Goal: Task Accomplishment & Management: Use online tool/utility

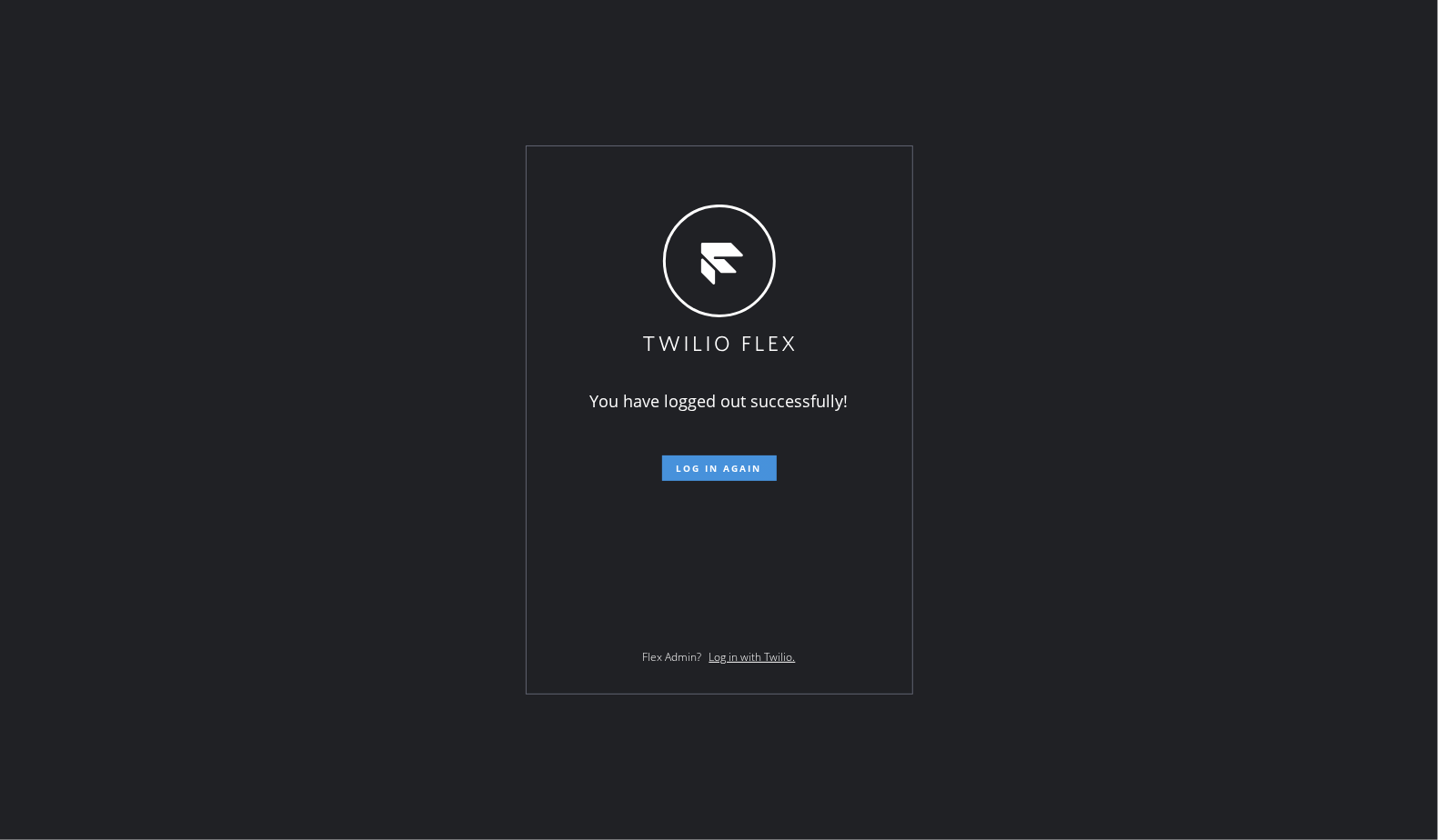
click at [725, 475] on button "Log in again" at bounding box center [719, 468] width 115 height 26
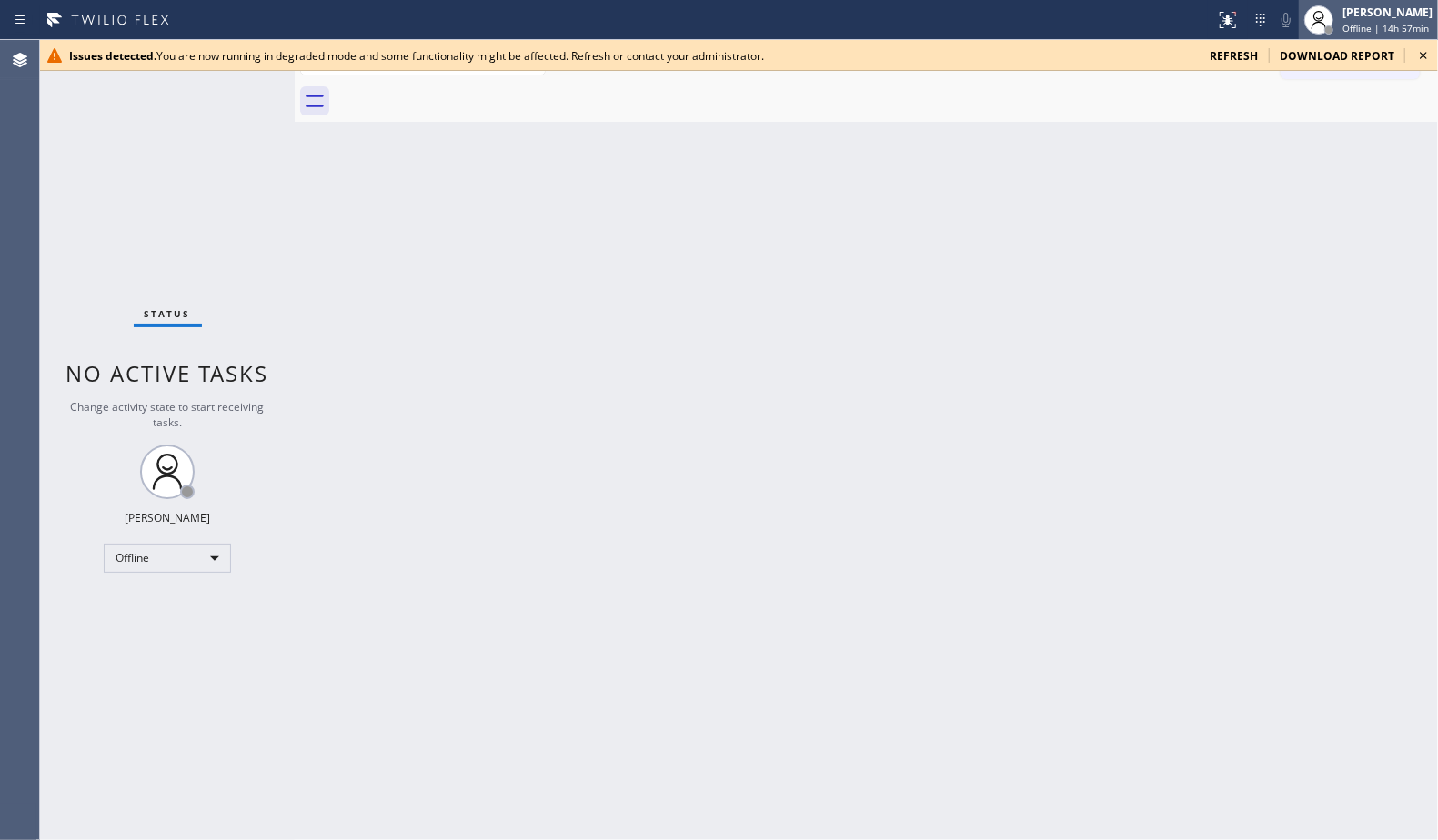
click at [1365, 27] on span "Offline | 14h 57min" at bounding box center [1386, 28] width 86 height 13
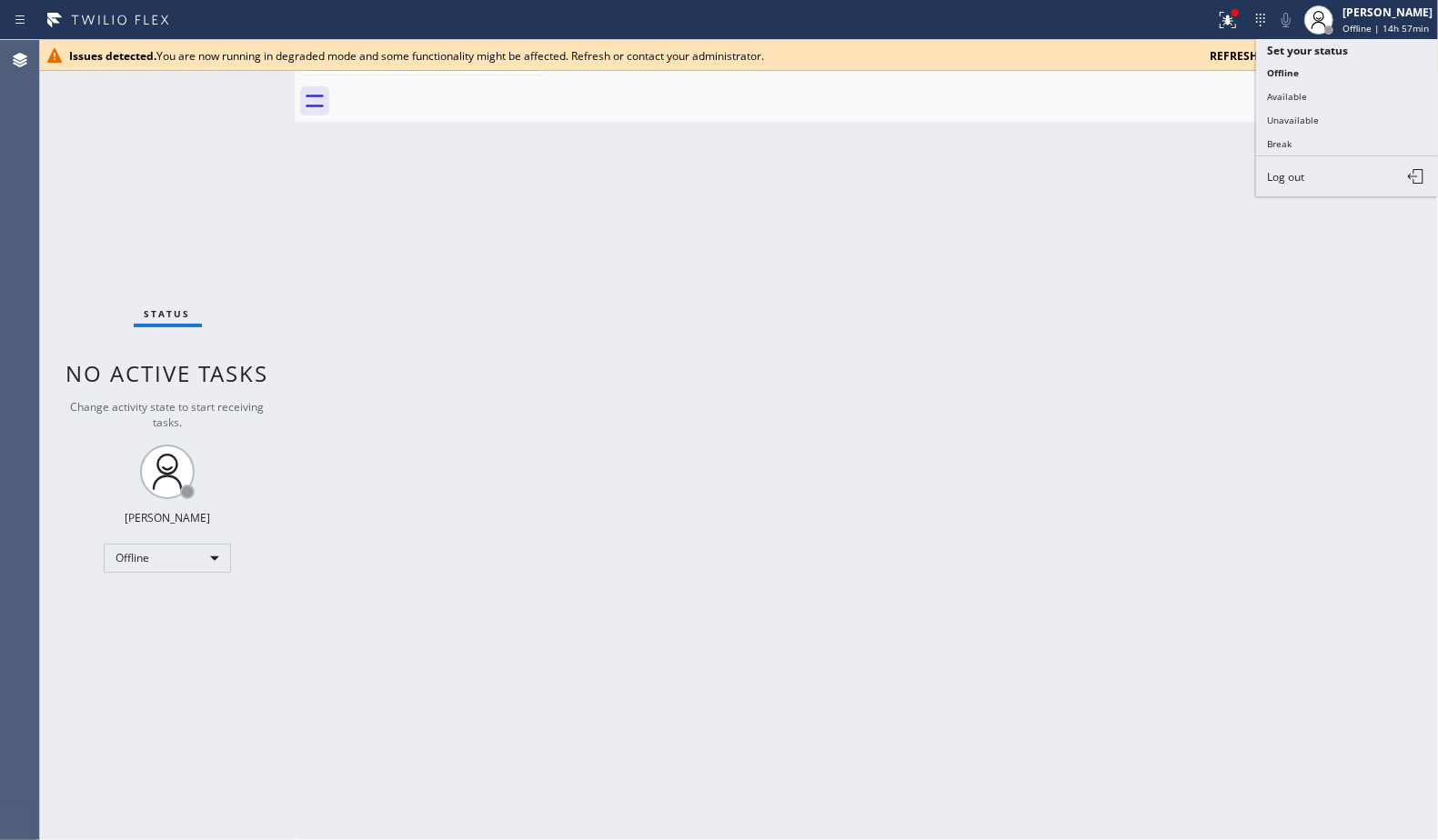
click at [1245, 49] on span "refresh" at bounding box center [1233, 56] width 49 height 16
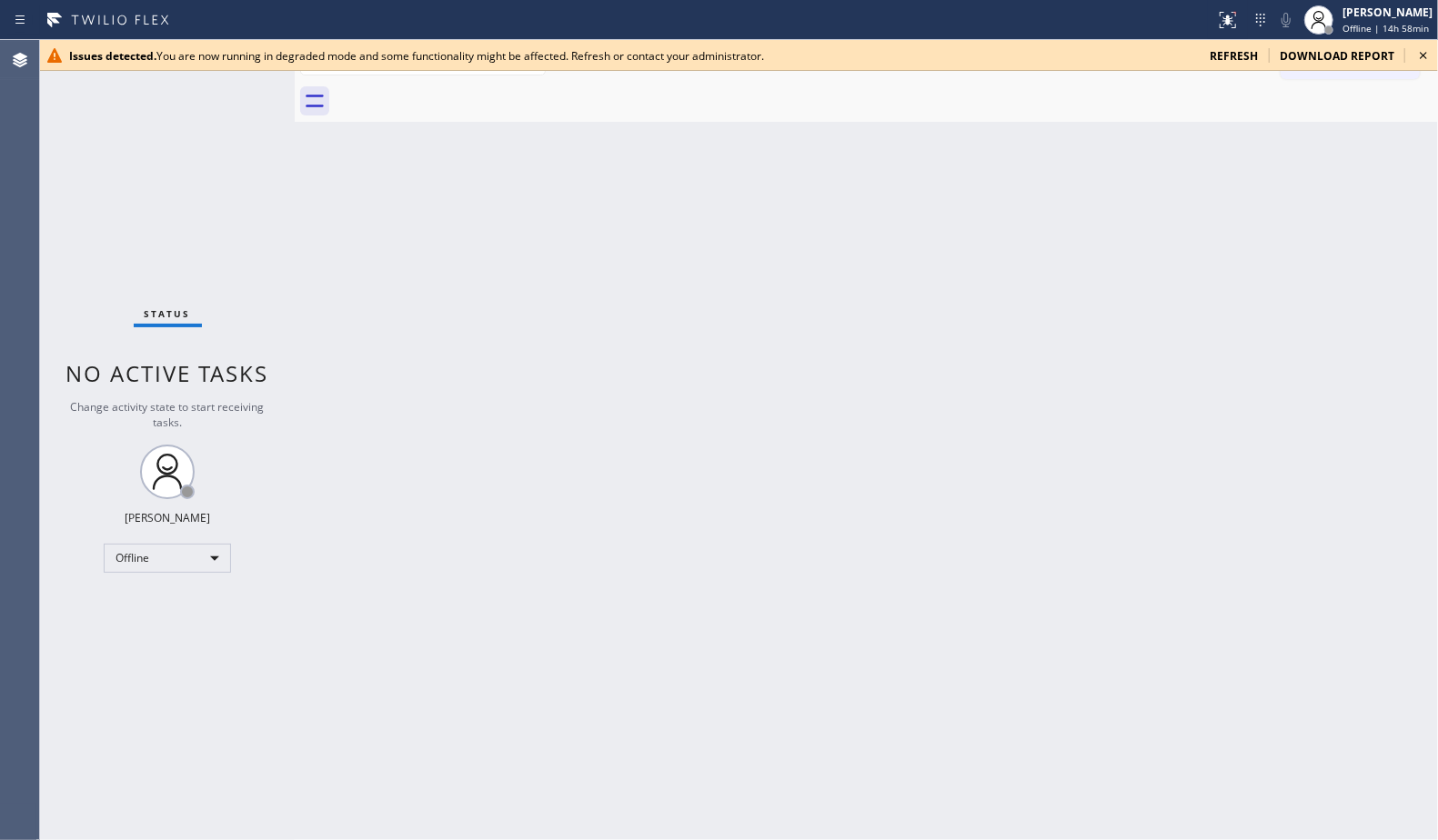
click at [1421, 51] on icon at bounding box center [1423, 56] width 22 height 22
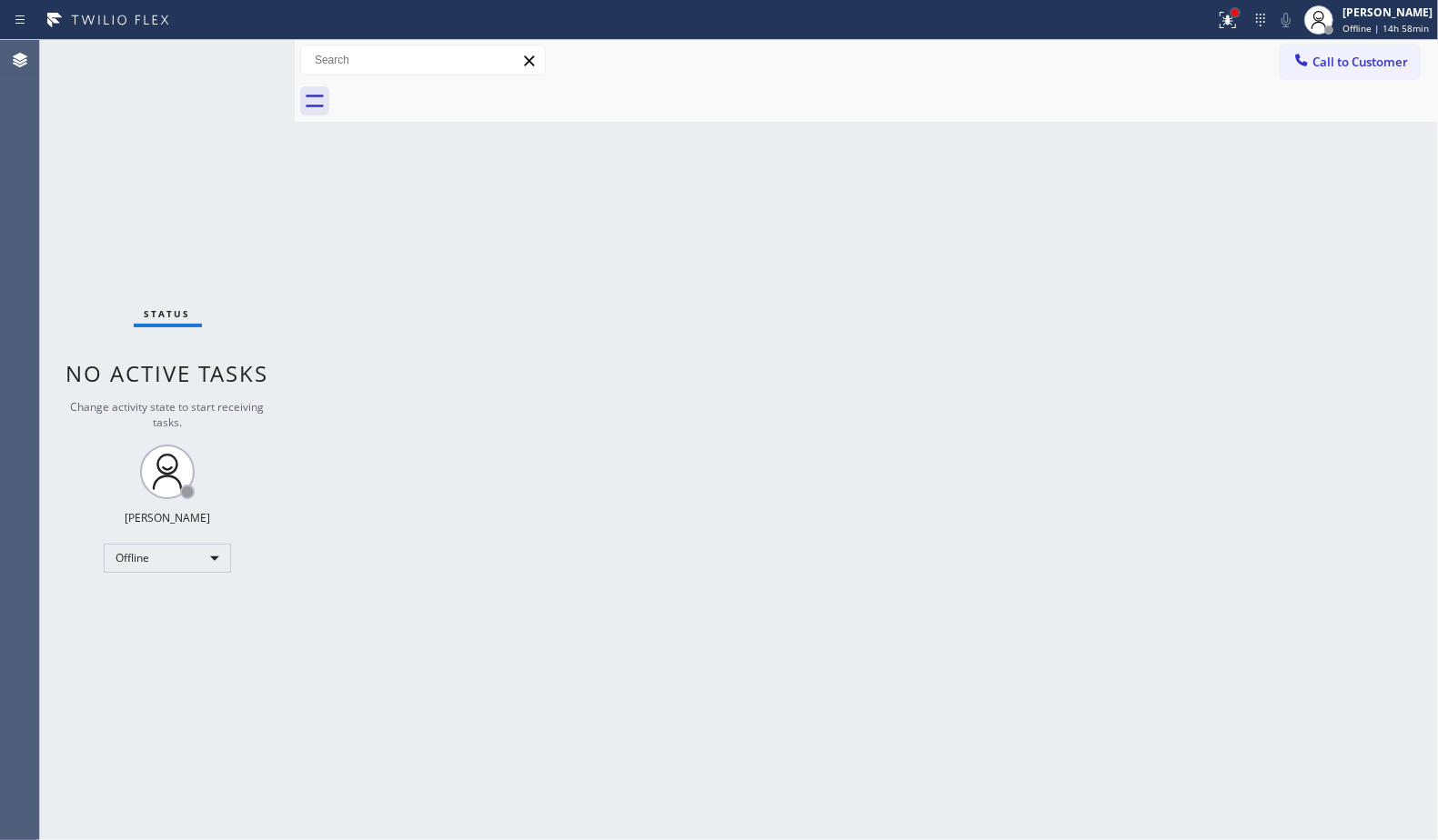
click at [1238, 16] on div at bounding box center [1235, 13] width 7 height 7
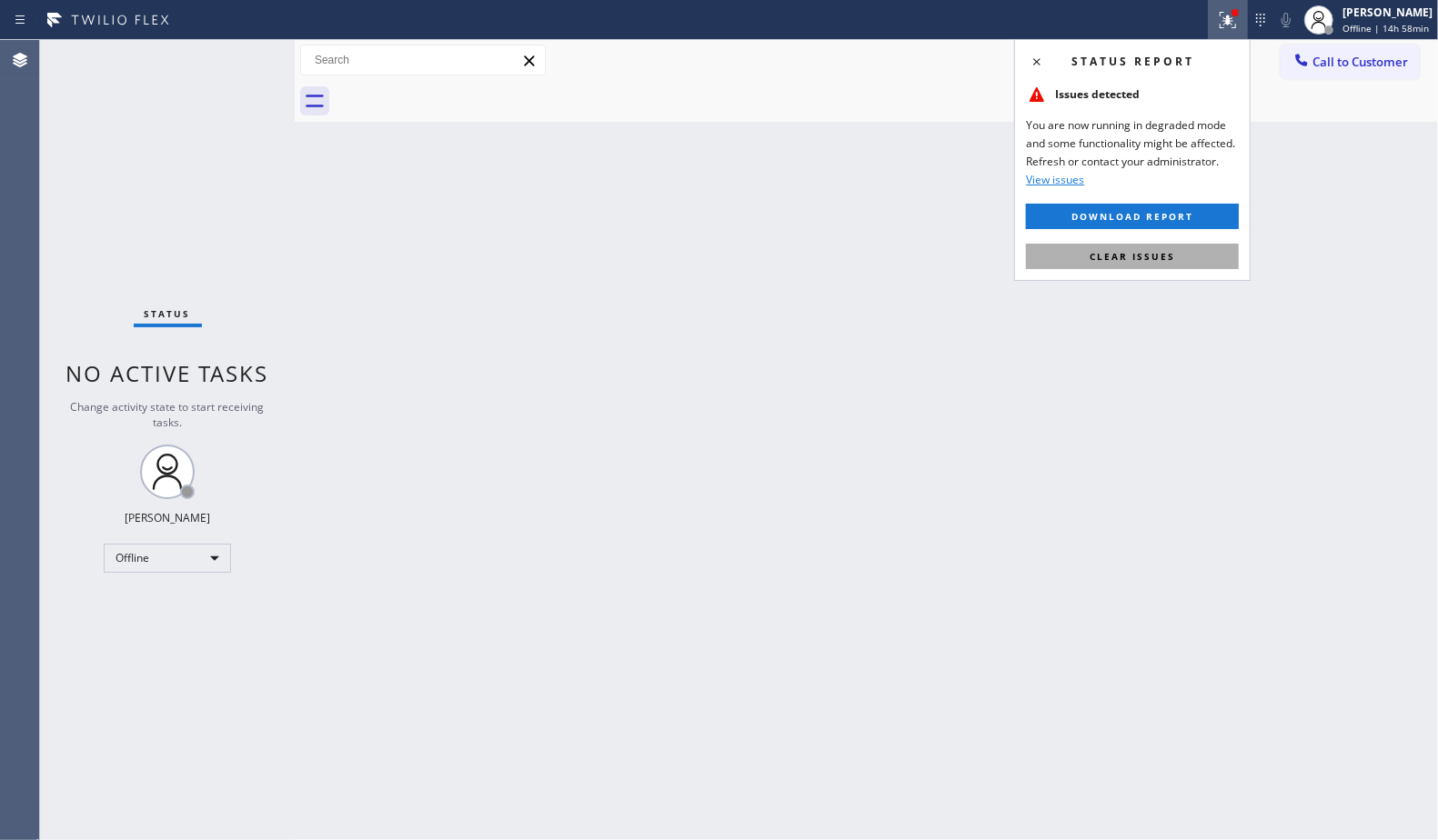
click at [1148, 261] on span "Clear issues" at bounding box center [1132, 256] width 85 height 13
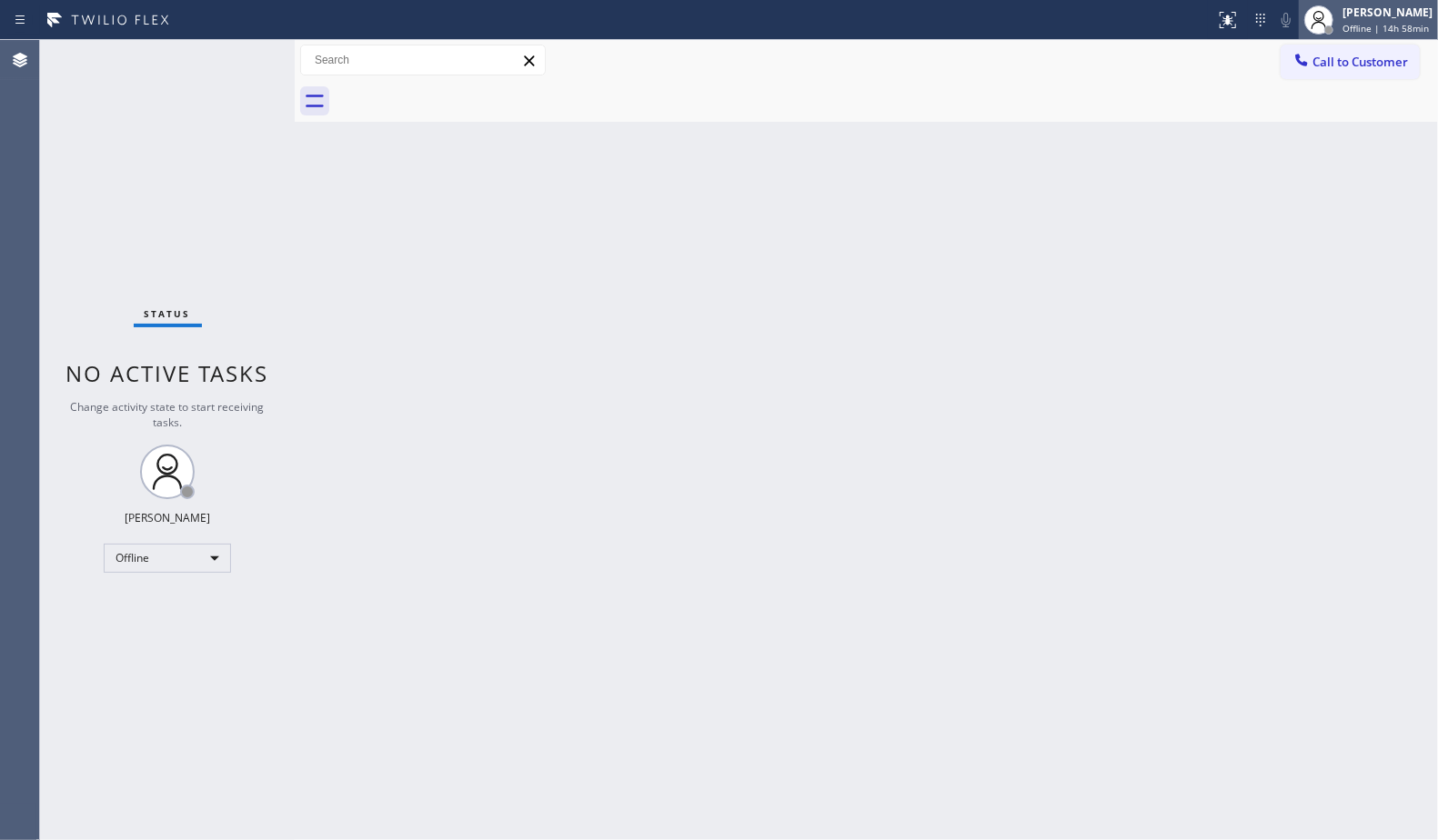
click at [1332, 17] on div at bounding box center [1320, 20] width 29 height 29
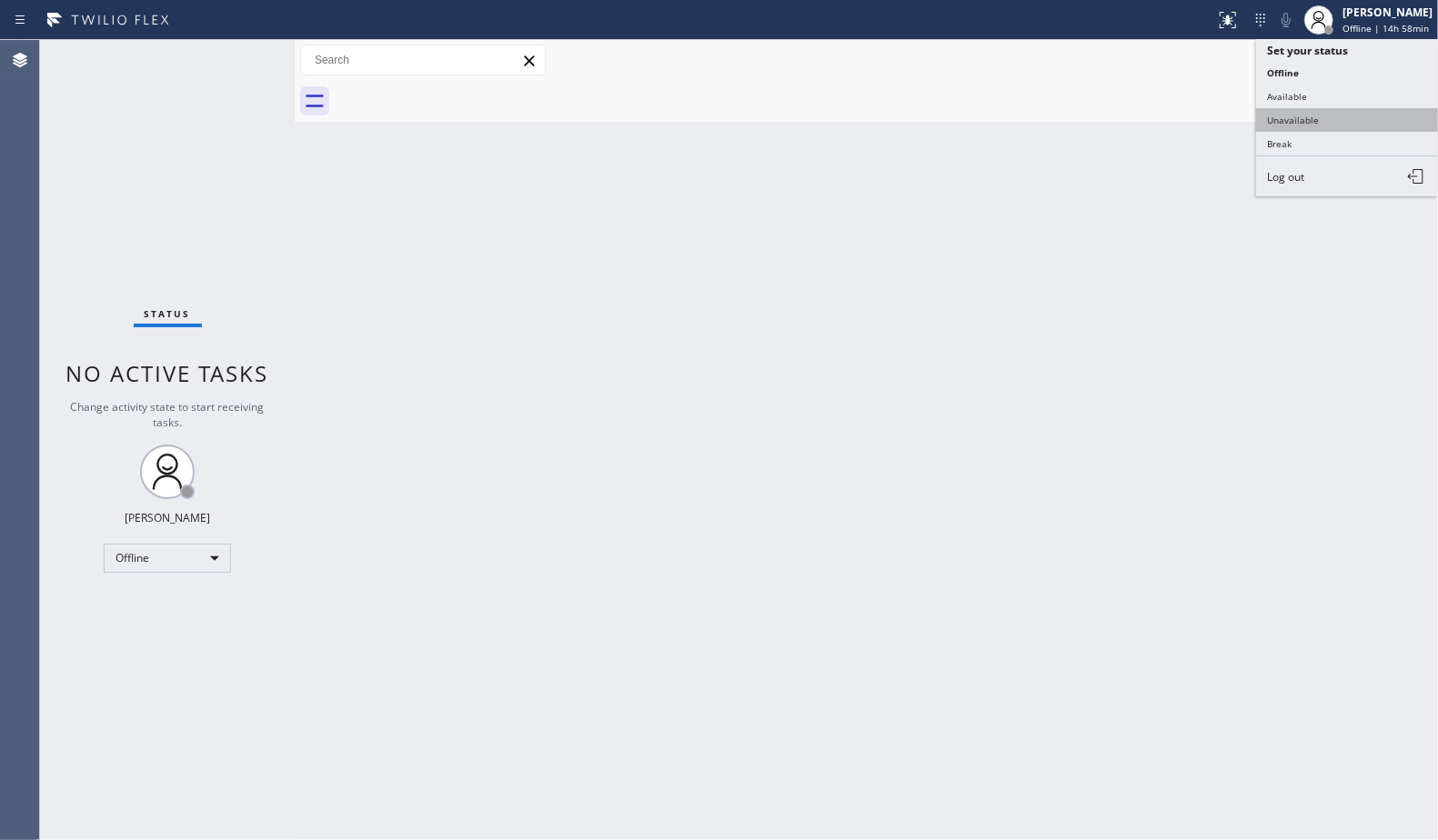
click at [1292, 122] on button "Unavailable" at bounding box center [1347, 120] width 182 height 24
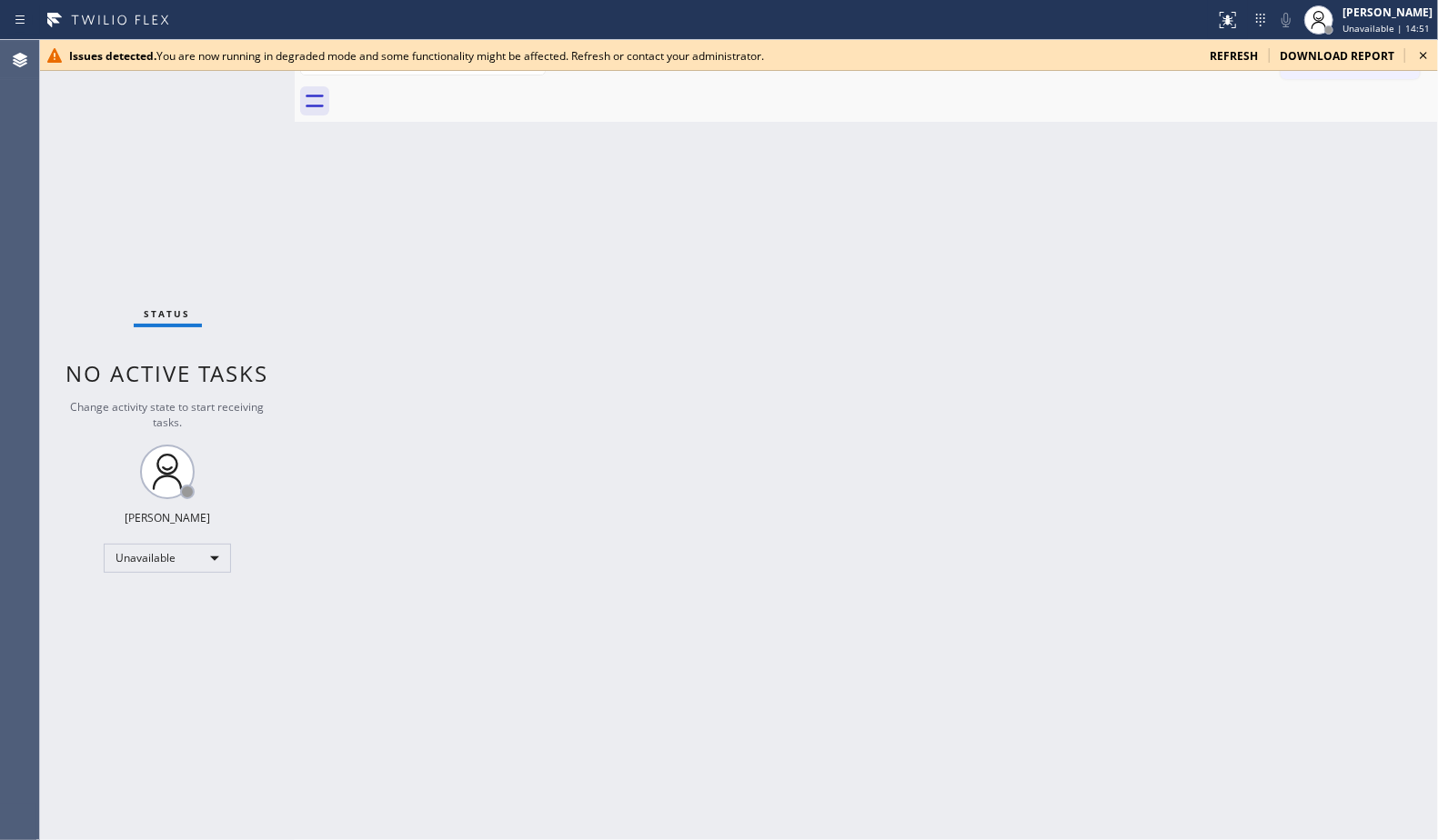
click at [1420, 54] on icon at bounding box center [1423, 56] width 22 height 22
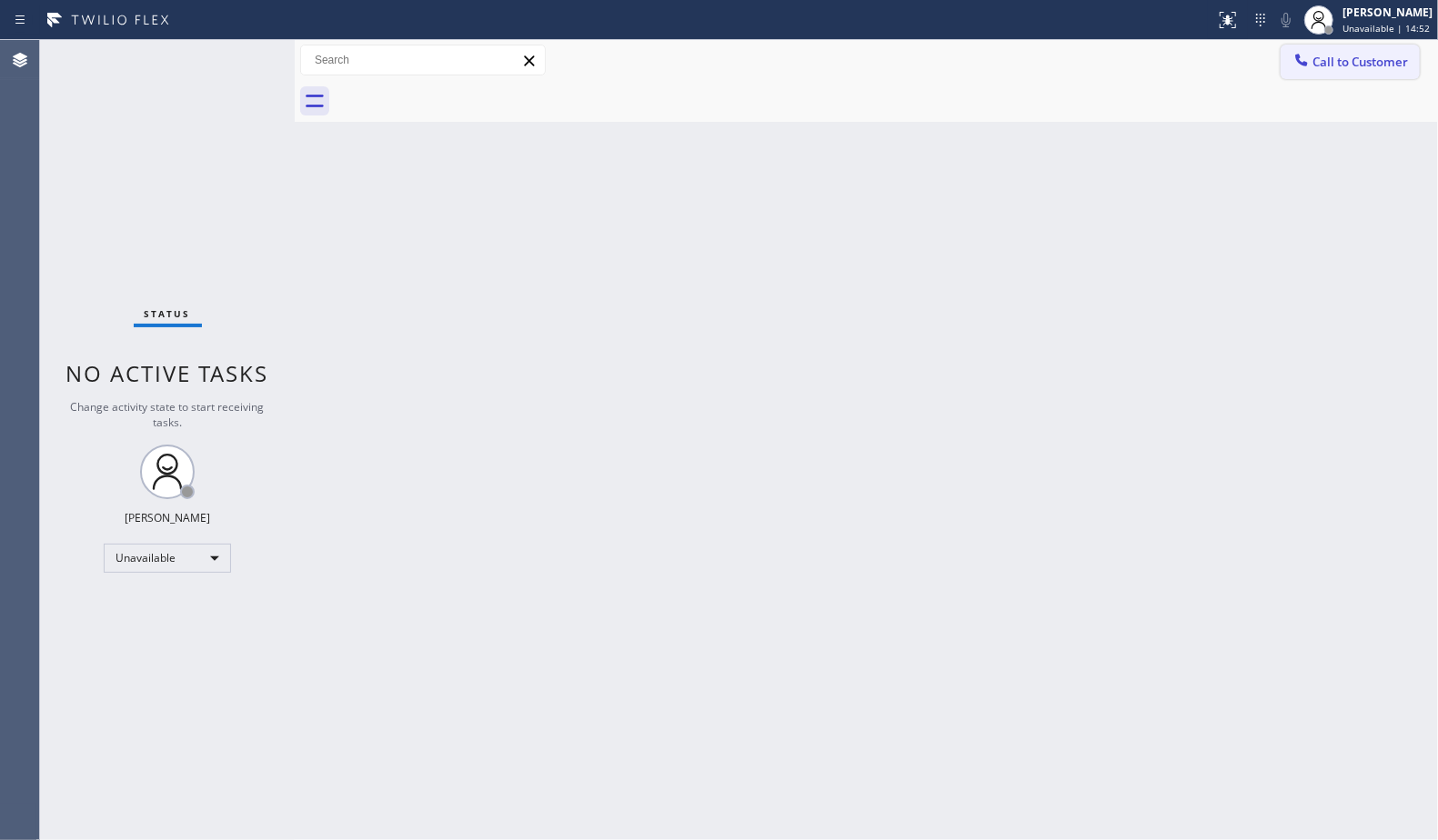
drag, startPoint x: 1399, startPoint y: 57, endPoint x: 1286, endPoint y: 99, distance: 120.6
click at [1395, 58] on span "Call to Customer" at bounding box center [1360, 62] width 95 height 17
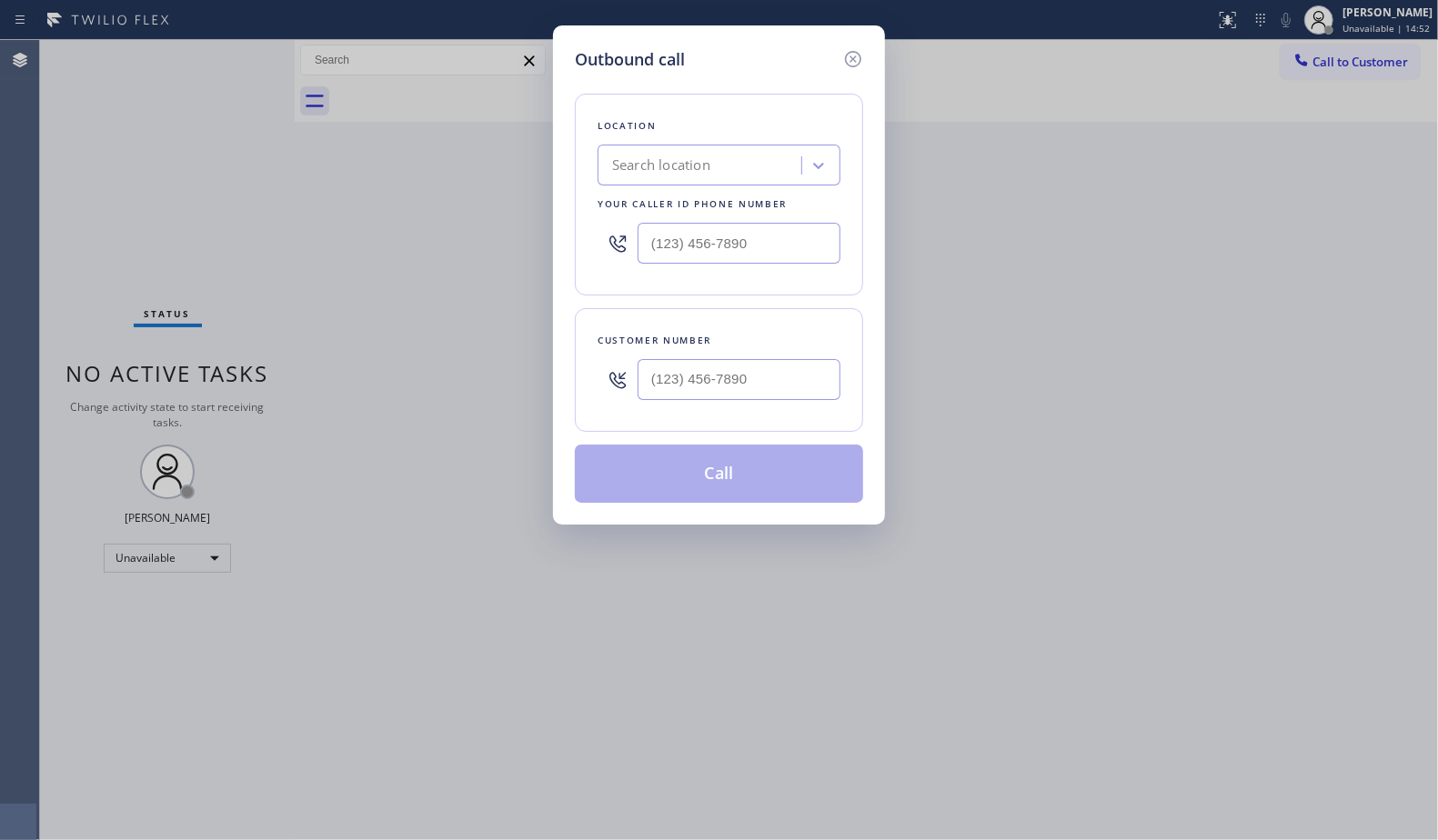
drag, startPoint x: 841, startPoint y: 227, endPoint x: 798, endPoint y: 239, distance: 44.6
click at [808, 237] on div "Location Search location Your caller id phone number" at bounding box center [719, 195] width 288 height 202
click at [797, 239] on input "(___) ___-____" at bounding box center [738, 243] width 203 height 41
paste input "480) 386-9826"
type input "(480) 386-9826"
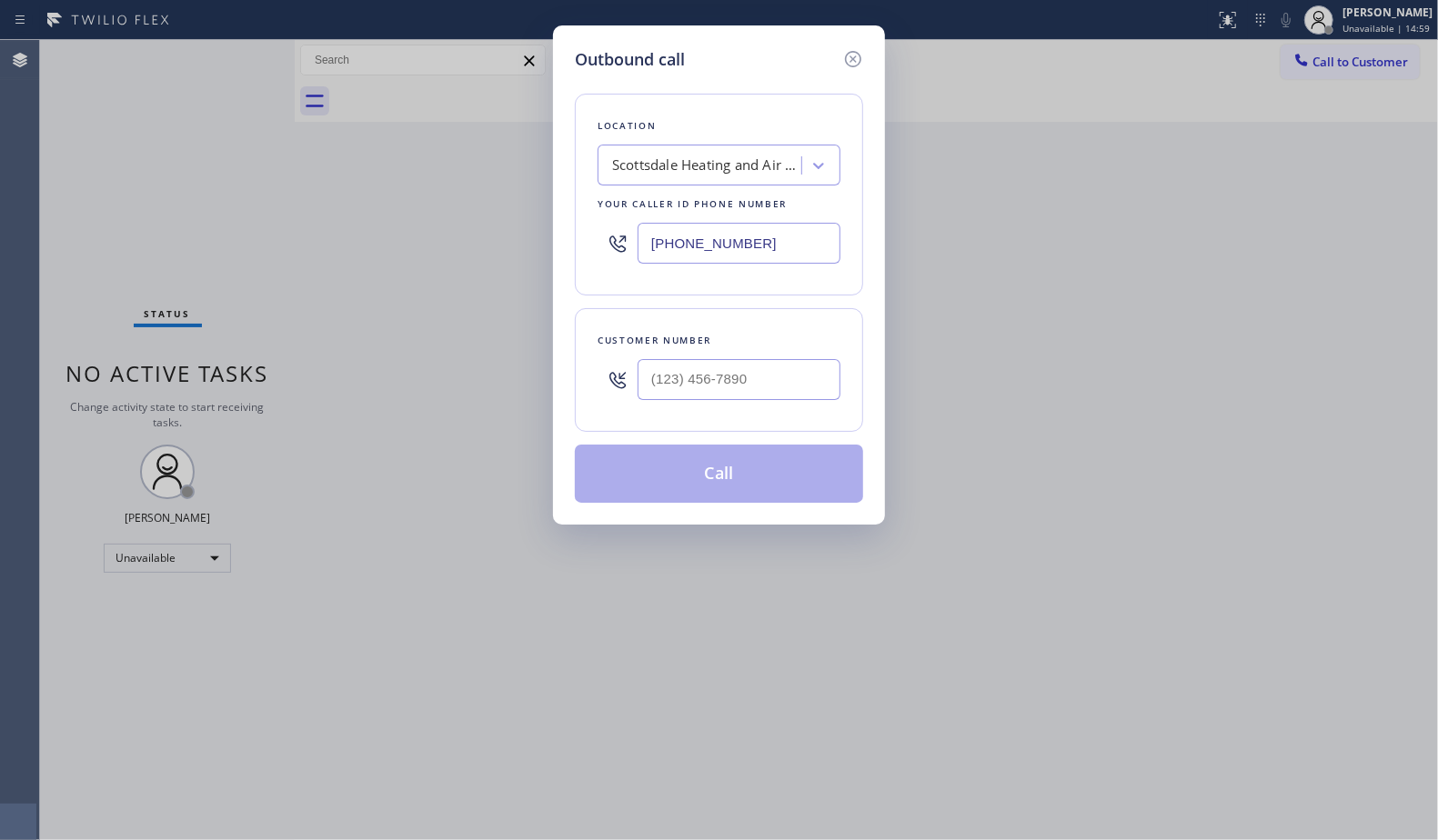
drag, startPoint x: 725, startPoint y: 353, endPoint x: 728, endPoint y: 367, distance: 14.3
click at [725, 353] on div at bounding box center [738, 379] width 203 height 59
paste input "57"
click at [730, 377] on input "(___) ___-____" at bounding box center [738, 379] width 203 height 41
drag, startPoint x: 770, startPoint y: 384, endPoint x: 642, endPoint y: 372, distance: 128.6
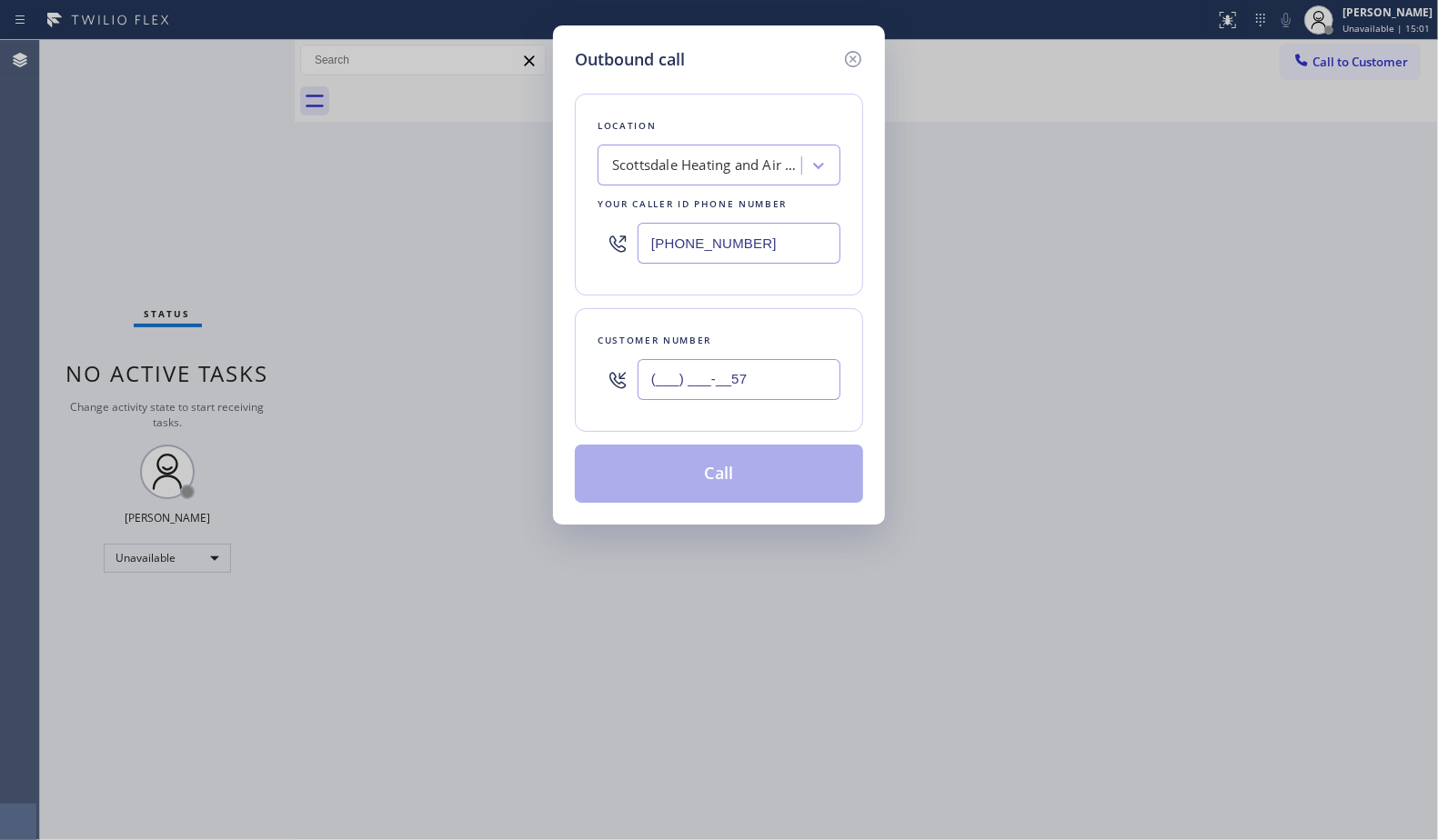
click at [642, 372] on input "(___) ___-__57" at bounding box center [738, 379] width 203 height 41
paste input "575) 644-0400"
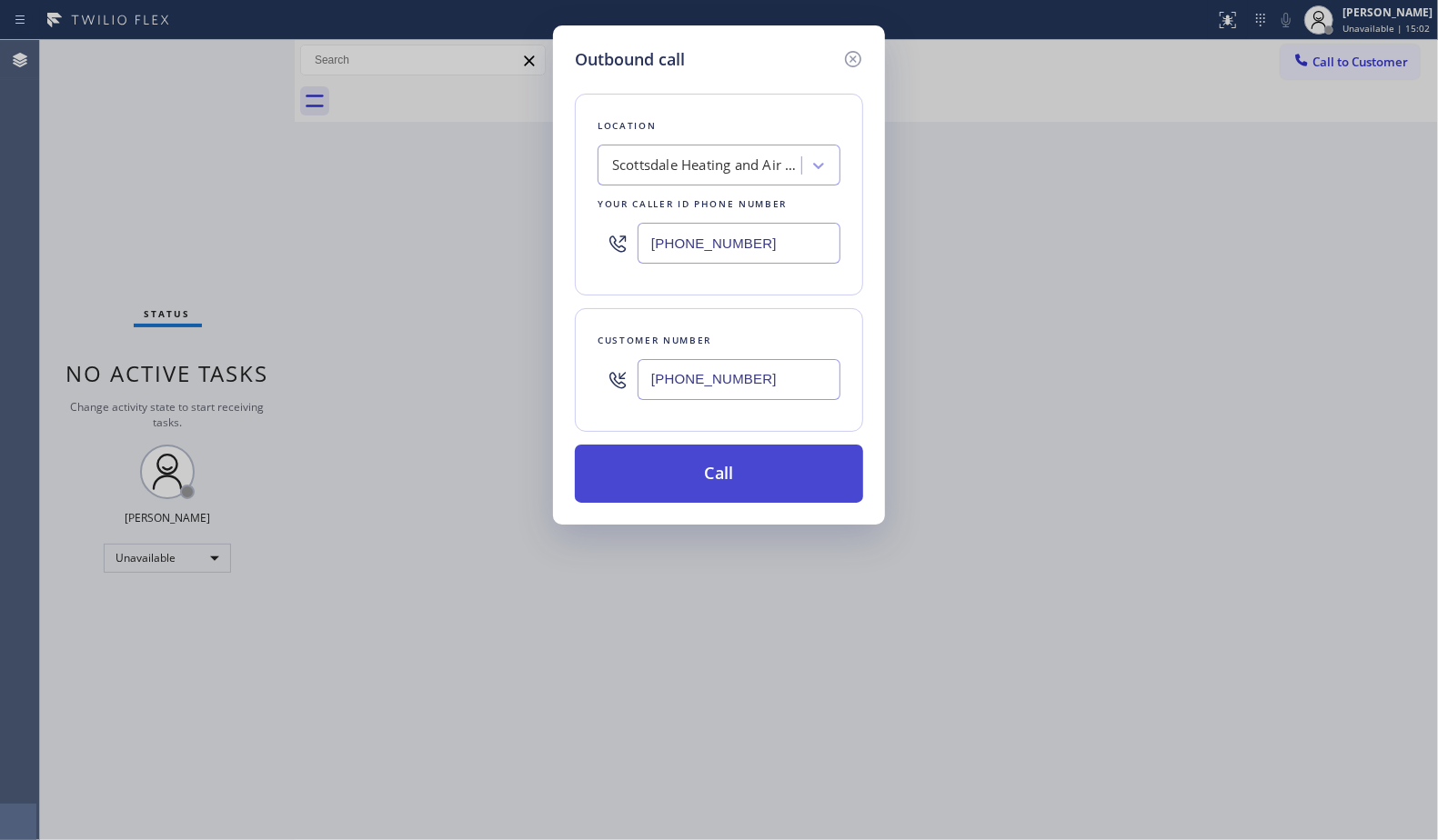
type input "(575) 644-0400"
click at [720, 493] on button "Call" at bounding box center [719, 473] width 288 height 58
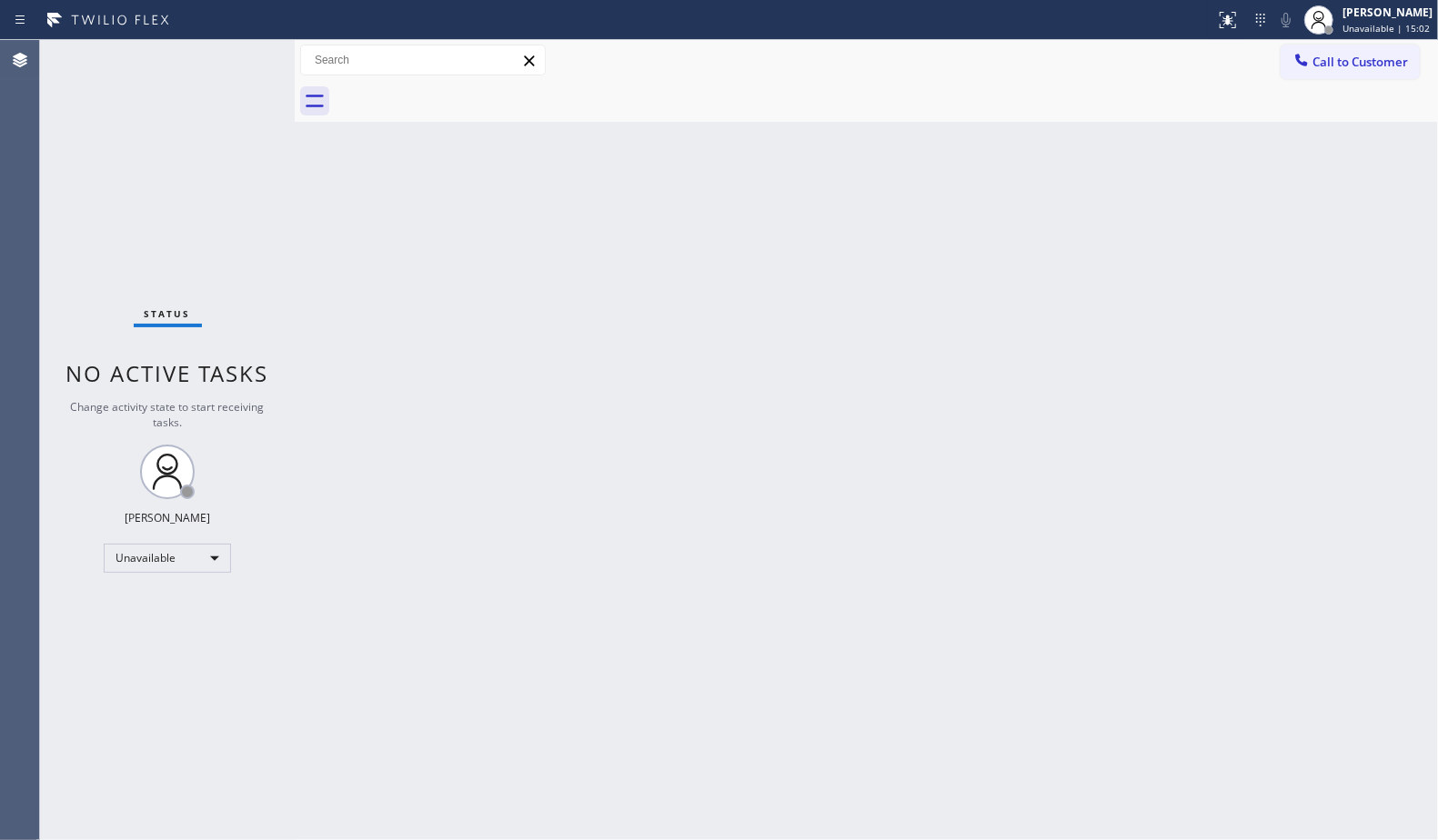
type input "(480) 386-9826"
drag, startPoint x: 1311, startPoint y: 60, endPoint x: 951, endPoint y: 240, distance: 402.5
click at [1306, 59] on div at bounding box center [1302, 62] width 22 height 22
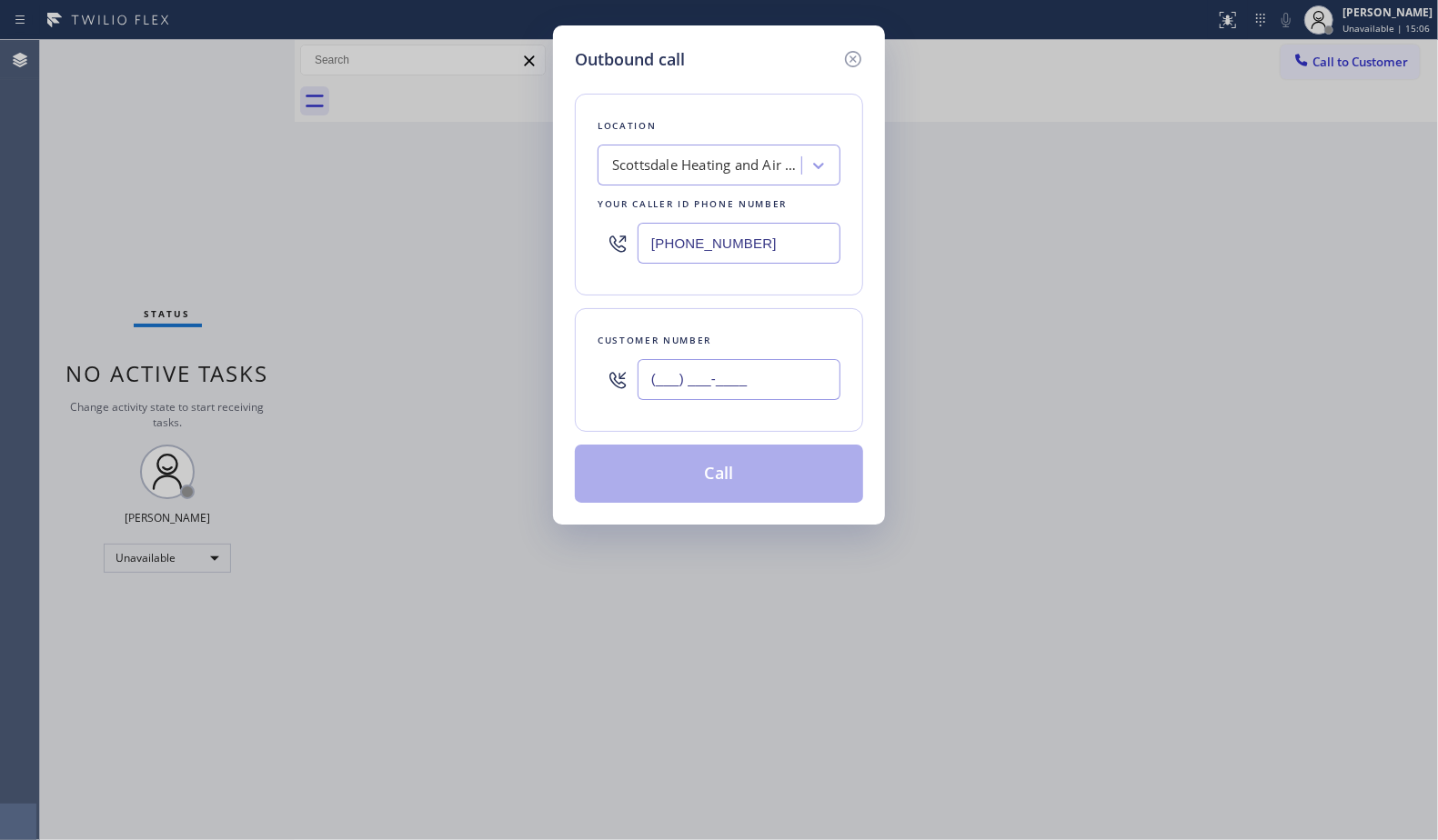
click at [755, 371] on input "(___) ___-____" at bounding box center [738, 379] width 203 height 41
paste input "575) 644-0400"
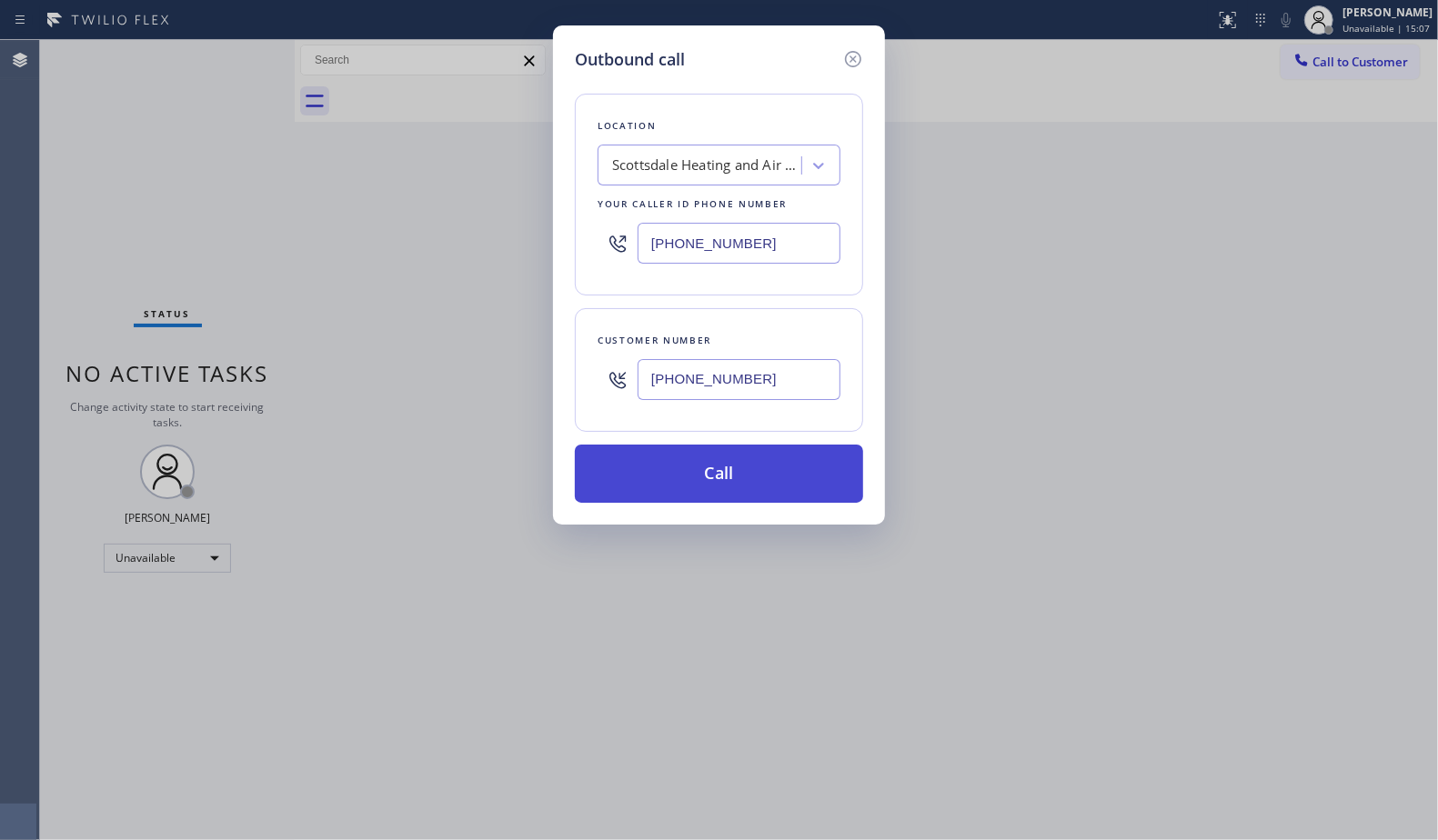
type input "(575) 644-0400"
click at [705, 460] on button "Call" at bounding box center [719, 473] width 288 height 58
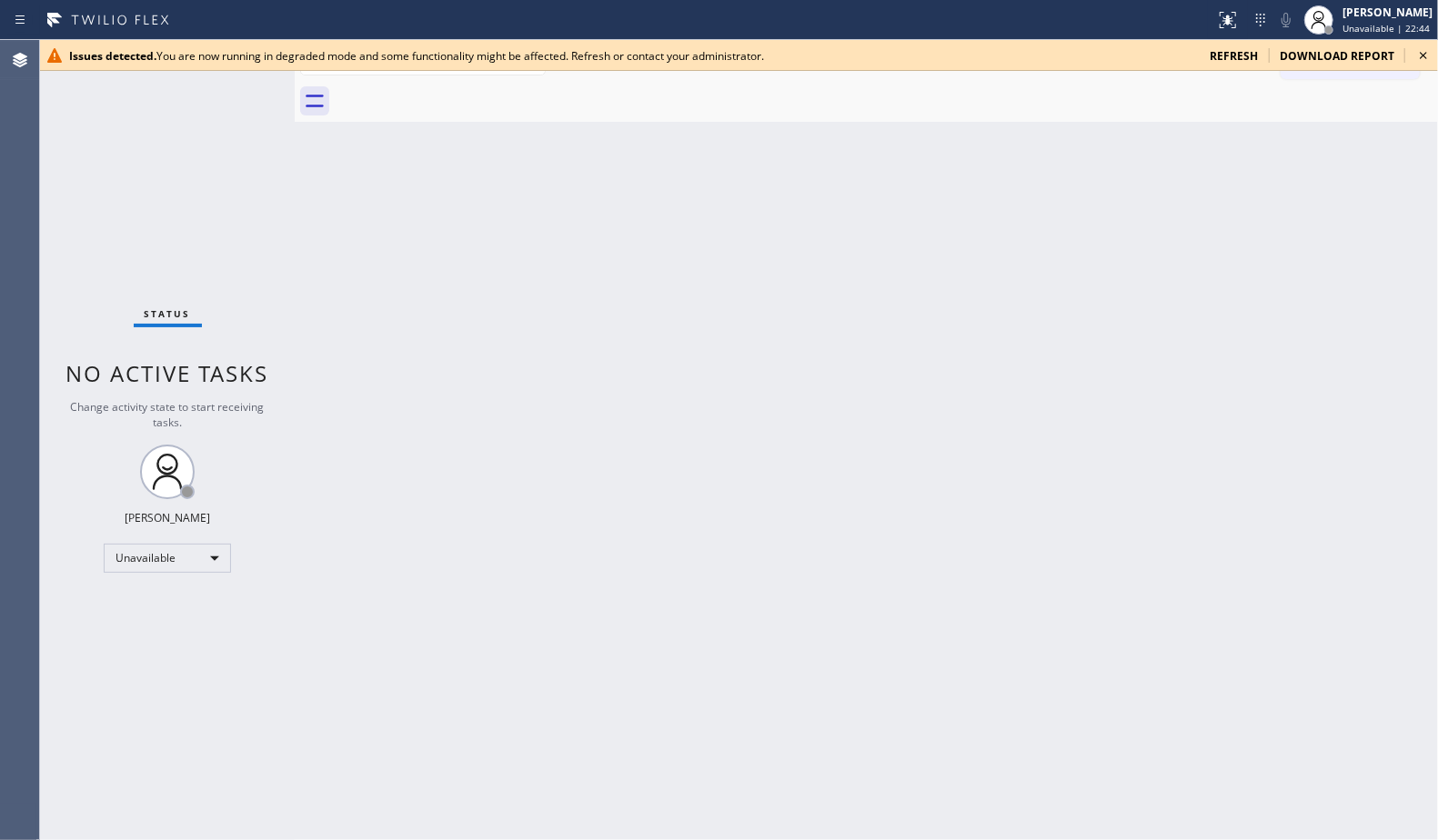
click at [1417, 57] on icon at bounding box center [1423, 56] width 22 height 22
click at [1231, 49] on span "refresh" at bounding box center [1233, 56] width 49 height 16
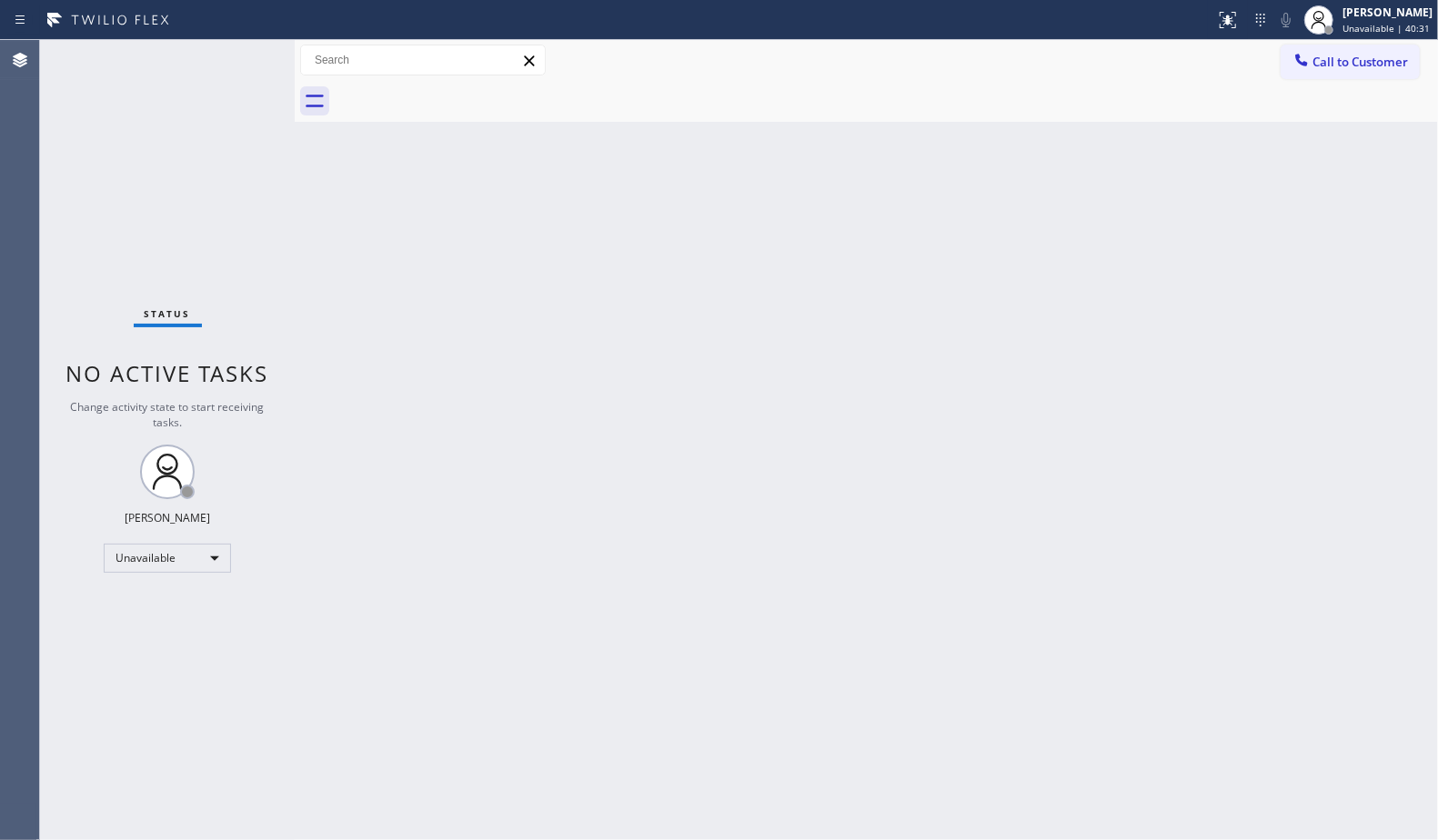
drag, startPoint x: 1310, startPoint y: 62, endPoint x: 1159, endPoint y: 69, distance: 151.2
click at [1291, 63] on div at bounding box center [1302, 62] width 22 height 22
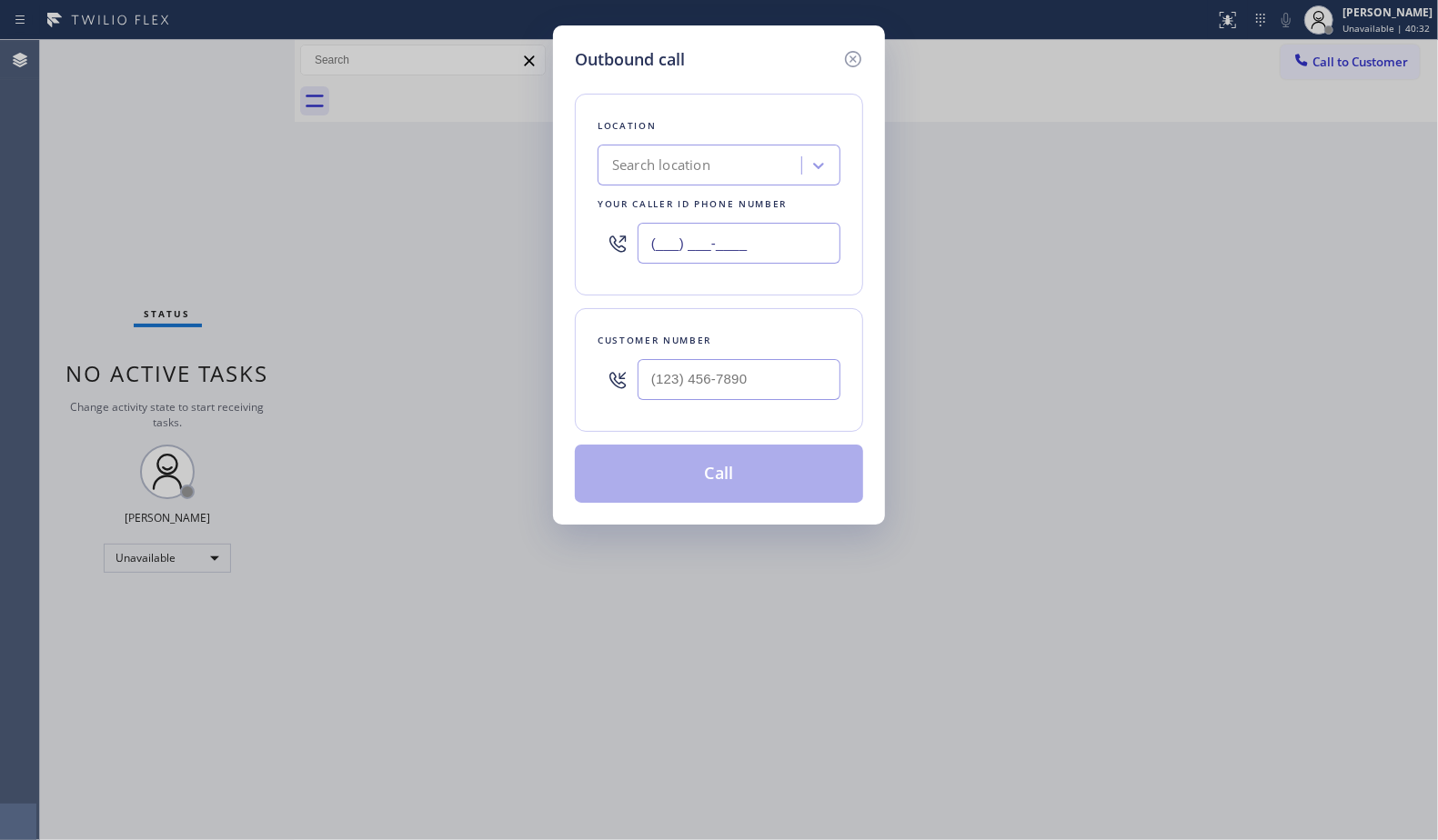
click at [743, 234] on input "(___) ___-____" at bounding box center [738, 243] width 203 height 41
paste input "424) 238-3776"
type input "[PHONE_NUMBER]"
paste input "42"
click at [734, 379] on input "(___) ___-__42" at bounding box center [738, 379] width 203 height 41
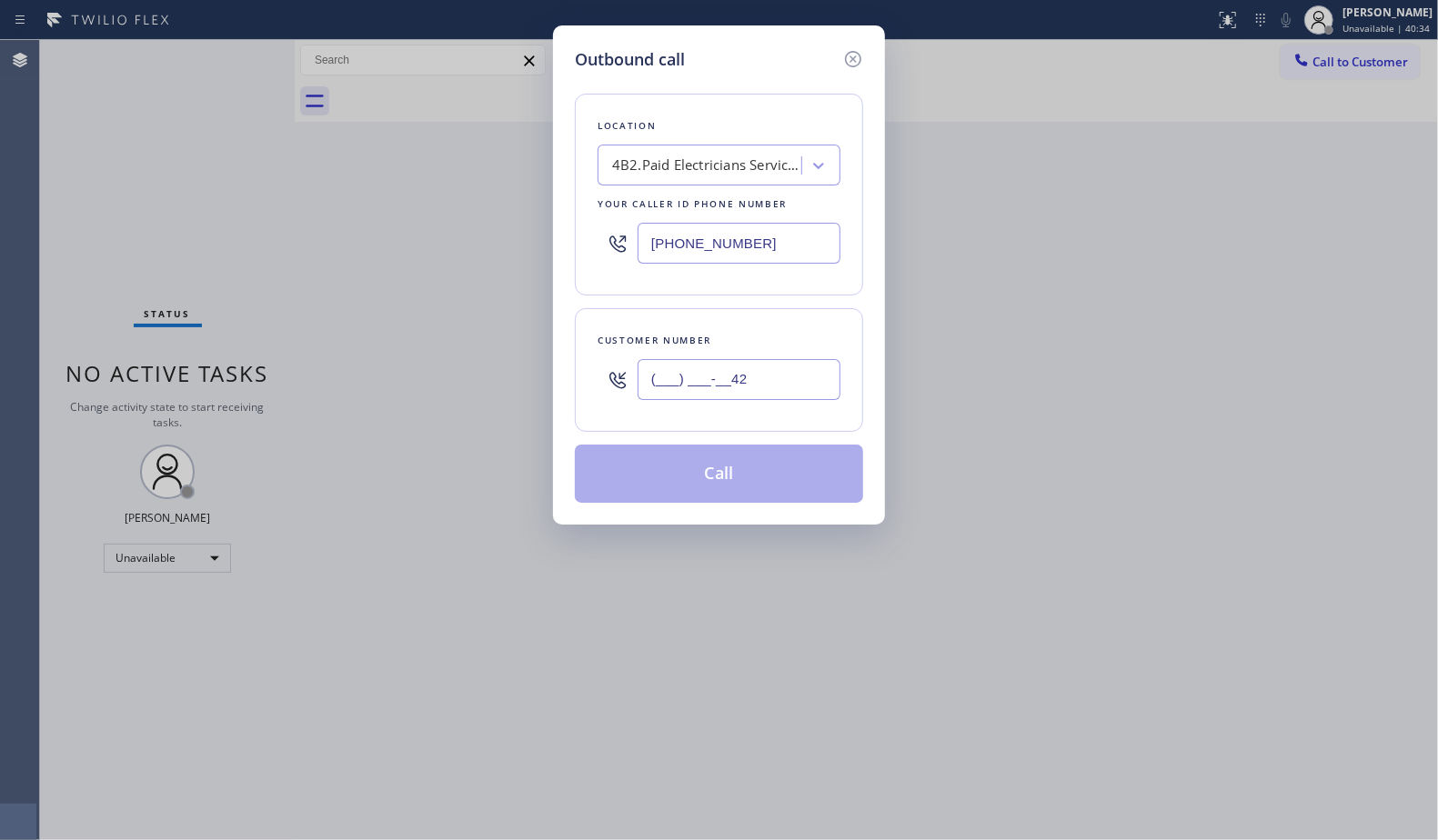
drag, startPoint x: 753, startPoint y: 399, endPoint x: 608, endPoint y: 390, distance: 145.3
click at [608, 390] on div "(___) ___-__42" at bounding box center [719, 379] width 242 height 59
paste input "424) 238-3776"
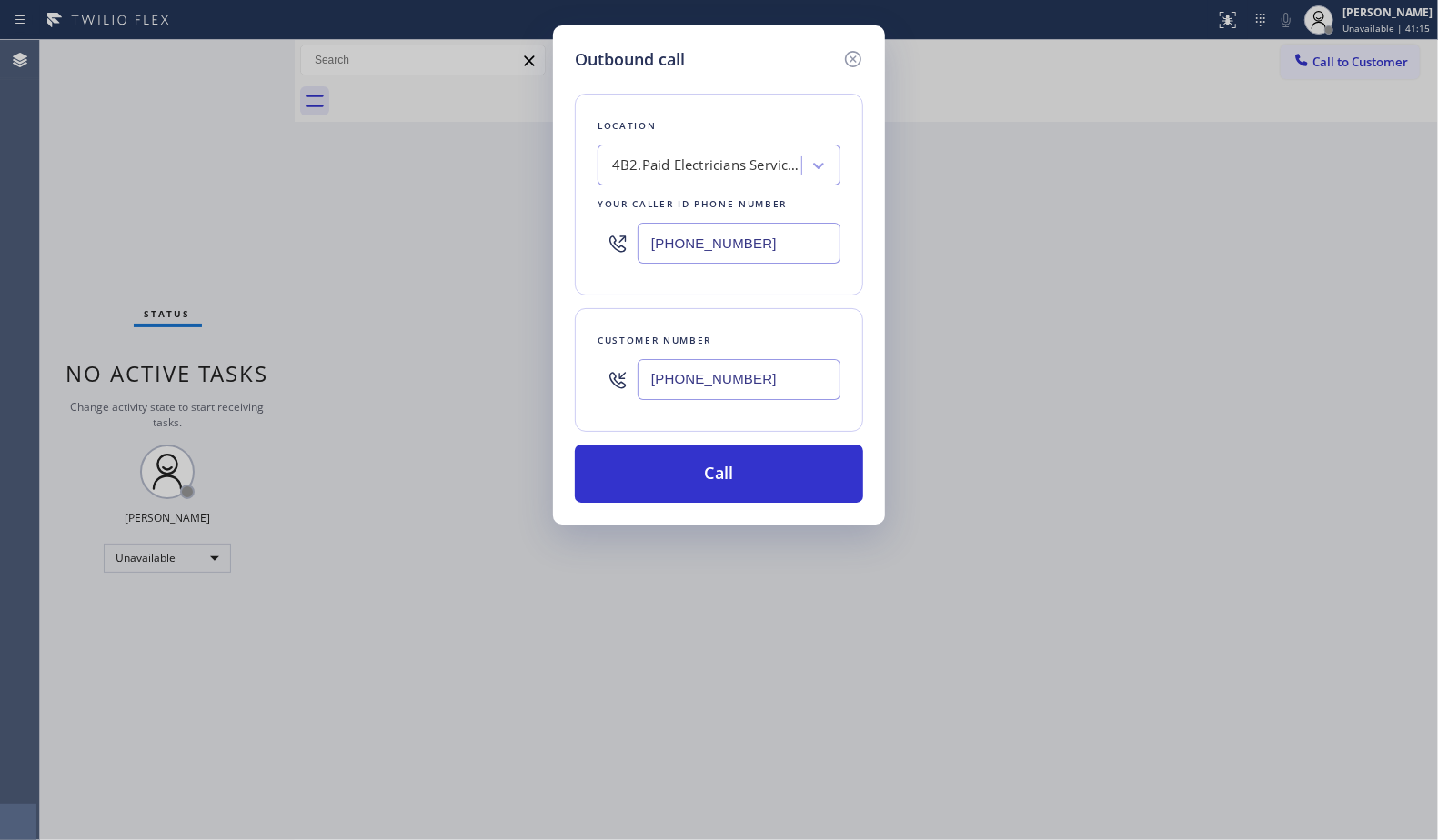
drag, startPoint x: 793, startPoint y: 380, endPoint x: 634, endPoint y: 333, distance: 165.8
click at [604, 383] on div "[PHONE_NUMBER]" at bounding box center [719, 379] width 242 height 59
paste input "818) 201-8968"
type input "[PHONE_NUMBER]"
drag, startPoint x: 748, startPoint y: 247, endPoint x: 617, endPoint y: 259, distance: 131.5
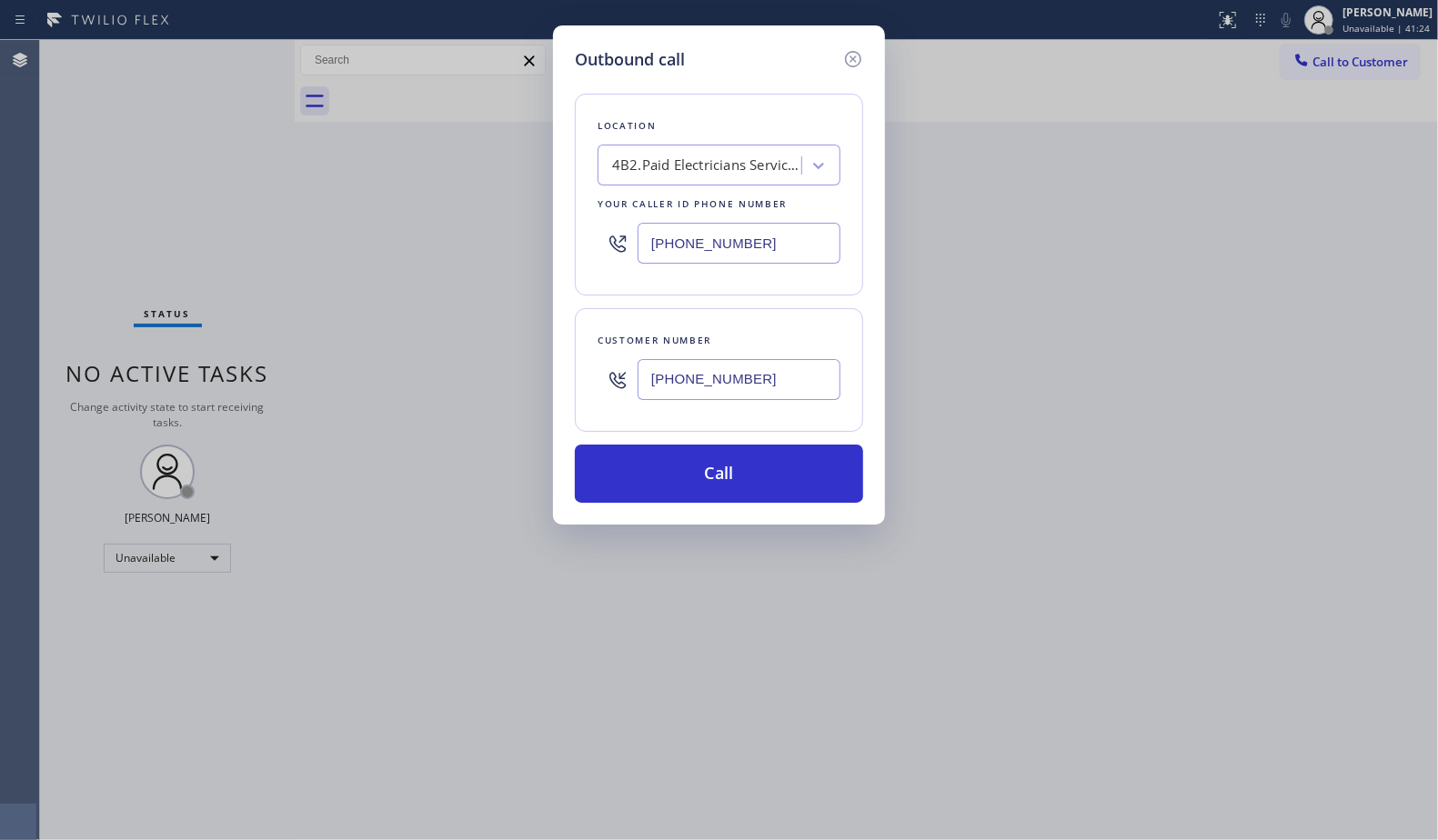
click at [617, 259] on div "[PHONE_NUMBER]" at bounding box center [719, 243] width 242 height 59
paste input "800) 568-8664"
type input "[PHONE_NUMBER]"
click at [725, 450] on button "Call" at bounding box center [719, 473] width 288 height 58
click at [708, 462] on button "Call" at bounding box center [719, 473] width 288 height 58
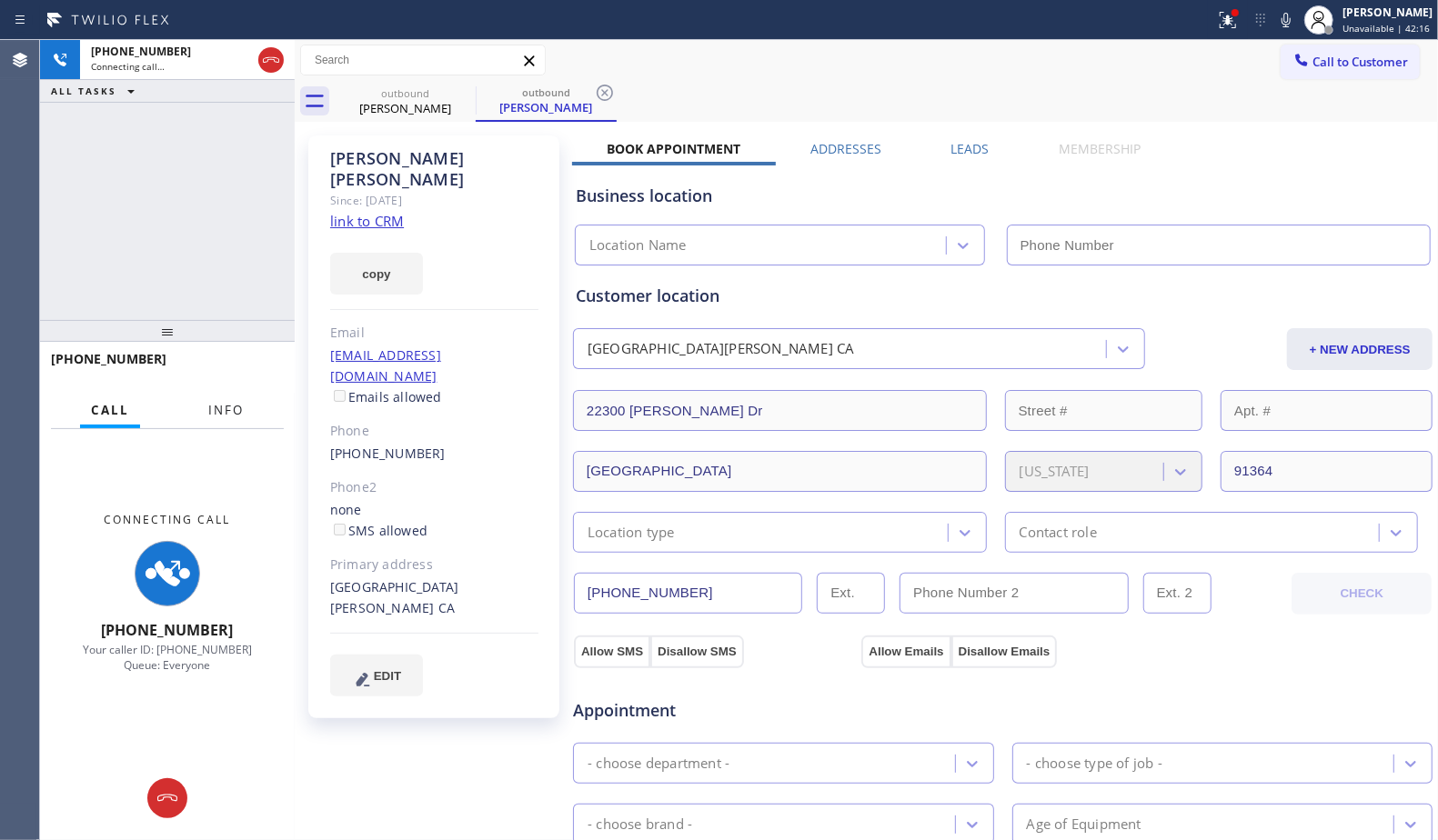
click at [242, 409] on span "Info" at bounding box center [226, 410] width 36 height 17
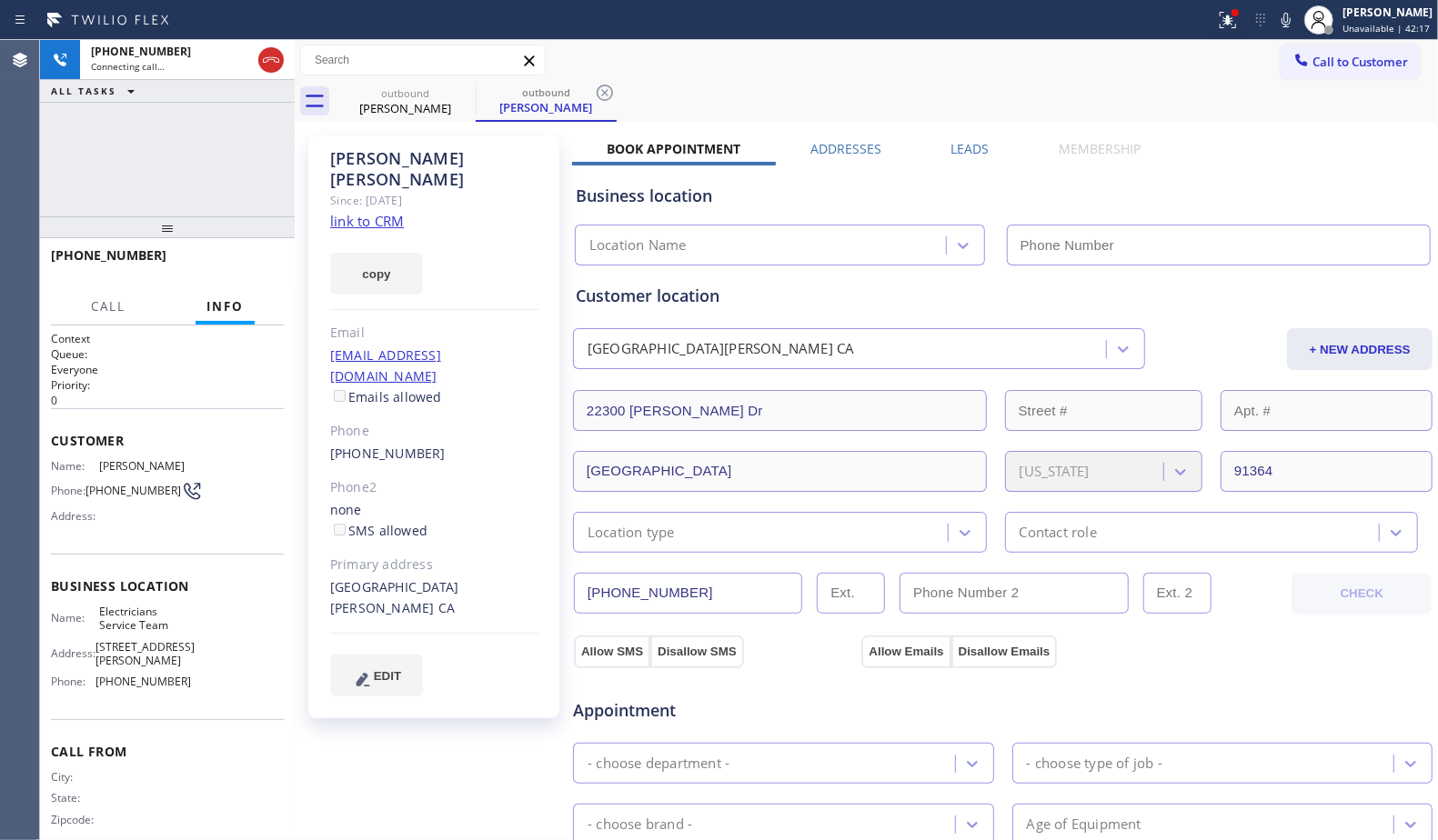
drag, startPoint x: 163, startPoint y: 330, endPoint x: 151, endPoint y: 222, distance: 108.7
click at [151, 222] on div at bounding box center [167, 228] width 254 height 22
type input "[PHONE_NUMBER]"
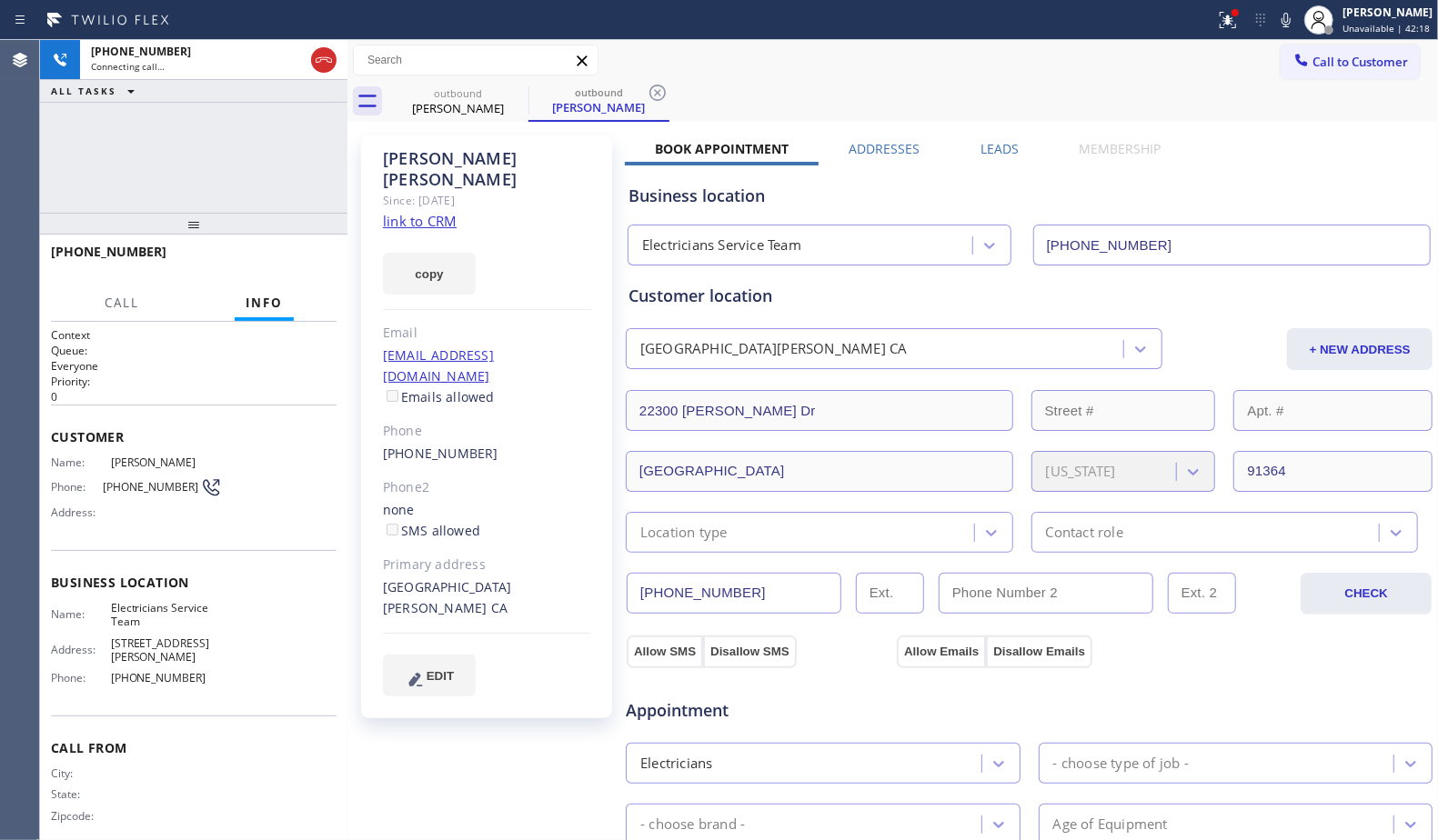
drag, startPoint x: 296, startPoint y: 145, endPoint x: 352, endPoint y: 146, distance: 56.0
click at [347, 146] on div at bounding box center [347, 441] width 0 height 801
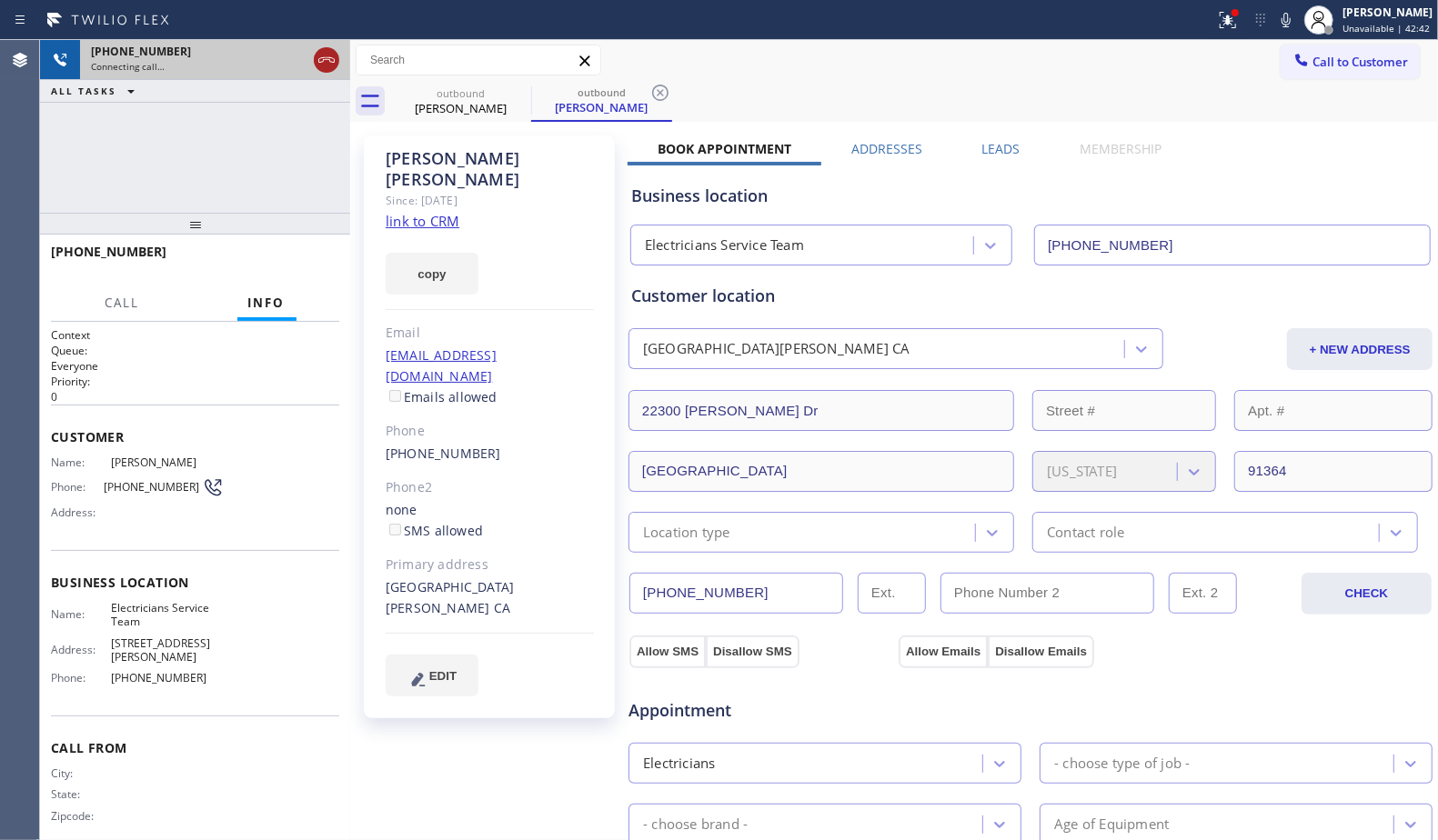
click at [327, 65] on icon at bounding box center [327, 60] width 22 height 22
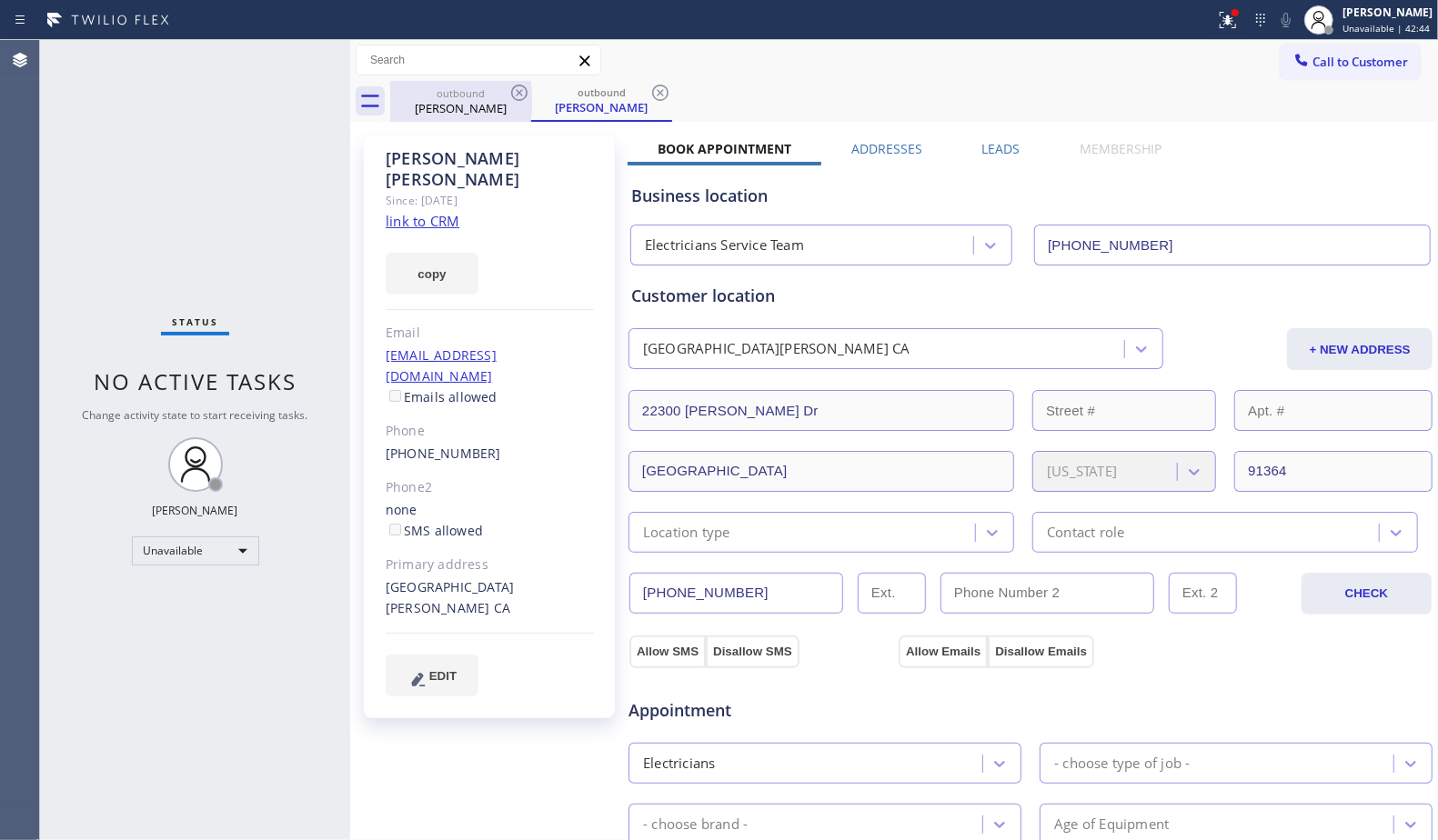
click at [495, 90] on div "outbound" at bounding box center [461, 93] width 138 height 14
click at [515, 90] on icon at bounding box center [520, 93] width 22 height 22
click at [0, 0] on icon at bounding box center [0, 0] width 0 height 0
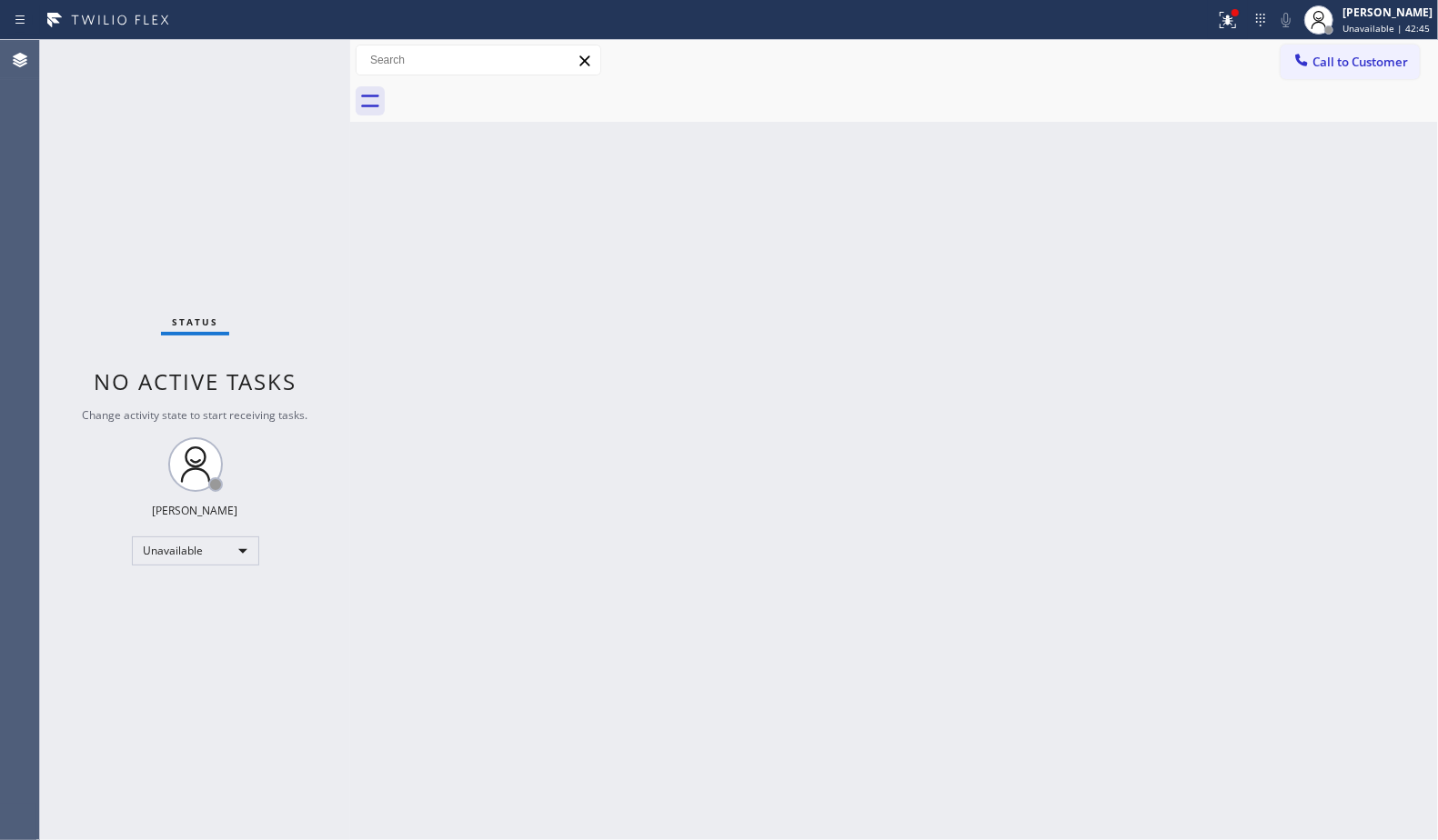
click at [516, 90] on div at bounding box center [914, 101] width 1048 height 41
click at [1232, 28] on icon at bounding box center [1228, 20] width 22 height 22
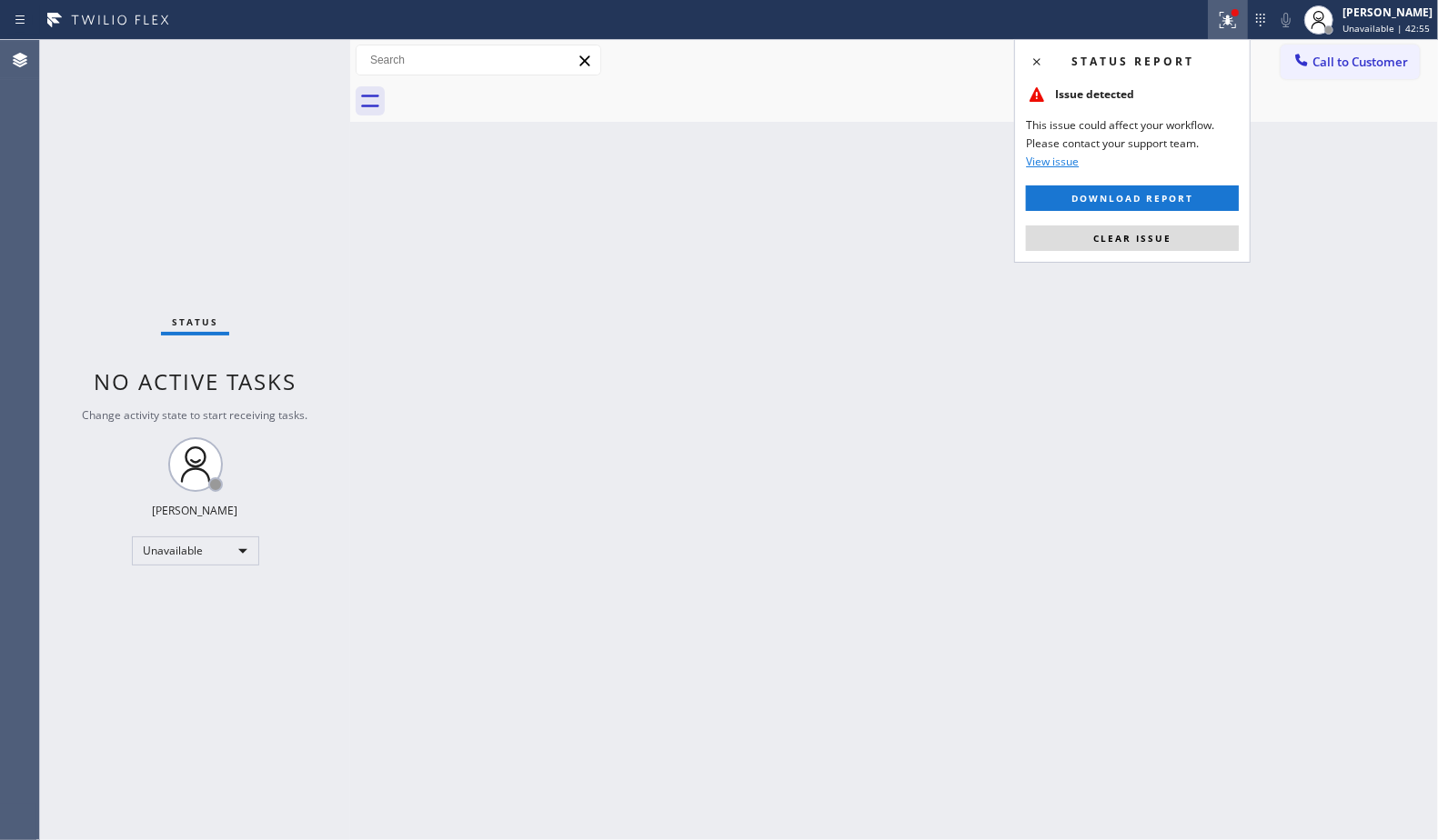
click at [1175, 226] on button "Clear issue" at bounding box center [1132, 239] width 213 height 26
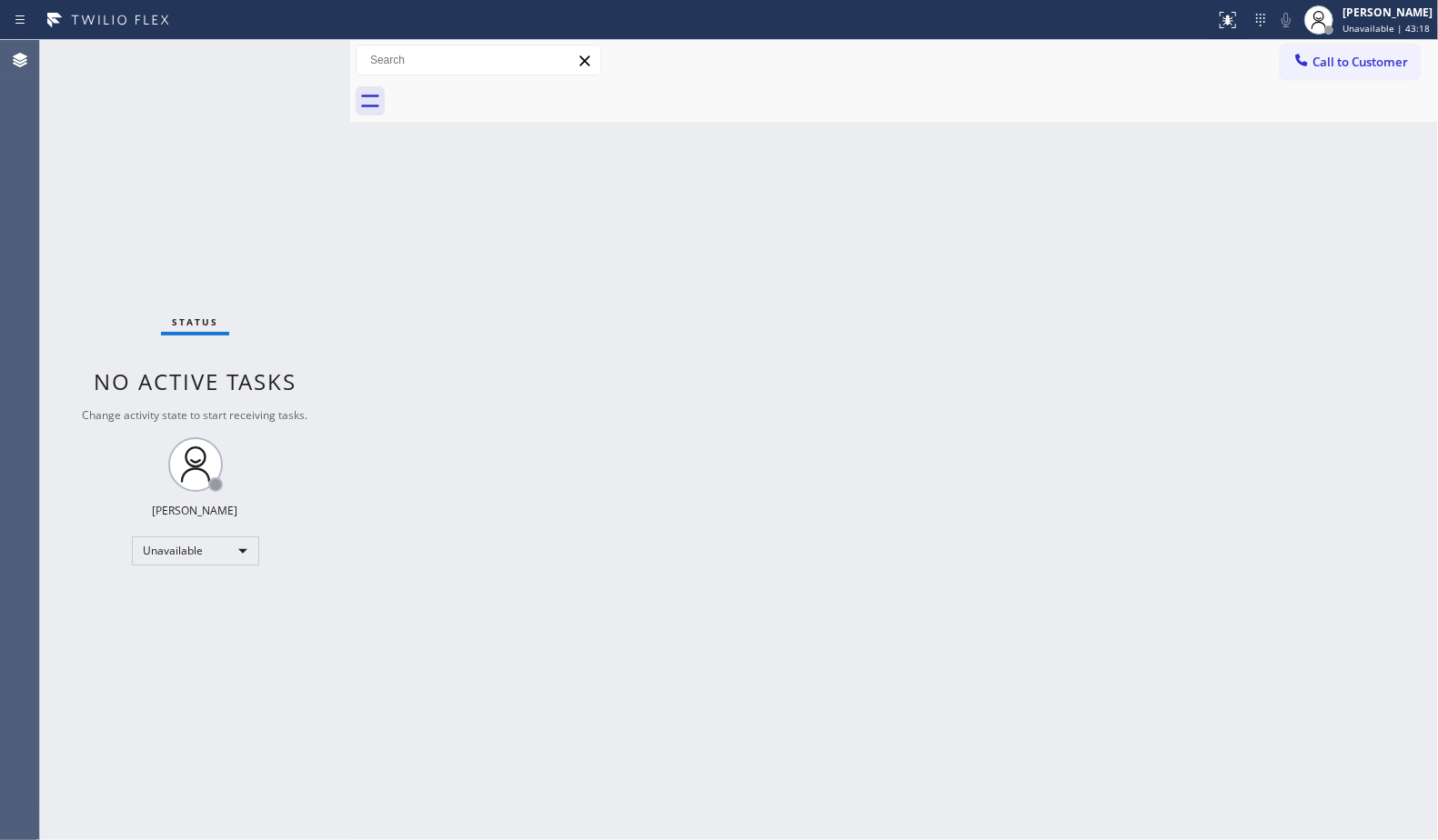
drag, startPoint x: 1300, startPoint y: 51, endPoint x: 1327, endPoint y: 40, distance: 29.2
click at [1304, 54] on icon at bounding box center [1302, 60] width 18 height 18
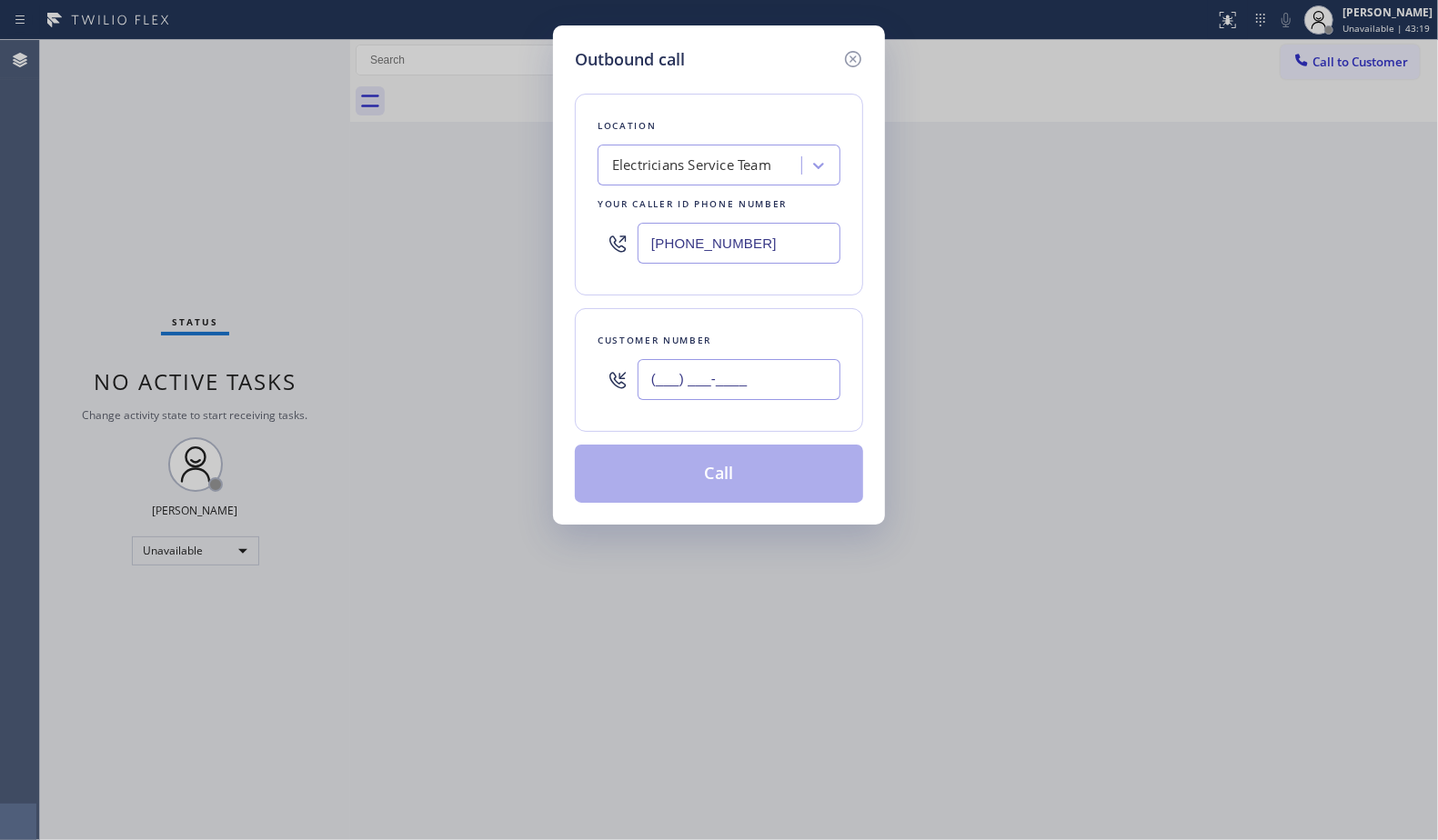
click at [781, 386] on input "(___) ___-____" at bounding box center [738, 379] width 203 height 41
paste input "714) 887-4268"
type input "[PHONE_NUMBER]"
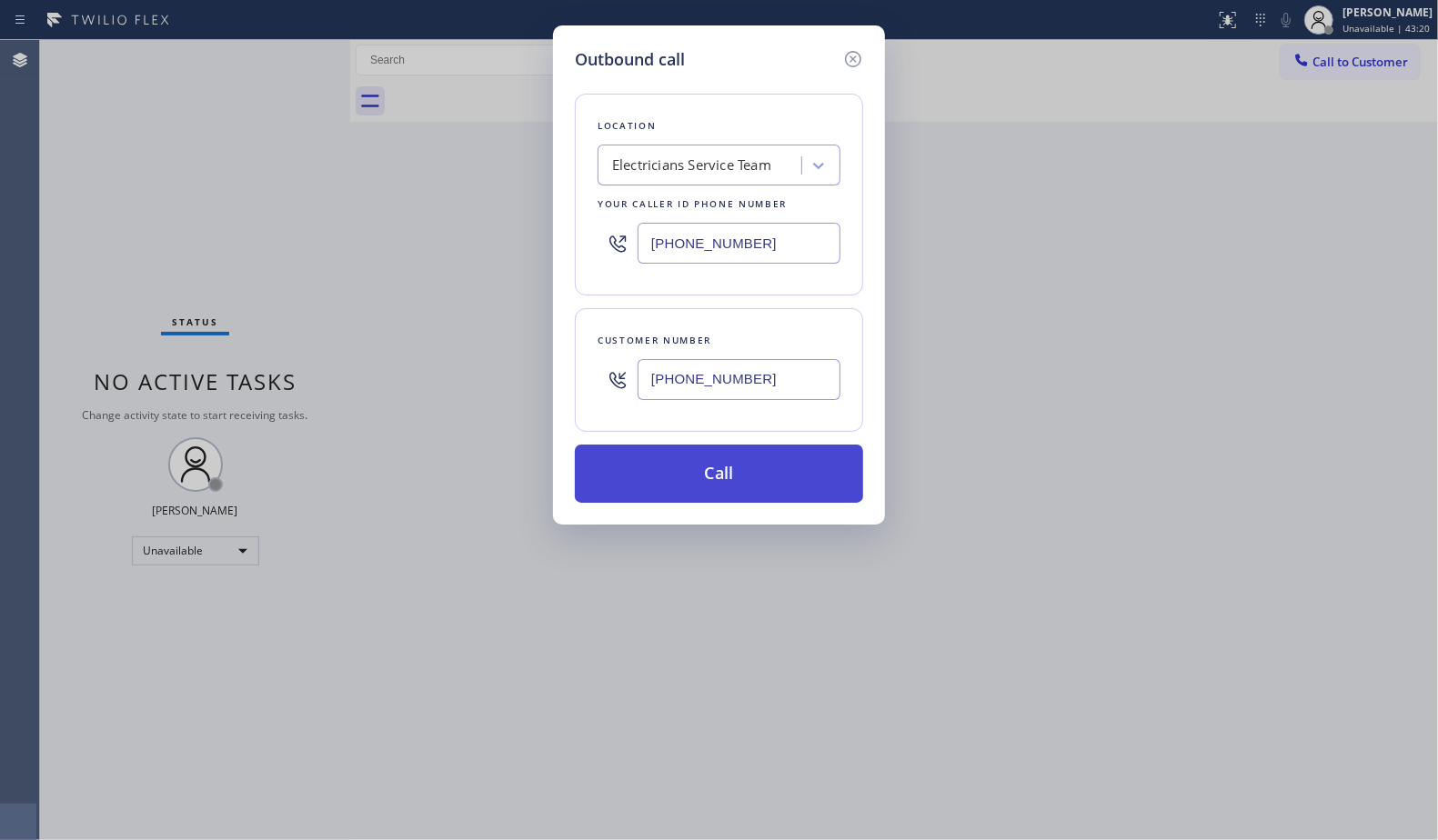
click at [725, 484] on button "Call" at bounding box center [719, 473] width 288 height 58
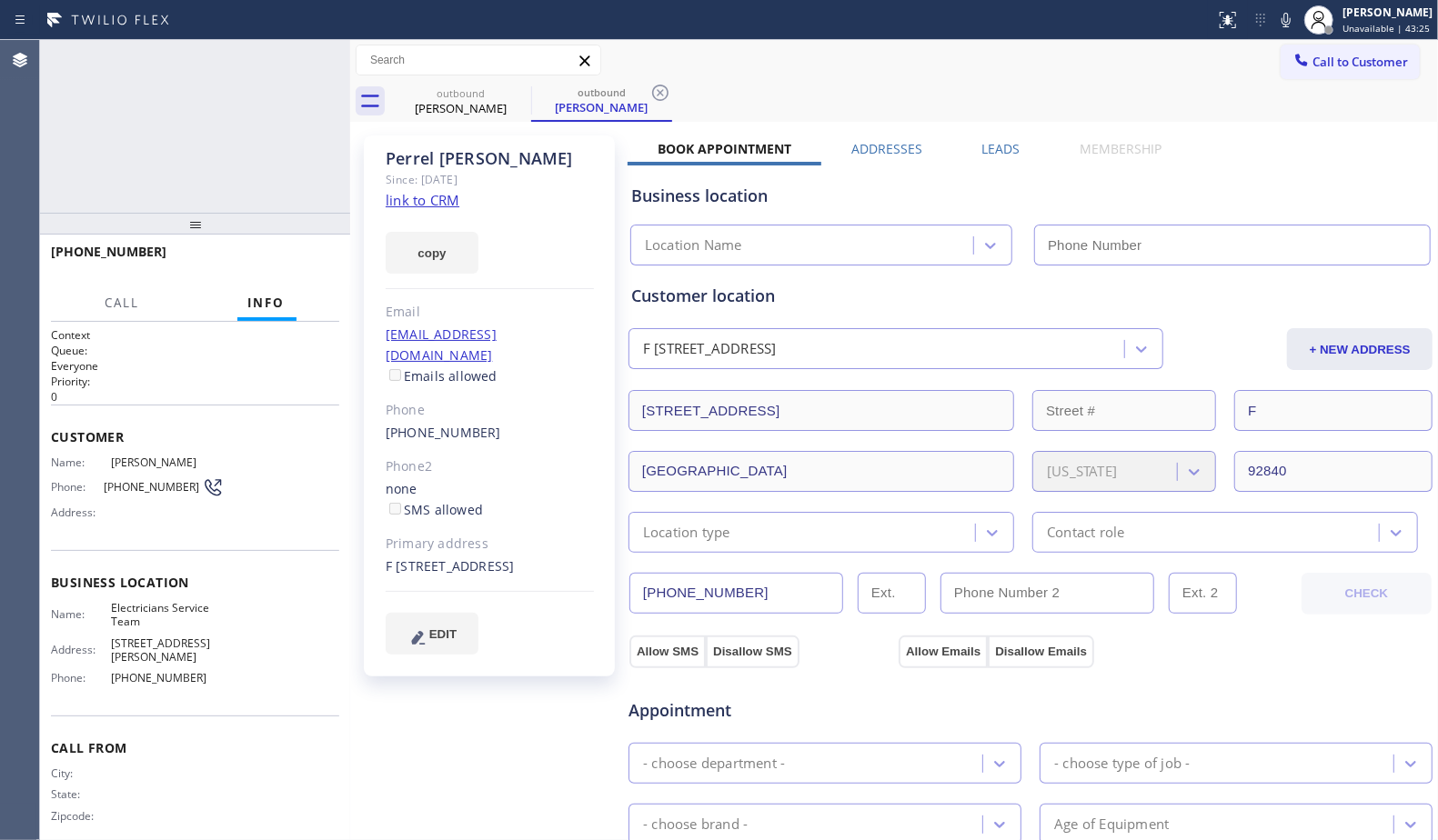
type input "[PHONE_NUMBER]"
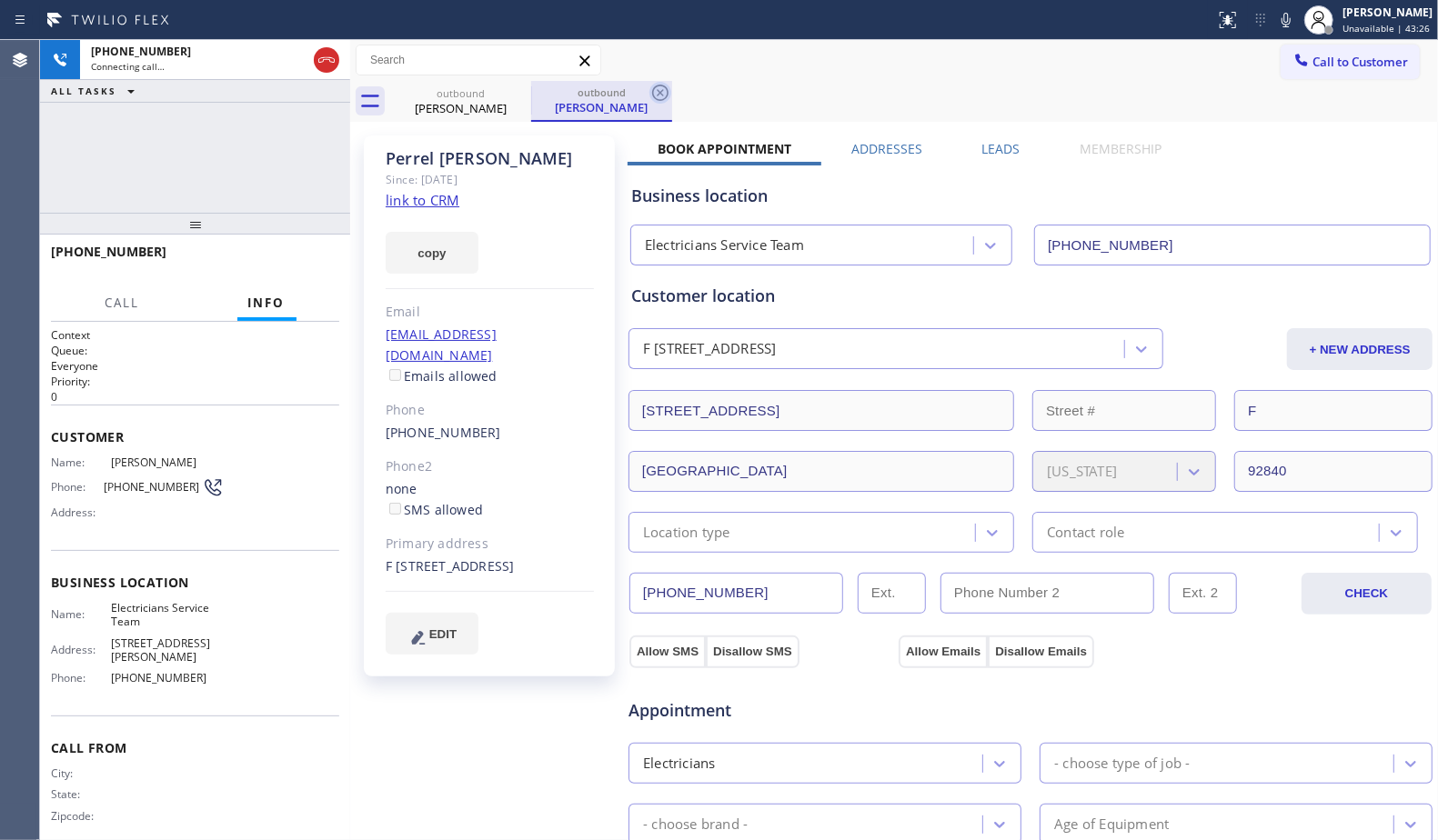
drag, startPoint x: 663, startPoint y: 92, endPoint x: 768, endPoint y: 47, distance: 114.2
click at [665, 92] on icon at bounding box center [660, 93] width 22 height 22
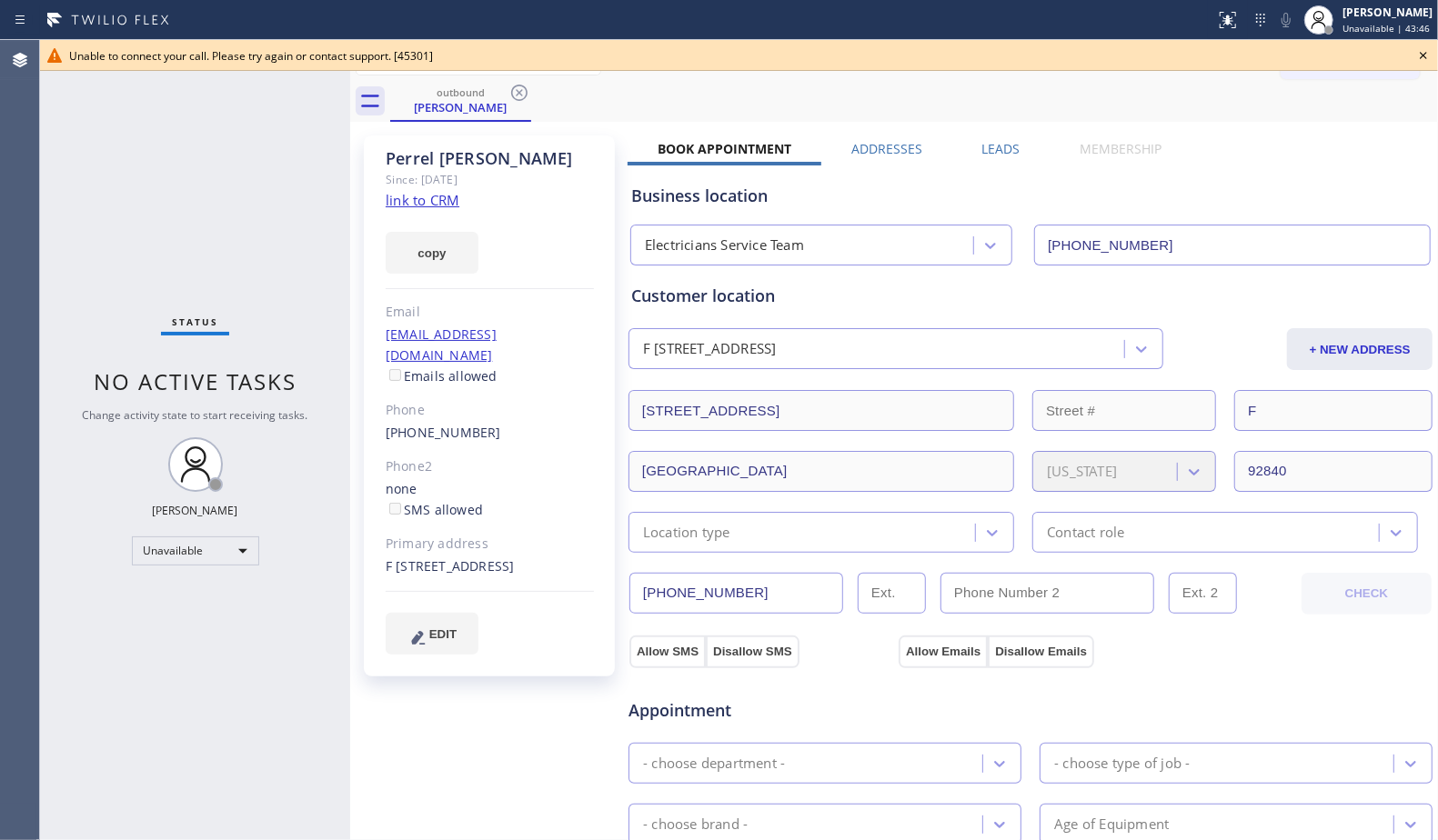
click at [1421, 54] on icon at bounding box center [1423, 56] width 22 height 22
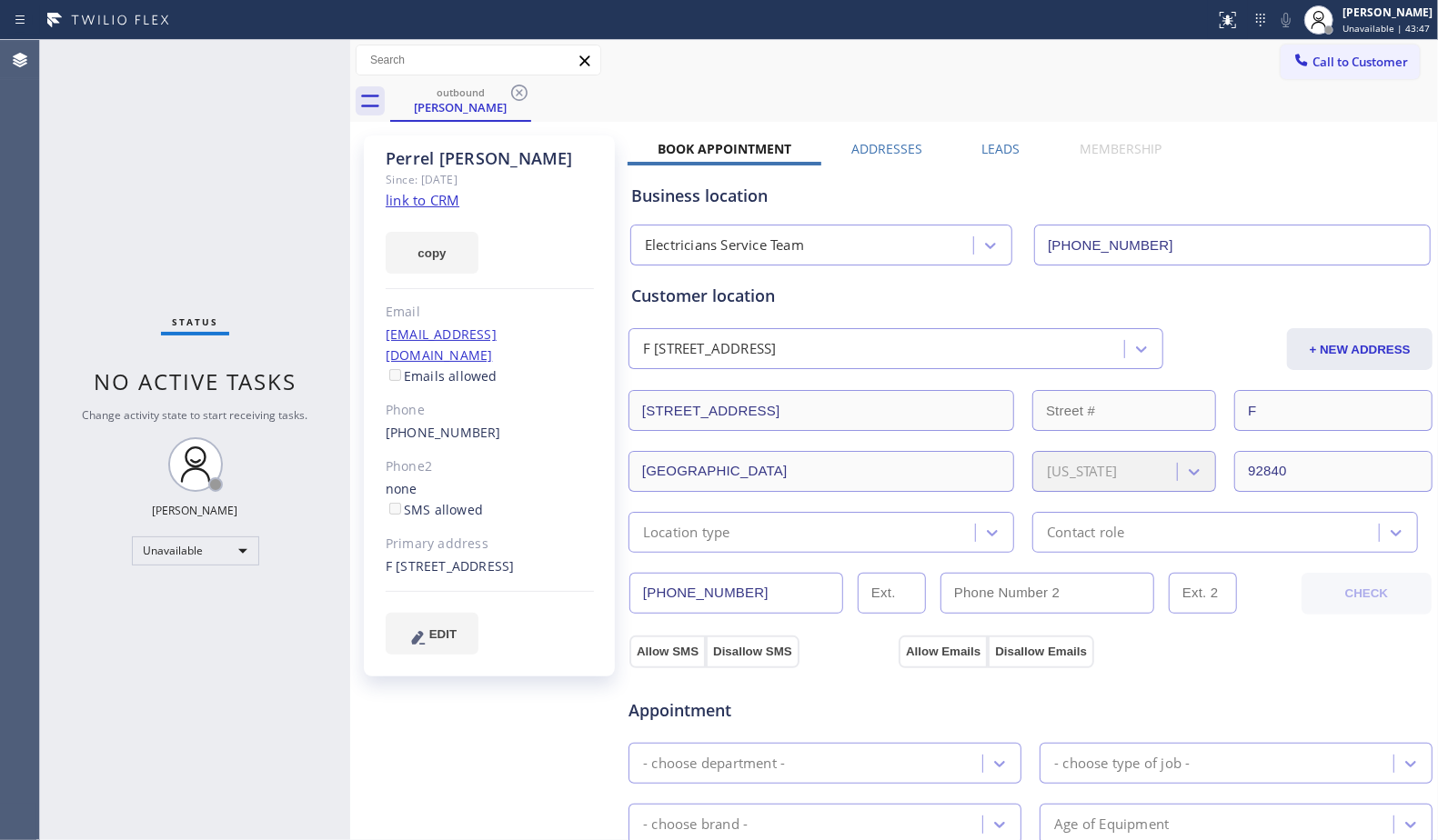
drag, startPoint x: 1369, startPoint y: 71, endPoint x: 1347, endPoint y: 76, distance: 22.6
click at [1361, 73] on button "Call to Customer" at bounding box center [1351, 62] width 140 height 35
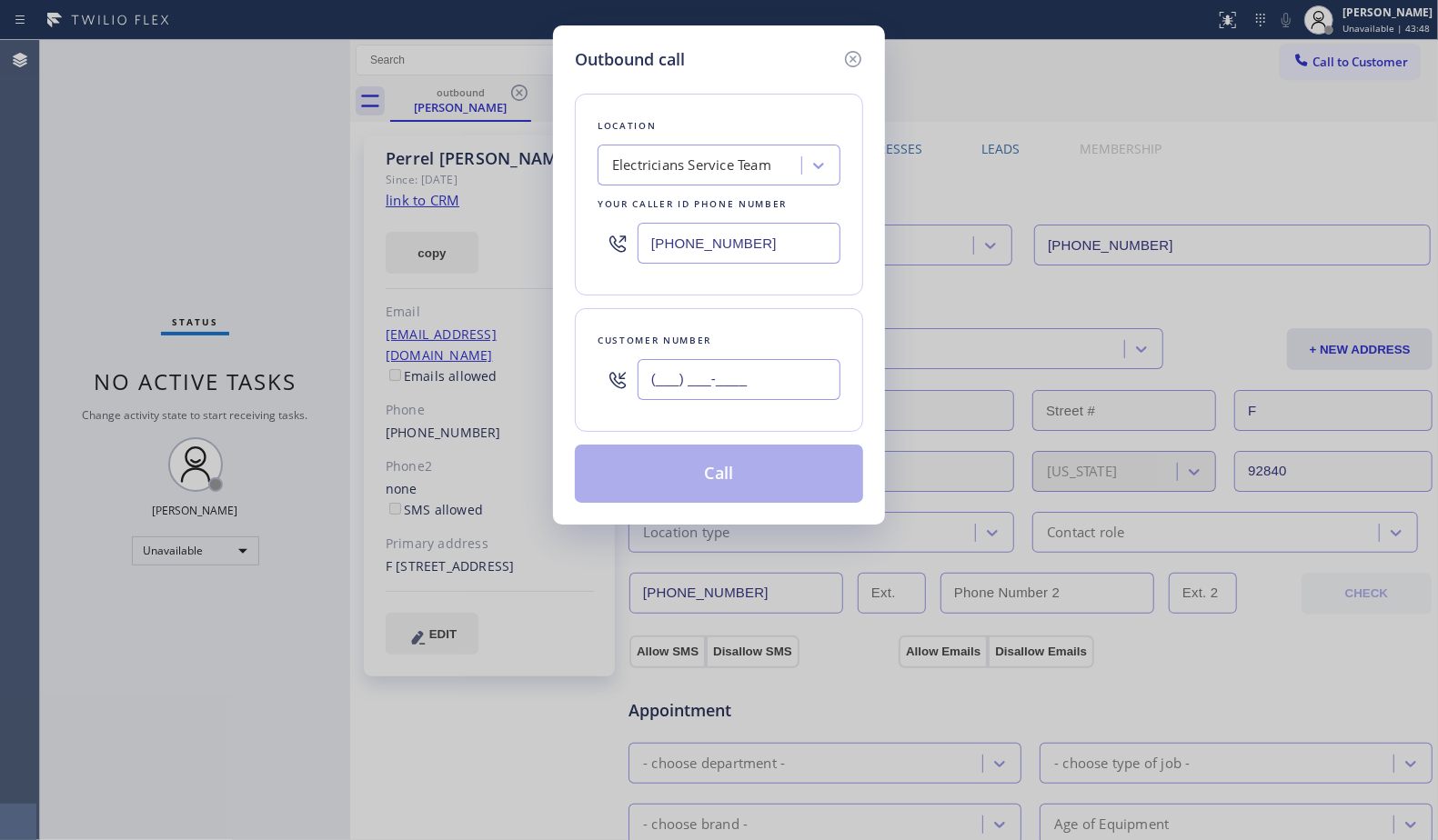
click at [774, 377] on input "(___) ___-____" at bounding box center [738, 379] width 203 height 41
paste input "877) 640-2520"
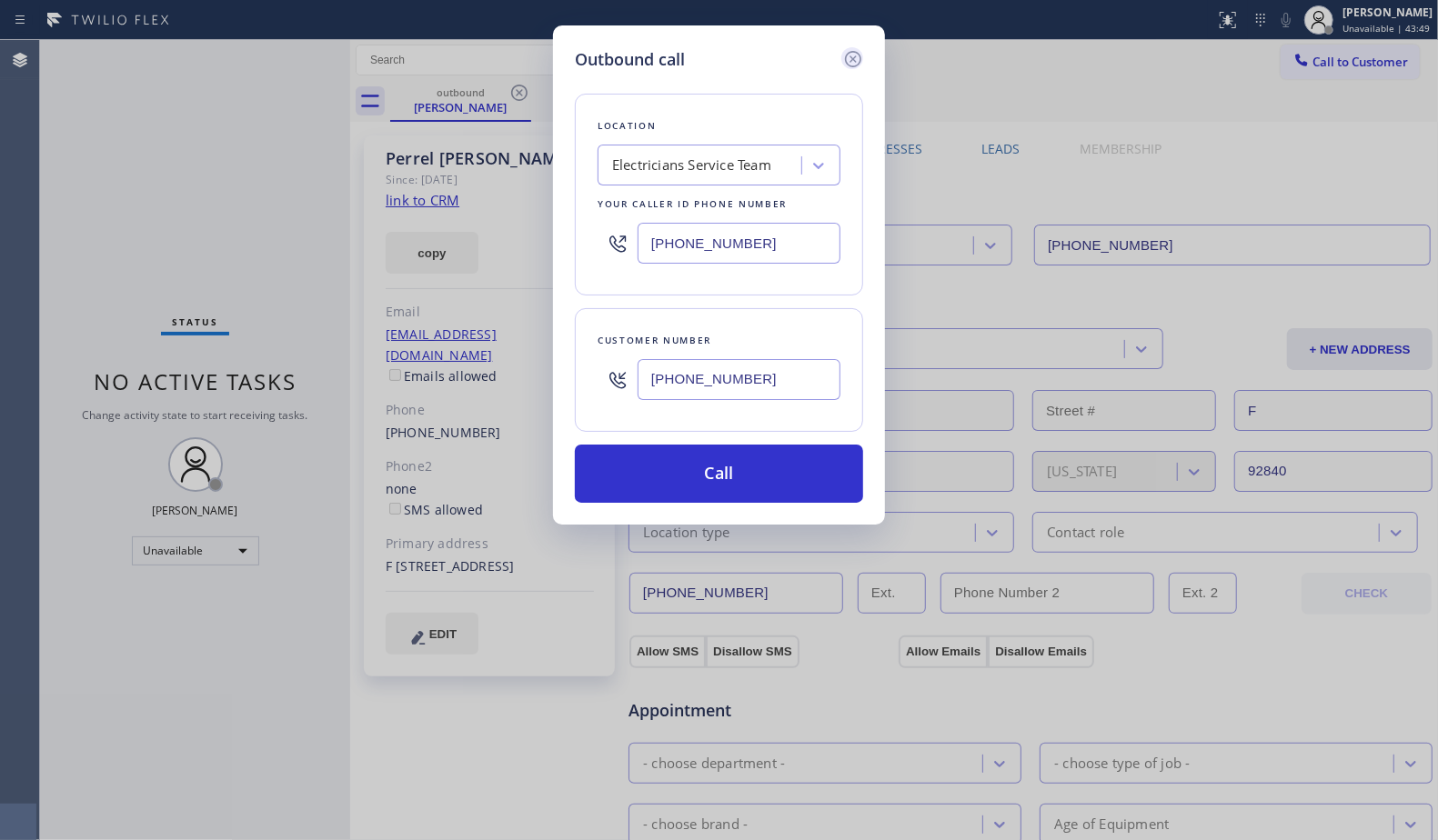
click at [847, 56] on icon at bounding box center [853, 60] width 22 height 22
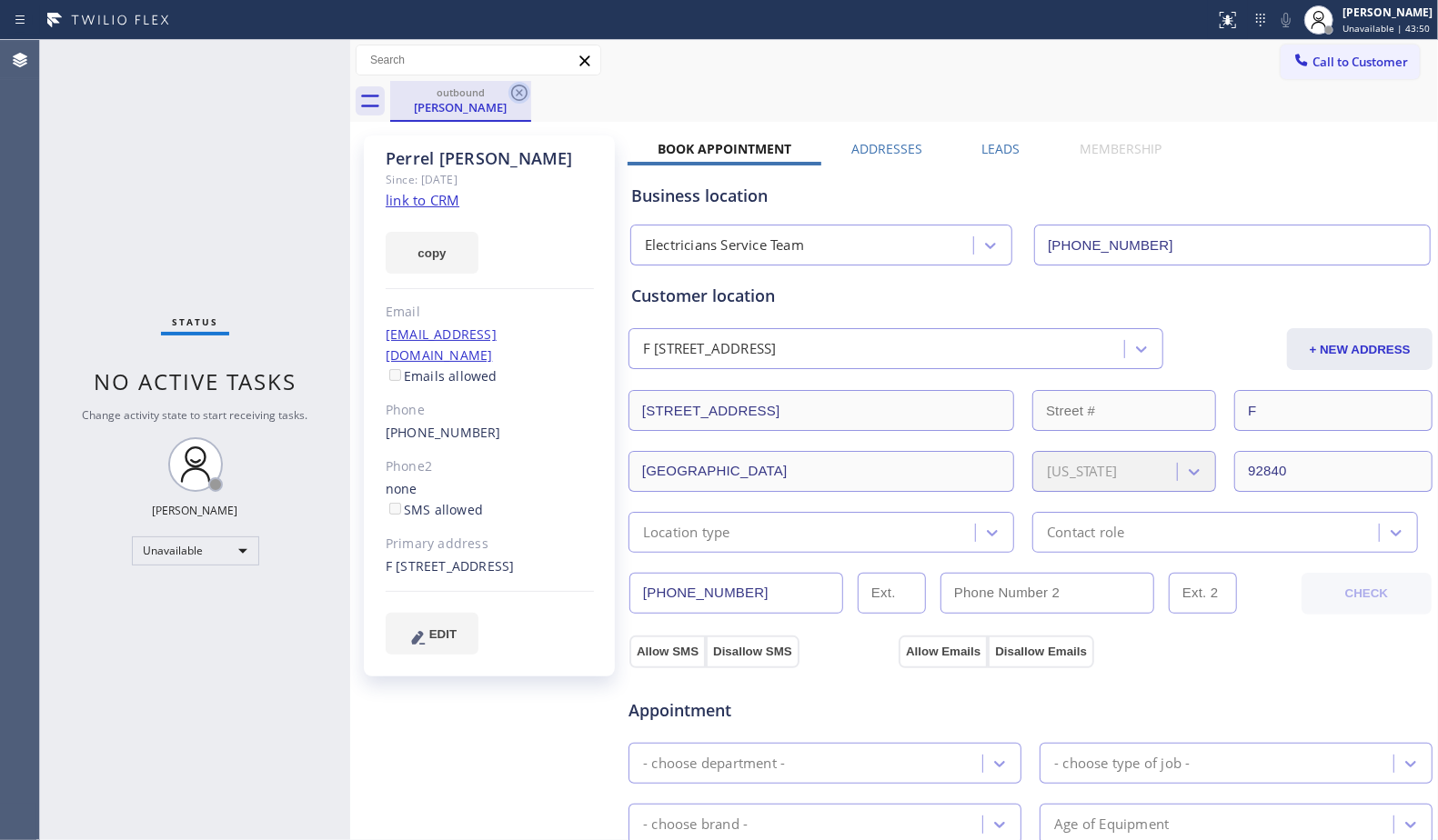
drag, startPoint x: 518, startPoint y: 88, endPoint x: 549, endPoint y: 106, distance: 35.8
click at [518, 89] on icon at bounding box center [520, 93] width 22 height 22
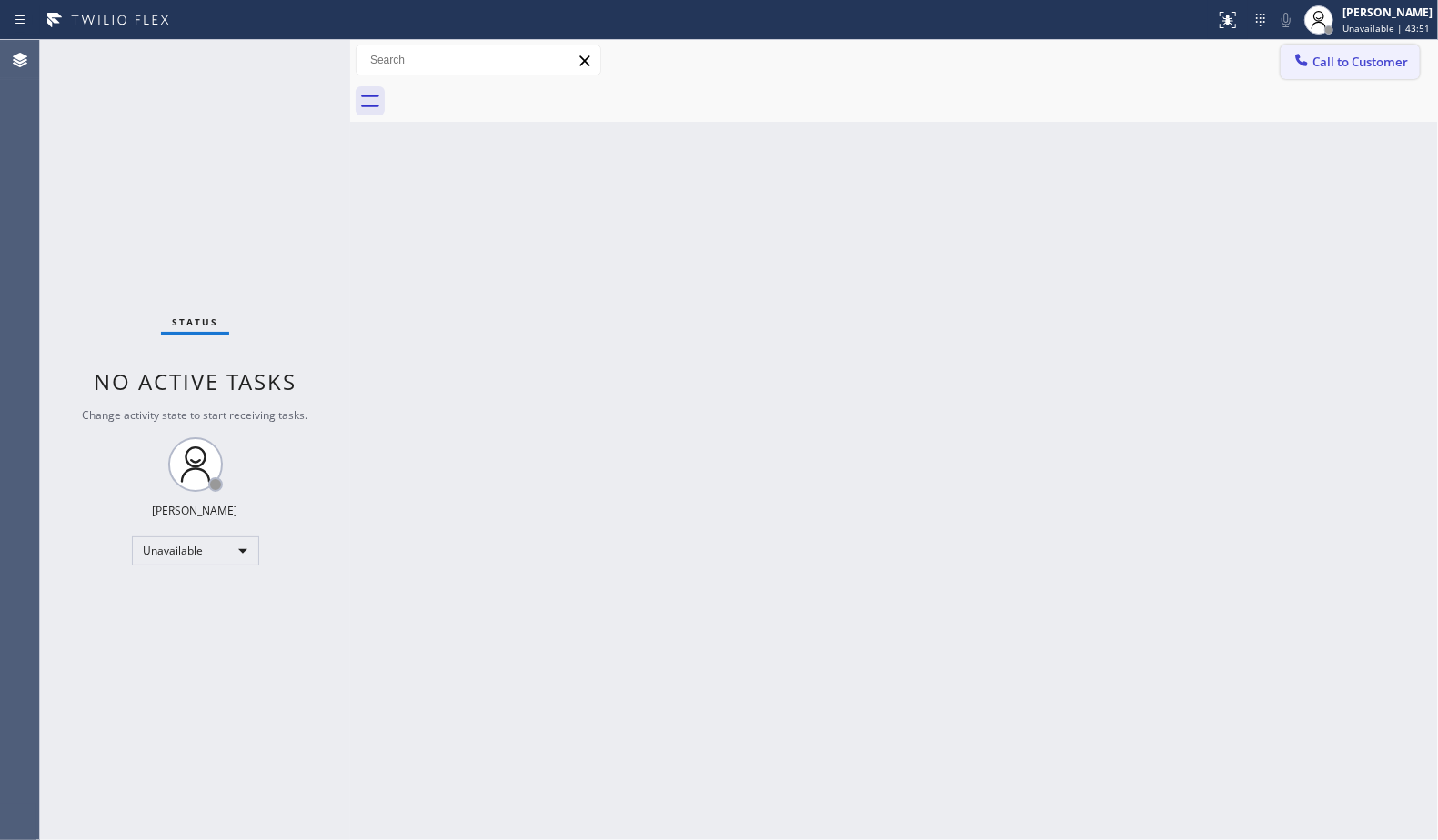
click at [1362, 66] on span "Call to Customer" at bounding box center [1360, 62] width 95 height 17
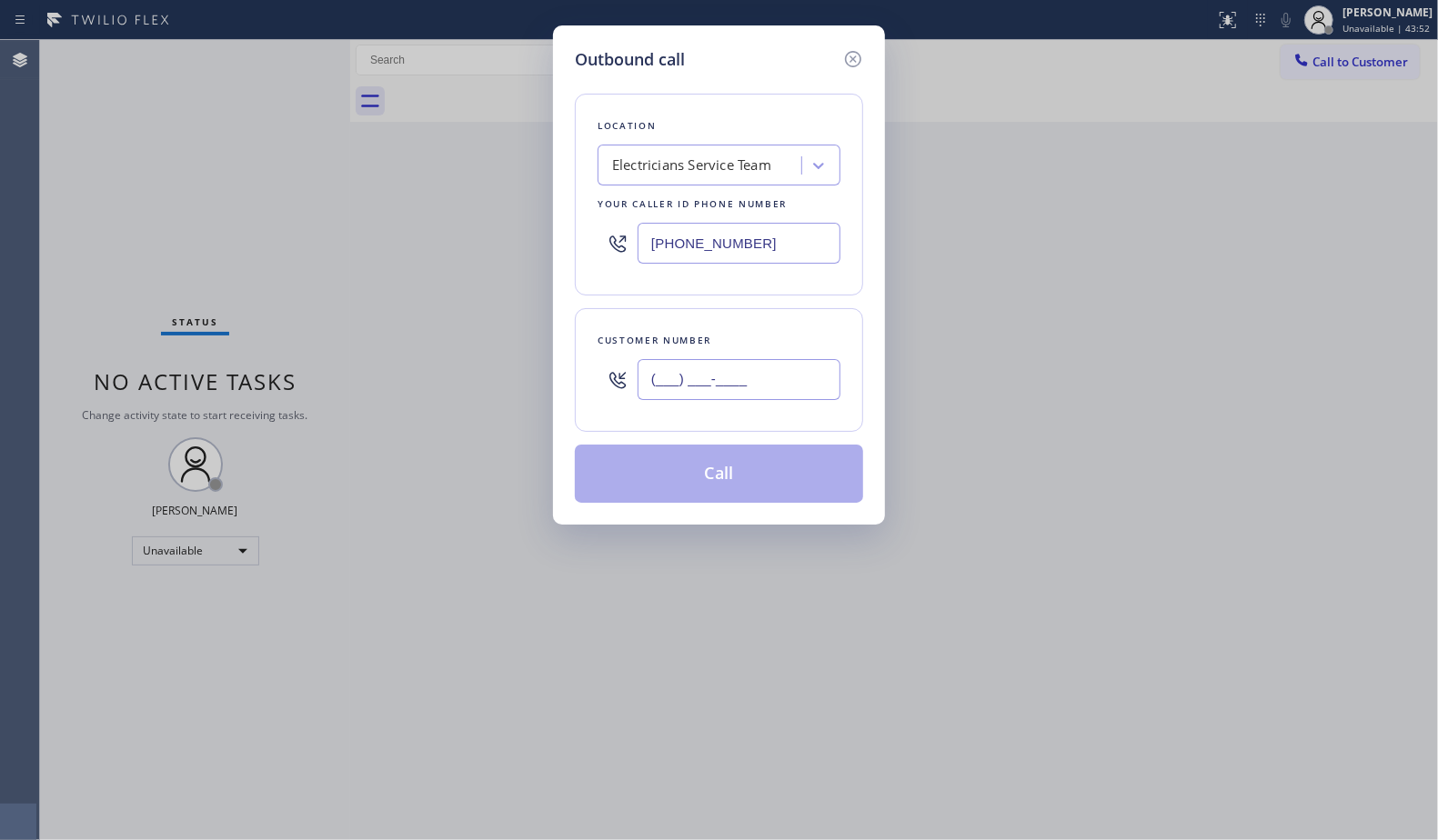
paste input "877) 640-2520"
drag, startPoint x: 784, startPoint y: 381, endPoint x: 792, endPoint y: 370, distance: 13.6
click at [786, 381] on input "[PHONE_NUMBER]" at bounding box center [738, 379] width 203 height 41
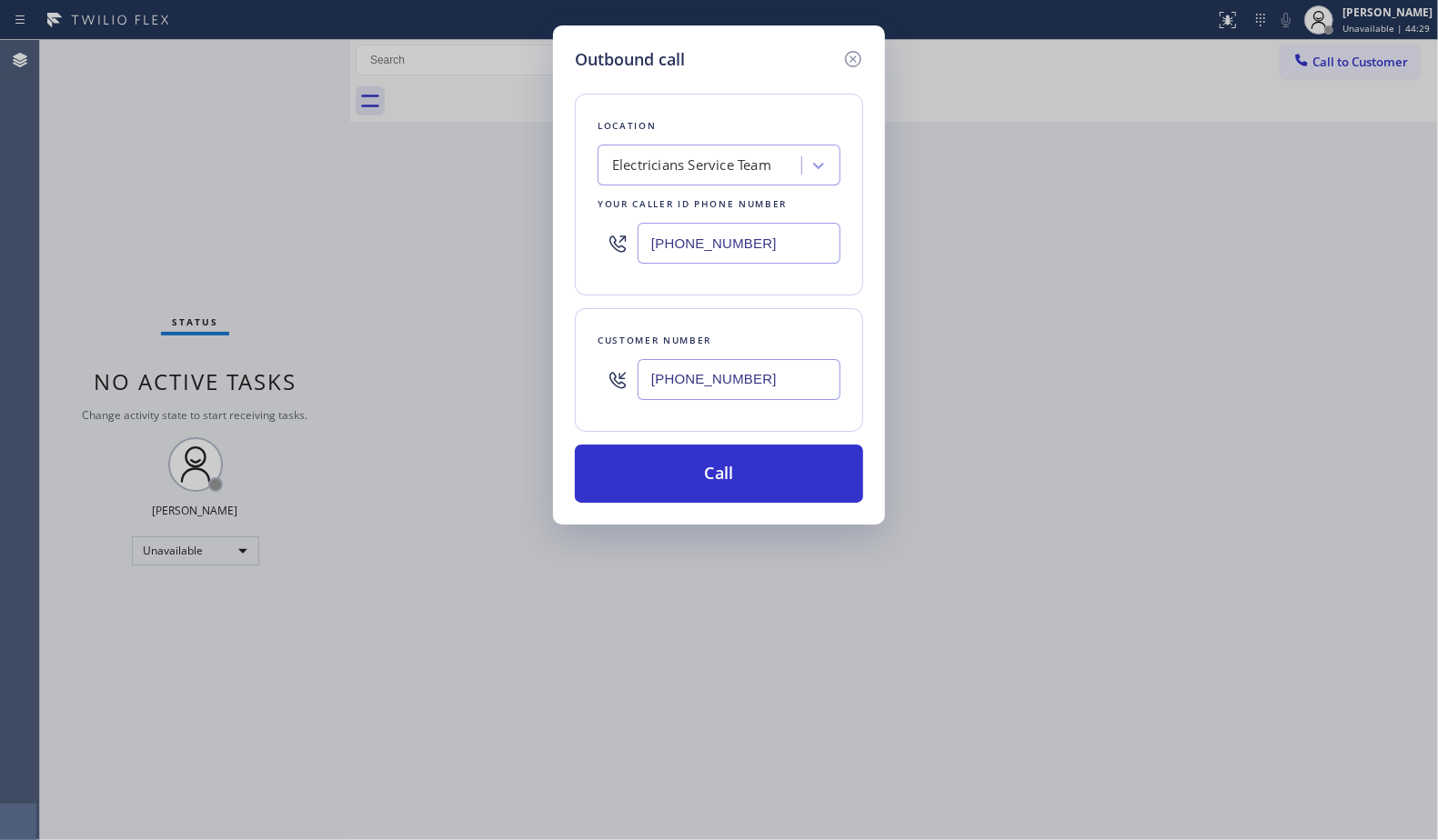
type input "[PHONE_NUMBER]"
click at [769, 472] on button "Call" at bounding box center [719, 473] width 288 height 58
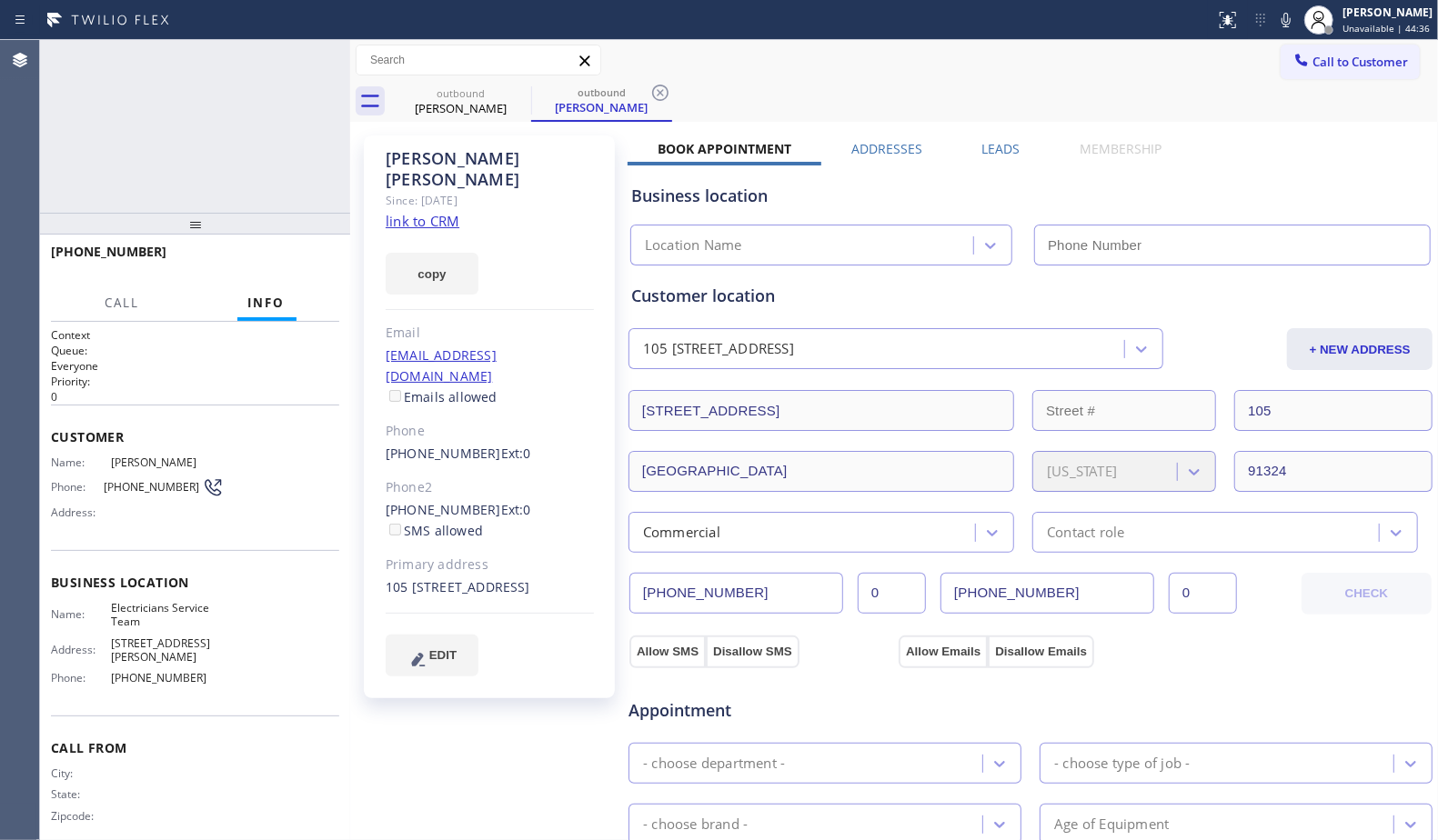
type input "[PHONE_NUMBER]"
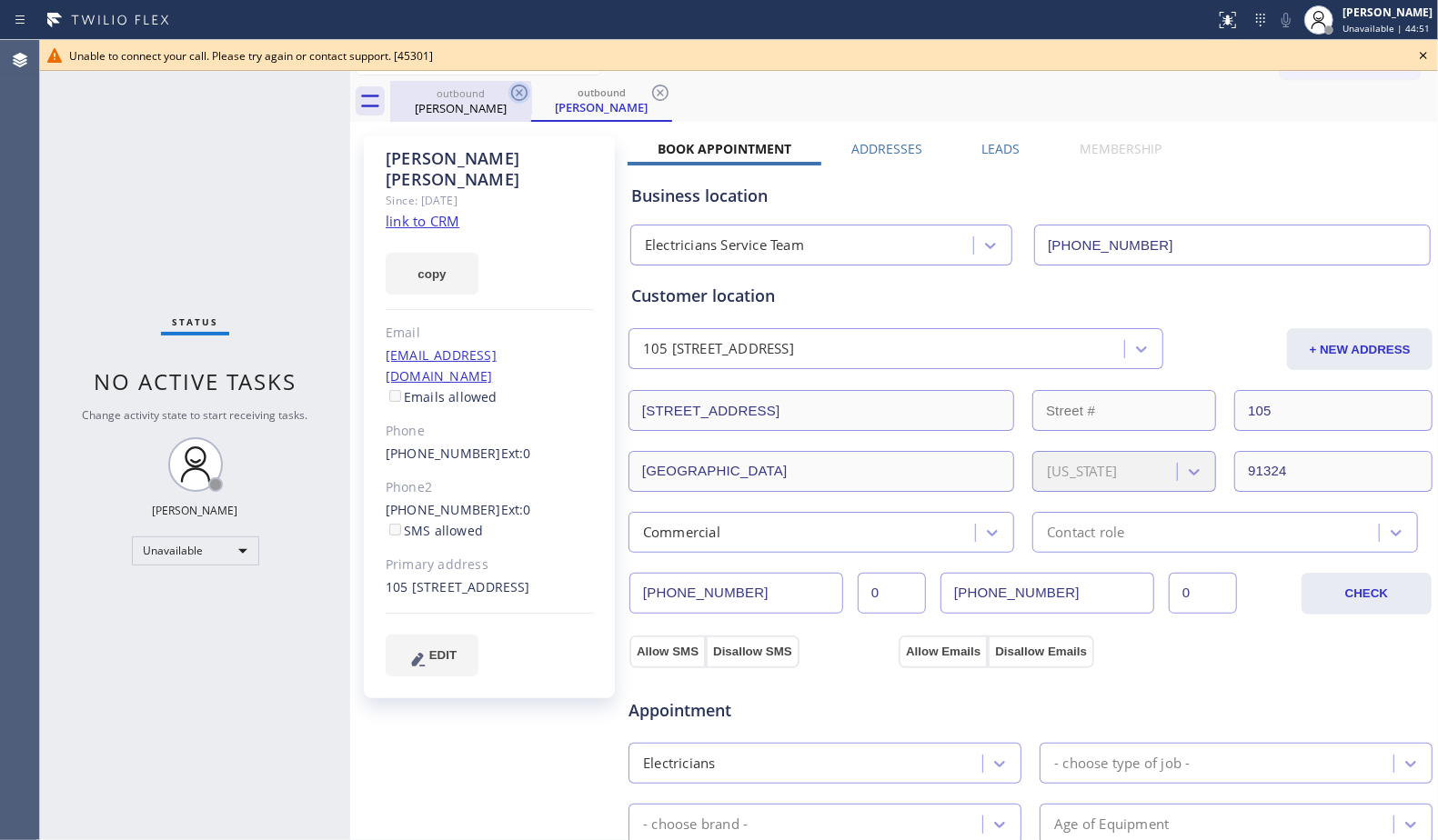
drag, startPoint x: 483, startPoint y: 106, endPoint x: 513, endPoint y: 100, distance: 30.6
click at [489, 106] on div "[PERSON_NAME]" at bounding box center [461, 108] width 138 height 17
click at [524, 94] on icon at bounding box center [520, 93] width 22 height 22
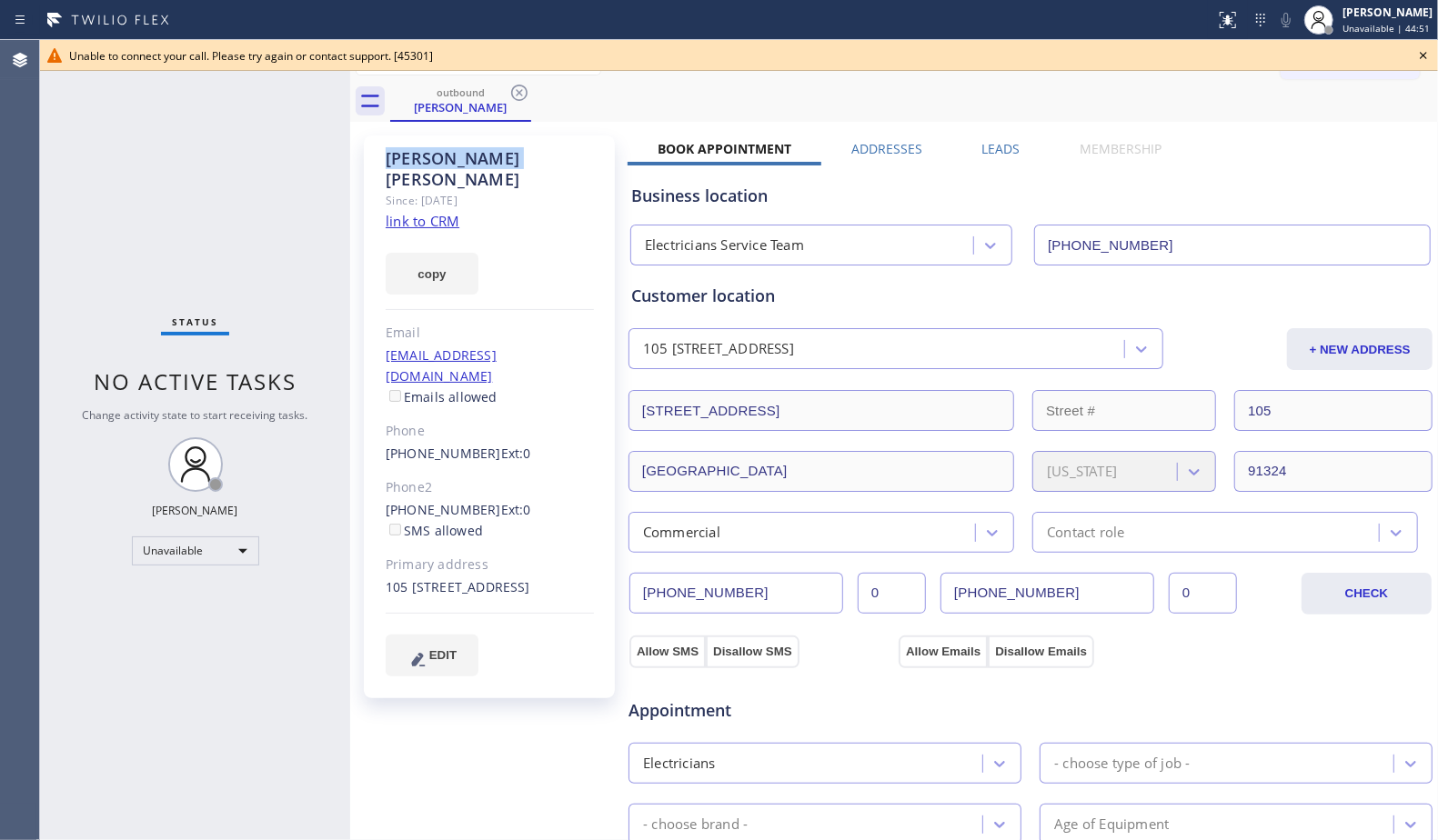
click at [524, 94] on icon at bounding box center [520, 93] width 22 height 22
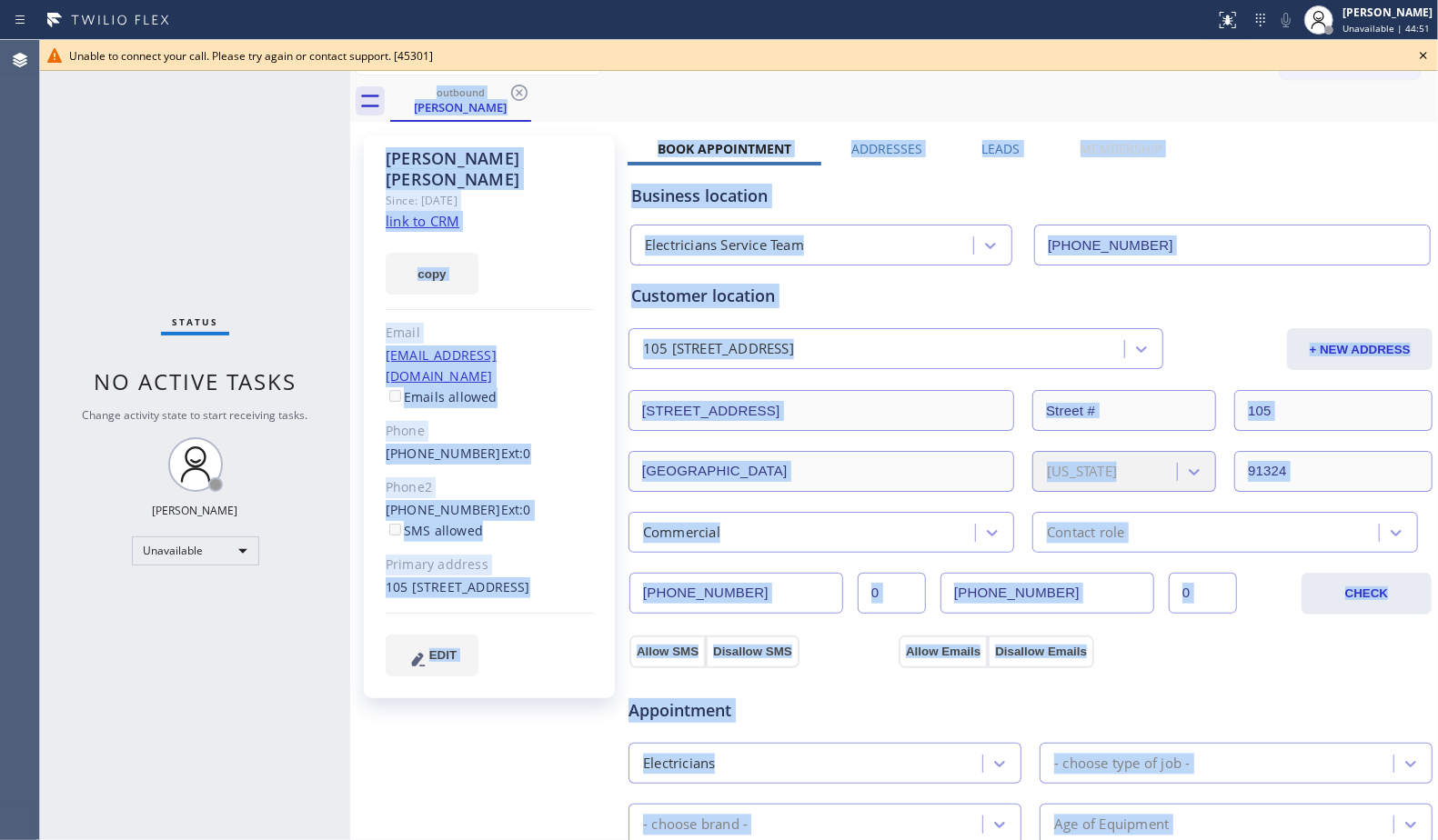
click at [524, 94] on div "outbound [PERSON_NAME]" at bounding box center [914, 101] width 1048 height 41
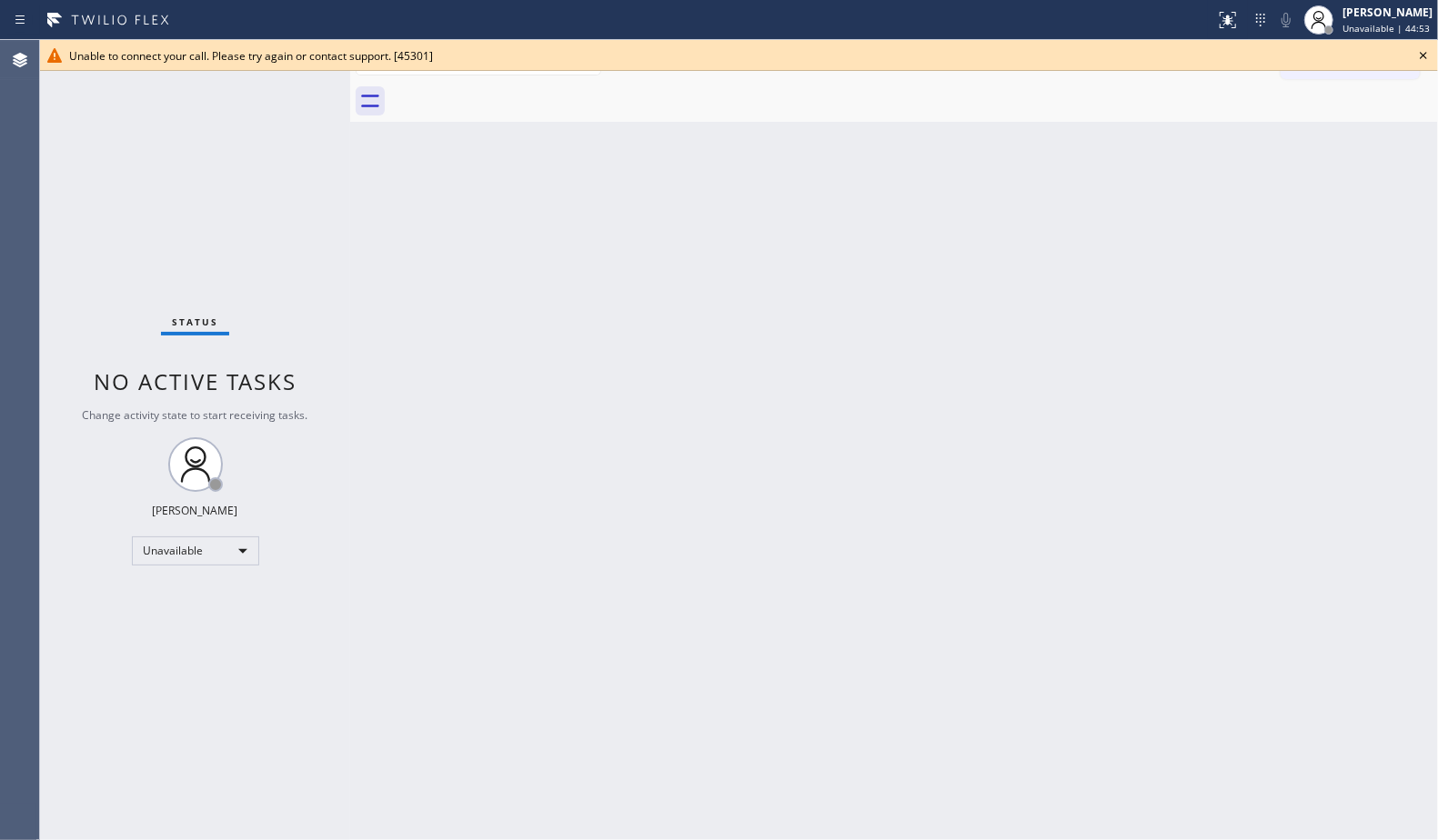
click at [1418, 59] on icon at bounding box center [1423, 56] width 22 height 22
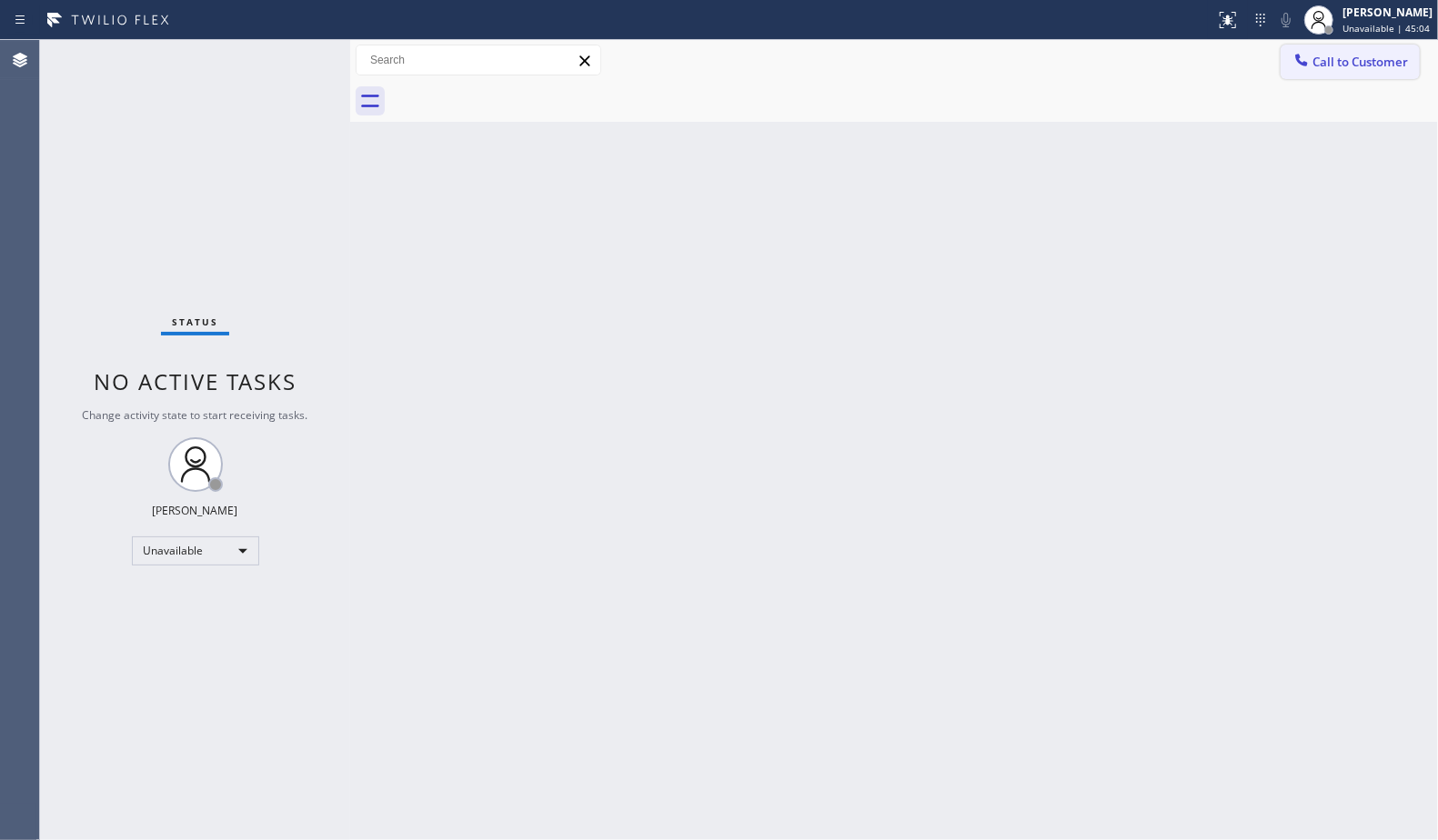
click at [1377, 65] on span "Call to Customer" at bounding box center [1360, 62] width 95 height 17
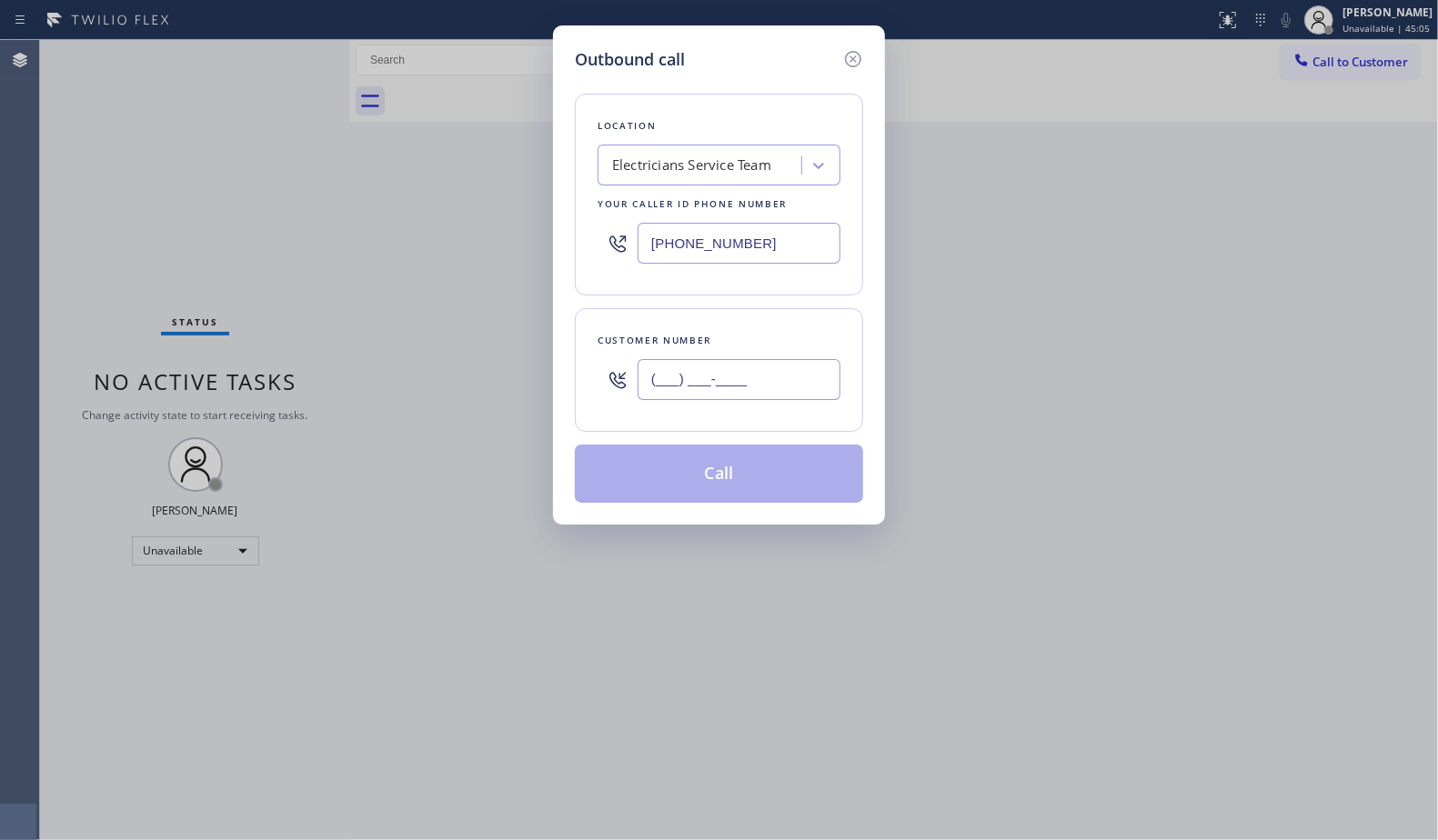
click at [738, 364] on input "(___) ___-____" at bounding box center [738, 379] width 203 height 41
paste input "323) 841-6582"
type input "[PHONE_NUMBER]"
click at [736, 479] on button "Call" at bounding box center [719, 473] width 288 height 58
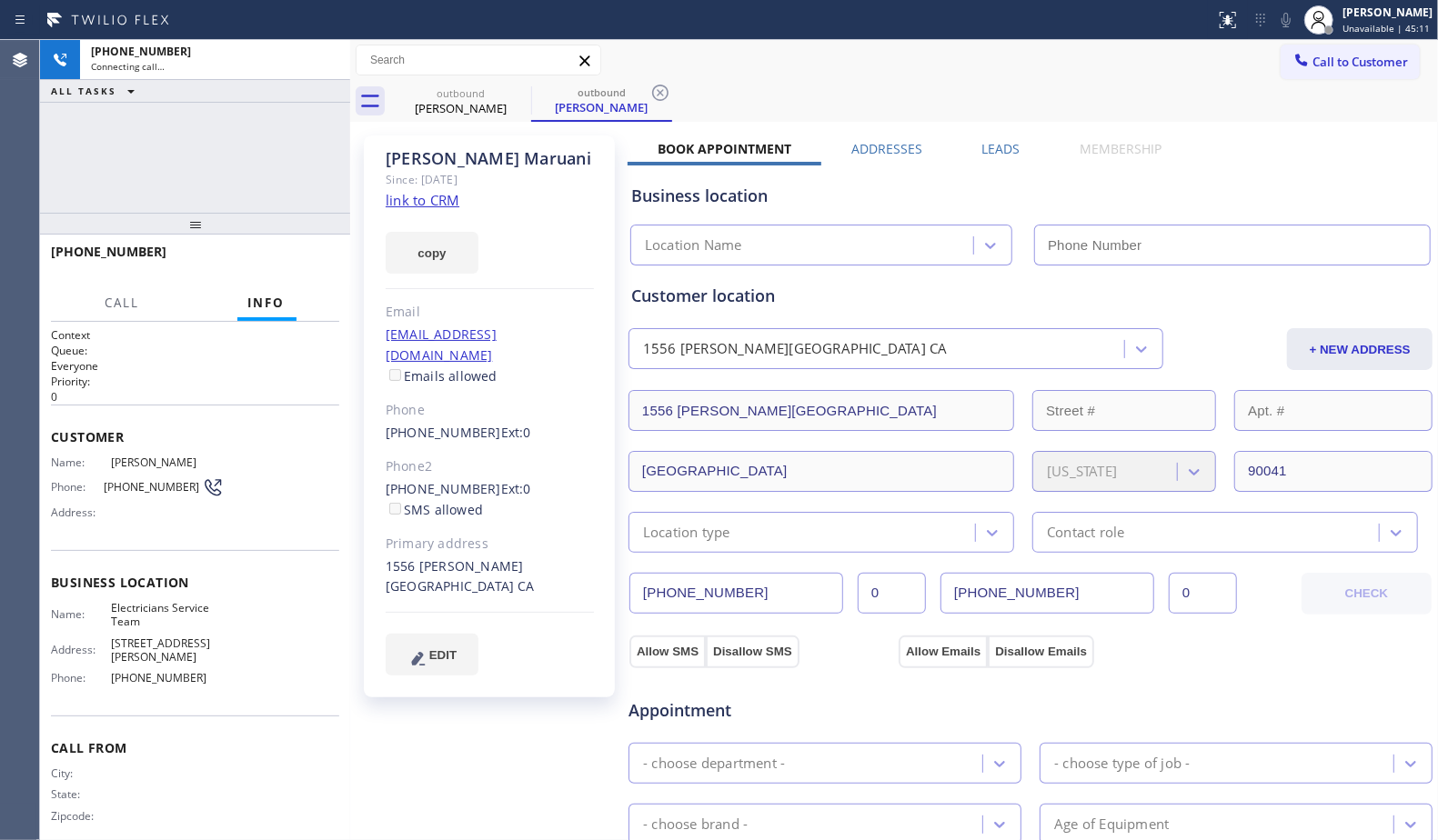
type input "[PHONE_NUMBER]"
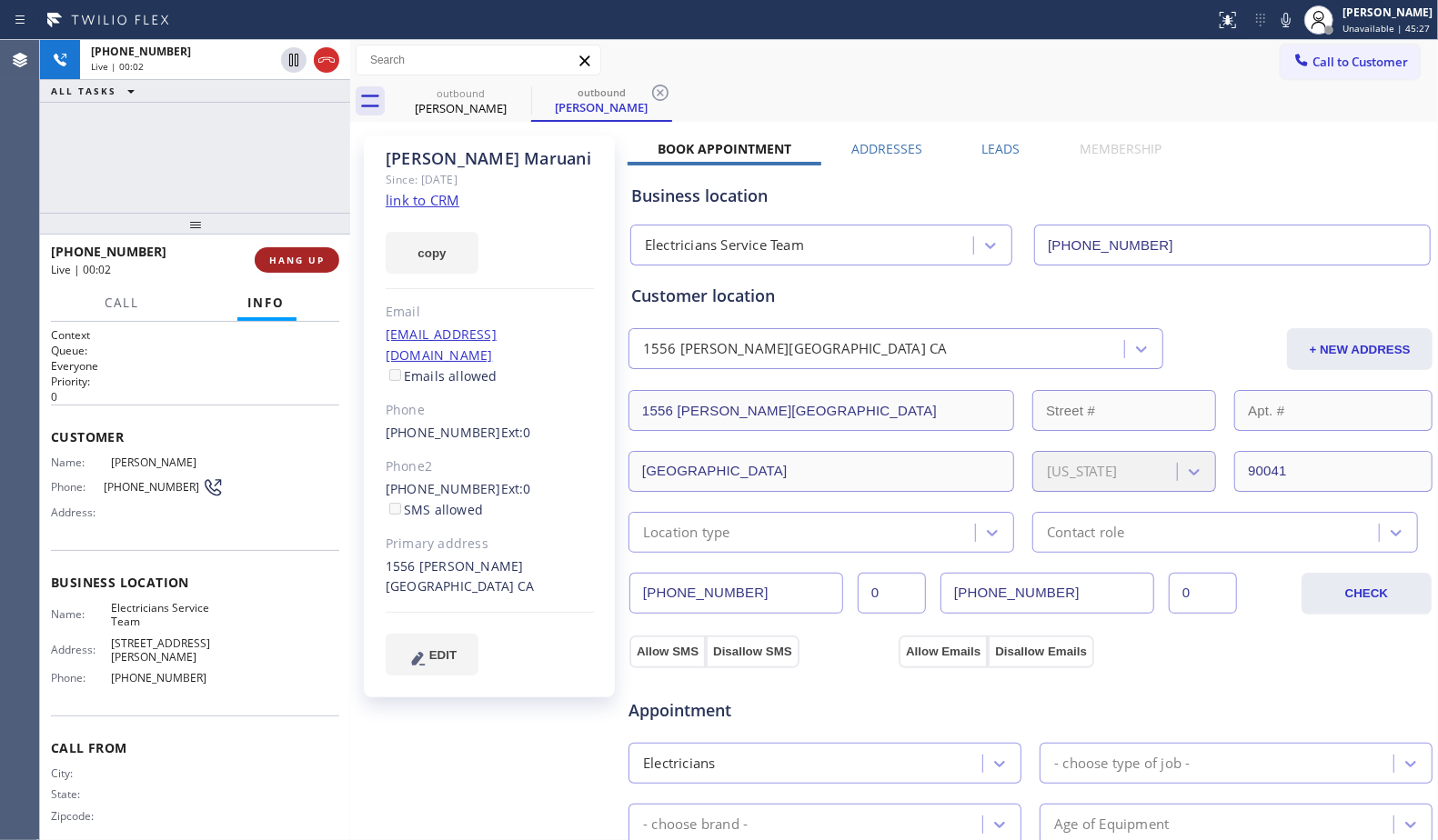
click at [299, 255] on span "HANG UP" at bounding box center [297, 260] width 55 height 13
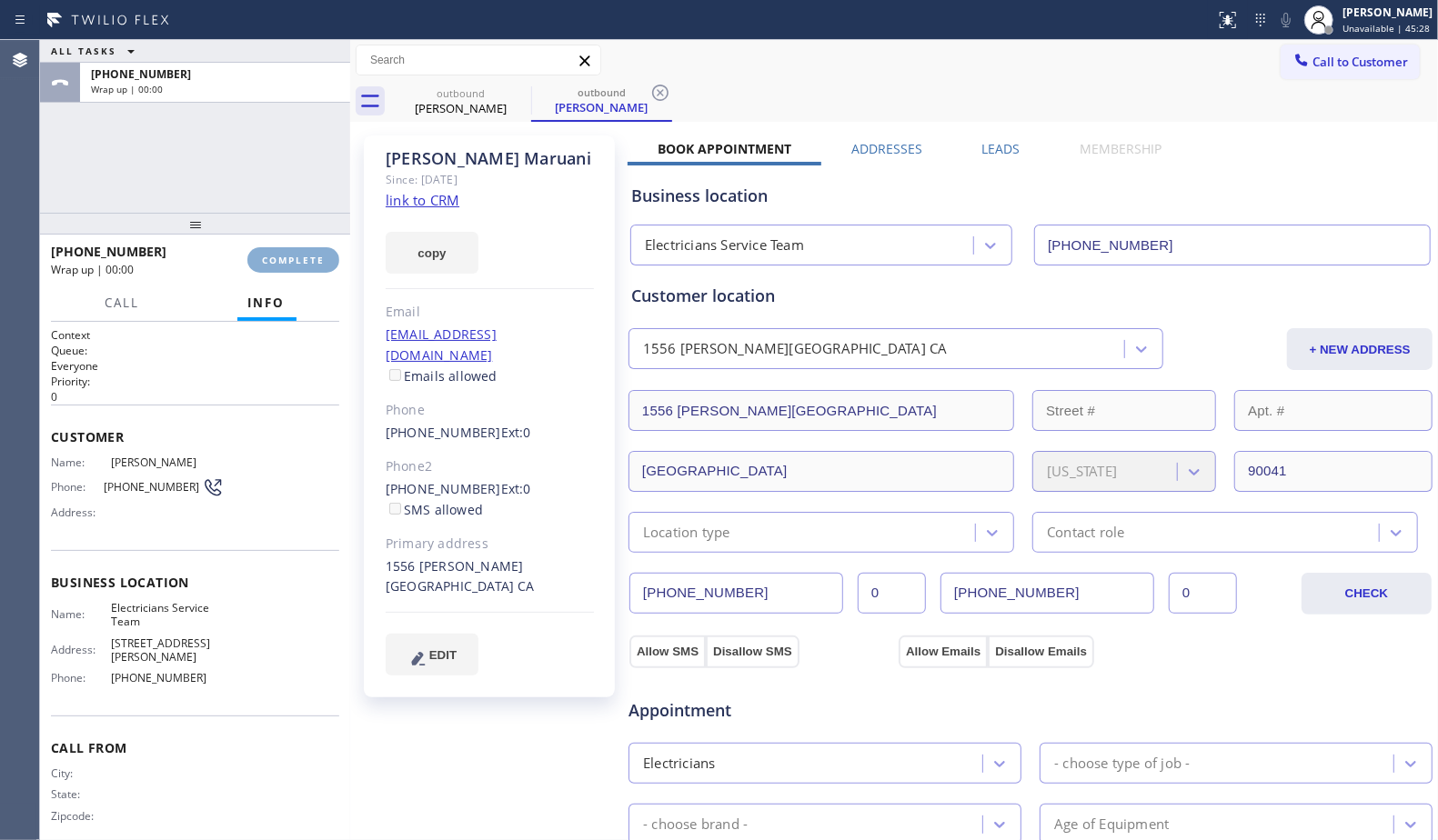
click at [299, 255] on span "COMPLETE" at bounding box center [293, 260] width 62 height 13
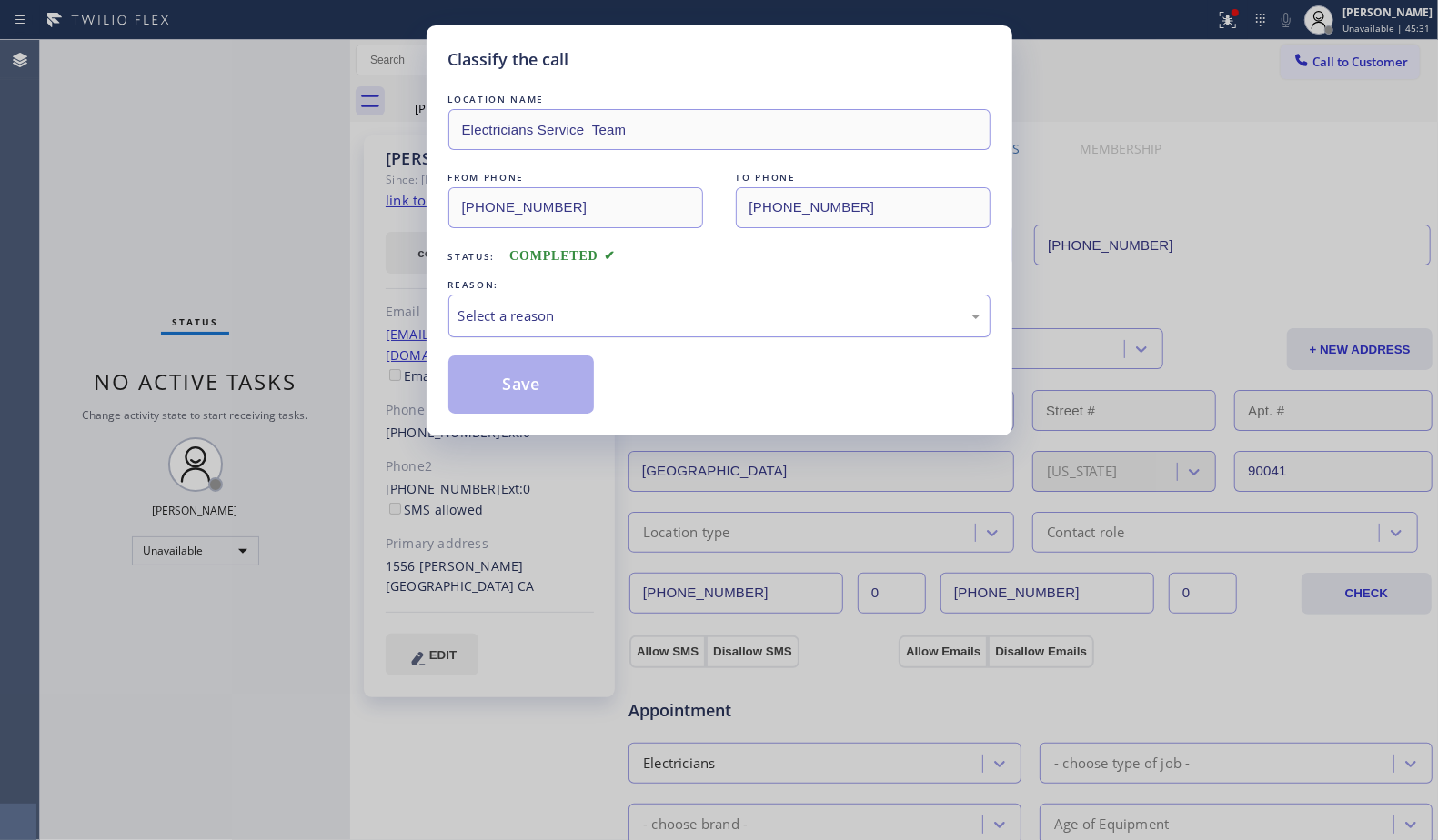
click at [702, 322] on div "Select a reason" at bounding box center [719, 316] width 522 height 21
click at [525, 371] on button "Save" at bounding box center [521, 384] width 146 height 58
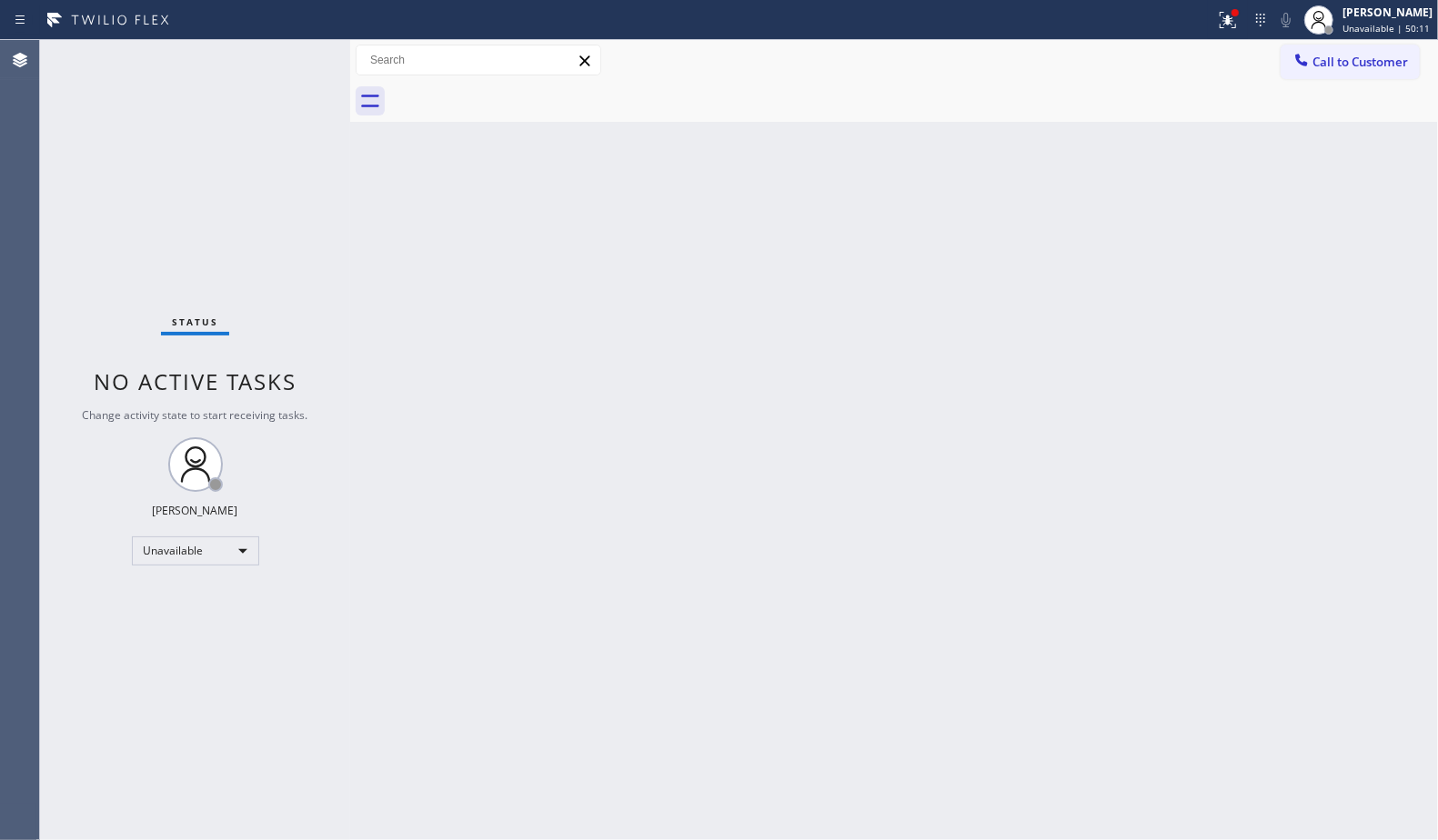
drag, startPoint x: 1230, startPoint y: 33, endPoint x: 1184, endPoint y: 151, distance: 126.6
click at [1229, 33] on button at bounding box center [1229, 20] width 40 height 40
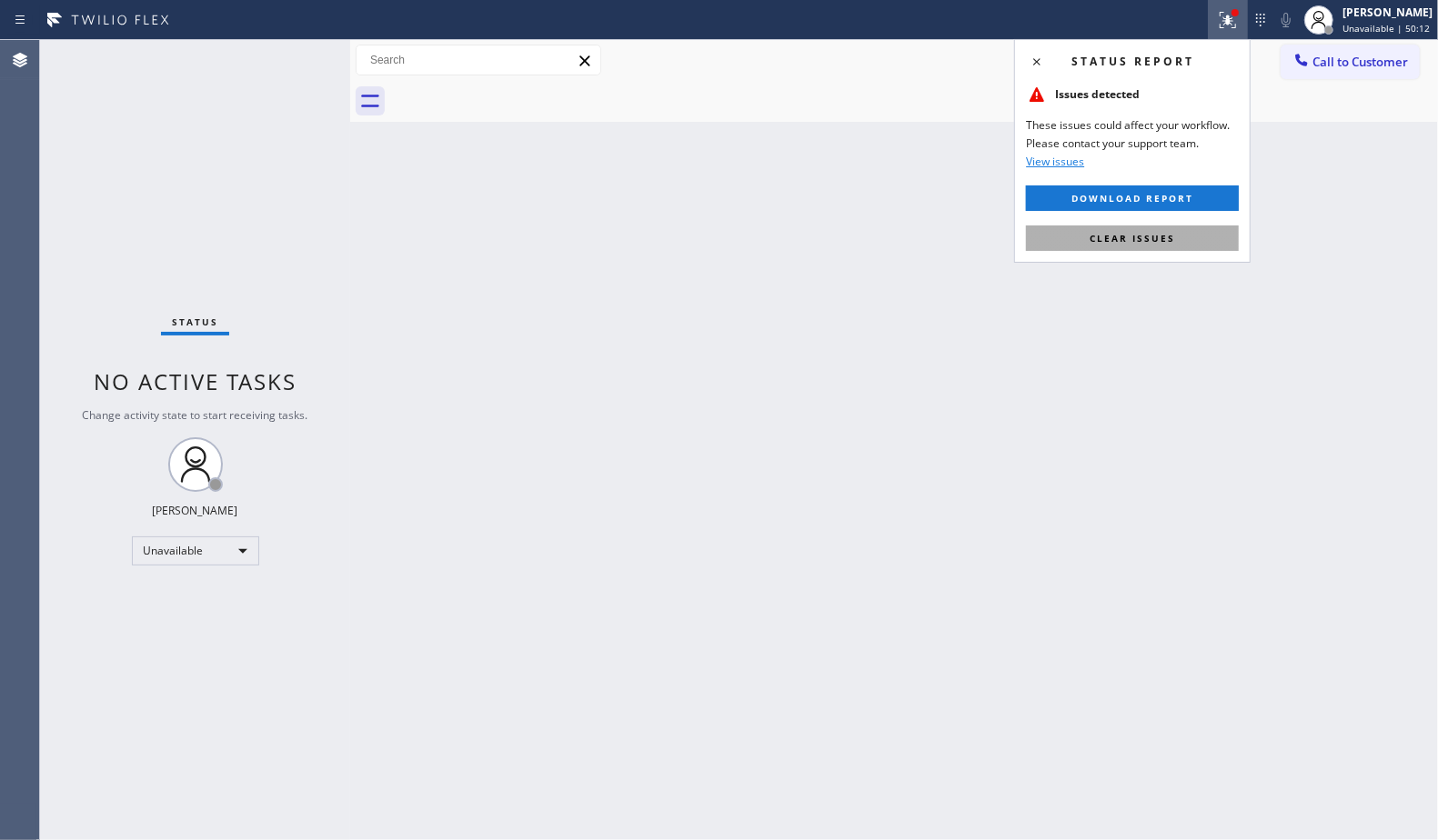
click at [1168, 236] on span "Clear issues" at bounding box center [1132, 239] width 85 height 13
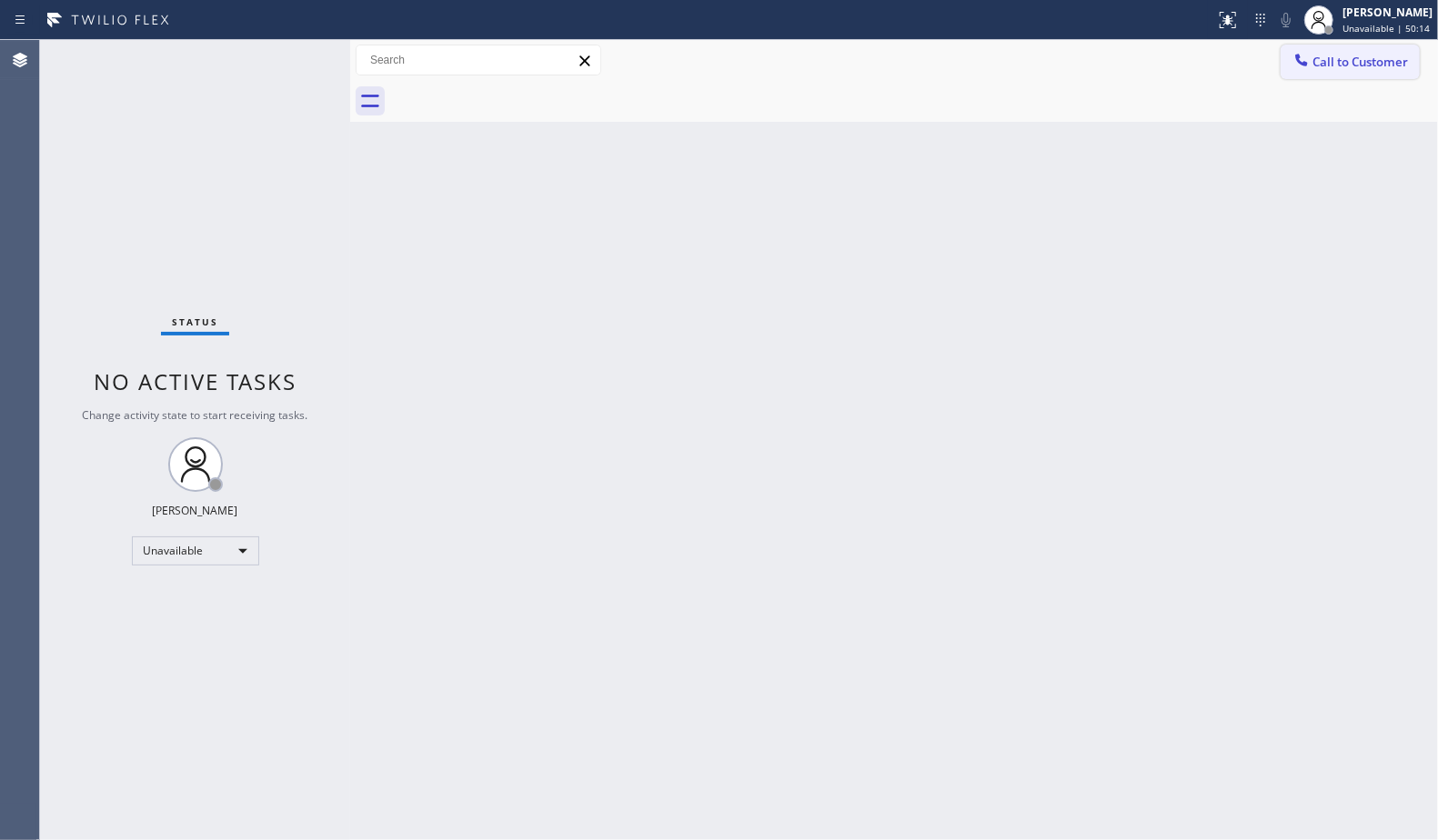
click at [1337, 64] on span "Call to Customer" at bounding box center [1360, 62] width 95 height 17
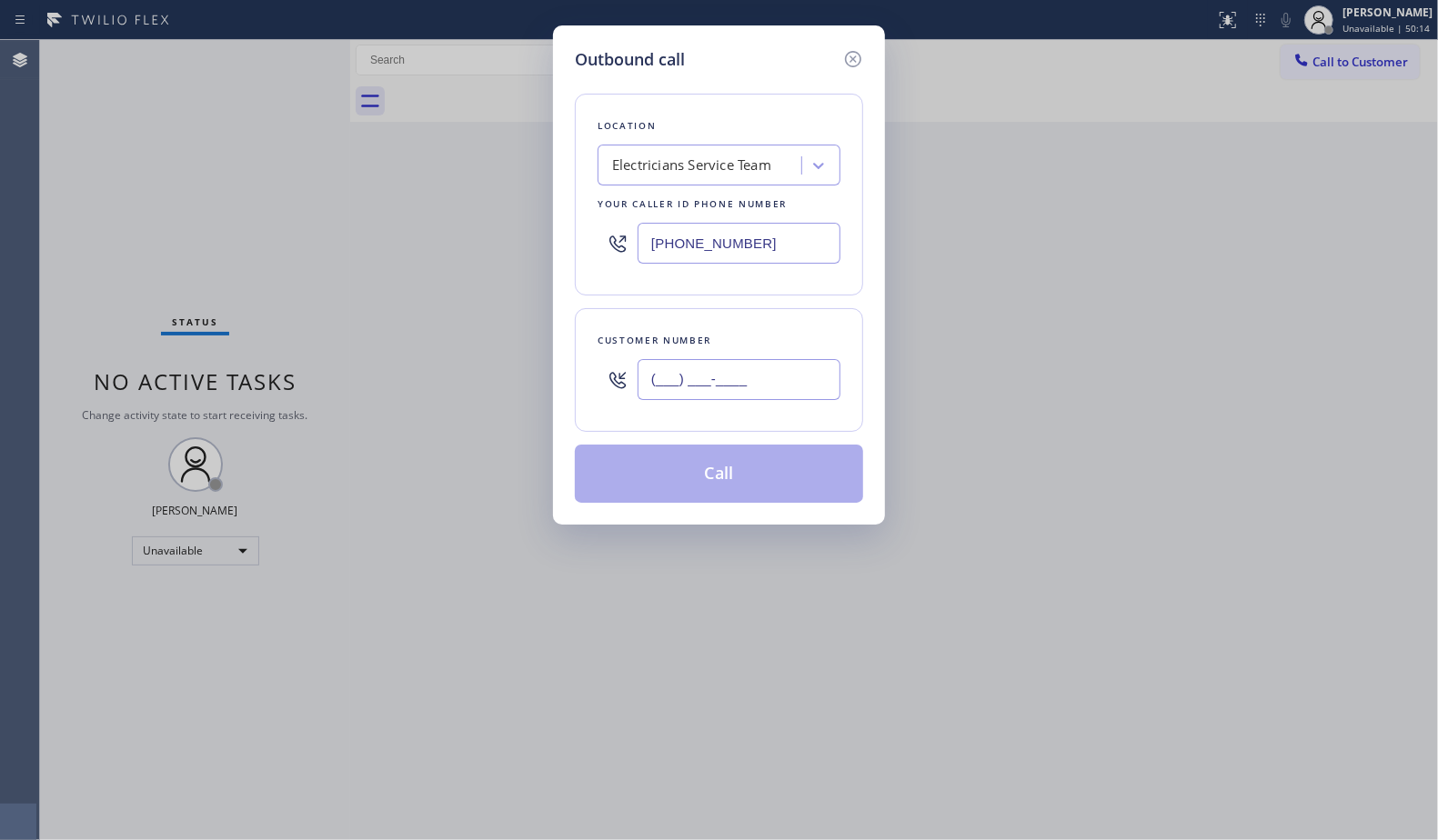
click at [788, 364] on input "(___) ___-____" at bounding box center [738, 379] width 203 height 41
paste input "310) 462-1931"
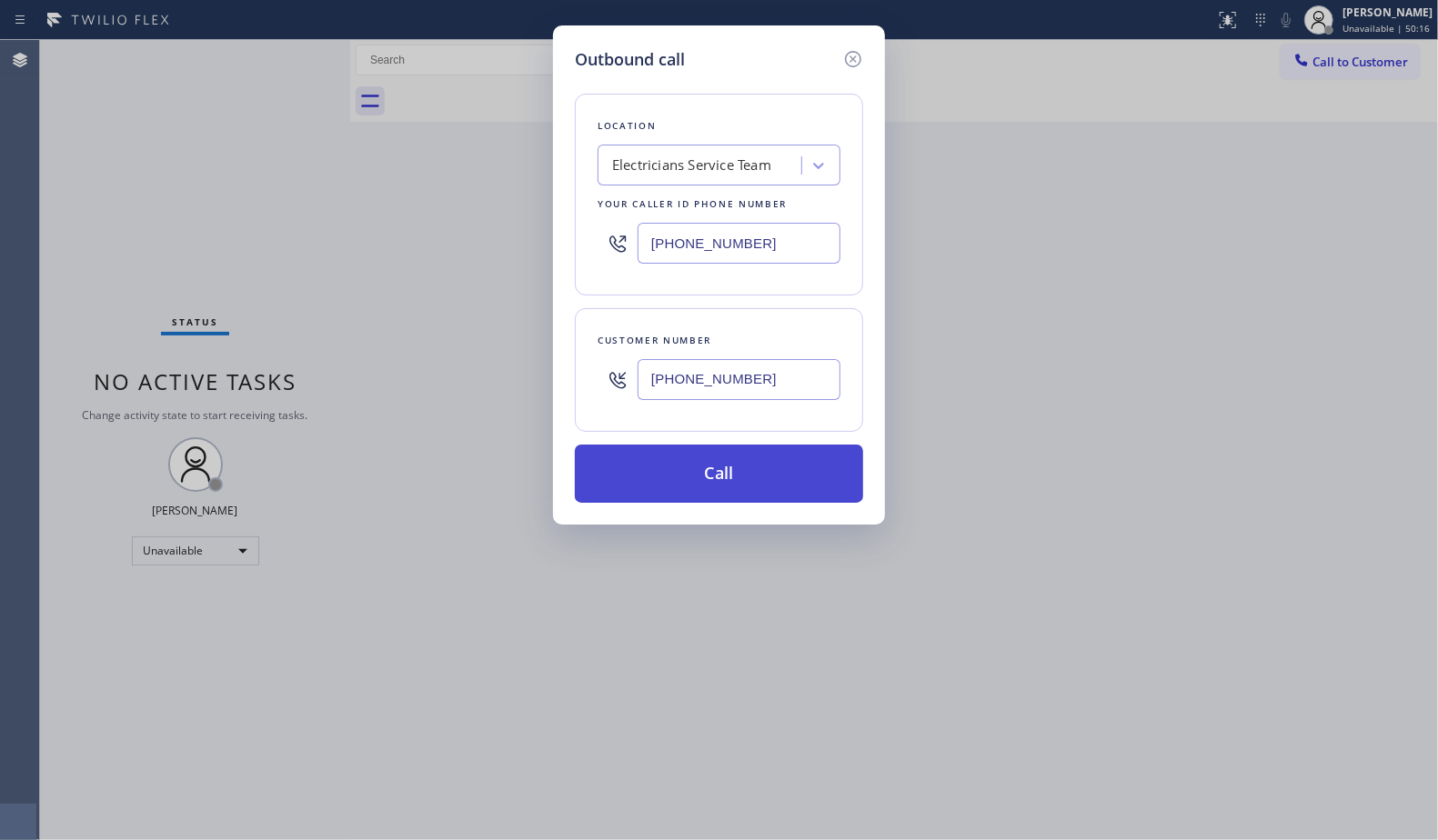
type input "[PHONE_NUMBER]"
click at [748, 475] on button "Call" at bounding box center [719, 473] width 288 height 58
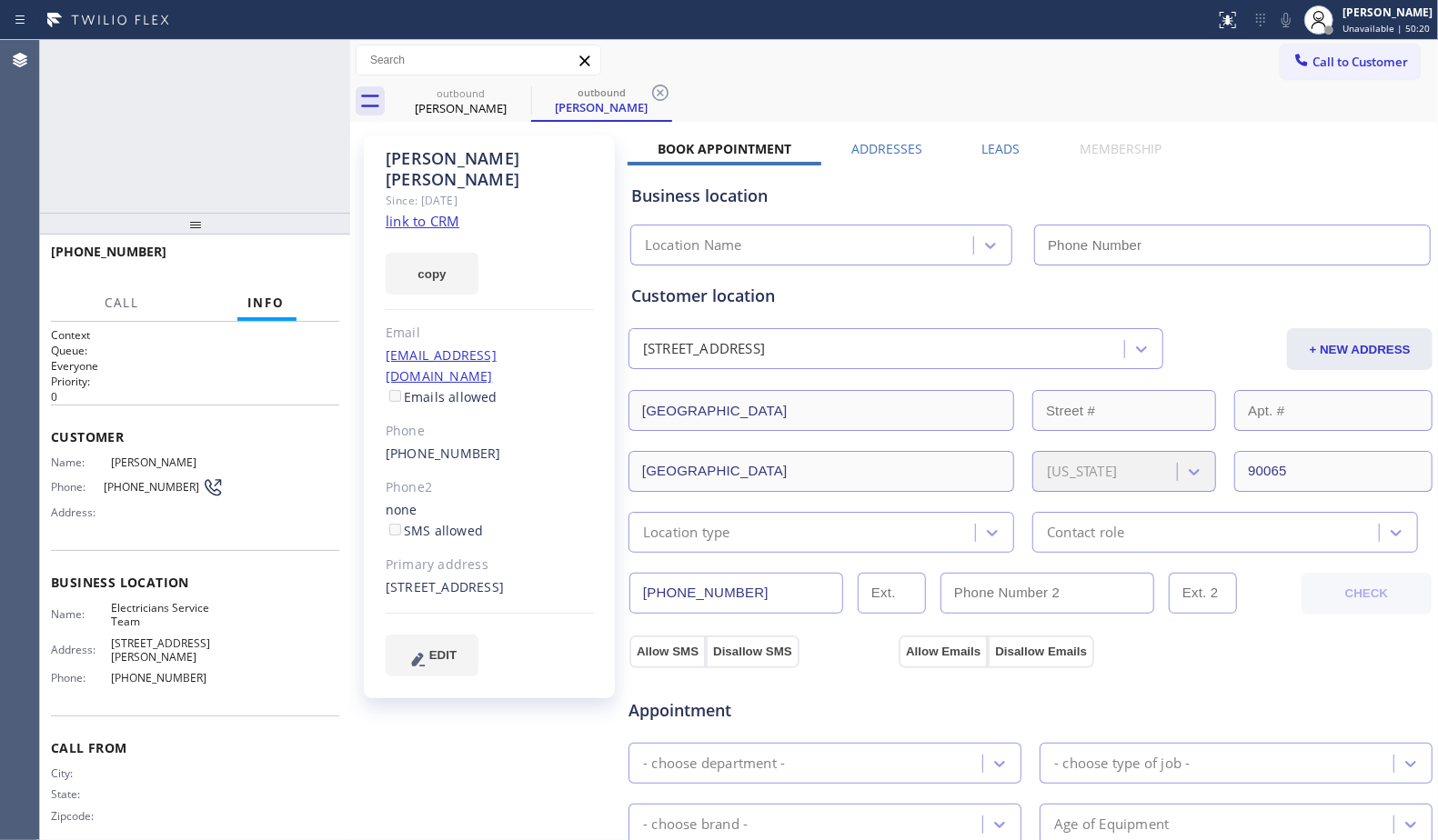
type input "[PHONE_NUMBER]"
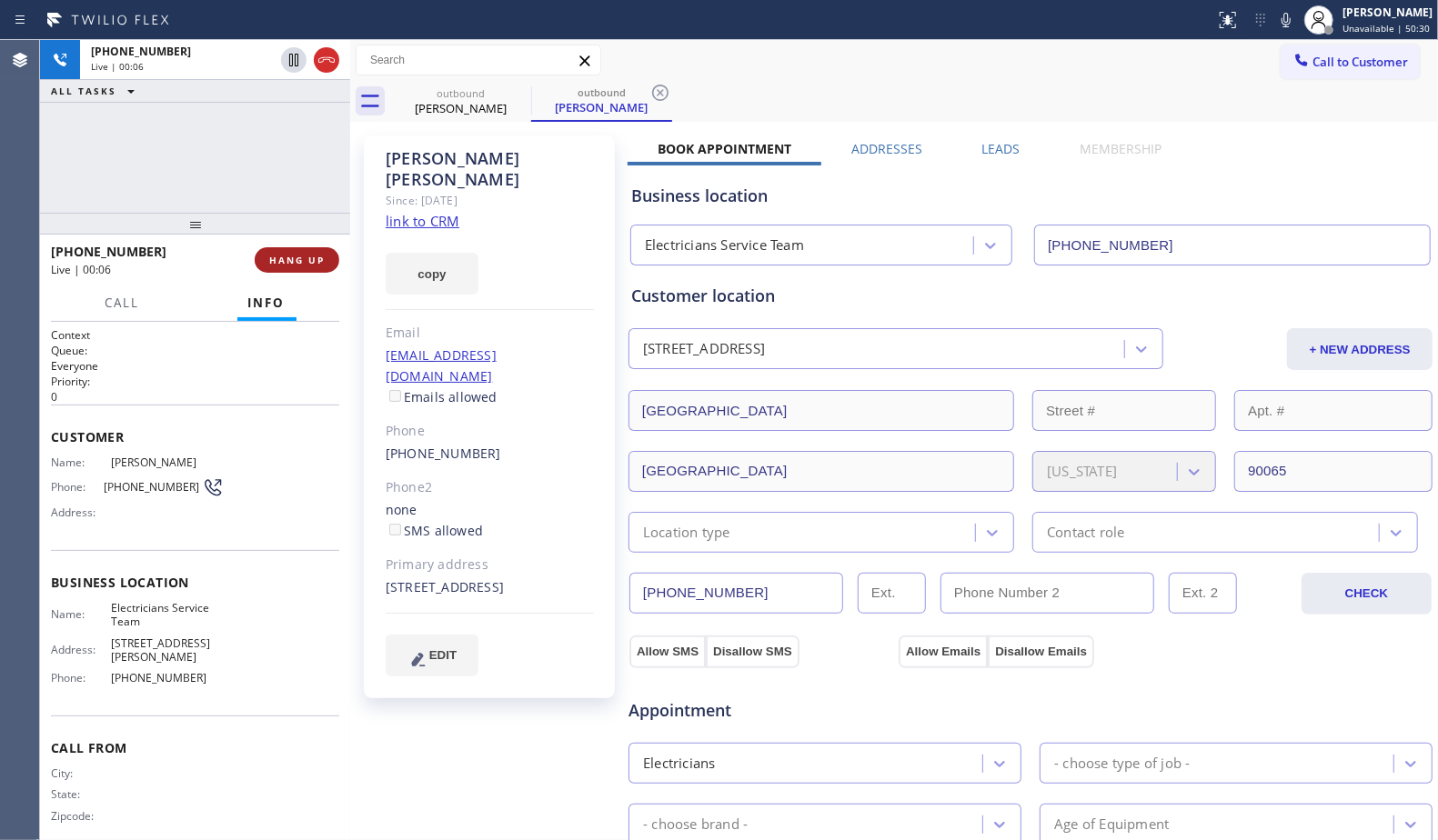
click at [314, 251] on button "HANG UP" at bounding box center [297, 260] width 84 height 26
click at [309, 254] on span "HANG UP" at bounding box center [297, 260] width 55 height 13
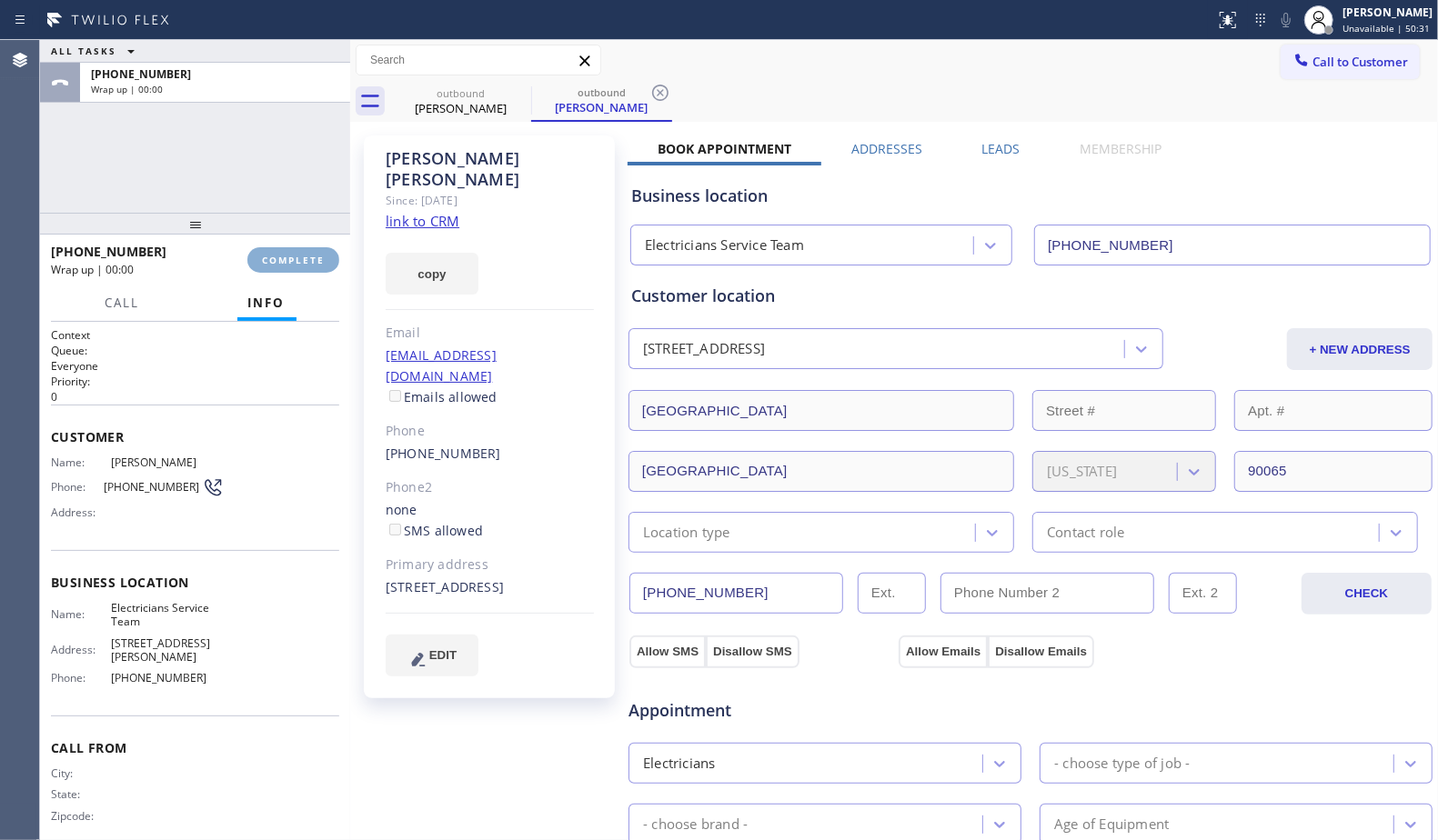
click at [308, 254] on span "COMPLETE" at bounding box center [293, 260] width 62 height 13
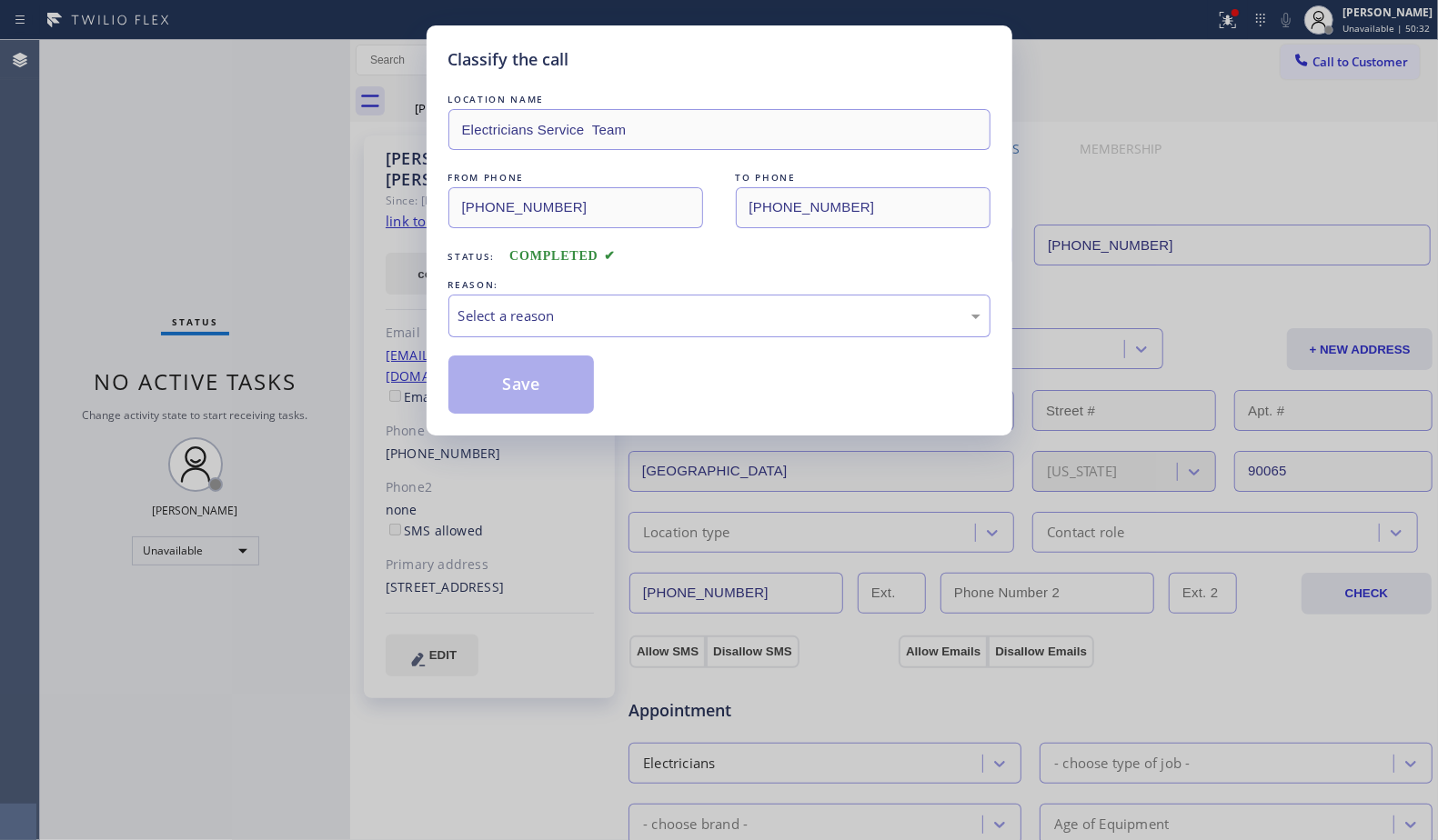
click at [308, 254] on div "Classify the call LOCATION NAME Electricians Service Team FROM PHONE [PHONE_NUM…" at bounding box center [719, 420] width 1438 height 840
drag, startPoint x: 585, startPoint y: 328, endPoint x: 577, endPoint y: 334, distance: 10.0
click at [583, 328] on div "Select a reason" at bounding box center [719, 316] width 542 height 43
drag, startPoint x: 521, startPoint y: 379, endPoint x: 699, endPoint y: 247, distance: 221.6
click at [522, 377] on button "Save" at bounding box center [521, 384] width 146 height 58
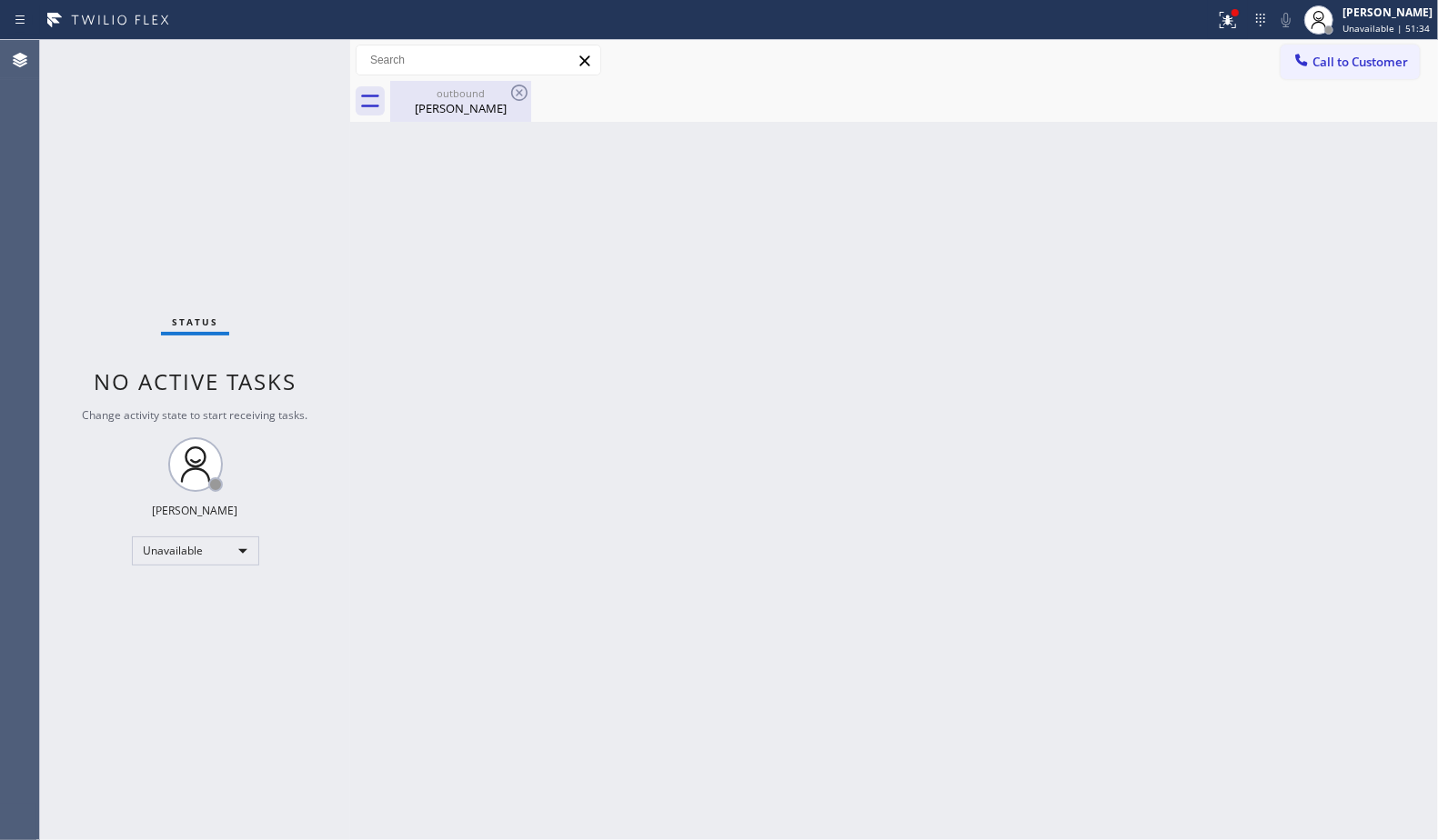
drag, startPoint x: 445, startPoint y: 93, endPoint x: 457, endPoint y: 93, distance: 12.0
click at [446, 93] on div "outbound" at bounding box center [461, 93] width 138 height 14
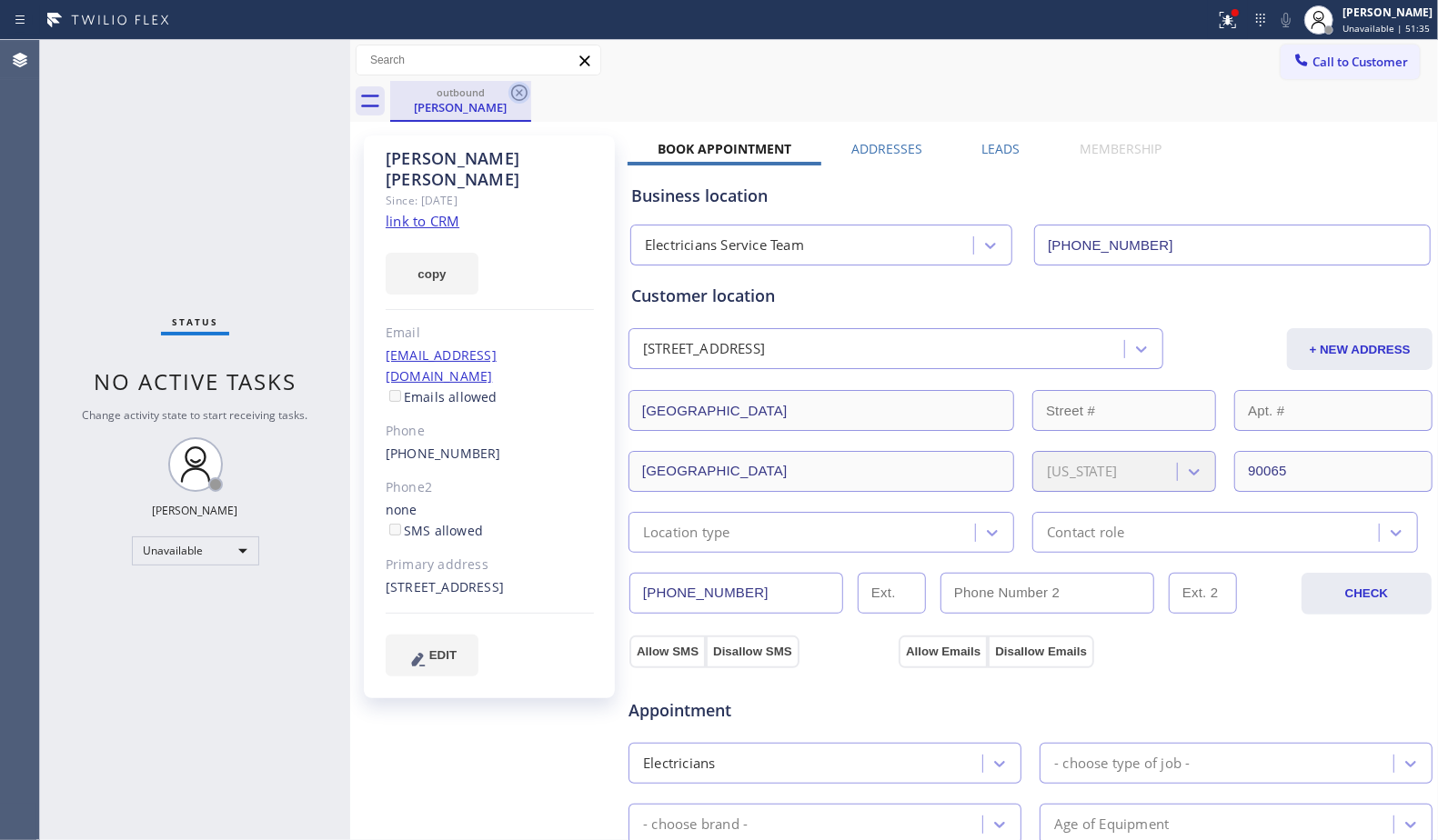
click at [522, 91] on icon at bounding box center [520, 93] width 22 height 22
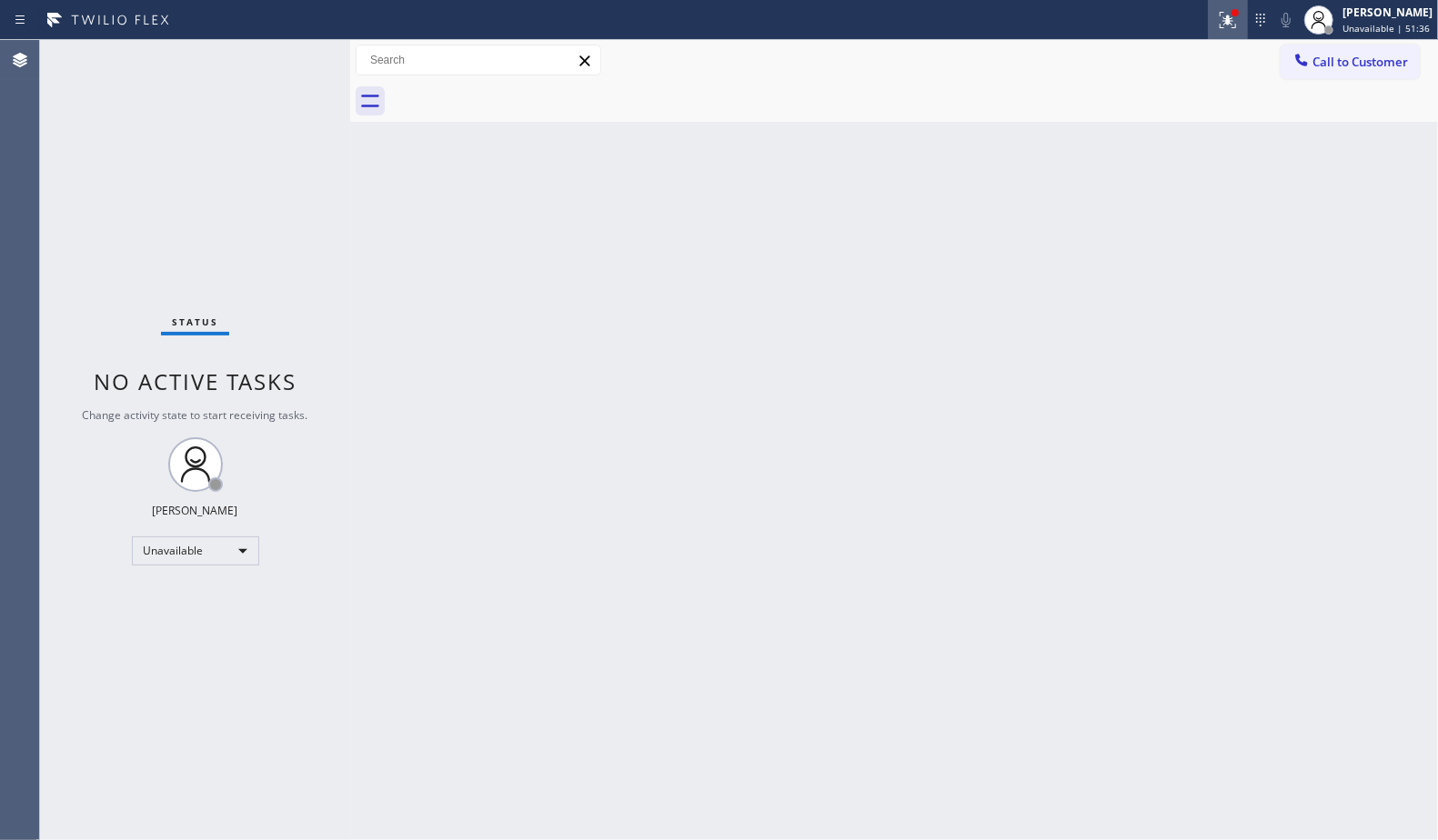
click at [1226, 26] on icon at bounding box center [1228, 20] width 22 height 22
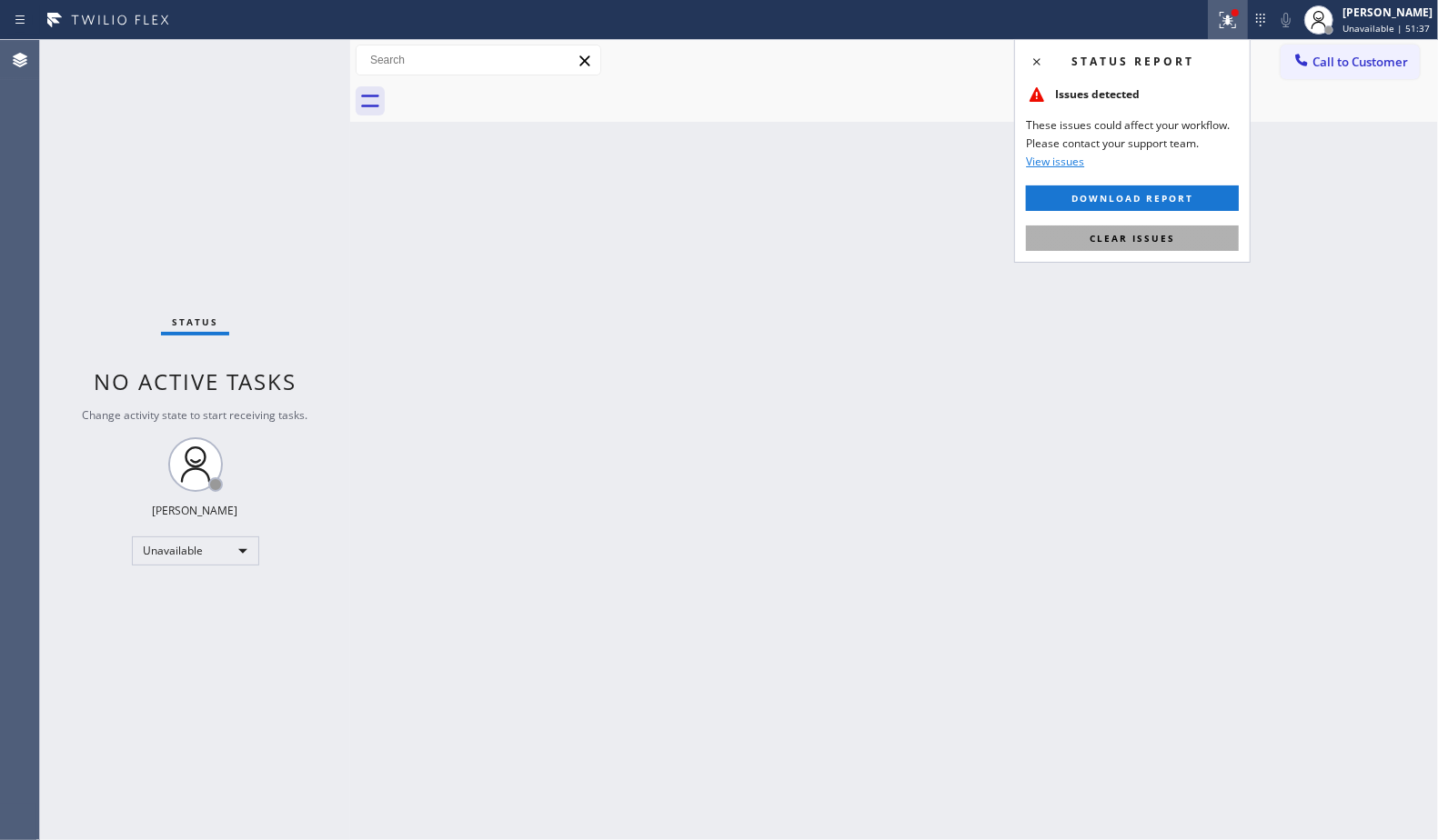
click at [1176, 235] on button "Clear issues" at bounding box center [1132, 239] width 213 height 26
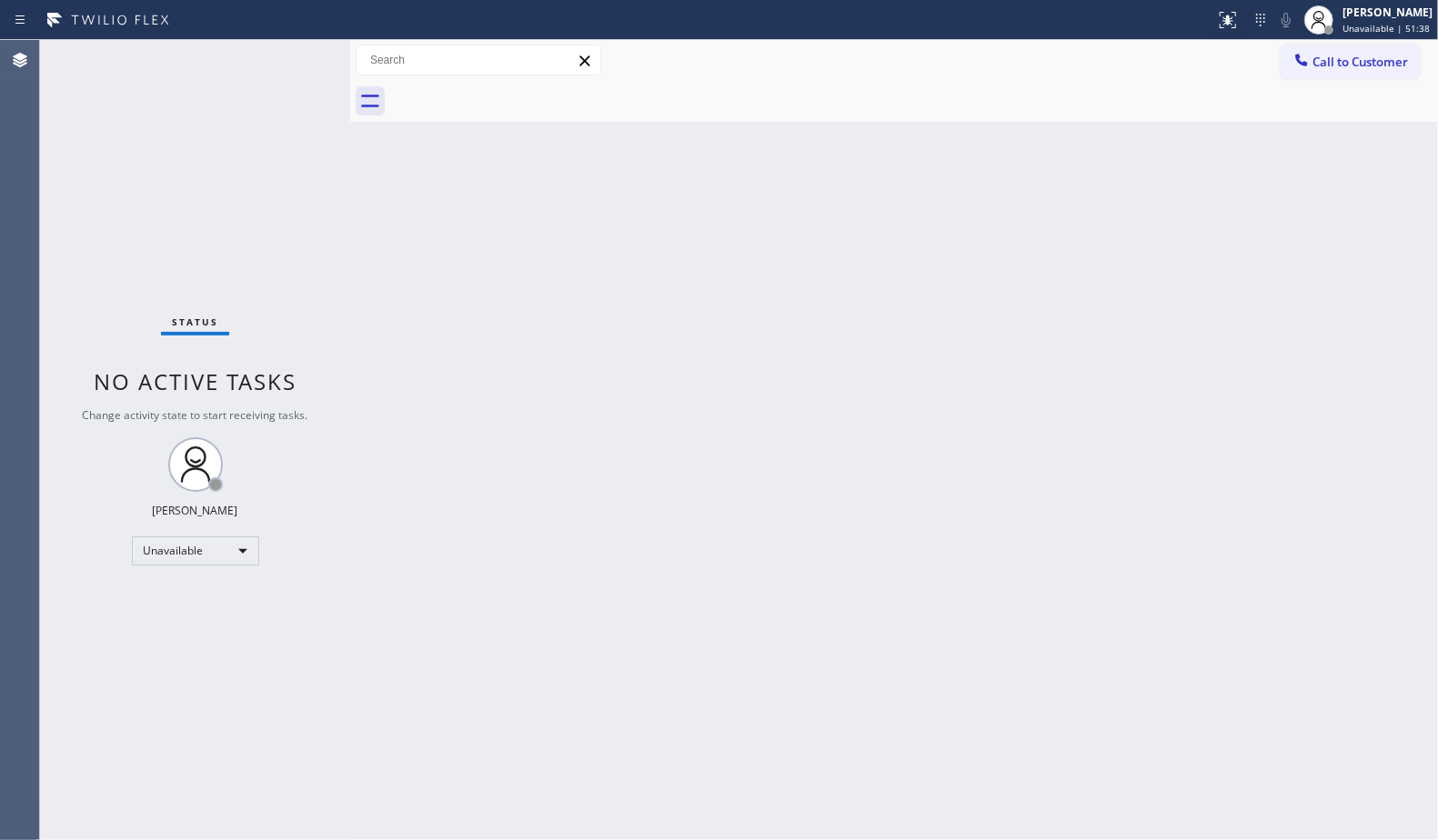
click at [1337, 66] on span "Call to Customer" at bounding box center [1360, 62] width 95 height 17
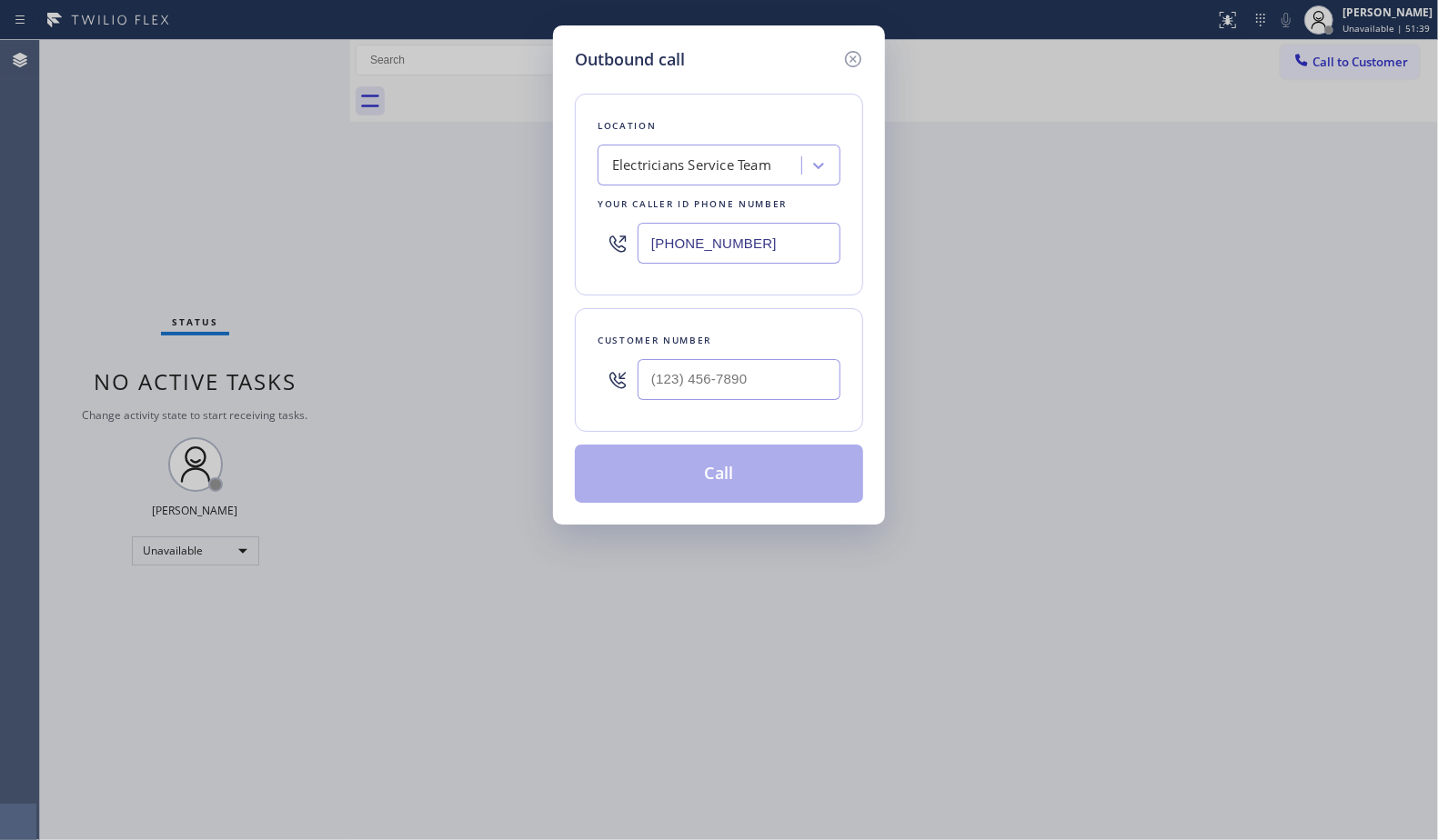
drag, startPoint x: 848, startPoint y: 357, endPoint x: 813, endPoint y: 386, distance: 45.5
click at [844, 366] on div "Customer number" at bounding box center [719, 370] width 288 height 124
click at [812, 386] on input "(___) ___-____" at bounding box center [738, 379] width 203 height 41
paste input "718) 415-4213"
type input "[PHONE_NUMBER]"
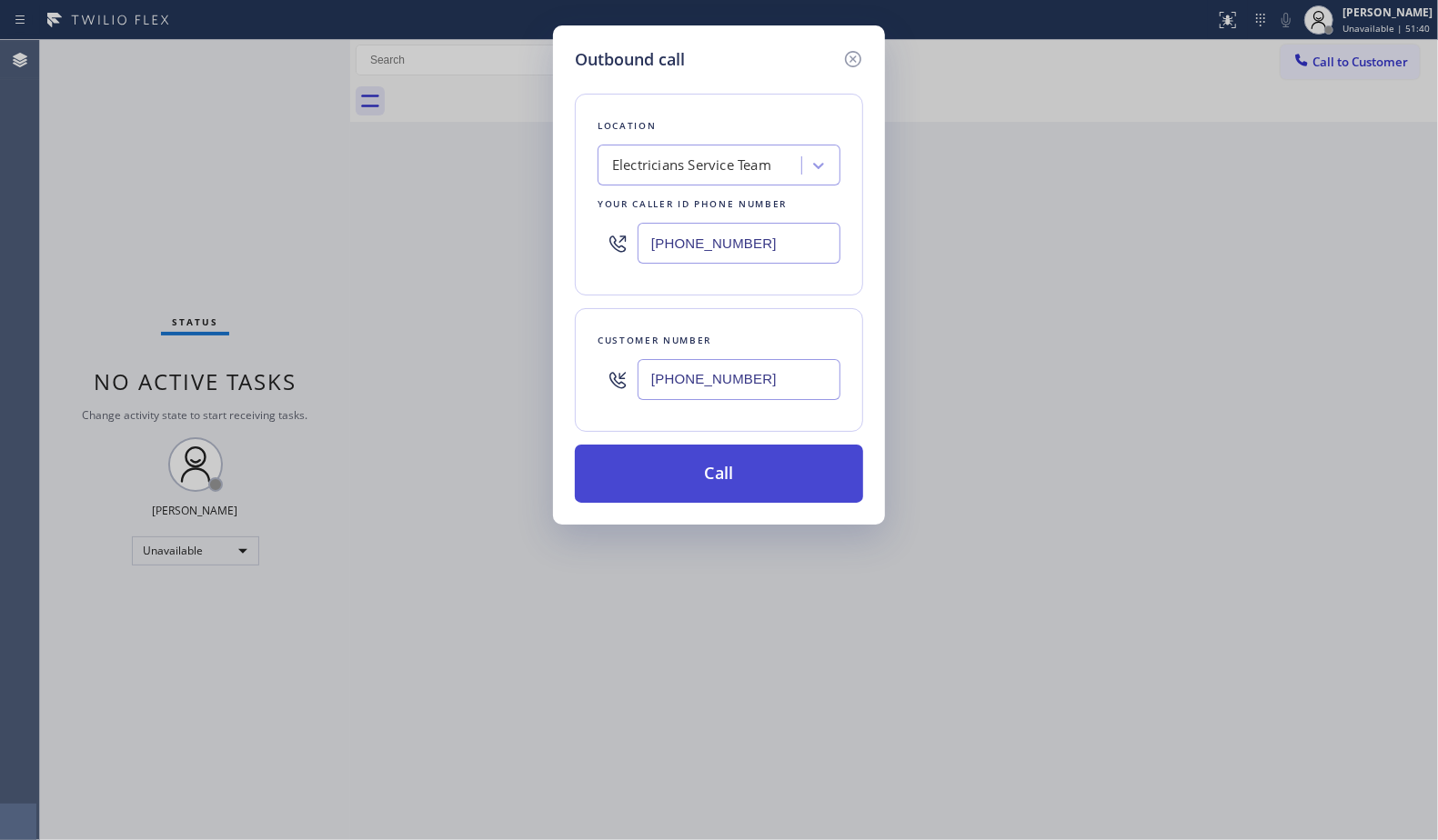
click at [731, 475] on button "Call" at bounding box center [719, 473] width 288 height 58
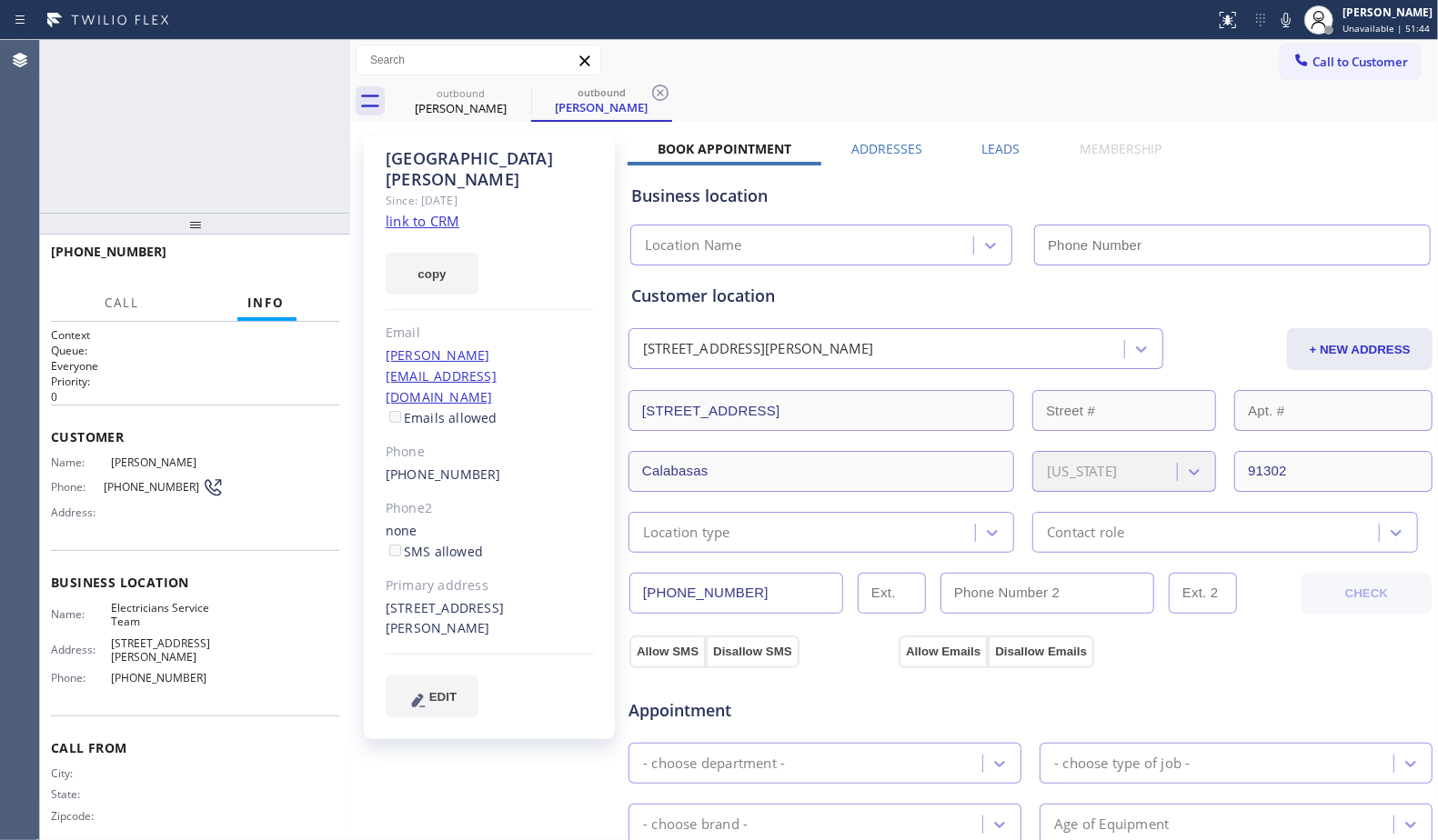
type input "[PHONE_NUMBER]"
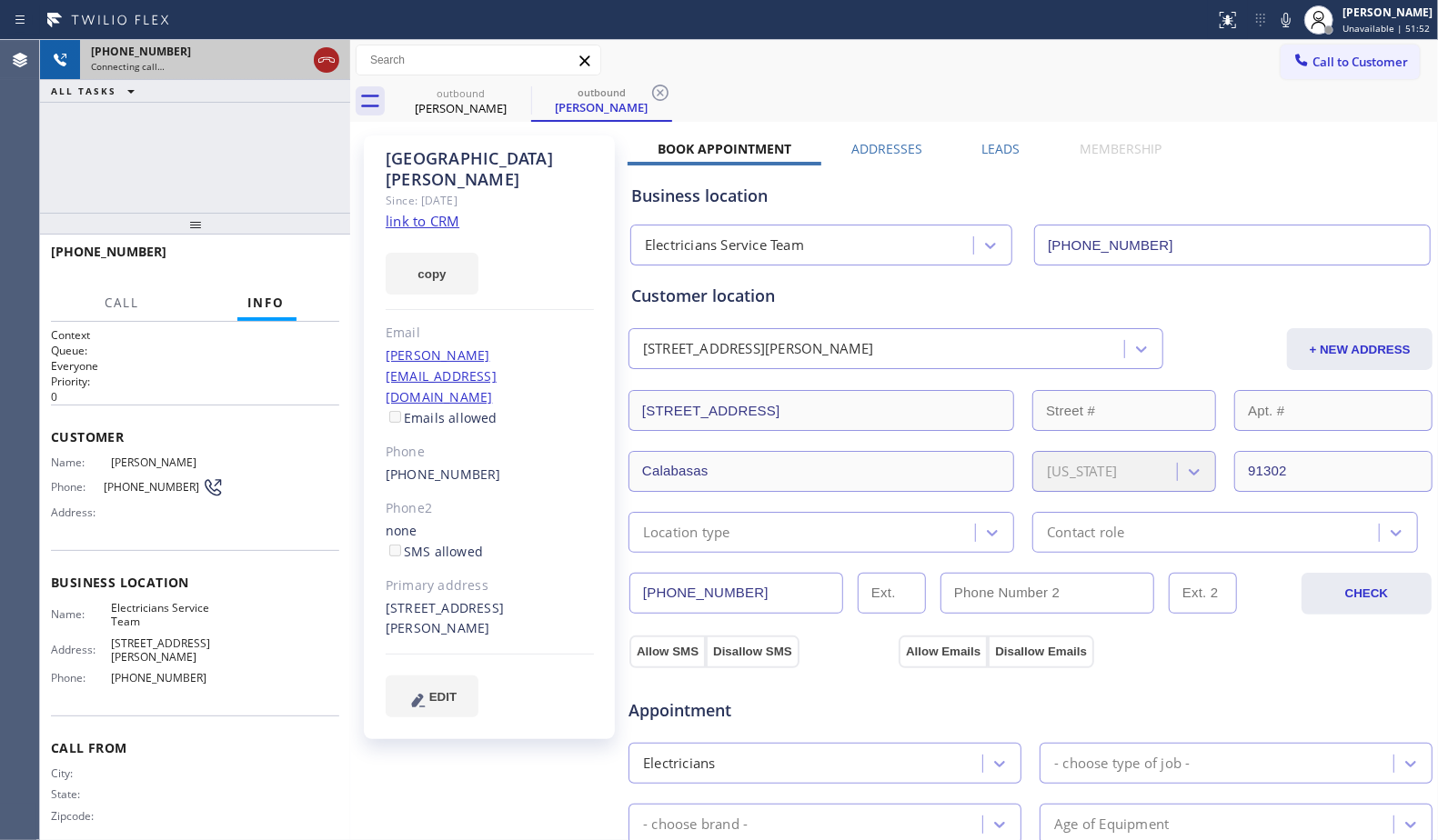
click at [327, 65] on icon at bounding box center [327, 60] width 22 height 22
click at [327, 64] on div "Connecting call…" at bounding box center [215, 66] width 248 height 13
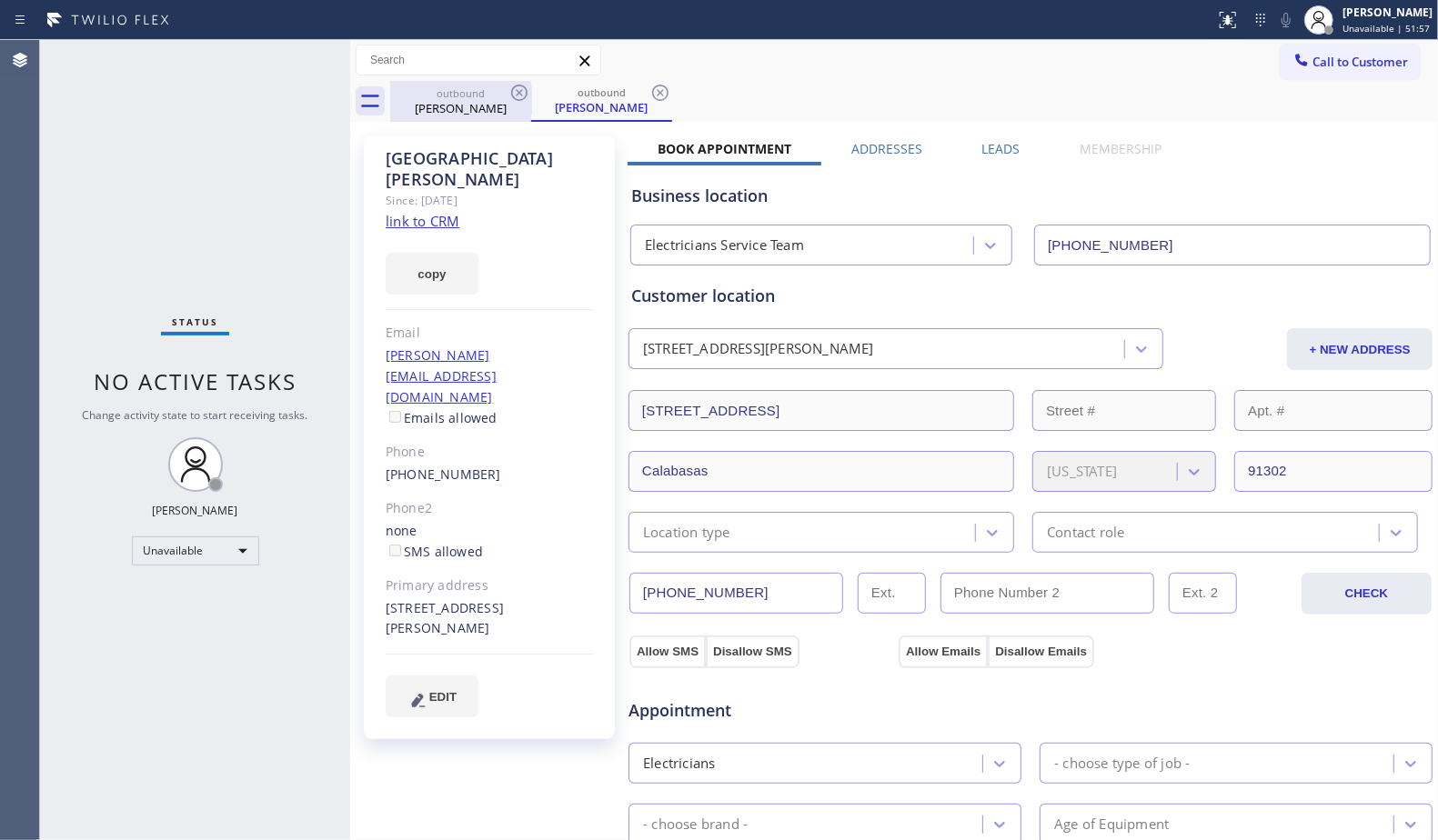
click at [508, 114] on div "[PERSON_NAME]" at bounding box center [461, 108] width 138 height 17
click at [515, 101] on icon at bounding box center [520, 93] width 22 height 22
click at [516, 96] on icon at bounding box center [520, 93] width 22 height 22
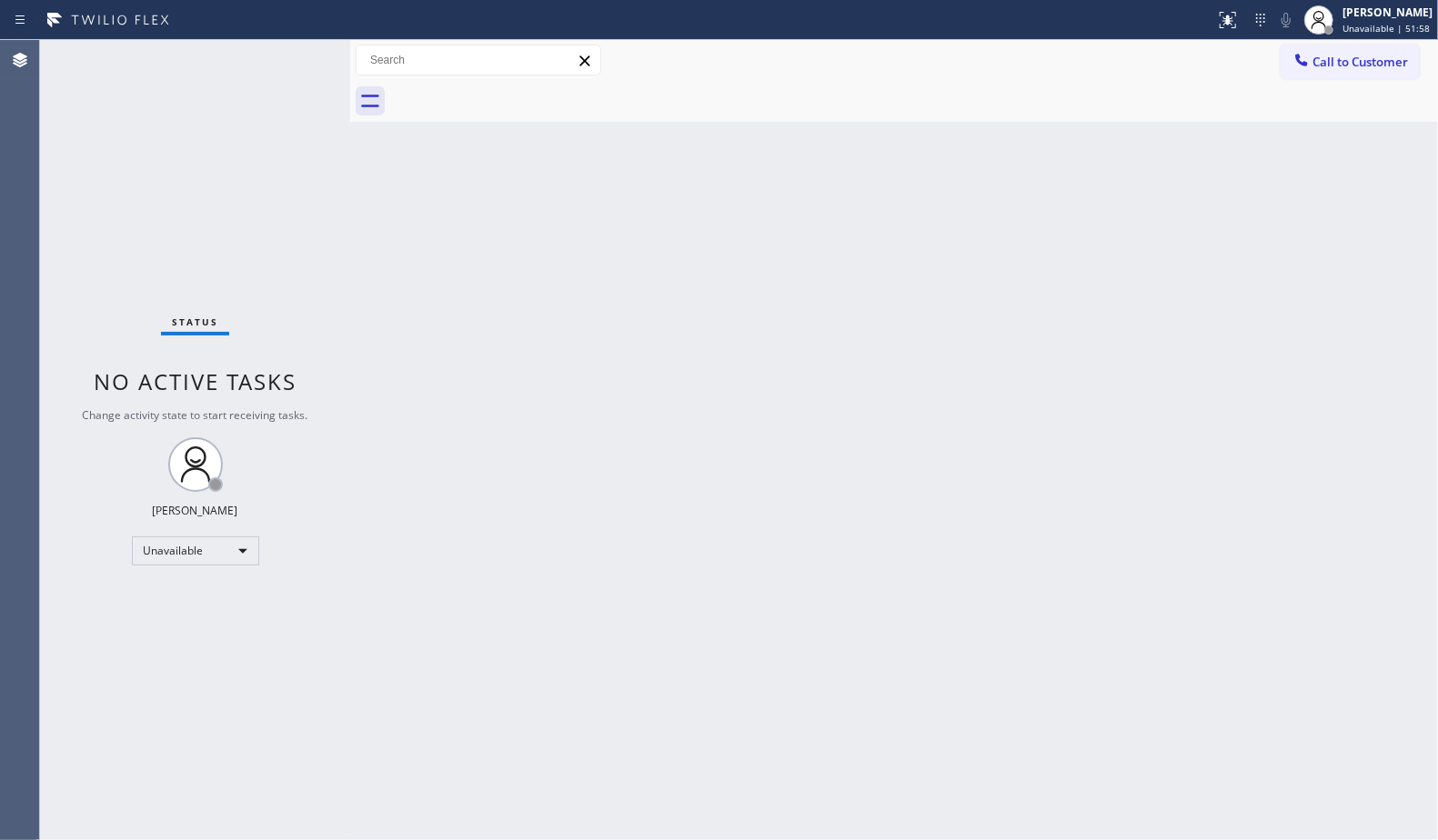
click at [516, 96] on div at bounding box center [914, 101] width 1048 height 41
click at [1307, 50] on icon at bounding box center [1302, 60] width 18 height 18
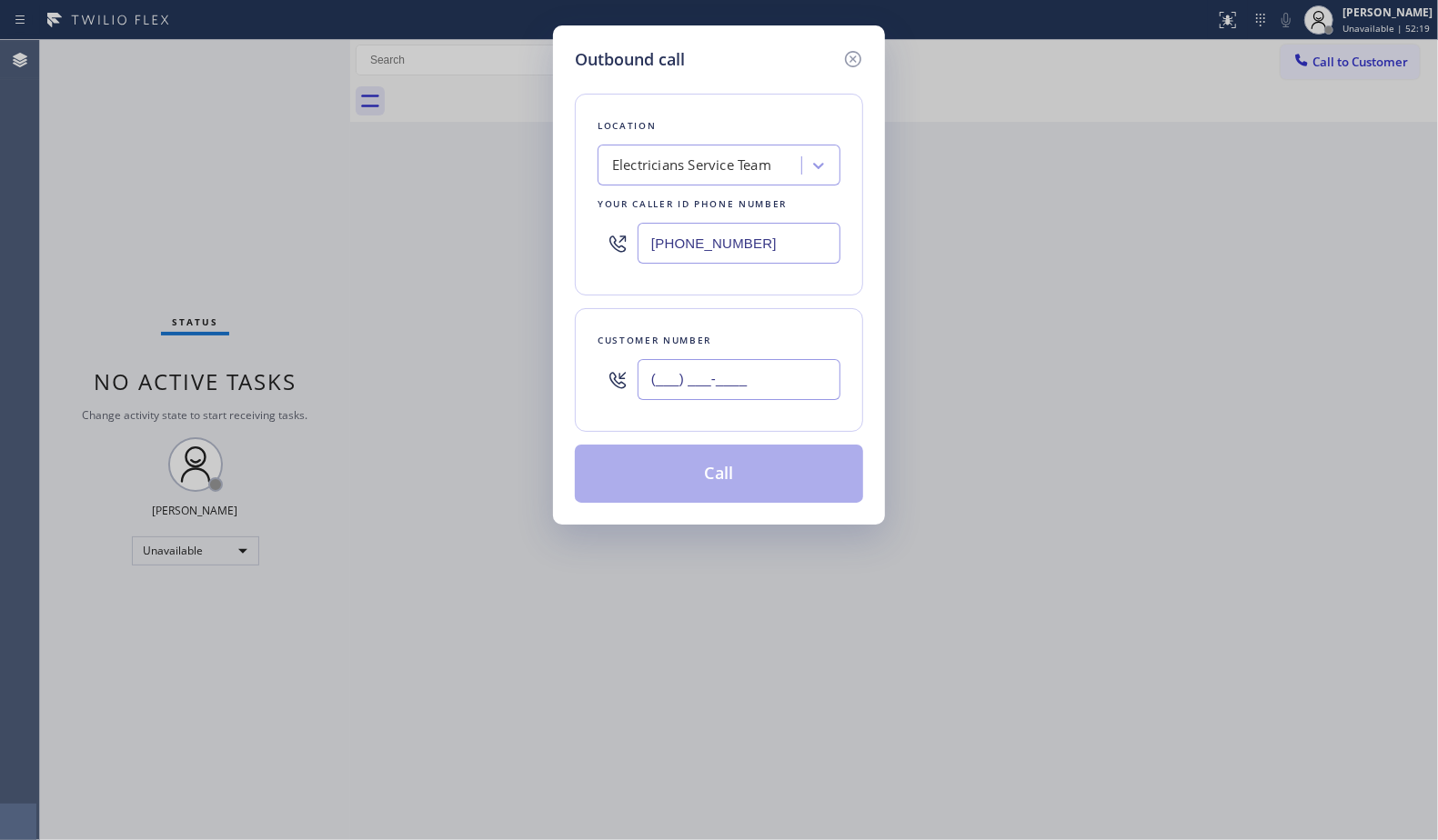
click at [807, 383] on input "(___) ___-____" at bounding box center [738, 379] width 203 height 41
paste input "415) 905-0249"
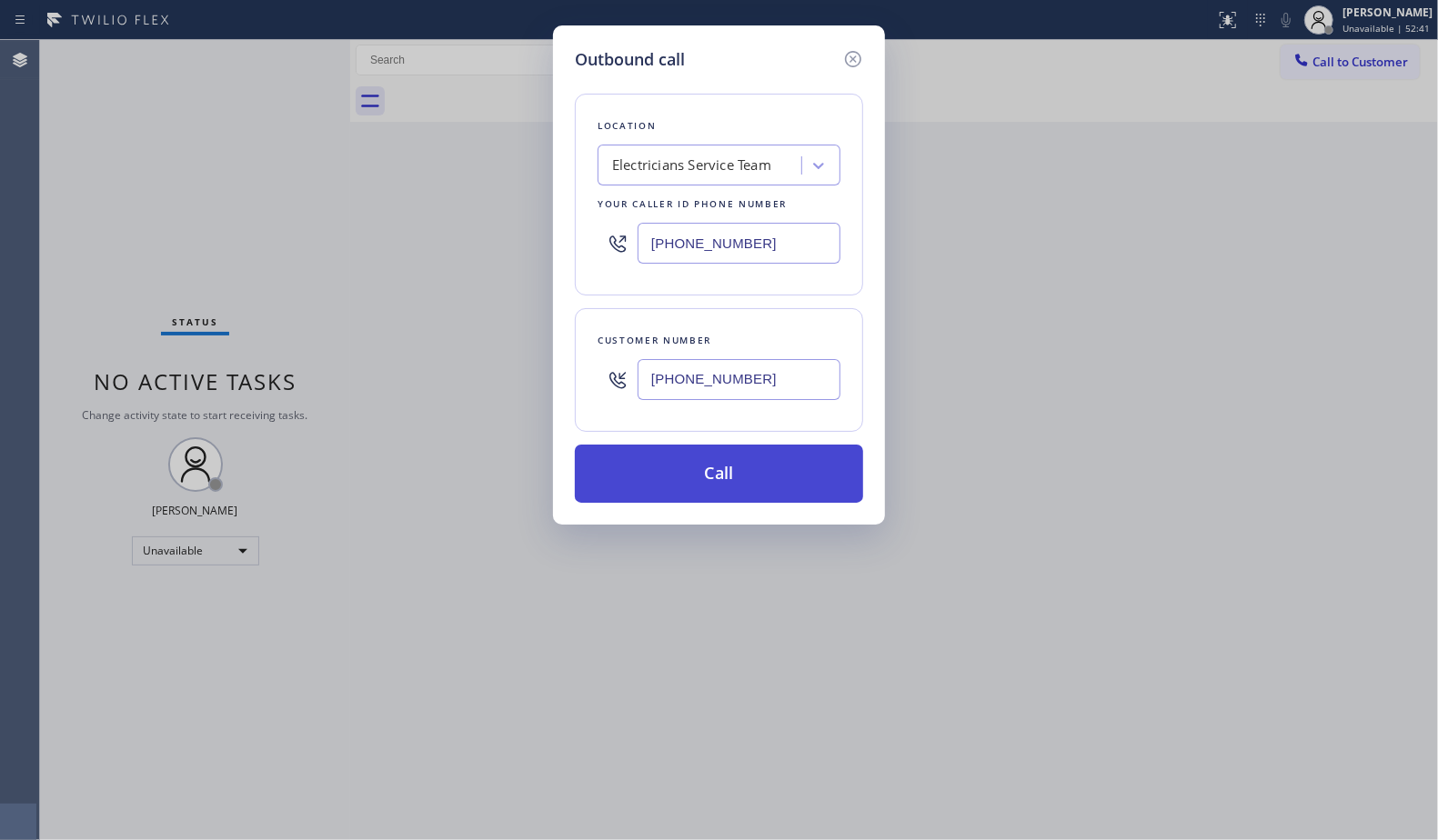
type input "[PHONE_NUMBER]"
click at [724, 481] on button "Call" at bounding box center [719, 473] width 288 height 58
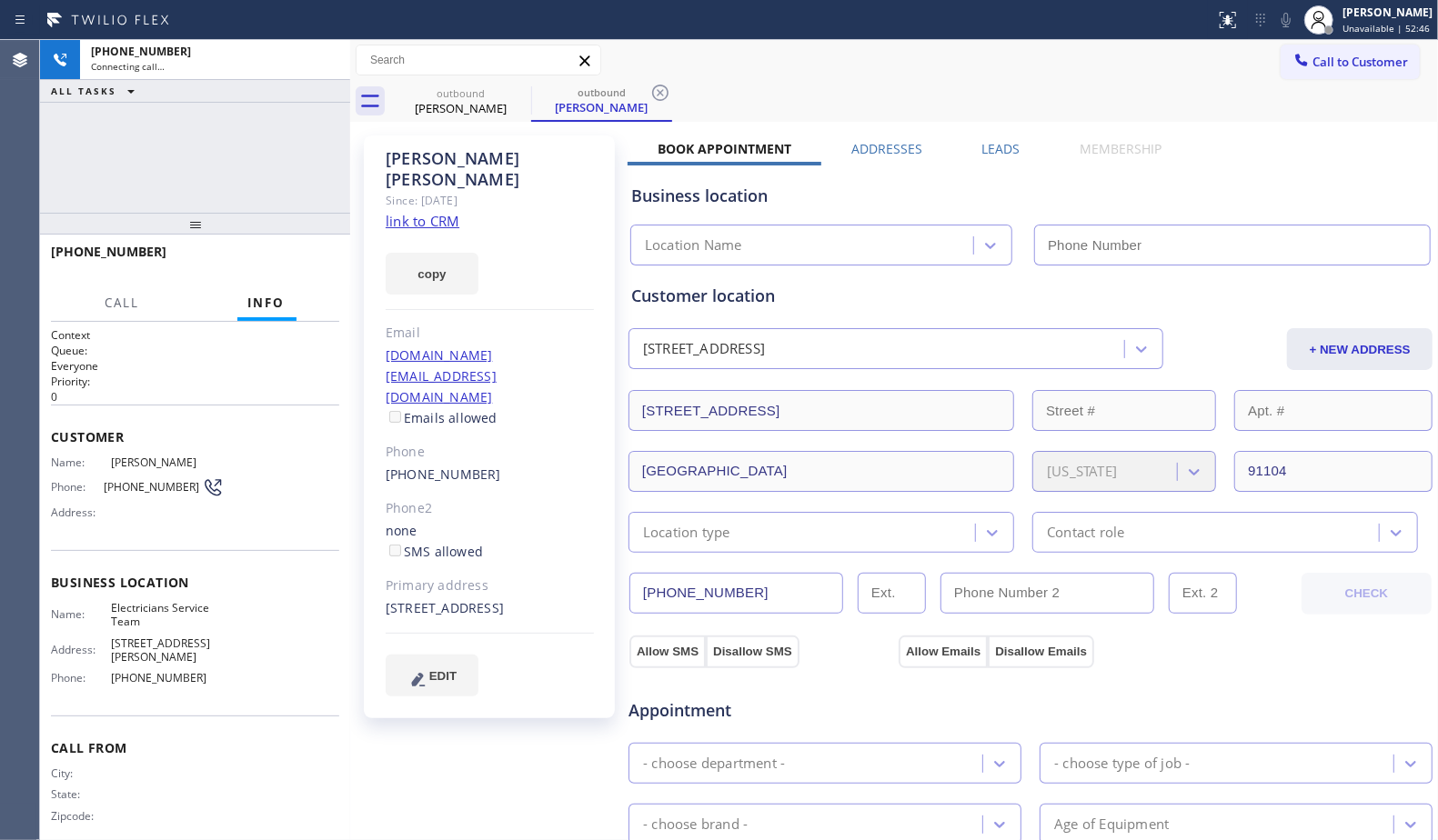
type input "[PHONE_NUMBER]"
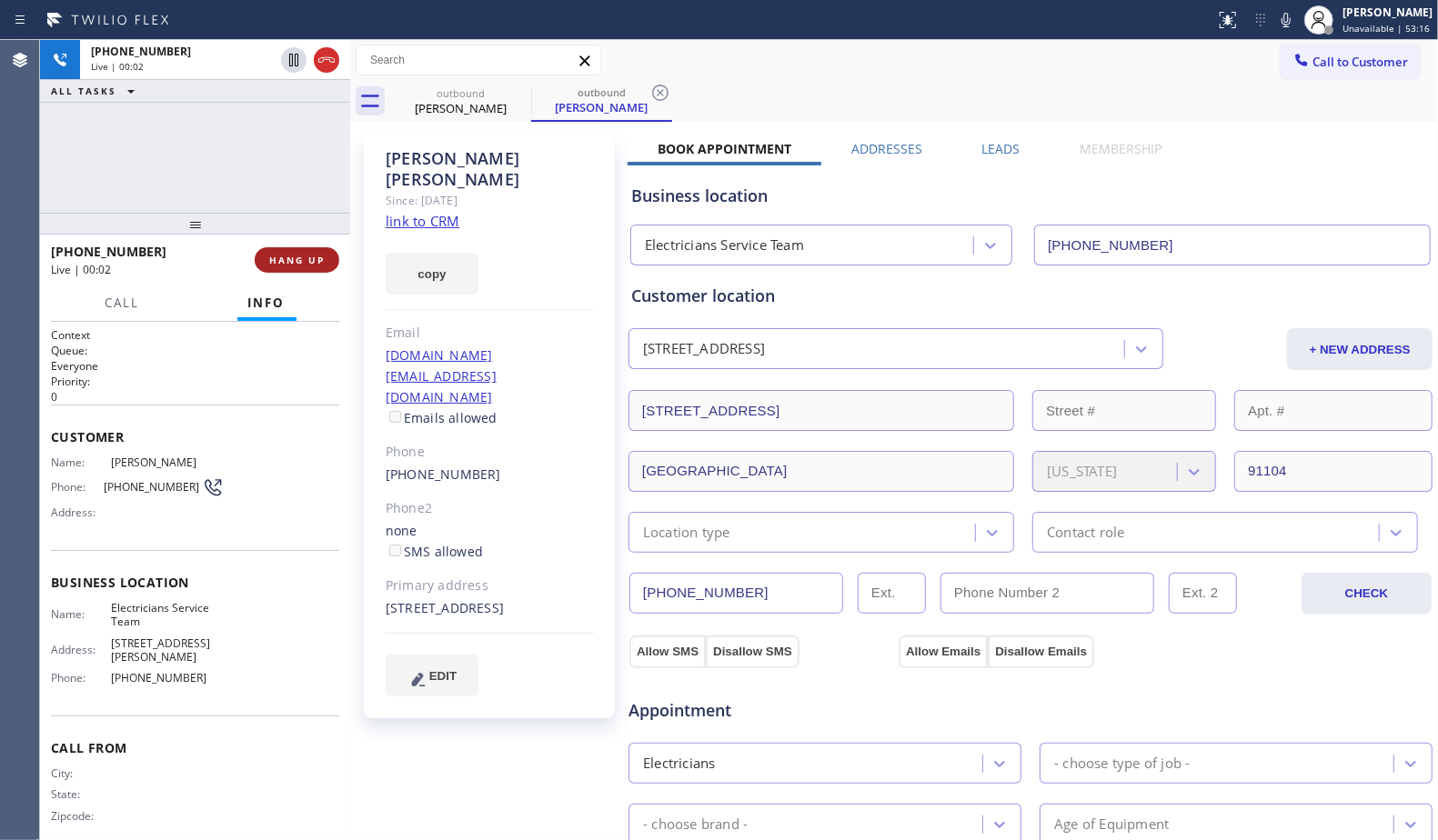
click at [291, 260] on span "HANG UP" at bounding box center [297, 260] width 55 height 13
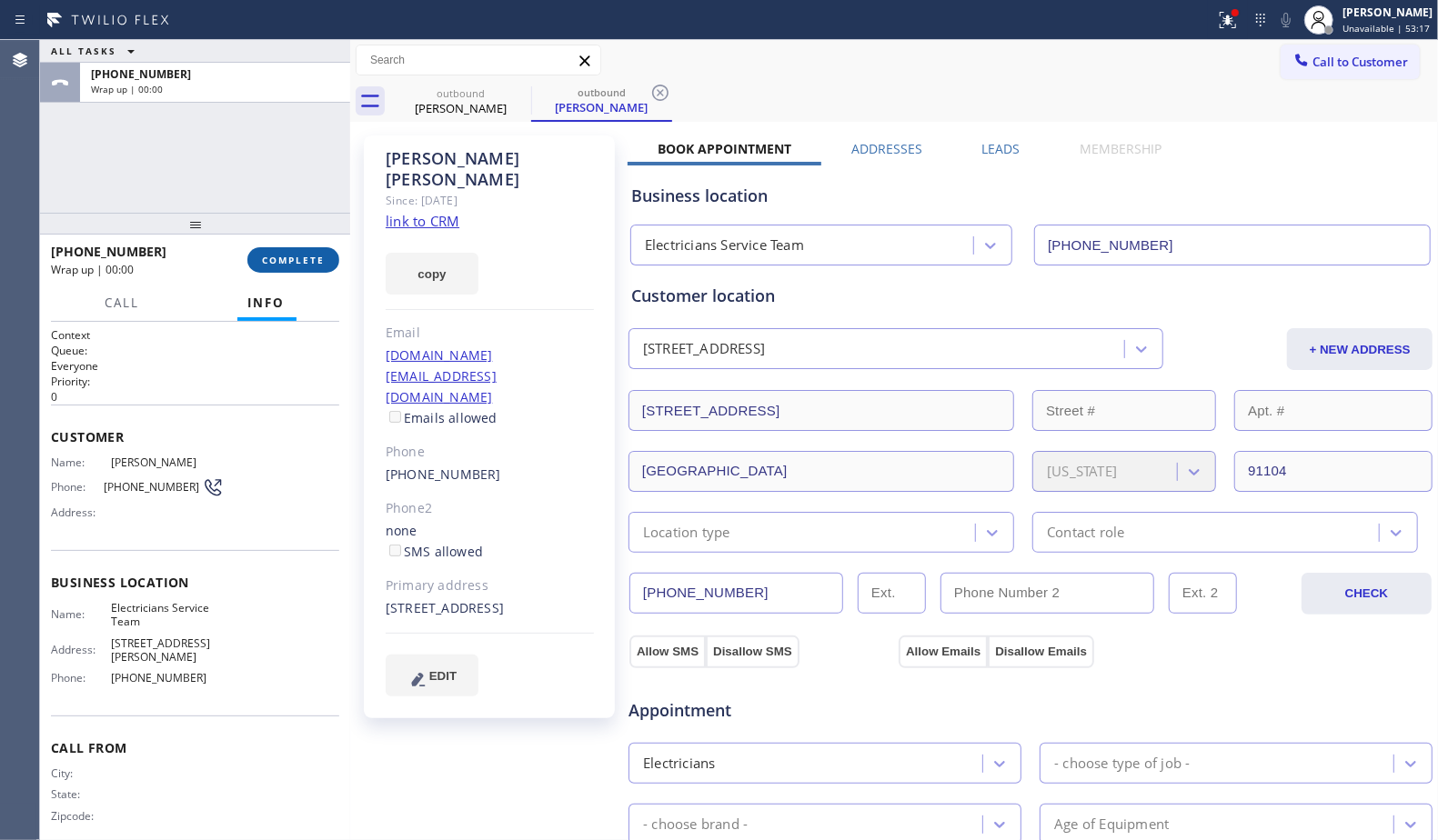
click at [291, 260] on span "COMPLETE" at bounding box center [293, 260] width 62 height 13
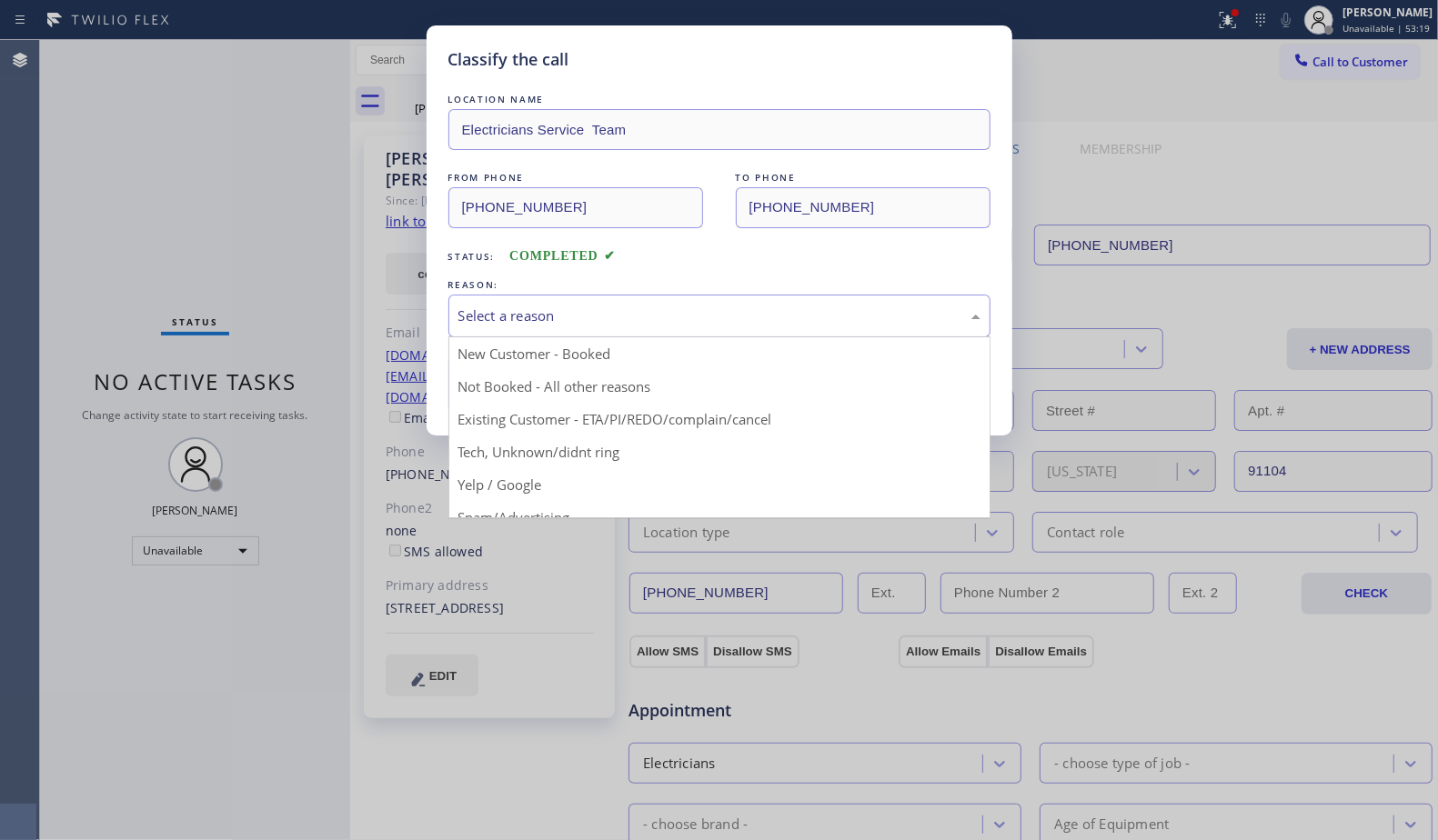
click at [664, 320] on div "Select a reason" at bounding box center [719, 316] width 522 height 21
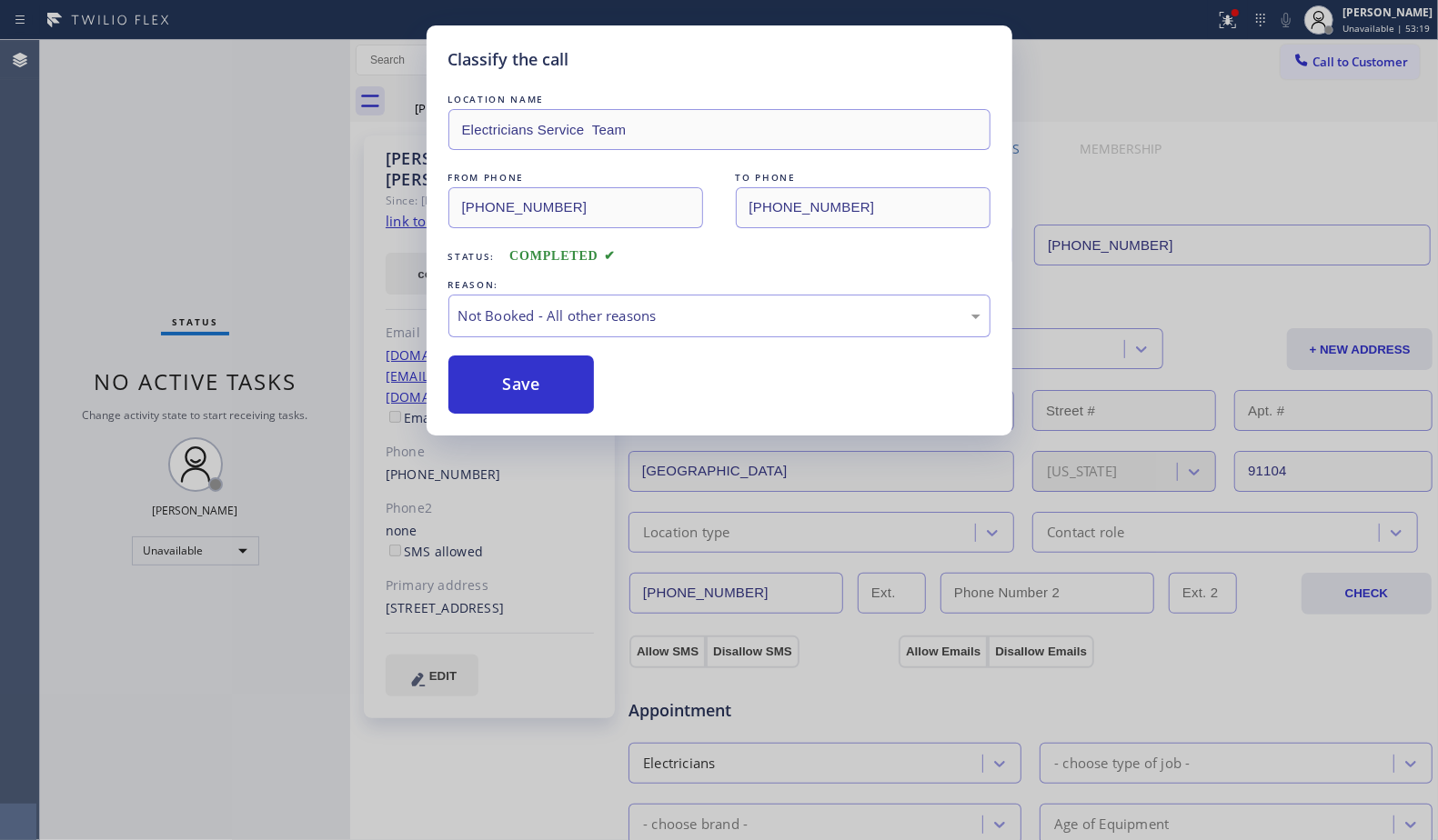
click at [534, 393] on button "Save" at bounding box center [521, 384] width 146 height 58
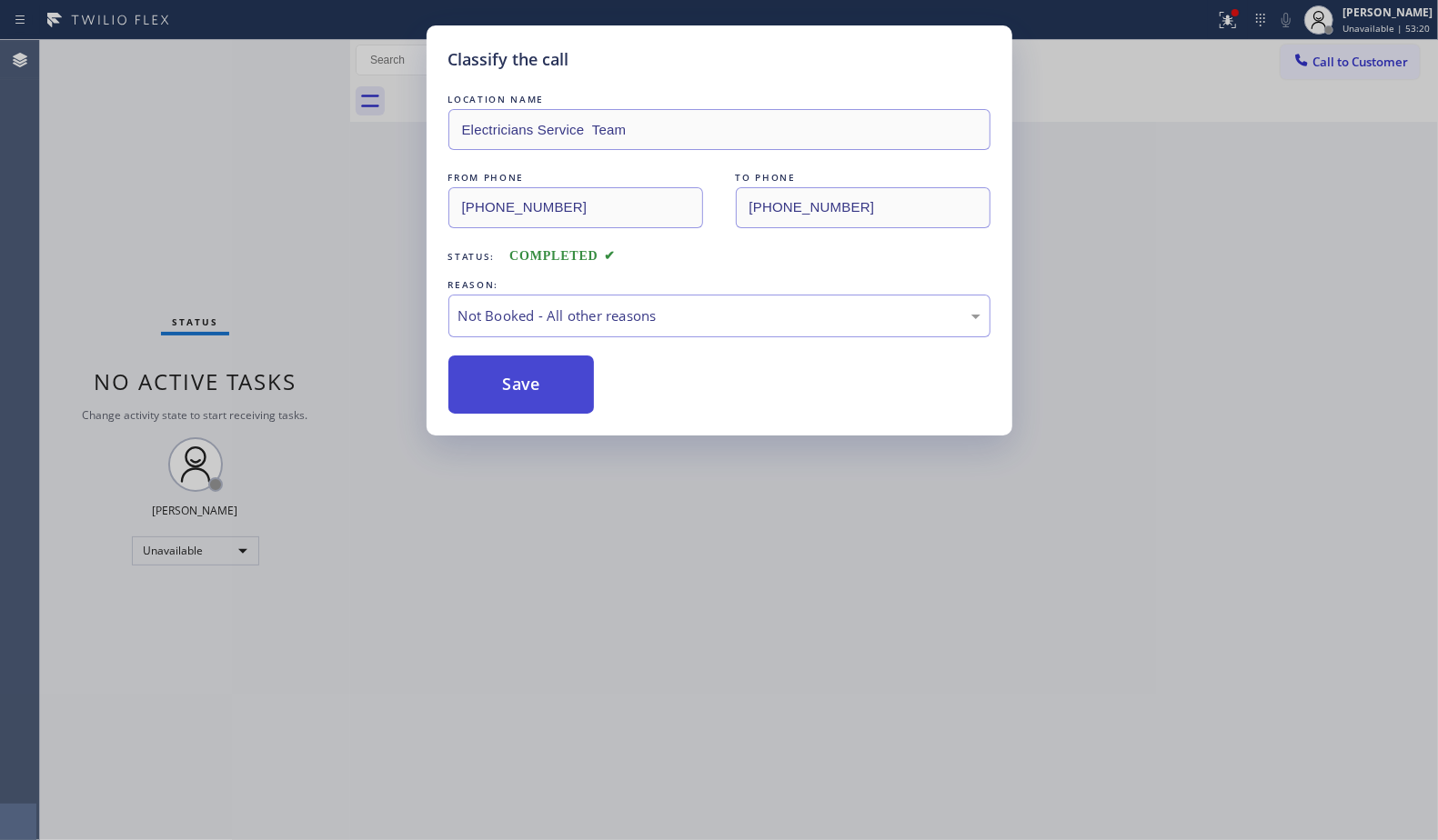
click at [534, 393] on button "Save" at bounding box center [521, 384] width 146 height 58
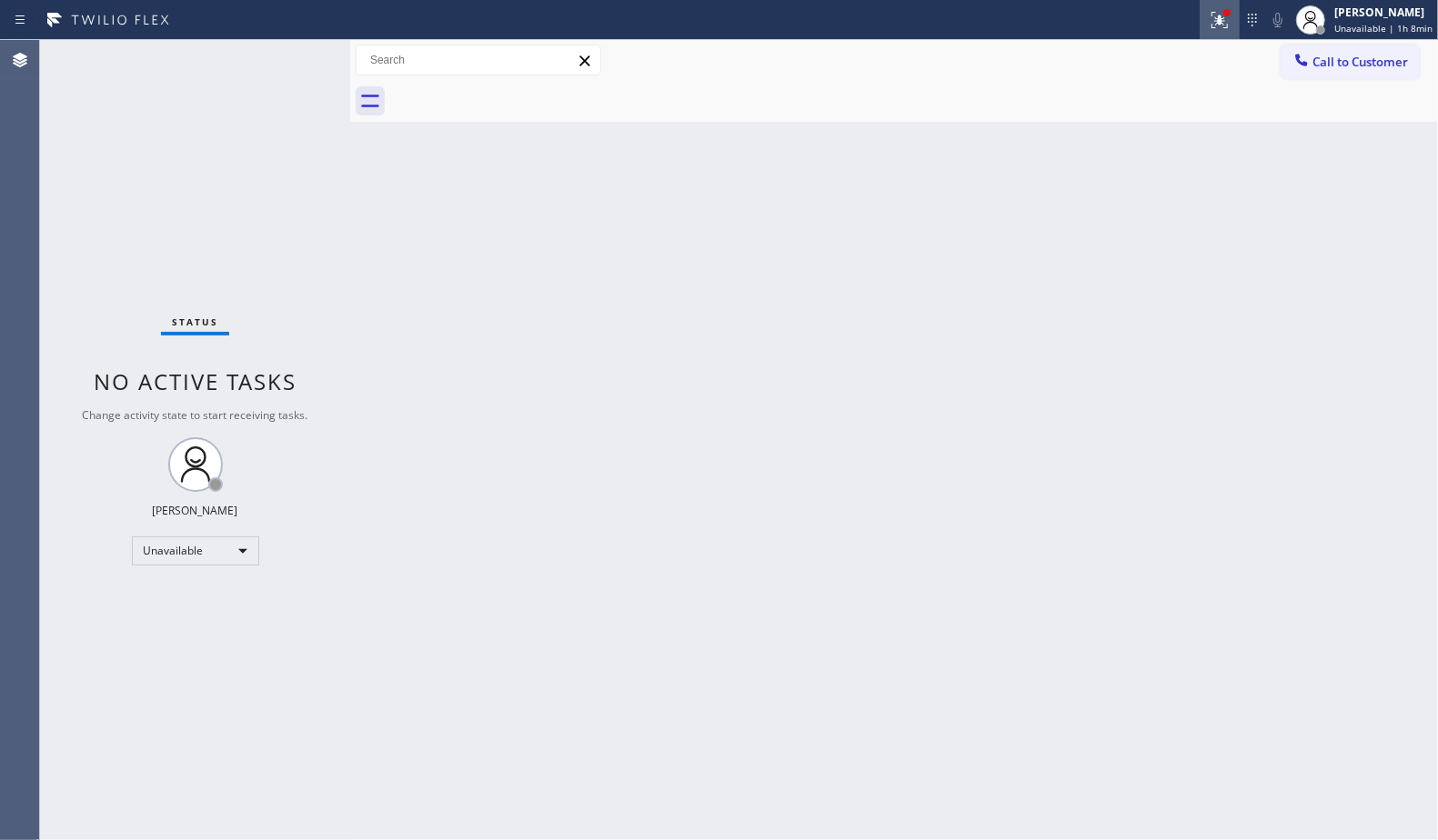
click at [1235, 22] on div at bounding box center [1220, 20] width 40 height 22
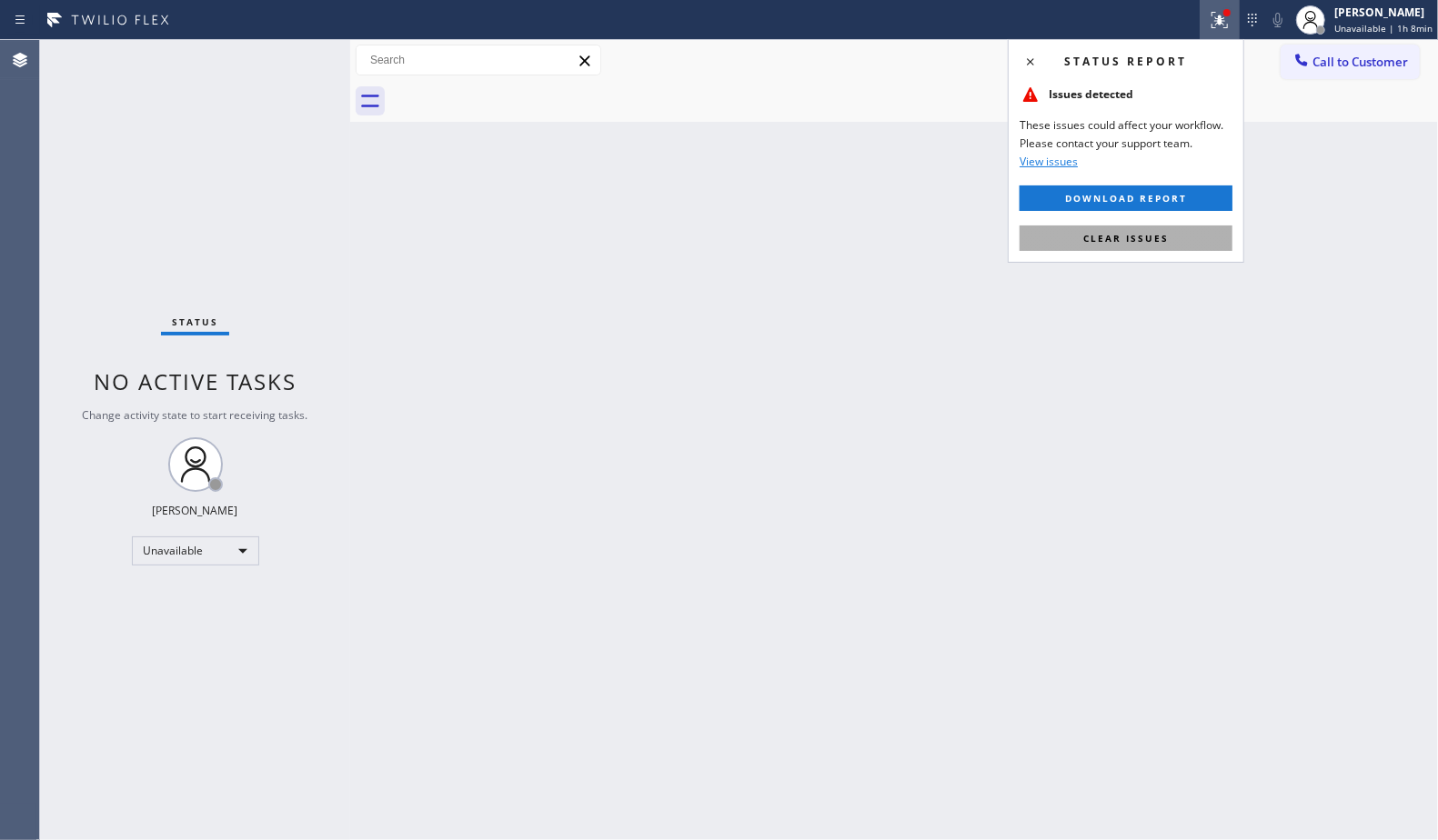
click at [1166, 234] on span "Clear issues" at bounding box center [1126, 239] width 85 height 13
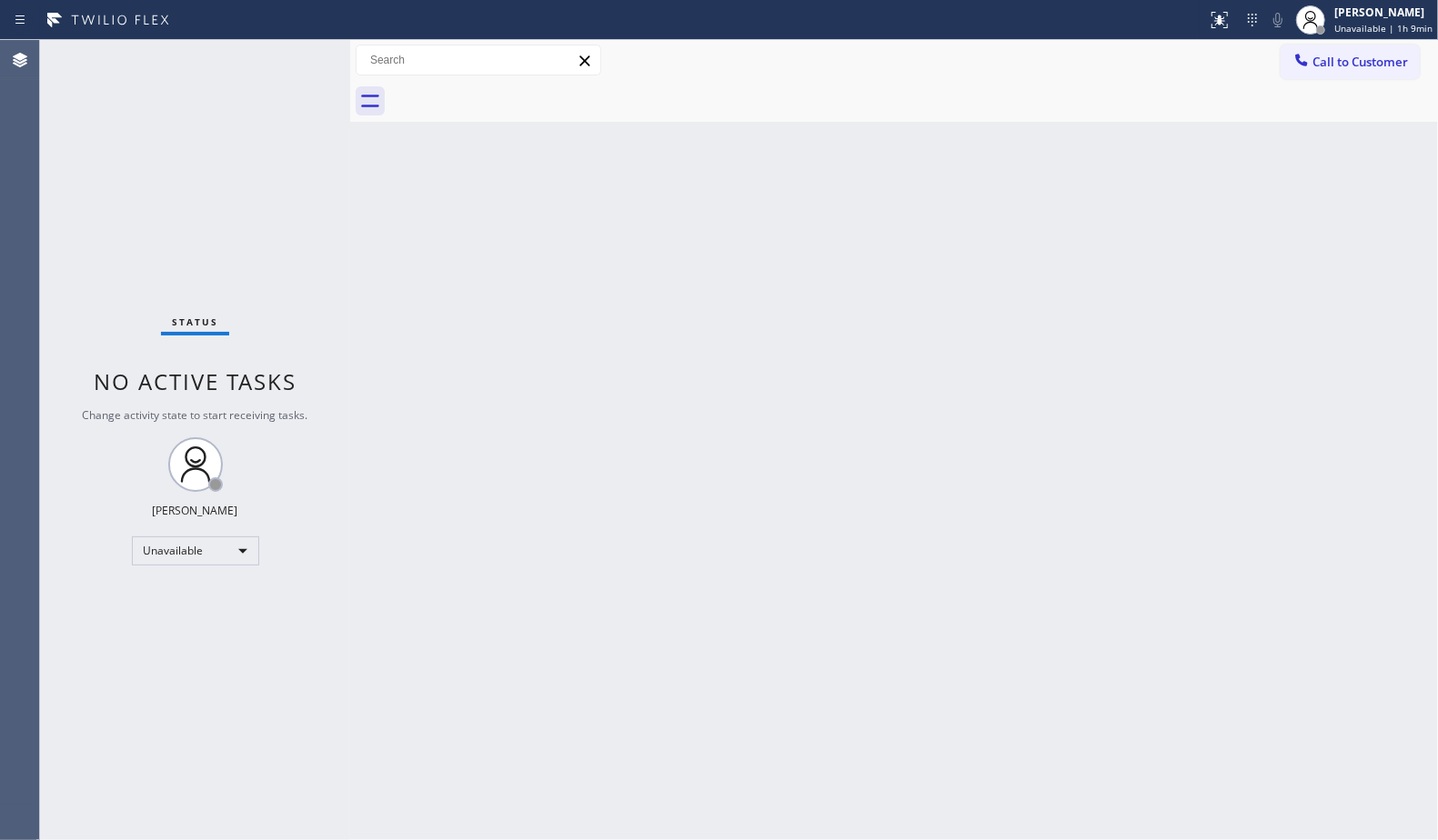
click at [870, 315] on div "Back to Dashboard Change Sender ID Customers Technicians Select a contact Outbo…" at bounding box center [893, 441] width 1088 height 801
click at [1096, 230] on div "Back to Dashboard Change Sender ID Customers Technicians Select a contact Outbo…" at bounding box center [893, 441] width 1088 height 801
drag, startPoint x: 1385, startPoint y: 67, endPoint x: 1375, endPoint y: 75, distance: 12.8
click at [1377, 74] on button "Call to Customer" at bounding box center [1351, 62] width 140 height 35
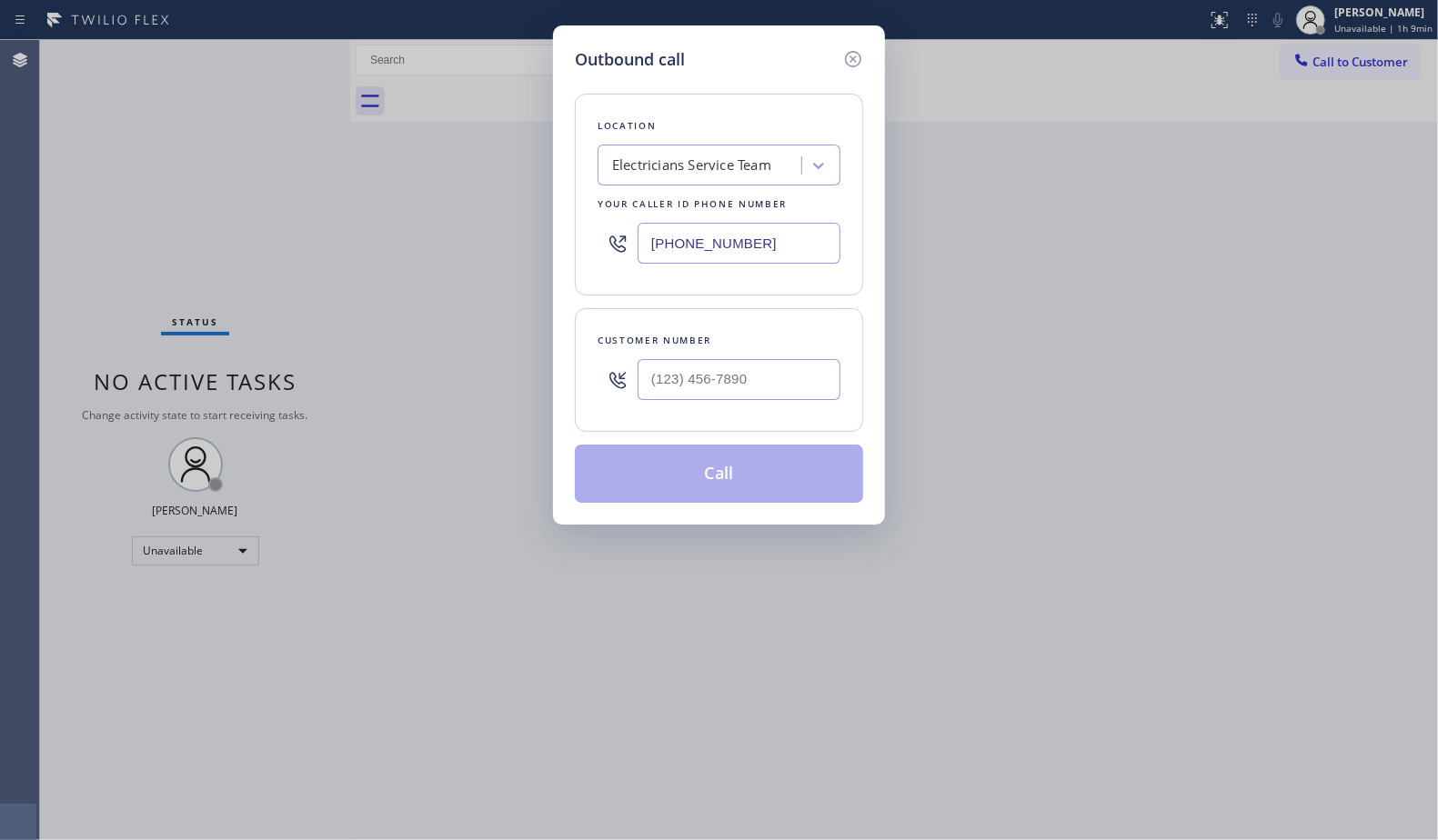
click at [775, 358] on div at bounding box center [738, 379] width 203 height 59
click at [773, 370] on input "(___) ___-____" at bounding box center [738, 379] width 203 height 41
paste input "832) 247-9800"
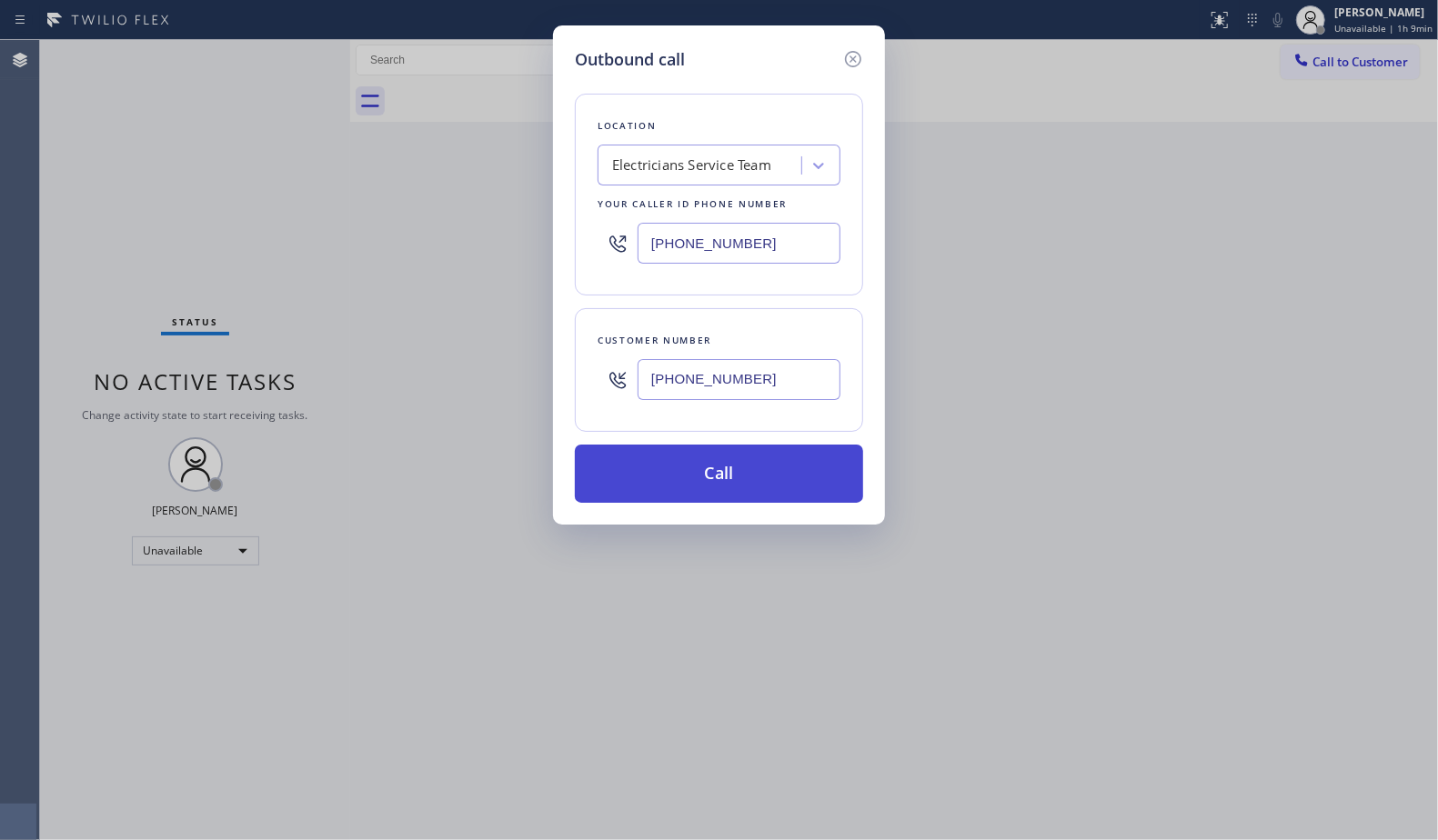
type input "[PHONE_NUMBER]"
click at [720, 481] on button "Call" at bounding box center [719, 473] width 288 height 58
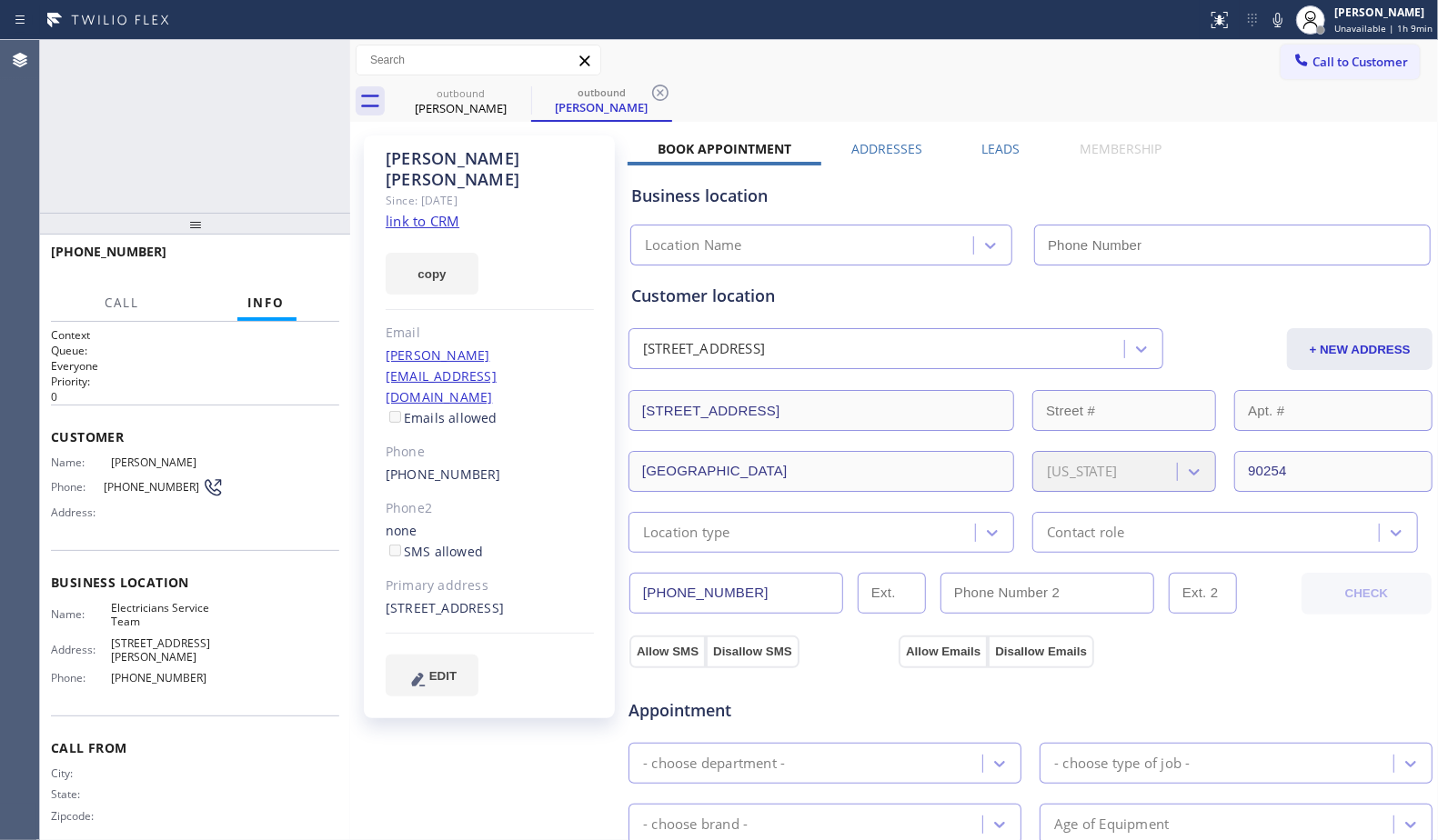
type input "[PHONE_NUMBER]"
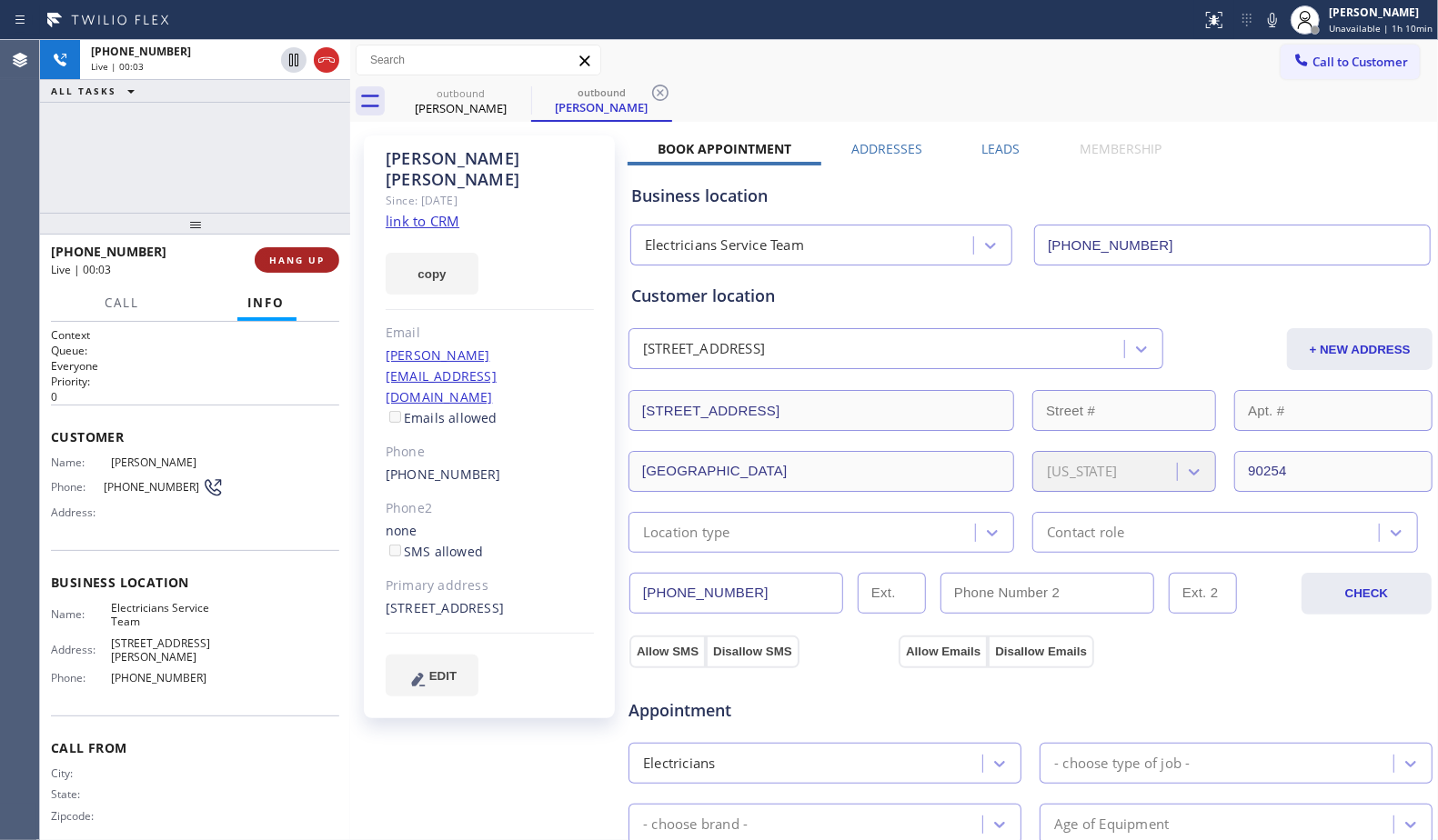
click at [297, 261] on span "HANG UP" at bounding box center [297, 260] width 55 height 13
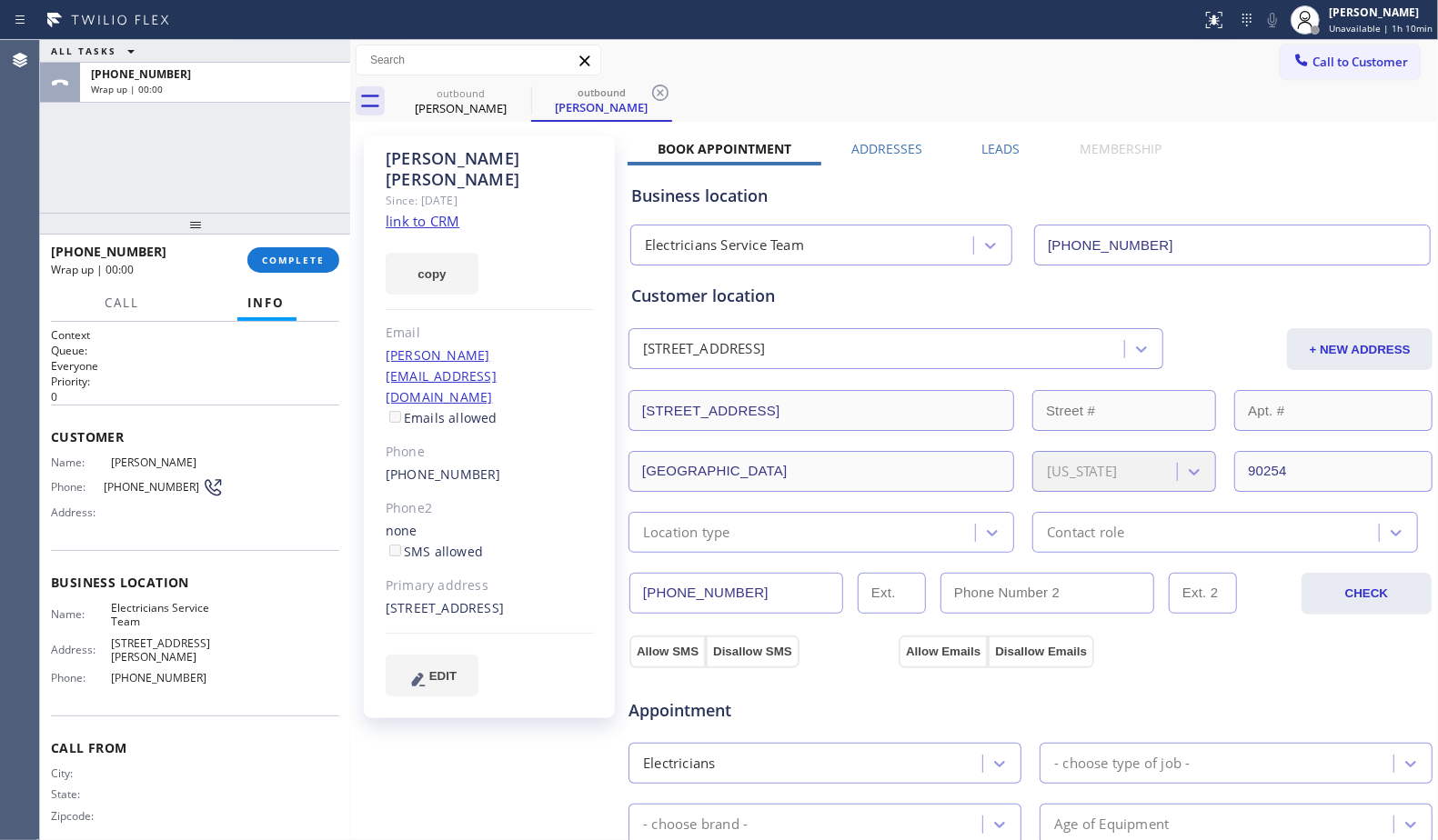
drag, startPoint x: 997, startPoint y: 145, endPoint x: 1125, endPoint y: 156, distance: 128.5
click at [1003, 147] on label "Leads" at bounding box center [1002, 149] width 39 height 17
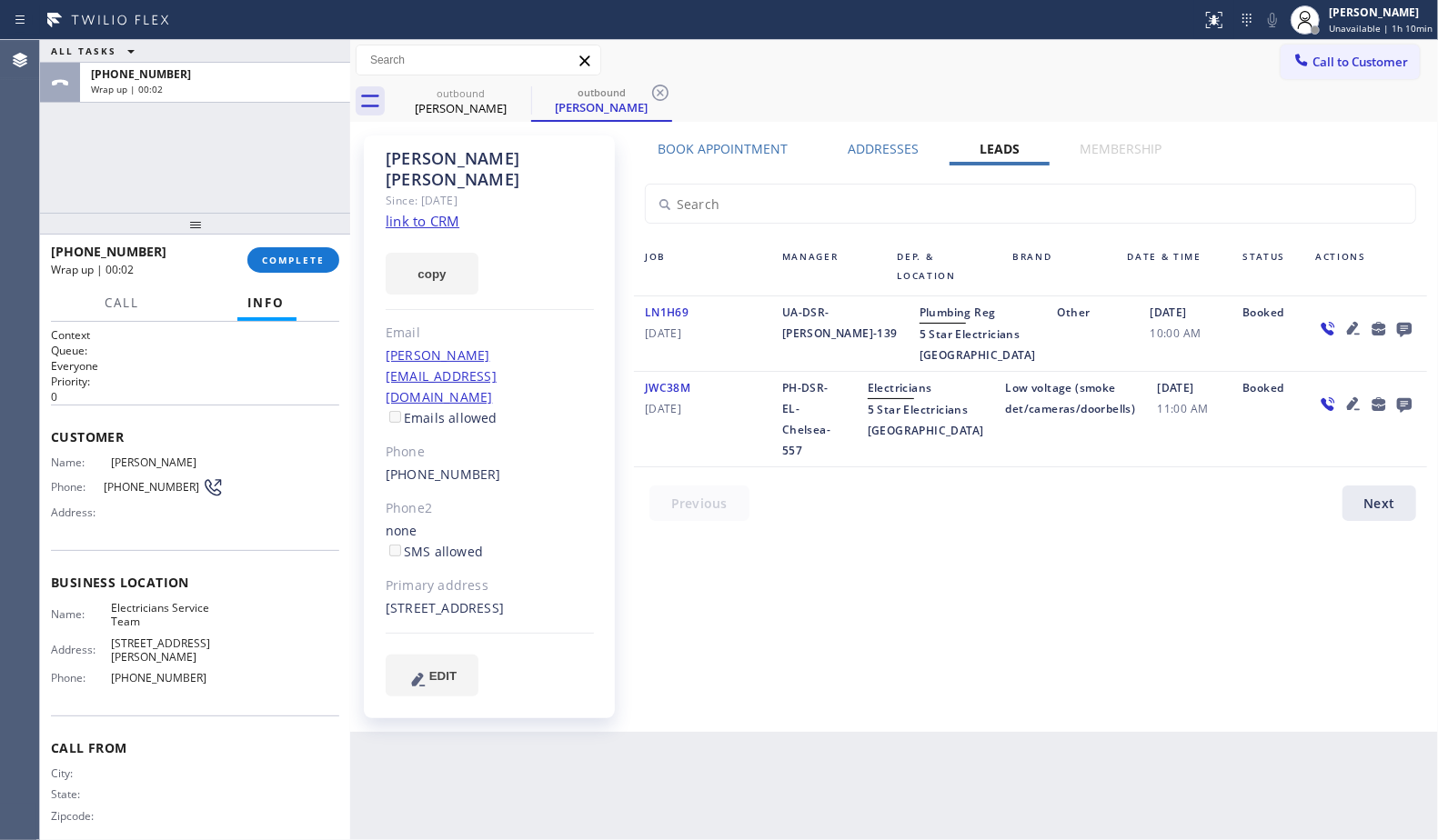
click at [1404, 338] on icon at bounding box center [1405, 329] width 22 height 23
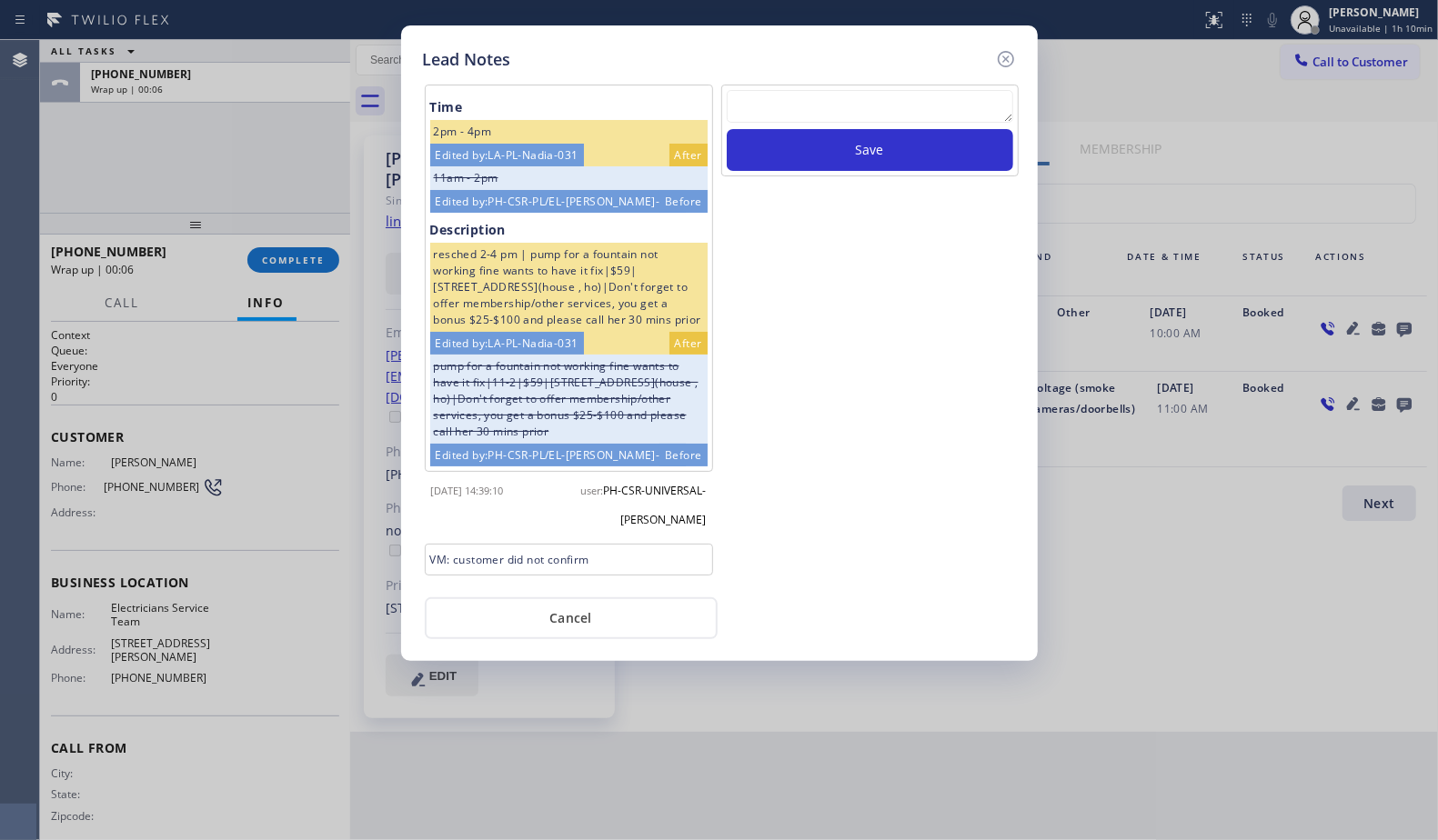
click at [792, 122] on textarea at bounding box center [870, 106] width 286 height 33
paste textarea "VM / Follow up call - Please transfer to me"
type textarea "VM / Follow up call - Please transfer to me"
click at [862, 145] on button "Save" at bounding box center [870, 151] width 286 height 42
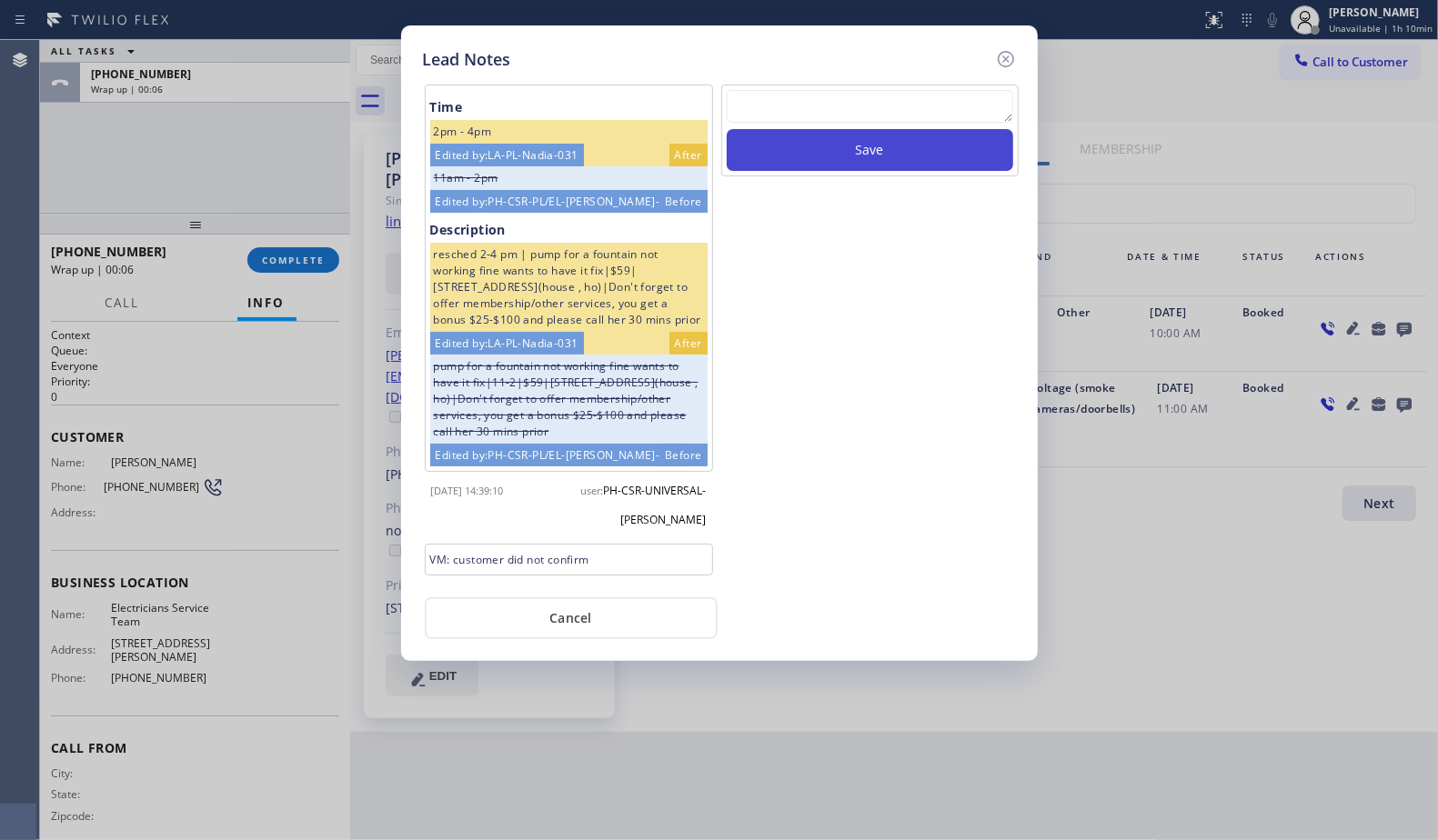
scroll to position [0, 0]
click at [1006, 58] on icon at bounding box center [1005, 59] width 17 height 17
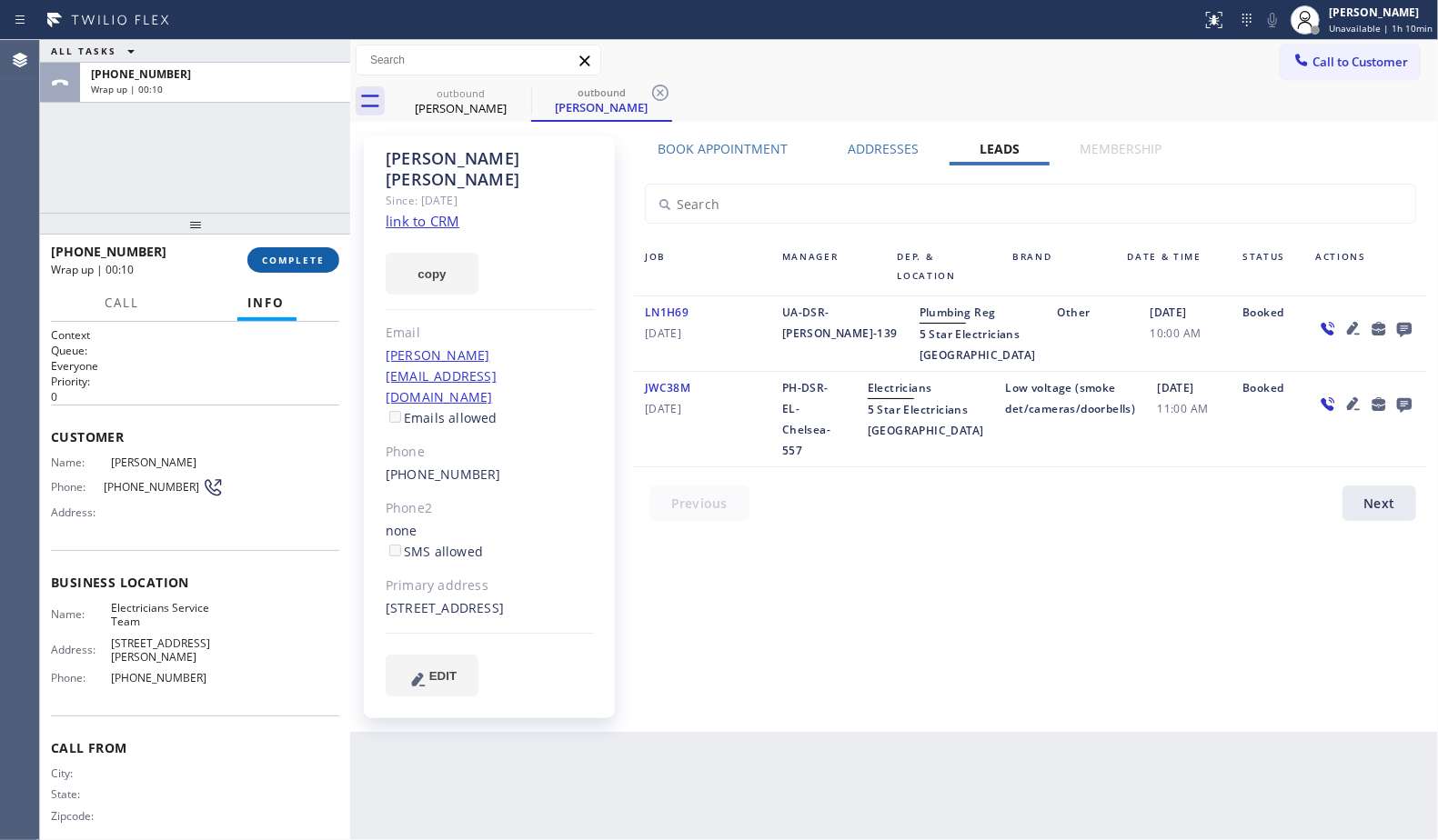
click at [301, 261] on span "COMPLETE" at bounding box center [293, 260] width 62 height 13
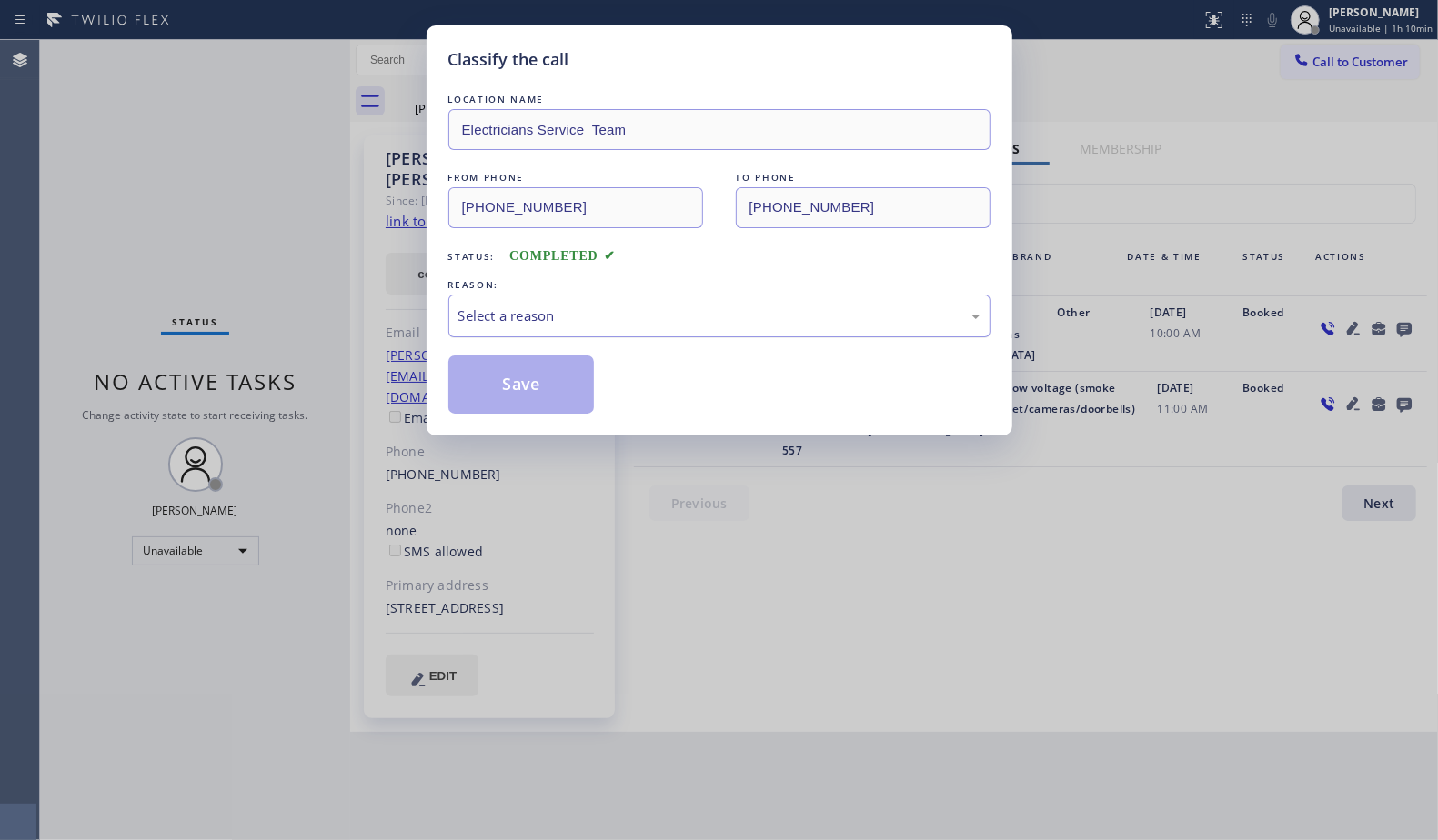
drag, startPoint x: 620, startPoint y: 302, endPoint x: 609, endPoint y: 321, distance: 22.0
click at [618, 305] on div "Select a reason" at bounding box center [719, 316] width 542 height 43
click at [524, 393] on button "Save" at bounding box center [521, 384] width 146 height 58
click at [527, 391] on button "Save" at bounding box center [521, 384] width 146 height 58
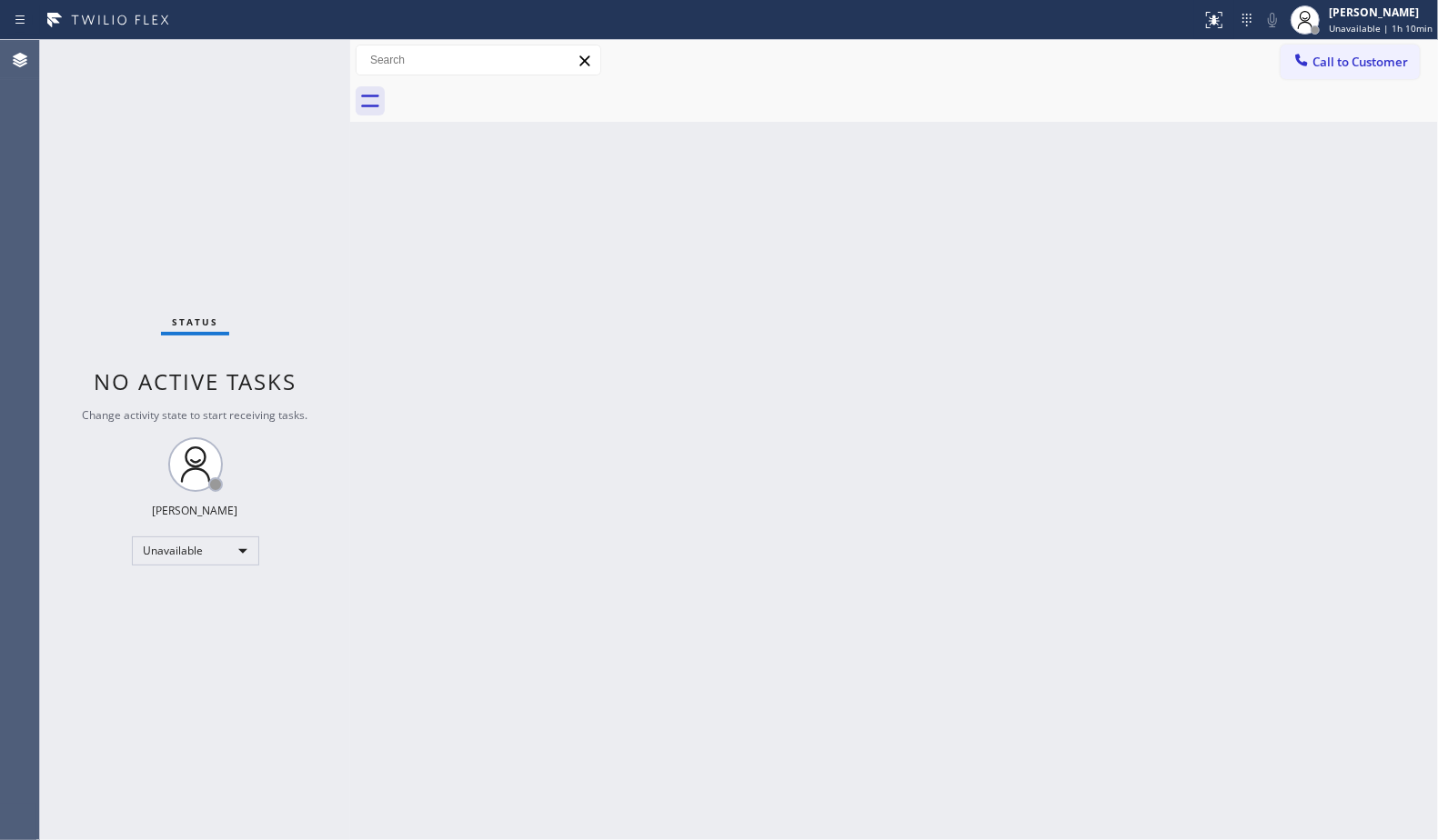
drag, startPoint x: 1395, startPoint y: 67, endPoint x: 1307, endPoint y: 84, distance: 89.6
click at [1394, 67] on span "Call to Customer" at bounding box center [1360, 62] width 95 height 17
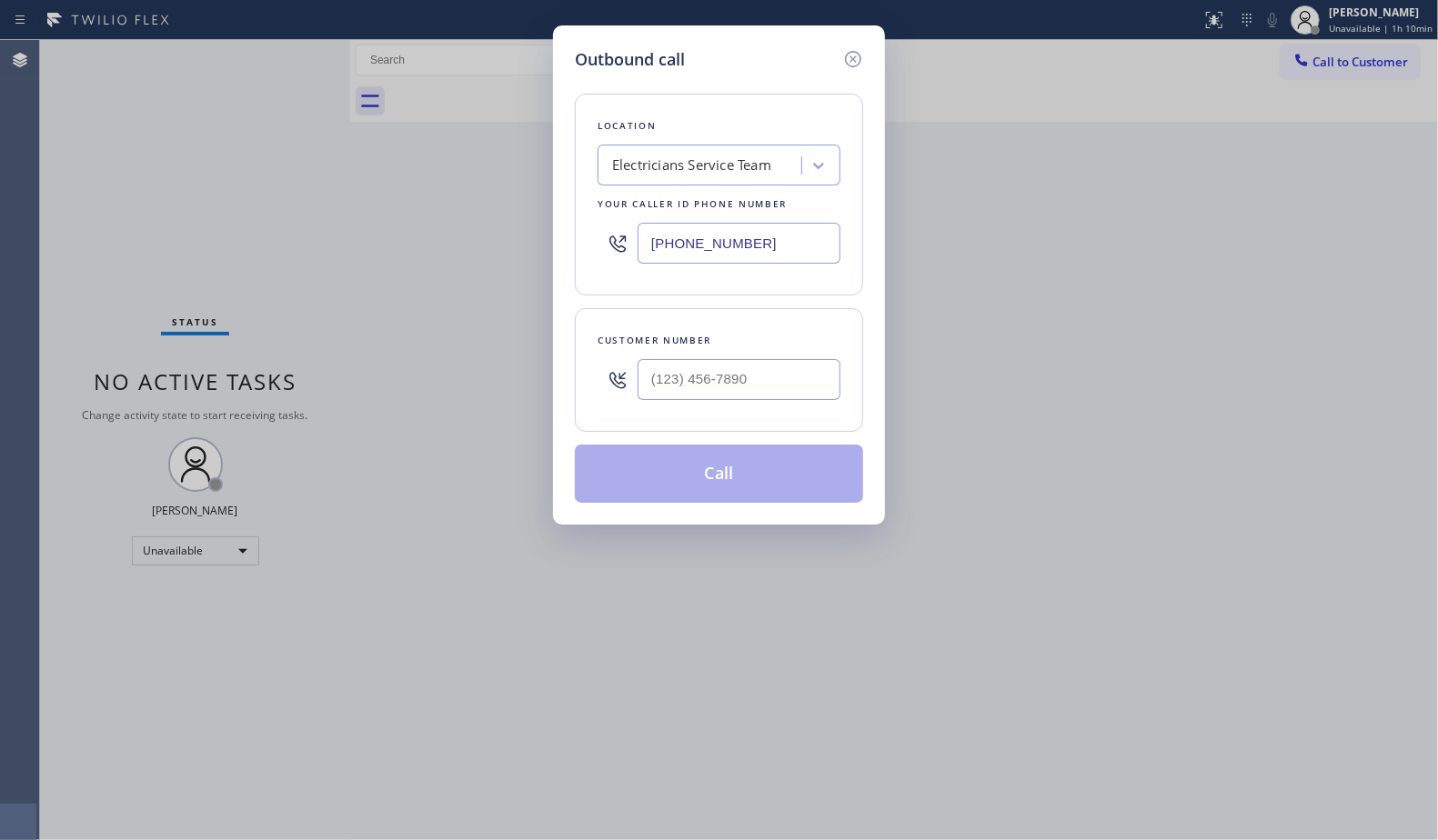
click at [788, 409] on div at bounding box center [738, 379] width 203 height 59
paste input "805) 625-0916"
click at [822, 365] on input "[PHONE_NUMBER]" at bounding box center [738, 379] width 203 height 41
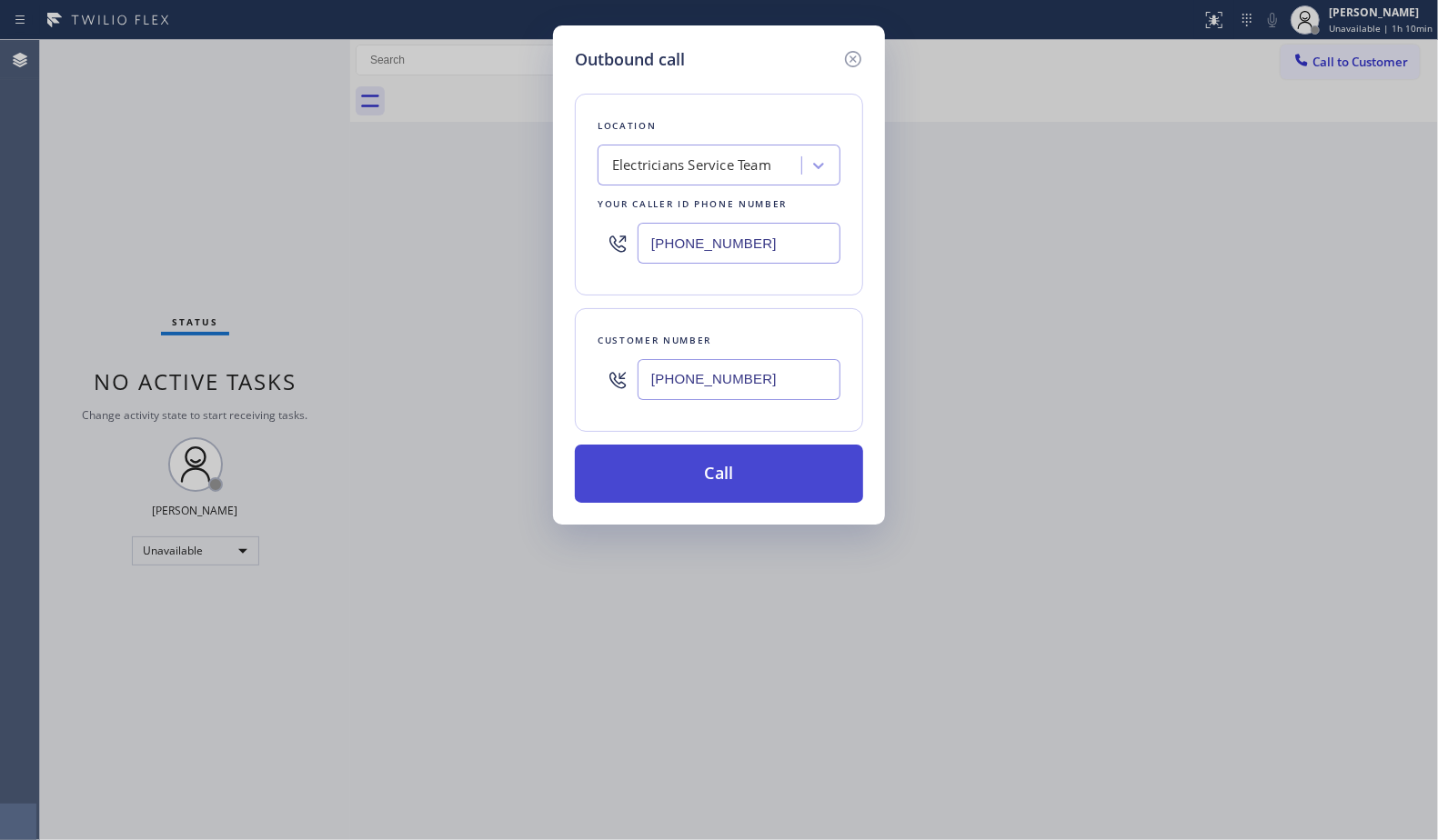
type input "[PHONE_NUMBER]"
click at [765, 477] on button "Call" at bounding box center [719, 473] width 288 height 58
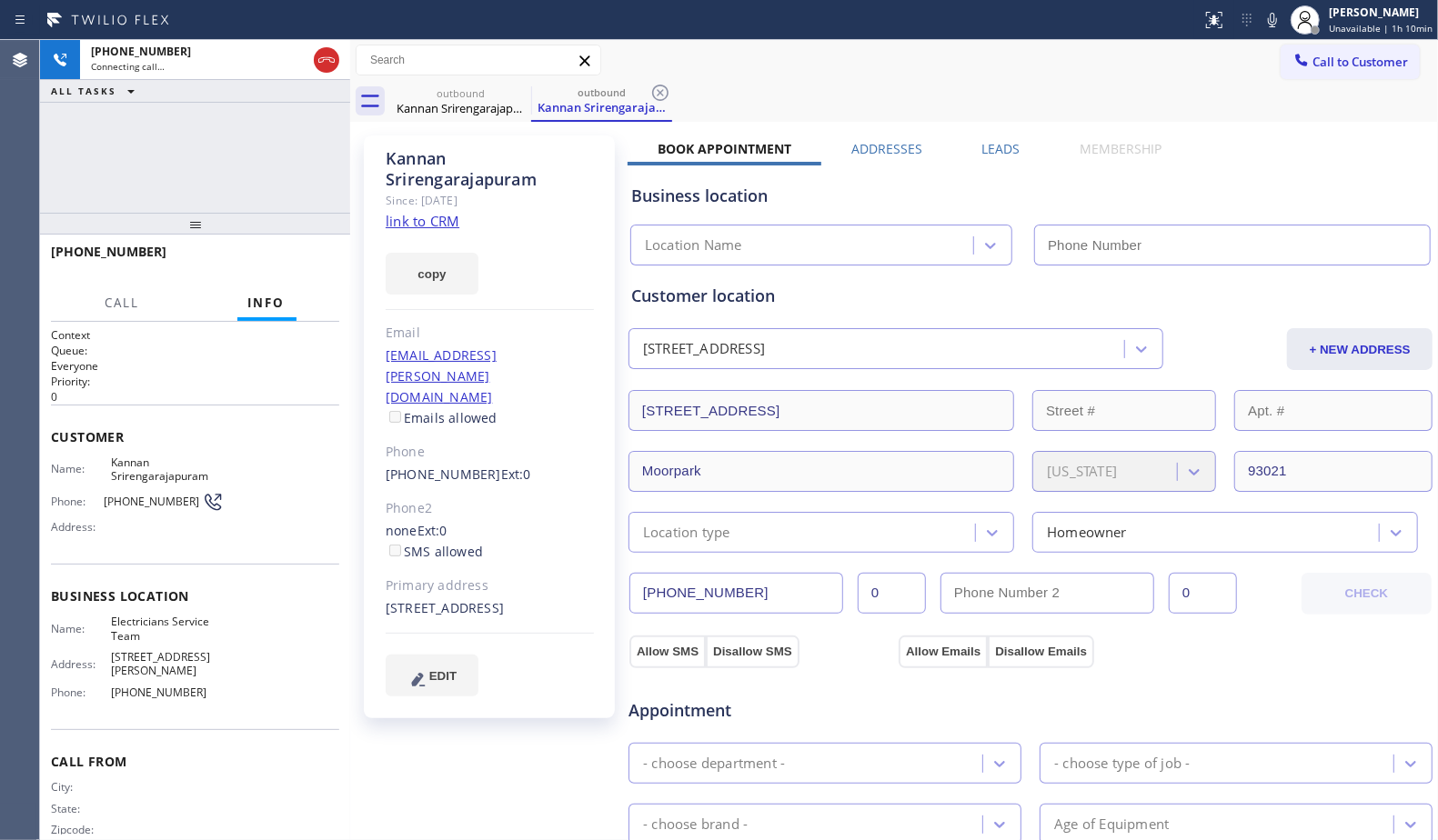
type input "[PHONE_NUMBER]"
click at [650, 89] on icon at bounding box center [660, 93] width 22 height 22
drag, startPoint x: 1006, startPoint y: 157, endPoint x: 1262, endPoint y: 233, distance: 267.0
click at [1008, 158] on div "Business location Electricians Service Team [PHONE_NUMBER]" at bounding box center [1031, 211] width 806 height 107
drag, startPoint x: 995, startPoint y: 151, endPoint x: 1210, endPoint y: 219, distance: 225.5
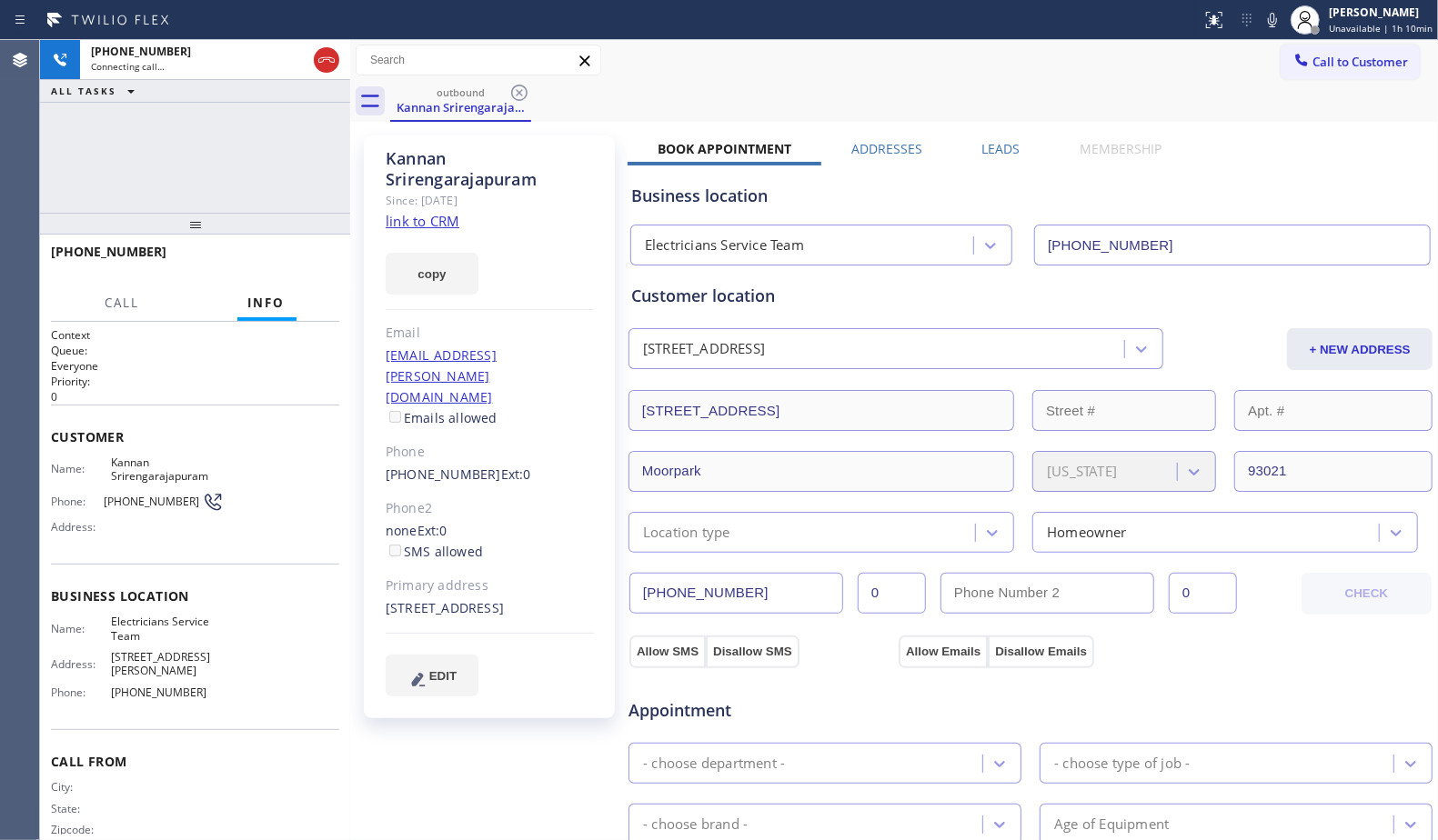
click at [1003, 158] on div "Book Appointment Addresses Leads Membership Business location Electricians Serv…" at bounding box center [1031, 741] width 806 height 1202
click at [1005, 152] on label "Leads" at bounding box center [1002, 149] width 39 height 17
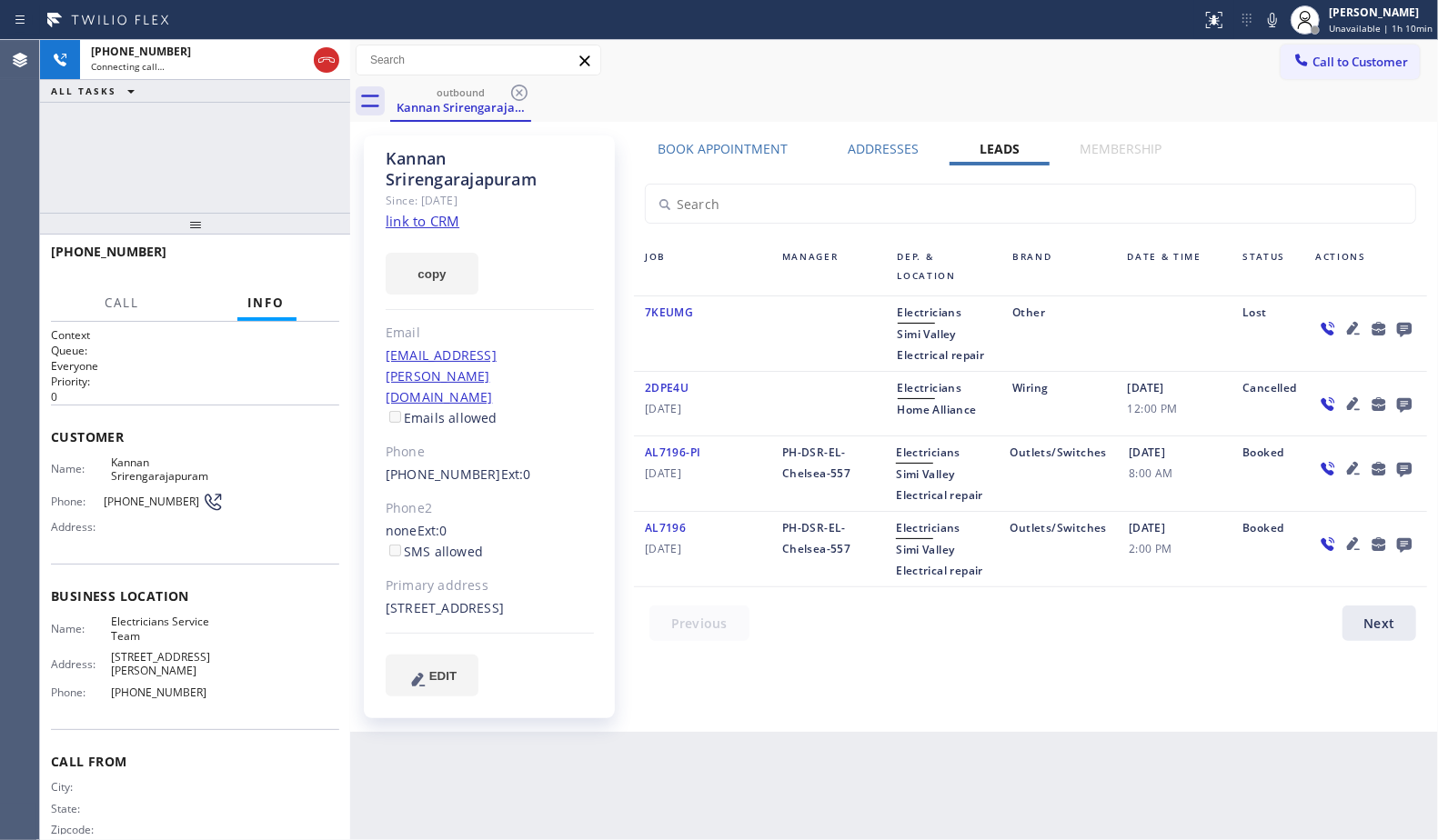
click at [992, 95] on div "outbound Kannan Srirengarajapuram" at bounding box center [914, 101] width 1048 height 41
click at [1407, 330] on icon at bounding box center [1405, 330] width 15 height 15
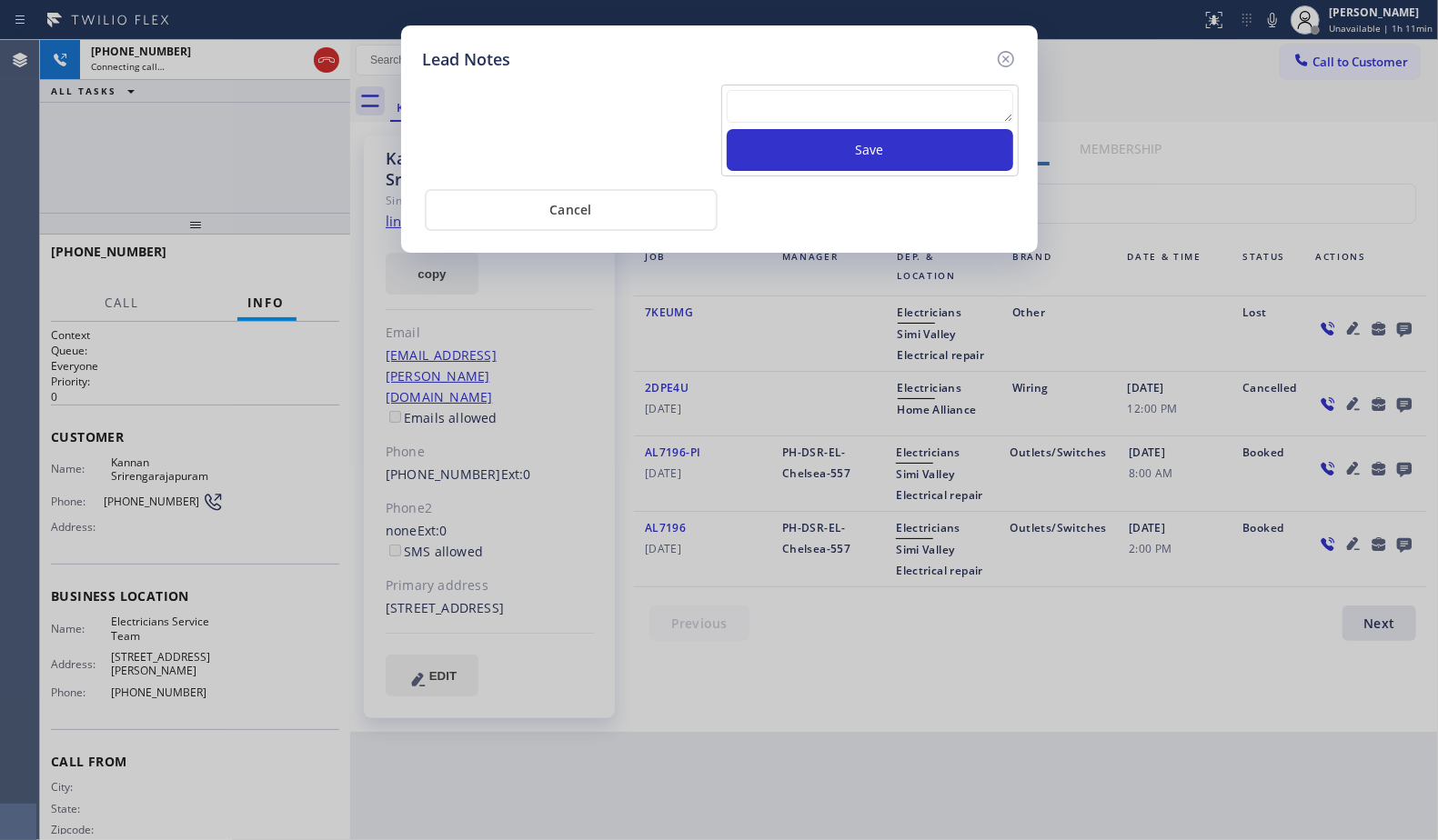
click at [856, 108] on textarea at bounding box center [870, 106] width 286 height 33
paste textarea "VM / Follow up call - Please transfer to me"
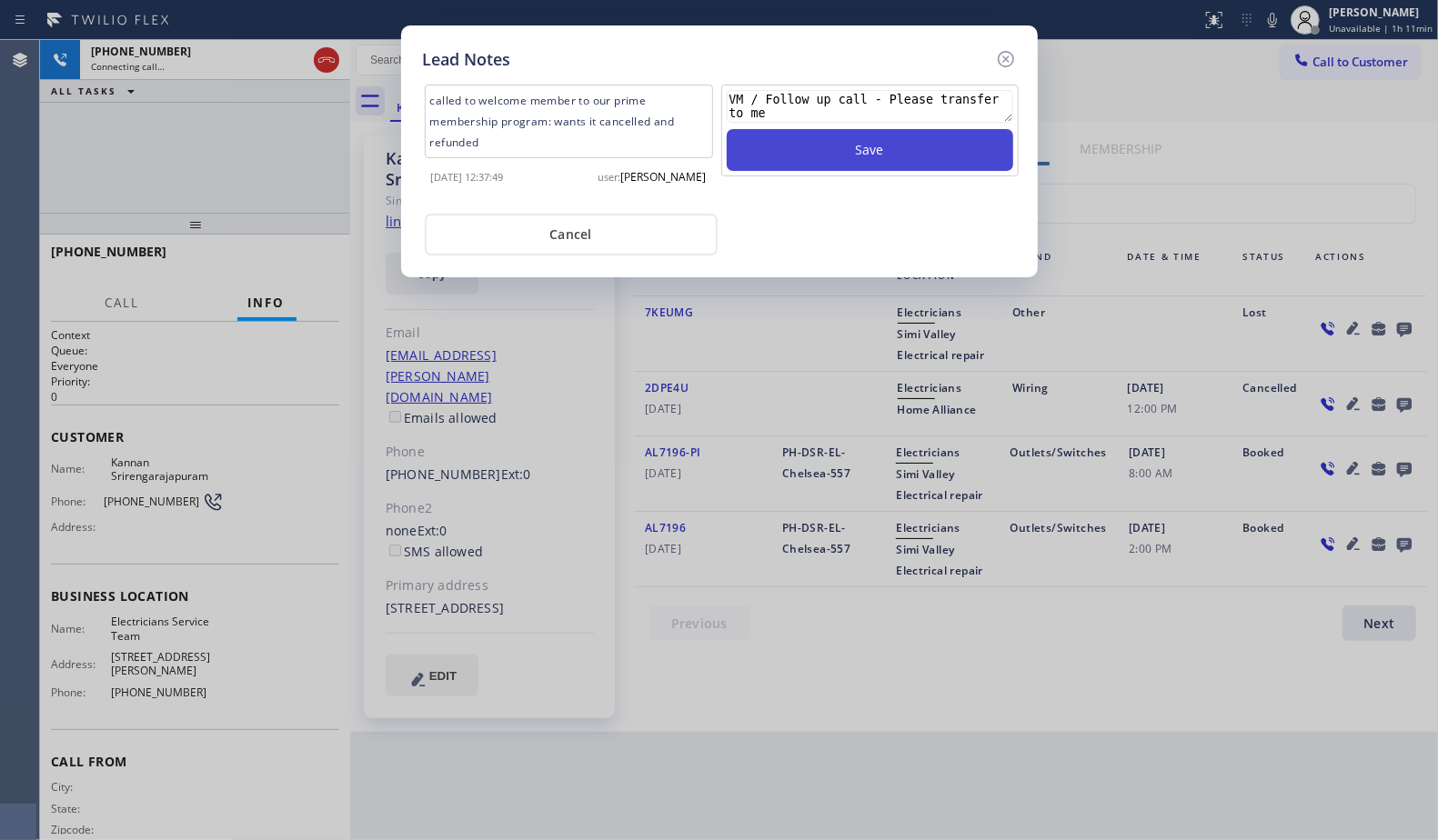
type textarea "VM / Follow up call - Please transfer to me"
drag, startPoint x: 868, startPoint y: 153, endPoint x: 878, endPoint y: 153, distance: 10.0
click at [869, 153] on button "Save" at bounding box center [870, 151] width 286 height 42
click at [1007, 51] on icon at bounding box center [1006, 60] width 22 height 22
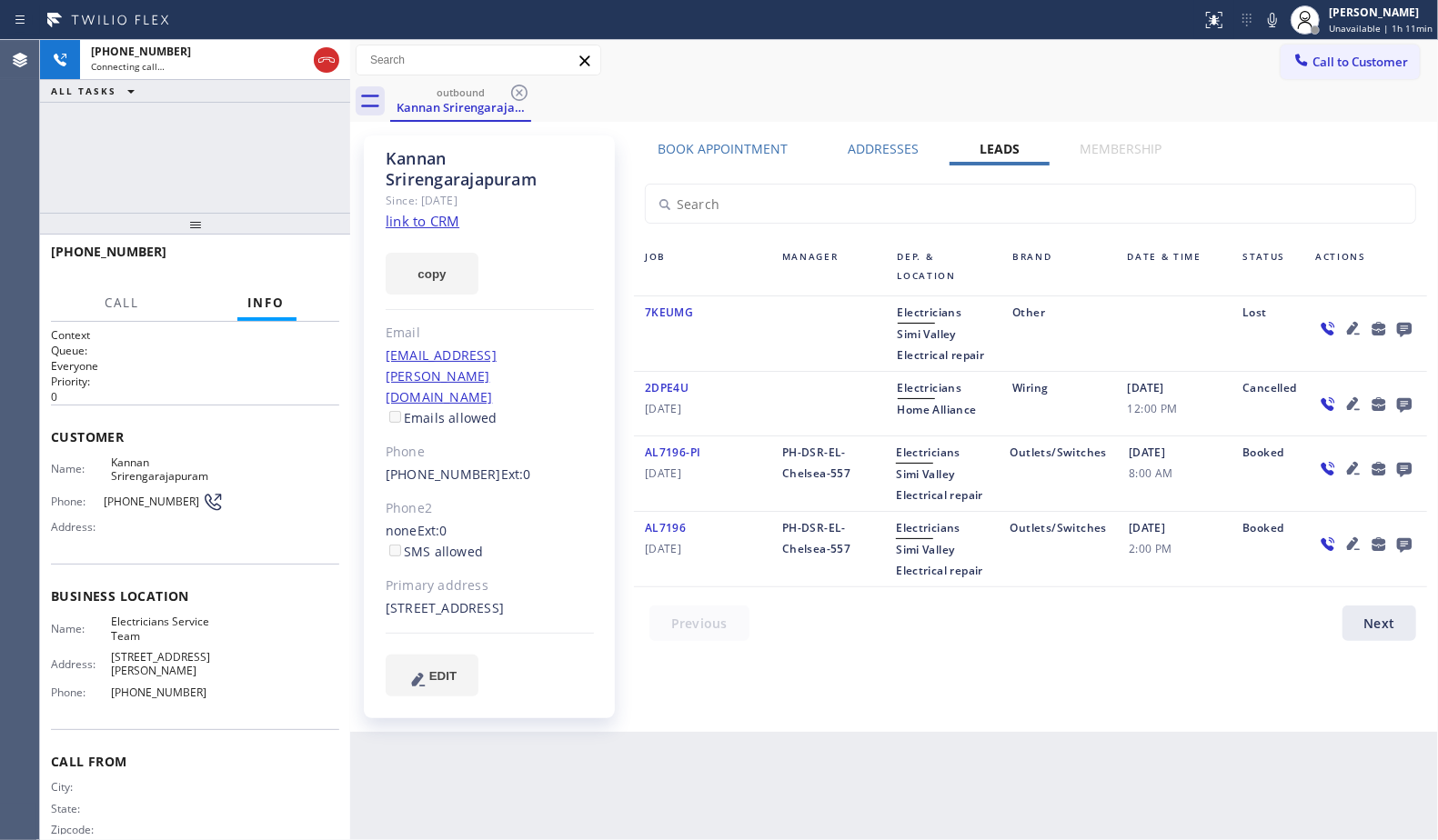
drag, startPoint x: 1007, startPoint y: 69, endPoint x: 1002, endPoint y: 117, distance: 48.3
click at [1007, 70] on div "Call to Customer Outbound call Location Electricians Service Team Your caller i…" at bounding box center [893, 61] width 1088 height 32
click at [1403, 326] on icon at bounding box center [1405, 329] width 22 height 23
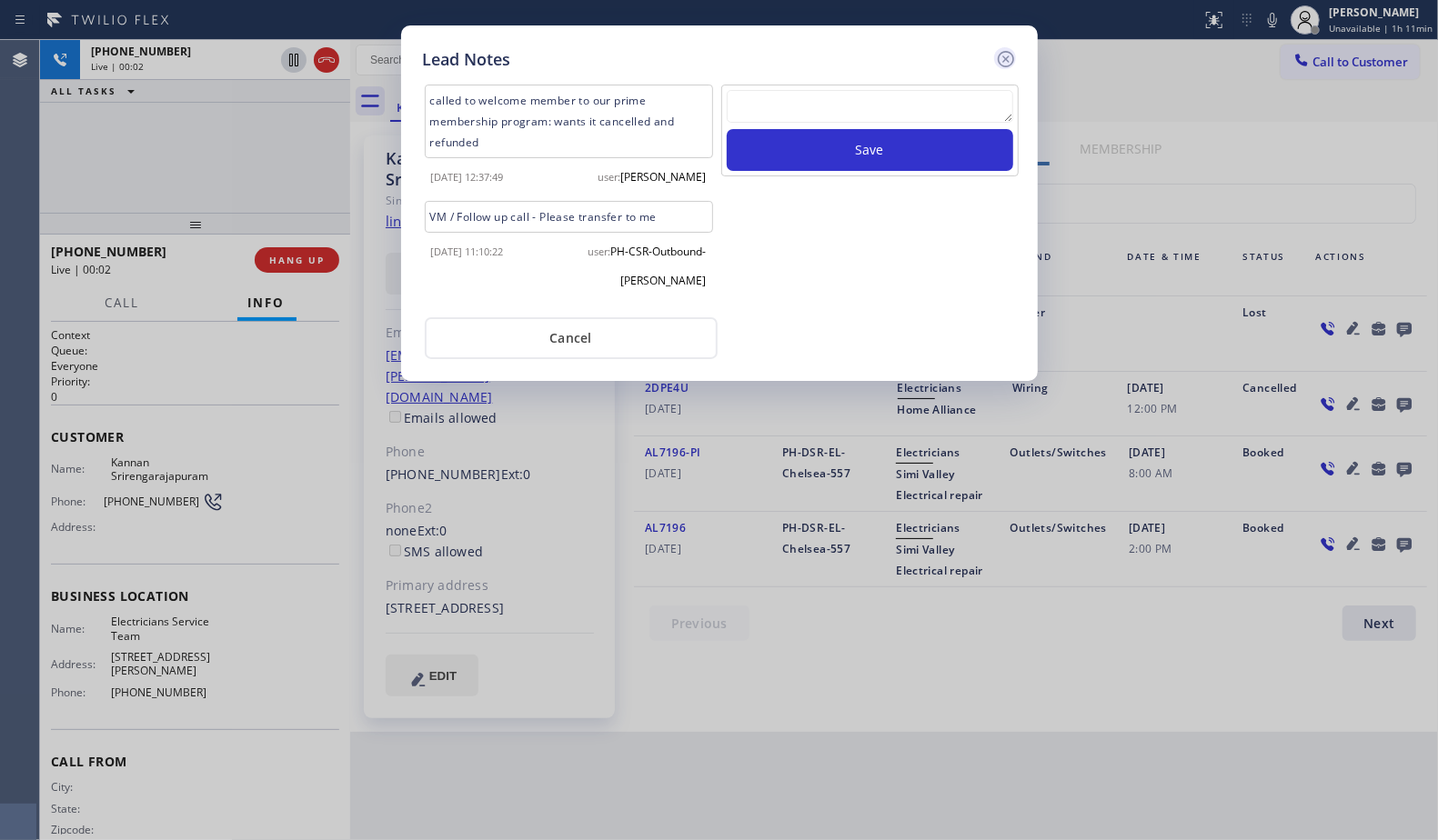
click at [1006, 58] on icon at bounding box center [1005, 59] width 17 height 17
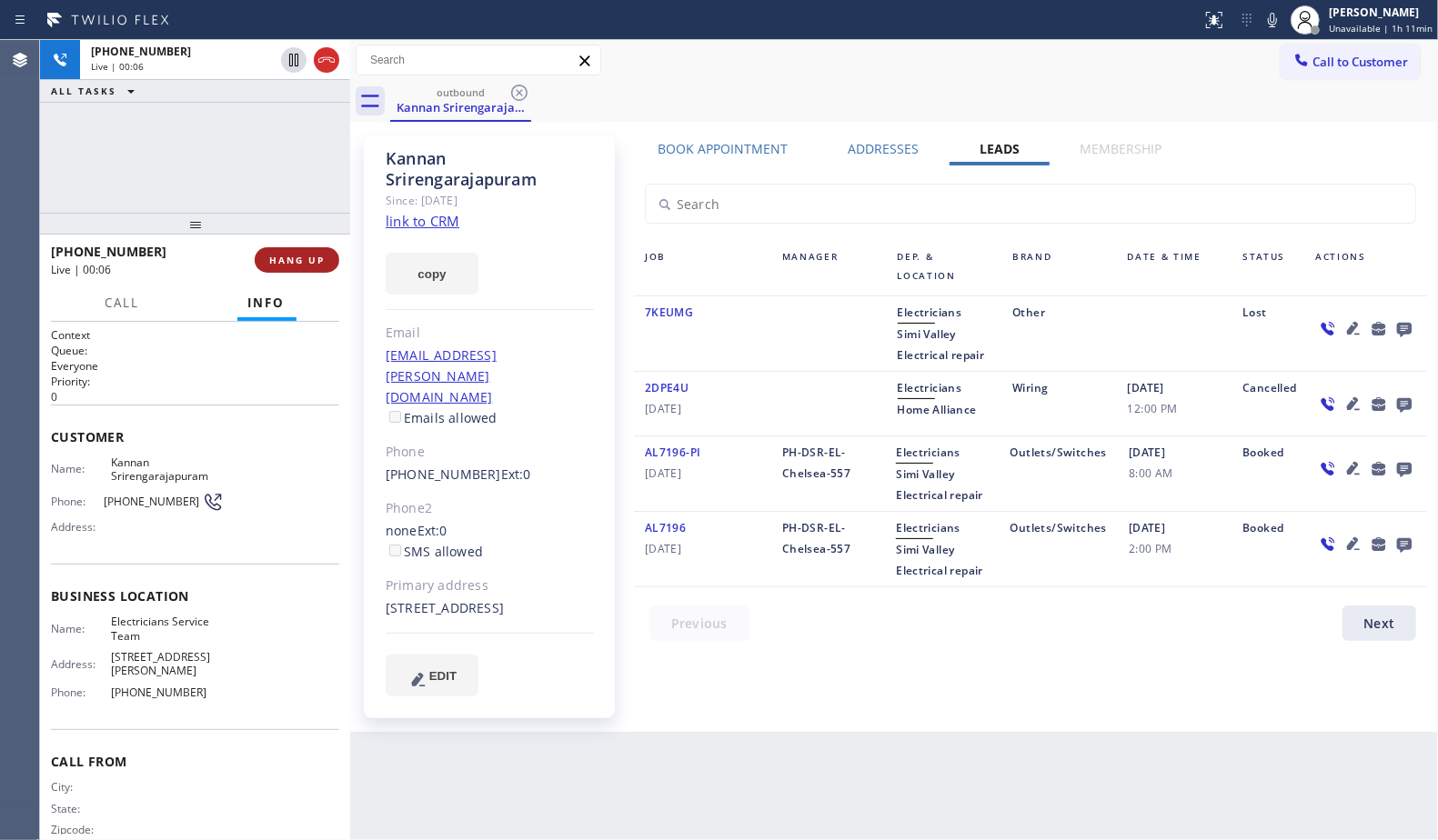
click at [322, 266] on button "HANG UP" at bounding box center [297, 260] width 84 height 26
click at [322, 264] on span "HANG UP" at bounding box center [297, 260] width 55 height 13
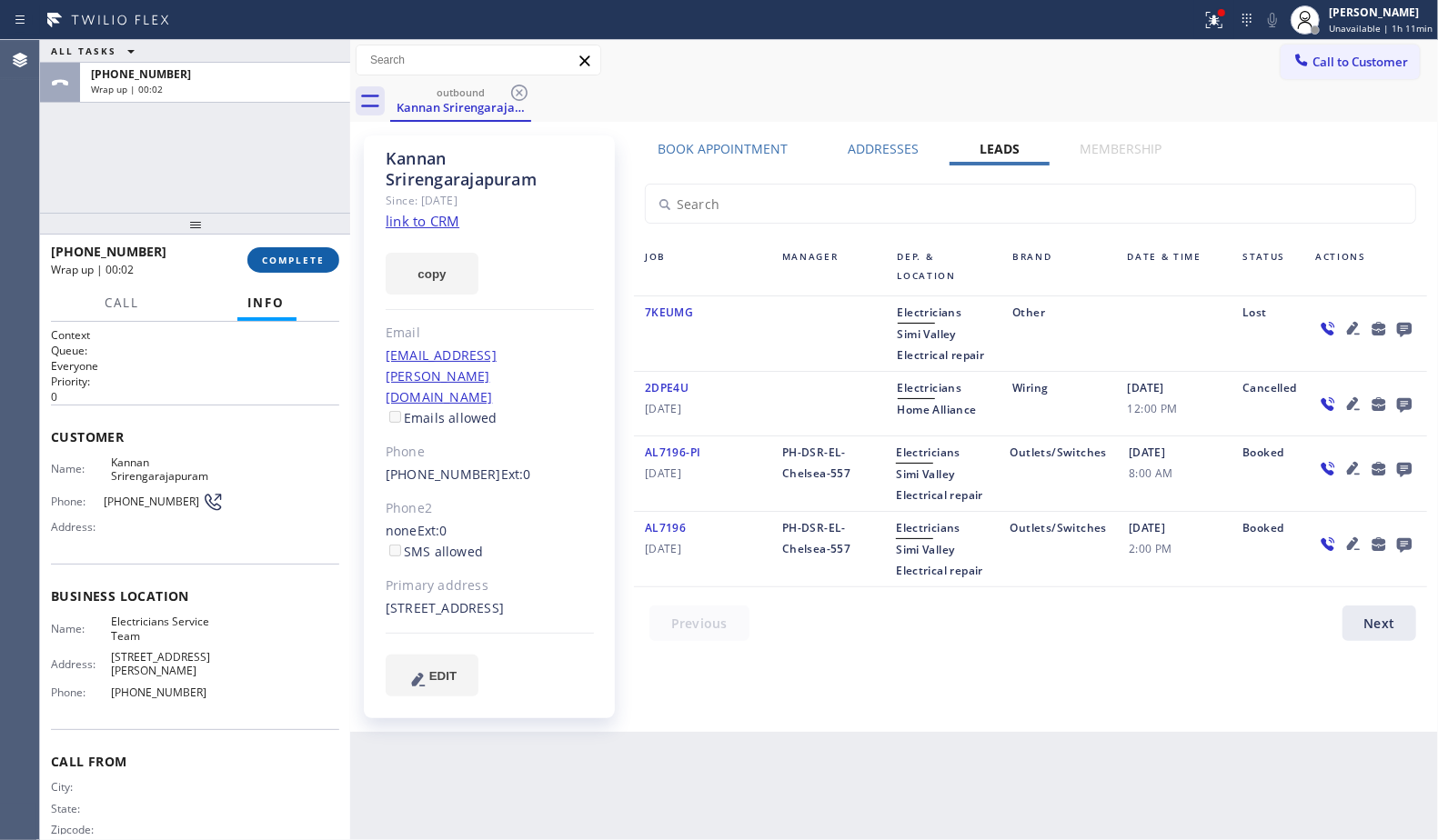
click at [333, 261] on button "COMPLETE" at bounding box center [293, 260] width 92 height 26
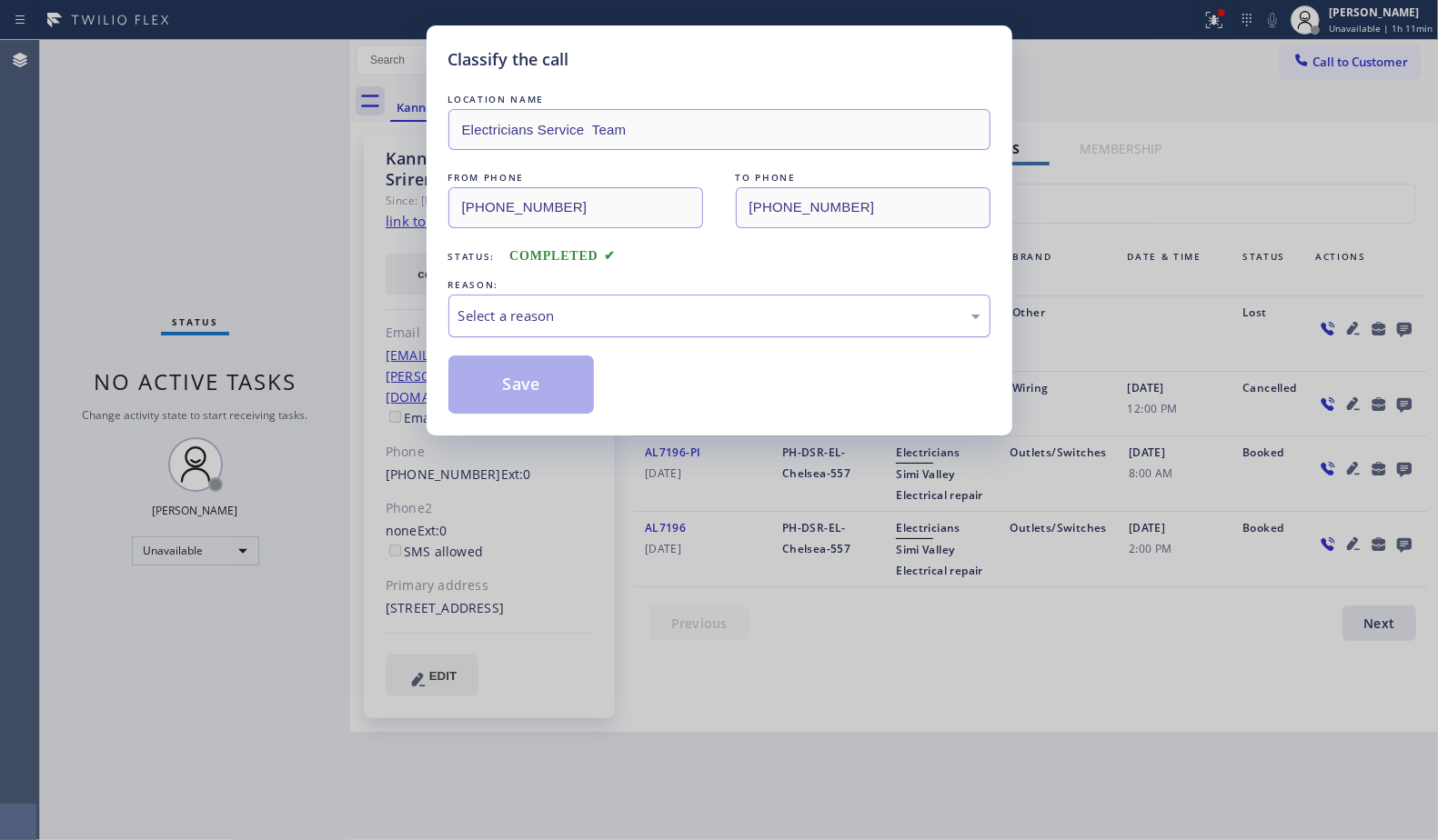
click at [545, 308] on div "Select a reason" at bounding box center [719, 316] width 522 height 21
click at [508, 387] on button "Save" at bounding box center [521, 384] width 146 height 58
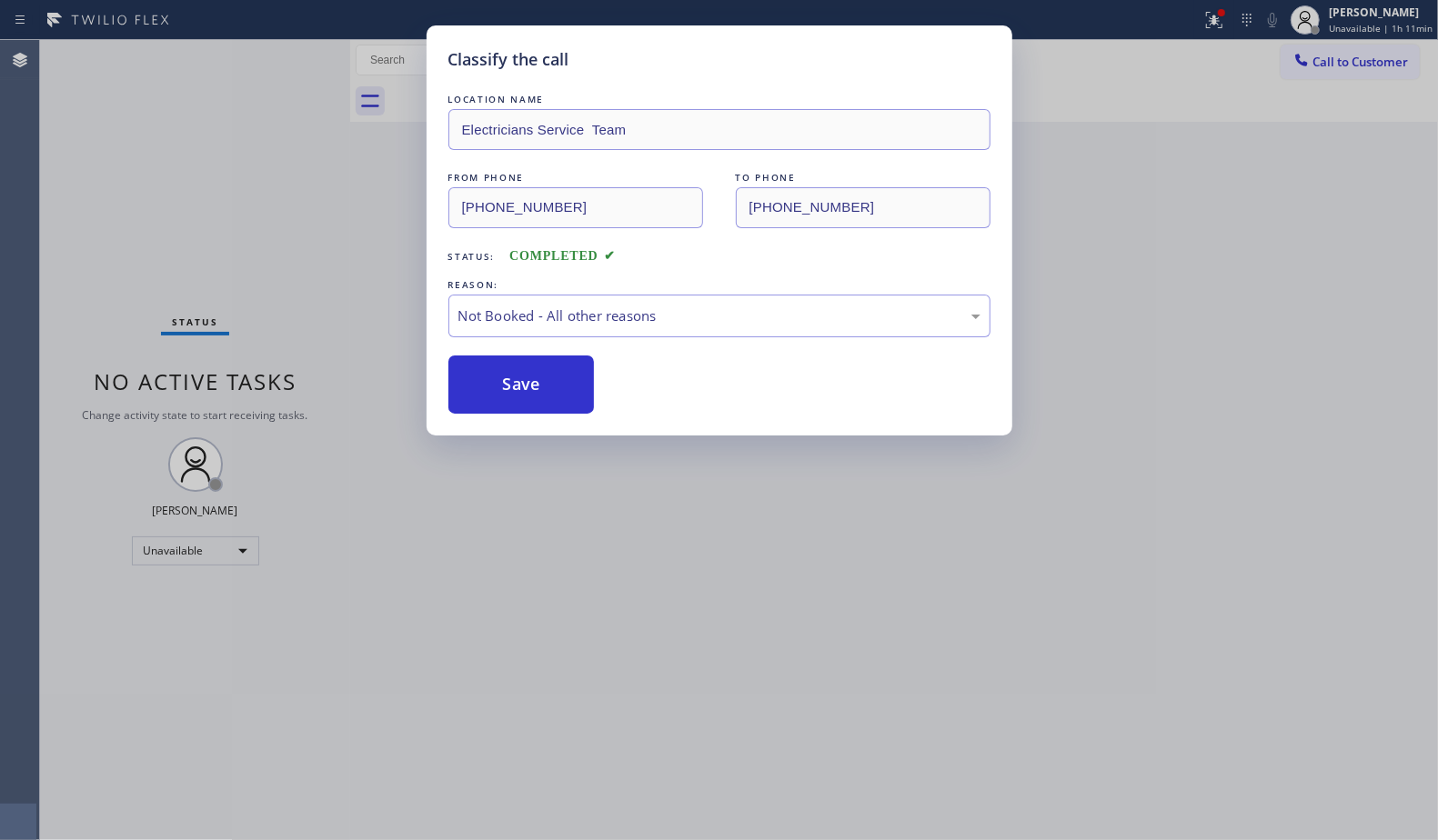
click at [1240, 17] on div "Status report Issues detected These issues could affect your workflow. Please c…" at bounding box center [719, 420] width 1438 height 840
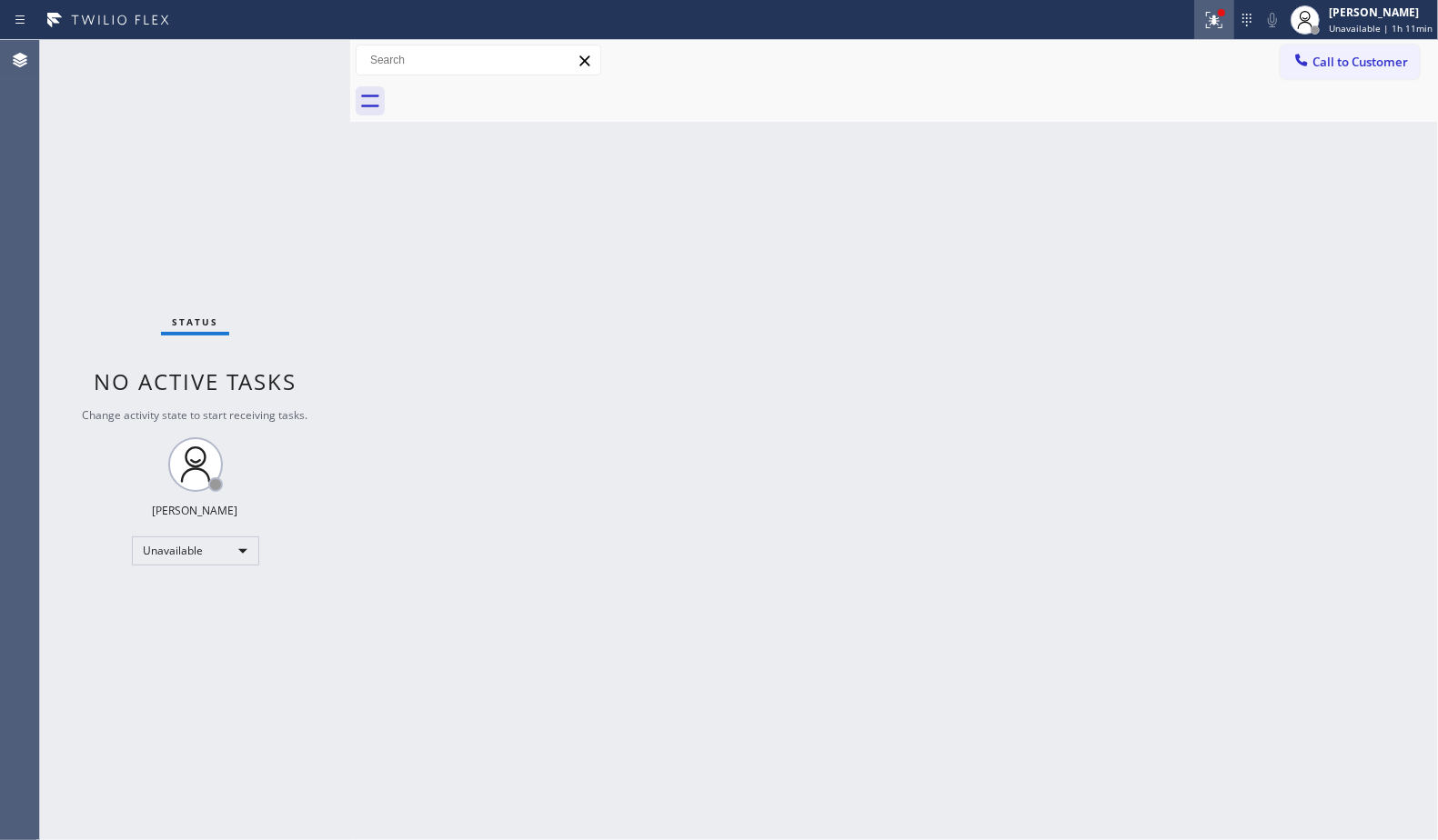
click at [1218, 29] on icon at bounding box center [1215, 20] width 22 height 22
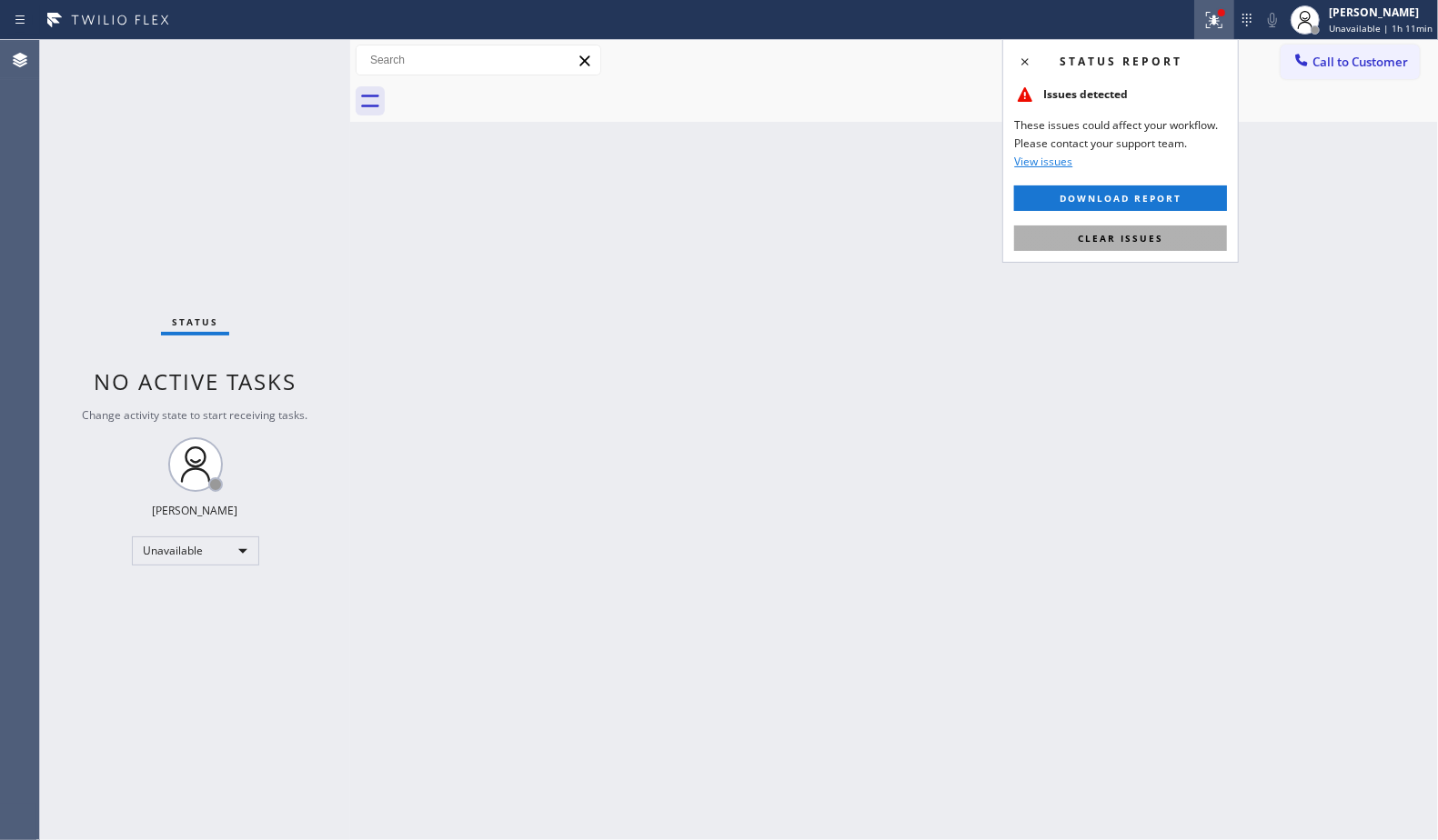
click at [1160, 241] on span "Clear issues" at bounding box center [1120, 239] width 85 height 13
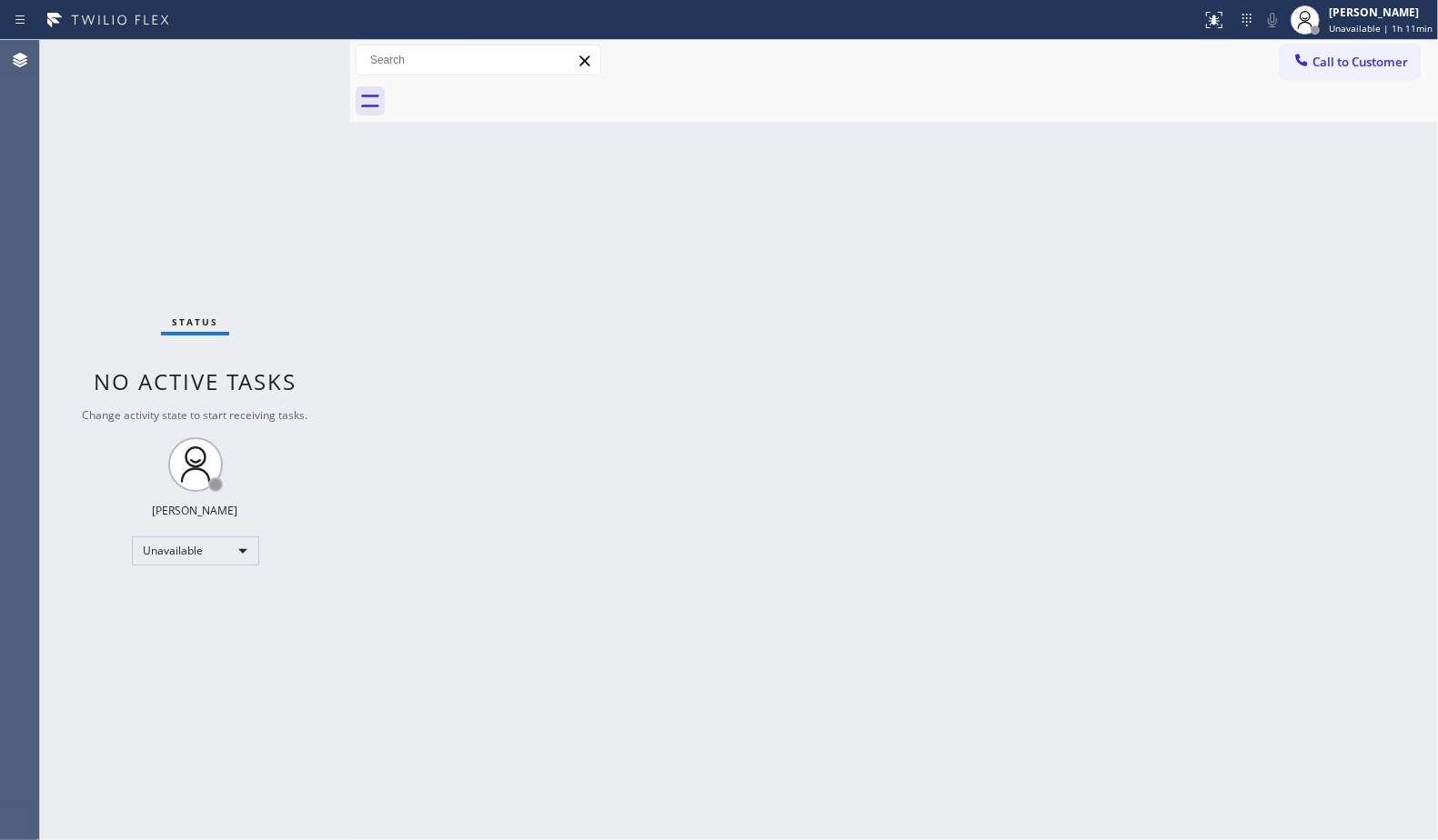
click at [1334, 58] on span "Call to Customer" at bounding box center [1360, 62] width 95 height 17
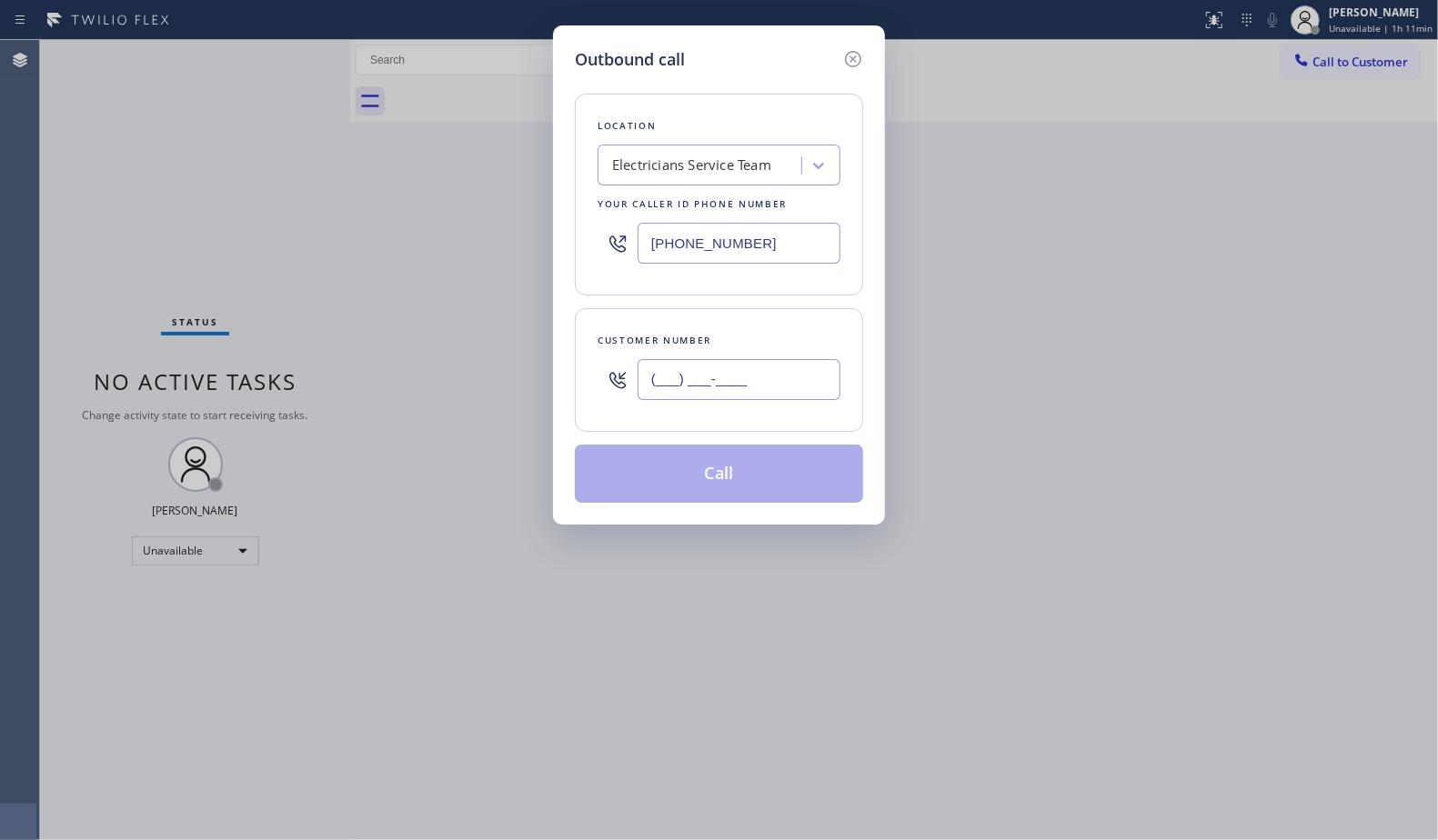
click at [796, 378] on input "(___) ___-____" at bounding box center [738, 379] width 203 height 41
paste input "424) 477-7875"
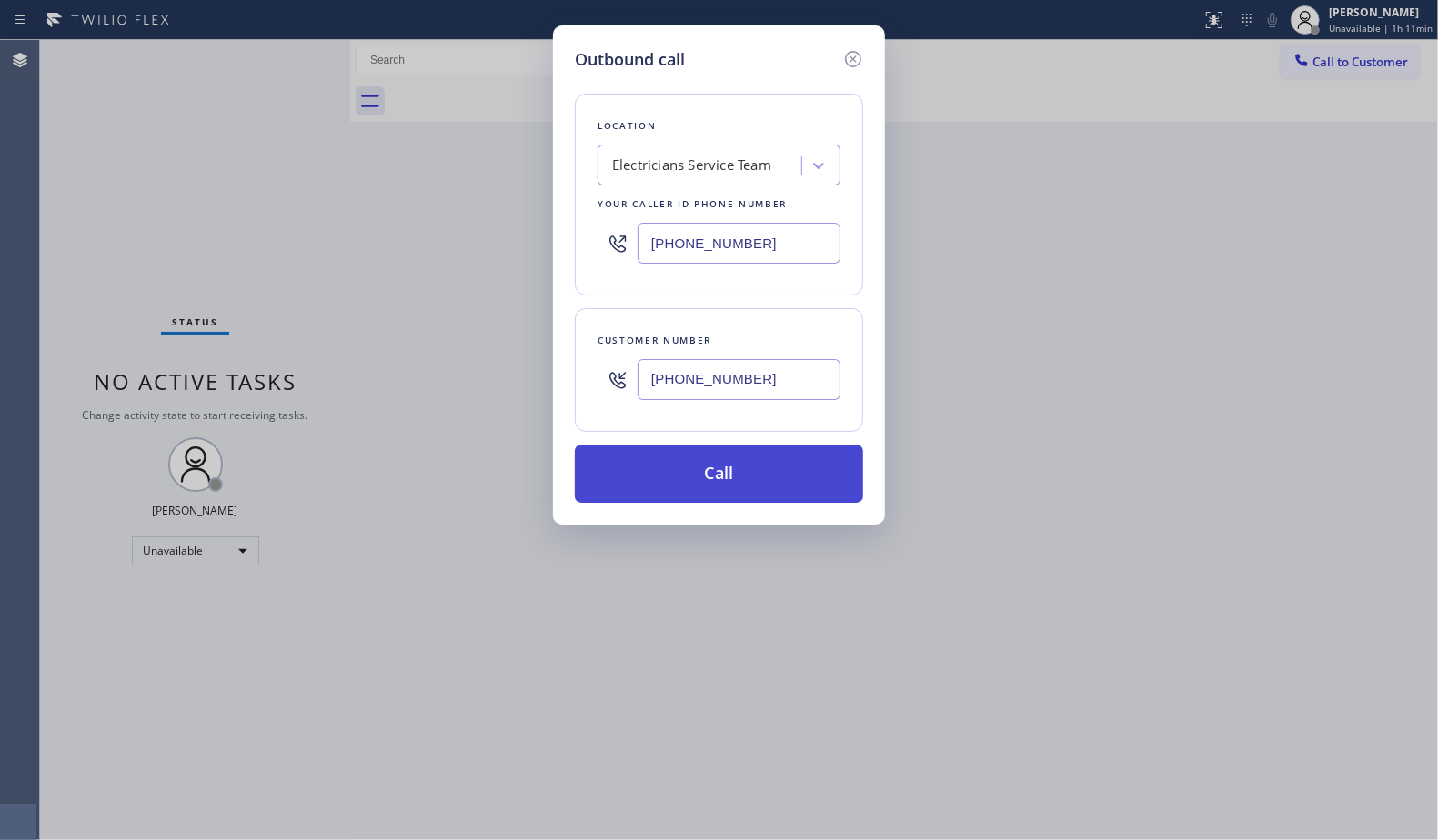
type input "[PHONE_NUMBER]"
click at [722, 484] on button "Call" at bounding box center [719, 473] width 288 height 58
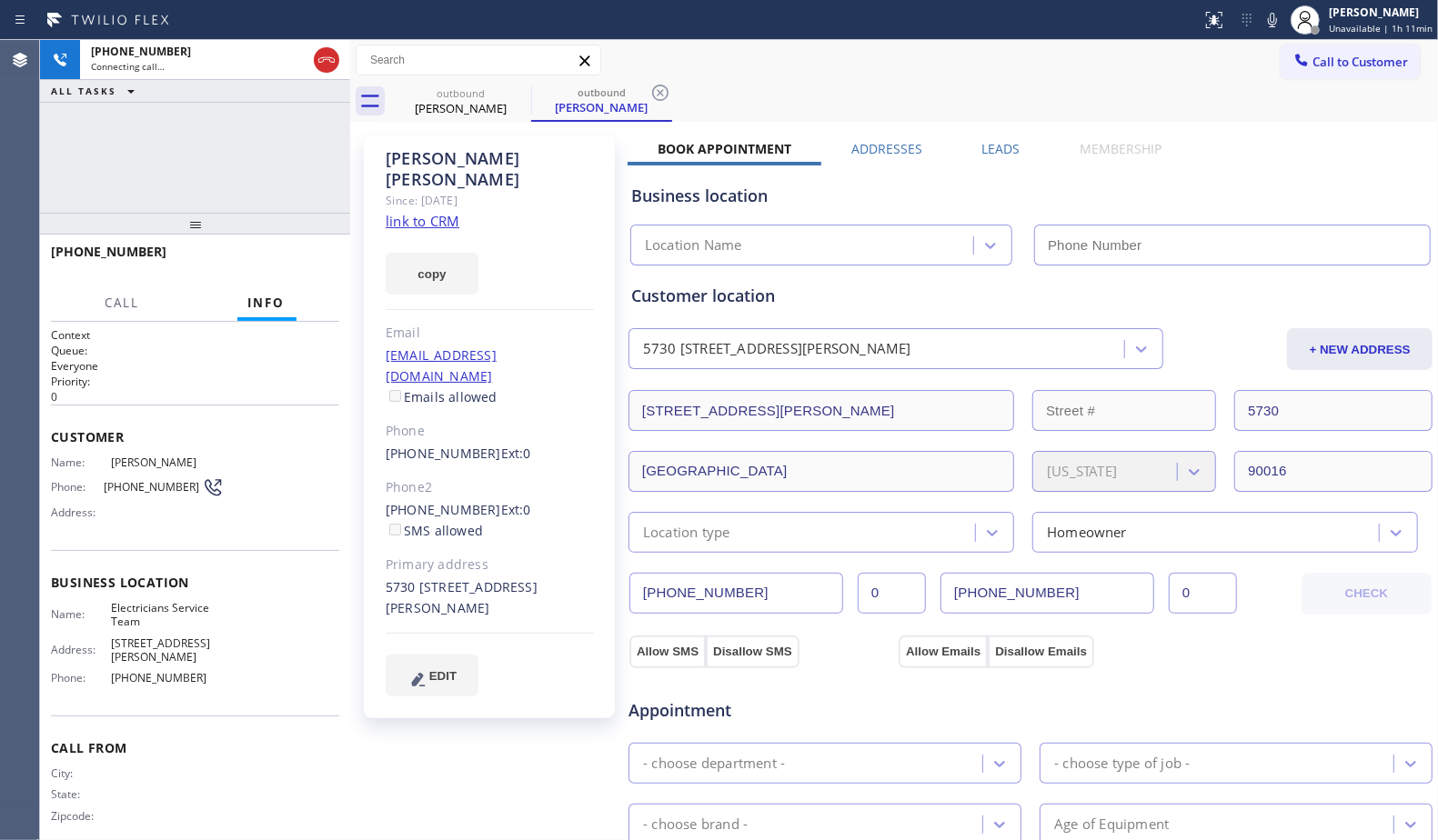
drag, startPoint x: 1003, startPoint y: 153, endPoint x: 1059, endPoint y: 177, distance: 60.9
click at [1009, 159] on div "Book Appointment Addresses Leads Membership Business location Location Name Per…" at bounding box center [1031, 741] width 806 height 1202
drag, startPoint x: 972, startPoint y: 79, endPoint x: 996, endPoint y: 139, distance: 64.6
click at [979, 91] on div "Call to Customer Outbound call Location Electricians Service Team Your caller i…" at bounding box center [893, 81] width 1088 height 82
drag, startPoint x: 998, startPoint y: 144, endPoint x: 1029, endPoint y: 145, distance: 31.0
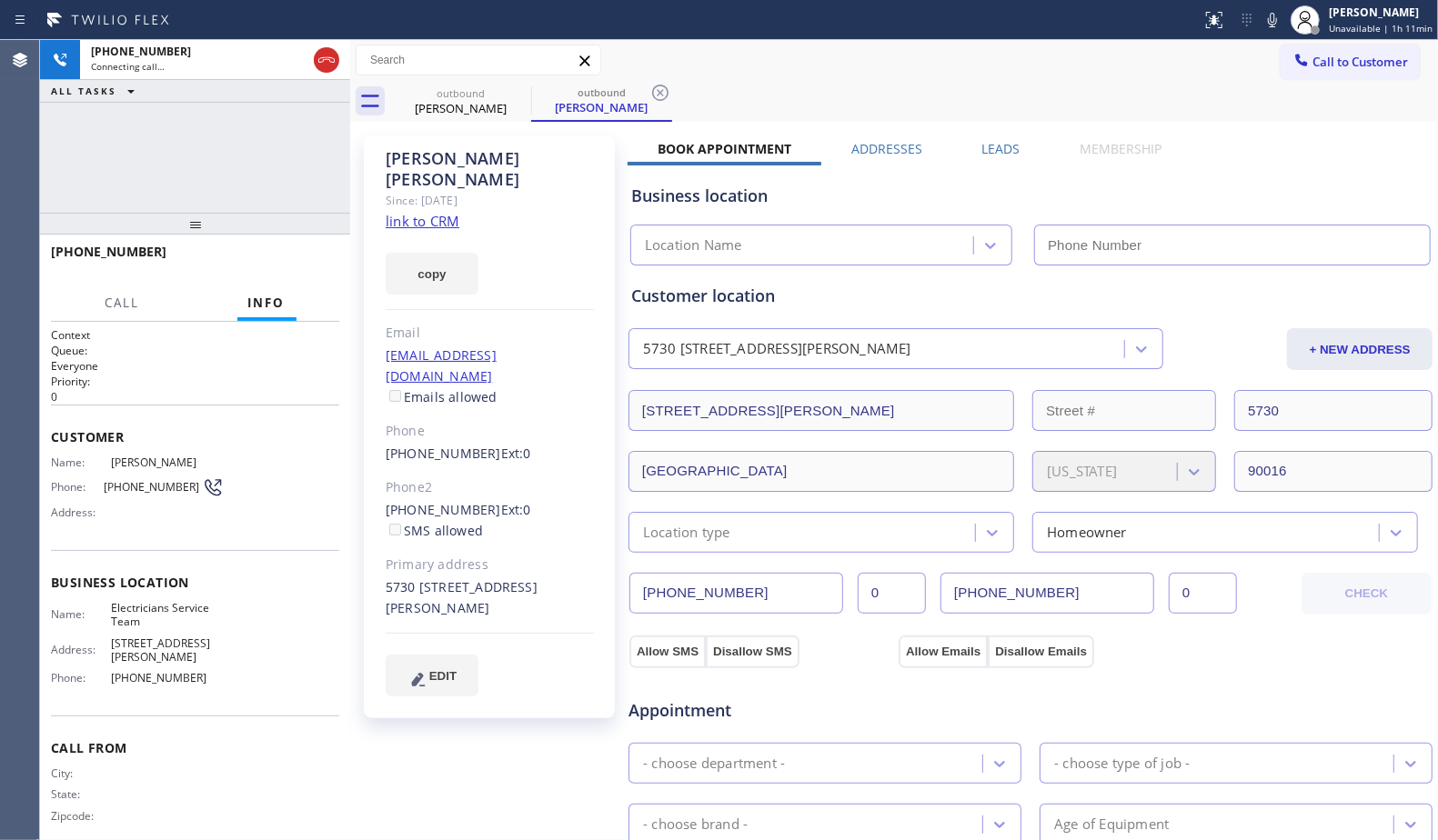
click at [999, 144] on label "Leads" at bounding box center [1002, 149] width 39 height 17
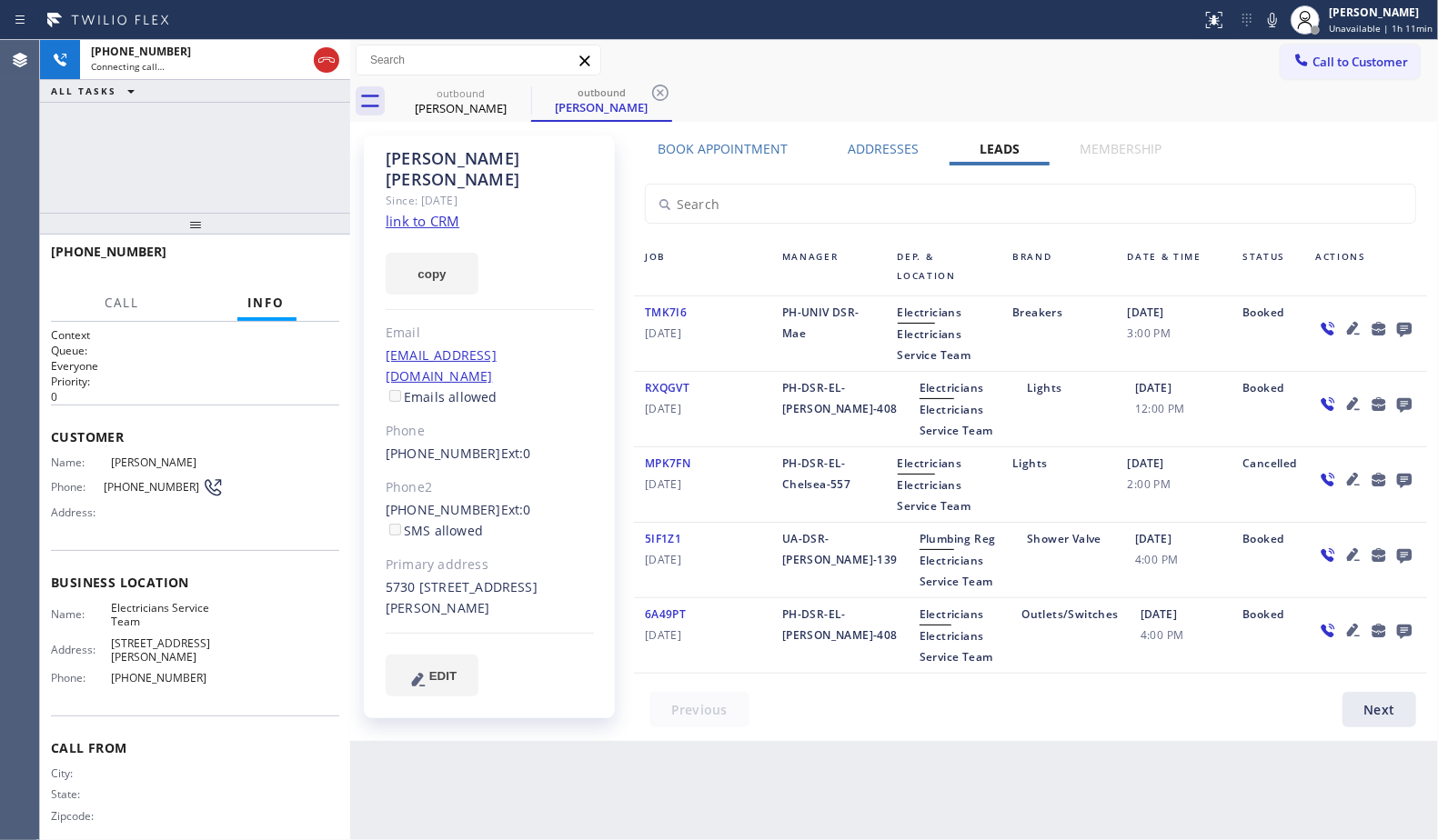
click at [1059, 90] on div "outbound [PERSON_NAME] outbound [PERSON_NAME]" at bounding box center [914, 101] width 1048 height 41
click at [1404, 329] on icon at bounding box center [1405, 330] width 15 height 15
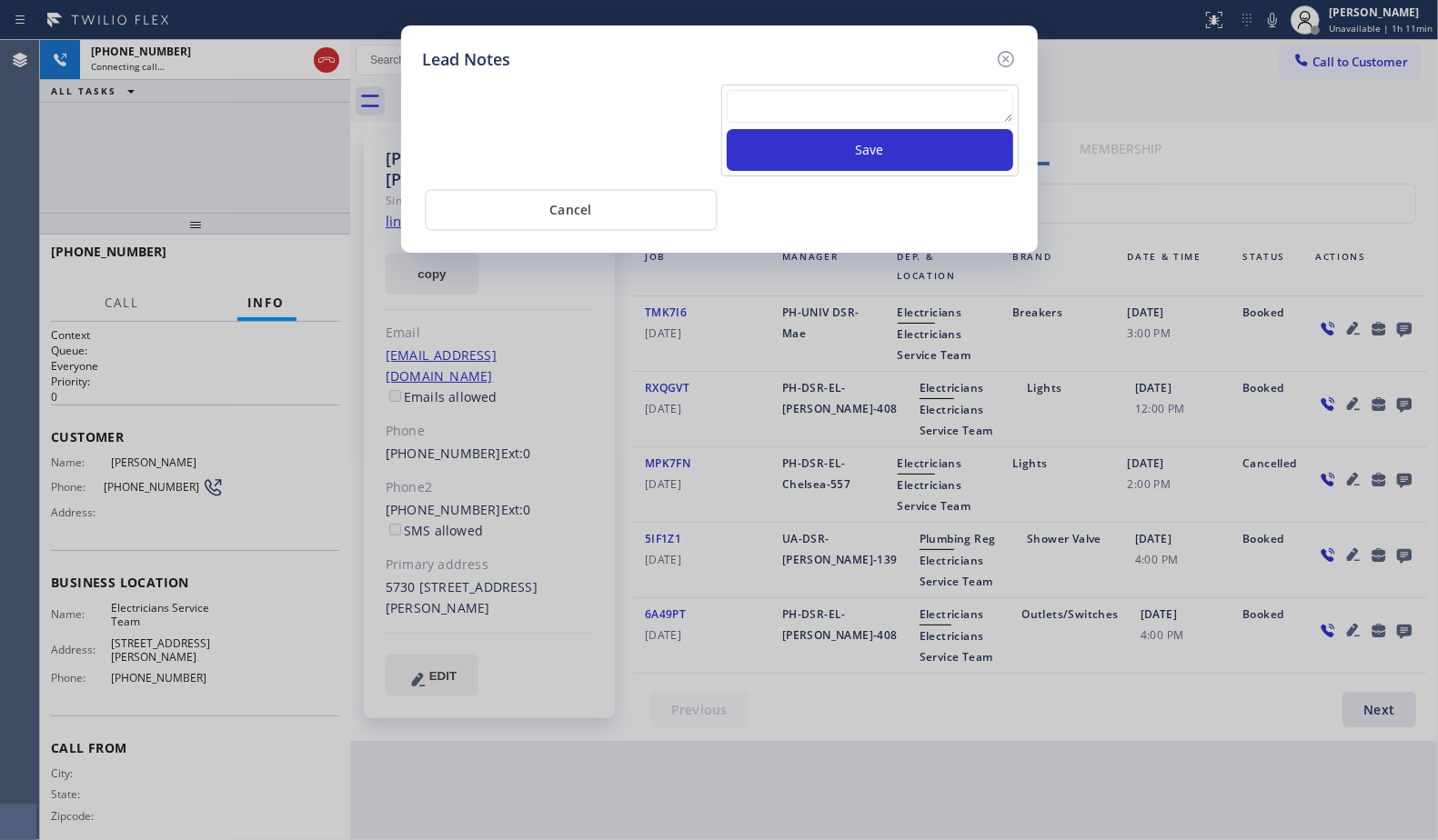
click at [878, 118] on textarea at bounding box center [870, 106] width 286 height 33
paste textarea "VM / Follow up call - Please transfer to me"
type textarea "VM / Follow up call - Please transfer to me"
click at [880, 147] on button "Save" at bounding box center [870, 151] width 286 height 42
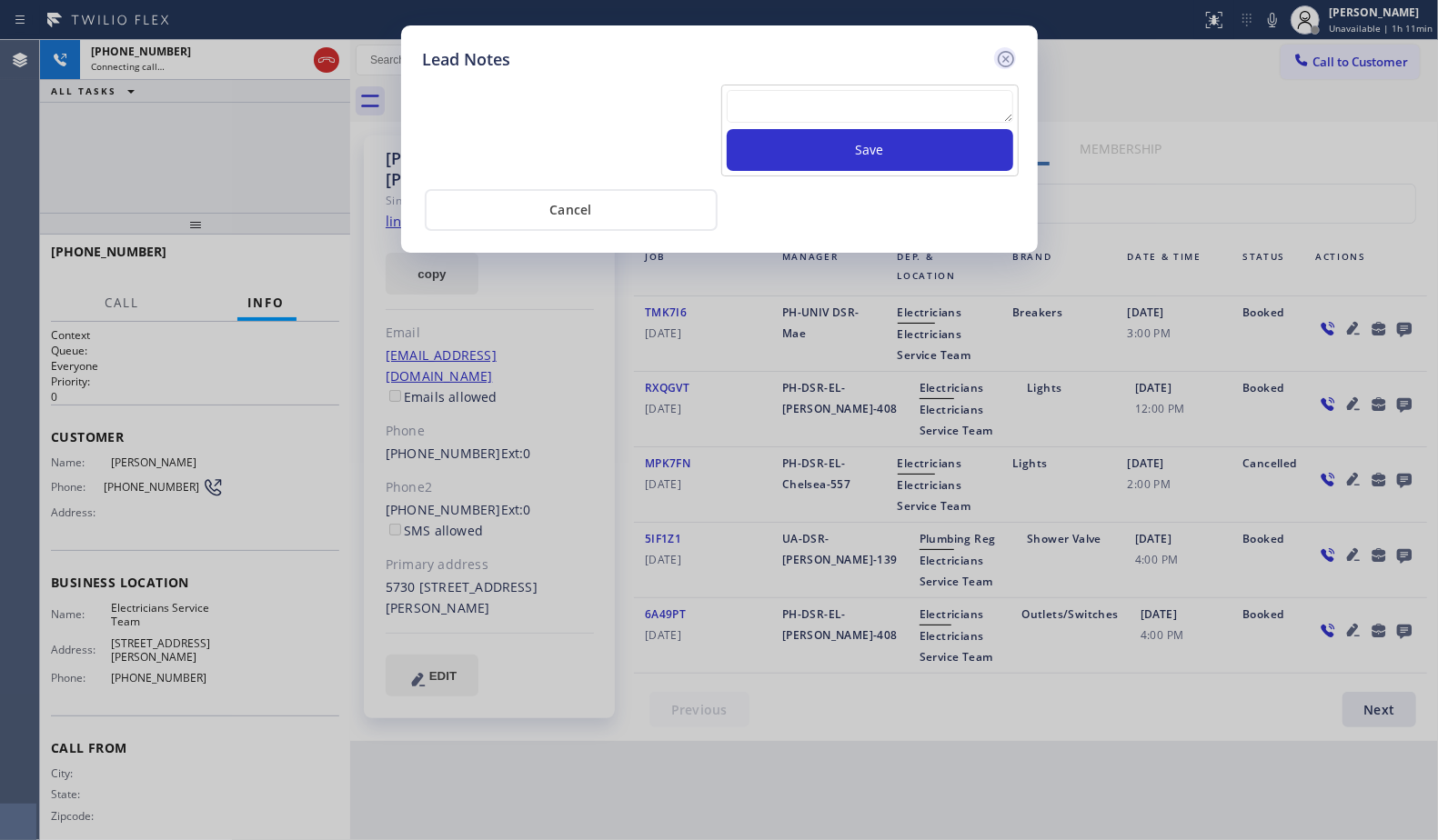
scroll to position [0, 0]
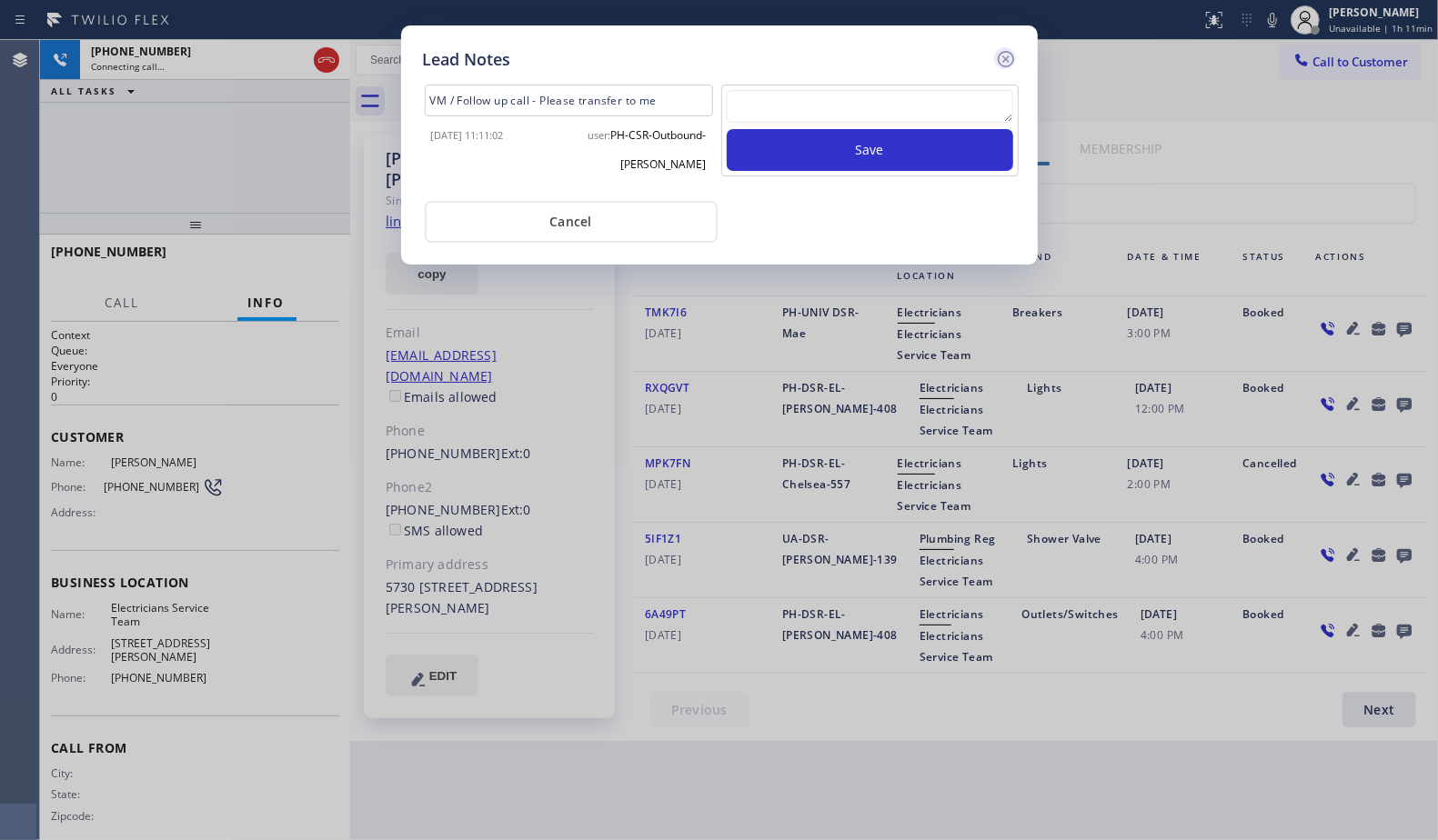
click at [1008, 59] on icon at bounding box center [1006, 60] width 22 height 22
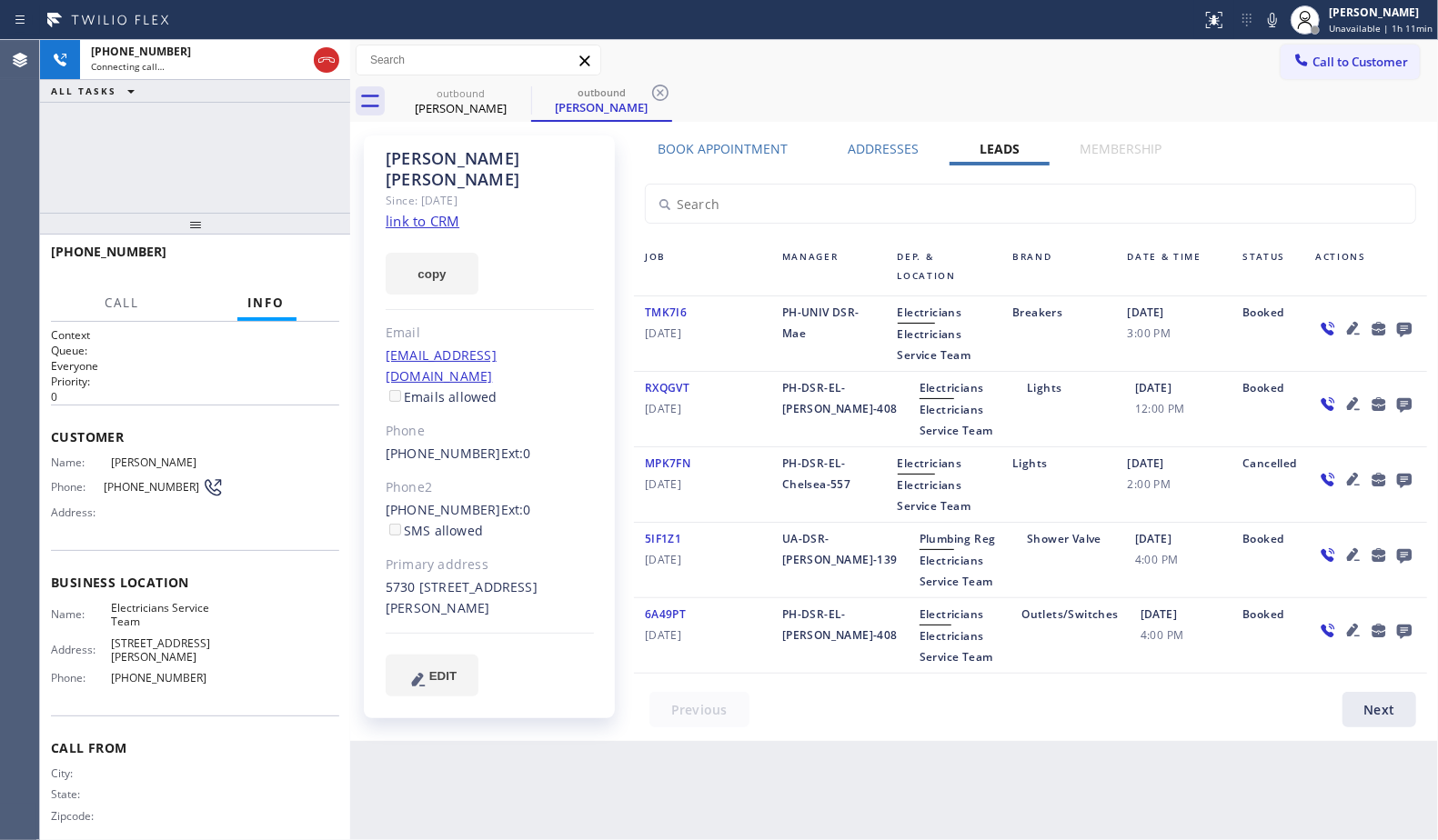
click at [1003, 65] on div "Call to Customer Outbound call Location Electricians Service Team Your caller i…" at bounding box center [893, 61] width 1088 height 32
click at [668, 95] on icon at bounding box center [660, 93] width 22 height 22
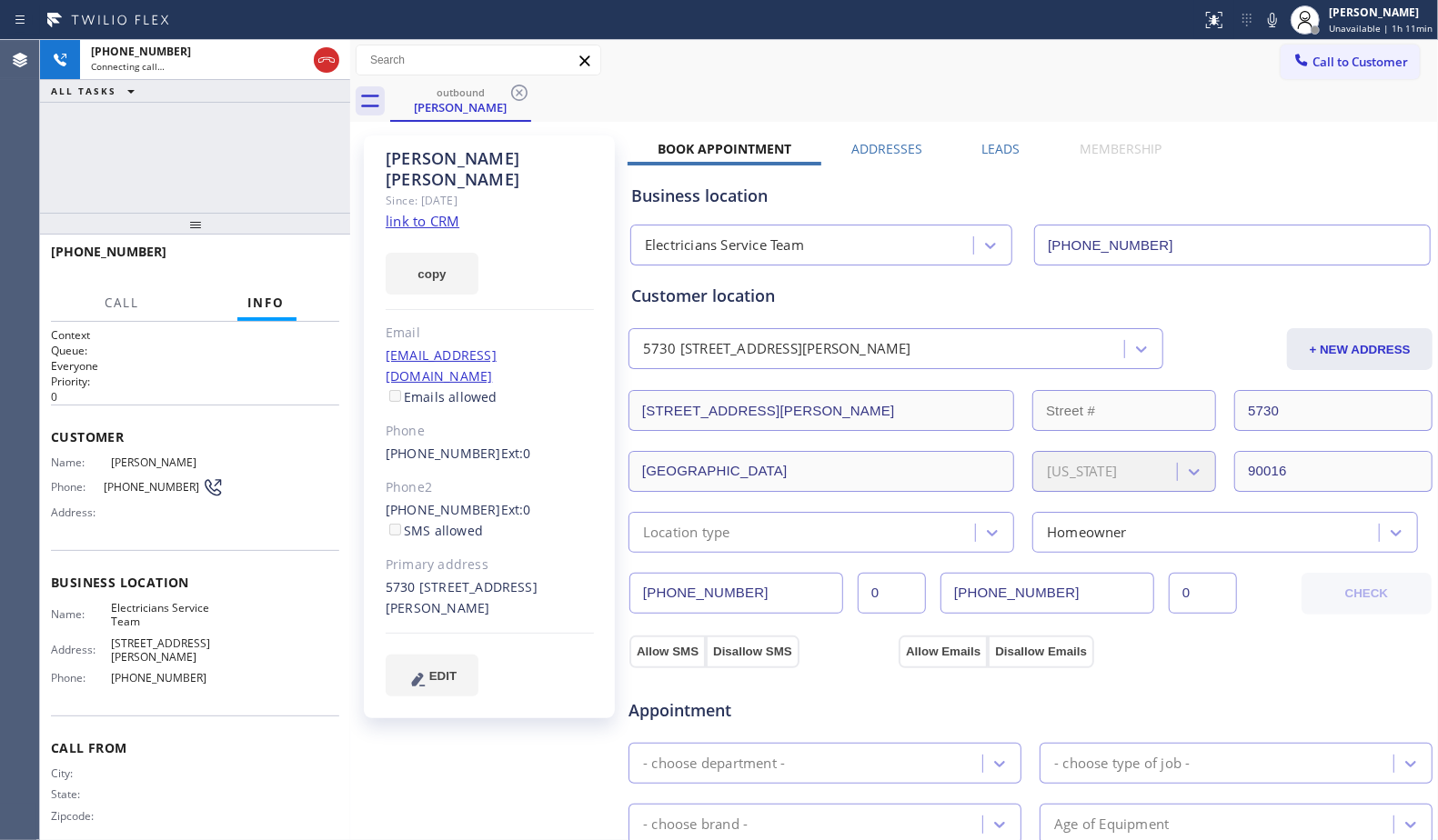
click at [670, 77] on div "Call to Customer Outbound call Location Electricians Service Team Your caller i…" at bounding box center [893, 61] width 1088 height 41
click at [249, 174] on div "[PHONE_NUMBER] Connecting call… ALL TASKS ALL TASKS ACTIVE TASKS TASKS IN WRAP …" at bounding box center [196, 127] width 310 height 173
click at [994, 143] on label "Leads" at bounding box center [1002, 149] width 39 height 17
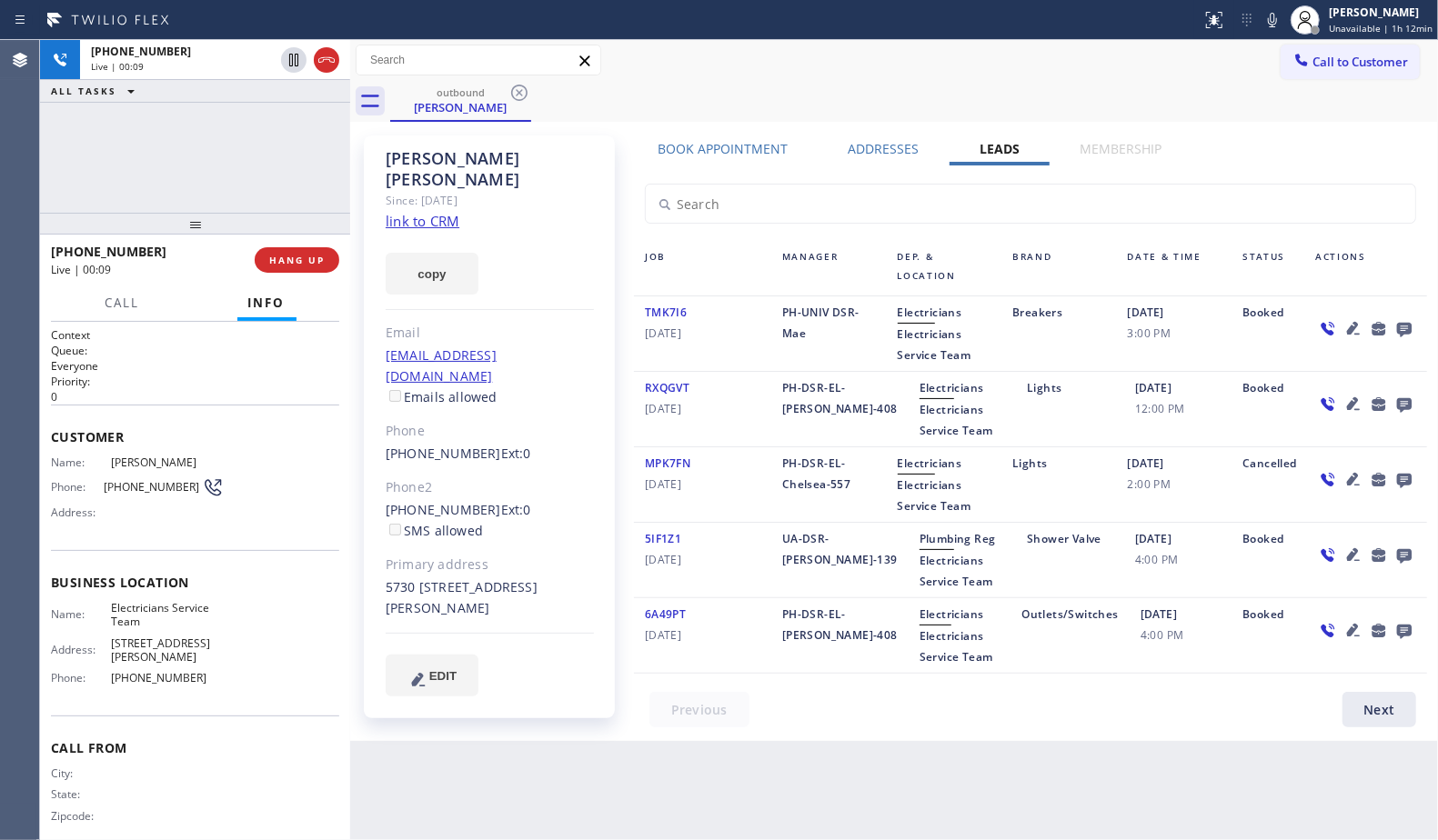
click at [1355, 333] on icon at bounding box center [1354, 329] width 22 height 22
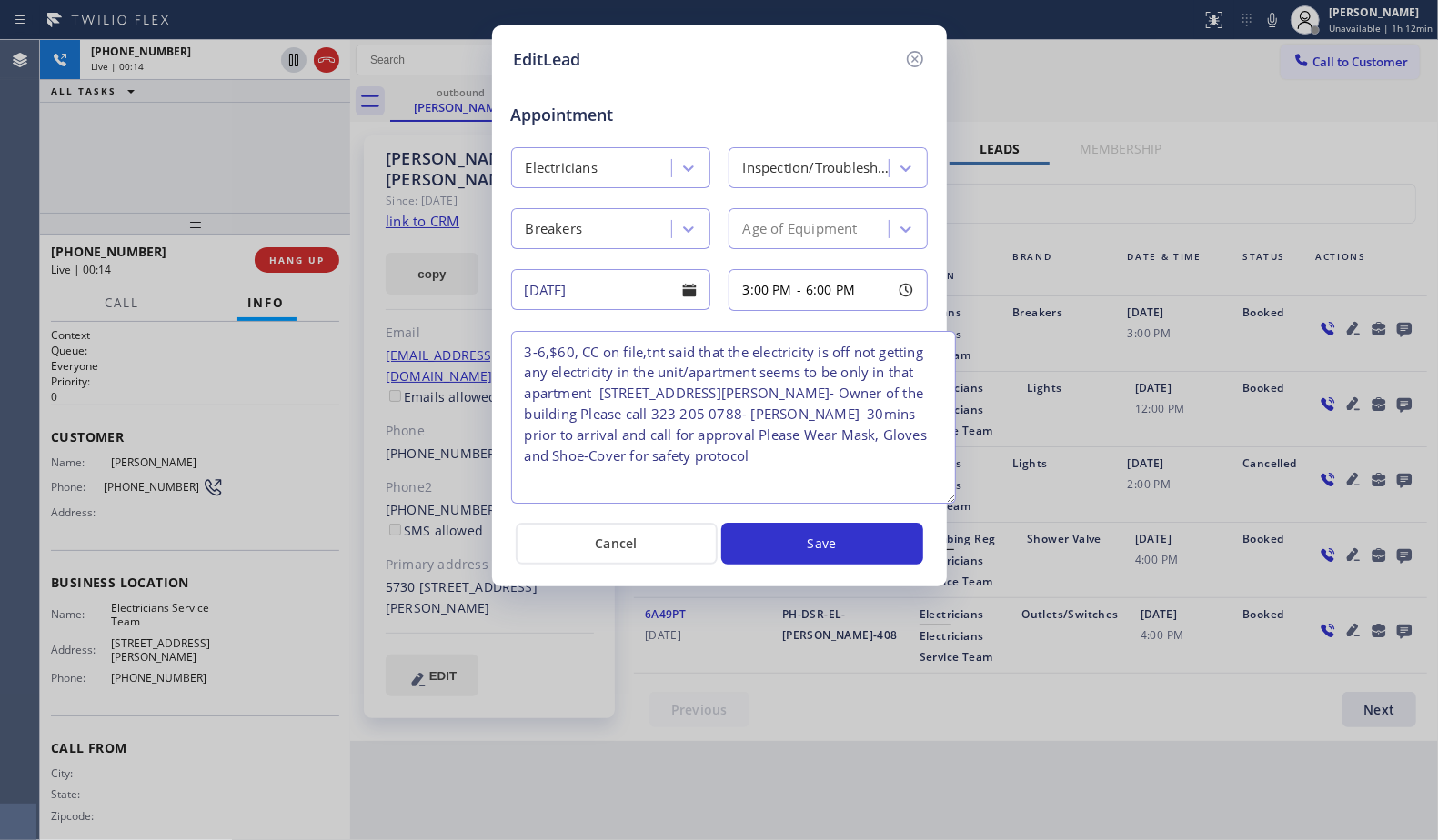
drag, startPoint x: 919, startPoint y: 414, endPoint x: 954, endPoint y: 513, distance: 105.0
click at [954, 504] on textarea "3-6,$60, CC on file,tnt said that the electricity is off not getting any electr…" at bounding box center [734, 418] width 444 height 173
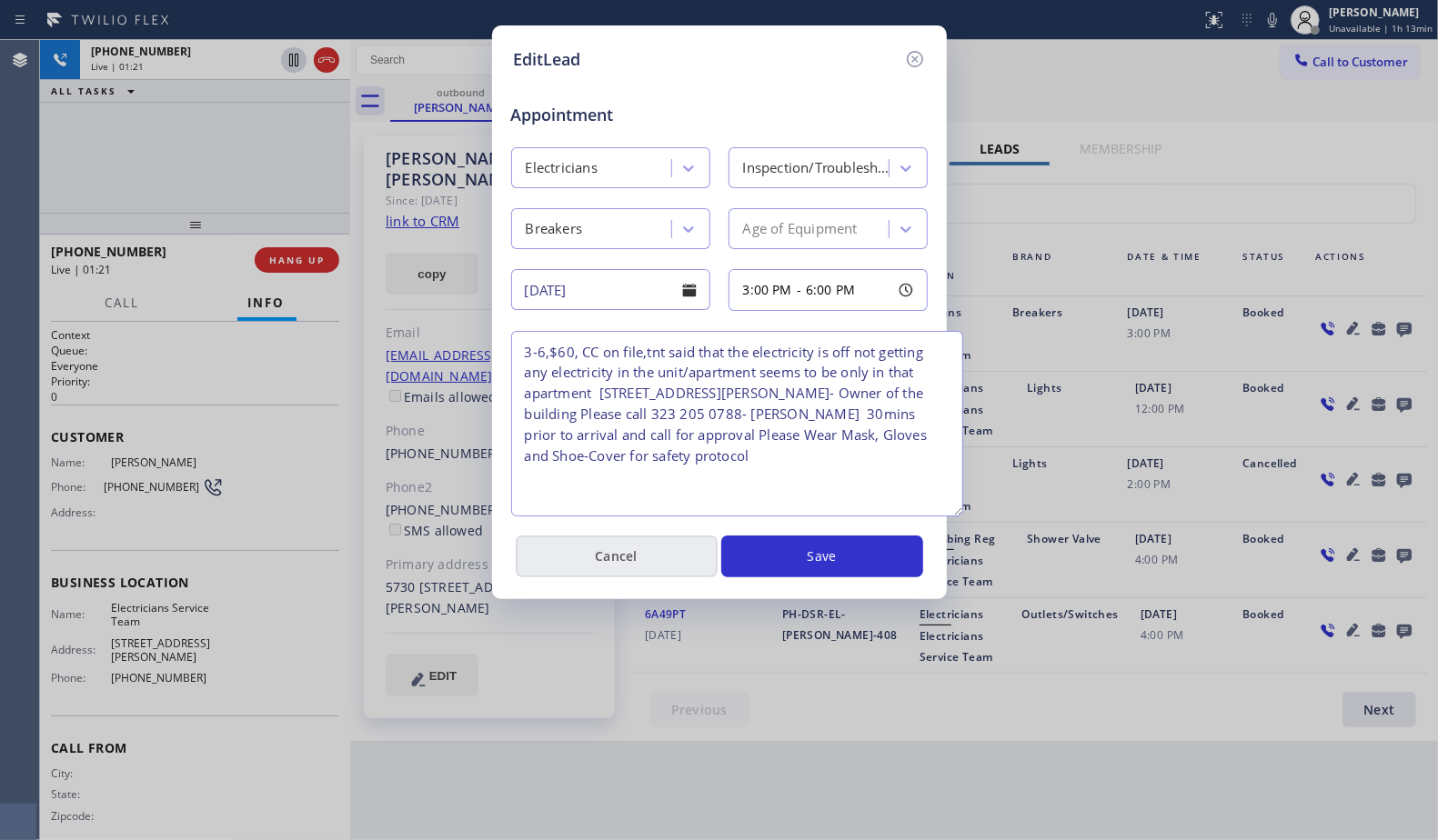
click at [663, 553] on button "Cancel" at bounding box center [617, 556] width 202 height 42
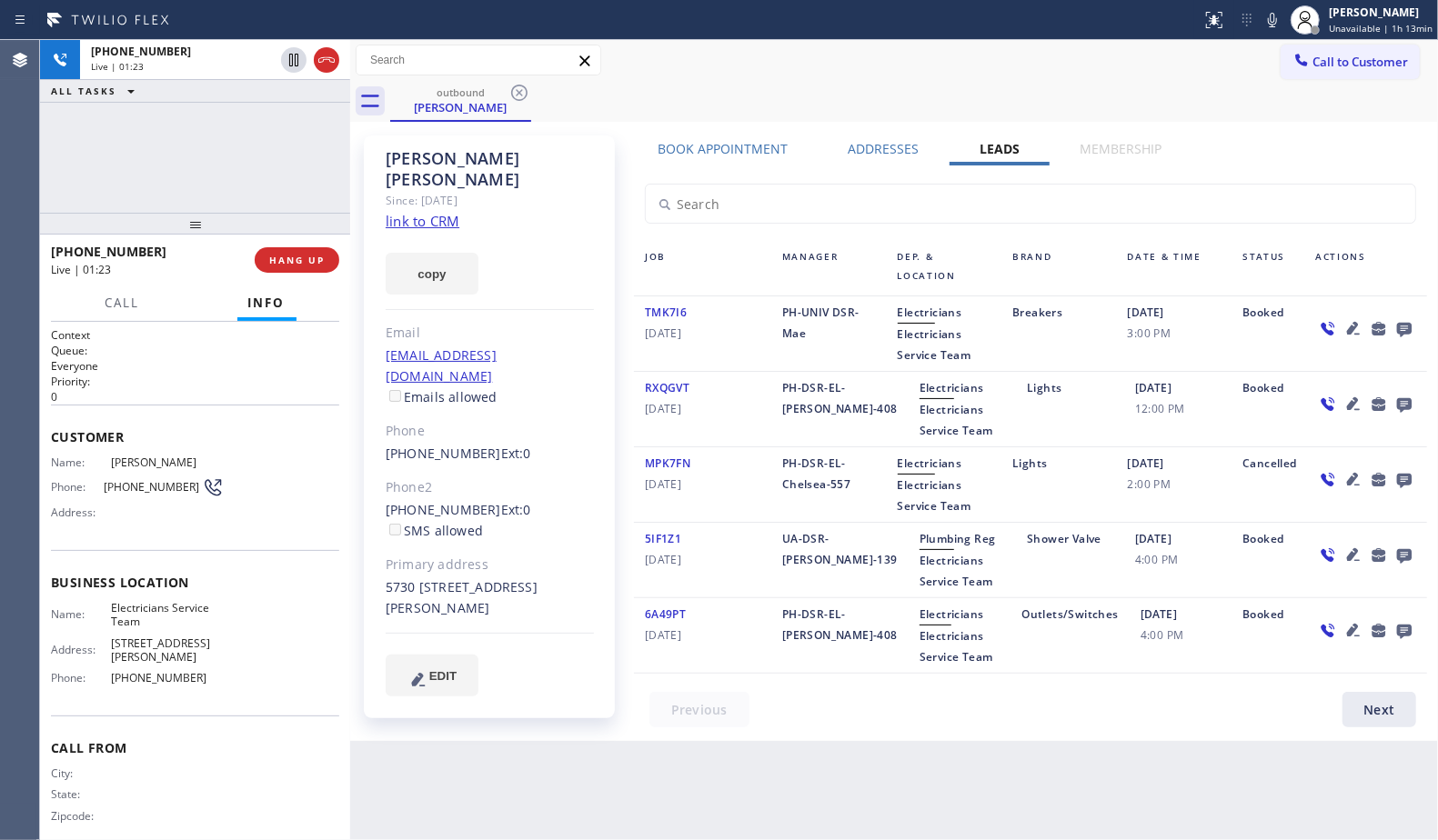
click at [712, 73] on div "Call to Customer Outbound call Location Electricians Service Team Your caller i…" at bounding box center [893, 61] width 1088 height 32
click at [432, 212] on link "link to CRM" at bounding box center [422, 221] width 73 height 18
click at [924, 84] on div "outbound [PERSON_NAME]" at bounding box center [914, 101] width 1048 height 41
click at [1273, 26] on icon at bounding box center [1273, 20] width 22 height 22
drag, startPoint x: 427, startPoint y: 249, endPoint x: 570, endPoint y: 291, distance: 149.0
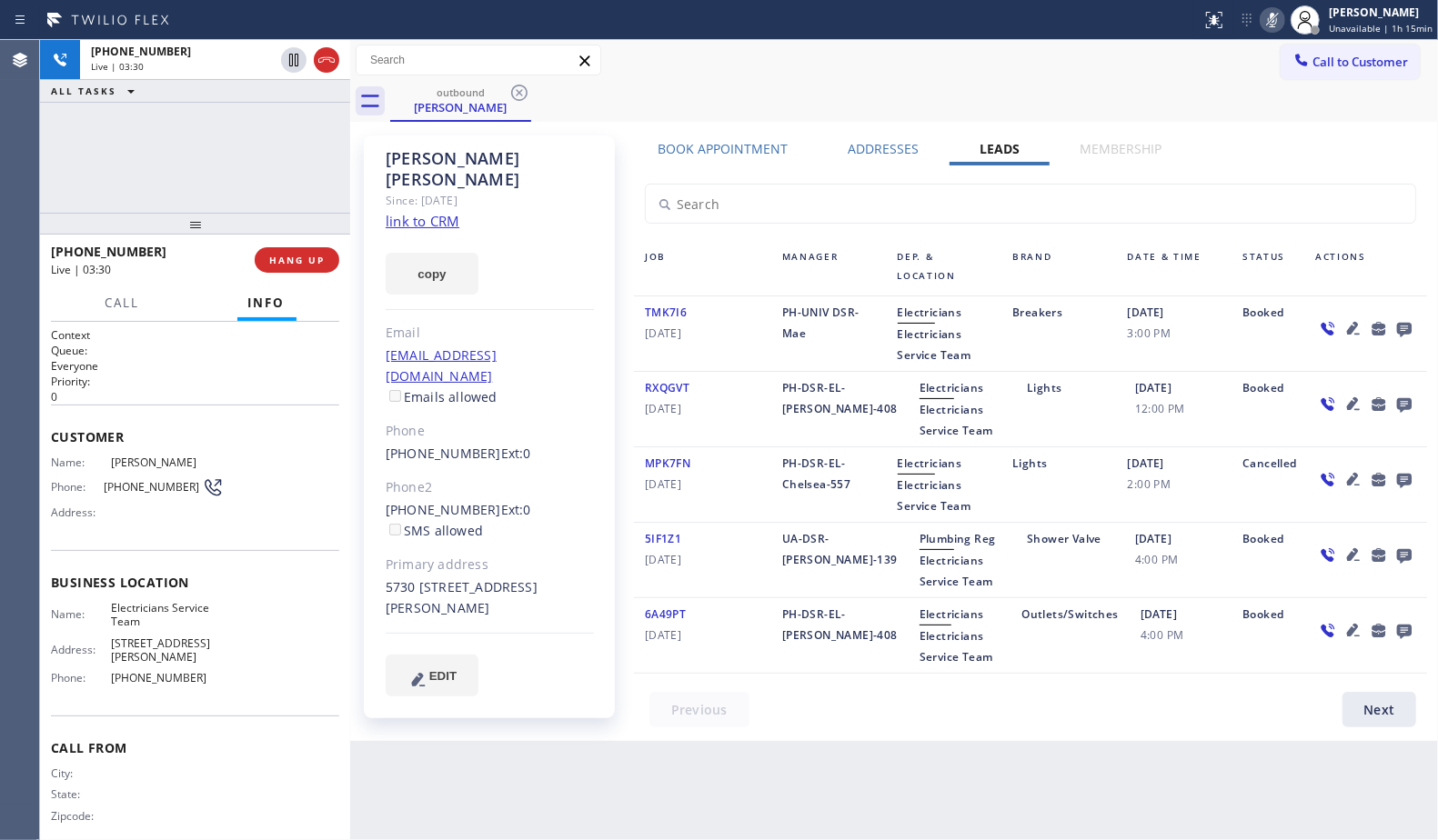
click at [433, 252] on button "copy" at bounding box center [432, 274] width 93 height 42
drag, startPoint x: 1274, startPoint y: 14, endPoint x: 1256, endPoint y: 26, distance: 21.6
click at [1274, 14] on icon at bounding box center [1273, 20] width 22 height 22
click at [1063, 71] on div "Call to Customer Outbound call Location Electricians Service Team Your caller i…" at bounding box center [893, 61] width 1088 height 32
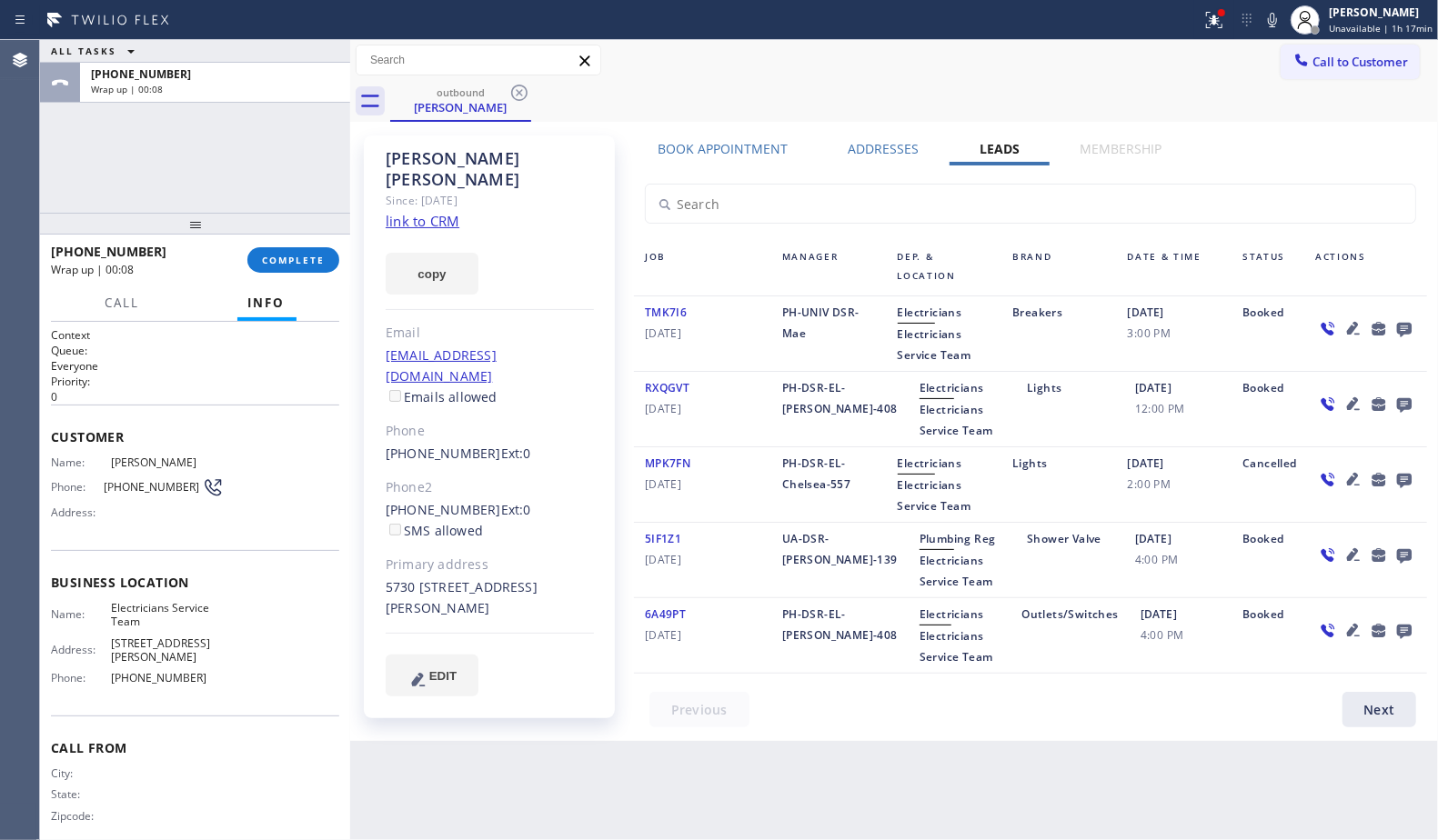
click at [149, 683] on span "[PHONE_NUMBER]" at bounding box center [167, 678] width 113 height 14
click at [136, 488] on span "[PHONE_NUMBER]" at bounding box center [152, 487] width 98 height 14
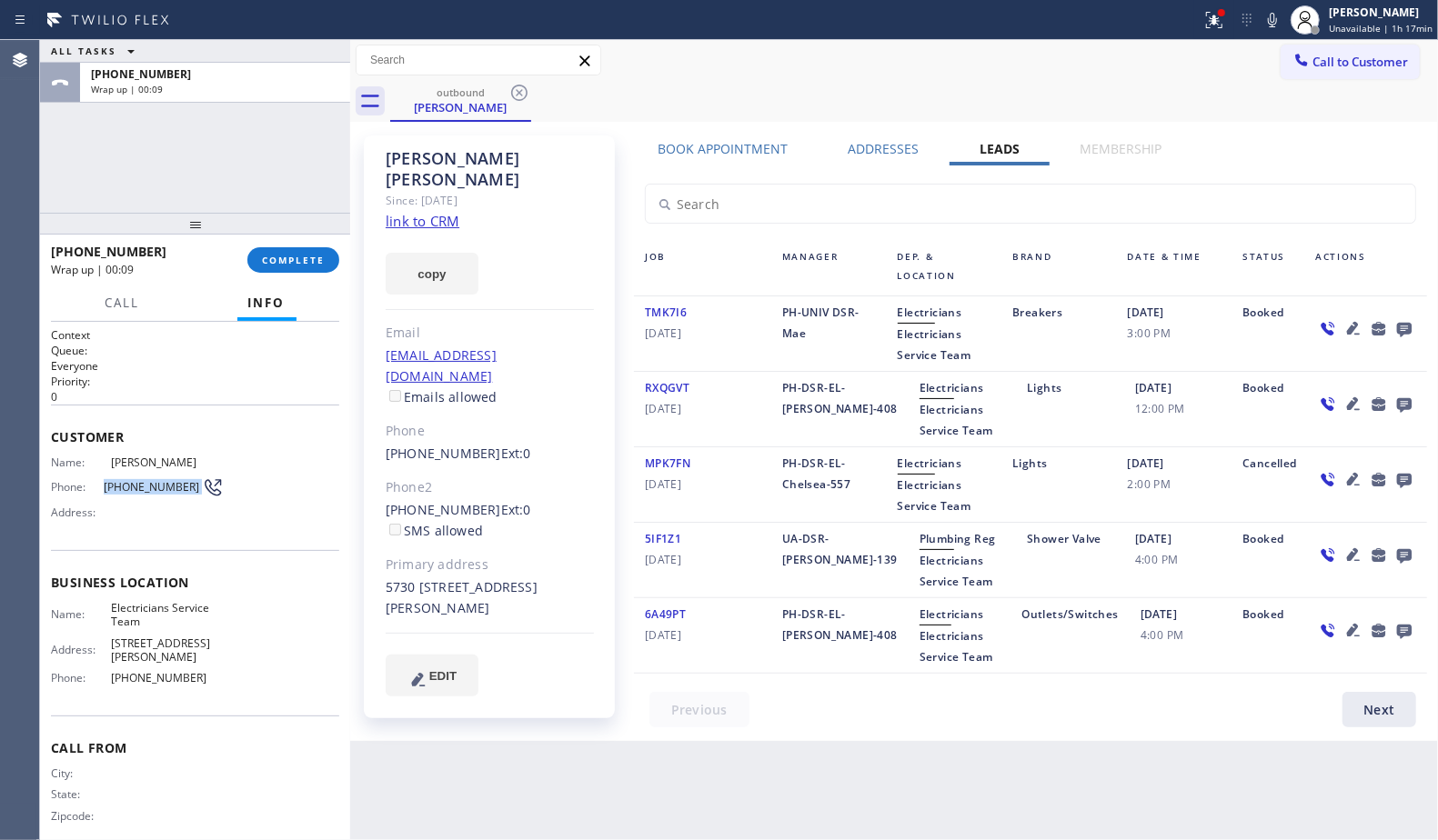
click at [136, 488] on span "[PHONE_NUMBER]" at bounding box center [152, 487] width 98 height 14
copy div "[PHONE_NUMBER]"
click at [293, 262] on span "COMPLETE" at bounding box center [293, 260] width 62 height 13
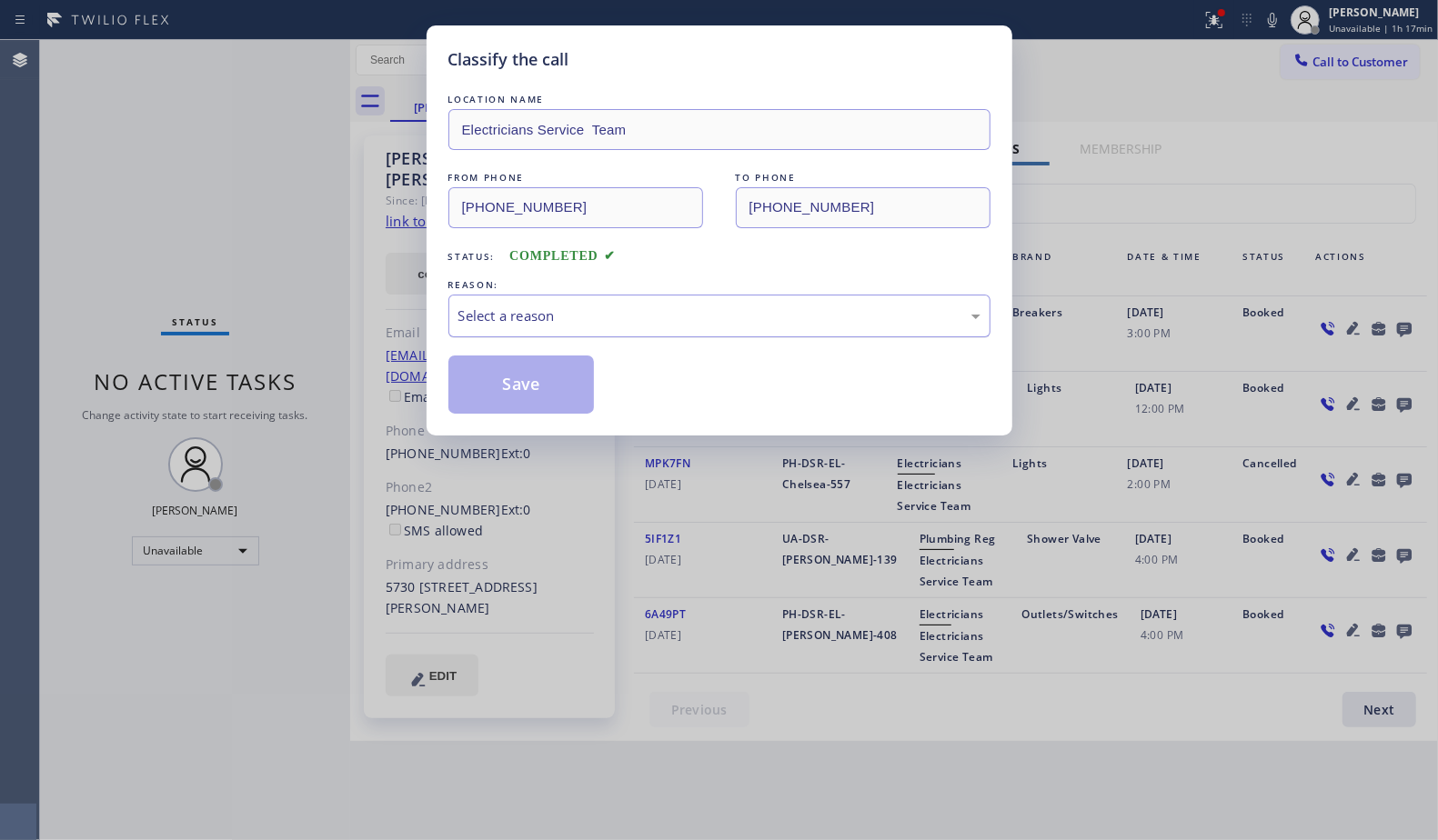
click at [589, 312] on div "Select a reason" at bounding box center [719, 316] width 522 height 21
drag, startPoint x: 531, startPoint y: 350, endPoint x: 516, endPoint y: 369, distance: 24.2
click at [508, 379] on button "Save" at bounding box center [521, 384] width 146 height 58
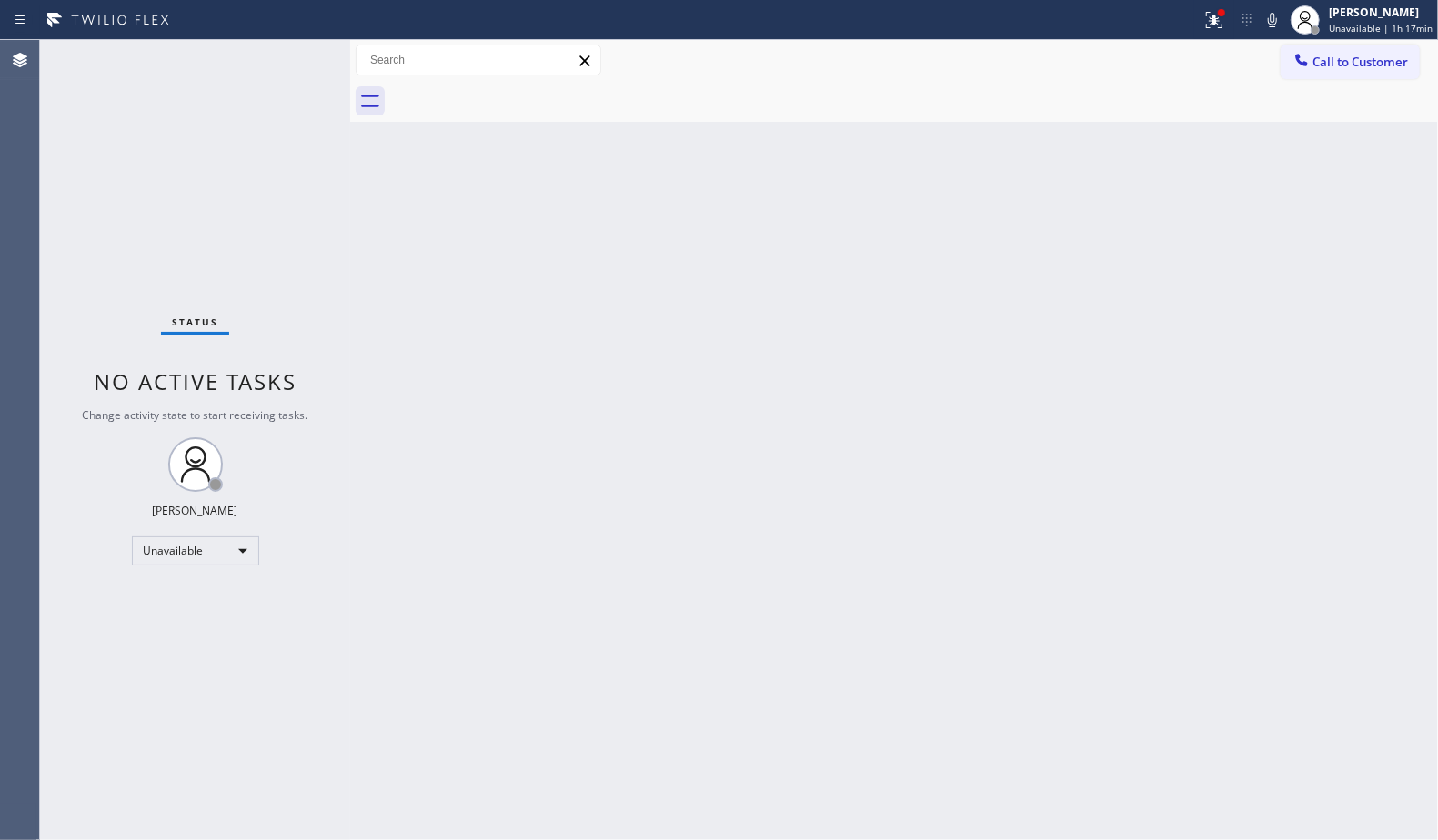
drag, startPoint x: 1316, startPoint y: 50, endPoint x: 1261, endPoint y: 84, distance: 64.7
click at [1317, 50] on button "Call to Customer" at bounding box center [1351, 62] width 140 height 35
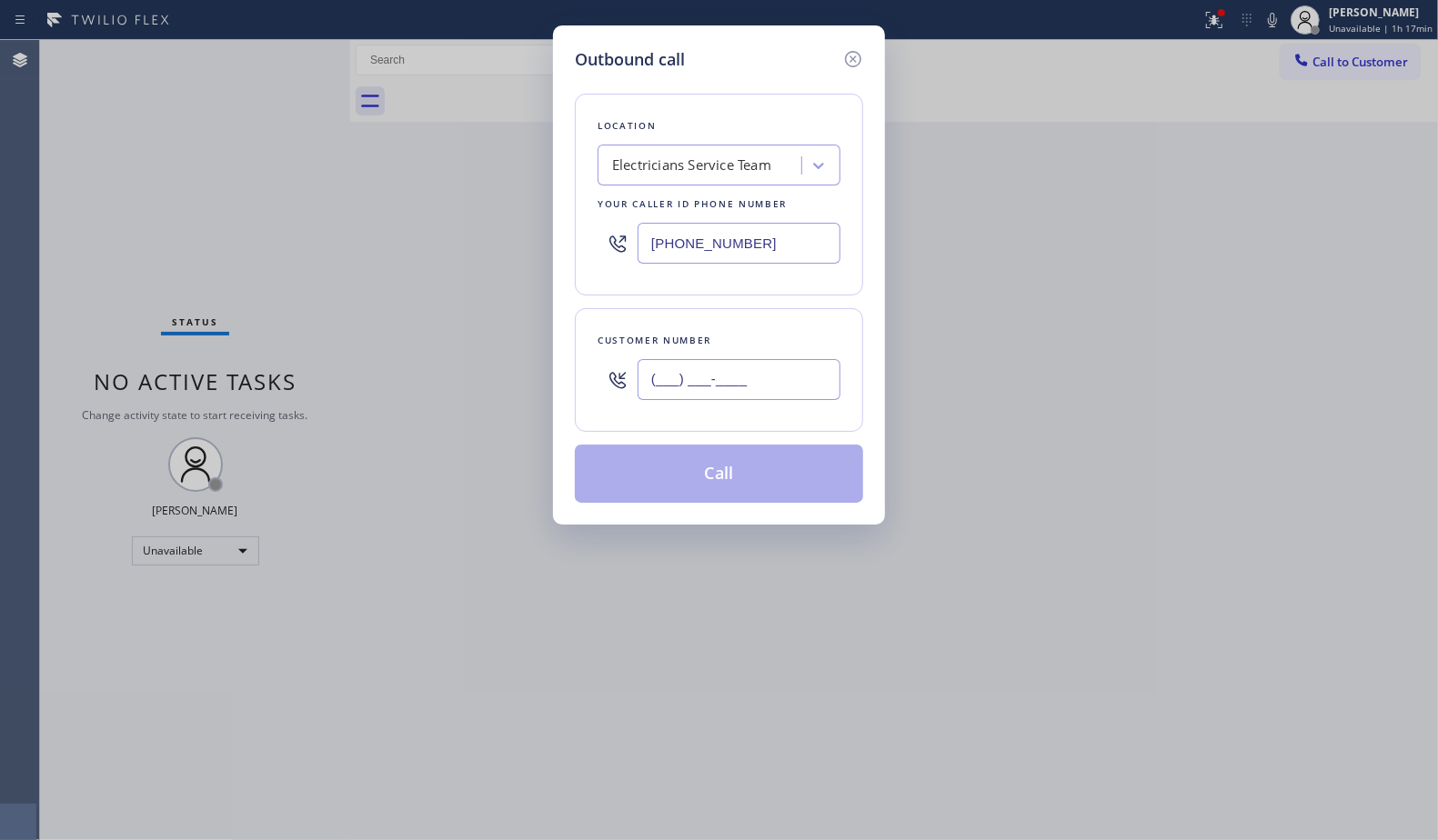
click at [797, 366] on input "(___) ___-____" at bounding box center [738, 379] width 203 height 41
paste input "424) 477-7875"
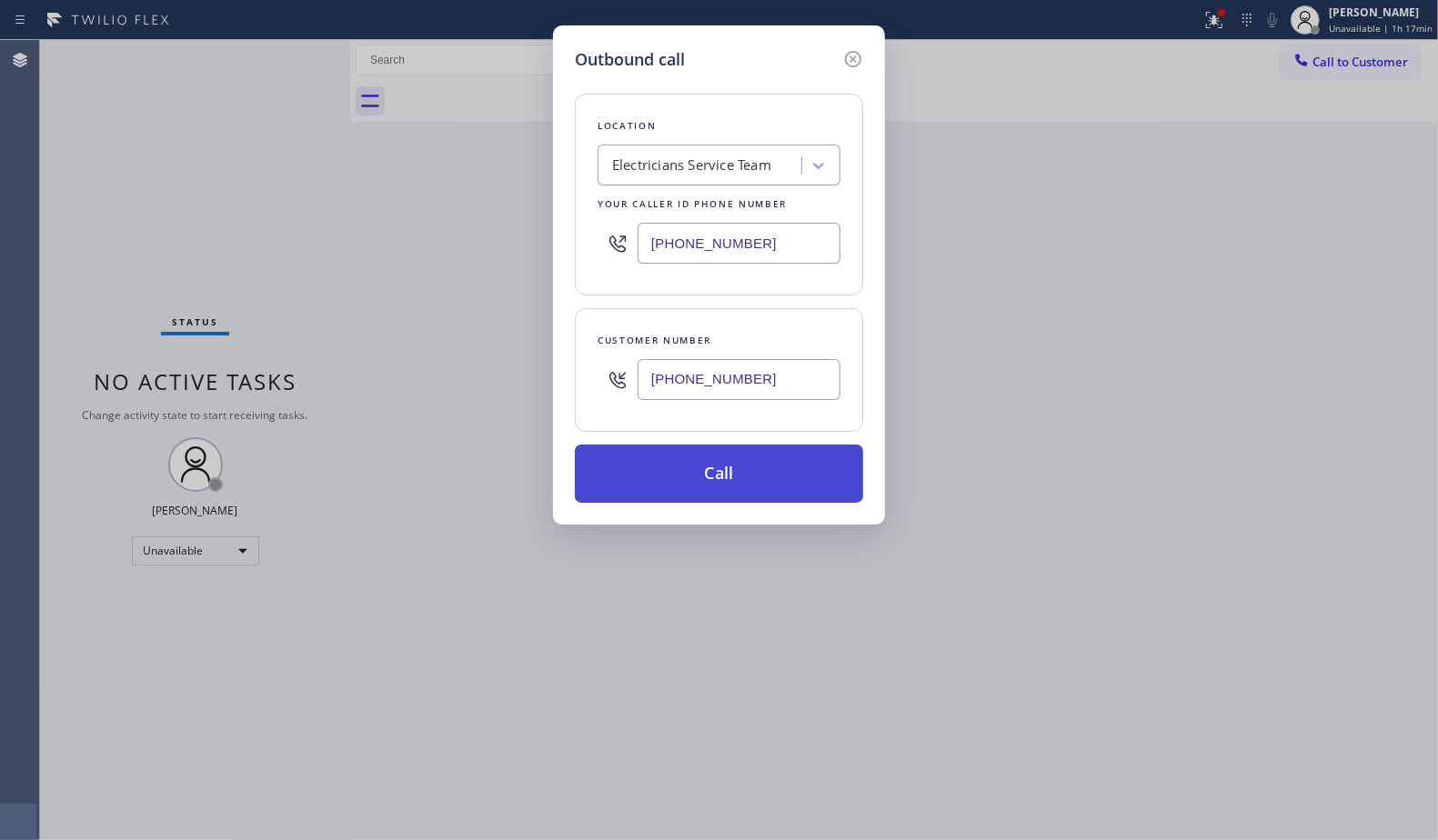
type input "[PHONE_NUMBER]"
click at [750, 473] on button "Call" at bounding box center [719, 473] width 288 height 58
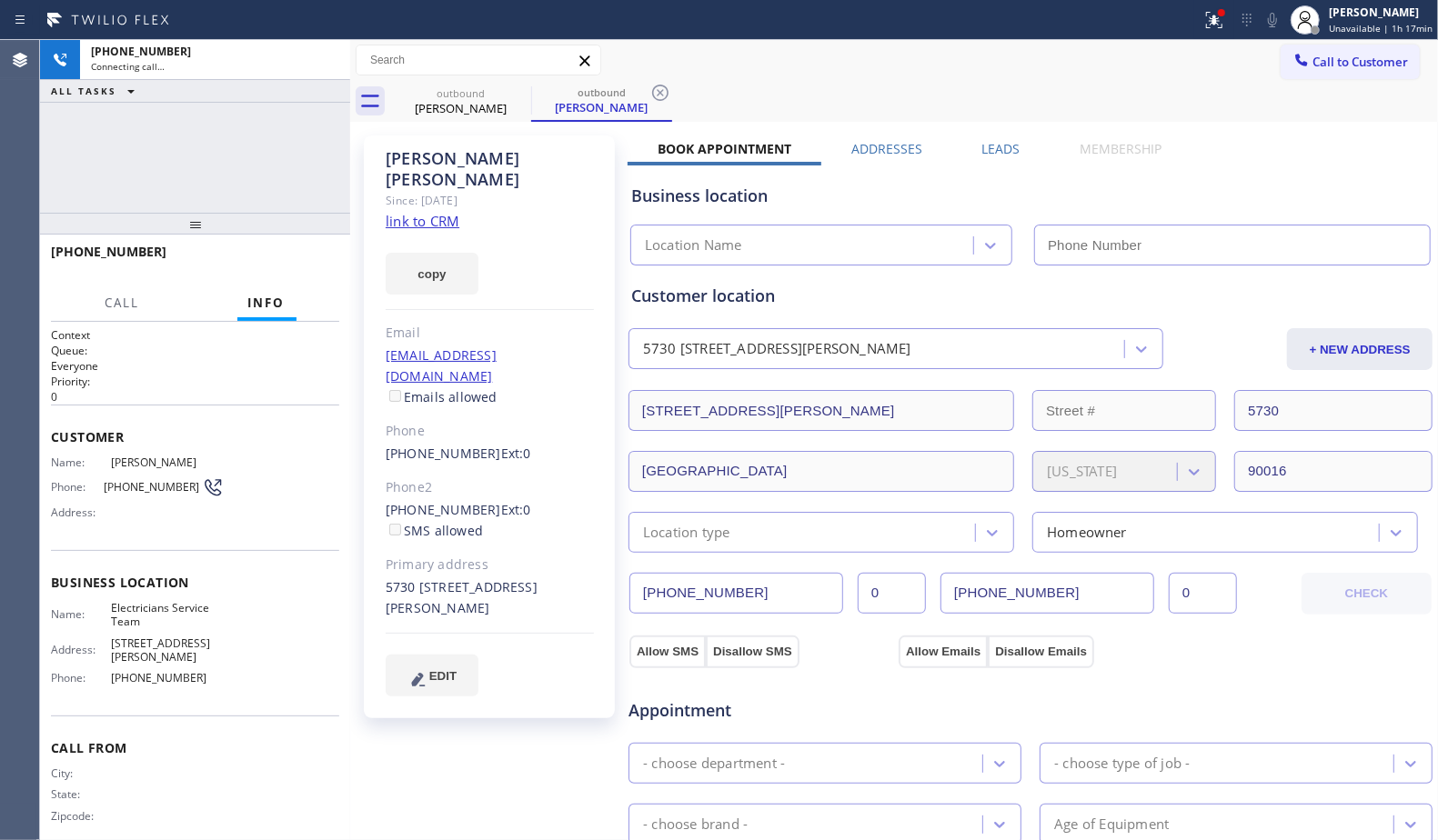
type input "[PHONE_NUMBER]"
drag, startPoint x: 955, startPoint y: 55, endPoint x: 850, endPoint y: 65, distance: 105.5
click at [955, 54] on div "Call to Customer Outbound call Location Electricians Service Team Your caller i…" at bounding box center [893, 61] width 1088 height 32
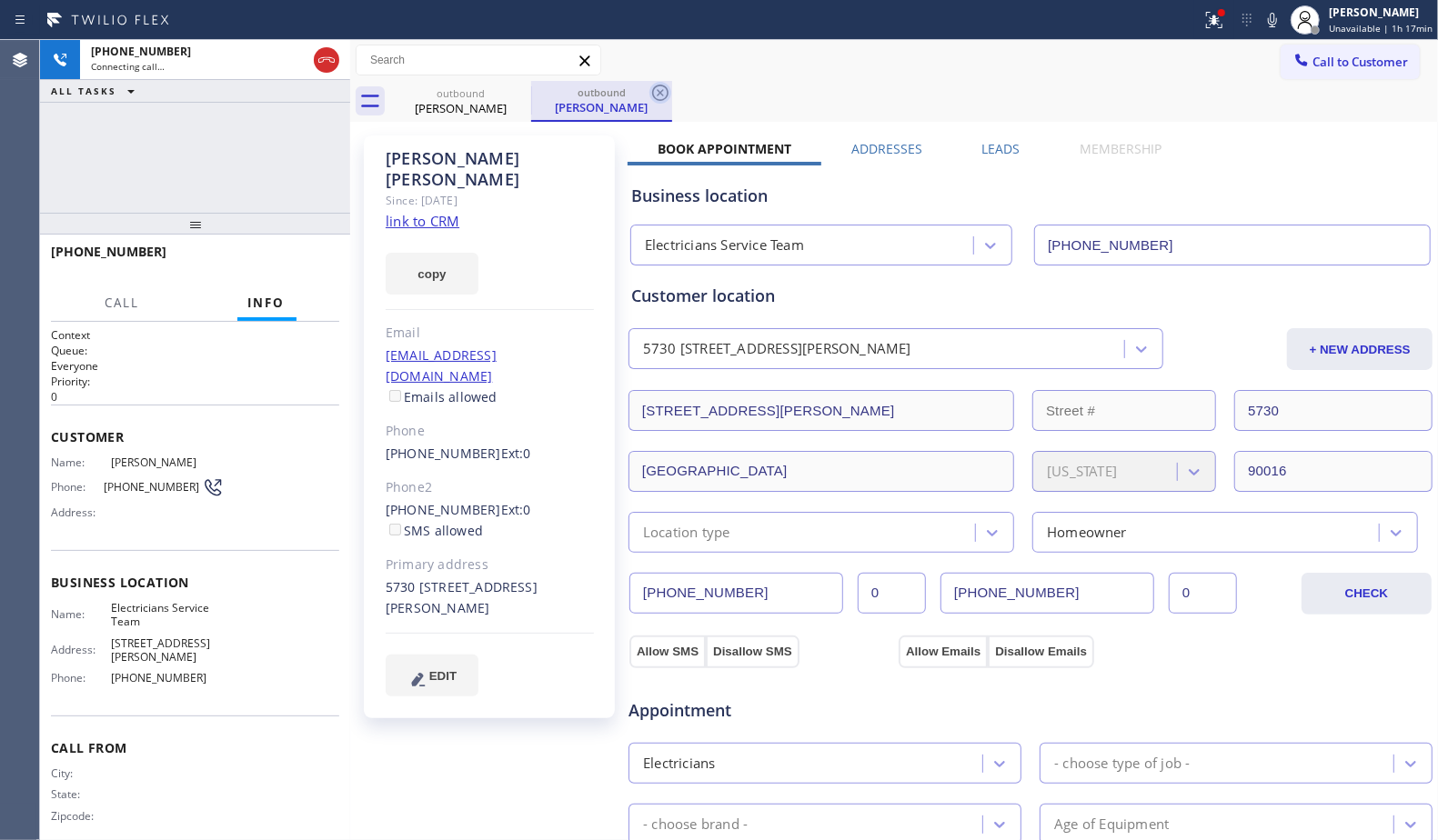
click at [667, 96] on icon at bounding box center [660, 93] width 22 height 22
click at [686, 91] on div "outbound [PERSON_NAME] outbound [PERSON_NAME]" at bounding box center [914, 101] width 1048 height 41
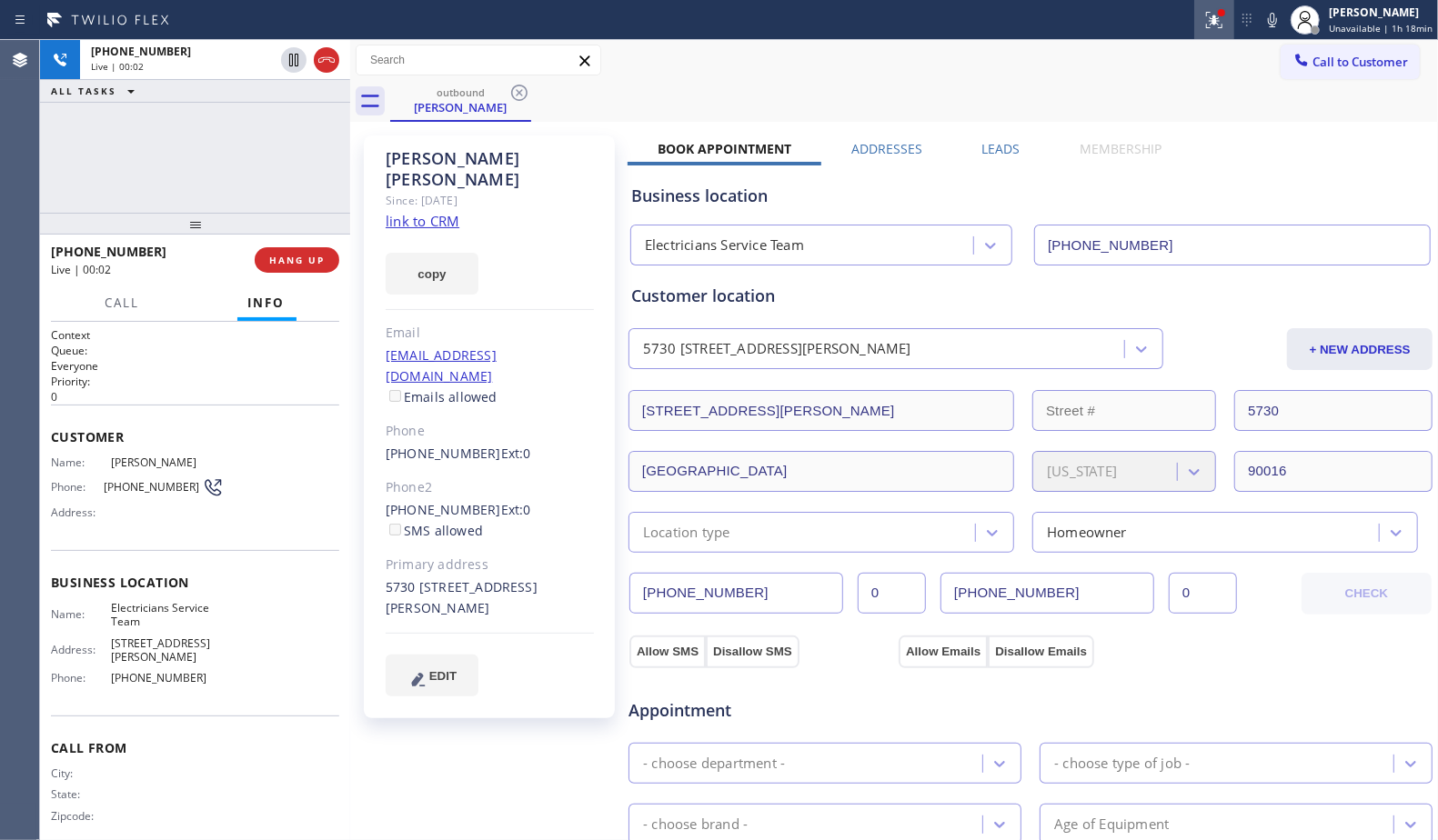
click at [1211, 22] on icon at bounding box center [1215, 20] width 22 height 22
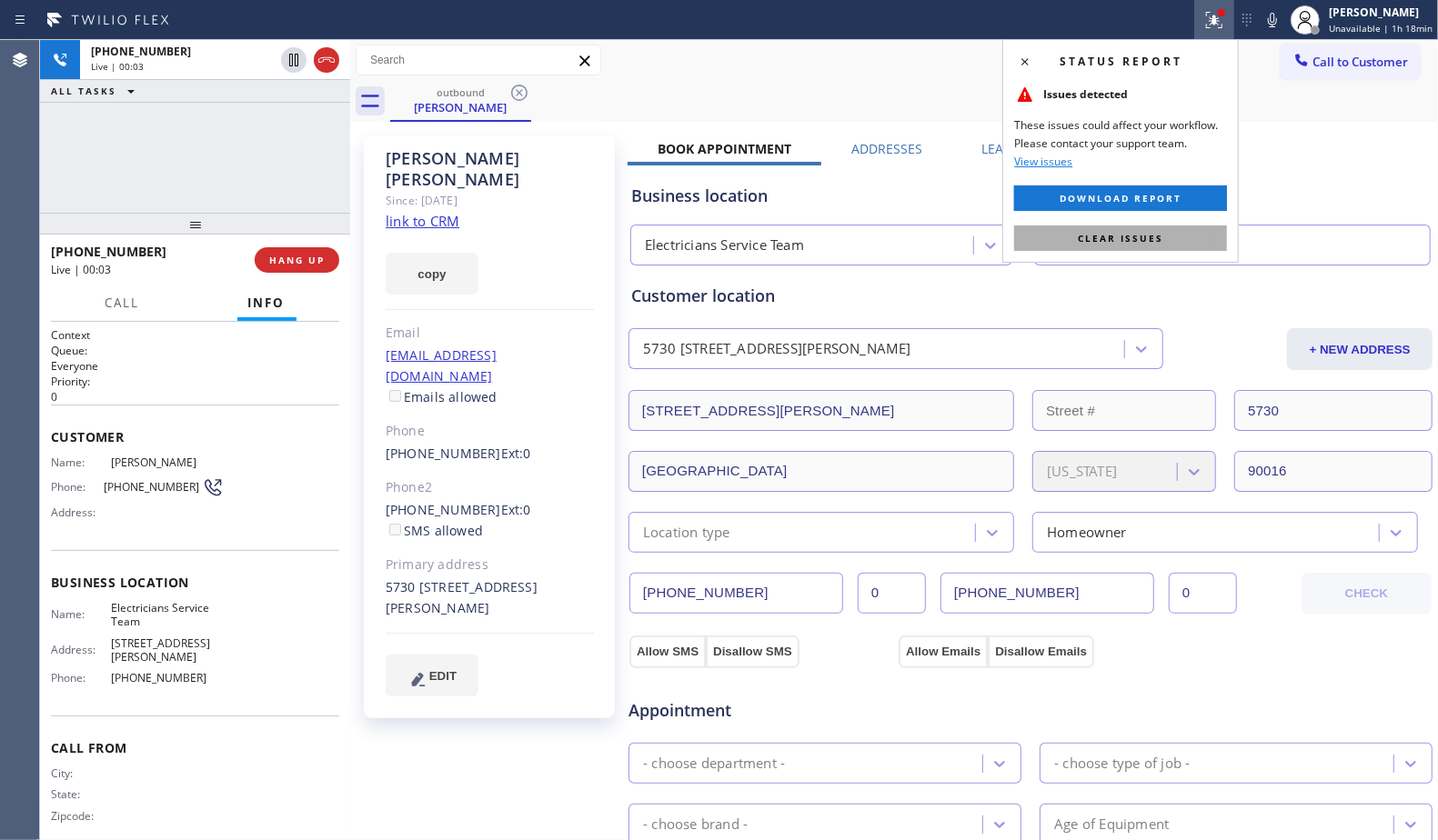
click at [1136, 236] on span "Clear issues" at bounding box center [1120, 239] width 85 height 13
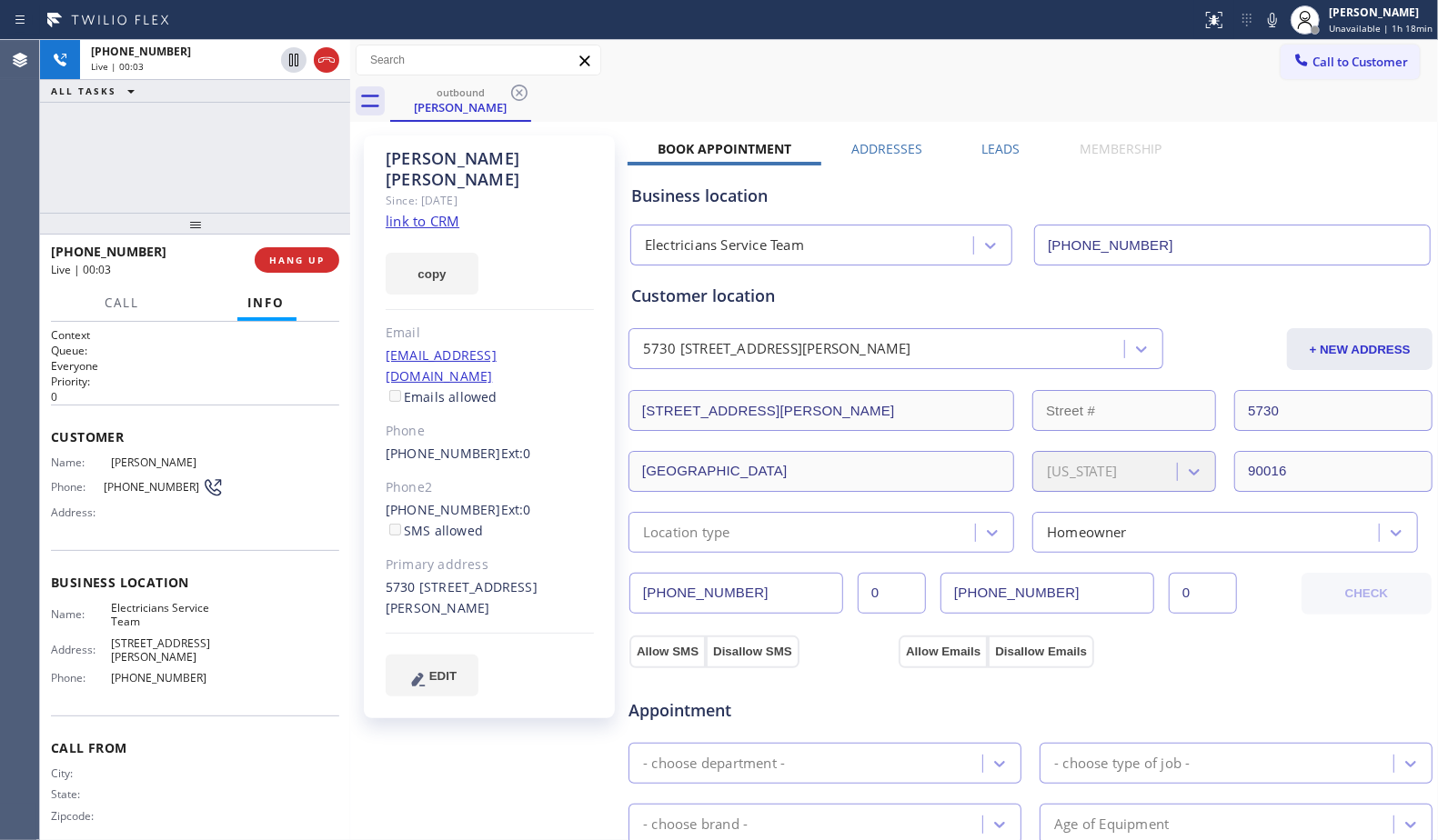
click at [1065, 105] on div "outbound [PERSON_NAME]" at bounding box center [914, 101] width 1048 height 41
click at [1275, 24] on icon at bounding box center [1273, 20] width 22 height 22
click at [1276, 24] on icon at bounding box center [1273, 20] width 22 height 22
click at [1186, 51] on div "Call to Customer Outbound call Location Electricians Service Team Your caller i…" at bounding box center [893, 61] width 1088 height 32
click at [298, 259] on span "HANG UP" at bounding box center [297, 260] width 55 height 13
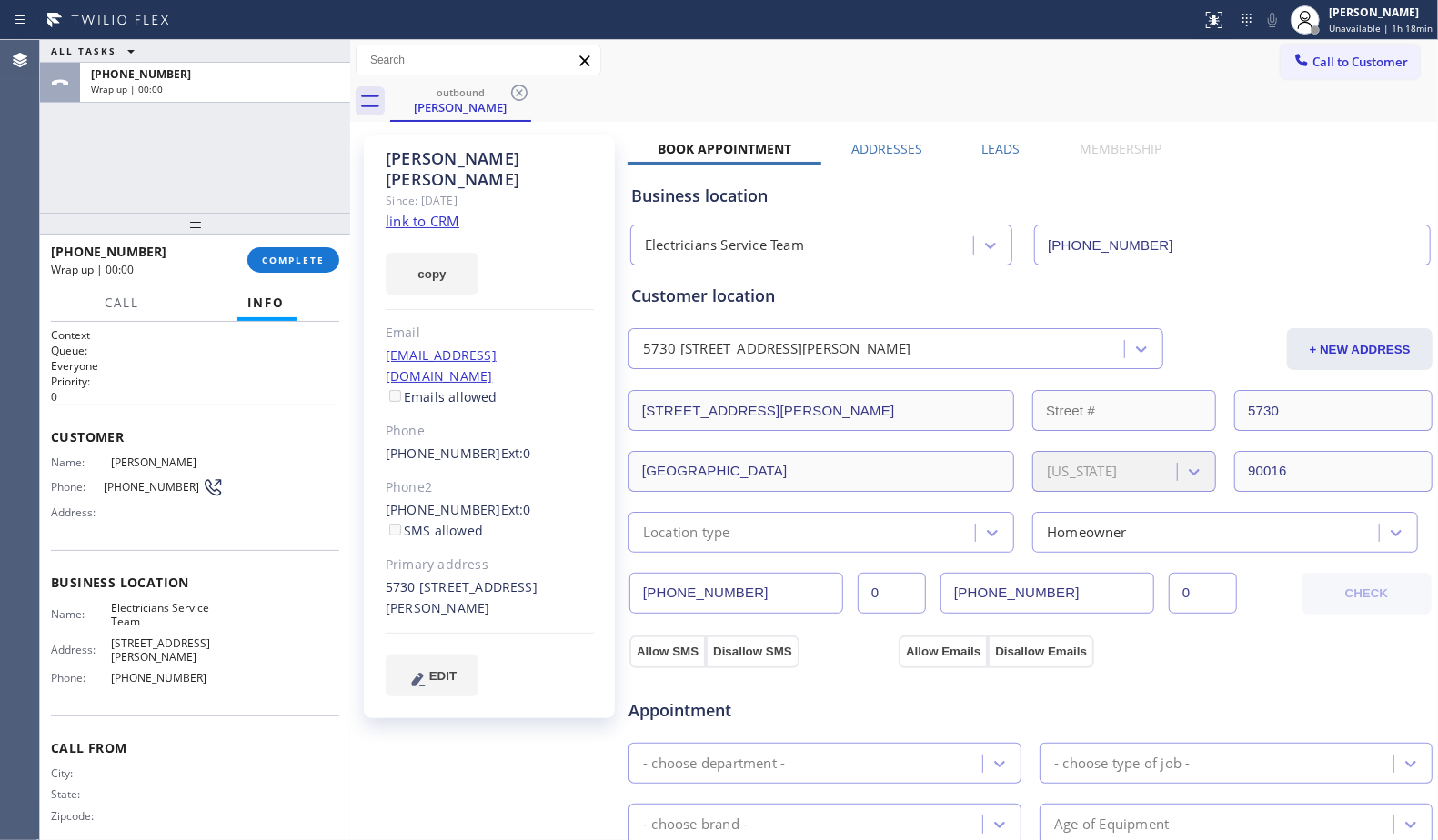
click at [691, 595] on input "[PHONE_NUMBER]" at bounding box center [736, 593] width 214 height 41
click at [691, 596] on input "[PHONE_NUMBER]" at bounding box center [736, 593] width 214 height 41
click at [691, 596] on input "[PHONE_NUMBER]" at bounding box center [736, 593] width 214 height 41
click at [723, 590] on input "[PHONE_NUMBER]" at bounding box center [736, 593] width 214 height 41
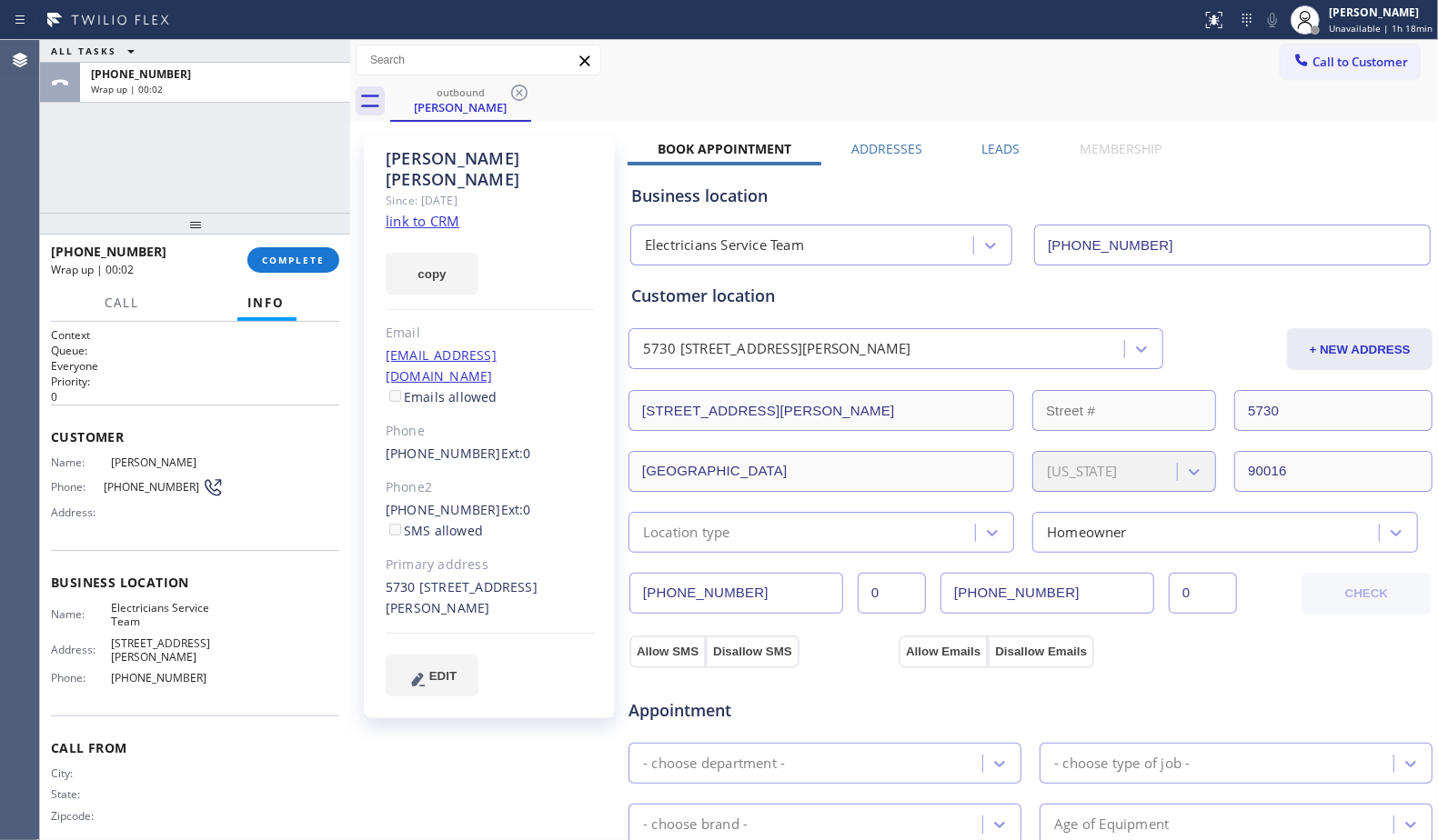
click at [723, 590] on input "[PHONE_NUMBER]" at bounding box center [736, 593] width 214 height 41
click at [717, 595] on input "[PHONE_NUMBER]" at bounding box center [736, 593] width 214 height 41
click at [716, 594] on input "[PHONE_NUMBER]" at bounding box center [736, 593] width 214 height 41
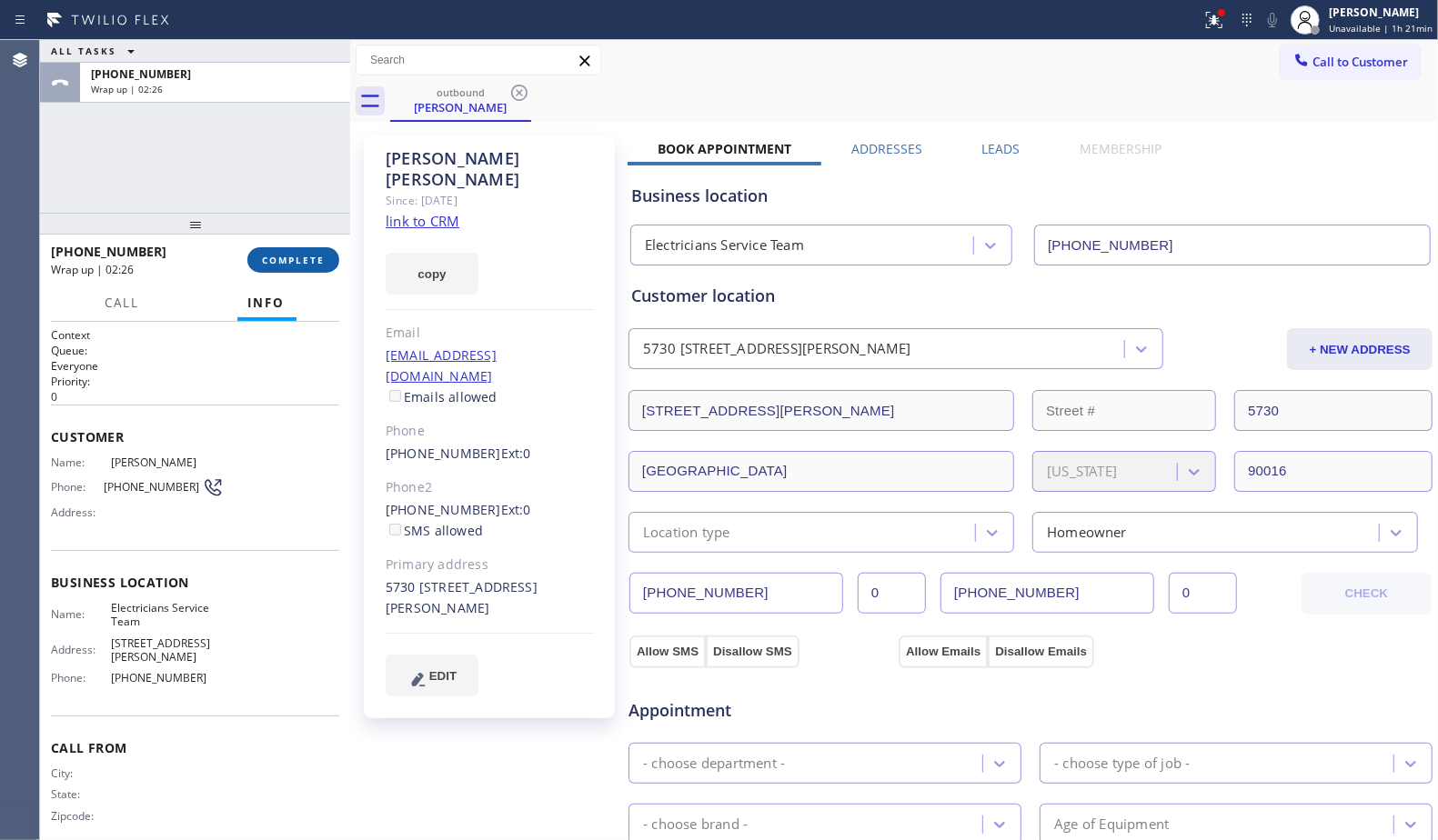
click at [322, 253] on span "COMPLETE" at bounding box center [293, 260] width 62 height 13
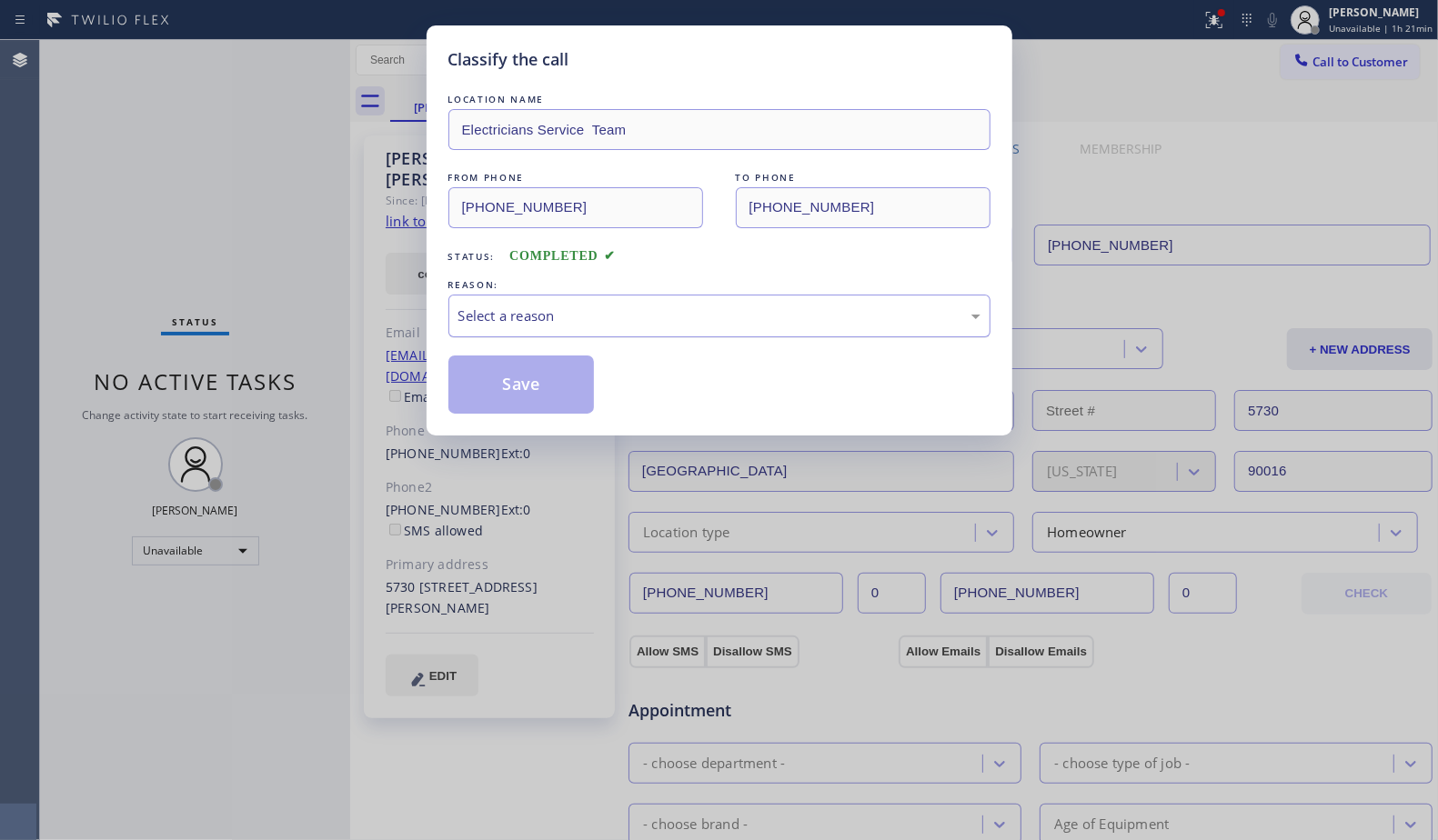
click at [668, 333] on div "Select a reason" at bounding box center [719, 316] width 542 height 43
click at [513, 386] on button "Save" at bounding box center [521, 384] width 146 height 58
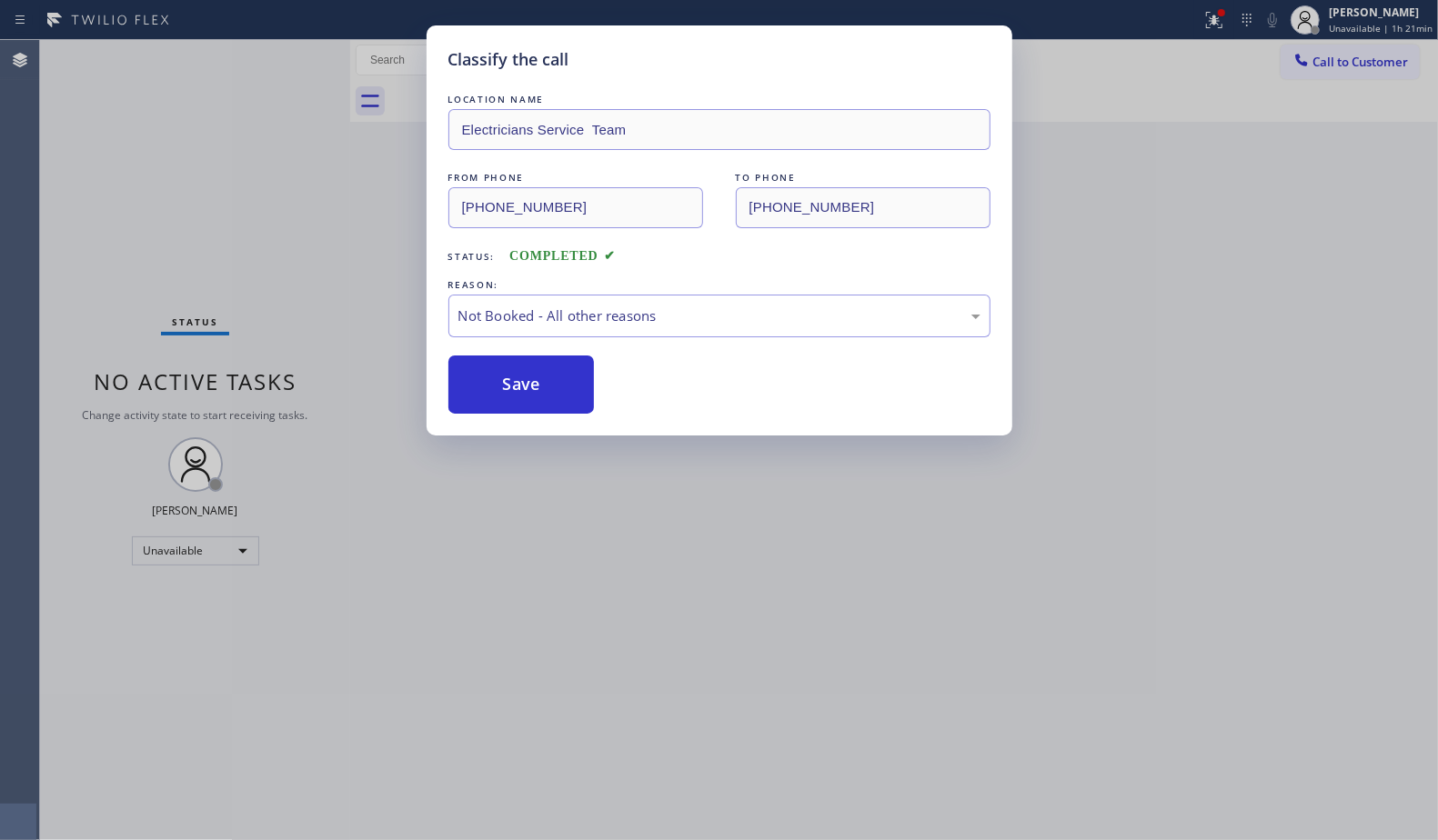
click at [1219, 16] on div "Classify the call LOCATION NAME Electricians Service Team FROM PHONE [PHONE_NUM…" at bounding box center [719, 420] width 1438 height 840
click at [1219, 16] on div "Status report Issues detected These issues could affect your workflow. Please c…" at bounding box center [719, 420] width 1438 height 840
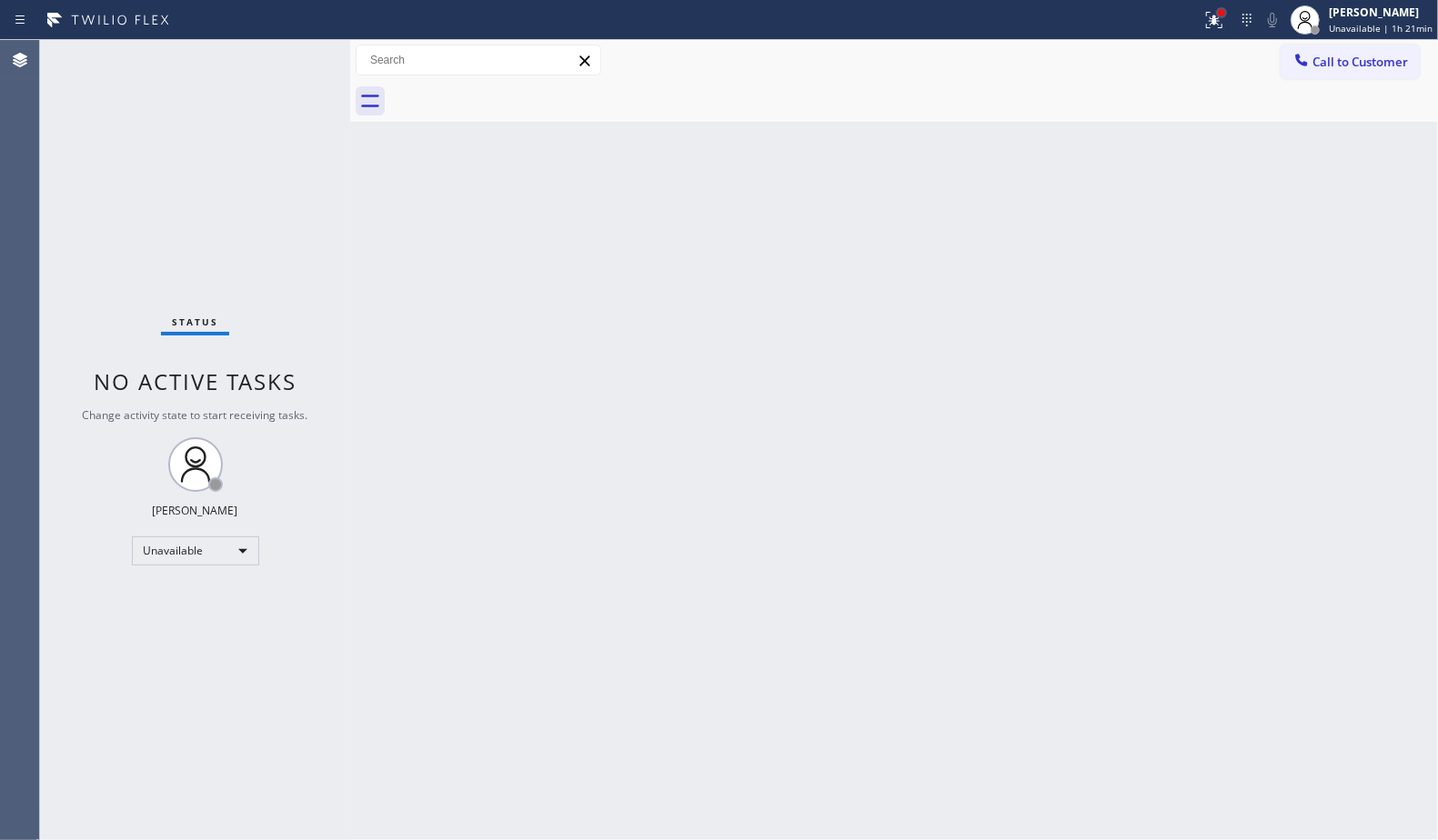
click at [1223, 15] on div at bounding box center [1221, 13] width 11 height 11
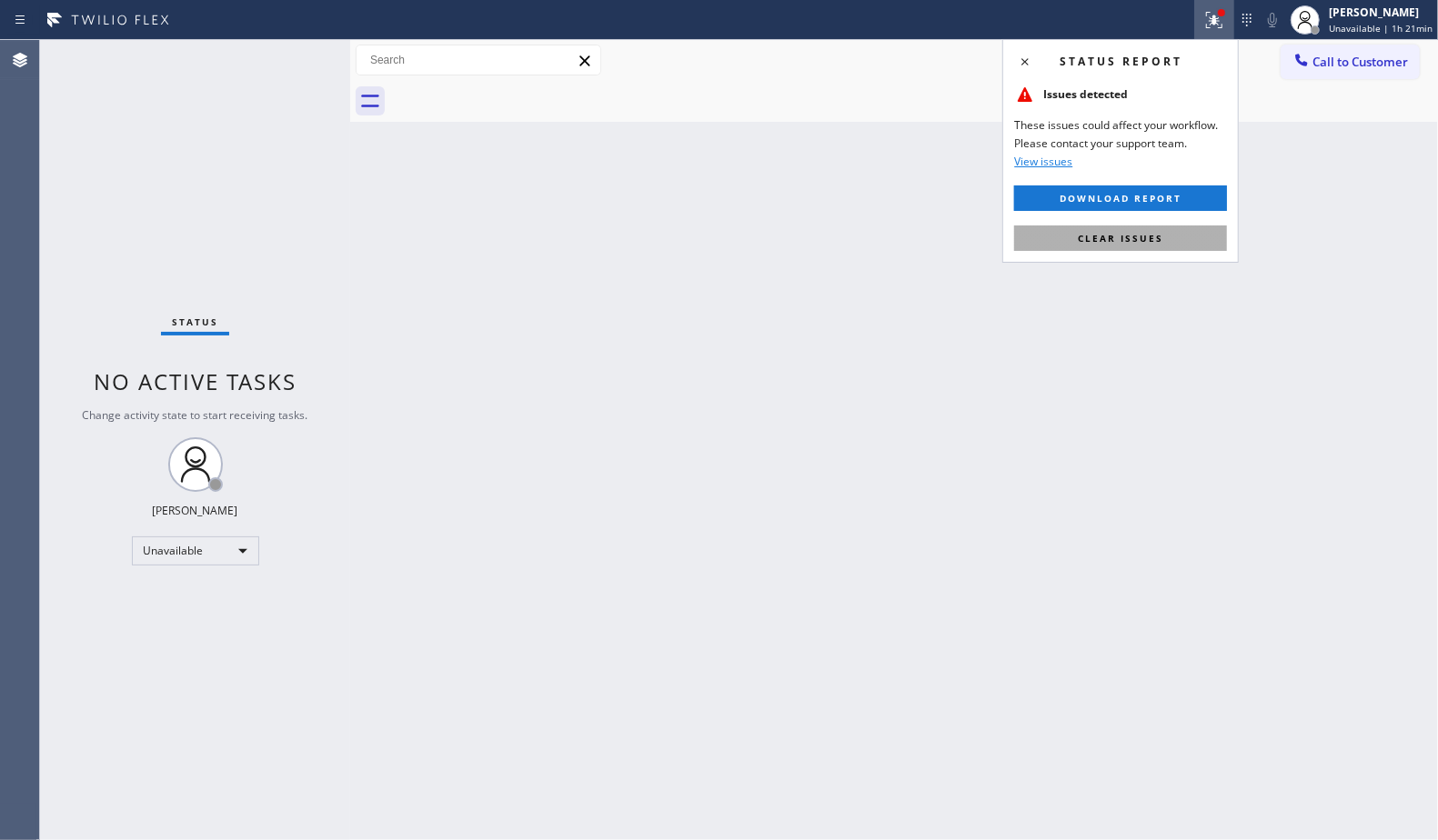
click at [1121, 247] on button "Clear issues" at bounding box center [1121, 239] width 213 height 26
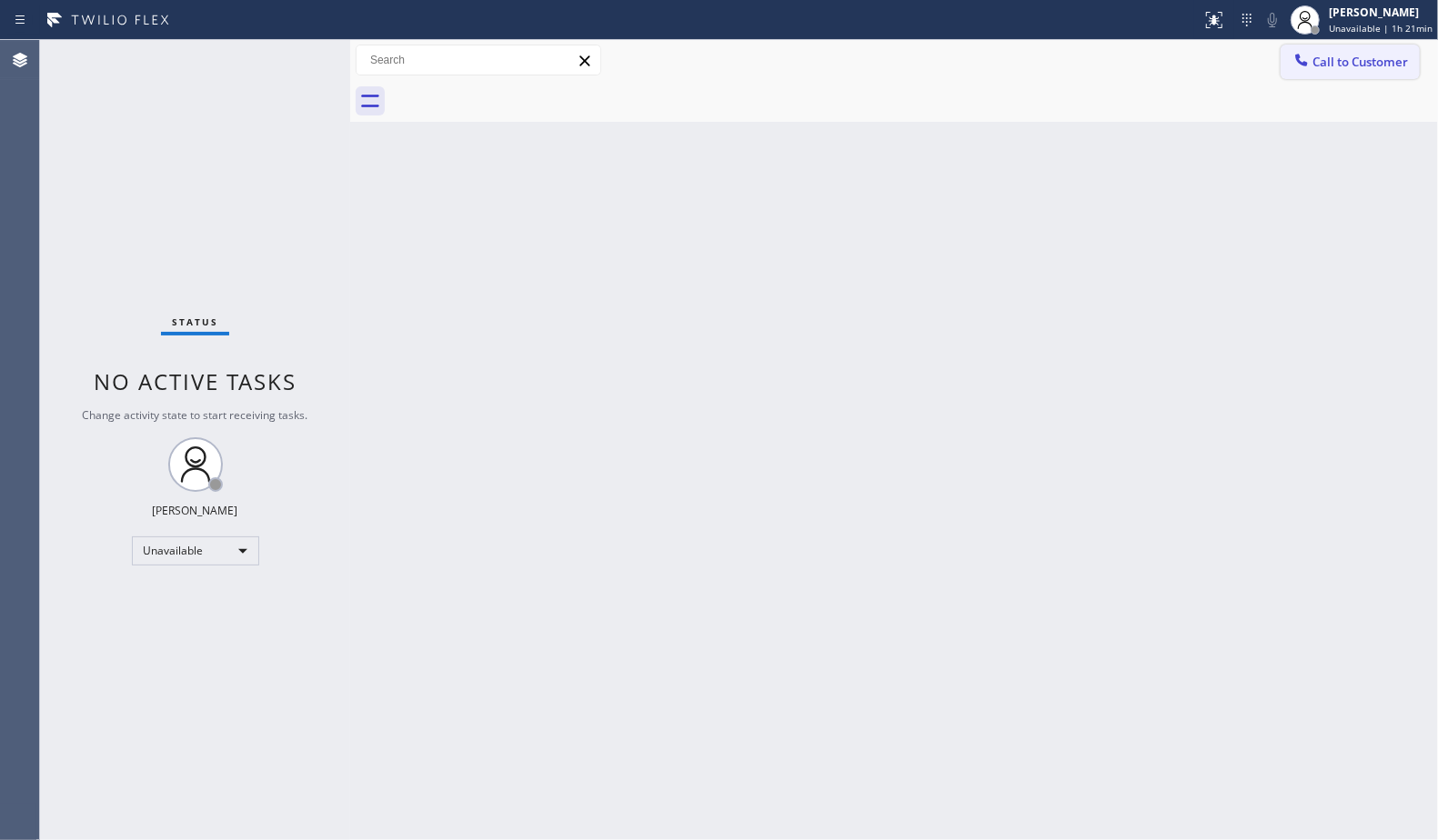
click at [1344, 61] on span "Call to Customer" at bounding box center [1360, 62] width 95 height 17
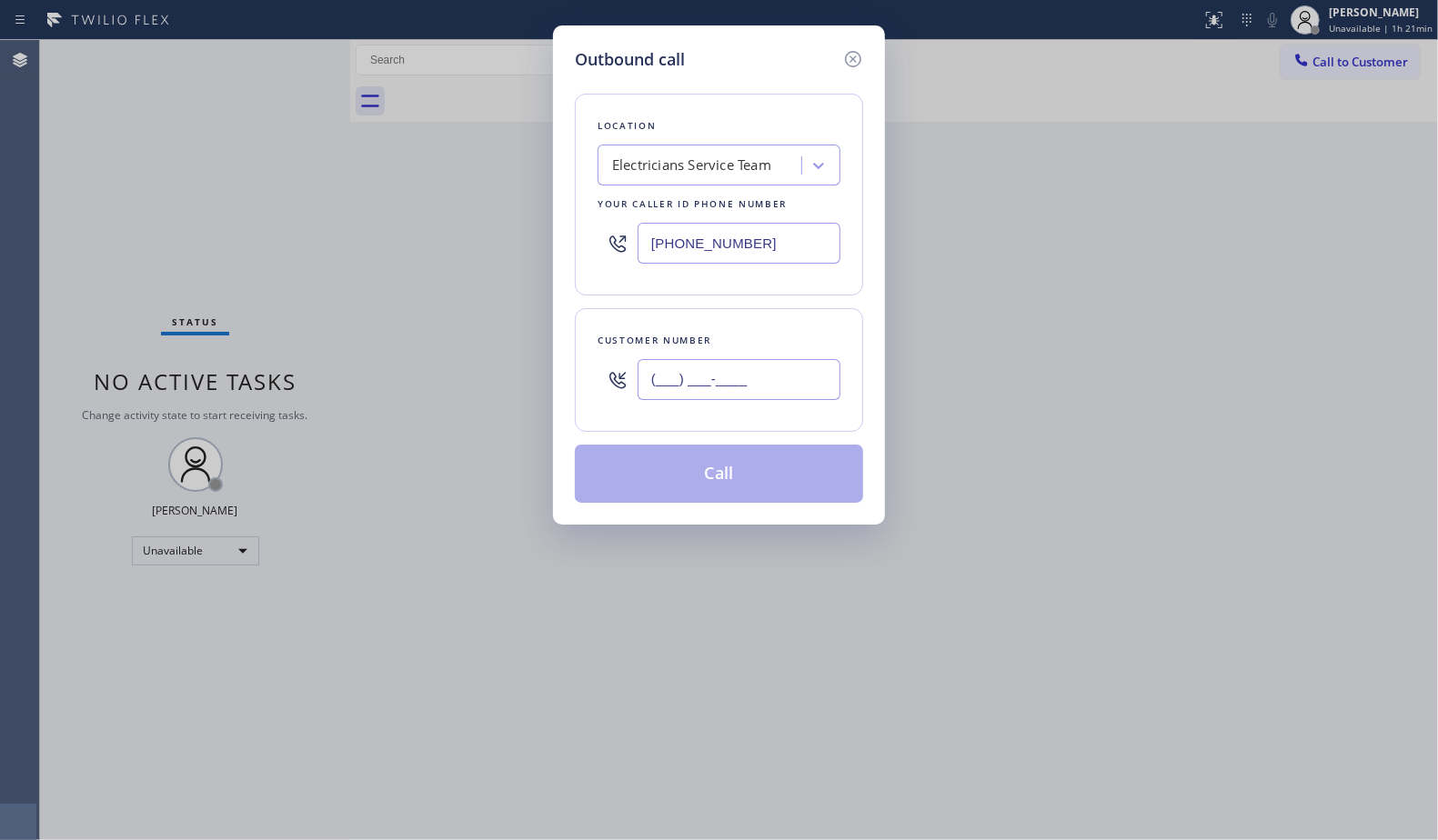
drag, startPoint x: 794, startPoint y: 377, endPoint x: 806, endPoint y: 367, distance: 15.6
click at [796, 375] on input "(___) ___-____" at bounding box center [738, 379] width 203 height 41
paste input "424) 477-7875"
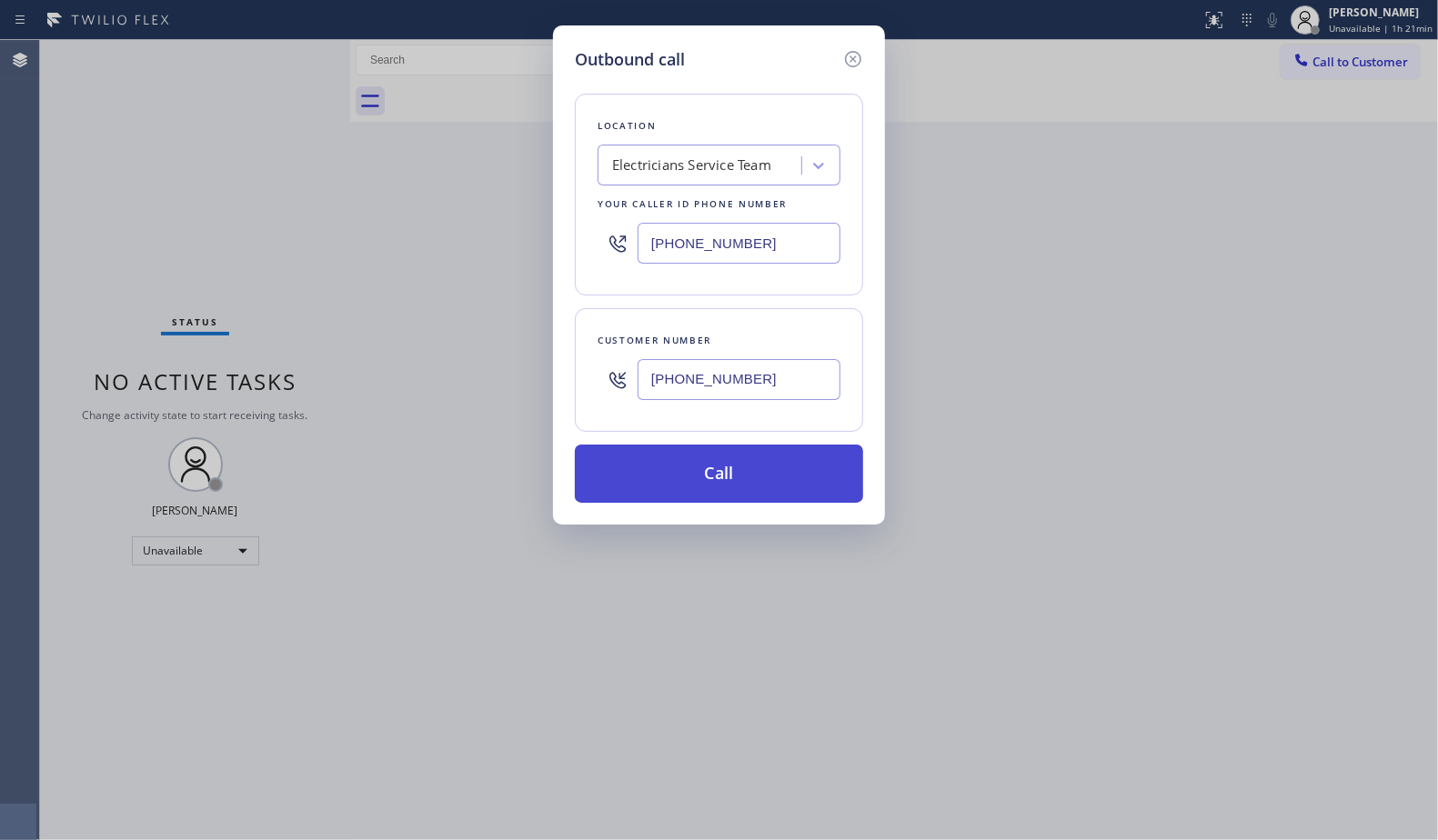
type input "[PHONE_NUMBER]"
click at [777, 469] on button "Call" at bounding box center [719, 473] width 288 height 58
click at [762, 274] on div "Location Electricians Service Team Your caller id phone number [PHONE_NUMBER]" at bounding box center [719, 195] width 288 height 202
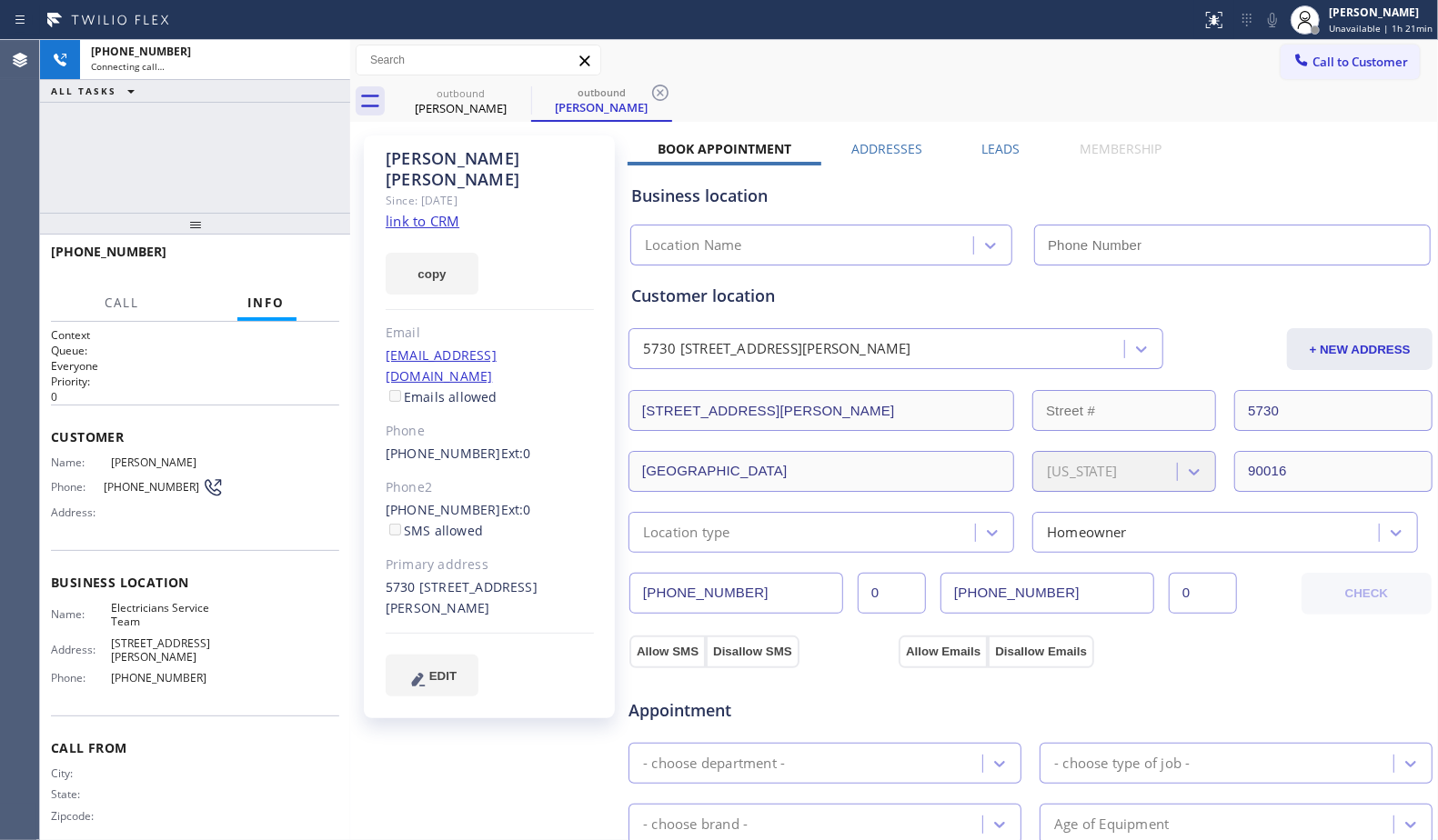
type input "[PHONE_NUMBER]"
click at [886, 98] on div "outbound [PERSON_NAME] outbound [PERSON_NAME]" at bounding box center [914, 101] width 1048 height 41
click at [941, 76] on div "Call to Customer Outbound call Location Electricians Service Team Your caller i…" at bounding box center [893, 61] width 1088 height 41
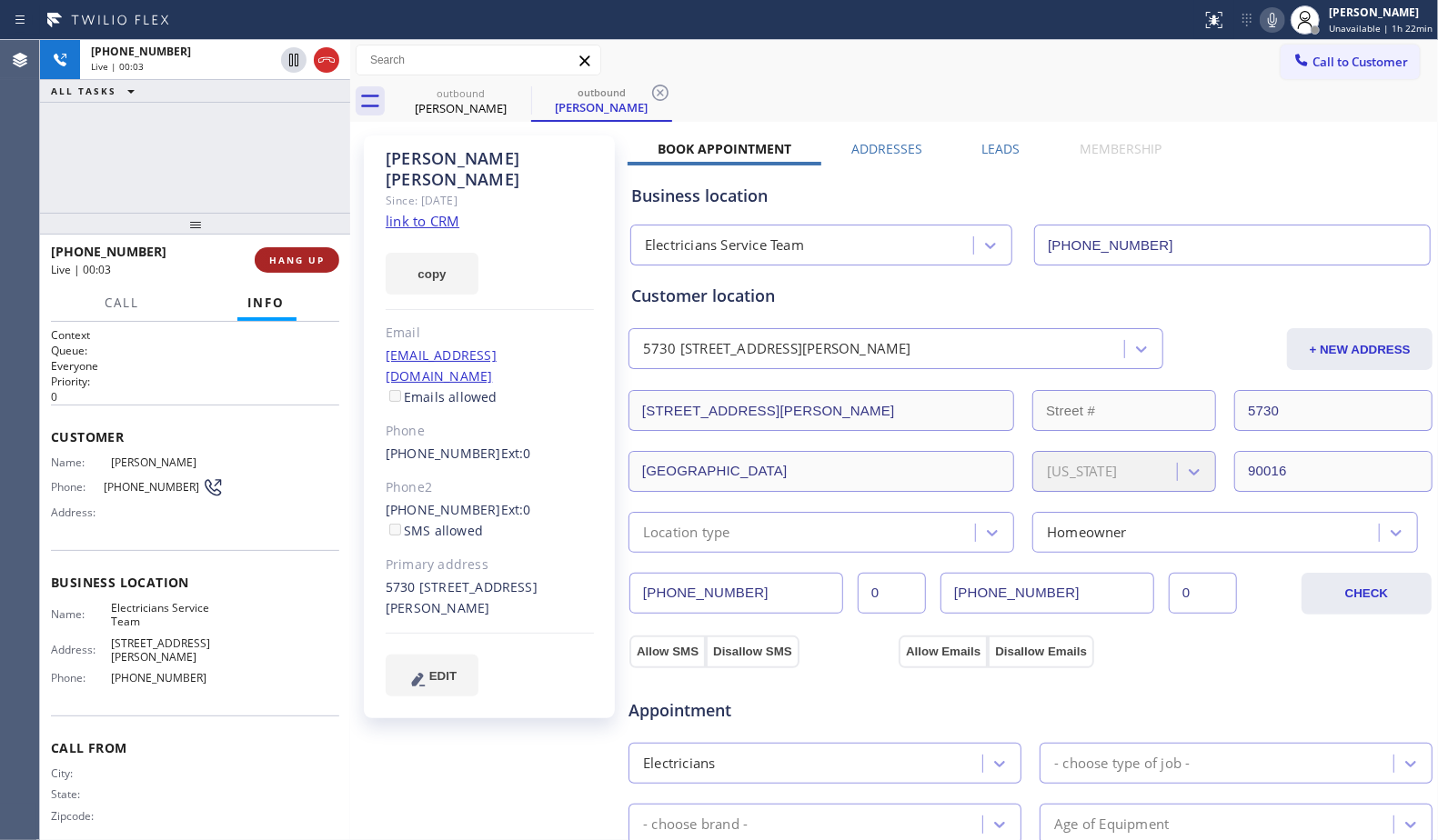
click at [276, 265] on span "HANG UP" at bounding box center [297, 260] width 55 height 13
click at [281, 265] on span "HANG UP" at bounding box center [297, 260] width 55 height 13
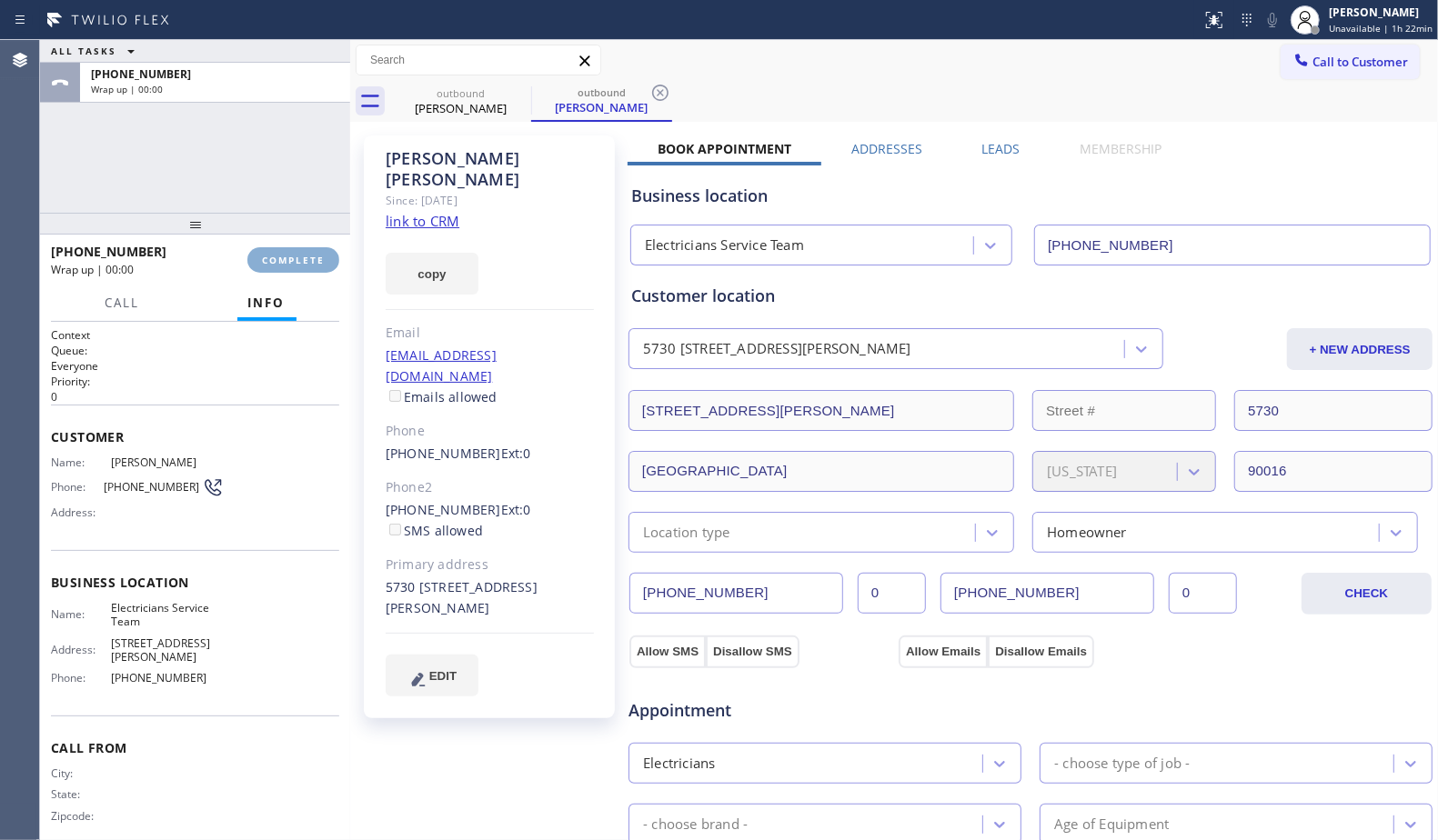
click at [287, 264] on span "COMPLETE" at bounding box center [293, 260] width 62 height 13
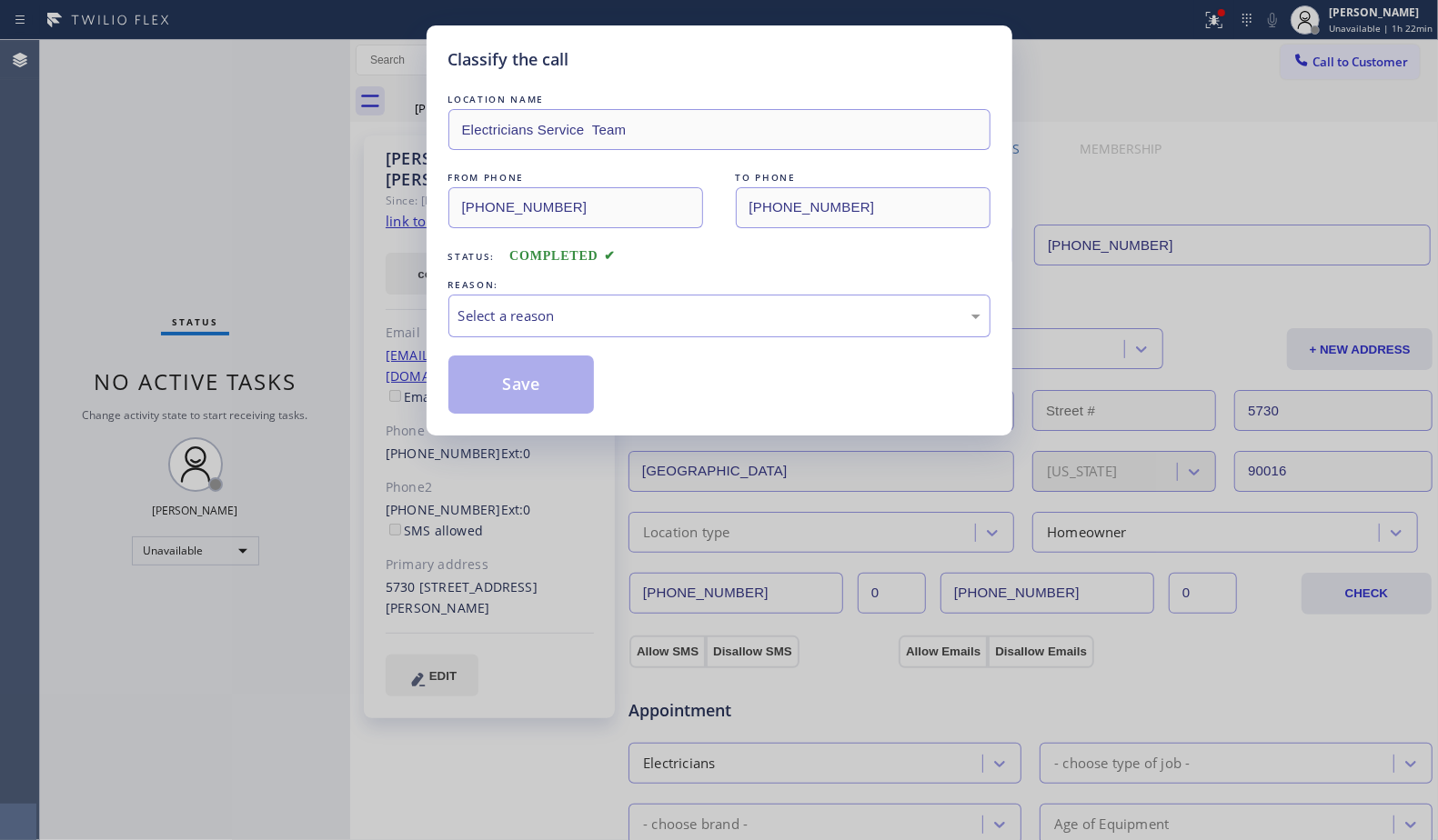
click at [607, 339] on div "LOCATION NAME Electricians Service Team FROM PHONE [PHONE_NUMBER] TO PHONE [PHO…" at bounding box center [719, 252] width 542 height 324
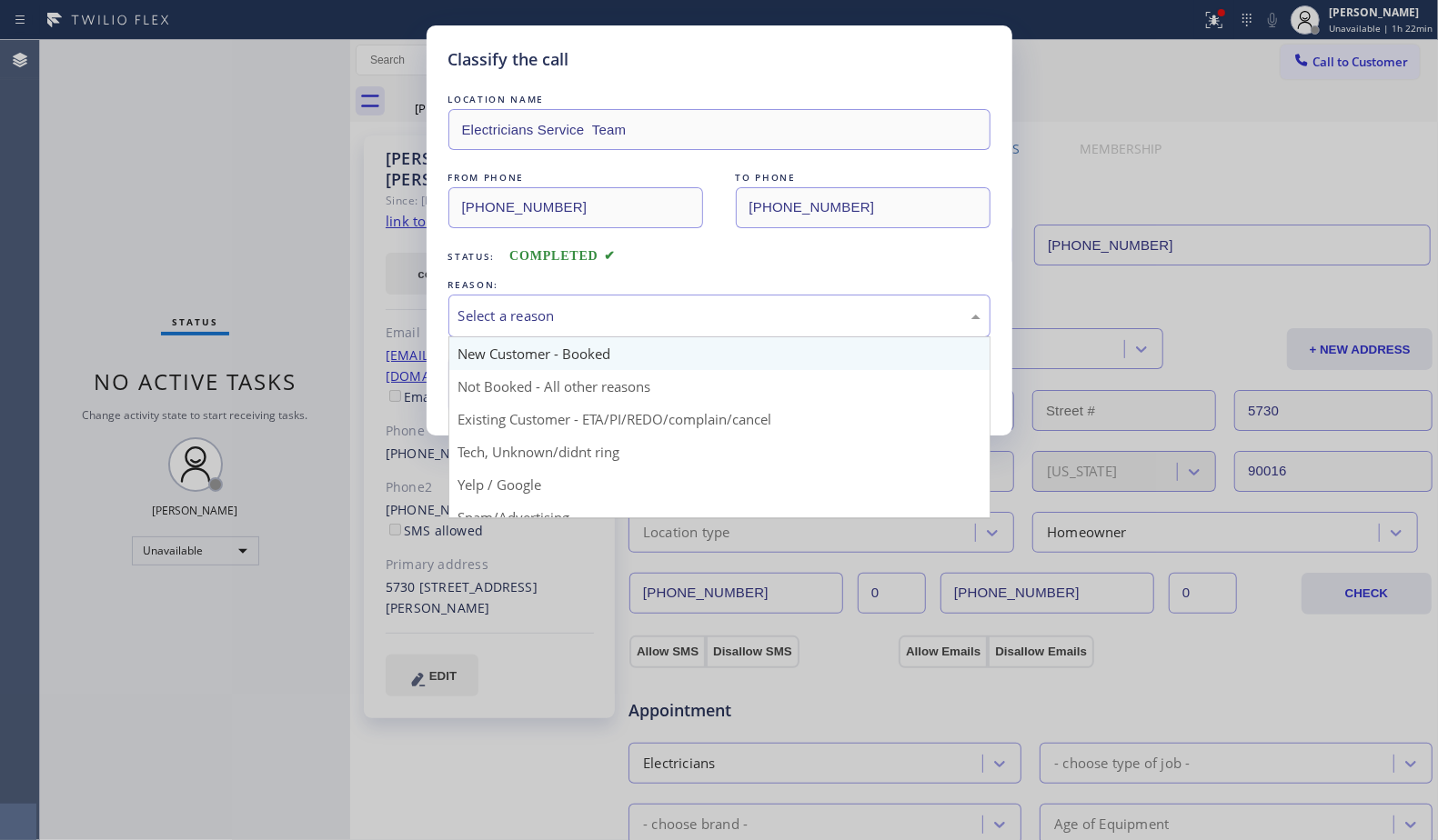
drag, startPoint x: 503, startPoint y: 299, endPoint x: 505, endPoint y: 356, distance: 57.0
click at [503, 338] on div "Select a reason New Customer - Booked Not Booked - All other reasons Existing C…" at bounding box center [719, 316] width 542 height 43
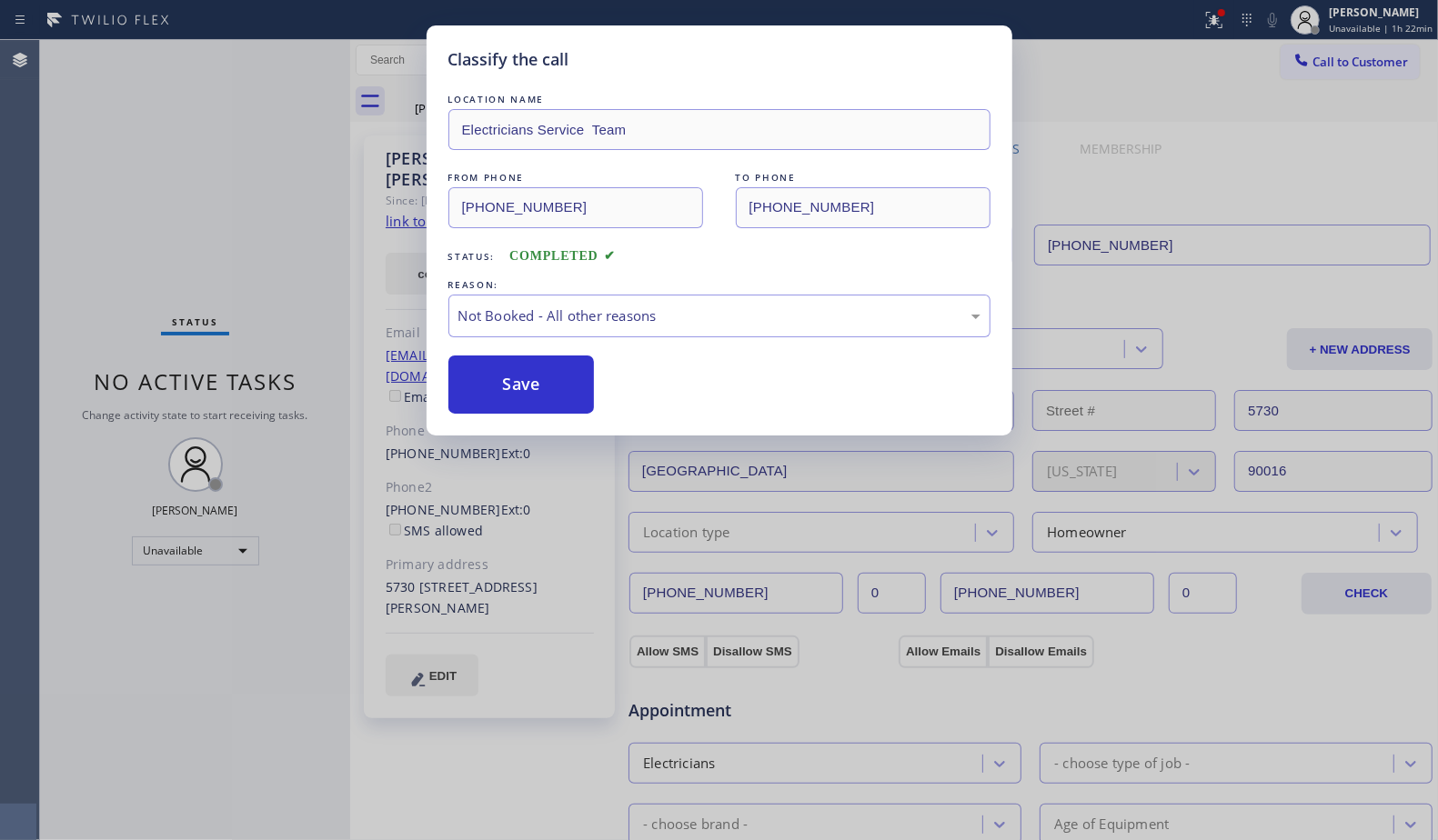
click at [498, 391] on button "Save" at bounding box center [521, 384] width 146 height 58
click at [498, 387] on button "Save" at bounding box center [521, 384] width 146 height 58
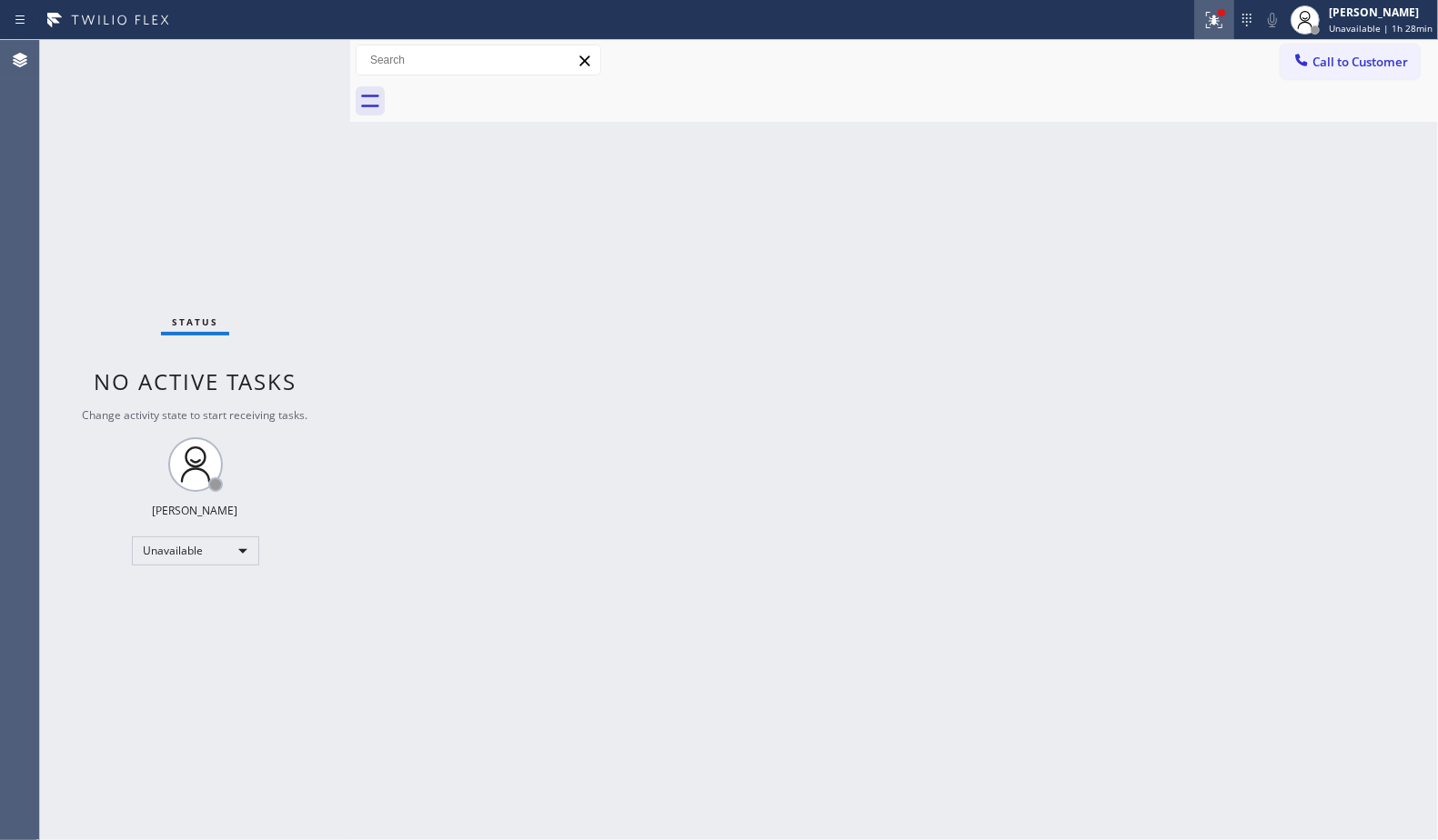
click at [1220, 21] on icon at bounding box center [1215, 20] width 22 height 22
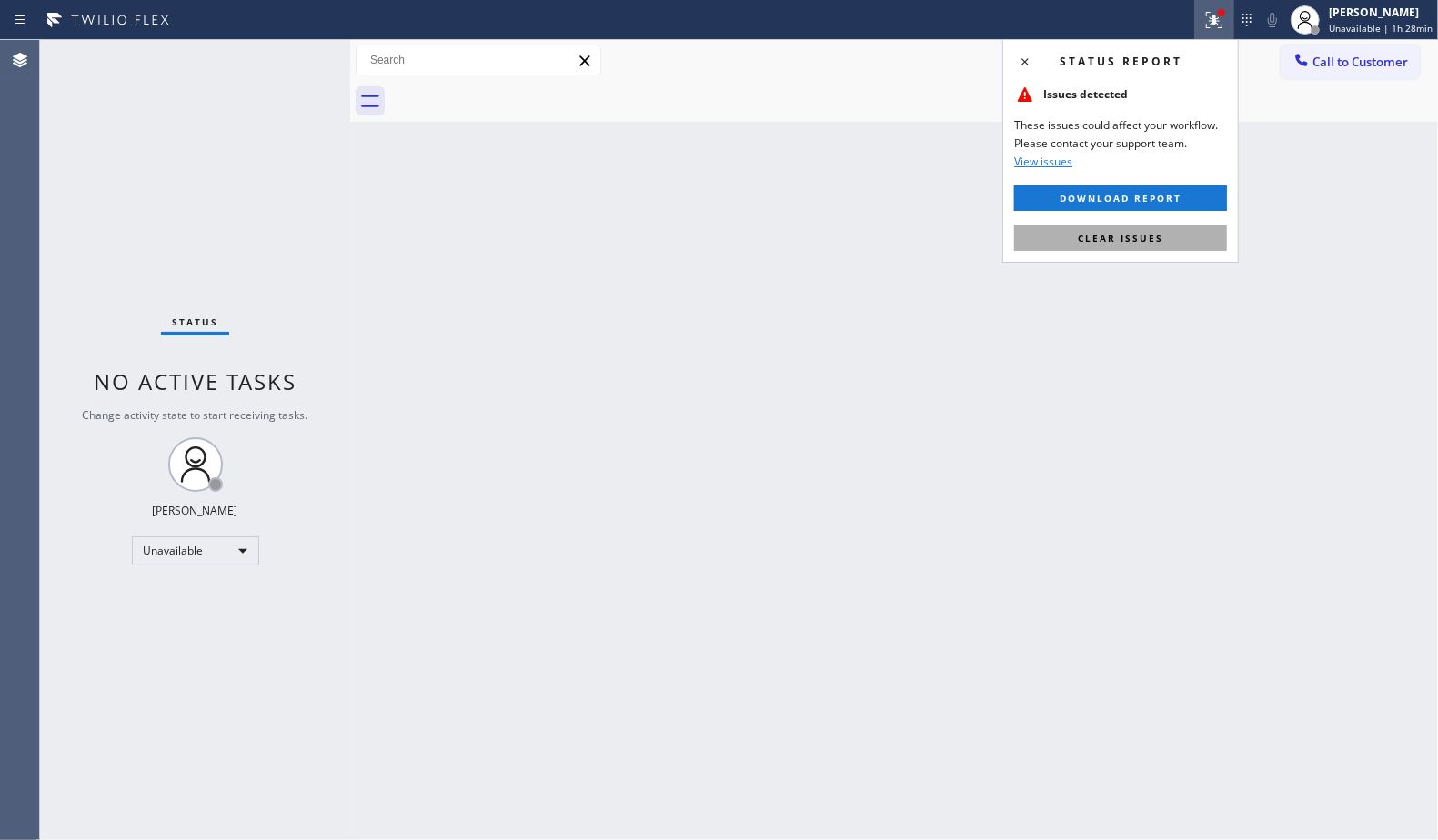
click at [1140, 248] on button "Clear issues" at bounding box center [1121, 239] width 213 height 26
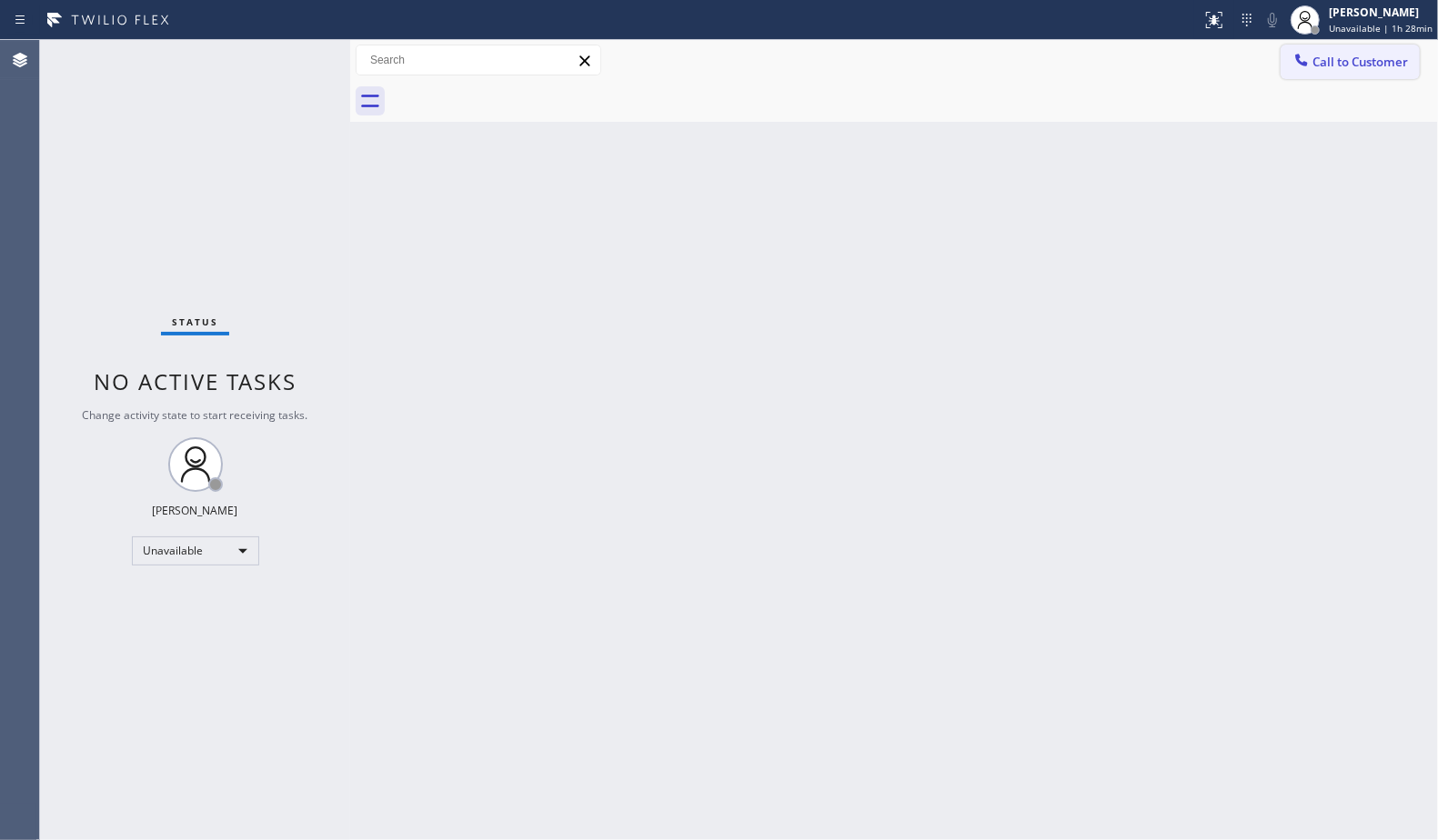
click at [1355, 60] on span "Call to Customer" at bounding box center [1360, 62] width 95 height 17
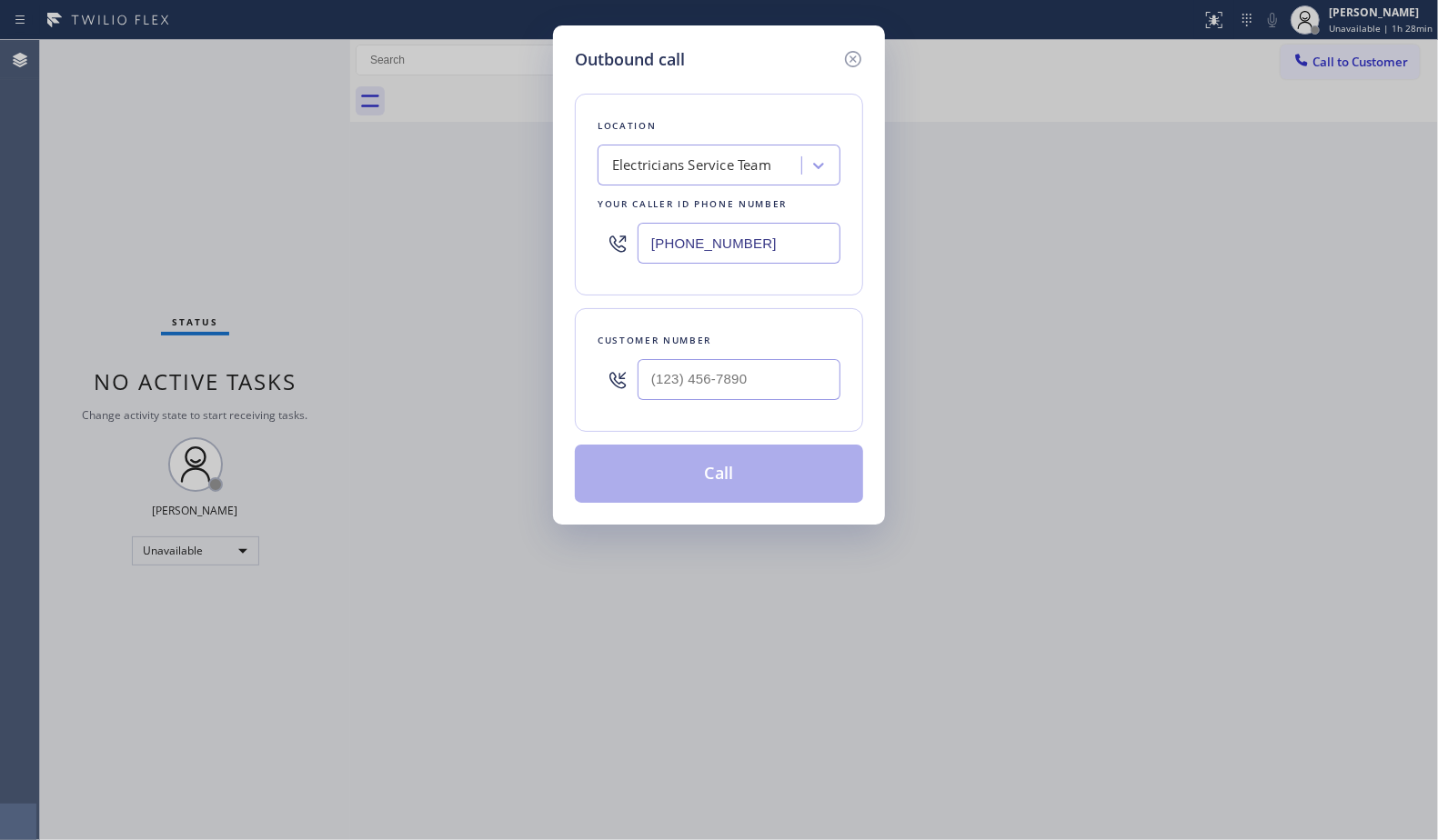
drag, startPoint x: 801, startPoint y: 251, endPoint x: 599, endPoint y: 265, distance: 202.5
click at [599, 265] on div "[PHONE_NUMBER]" at bounding box center [719, 243] width 242 height 59
paste input "55) 610-0030"
type input "[PHONE_NUMBER]"
click at [739, 382] on input "(___) ___-____" at bounding box center [738, 379] width 203 height 41
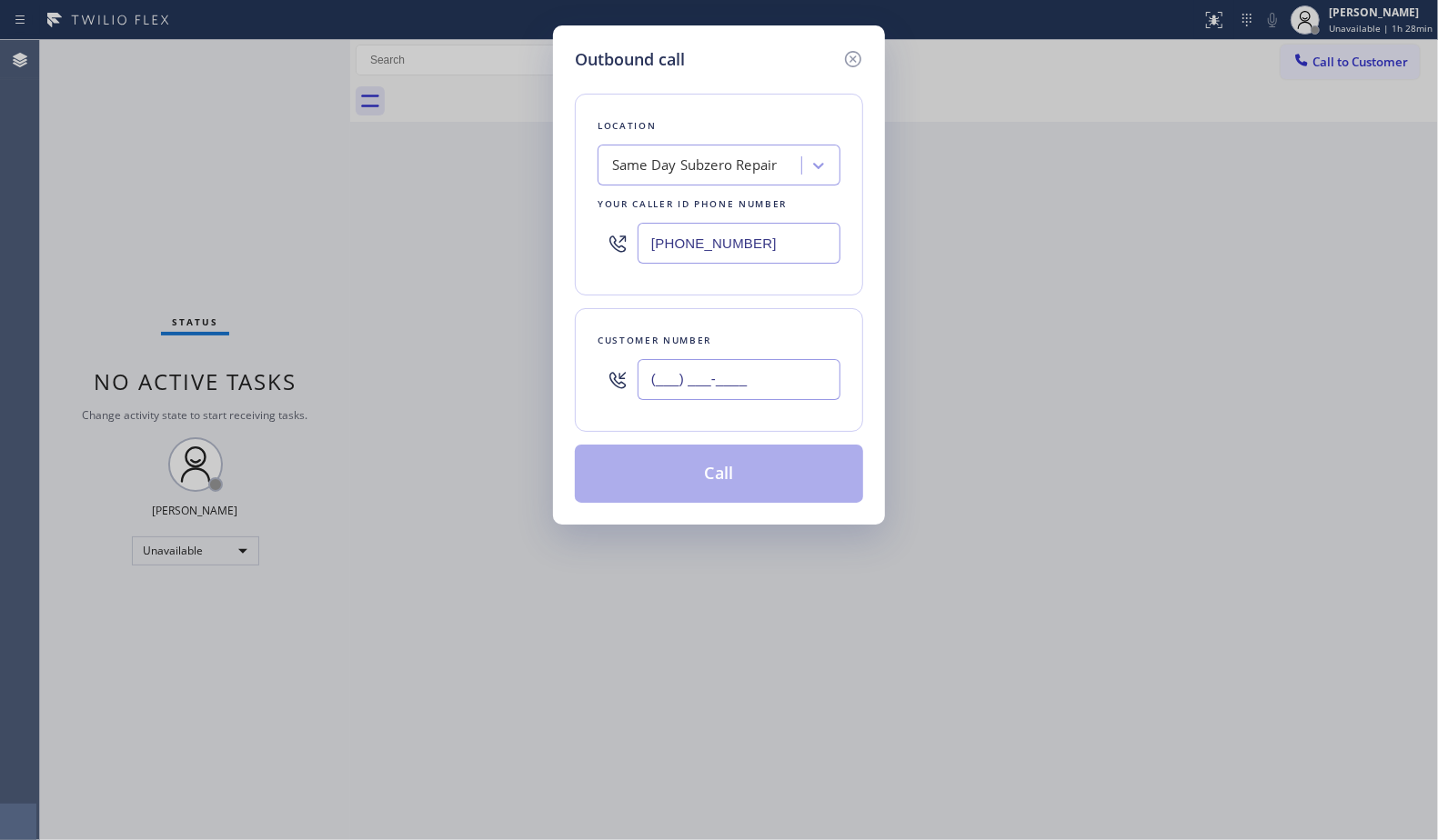
paste input "518) 921-8782"
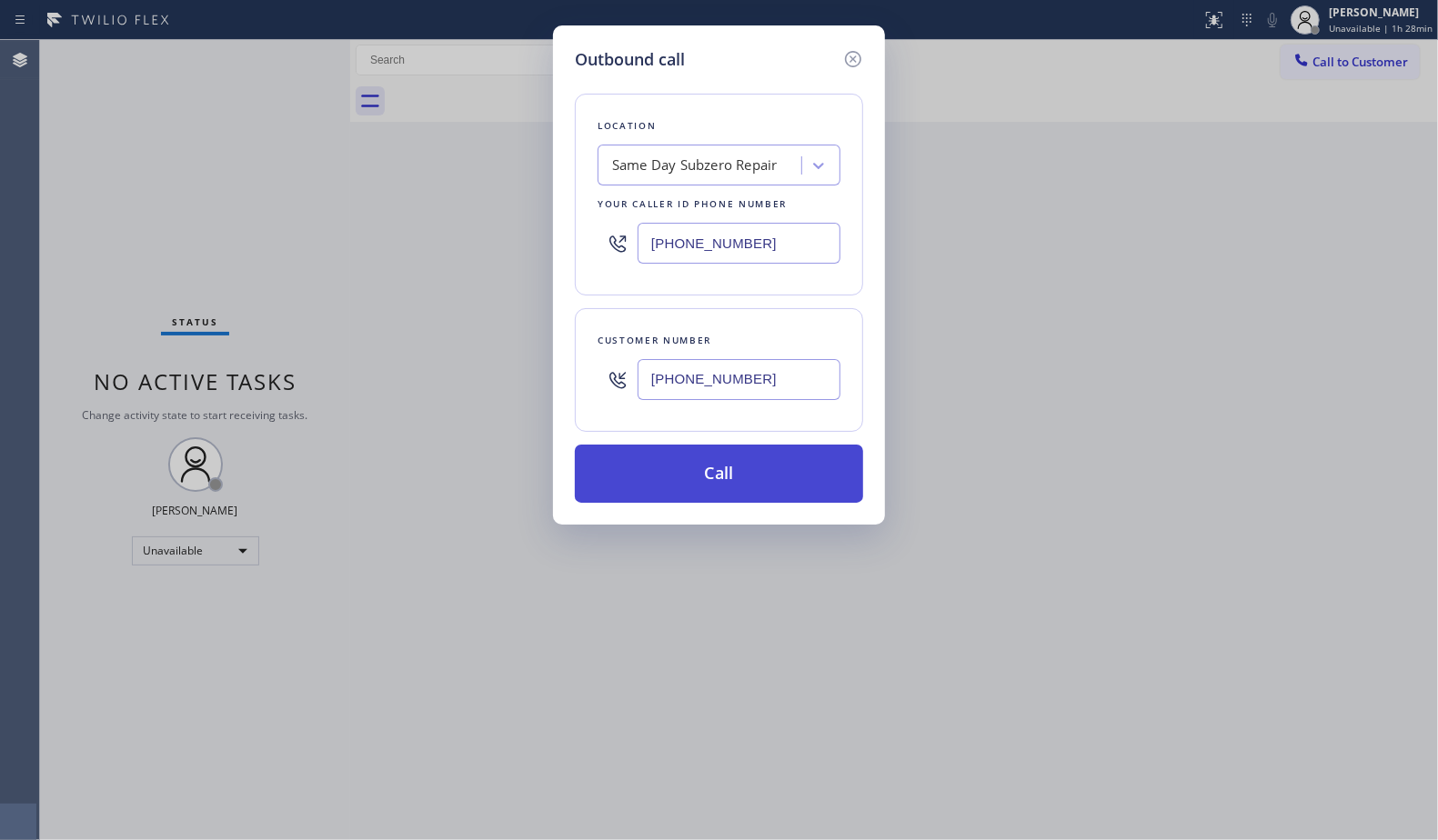
type input "[PHONE_NUMBER]"
click at [744, 477] on button "Call" at bounding box center [719, 473] width 288 height 58
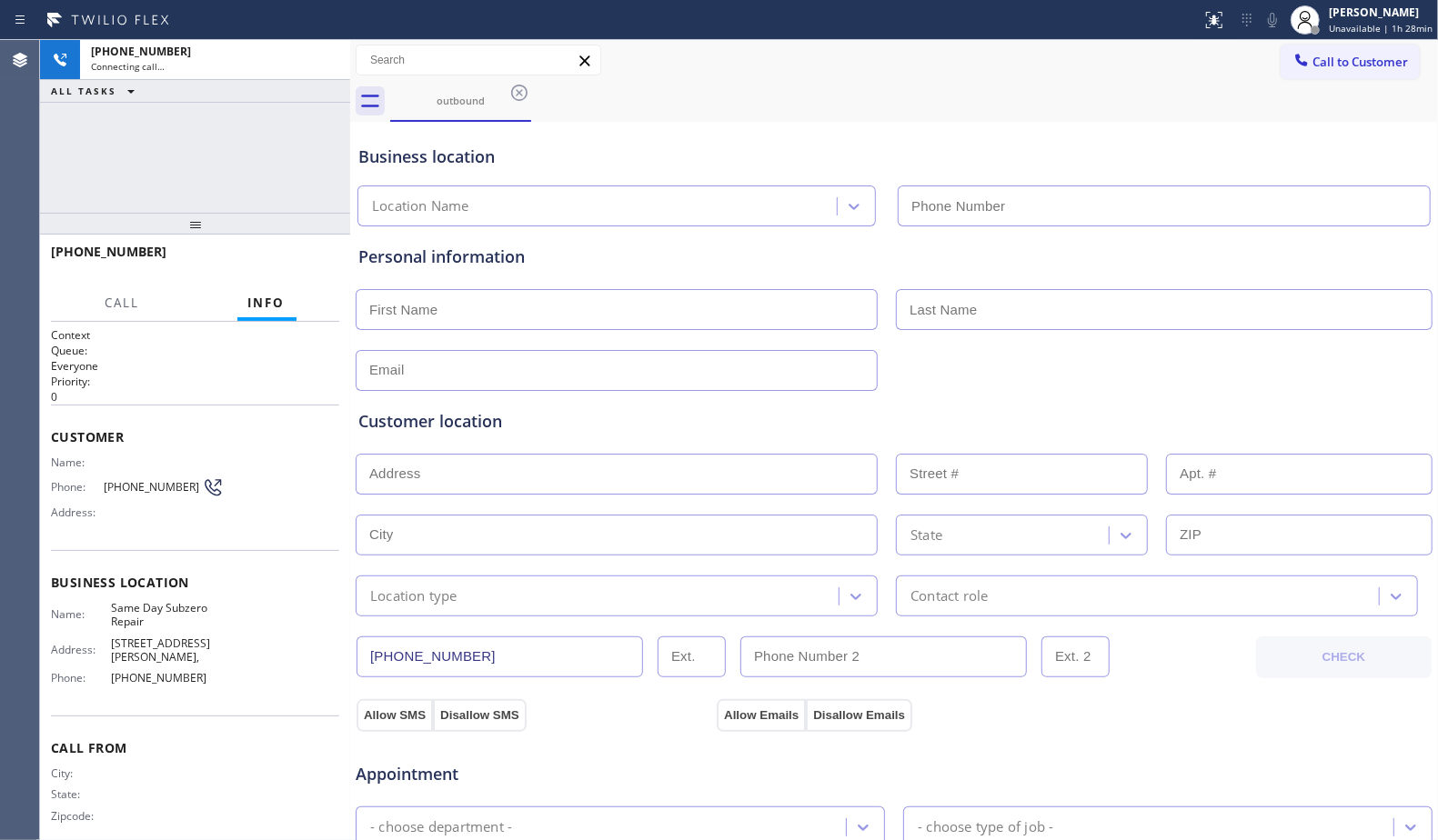
type input "[PHONE_NUMBER]"
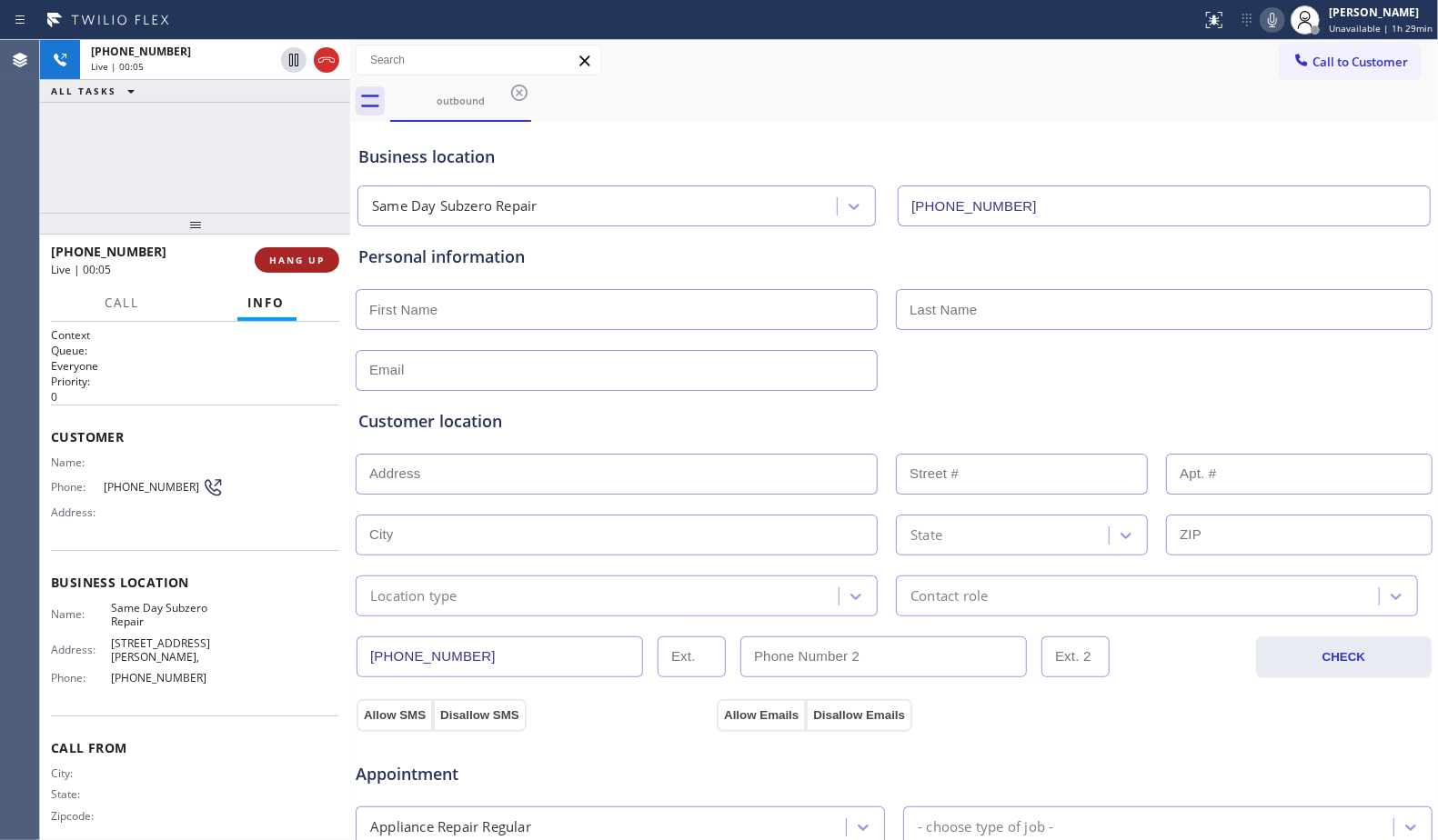
click at [309, 254] on span "HANG UP" at bounding box center [297, 260] width 55 height 13
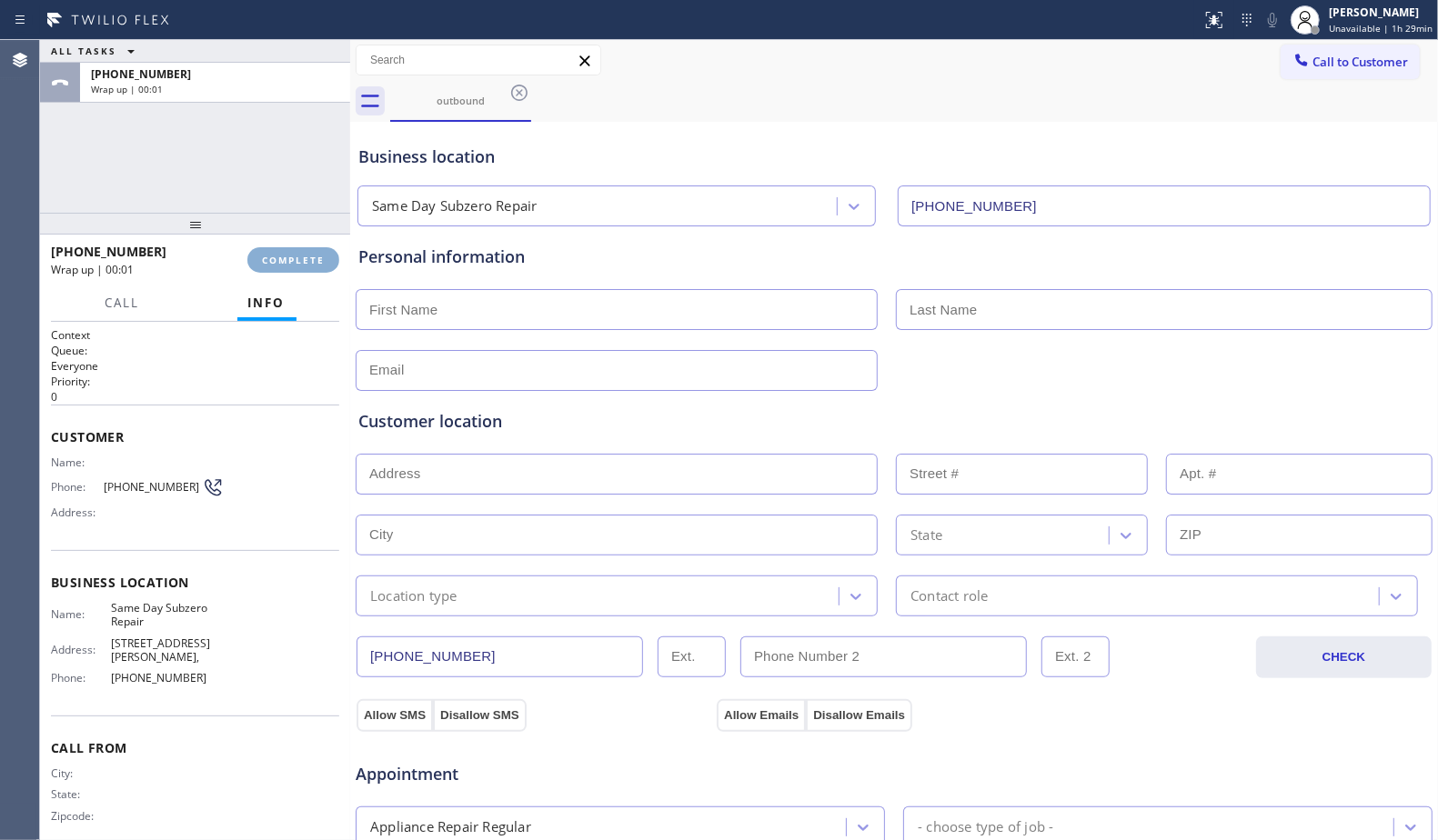
click at [309, 253] on span "COMPLETE" at bounding box center [293, 260] width 62 height 13
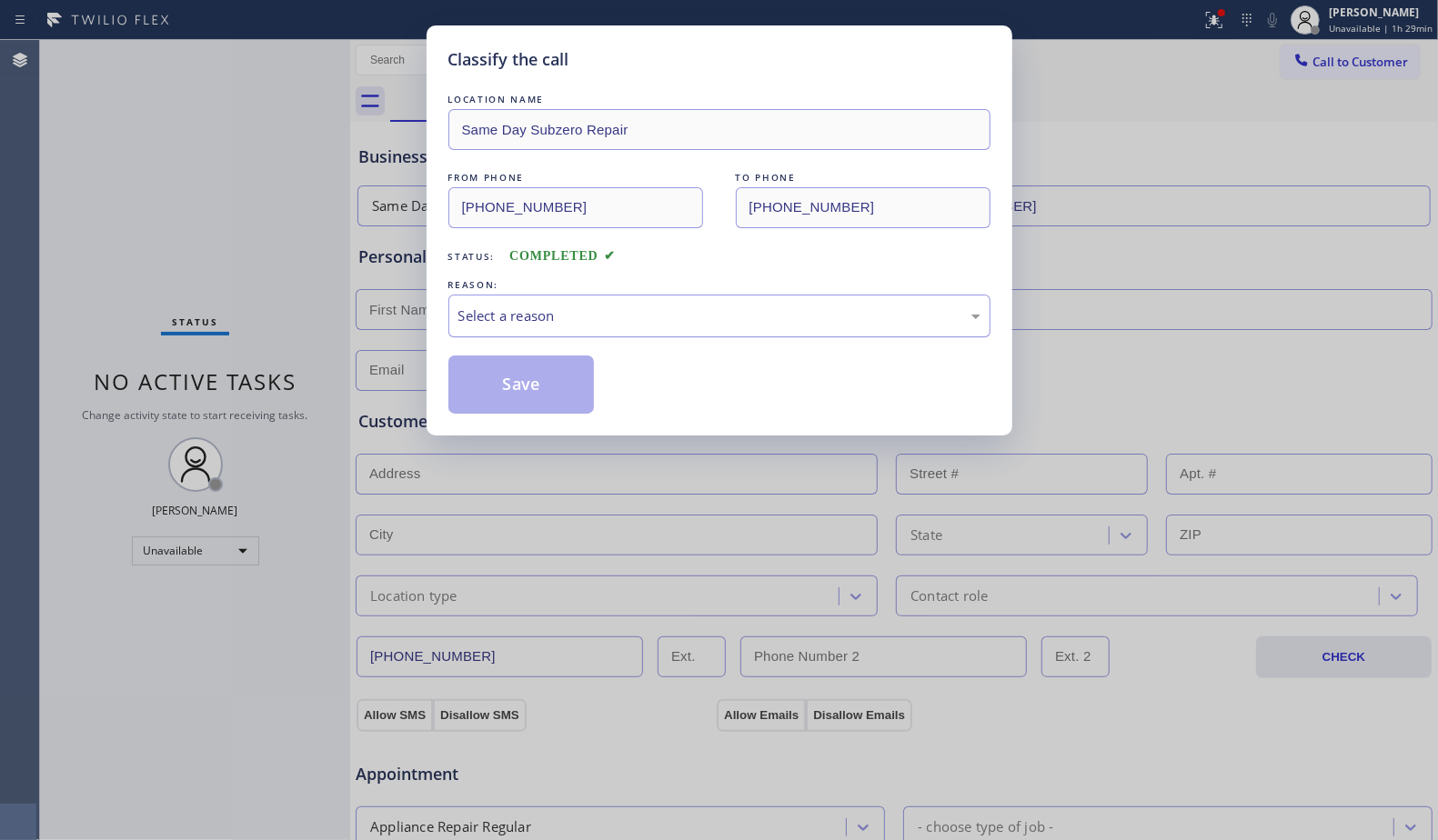
drag, startPoint x: 545, startPoint y: 293, endPoint x: 546, endPoint y: 304, distance: 11.0
click at [545, 297] on div "REASON: Select a reason" at bounding box center [719, 306] width 542 height 62
drag, startPoint x: 545, startPoint y: 308, endPoint x: 536, endPoint y: 332, distance: 25.6
click at [543, 310] on div "Select a reason" at bounding box center [719, 316] width 522 height 21
click at [386, 289] on div "Classify the call LOCATION NAME Same Day Subzero Repair FROM PHONE [PHONE_NUMBE…" at bounding box center [719, 420] width 1438 height 840
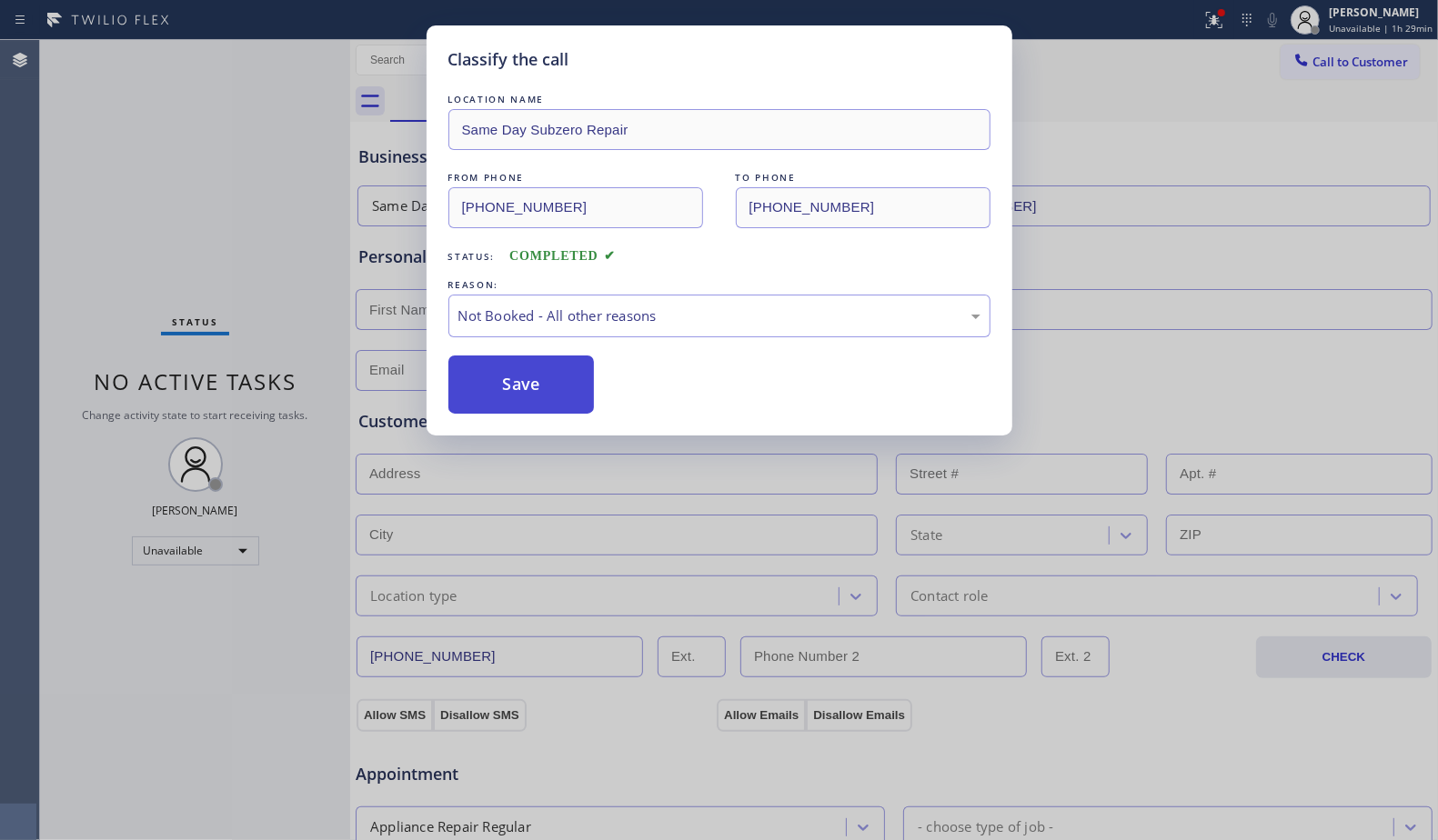
click at [536, 372] on button "Save" at bounding box center [521, 384] width 146 height 58
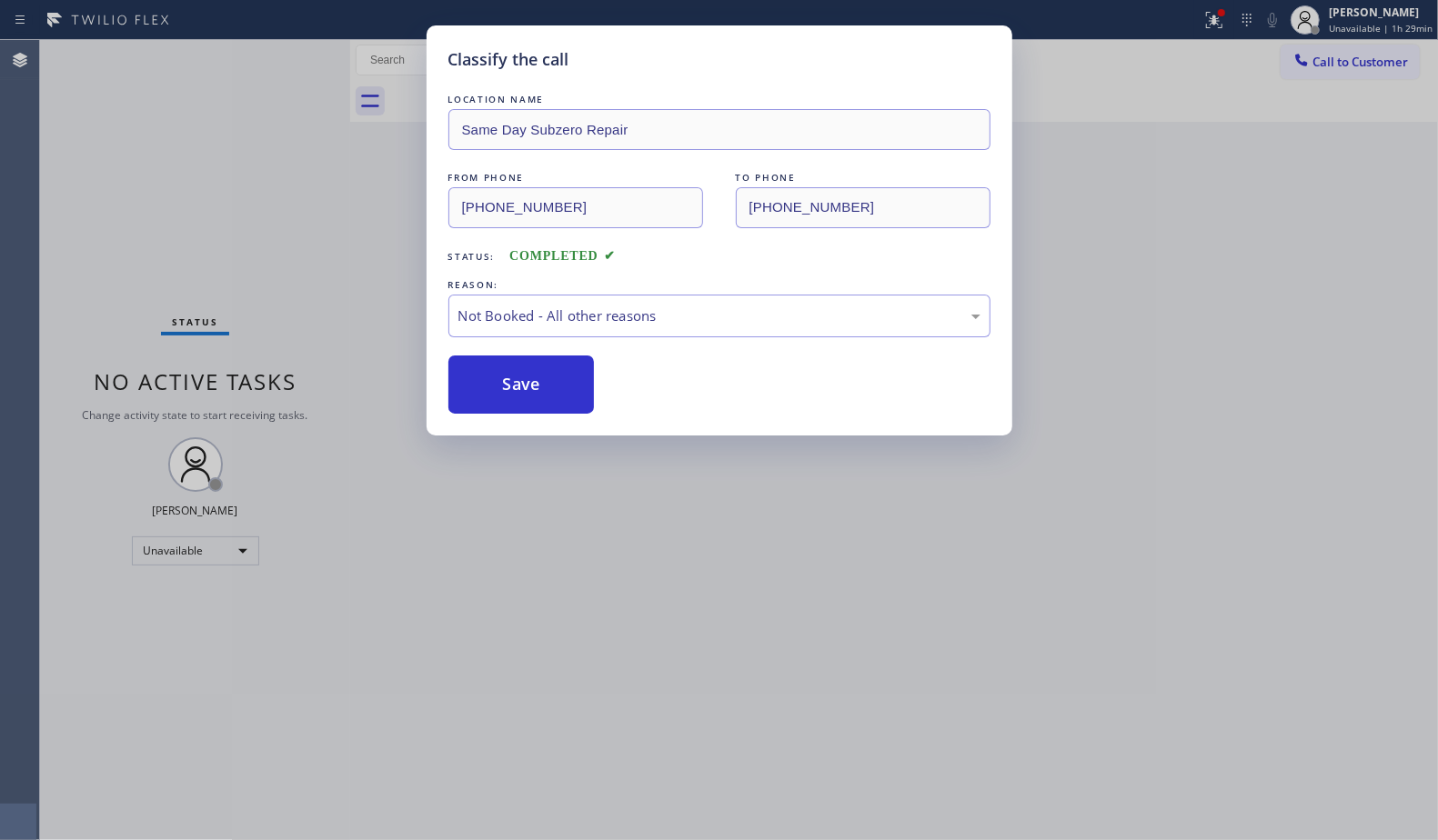
drag, startPoint x: 1219, startPoint y: 210, endPoint x: 1226, endPoint y: 105, distance: 105.2
click at [1230, 180] on div "Classify the call LOCATION NAME Same Day Subzero Repair FROM PHONE [PHONE_NUMBE…" at bounding box center [719, 420] width 1438 height 840
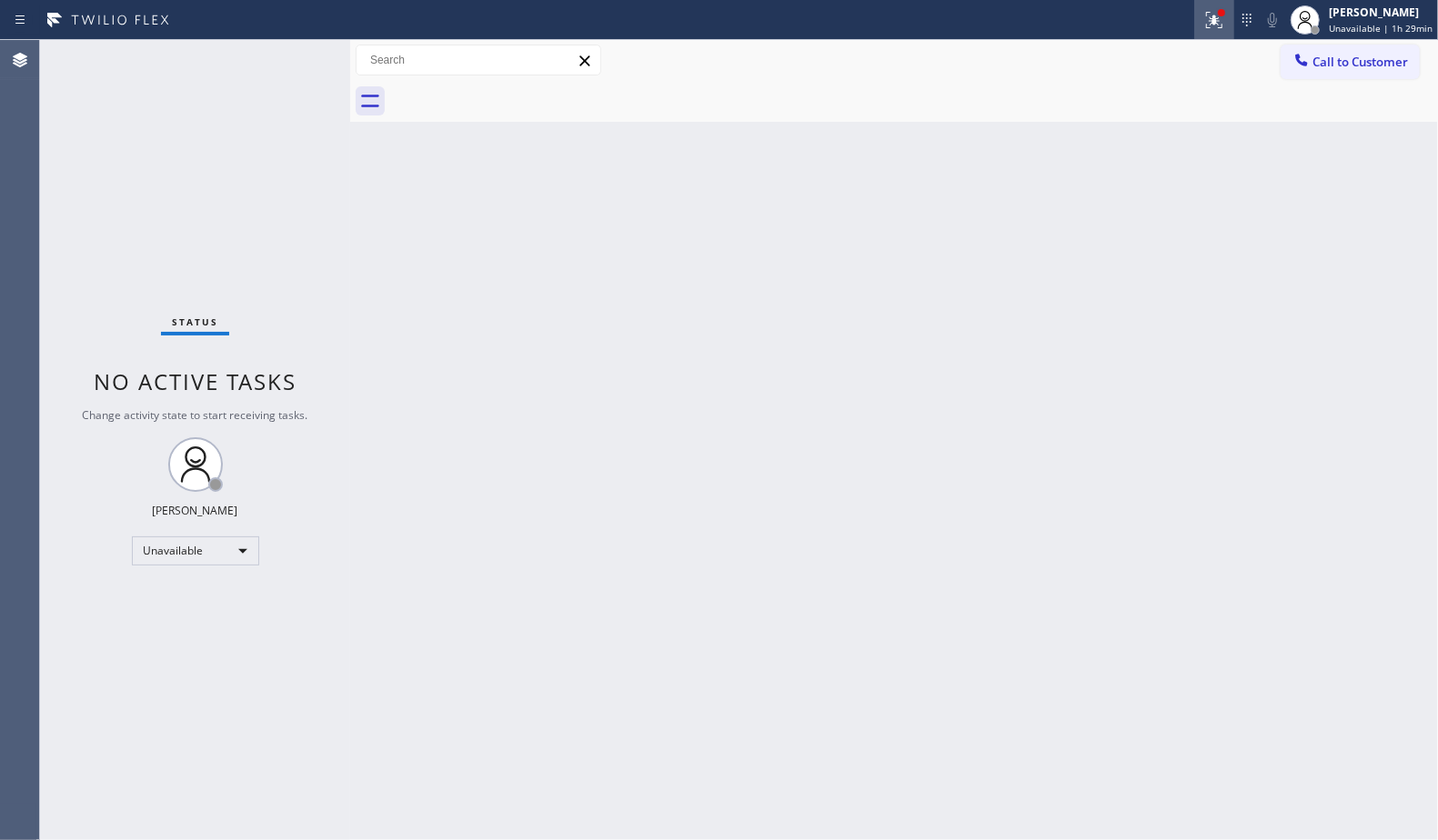
click at [1207, 17] on div at bounding box center [1215, 20] width 40 height 22
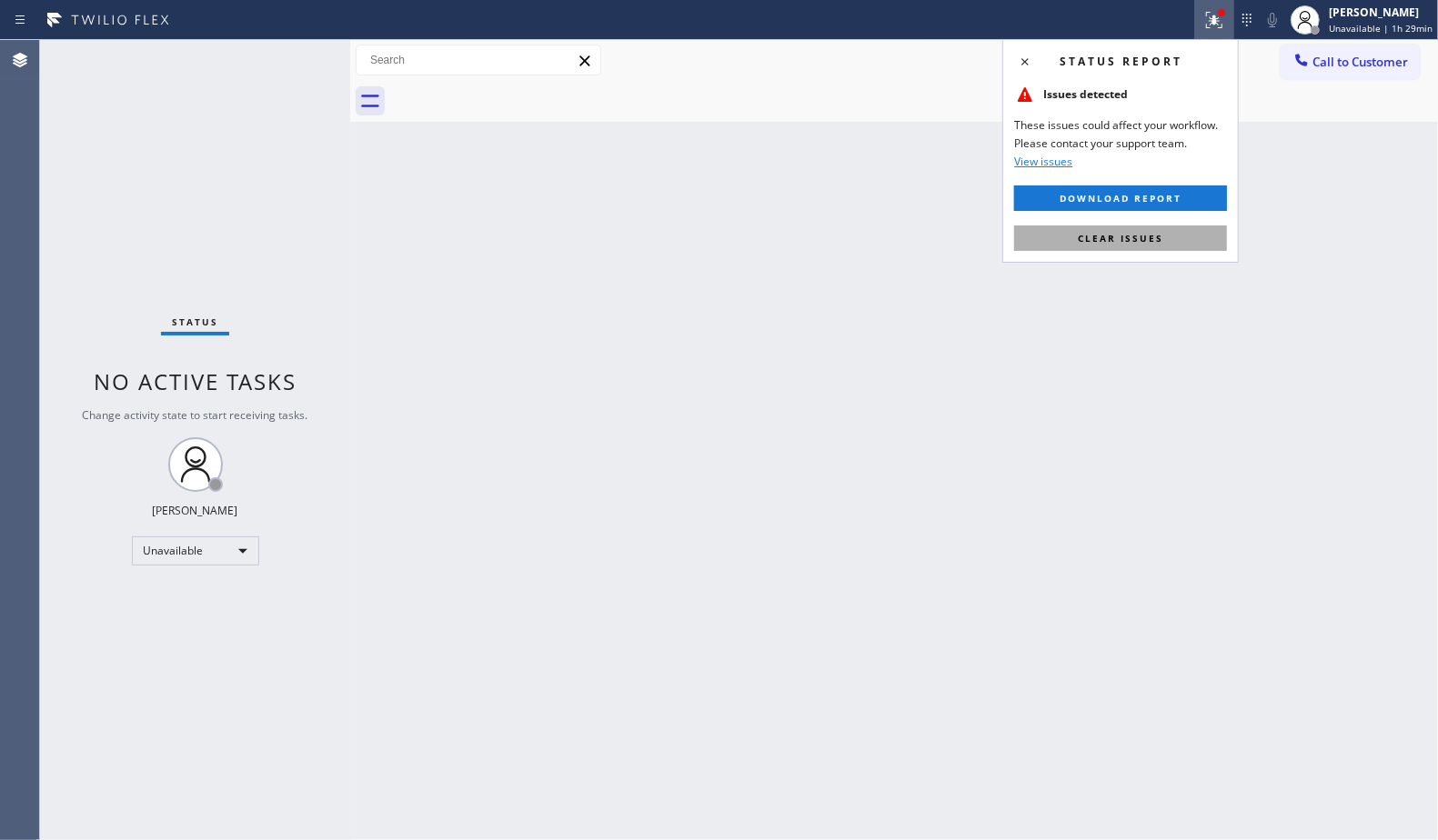
click at [1163, 235] on button "Clear issues" at bounding box center [1121, 239] width 213 height 26
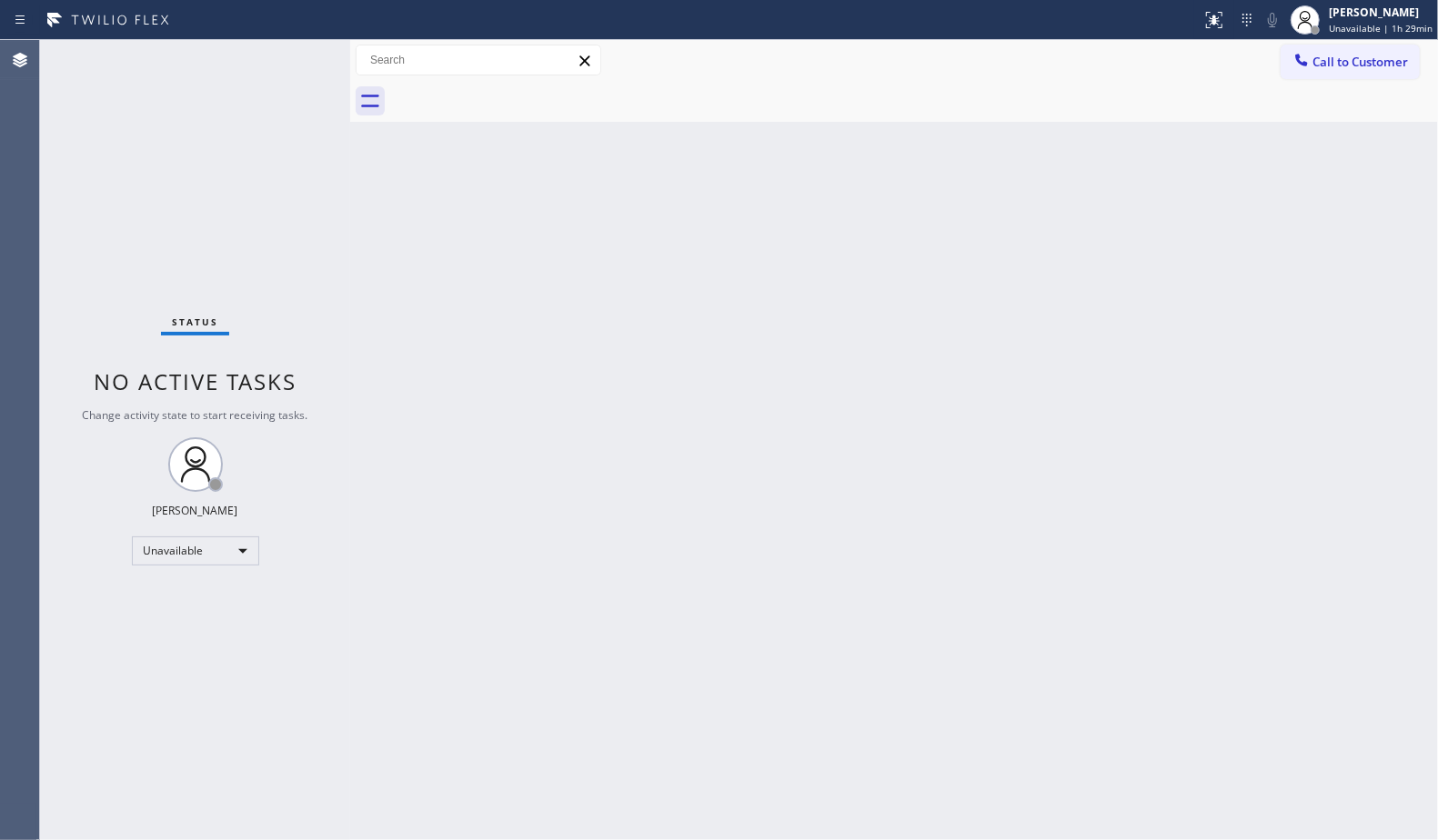
click at [508, 100] on div at bounding box center [914, 101] width 1048 height 41
click at [833, 309] on div "Back to Dashboard Change Sender ID Customers Technicians Select a contact Outbo…" at bounding box center [893, 441] width 1088 height 801
drag, startPoint x: 1318, startPoint y: 46, endPoint x: 1286, endPoint y: 73, distance: 41.9
click at [1319, 46] on button "Call to Customer" at bounding box center [1351, 62] width 140 height 35
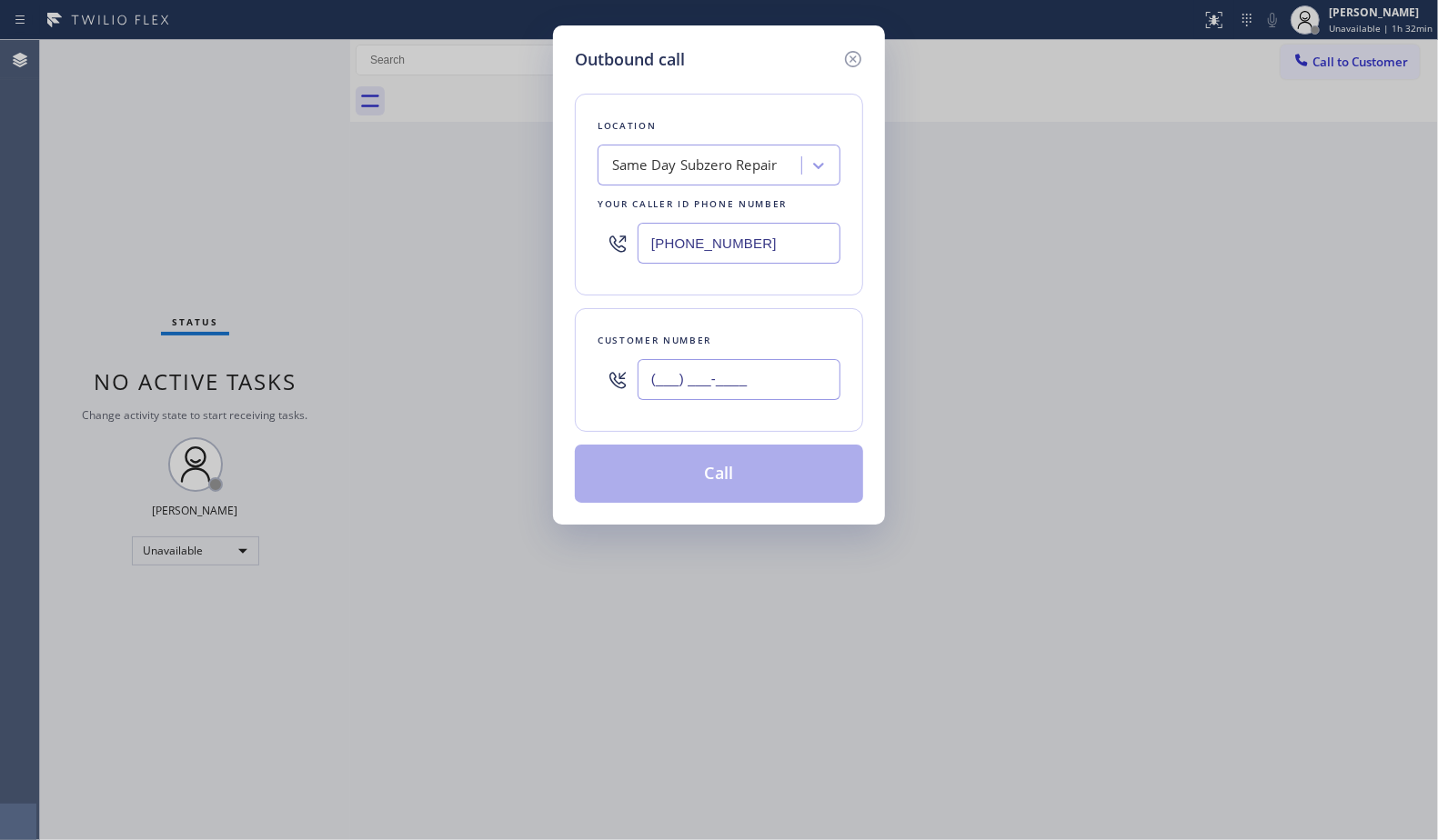
click at [803, 364] on input "(___) ___-____" at bounding box center [738, 379] width 203 height 41
paste input "747) 252-3559"
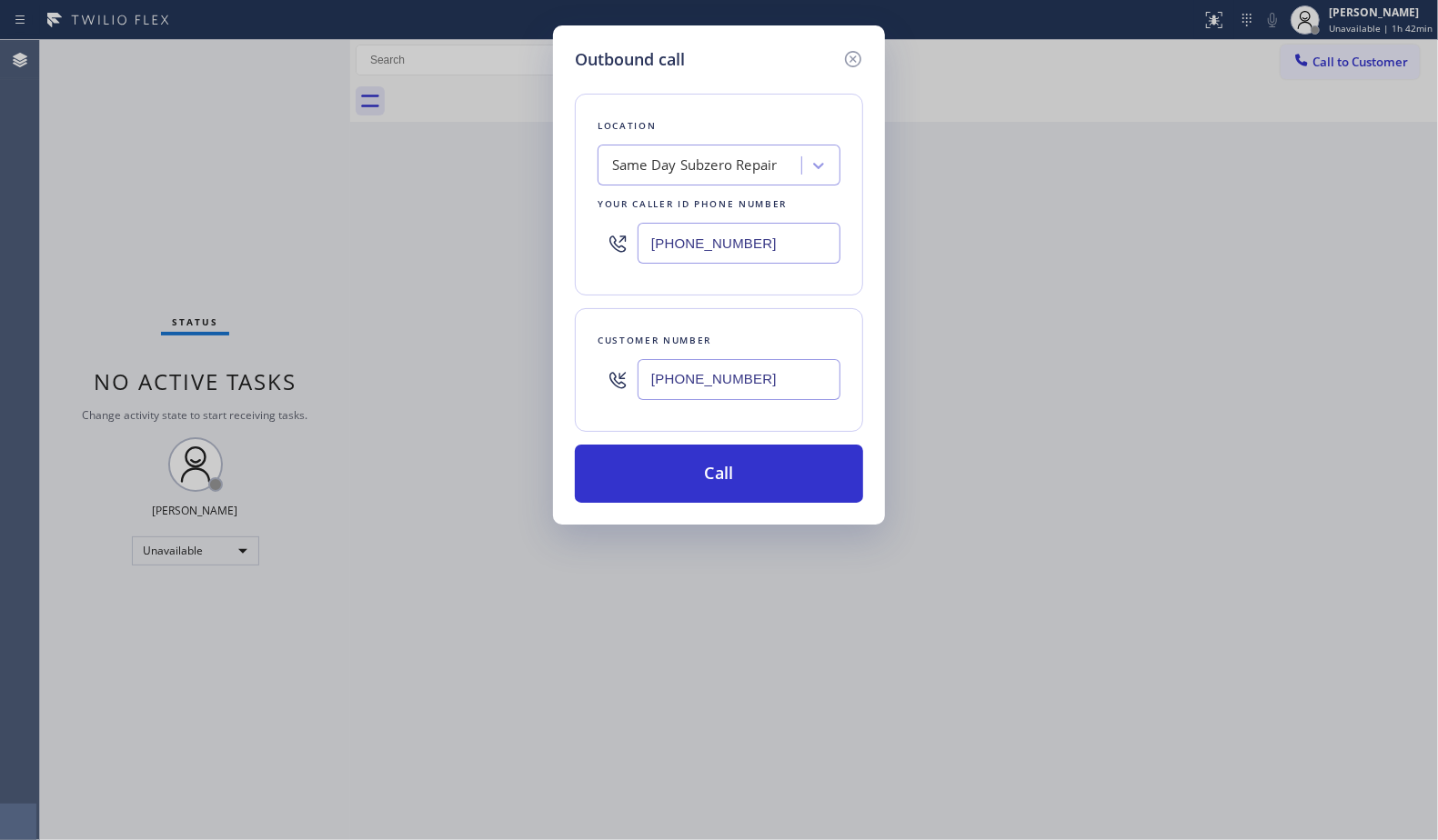
click at [1166, 235] on div "Outbound call Location Same Day Subzero Repair Your caller id phone number [PHO…" at bounding box center [719, 420] width 1438 height 840
click at [851, 63] on icon at bounding box center [853, 60] width 22 height 22
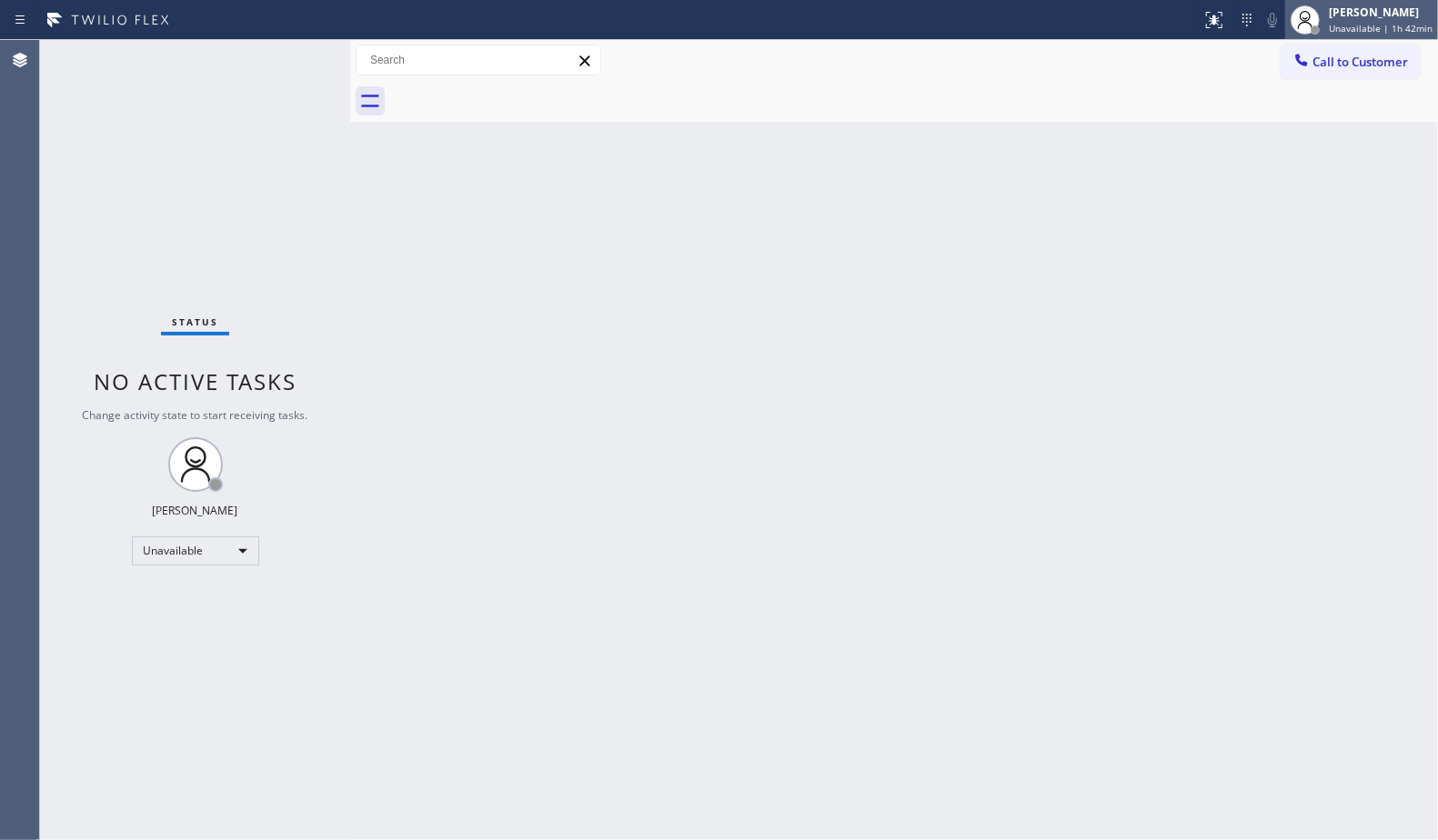
click at [1399, 29] on span "Unavailable | 1h 42min" at bounding box center [1380, 28] width 104 height 13
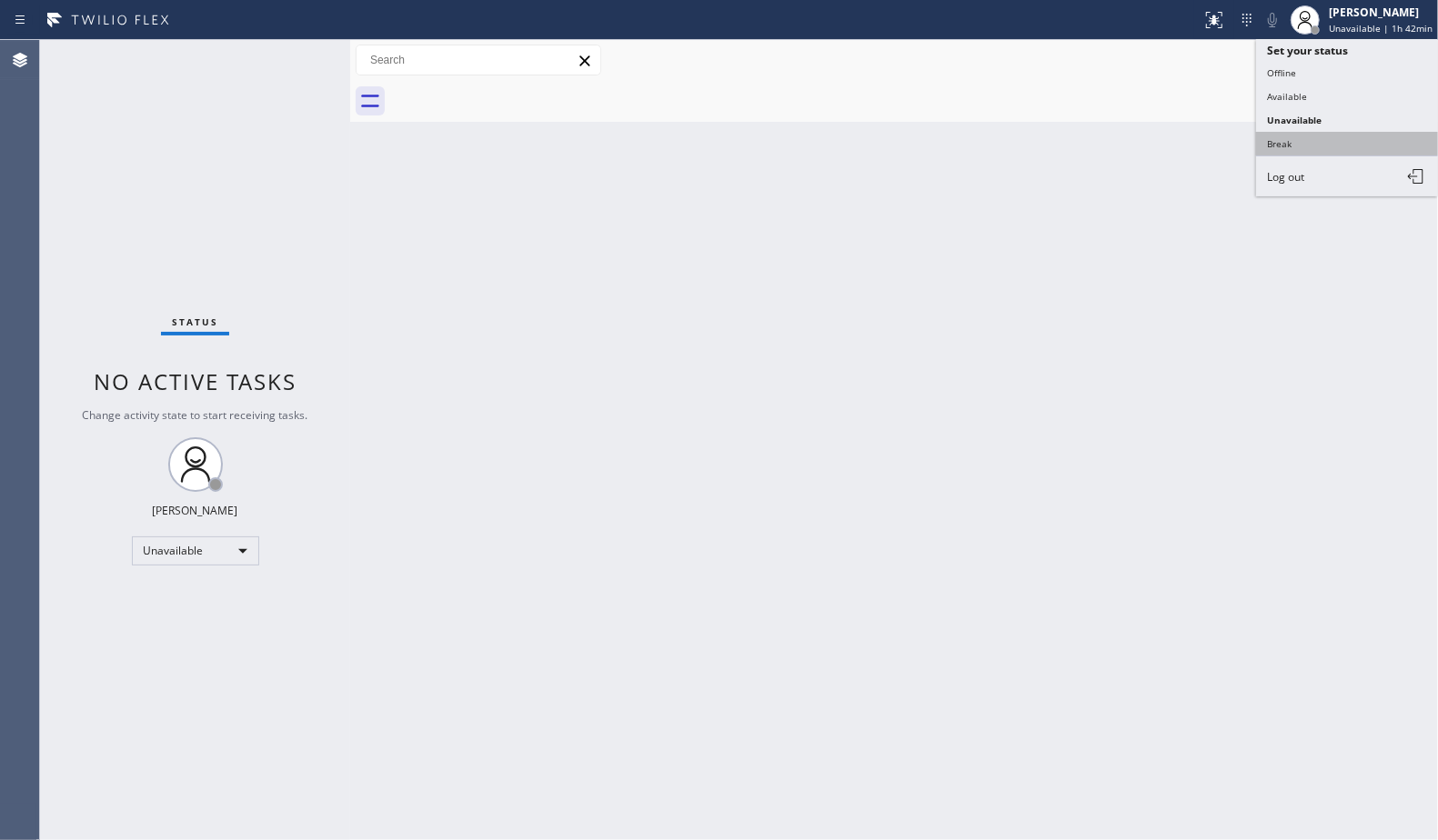
click at [1306, 142] on button "Break" at bounding box center [1347, 144] width 182 height 24
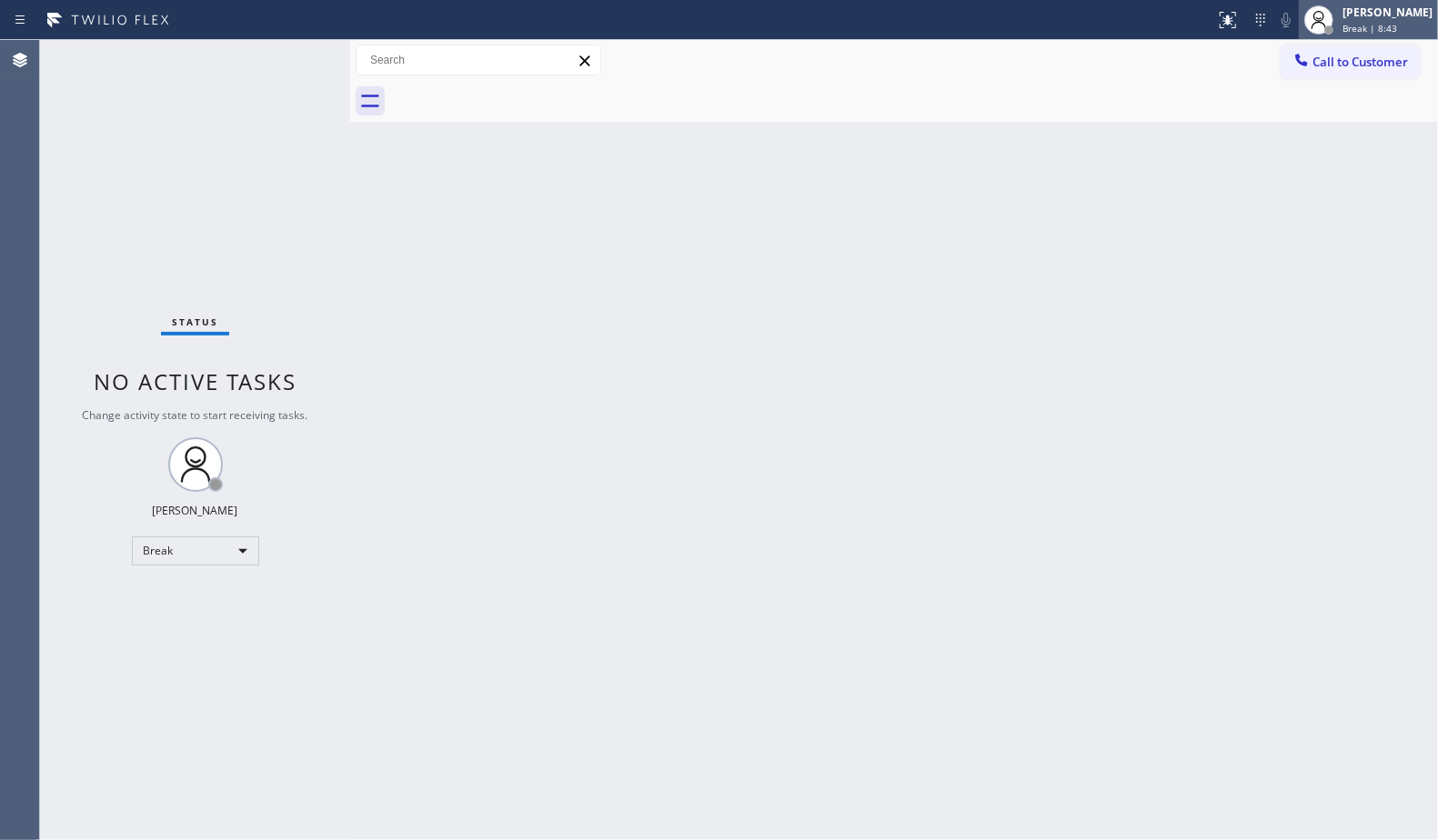
click at [1398, 17] on div "[PERSON_NAME]" at bounding box center [1387, 12] width 90 height 16
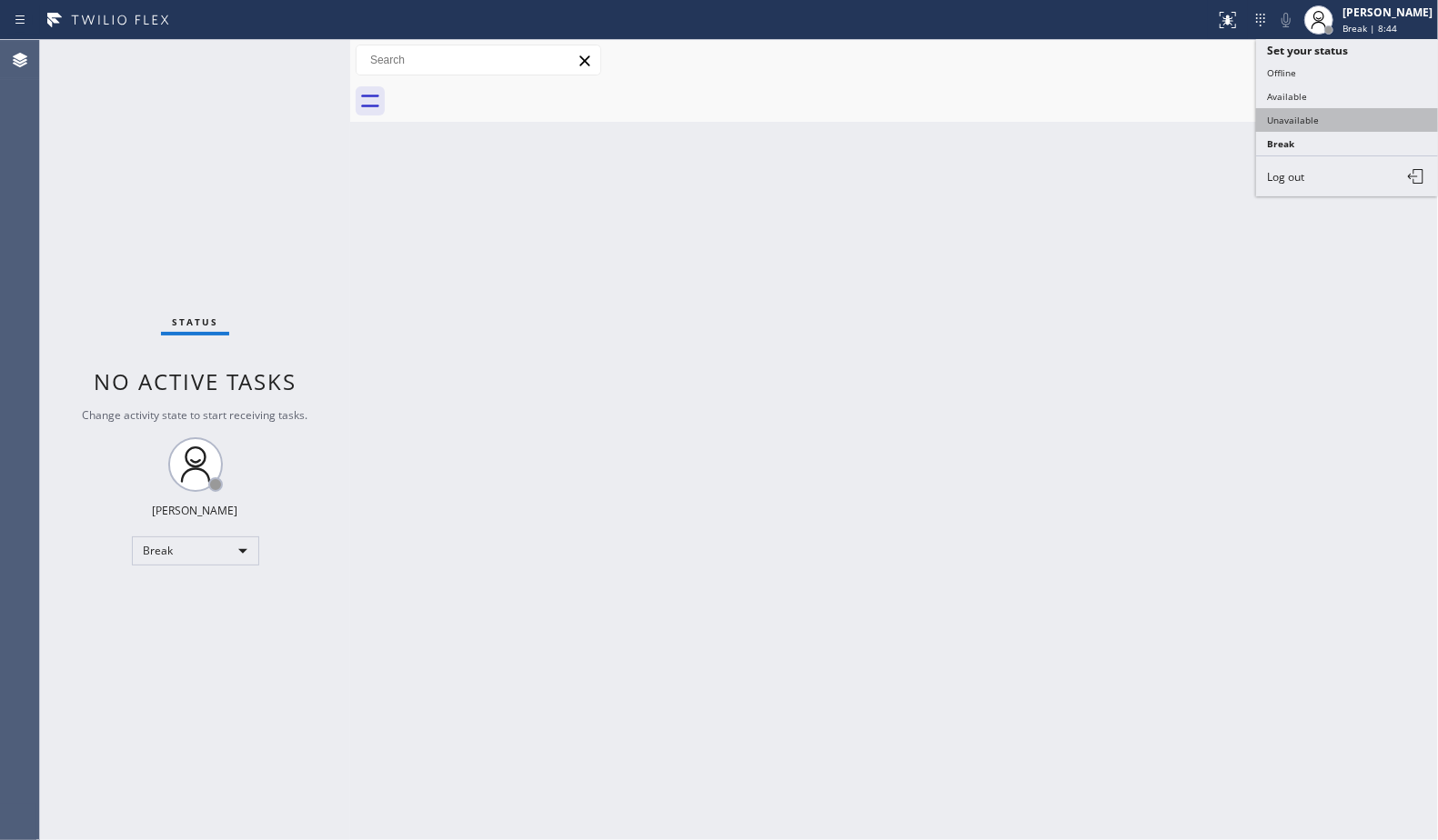
click at [1334, 114] on button "Unavailable" at bounding box center [1347, 120] width 182 height 24
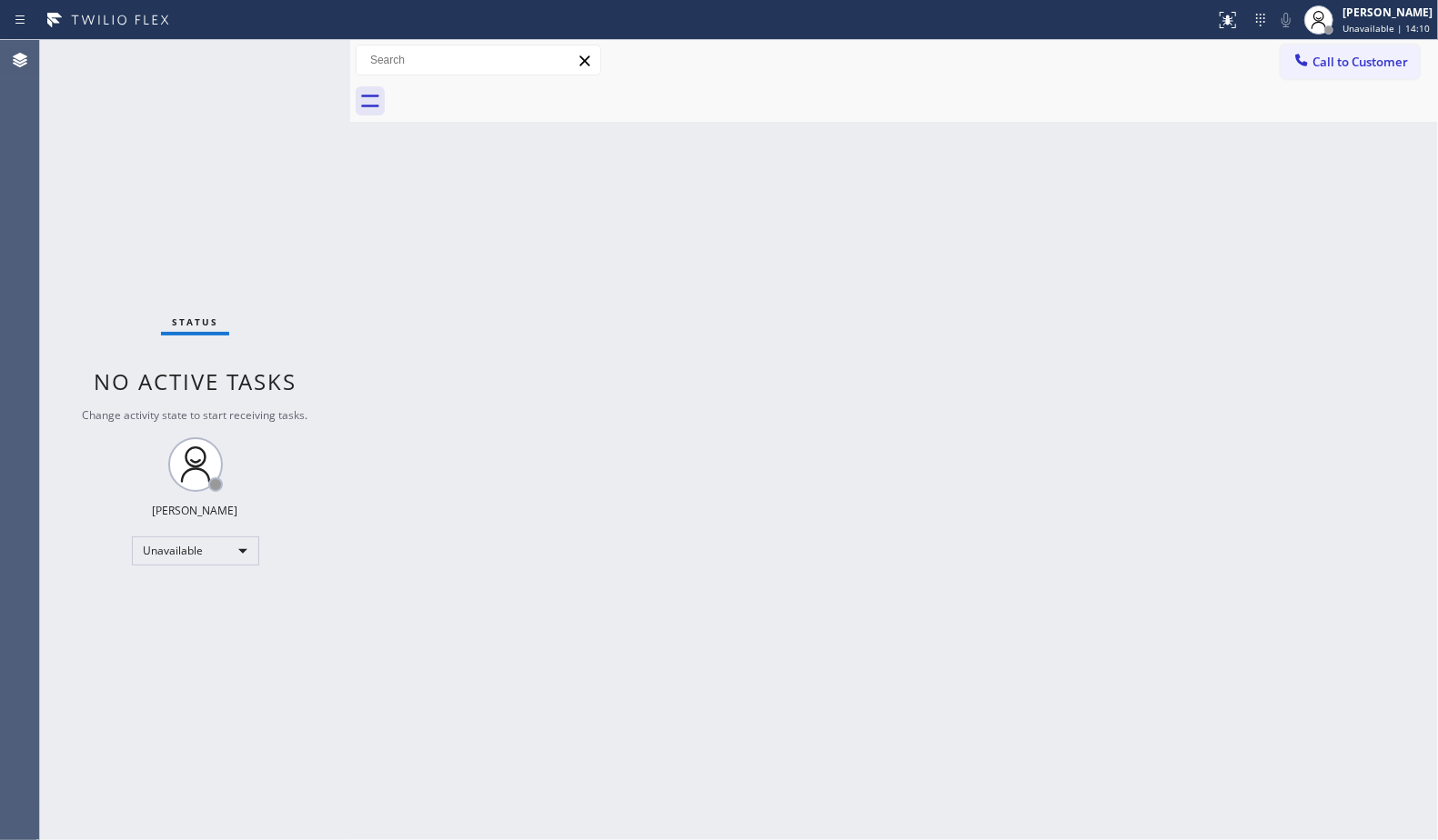
click at [886, 121] on div at bounding box center [914, 101] width 1048 height 41
click at [1003, 194] on div "Back to Dashboard Change Sender ID Customers Technicians Select a contact Outbo…" at bounding box center [893, 441] width 1088 height 801
click at [1340, 65] on span "Call to Customer" at bounding box center [1360, 62] width 95 height 17
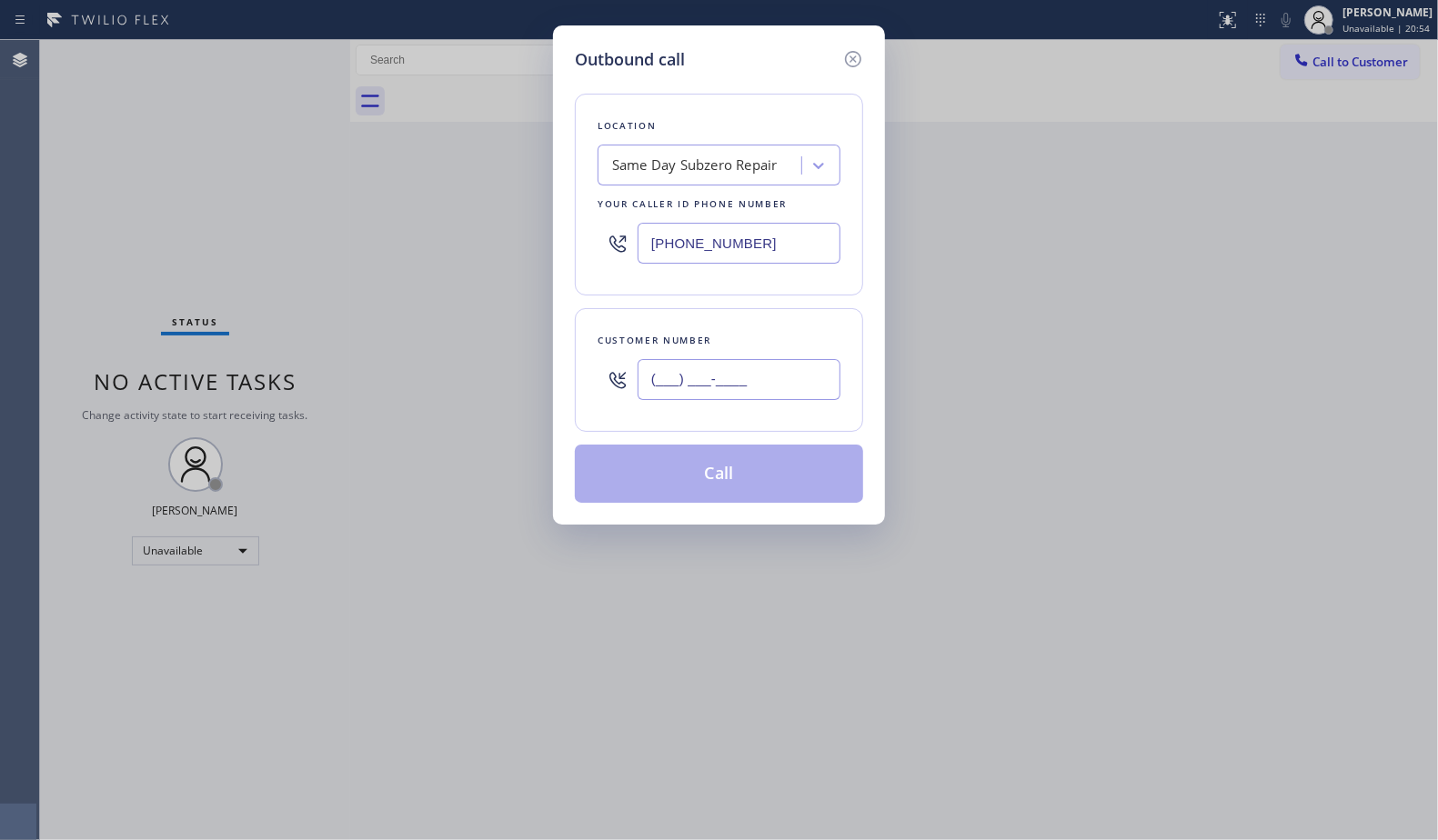
paste input "747) 252-3559"
click at [779, 375] on input "(___) ___-____" at bounding box center [738, 379] width 203 height 41
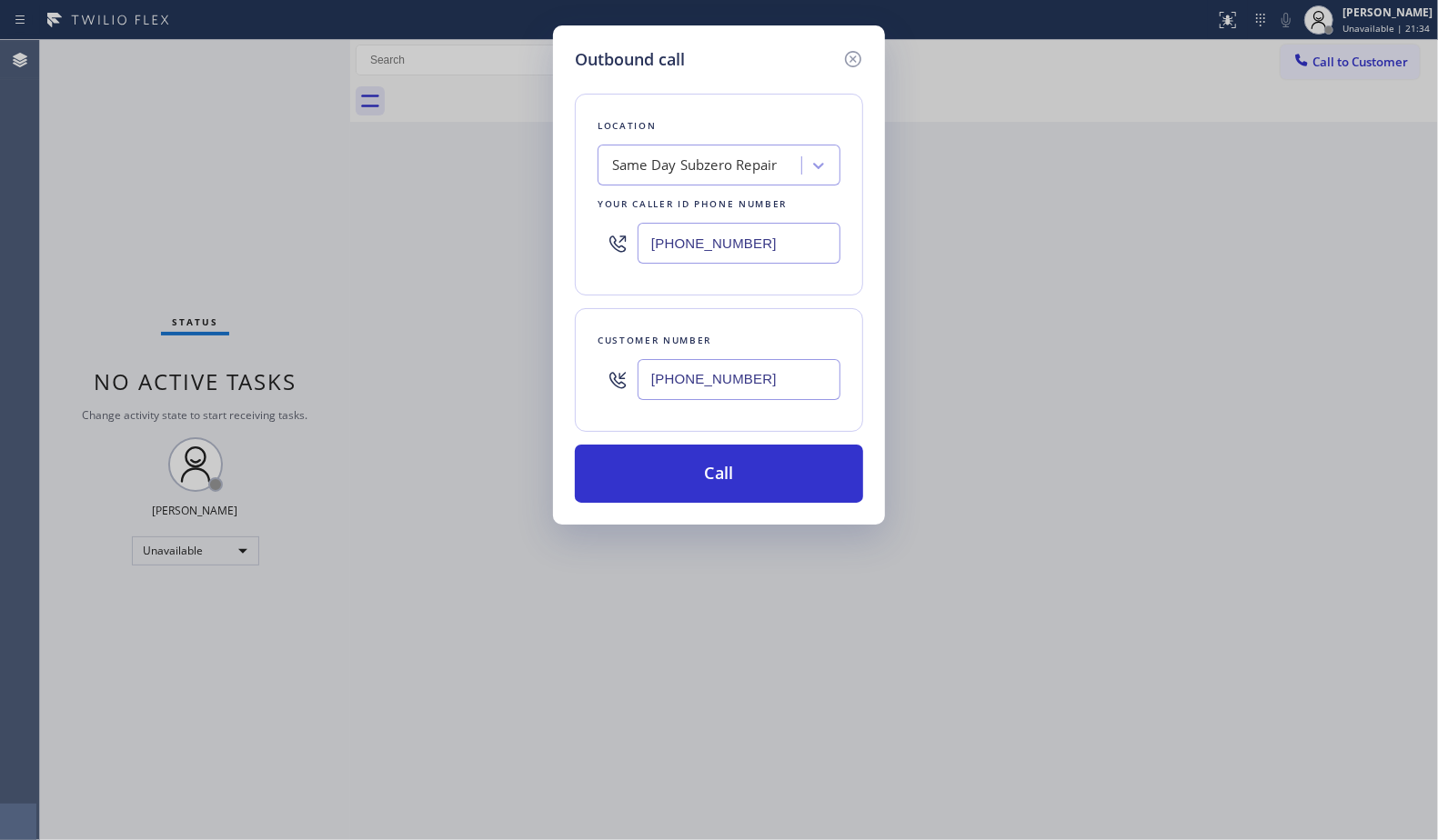
type input "[PHONE_NUMBER]"
drag, startPoint x: 717, startPoint y: 355, endPoint x: 995, endPoint y: 311, distance: 281.5
click at [995, 311] on div "Outbound call Location Same Day Subzero Repair Your caller id phone number [PHO…" at bounding box center [719, 420] width 1438 height 840
click at [700, 469] on button "Call" at bounding box center [719, 473] width 288 height 58
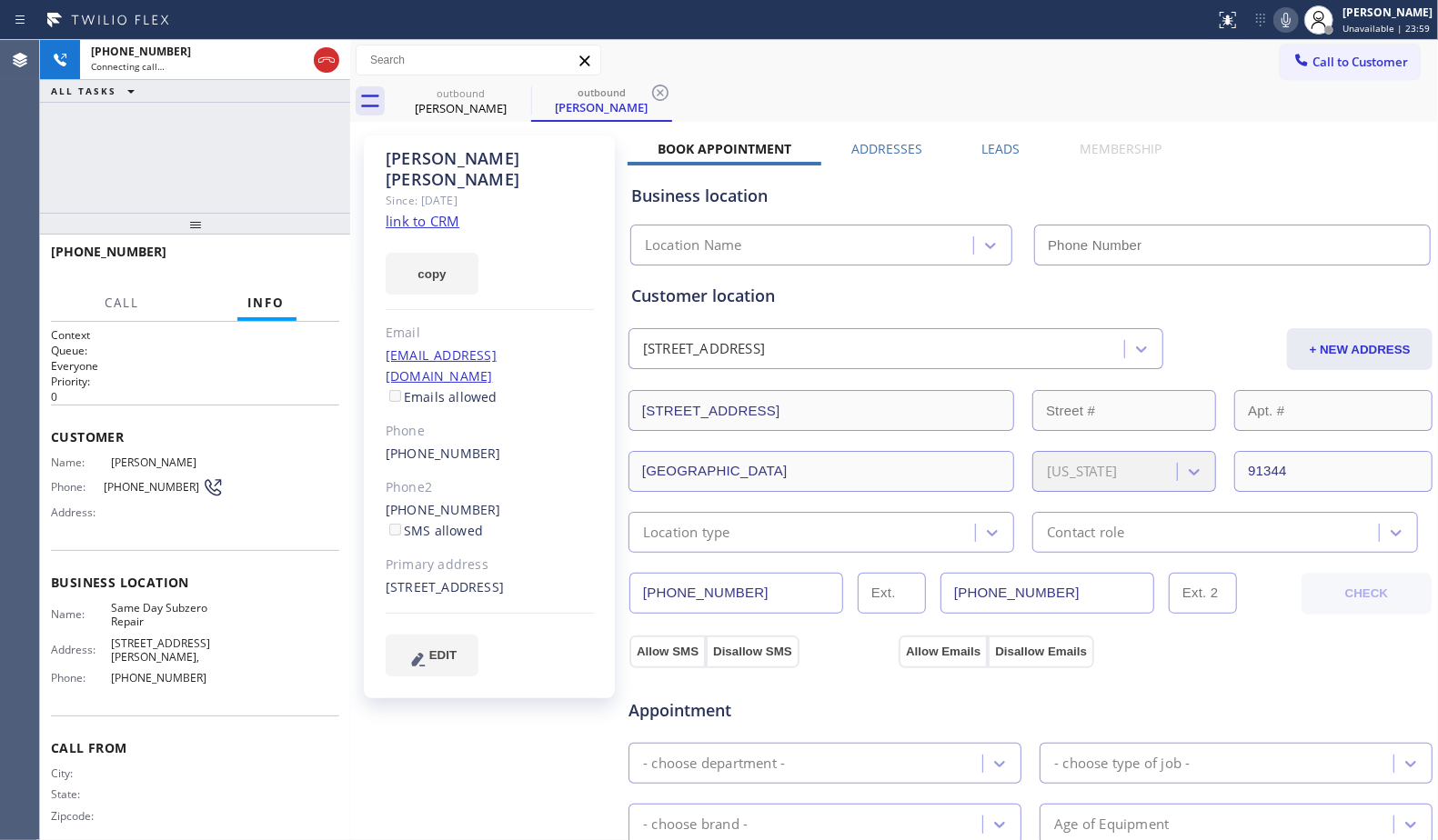
click at [983, 145] on label "Leads" at bounding box center [1002, 149] width 39 height 17
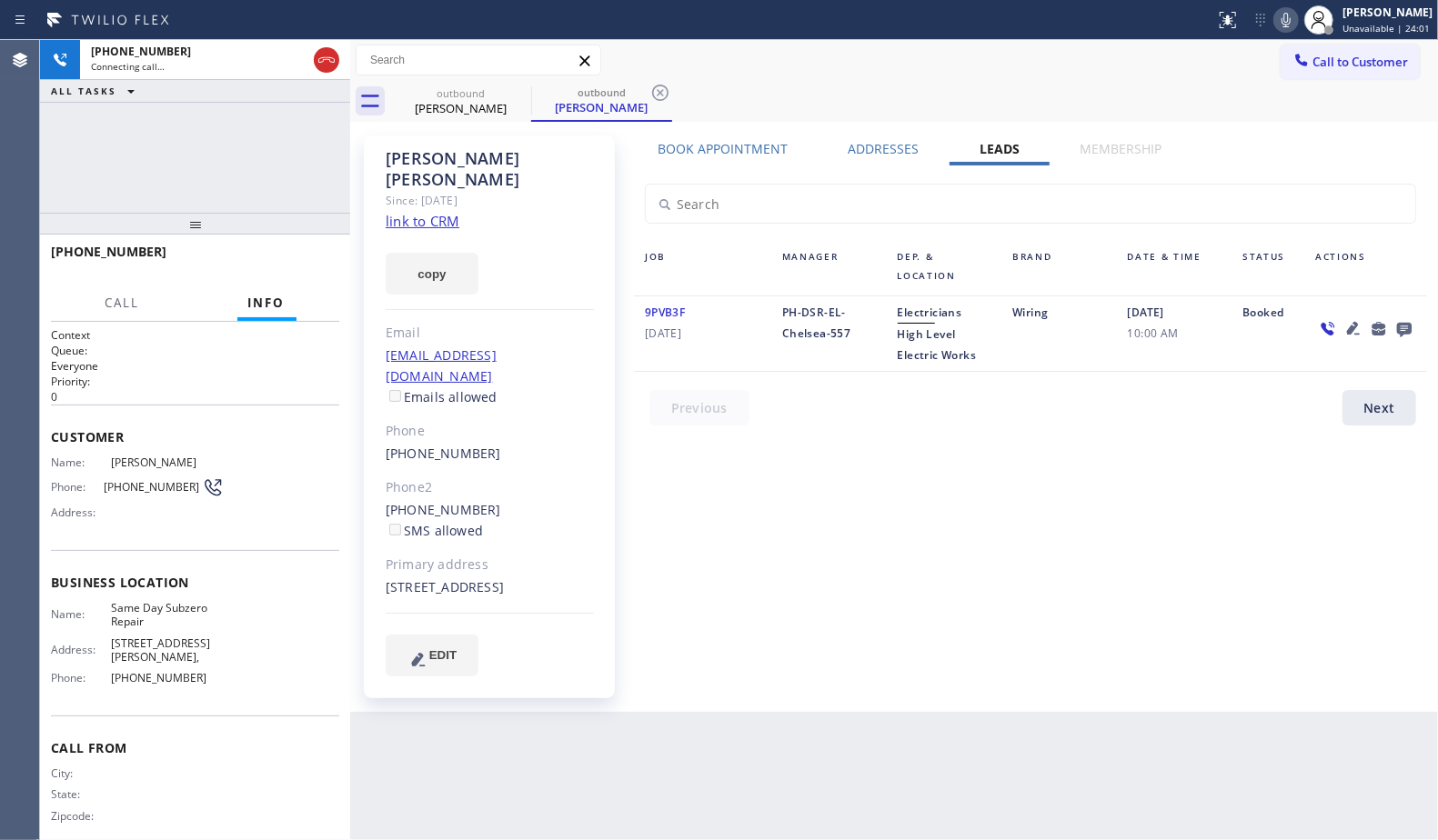
click at [1402, 327] on icon at bounding box center [1405, 330] width 15 height 15
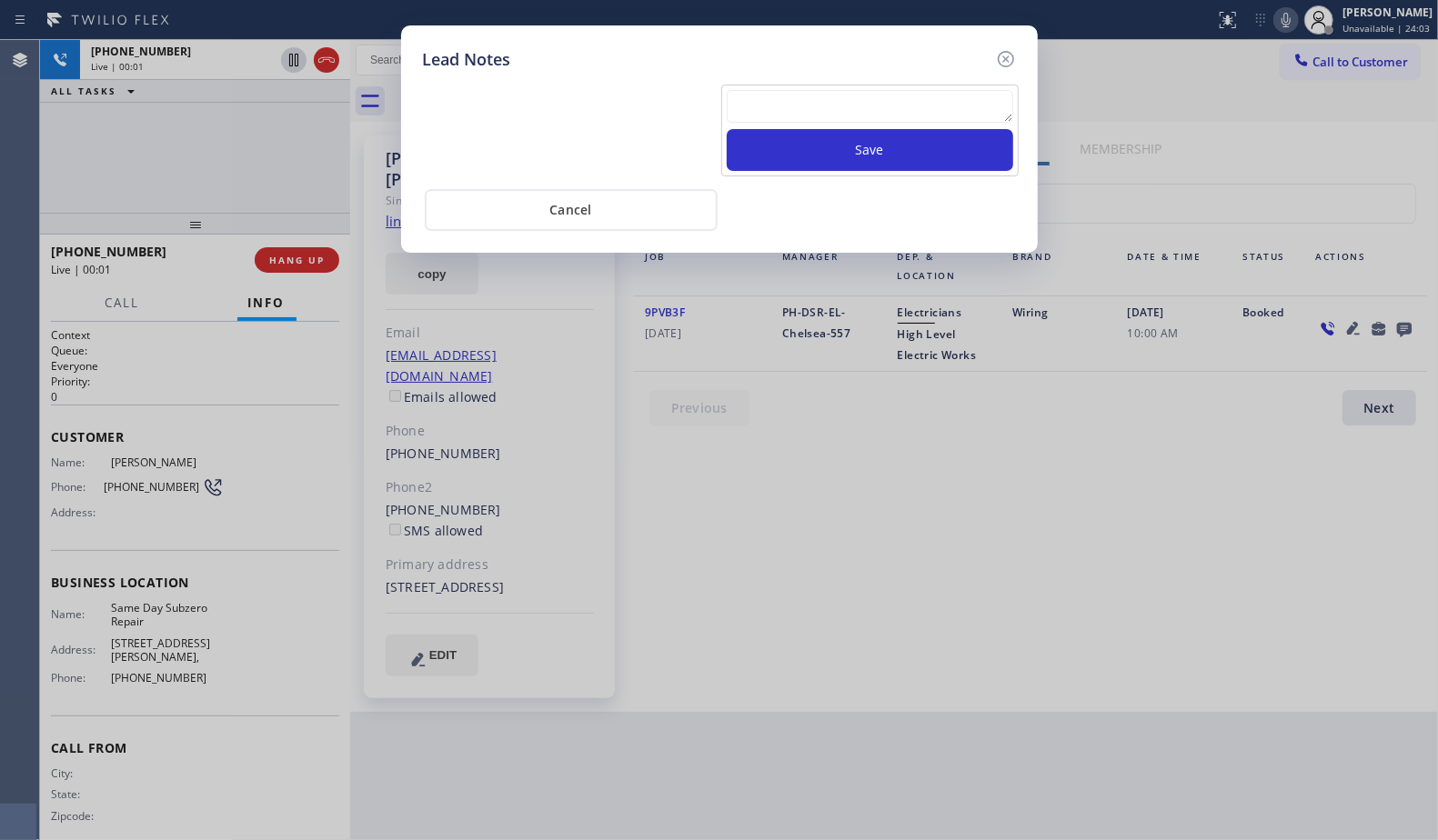
click at [831, 113] on textarea at bounding box center [870, 106] width 286 height 33
paste textarea "VM / Follow up call - Please transfer to me"
type textarea "VM / Follow up call - Please transfer to me"
click at [861, 148] on button "Save" at bounding box center [870, 151] width 286 height 42
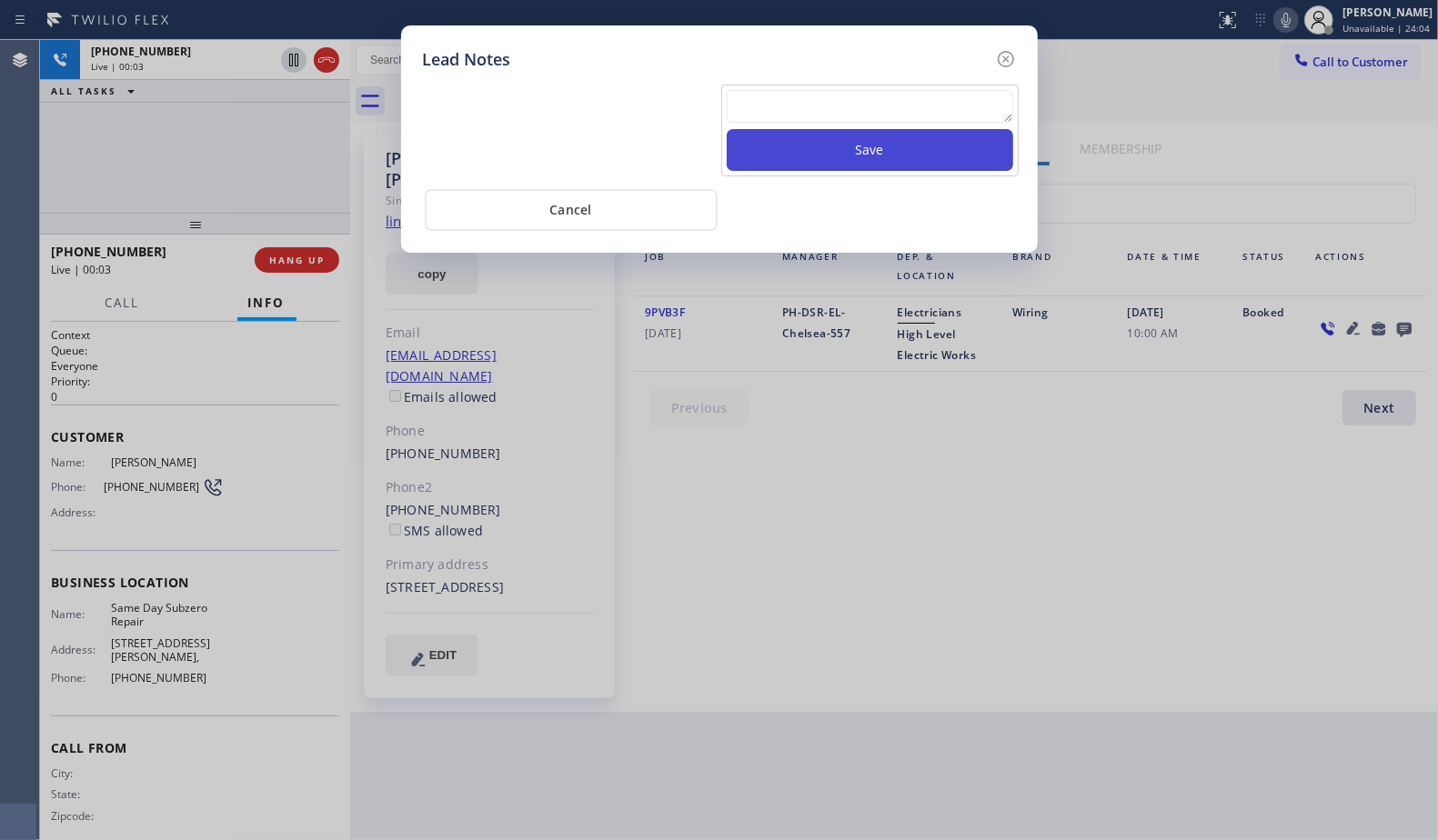
scroll to position [0, 0]
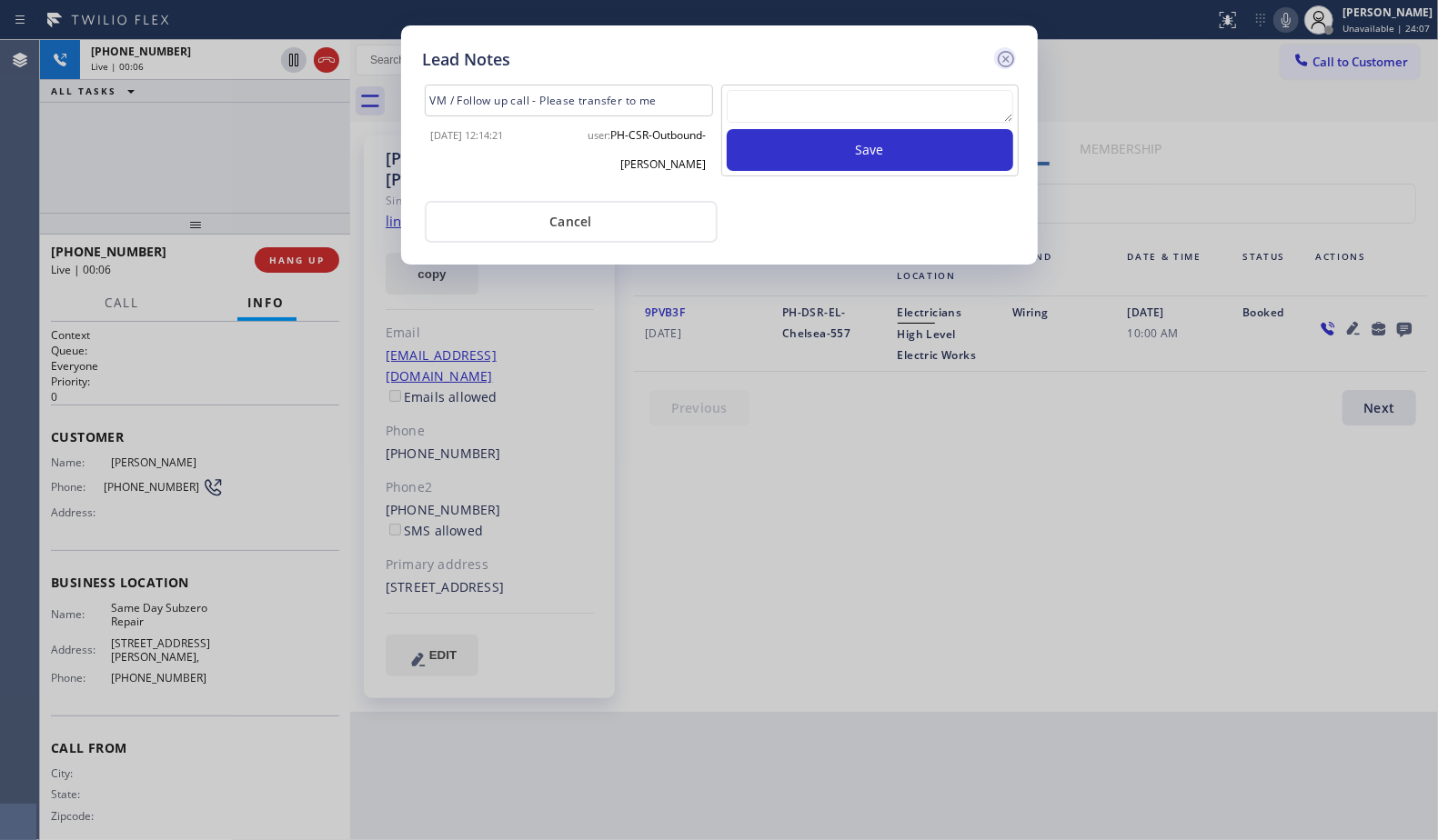
click at [1005, 49] on icon at bounding box center [1006, 60] width 22 height 22
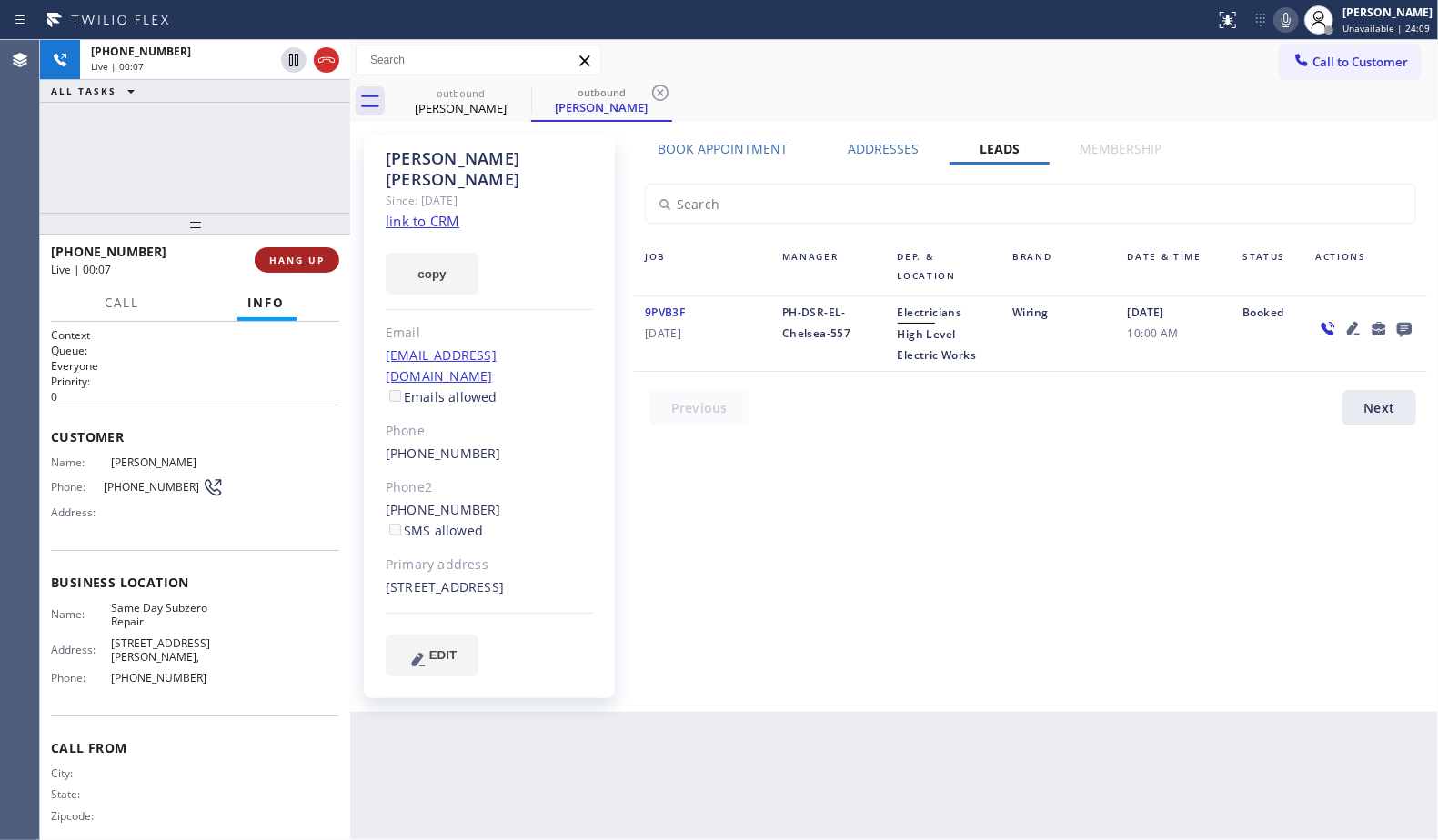
click at [285, 268] on button "HANG UP" at bounding box center [297, 260] width 84 height 26
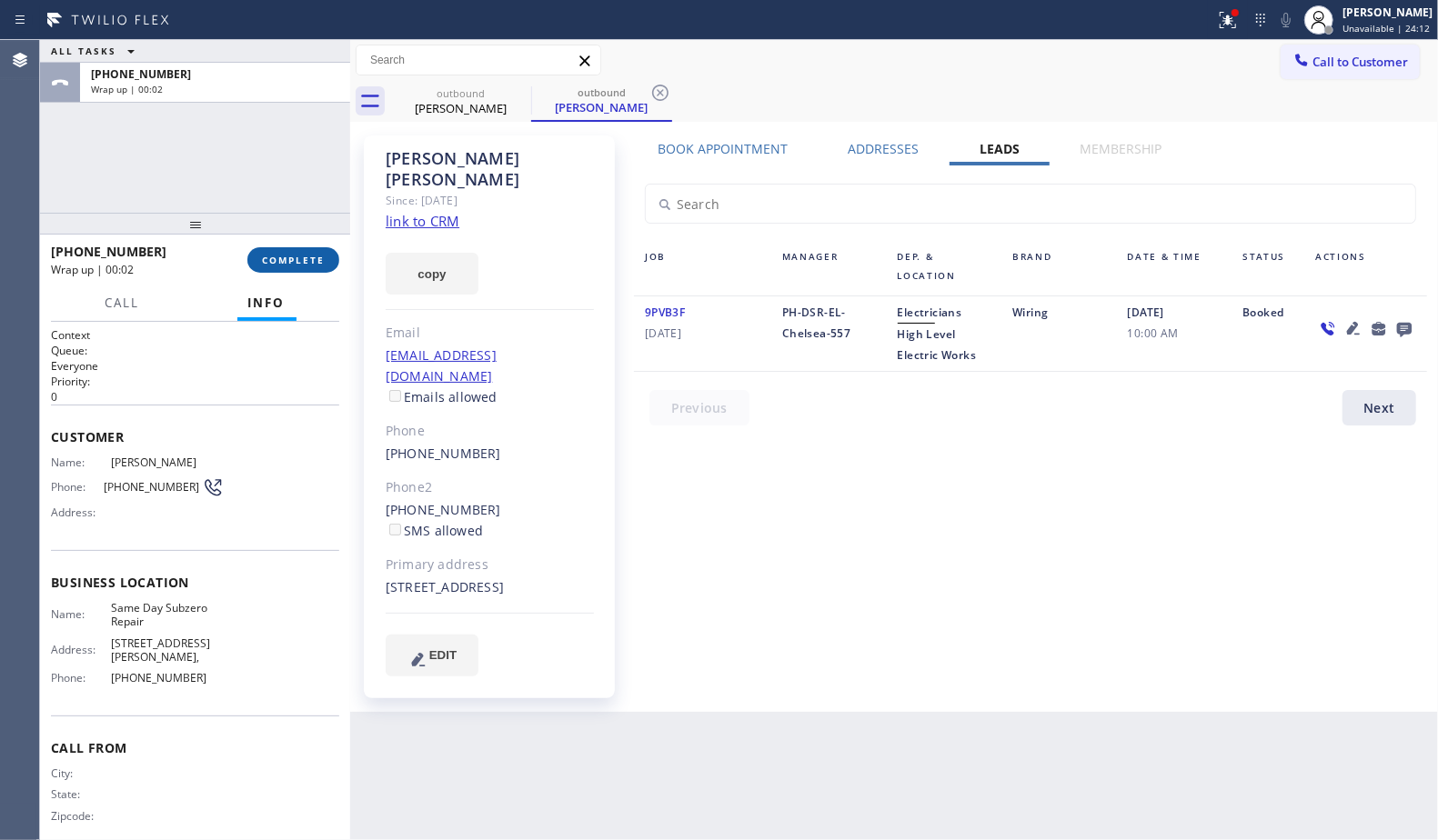
drag, startPoint x: 325, startPoint y: 241, endPoint x: 319, endPoint y: 266, distance: 25.7
click at [324, 241] on div "[PHONE_NUMBER] Wrap up | 00:02 COMPLETE" at bounding box center [195, 261] width 288 height 48
click at [319, 266] on button "COMPLETE" at bounding box center [293, 260] width 92 height 26
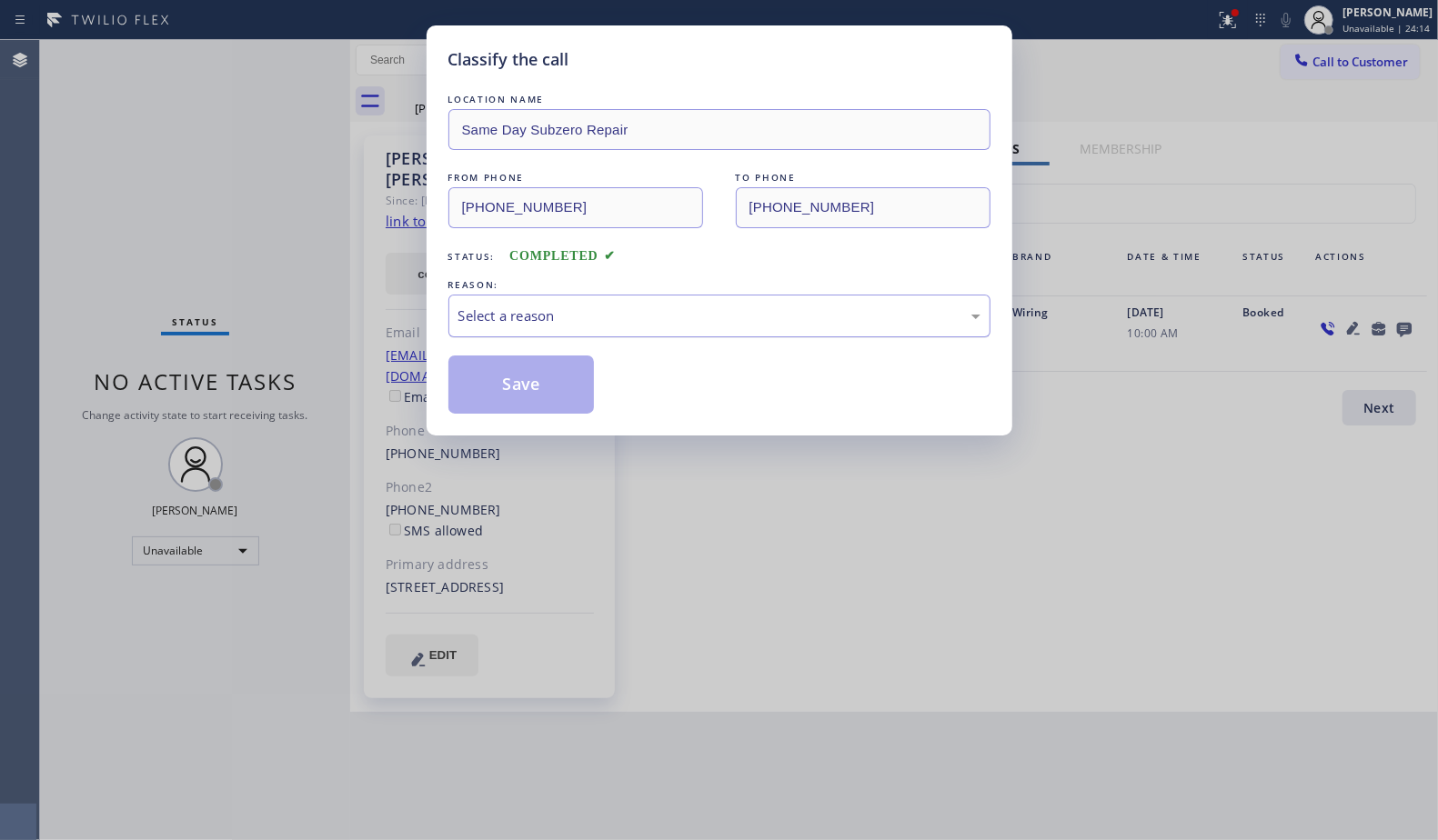
click at [607, 325] on div "Select a reason" at bounding box center [719, 316] width 522 height 21
click at [532, 372] on button "Save" at bounding box center [521, 384] width 146 height 58
drag, startPoint x: 532, startPoint y: 372, endPoint x: 538, endPoint y: 364, distance: 10.0
click at [532, 372] on button "Save" at bounding box center [521, 384] width 146 height 58
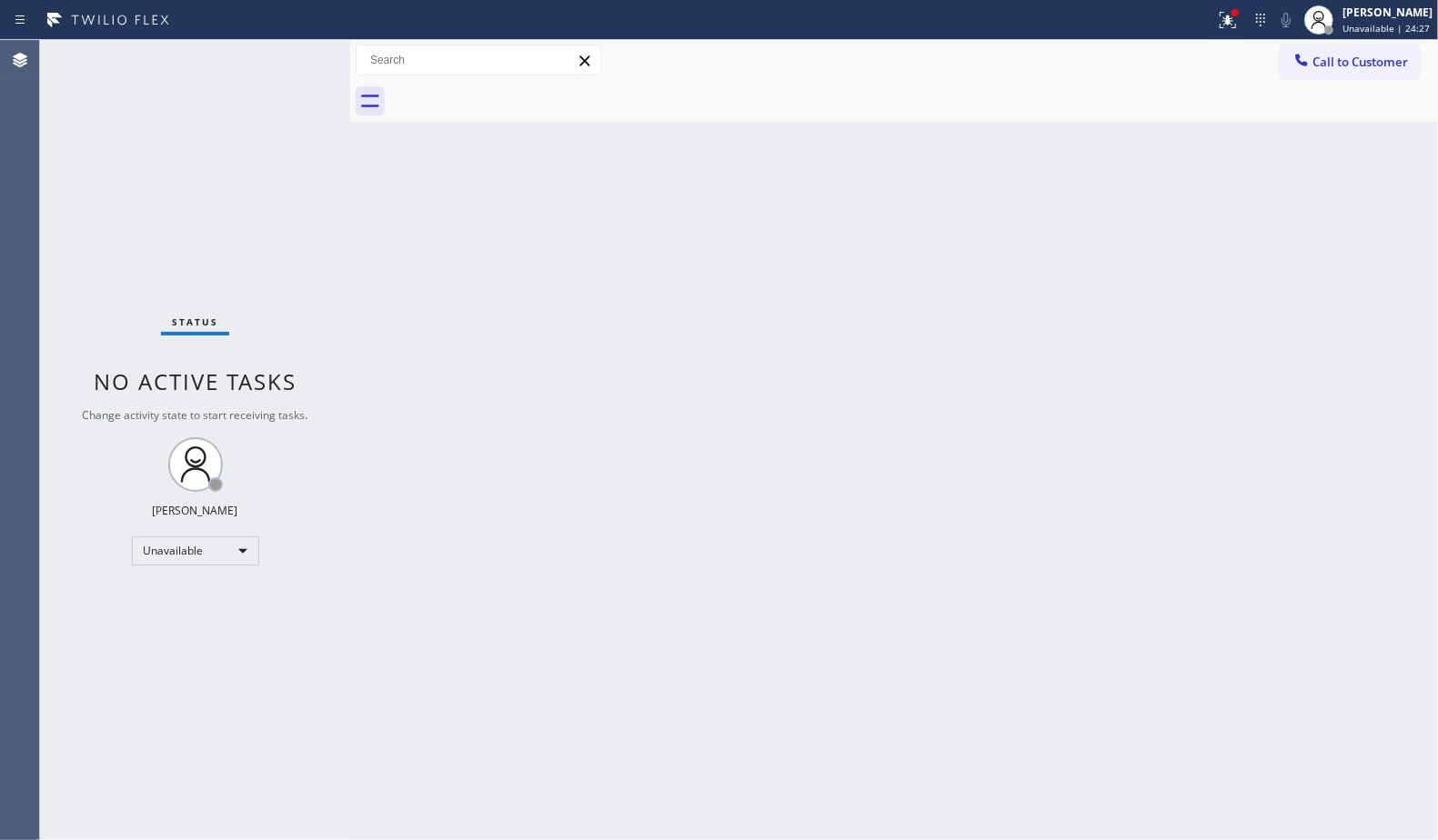
click at [1241, 40] on div "Call to Customer Outbound call Location Same Day Subzero Repair Your caller id …" at bounding box center [893, 61] width 1088 height 41
click at [1227, 28] on icon at bounding box center [1228, 20] width 22 height 22
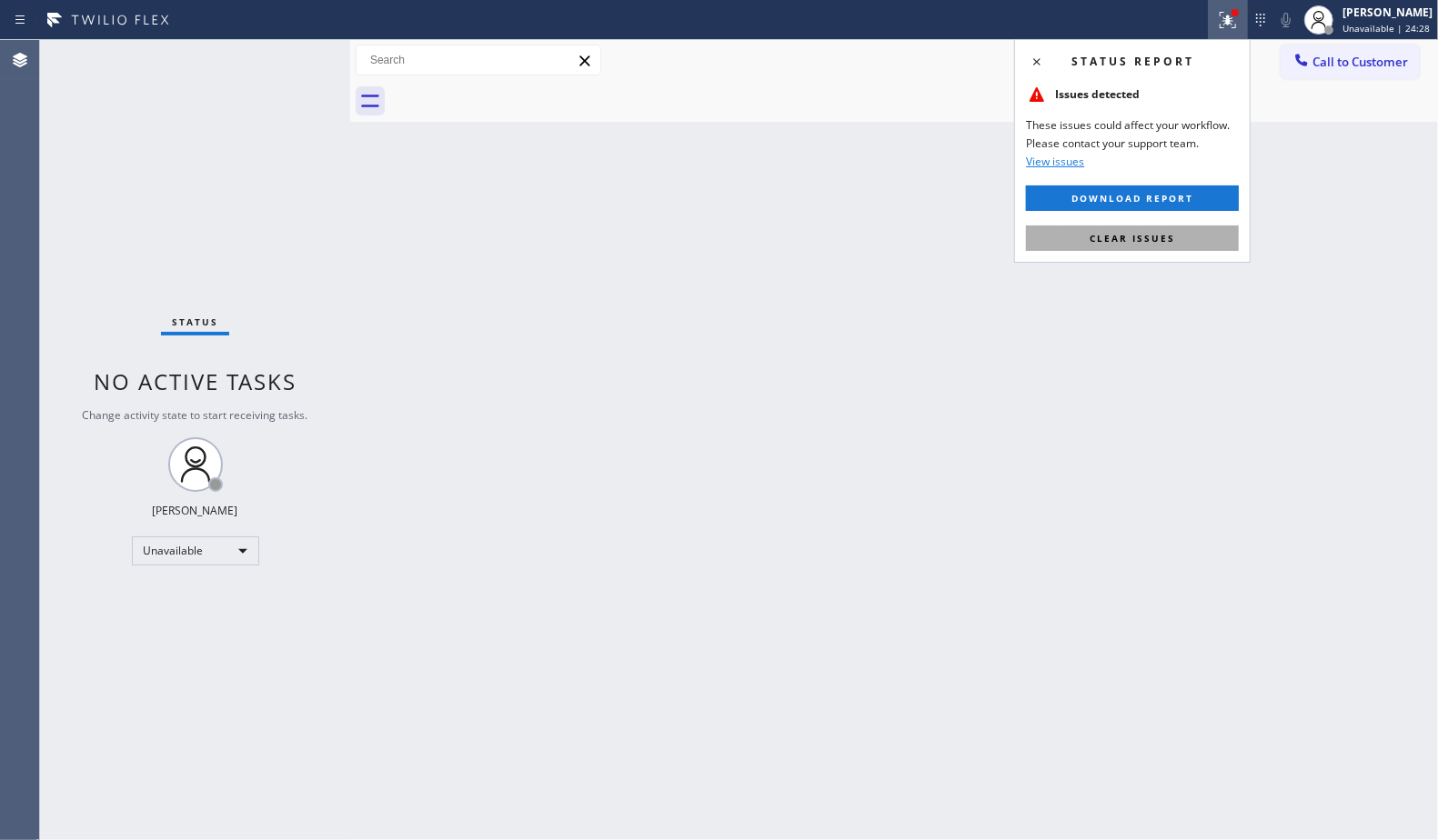
click at [1186, 226] on button "Clear issues" at bounding box center [1132, 239] width 213 height 26
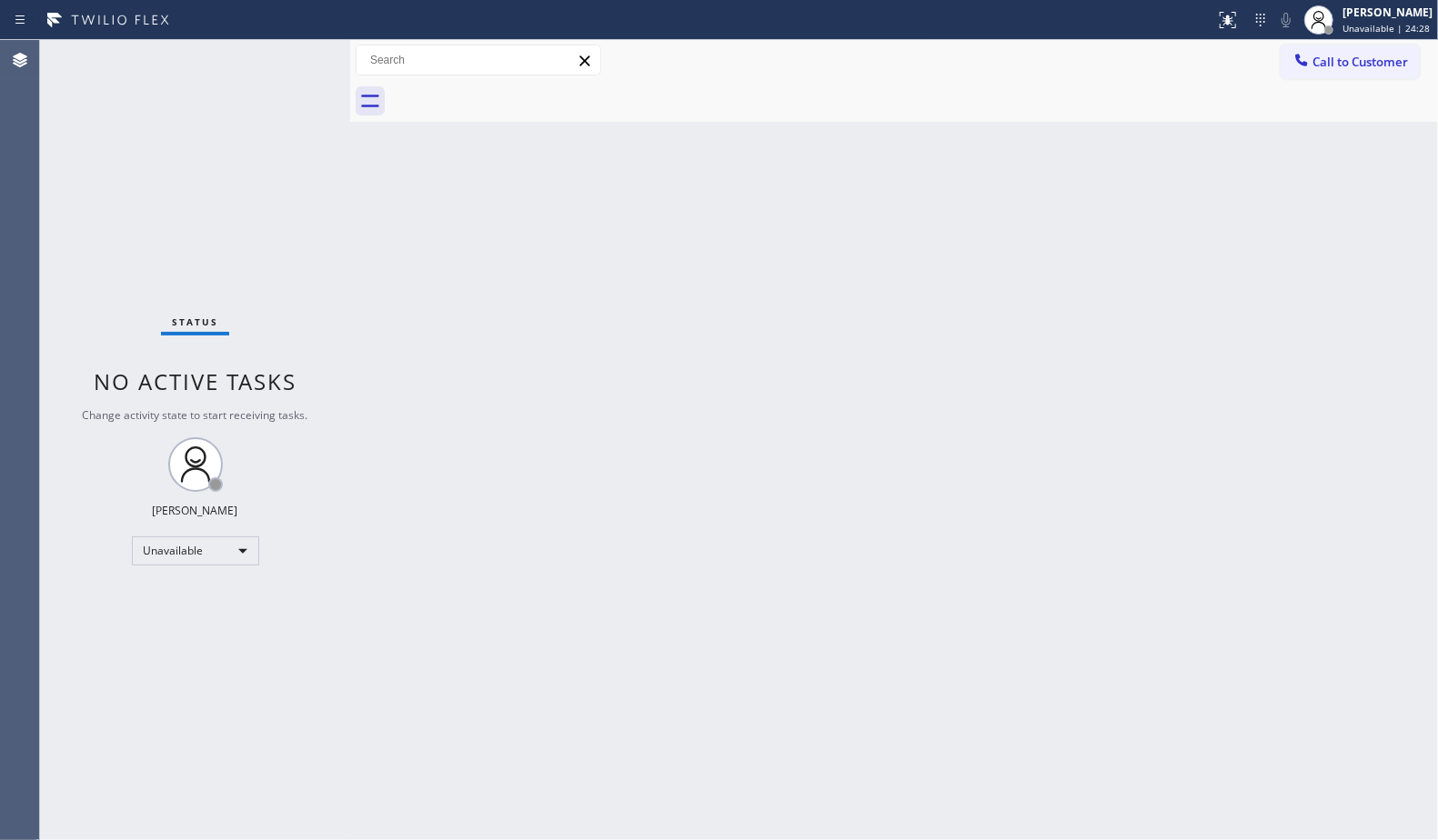
click at [1308, 72] on button "Call to Customer" at bounding box center [1351, 62] width 140 height 35
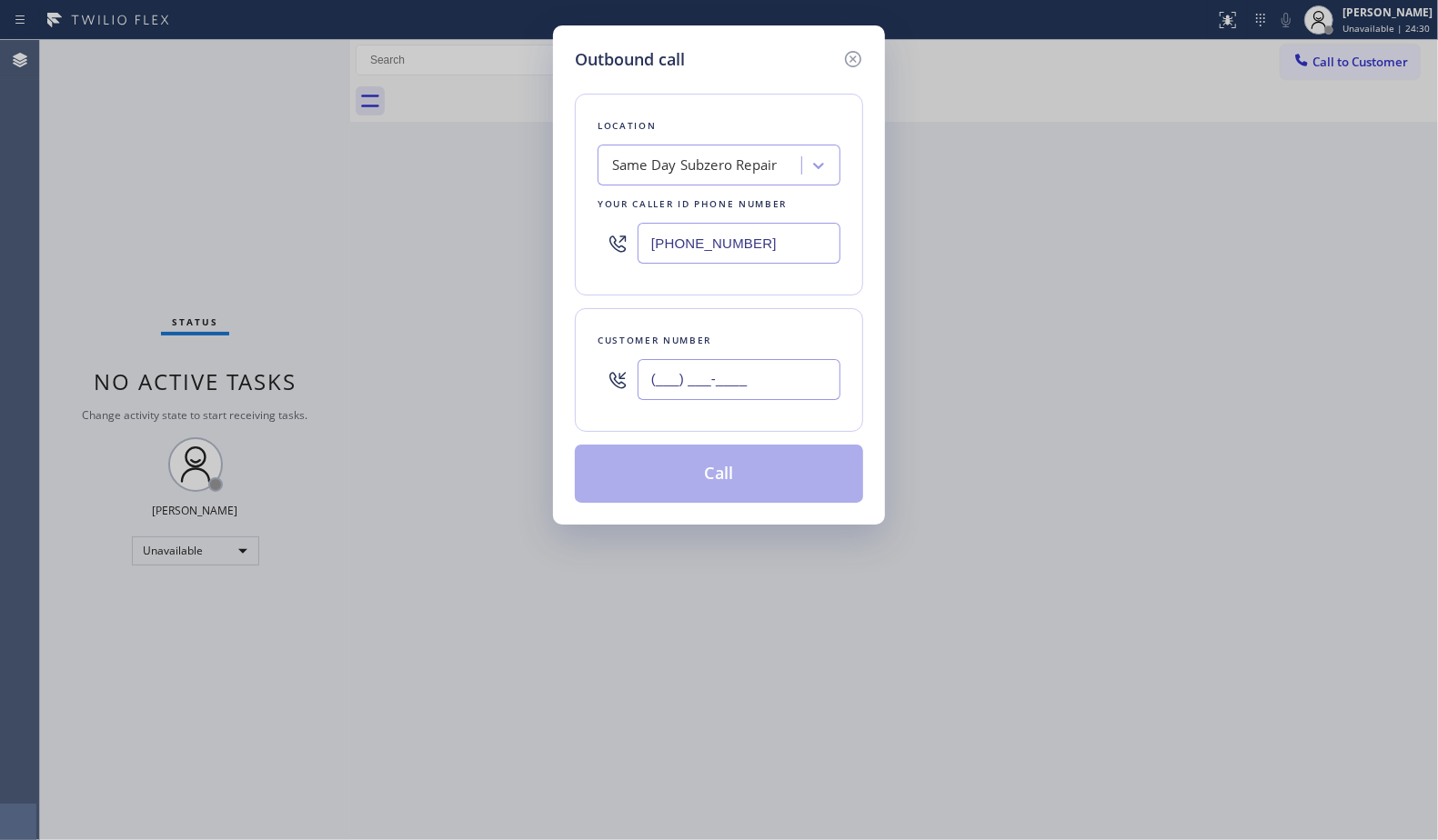
click at [781, 386] on input "(___) ___-____" at bounding box center [738, 379] width 203 height 41
paste input "310) 508-9440"
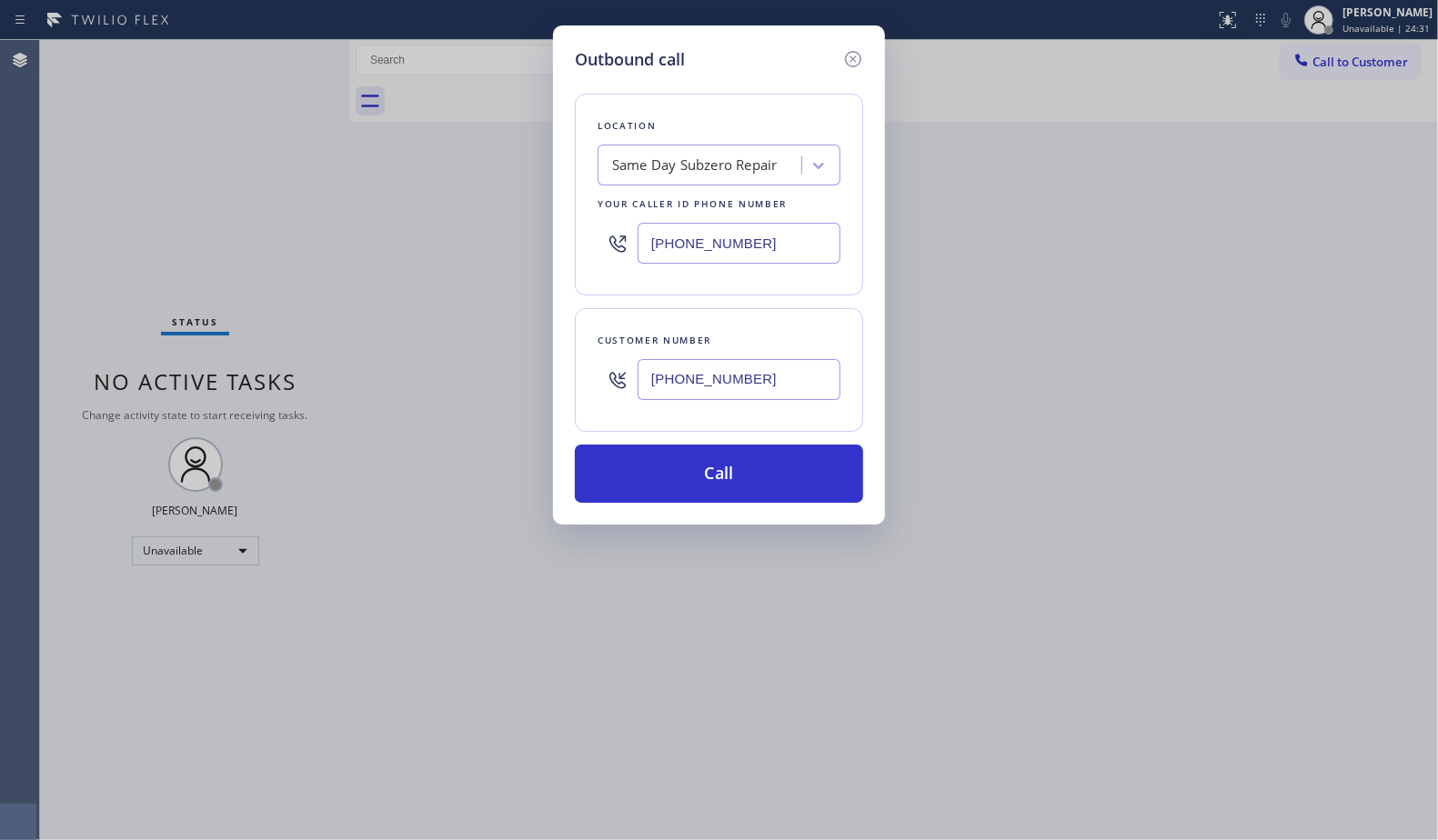
type input "[PHONE_NUMBER]"
drag, startPoint x: 769, startPoint y: 243, endPoint x: 645, endPoint y: 254, distance: 124.5
click at [645, 254] on input "[PHONE_NUMBER]" at bounding box center [738, 243] width 203 height 41
paste input "00) 568-8664"
type input "[PHONE_NUMBER]"
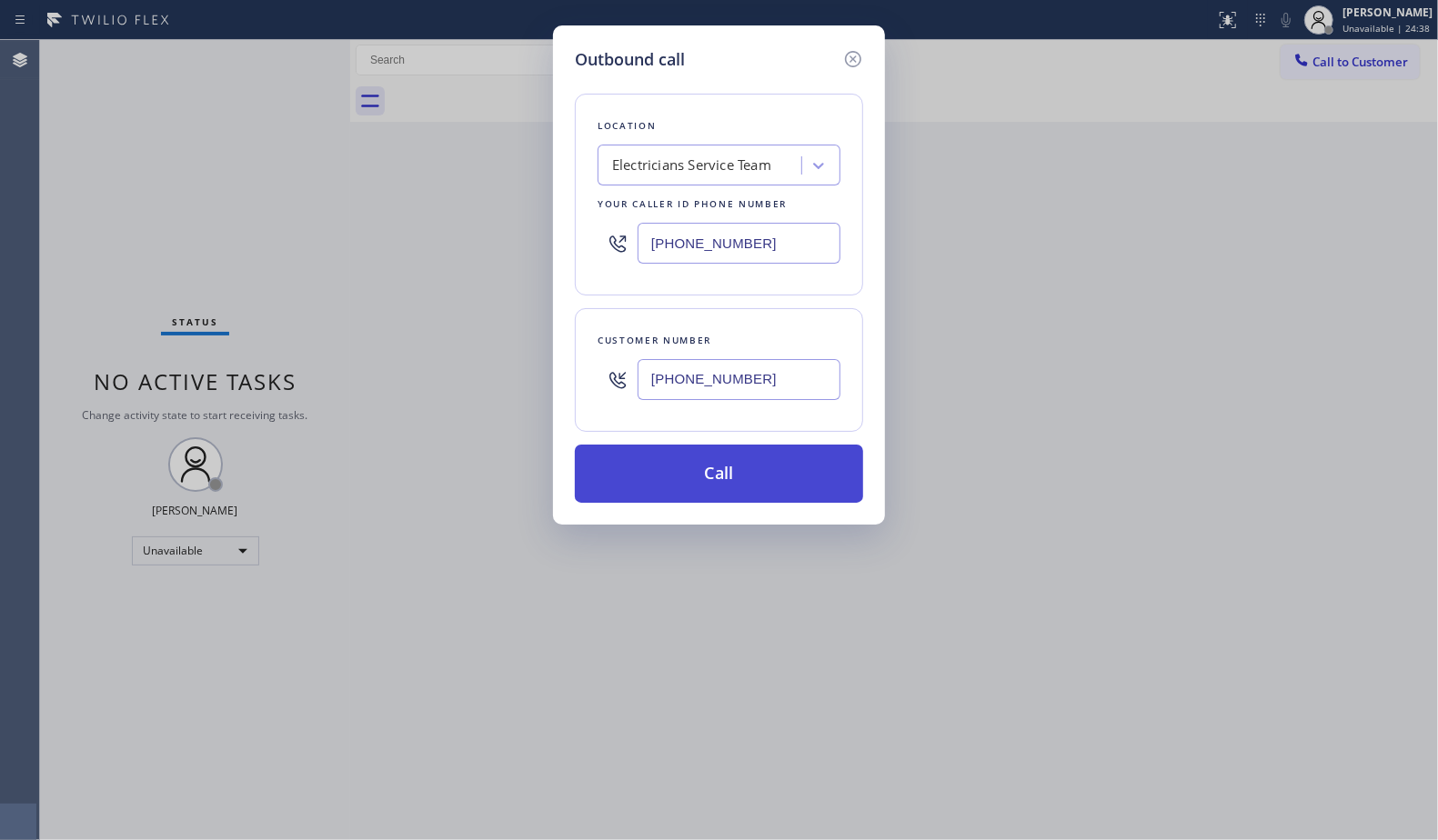
click at [708, 474] on button "Call" at bounding box center [719, 473] width 288 height 58
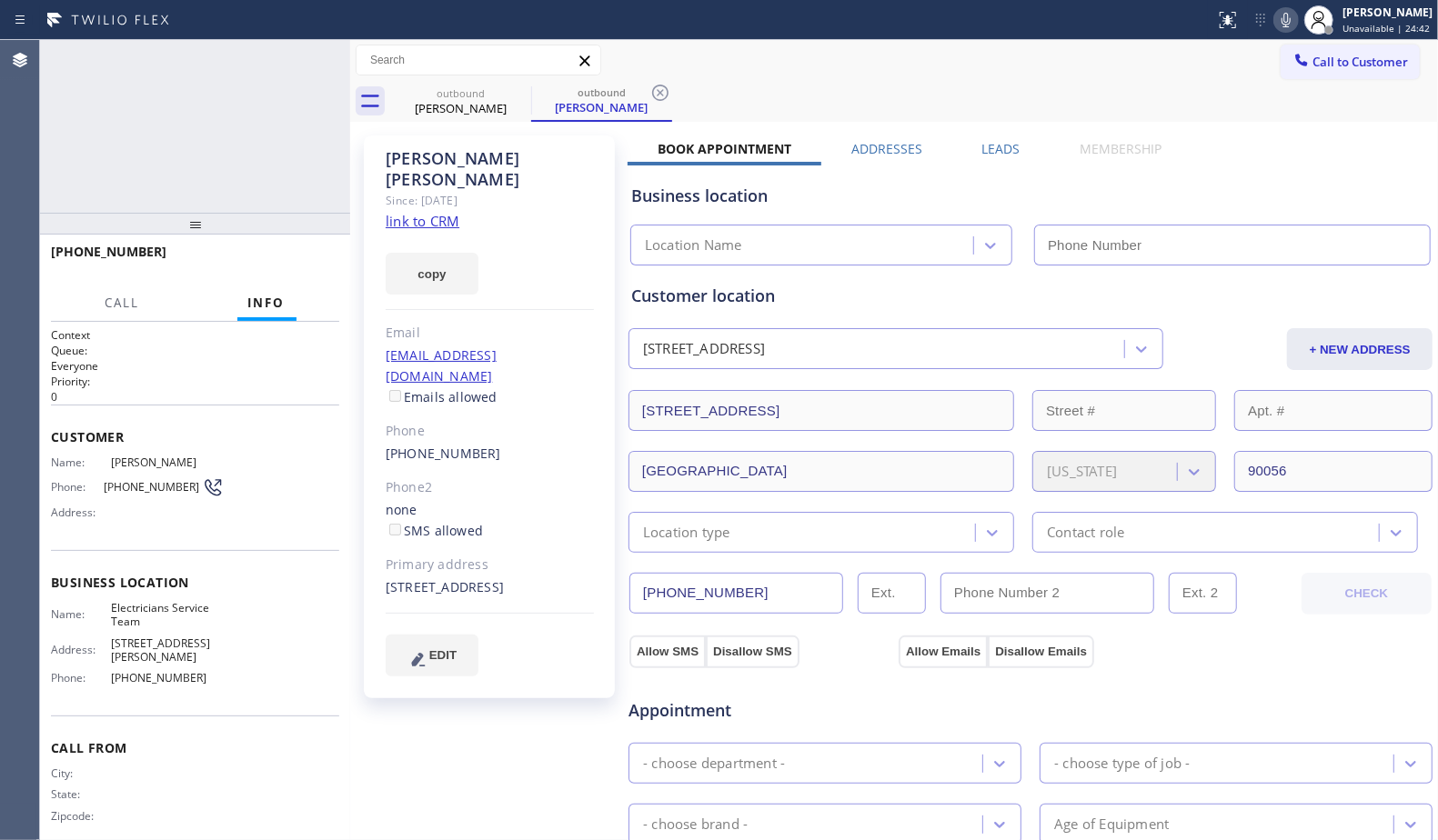
type input "[PHONE_NUMBER]"
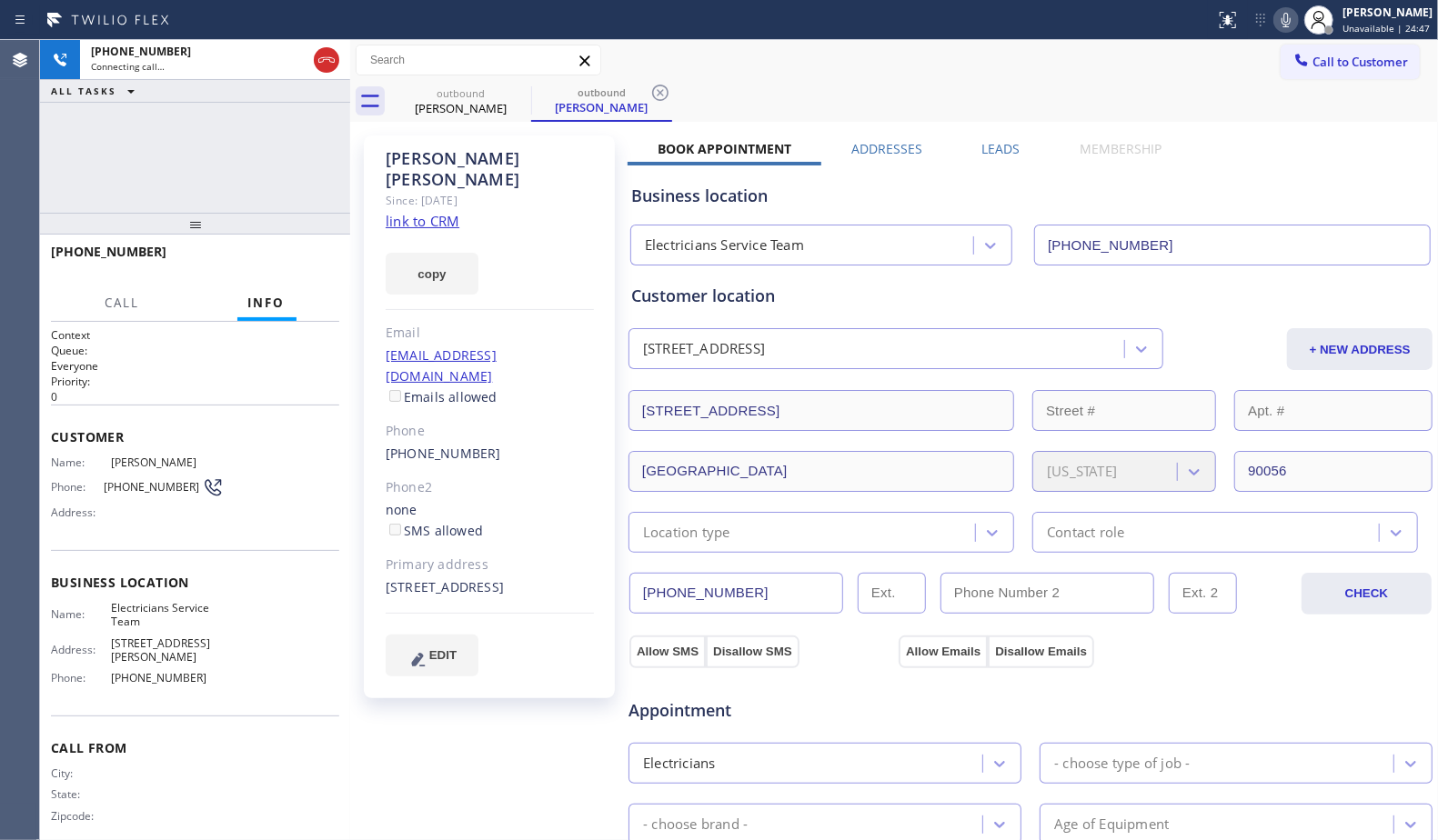
click at [893, 54] on div "Call to Customer Outbound call Location Electricians Service Team Your caller i…" at bounding box center [893, 61] width 1088 height 32
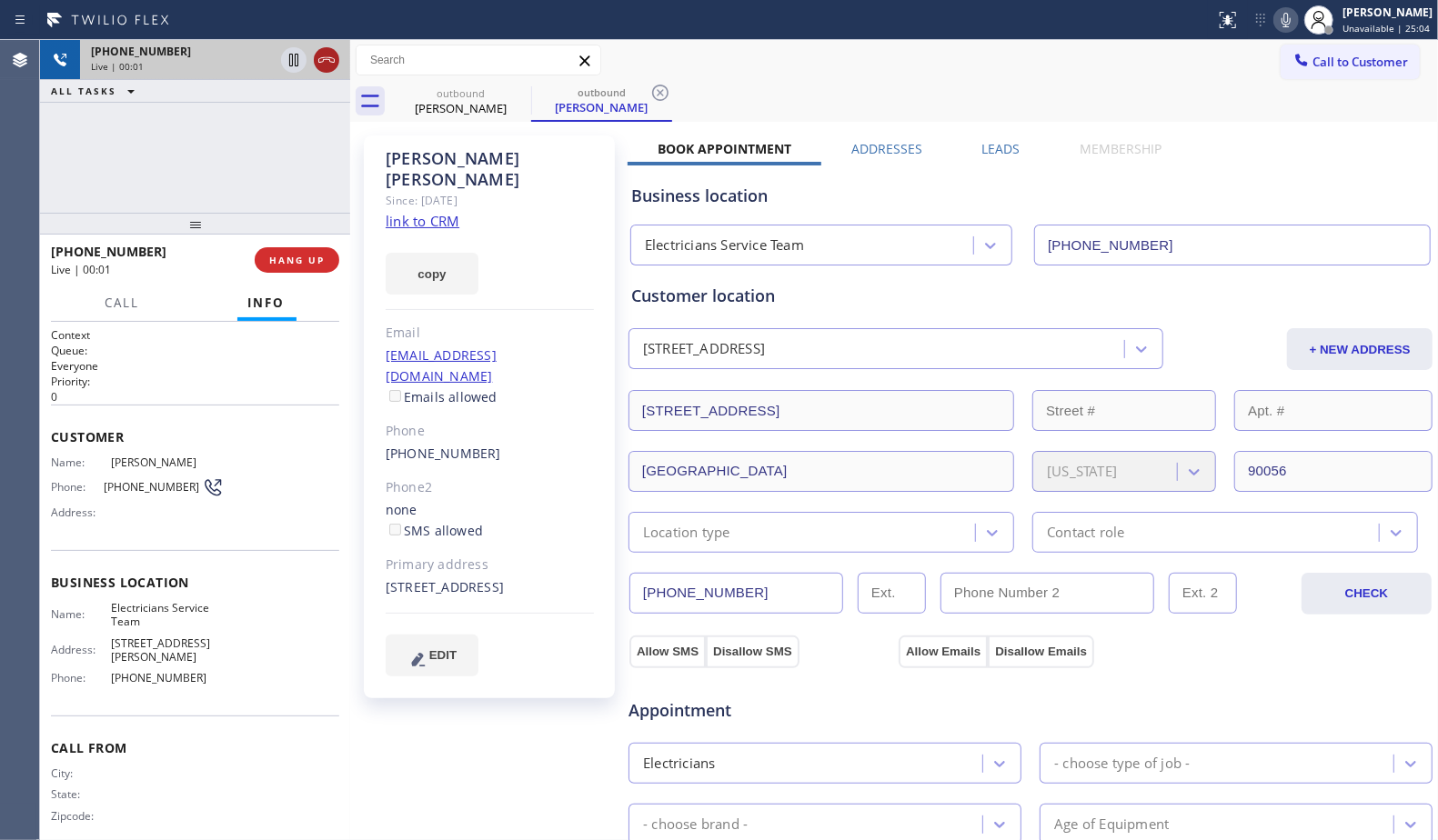
click at [319, 61] on icon at bounding box center [327, 60] width 17 height 6
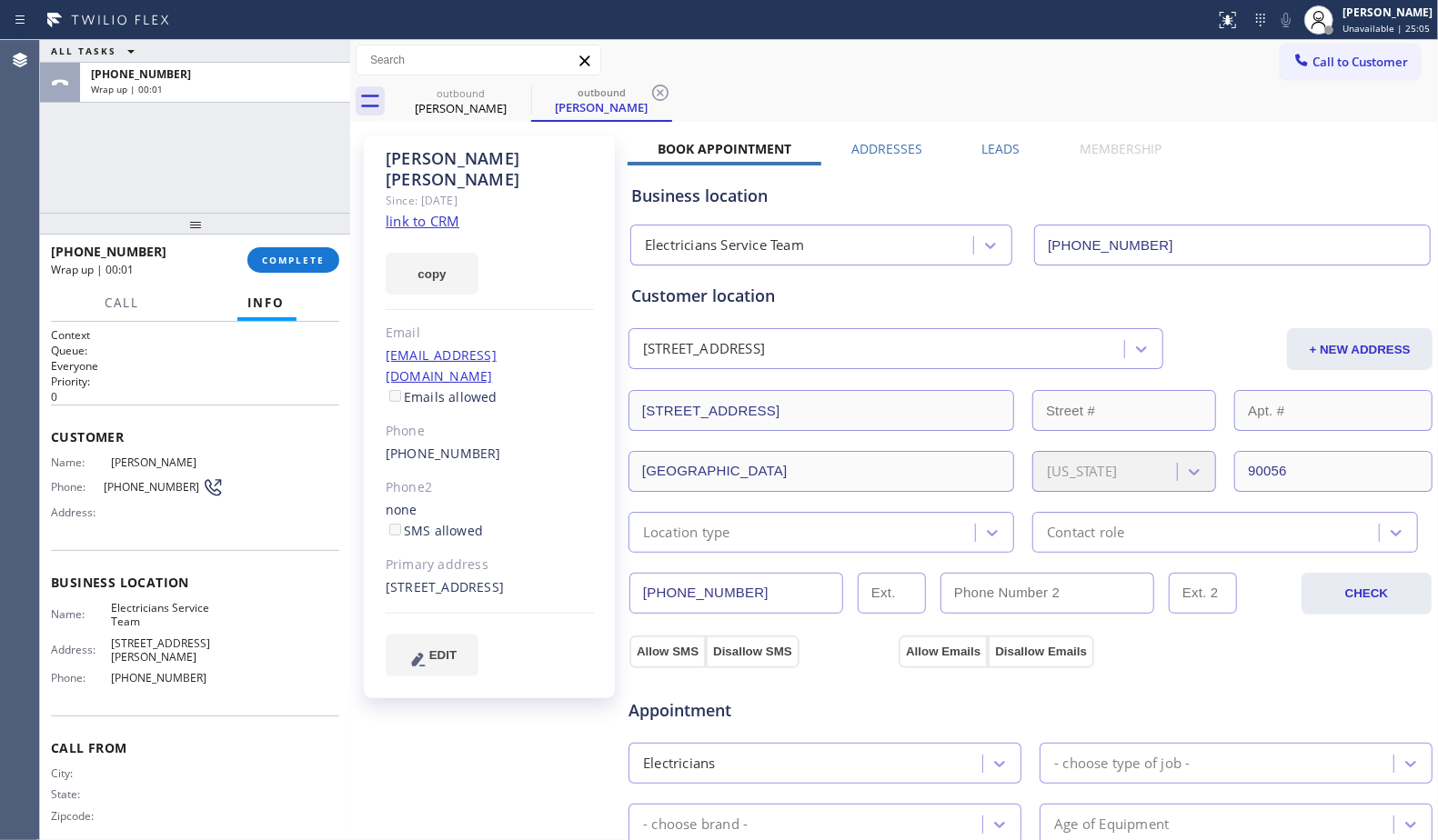
drag, startPoint x: 317, startPoint y: 262, endPoint x: 316, endPoint y: 210, distance: 52.0
click at [320, 259] on span "COMPLETE" at bounding box center [293, 260] width 62 height 13
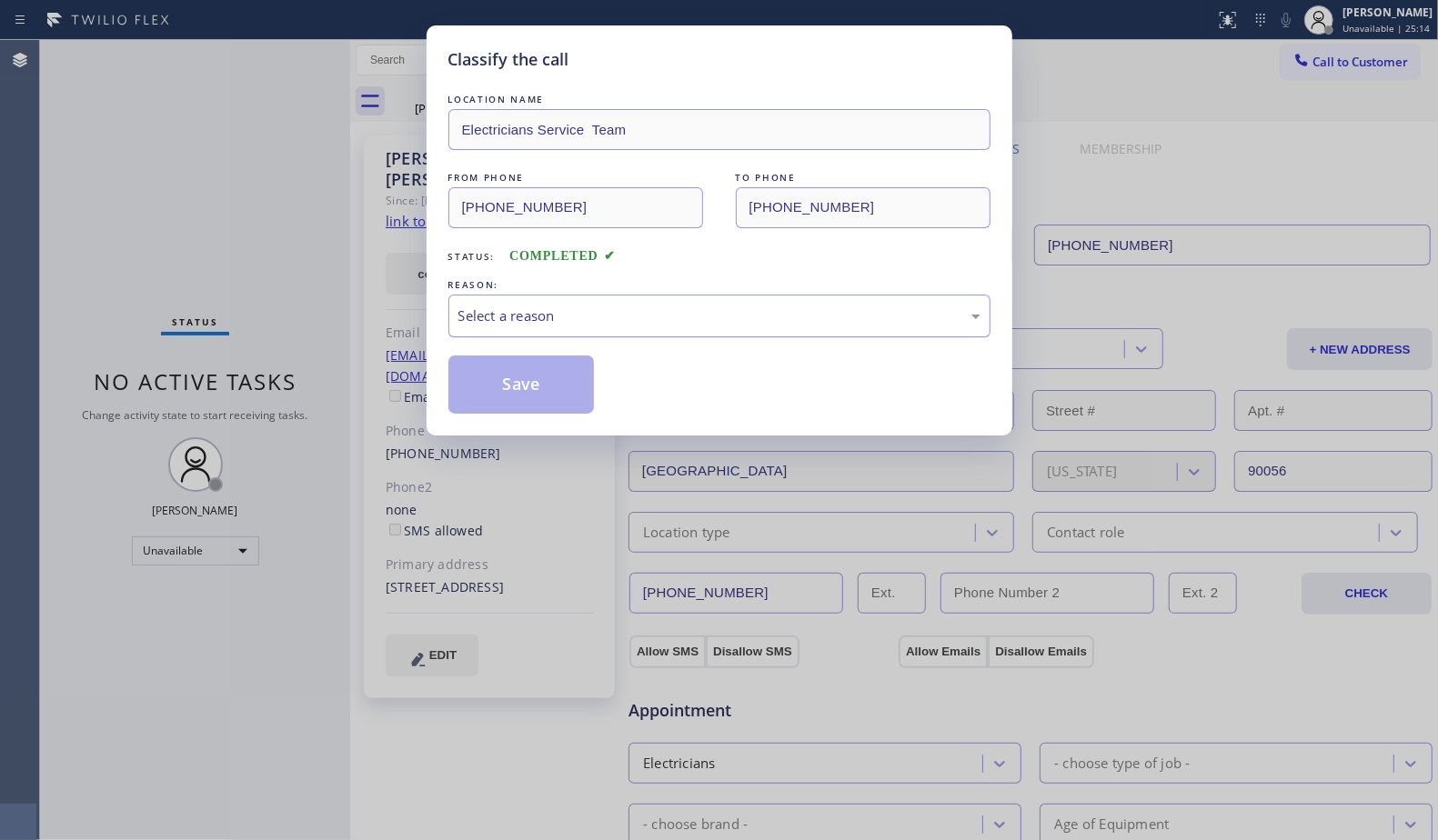
drag, startPoint x: 658, startPoint y: 325, endPoint x: 629, endPoint y: 336, distance: 31.0
click at [655, 326] on div "Select a reason" at bounding box center [719, 316] width 522 height 21
click at [525, 392] on button "Save" at bounding box center [521, 384] width 146 height 58
click at [525, 390] on button "Save" at bounding box center [521, 384] width 146 height 58
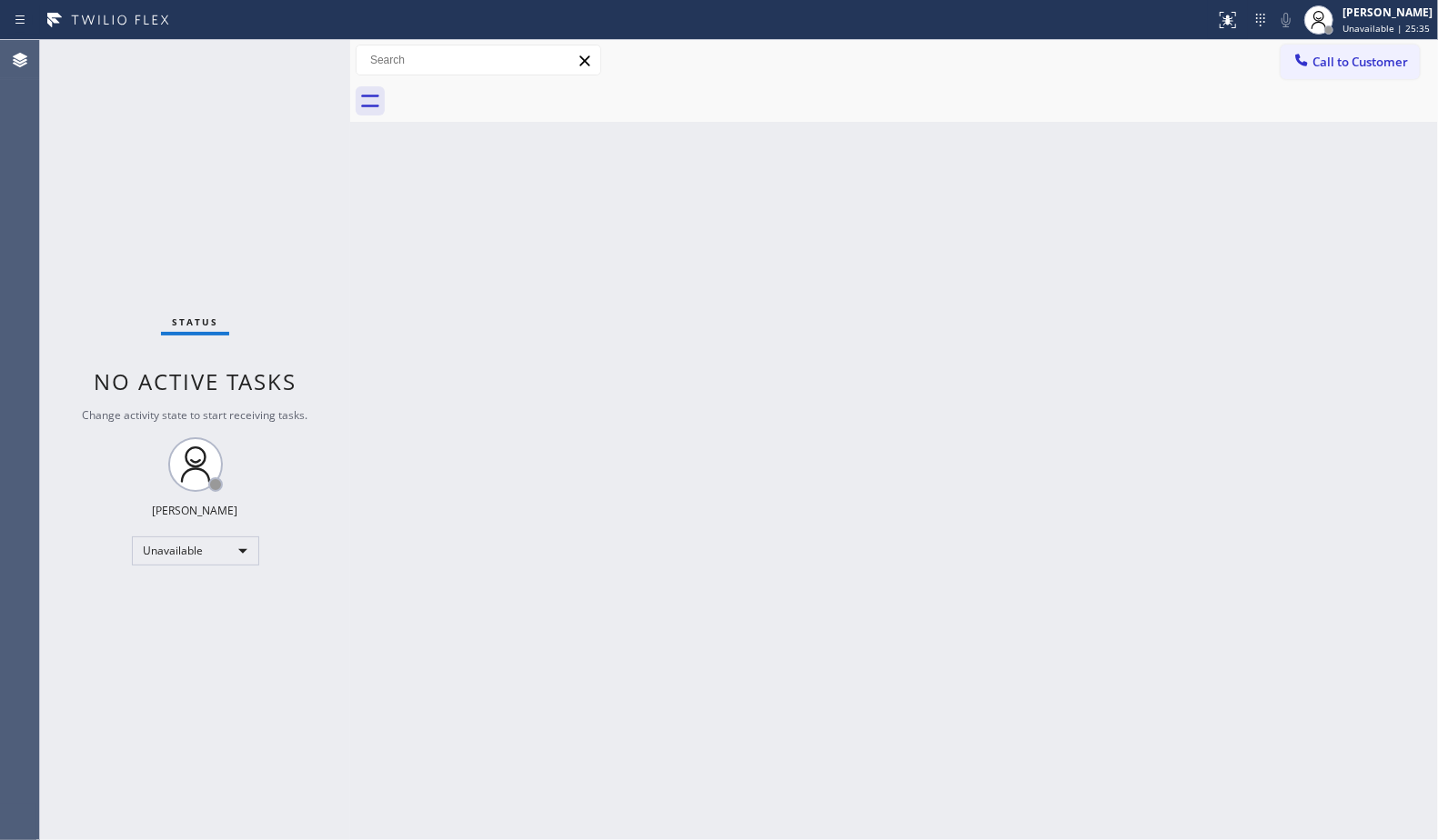
drag, startPoint x: 1196, startPoint y: 154, endPoint x: 1246, endPoint y: 118, distance: 61.6
click at [1214, 140] on div "Back to Dashboard Change Sender ID Customers Technicians Select a contact Outbo…" at bounding box center [893, 441] width 1088 height 801
drag, startPoint x: 1311, startPoint y: 72, endPoint x: 1117, endPoint y: 207, distance: 236.3
click at [1309, 73] on button "Call to Customer" at bounding box center [1351, 62] width 140 height 35
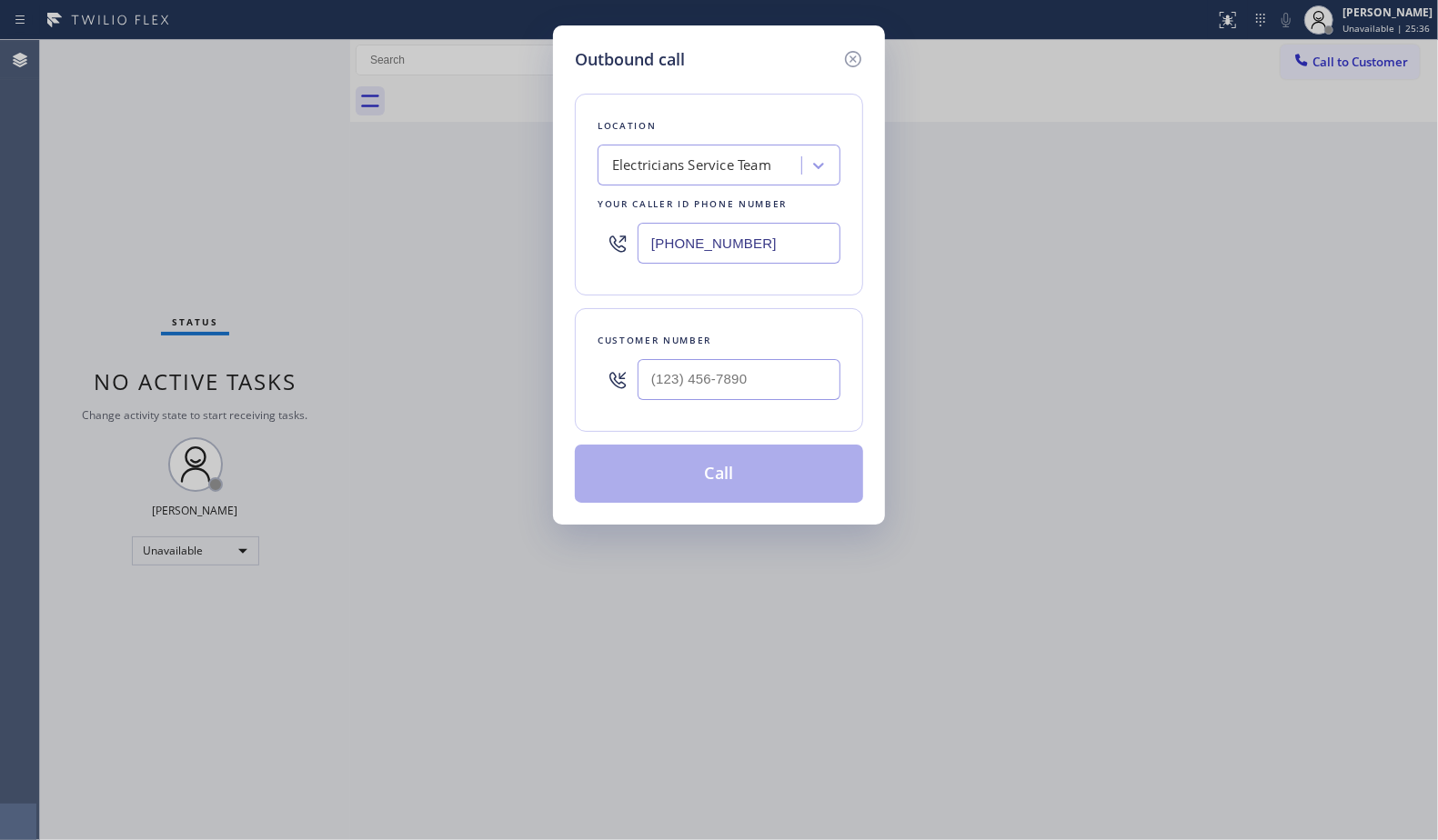
drag, startPoint x: 809, startPoint y: 241, endPoint x: 647, endPoint y: 259, distance: 163.0
click at [647, 259] on input "[PHONE_NUMBER]" at bounding box center [738, 243] width 203 height 41
paste input "323) 416-1877"
type input "[PHONE_NUMBER]"
click at [810, 382] on input "(___) ___-____" at bounding box center [738, 379] width 203 height 41
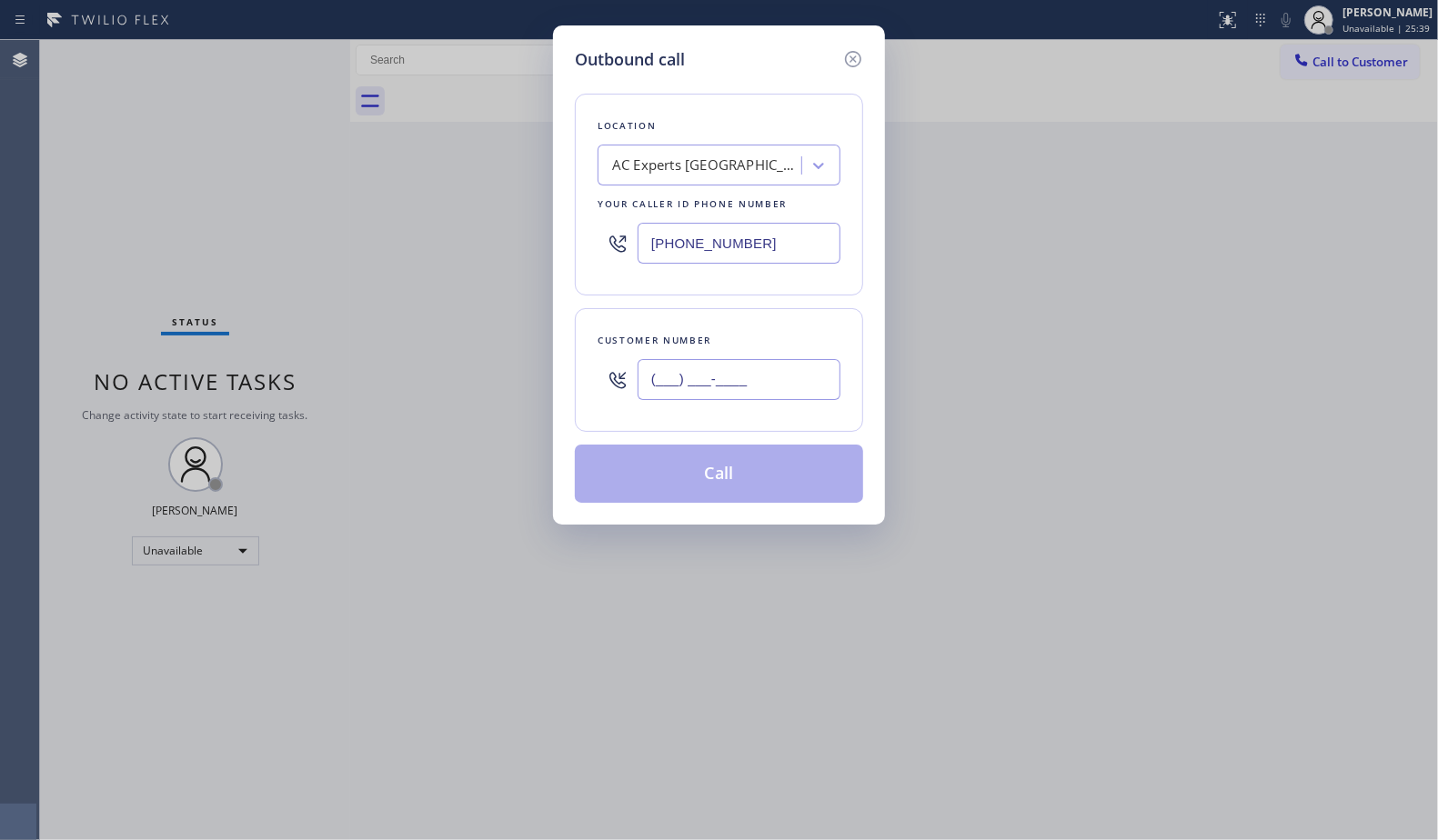
paste input "561) 719-2570"
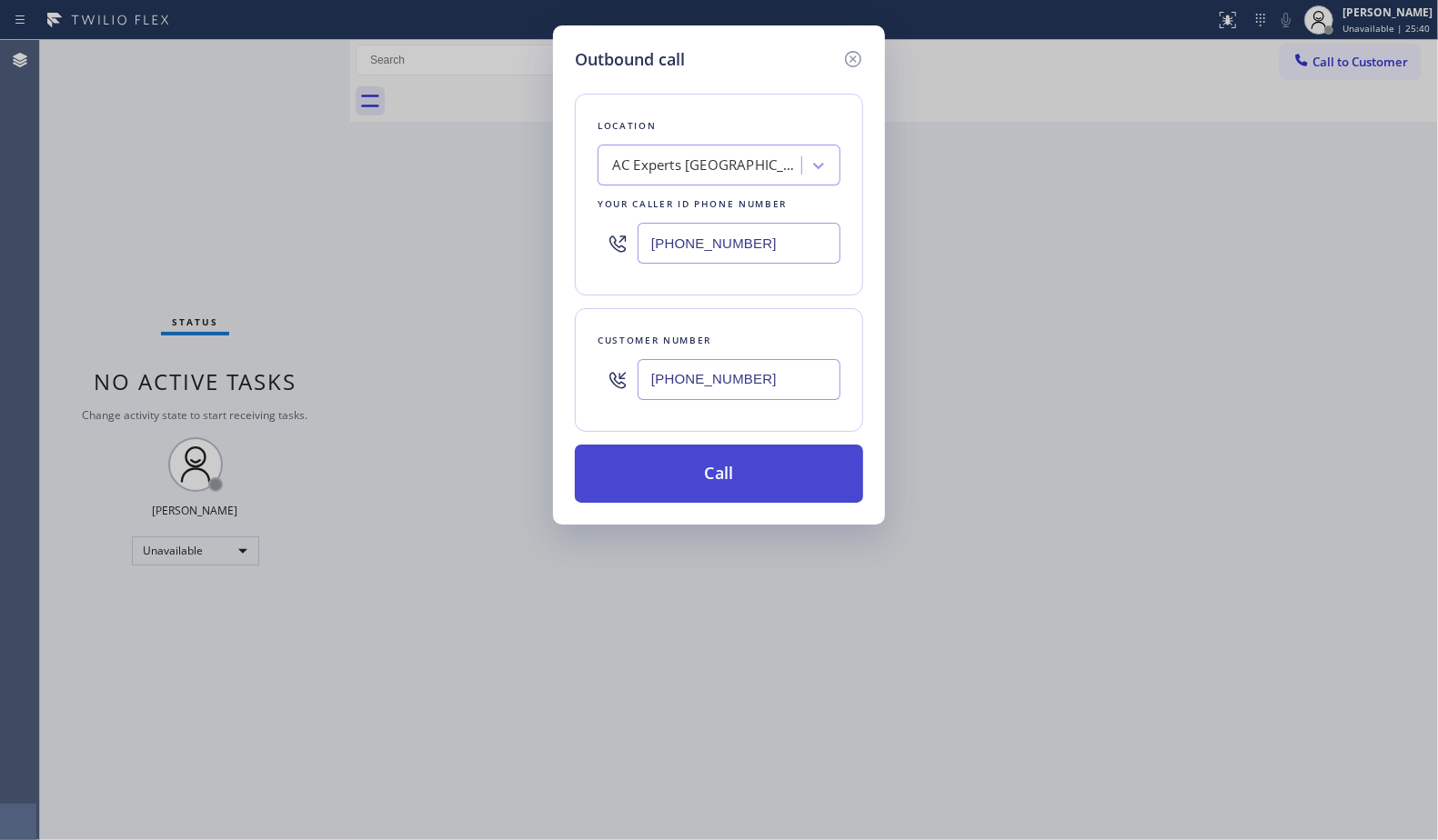
type input "[PHONE_NUMBER]"
click at [769, 470] on button "Call" at bounding box center [719, 473] width 288 height 58
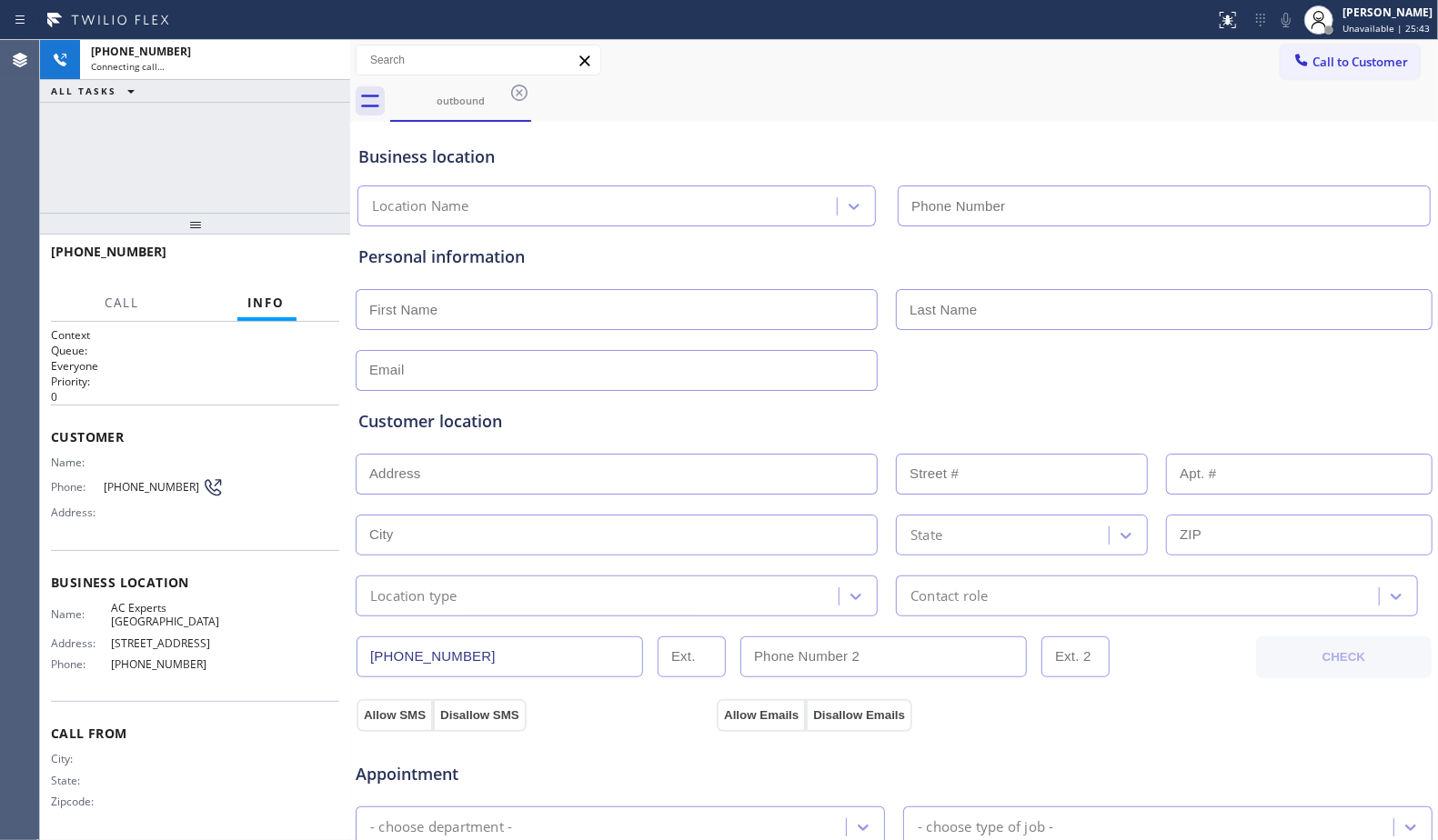
type input "[PHONE_NUMBER]"
click at [854, 106] on div "outbound" at bounding box center [914, 101] width 1048 height 41
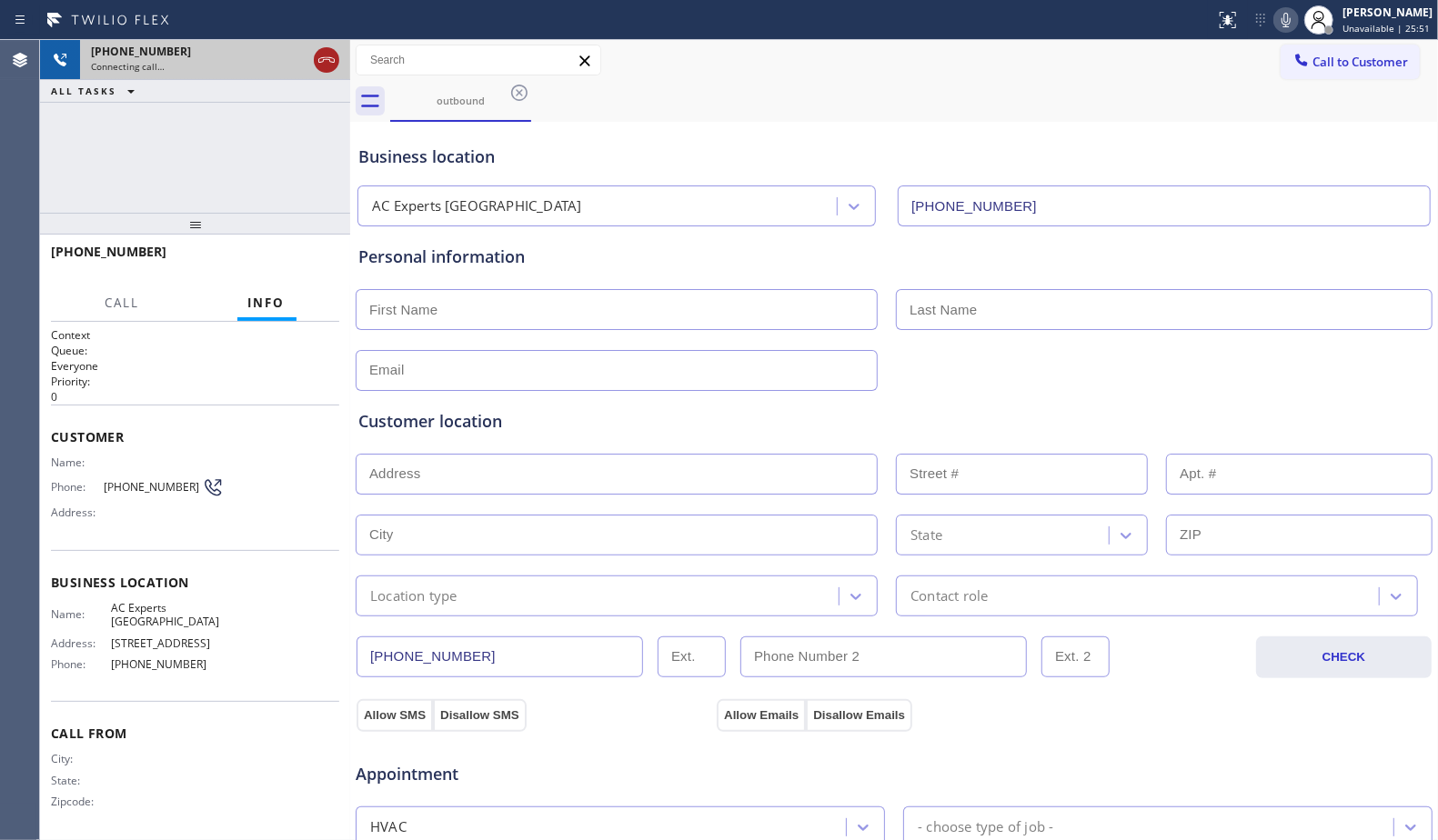
click at [329, 63] on icon at bounding box center [327, 60] width 22 height 22
click at [530, 88] on div "outbound" at bounding box center [461, 101] width 141 height 41
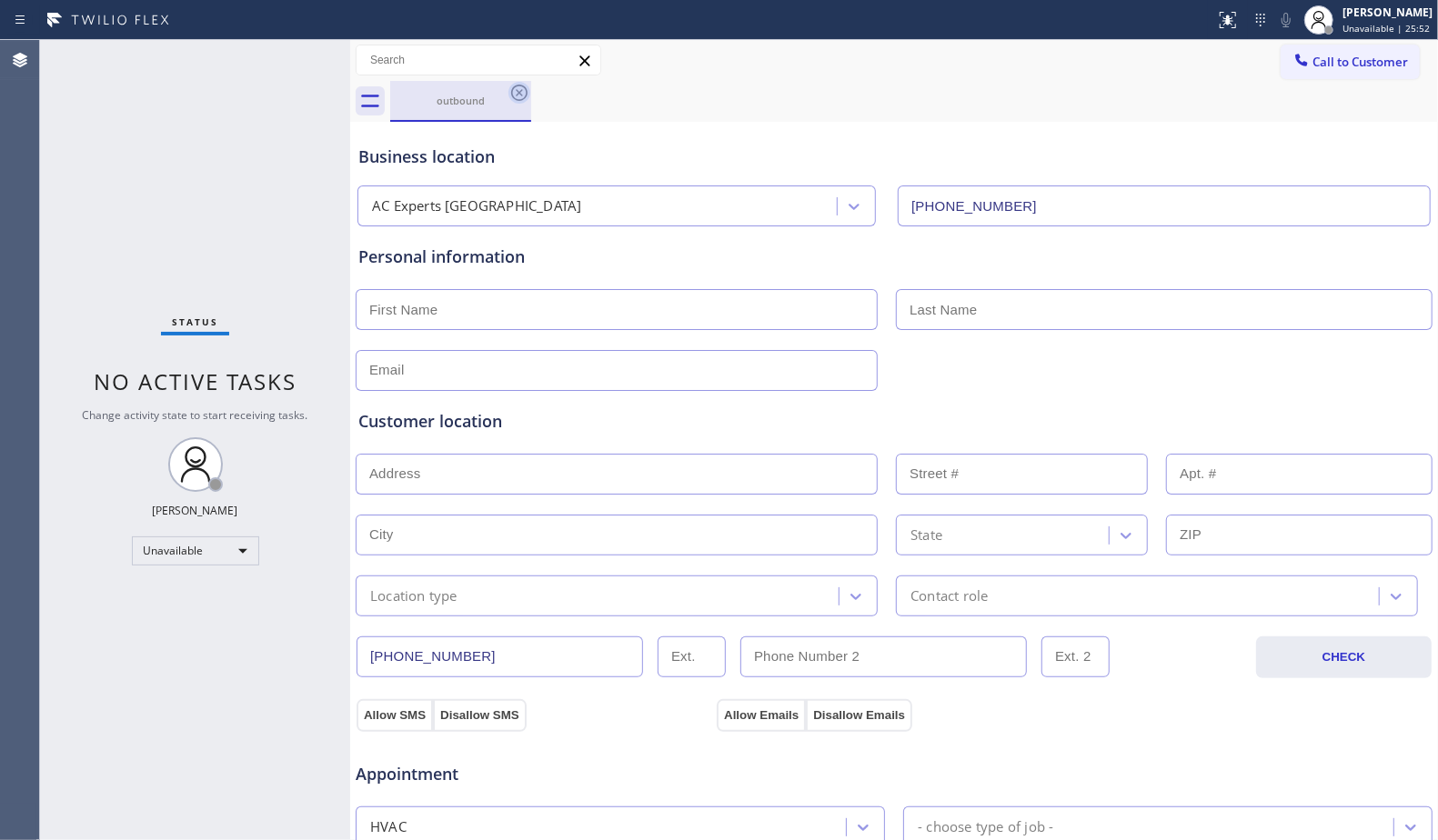
click at [526, 93] on icon at bounding box center [520, 93] width 22 height 22
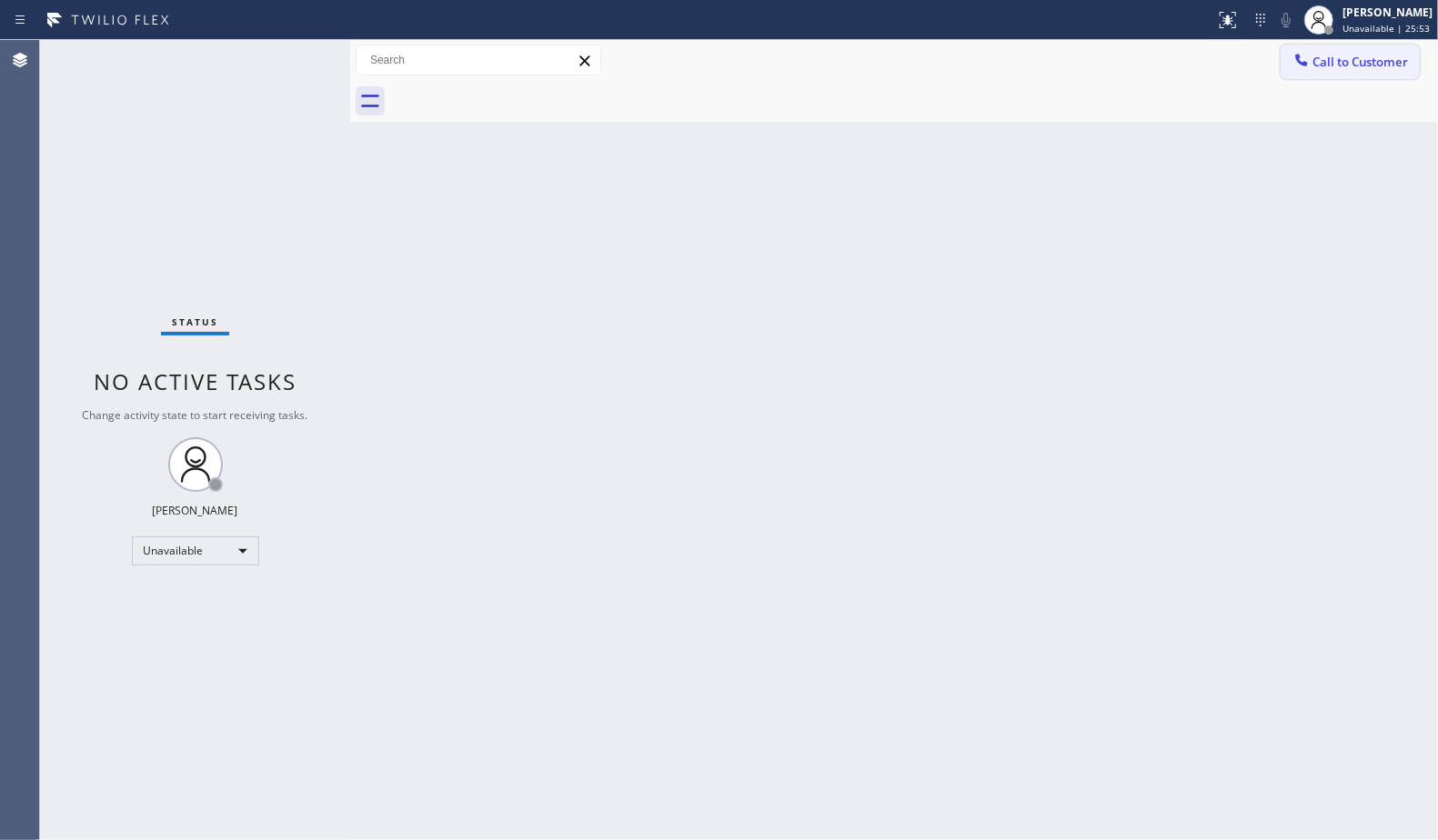
click at [1340, 59] on span "Call to Customer" at bounding box center [1360, 62] width 95 height 17
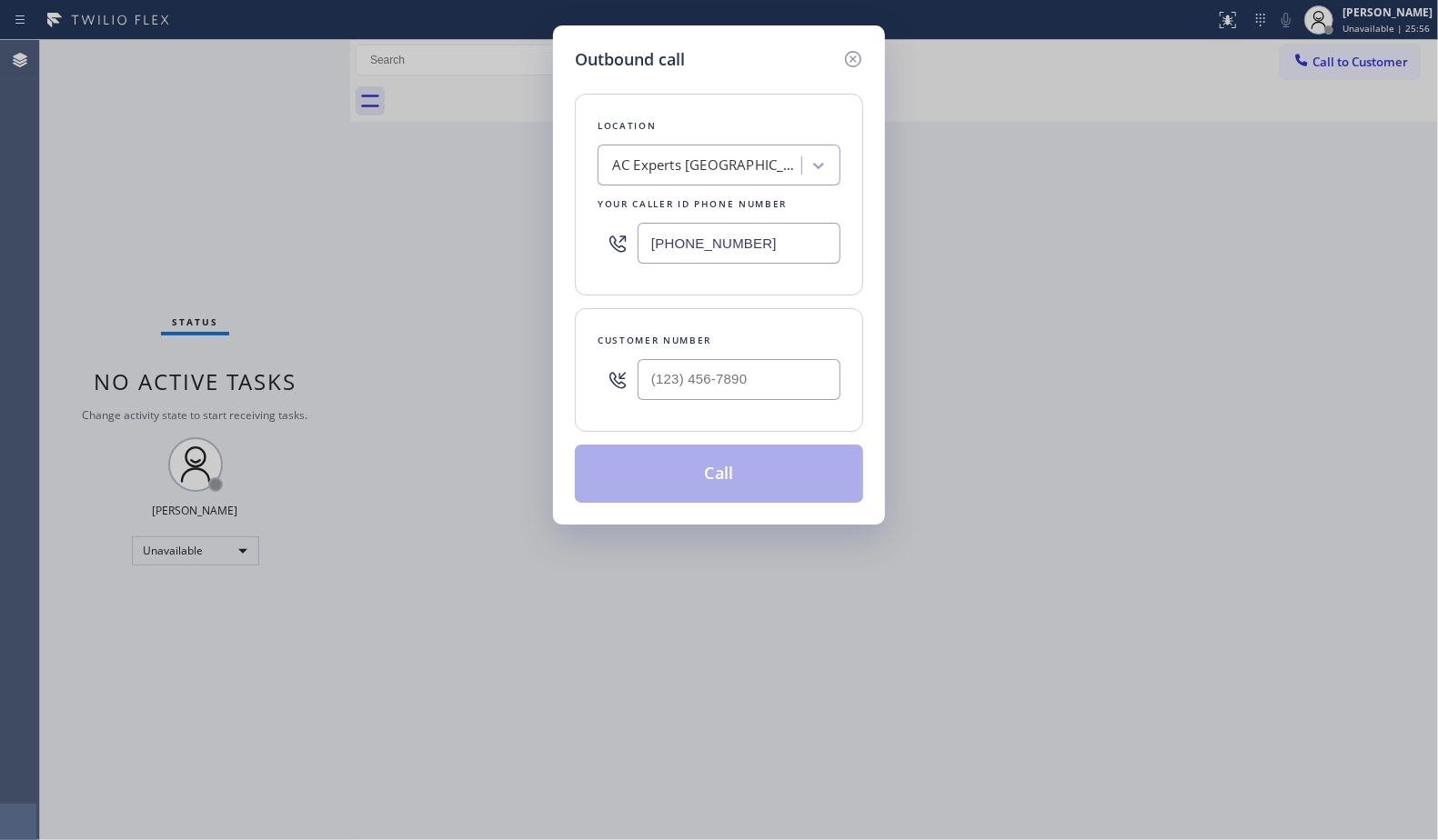
drag, startPoint x: 776, startPoint y: 241, endPoint x: 577, endPoint y: 250, distance: 199.2
click at [577, 250] on div "Location AC Experts [GEOGRAPHIC_DATA] Your caller id phone number [PHONE_NUMBER]" at bounding box center [719, 195] width 288 height 202
paste input "516) 701-1773"
type input "[PHONE_NUMBER]"
paste input "text"
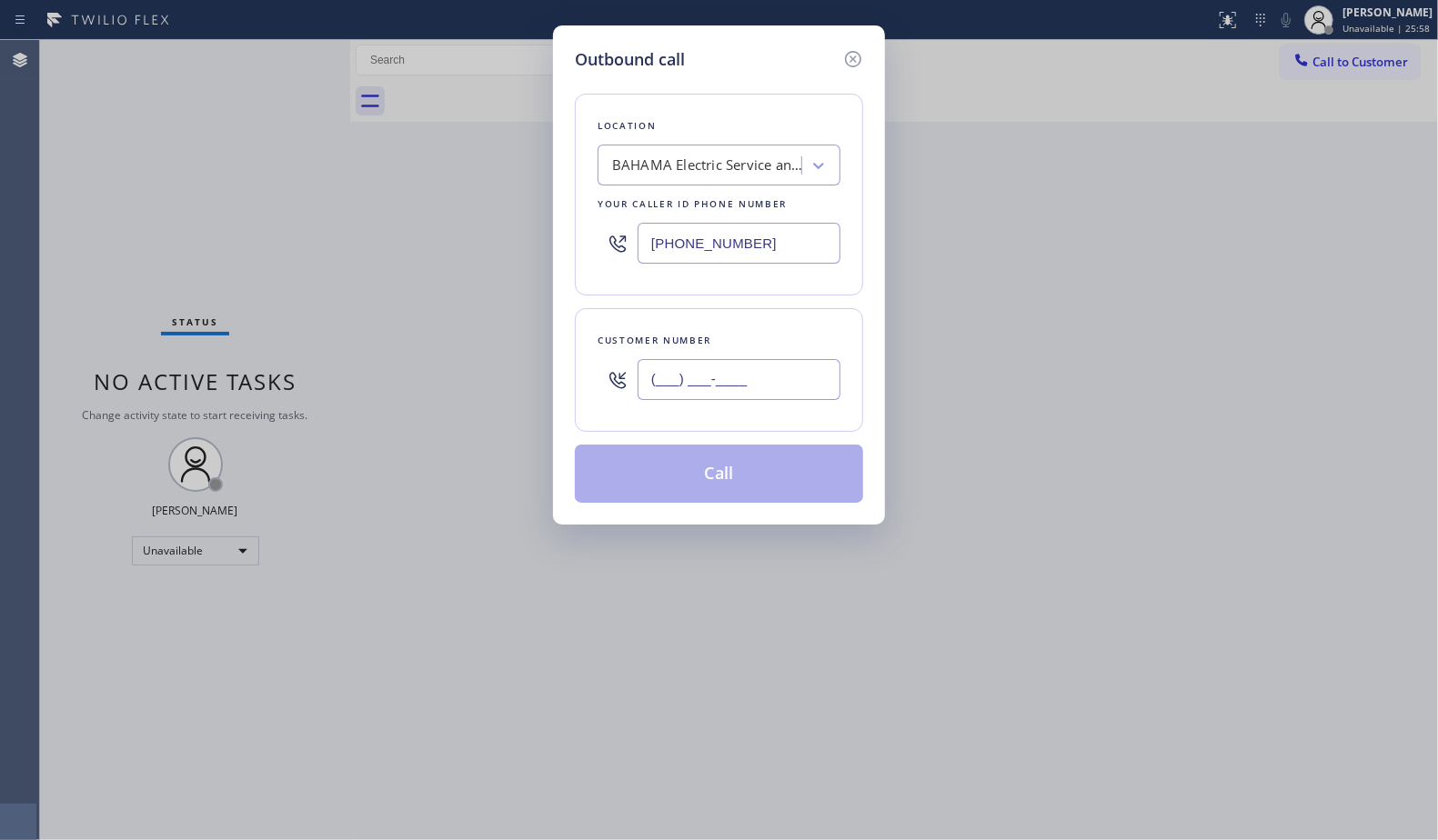
click at [749, 382] on input "(___) ___-____" at bounding box center [738, 379] width 203 height 41
paste input "716) 861-9154"
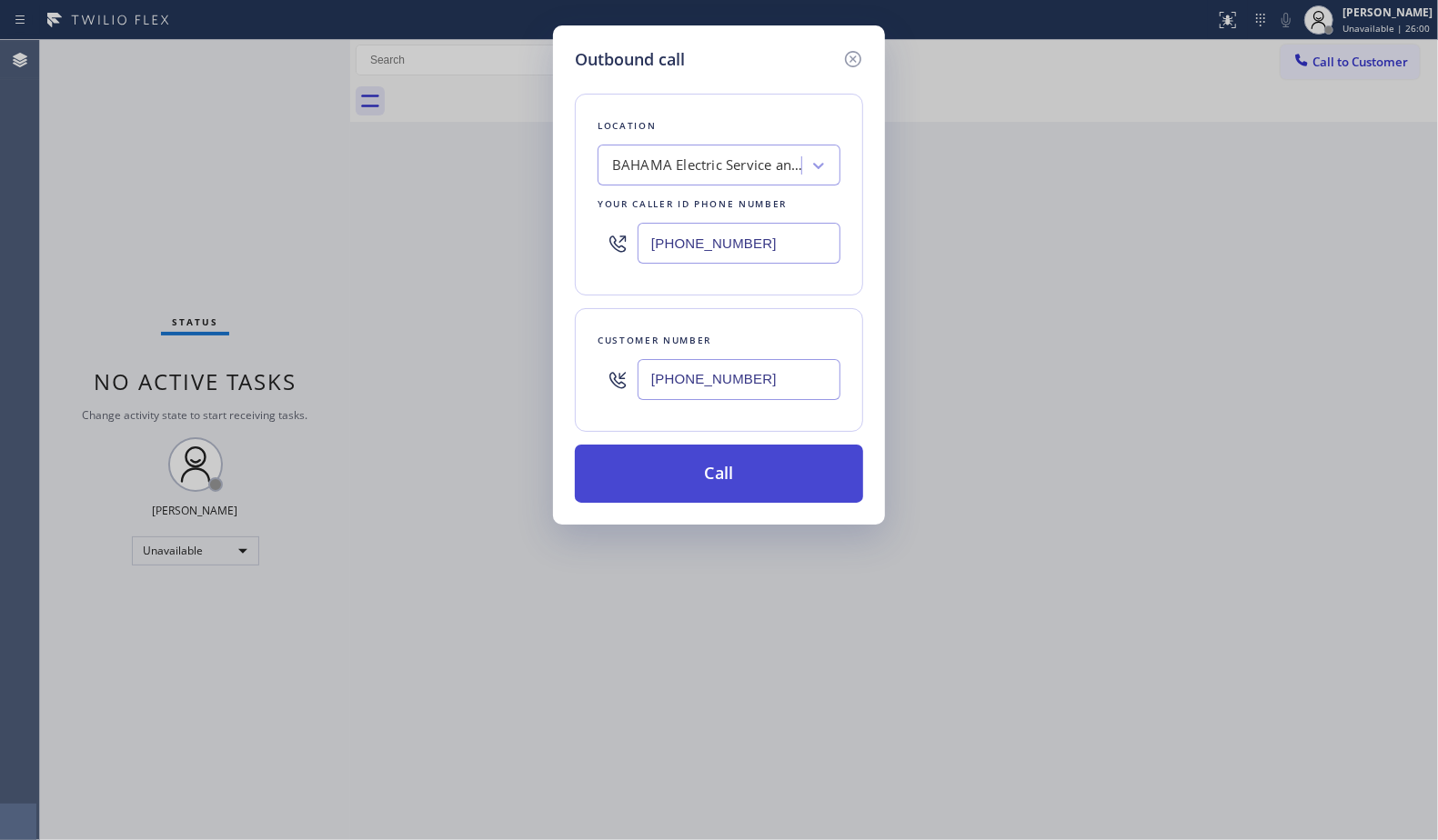
type input "[PHONE_NUMBER]"
click at [747, 482] on button "Call" at bounding box center [719, 473] width 288 height 58
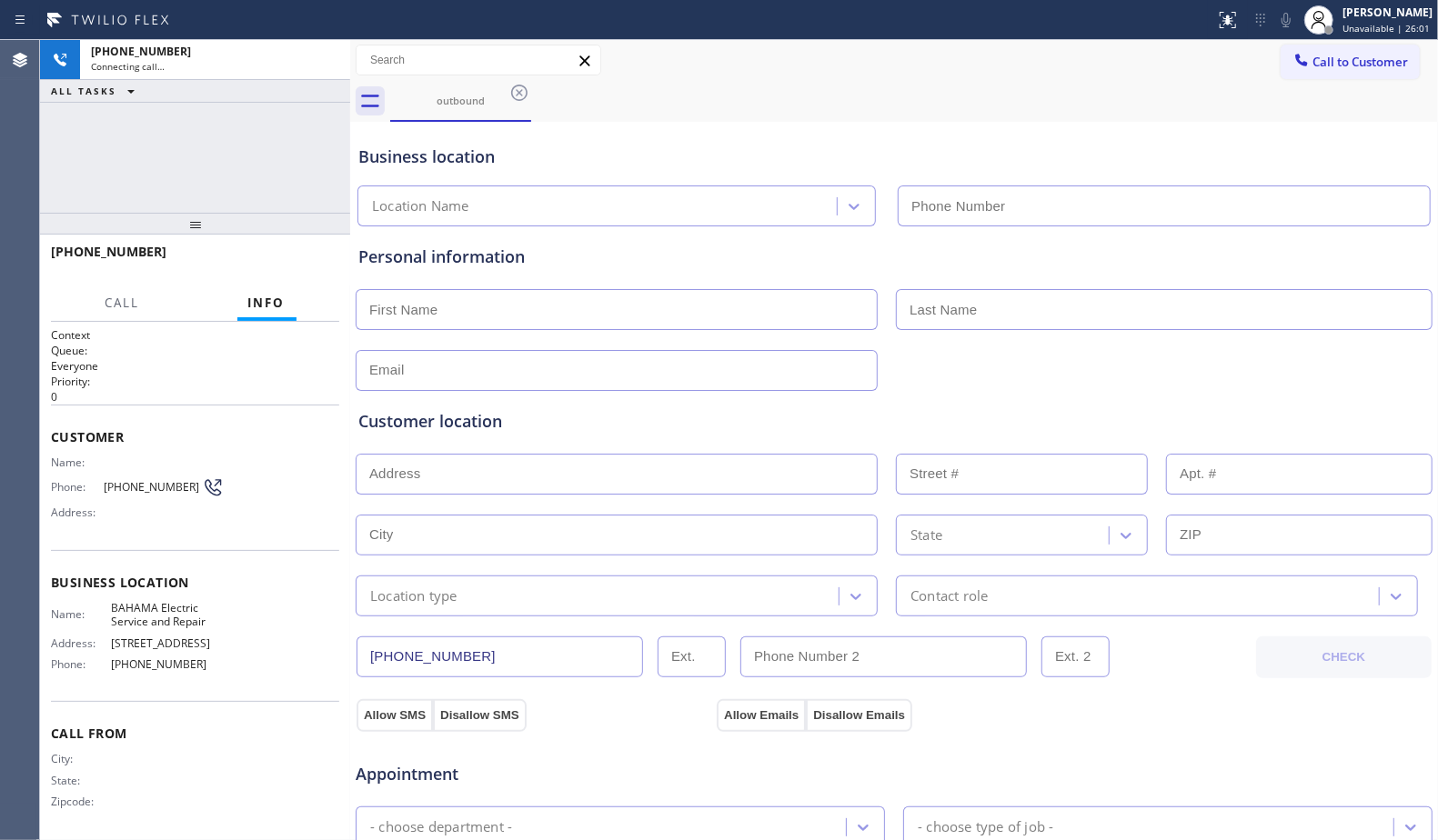
type input "[PHONE_NUMBER]"
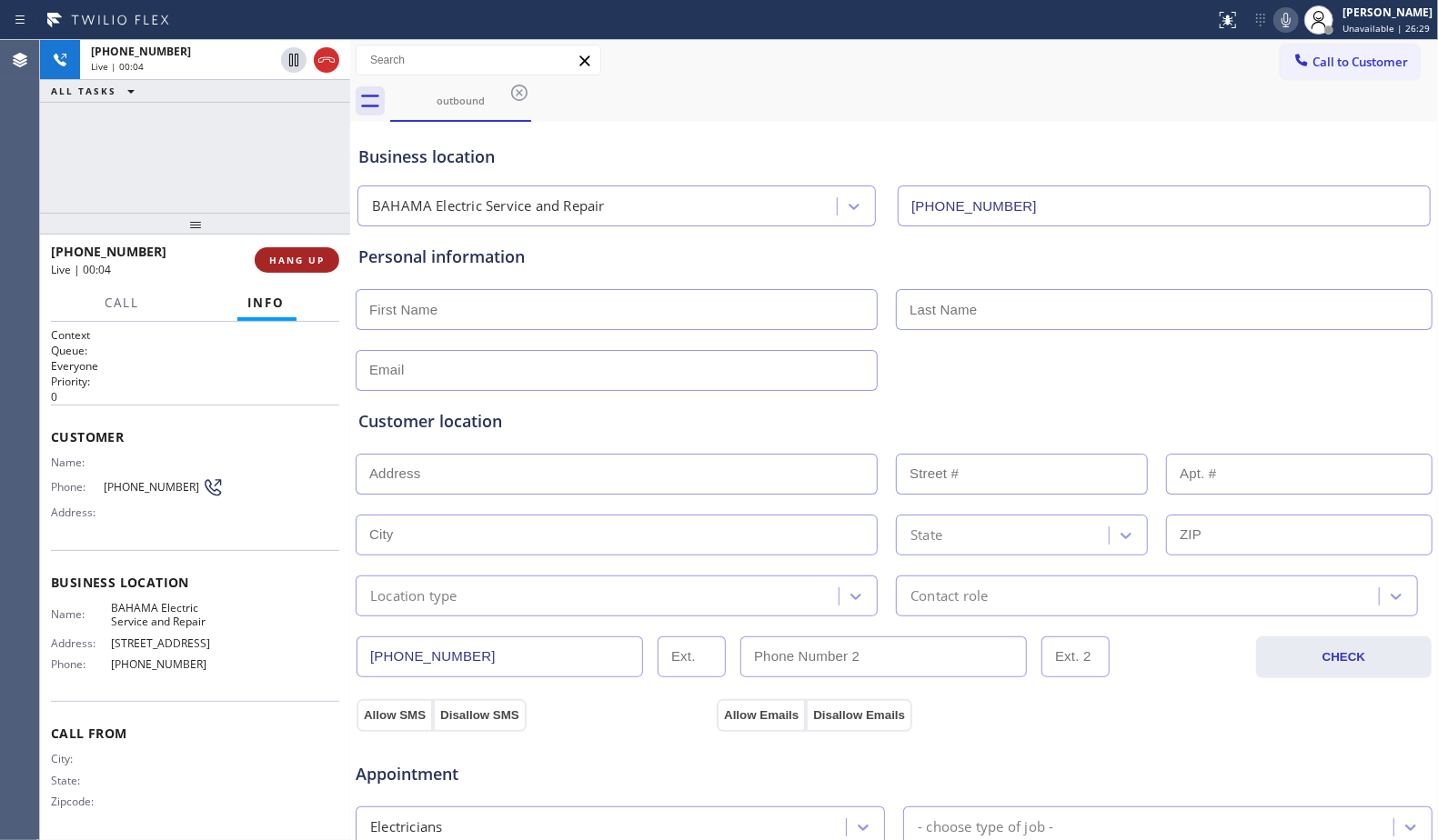
click at [322, 263] on span "HANG UP" at bounding box center [297, 260] width 55 height 13
click at [324, 263] on span "HANG UP" at bounding box center [297, 260] width 55 height 13
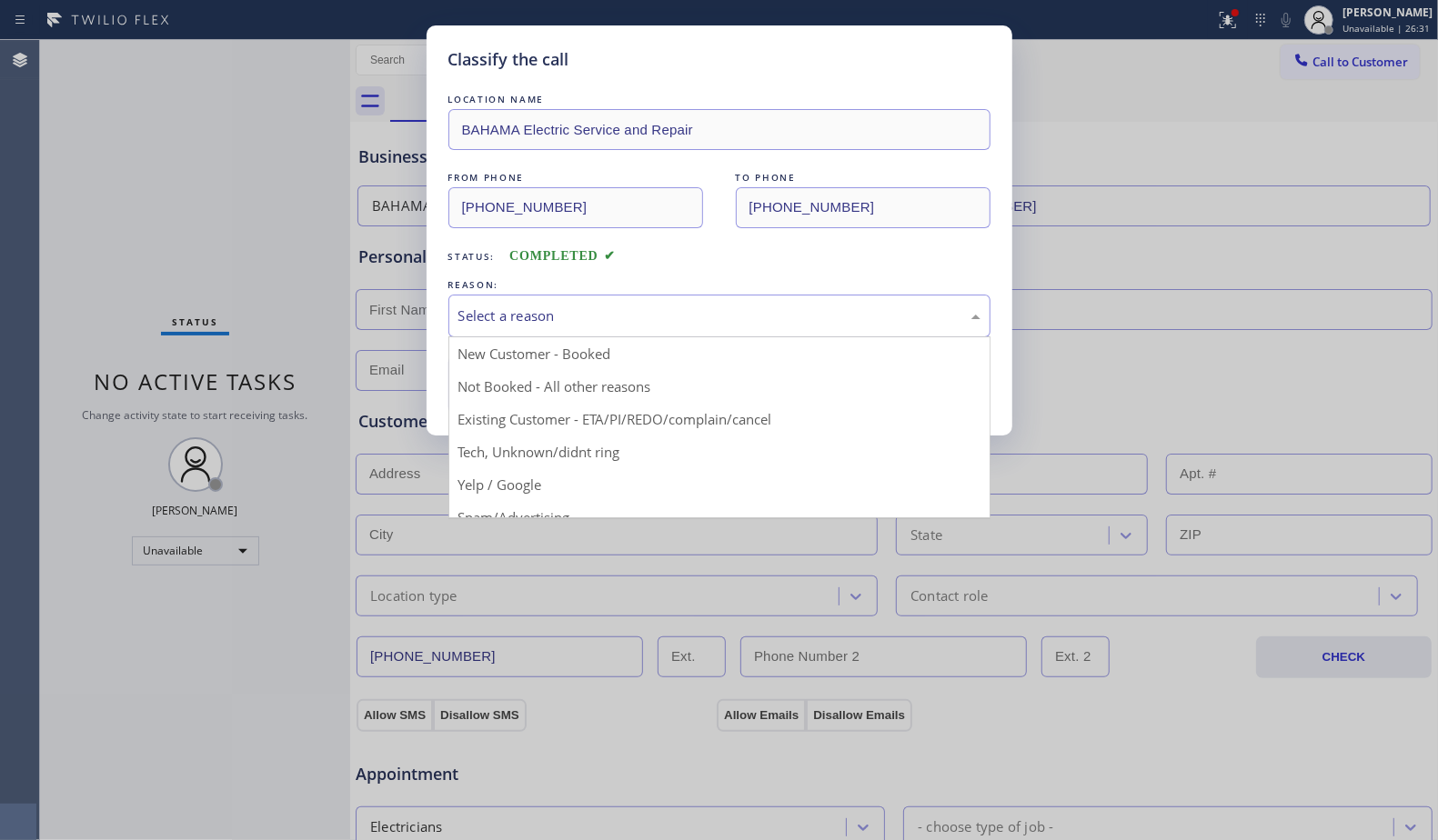
click at [578, 302] on div "Select a reason" at bounding box center [719, 316] width 542 height 43
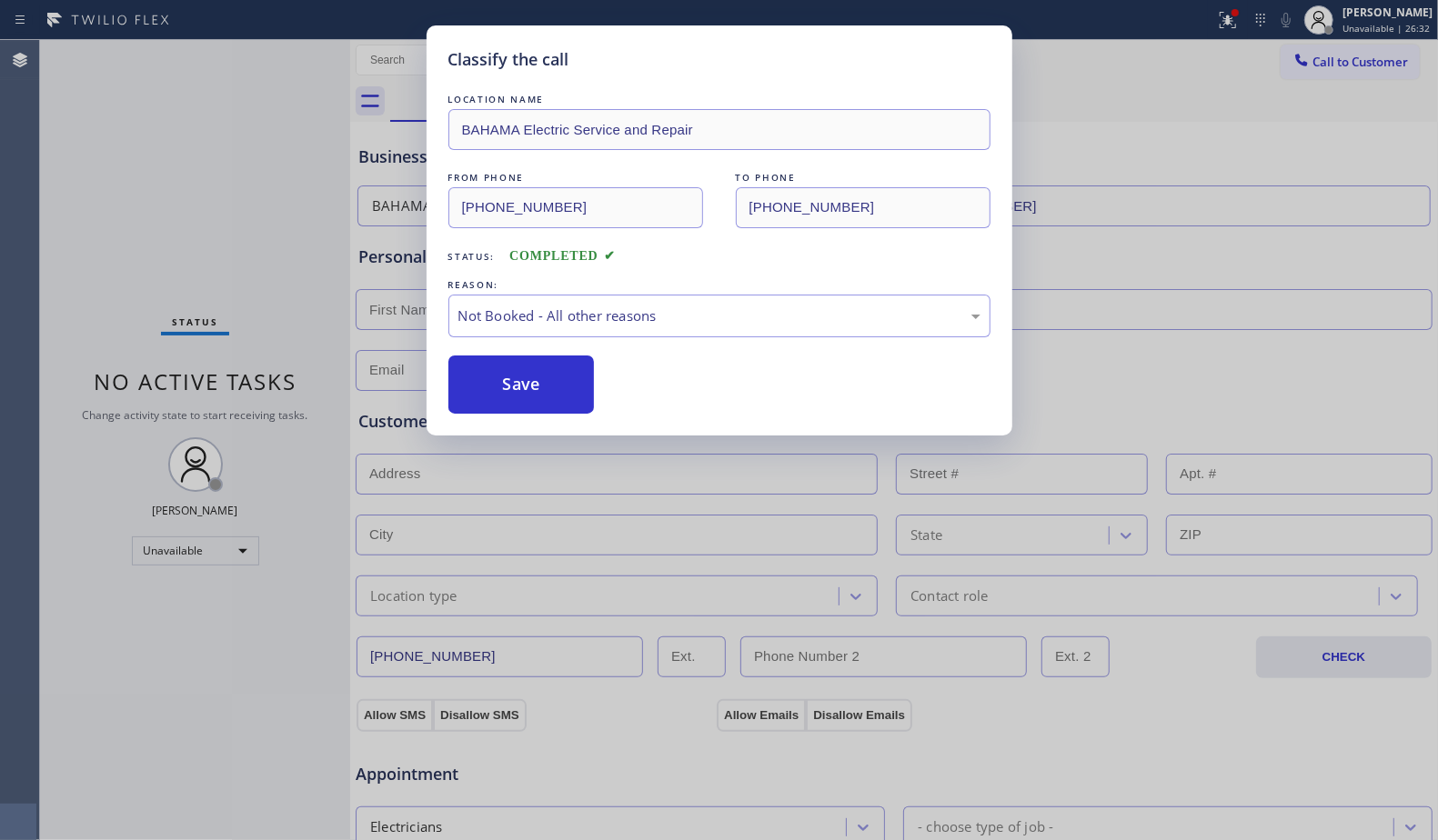
click at [557, 376] on button "Save" at bounding box center [521, 384] width 146 height 58
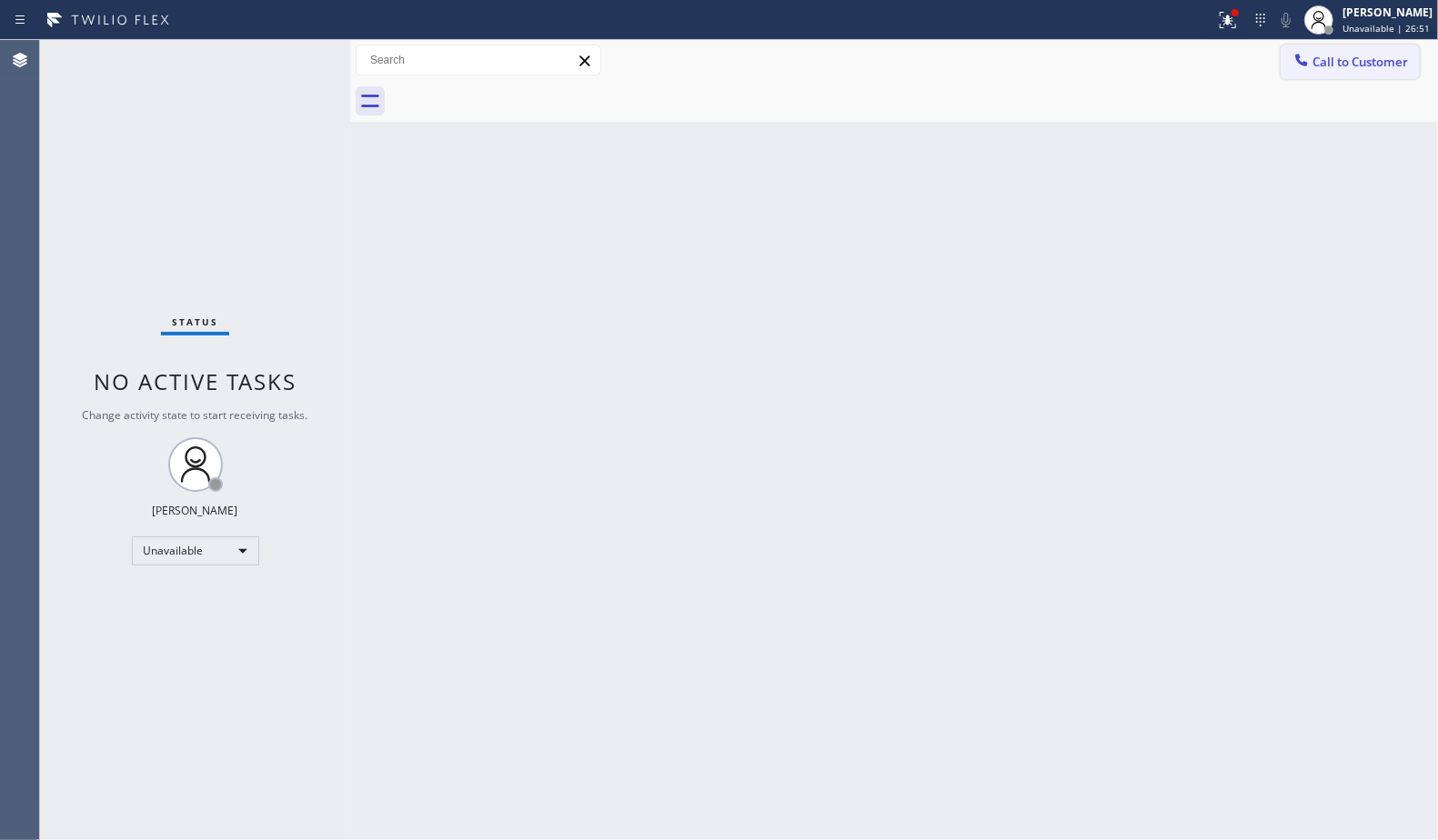
click at [1305, 45] on button "Call to Customer" at bounding box center [1351, 62] width 140 height 35
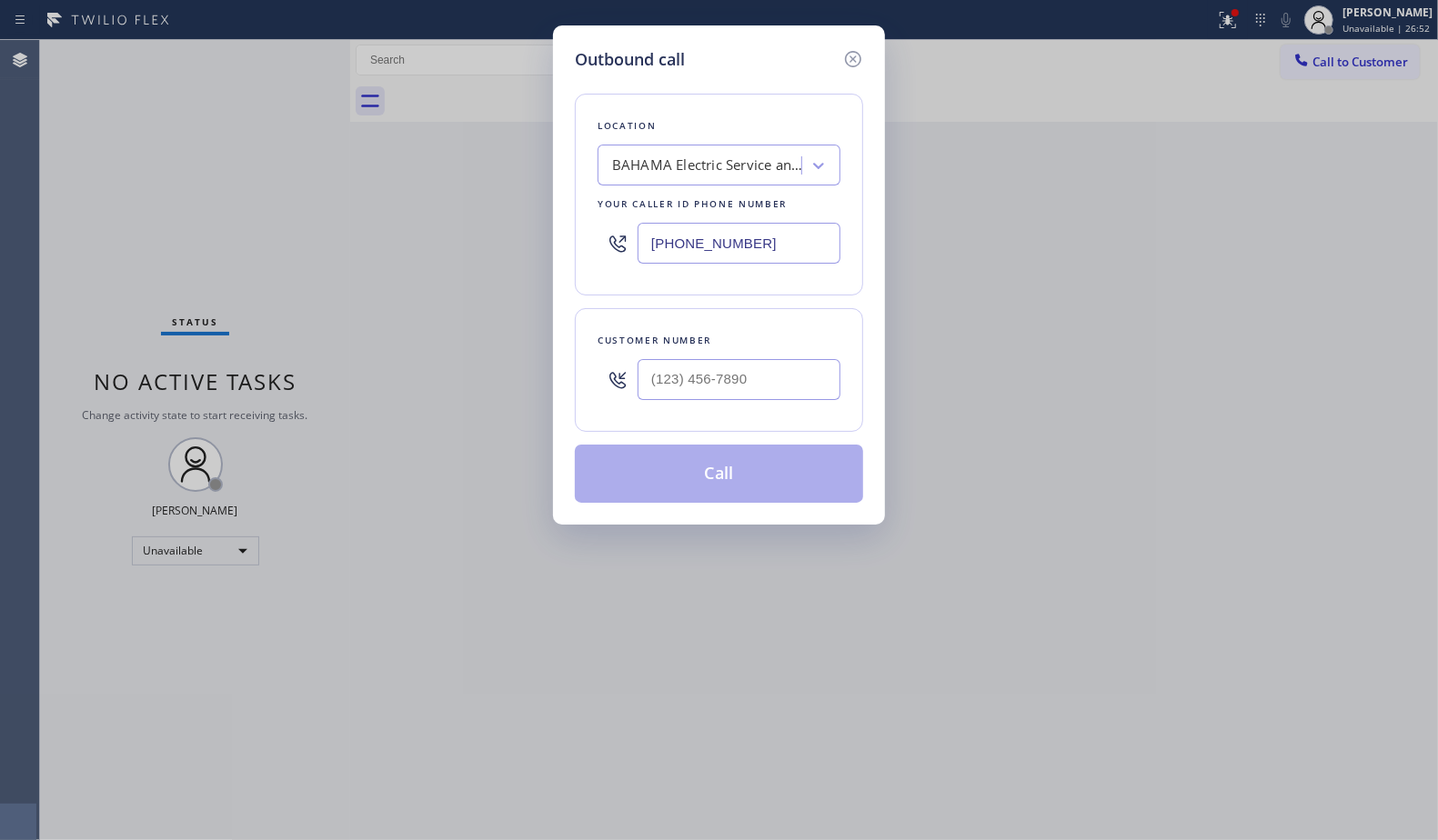
drag, startPoint x: 773, startPoint y: 251, endPoint x: 607, endPoint y: 237, distance: 166.6
click at [595, 256] on div "Location BAHAMA Electric Service and Repair Your caller id phone number [PHONE_…" at bounding box center [719, 195] width 288 height 202
paste input "800) 568-8664"
type input "[PHONE_NUMBER]"
click at [813, 385] on input "(___) ___-____" at bounding box center [738, 379] width 203 height 41
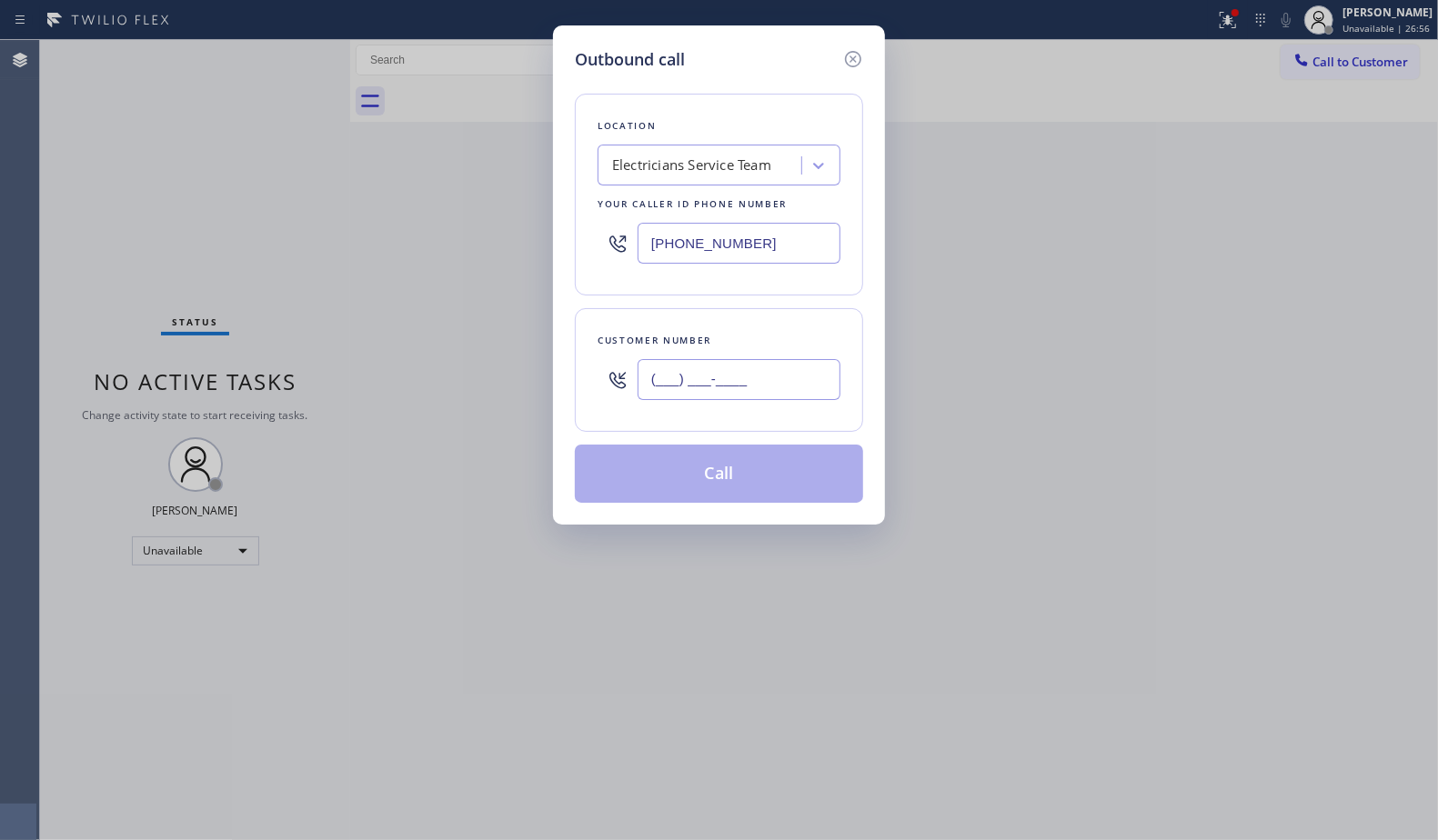
paste input "424) 477-7875"
type input "[PHONE_NUMBER]"
click at [748, 483] on button "Call" at bounding box center [719, 473] width 288 height 58
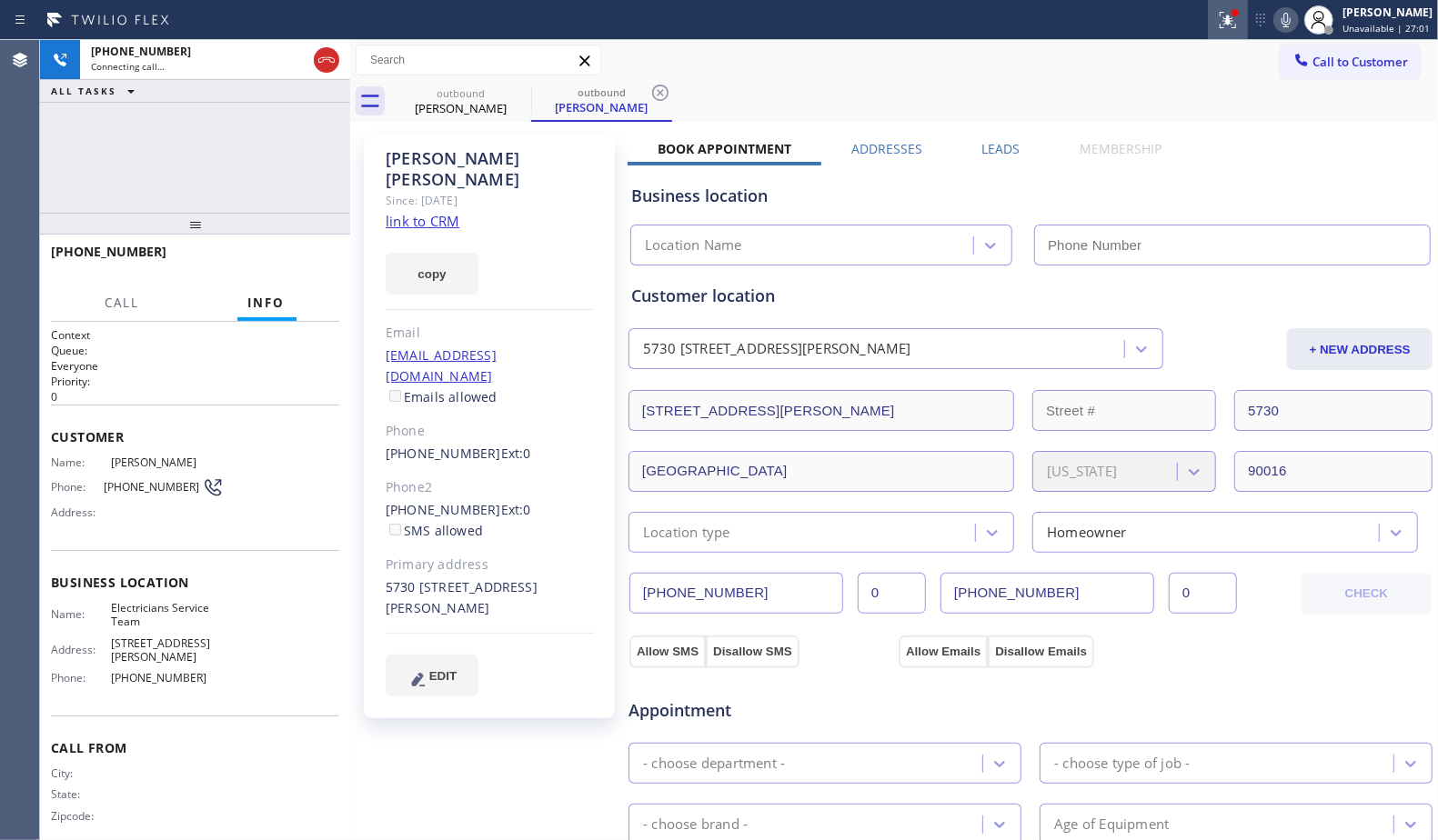
type input "[PHONE_NUMBER]"
click at [1246, 29] on div at bounding box center [1229, 20] width 40 height 22
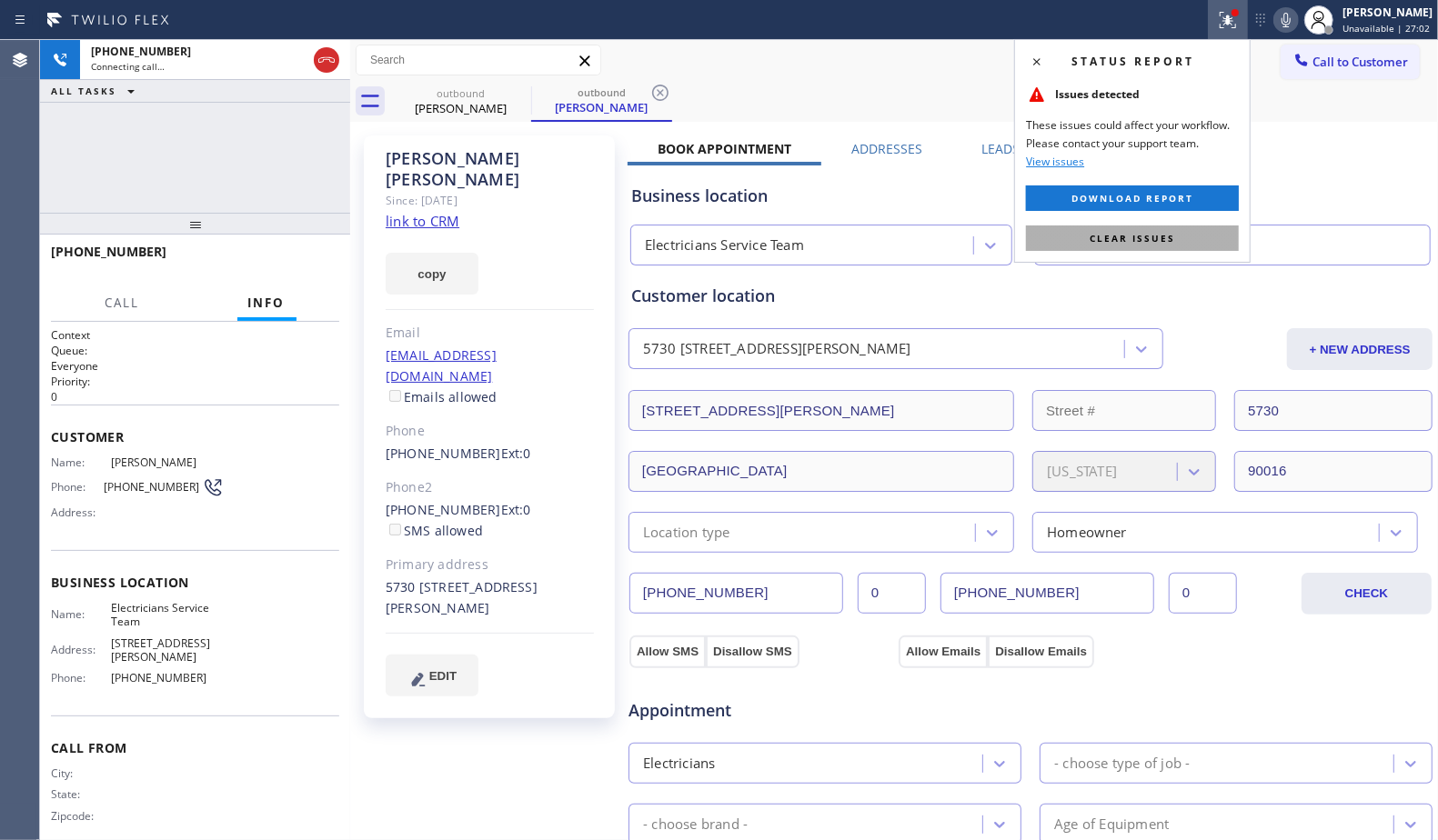
click at [1174, 238] on button "Clear issues" at bounding box center [1132, 239] width 213 height 26
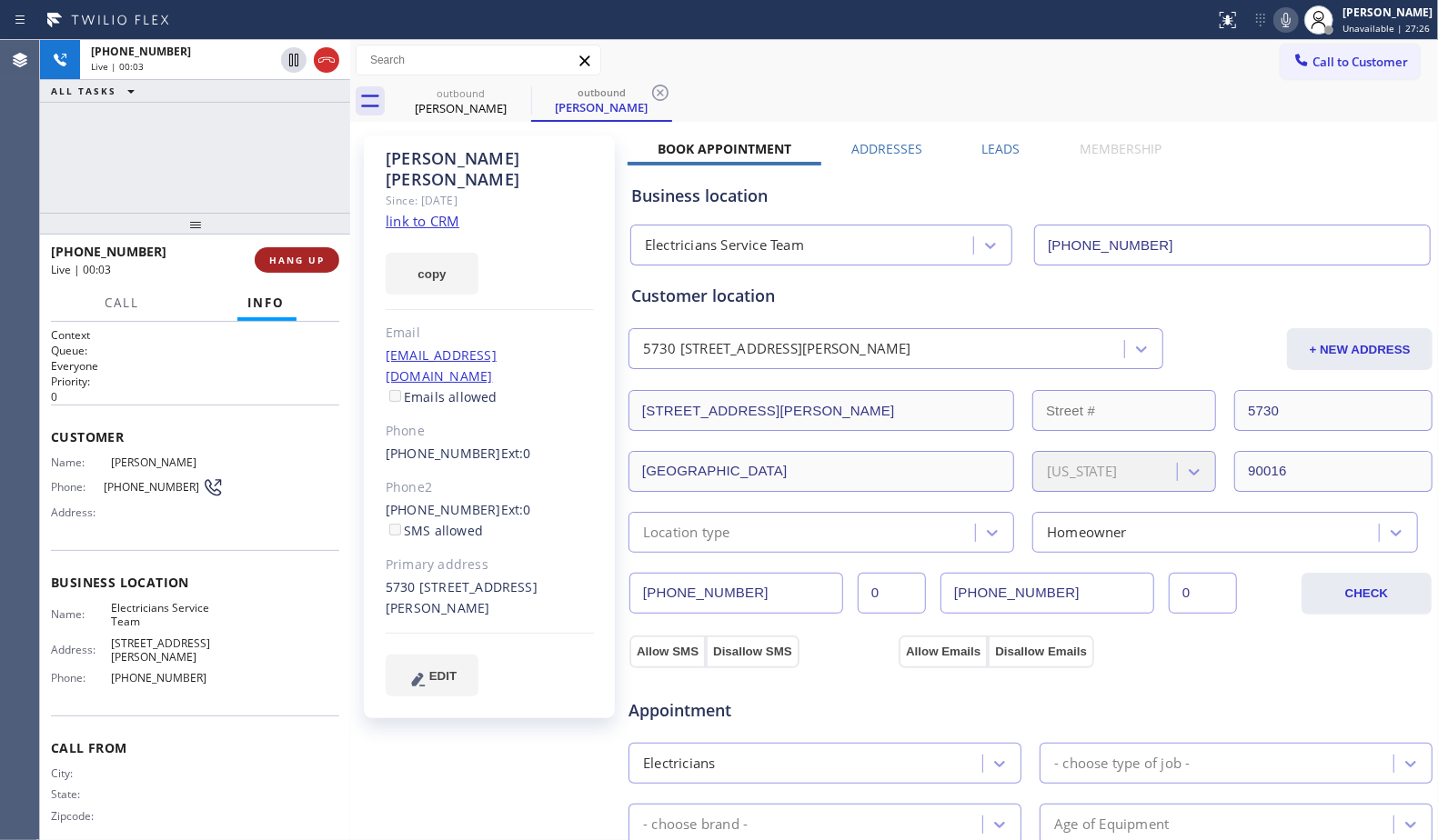
click at [308, 263] on span "HANG UP" at bounding box center [297, 260] width 55 height 13
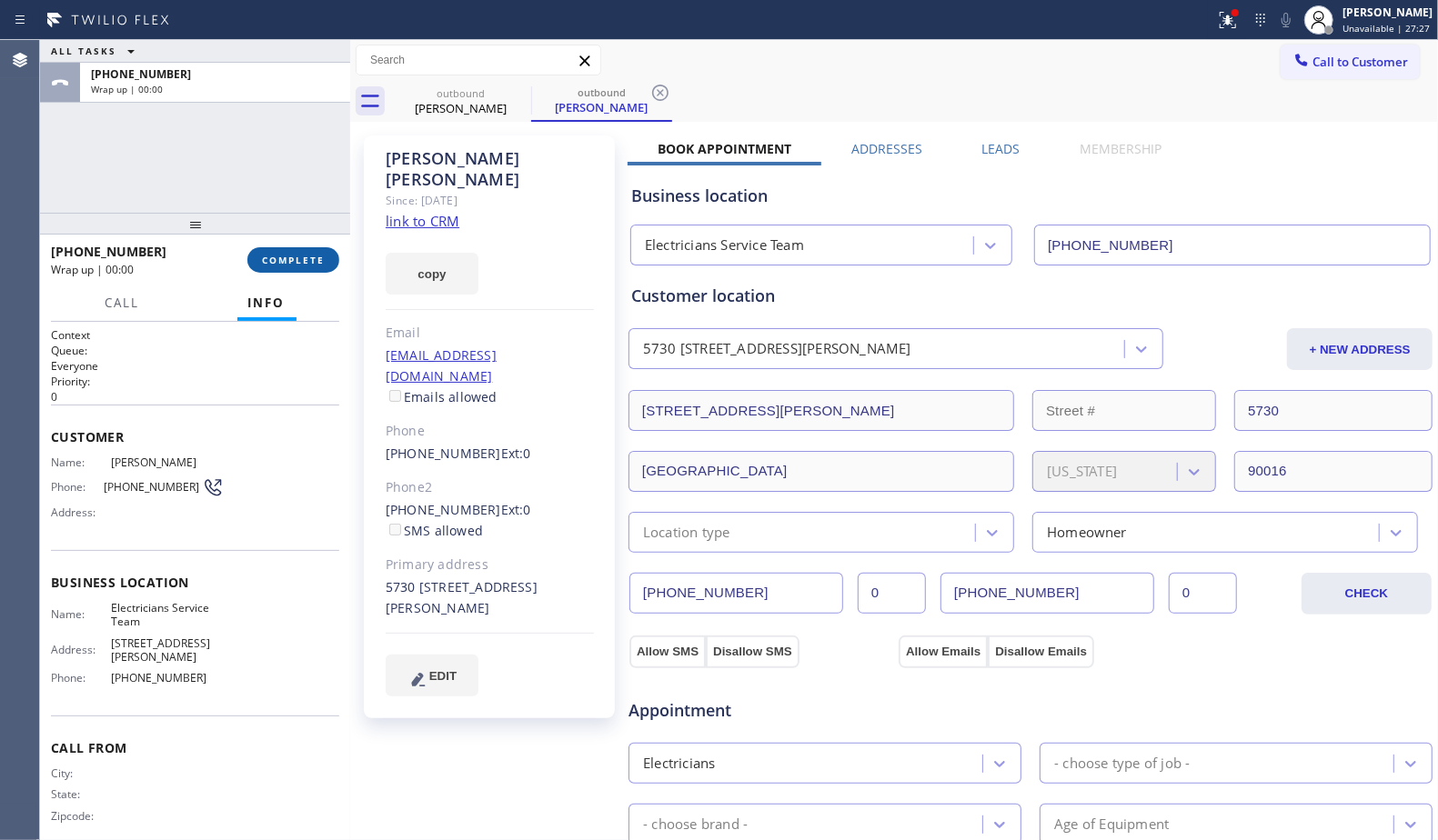
click at [306, 260] on span "COMPLETE" at bounding box center [293, 260] width 62 height 13
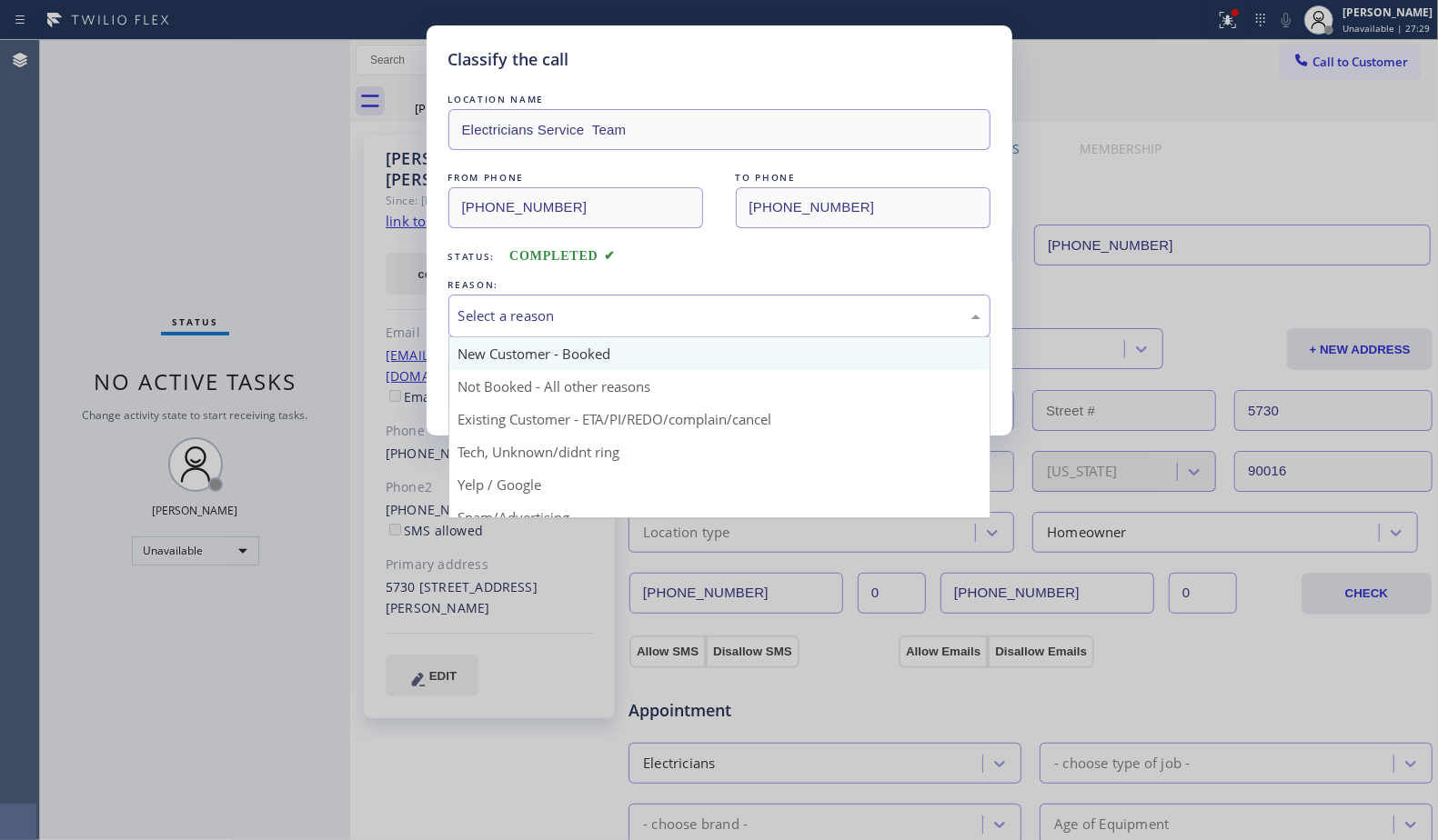
drag, startPoint x: 506, startPoint y: 297, endPoint x: 502, endPoint y: 345, distance: 48.2
click at [505, 300] on div "Select a reason" at bounding box center [719, 316] width 542 height 43
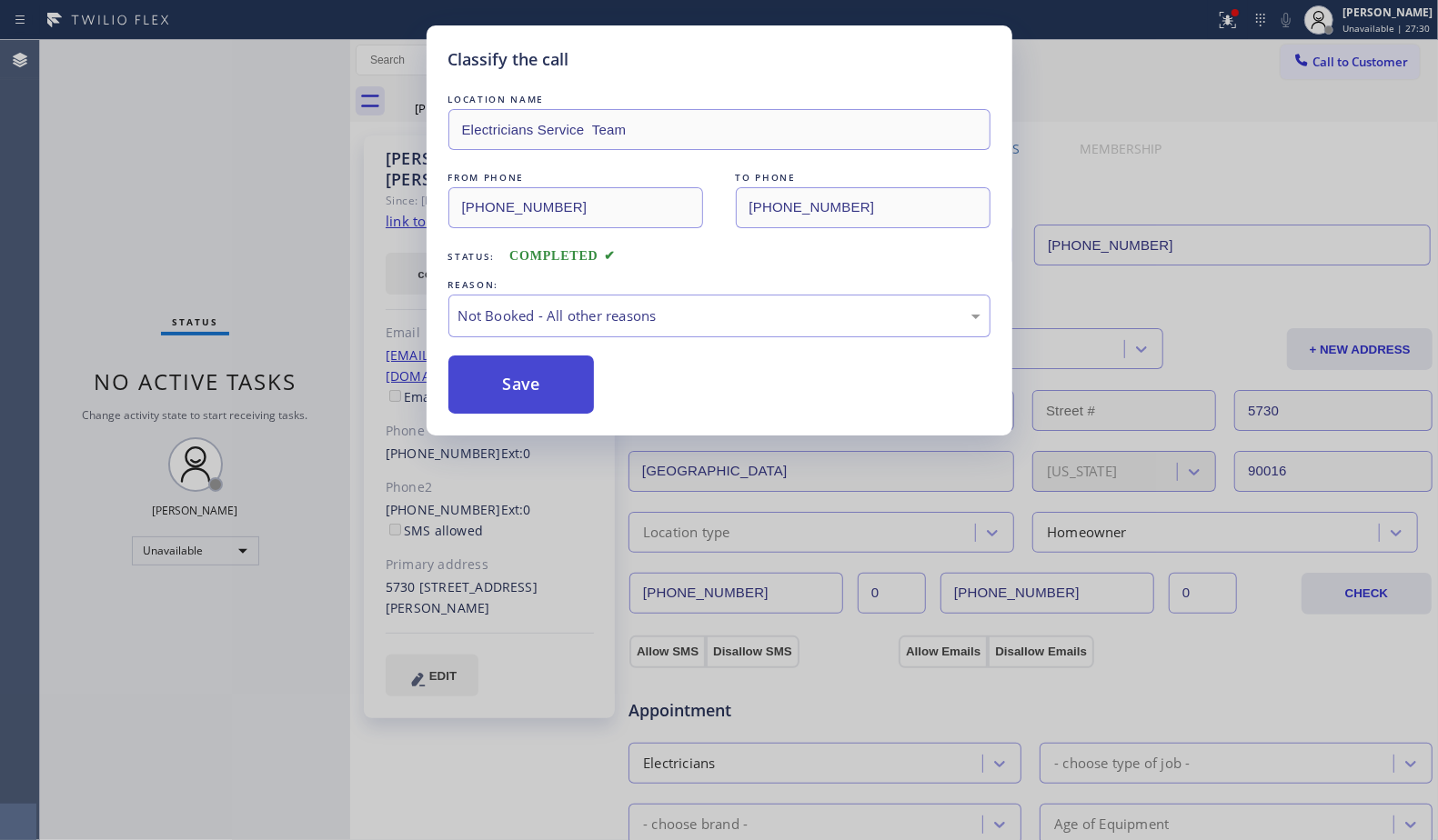
click at [505, 385] on button "Save" at bounding box center [521, 384] width 146 height 58
click at [506, 385] on button "Save" at bounding box center [521, 384] width 146 height 58
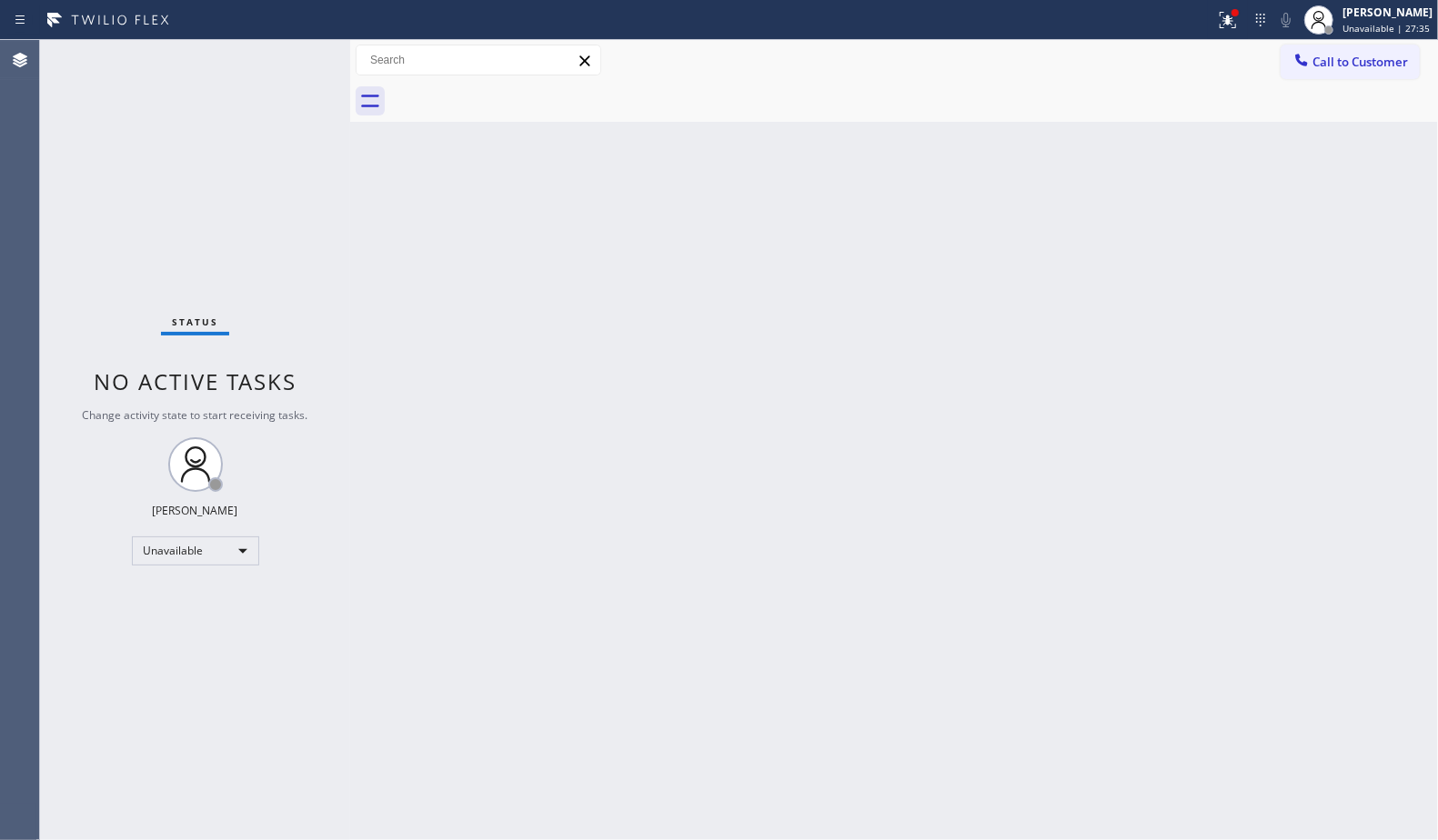
drag, startPoint x: 1256, startPoint y: 107, endPoint x: 1276, endPoint y: 100, distance: 21.2
click at [1260, 107] on div at bounding box center [914, 101] width 1048 height 41
click at [1309, 73] on button "Call to Customer" at bounding box center [1351, 62] width 140 height 35
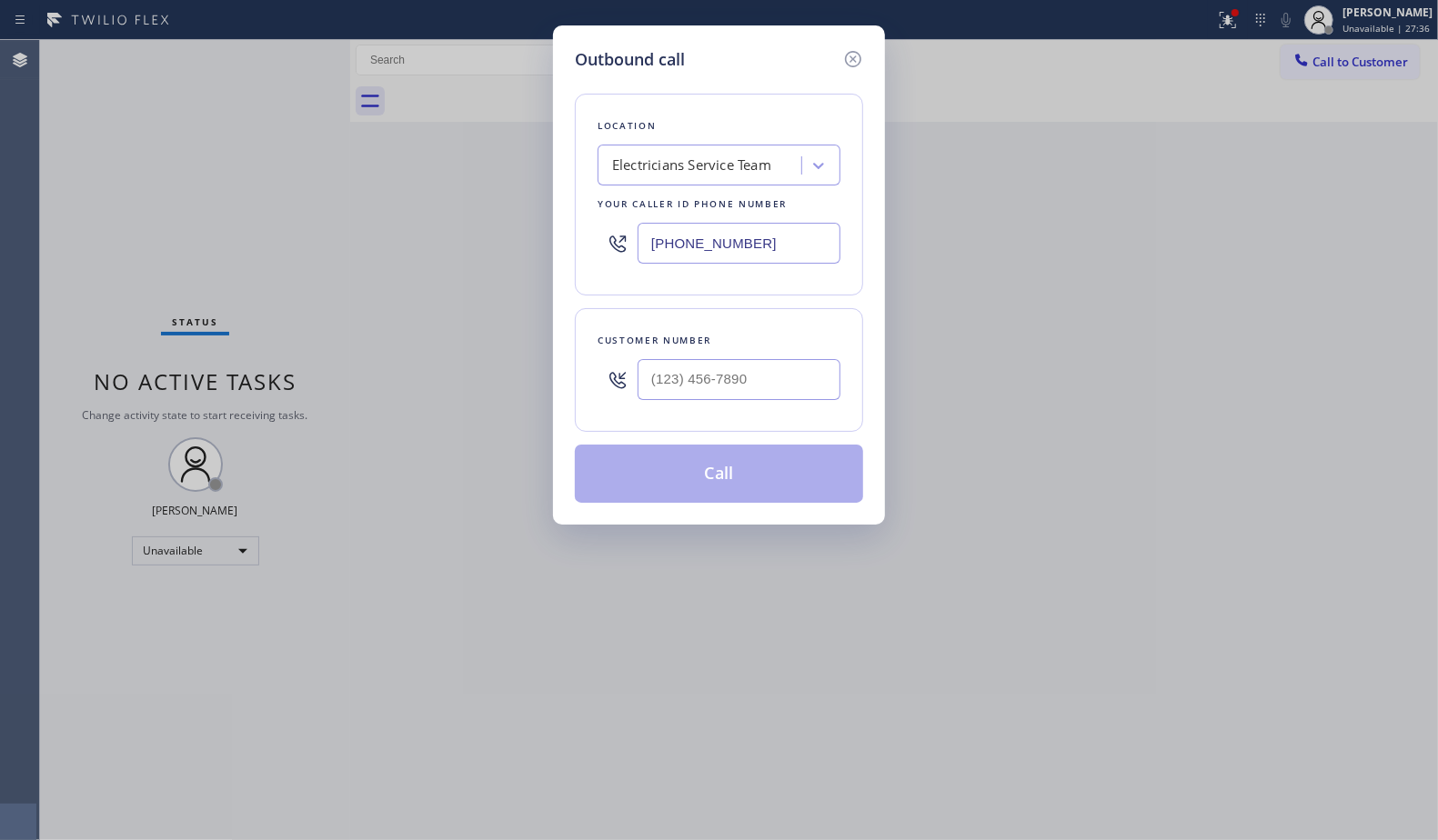
drag, startPoint x: 763, startPoint y: 246, endPoint x: 621, endPoint y: 251, distance: 142.1
click at [622, 252] on div "[PHONE_NUMBER]" at bounding box center [719, 243] width 242 height 59
paste input "561) 771-6455"
type input "[PHONE_NUMBER]"
click at [759, 383] on input "(___) ___-____" at bounding box center [738, 379] width 203 height 41
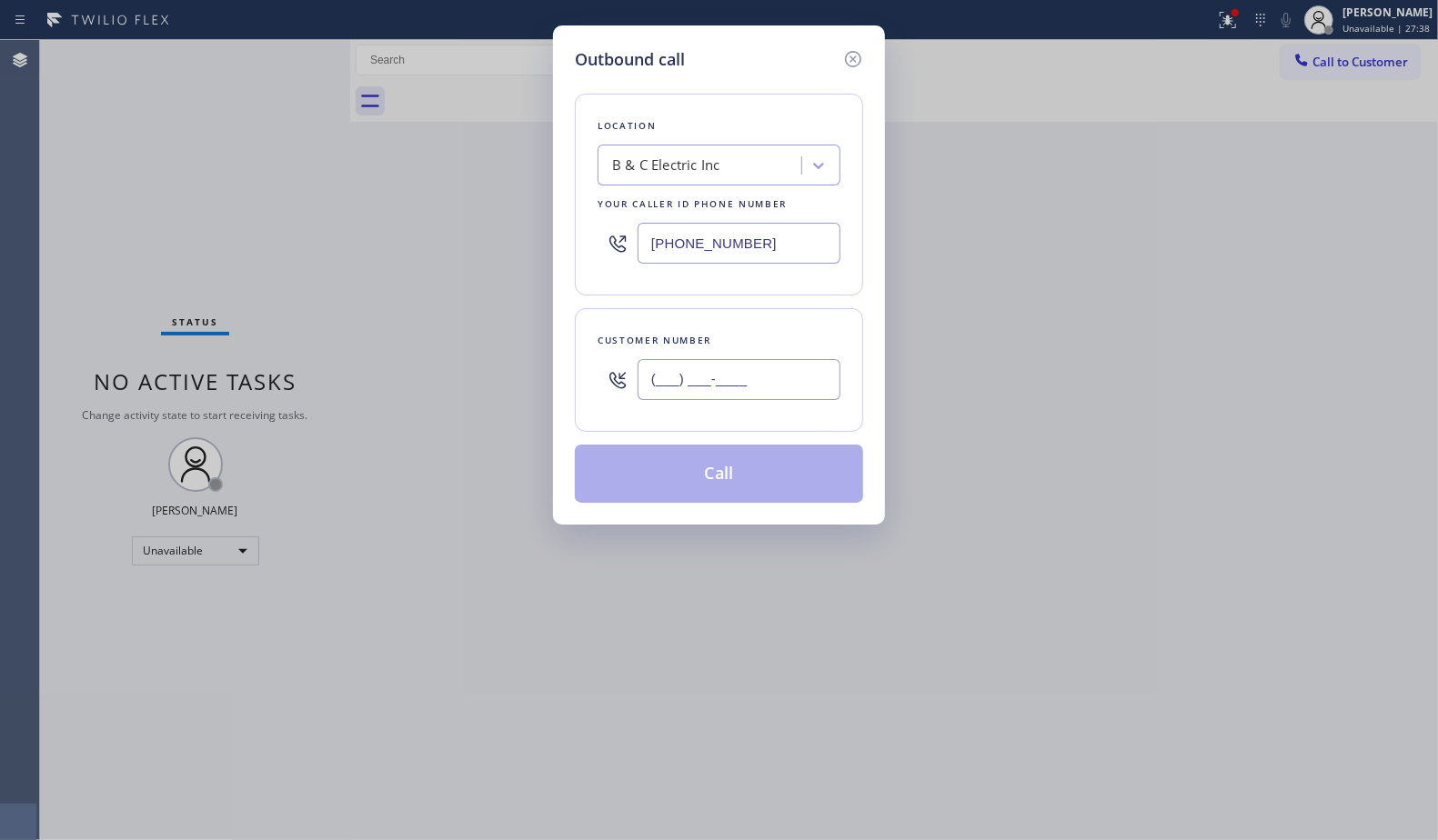
paste input "386) 229-6588"
type input "[PHONE_NUMBER]"
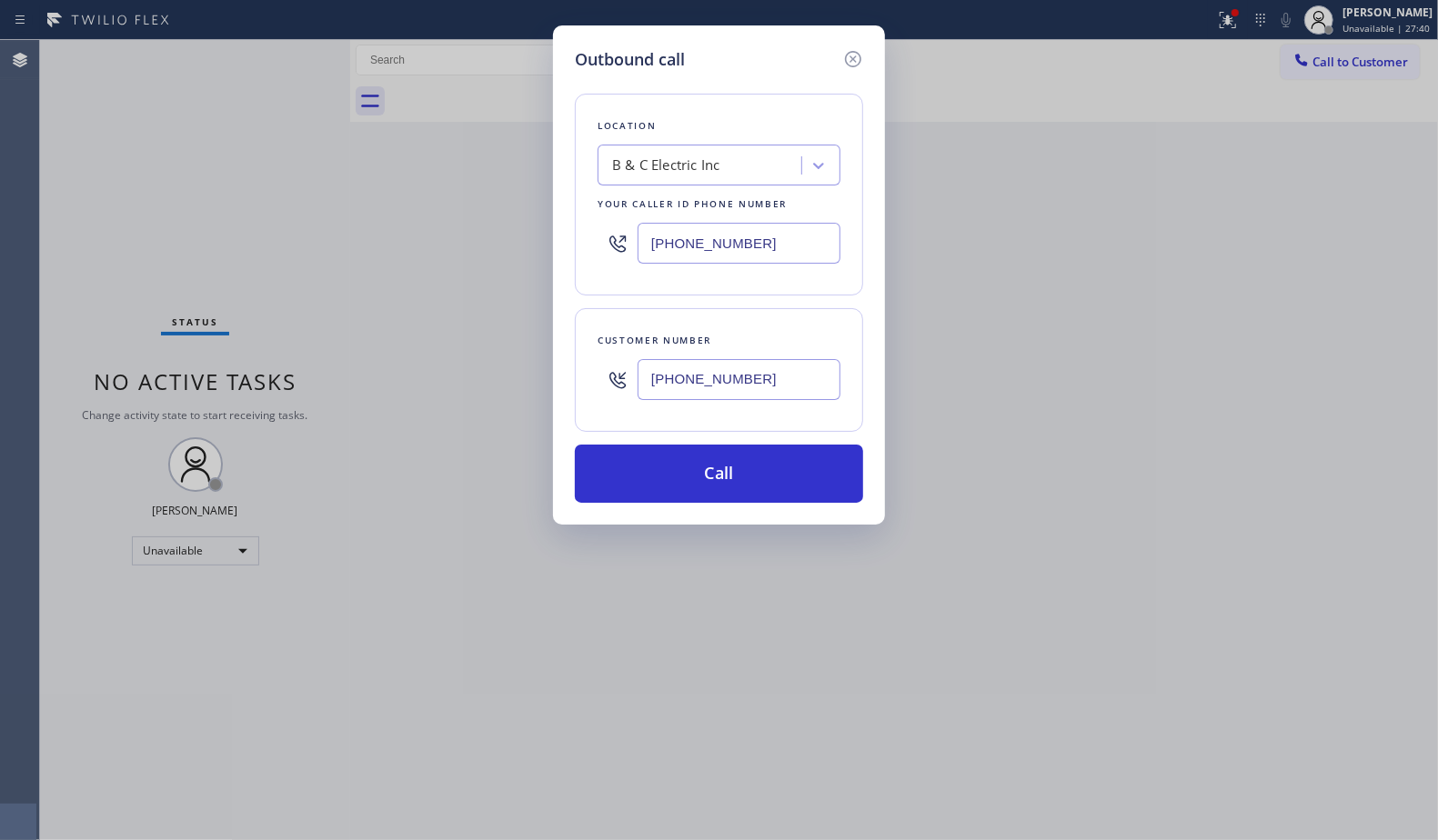
click at [749, 409] on div "[PHONE_NUMBER]" at bounding box center [738, 379] width 203 height 59
click at [731, 475] on button "Call" at bounding box center [719, 473] width 288 height 58
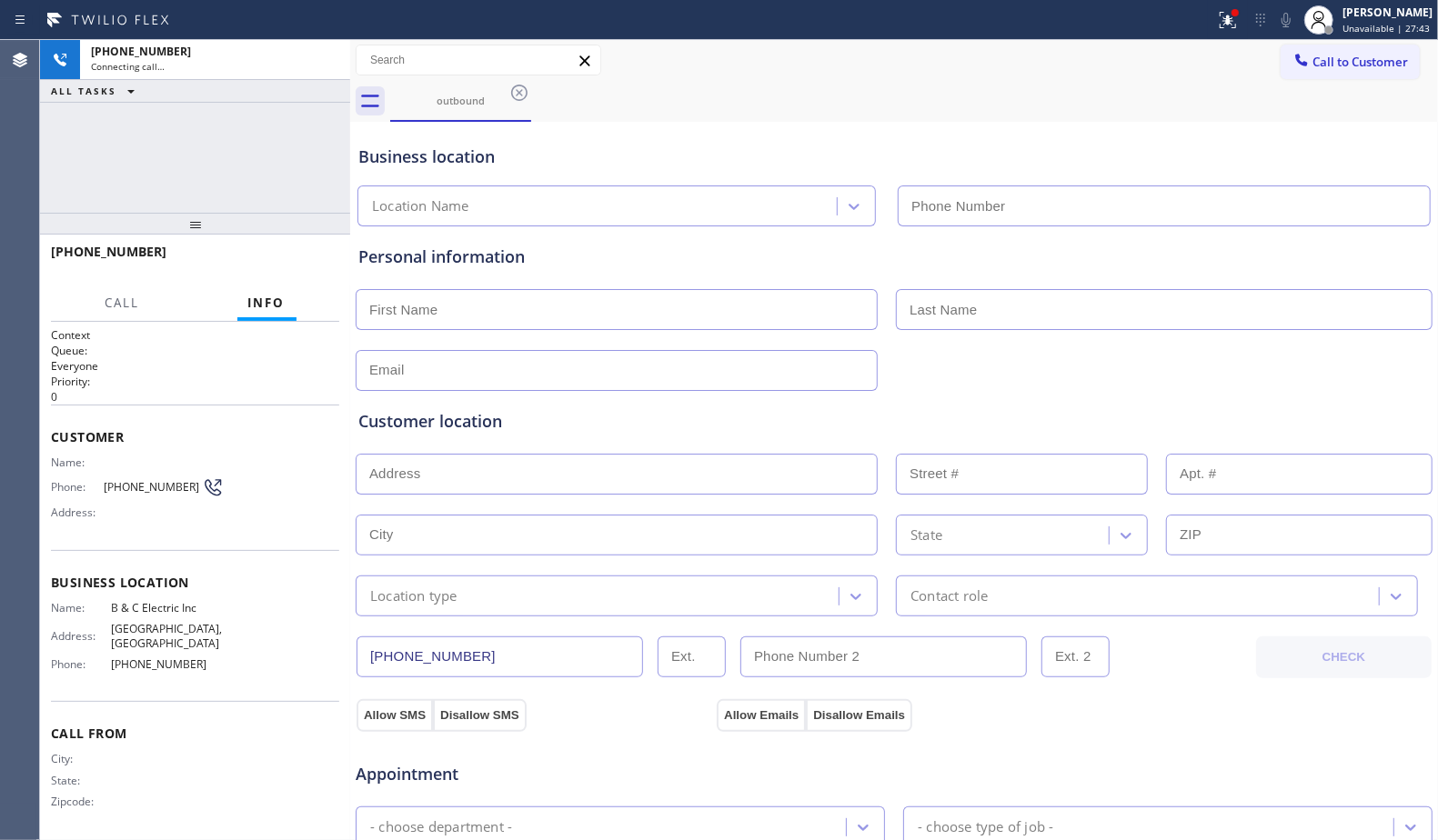
type input "[PHONE_NUMBER]"
click at [1021, 138] on div "Business location B & C Electric Inc [PHONE_NUMBER]" at bounding box center [893, 176] width 1079 height 100
click at [617, 109] on div "outbound" at bounding box center [914, 101] width 1048 height 41
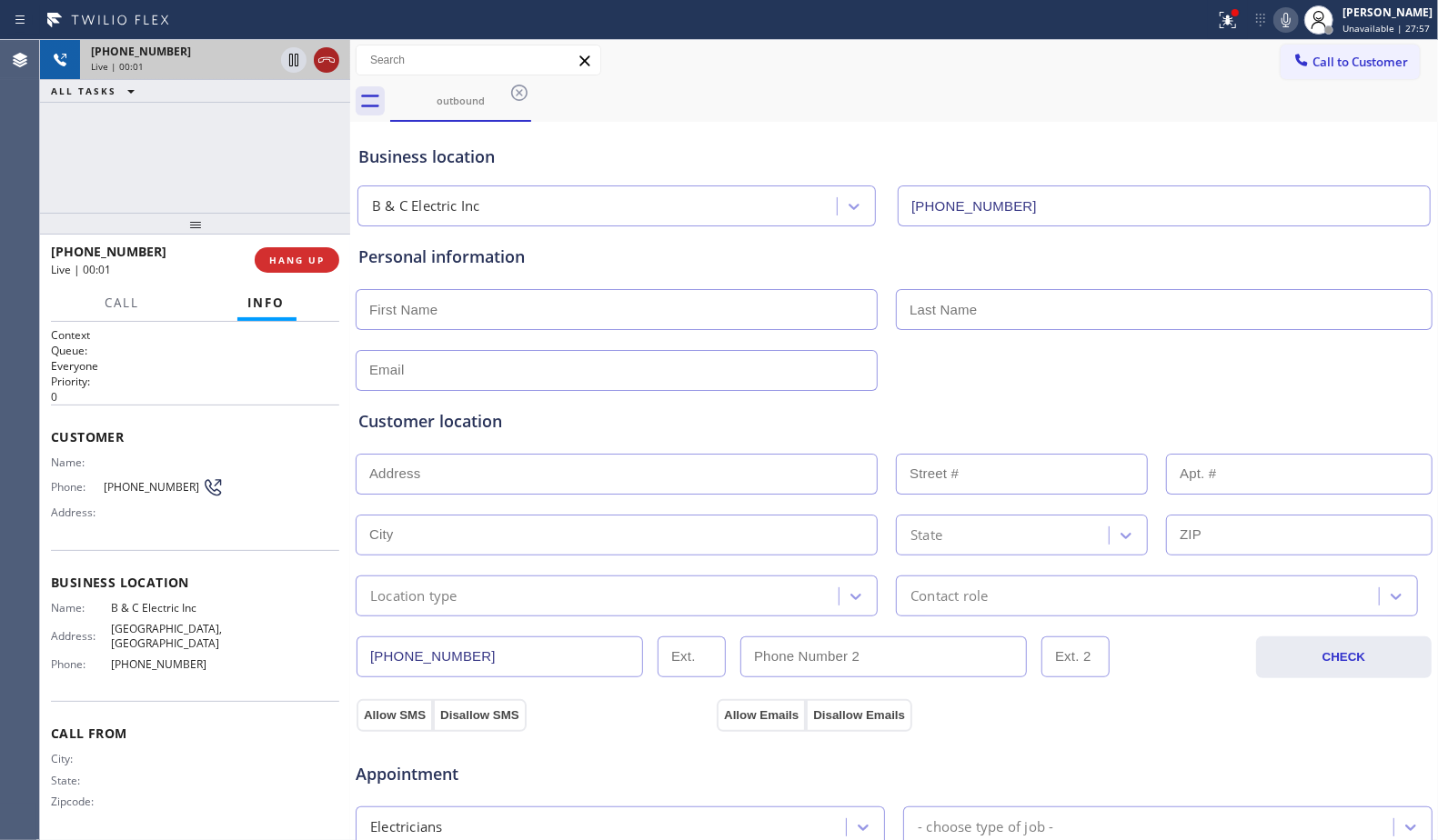
click at [331, 55] on icon at bounding box center [327, 60] width 22 height 22
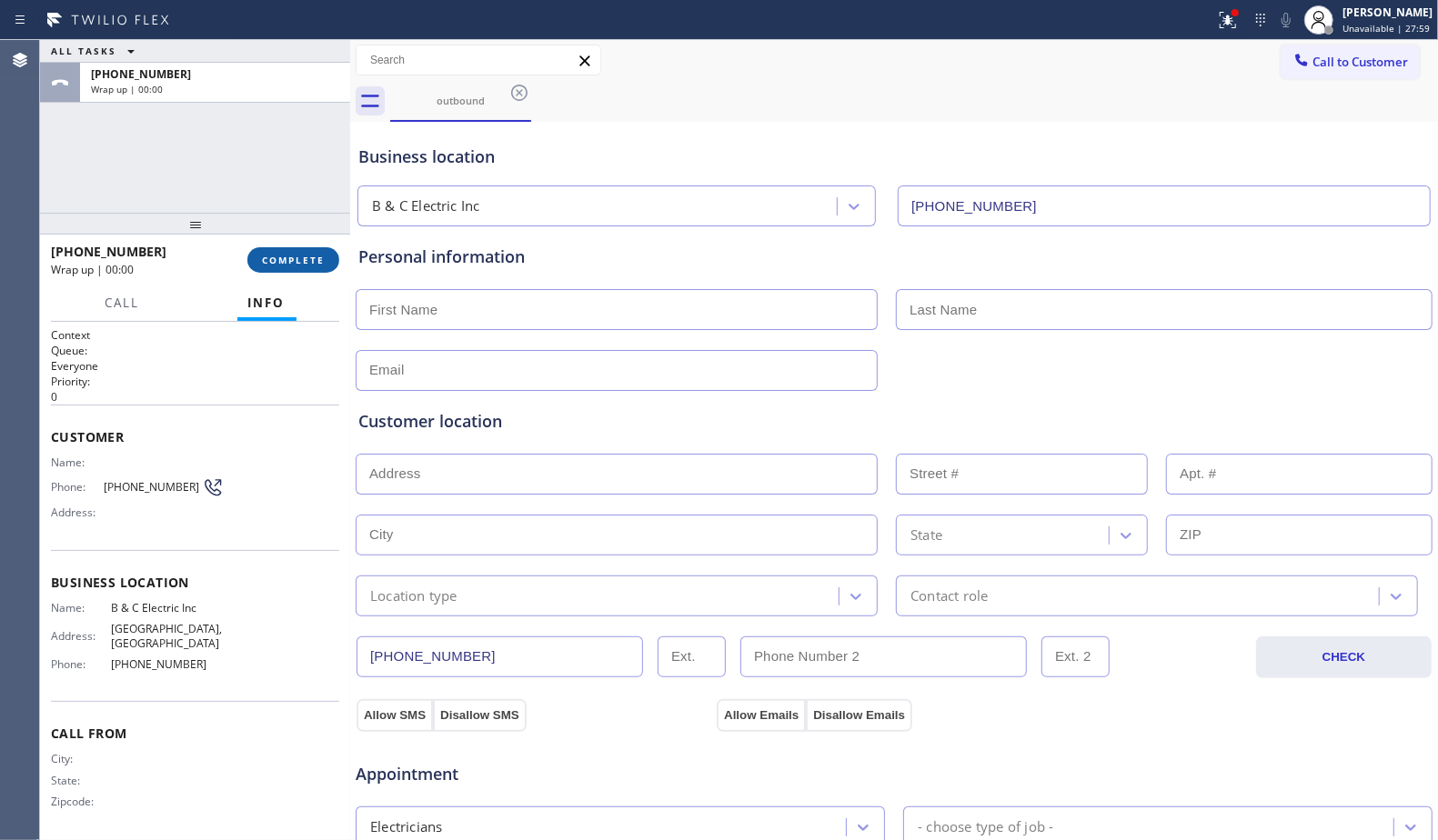
click at [311, 262] on span "COMPLETE" at bounding box center [293, 260] width 62 height 13
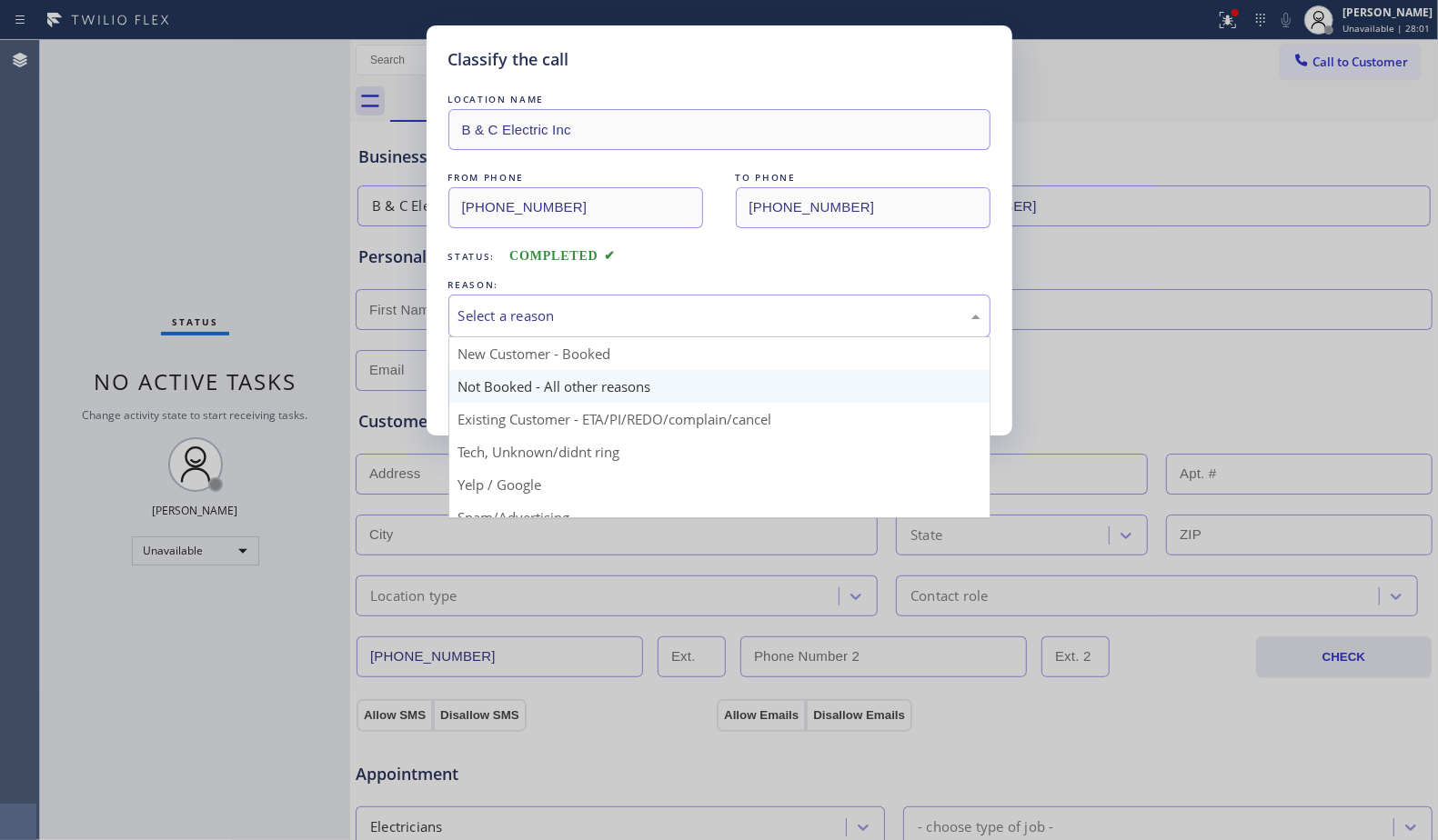
drag, startPoint x: 565, startPoint y: 324, endPoint x: 538, endPoint y: 386, distance: 67.6
click at [565, 330] on div "Select a reason" at bounding box center [719, 316] width 542 height 43
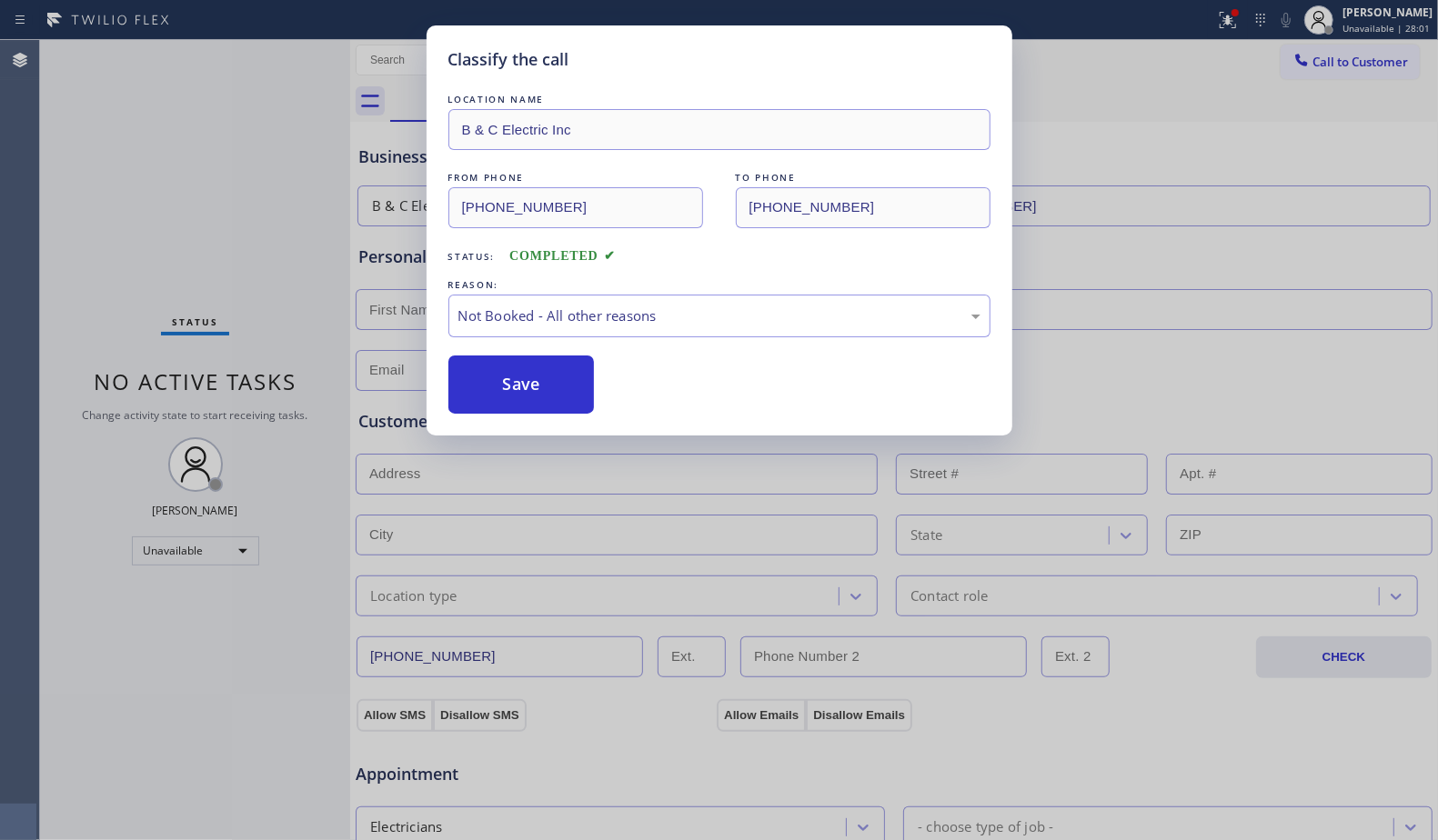
click at [522, 384] on button "Save" at bounding box center [521, 384] width 146 height 58
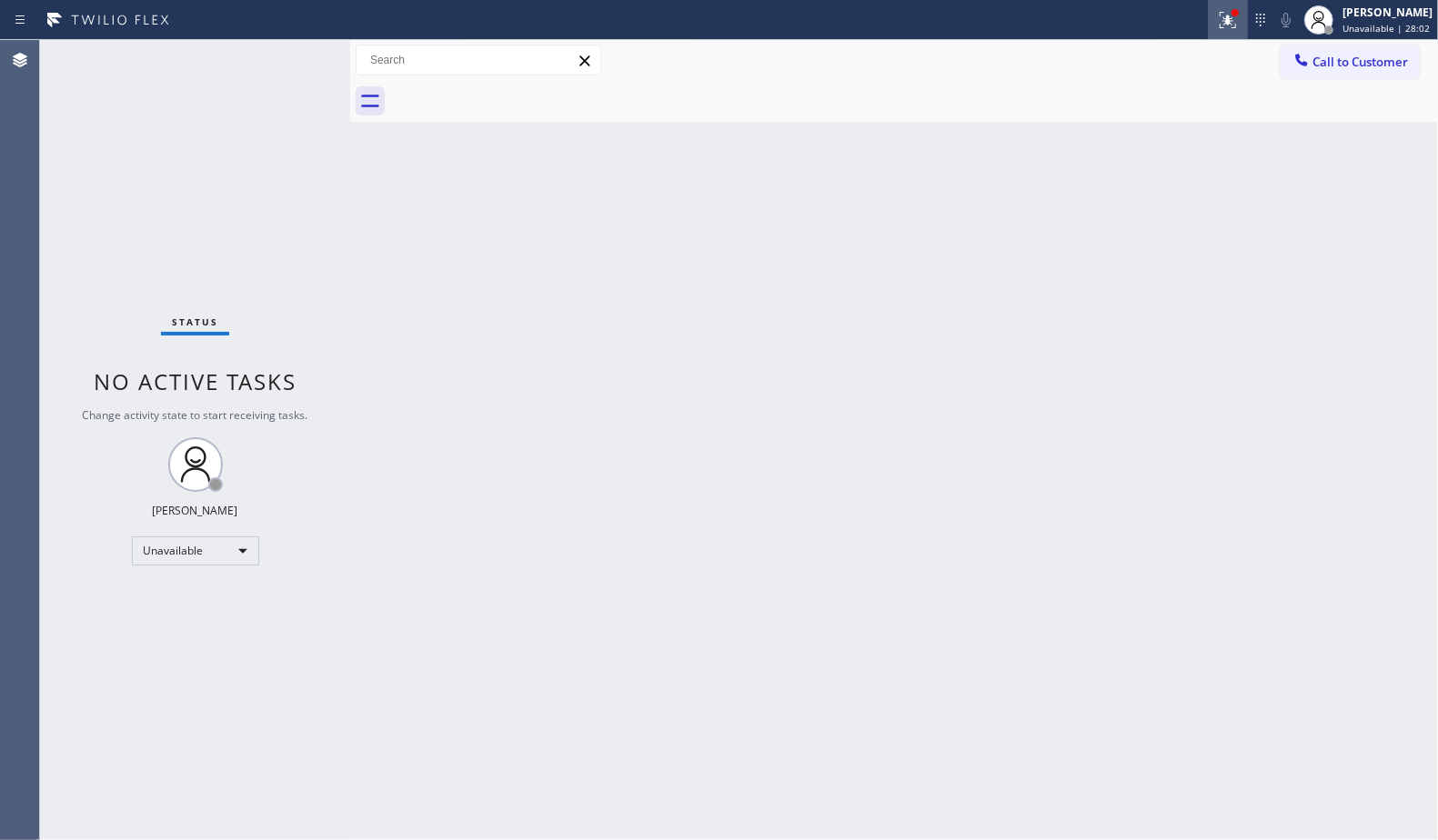
click at [1228, 28] on icon at bounding box center [1228, 20] width 22 height 22
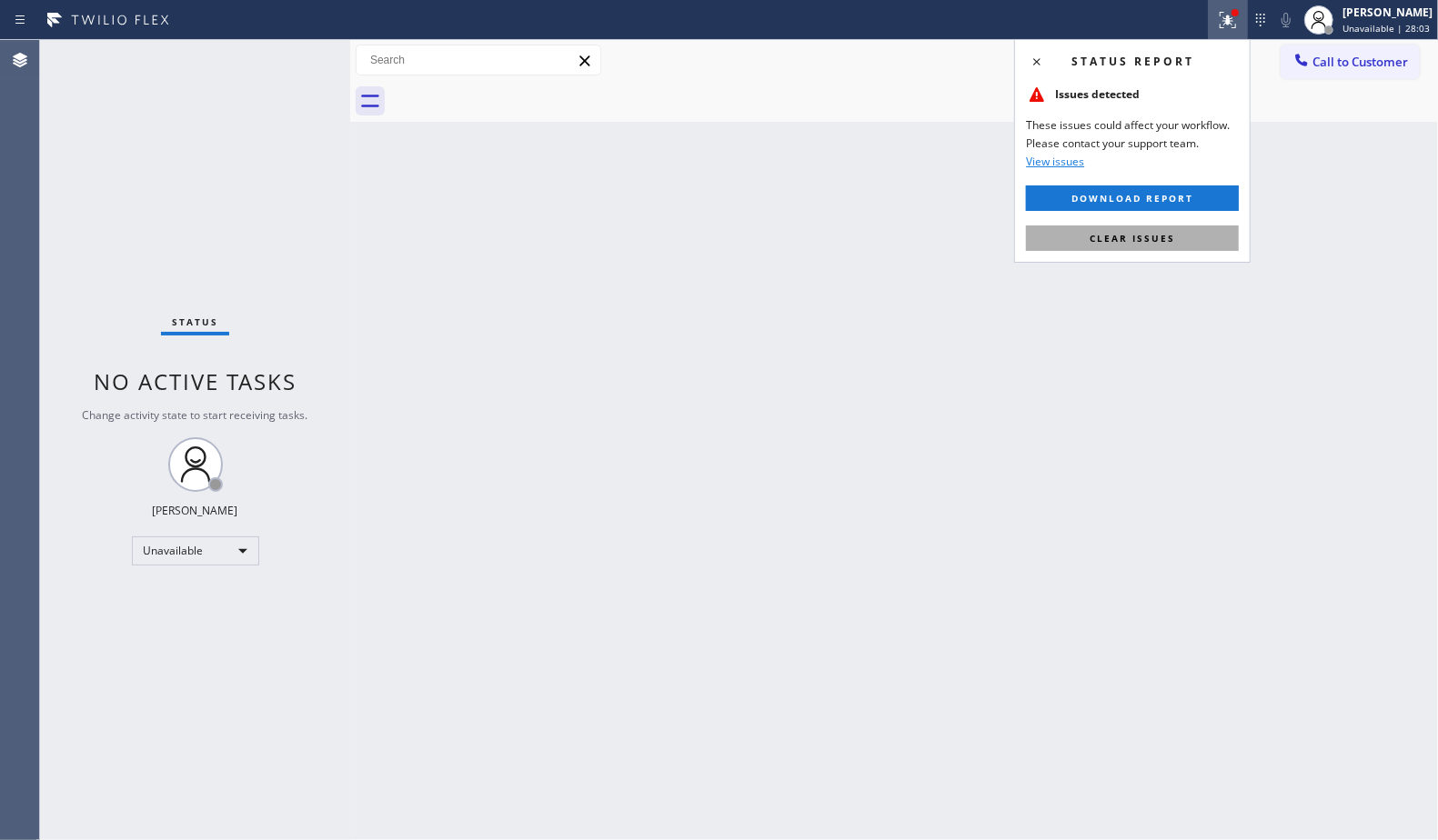
click at [1179, 240] on button "Clear issues" at bounding box center [1132, 239] width 213 height 26
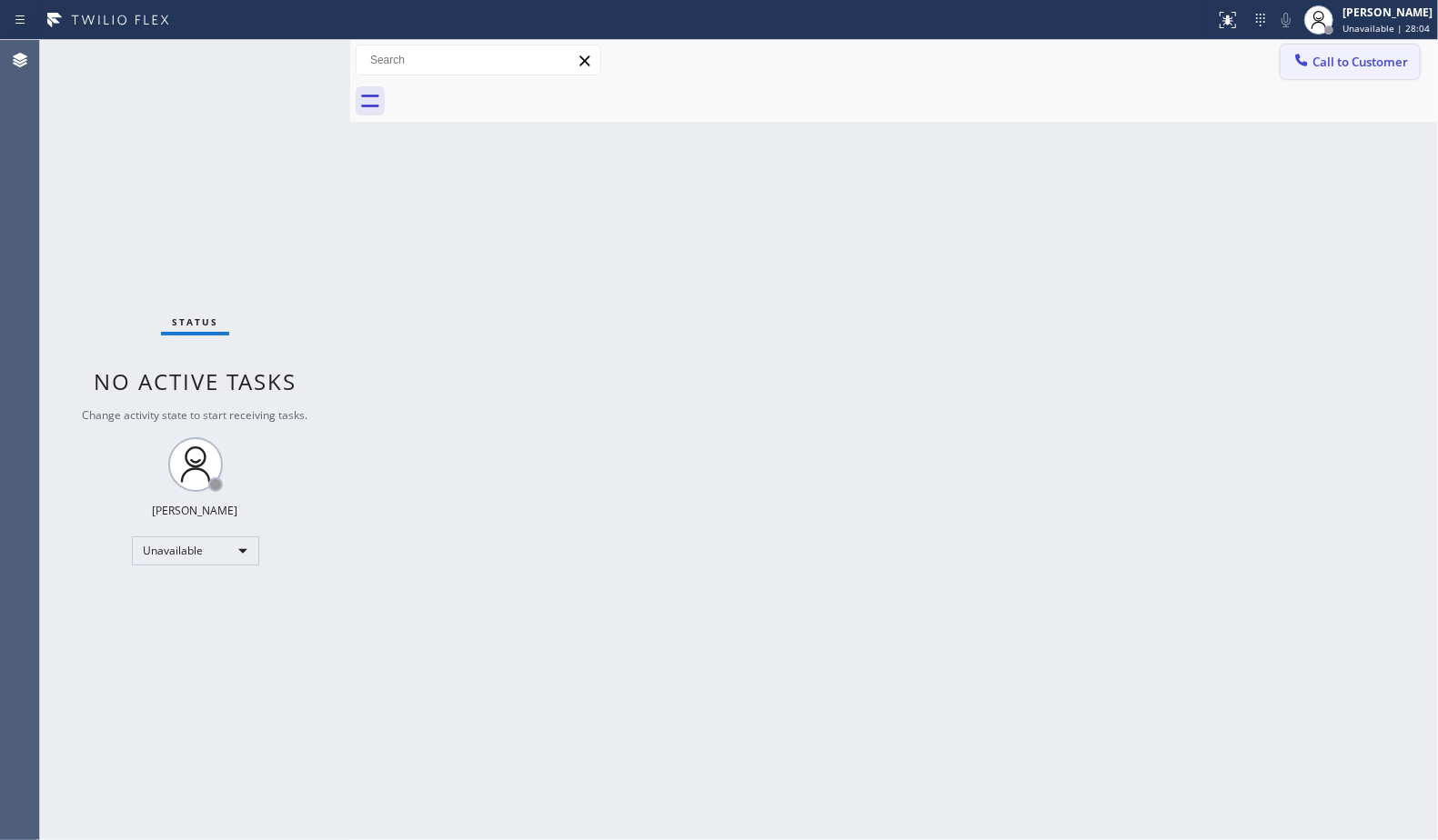
click at [1300, 55] on icon at bounding box center [1302, 59] width 12 height 12
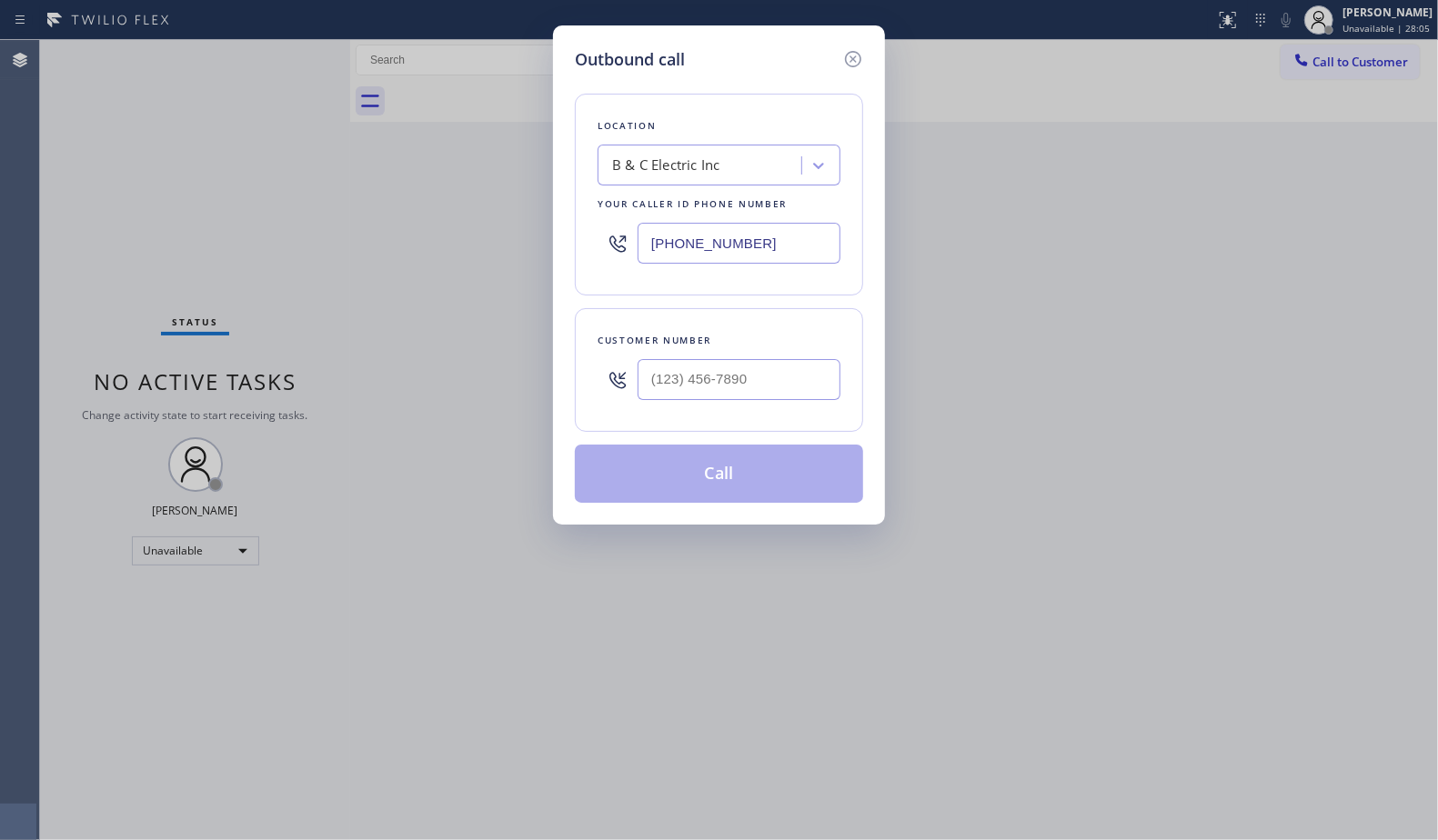
drag, startPoint x: 829, startPoint y: 240, endPoint x: 590, endPoint y: 248, distance: 239.1
click at [588, 286] on div "Location B & C Electric Inc Your caller id phone number [PHONE_NUMBER]" at bounding box center [719, 195] width 288 height 202
paste input "786) 524-1238"
type input "[PHONE_NUMBER]"
click at [863, 375] on div "Outbound call Location [GEOGRAPHIC_DATA] Furnace Maintenance Your caller id pho…" at bounding box center [719, 275] width 332 height 499
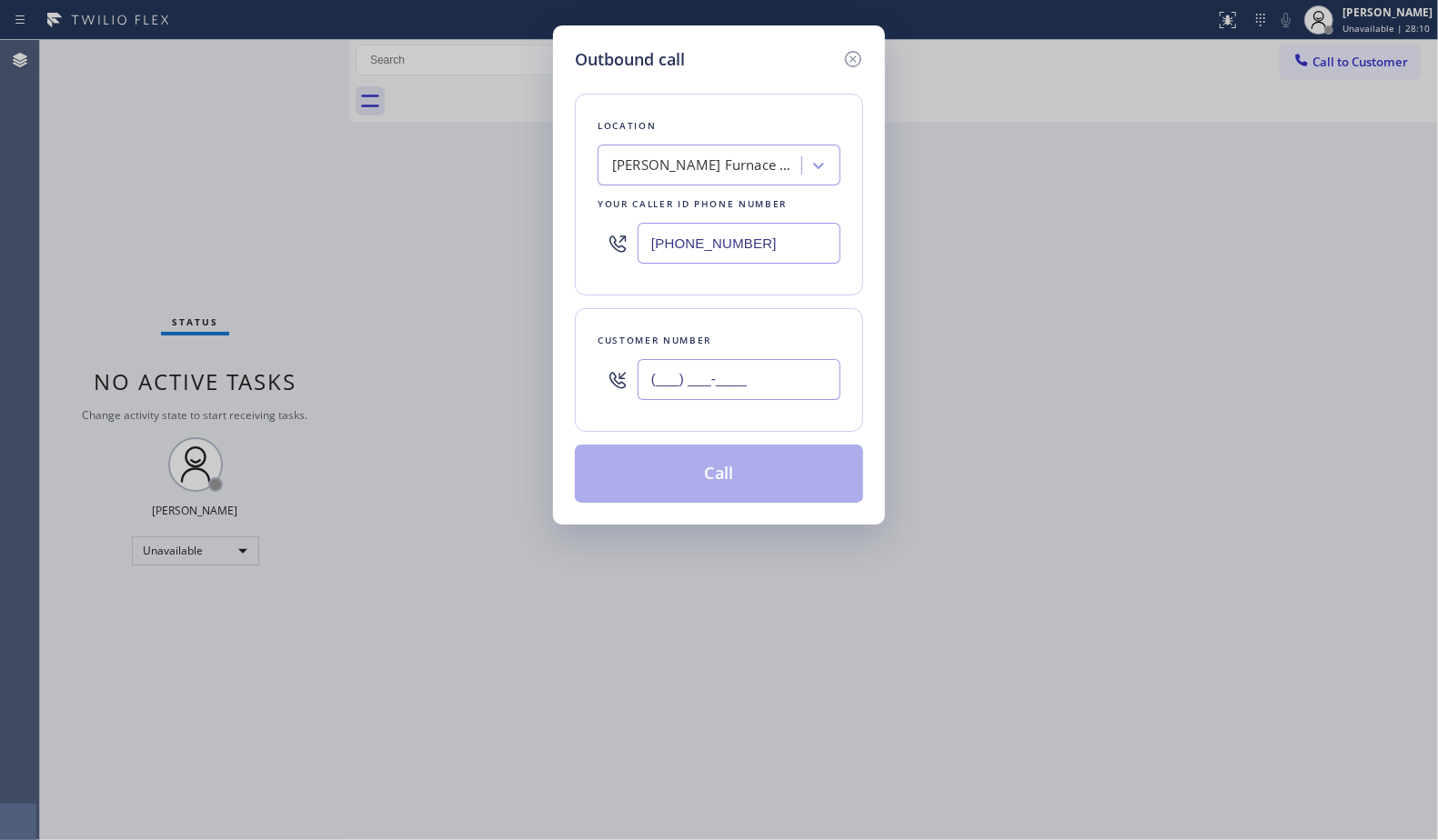
paste input "text"
click at [823, 372] on input "(___) ___-____" at bounding box center [738, 379] width 203 height 41
paste input "863) 766-1997"
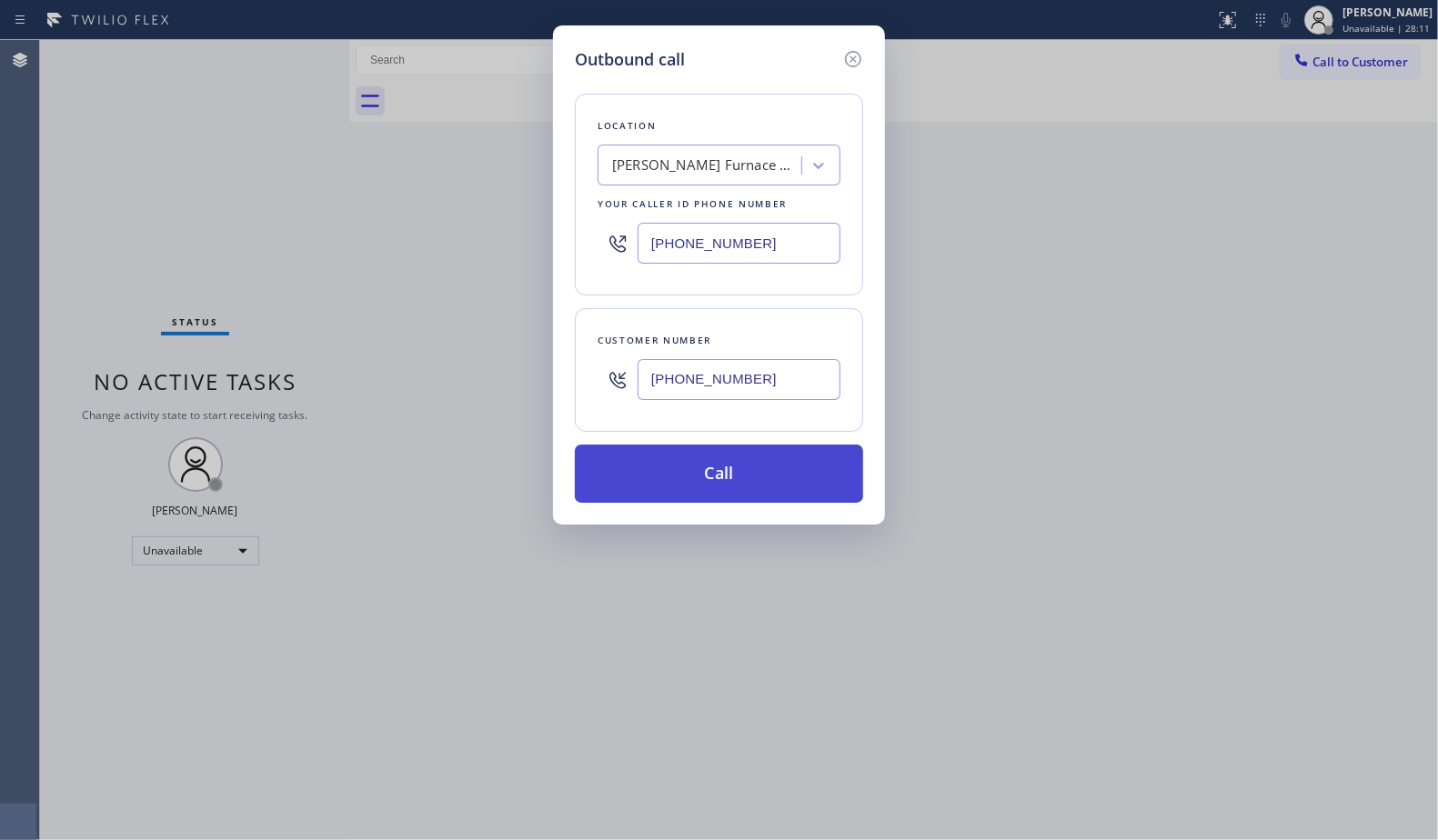
type input "[PHONE_NUMBER]"
click at [729, 478] on button "Call" at bounding box center [719, 473] width 288 height 58
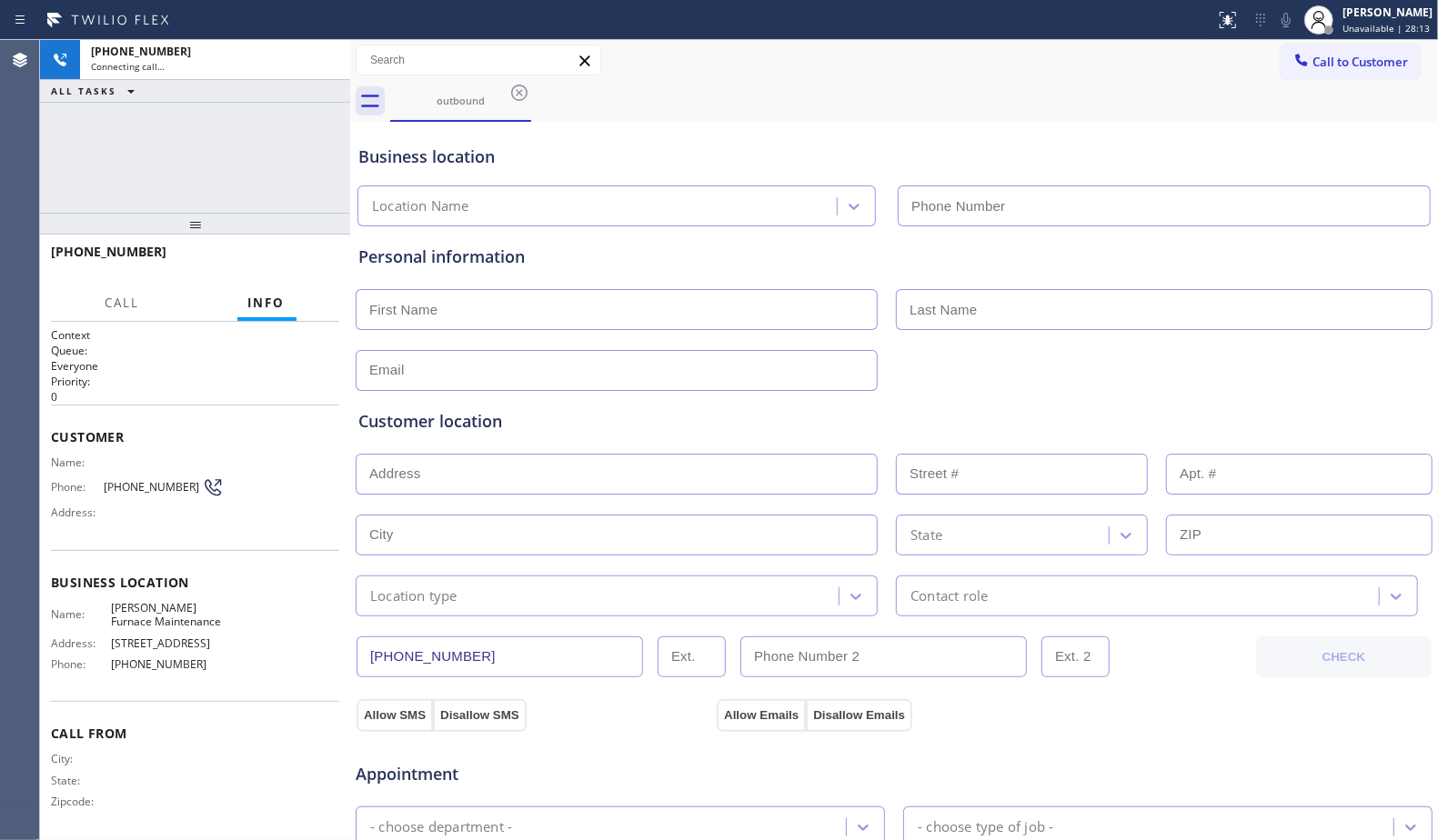
type input "[PHONE_NUMBER]"
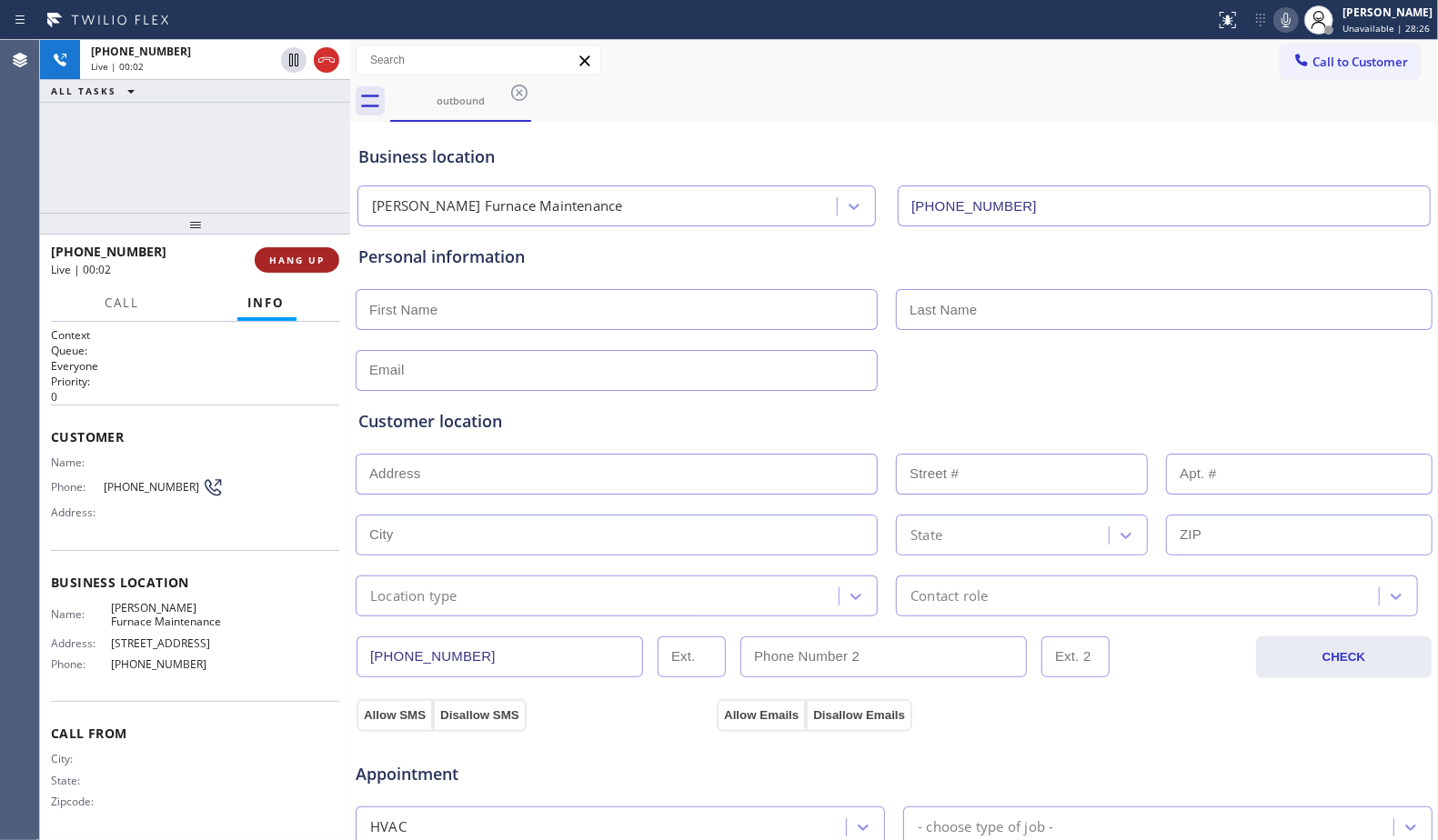
click at [319, 267] on button "HANG UP" at bounding box center [297, 260] width 84 height 26
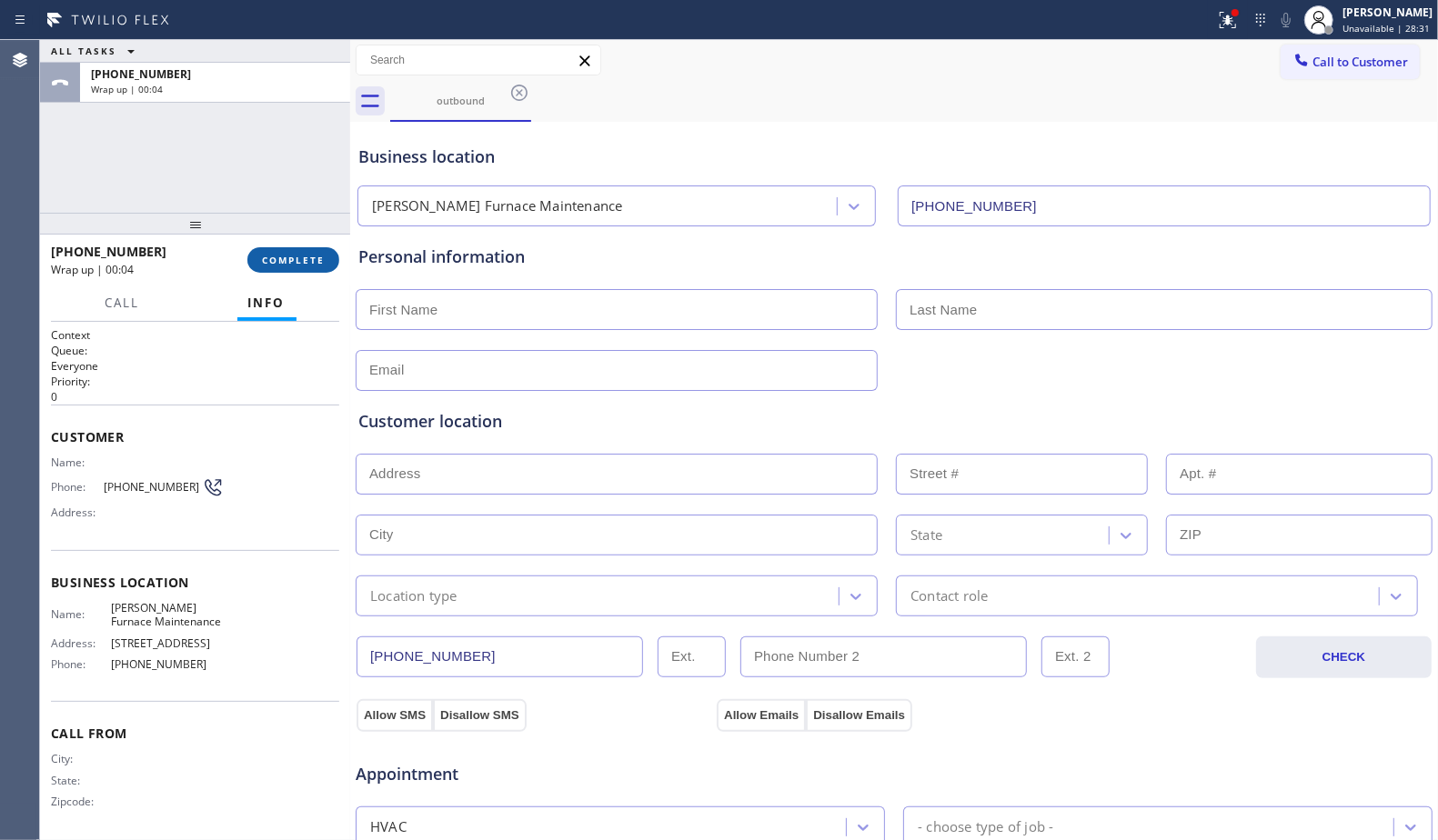
click at [294, 253] on span "COMPLETE" at bounding box center [293, 260] width 62 height 13
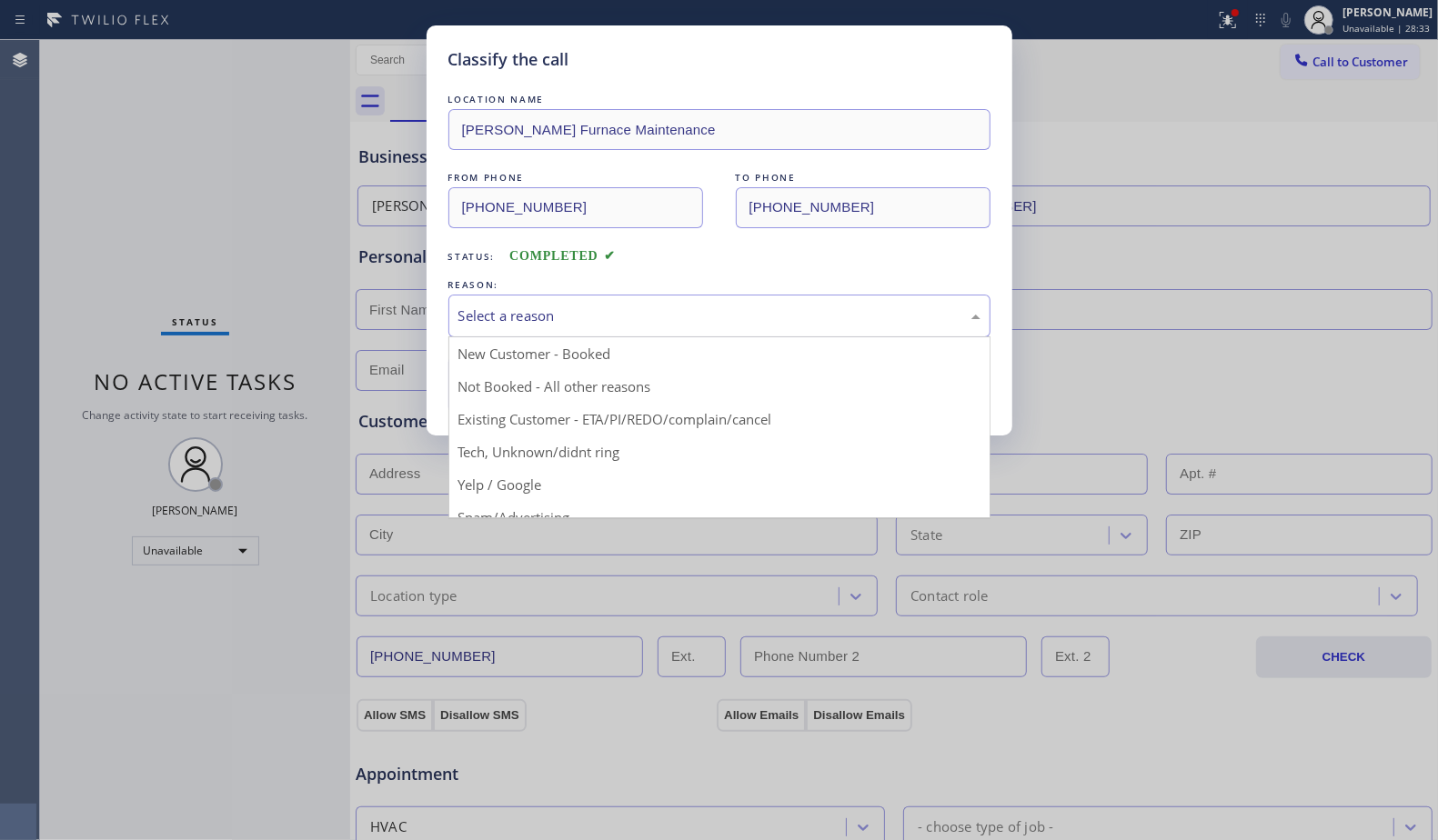
click at [521, 303] on div "Select a reason" at bounding box center [719, 316] width 542 height 43
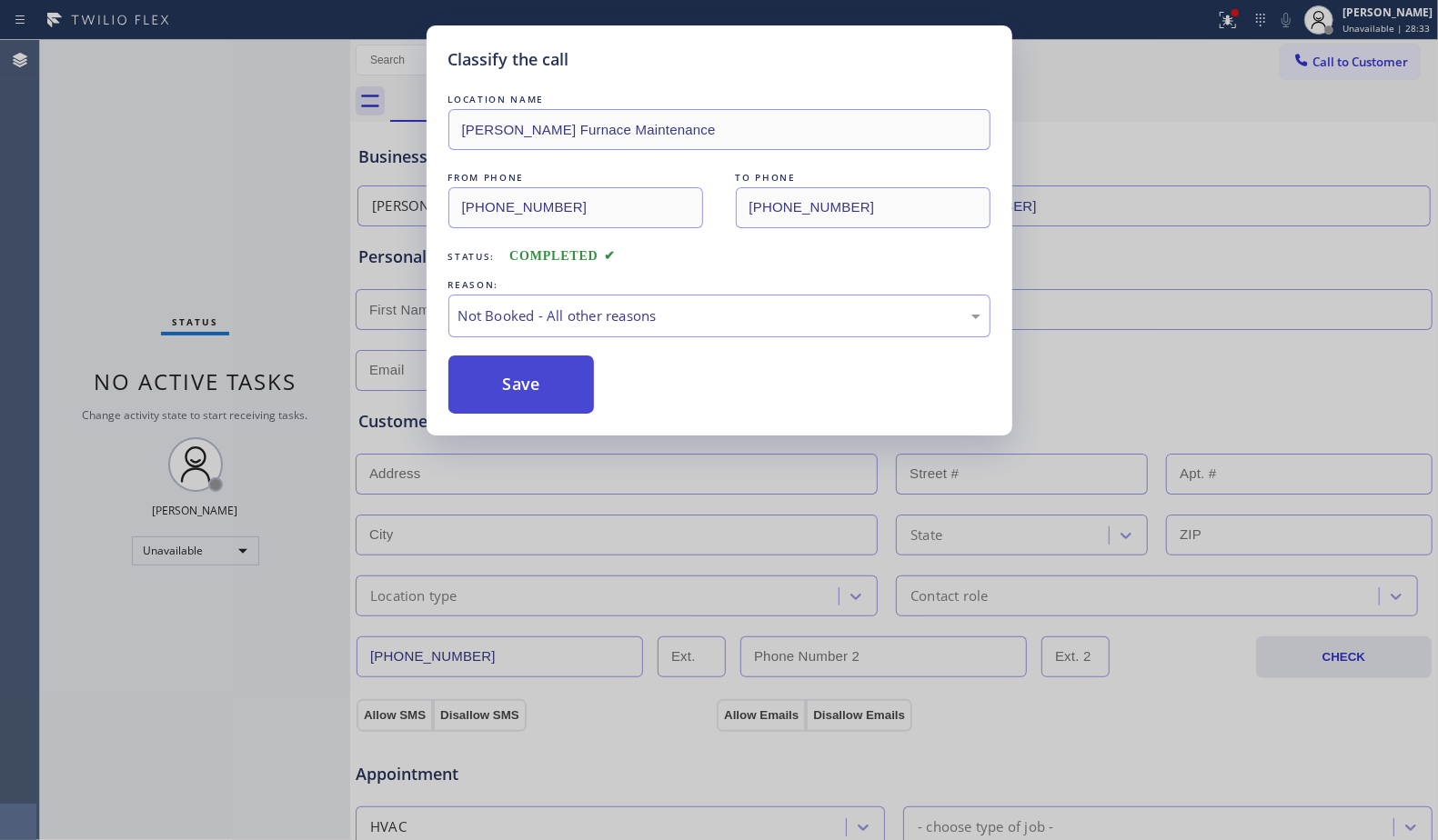
click at [507, 392] on button "Save" at bounding box center [521, 384] width 146 height 58
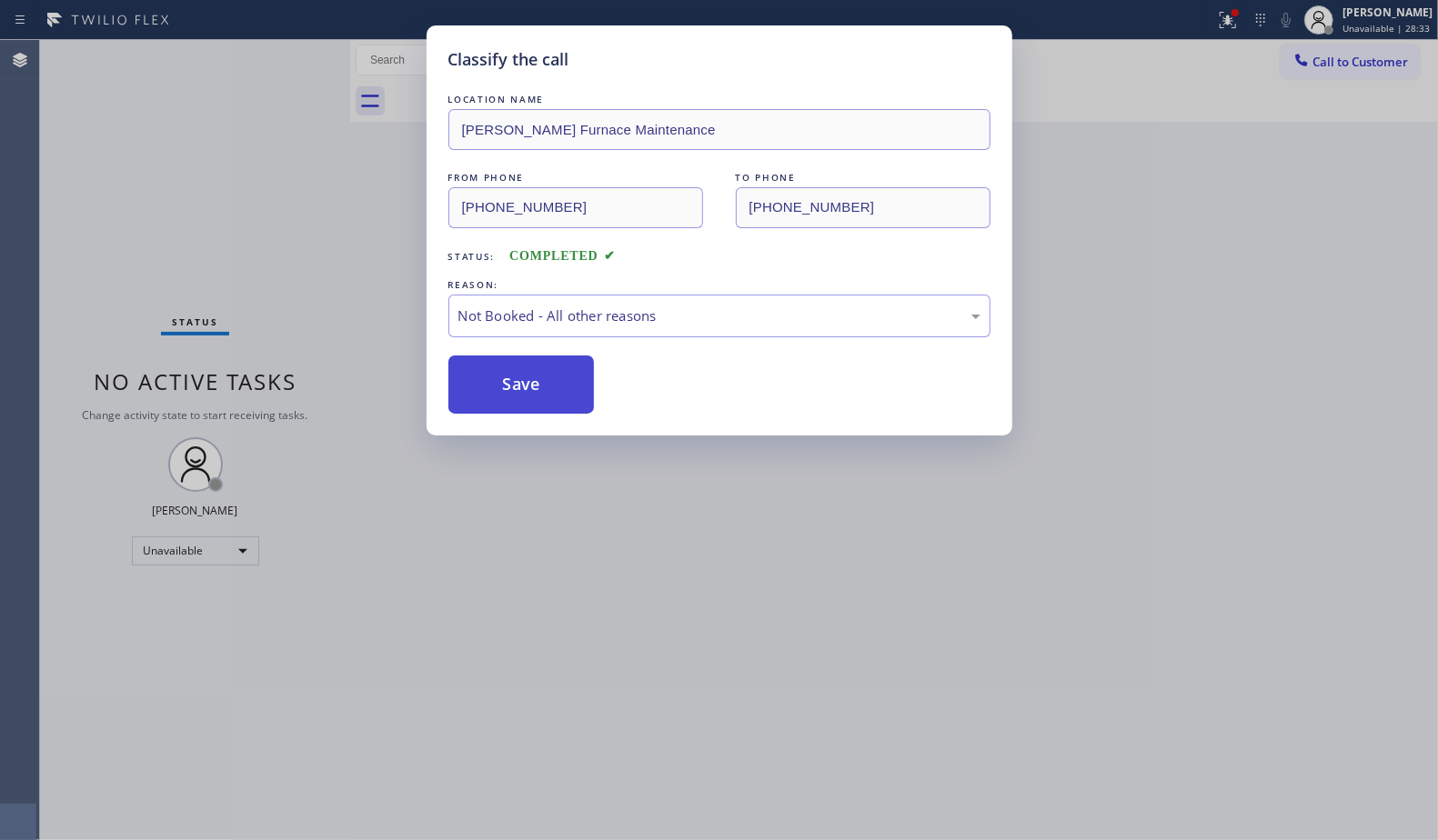
drag, startPoint x: 507, startPoint y: 392, endPoint x: 505, endPoint y: 375, distance: 17.1
click at [508, 392] on button "Save" at bounding box center [521, 384] width 146 height 58
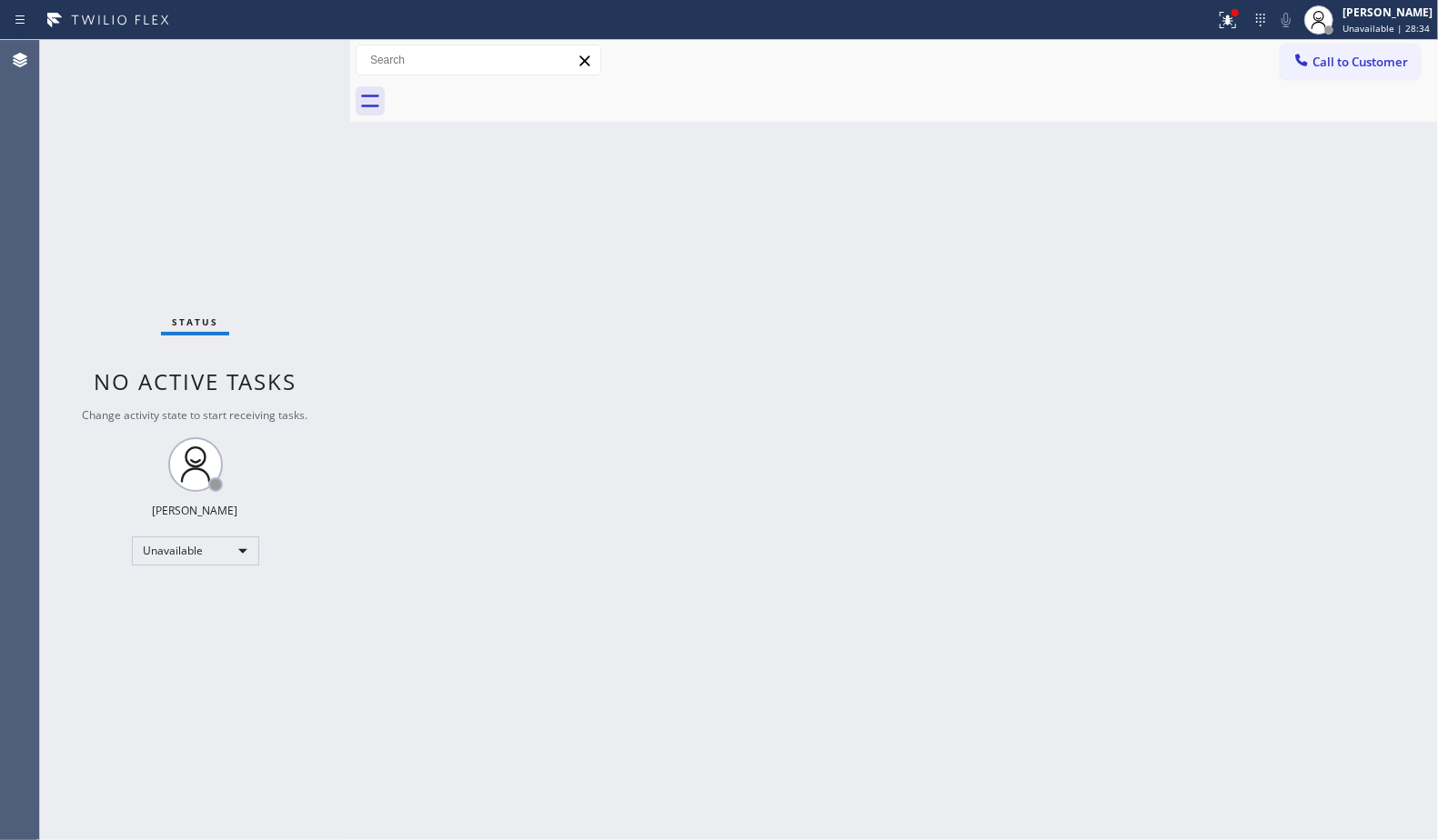
click at [1234, 48] on div "Call to Customer Outbound call Location [GEOGRAPHIC_DATA] Furnace Maintenance Y…" at bounding box center [893, 61] width 1088 height 32
click at [1234, 28] on icon at bounding box center [1228, 20] width 17 height 17
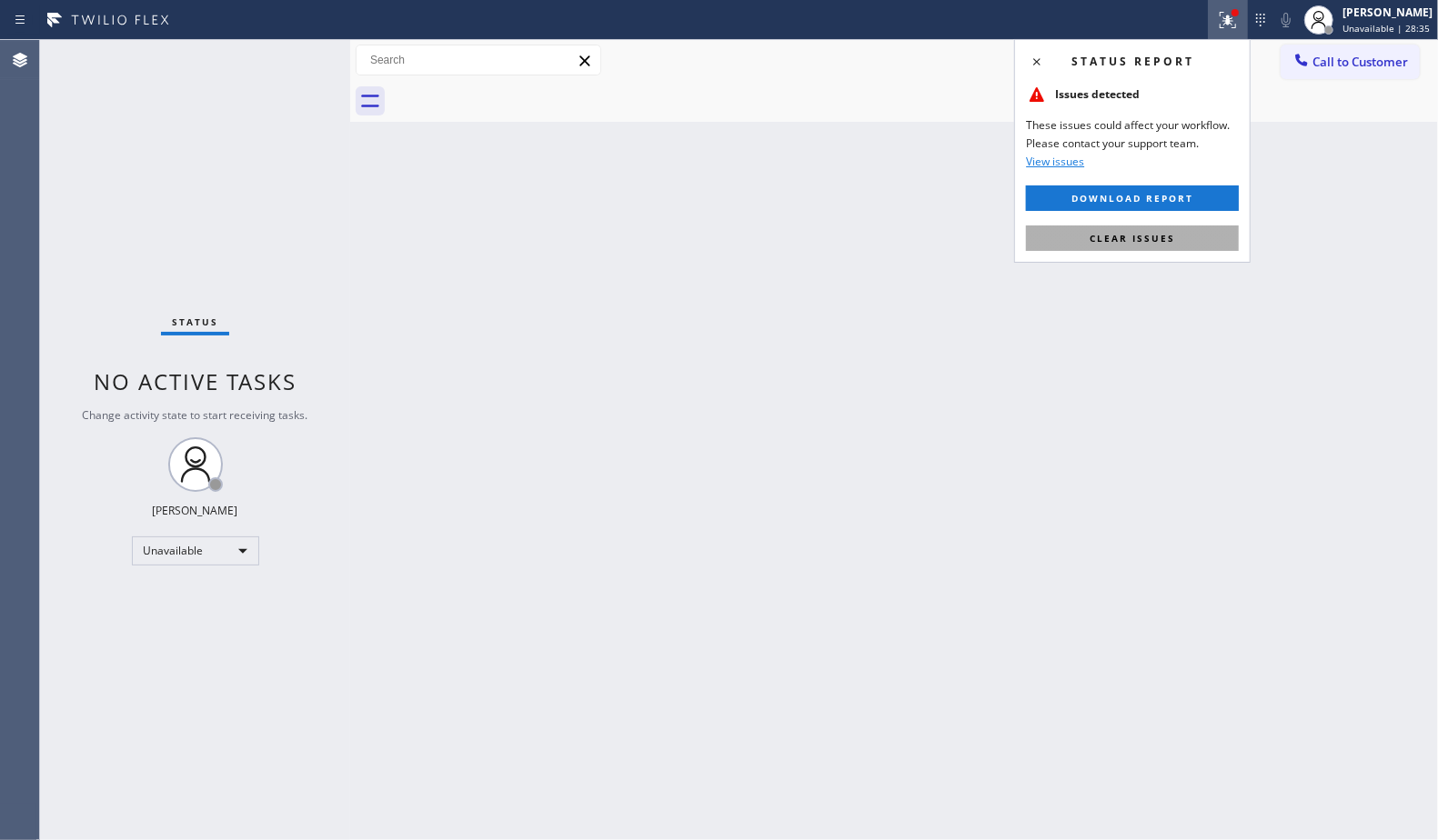
click at [1156, 241] on span "Clear issues" at bounding box center [1132, 239] width 85 height 13
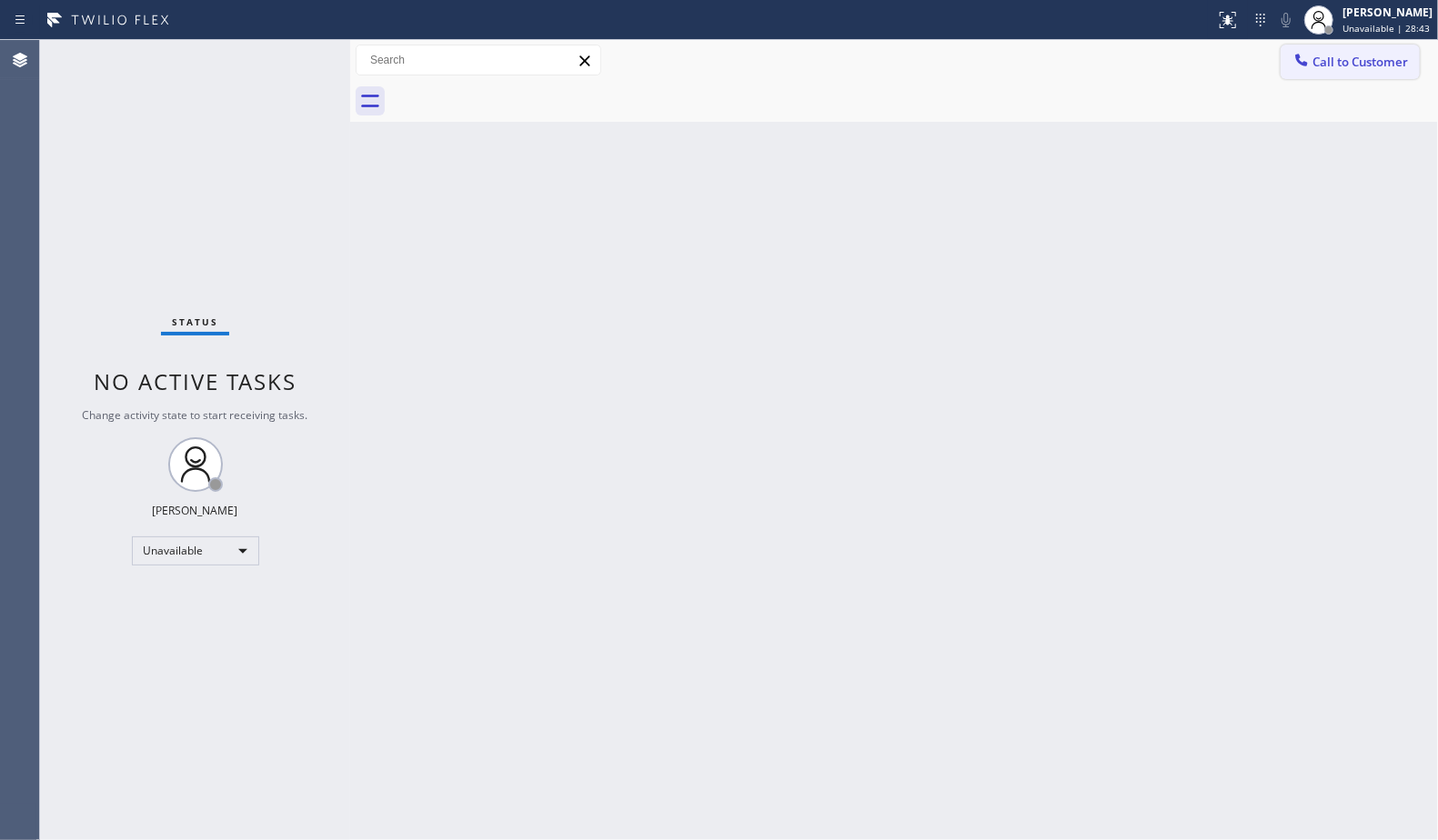
click at [1288, 61] on button "Call to Customer" at bounding box center [1351, 62] width 140 height 35
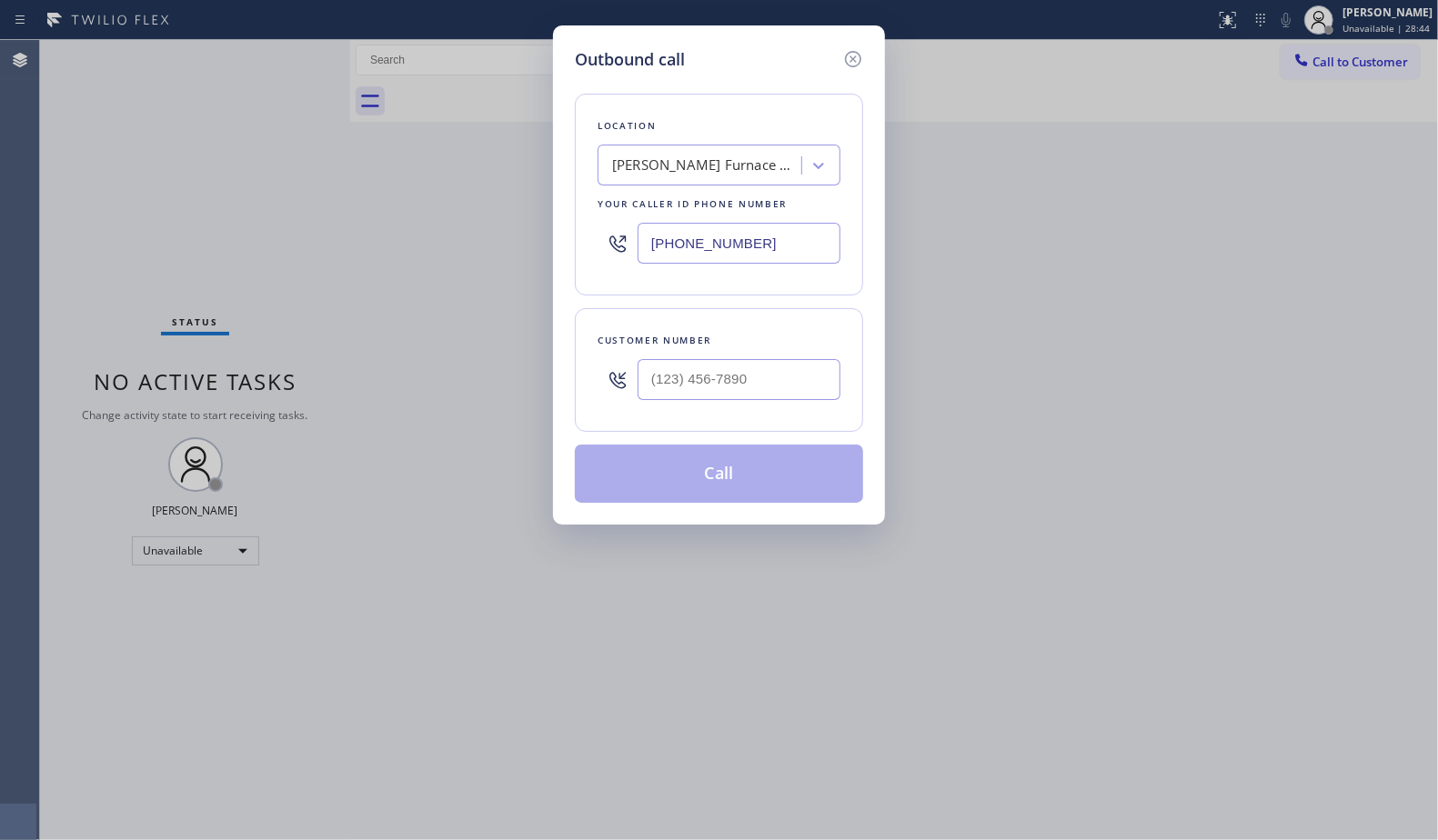
drag, startPoint x: 796, startPoint y: 234, endPoint x: 648, endPoint y: 244, distance: 148.3
click at [648, 244] on input "[PHONE_NUMBER]" at bounding box center [738, 243] width 203 height 41
paste input "305) 871-9434"
type input "[PHONE_NUMBER]"
paste input "863) 766-1997"
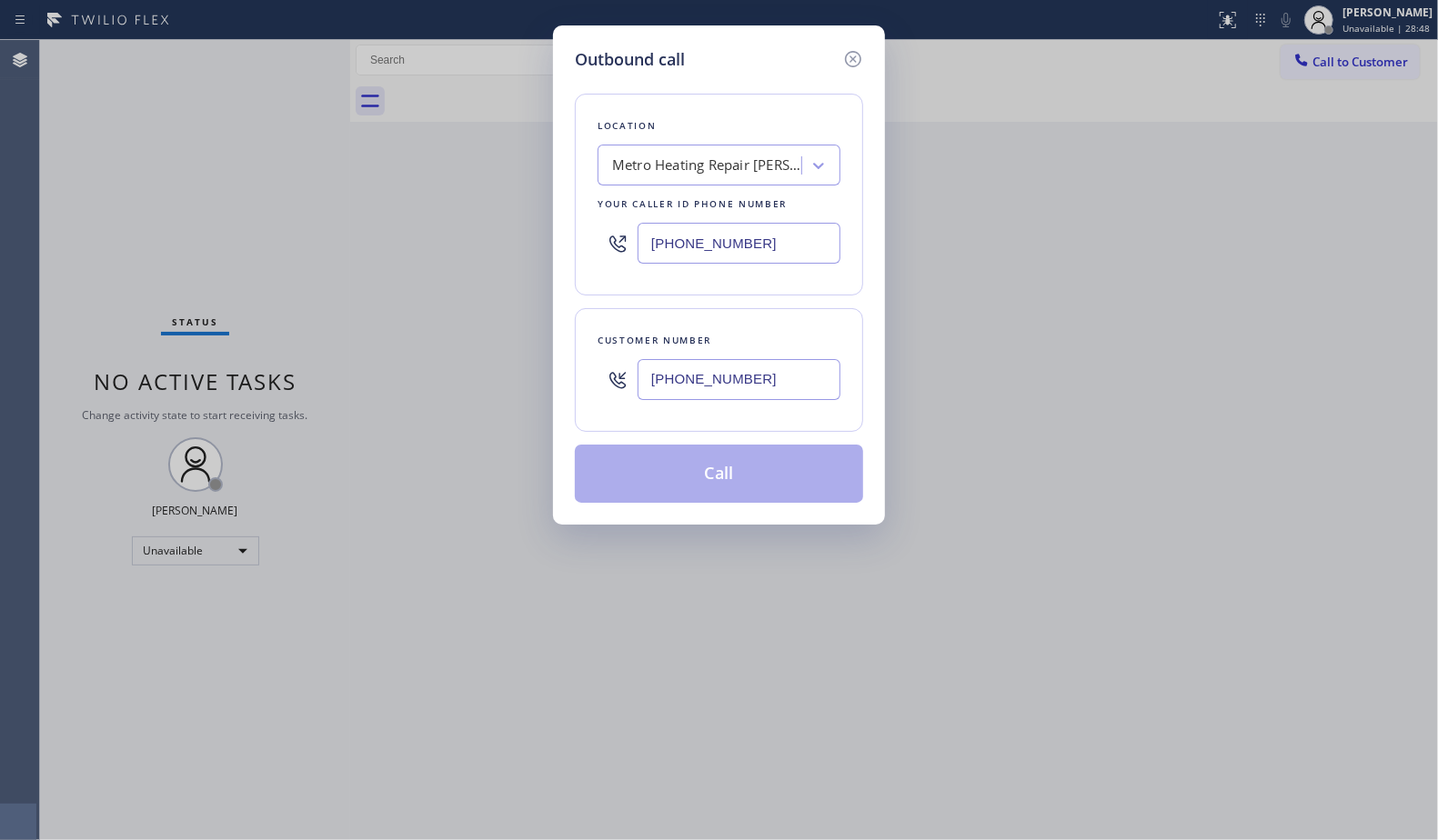
click at [769, 383] on input "[PHONE_NUMBER]" at bounding box center [738, 379] width 203 height 41
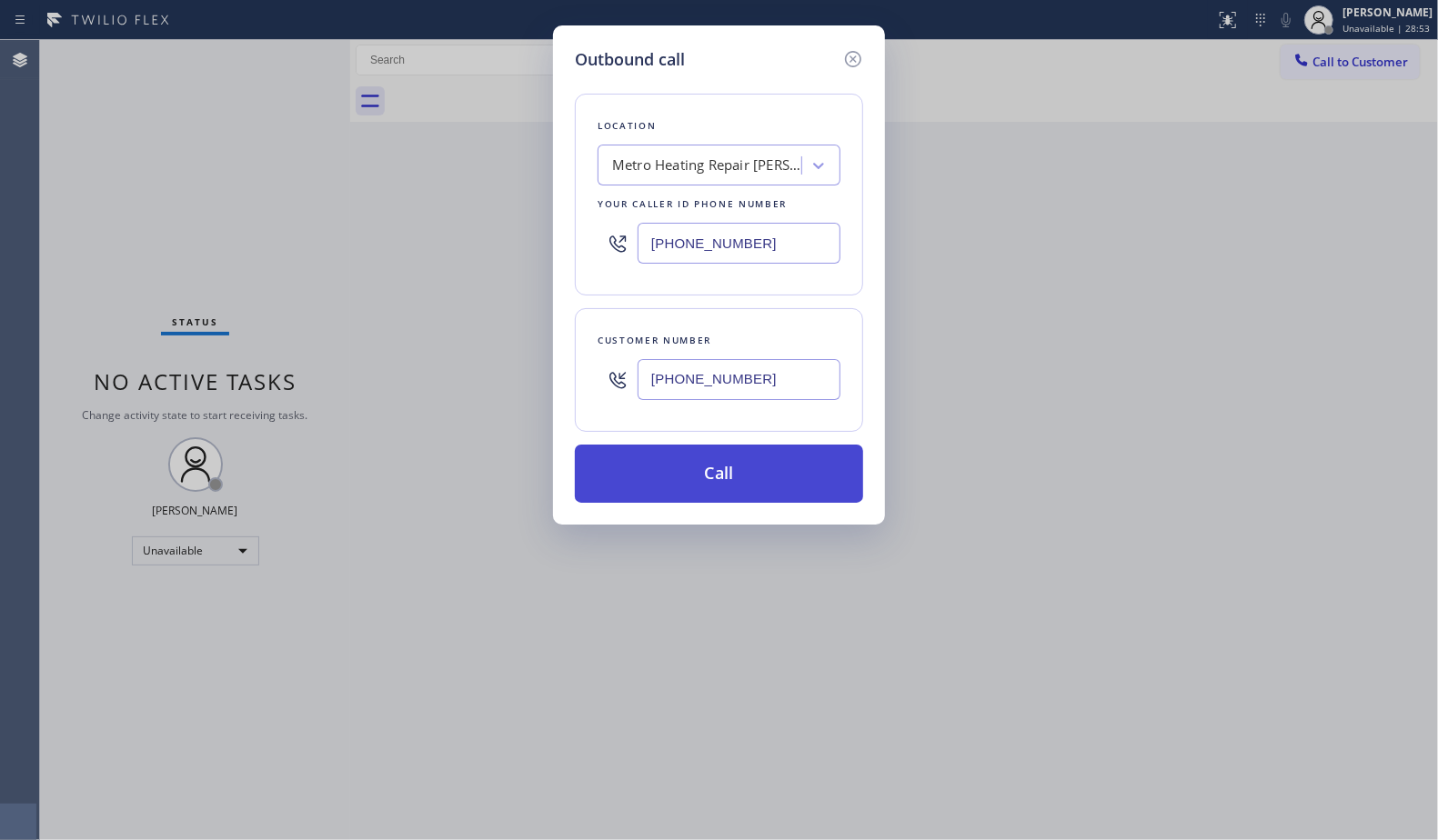
type input "[PHONE_NUMBER]"
click at [731, 476] on button "Call" at bounding box center [719, 473] width 288 height 58
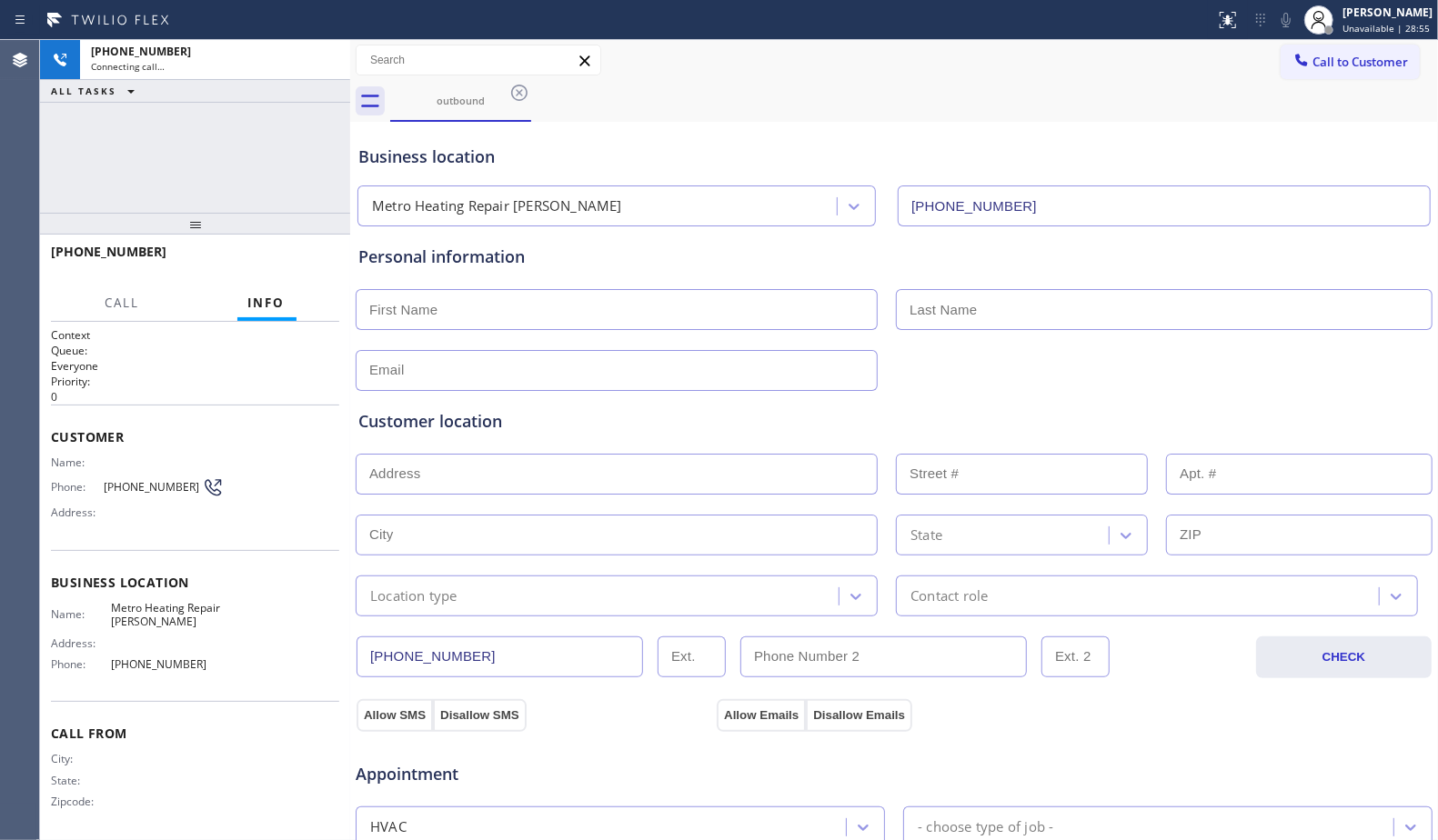
type input "[PHONE_NUMBER]"
click at [937, 159] on div "Business location" at bounding box center [893, 157] width 1072 height 25
click at [943, 135] on div "Business location Metro Heating Repair [PERSON_NAME] [PHONE_NUMBER]" at bounding box center [893, 176] width 1079 height 100
click at [330, 264] on button "HANG UP" at bounding box center [297, 260] width 84 height 26
click at [329, 264] on button "HANG UP" at bounding box center [297, 260] width 84 height 26
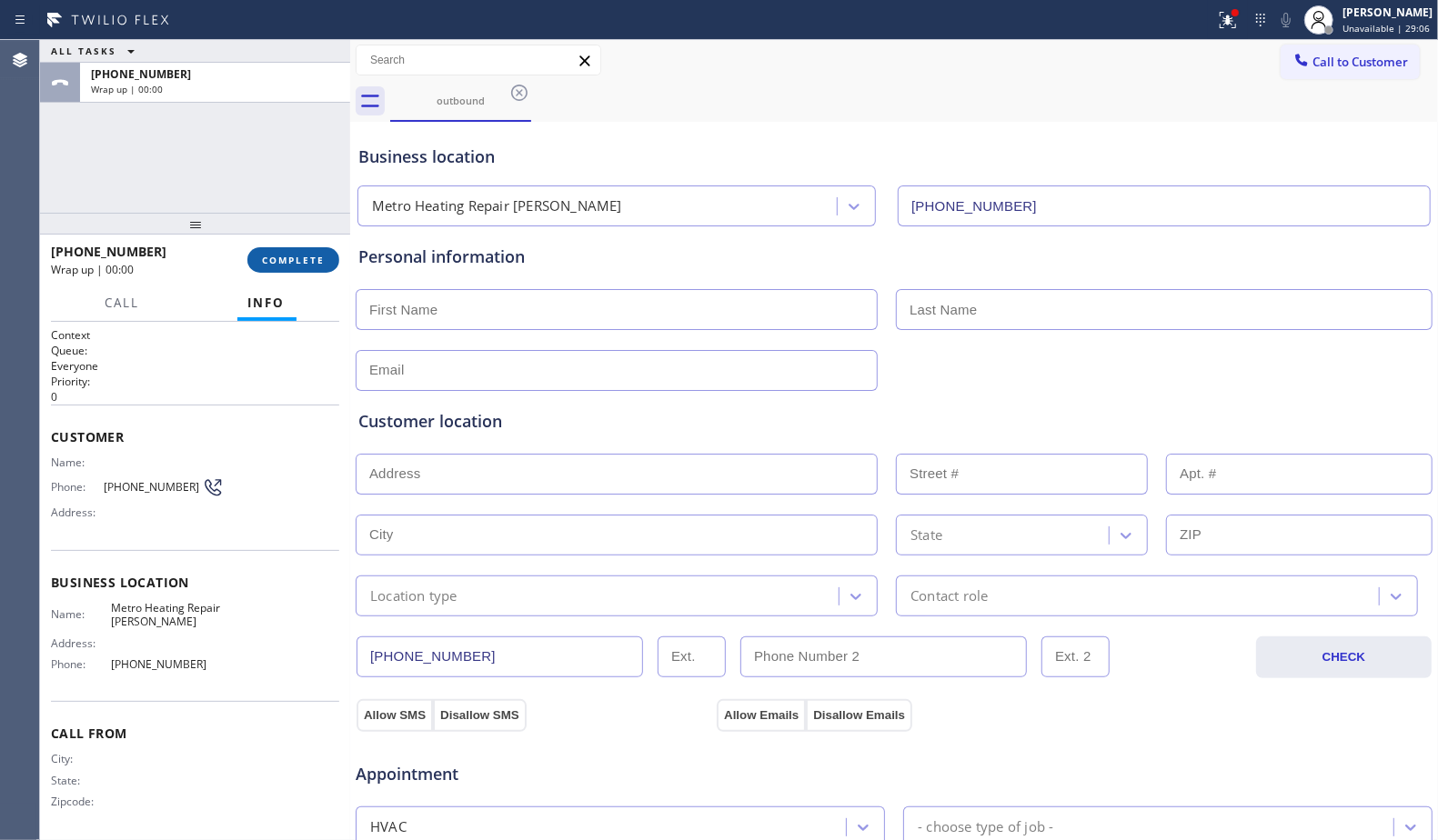
click at [329, 264] on button "COMPLETE" at bounding box center [293, 260] width 92 height 26
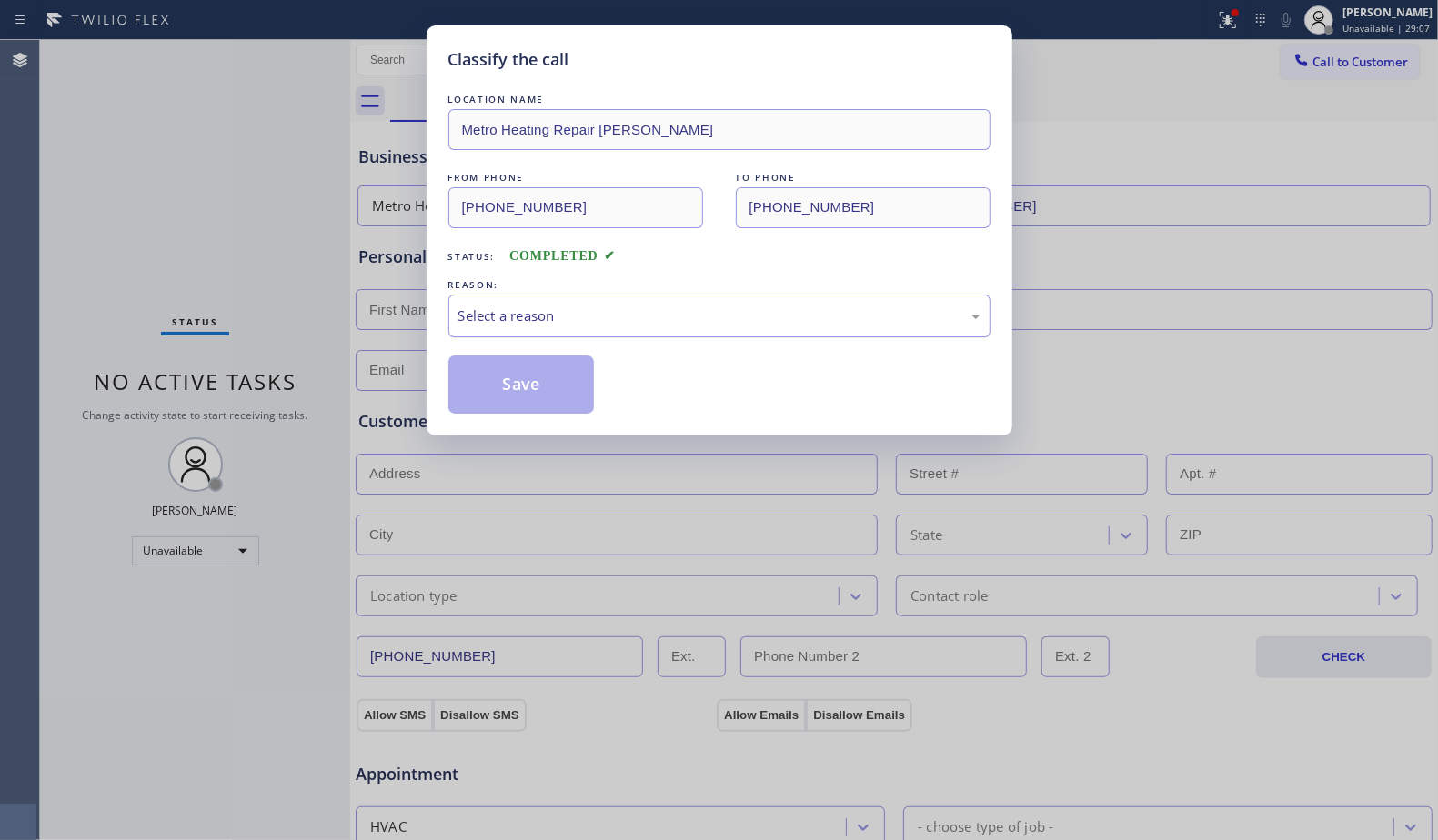
click at [649, 321] on div "Select a reason" at bounding box center [719, 316] width 522 height 21
click at [484, 390] on button "Save" at bounding box center [521, 384] width 146 height 58
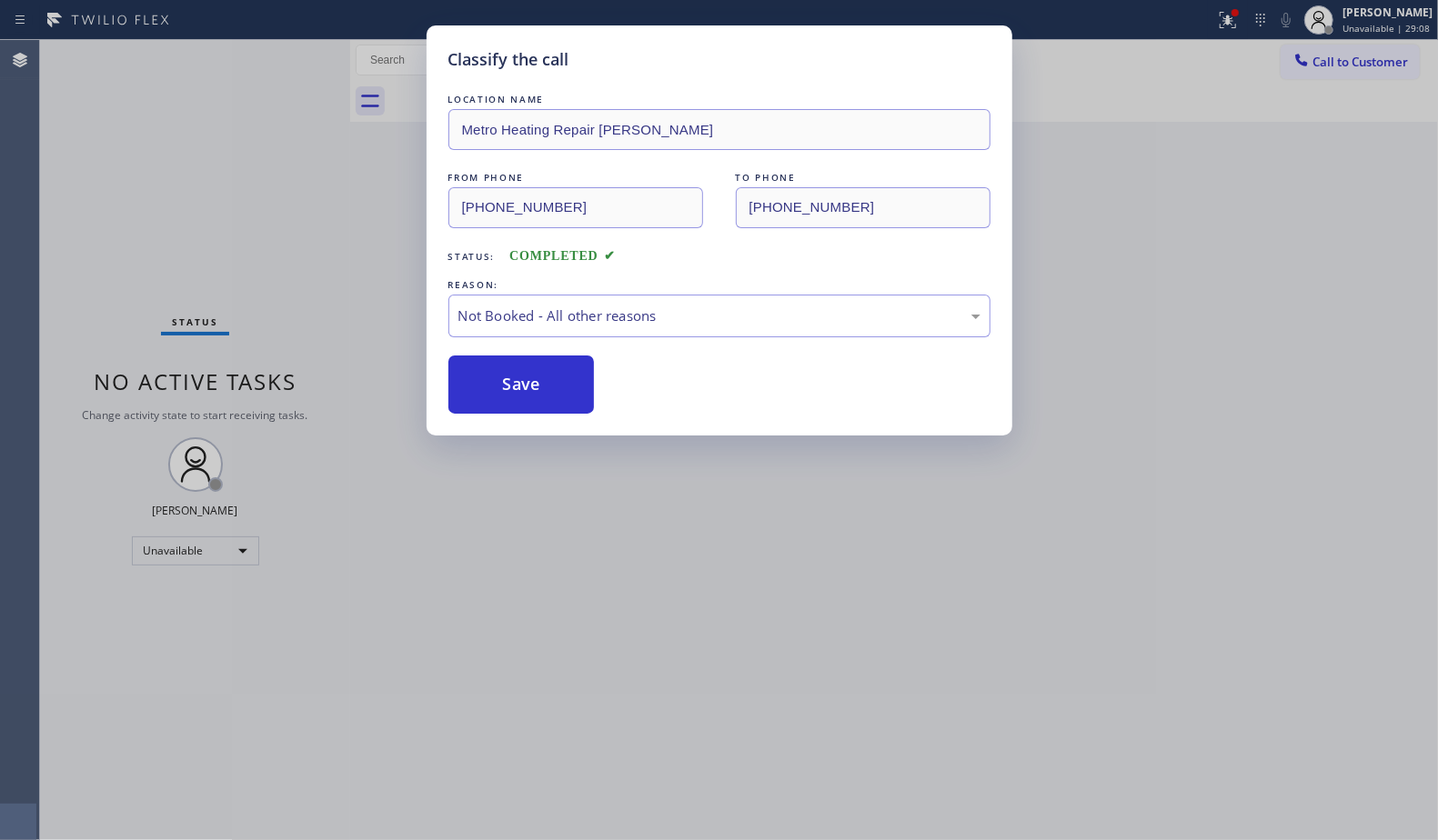
drag, startPoint x: 484, startPoint y: 390, endPoint x: 650, endPoint y: 370, distance: 167.2
click at [486, 390] on button "Save" at bounding box center [521, 384] width 146 height 58
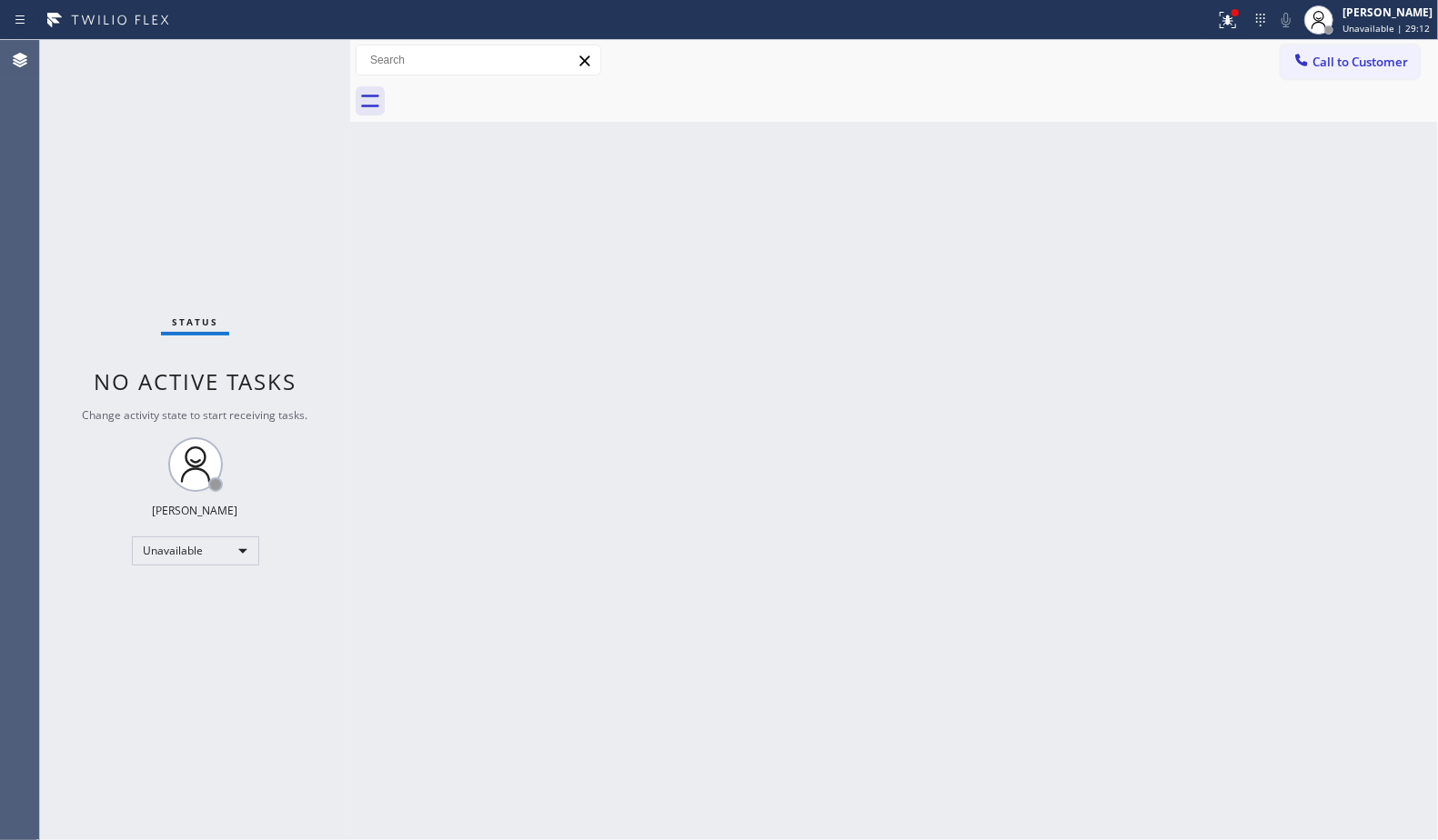
drag, startPoint x: 1169, startPoint y: 140, endPoint x: 1191, endPoint y: 108, distance: 38.8
click at [1174, 133] on div "Back to Dashboard Change Sender ID Customers Technicians Select a contact Outbo…" at bounding box center [893, 441] width 1088 height 801
click at [1229, 28] on icon at bounding box center [1228, 20] width 22 height 22
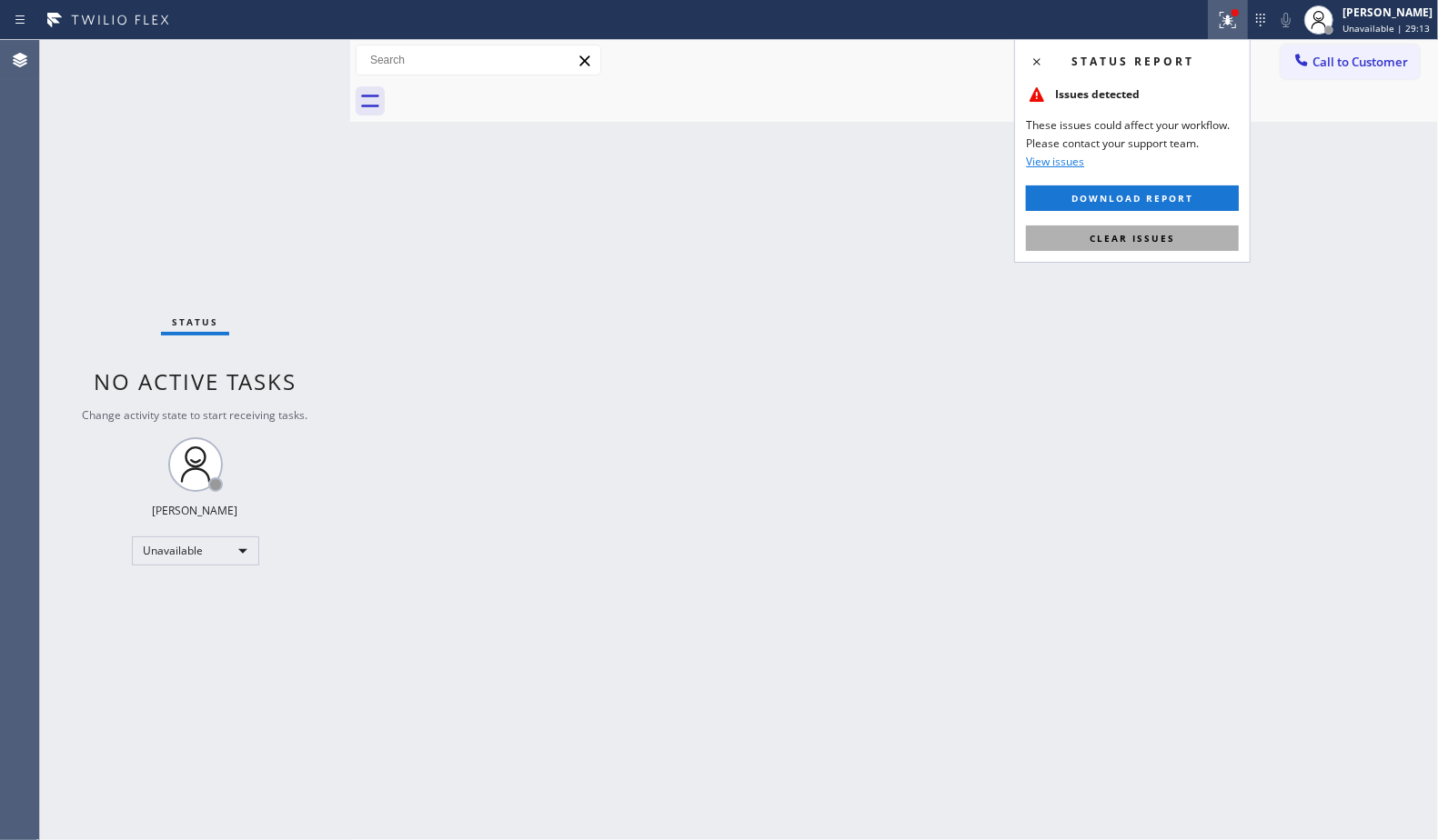
click at [1159, 241] on span "Clear issues" at bounding box center [1132, 239] width 85 height 13
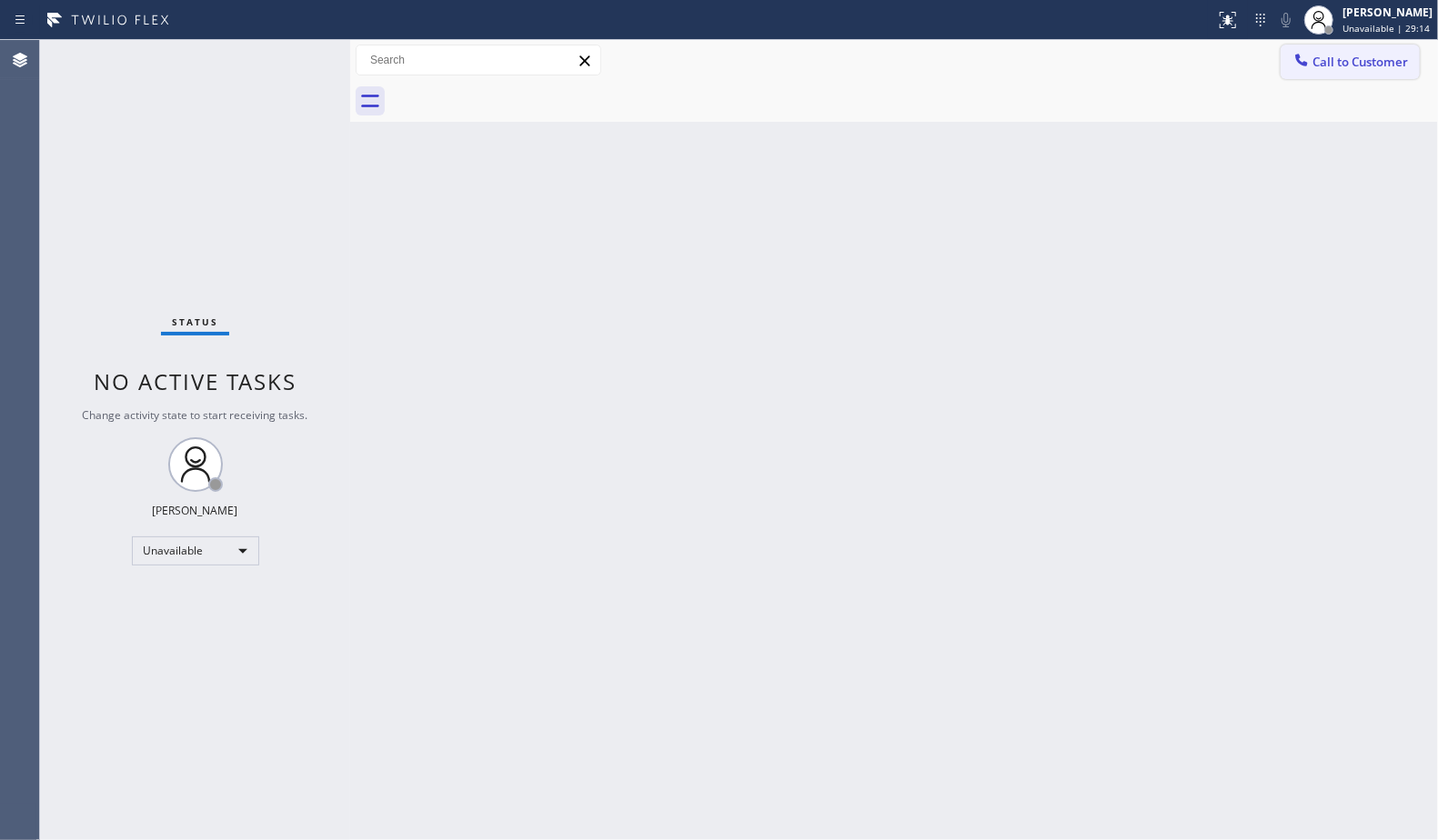
click at [1328, 62] on span "Call to Customer" at bounding box center [1360, 62] width 95 height 17
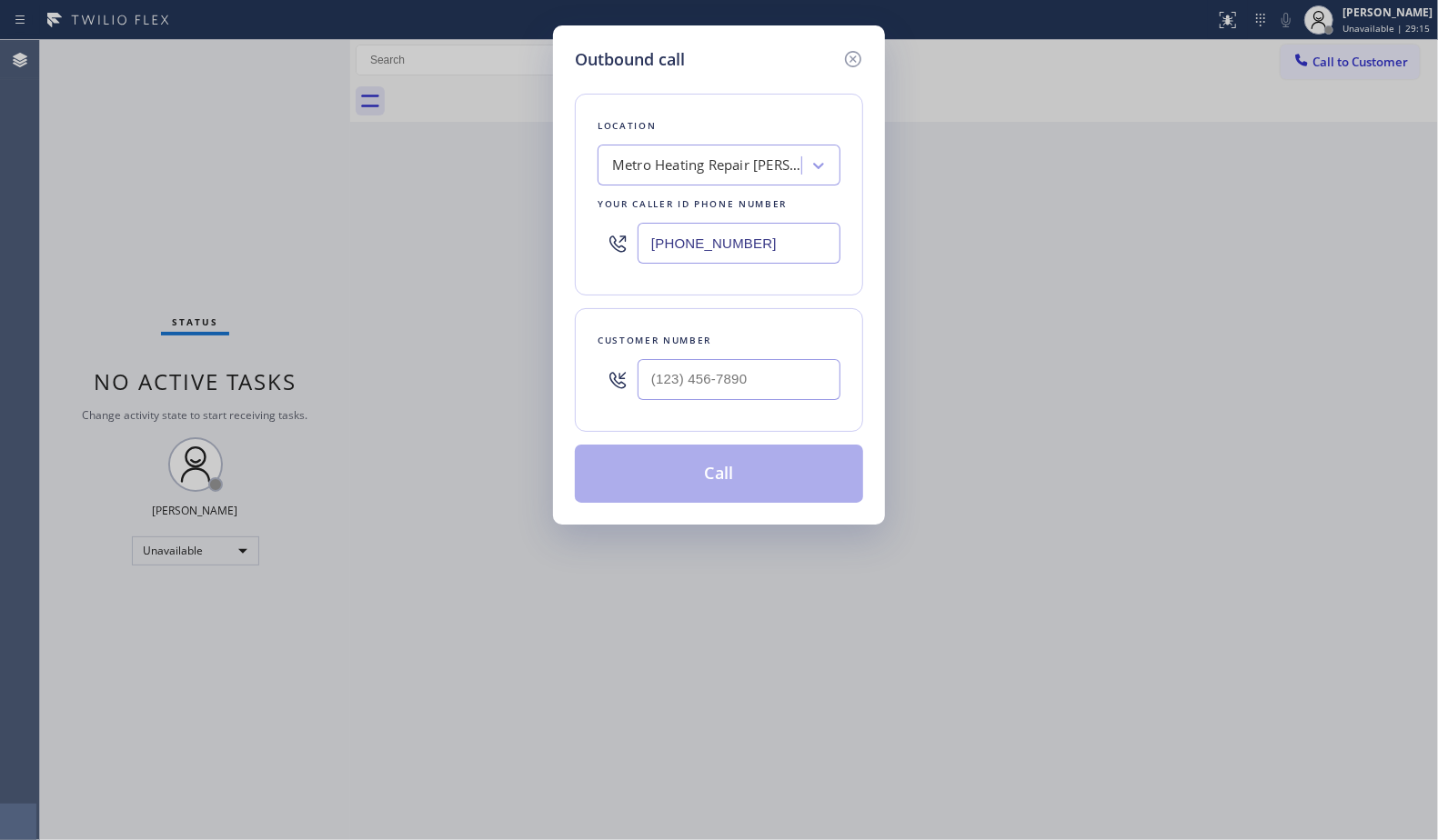
drag, startPoint x: 777, startPoint y: 237, endPoint x: 690, endPoint y: 250, distance: 88.0
click at [692, 253] on input "[PHONE_NUMBER]" at bounding box center [738, 243] width 203 height 41
paste input "8-6801"
click at [655, 249] on input "[PHONE_NUMBER]" at bounding box center [738, 243] width 203 height 41
paste input "786) 801-3669"
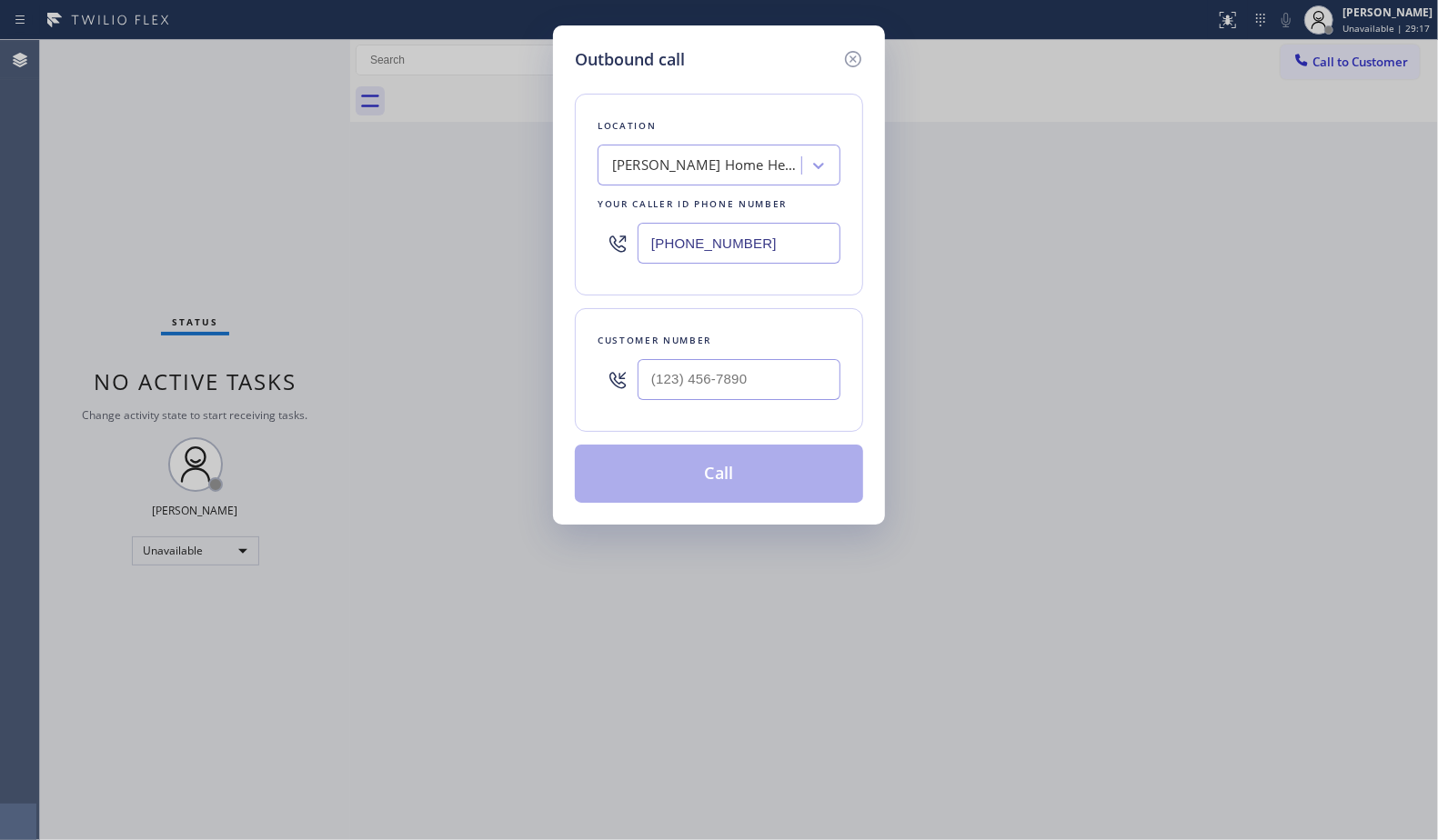
type input "[PHONE_NUMBER]"
click at [733, 383] on input "(___) ___-____" at bounding box center [738, 379] width 203 height 41
paste input "863) 766-1997"
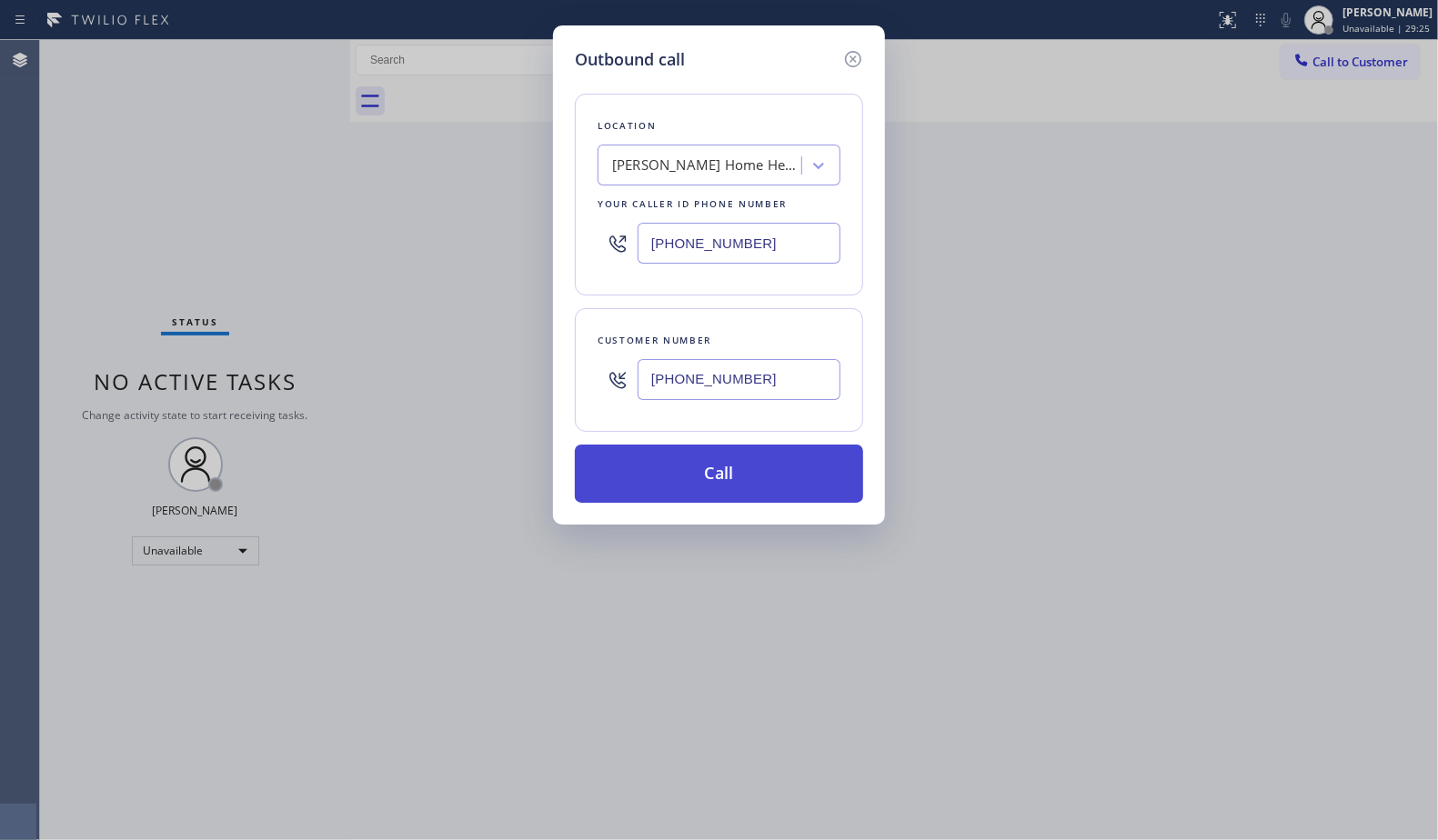
type input "[PHONE_NUMBER]"
click at [792, 476] on button "Call" at bounding box center [719, 473] width 288 height 58
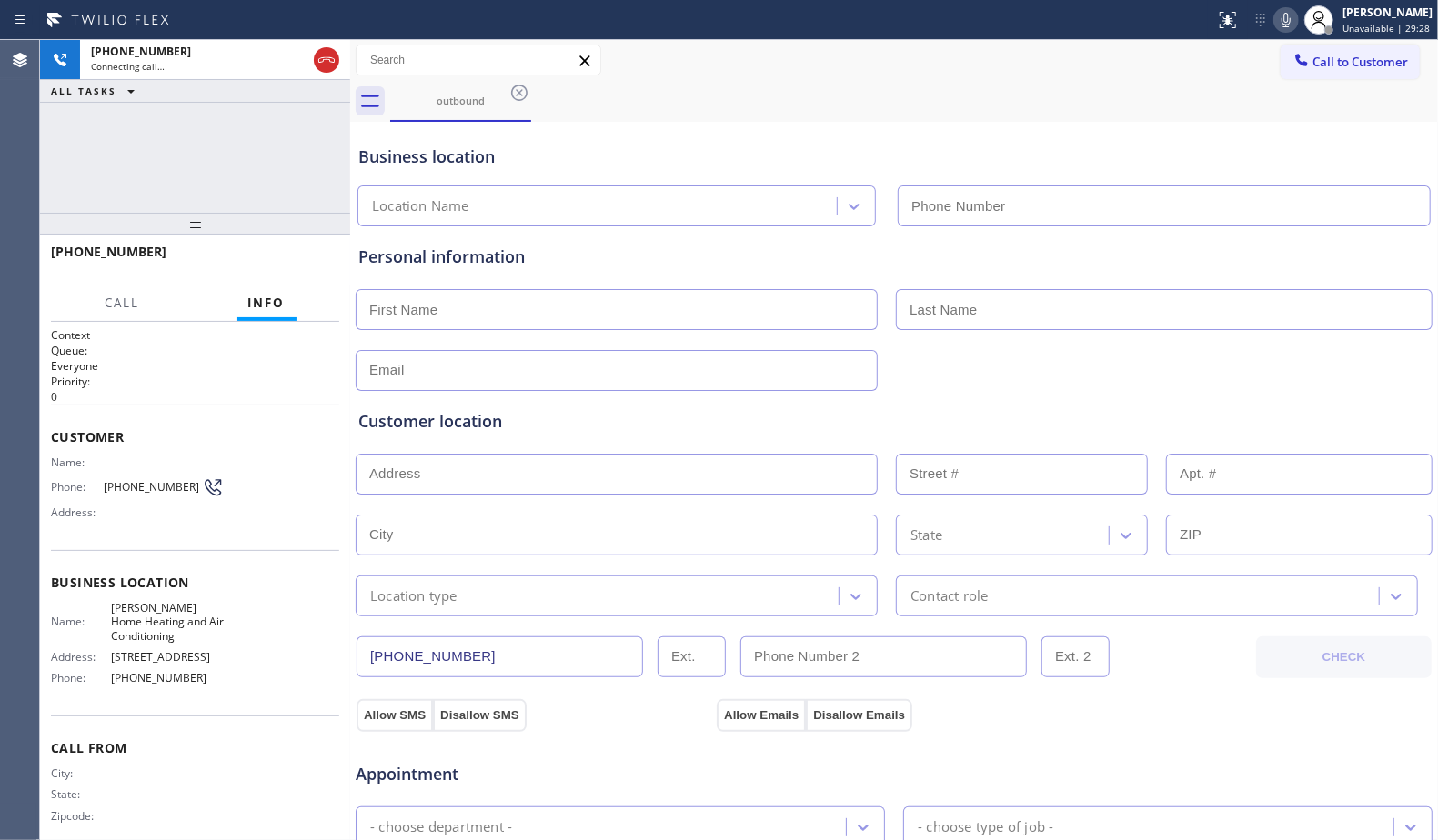
type input "[PHONE_NUMBER]"
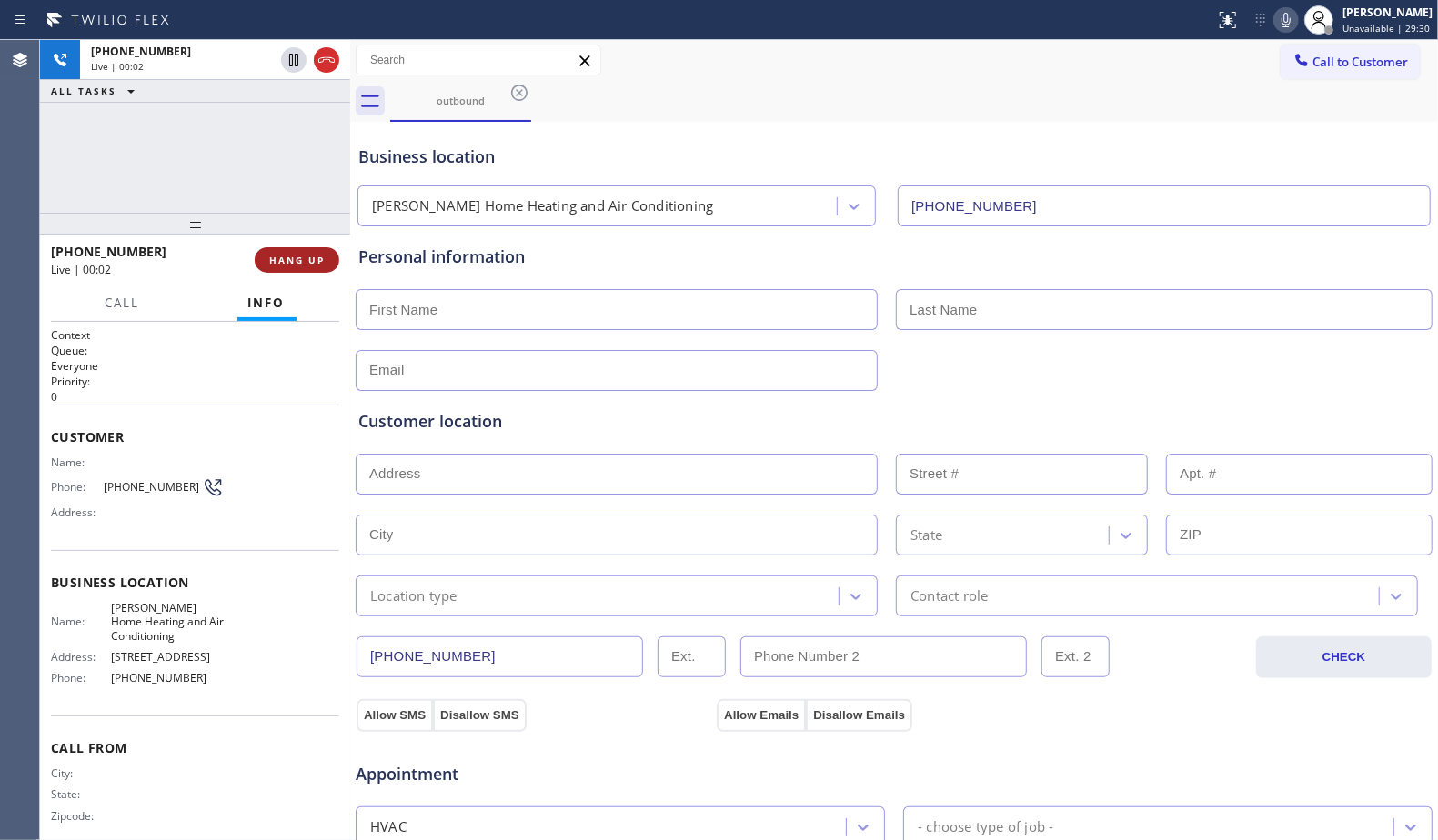
click at [318, 262] on span "HANG UP" at bounding box center [297, 260] width 55 height 13
click at [318, 261] on span "HANG UP" at bounding box center [297, 260] width 55 height 13
click at [318, 258] on span "HANG UP" at bounding box center [297, 260] width 55 height 13
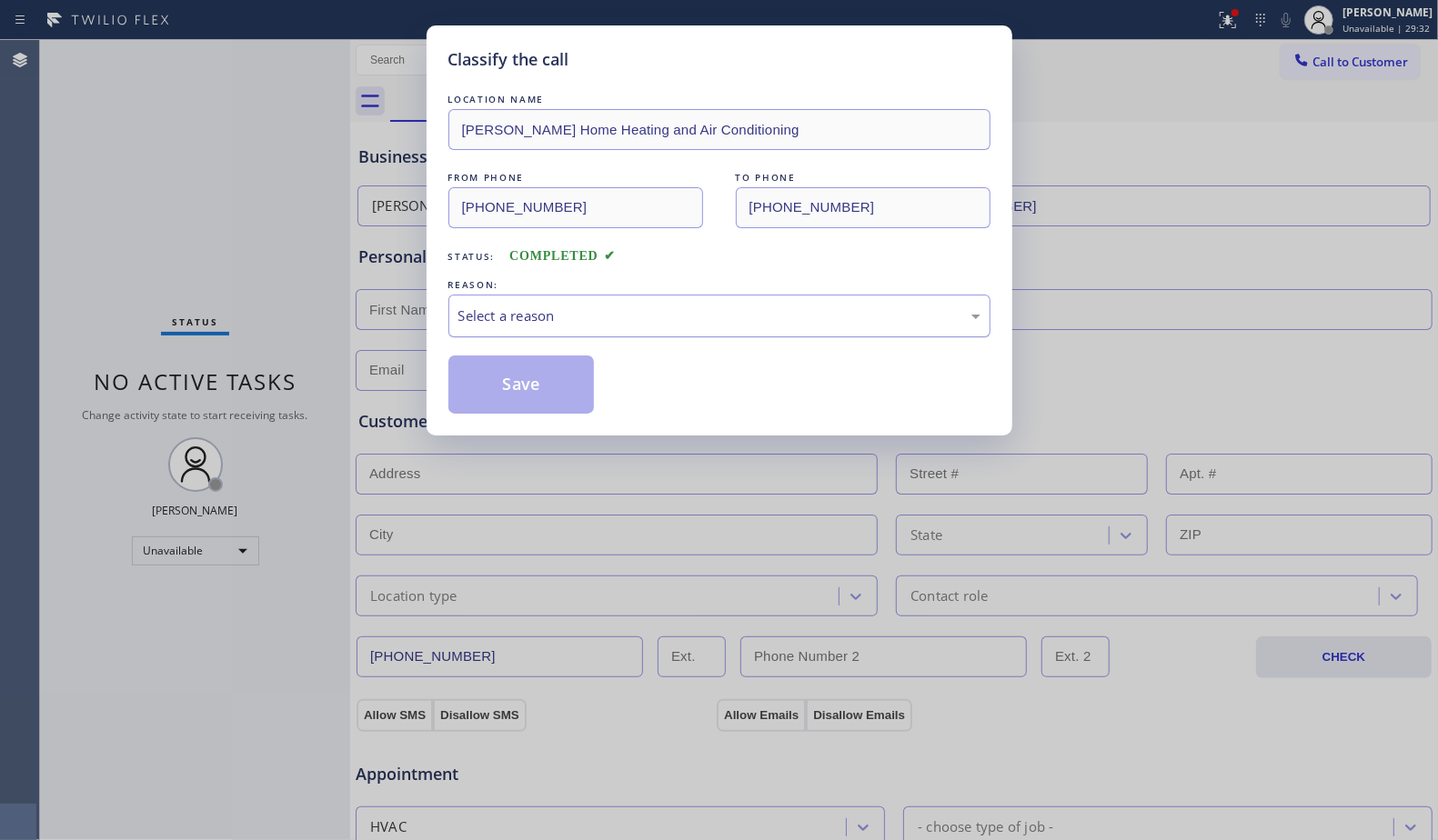
click at [503, 306] on div "Select a reason" at bounding box center [719, 316] width 542 height 43
drag, startPoint x: 511, startPoint y: 379, endPoint x: 530, endPoint y: 371, distance: 20.6
click at [512, 379] on button "Save" at bounding box center [521, 384] width 146 height 58
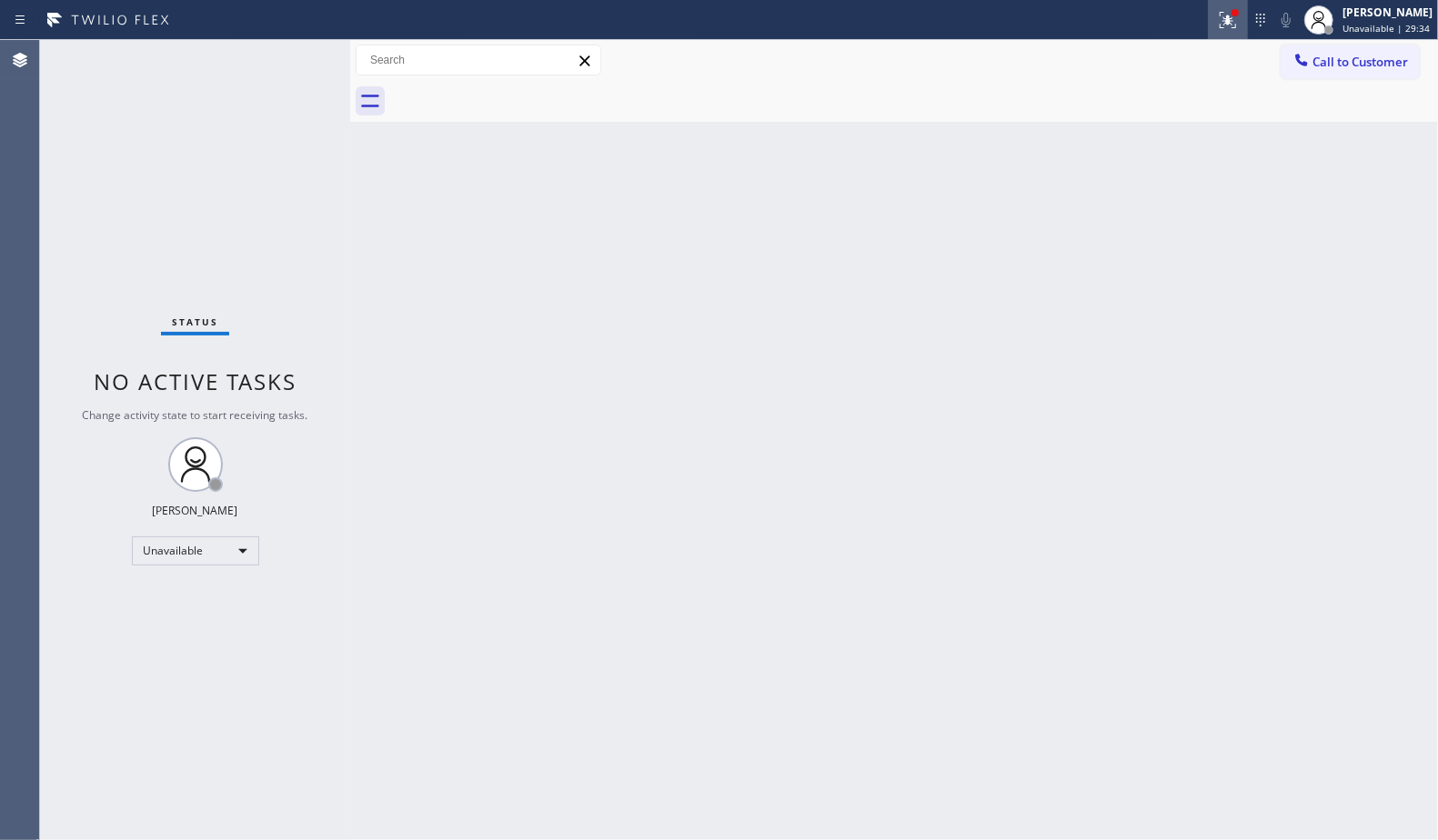
click at [1237, 21] on icon at bounding box center [1228, 20] width 22 height 22
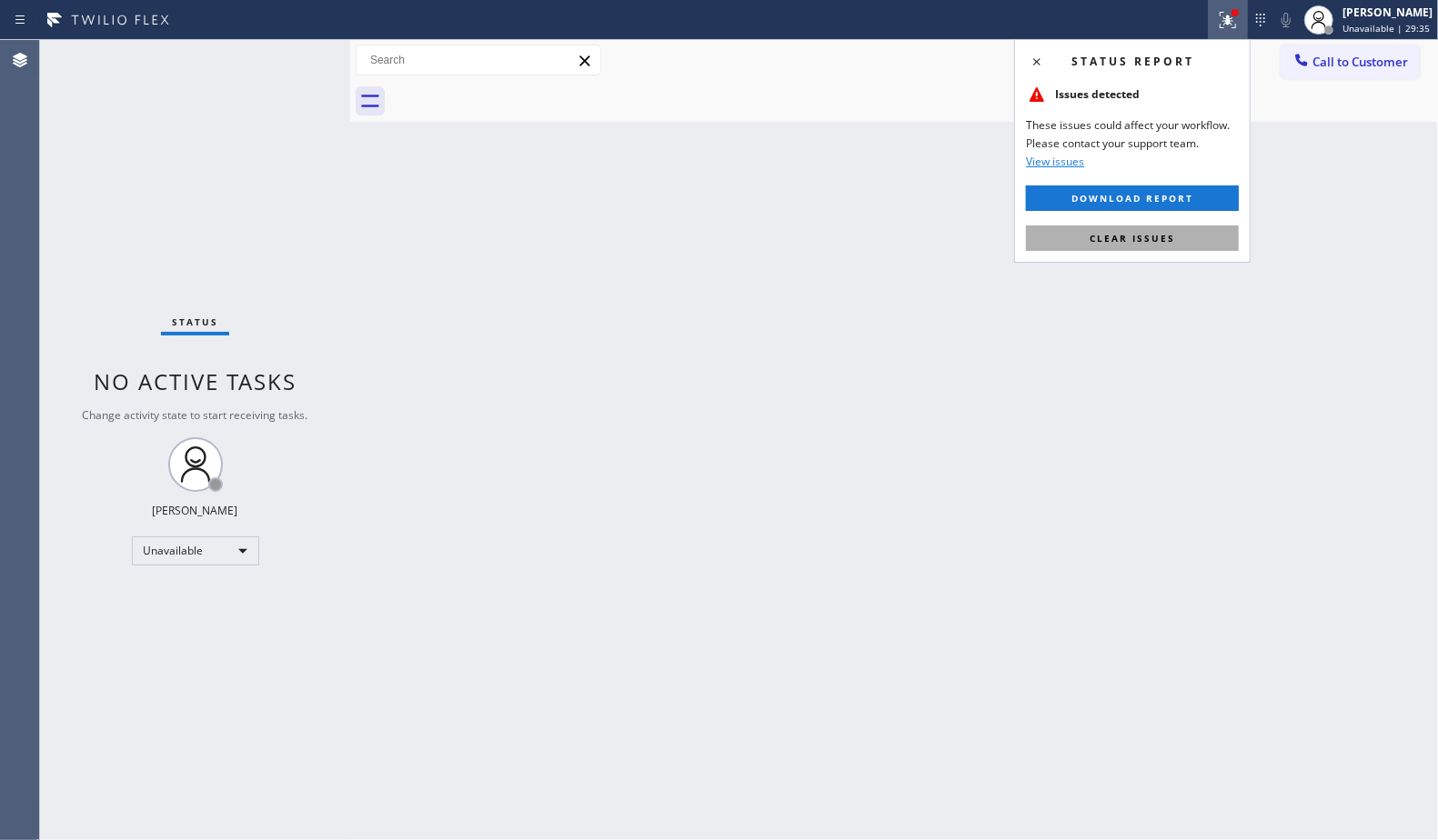
click at [1171, 230] on button "Clear issues" at bounding box center [1132, 239] width 213 height 26
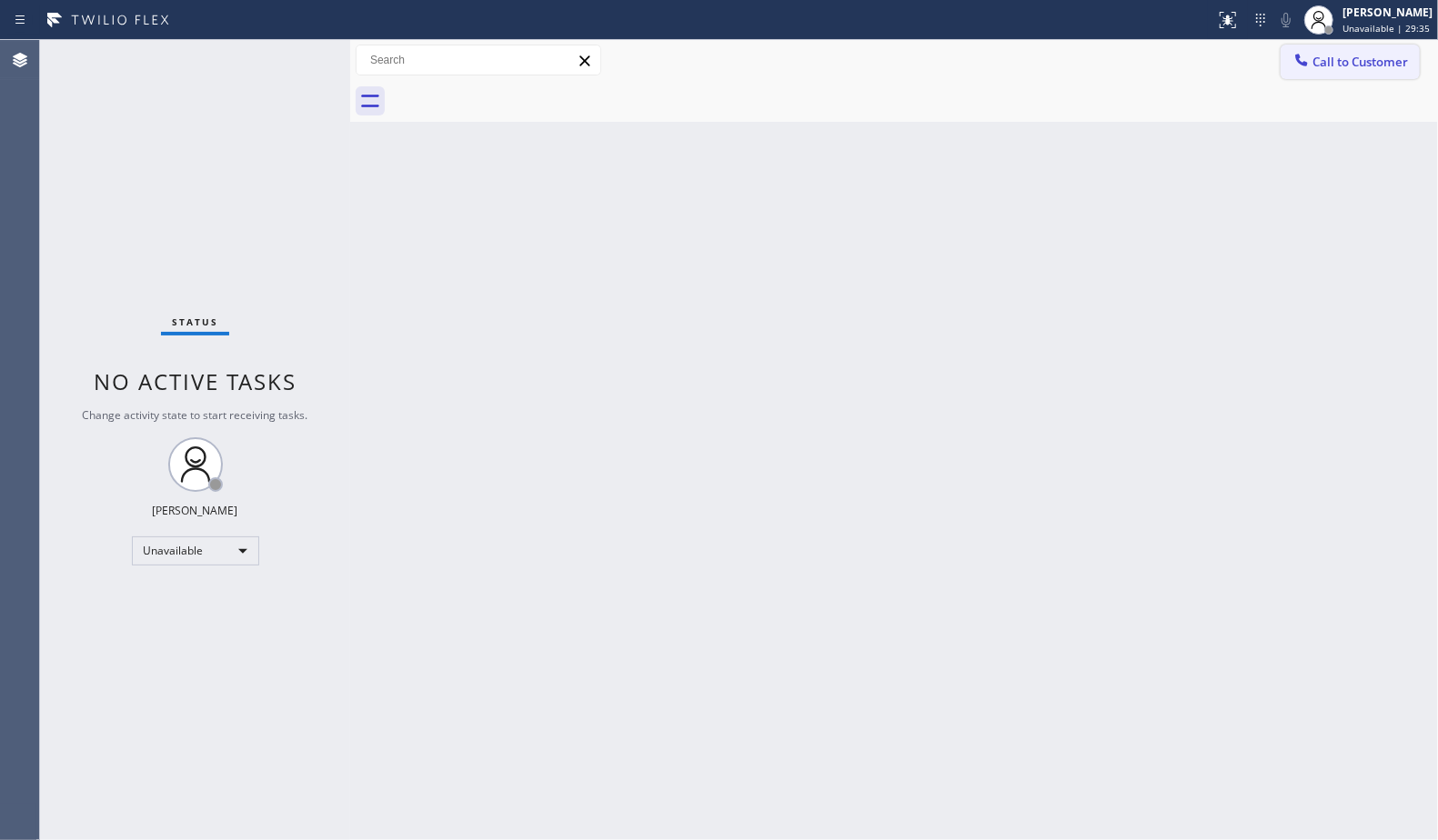
click at [1294, 59] on icon at bounding box center [1302, 60] width 18 height 18
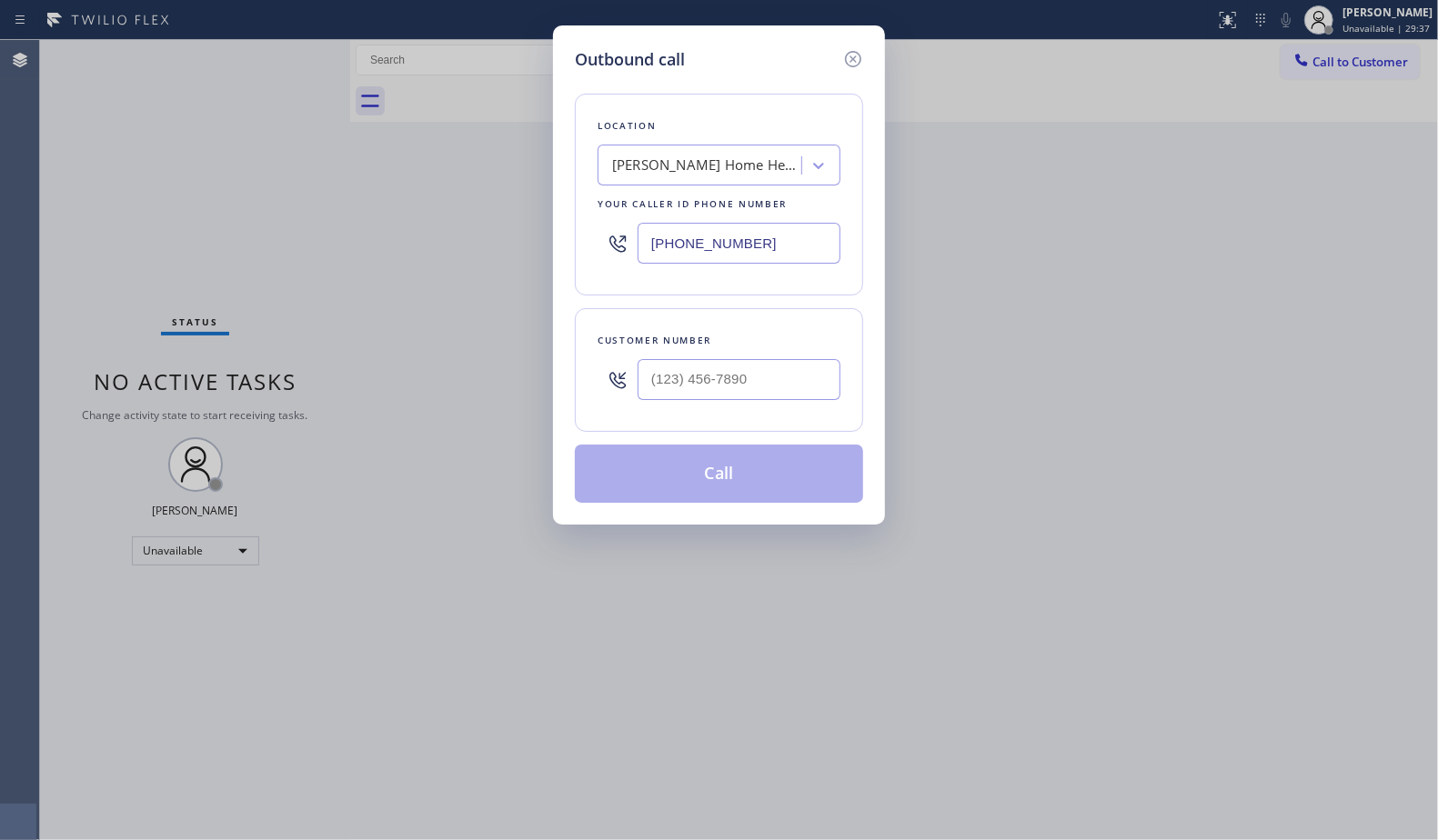
drag, startPoint x: 763, startPoint y: 251, endPoint x: 618, endPoint y: 210, distance: 150.7
click at [601, 248] on div "[PHONE_NUMBER]" at bounding box center [719, 243] width 242 height 59
paste input "203) 769-9105"
type input "[PHONE_NUMBER]"
click at [807, 375] on input "(___) ___-____" at bounding box center [738, 379] width 203 height 41
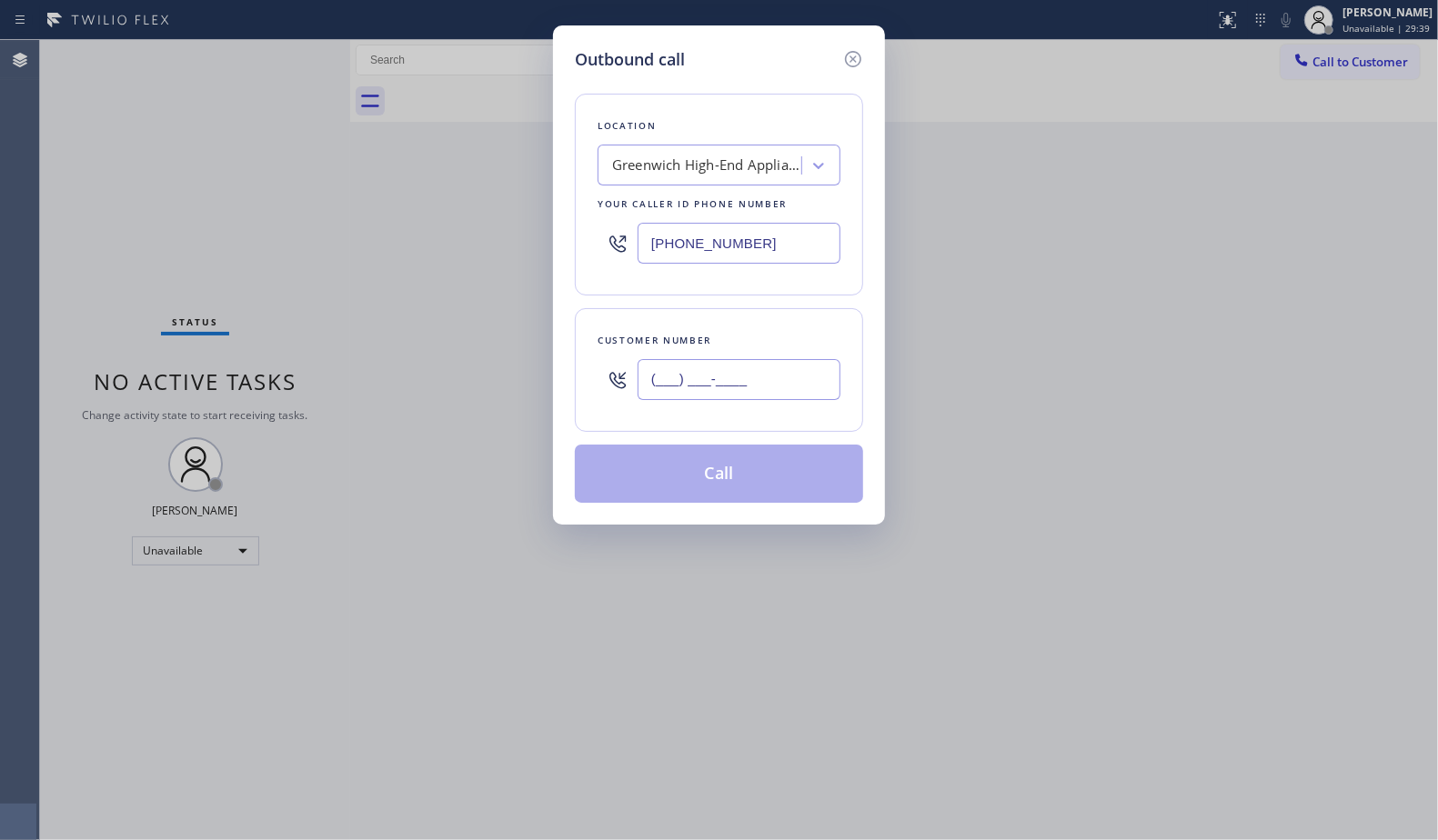
paste input "516) 604-3417"
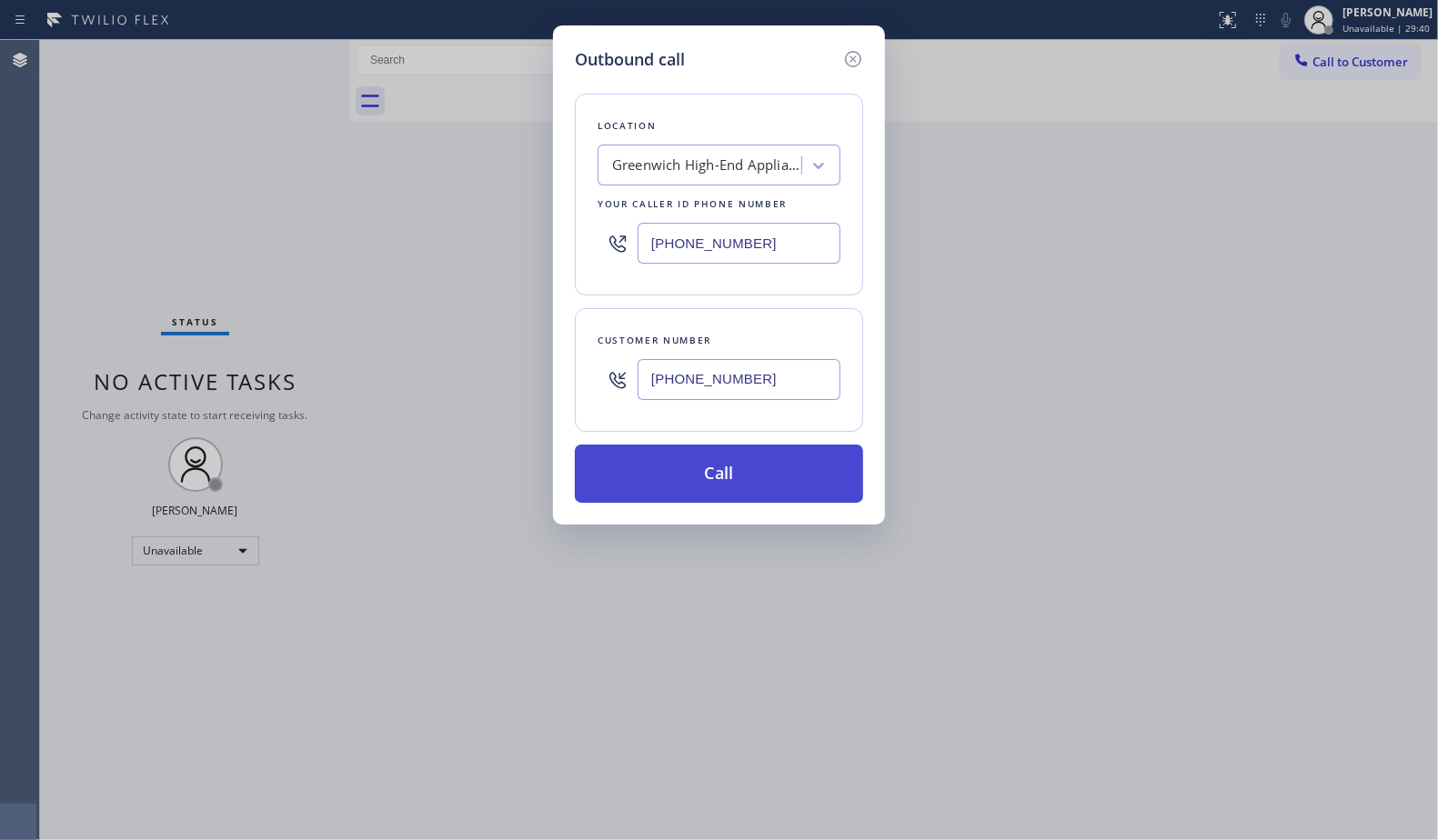
type input "[PHONE_NUMBER]"
click at [758, 472] on button "Call" at bounding box center [719, 473] width 288 height 58
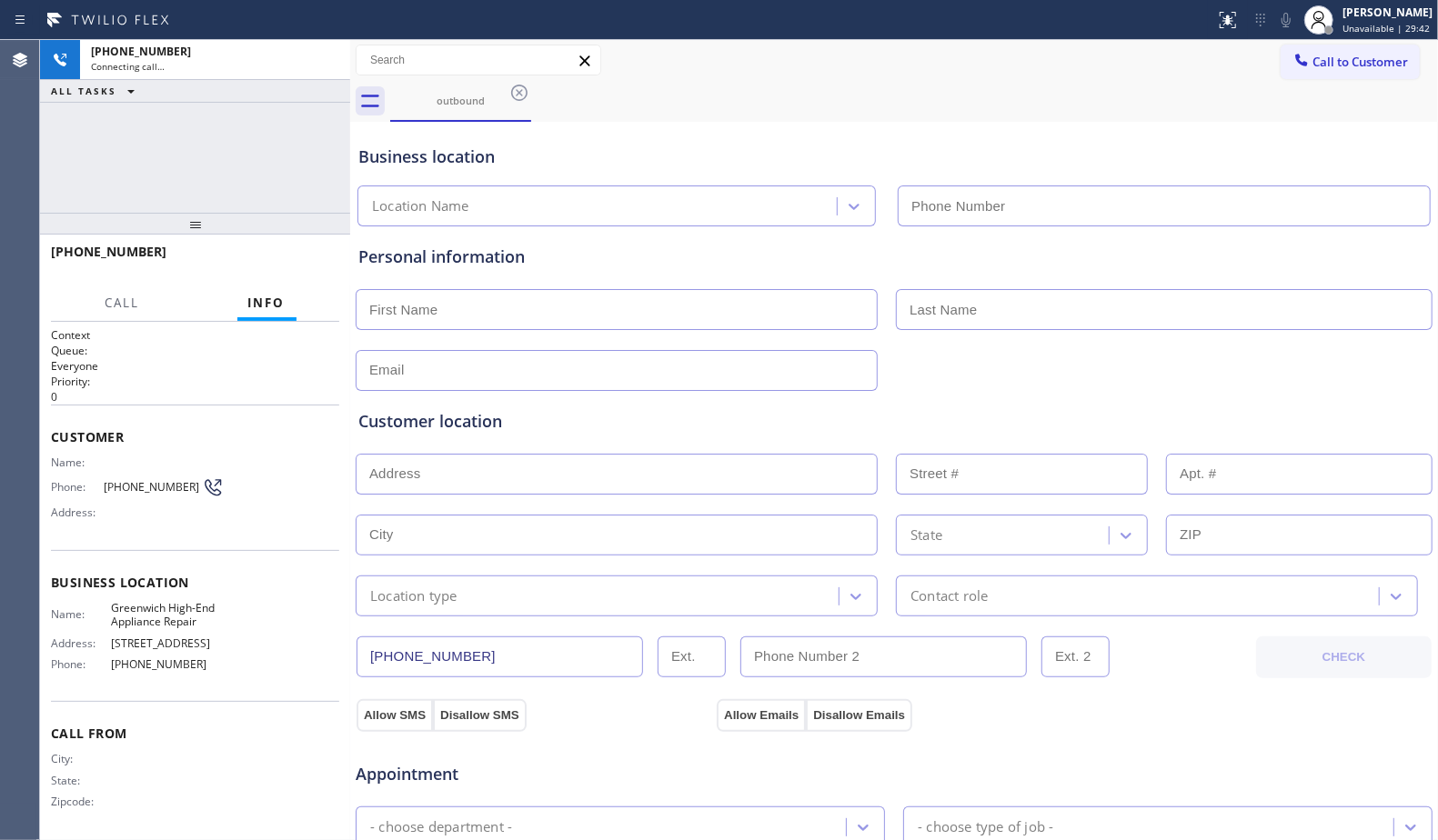
type input "[PHONE_NUMBER]"
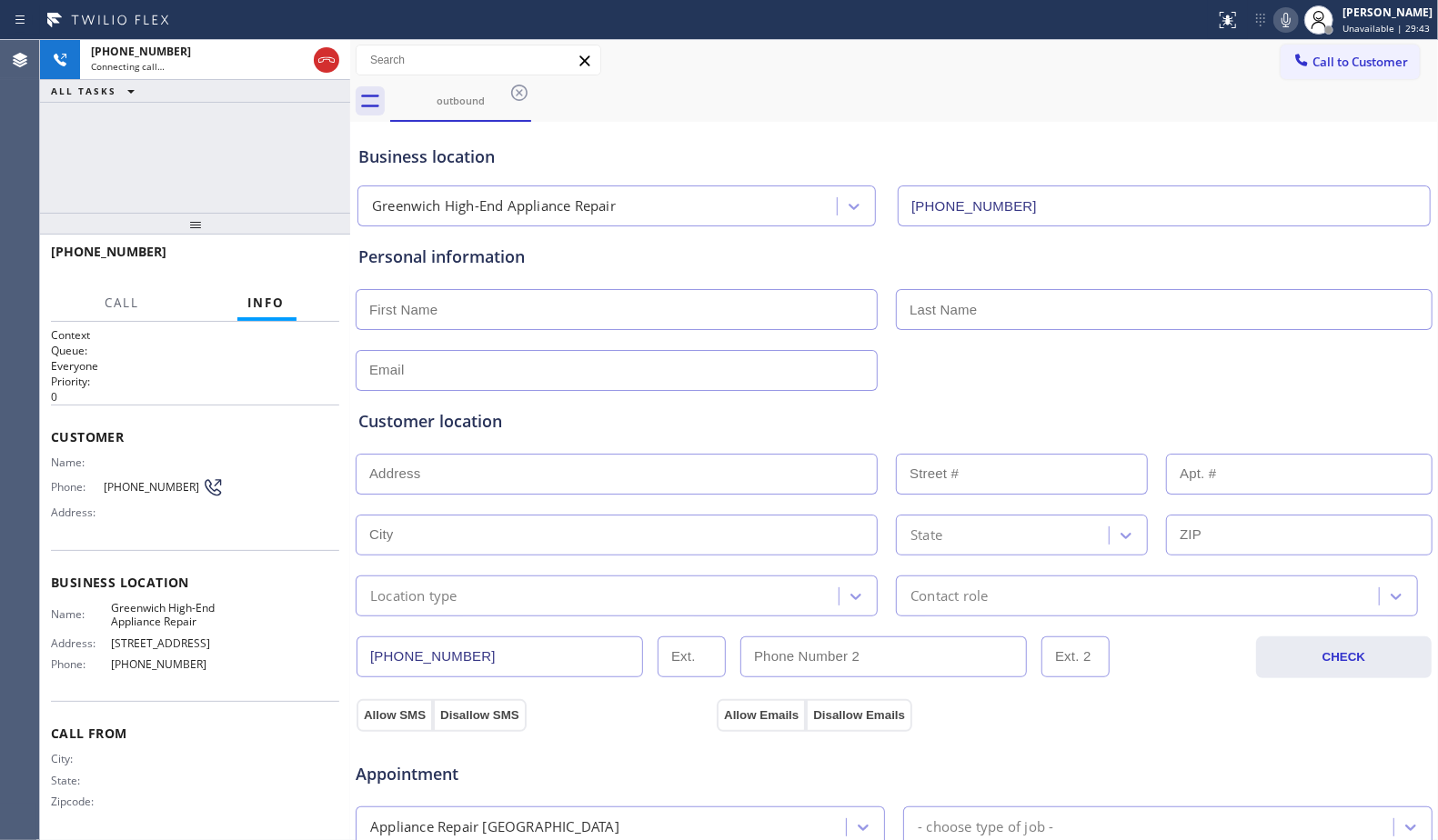
click at [761, 74] on div "Call to Customer Outbound call Location [GEOGRAPHIC_DATA]-End Appliance Repair …" at bounding box center [893, 61] width 1088 height 32
drag, startPoint x: 269, startPoint y: 259, endPoint x: 284, endPoint y: 263, distance: 15.5
click at [271, 261] on button "HANG UP" at bounding box center [297, 260] width 84 height 26
click at [309, 265] on span "HANG UP" at bounding box center [297, 260] width 55 height 13
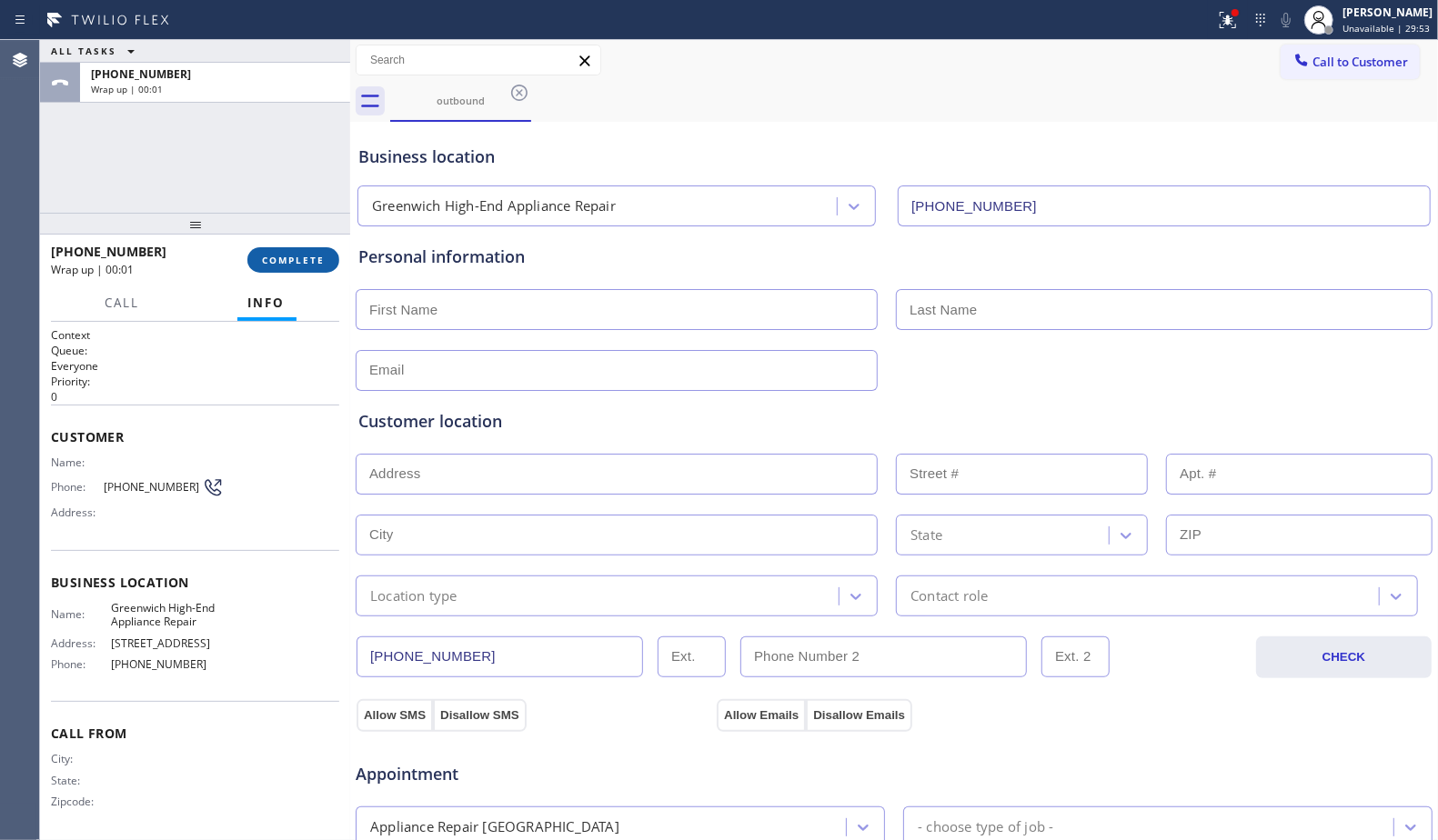
click at [317, 260] on span "COMPLETE" at bounding box center [293, 260] width 62 height 13
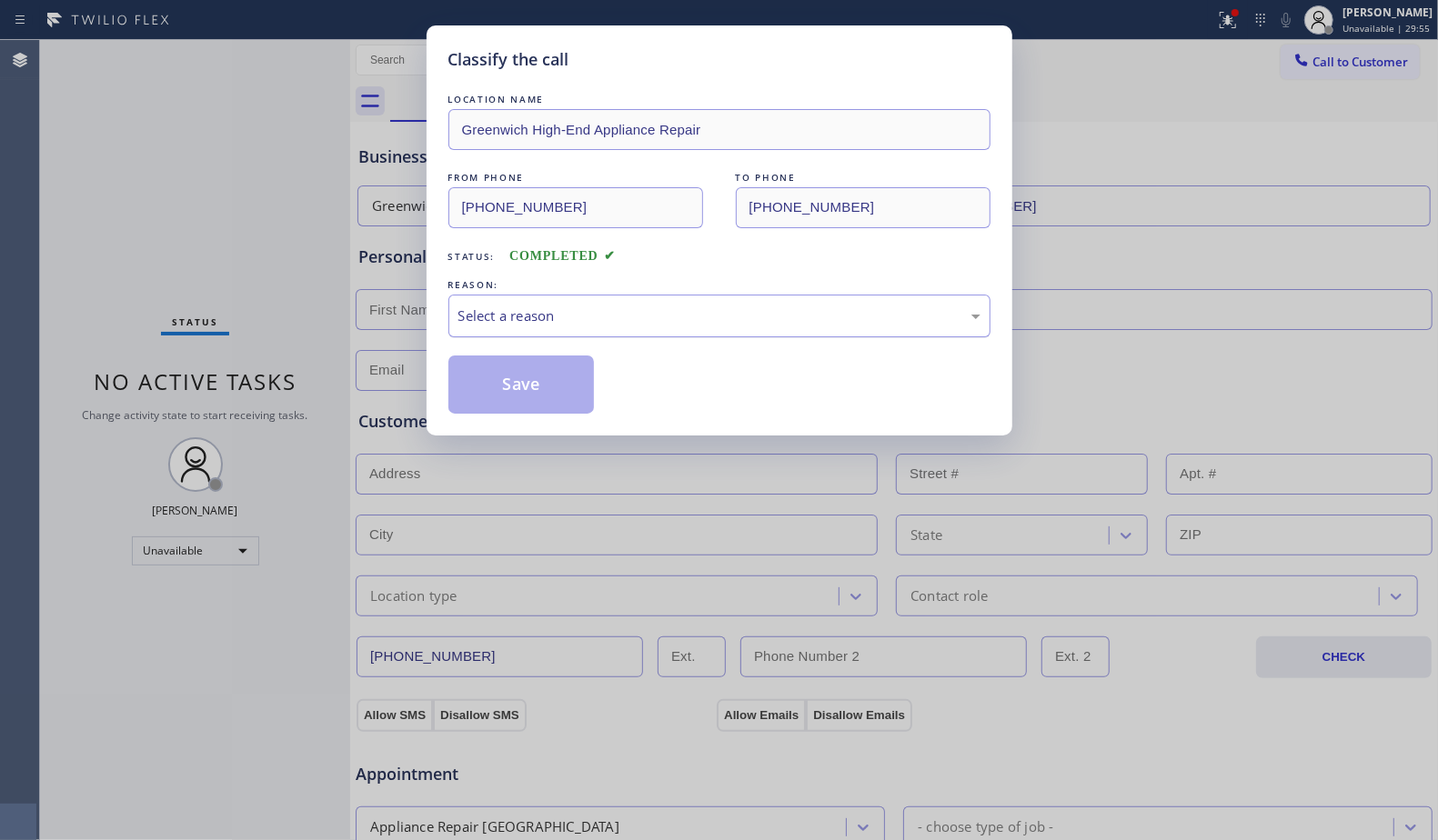
drag, startPoint x: 571, startPoint y: 300, endPoint x: 558, endPoint y: 333, distance: 35.5
click at [569, 303] on div "Select a reason" at bounding box center [719, 316] width 542 height 43
click at [530, 387] on button "Save" at bounding box center [521, 384] width 146 height 58
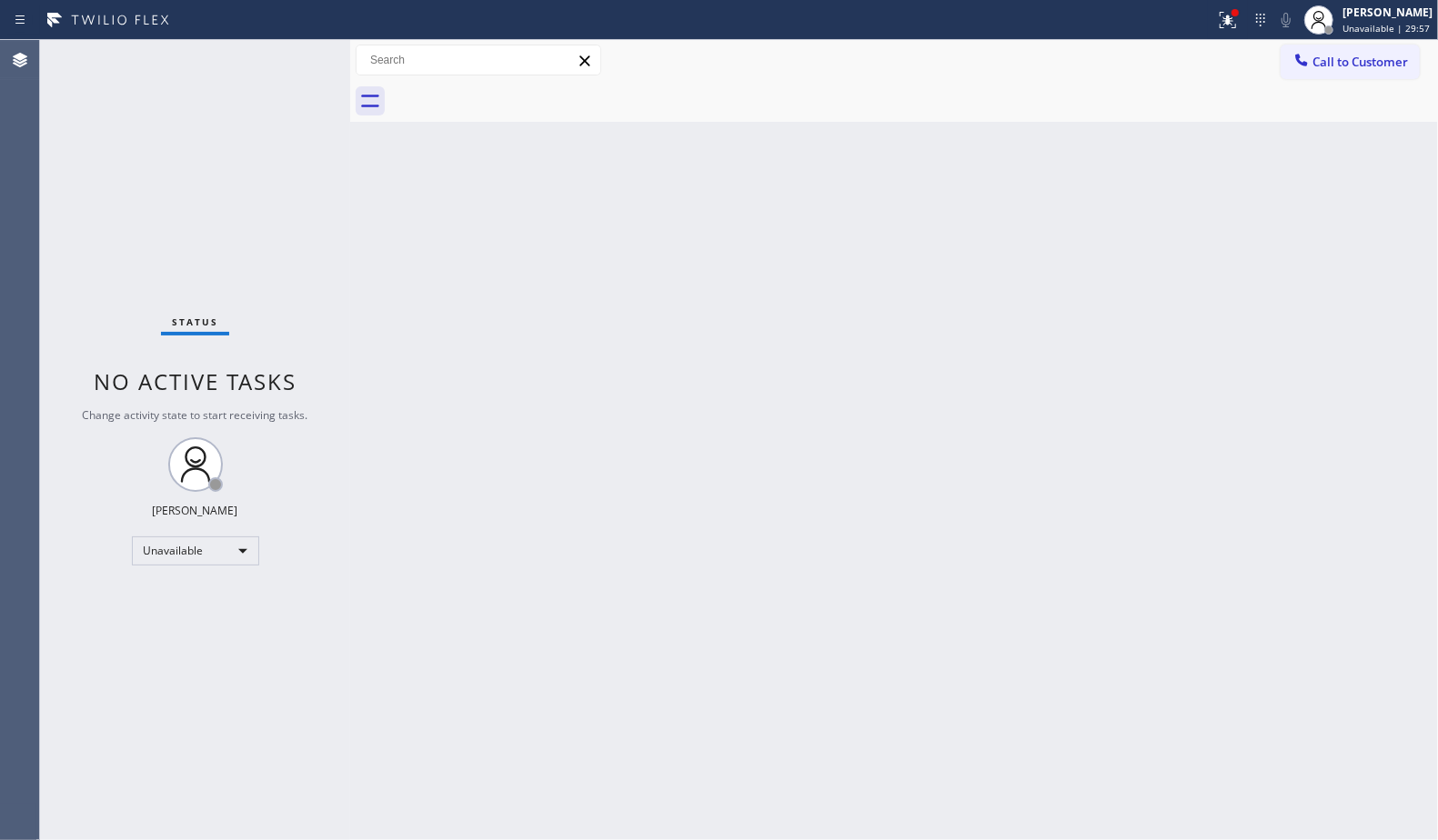
drag, startPoint x: 1303, startPoint y: 62, endPoint x: 1161, endPoint y: 98, distance: 146.5
click at [1298, 62] on icon at bounding box center [1302, 60] width 18 height 18
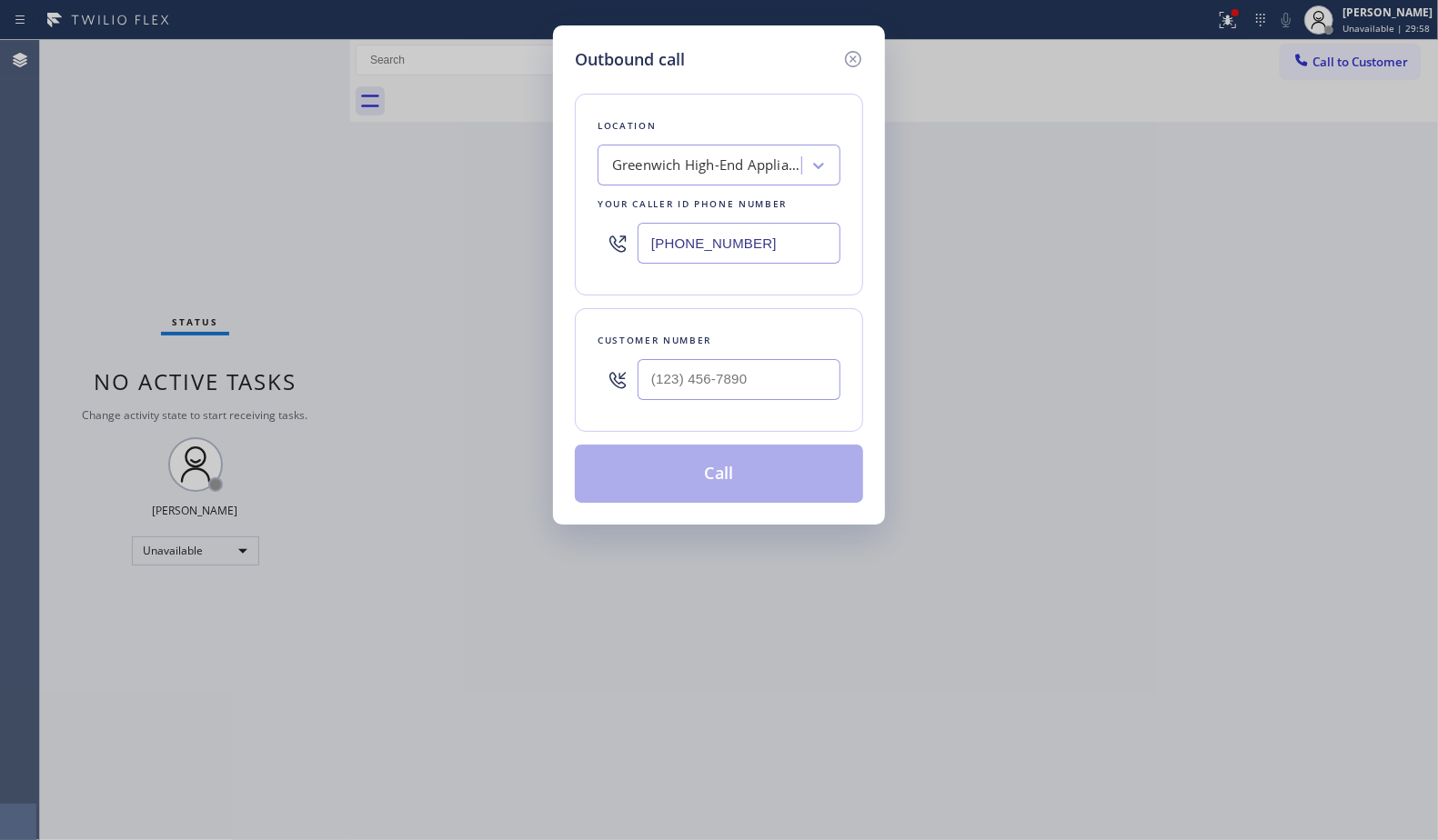
drag, startPoint x: 759, startPoint y: 238, endPoint x: 612, endPoint y: 243, distance: 147.1
click at [612, 243] on div "[PHONE_NUMBER]" at bounding box center [719, 243] width 242 height 59
paste input "561) 257-5503"
type input "[PHONE_NUMBER]"
paste input "text"
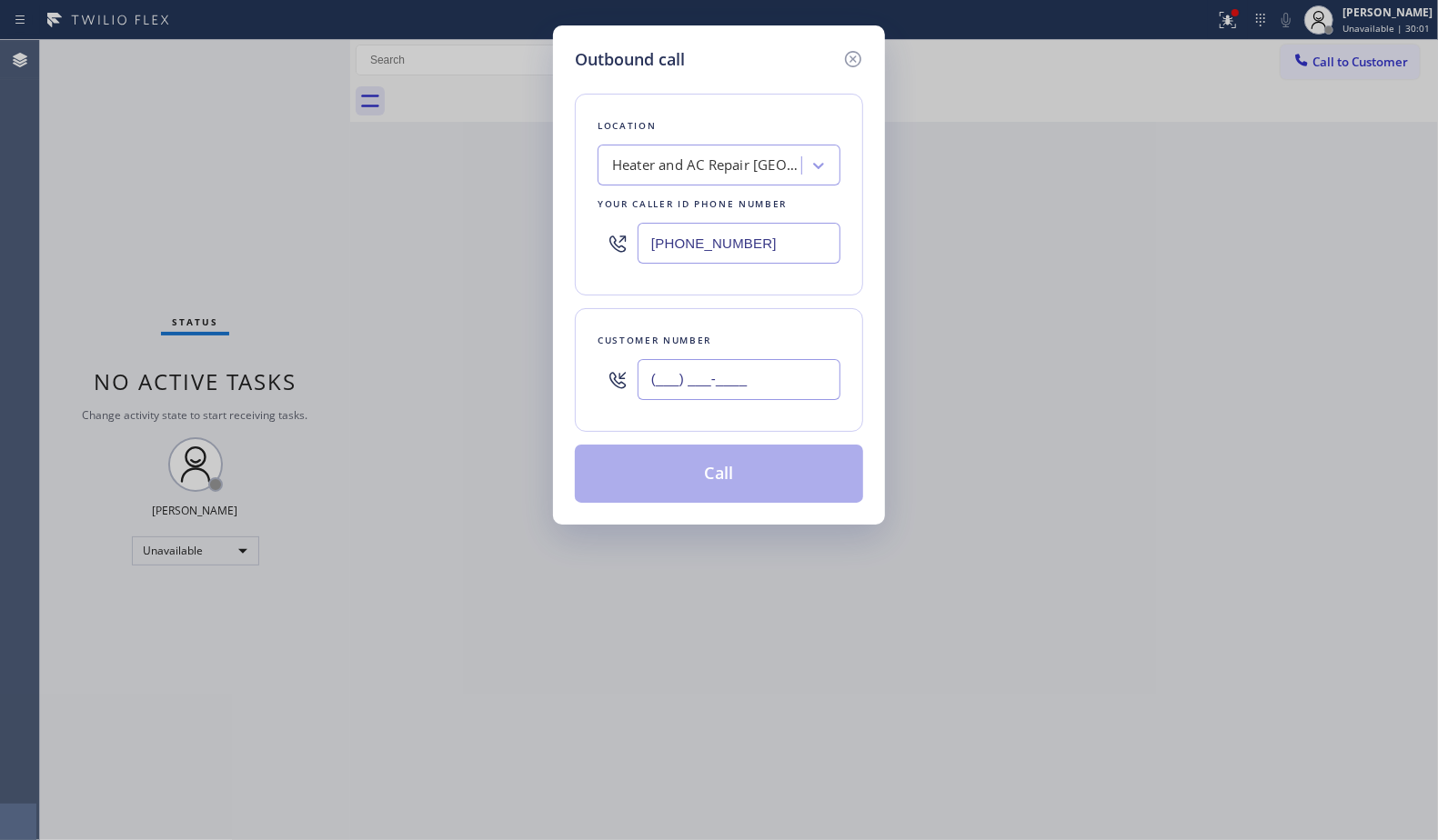
click at [820, 386] on input "(___) ___-____" at bounding box center [738, 379] width 203 height 41
paste input "863) 766-1997"
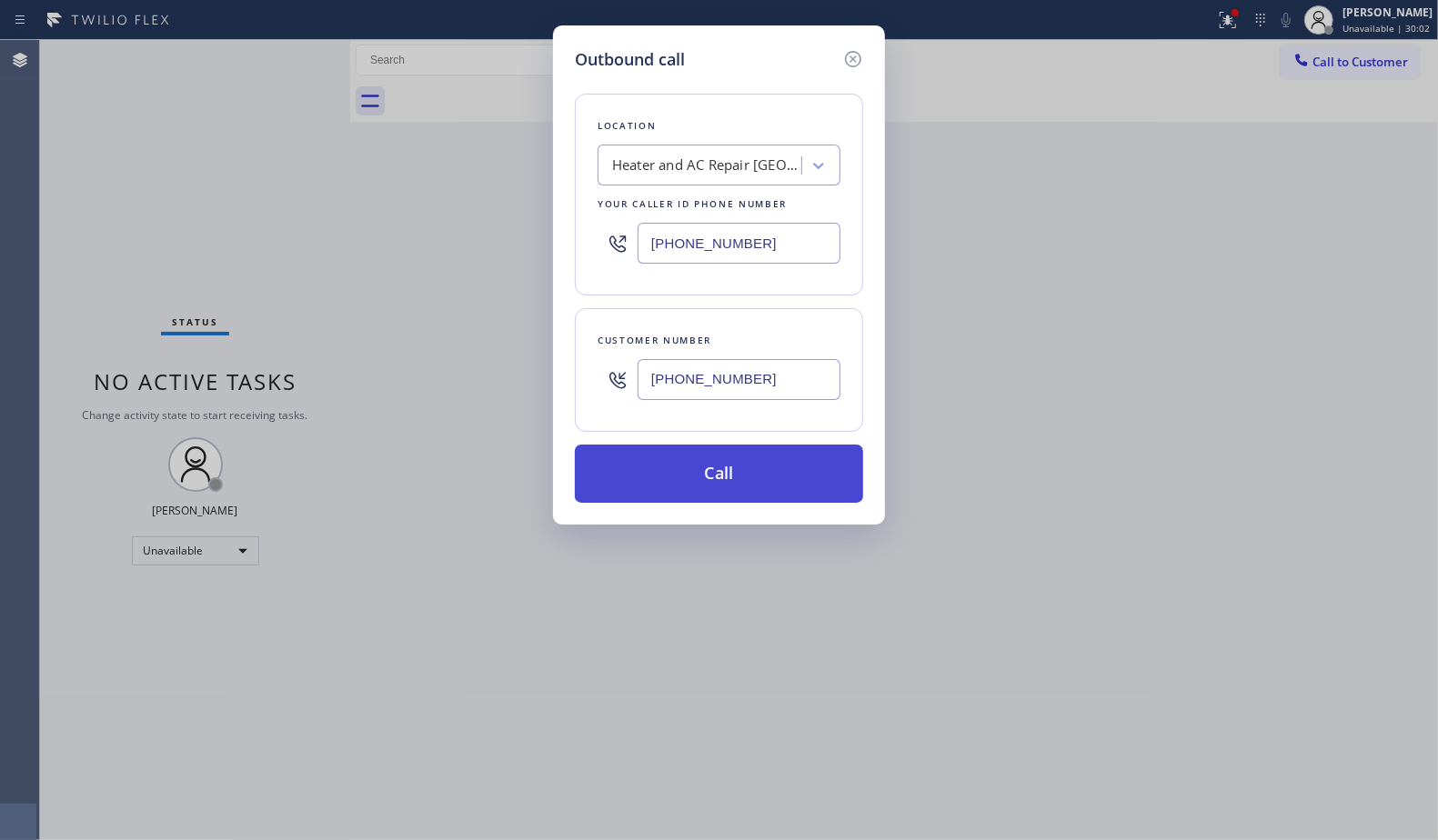
type input "[PHONE_NUMBER]"
drag, startPoint x: 746, startPoint y: 465, endPoint x: 795, endPoint y: 454, distance: 50.2
click at [747, 465] on button "Call" at bounding box center [719, 473] width 288 height 58
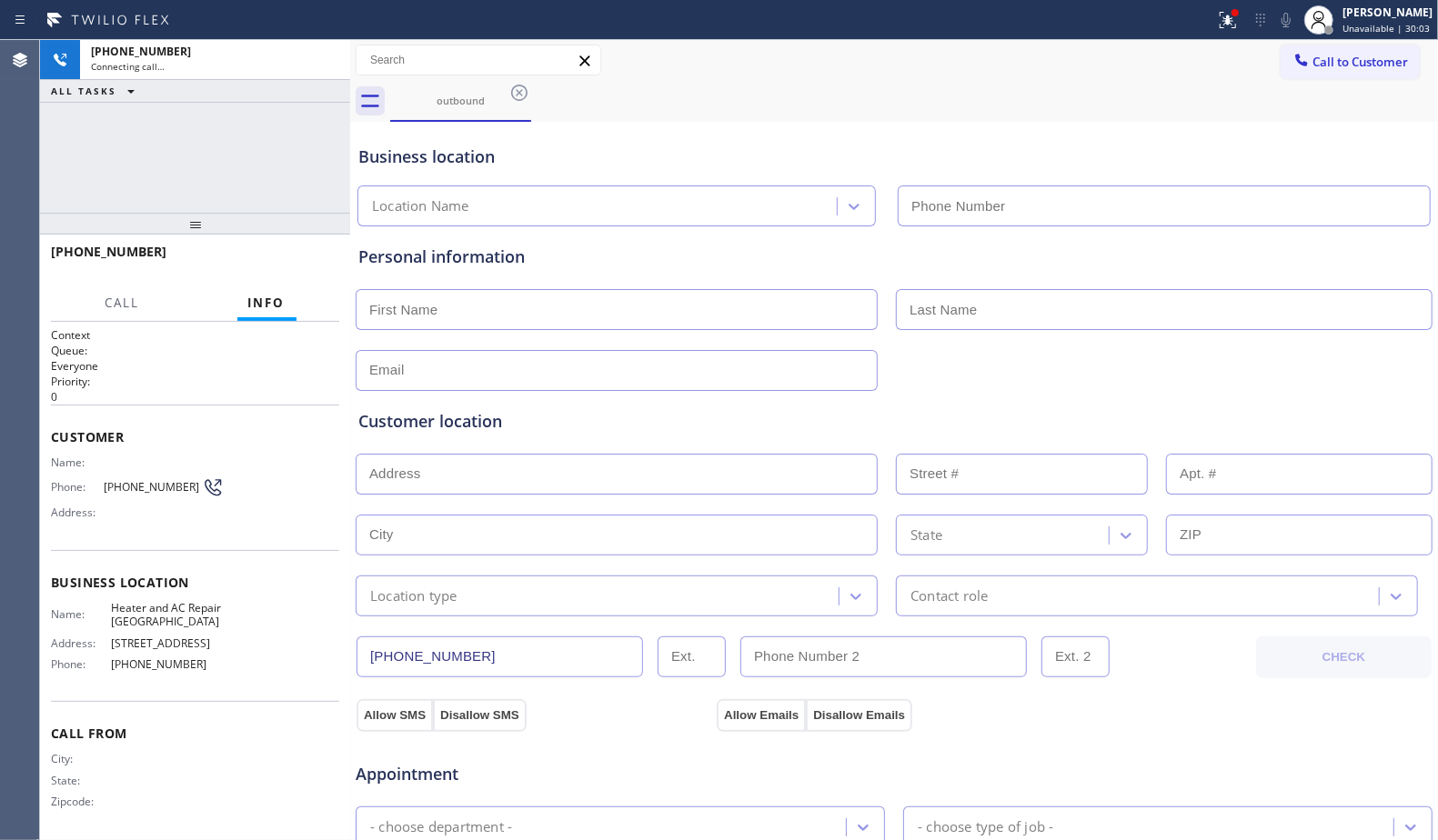
type input "[PHONE_NUMBER]"
click at [601, 128] on div "Business location Heater and AC Repair [GEOGRAPHIC_DATA] [PHONE_NUMBER]" at bounding box center [893, 176] width 1079 height 100
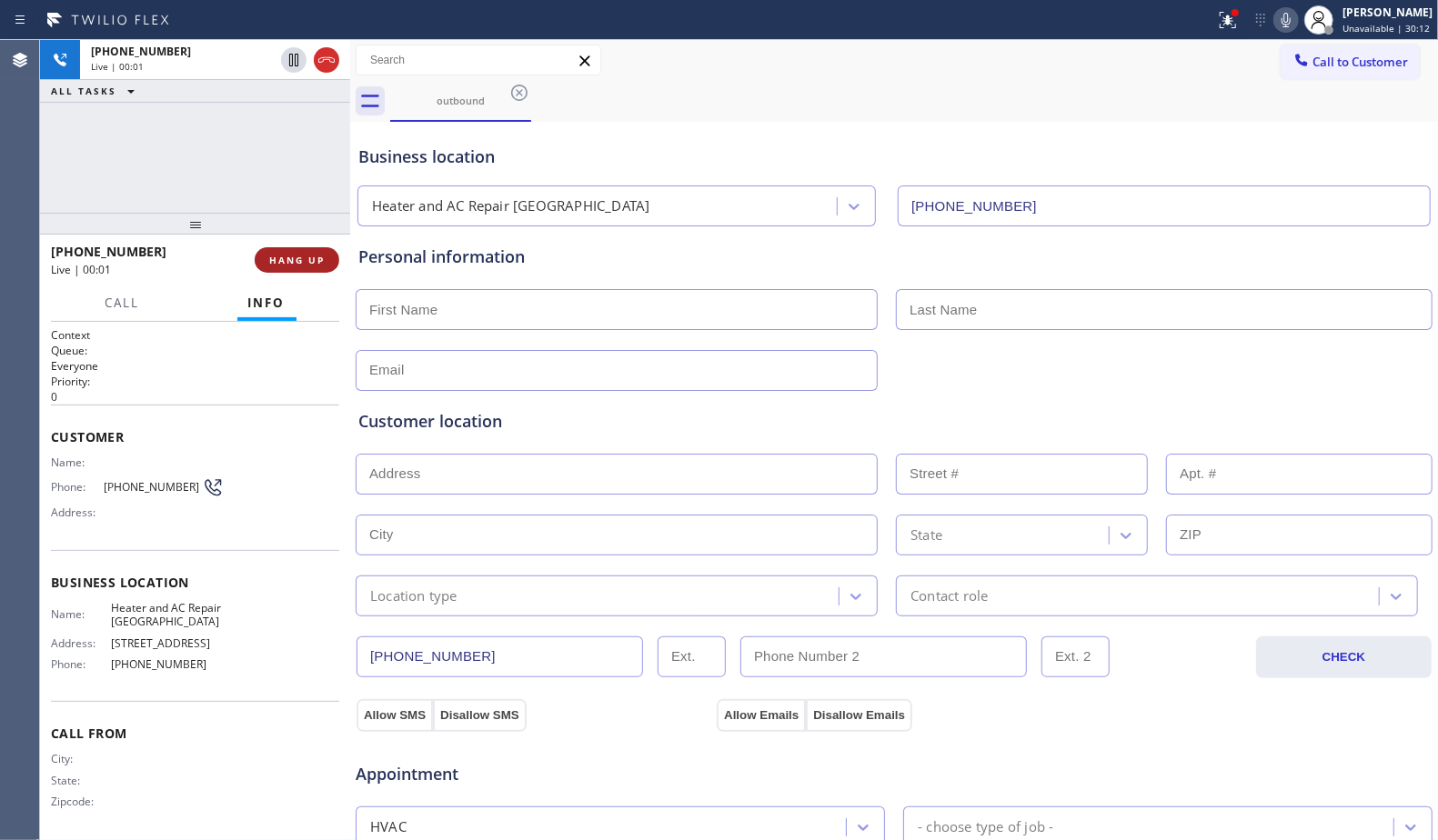
click at [299, 256] on span "HANG UP" at bounding box center [297, 260] width 55 height 13
click at [299, 255] on span "HANG UP" at bounding box center [297, 260] width 55 height 13
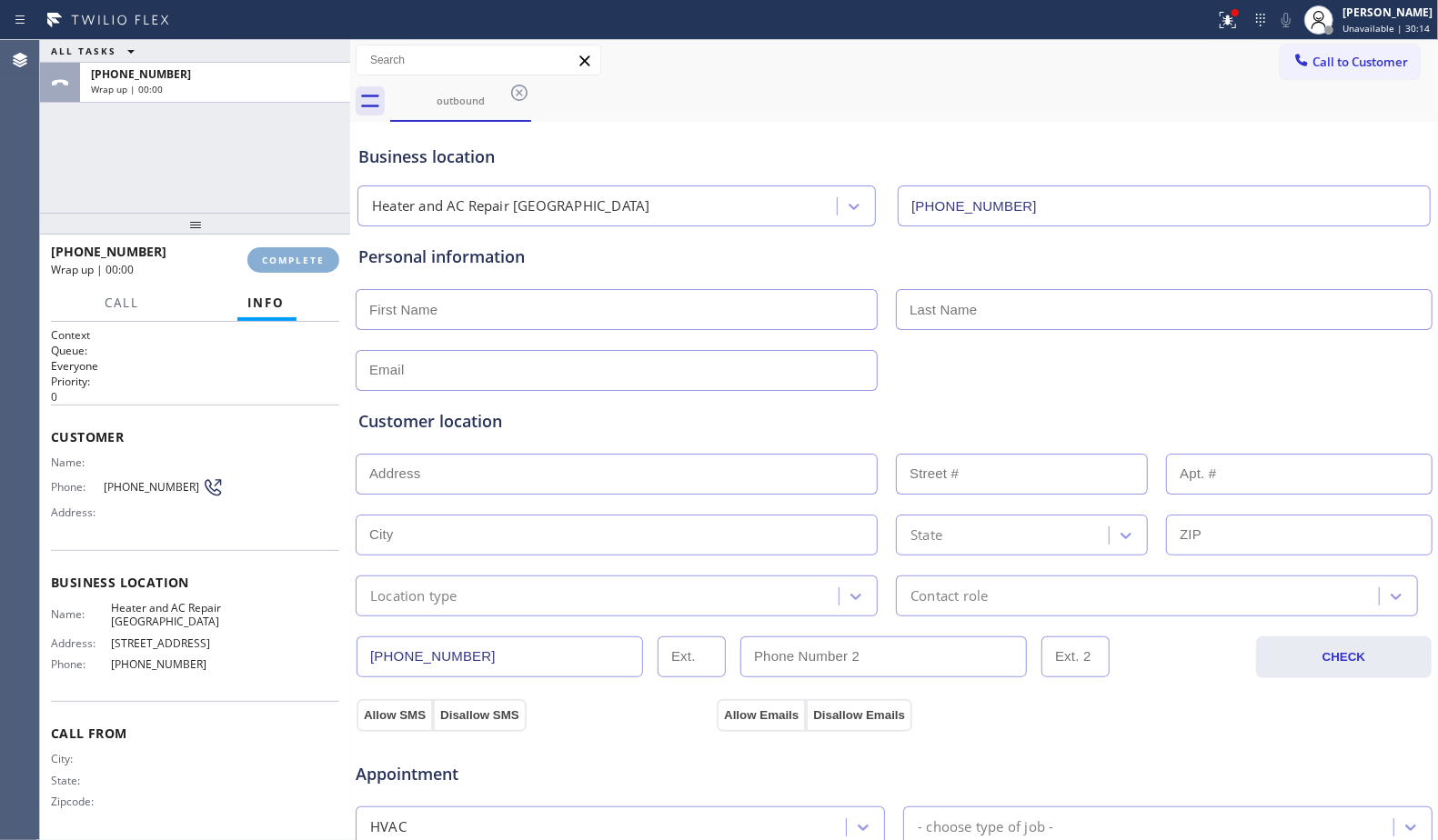
click at [301, 253] on span "COMPLETE" at bounding box center [293, 260] width 62 height 13
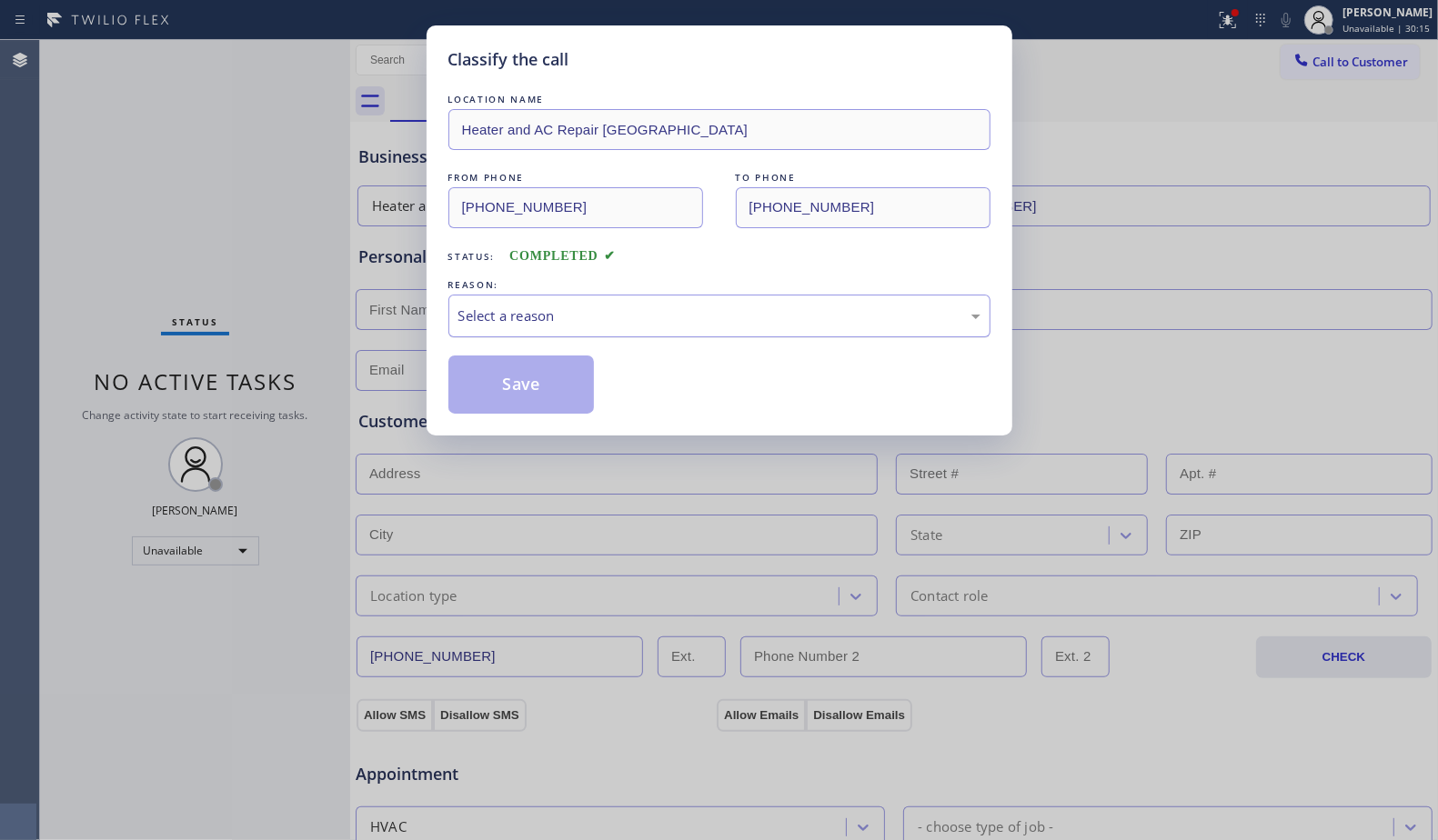
click at [580, 310] on div "Select a reason" at bounding box center [719, 316] width 522 height 21
click at [529, 386] on button "Save" at bounding box center [521, 384] width 146 height 58
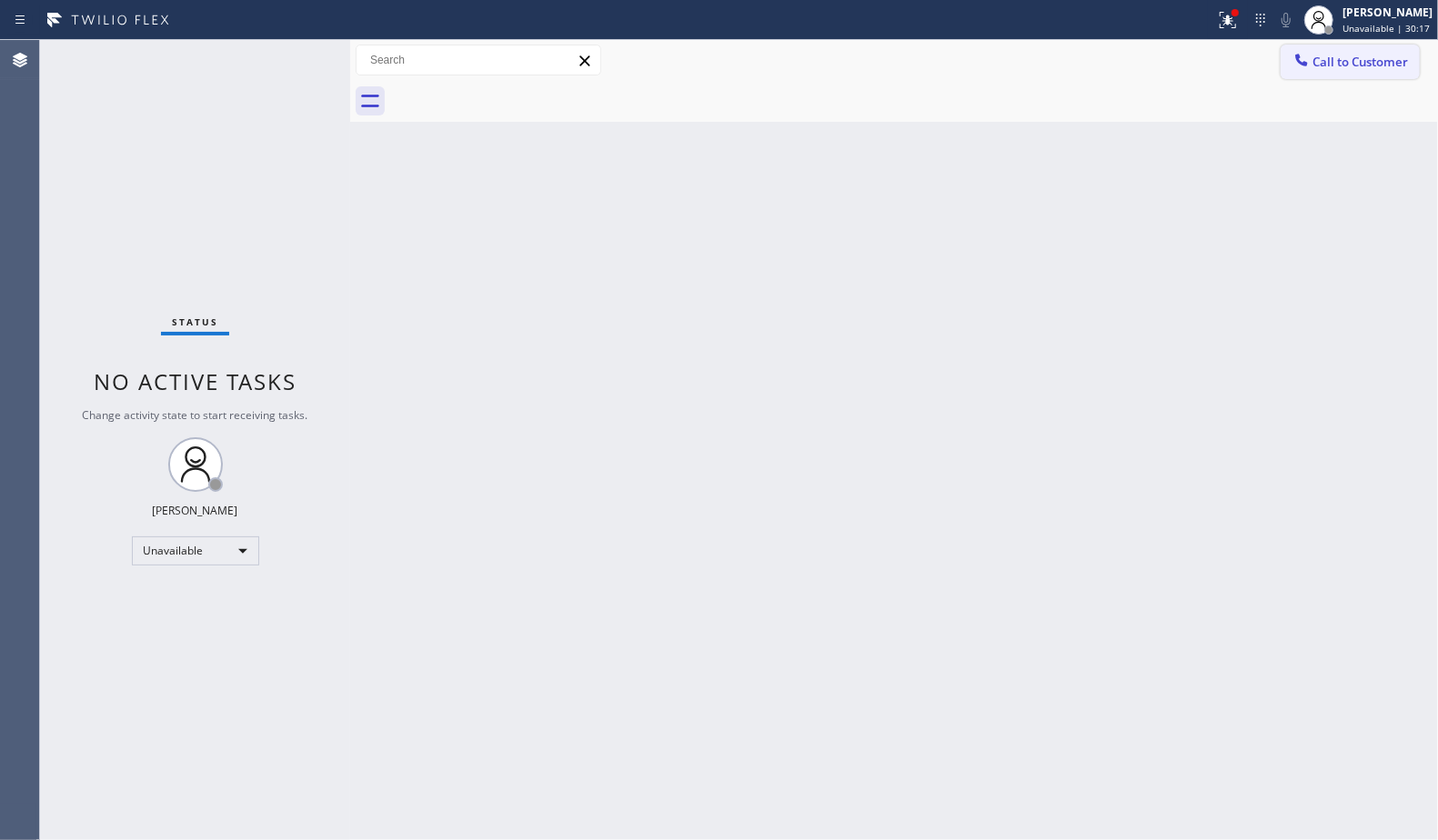
click at [1306, 71] on button "Call to Customer" at bounding box center [1351, 62] width 140 height 35
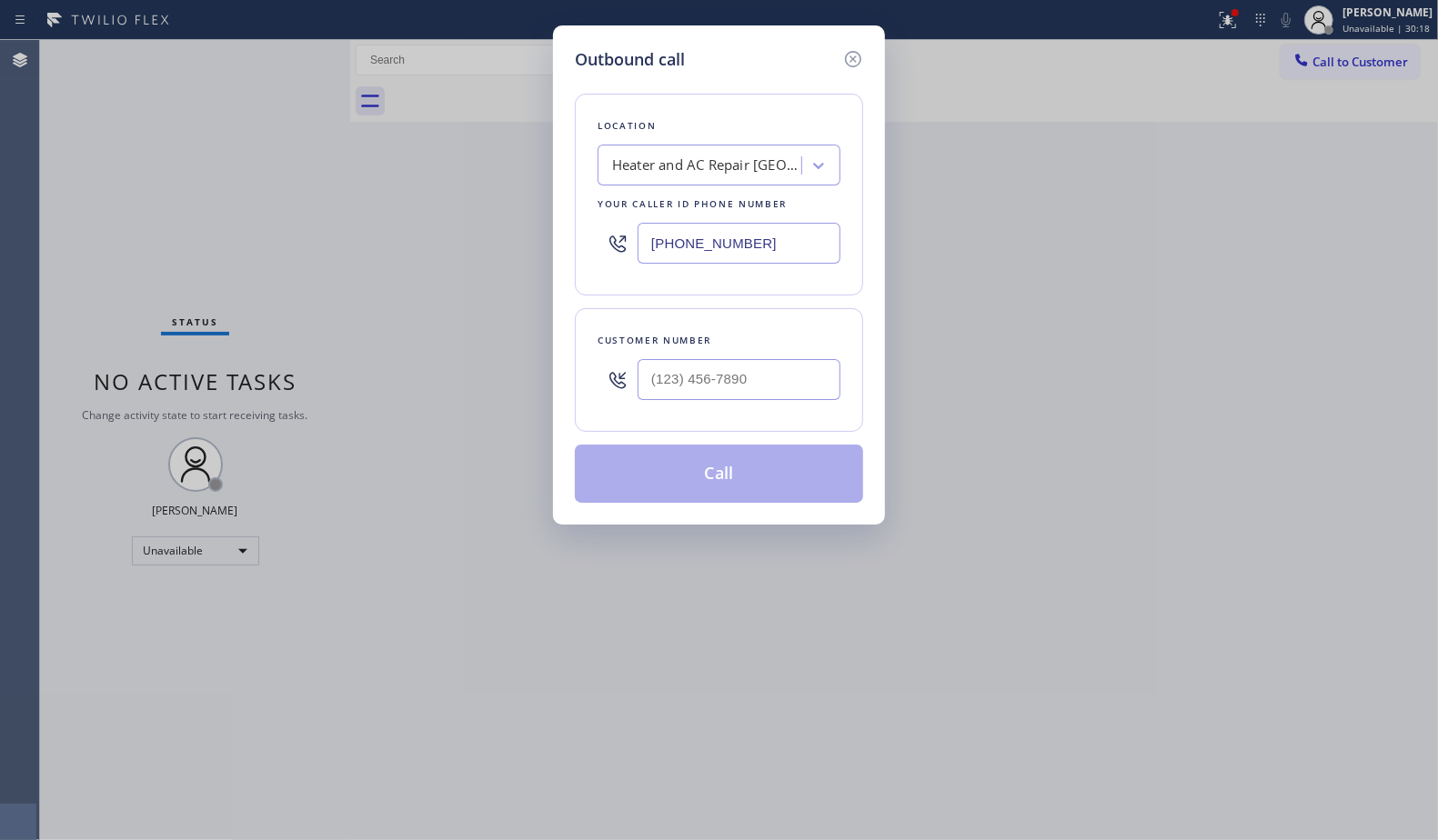
drag, startPoint x: 754, startPoint y: 248, endPoint x: 573, endPoint y: 241, distance: 181.1
click at [575, 249] on div "Location Heater and AC Repair [GEOGRAPHIC_DATA] Your caller id phone number [PH…" at bounding box center [719, 195] width 288 height 202
paste input "201) 817-4576"
type input "[PHONE_NUMBER]"
click at [753, 373] on input "(___) ___-____" at bounding box center [738, 379] width 203 height 41
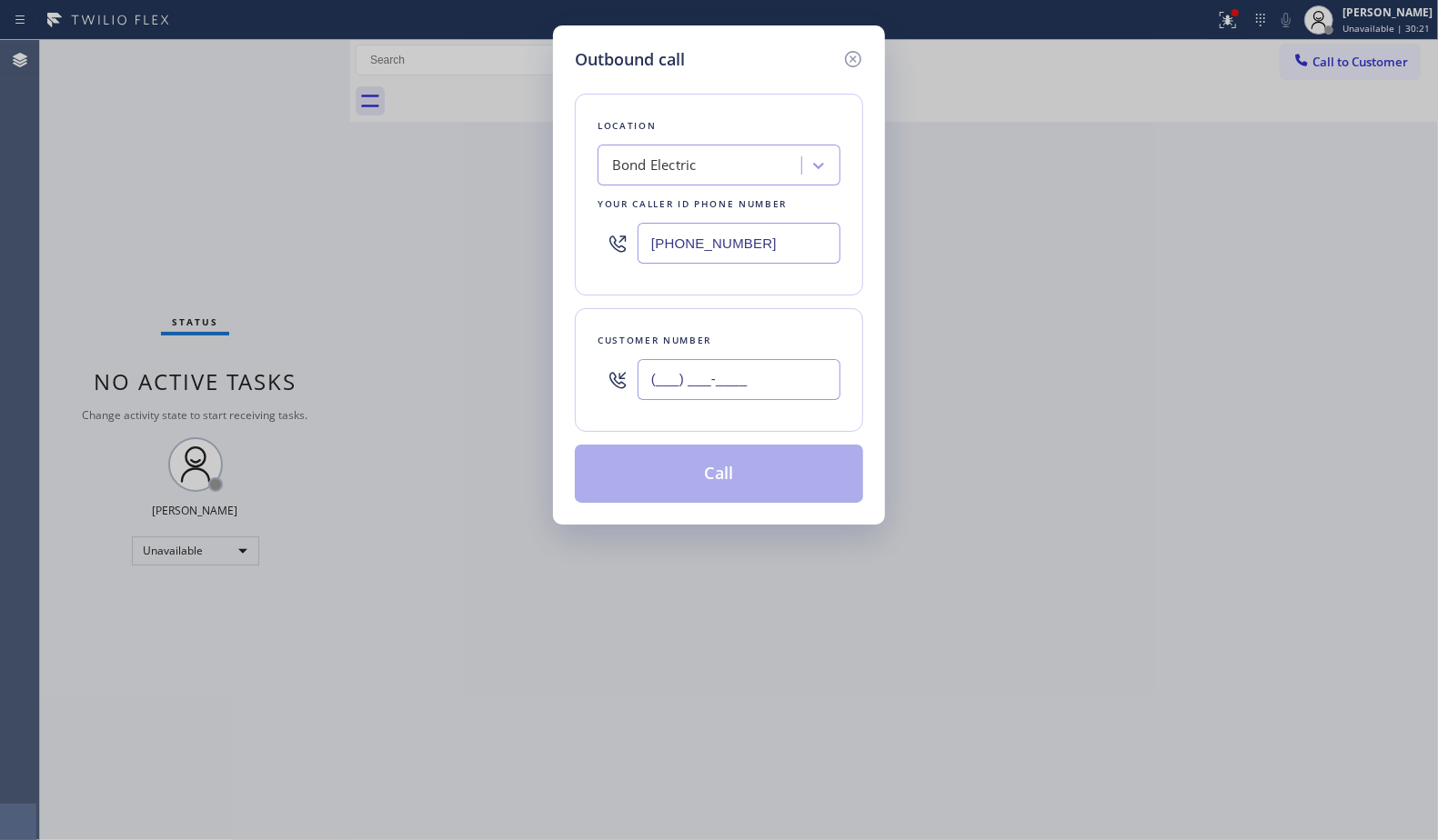
paste input "908) 663-8961"
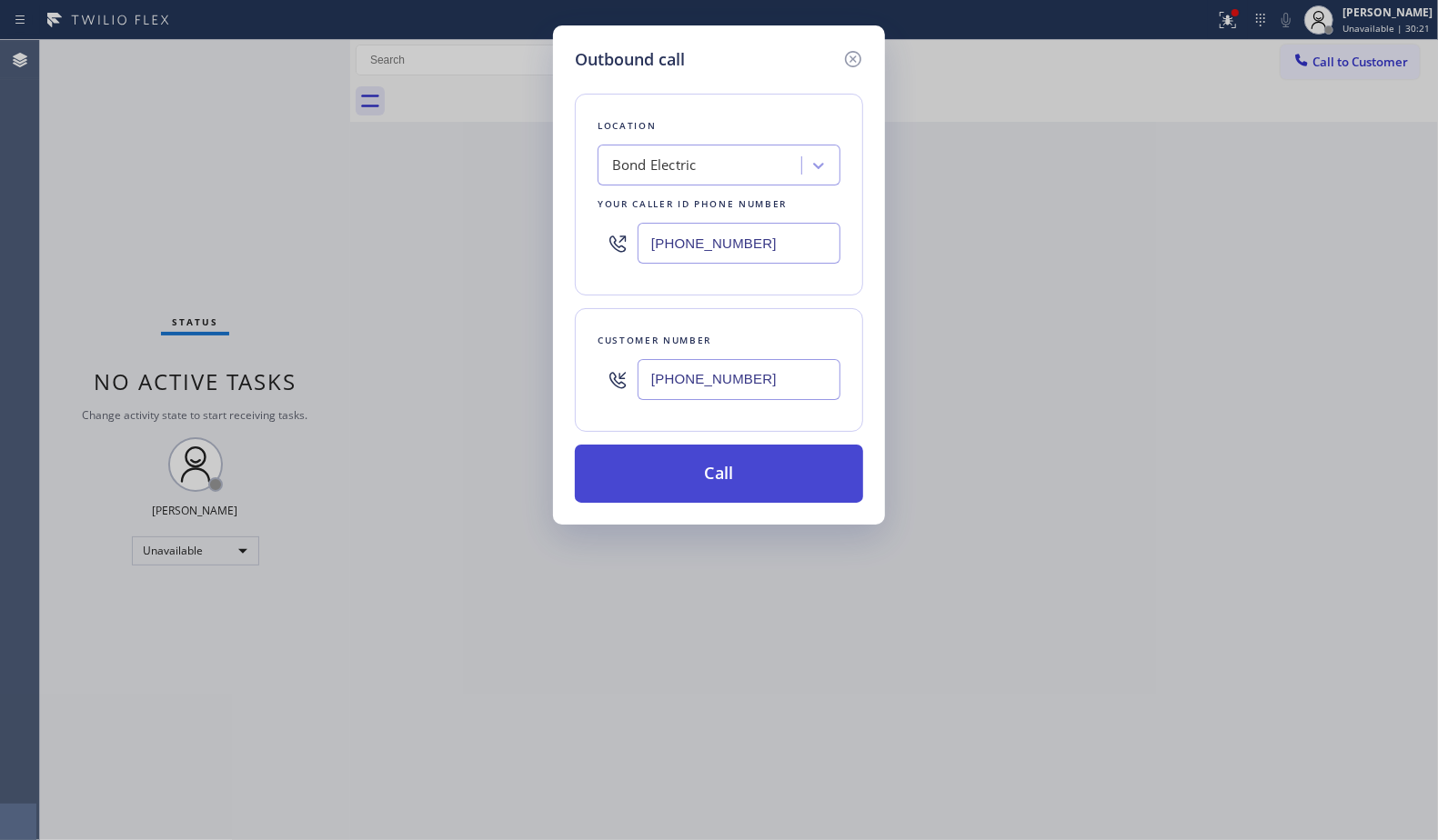
type input "[PHONE_NUMBER]"
click at [729, 463] on button "Call" at bounding box center [719, 473] width 288 height 58
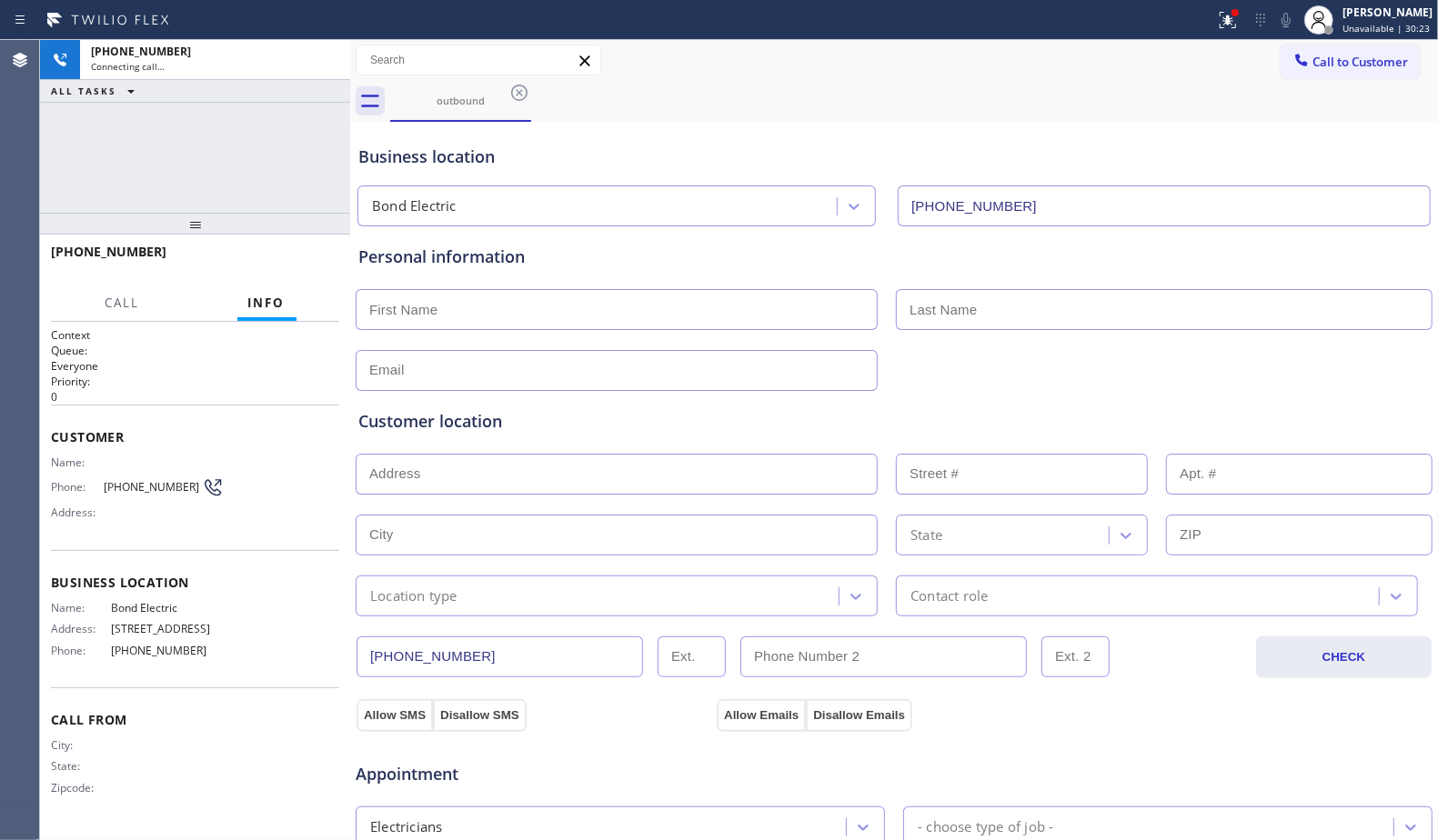
type input "[PHONE_NUMBER]"
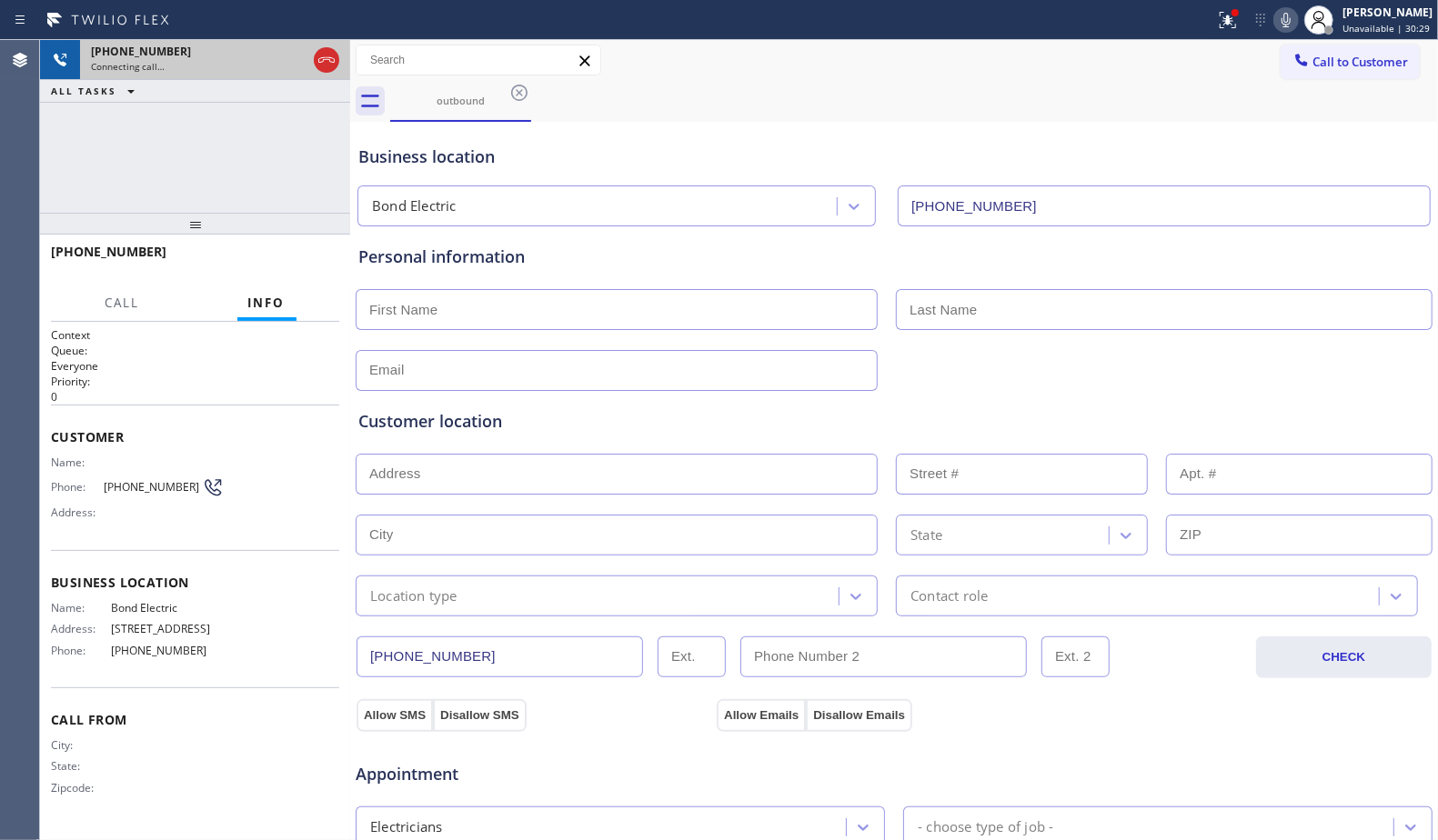
click at [327, 62] on icon at bounding box center [327, 60] width 22 height 22
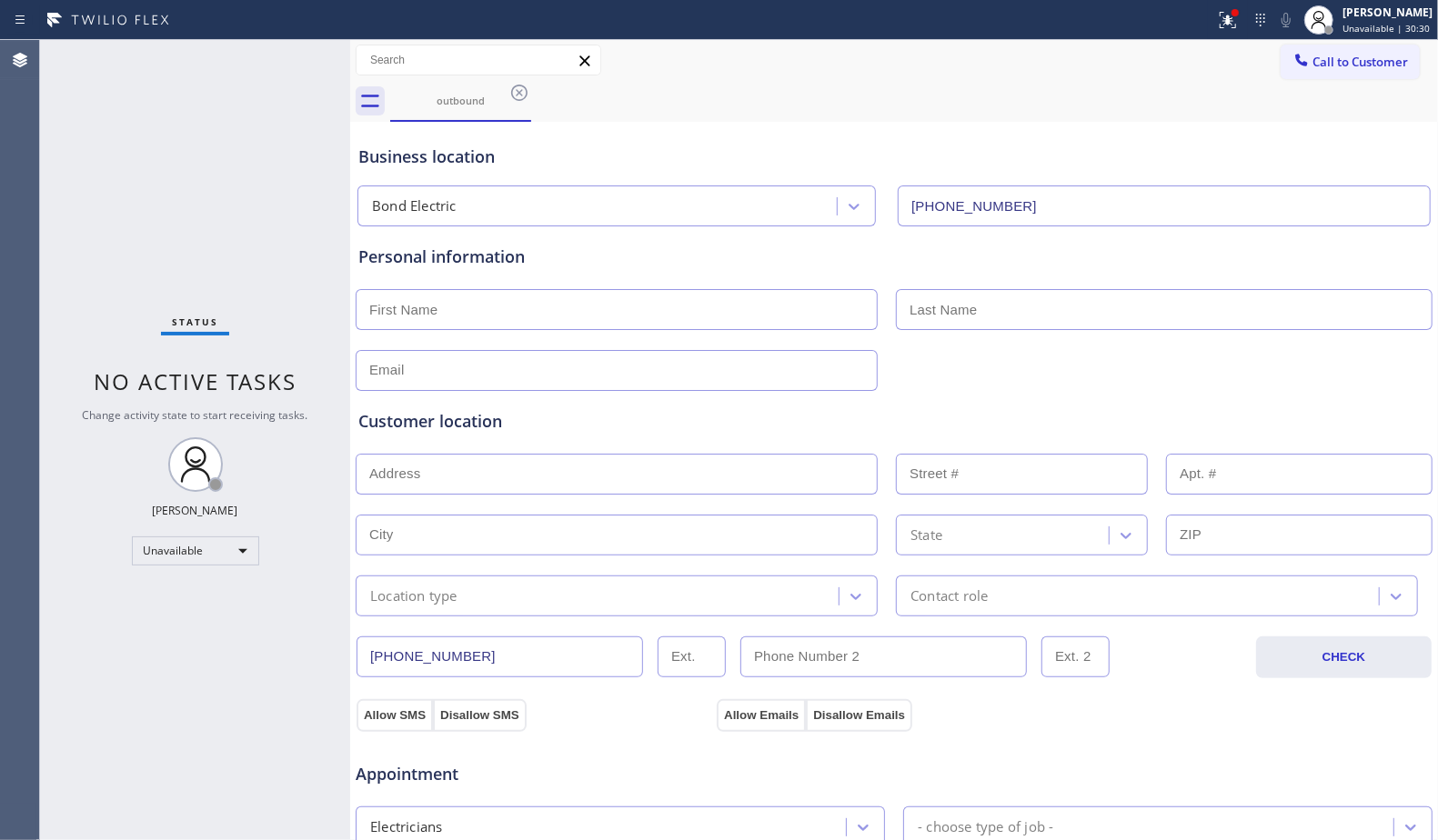
click at [1258, 65] on div "Call to Customer Outbound call Location Bond Electric Your caller id phone numb…" at bounding box center [893, 61] width 1088 height 32
click at [1312, 65] on span "Call to Customer" at bounding box center [1360, 62] width 95 height 17
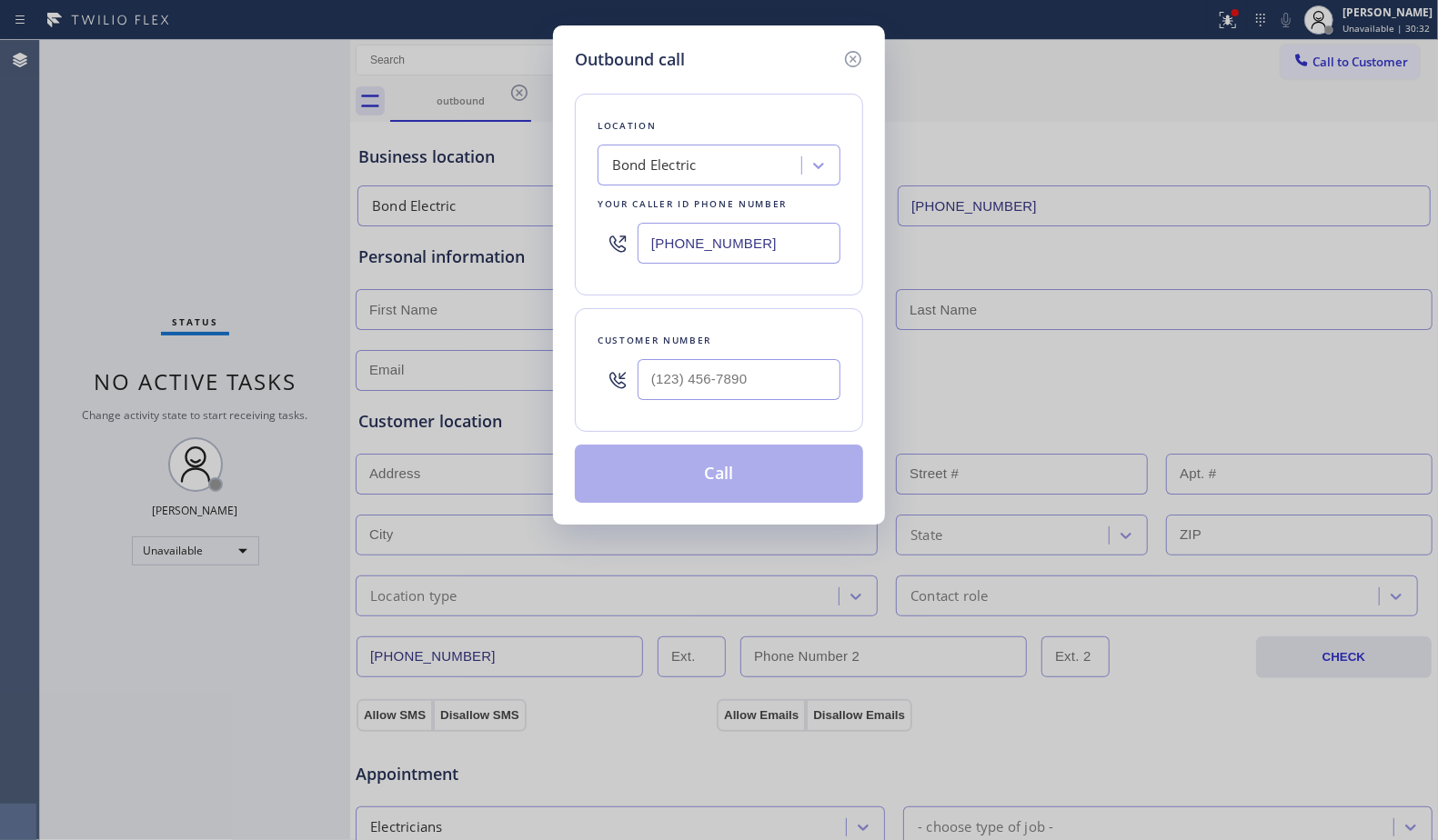
drag, startPoint x: 790, startPoint y: 252, endPoint x: 447, endPoint y: 251, distance: 343.0
click at [448, 251] on div "Outbound call Location Bond Electric Your caller id phone number [PHONE_NUMBER]…" at bounding box center [719, 420] width 1438 height 840
paste input "813) 856-1772"
type input "[PHONE_NUMBER]"
paste input "text"
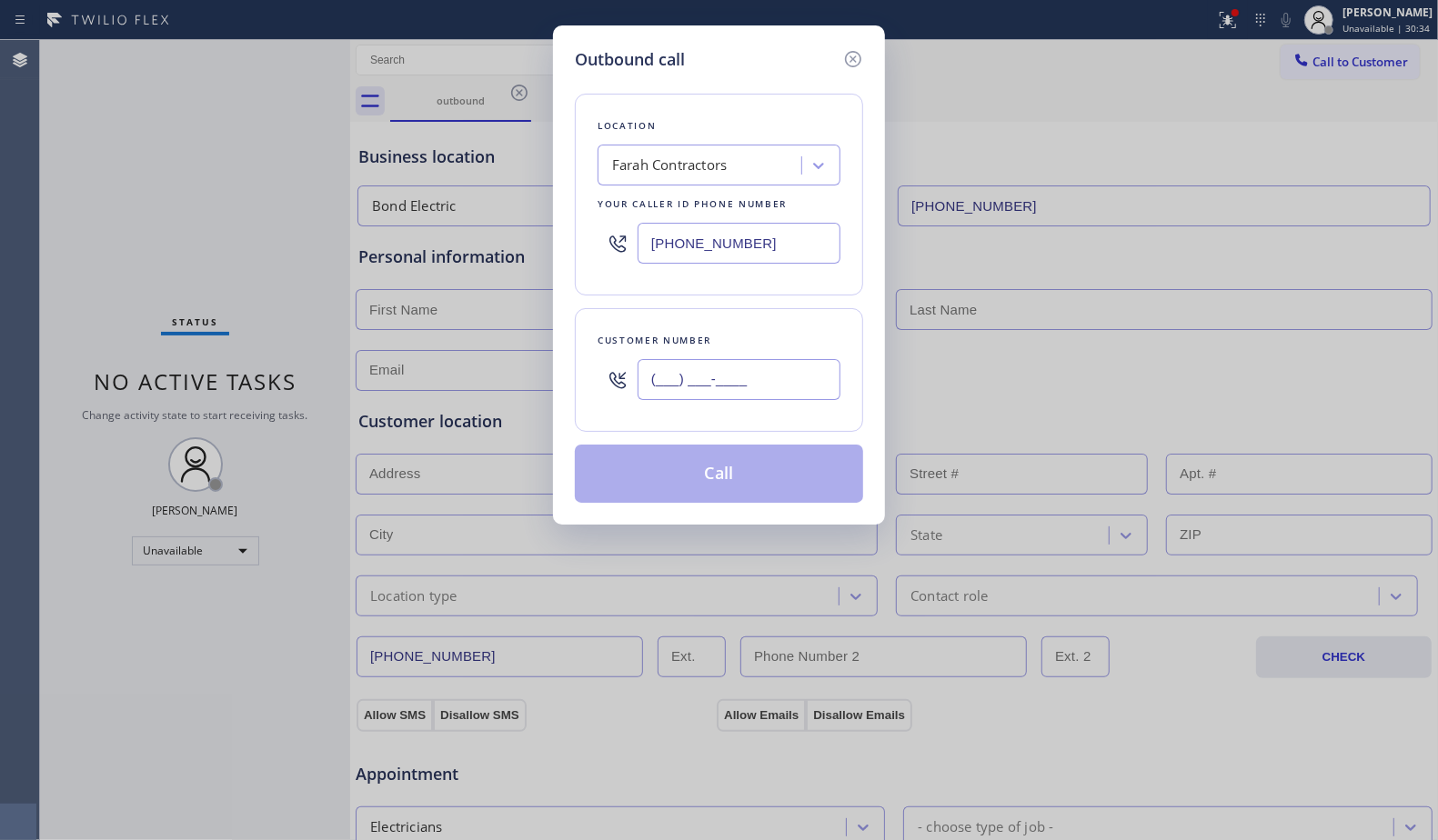
click at [745, 378] on input "(___) ___-____" at bounding box center [738, 379] width 203 height 41
paste input "407) 289-0974"
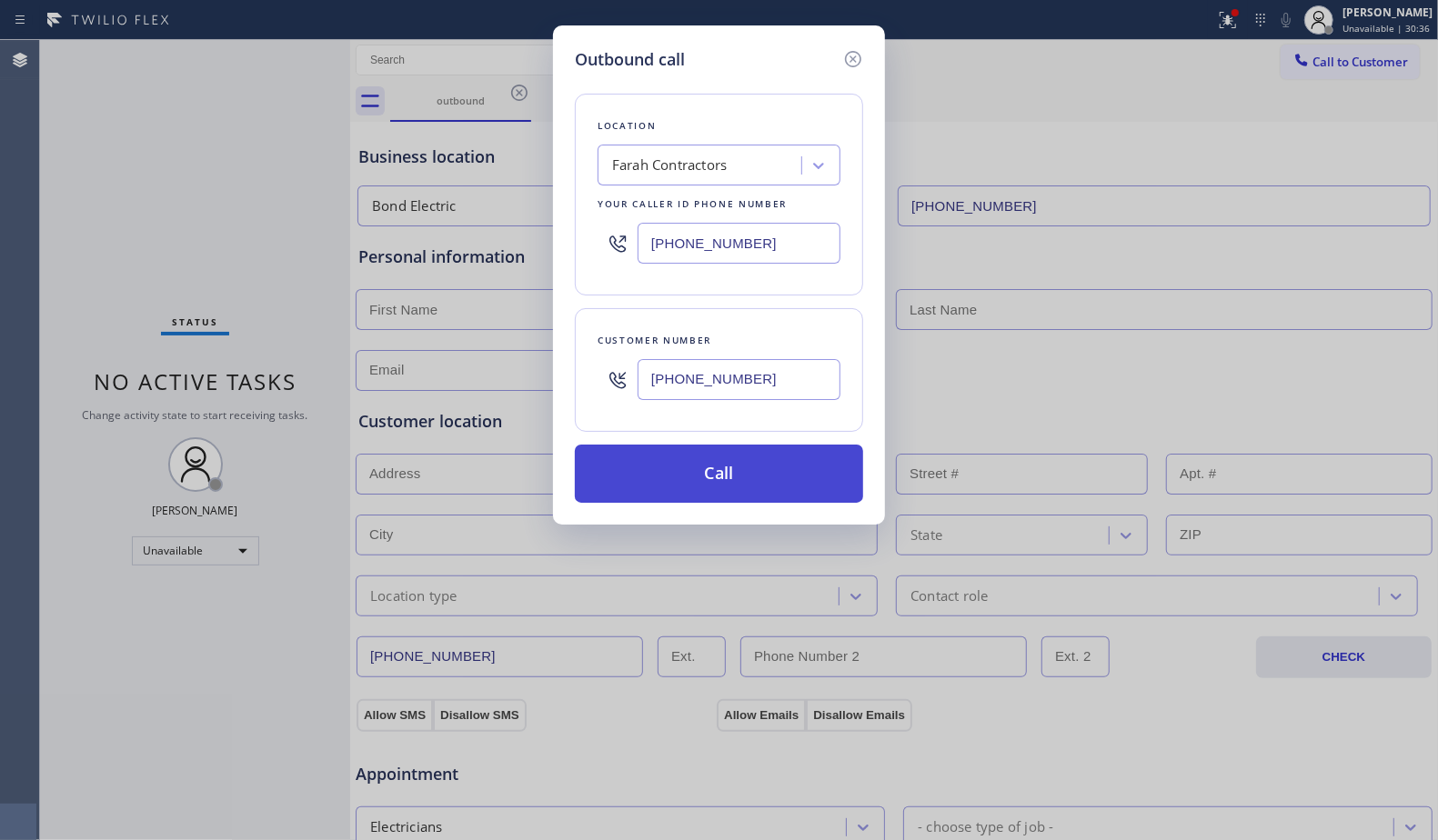
click at [717, 475] on button "Call" at bounding box center [719, 473] width 288 height 58
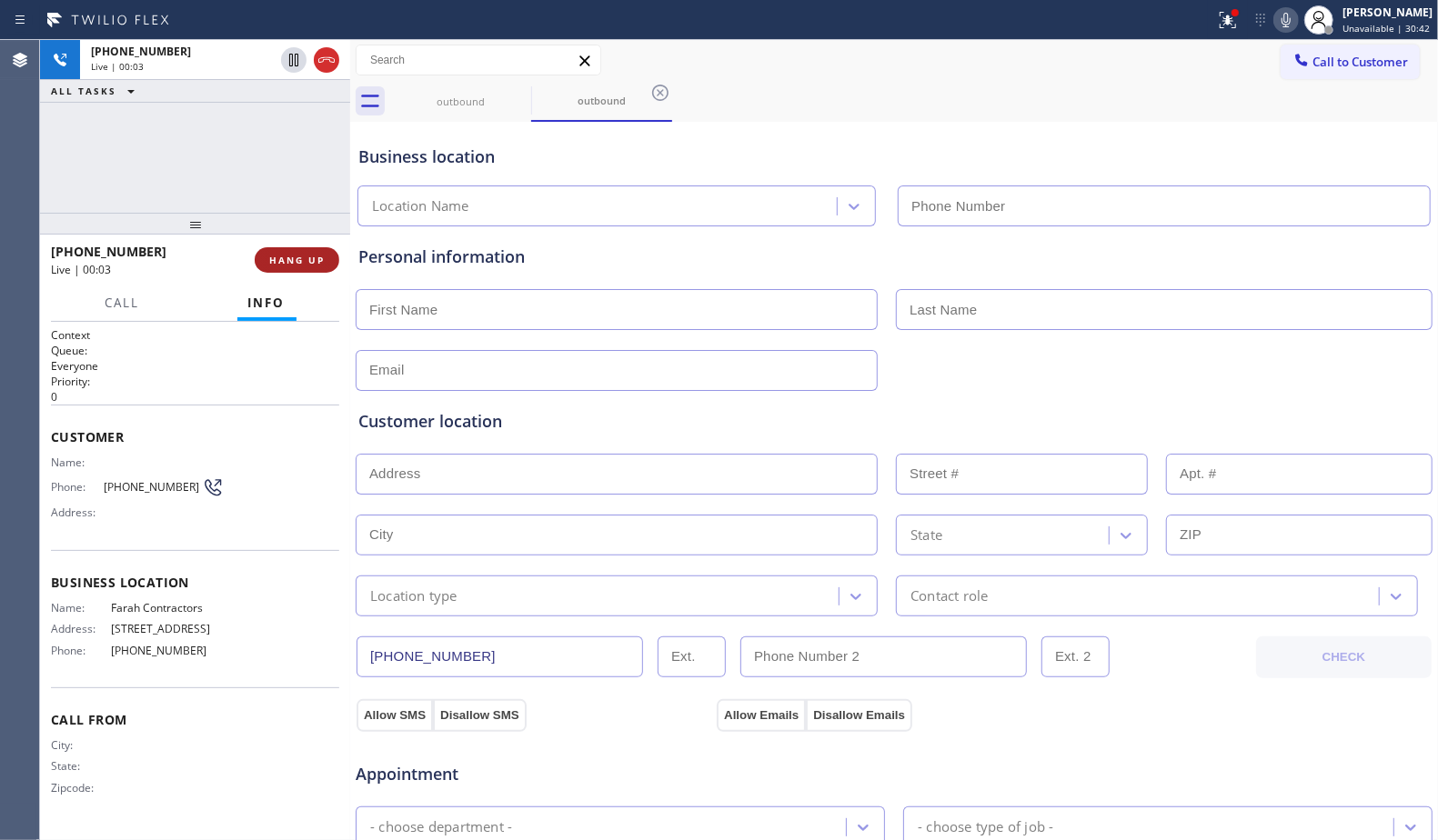
click at [300, 258] on span "HANG UP" at bounding box center [297, 260] width 55 height 13
click at [298, 259] on span "HANG UP" at bounding box center [297, 260] width 55 height 13
click at [298, 258] on span "HANG UP" at bounding box center [297, 260] width 55 height 13
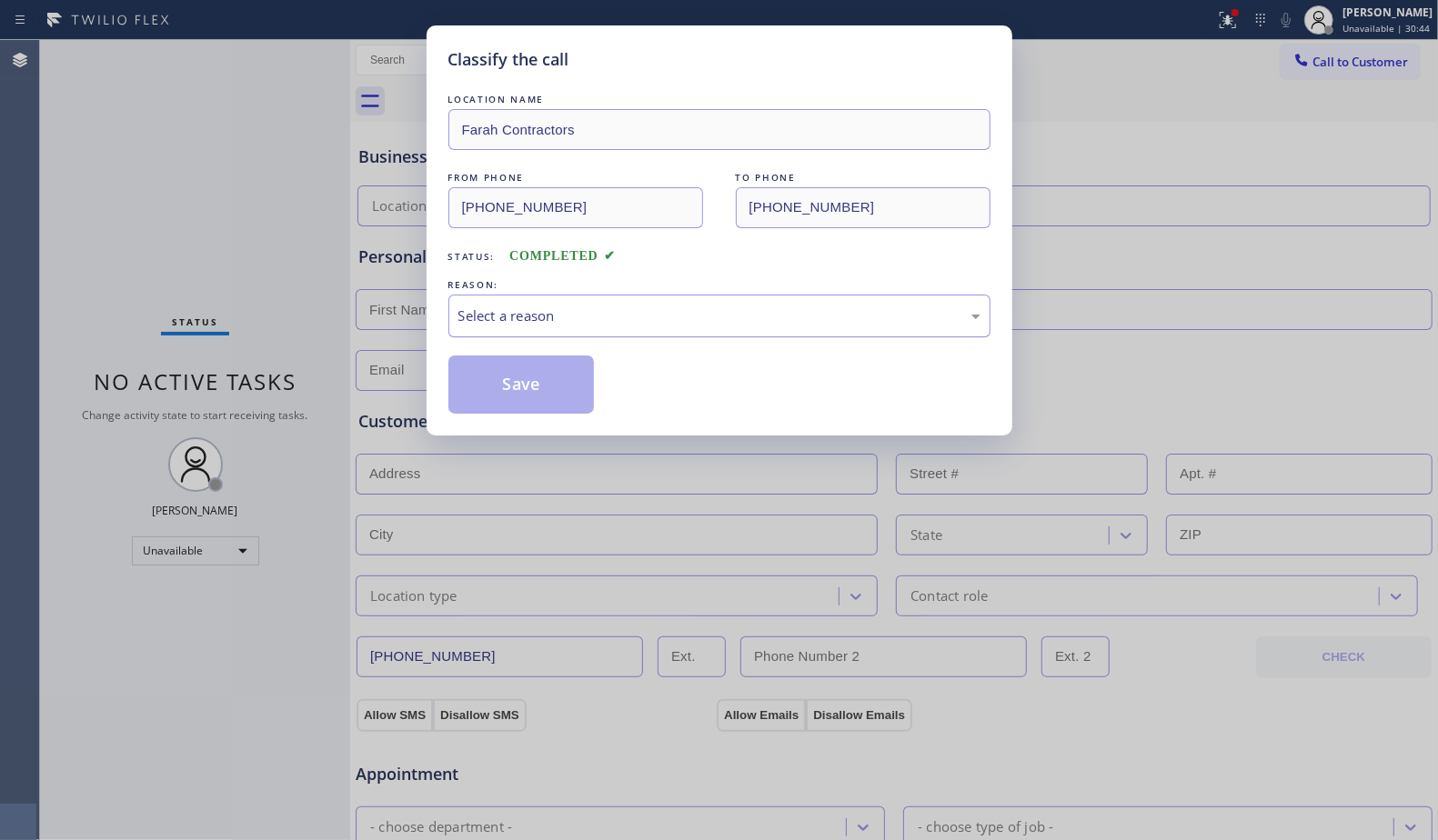
click at [635, 328] on div "Select a reason" at bounding box center [719, 316] width 542 height 43
click at [545, 378] on button "Save" at bounding box center [521, 384] width 146 height 58
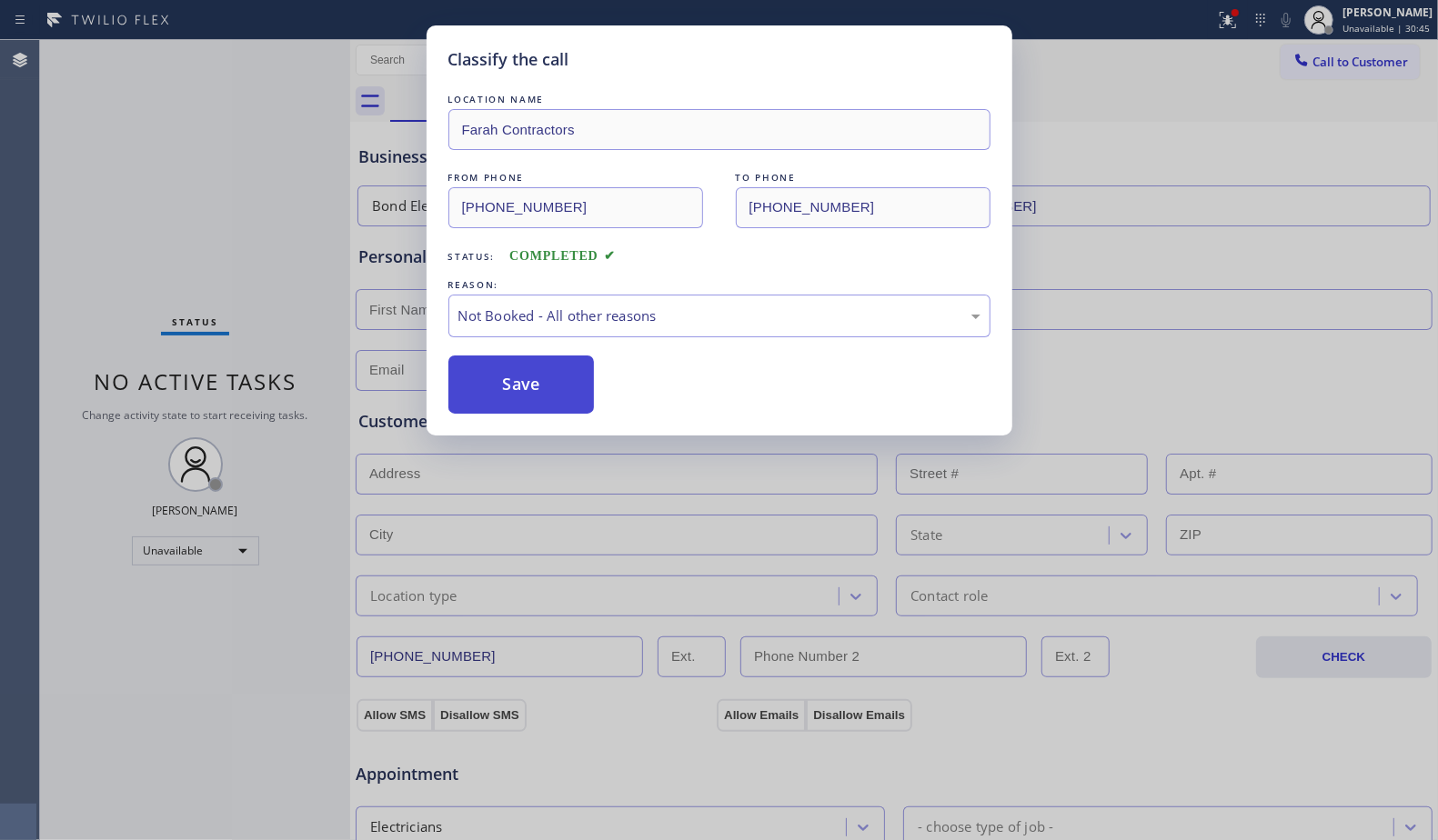
click at [545, 379] on button "Save" at bounding box center [521, 384] width 146 height 58
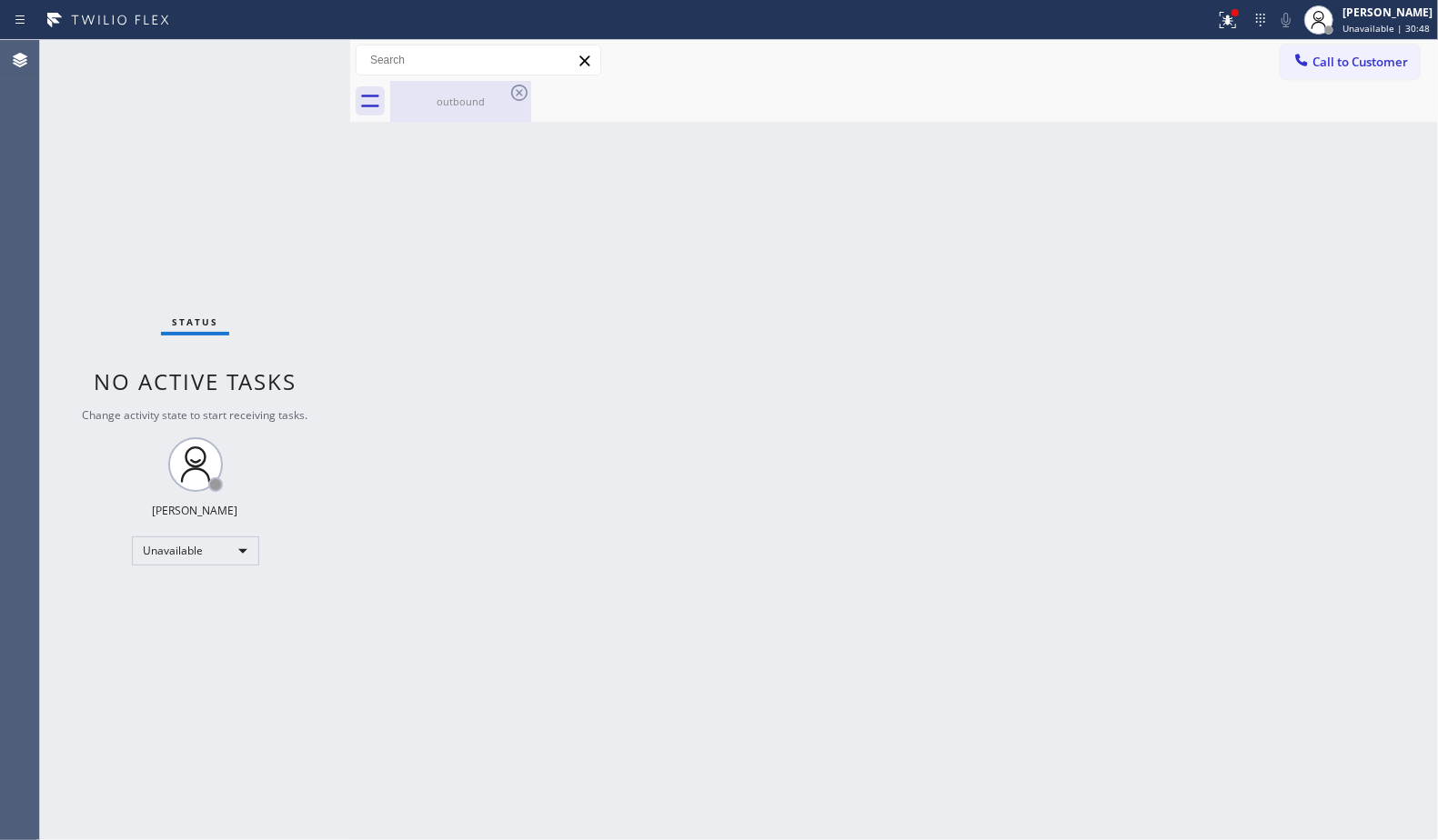
drag, startPoint x: 441, startPoint y: 102, endPoint x: 489, endPoint y: 96, distance: 48.4
click at [445, 102] on div "outbound" at bounding box center [461, 101] width 138 height 14
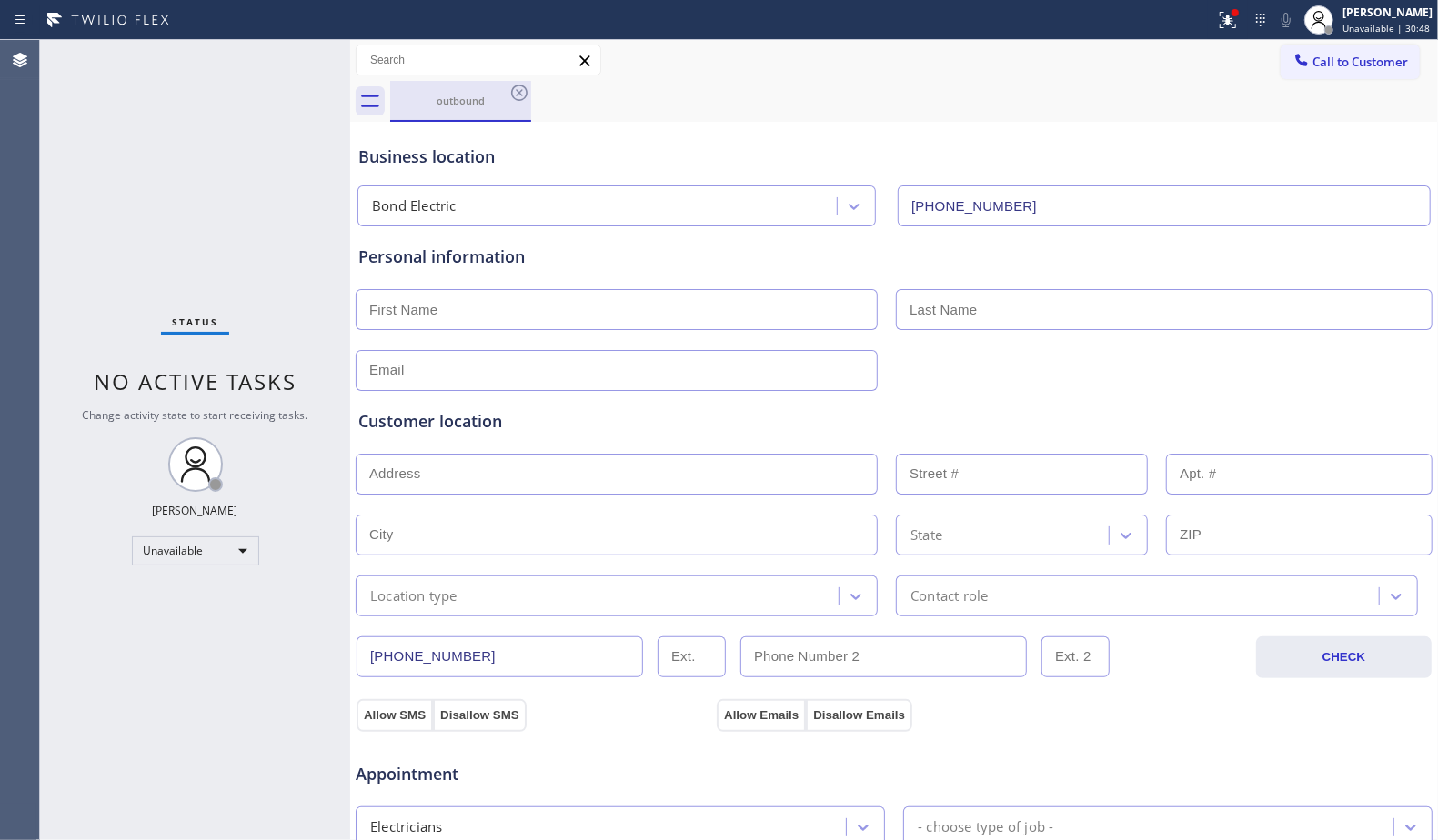
click at [503, 95] on div "outbound" at bounding box center [461, 100] width 138 height 14
click at [514, 94] on icon at bounding box center [520, 93] width 22 height 22
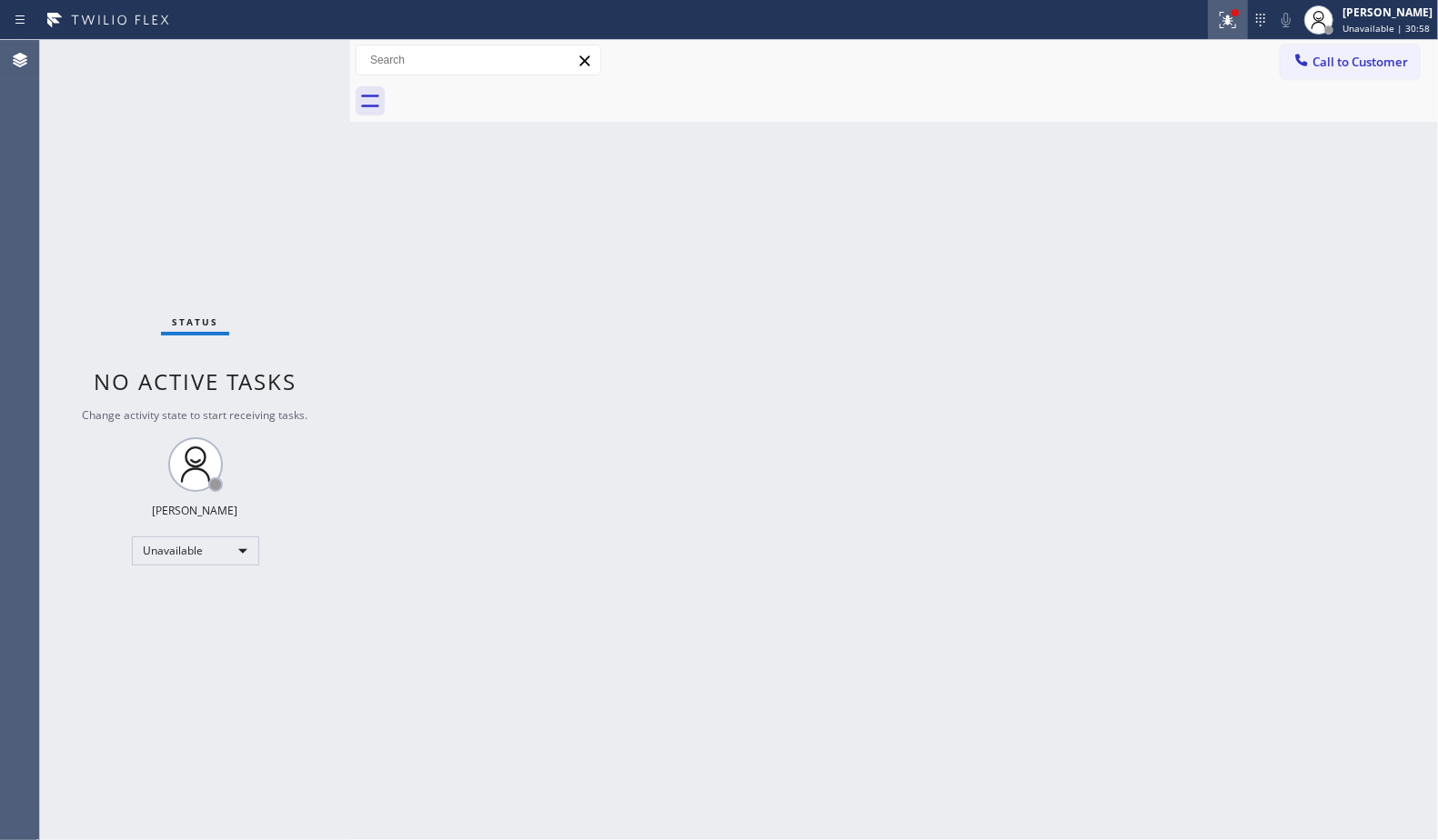
click at [1217, 17] on div at bounding box center [1229, 20] width 40 height 22
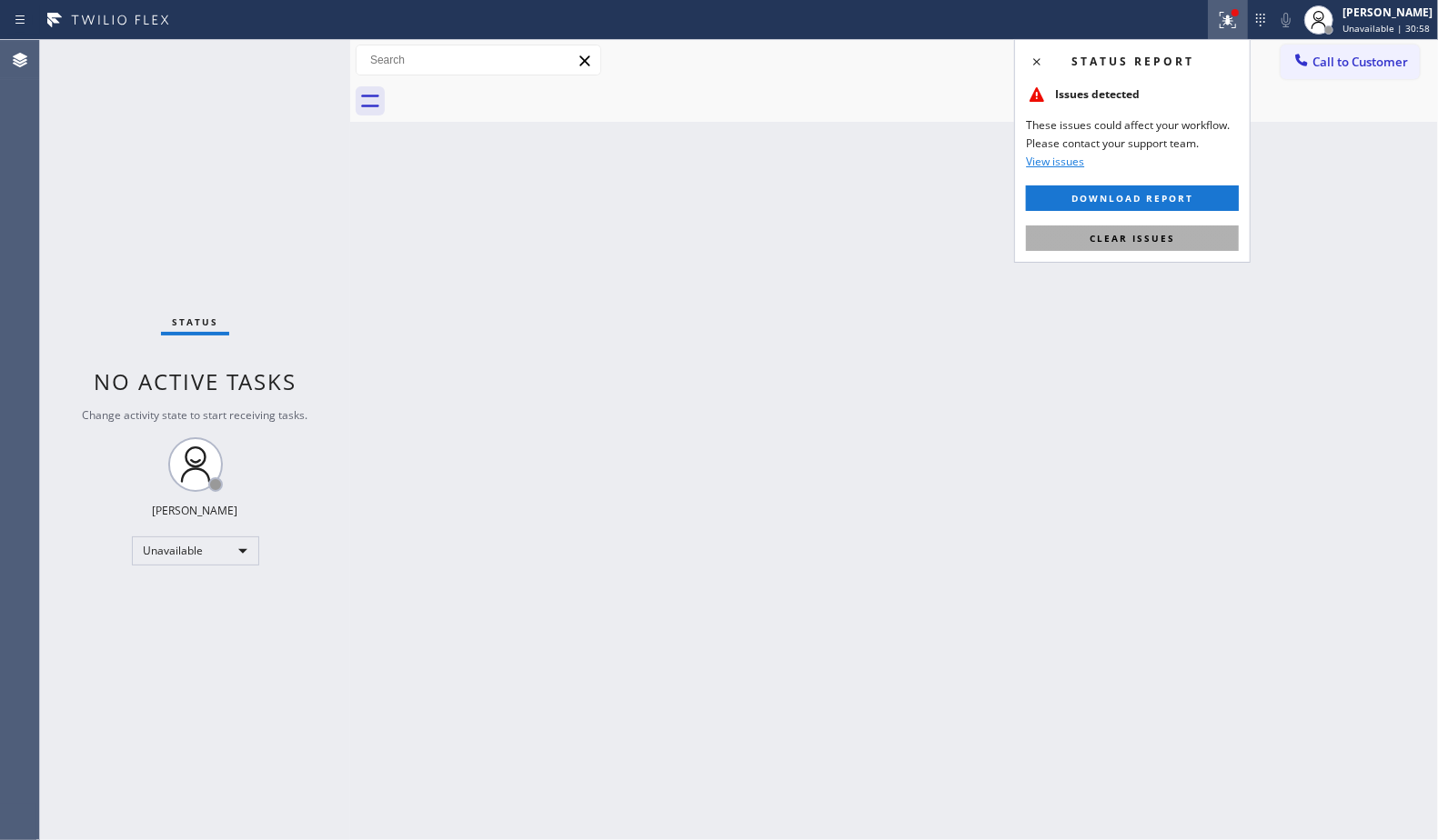
click at [1113, 234] on span "Clear issues" at bounding box center [1132, 239] width 85 height 13
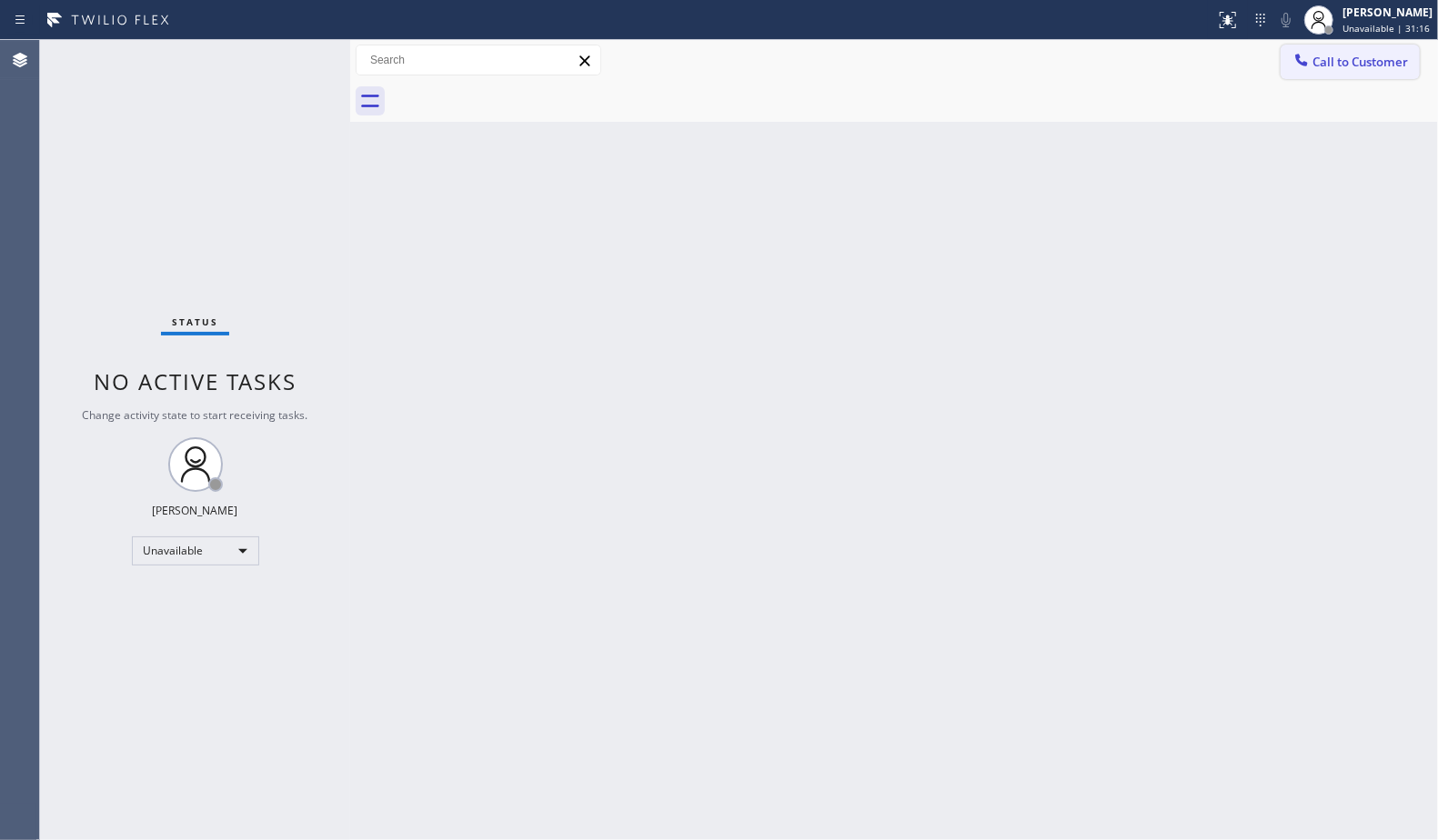
click at [1363, 66] on span "Call to Customer" at bounding box center [1360, 62] width 95 height 17
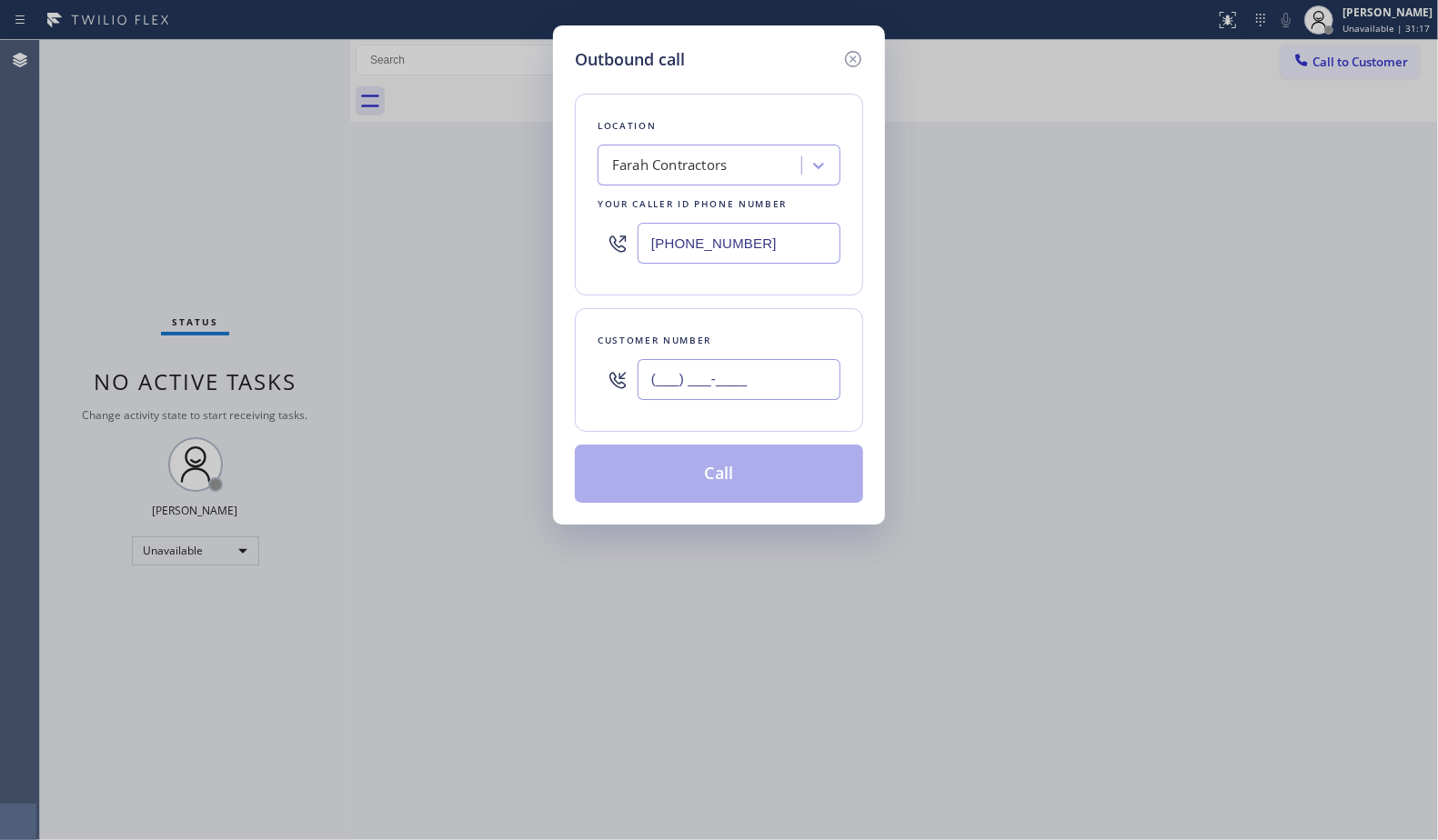
click at [792, 378] on input "(___) ___-____" at bounding box center [738, 379] width 203 height 41
paste input "323) 309-8721"
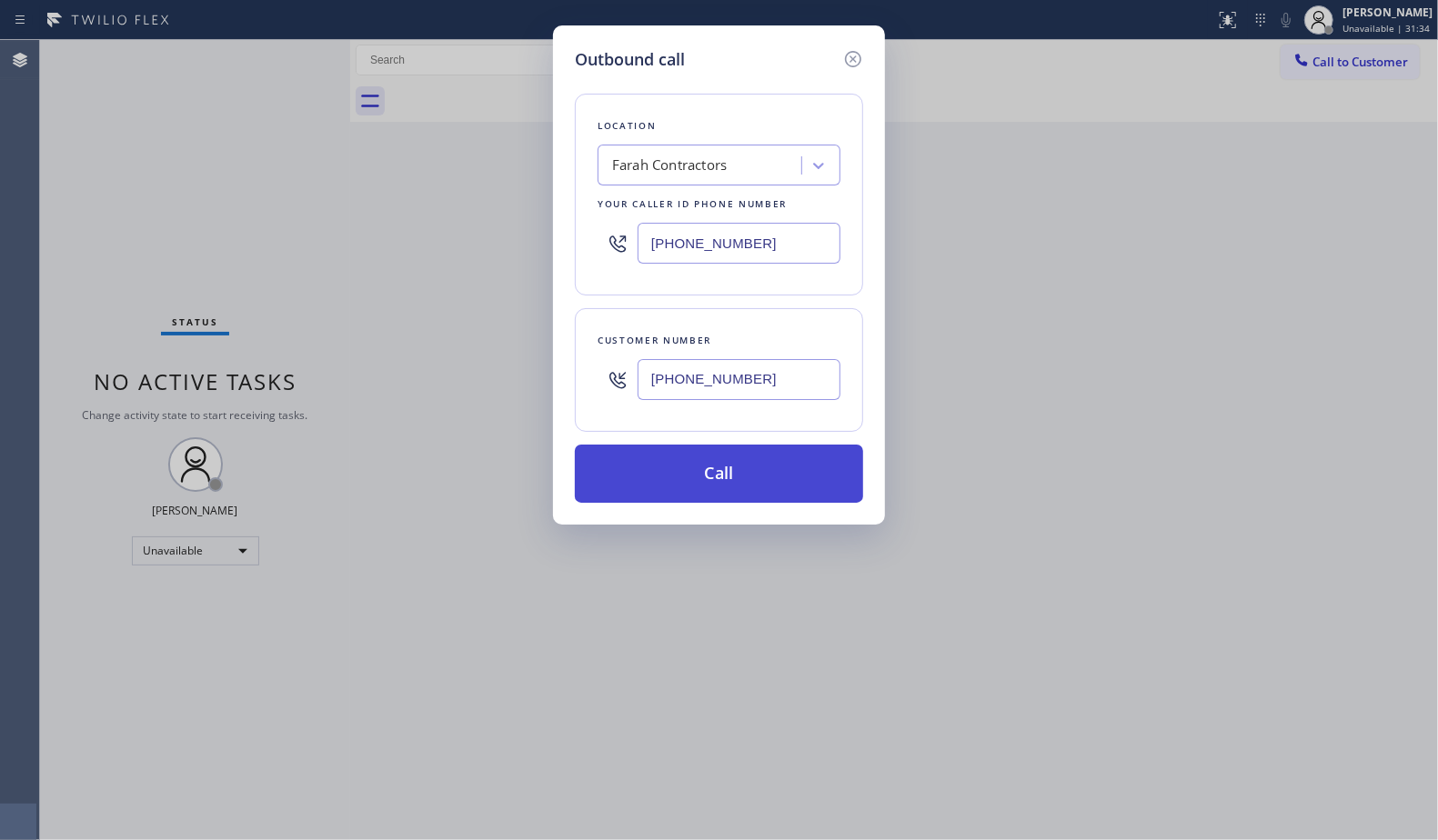
type input "[PHONE_NUMBER]"
click at [746, 470] on button "Call" at bounding box center [719, 473] width 288 height 58
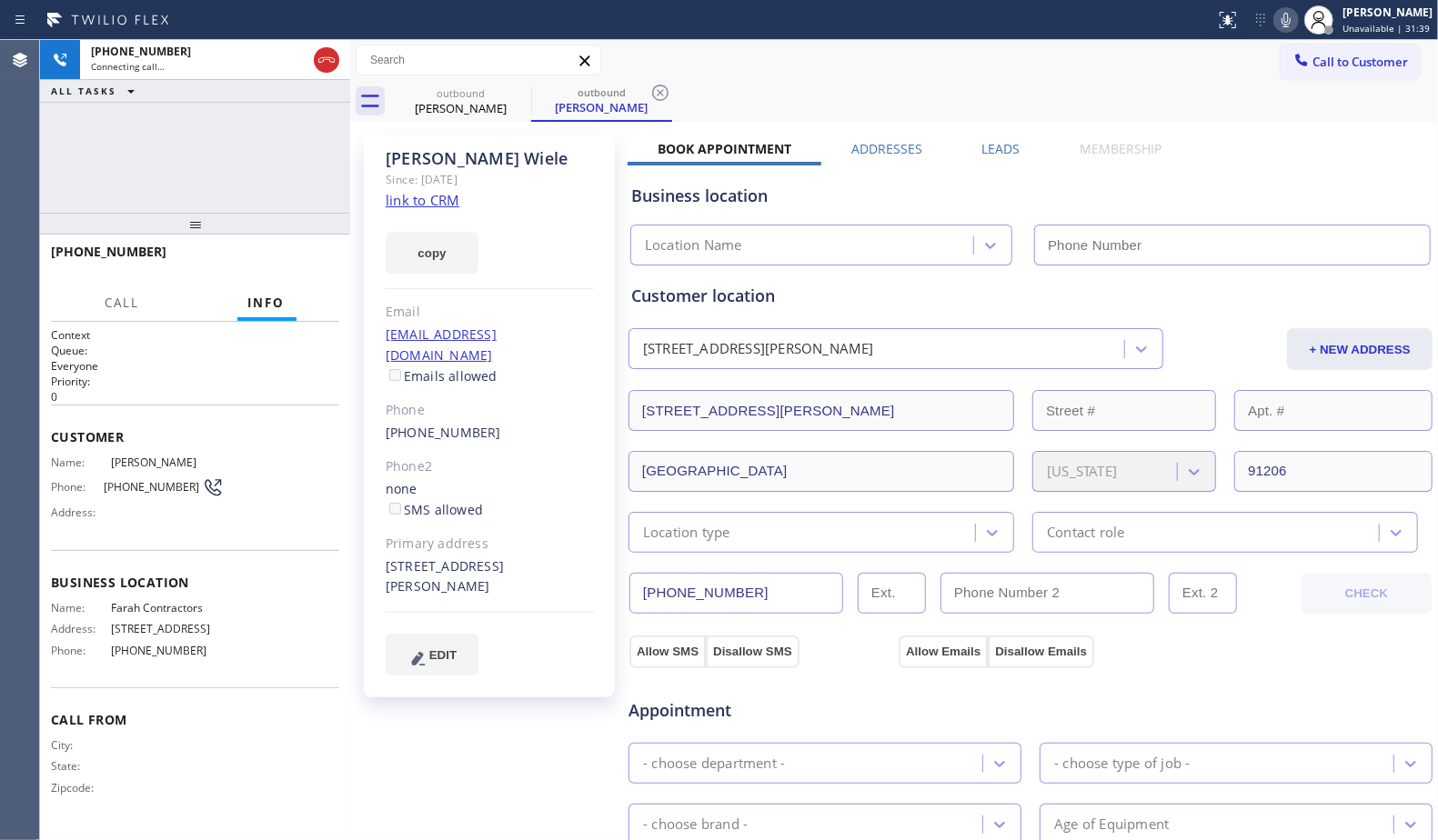
type input "[PHONE_NUMBER]"
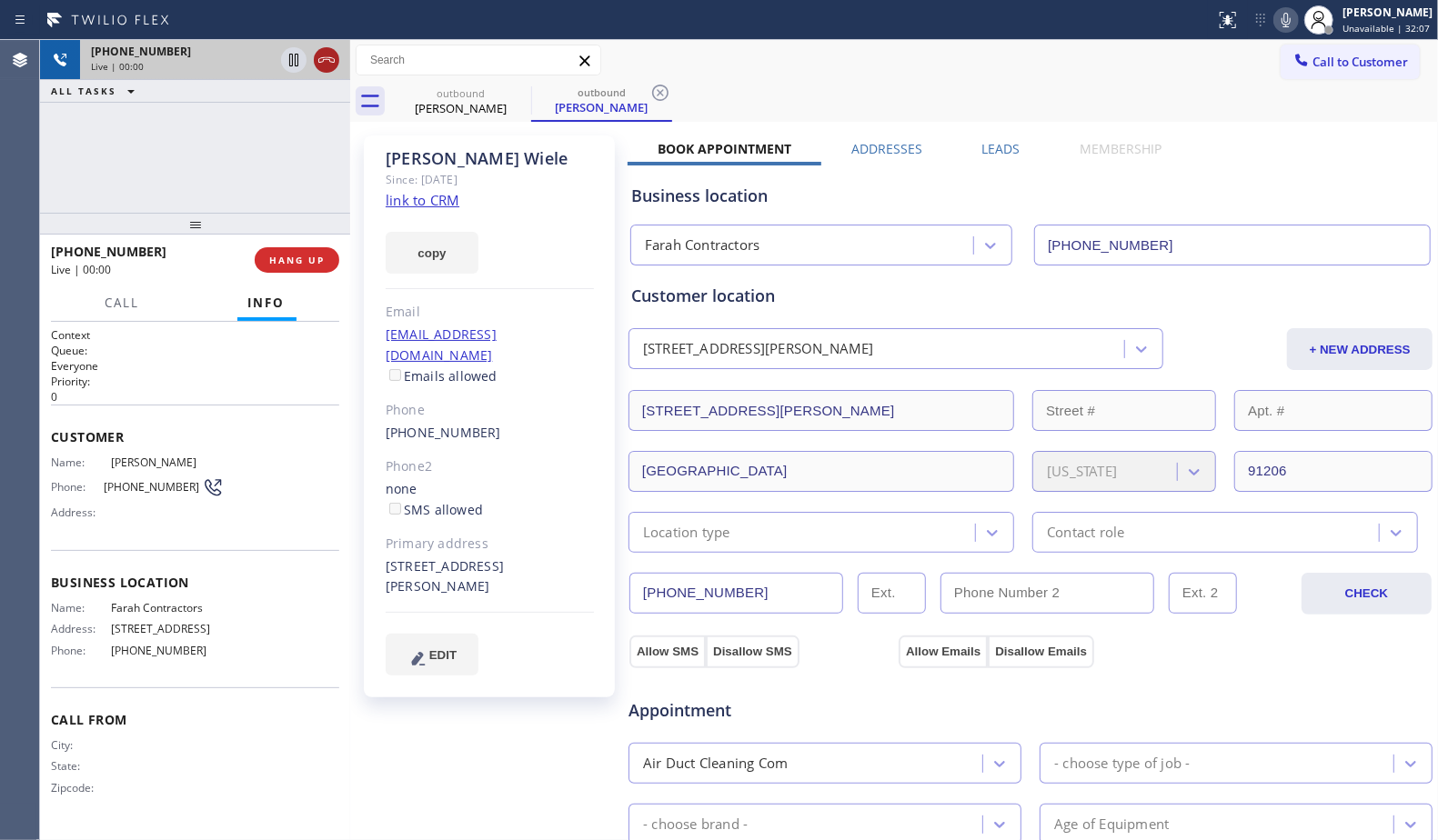
click at [321, 51] on icon at bounding box center [327, 60] width 22 height 22
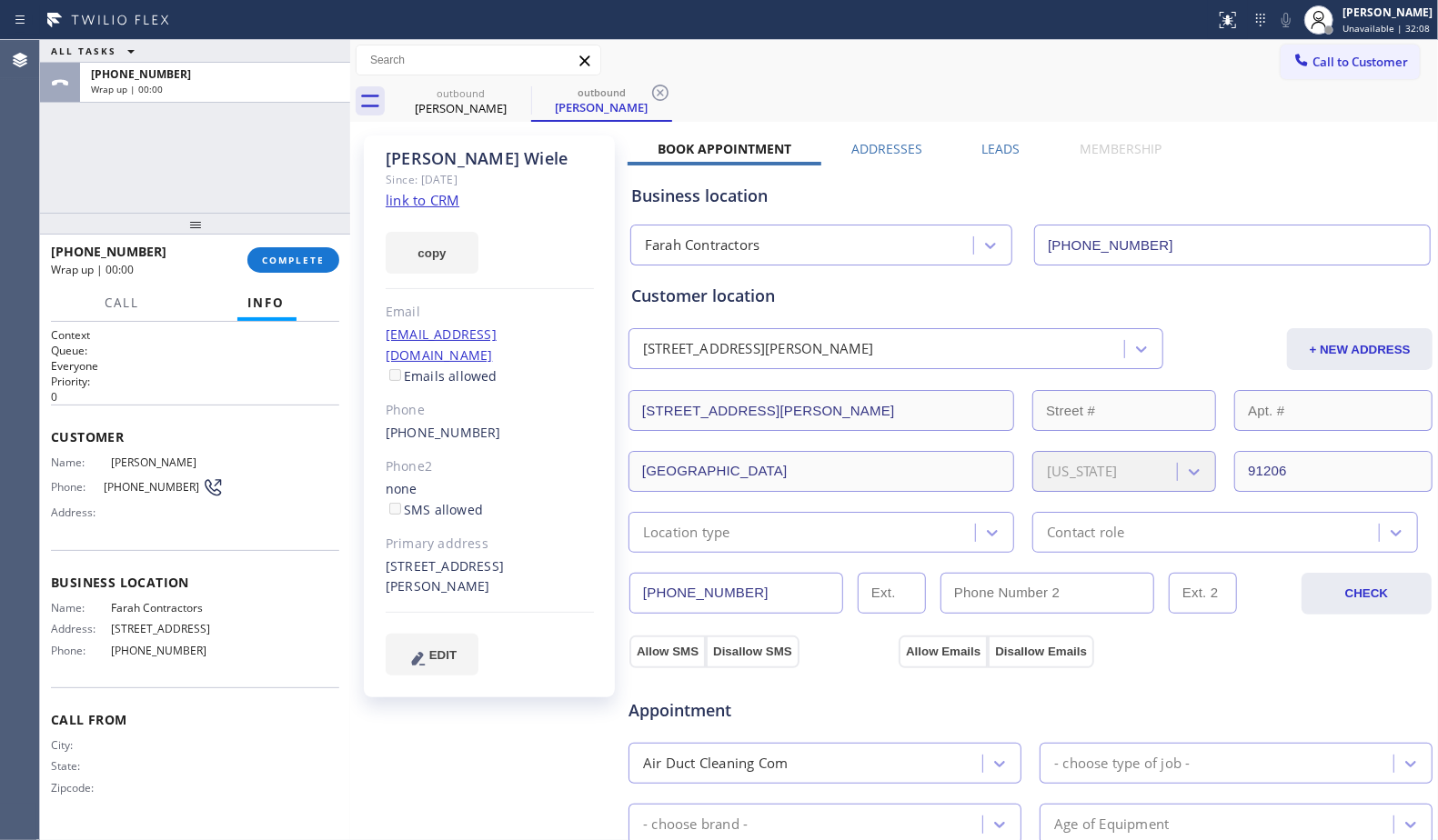
click at [306, 235] on div at bounding box center [196, 224] width 310 height 22
click at [299, 261] on span "COMPLETE" at bounding box center [293, 260] width 62 height 13
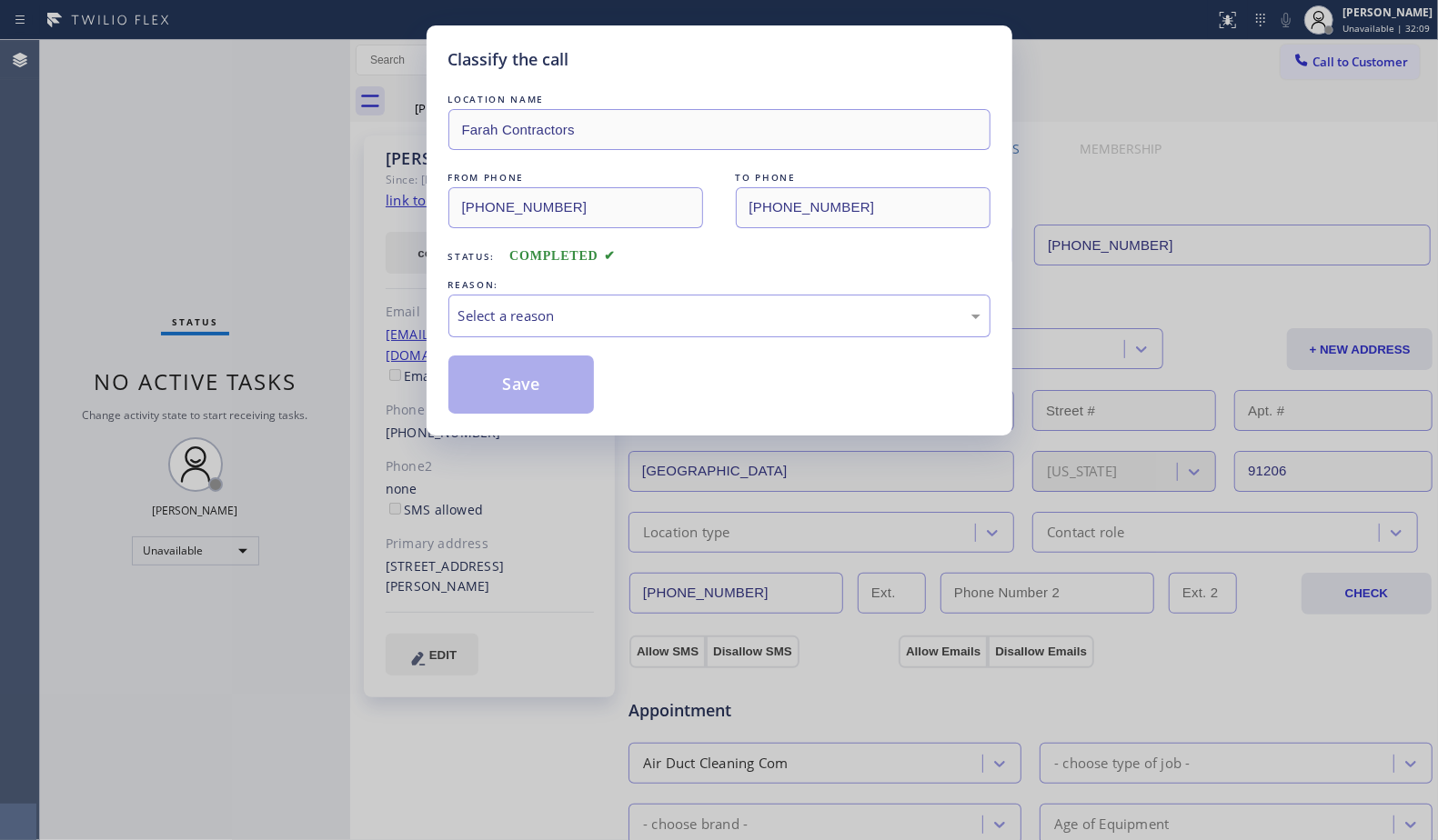
click at [299, 261] on div "Classify the call LOCATION NAME Farah Contractors FROM PHONE [PHONE_NUMBER] TO …" at bounding box center [719, 420] width 1438 height 840
click at [300, 260] on div "Classify the call LOCATION NAME Farah Contractors FROM PHONE [PHONE_NUMBER] TO …" at bounding box center [719, 420] width 1438 height 840
click at [629, 320] on div "Select a reason" at bounding box center [719, 316] width 522 height 21
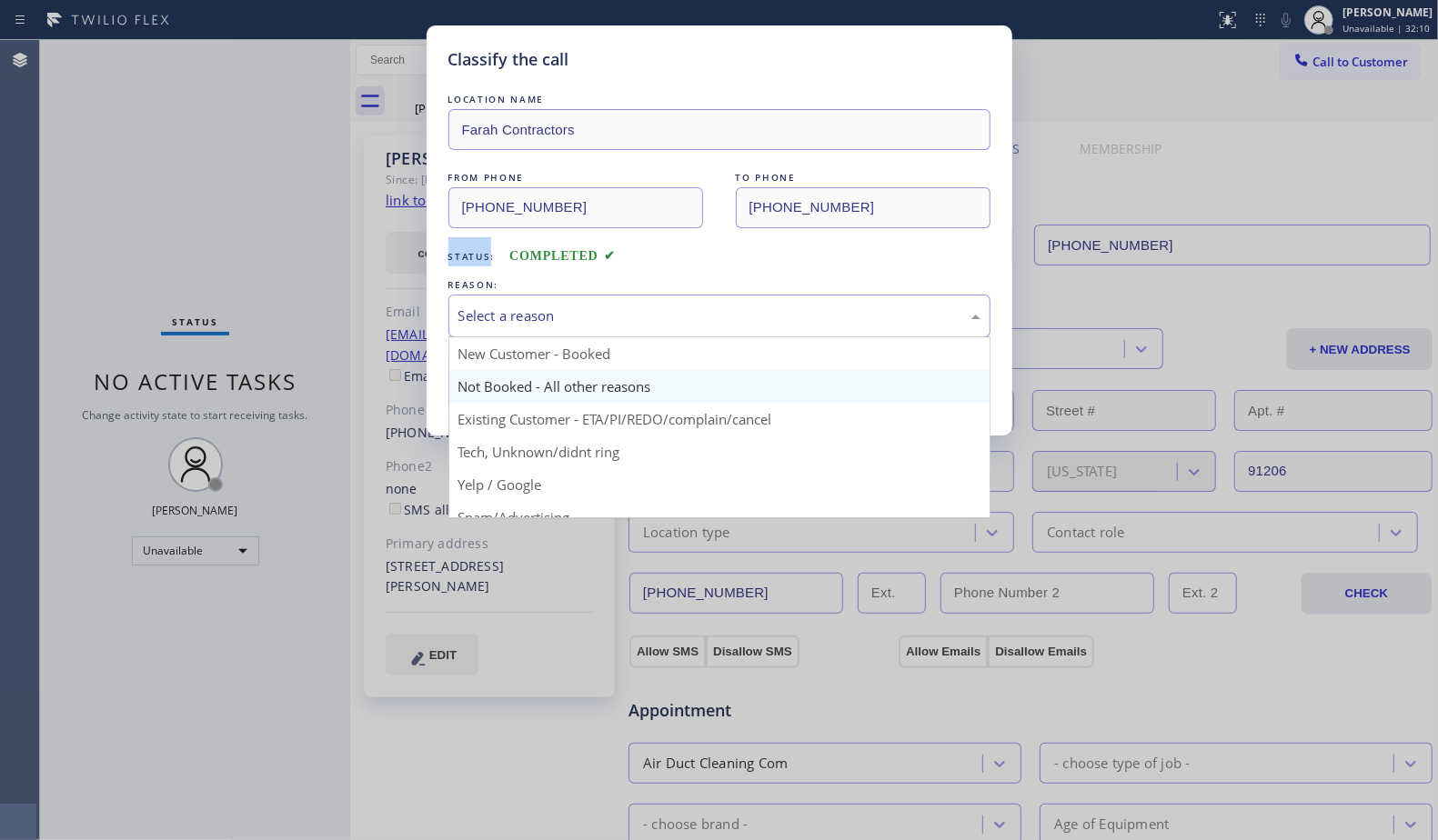
click at [531, 395] on button "Save" at bounding box center [521, 384] width 146 height 58
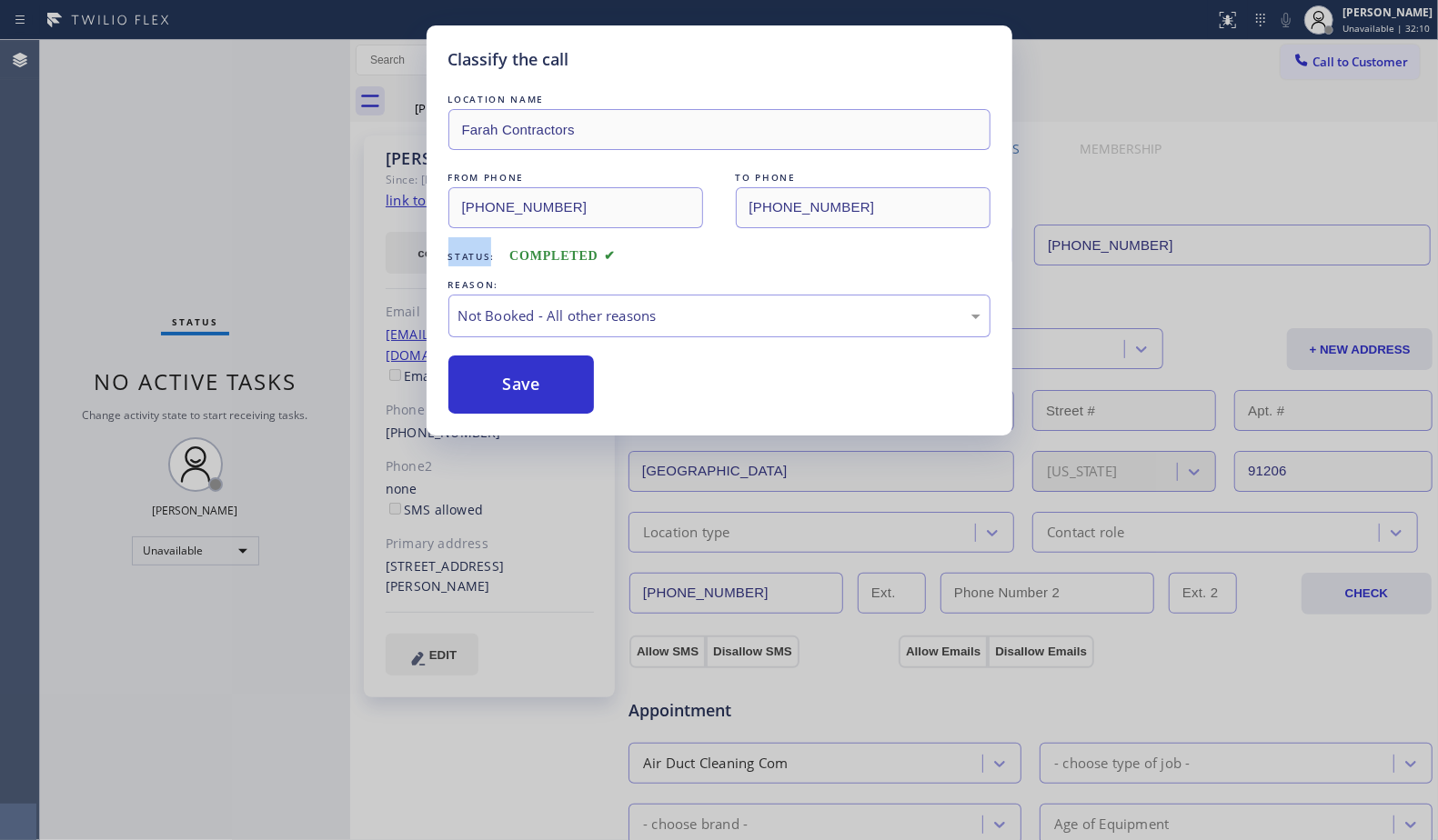
click at [531, 395] on button "Save" at bounding box center [521, 384] width 146 height 58
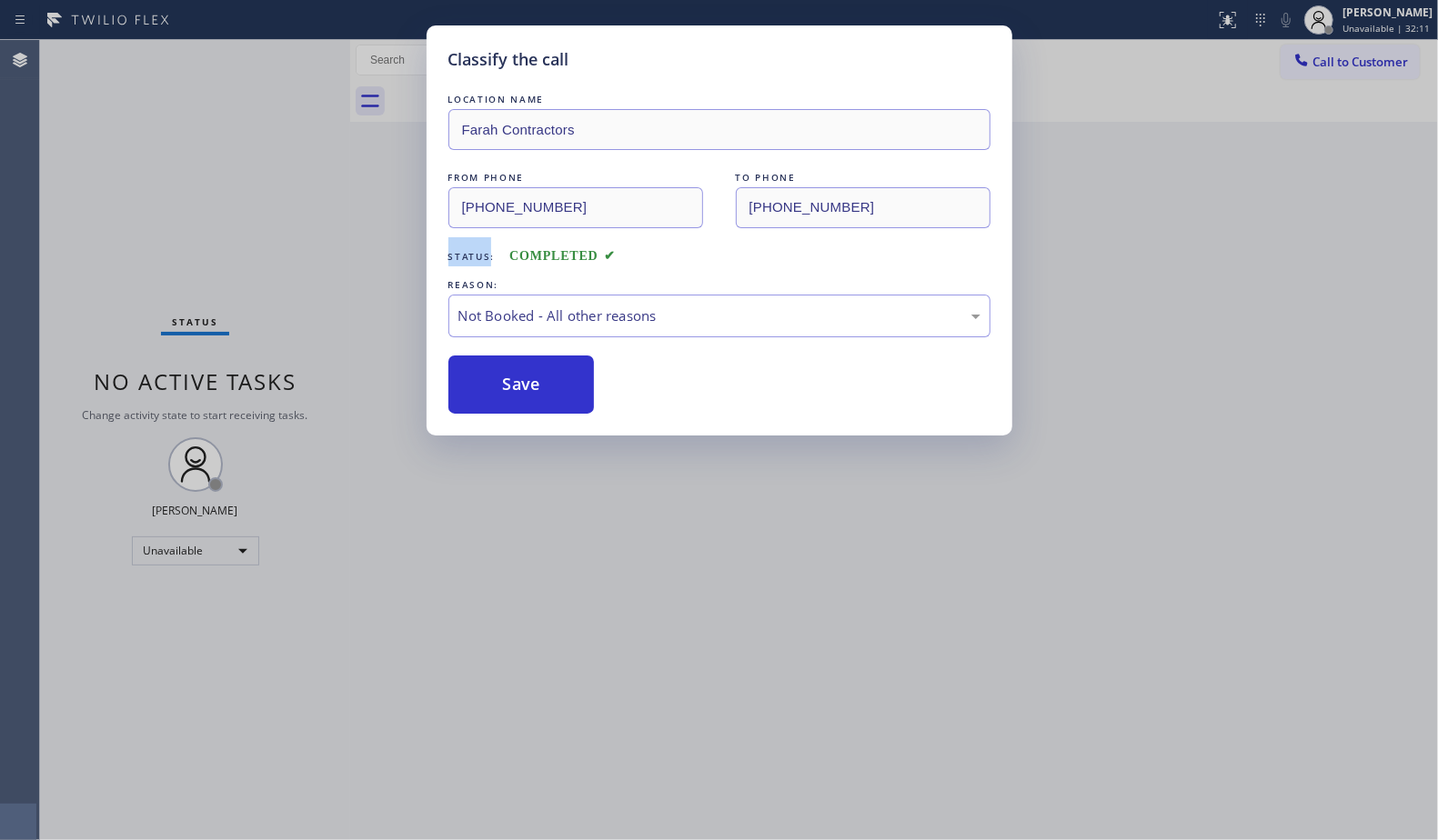
click at [531, 394] on button "Save" at bounding box center [521, 384] width 146 height 58
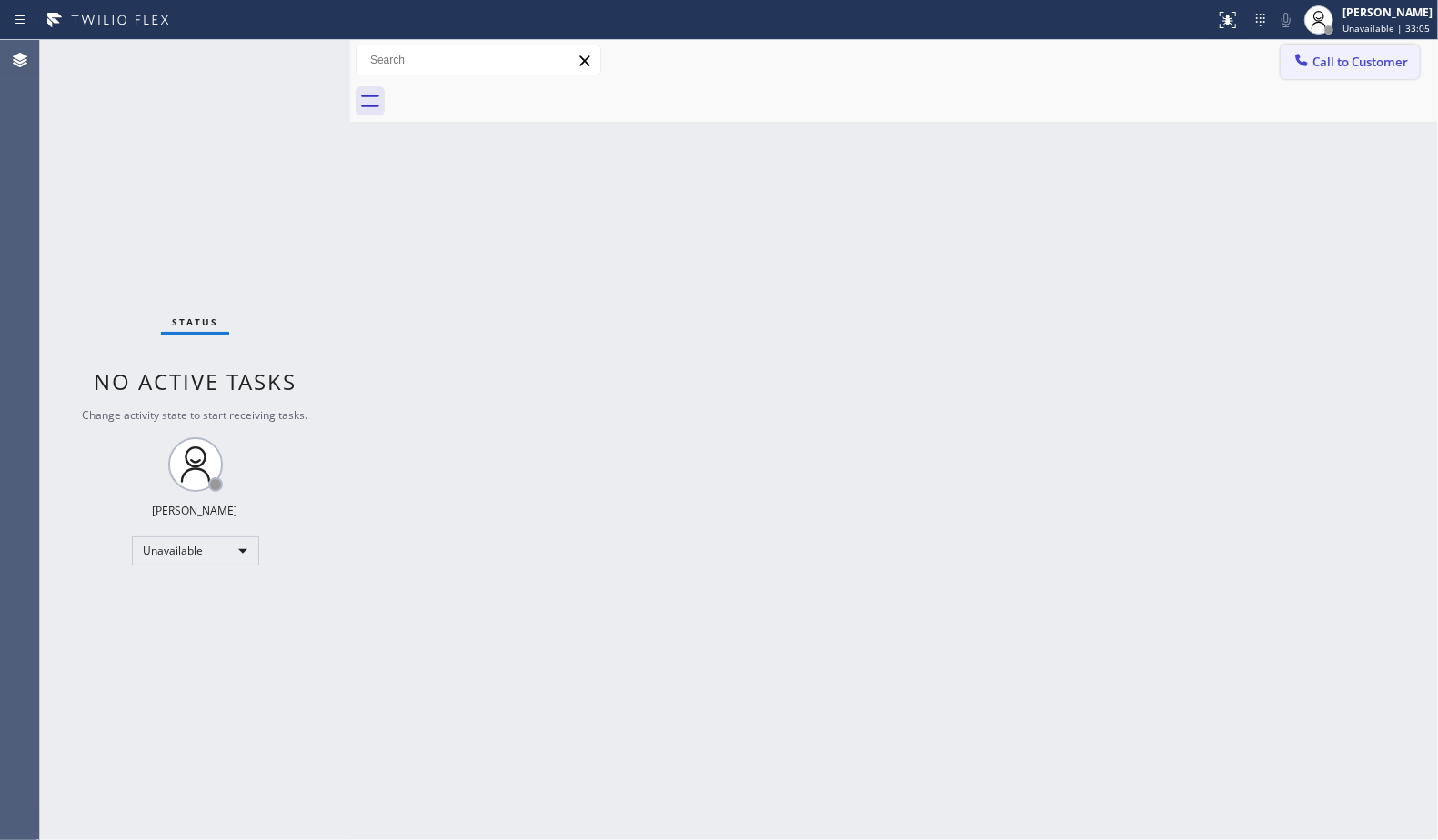
click at [1298, 63] on icon at bounding box center [1302, 60] width 18 height 18
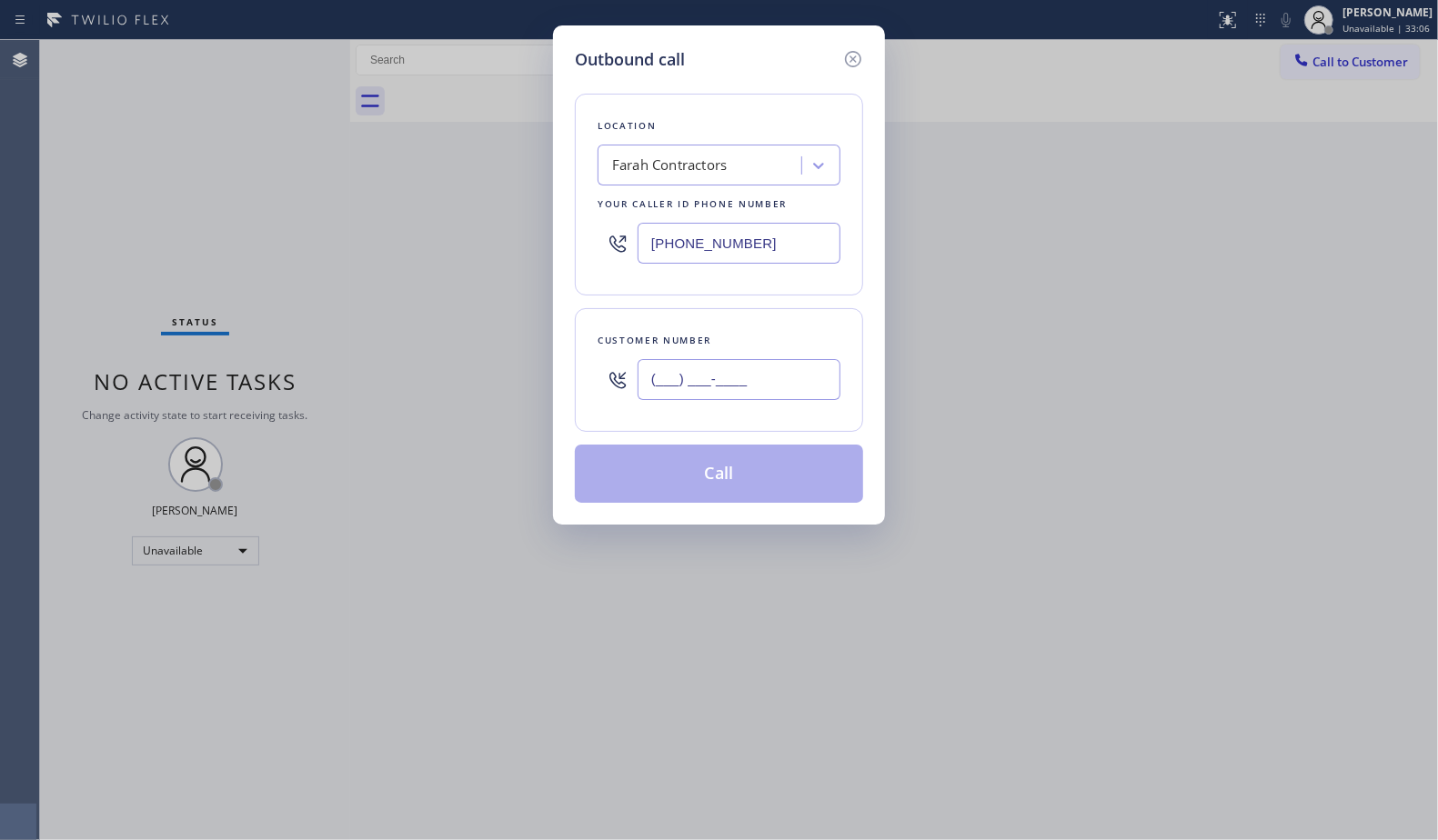
click at [763, 381] on input "(___) ___-____" at bounding box center [738, 379] width 203 height 41
paste input "213) 462-5205"
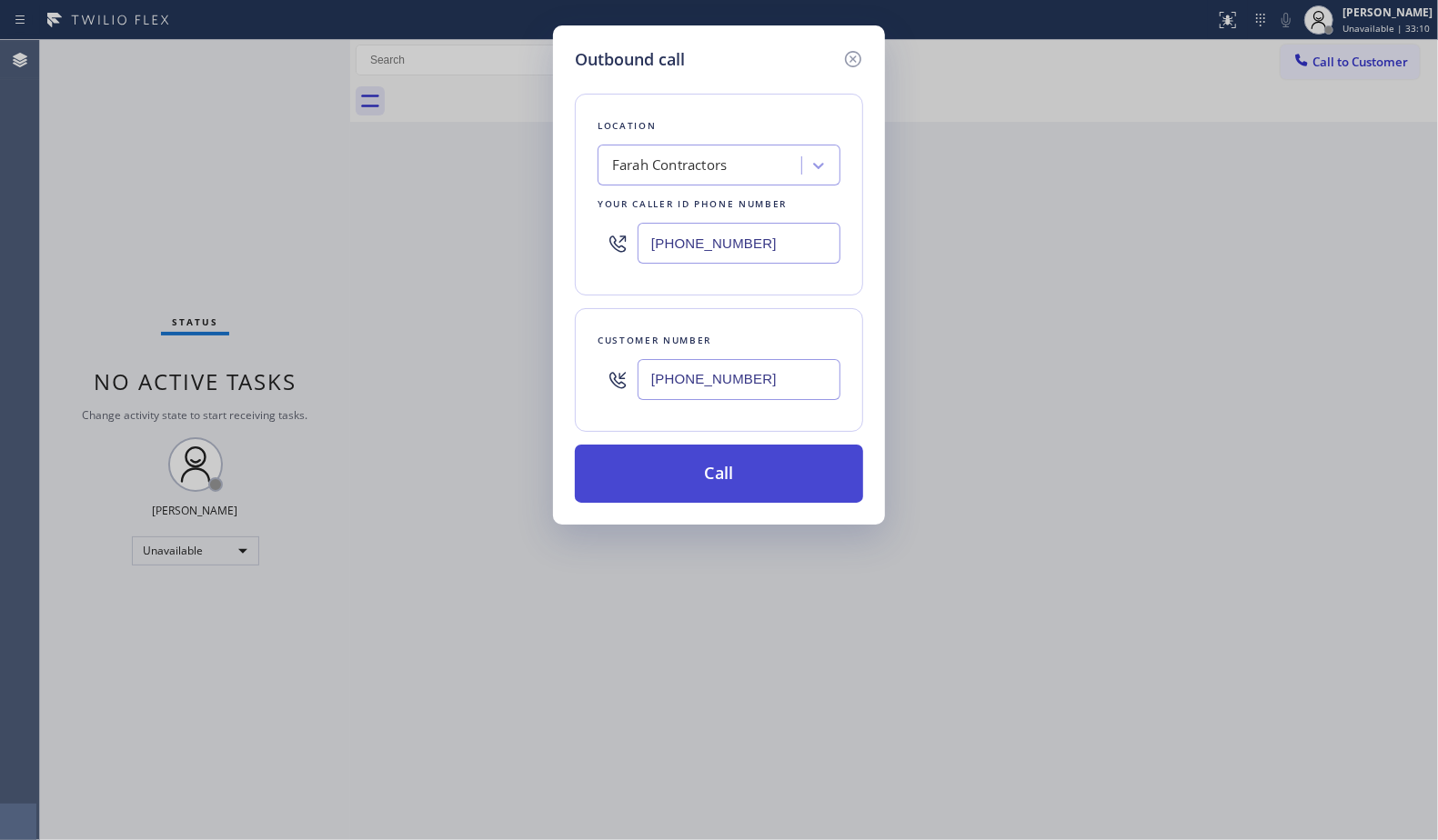
type input "[PHONE_NUMBER]"
click at [740, 468] on button "Call" at bounding box center [719, 473] width 288 height 58
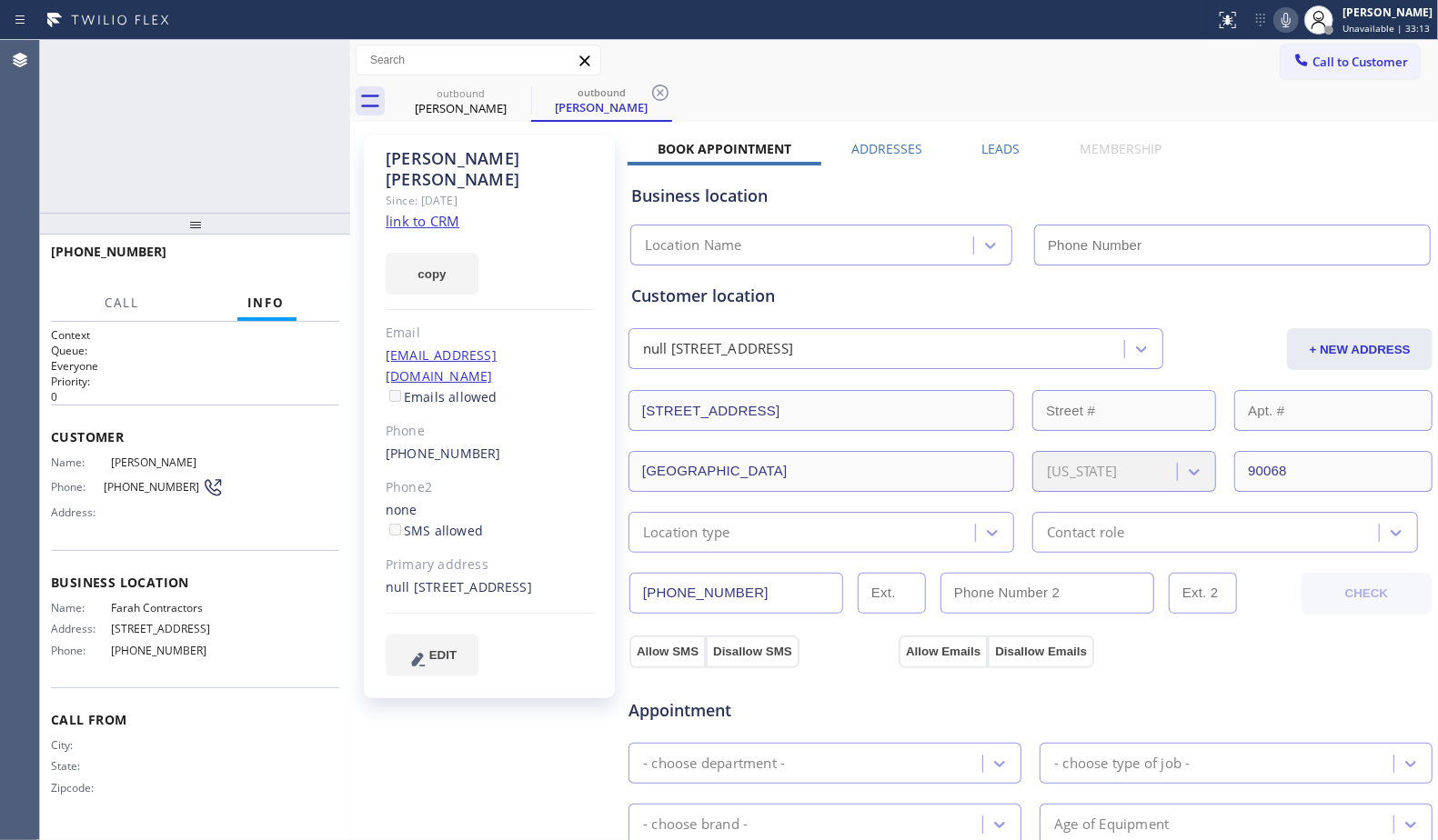
type input "[PHONE_NUMBER]"
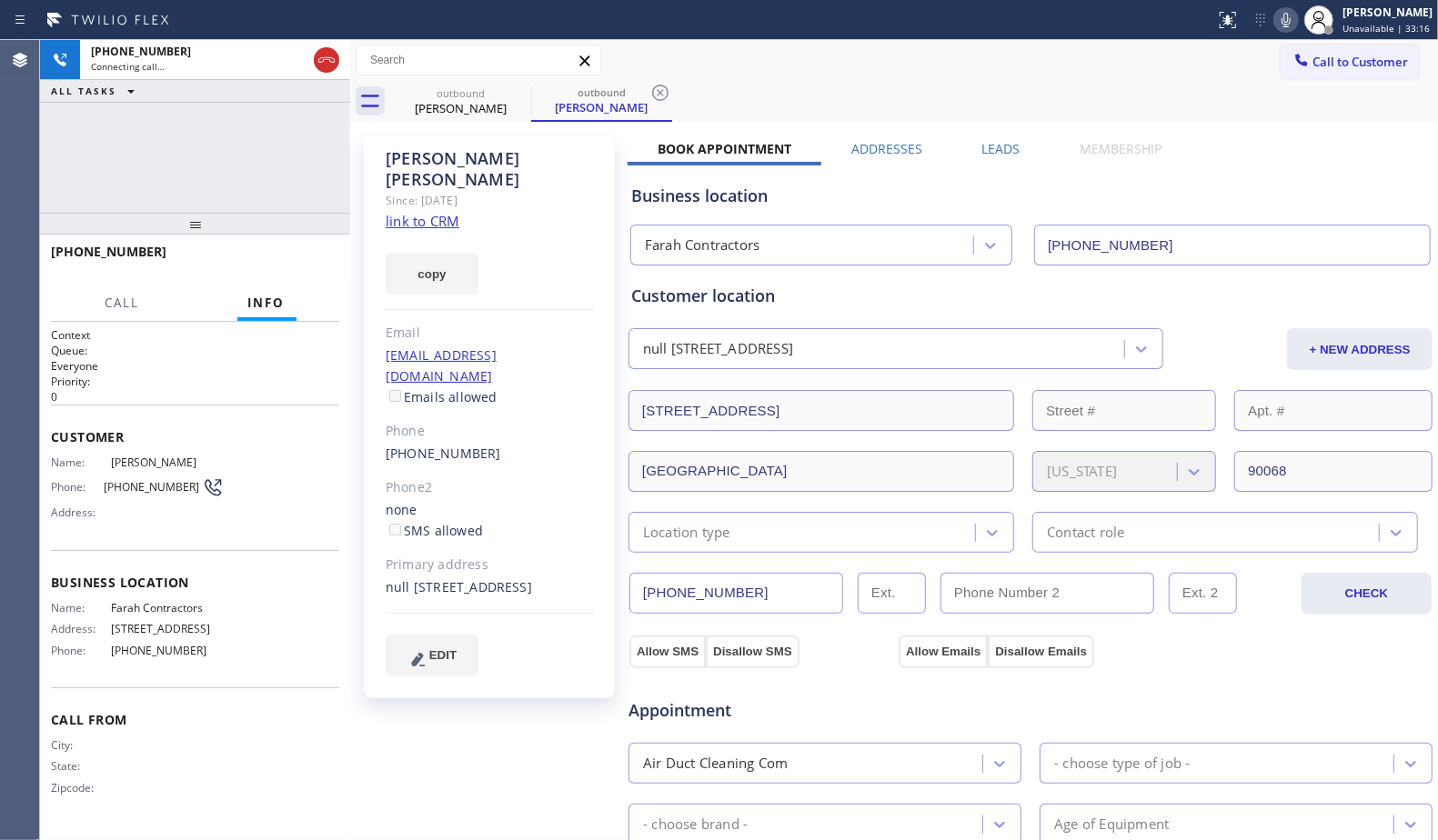
drag, startPoint x: 807, startPoint y: 89, endPoint x: 796, endPoint y: 92, distance: 11.4
click at [802, 90] on div "outbound [PERSON_NAME] outbound [PERSON_NAME]" at bounding box center [914, 101] width 1048 height 41
click at [652, 95] on icon at bounding box center [660, 93] width 17 height 17
click at [702, 85] on div "outbound [PERSON_NAME]" at bounding box center [914, 101] width 1048 height 41
click at [796, 95] on div "outbound [PERSON_NAME]" at bounding box center [914, 101] width 1048 height 41
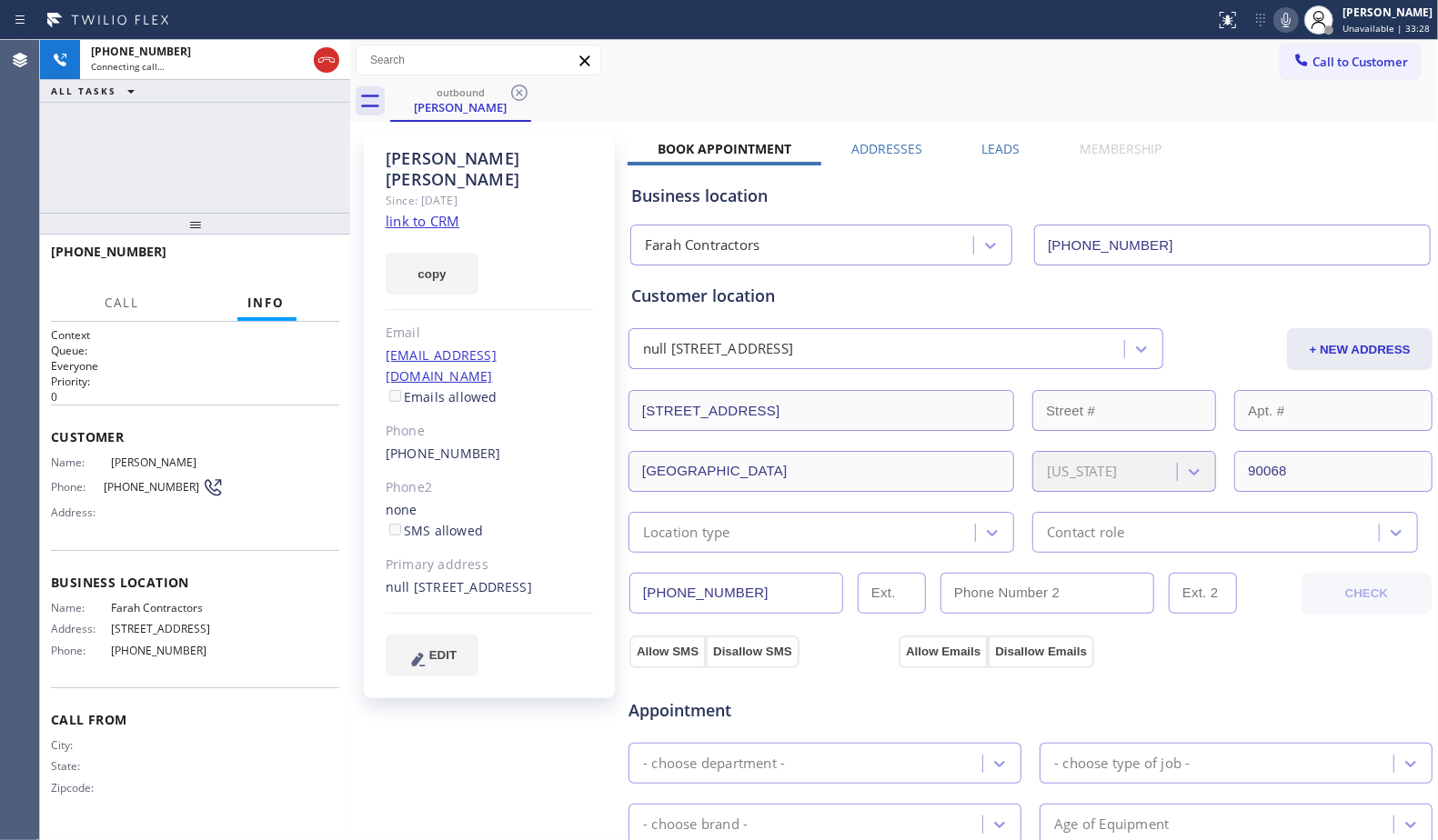
click at [318, 137] on div "[PHONE_NUMBER] Connecting call… ALL TASKS ALL TASKS ACTIVE TASKS TASKS IN WRAP …" at bounding box center [196, 127] width 310 height 173
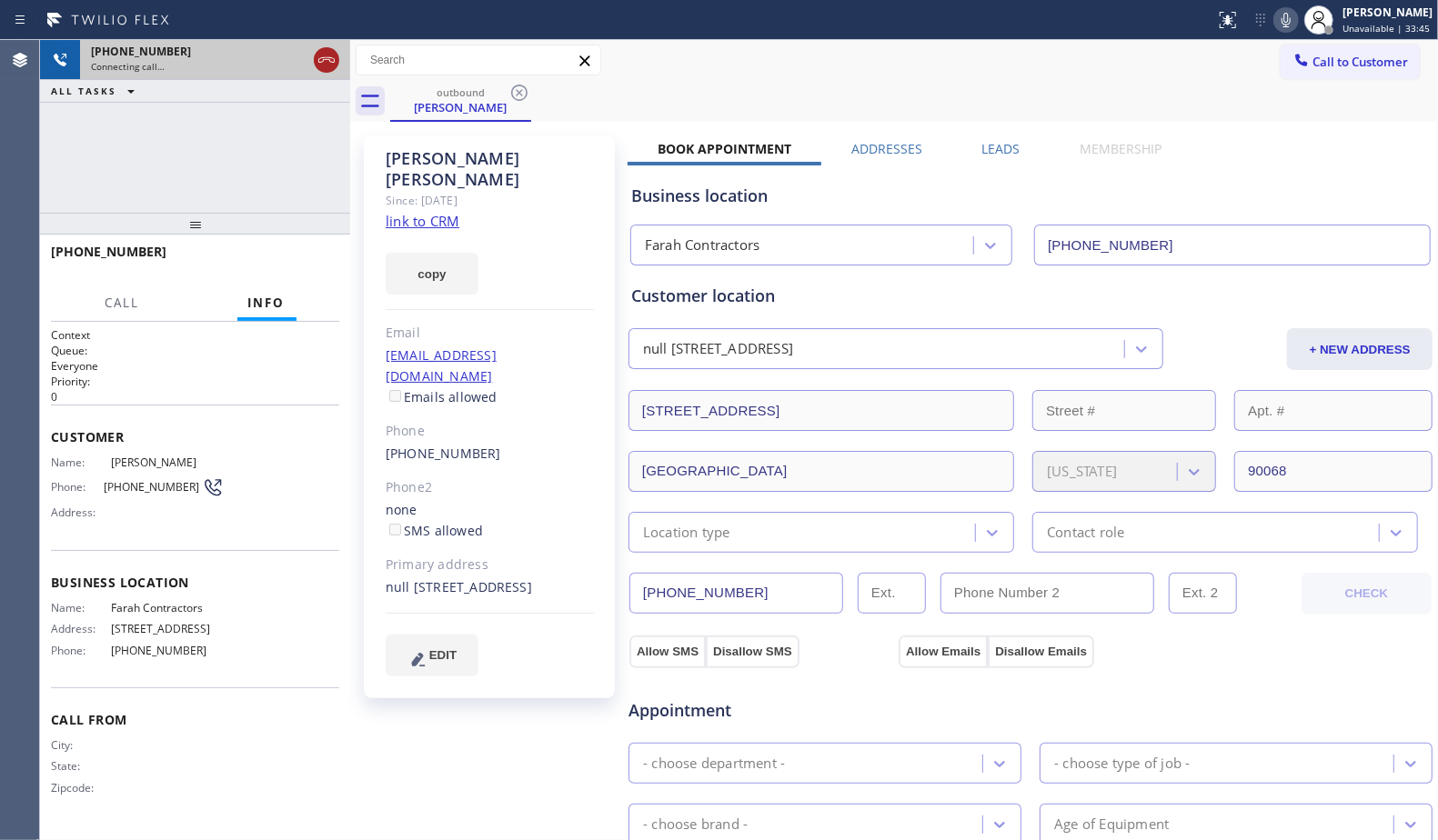
click at [330, 65] on icon at bounding box center [327, 60] width 22 height 22
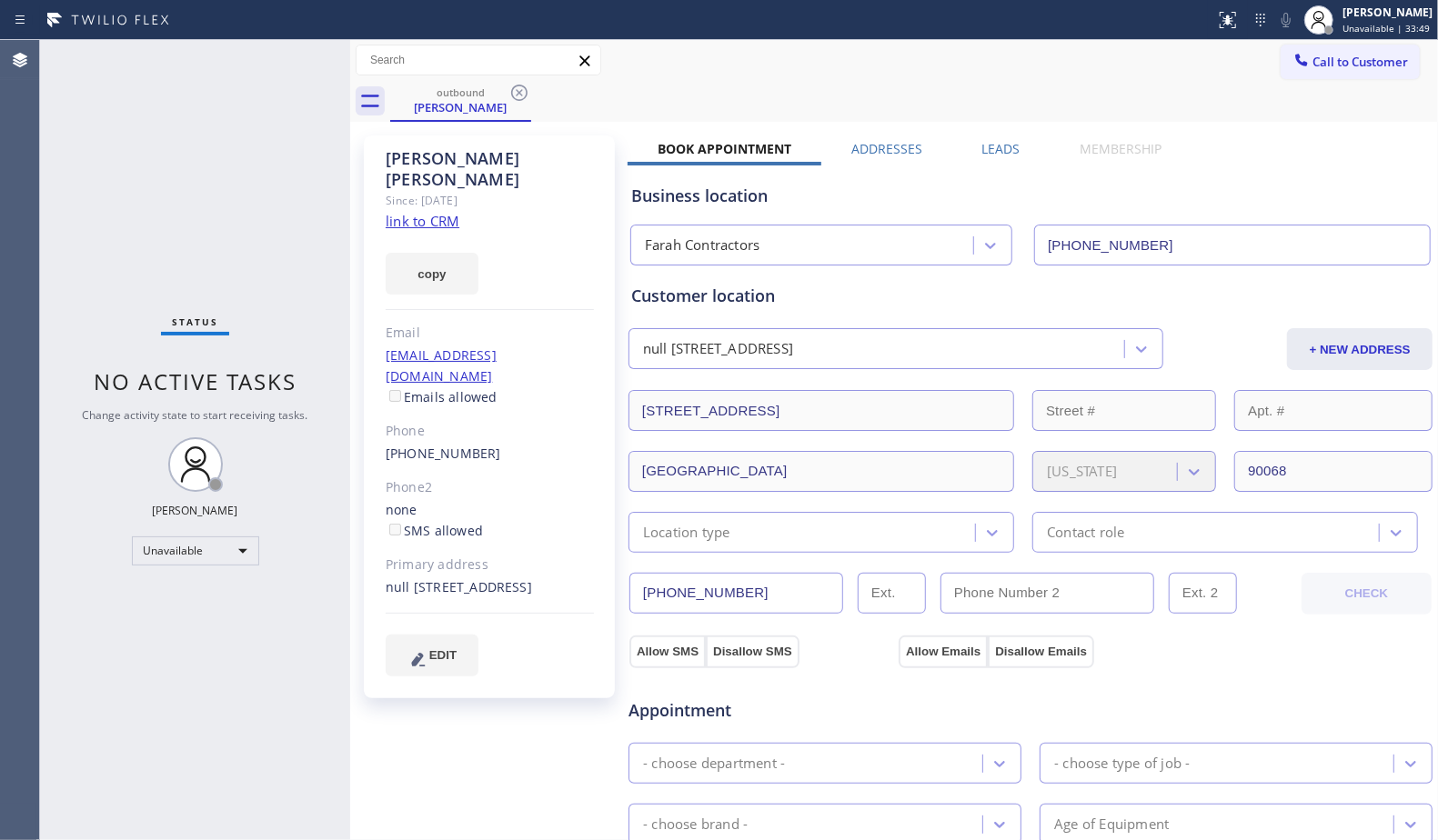
click at [1030, 144] on div "Leads" at bounding box center [1001, 153] width 98 height 26
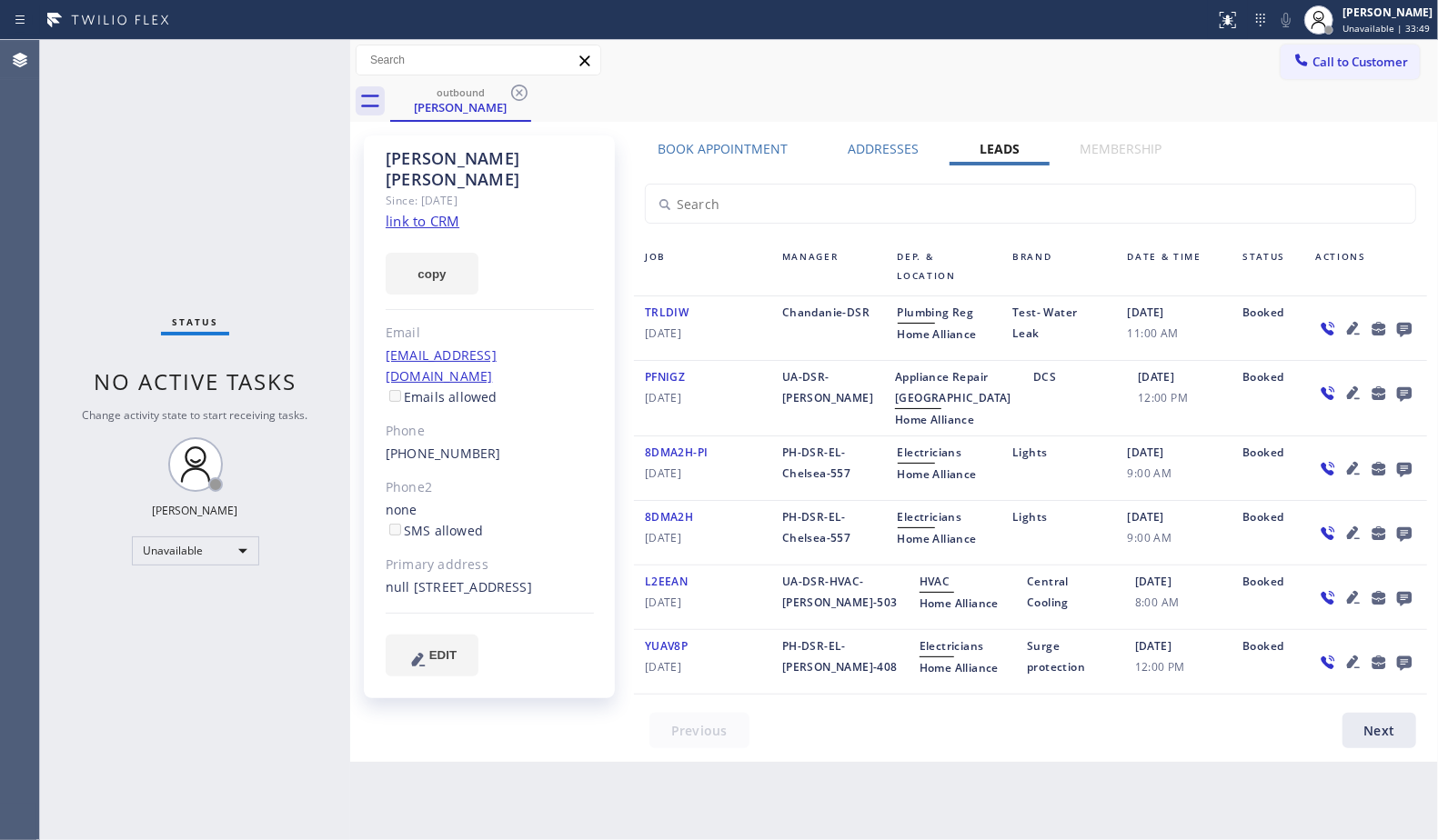
click at [1001, 147] on label "Leads" at bounding box center [1000, 149] width 40 height 17
click at [1394, 327] on icon at bounding box center [1405, 329] width 22 height 23
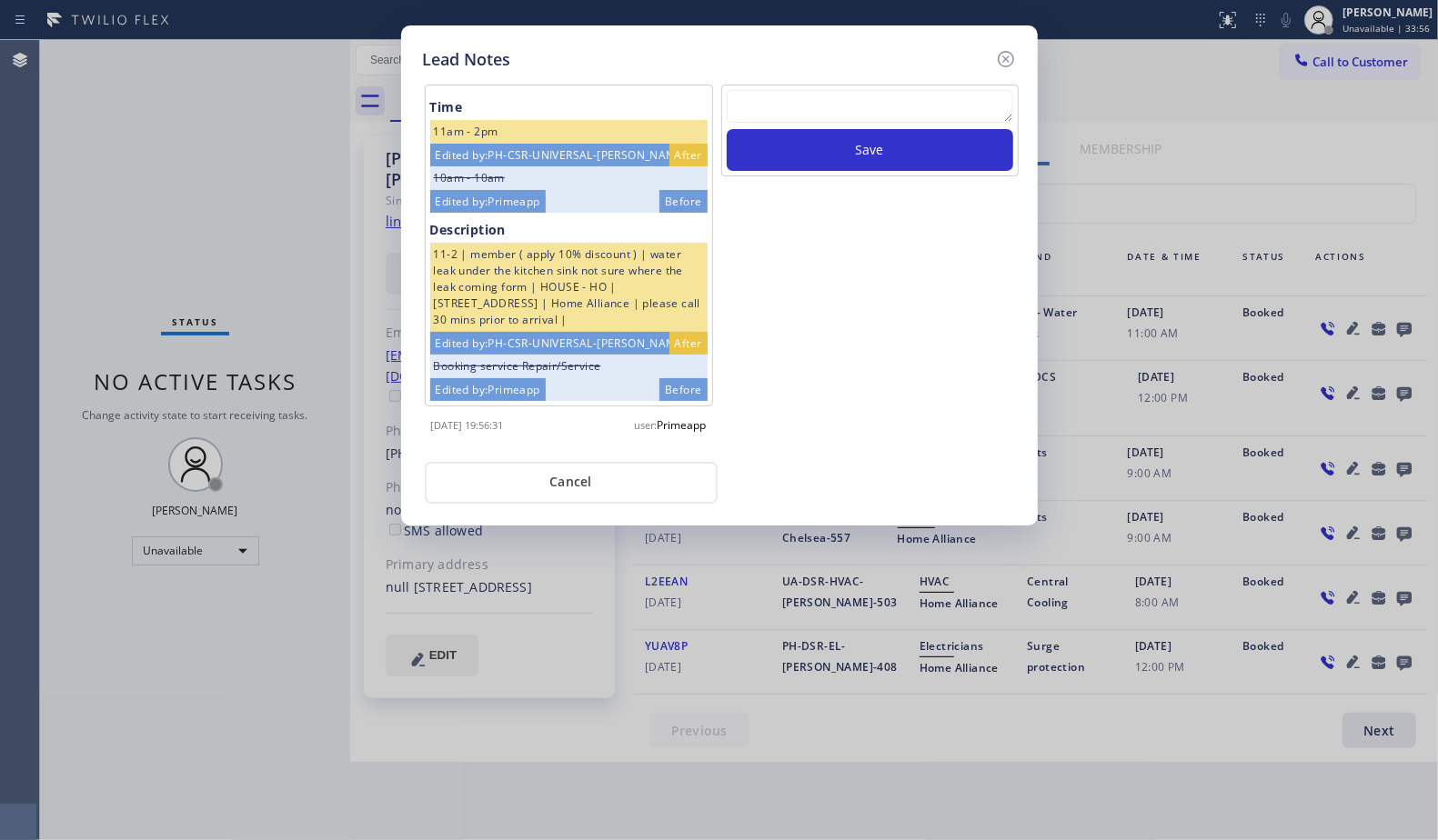
click at [861, 109] on textarea at bounding box center [870, 106] width 286 height 33
paste textarea "VM / Follow up call - Please transfer to me"
type textarea "VM / Follow up call - Please transfer to me"
click at [850, 147] on button "Save" at bounding box center [870, 151] width 286 height 42
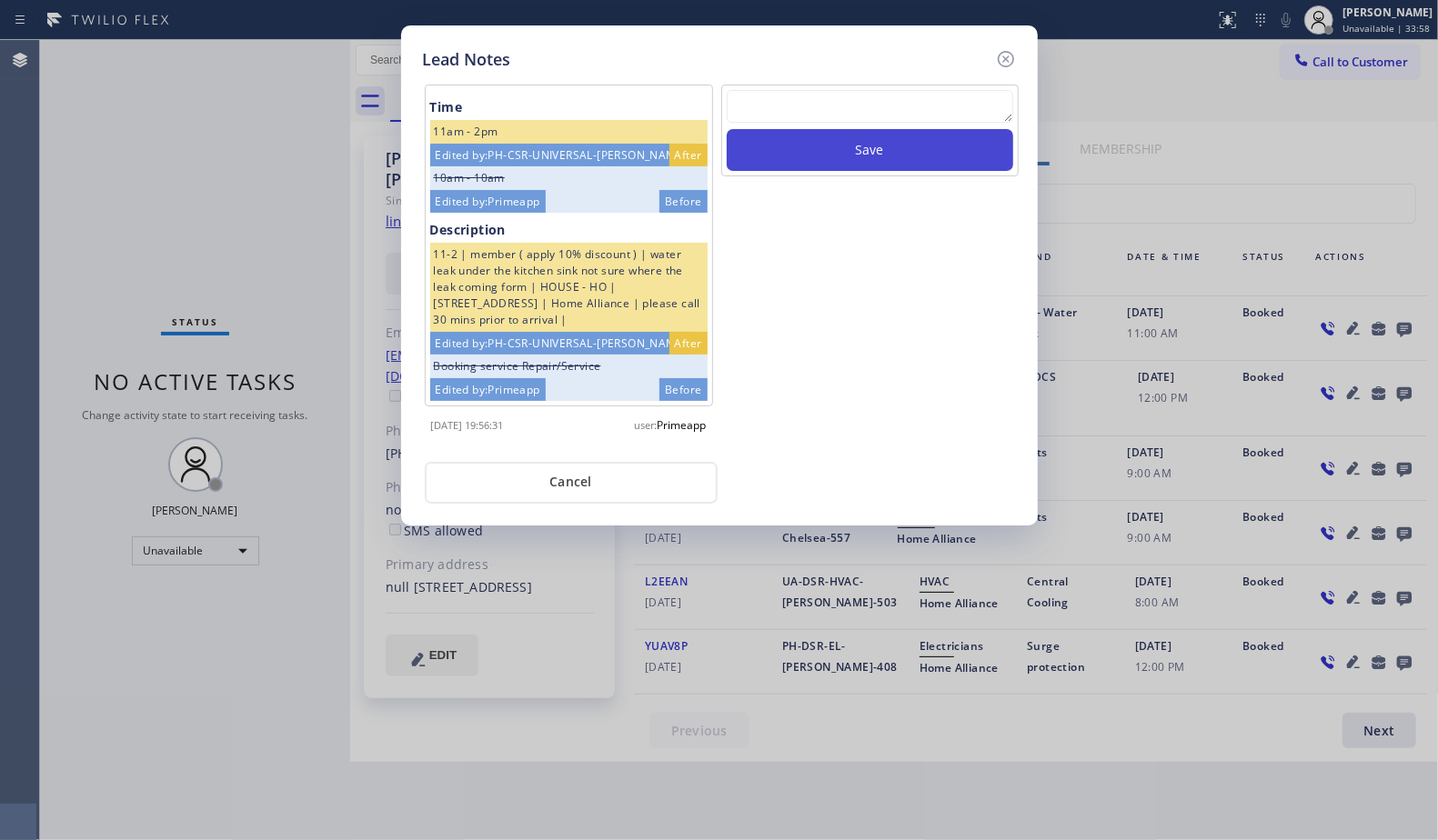
scroll to position [0, 0]
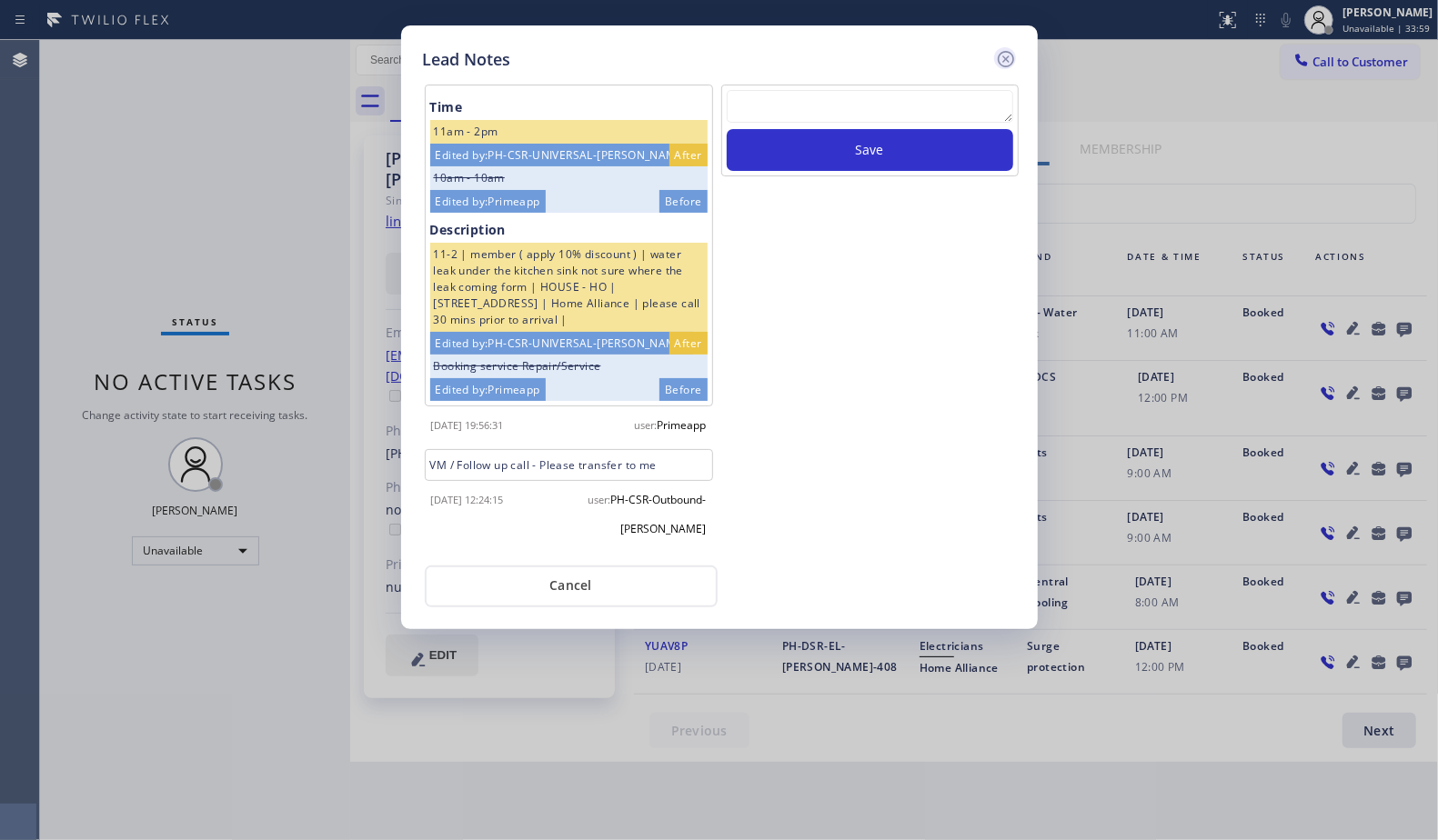
click at [999, 50] on icon at bounding box center [1006, 60] width 22 height 22
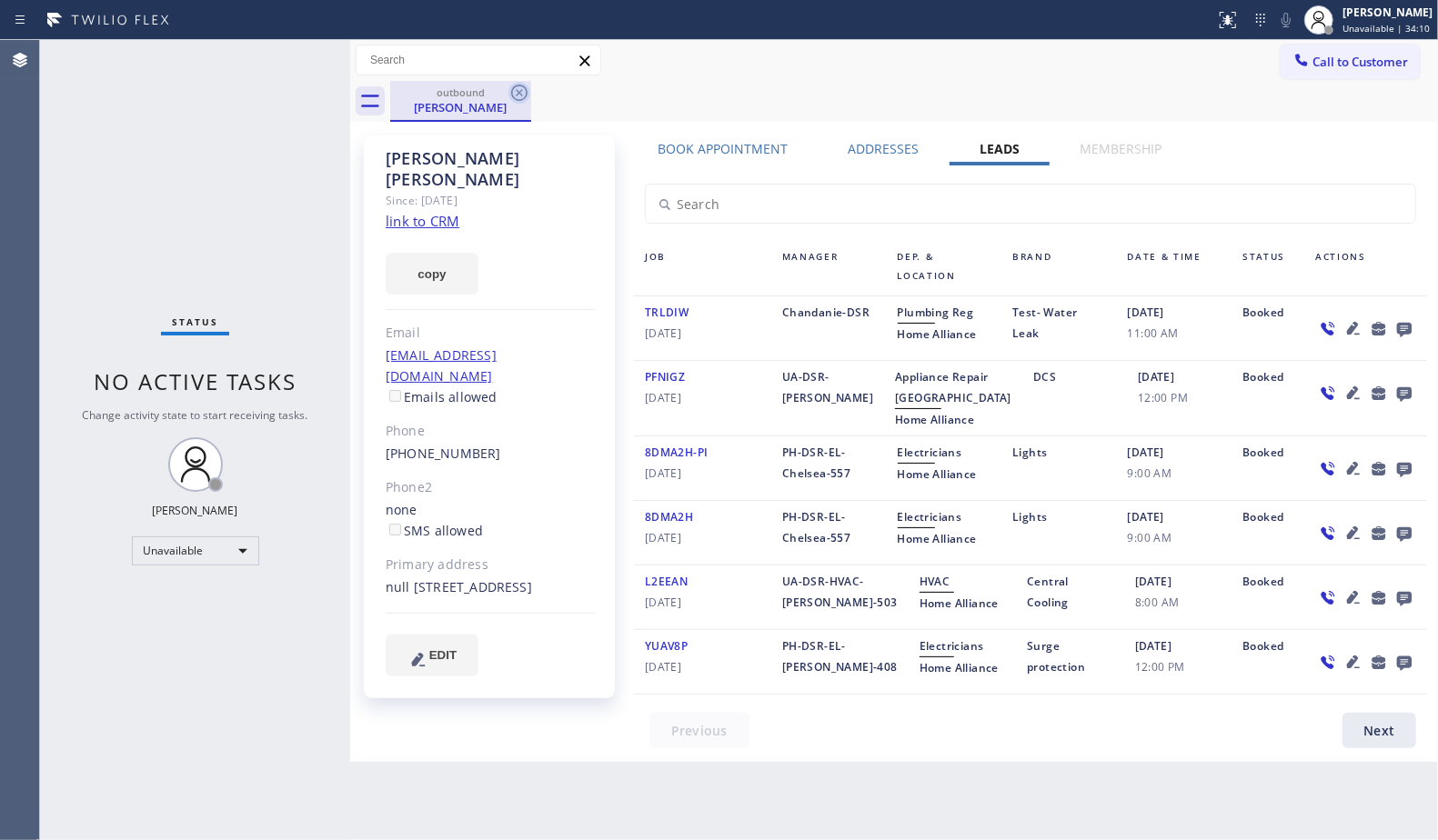
click at [522, 98] on icon at bounding box center [520, 93] width 22 height 22
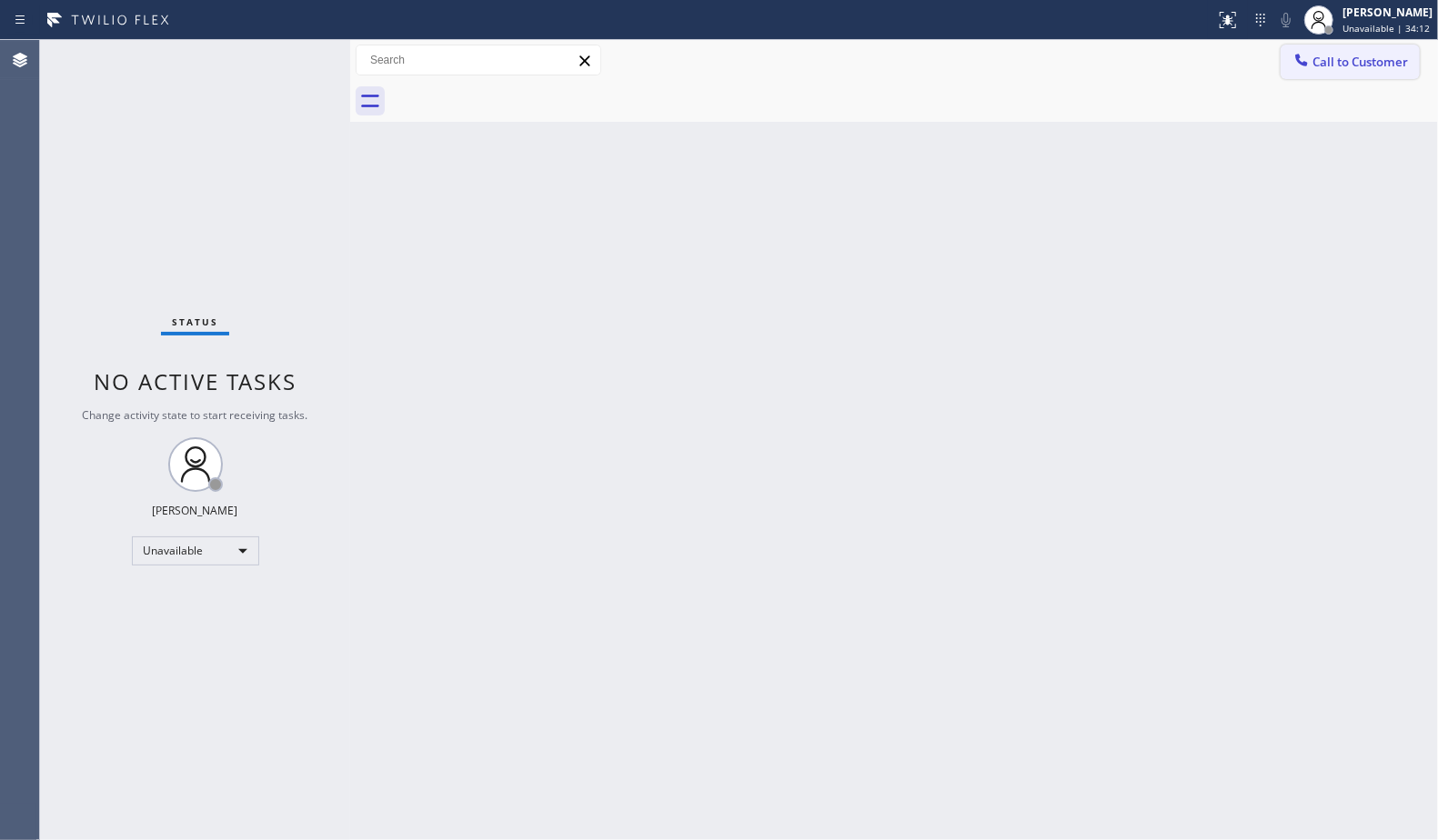
click at [1320, 64] on span "Call to Customer" at bounding box center [1360, 62] width 95 height 17
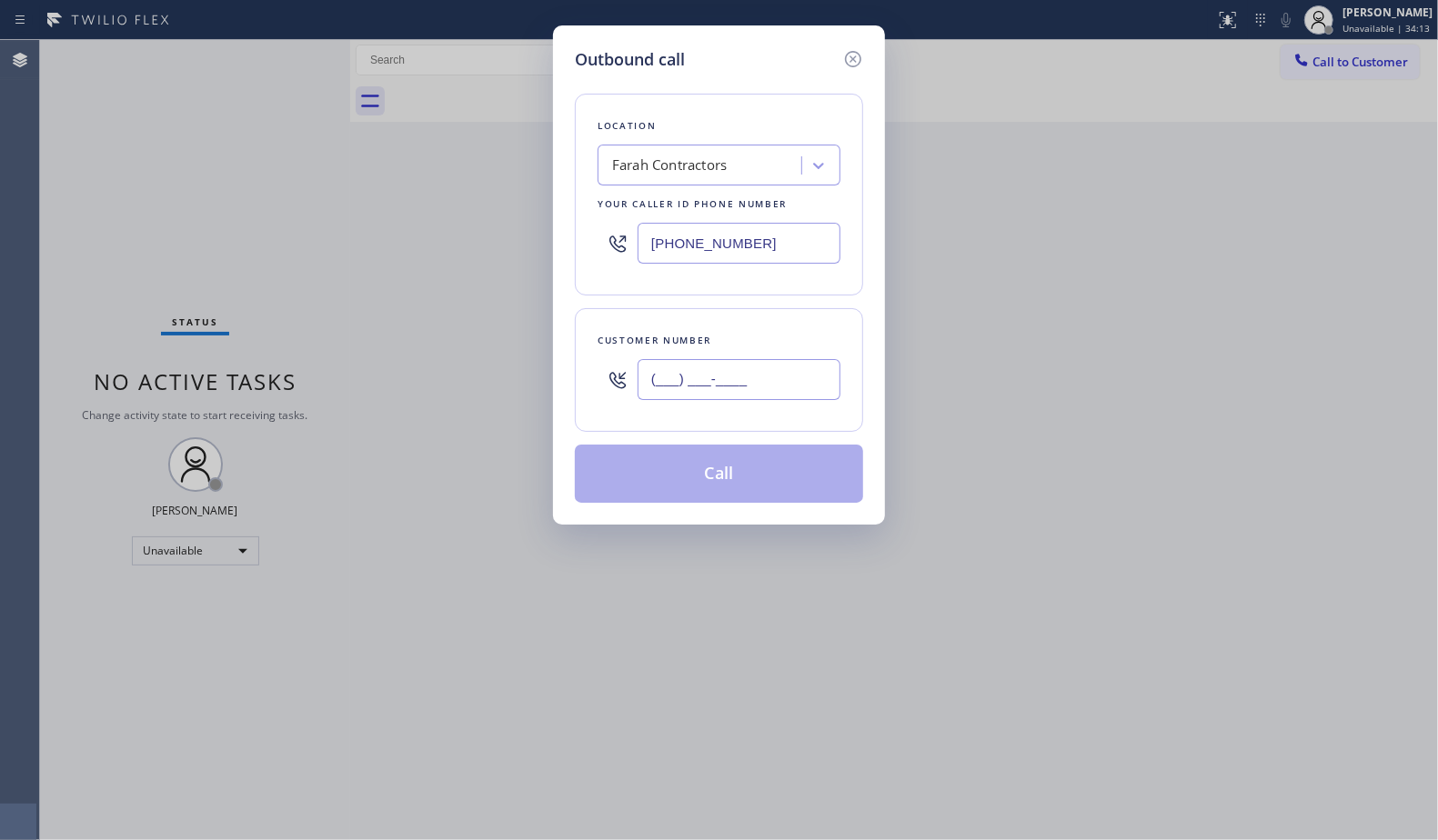
click at [771, 367] on input "(___) ___-____" at bounding box center [738, 379] width 203 height 41
paste input "310) 985-4334"
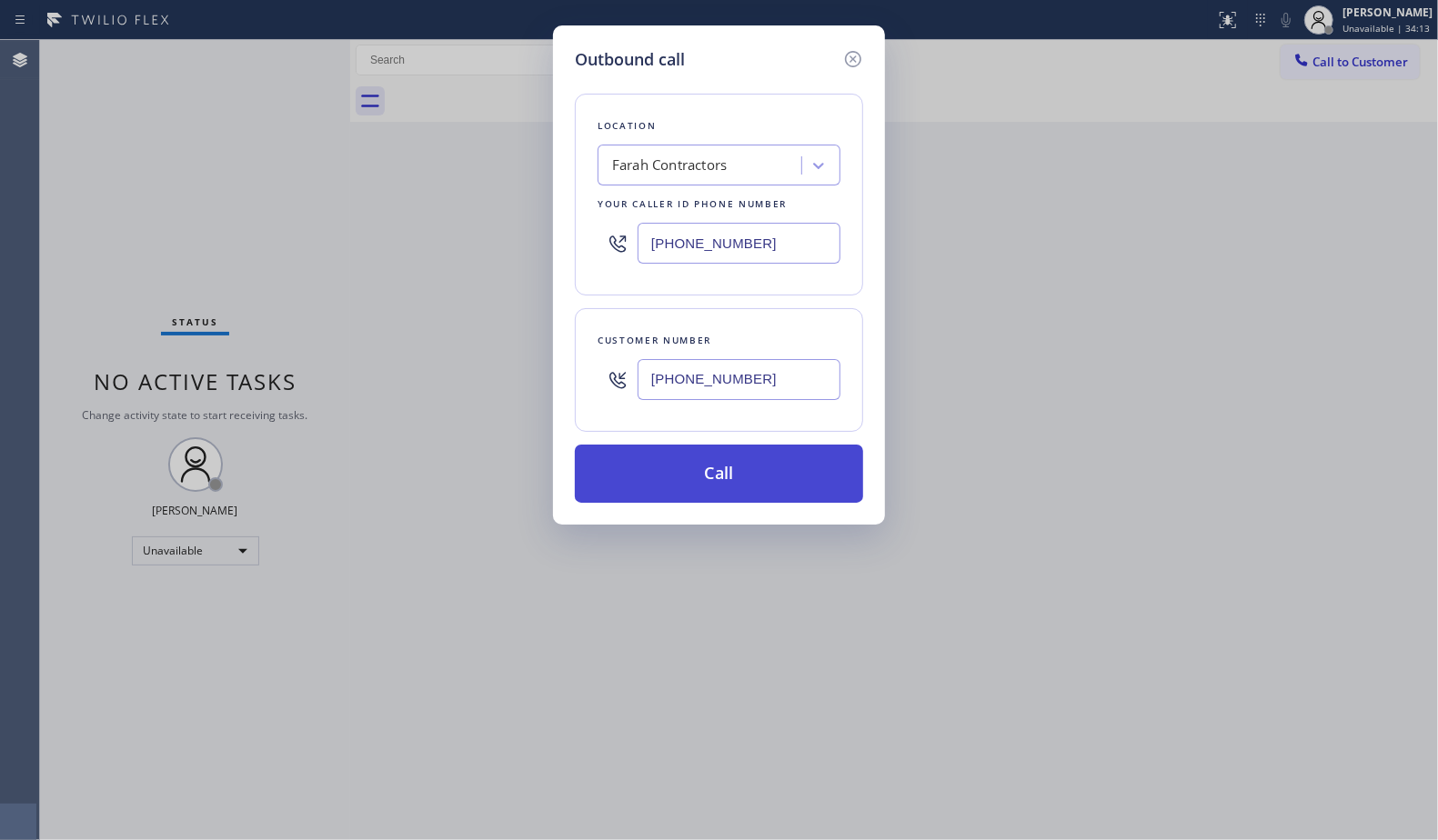
type input "[PHONE_NUMBER]"
click at [732, 472] on button "Call" at bounding box center [719, 473] width 288 height 58
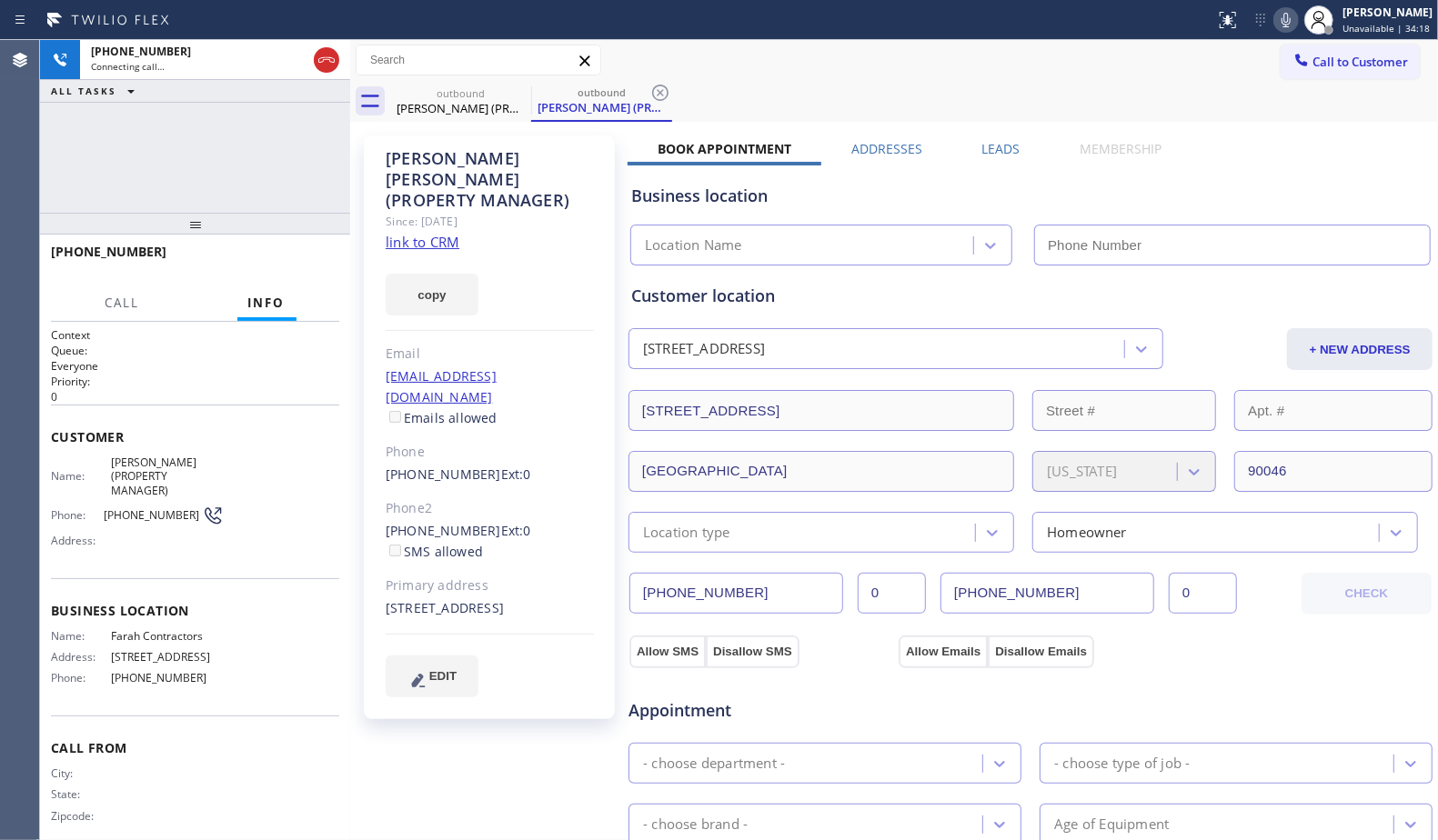
type input "[PHONE_NUMBER]"
click at [1005, 145] on label "Leads" at bounding box center [1002, 149] width 39 height 17
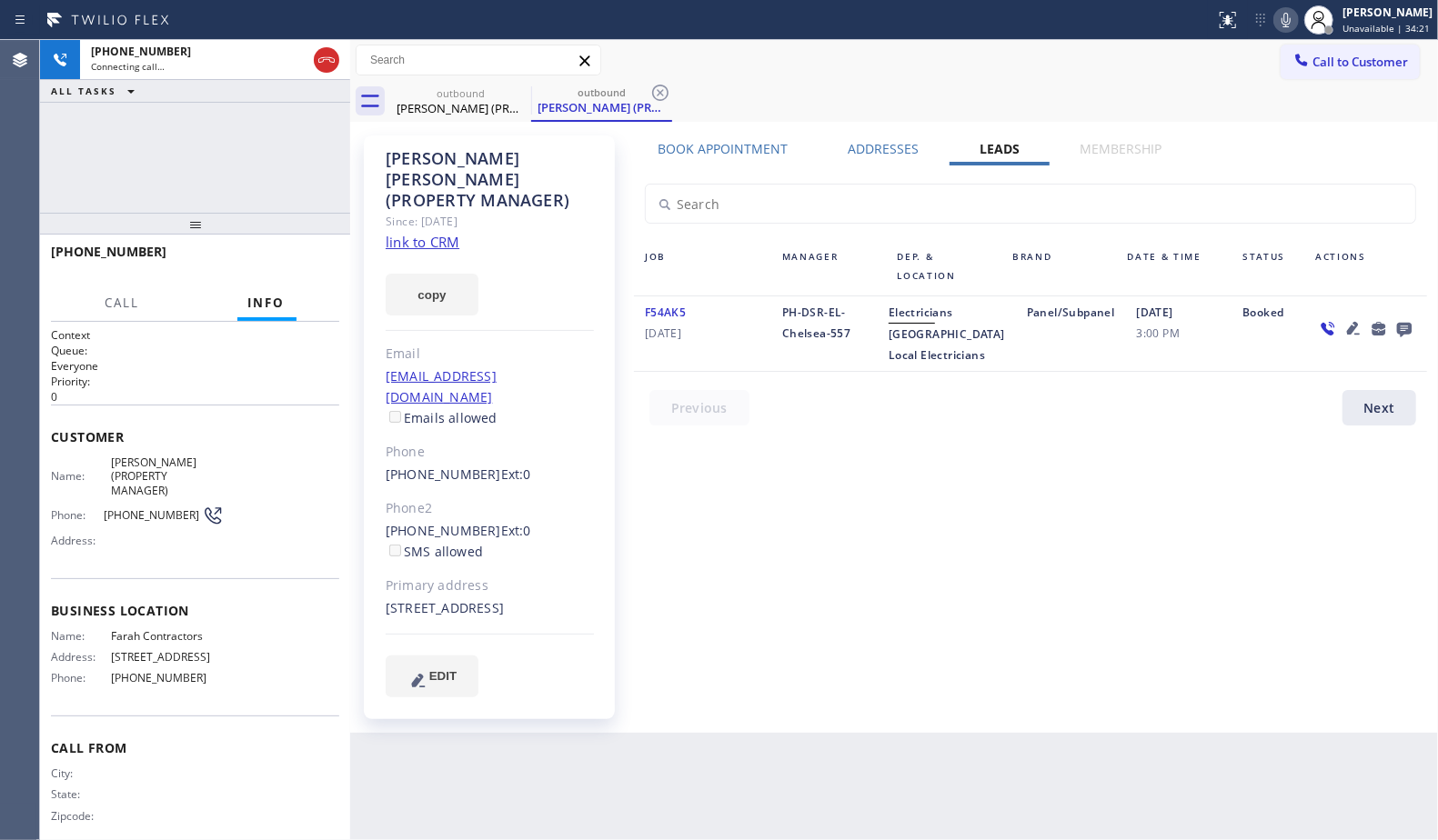
click at [1394, 328] on icon at bounding box center [1405, 329] width 22 height 23
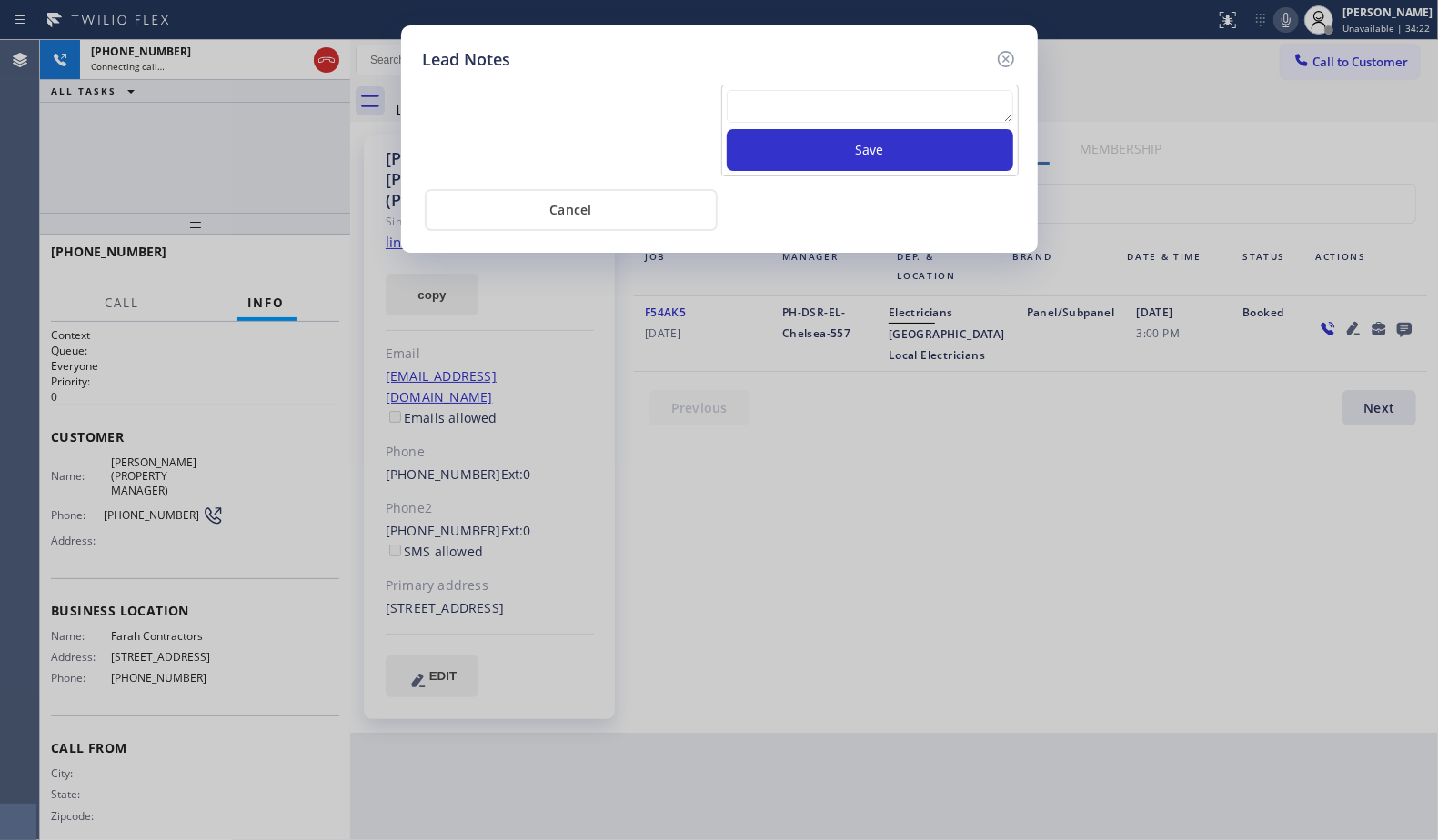
click at [915, 90] on div at bounding box center [870, 109] width 286 height 39
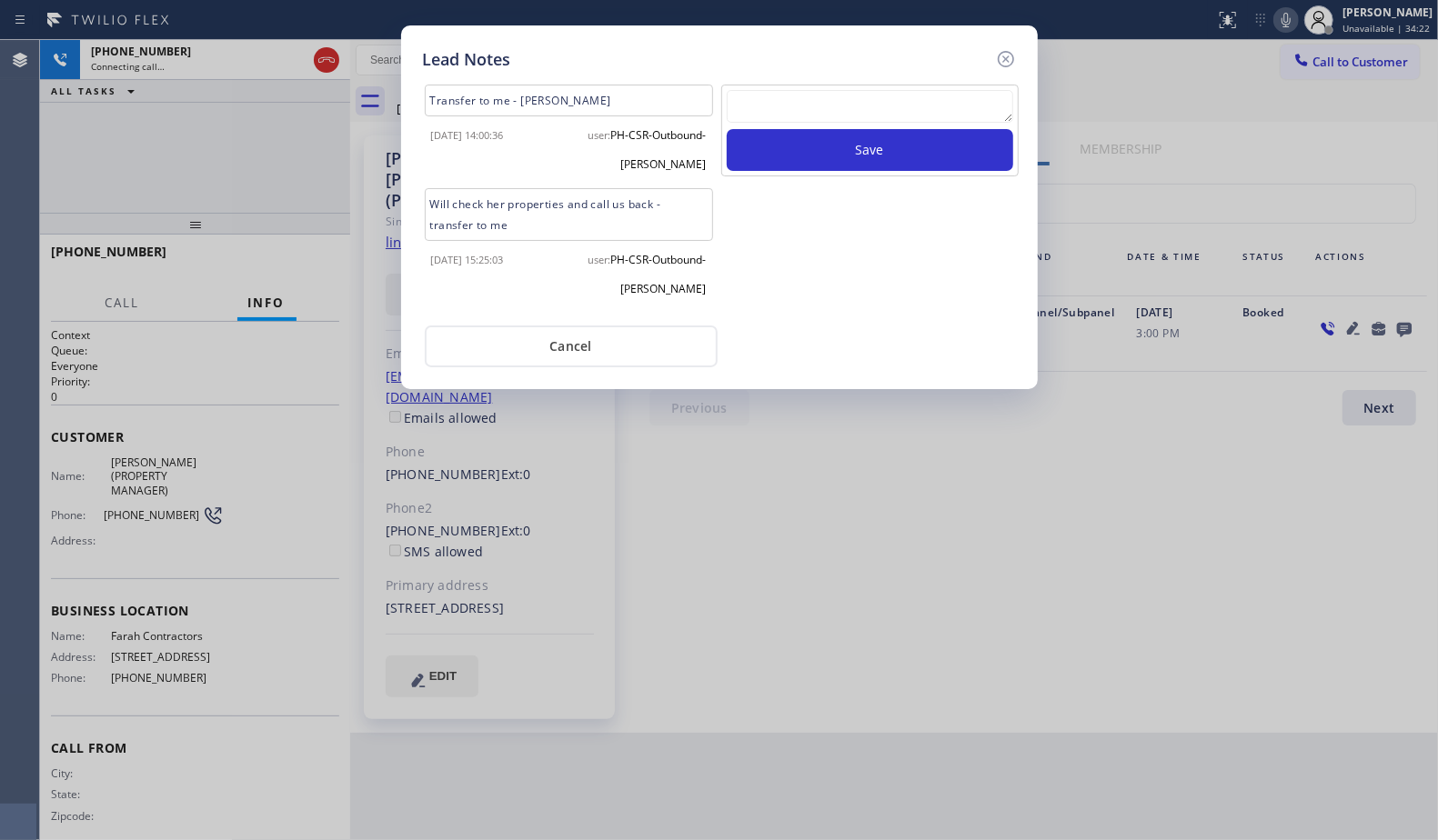
paste textarea "VM / Follow up call - Please transfer to me"
click at [919, 105] on textarea at bounding box center [870, 106] width 286 height 33
type textarea "VM / Follow up call - Please transfer to me"
click at [874, 147] on button "Save" at bounding box center [870, 151] width 286 height 42
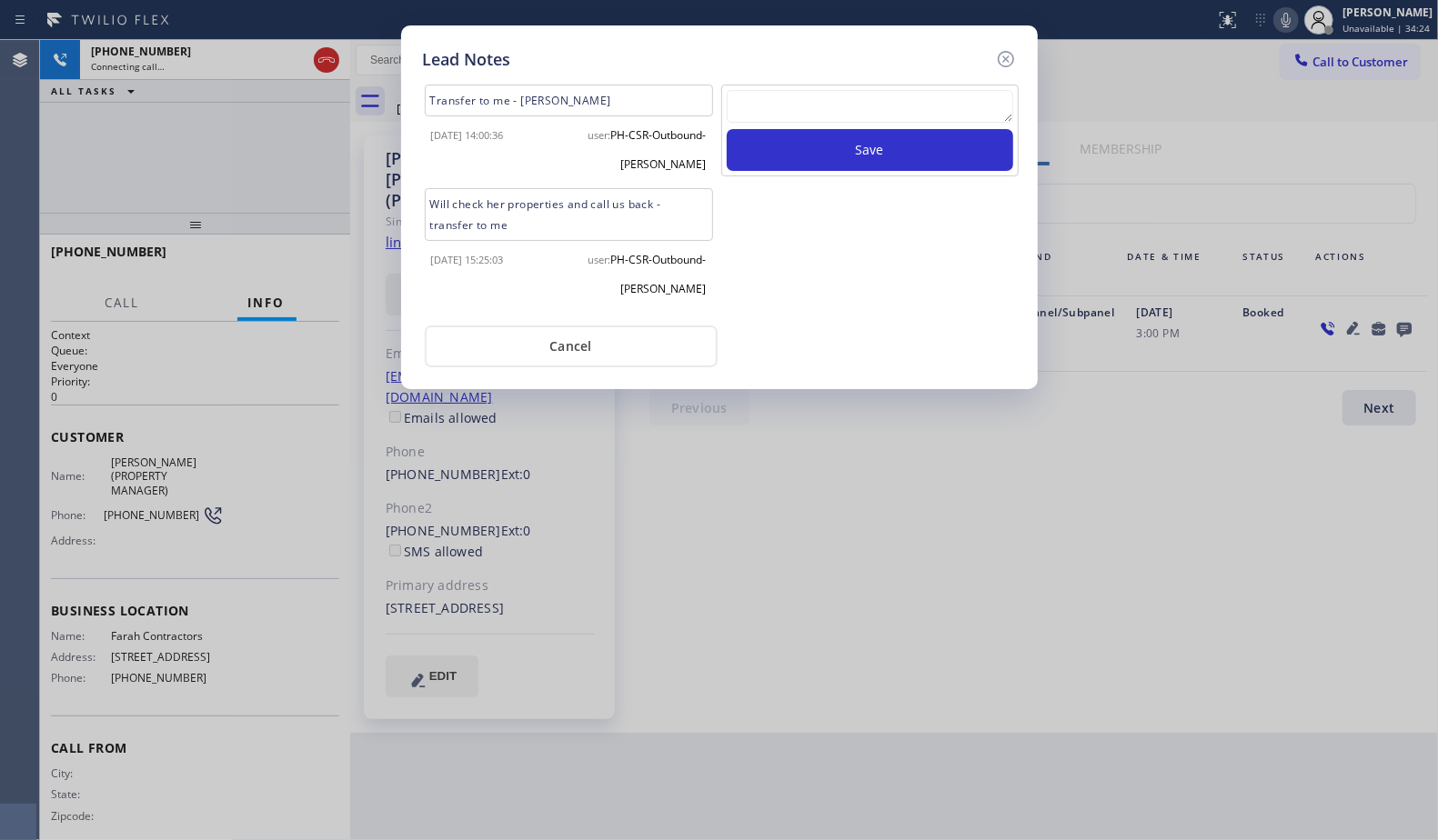
scroll to position [0, 0]
drag, startPoint x: 1005, startPoint y: 58, endPoint x: 821, endPoint y: 200, distance: 232.4
click at [996, 63] on icon at bounding box center [1006, 60] width 22 height 22
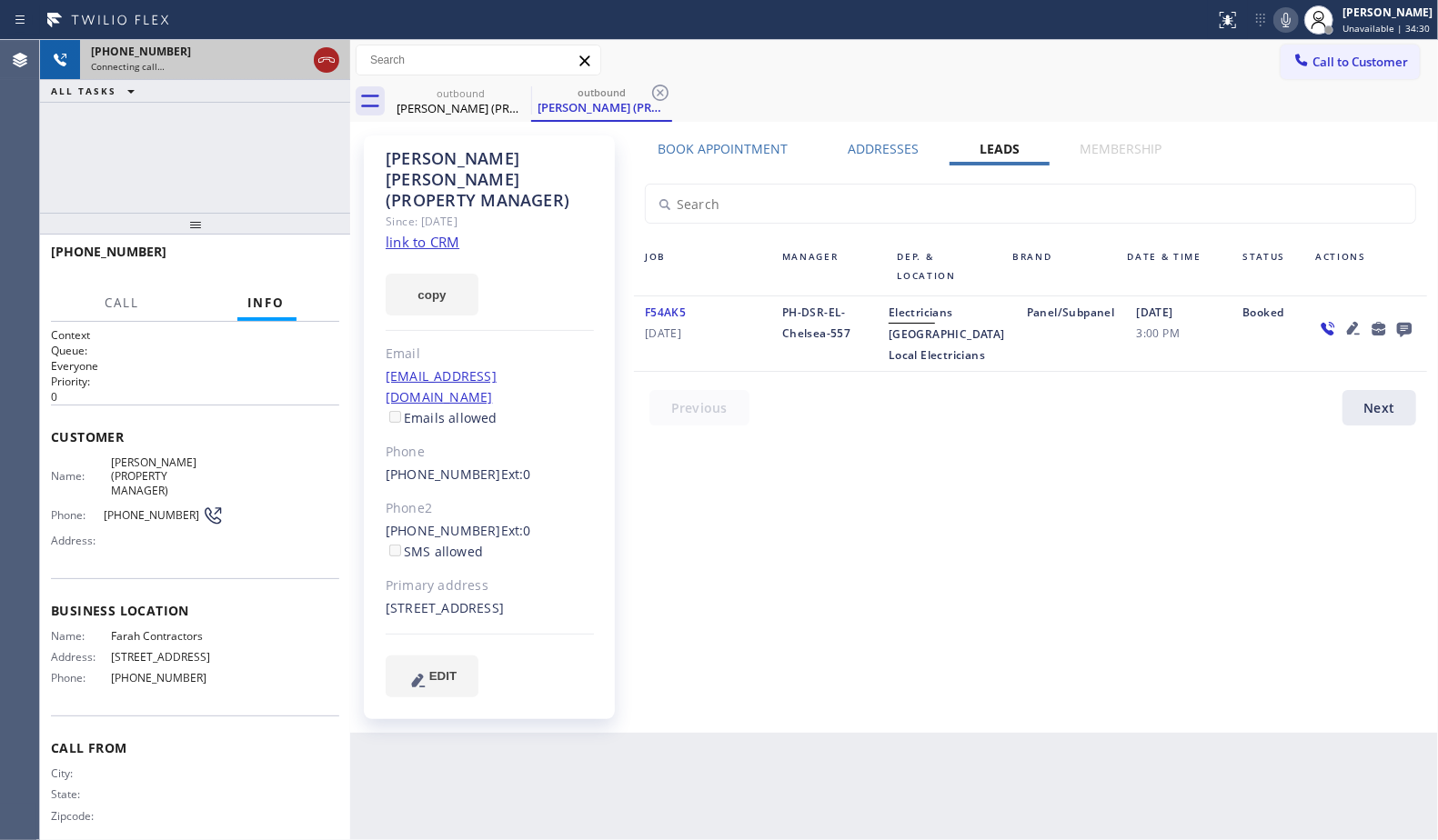
click at [336, 69] on icon at bounding box center [327, 60] width 22 height 22
click at [473, 90] on div "outbound" at bounding box center [461, 93] width 138 height 14
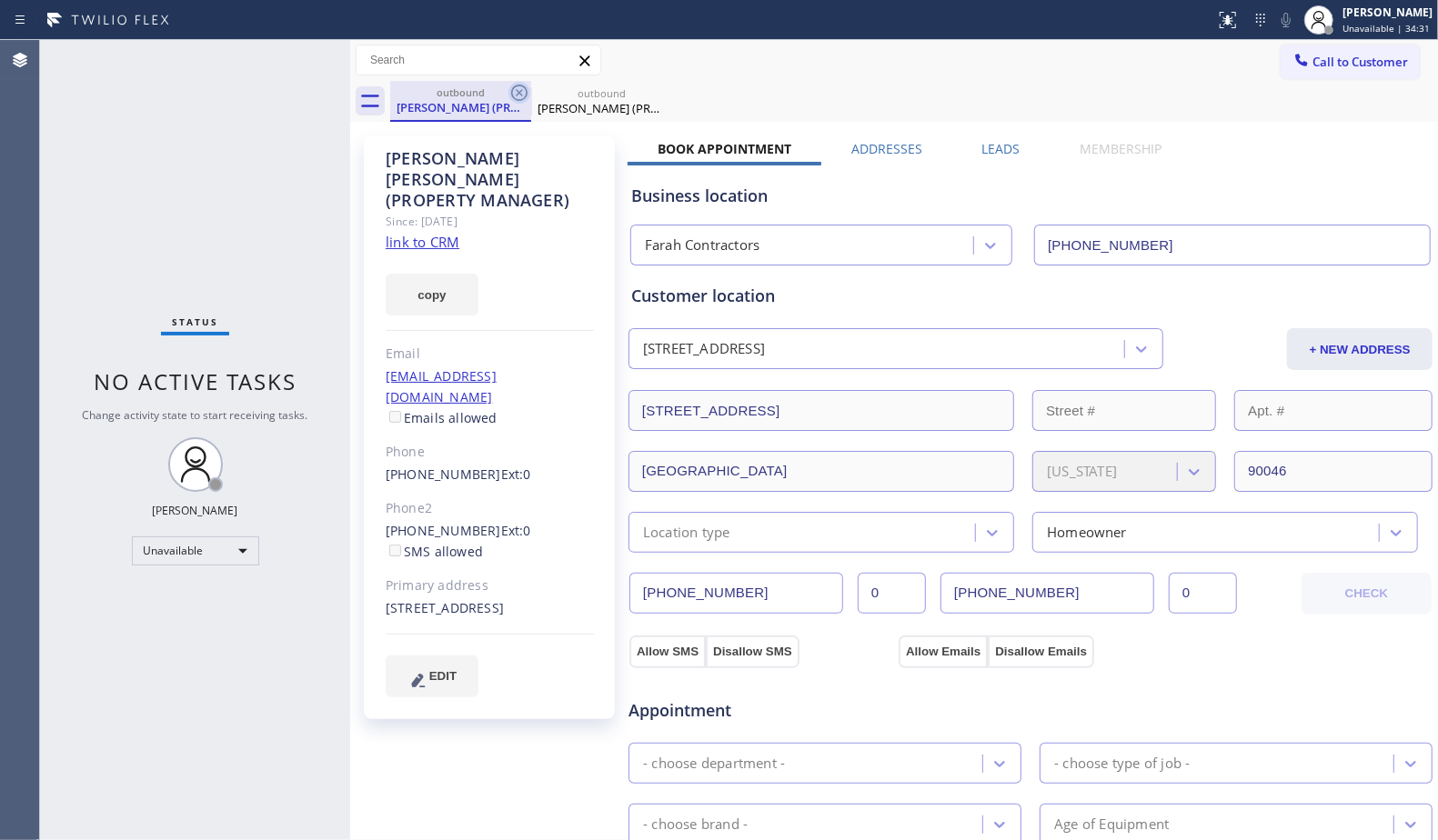
click at [513, 96] on icon at bounding box center [520, 93] width 17 height 17
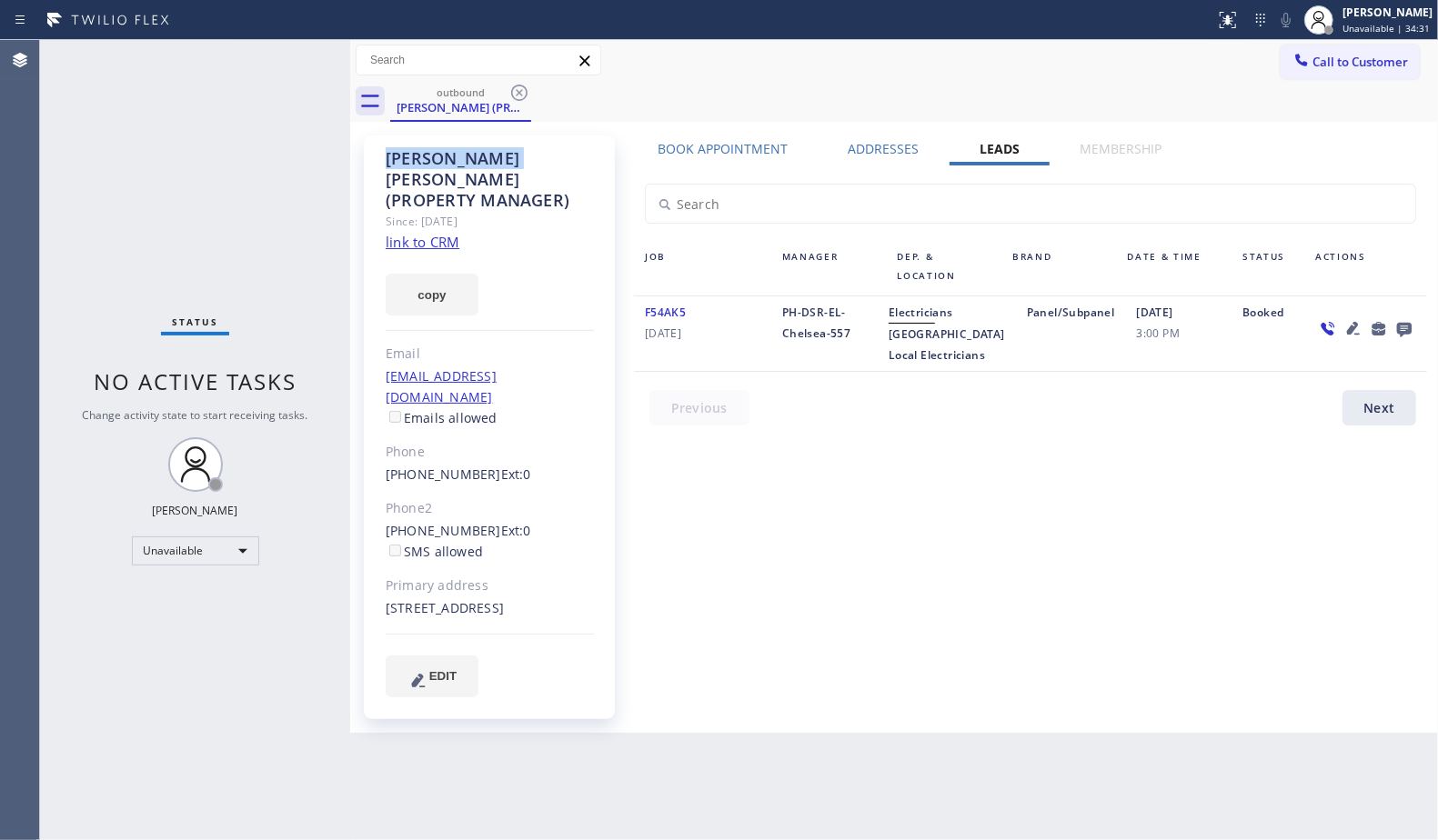
click at [513, 96] on icon at bounding box center [520, 93] width 17 height 17
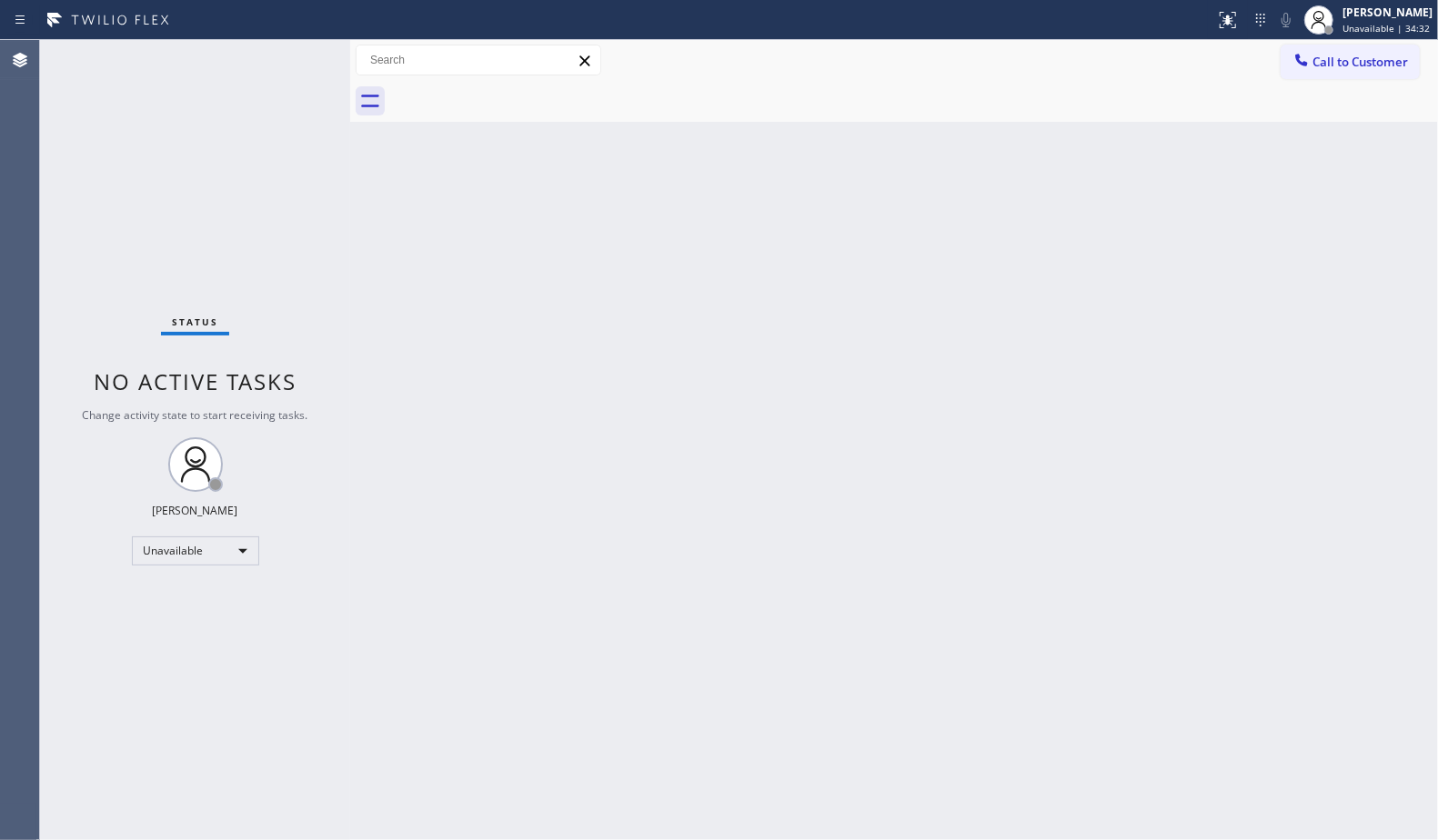
click at [513, 96] on div at bounding box center [914, 101] width 1048 height 41
click at [461, 99] on div at bounding box center [914, 101] width 1048 height 41
click at [1304, 54] on icon at bounding box center [1302, 60] width 18 height 18
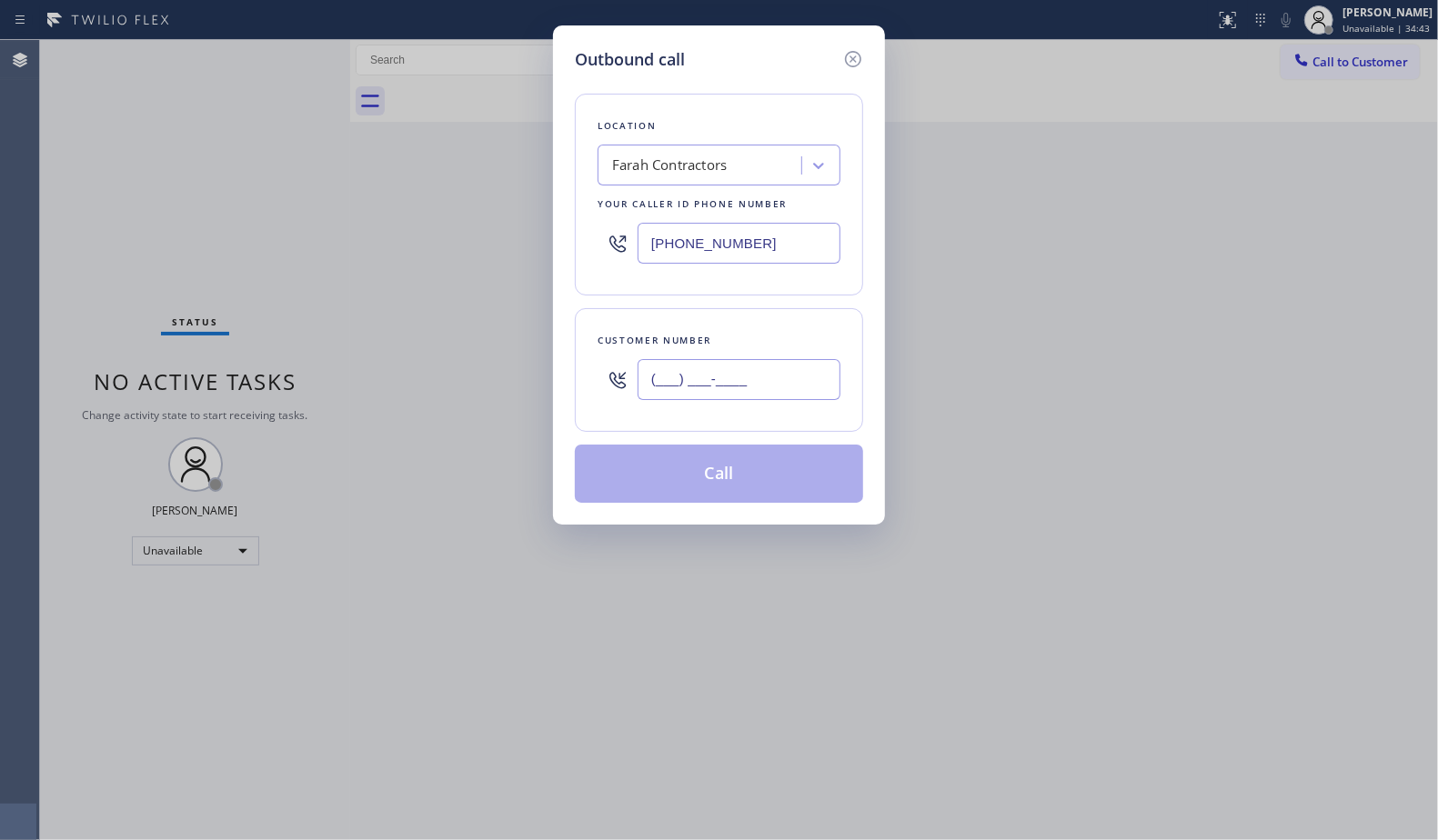
drag, startPoint x: 749, startPoint y: 393, endPoint x: 765, endPoint y: 382, distance: 19.4
click at [750, 393] on input "(___) ___-____" at bounding box center [738, 379] width 203 height 41
paste input "310) 817-1611"
type input "[PHONE_NUMBER]"
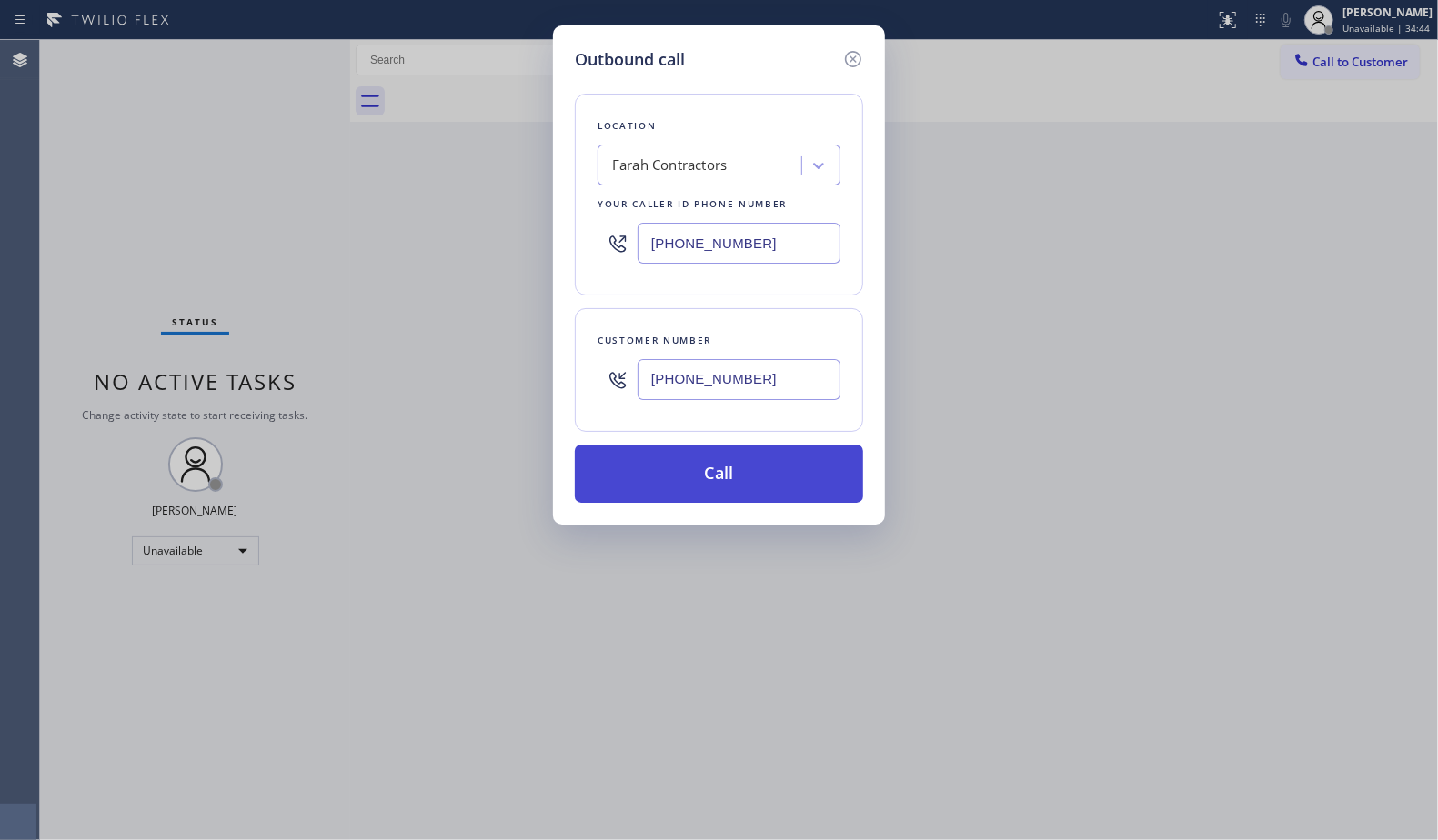
click at [738, 493] on button "Call" at bounding box center [719, 473] width 288 height 58
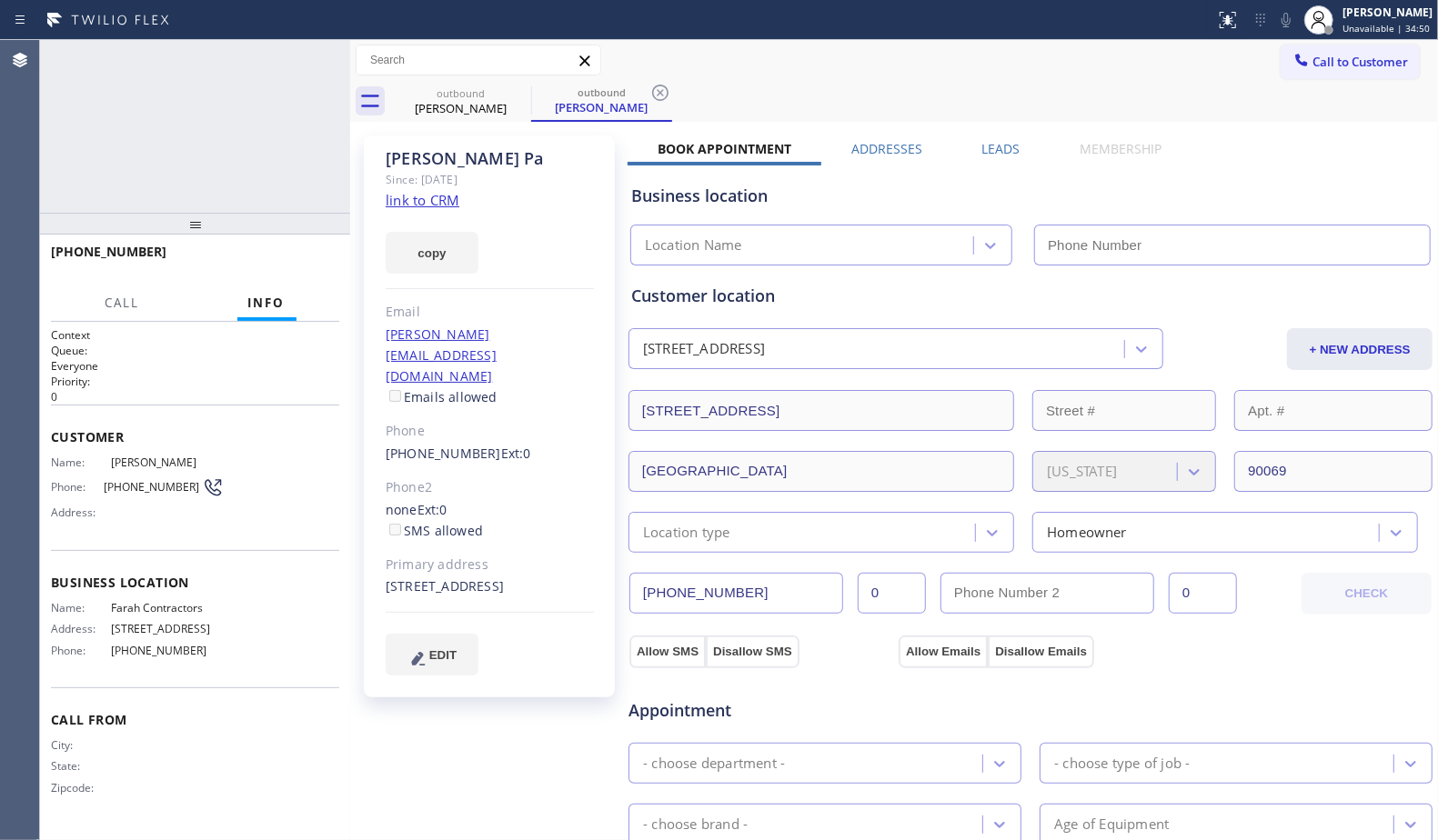
type input "[PHONE_NUMBER]"
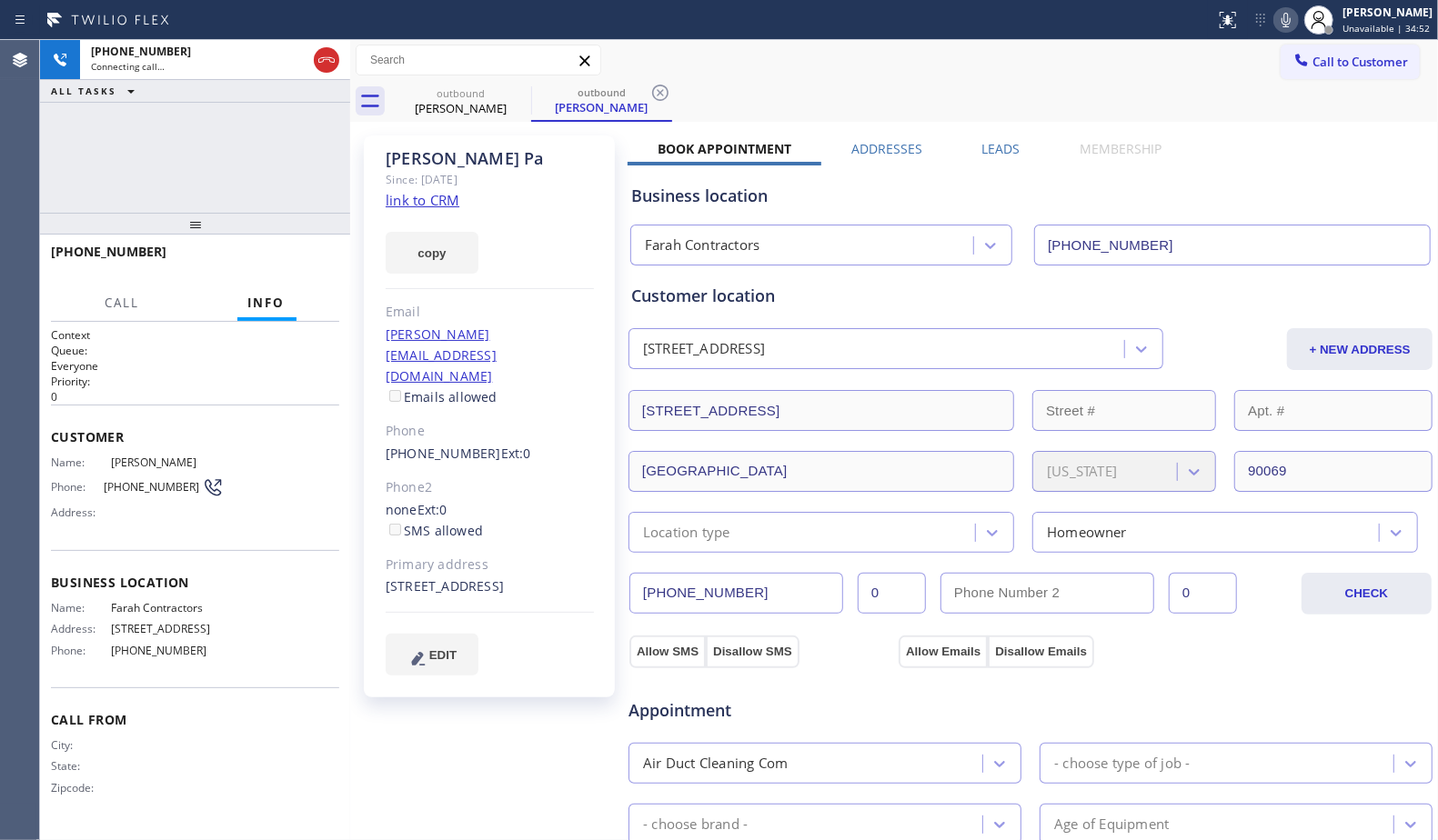
click at [983, 145] on label "Leads" at bounding box center [1002, 149] width 39 height 17
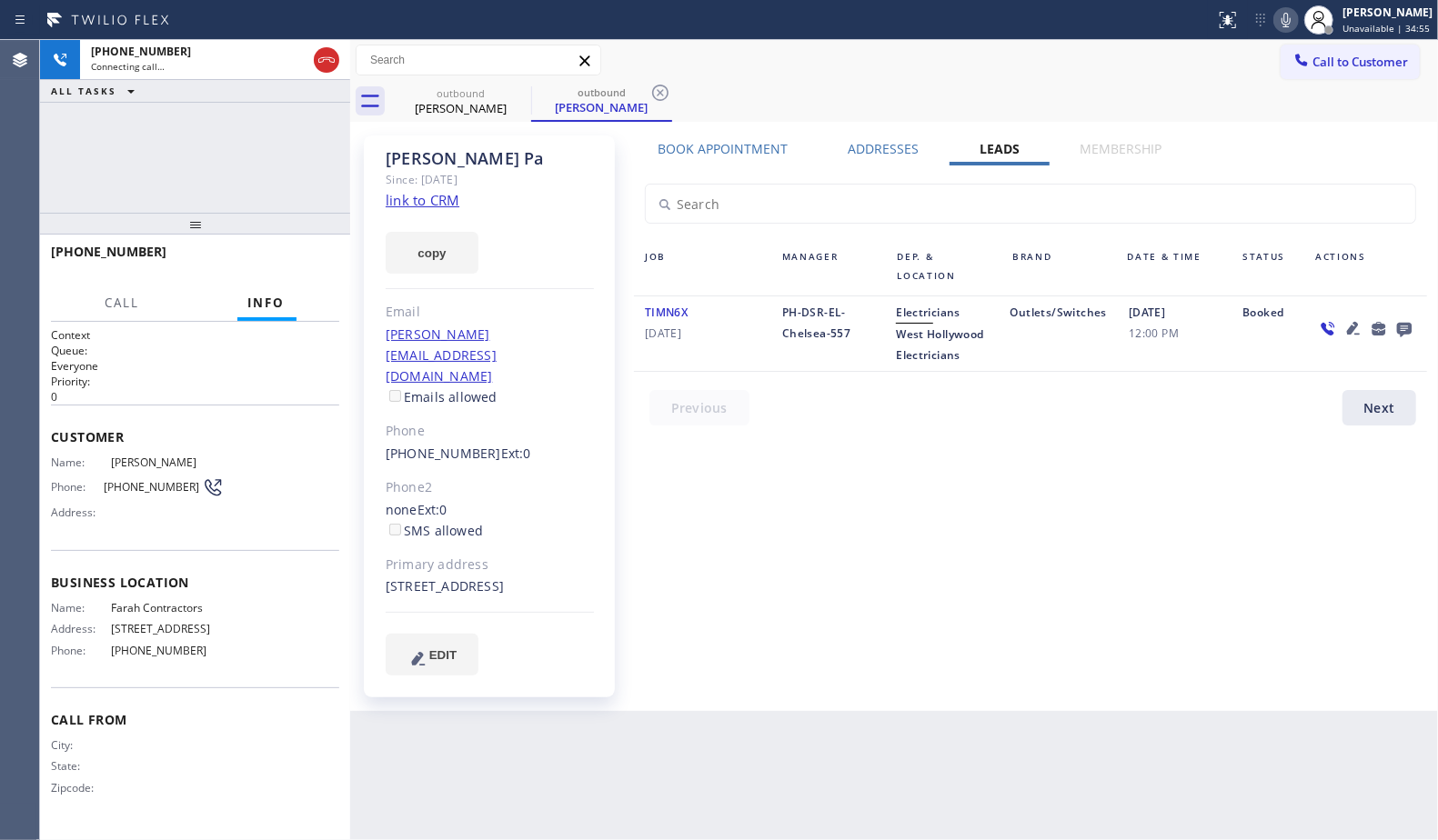
click at [1401, 326] on icon at bounding box center [1405, 329] width 22 height 23
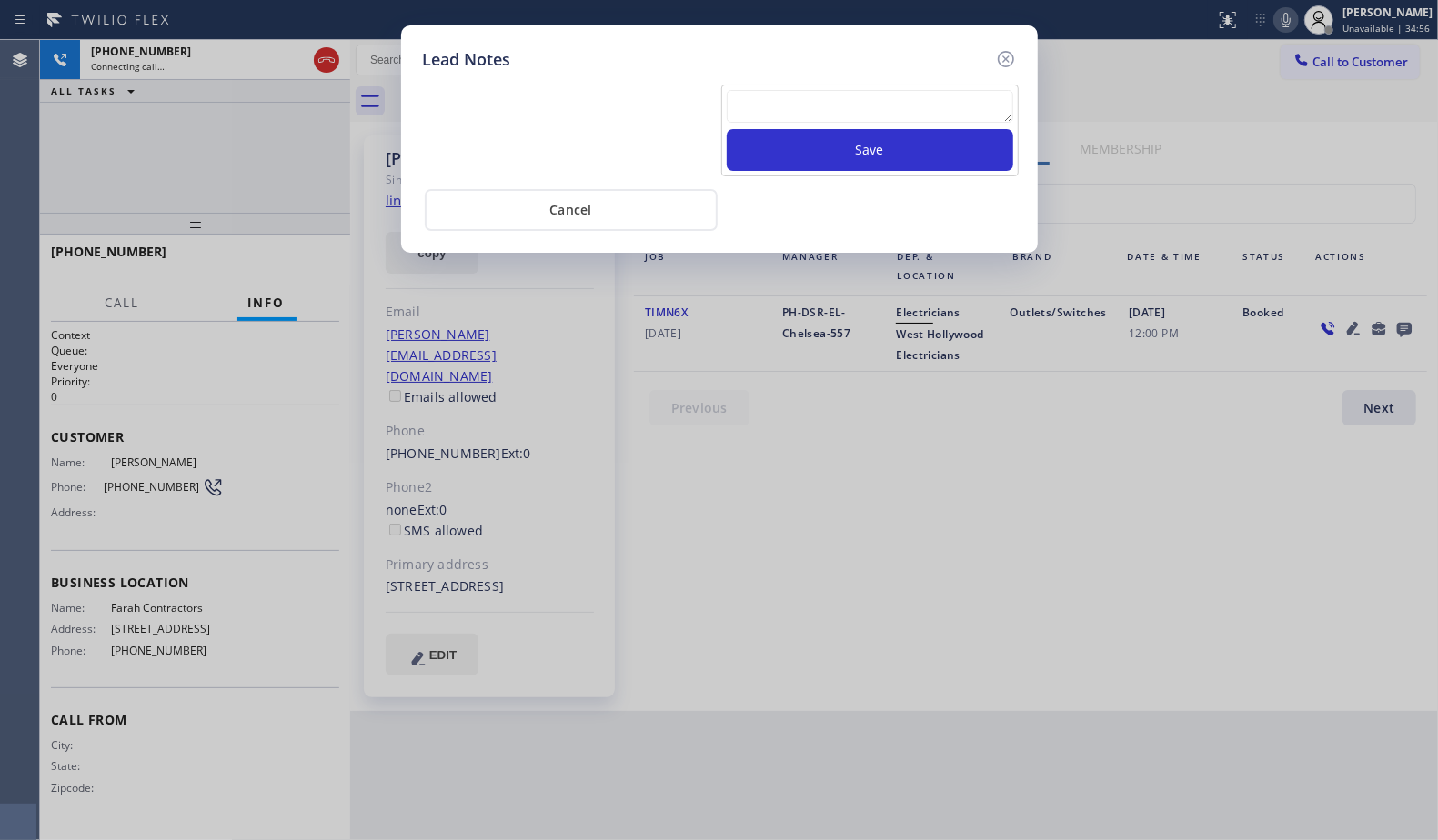
click at [823, 105] on textarea at bounding box center [870, 106] width 286 height 33
paste textarea "VM / Follow up call - Please transfer to me"
type textarea "VM / Follow up call - Please transfer to me"
click at [869, 143] on button "Save" at bounding box center [870, 151] width 286 height 42
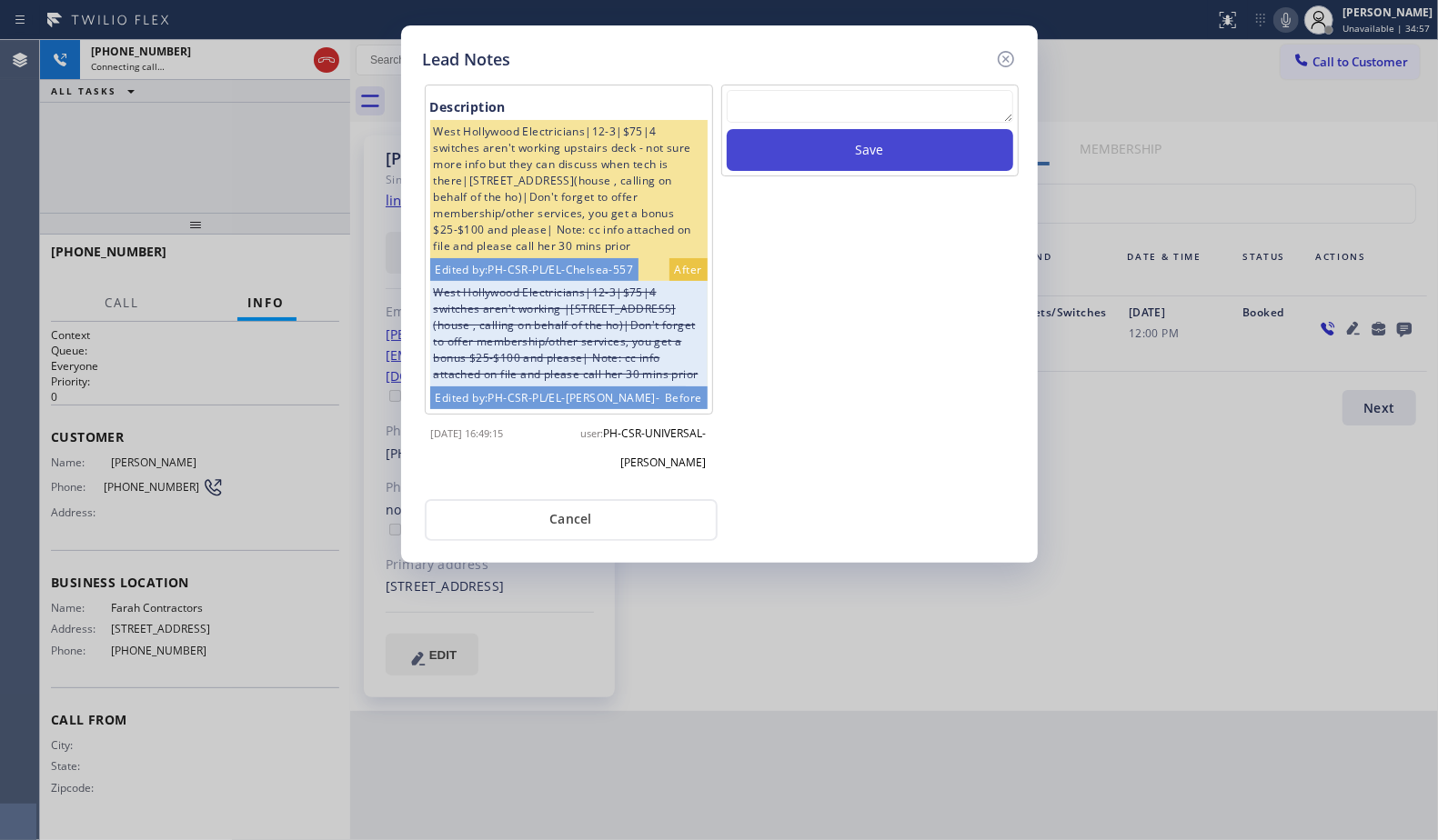
scroll to position [0, 0]
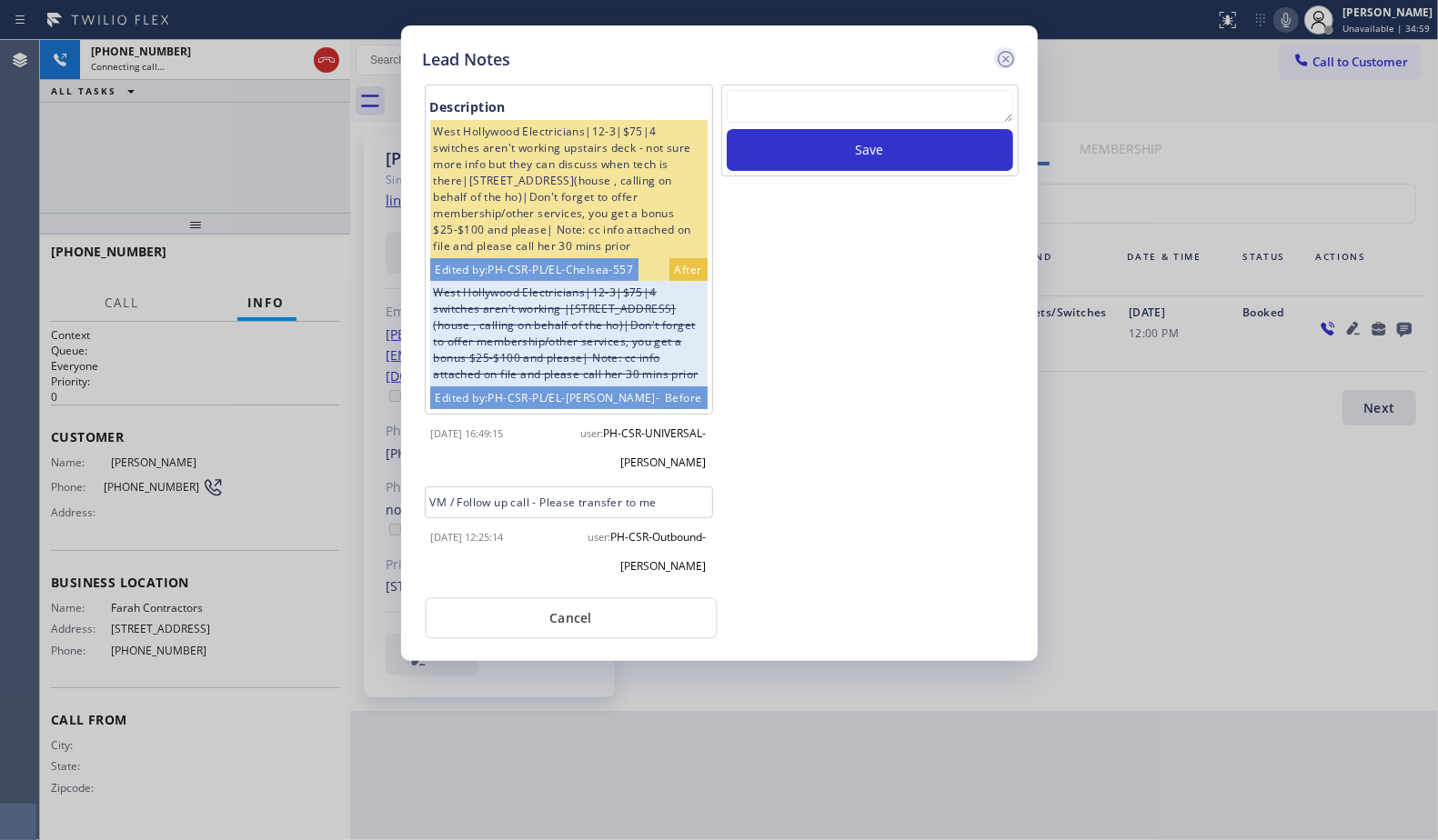
click at [1007, 57] on icon at bounding box center [1005, 59] width 17 height 17
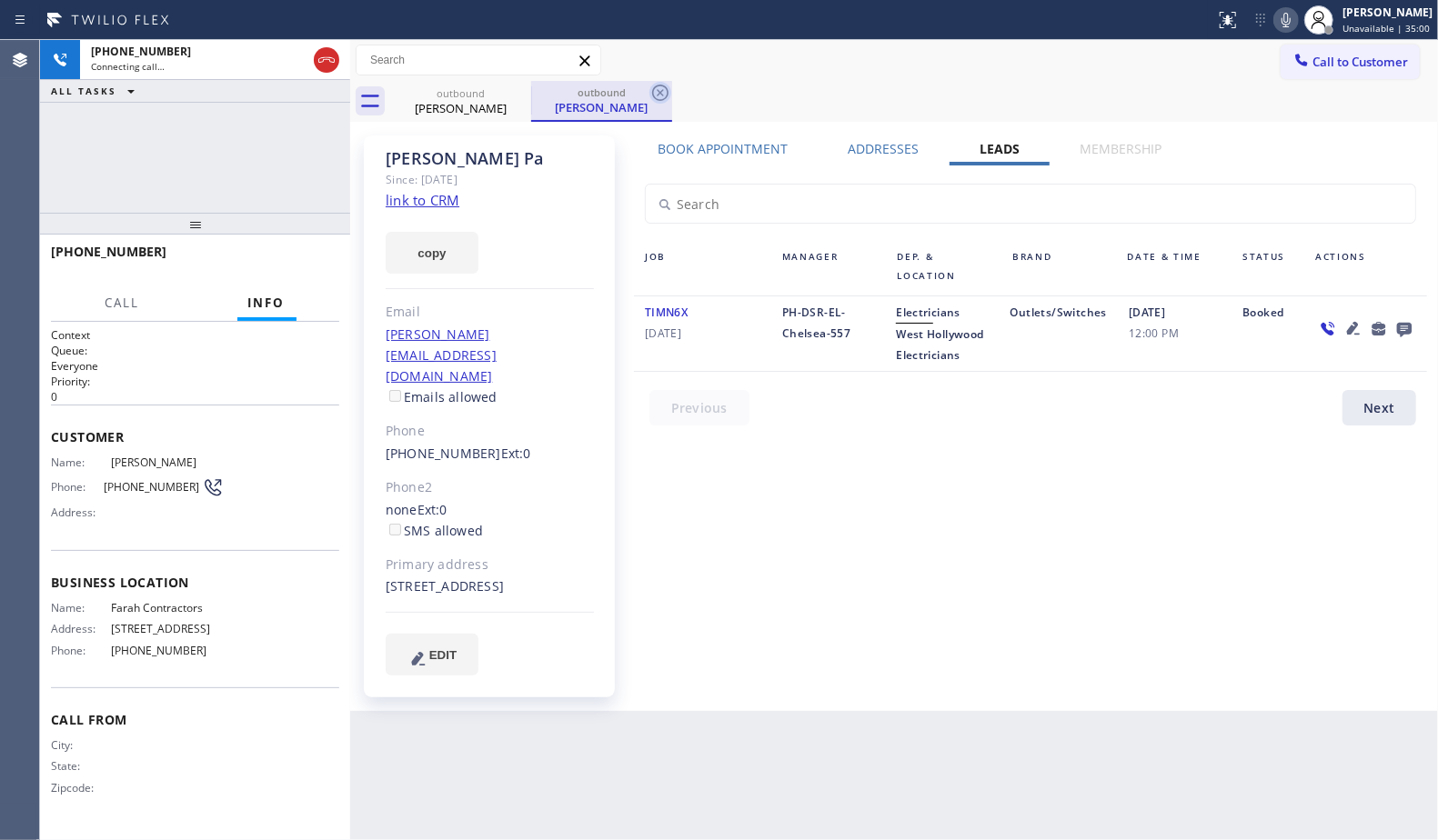
click at [661, 99] on icon at bounding box center [660, 93] width 22 height 22
click at [697, 88] on div "outbound [PERSON_NAME] outbound [PERSON_NAME]" at bounding box center [914, 101] width 1048 height 41
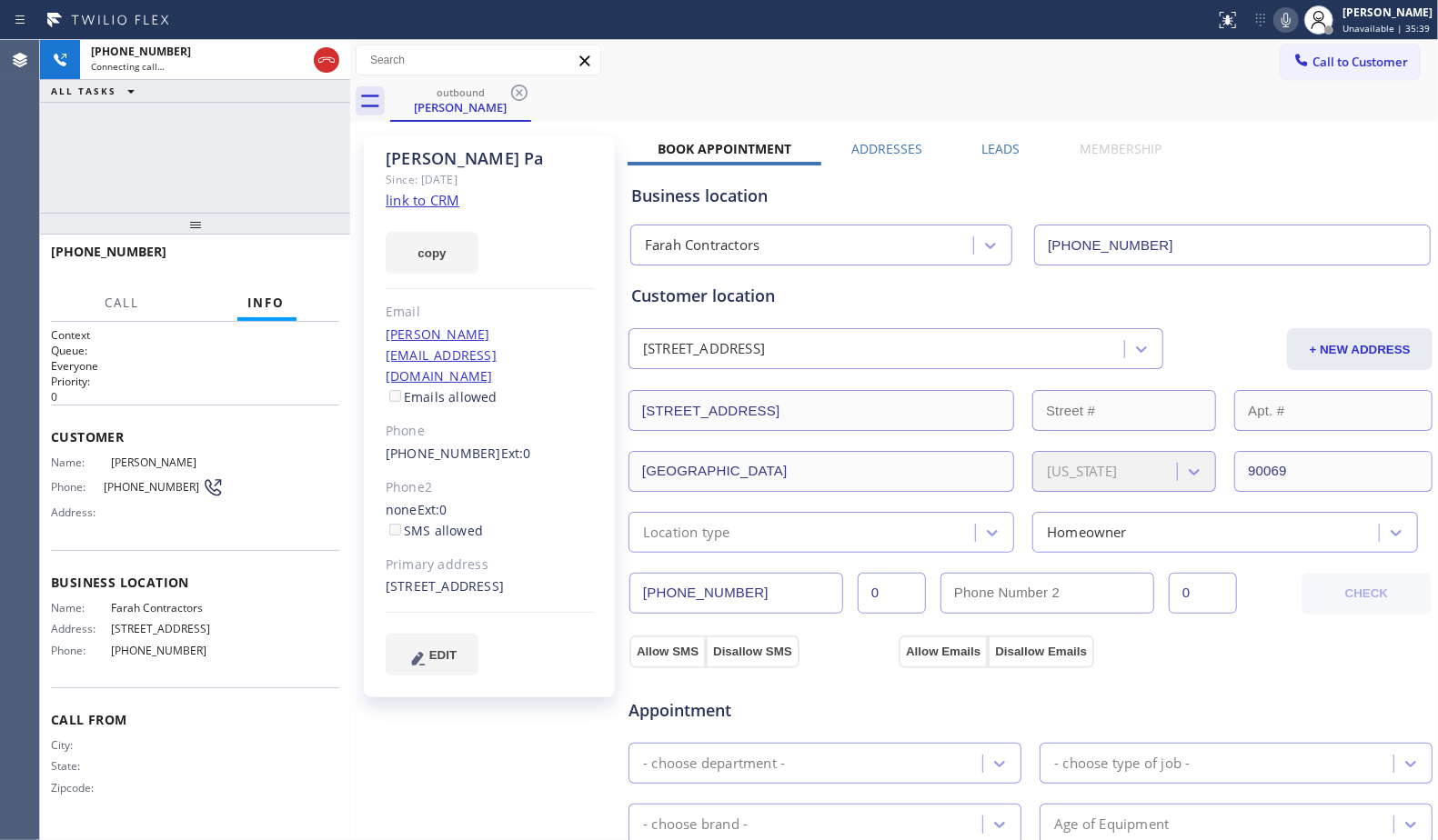
click at [1003, 151] on label "Leads" at bounding box center [1002, 149] width 39 height 17
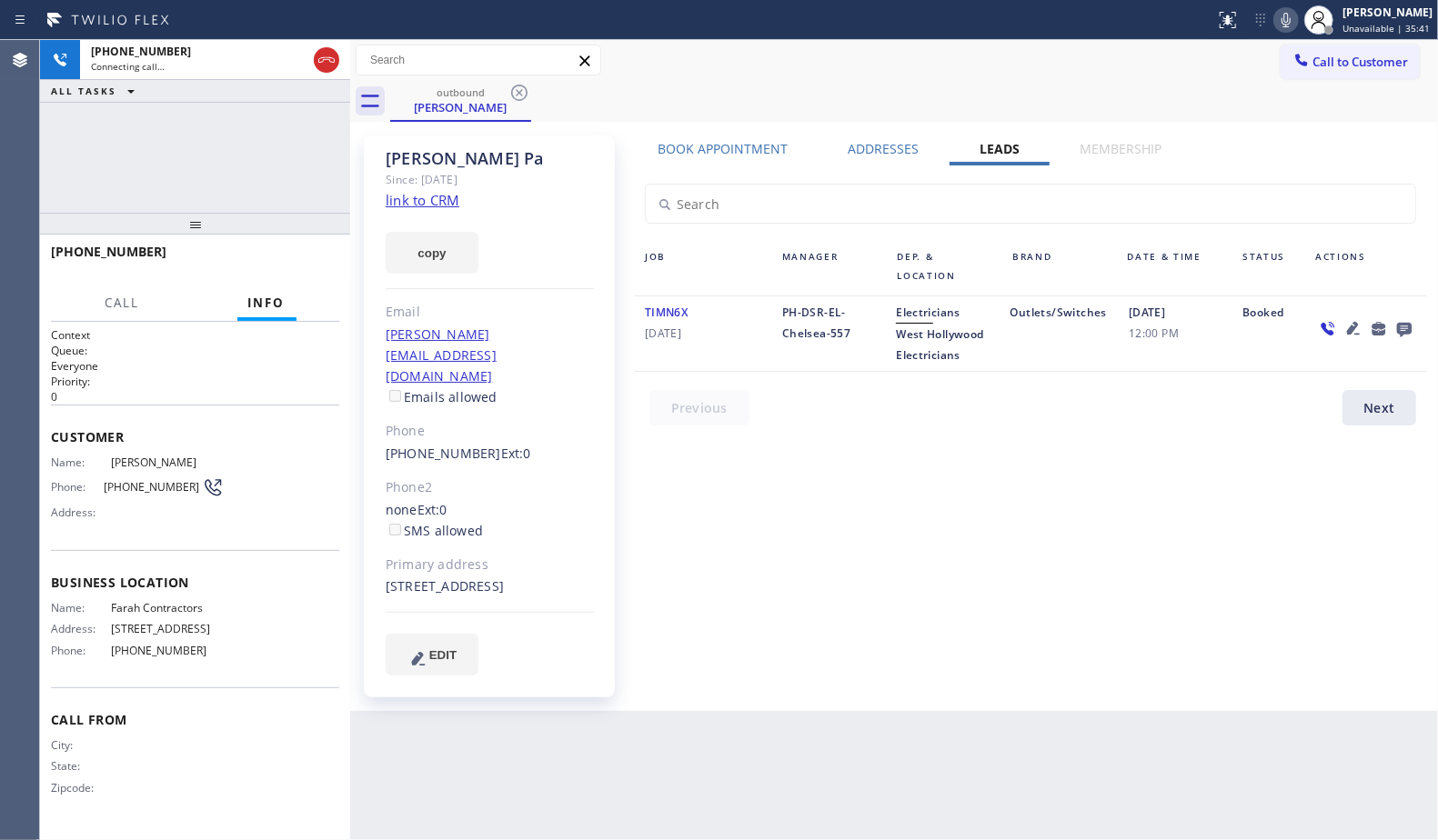
click at [1407, 326] on icon at bounding box center [1405, 329] width 22 height 23
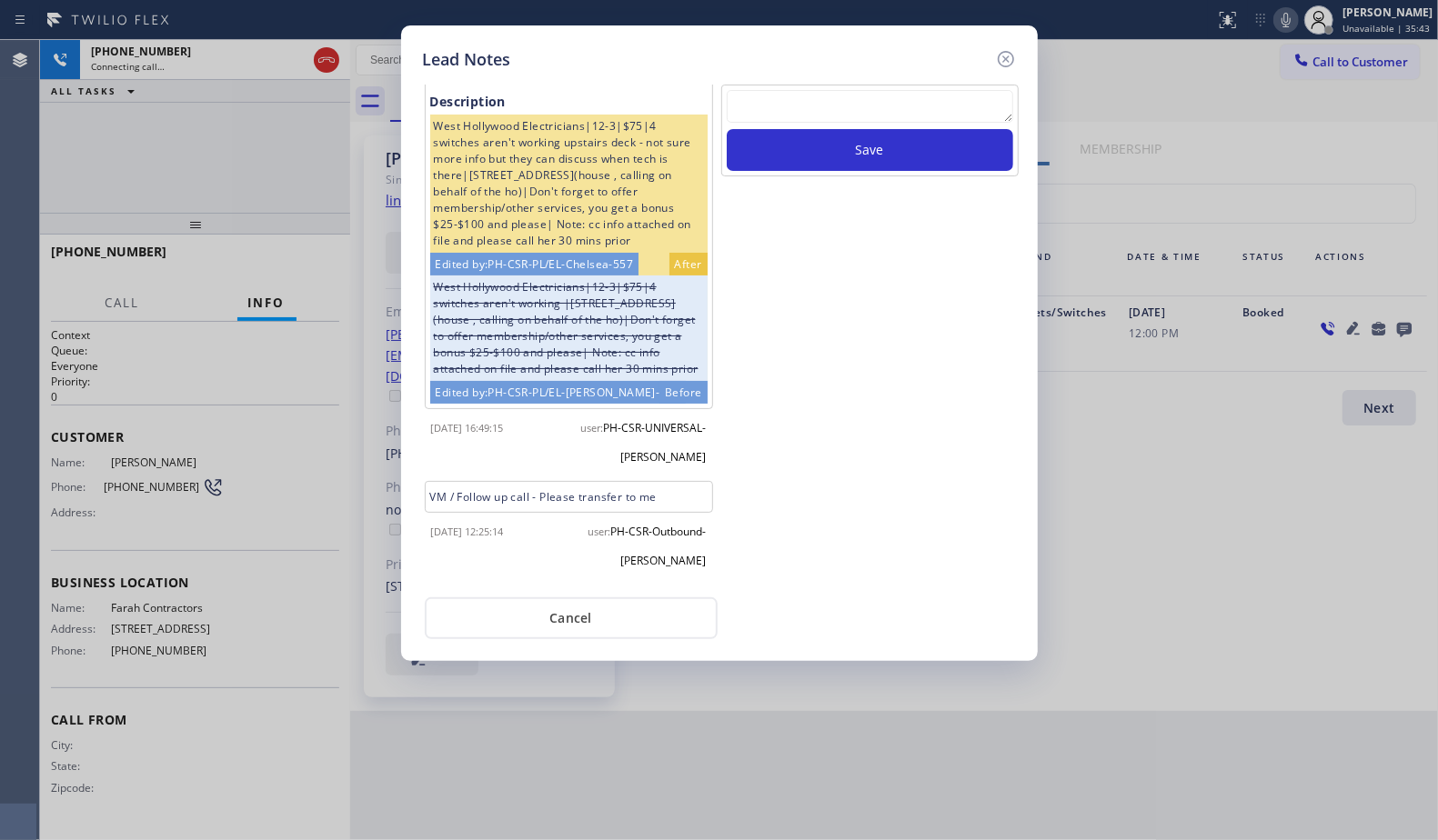
scroll to position [34, 0]
click at [1014, 56] on icon at bounding box center [1006, 60] width 22 height 22
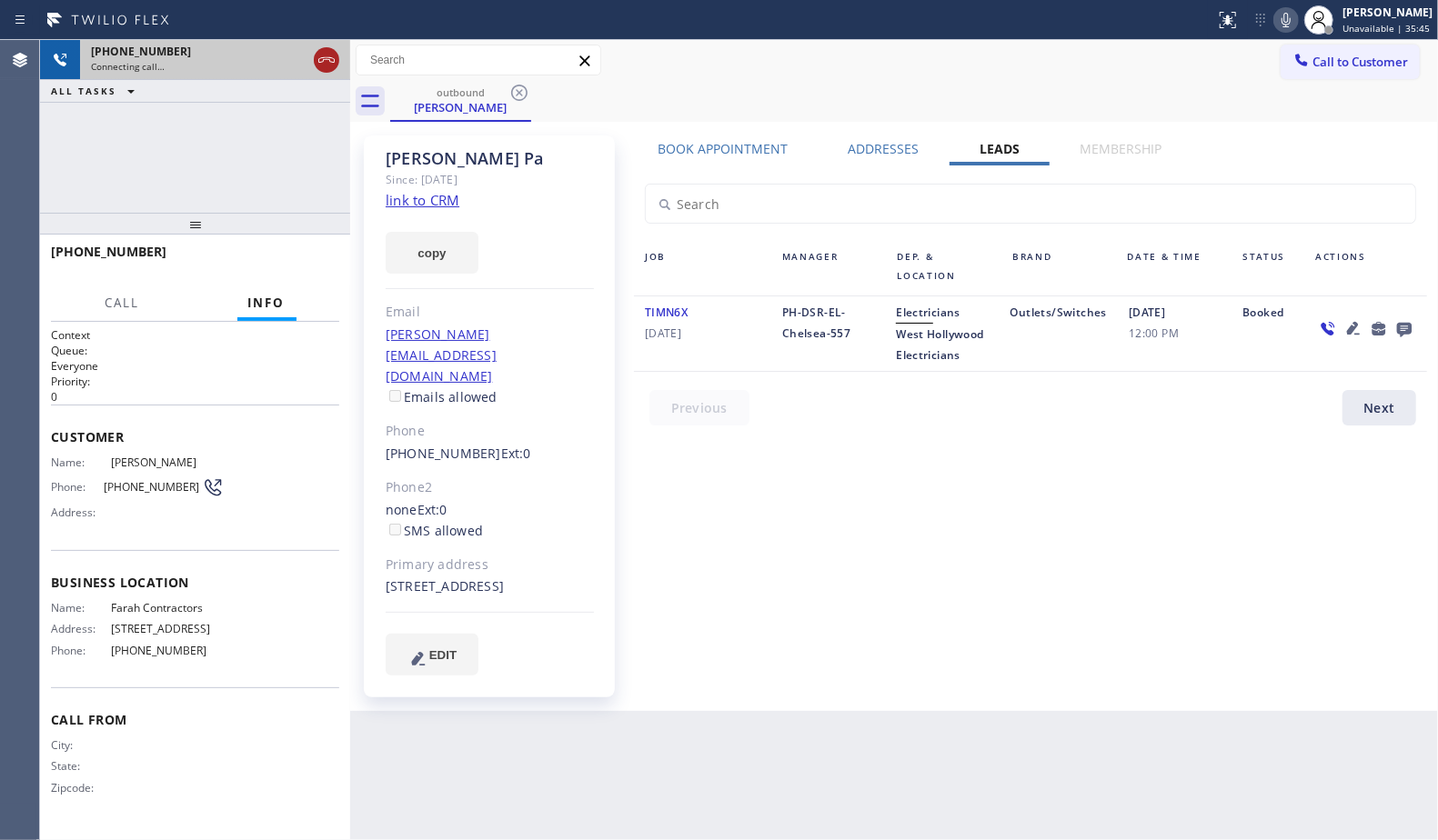
click at [319, 59] on icon at bounding box center [327, 60] width 17 height 6
click at [531, 103] on div "outbound [PERSON_NAME]" at bounding box center [461, 101] width 141 height 41
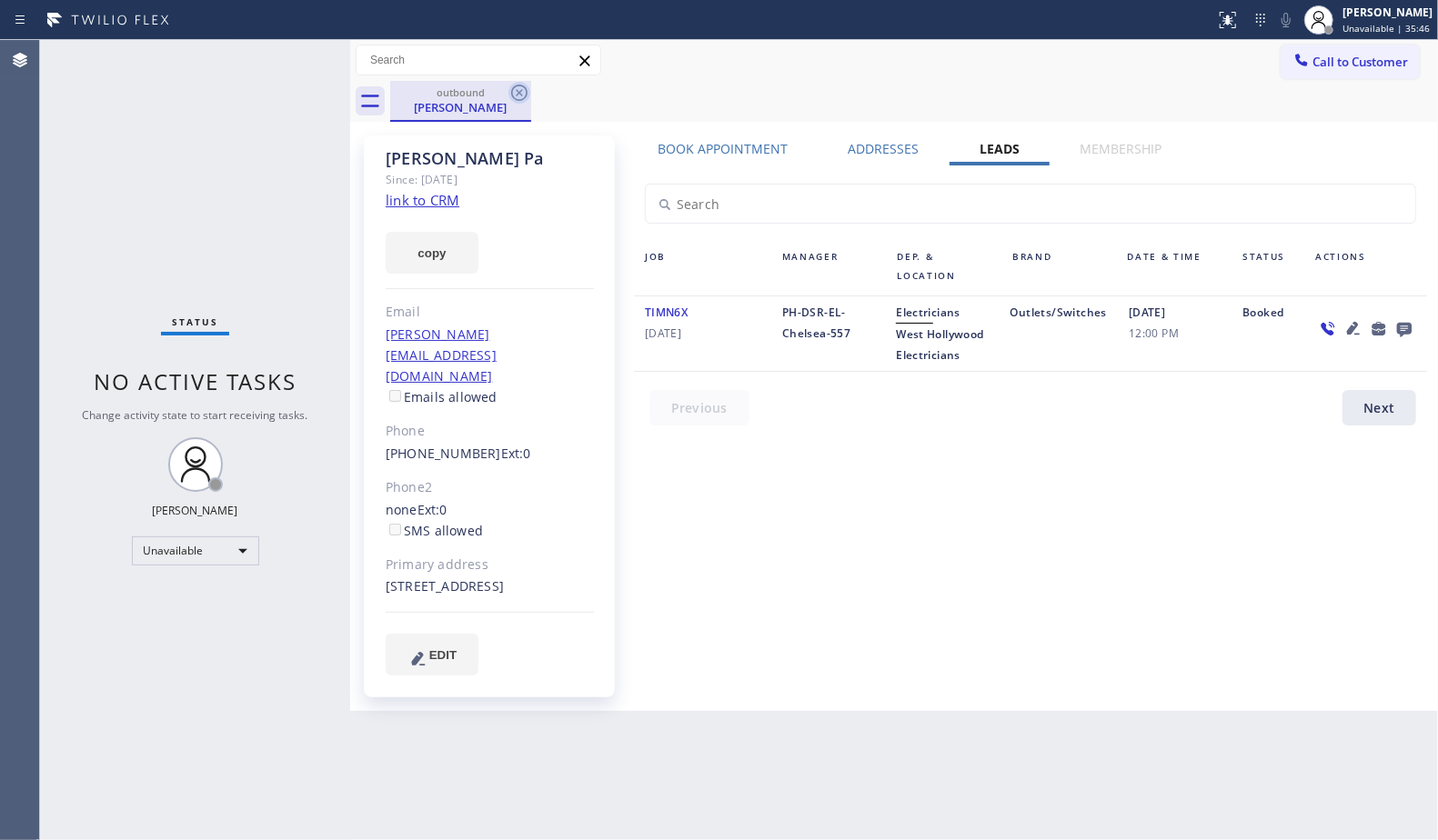
click at [526, 93] on icon at bounding box center [520, 93] width 22 height 22
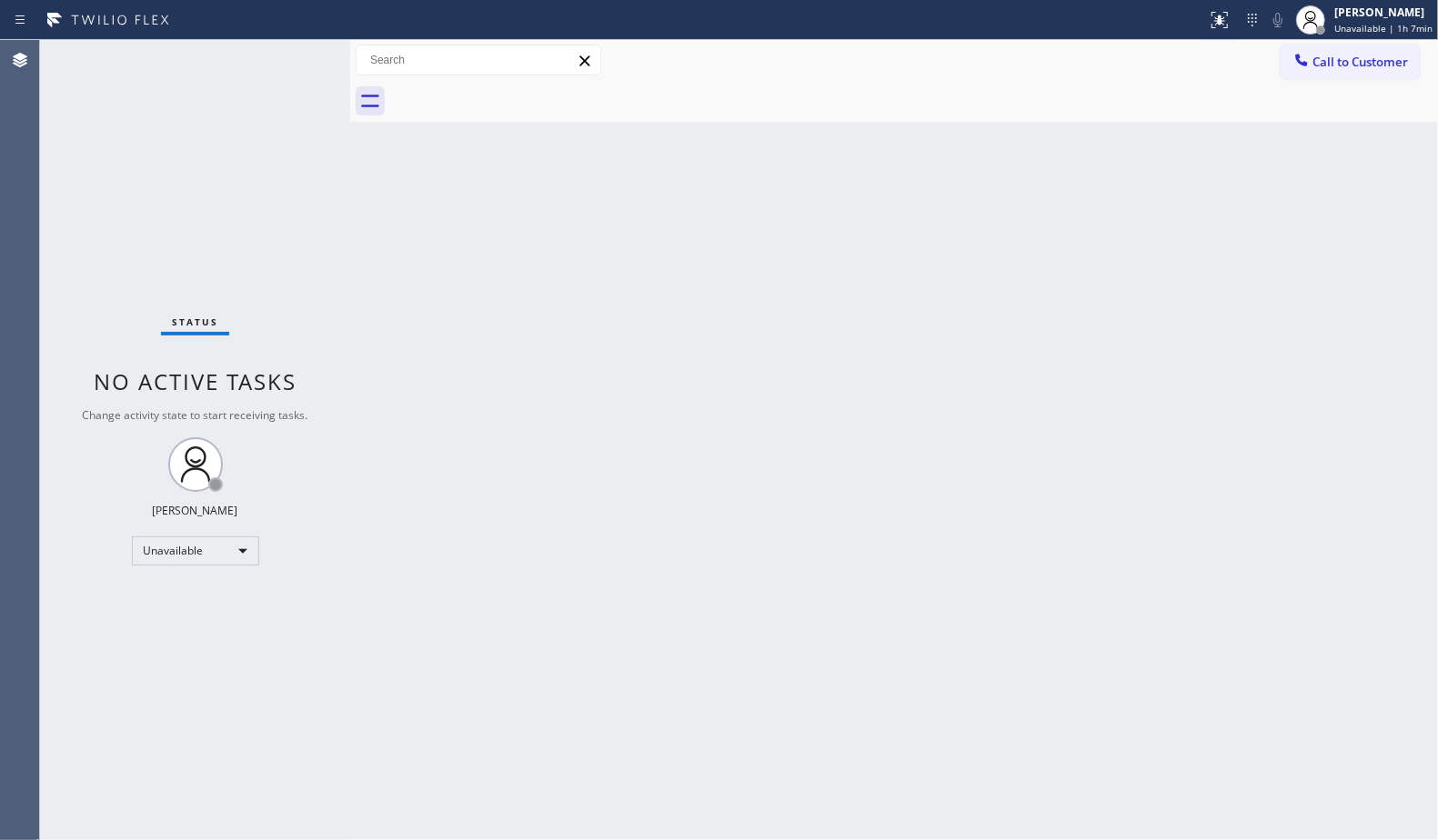
click at [877, 92] on div at bounding box center [914, 101] width 1048 height 41
click at [1330, 59] on span "Call to Customer" at bounding box center [1360, 62] width 95 height 17
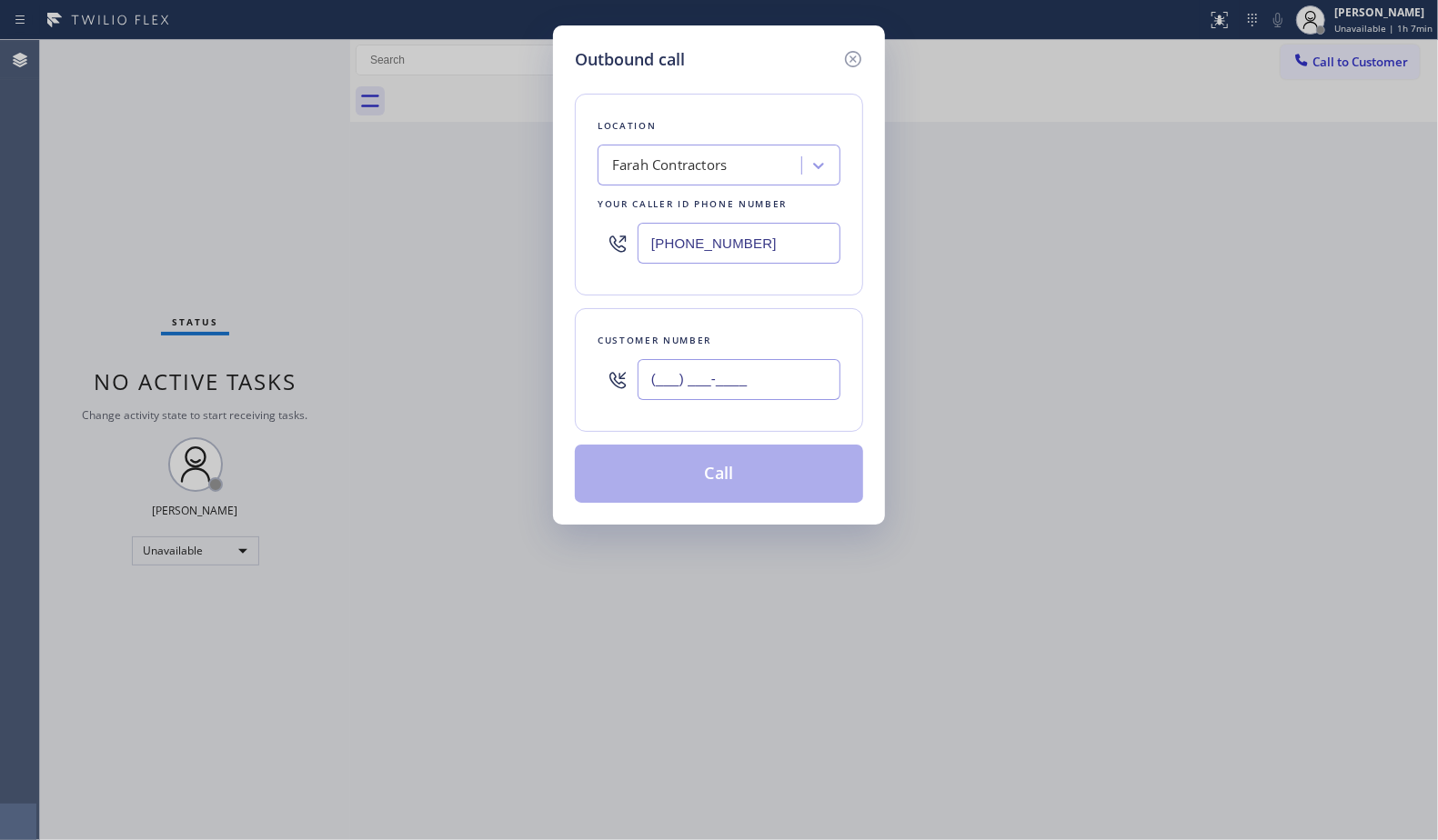
click at [820, 371] on input "(___) ___-____" at bounding box center [738, 379] width 203 height 41
paste input "323) 401-1301"
type input "[PHONE_NUMBER]"
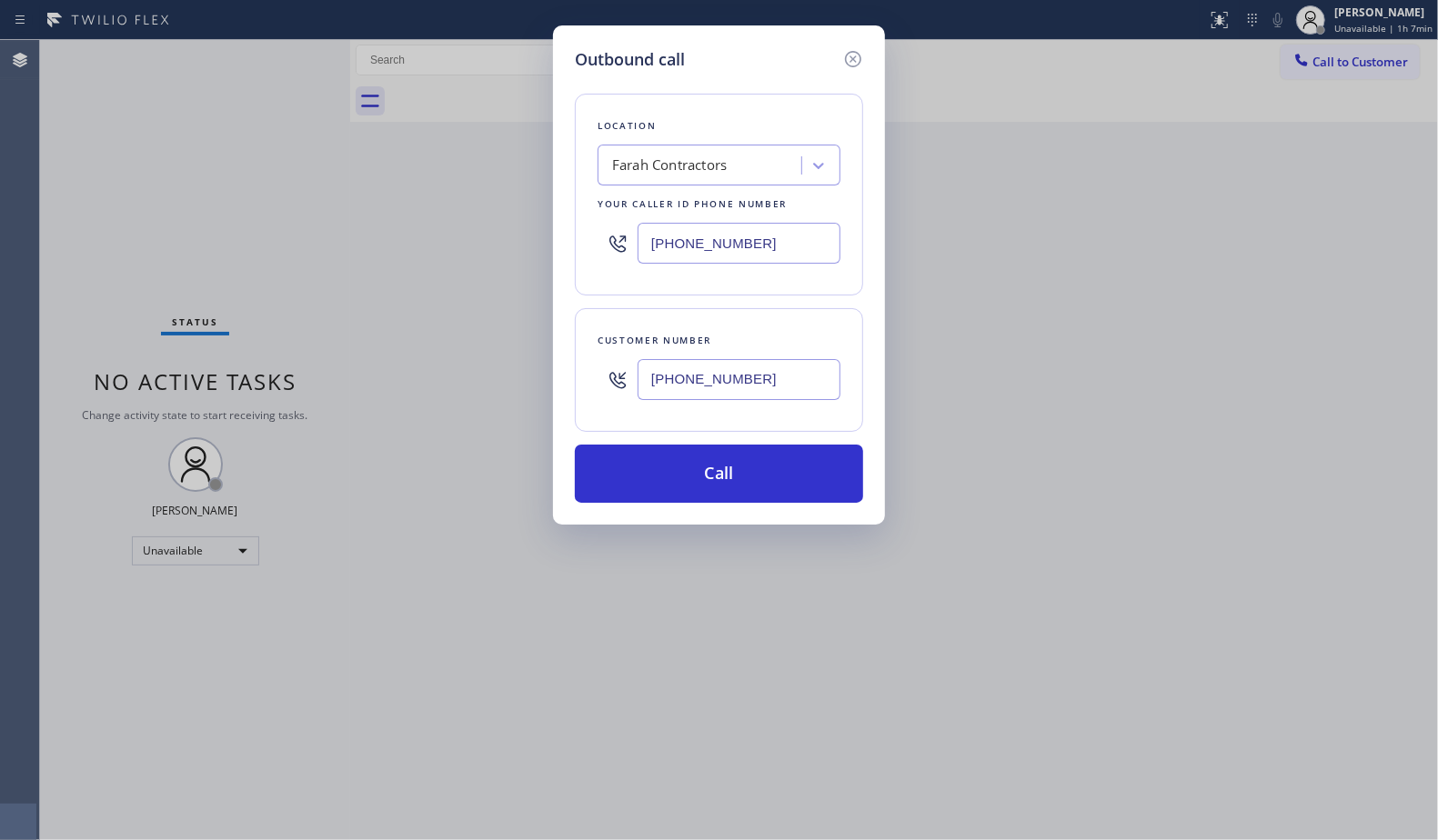
drag, startPoint x: 795, startPoint y: 256, endPoint x: 568, endPoint y: 244, distance: 227.3
click at [568, 244] on div "Outbound call Location Farah Contractors Your caller id phone number [PHONE_NUM…" at bounding box center [719, 275] width 332 height 499
paste input "00) 568-8664"
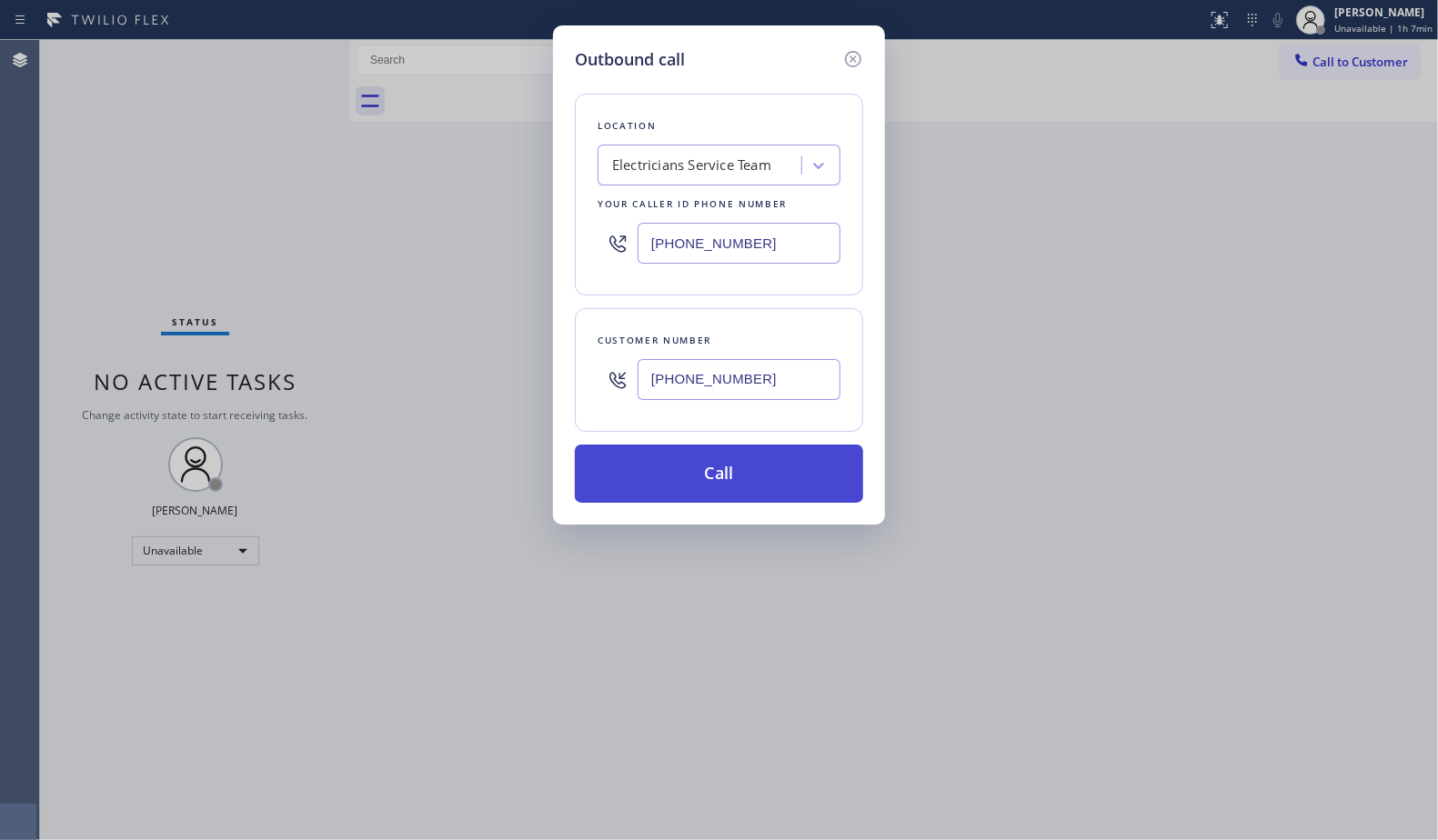
type input "[PHONE_NUMBER]"
drag, startPoint x: 719, startPoint y: 448, endPoint x: 737, endPoint y: 413, distance: 39.4
click at [722, 448] on button "Call" at bounding box center [719, 473] width 288 height 58
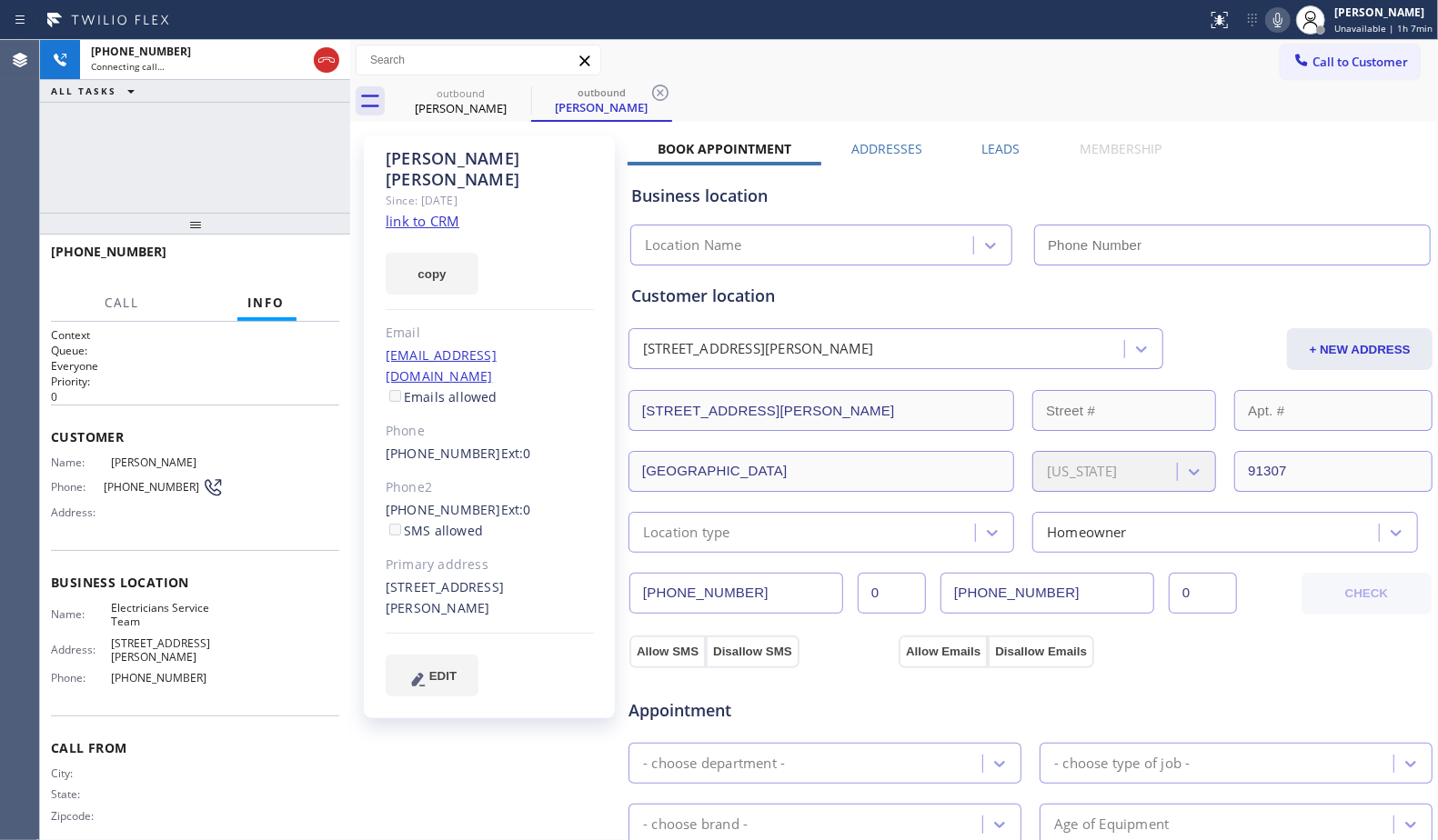
type input "[PHONE_NUMBER]"
click at [660, 93] on icon at bounding box center [660, 93] width 17 height 17
click at [740, 73] on div "Call to Customer Outbound call Location Electricians Service Team Your caller i…" at bounding box center [893, 61] width 1088 height 32
click at [282, 151] on div "[PHONE_NUMBER] Connecting call… ALL TASKS ALL TASKS ACTIVE TASKS TASKS IN WRAP …" at bounding box center [196, 127] width 310 height 173
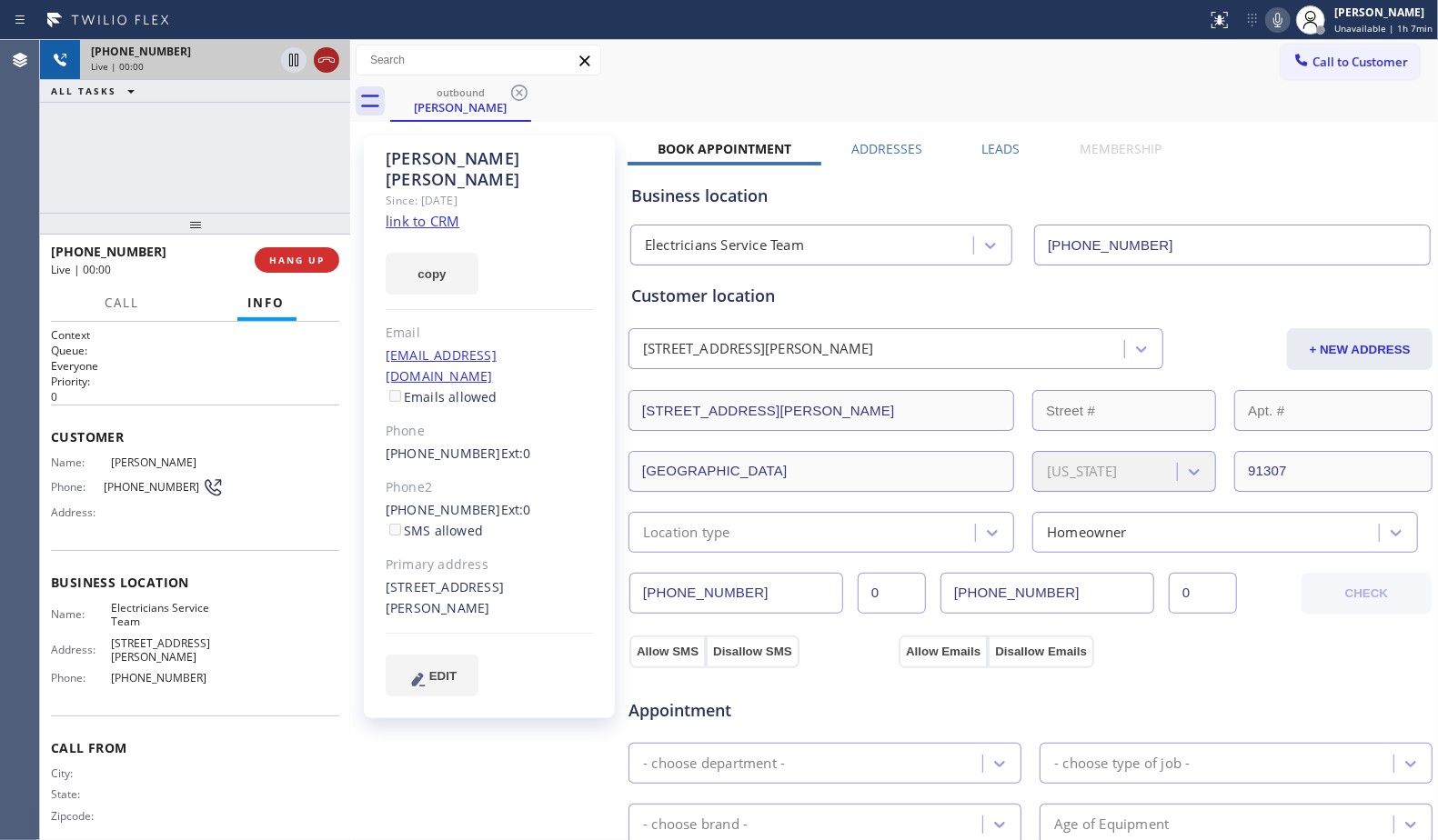
click at [326, 57] on icon at bounding box center [327, 60] width 17 height 6
click at [299, 250] on button "HANG UP" at bounding box center [297, 260] width 84 height 26
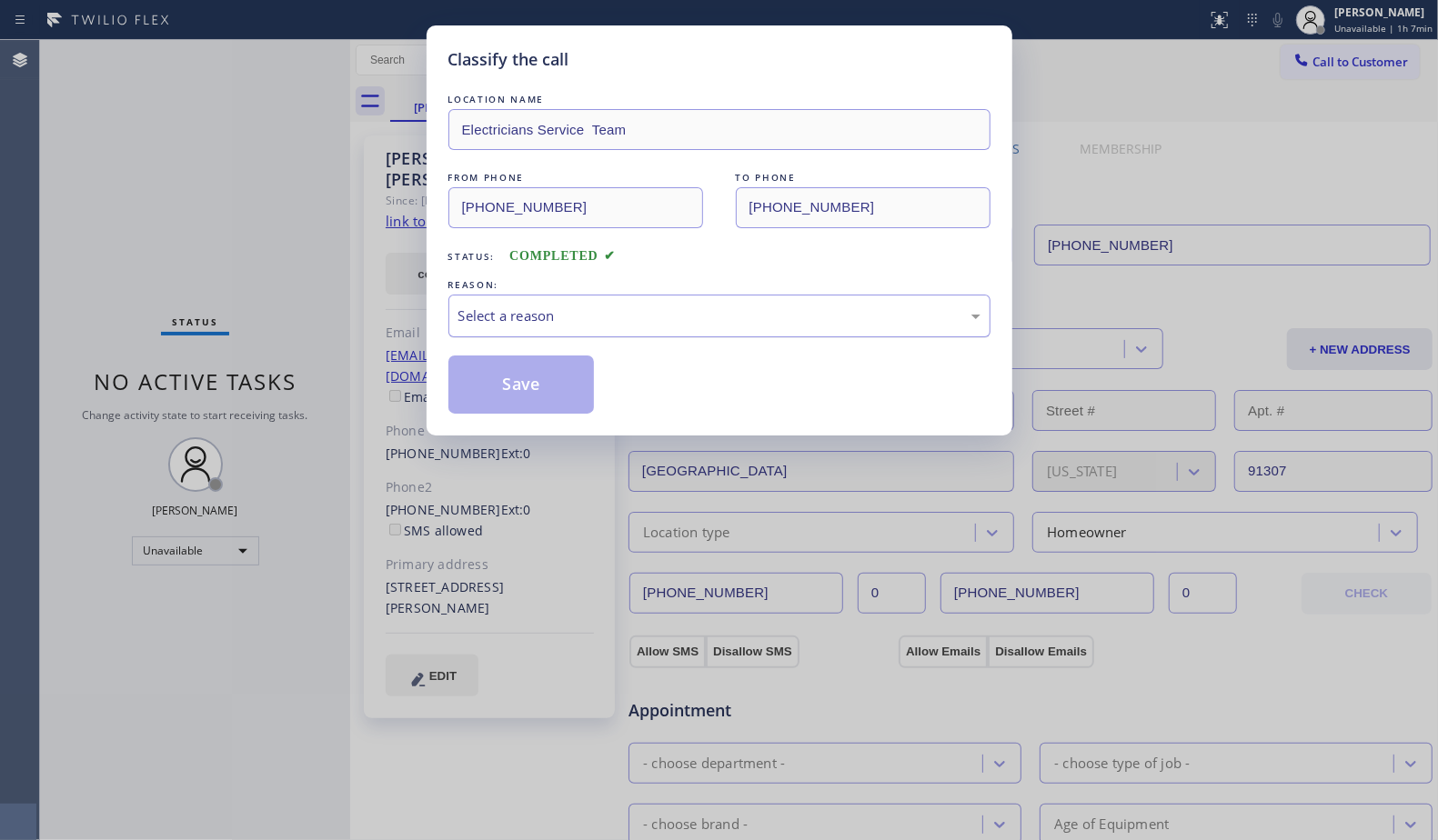
click at [542, 312] on div "Select a reason" at bounding box center [719, 316] width 522 height 21
click at [532, 385] on button "Save" at bounding box center [521, 384] width 146 height 58
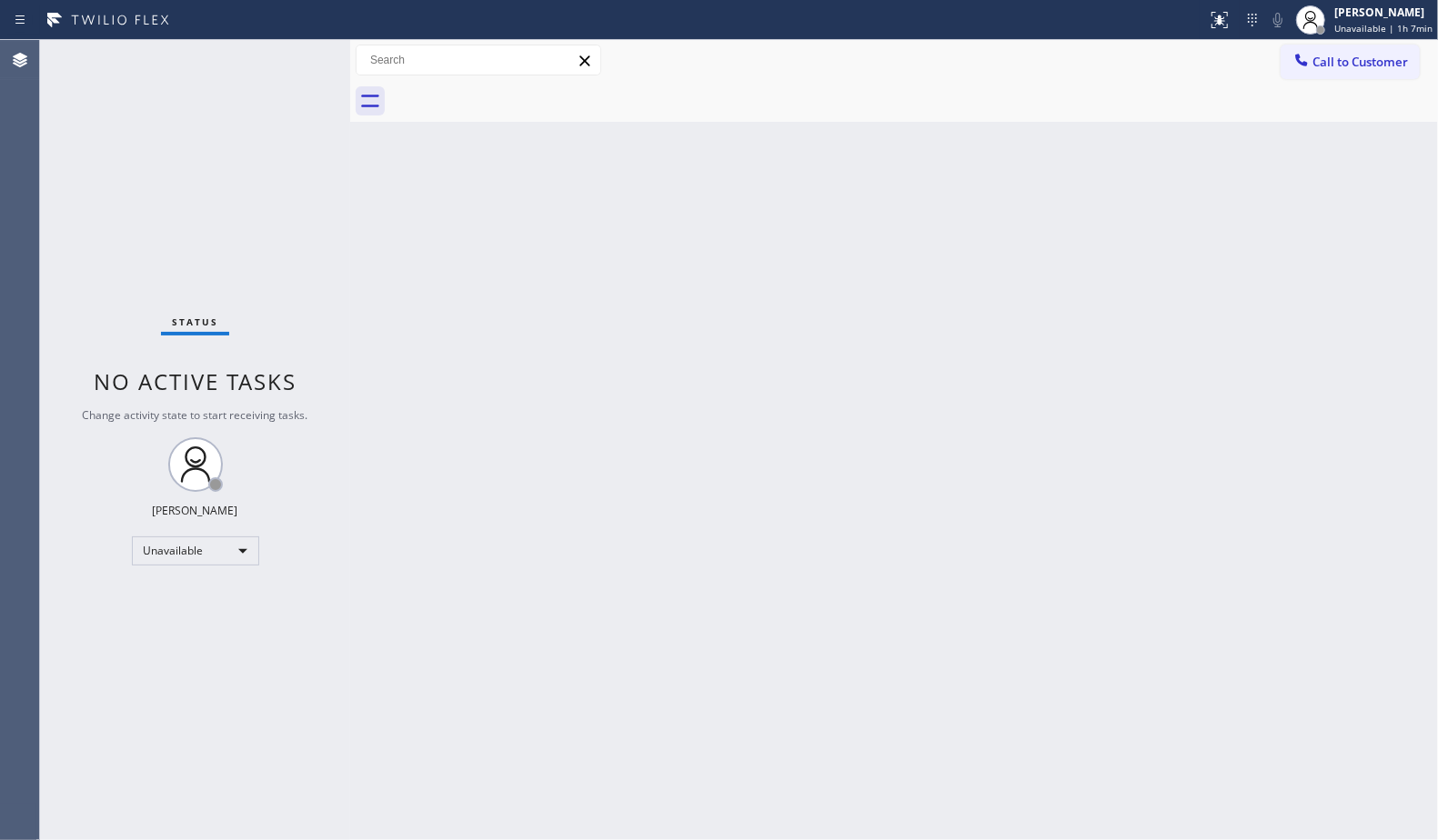
click at [1315, 77] on button "Call to Customer" at bounding box center [1351, 62] width 140 height 35
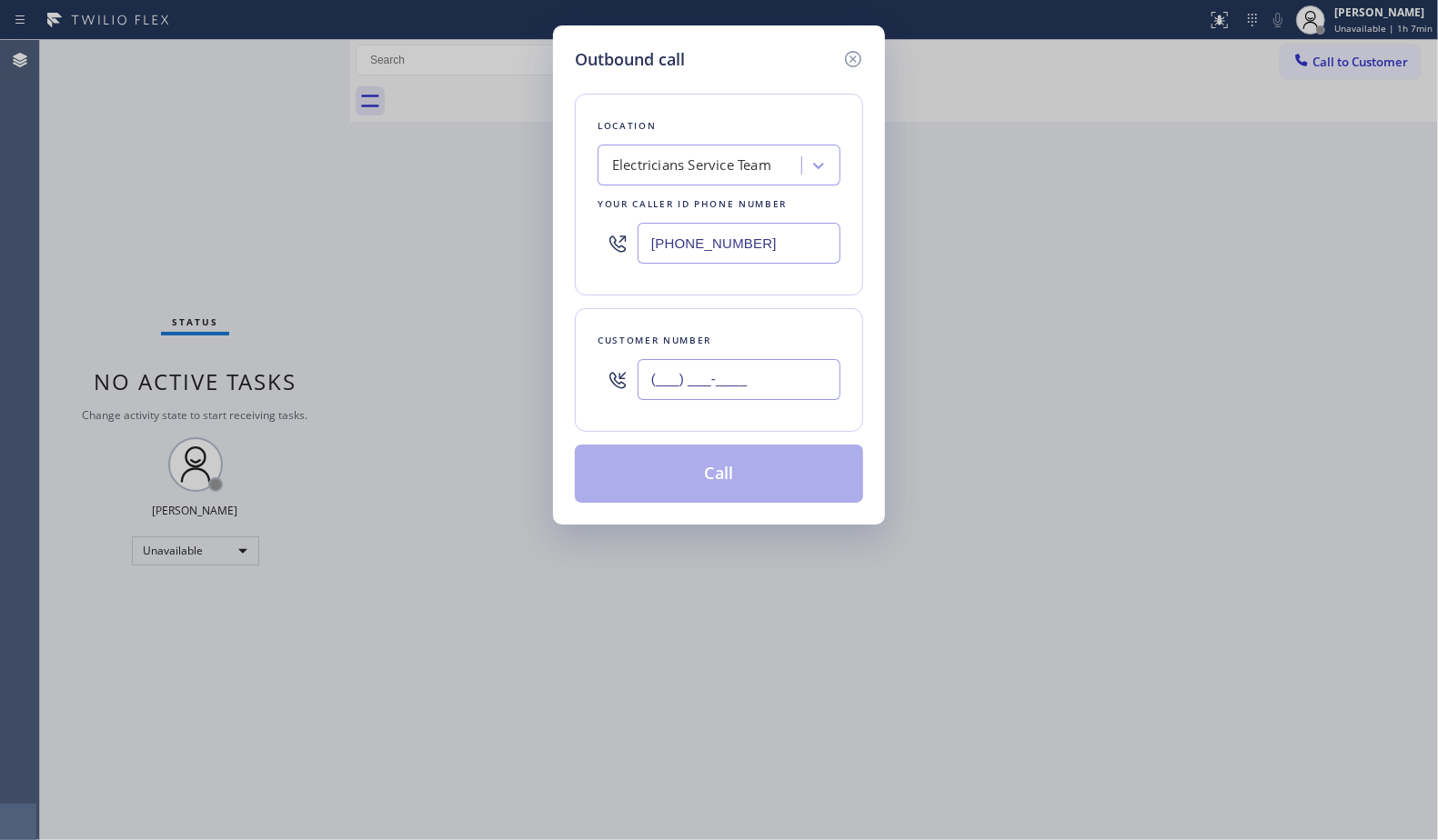
click at [817, 381] on input "(___) ___-____" at bounding box center [738, 379] width 203 height 41
paste input "626) 399-9154"
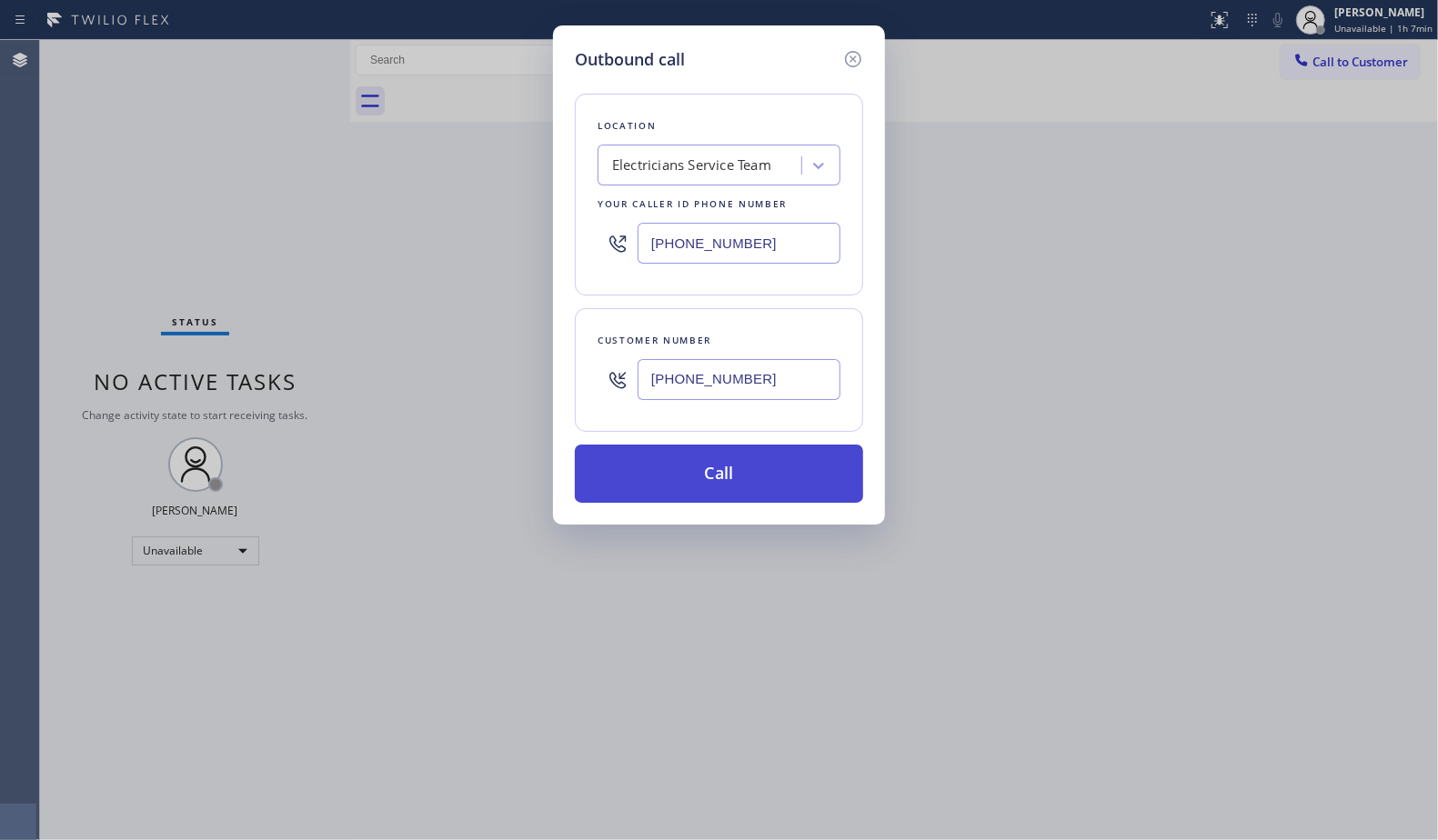
type input "[PHONE_NUMBER]"
click at [716, 485] on button "Call" at bounding box center [719, 473] width 288 height 58
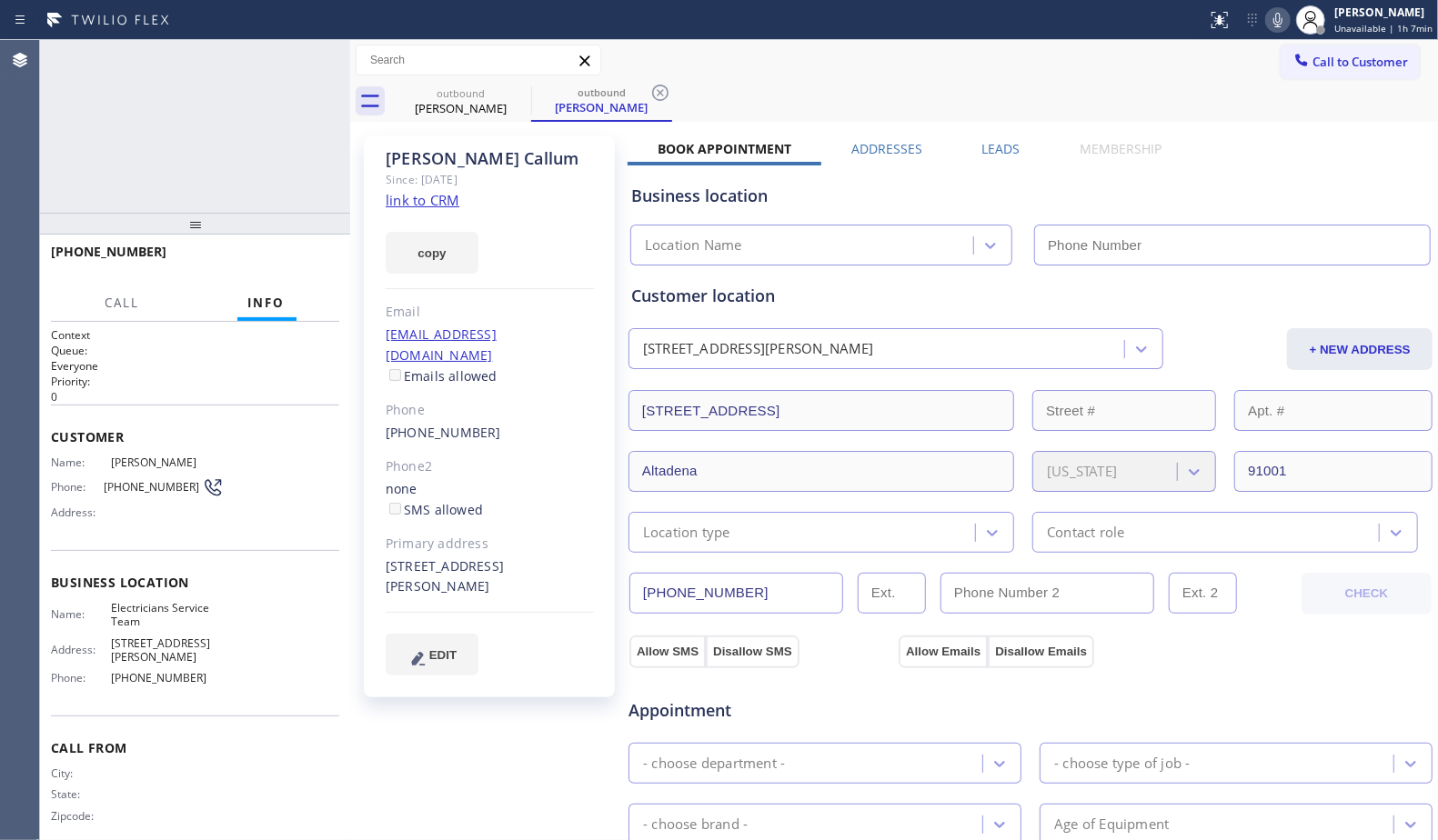
type input "[PHONE_NUMBER]"
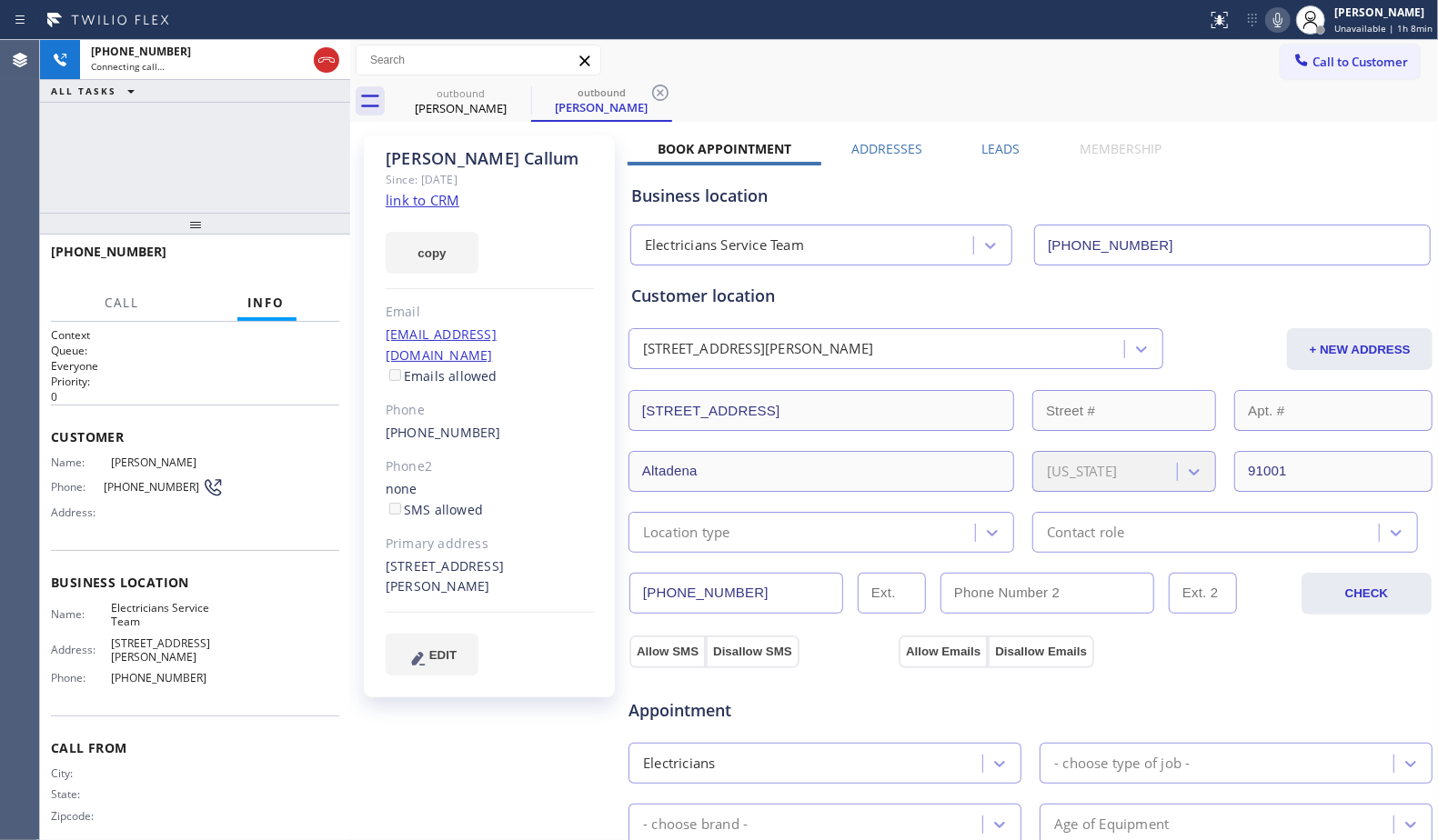
click at [987, 150] on label "Leads" at bounding box center [1002, 149] width 39 height 17
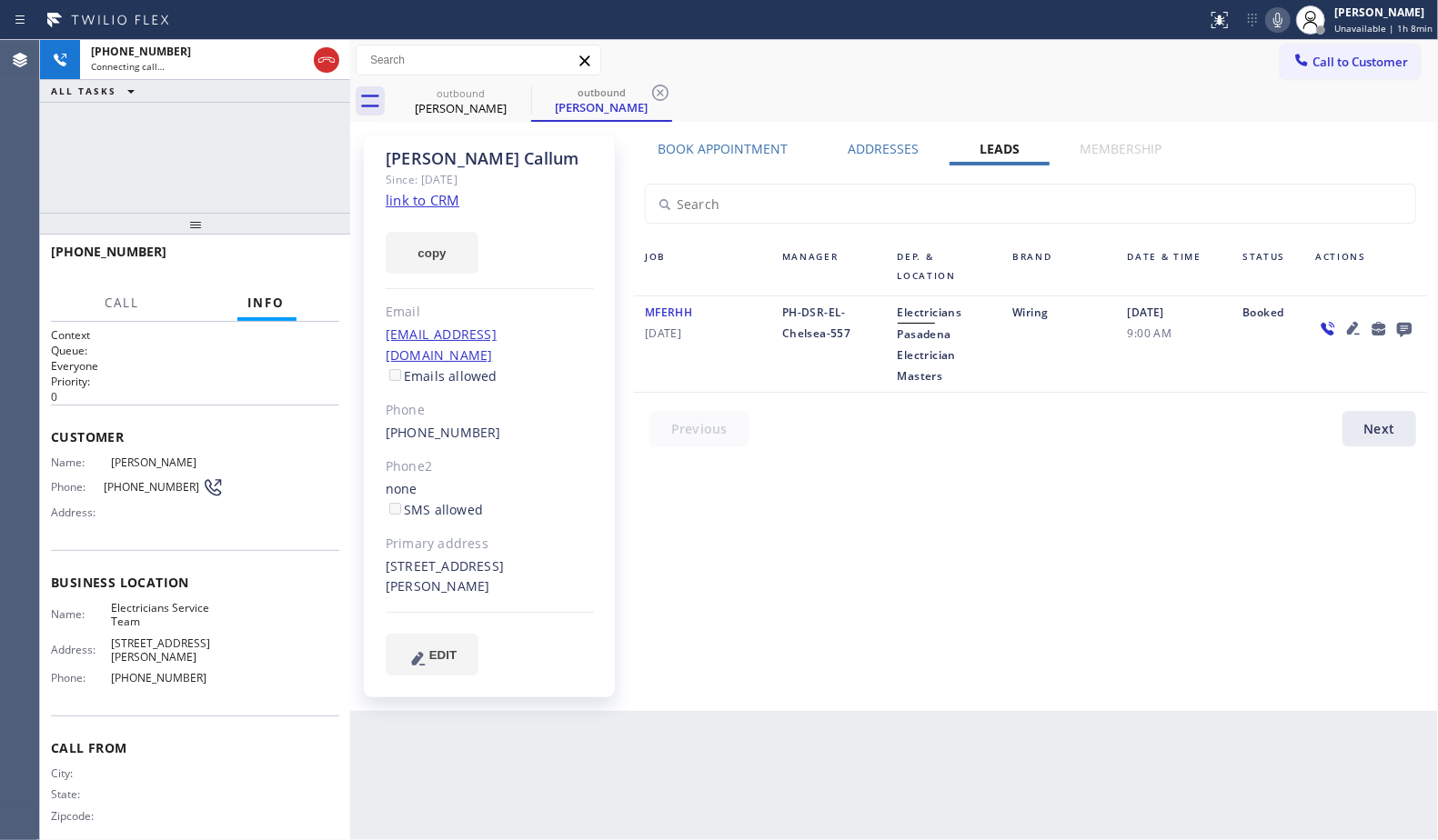
click at [1399, 327] on icon at bounding box center [1405, 329] width 22 height 23
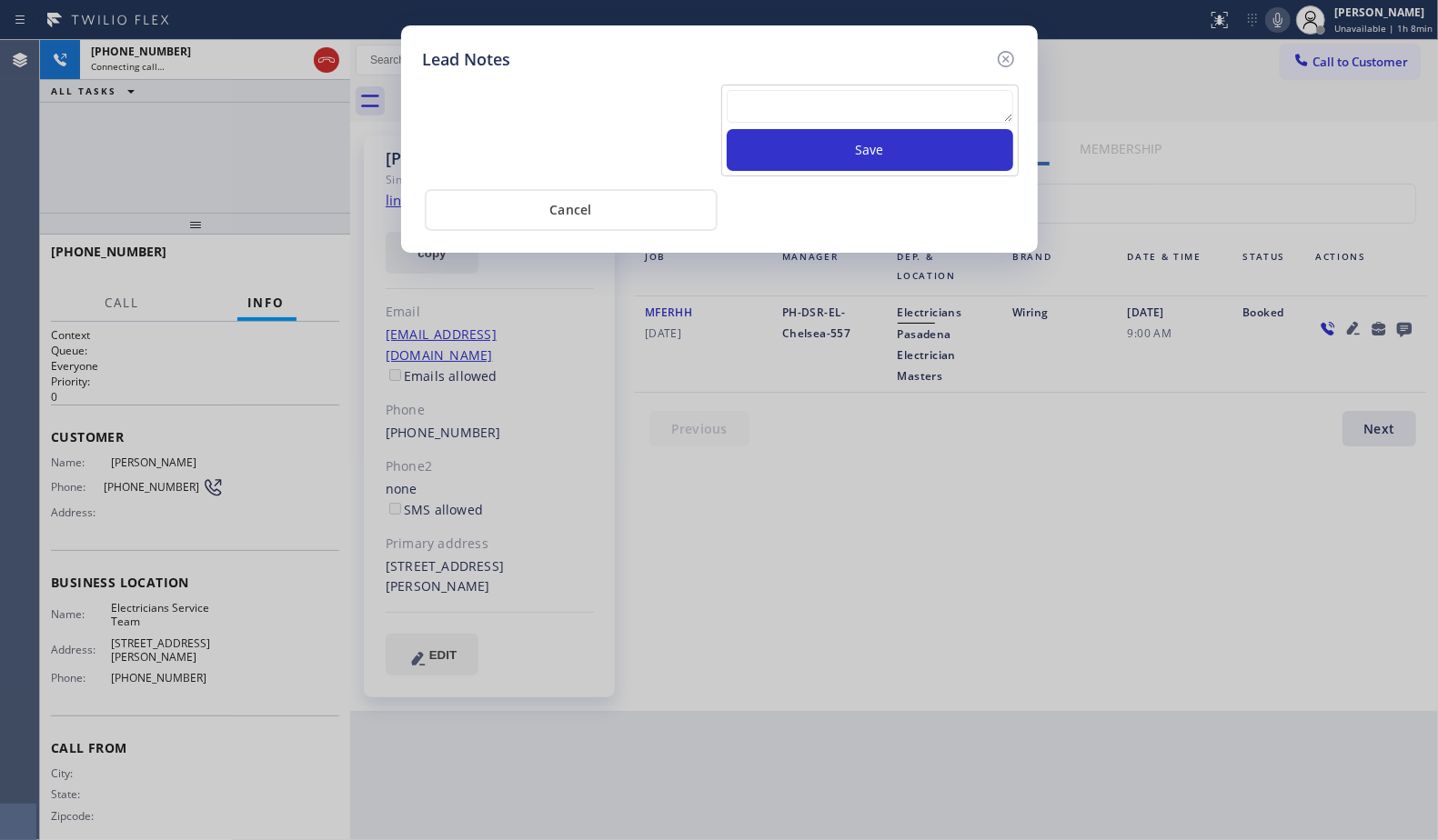
click at [925, 118] on textarea at bounding box center [870, 106] width 286 height 33
paste textarea "VM / Follow up call - Please transfer to me"
type textarea "VM / Follow up call - Please transfer to me"
click at [889, 138] on button "Save" at bounding box center [870, 151] width 286 height 42
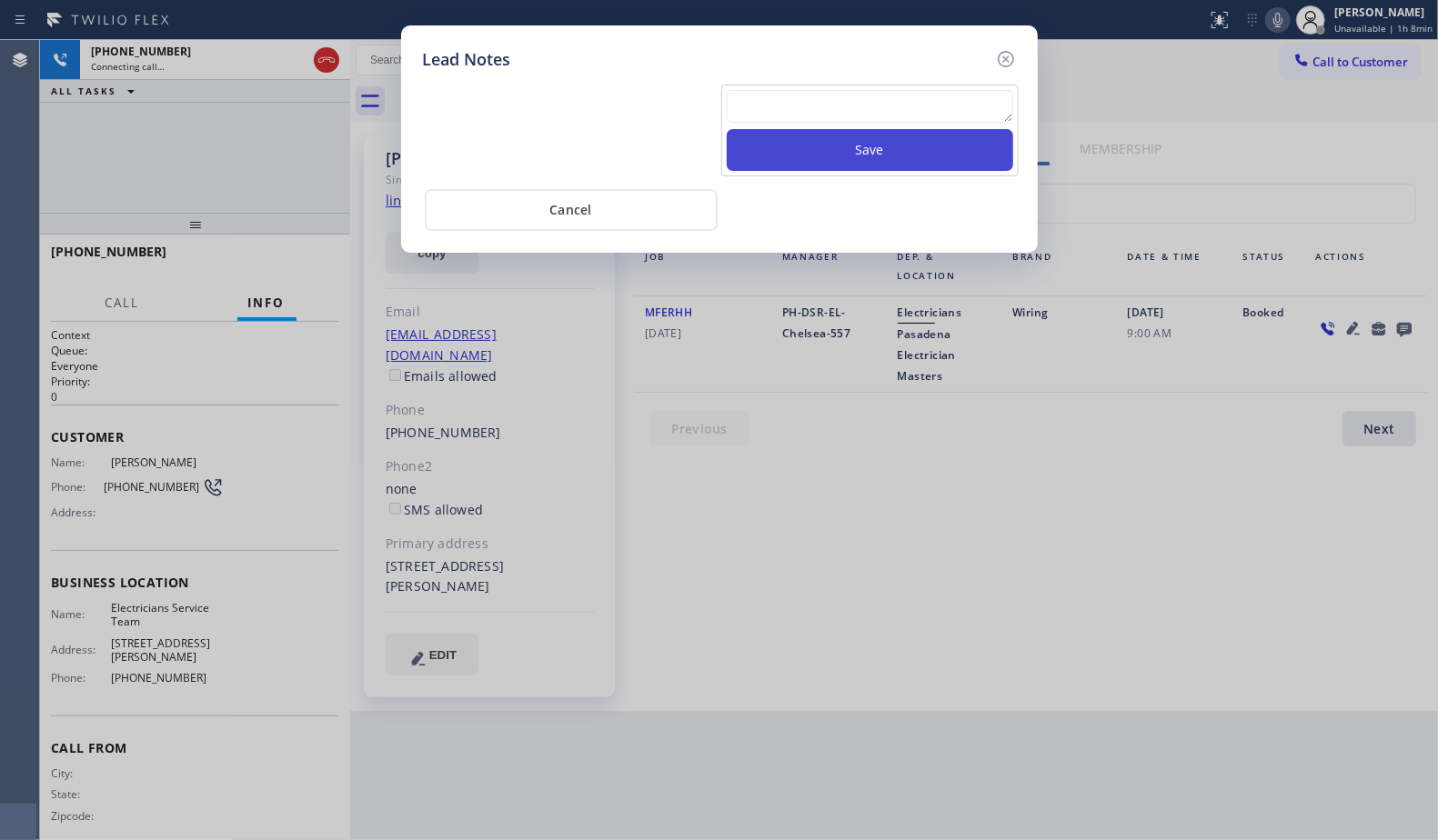
scroll to position [0, 0]
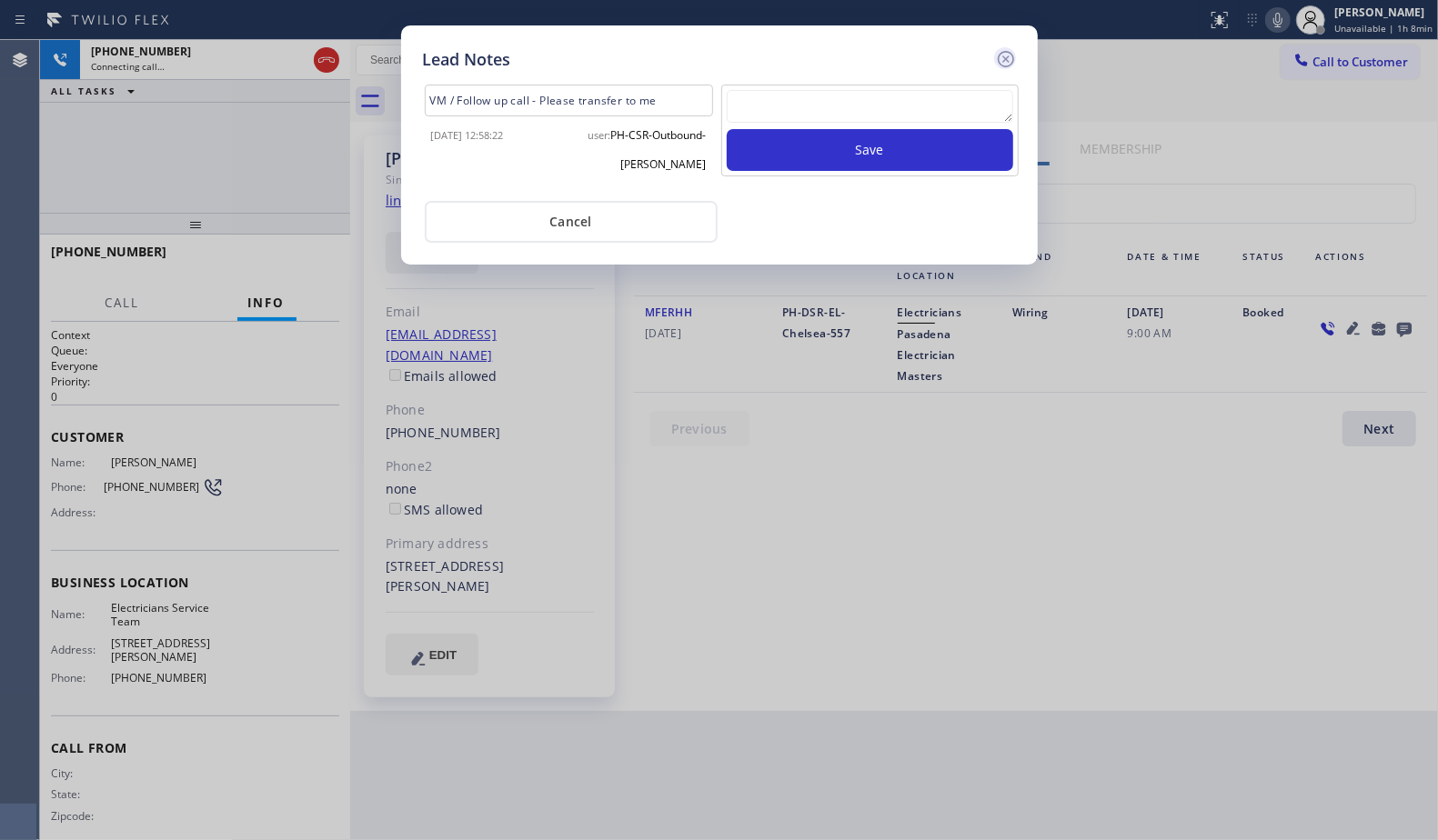
click at [1007, 54] on icon at bounding box center [1006, 60] width 22 height 22
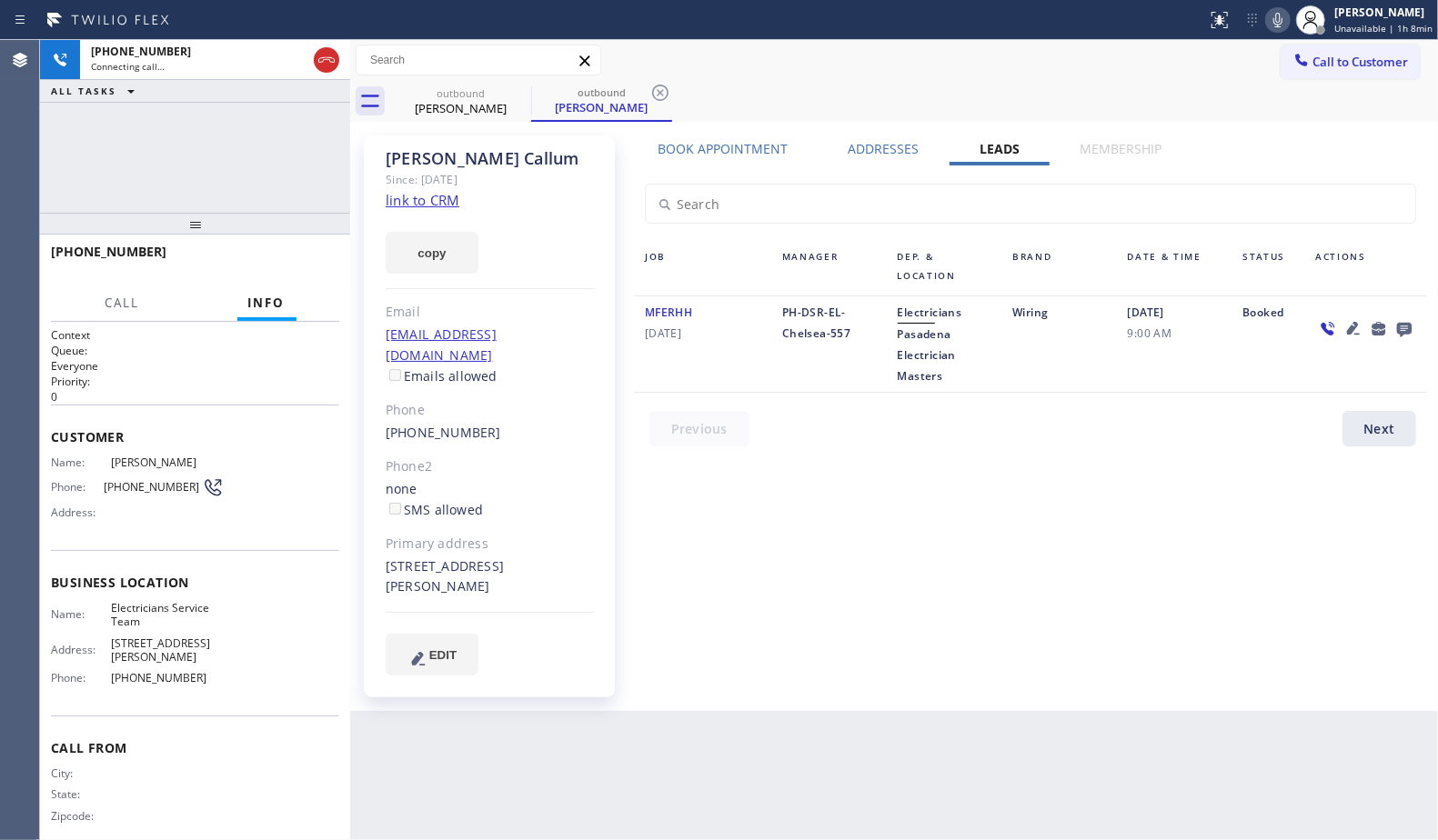
click at [856, 94] on div "outbound [PERSON_NAME] outbound [PERSON_NAME]" at bounding box center [914, 101] width 1048 height 41
click at [661, 96] on icon at bounding box center [660, 93] width 22 height 22
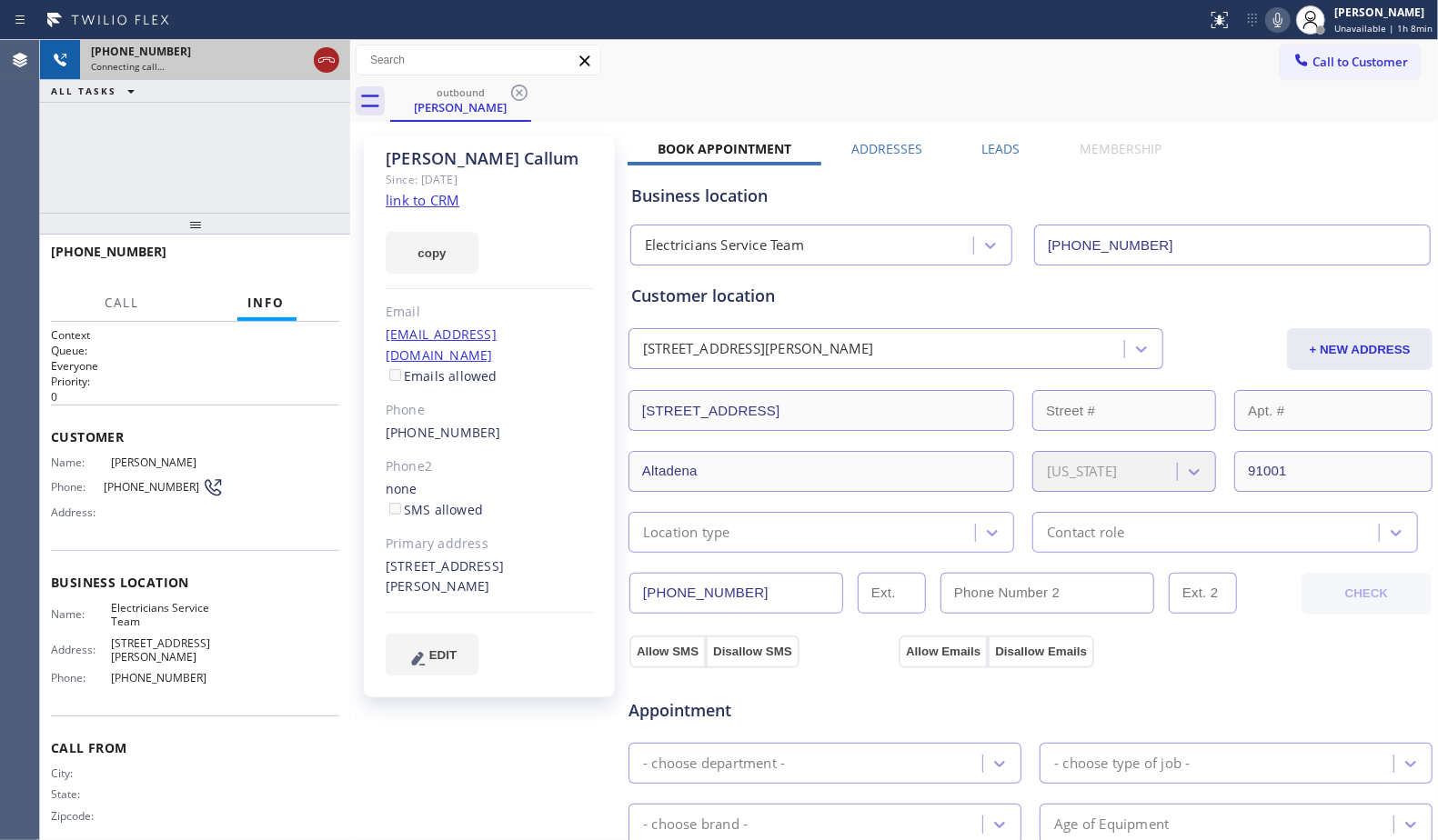
click at [320, 59] on icon at bounding box center [327, 60] width 22 height 22
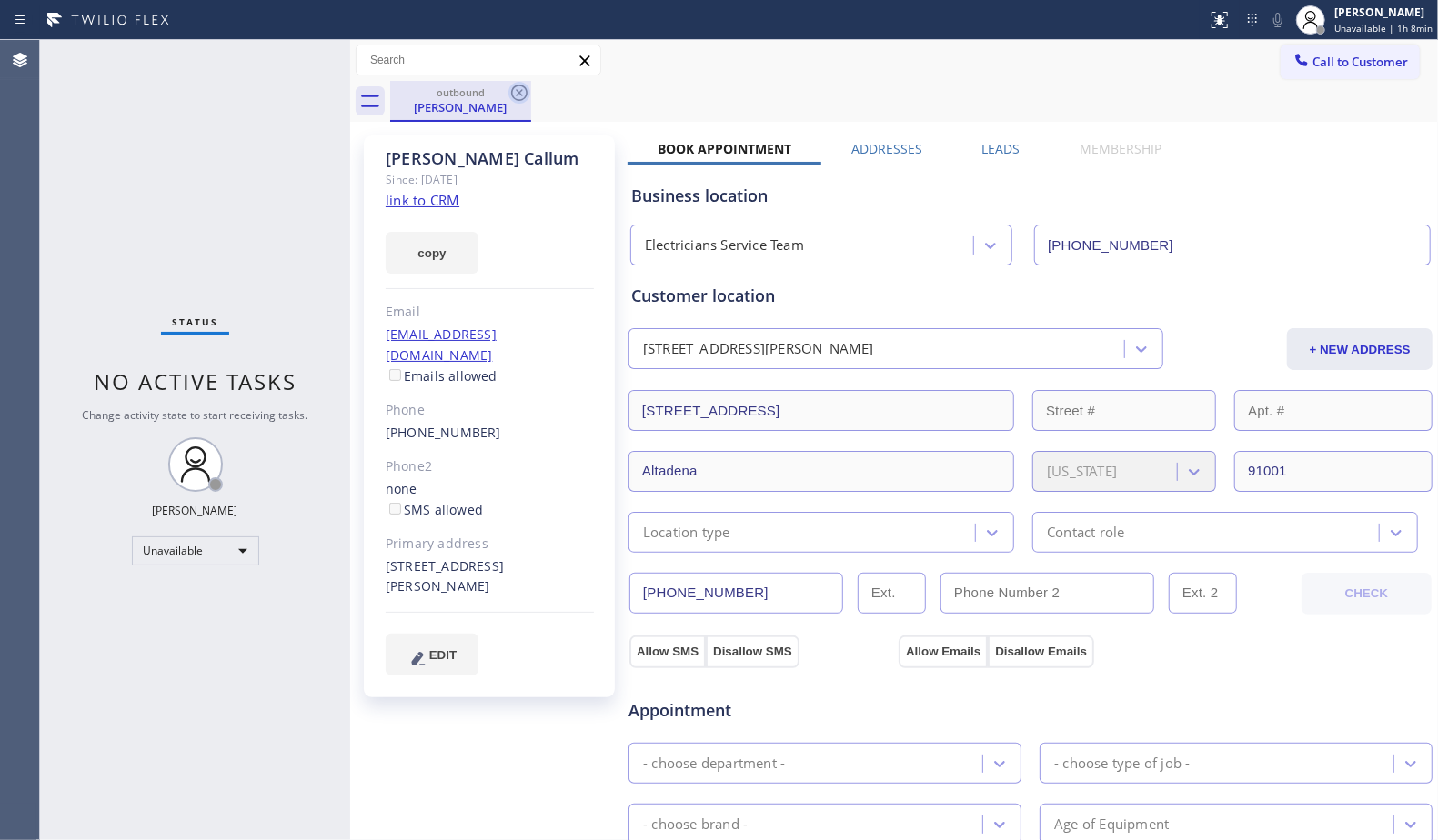
click at [527, 94] on icon at bounding box center [520, 93] width 17 height 17
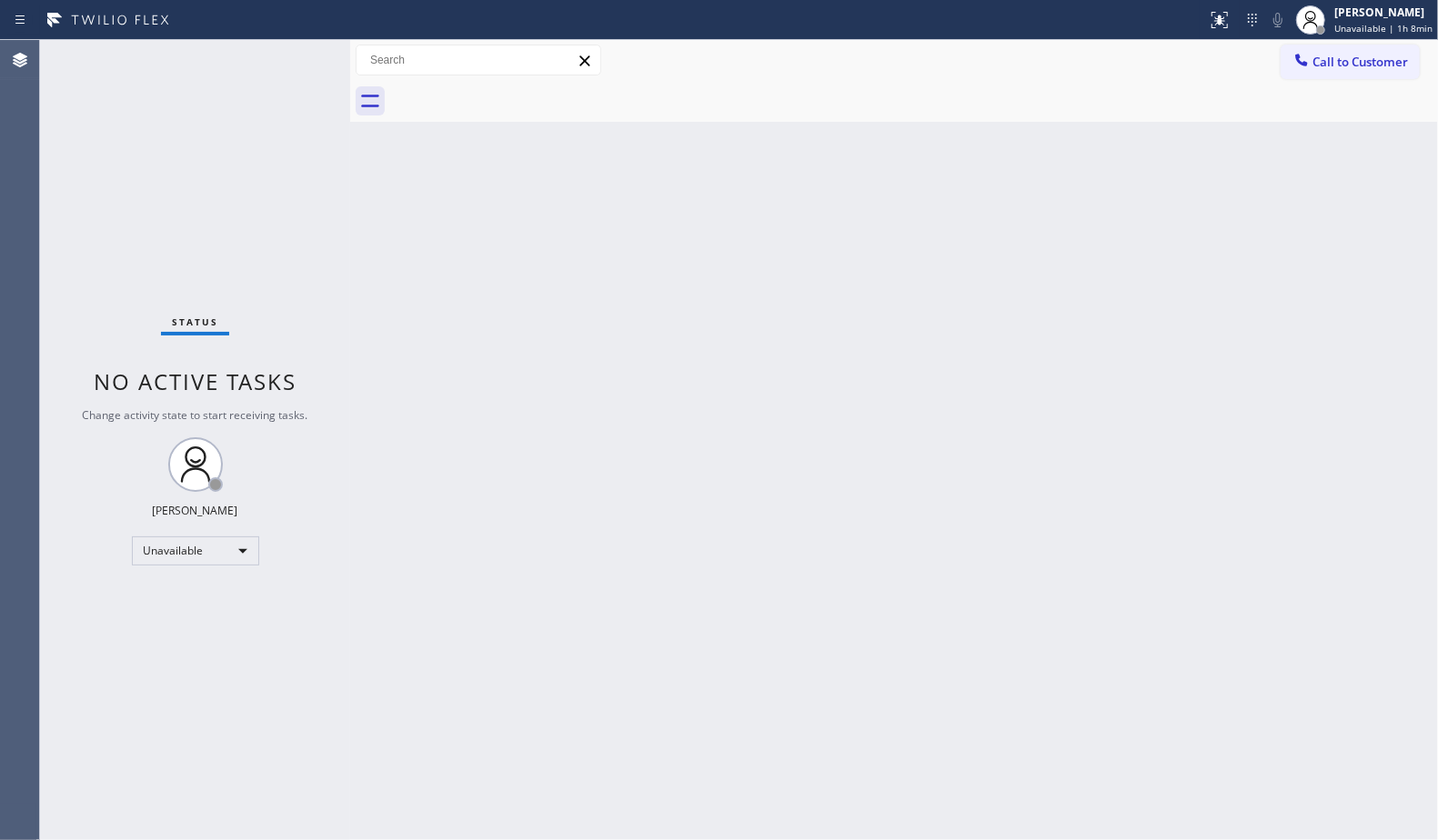
click at [590, 98] on div at bounding box center [914, 101] width 1048 height 41
click at [1302, 50] on icon at bounding box center [1302, 60] width 18 height 18
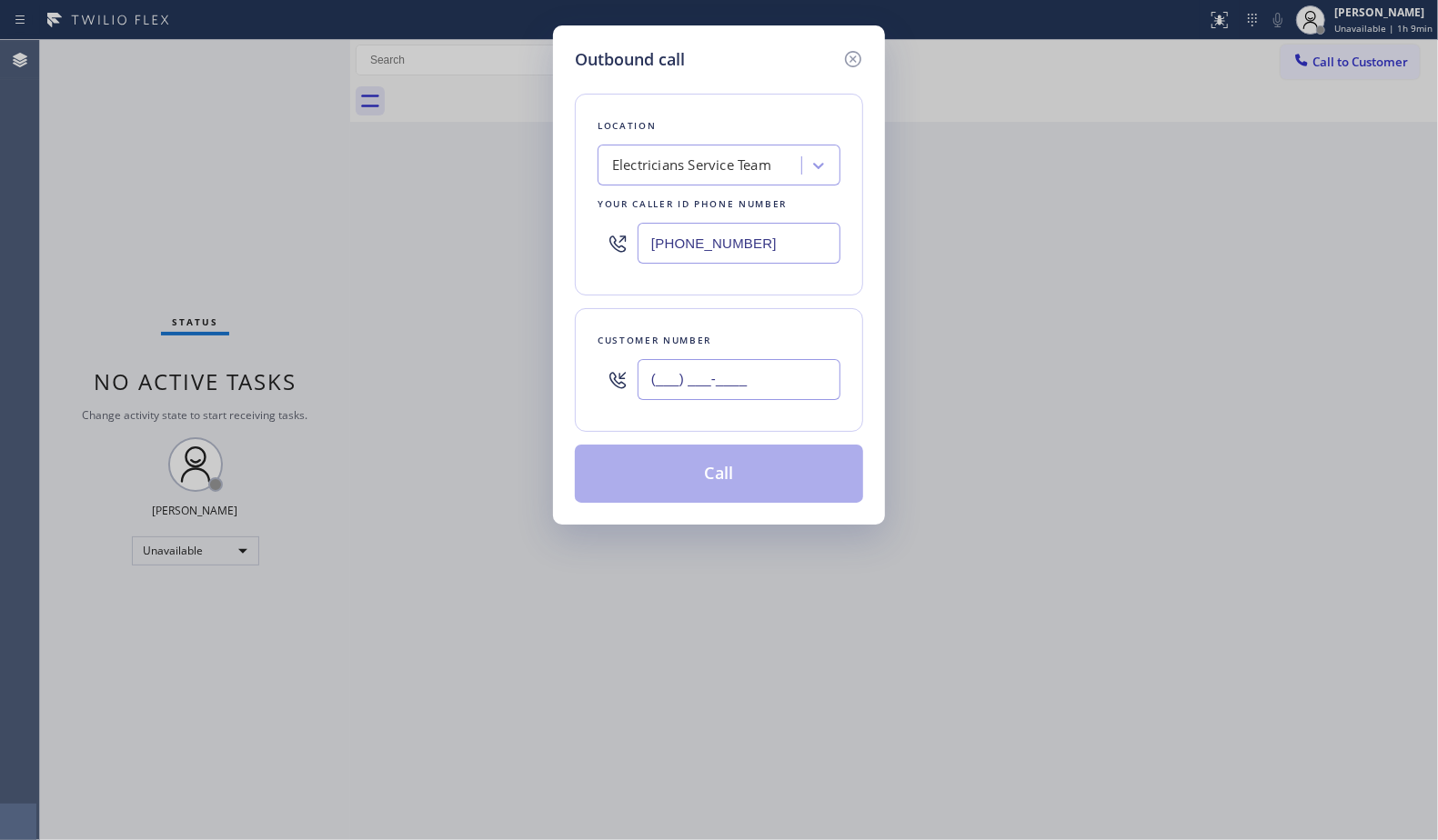
click at [691, 390] on input "(___) ___-____" at bounding box center [738, 379] width 203 height 41
paste input "805) 368-5842"
type input "[PHONE_NUMBER]"
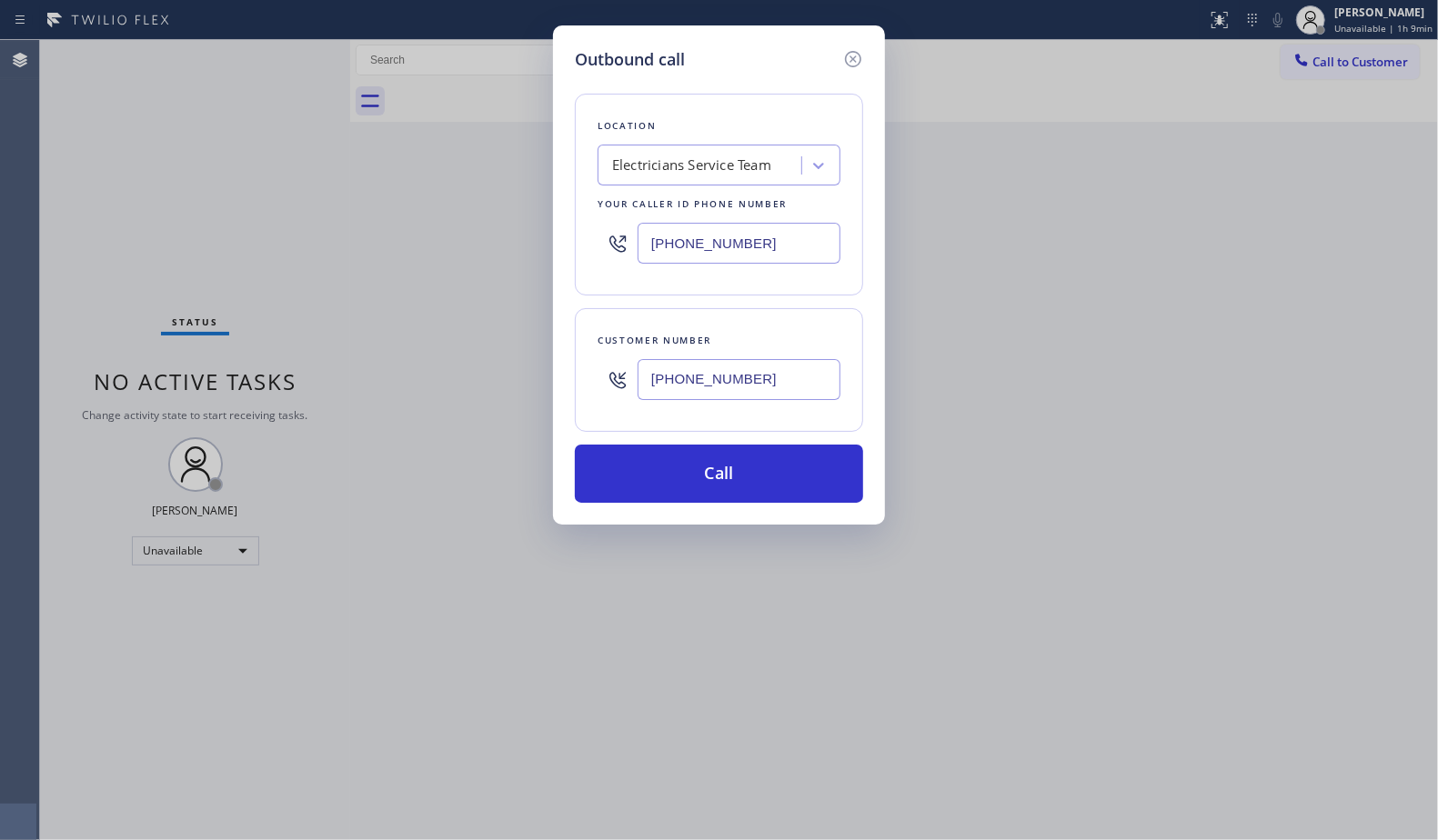
click at [739, 420] on div "Customer number [PHONE_NUMBER]" at bounding box center [719, 370] width 288 height 124
click at [744, 479] on button "Call" at bounding box center [719, 473] width 288 height 58
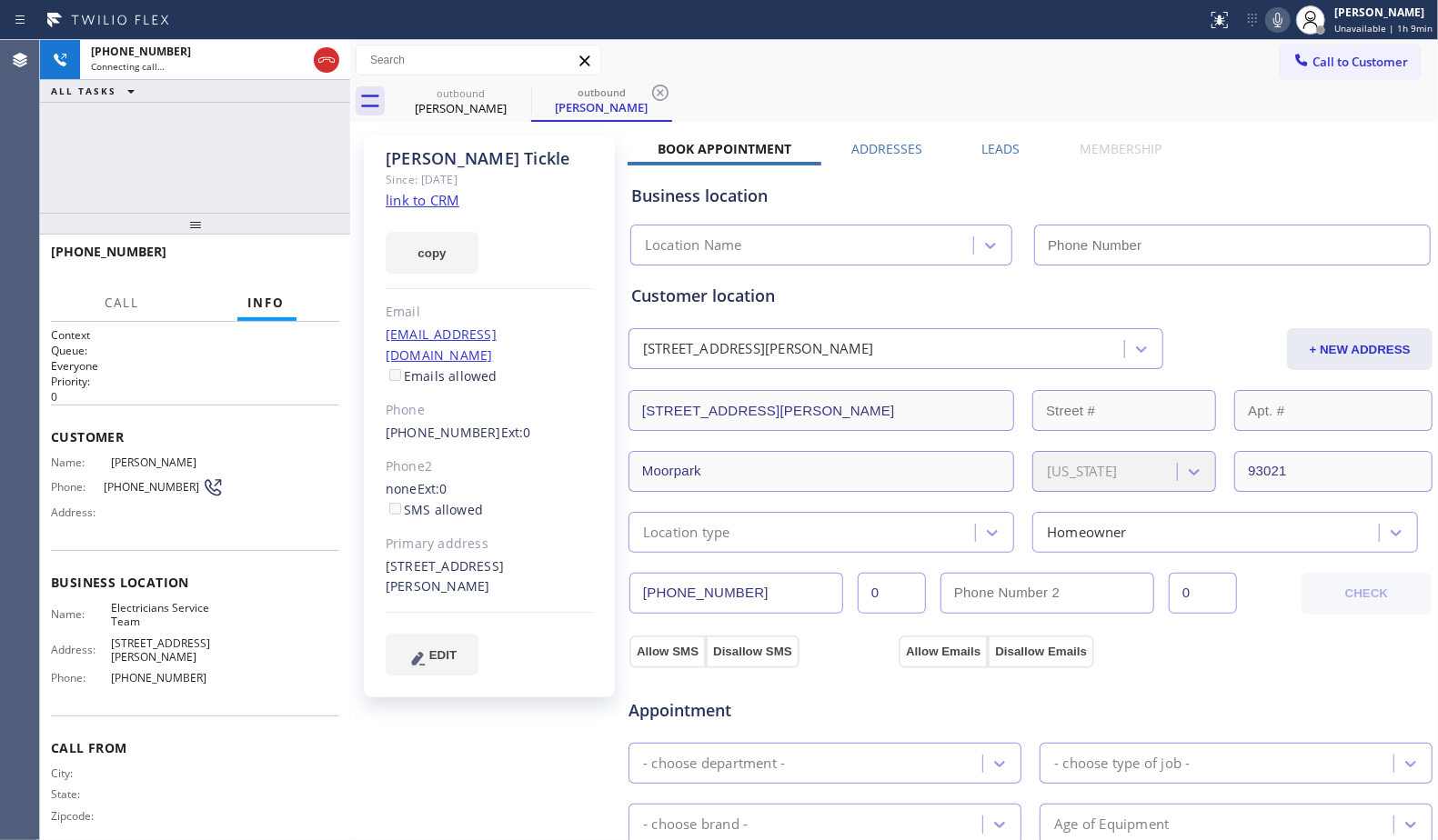
drag, startPoint x: 990, startPoint y: 157, endPoint x: 1015, endPoint y: 171, distance: 28.7
click at [990, 156] on label "Leads" at bounding box center [1002, 149] width 39 height 17
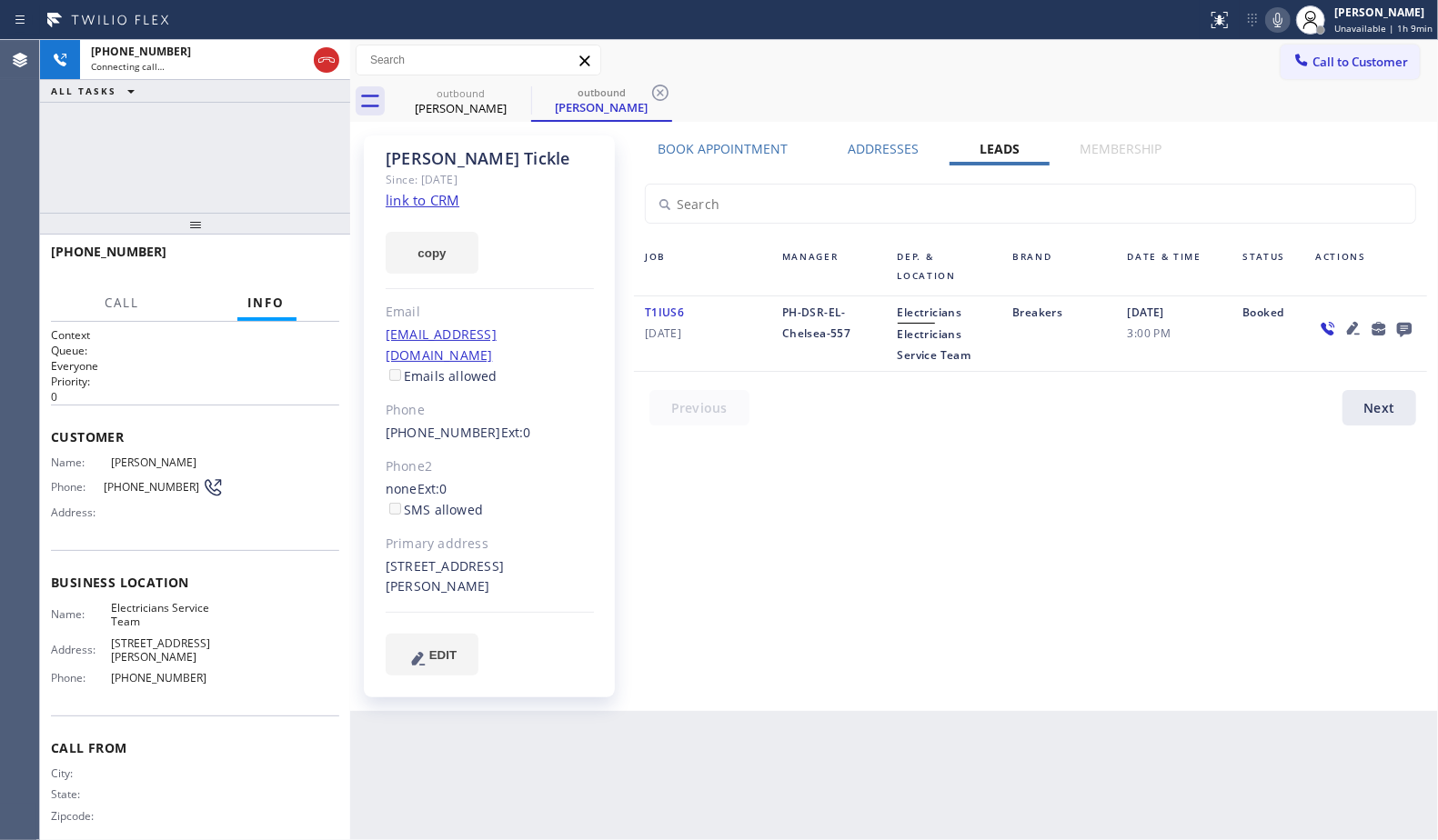
click at [1404, 328] on icon at bounding box center [1405, 329] width 22 height 23
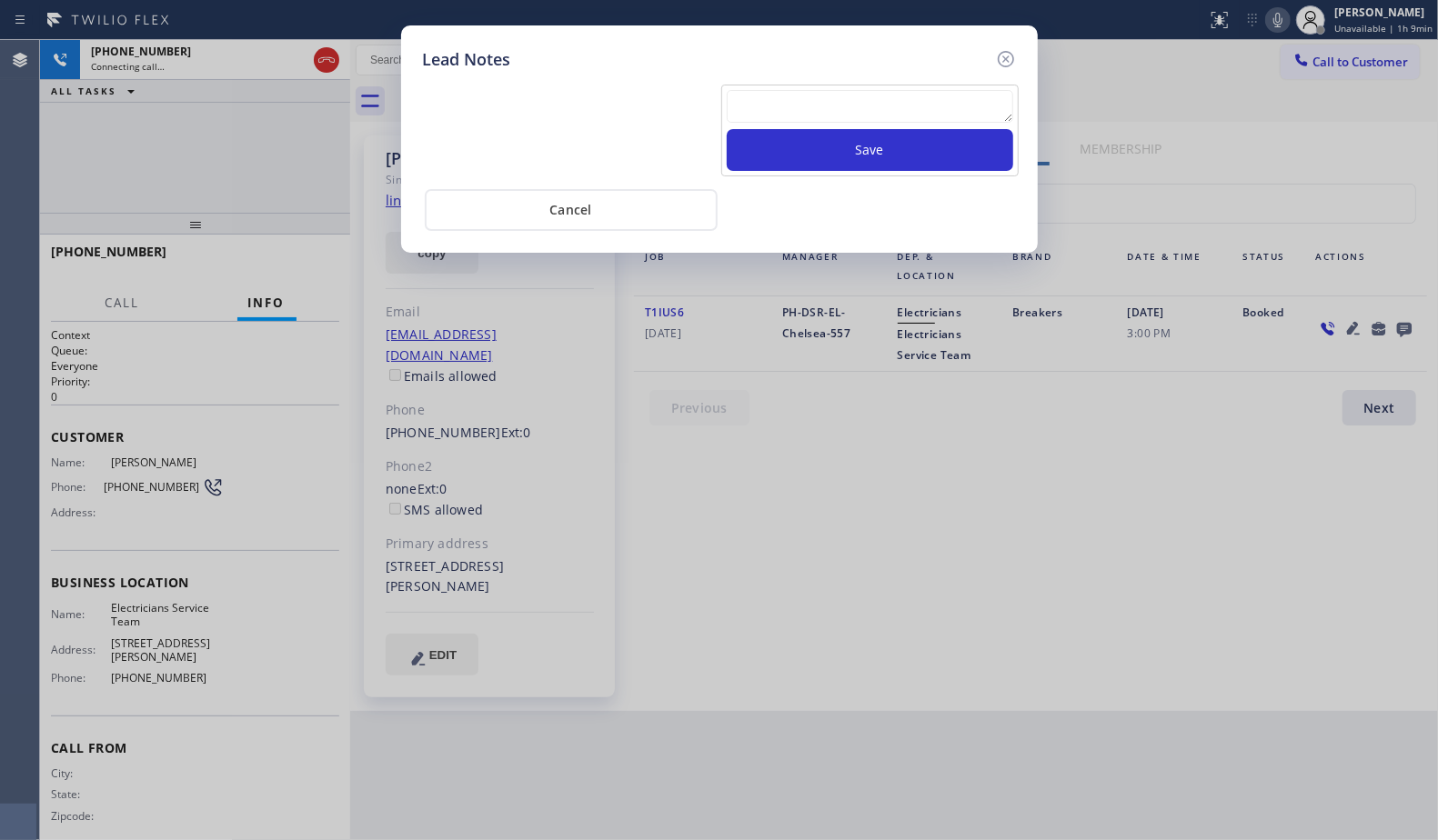
click at [747, 110] on textarea at bounding box center [870, 106] width 286 height 33
paste textarea "VM / Follow up call - Please transfer to me"
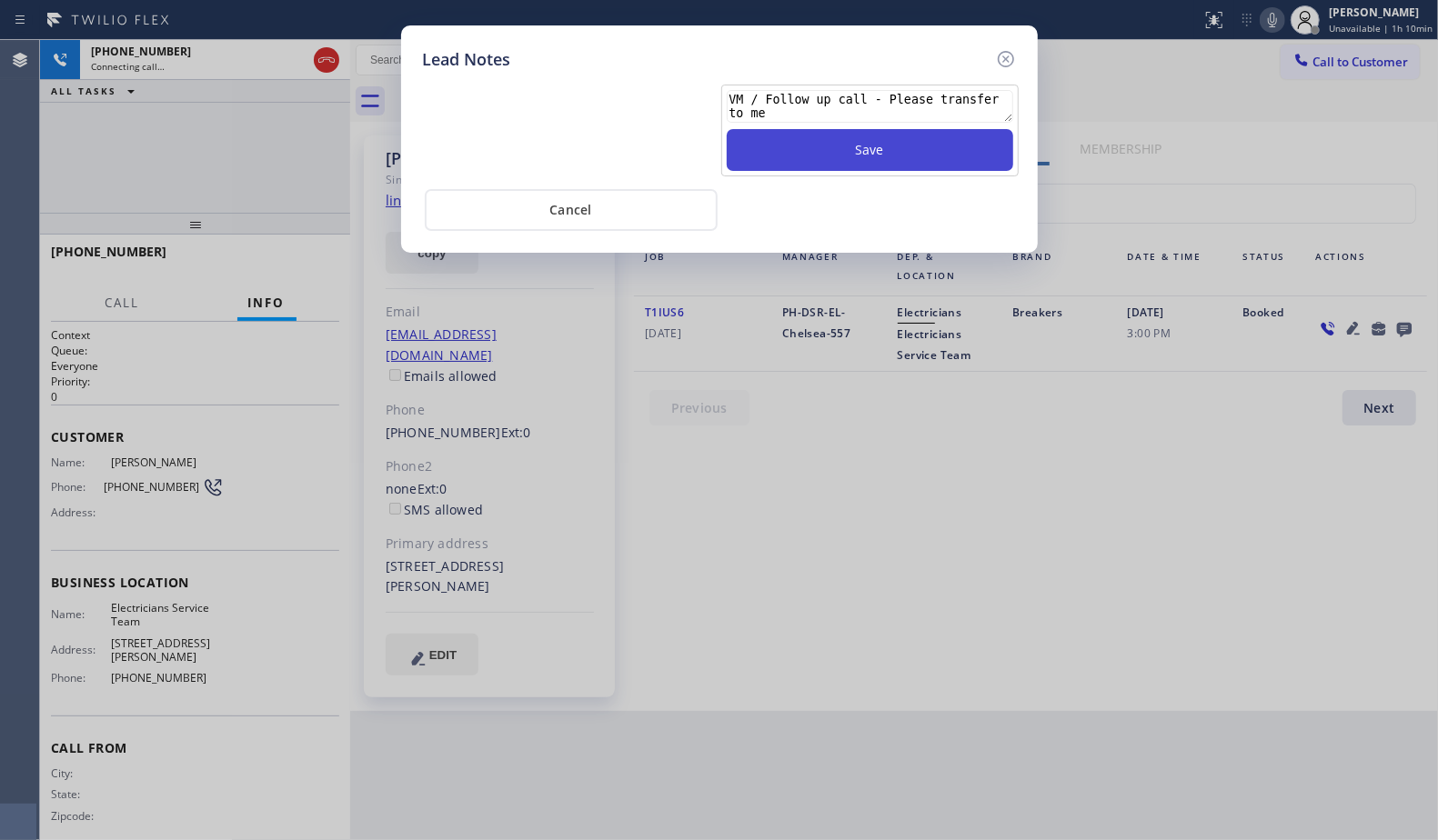
scroll to position [13, 0]
type textarea "VM / Follow up call - Please transfer to me"
click at [878, 150] on button "Save" at bounding box center [870, 151] width 286 height 42
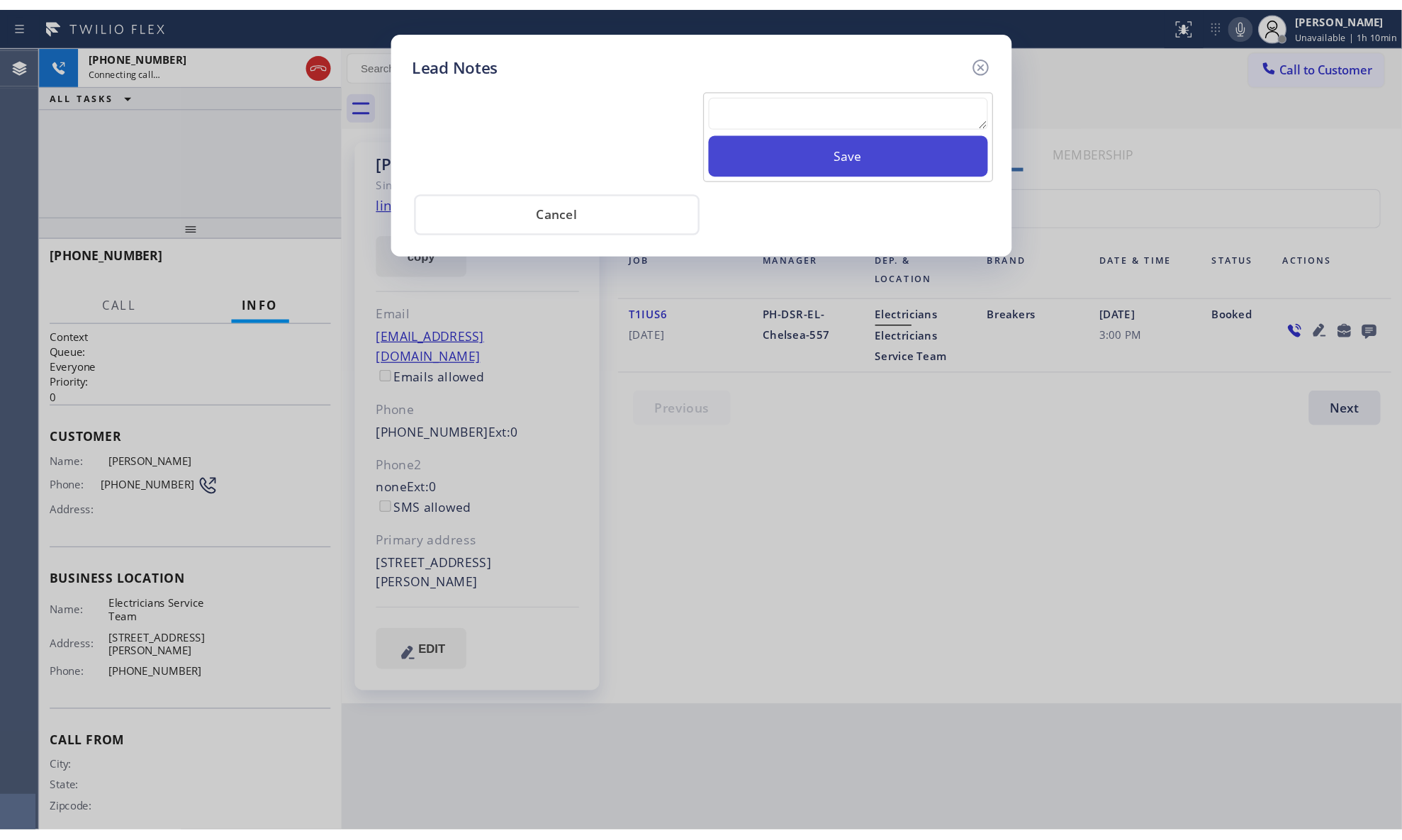
scroll to position [0, 0]
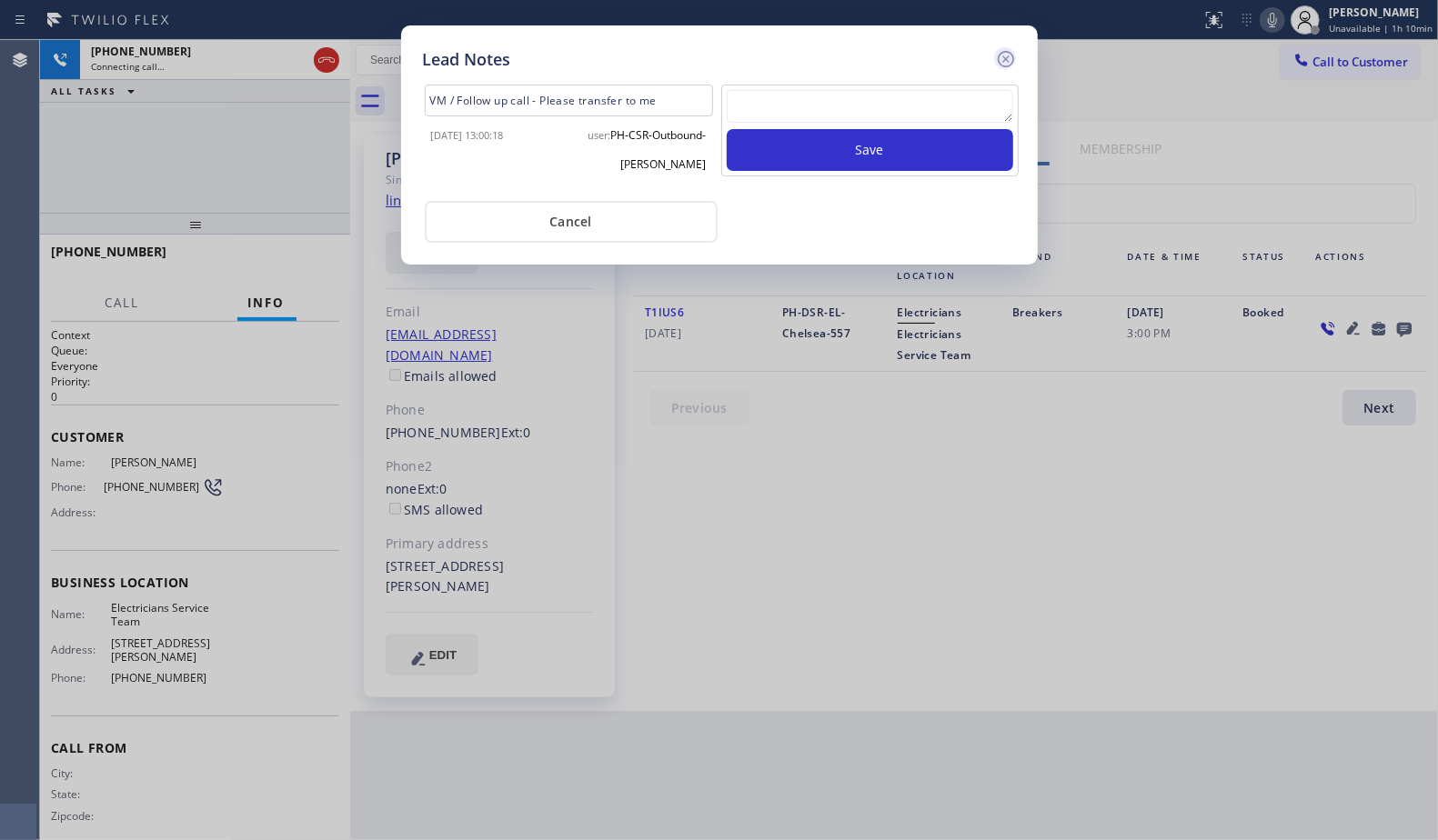
click at [1002, 56] on icon at bounding box center [1006, 60] width 22 height 22
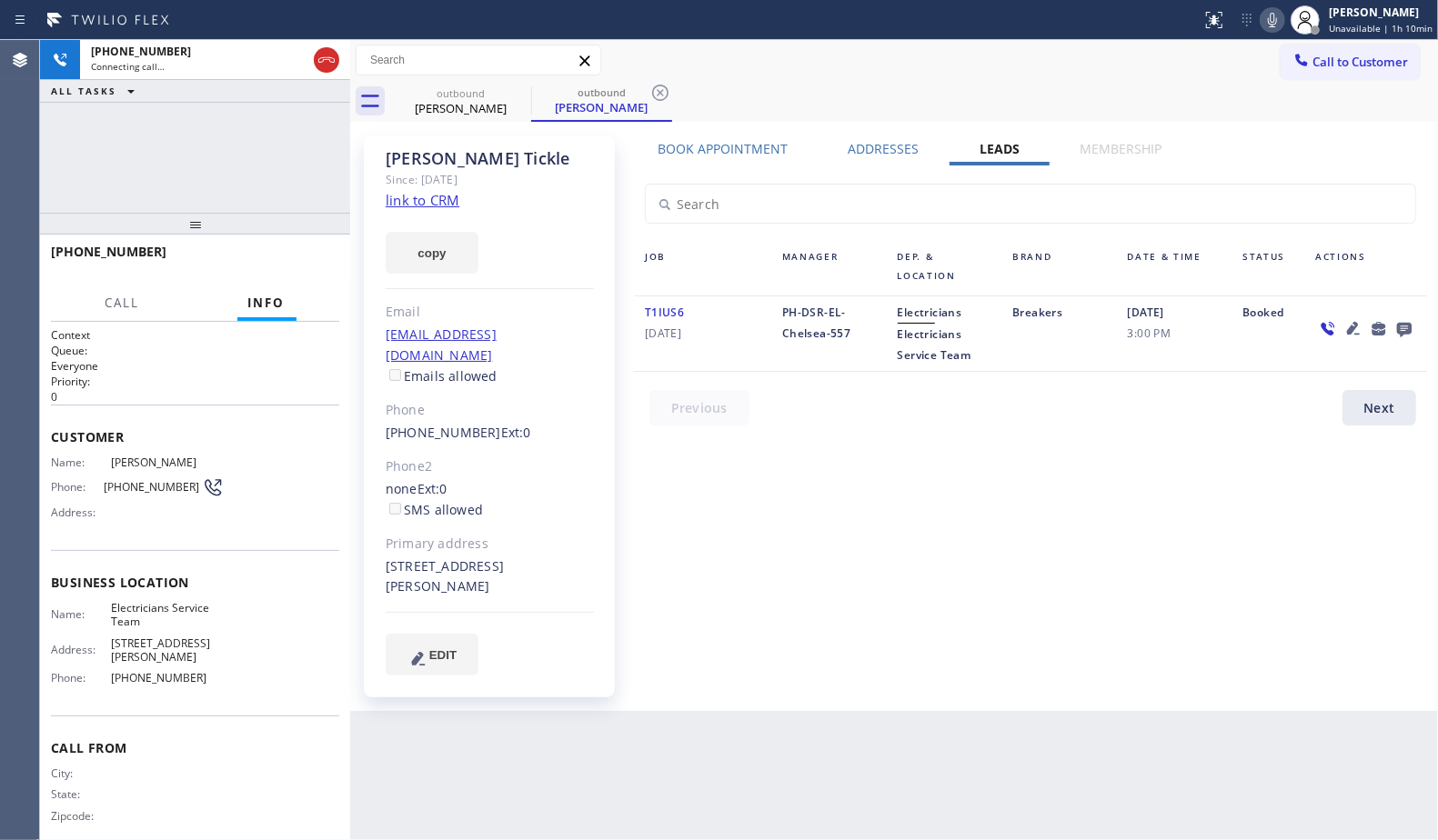
click at [908, 78] on div "Call to Customer Outbound call Location Electricians Service Team Your caller i…" at bounding box center [893, 61] width 1088 height 41
click at [322, 259] on span "HANG UP" at bounding box center [297, 260] width 55 height 13
click at [321, 259] on span "HANG UP" at bounding box center [297, 260] width 55 height 13
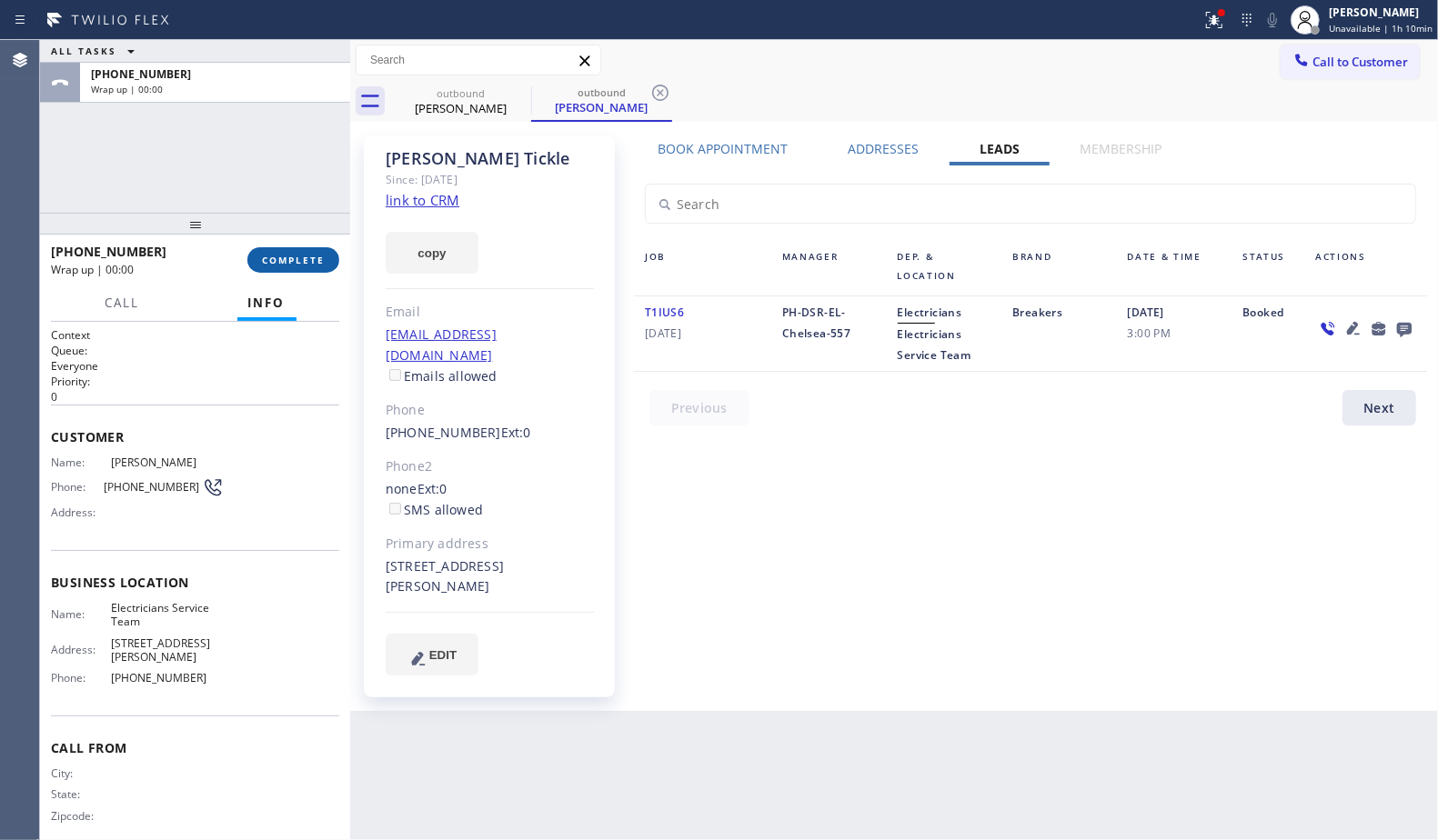
click at [321, 259] on span "COMPLETE" at bounding box center [293, 260] width 62 height 13
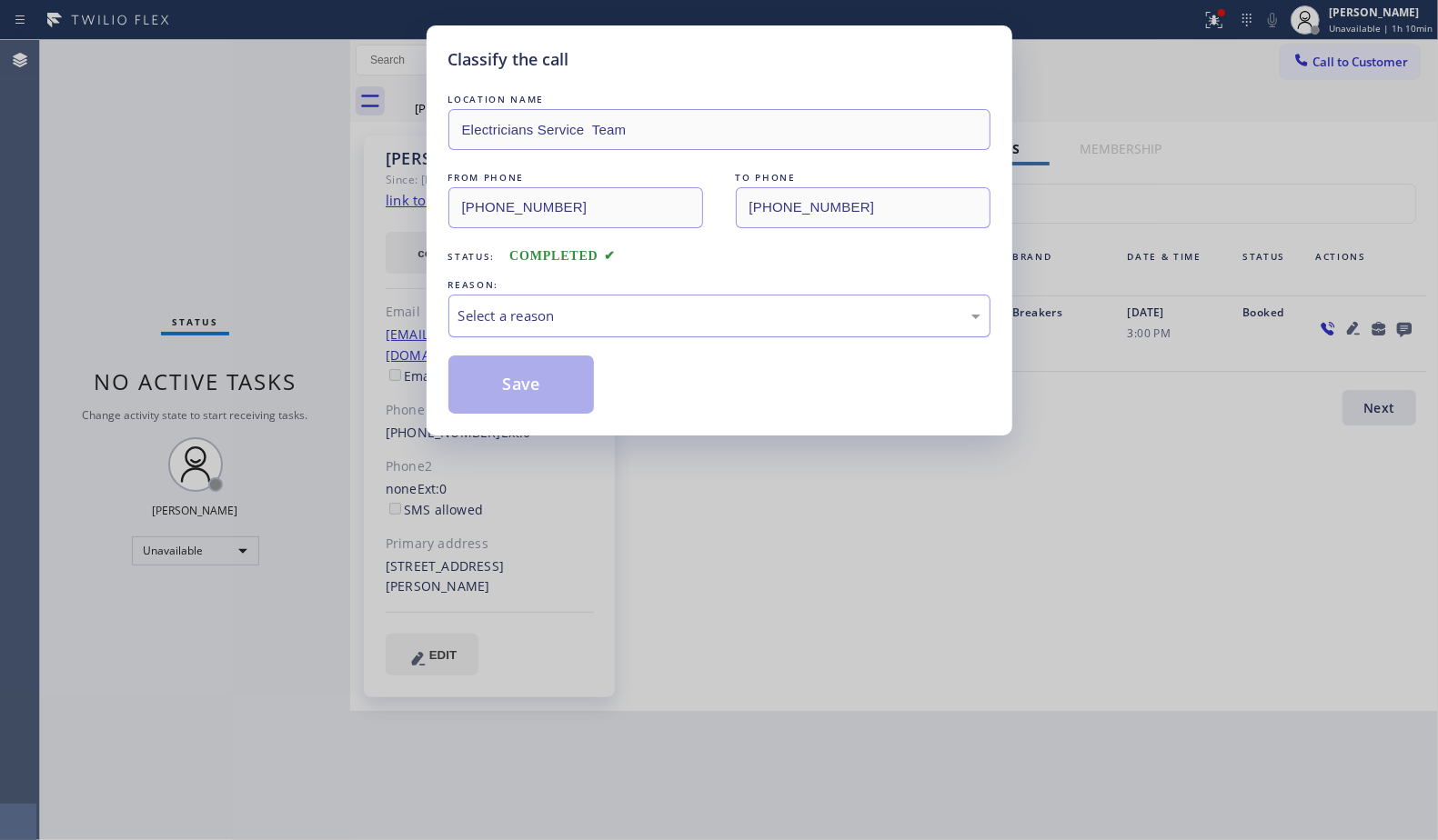
click at [582, 322] on div "Select a reason" at bounding box center [719, 316] width 522 height 21
click at [524, 395] on button "Save" at bounding box center [521, 384] width 146 height 58
click at [527, 393] on button "Save" at bounding box center [521, 384] width 146 height 58
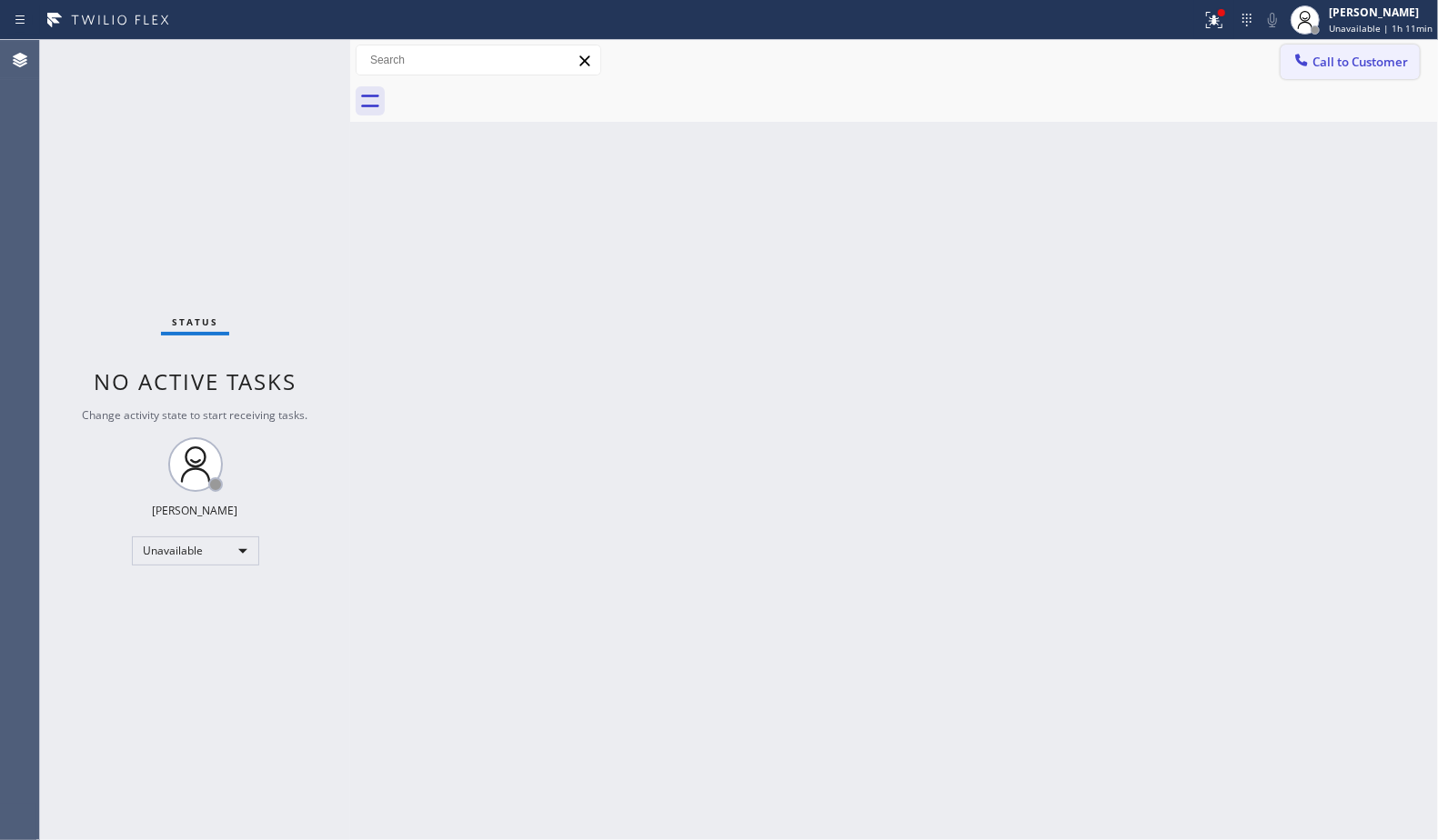
click at [1343, 65] on span "Call to Customer" at bounding box center [1360, 62] width 95 height 17
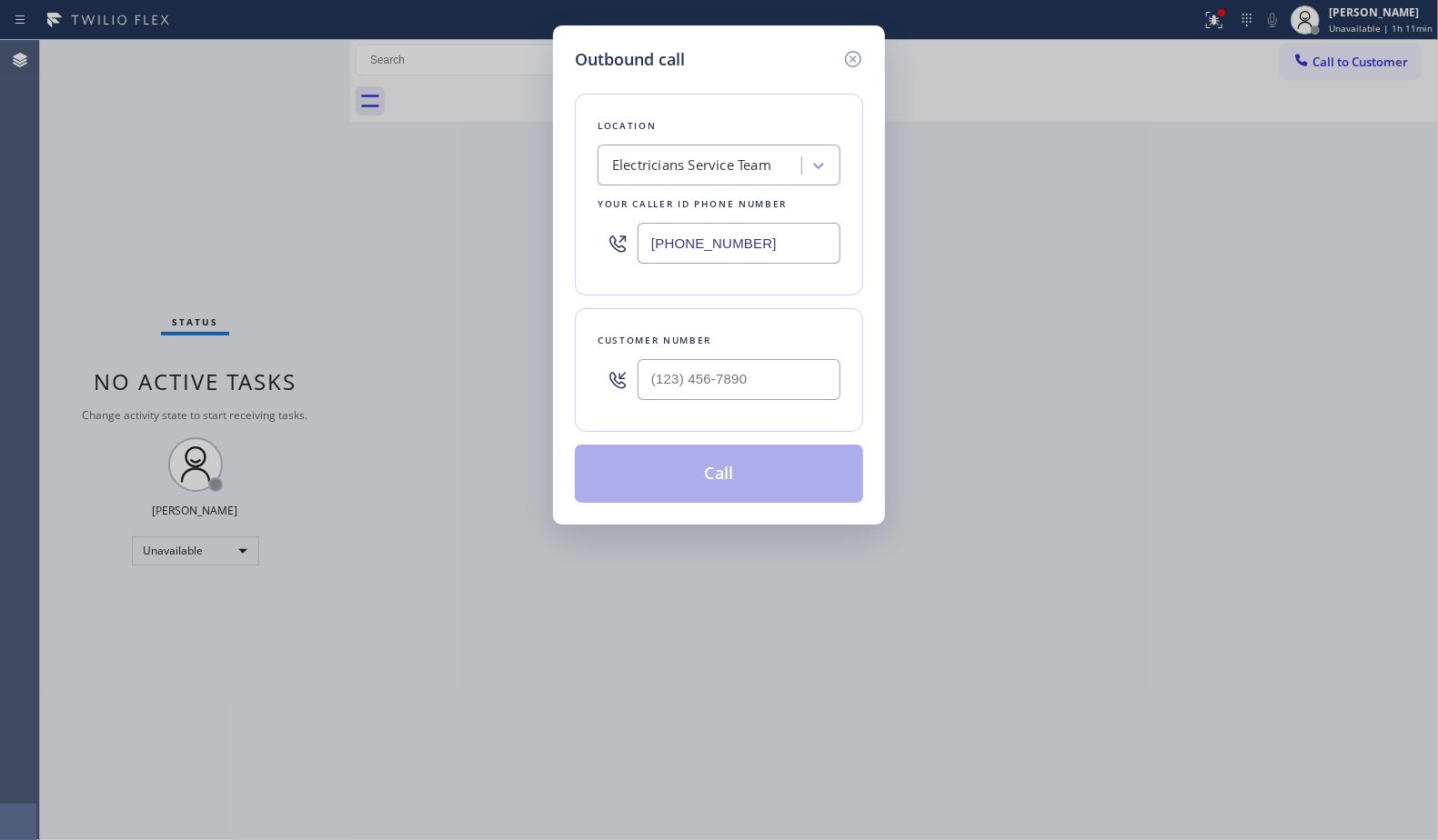
drag, startPoint x: 779, startPoint y: 249, endPoint x: 536, endPoint y: 233, distance: 243.5
click at [501, 239] on div "Outbound call Location Electricians Service Team Your caller id phone number [P…" at bounding box center [719, 420] width 1438 height 840
paste input "5) 261-2411"
type input "[PHONE_NUMBER]"
drag, startPoint x: 807, startPoint y: 352, endPoint x: 805, endPoint y: 369, distance: 17.1
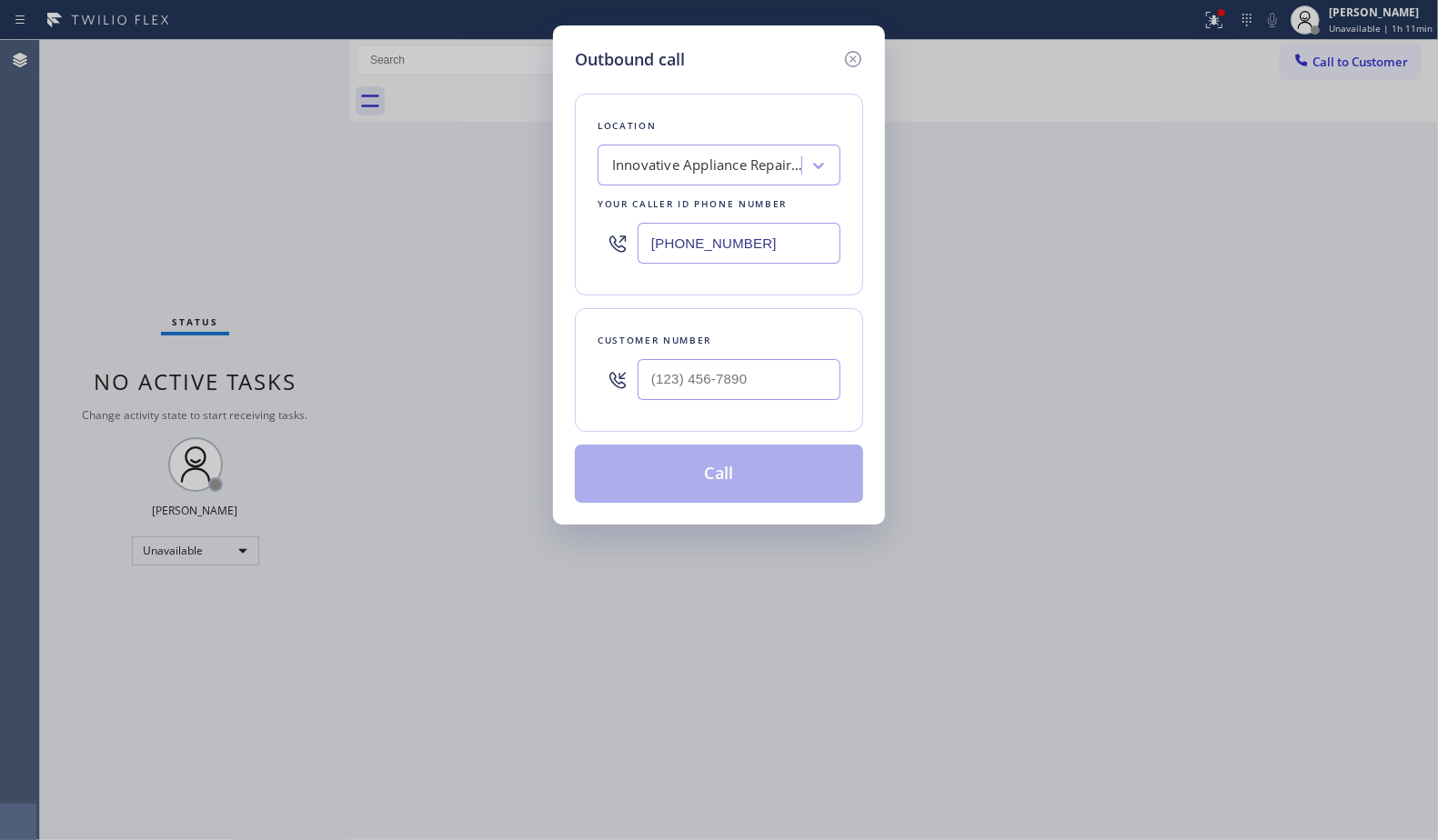
click at [807, 361] on div at bounding box center [738, 379] width 203 height 59
click at [803, 375] on input "(___) ___-____" at bounding box center [738, 379] width 203 height 41
paste input "805) 963-2329"
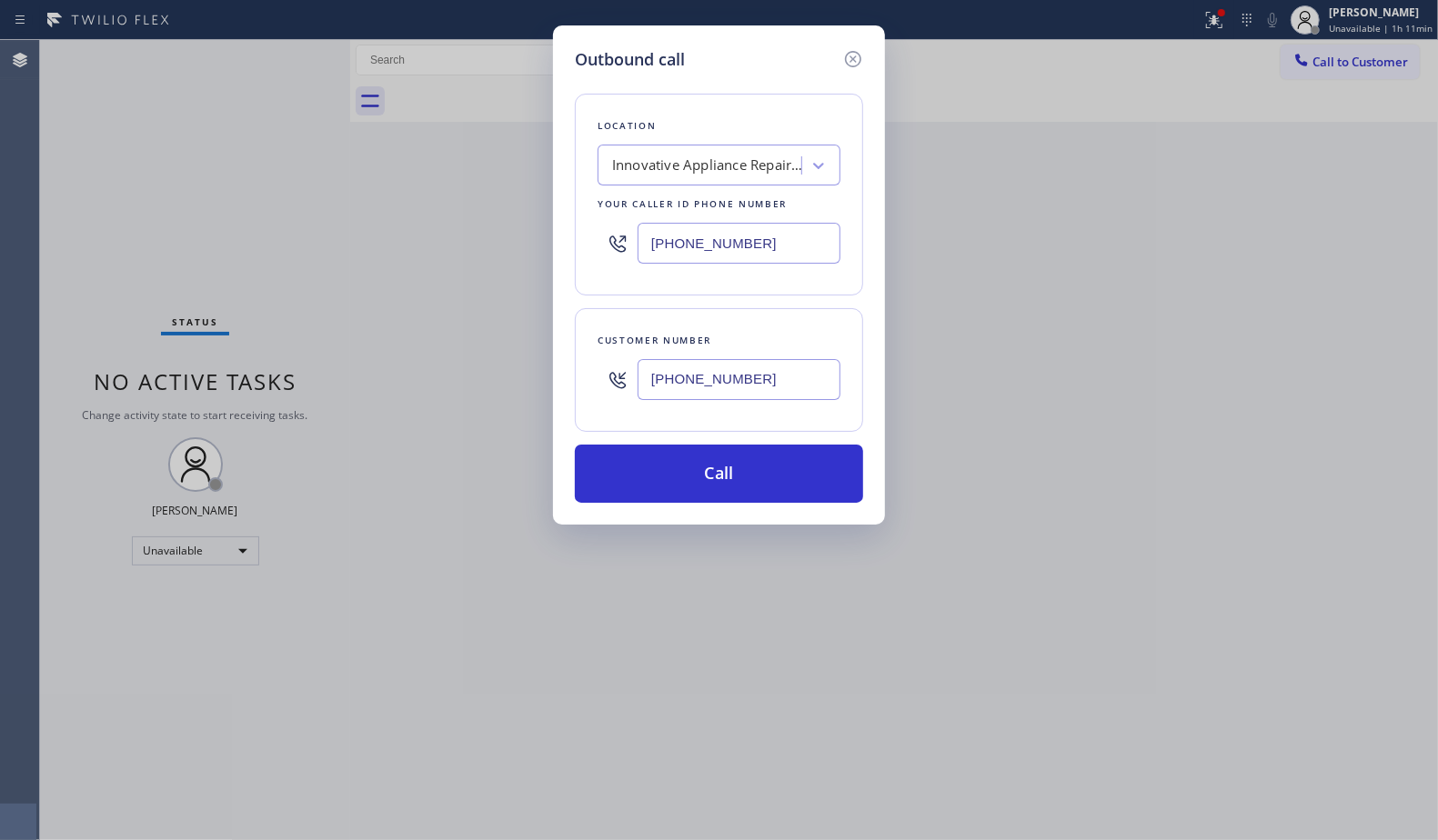
type input "[PHONE_NUMBER]"
click at [754, 474] on button "Call" at bounding box center [719, 473] width 288 height 58
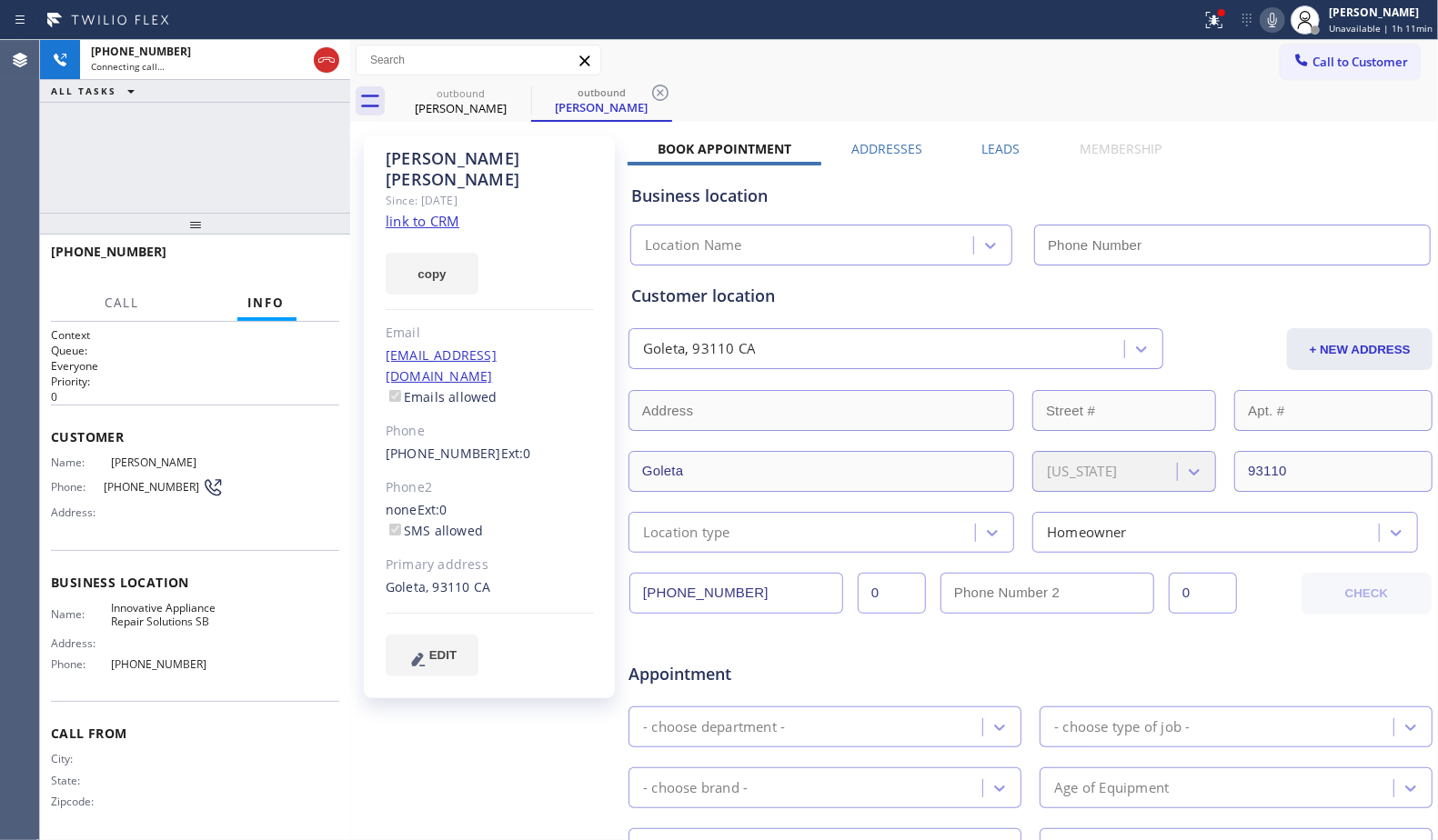
type input "[PHONE_NUMBER]"
click at [1224, 17] on div at bounding box center [1221, 13] width 11 height 11
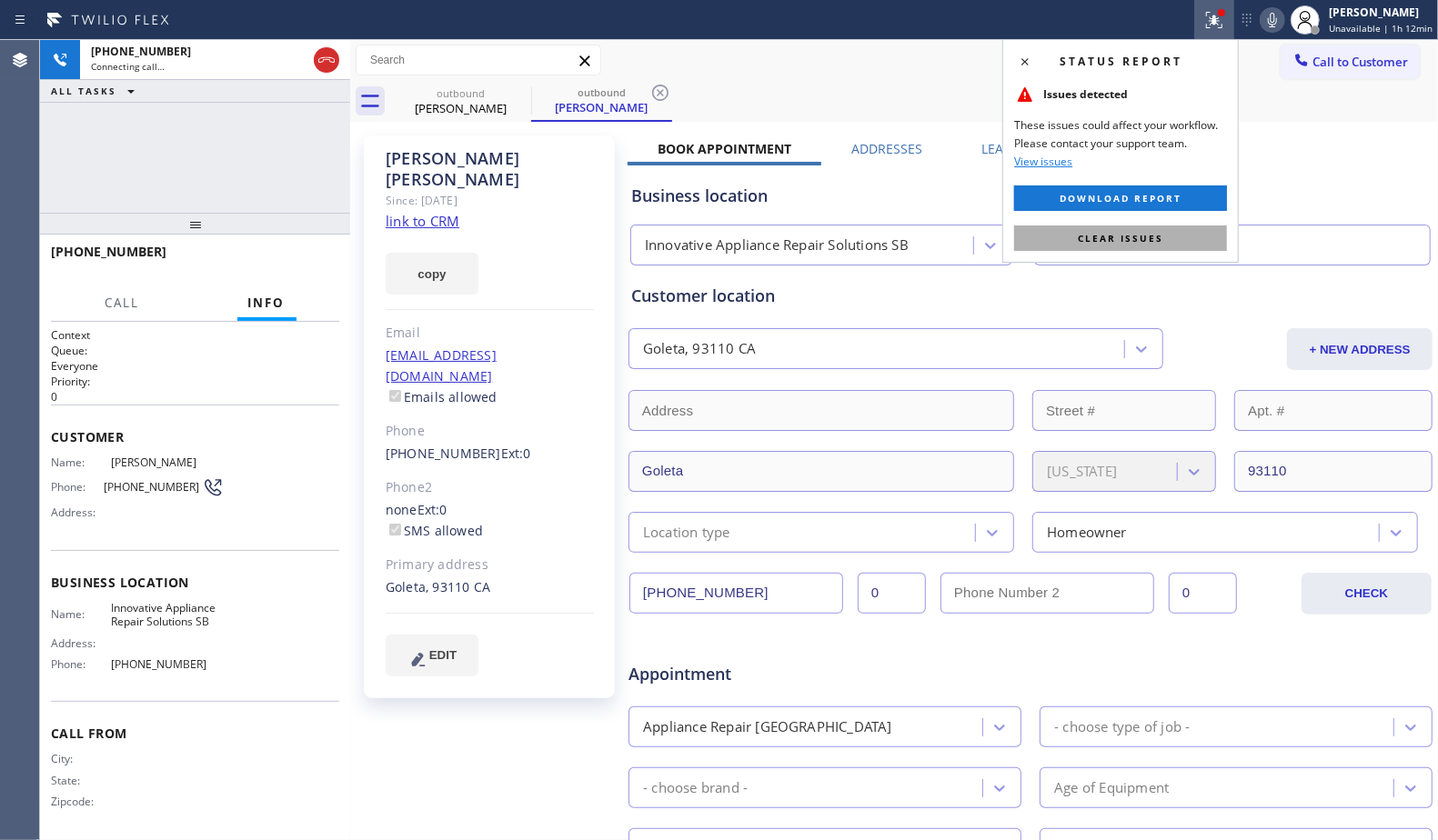
click at [1142, 243] on span "Clear issues" at bounding box center [1120, 239] width 85 height 13
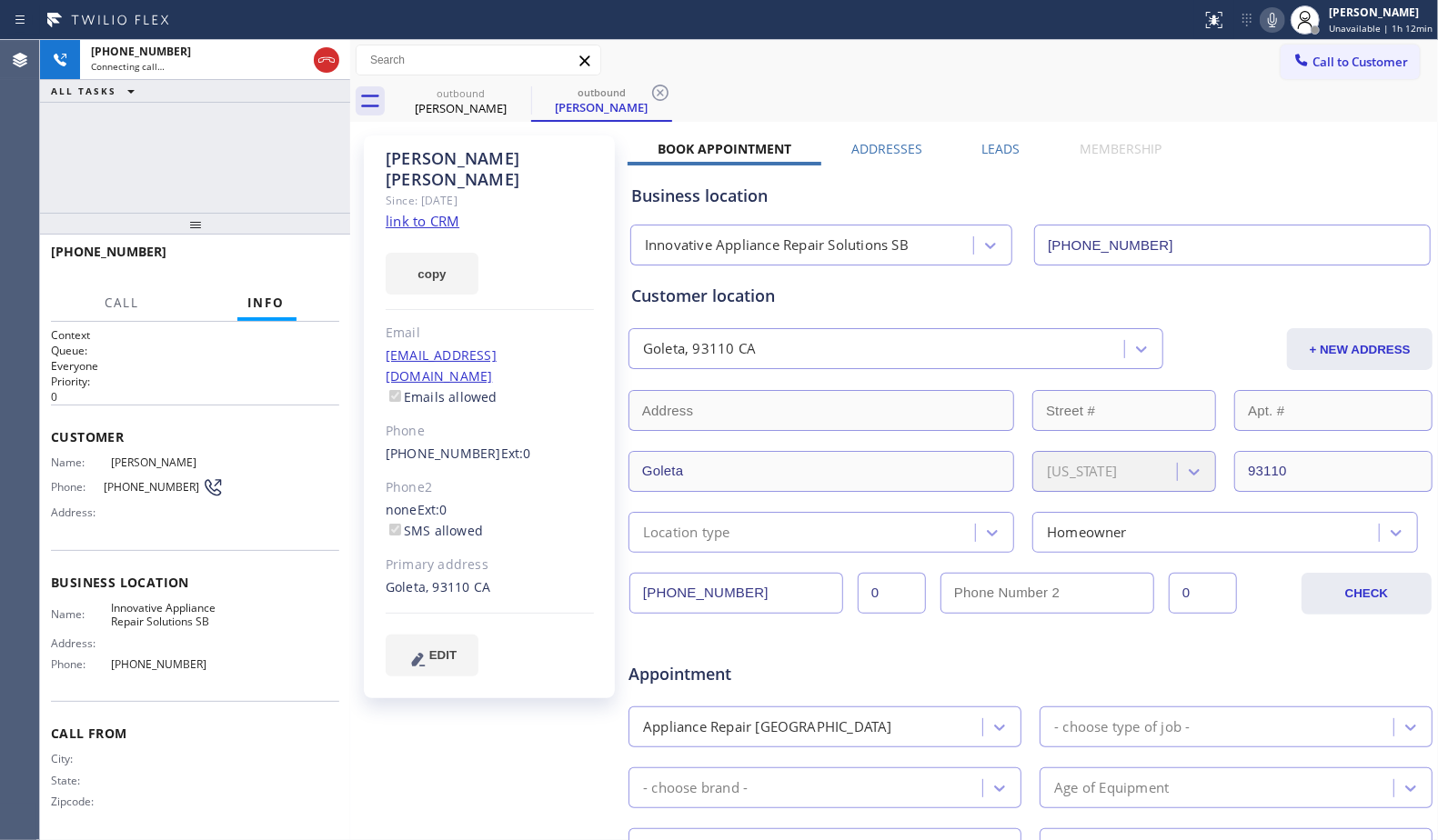
click at [998, 108] on div "outbound [PERSON_NAME] outbound [PERSON_NAME]" at bounding box center [914, 101] width 1048 height 41
click at [661, 91] on icon at bounding box center [660, 93] width 17 height 17
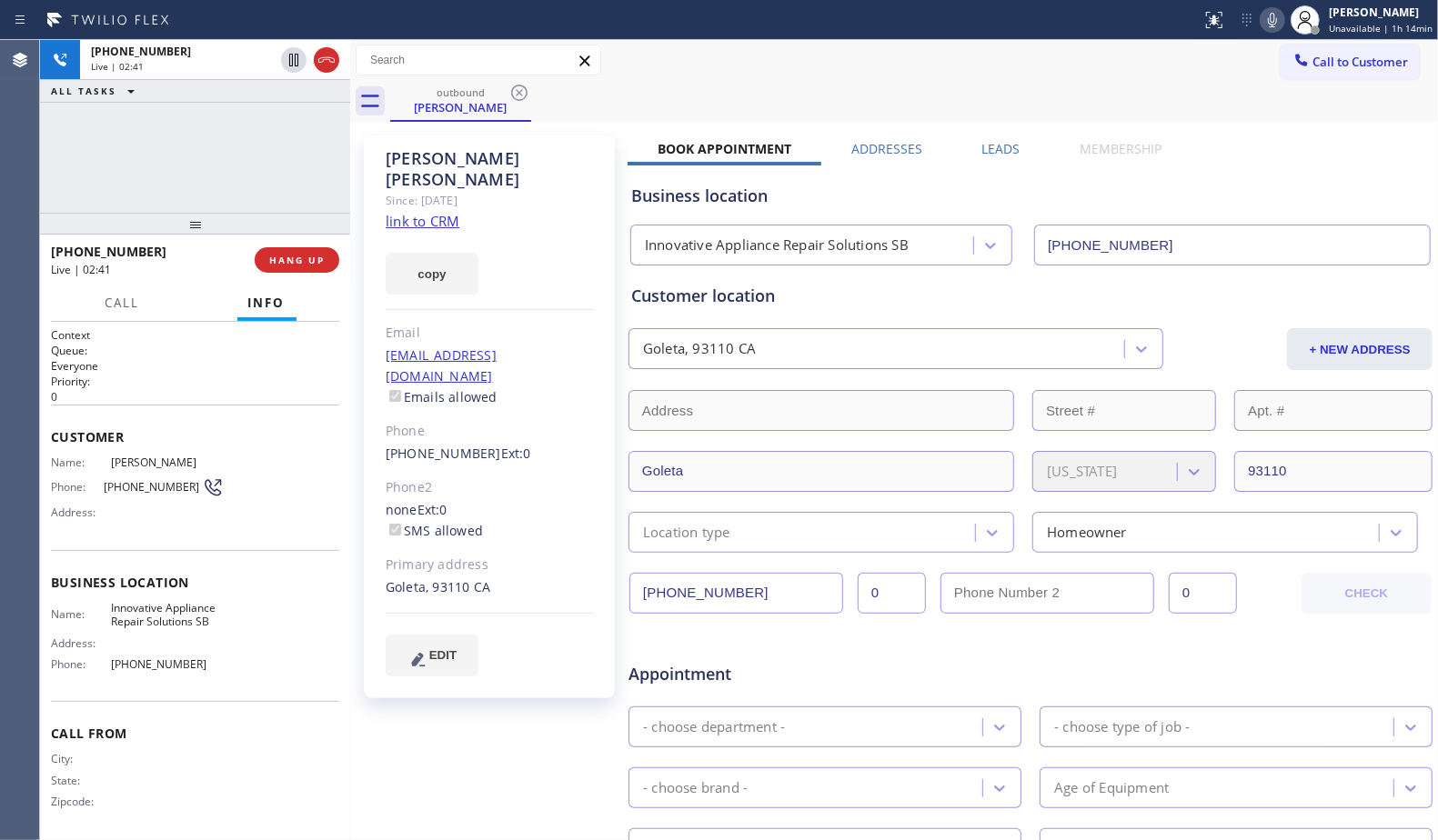
click at [1281, 21] on icon at bounding box center [1273, 20] width 22 height 22
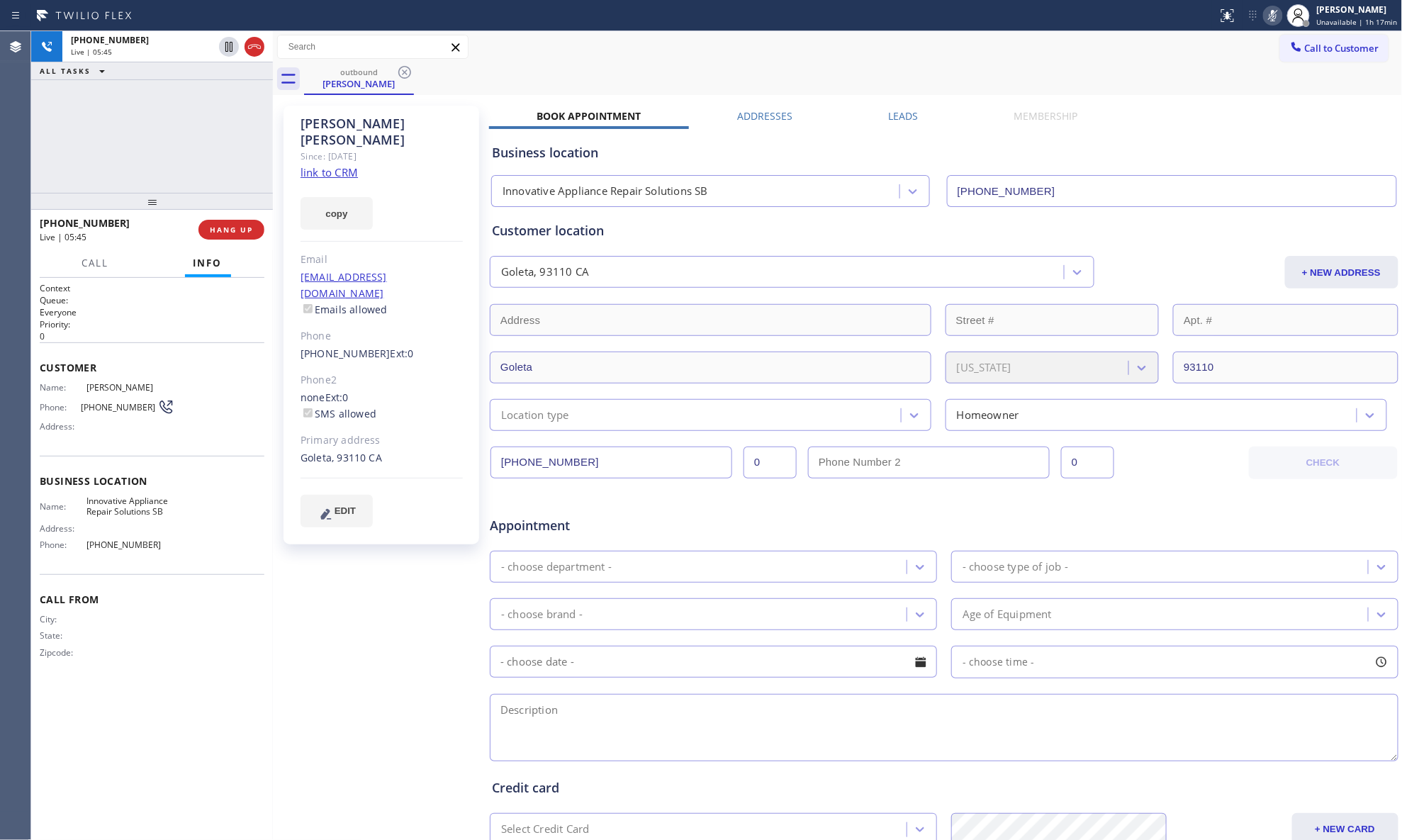
click at [923, 66] on div "outbound [PERSON_NAME]" at bounding box center [853, 79] width 1099 height 32
click at [1120, 10] on icon at bounding box center [1273, 16] width 17 height 17
click at [809, 63] on div "outbound [PERSON_NAME]" at bounding box center [853, 79] width 1099 height 32
drag, startPoint x: 795, startPoint y: 79, endPoint x: 542, endPoint y: 155, distance: 264.2
click at [794, 77] on div "outbound [PERSON_NAME]" at bounding box center [853, 79] width 1099 height 32
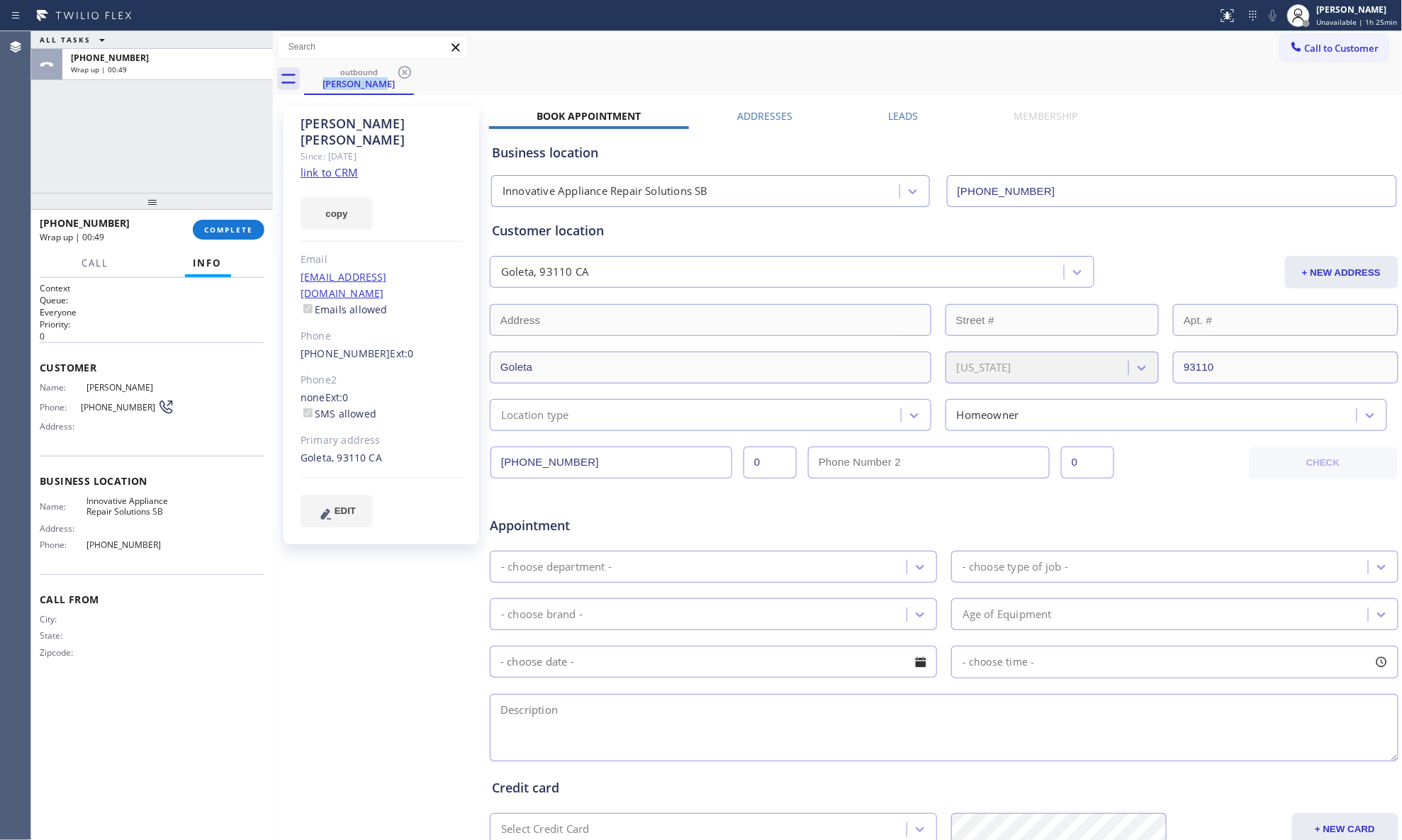
drag, startPoint x: 230, startPoint y: 225, endPoint x: 47, endPoint y: 318, distance: 205.3
click at [51, 316] on div "[PHONE_NUMBER] Wrap up | 00:49 COMPLETE Call Info Call ended [PHONE_NUMBER] Wra…" at bounding box center [152, 524] width 242 height 630
drag, startPoint x: 245, startPoint y: 233, endPoint x: 291, endPoint y: 318, distance: 96.6
click at [245, 233] on span "COMPLETE" at bounding box center [228, 230] width 49 height 10
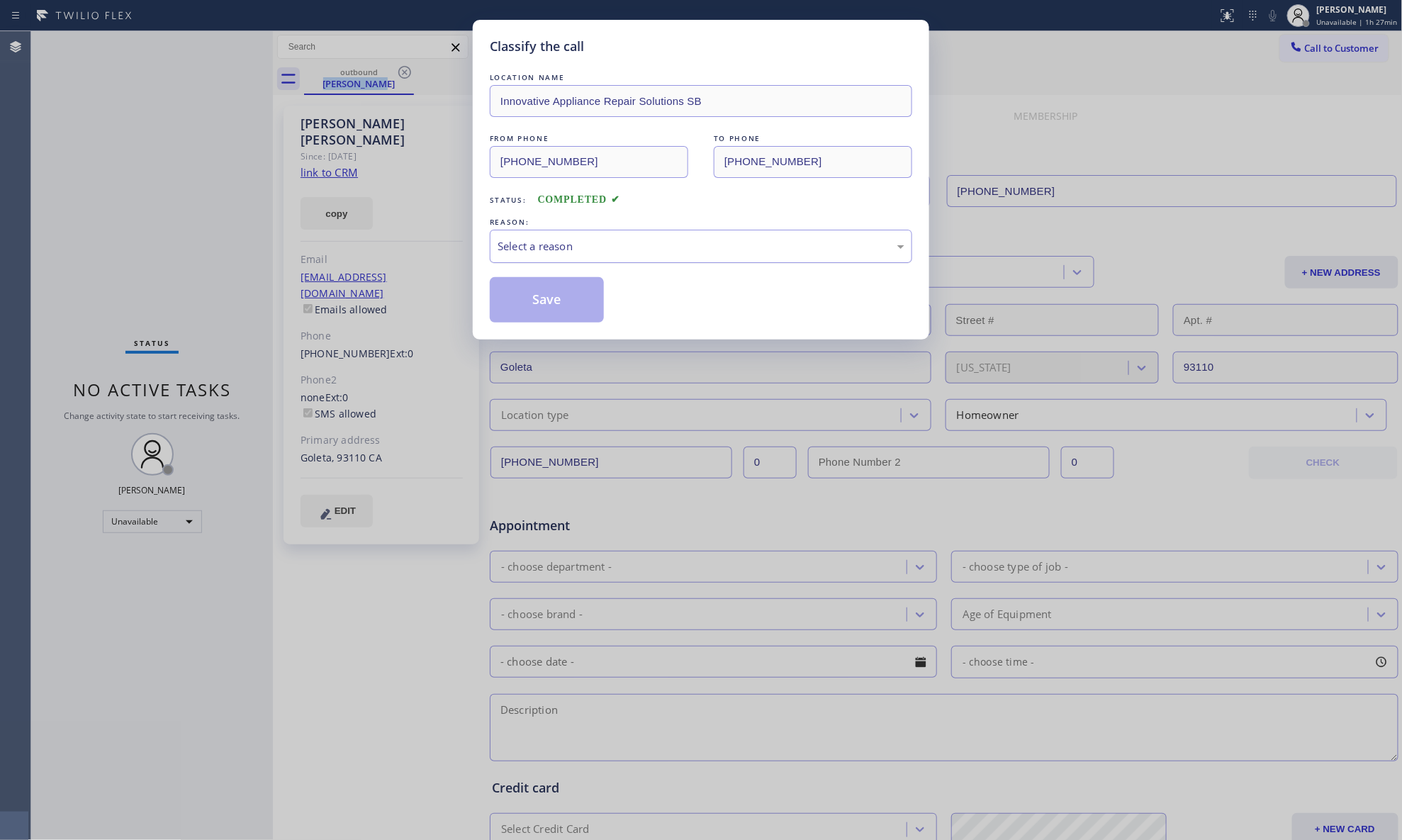
click at [574, 254] on div "Select a reason" at bounding box center [701, 246] width 407 height 16
click at [517, 296] on button "Save" at bounding box center [547, 299] width 114 height 45
click at [520, 296] on button "Save" at bounding box center [547, 299] width 114 height 45
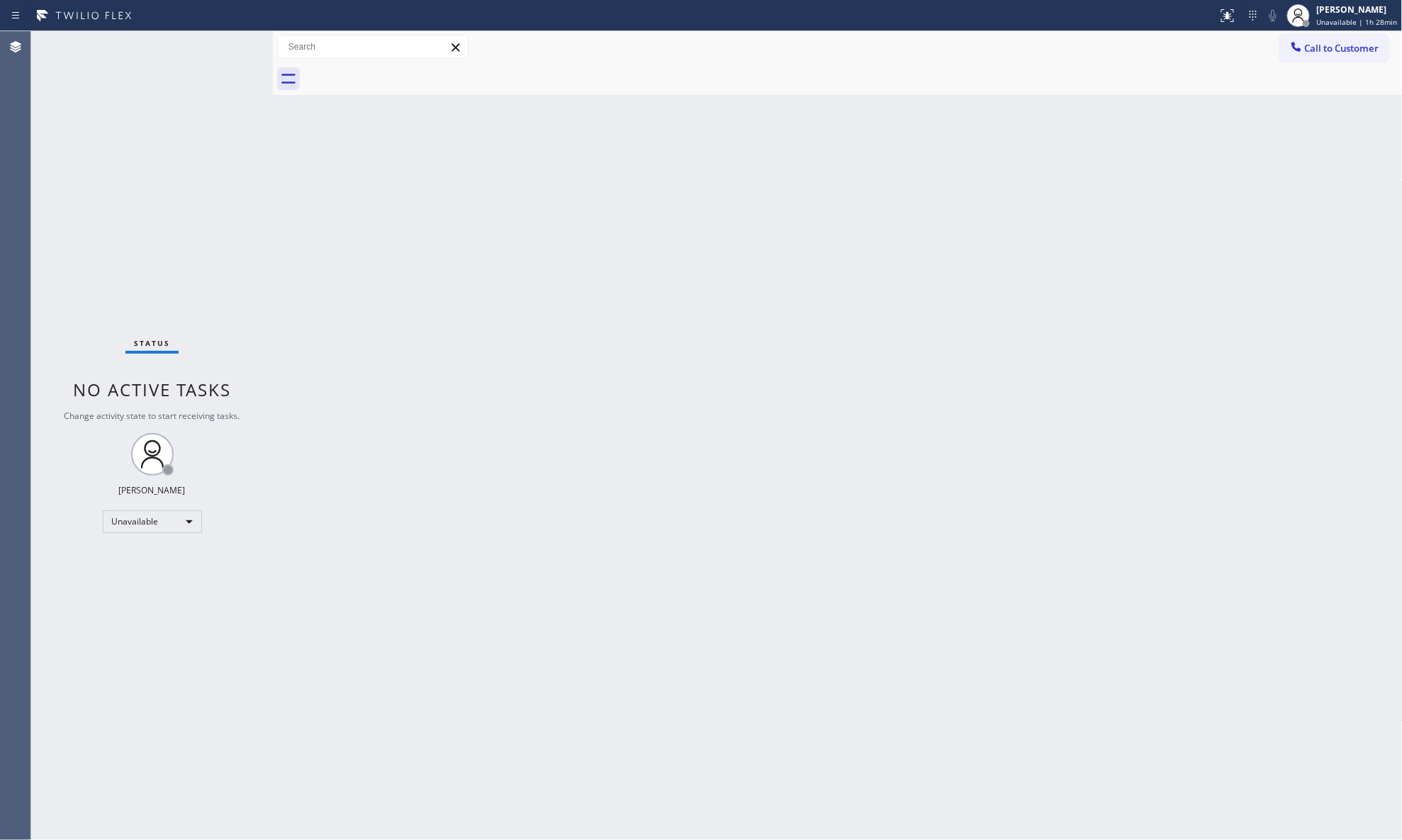
click at [727, 200] on div "Back to Dashboard Change Sender ID Customers Technicians Select a contact Outbo…" at bounding box center [837, 436] width 1130 height 809
click at [1120, 49] on span "Call to Customer" at bounding box center [1343, 48] width 74 height 13
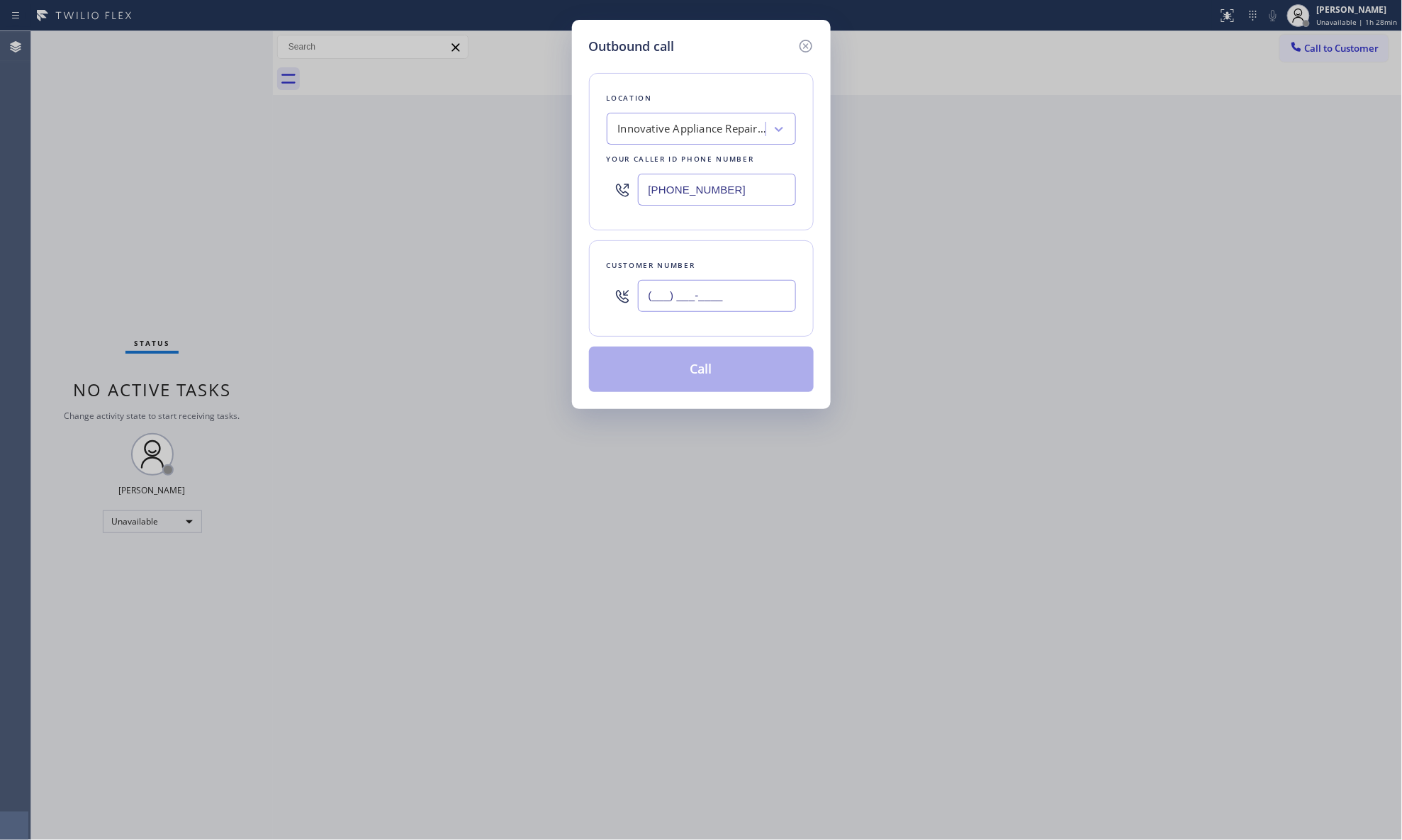
click at [761, 311] on input "(___) ___-____" at bounding box center [717, 296] width 158 height 32
paste input "805) 963-2329"
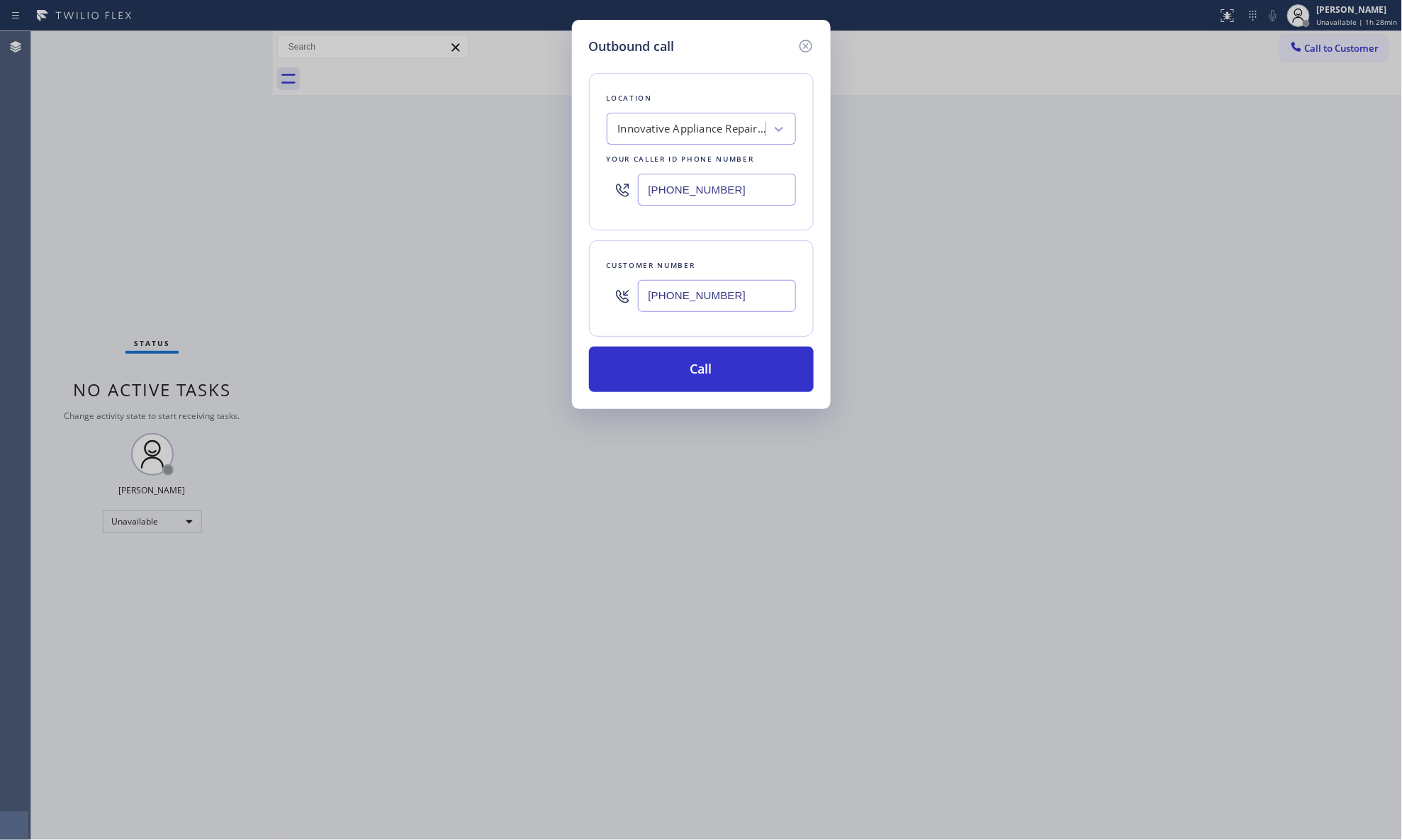
type input "[PHONE_NUMBER]"
click at [719, 395] on div "Outbound call Location Innovative Appliance Repair Solutions SB Your caller id …" at bounding box center [701, 215] width 259 height 389
click at [707, 336] on div "Customer number [PHONE_NUMBER]" at bounding box center [701, 288] width 225 height 97
click at [710, 237] on div "Location Innovative Appliance Repair Solutions SB Your caller id phone number […" at bounding box center [701, 224] width 225 height 336
click at [702, 375] on button "Call" at bounding box center [701, 368] width 225 height 45
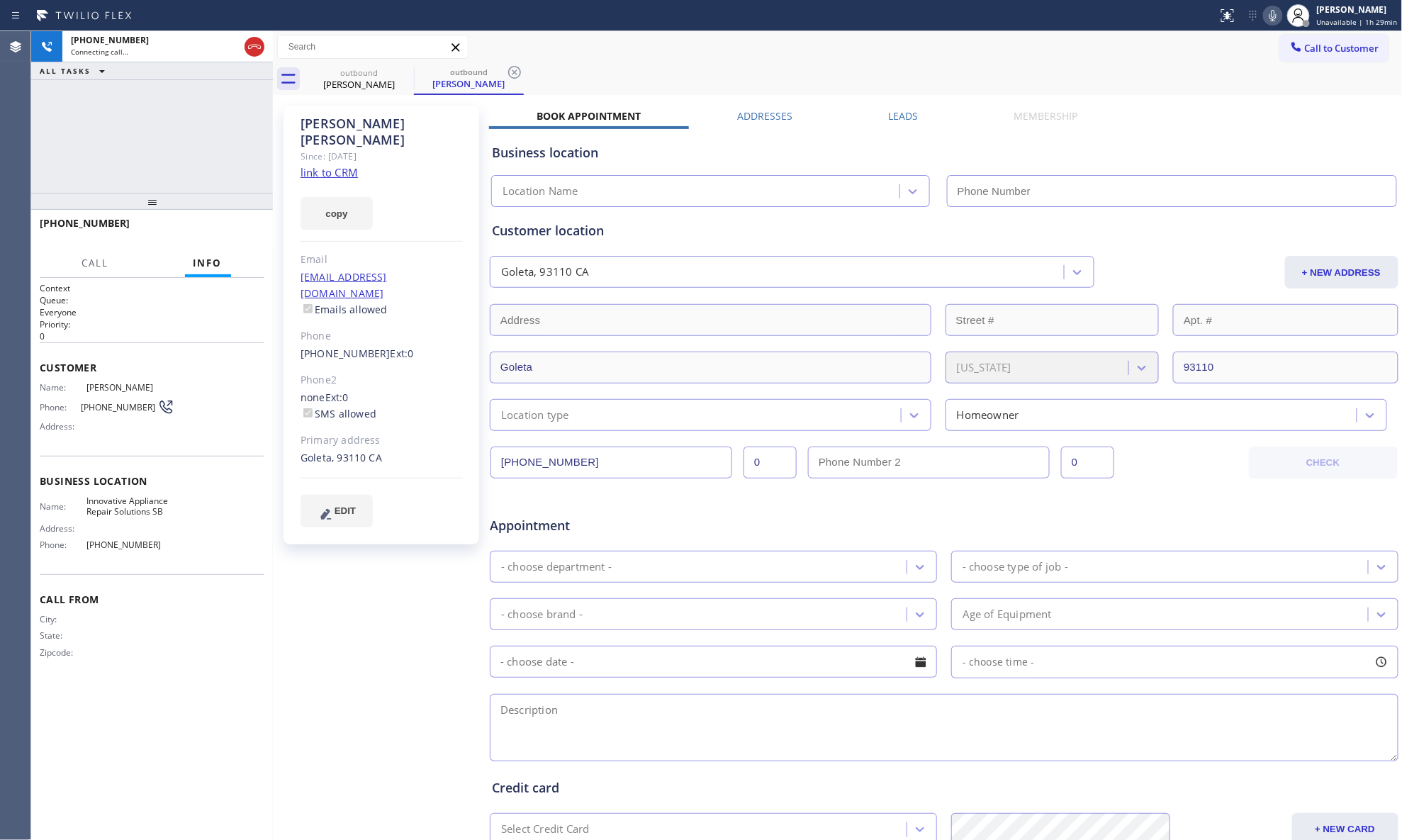
type input "[PHONE_NUMBER]"
click at [318, 204] on button "copy" at bounding box center [336, 213] width 72 height 33
click at [1014, 51] on div "Call to Customer Outbound call Location Innovative Appliance Repair Solutions S…" at bounding box center [837, 47] width 1130 height 25
click at [886, 74] on div "outbound [PERSON_NAME] outbound [PERSON_NAME]" at bounding box center [853, 79] width 1099 height 32
click at [1120, 21] on icon at bounding box center [1273, 16] width 17 height 17
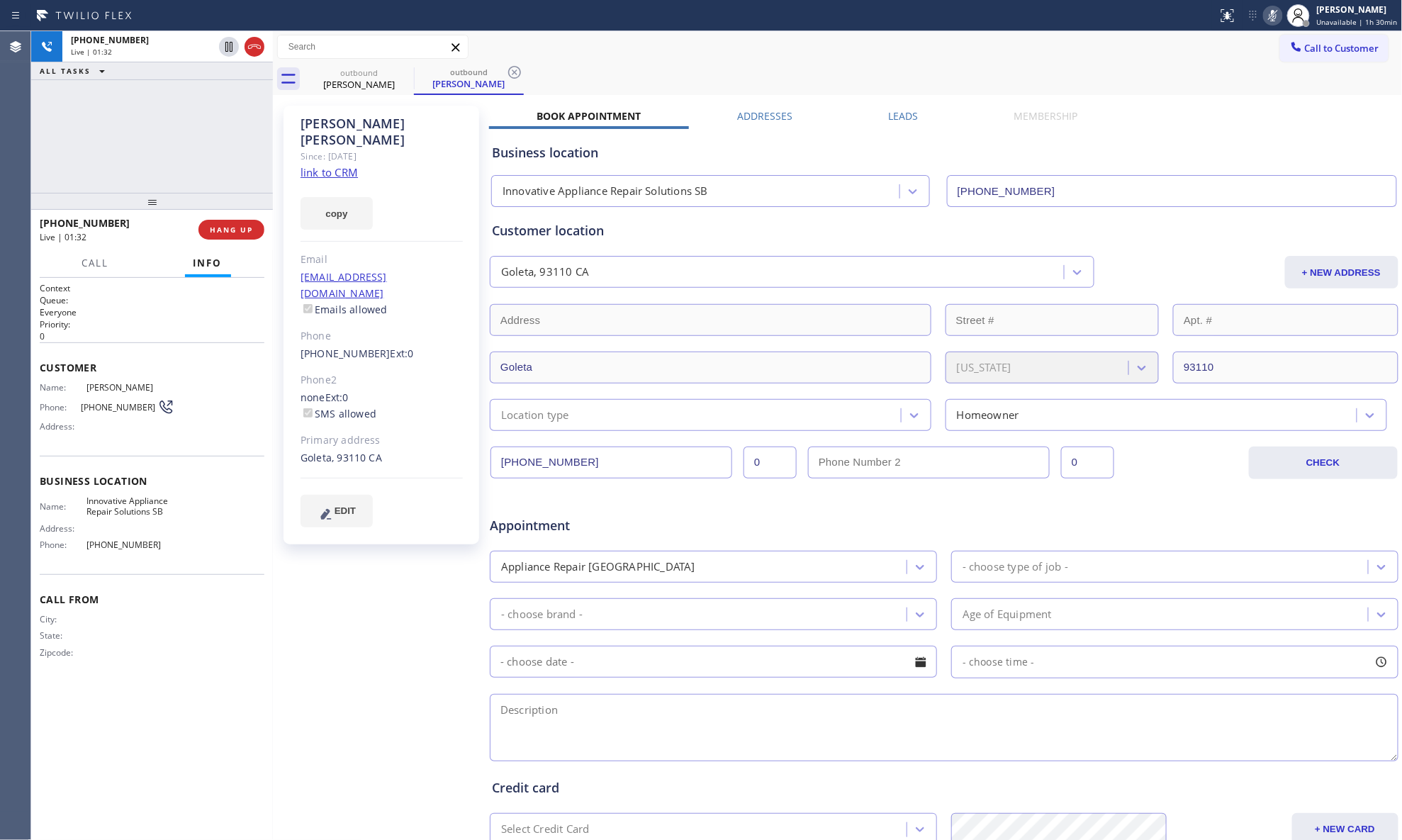
click at [1120, 17] on icon at bounding box center [1273, 16] width 17 height 17
click at [995, 38] on div "Call to Customer Outbound call Location Innovative Appliance Repair Solutions S…" at bounding box center [837, 47] width 1130 height 25
drag, startPoint x: 243, startPoint y: 238, endPoint x: 230, endPoint y: 224, distance: 19.1
click at [241, 237] on button "COMPLETE" at bounding box center [228, 230] width 72 height 20
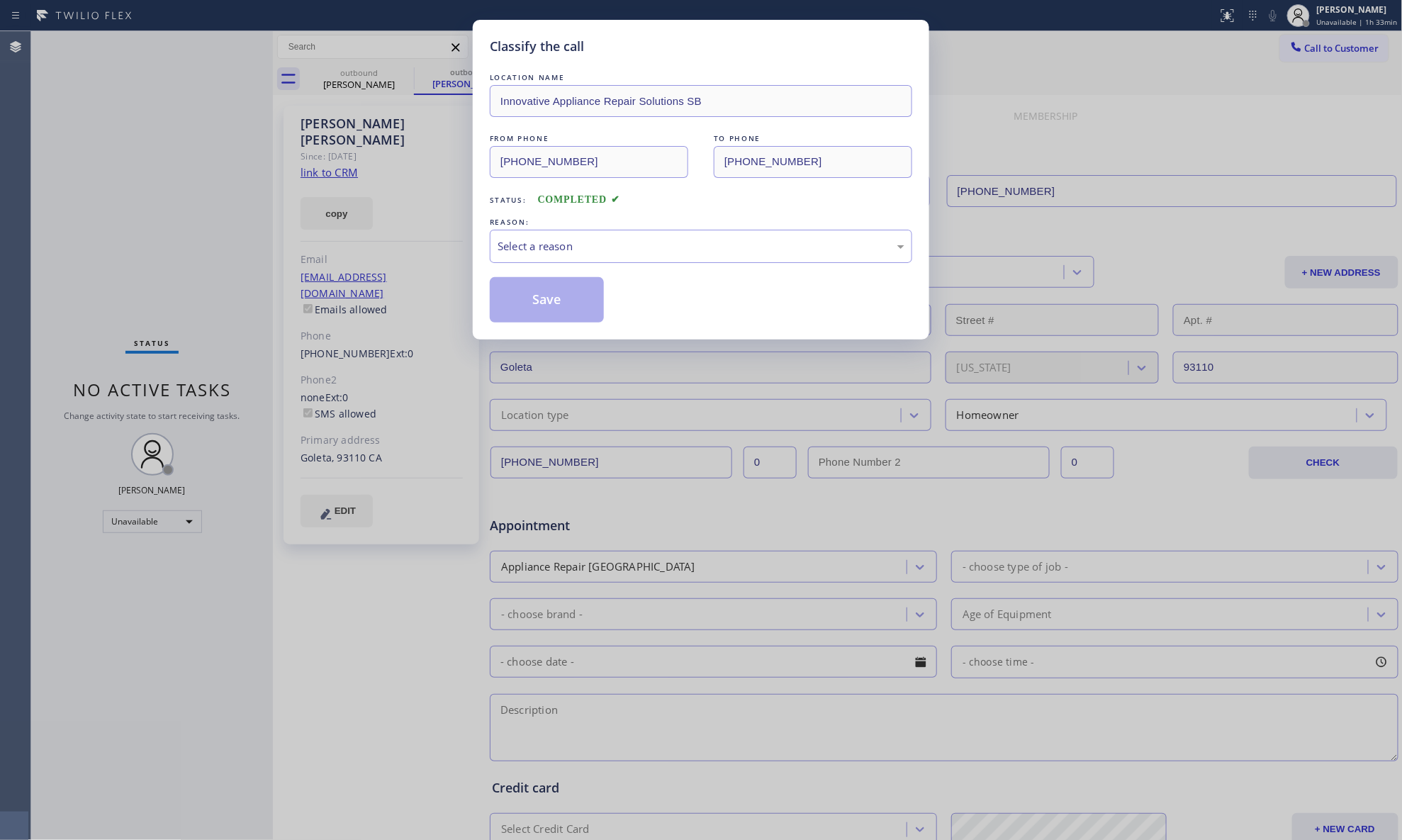
click at [349, 183] on div "Classify the call LOCATION NAME Innovative Appliance Repair Solutions SB FROM P…" at bounding box center [701, 420] width 1402 height 840
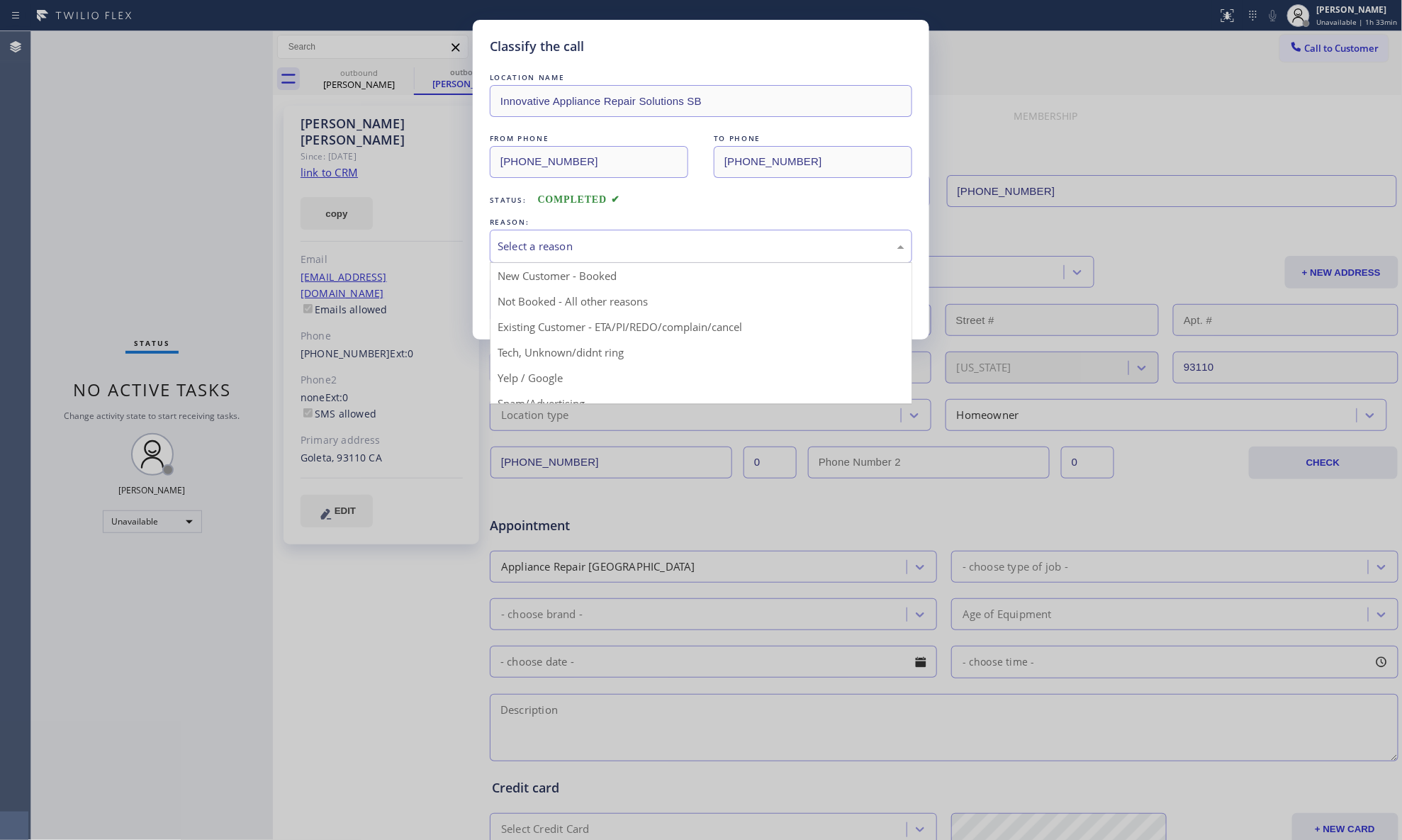
click at [554, 254] on div "Select a reason" at bounding box center [701, 246] width 407 height 16
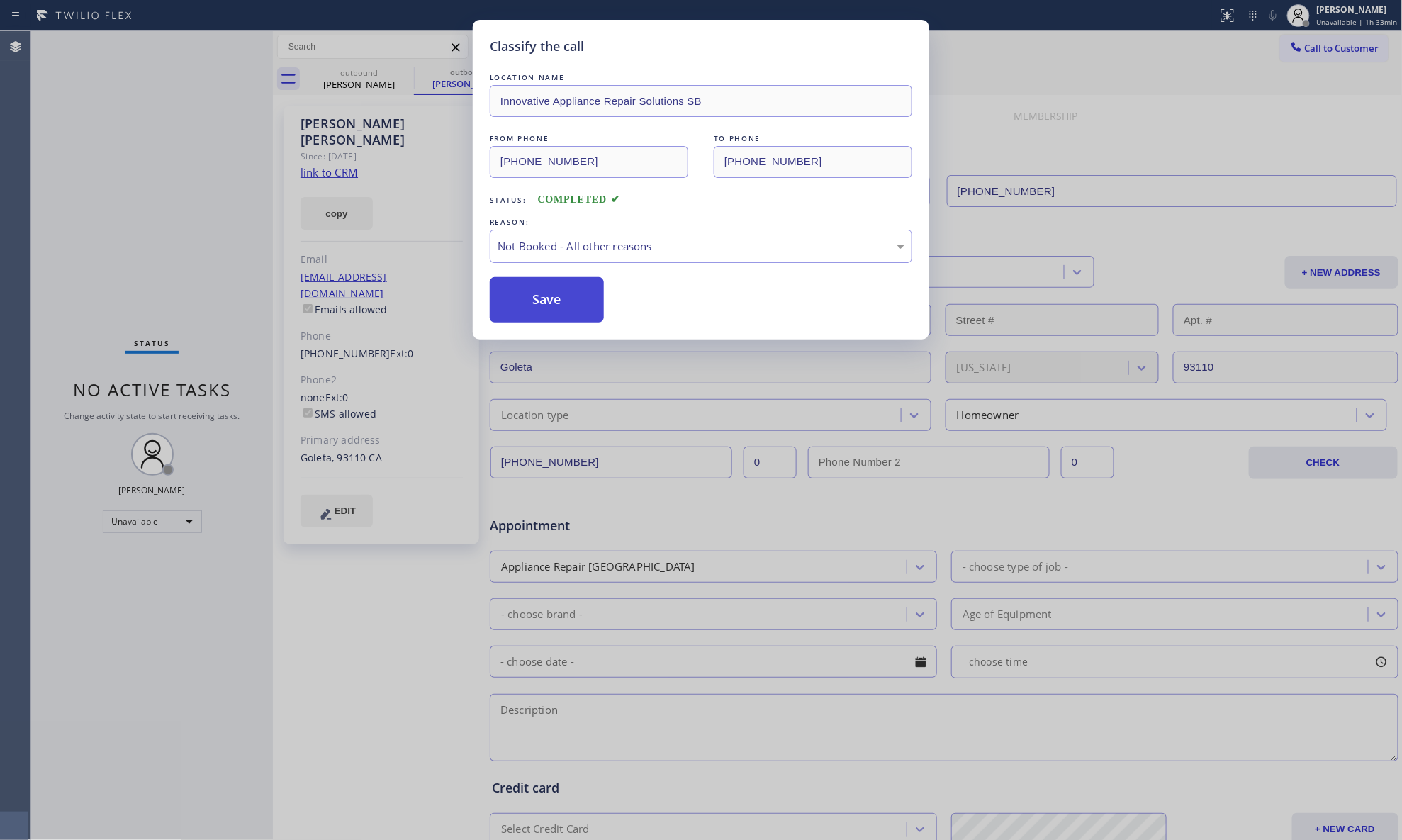
click at [551, 304] on button "Save" at bounding box center [547, 299] width 114 height 45
click at [552, 304] on button "Save" at bounding box center [547, 299] width 114 height 45
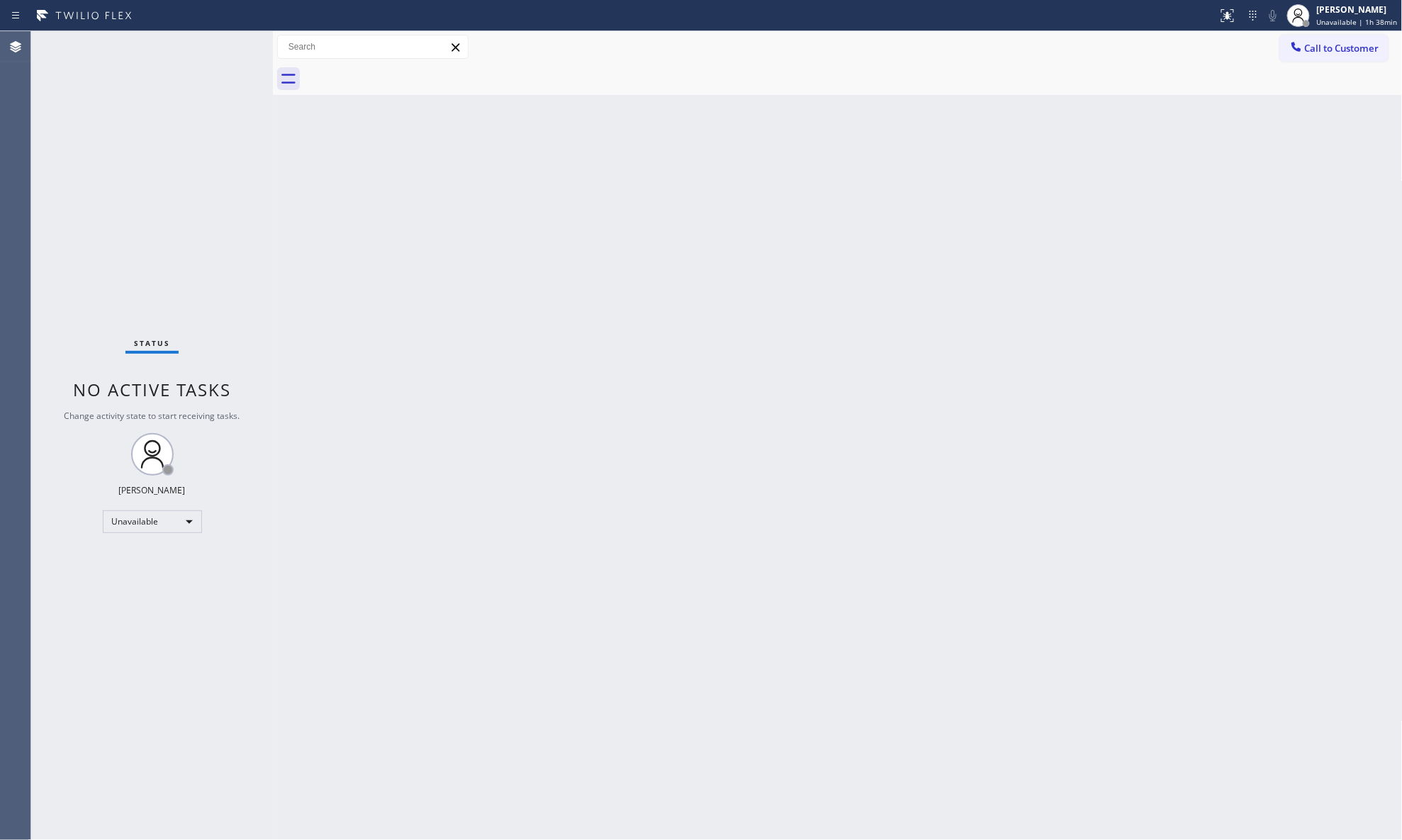
click at [828, 162] on div "Back to Dashboard Change Sender ID Customers Technicians Select a contact Outbo…" at bounding box center [837, 436] width 1130 height 809
click at [948, 156] on div "Back to Dashboard Change Sender ID Customers Technicians Select a contact Outbo…" at bounding box center [837, 436] width 1130 height 809
drag, startPoint x: 1232, startPoint y: 74, endPoint x: 1240, endPoint y: 71, distance: 8.5
click at [1120, 71] on div at bounding box center [853, 79] width 1099 height 32
click at [1120, 54] on button "Call to Customer" at bounding box center [1335, 49] width 109 height 27
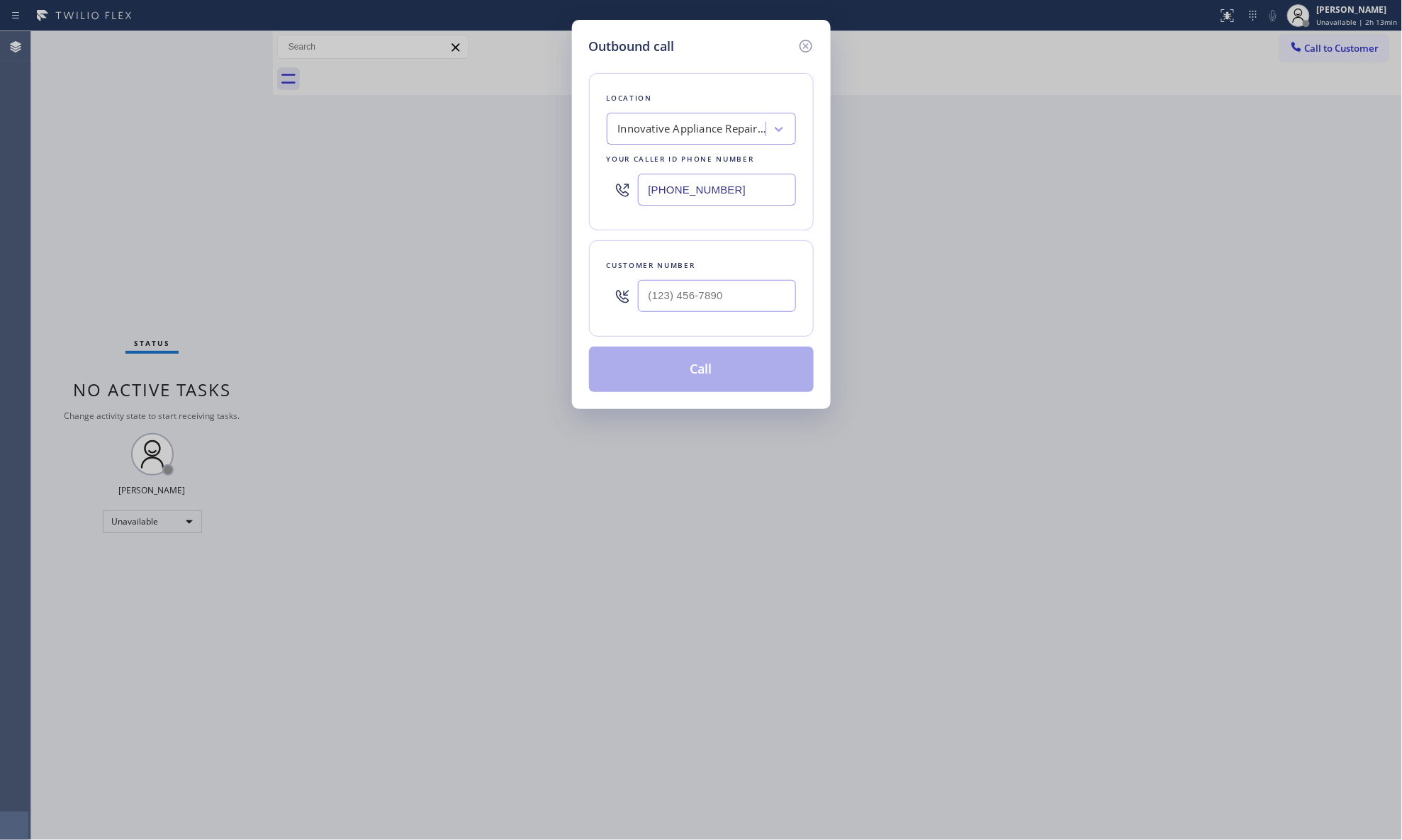
drag, startPoint x: 775, startPoint y: 188, endPoint x: 590, endPoint y: 196, distance: 185.2
click at [591, 196] on div "Location Innovative Appliance Repair Solutions SB Your caller id phone number […" at bounding box center [701, 152] width 225 height 157
paste input "424) 349-7844"
type input "[PHONE_NUMBER]"
click at [713, 293] on input "(___) ___-____" at bounding box center [717, 296] width 158 height 32
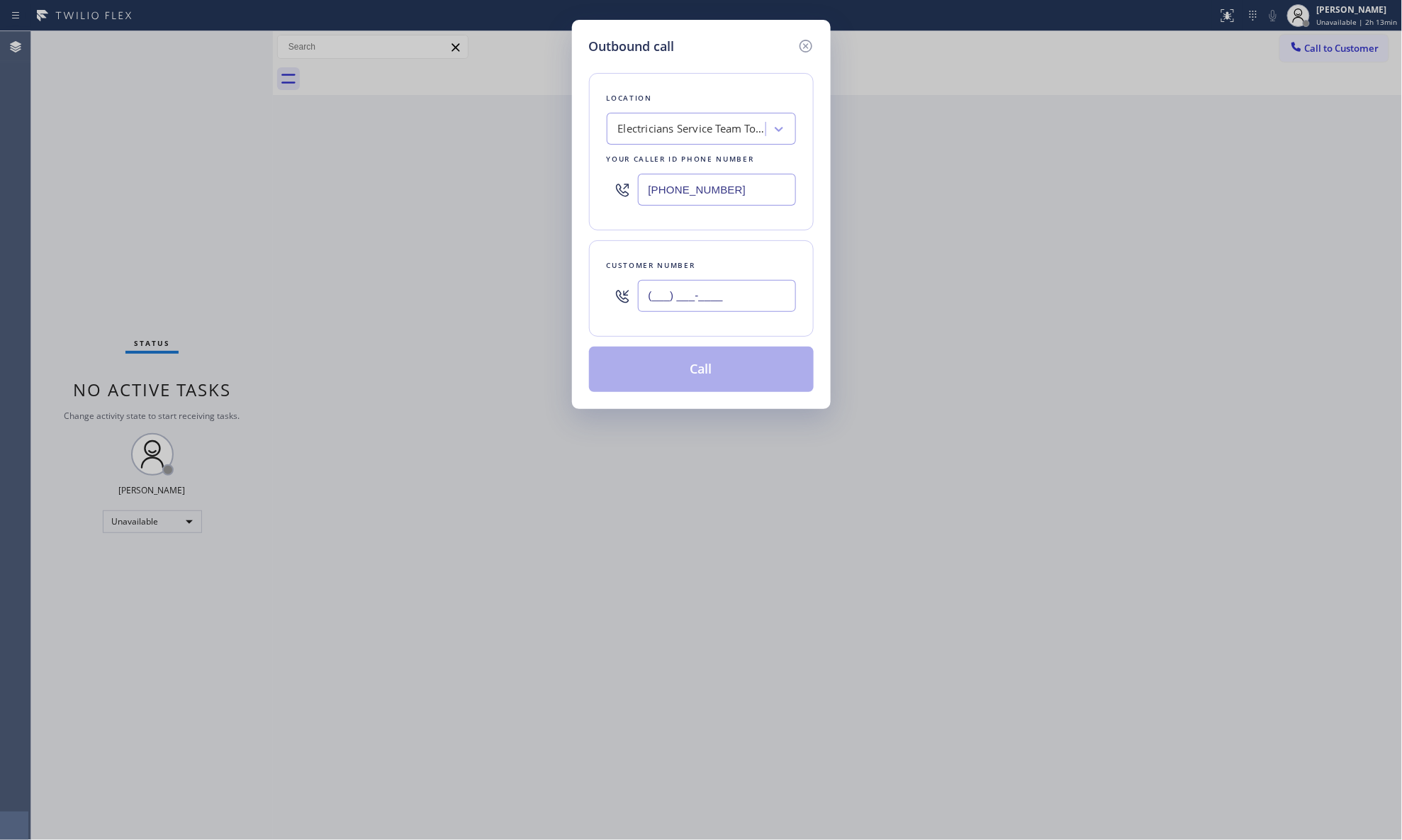
paste input "510) 248-5306"
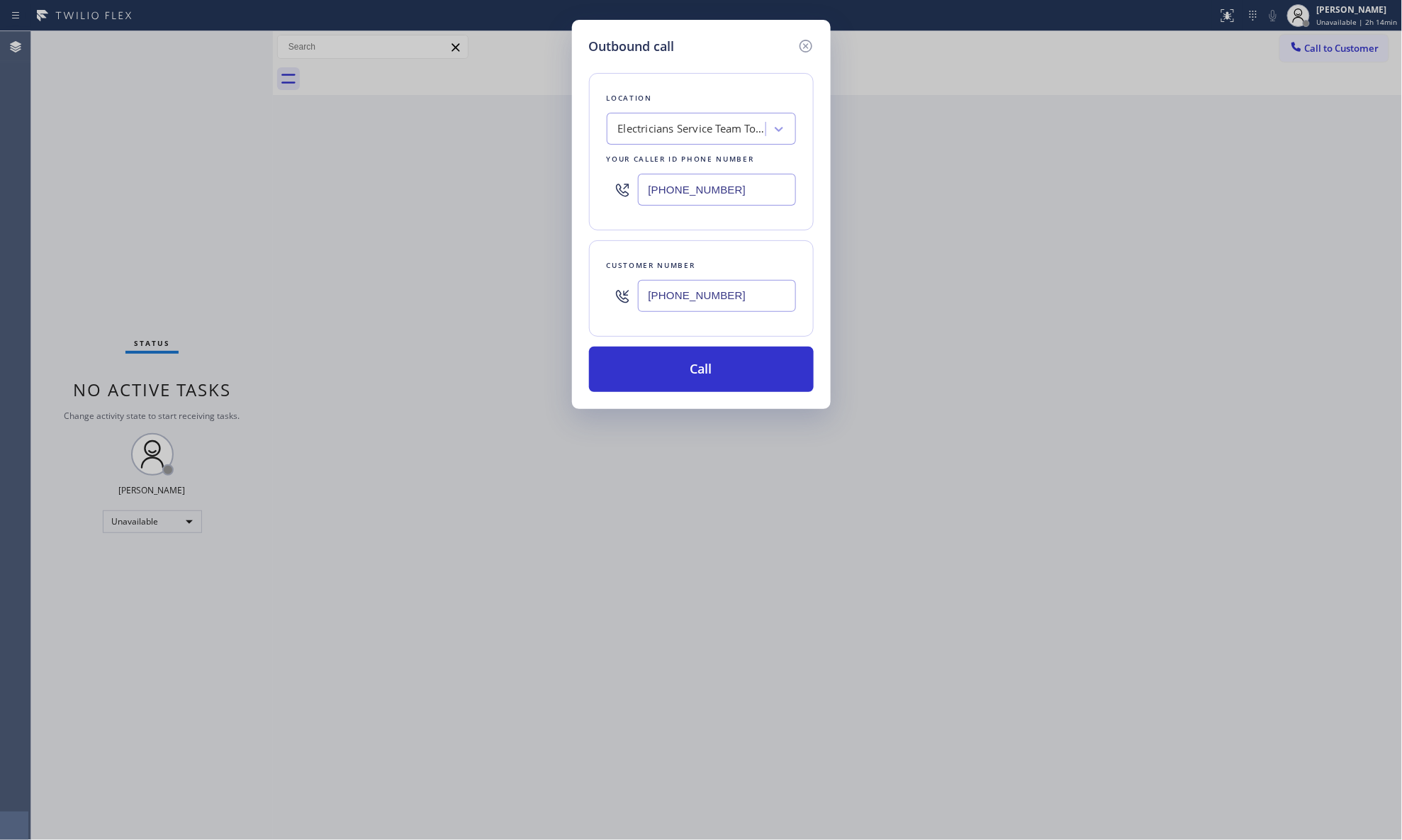
type input "[PHONE_NUMBER]"
click at [707, 361] on button "Call" at bounding box center [701, 368] width 225 height 45
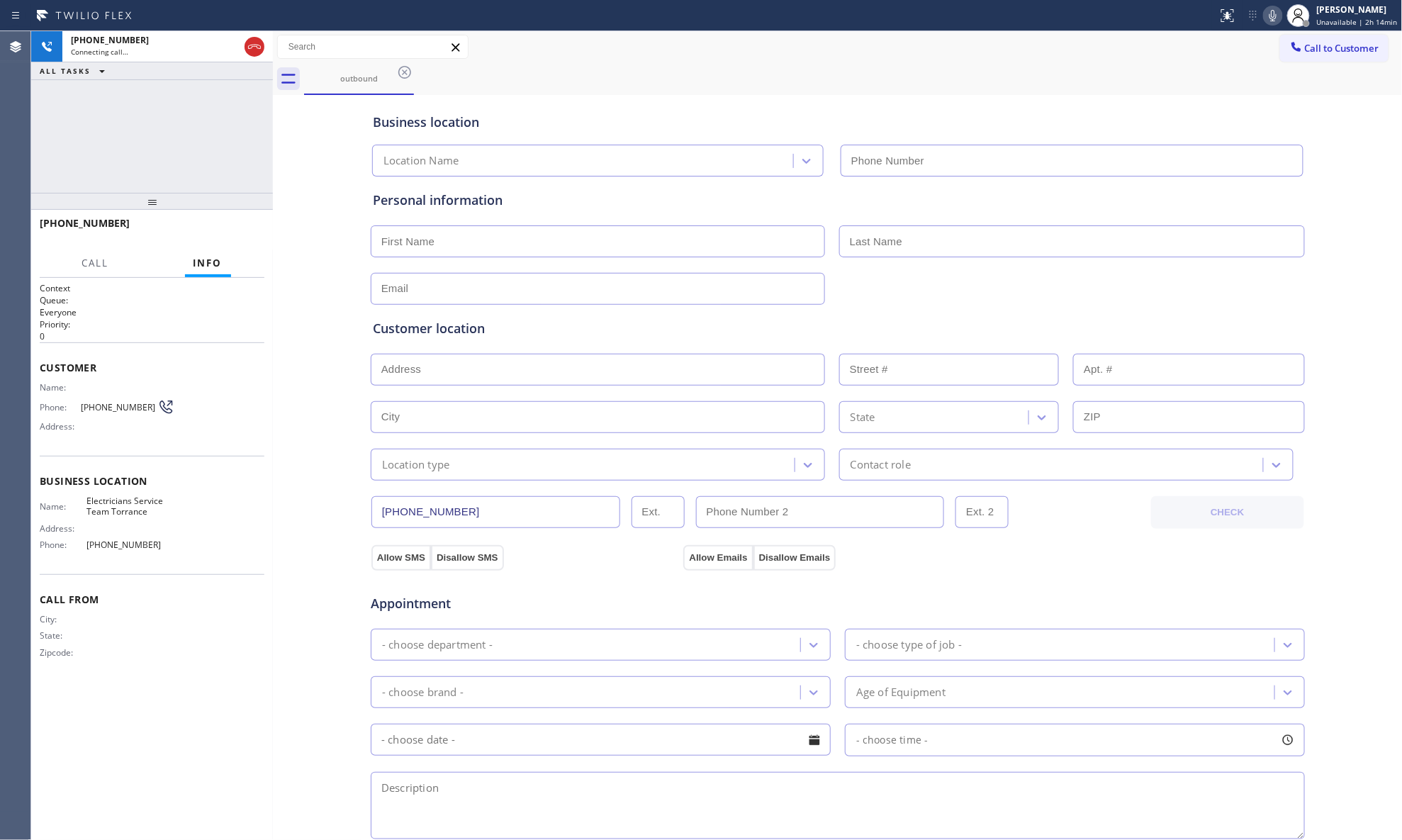
type input "[PHONE_NUMBER]"
drag, startPoint x: 962, startPoint y: 102, endPoint x: 652, endPoint y: 128, distance: 311.1
click at [960, 102] on div "Business location Electricians Service Team Torrance [PHONE_NUMBER]" at bounding box center [838, 137] width 936 height 78
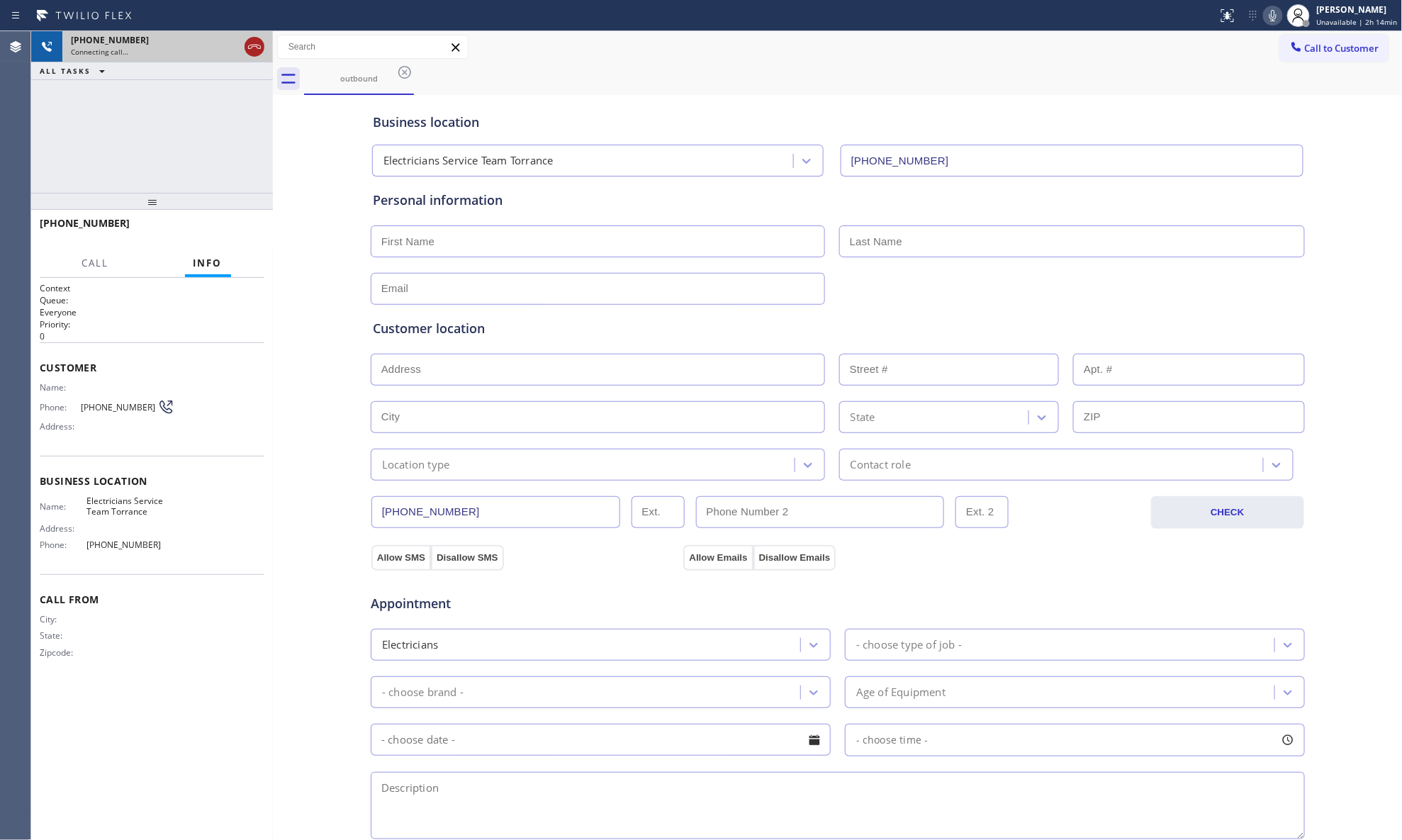
click at [259, 47] on icon at bounding box center [255, 47] width 17 height 17
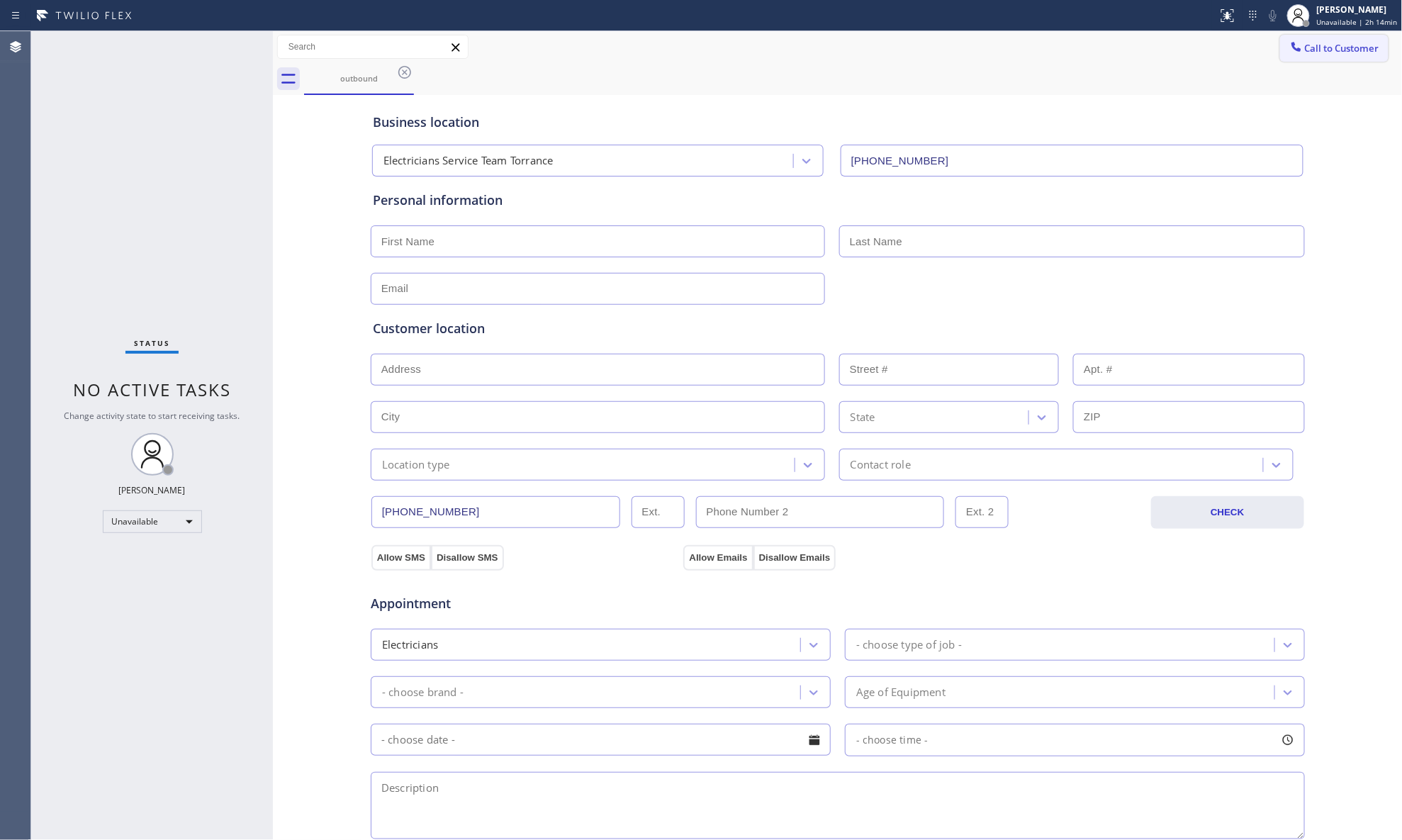
click at [1120, 61] on button "Call to Customer" at bounding box center [1335, 49] width 109 height 27
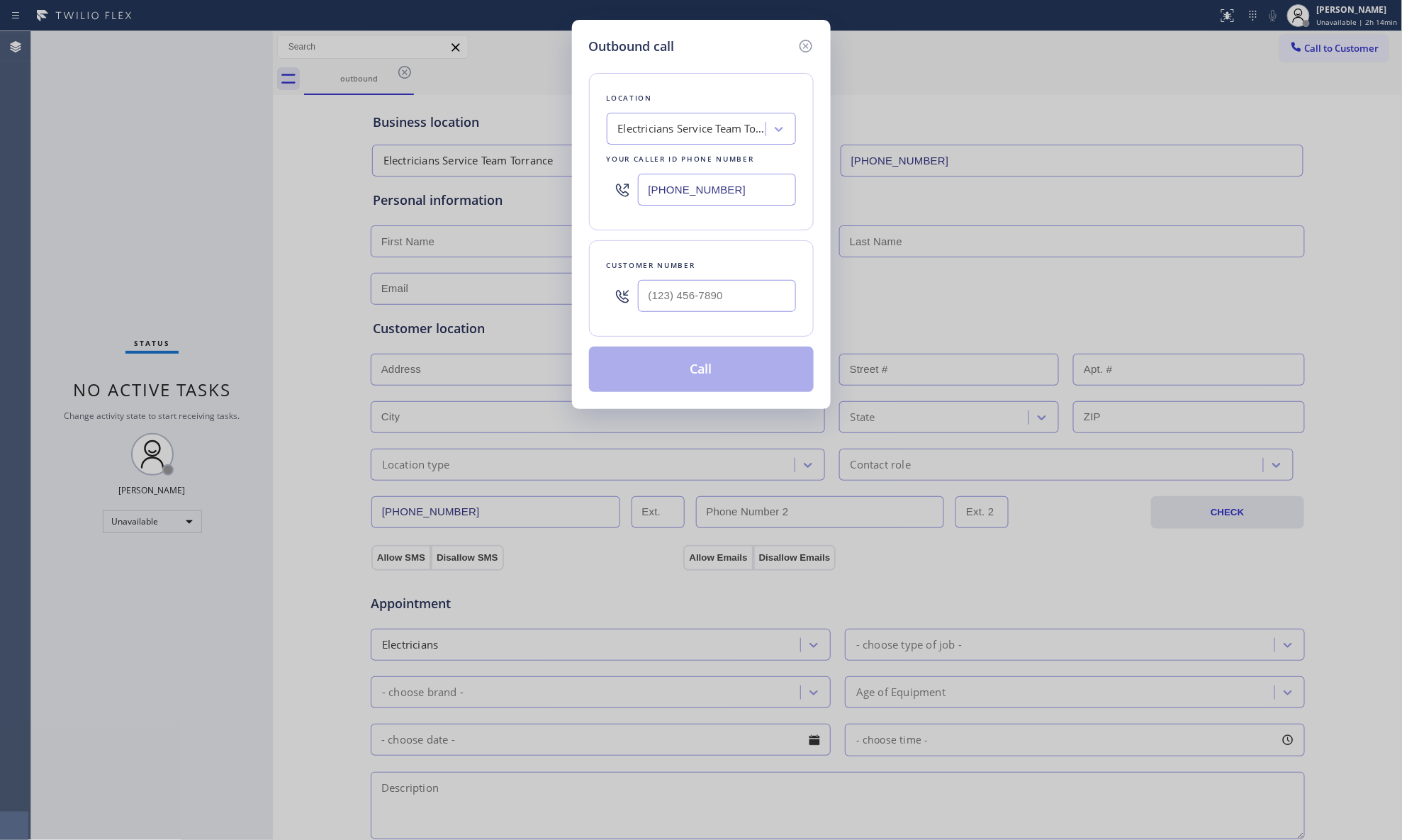
drag, startPoint x: 741, startPoint y: 188, endPoint x: 587, endPoint y: 190, distance: 154.0
click at [588, 191] on div "Outbound call Location Electricians Service Team Torrance Your caller id phone …" at bounding box center [701, 215] width 259 height 389
paste input "510) 248-5306"
type input "[PHONE_NUMBER]"
paste input "925) 336-6373"
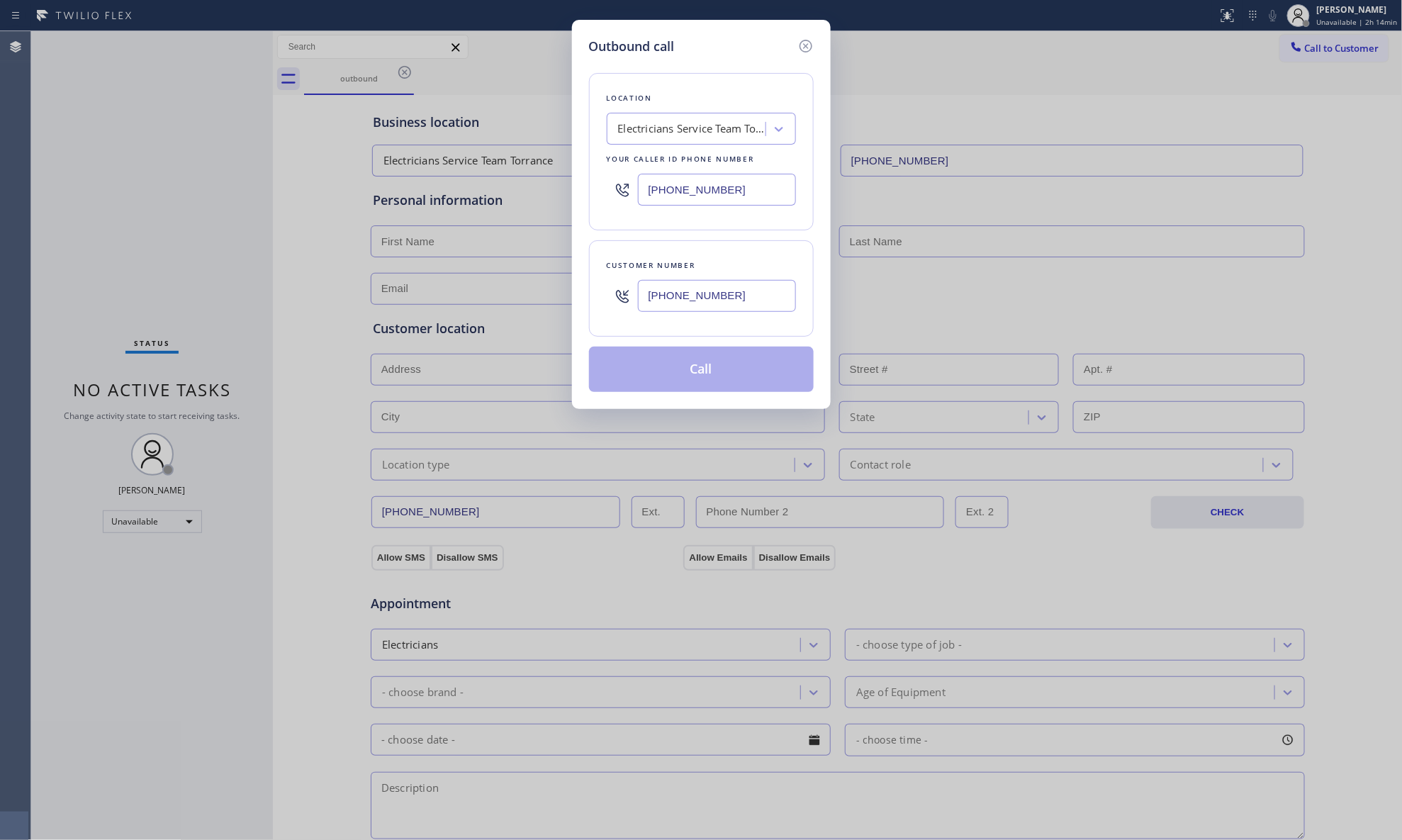
click at [710, 301] on input "[PHONE_NUMBER]" at bounding box center [717, 296] width 158 height 32
type input "[PHONE_NUMBER]"
click at [709, 383] on button "Call" at bounding box center [701, 368] width 225 height 45
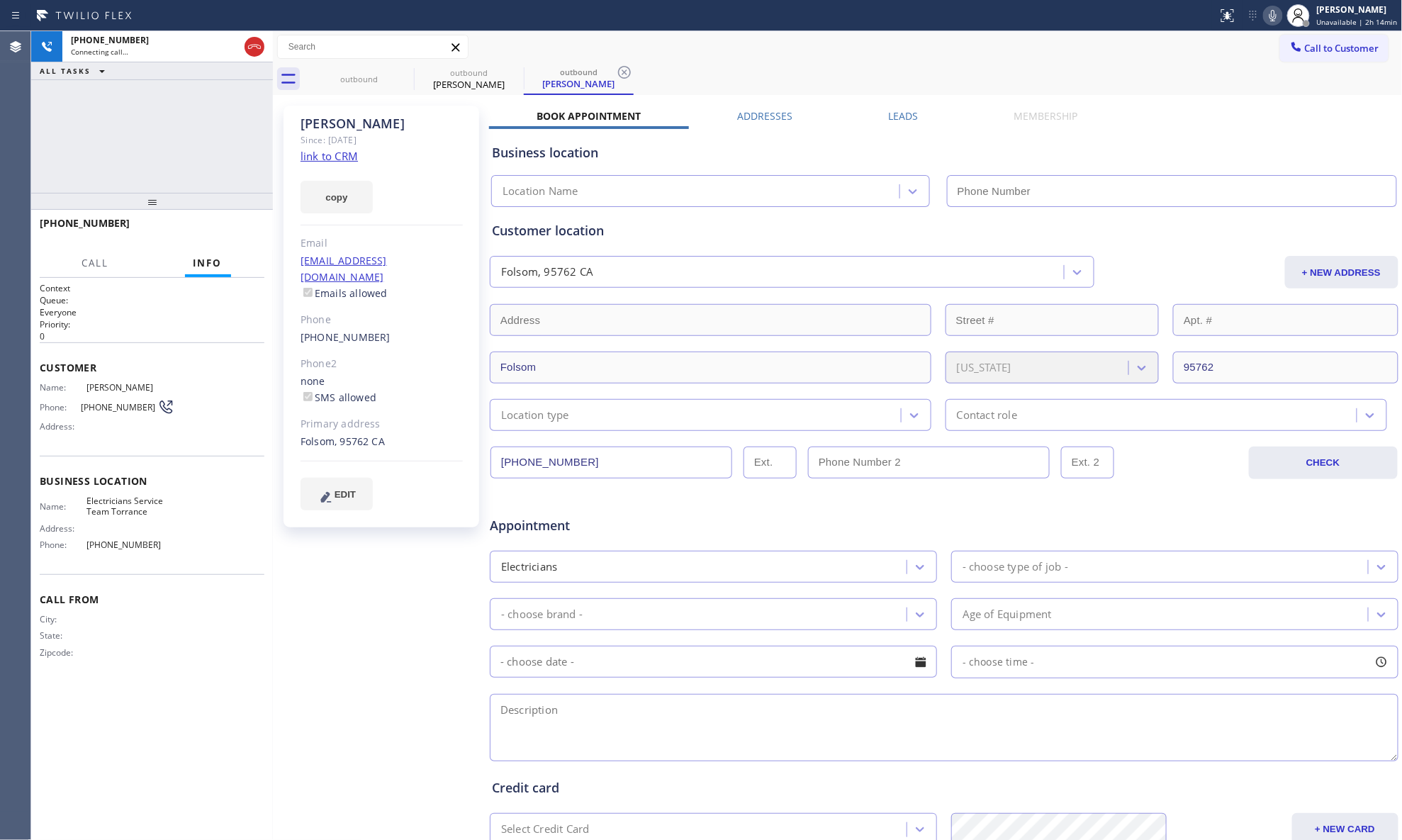
type input "[PHONE_NUMBER]"
drag, startPoint x: 913, startPoint y: 54, endPoint x: 723, endPoint y: 112, distance: 198.7
click at [910, 54] on div "Call to Customer Outbound call Location Search location Your caller id phone nu…" at bounding box center [837, 47] width 1130 height 25
click at [264, 57] on div at bounding box center [255, 47] width 26 height 31
click at [266, 60] on div at bounding box center [255, 47] width 26 height 31
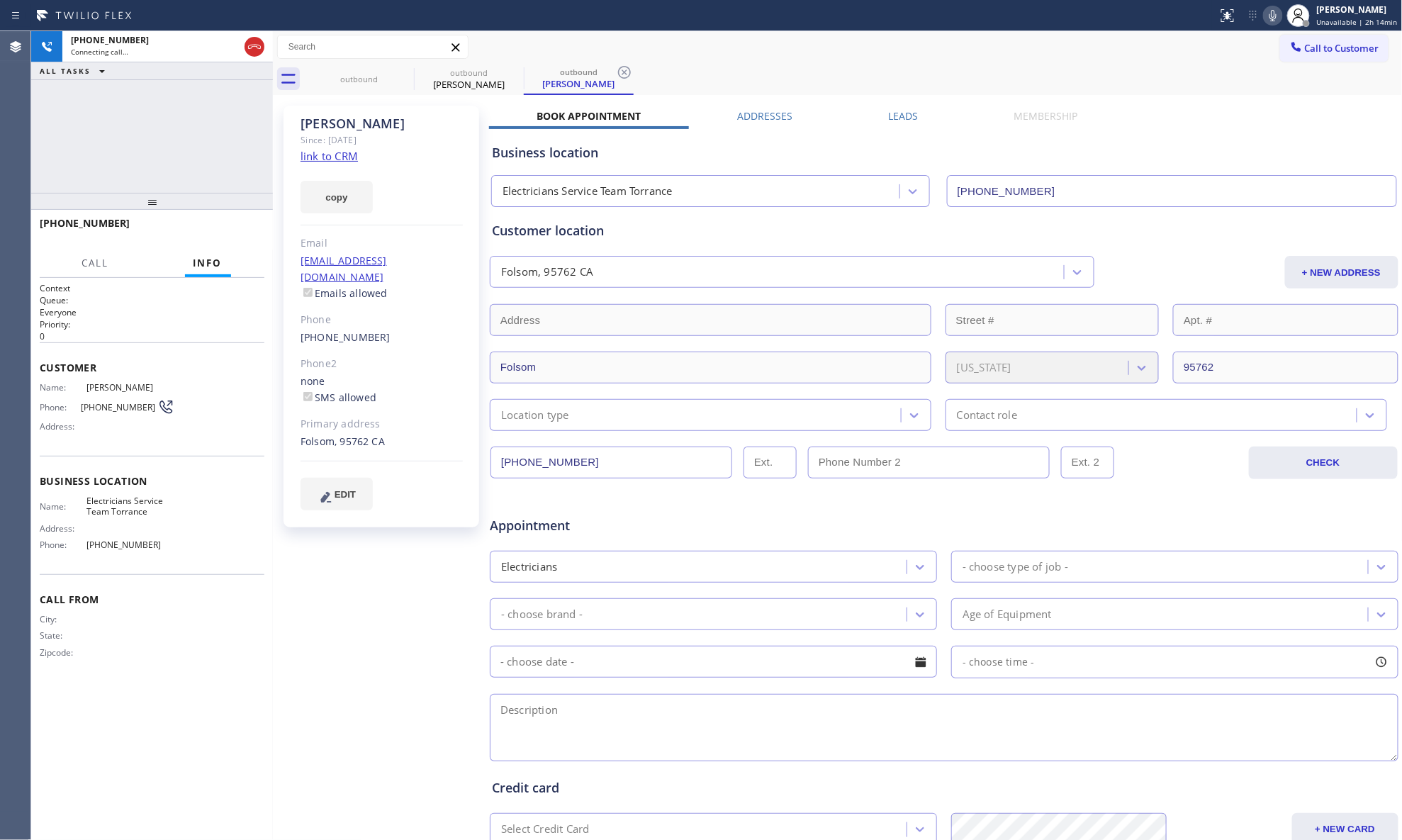
click at [331, 149] on link "link to CRM" at bounding box center [329, 156] width 57 height 14
click at [261, 42] on icon at bounding box center [255, 47] width 17 height 17
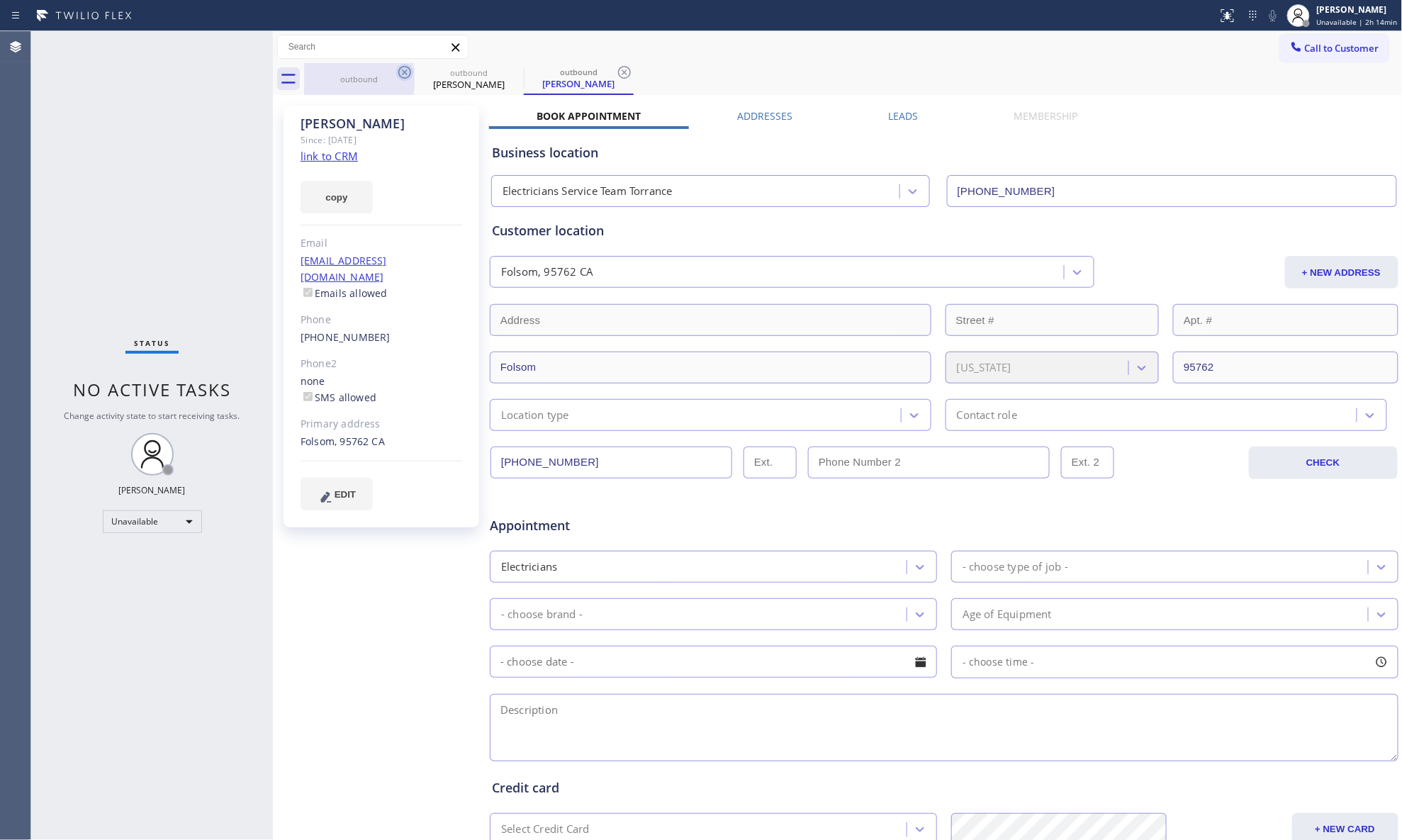
click at [397, 69] on icon at bounding box center [405, 72] width 17 height 17
click at [506, 69] on icon at bounding box center [515, 72] width 17 height 17
click at [409, 69] on icon at bounding box center [405, 72] width 17 height 17
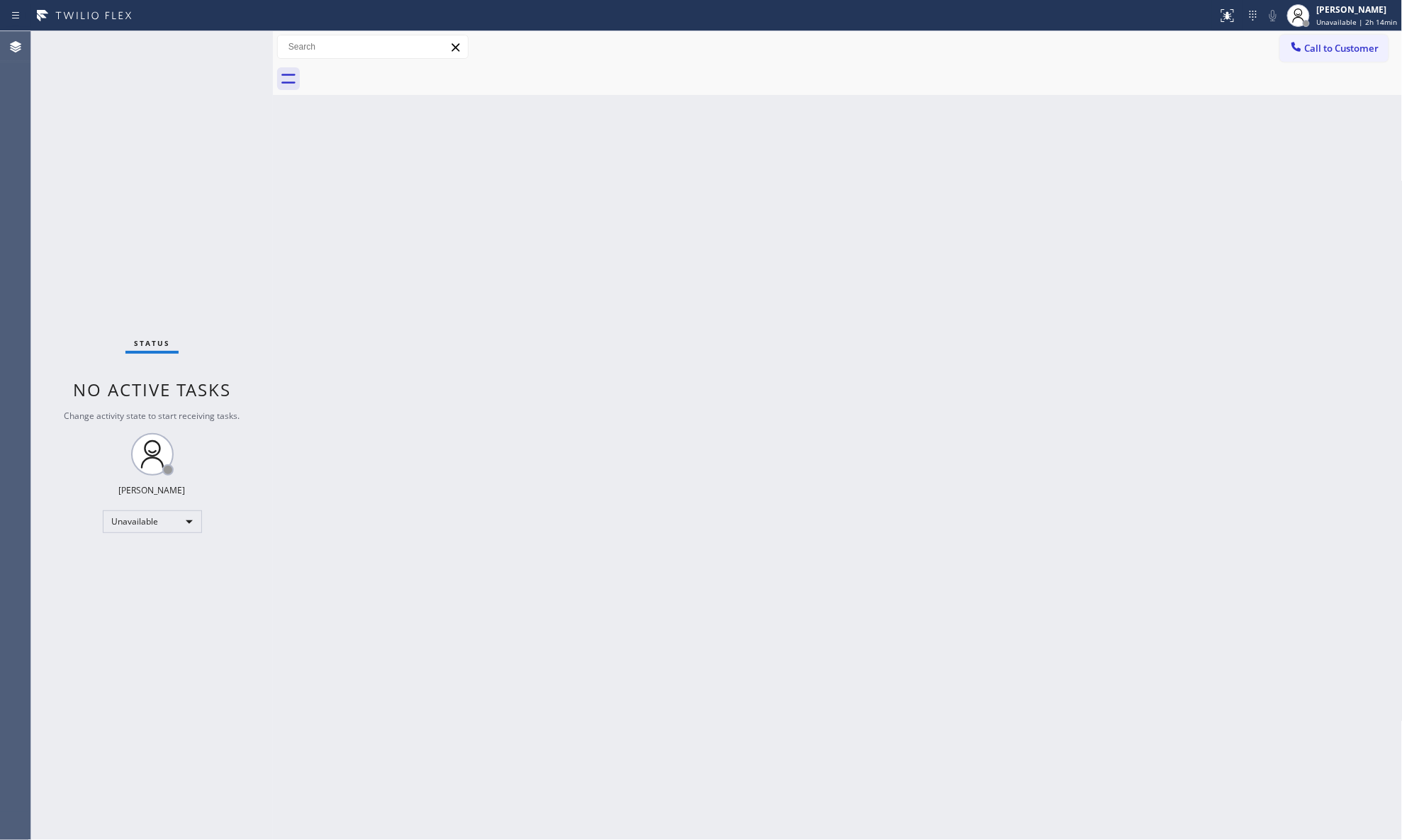
click at [409, 69] on div at bounding box center [853, 79] width 1099 height 32
click at [412, 71] on div at bounding box center [853, 79] width 1099 height 32
drag, startPoint x: 1319, startPoint y: 40, endPoint x: 1280, endPoint y: 66, distance: 46.9
click at [1120, 52] on button "Call to Customer" at bounding box center [1335, 49] width 109 height 27
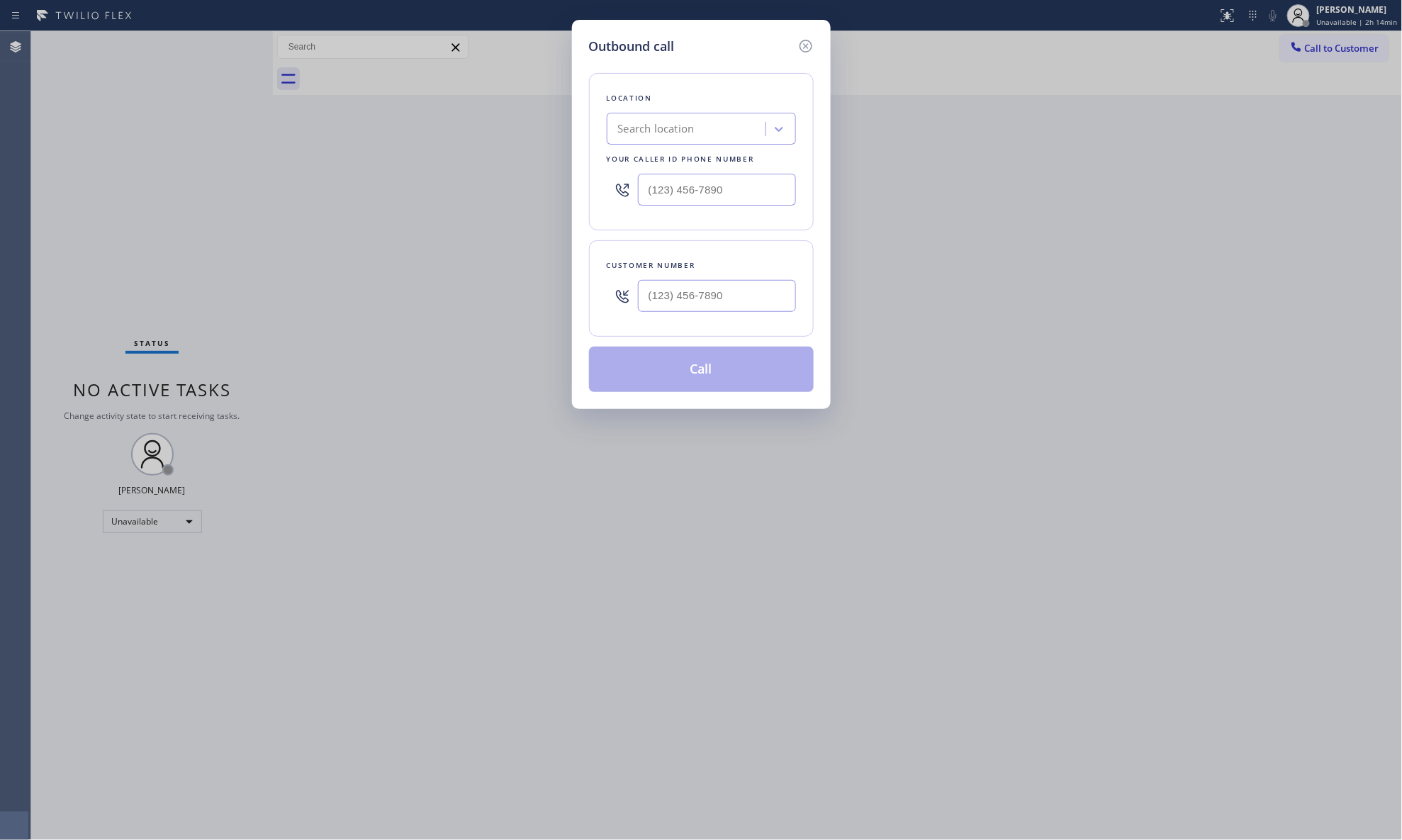
type input "(___) ___-____"
click at [759, 298] on input "(___) ___-____" at bounding box center [717, 296] width 158 height 32
type input "(___) ___-____"
click at [763, 192] on input "(___) ___-____" at bounding box center [717, 190] width 158 height 32
paste input "626) 779-9286"
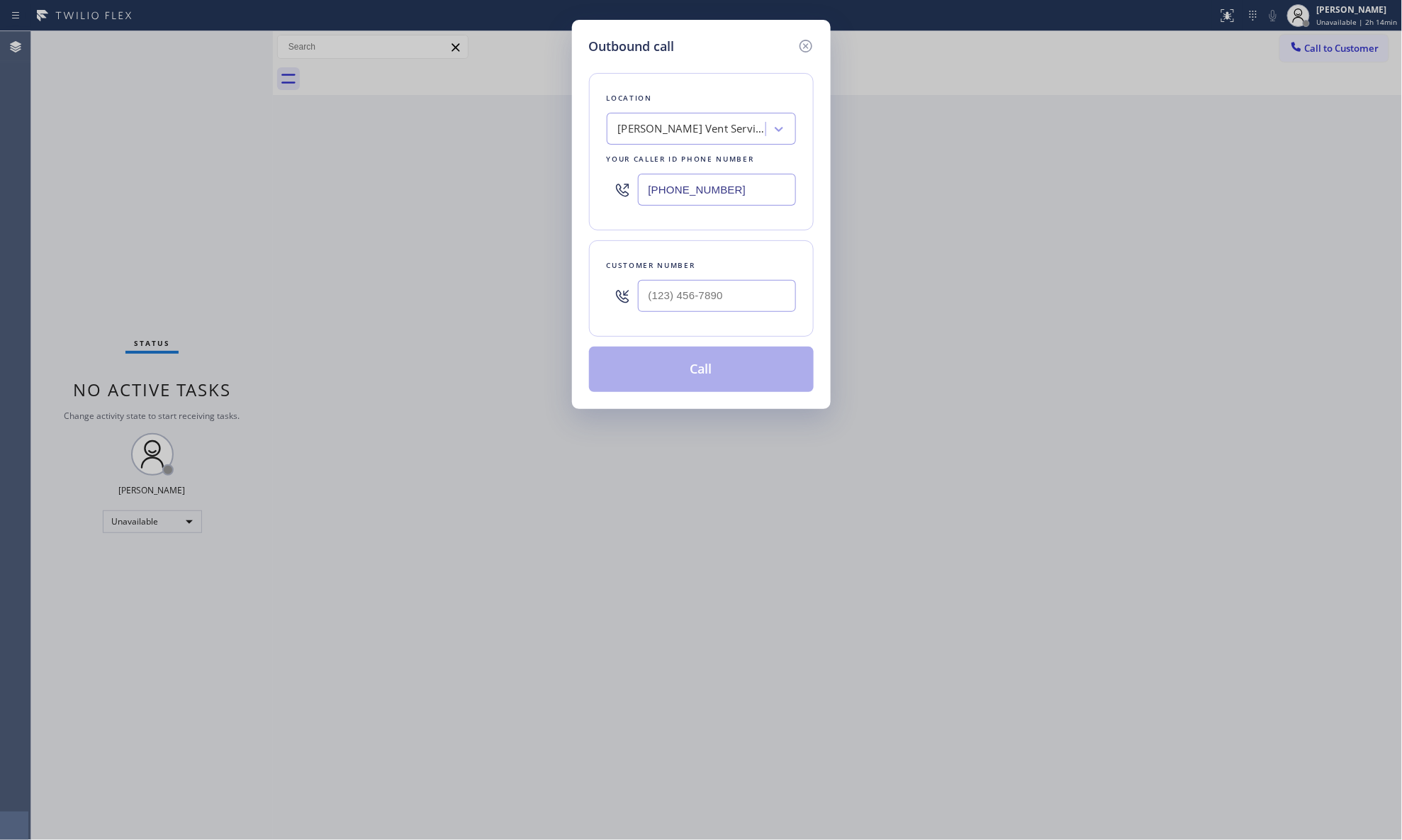
type input "[PHONE_NUMBER]"
paste input "626) 380-3845"
click at [755, 304] on input "(___) ___-____" at bounding box center [717, 296] width 158 height 32
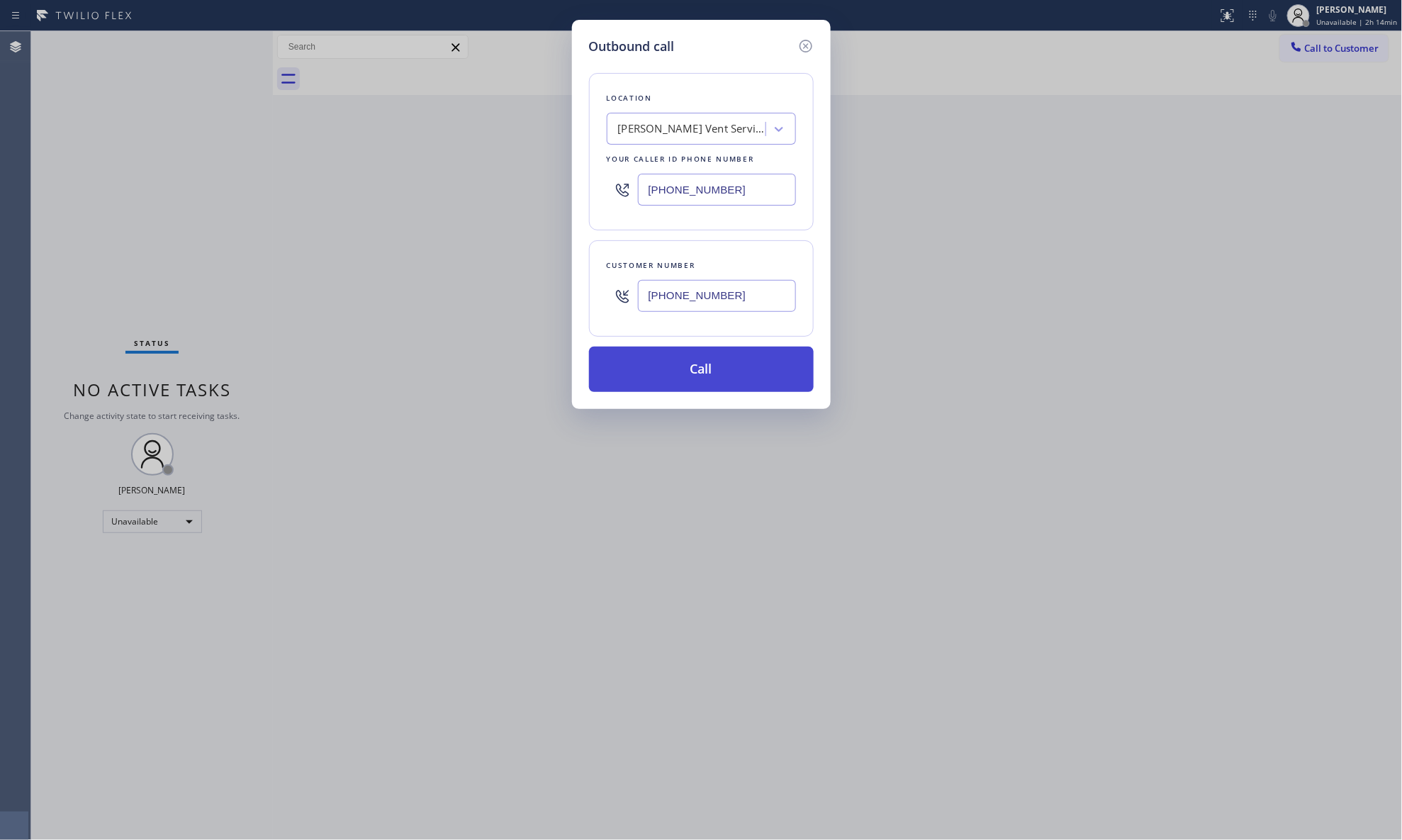
type input "[PHONE_NUMBER]"
click at [727, 375] on button "Call" at bounding box center [701, 368] width 225 height 45
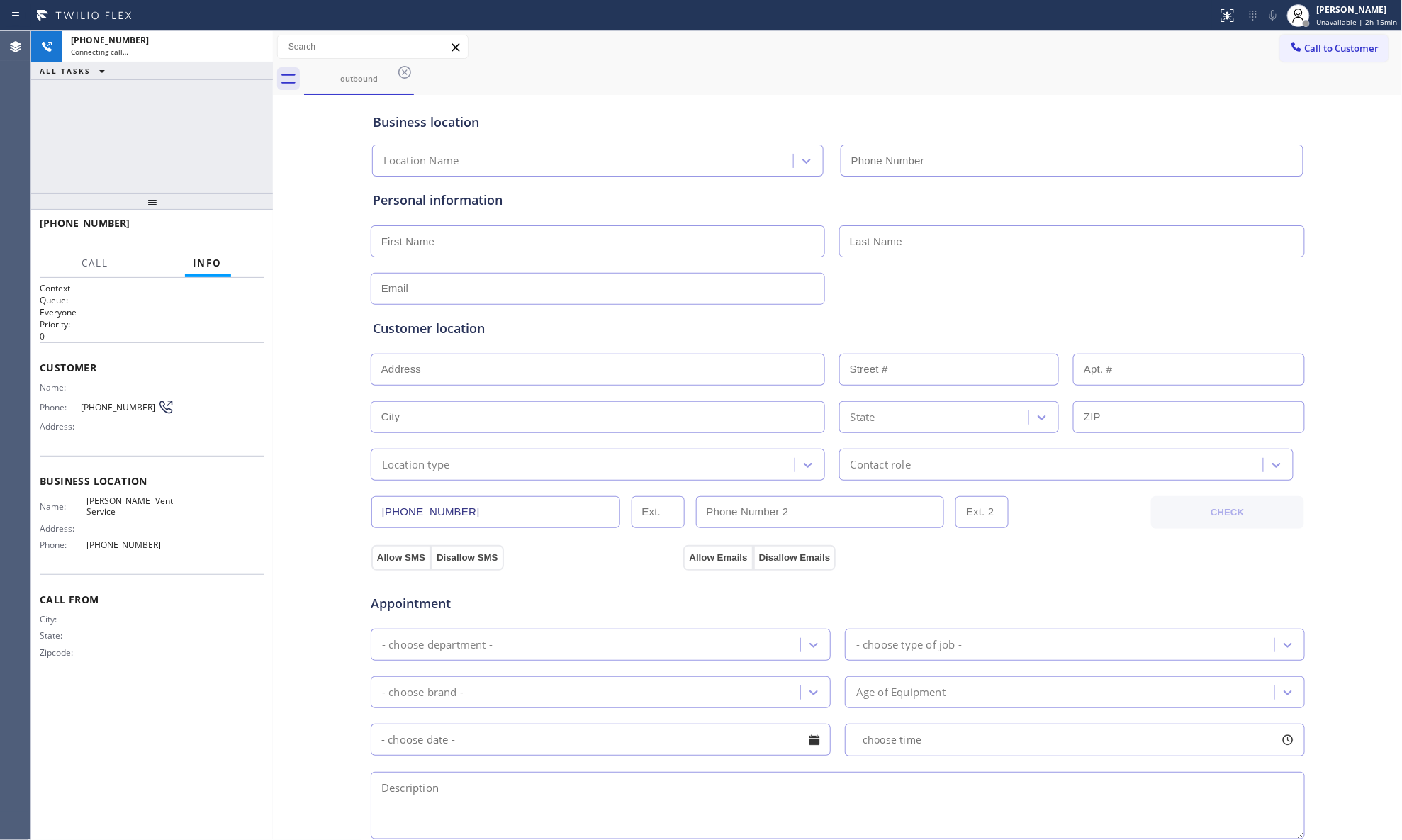
type input "[PHONE_NUMBER]"
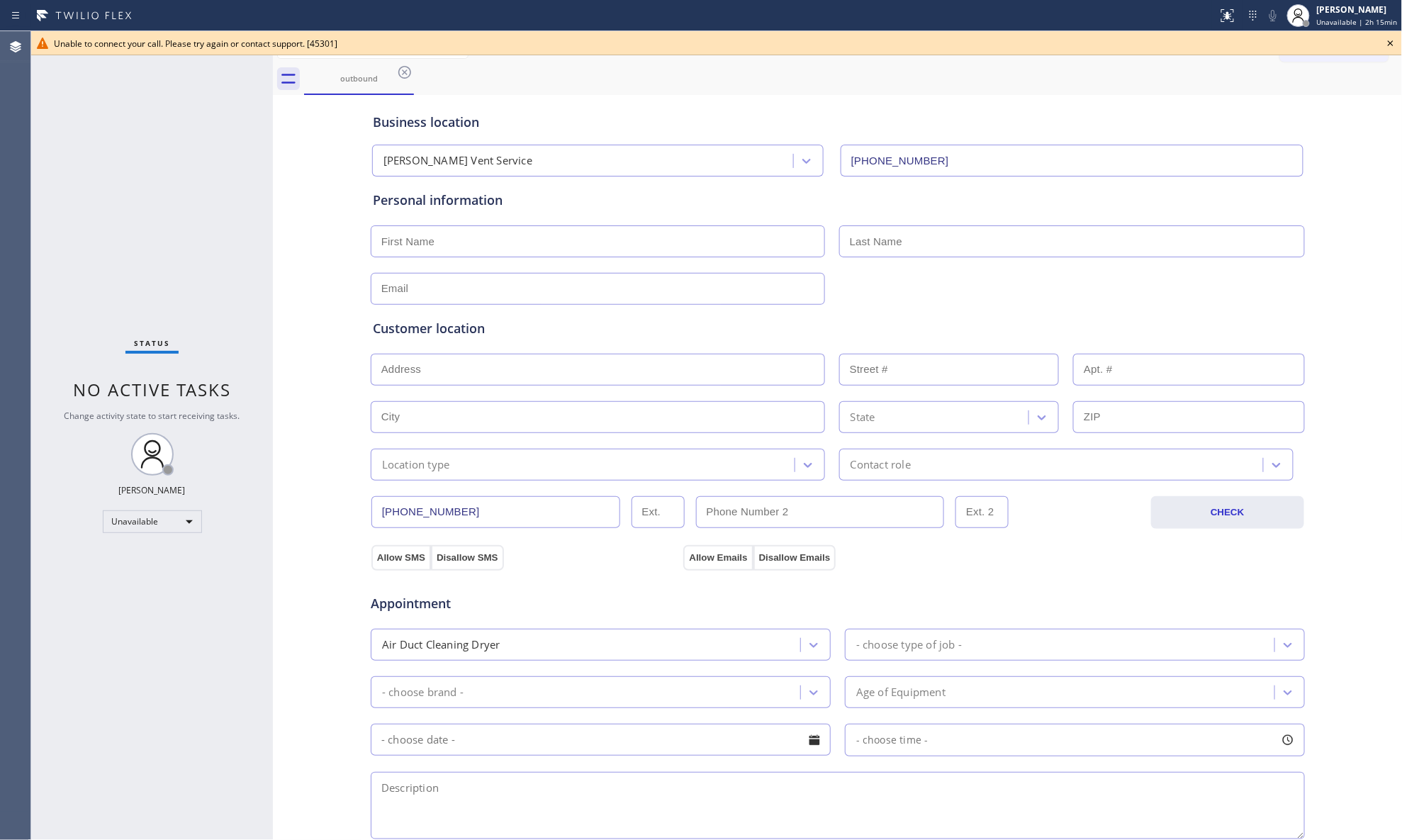
click at [1120, 97] on div "Business location [PERSON_NAME] Vent Service [PHONE_NUMBER]" at bounding box center [838, 135] width 936 height 84
click at [1120, 48] on icon at bounding box center [1391, 44] width 17 height 17
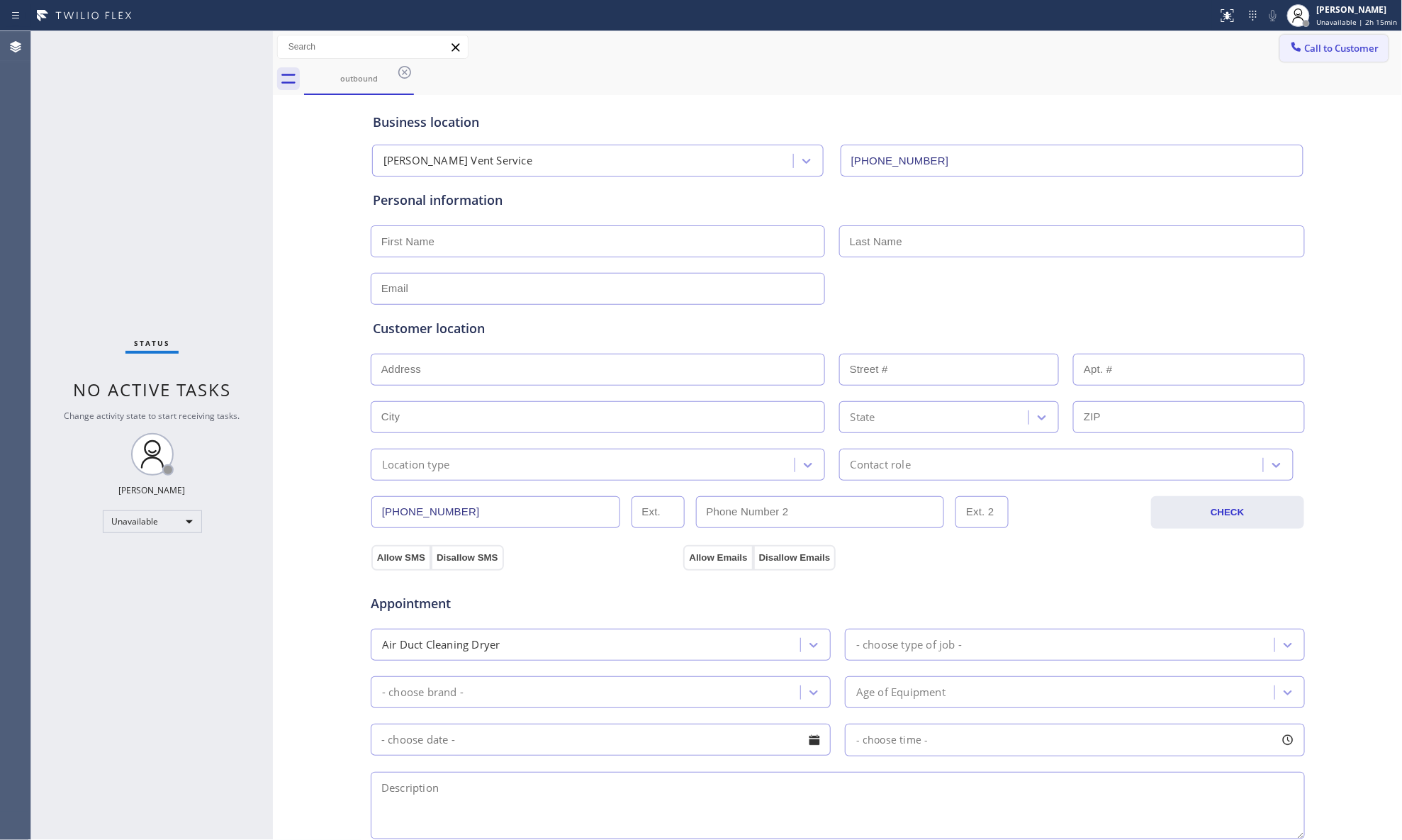
drag, startPoint x: 1342, startPoint y: 47, endPoint x: 1167, endPoint y: 88, distance: 179.7
click at [1120, 47] on span "Call to Customer" at bounding box center [1343, 48] width 74 height 13
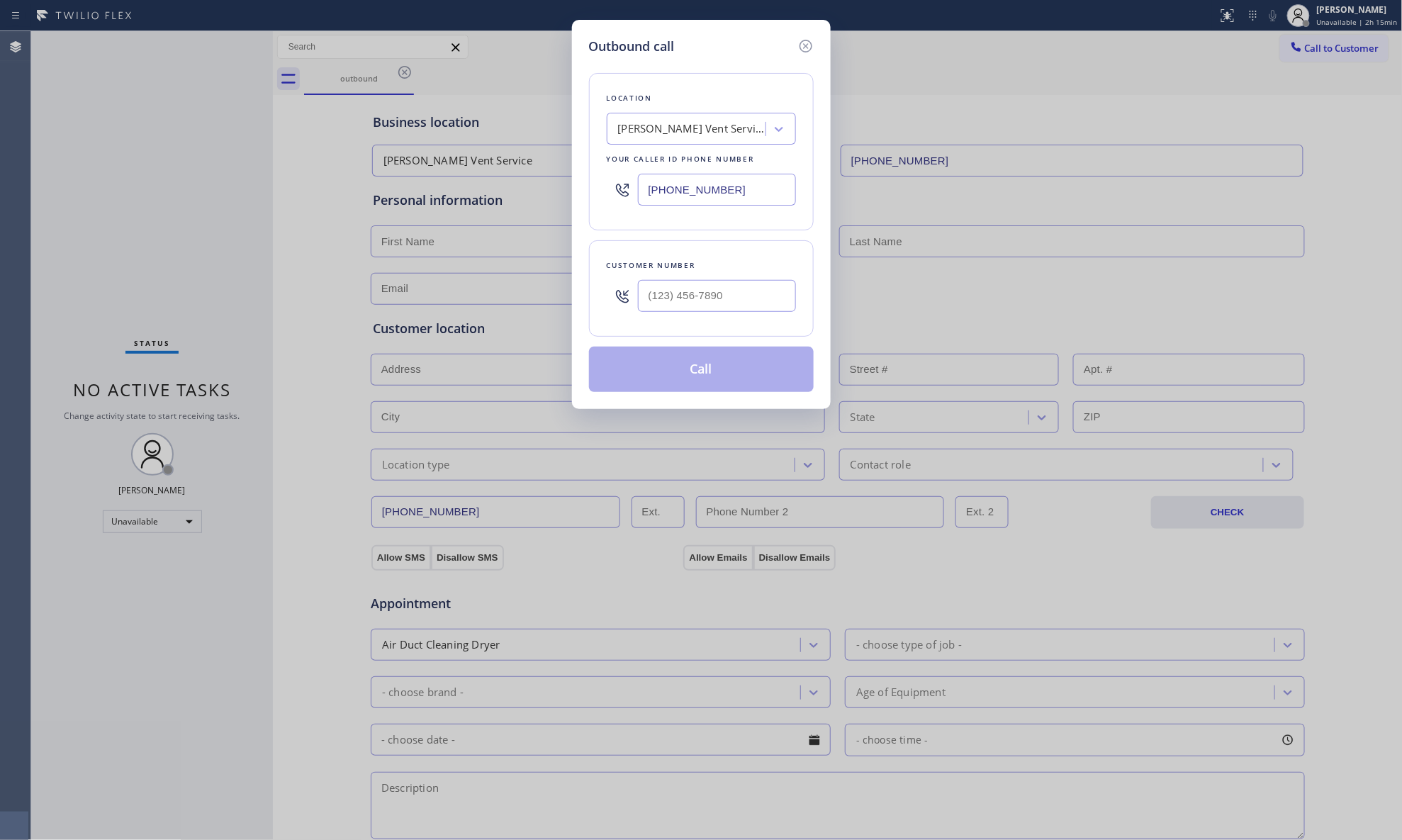
drag, startPoint x: 746, startPoint y: 193, endPoint x: 575, endPoint y: 177, distance: 171.7
click at [575, 177] on div "Outbound call Location [PERSON_NAME] Dryer Vent Service Your caller id phone nu…" at bounding box center [701, 215] width 259 height 389
paste input "548-332"
type input "[PHONE_NUMBER]"
paste input "415) 939-6489"
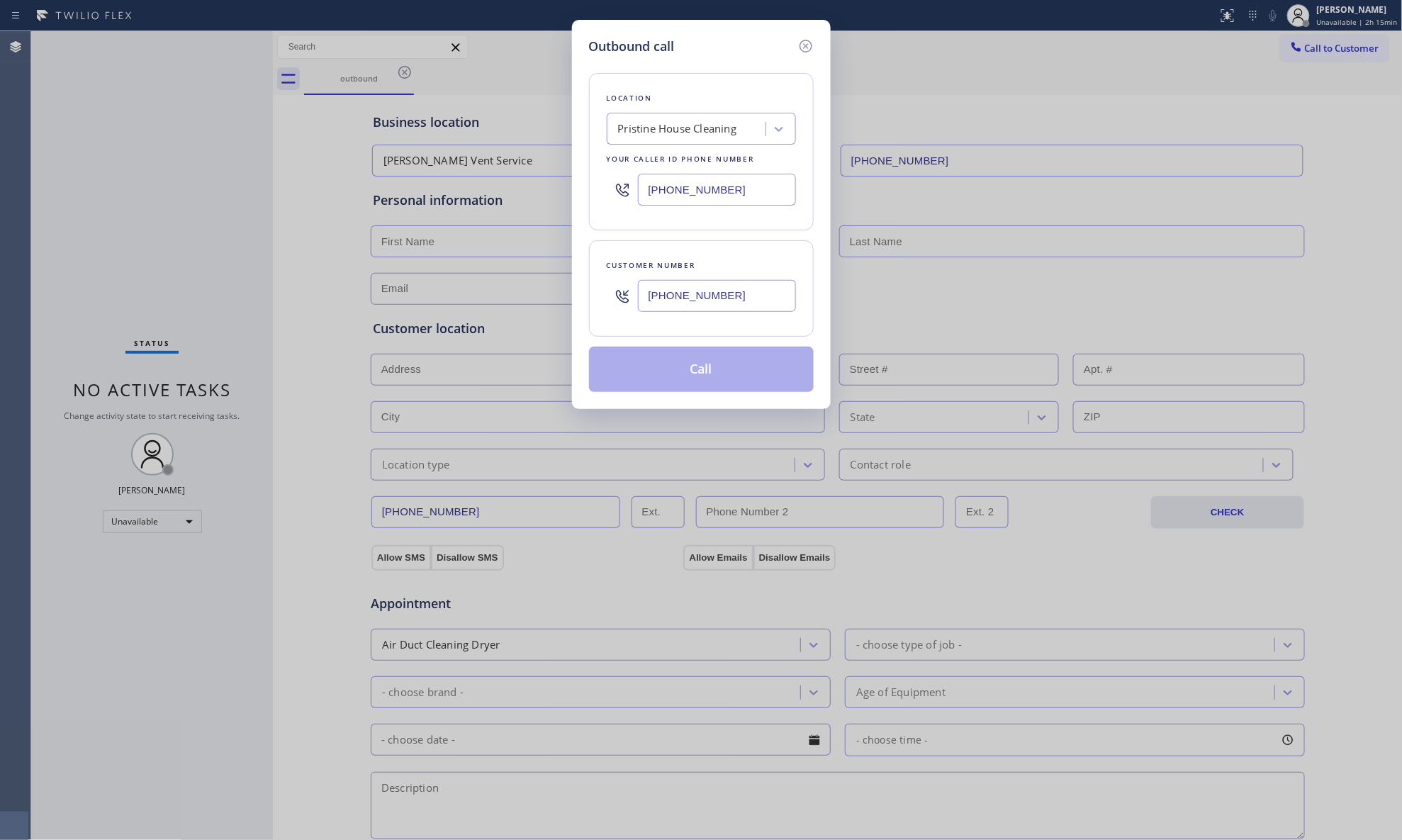
click at [690, 296] on input "[PHONE_NUMBER]" at bounding box center [717, 296] width 158 height 32
type input "[PHONE_NUMBER]"
click at [713, 384] on button "Call" at bounding box center [701, 368] width 225 height 45
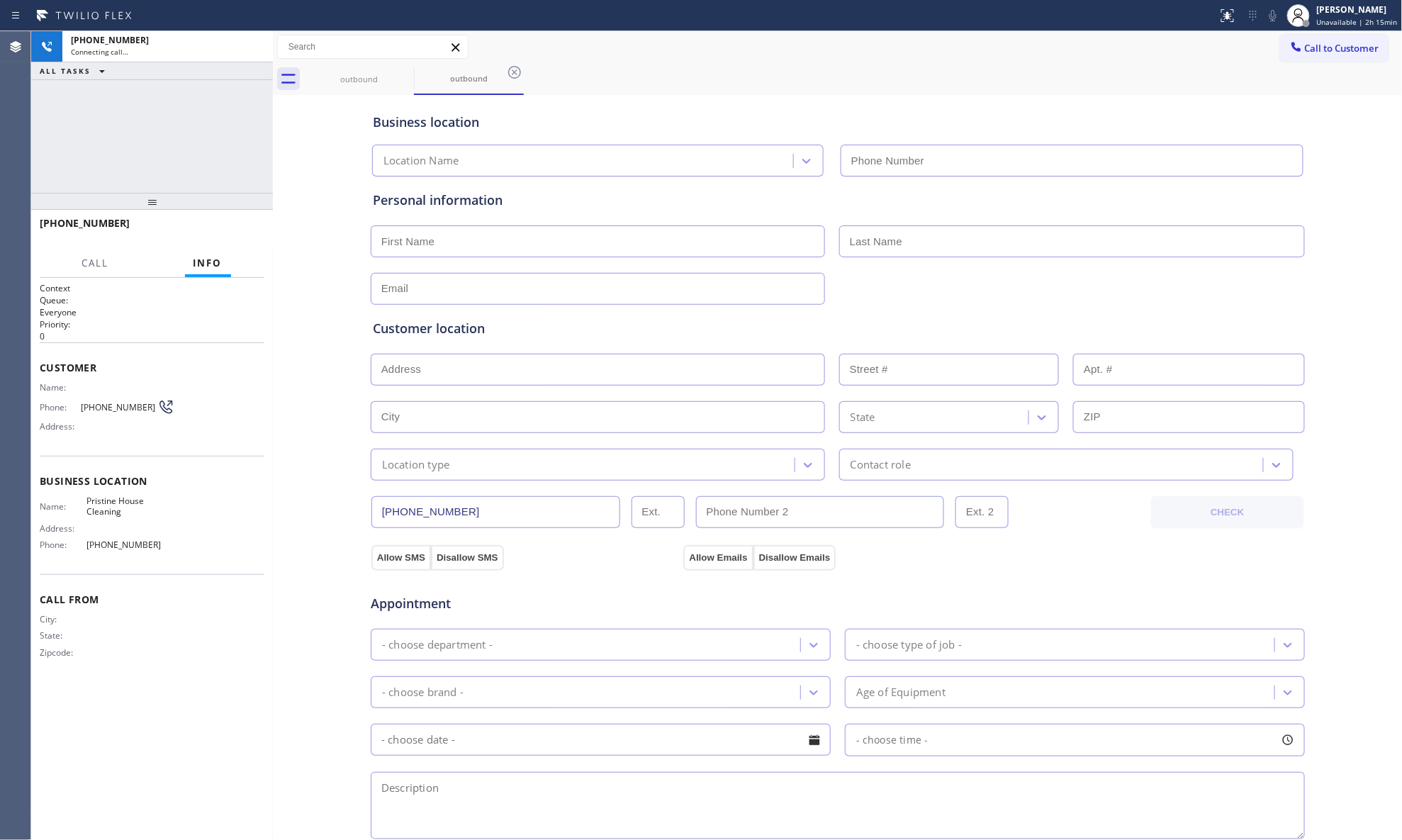
type input "[PHONE_NUMBER]"
click at [634, 48] on div "Call to Customer Outbound call Location Pristine House Cleaning Your caller id …" at bounding box center [837, 47] width 1130 height 25
drag, startPoint x: 425, startPoint y: 85, endPoint x: 414, endPoint y: 80, distance: 12.1
click at [423, 85] on div "outbound" at bounding box center [469, 78] width 107 height 31
click at [409, 77] on icon at bounding box center [405, 72] width 17 height 17
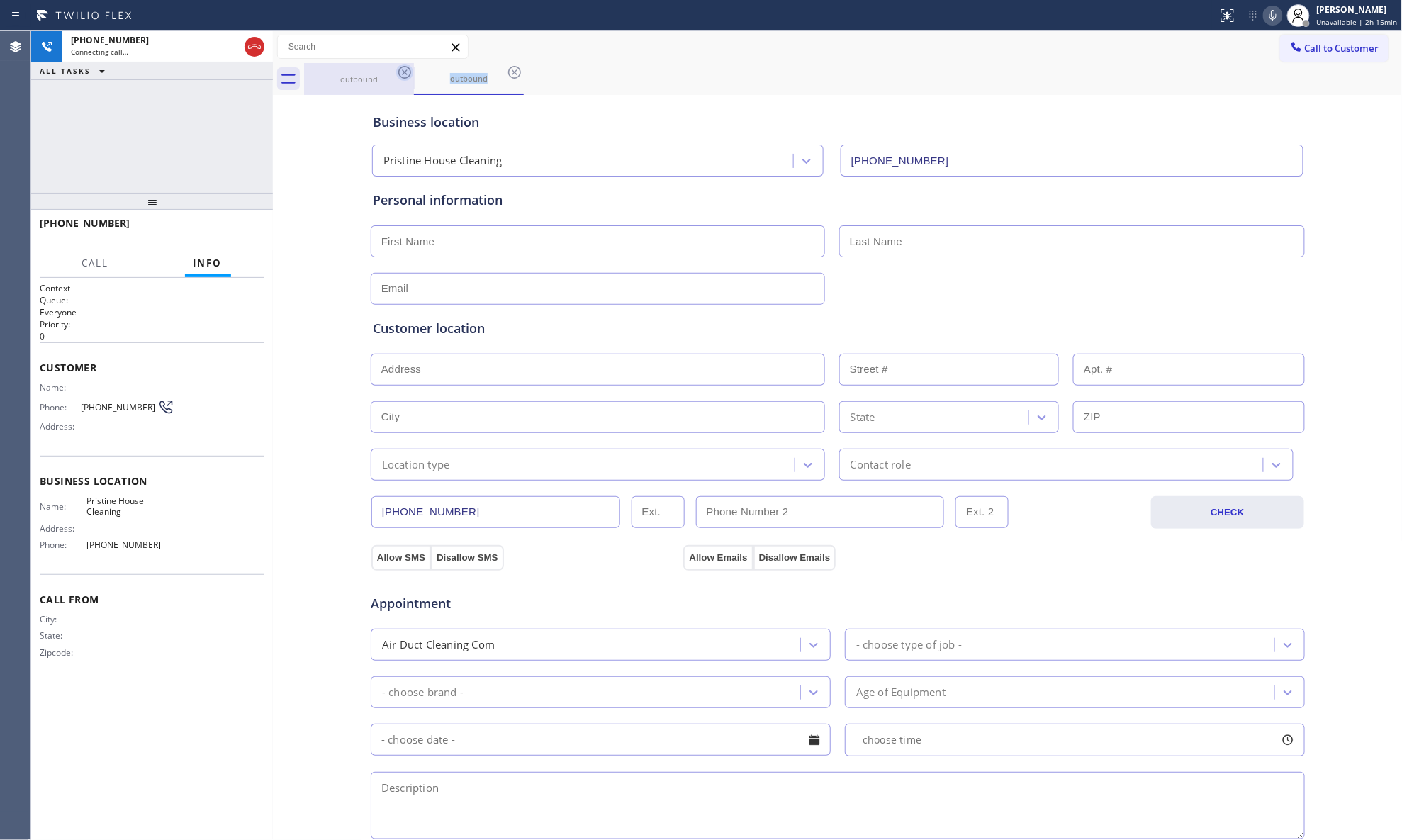
click at [409, 77] on icon at bounding box center [405, 72] width 17 height 17
click at [506, 77] on icon at bounding box center [515, 72] width 17 height 17
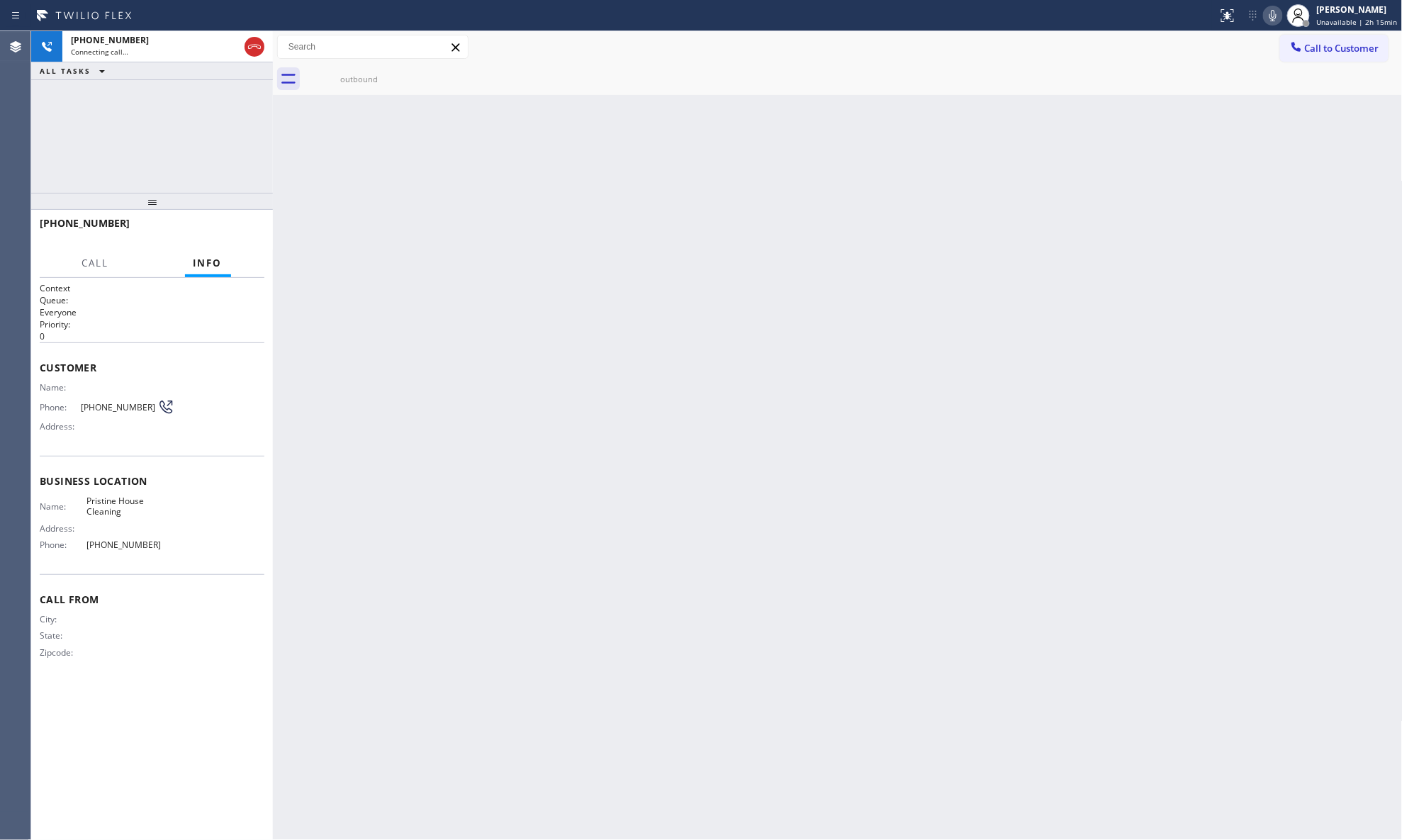
click at [0, 0] on icon at bounding box center [0, 0] width 0 height 0
click at [404, 77] on icon at bounding box center [405, 72] width 17 height 17
click at [403, 77] on icon at bounding box center [405, 72] width 13 height 13
drag, startPoint x: 380, startPoint y: 77, endPoint x: 415, endPoint y: 72, distance: 35.4
click at [381, 77] on div "outbound" at bounding box center [359, 79] width 107 height 11
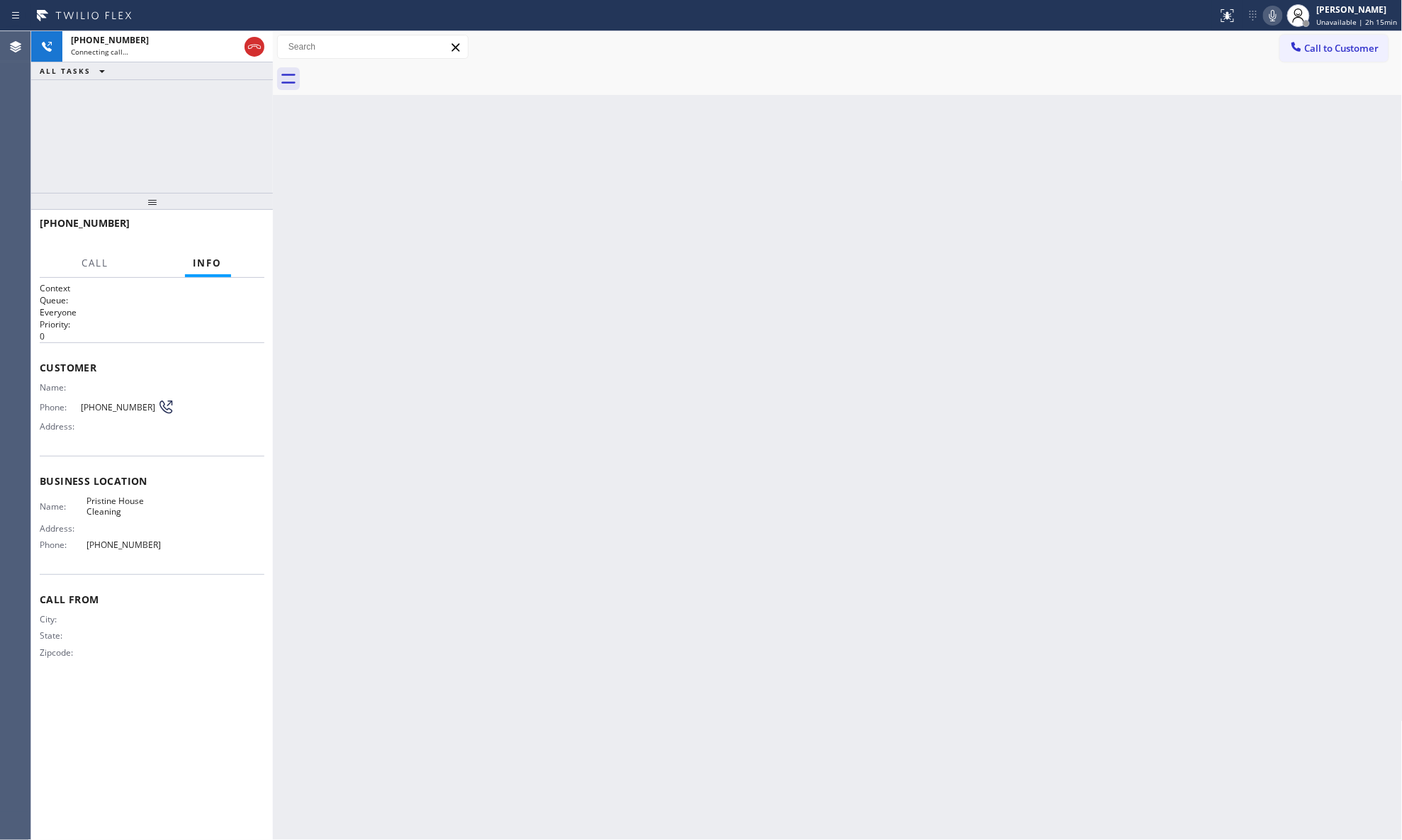
drag, startPoint x: 417, startPoint y: 72, endPoint x: 469, endPoint y: 66, distance: 52.3
click at [419, 74] on div at bounding box center [853, 79] width 1099 height 32
click at [261, 42] on icon at bounding box center [255, 47] width 17 height 17
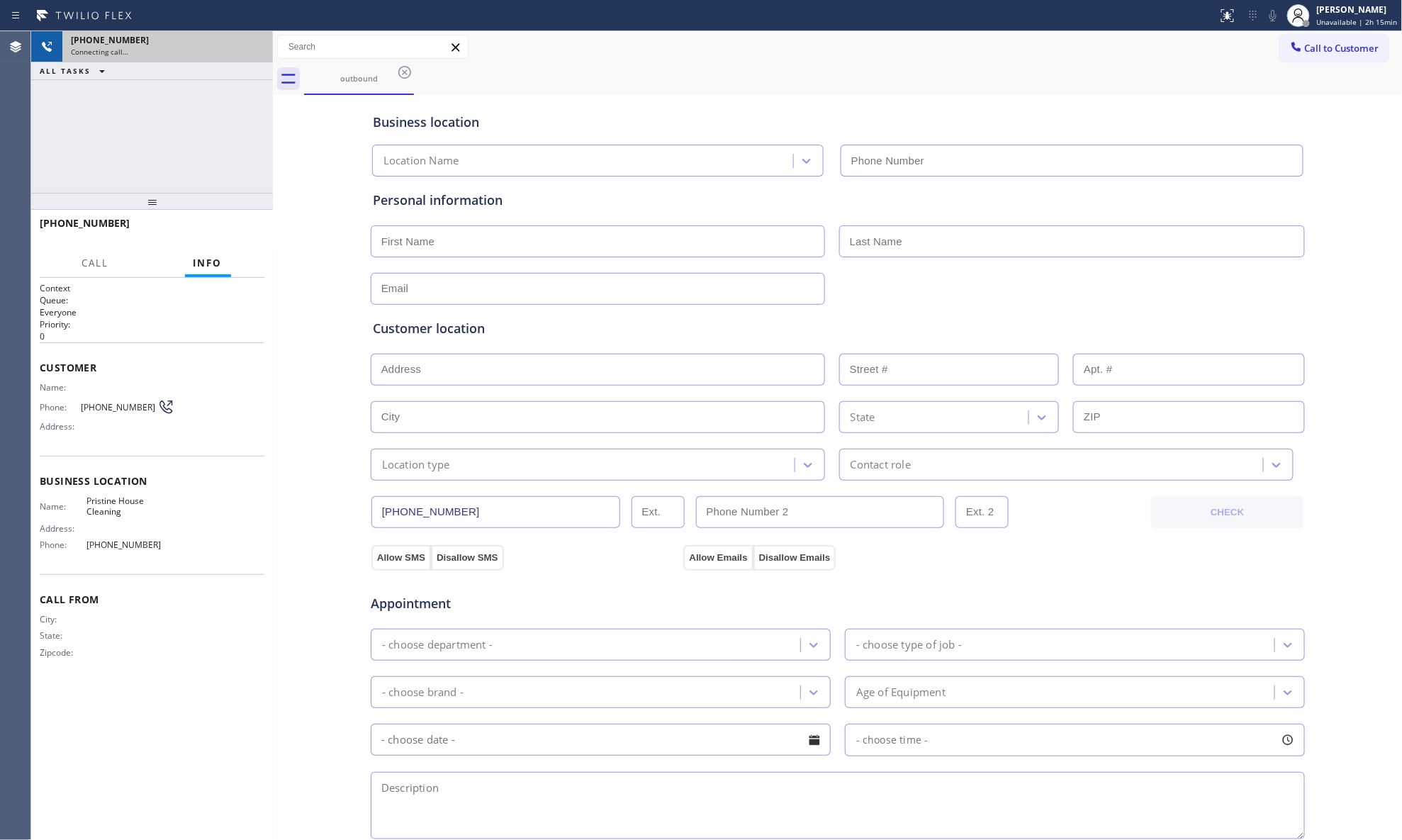
click at [257, 54] on div "Connecting call…" at bounding box center [167, 52] width 193 height 10
type input "[PHONE_NUMBER]"
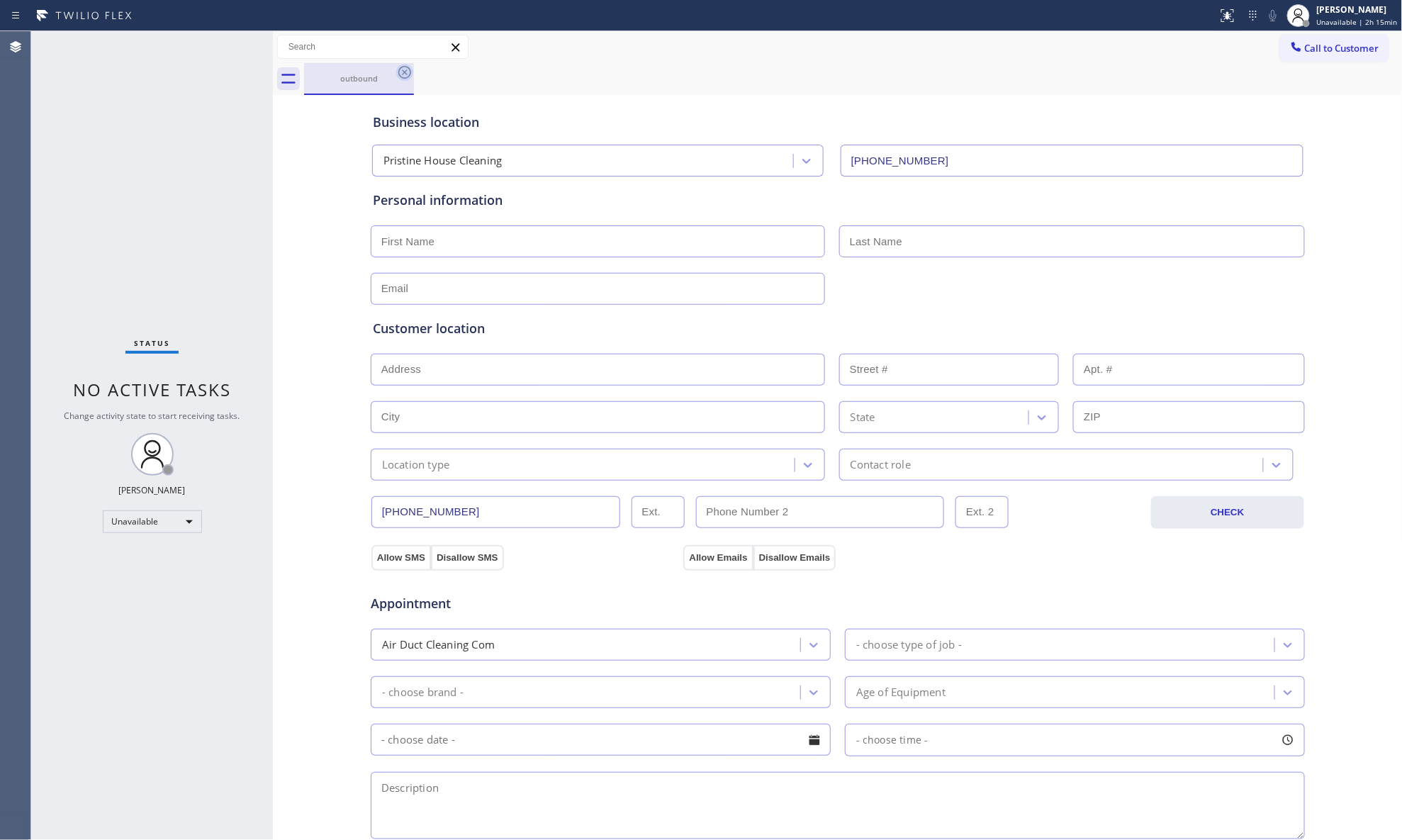
click at [401, 69] on icon at bounding box center [405, 72] width 17 height 17
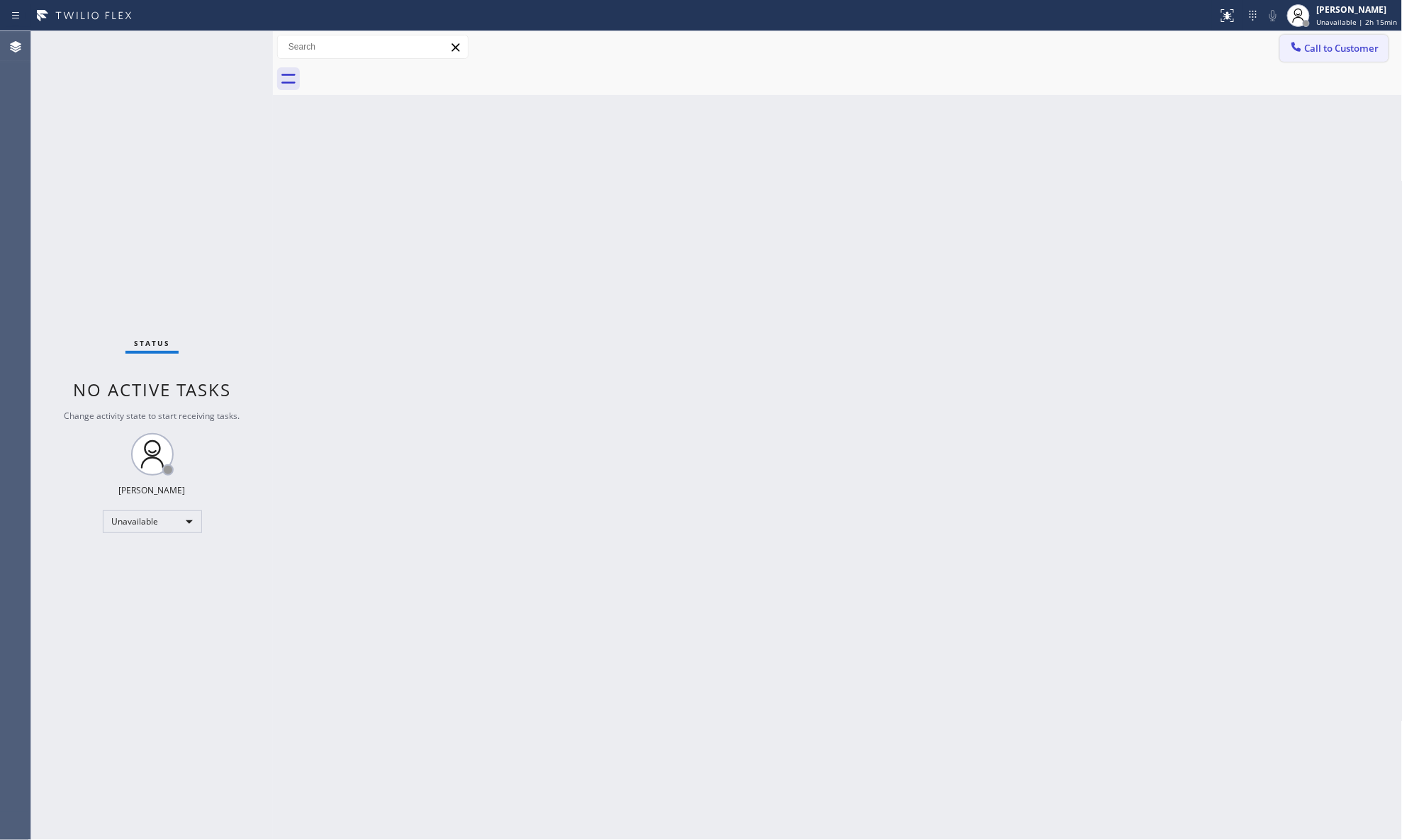
click at [1120, 55] on button "Call to Customer" at bounding box center [1335, 49] width 109 height 27
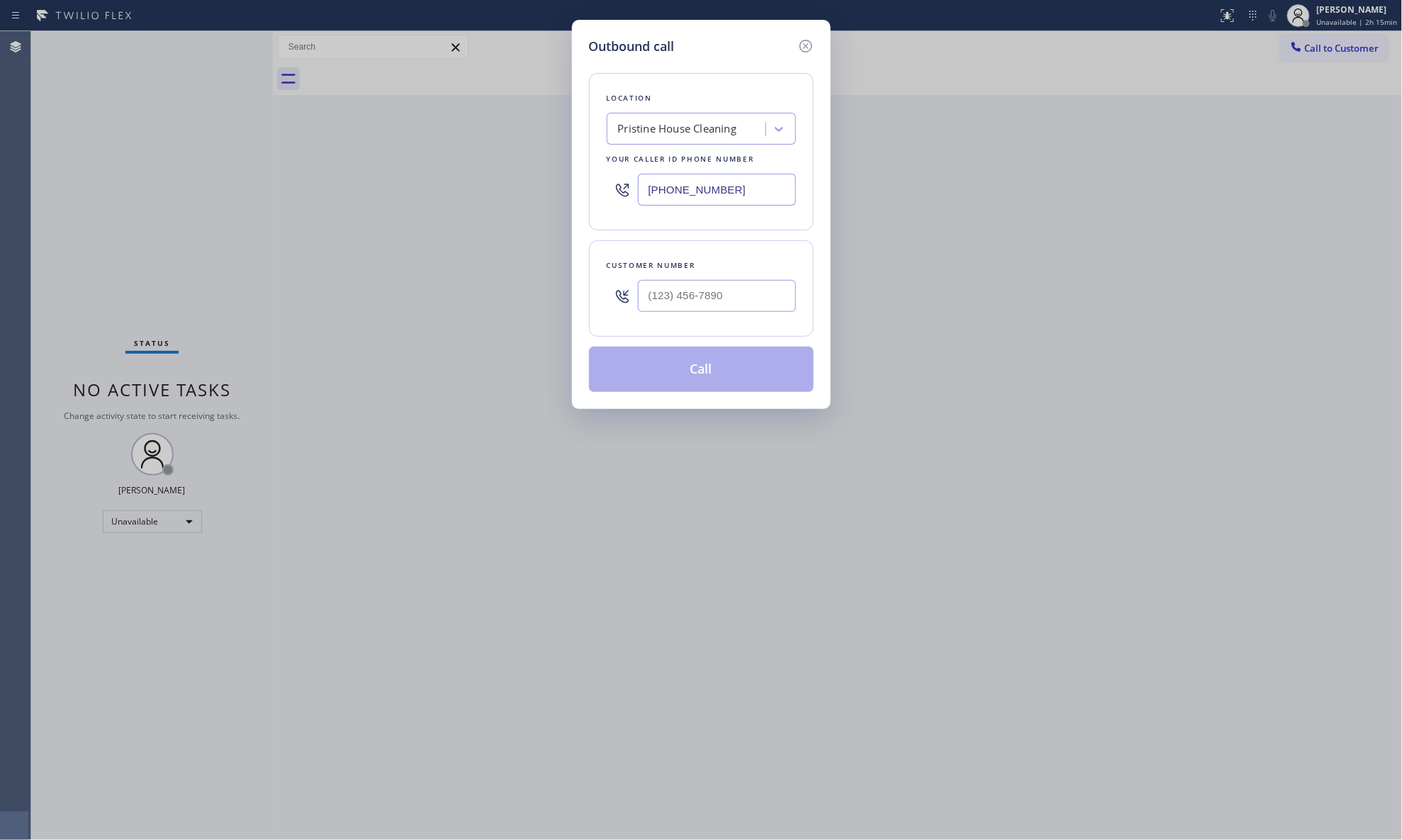
drag, startPoint x: 732, startPoint y: 196, endPoint x: 610, endPoint y: 188, distance: 122.3
click at [613, 190] on div "[PHONE_NUMBER]" at bounding box center [701, 190] width 189 height 46
paste input "551) 227-2017"
type input "[PHONE_NUMBER]"
click at [749, 296] on input "(___) ___-____" at bounding box center [717, 296] width 158 height 32
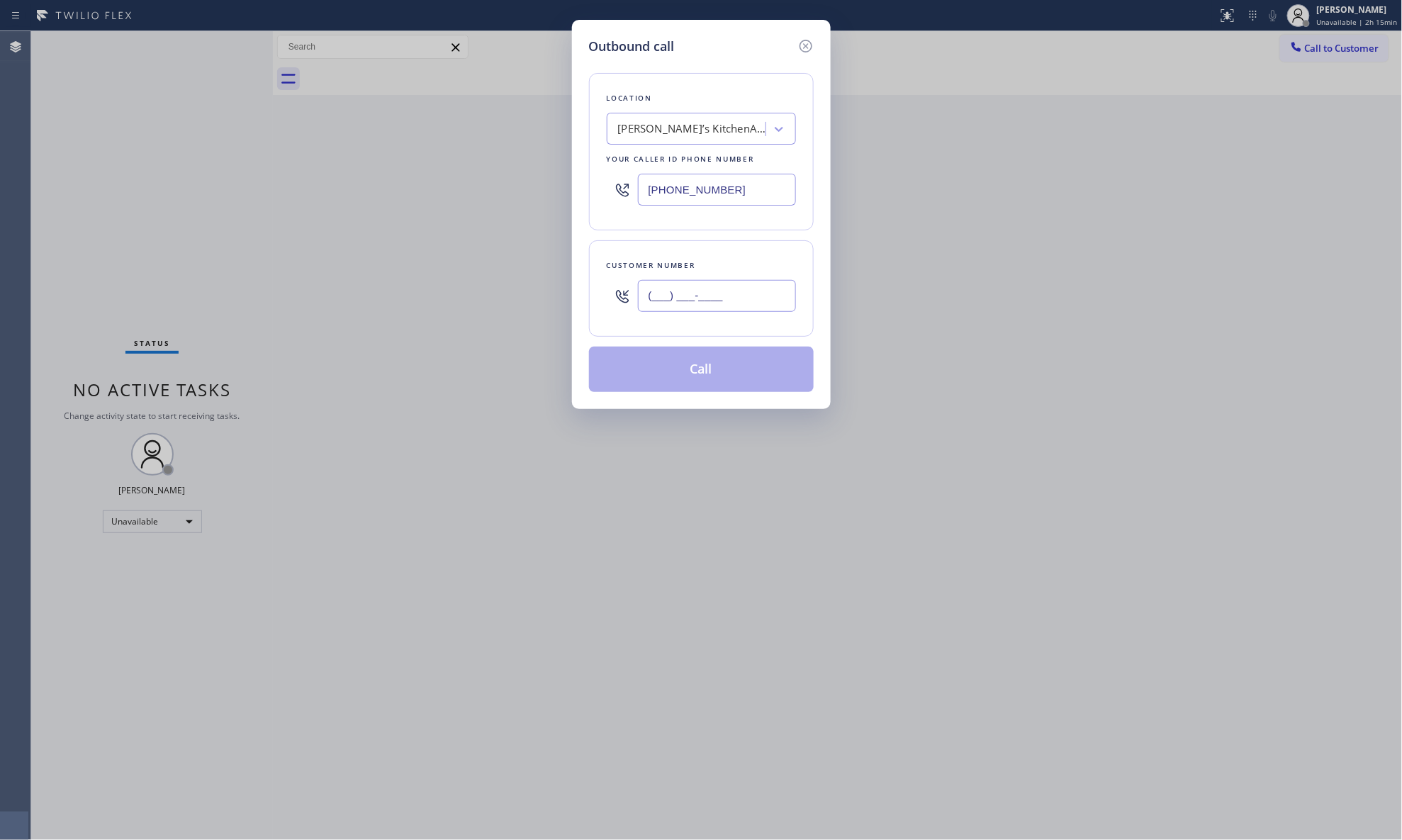
paste input "212) 240-1849"
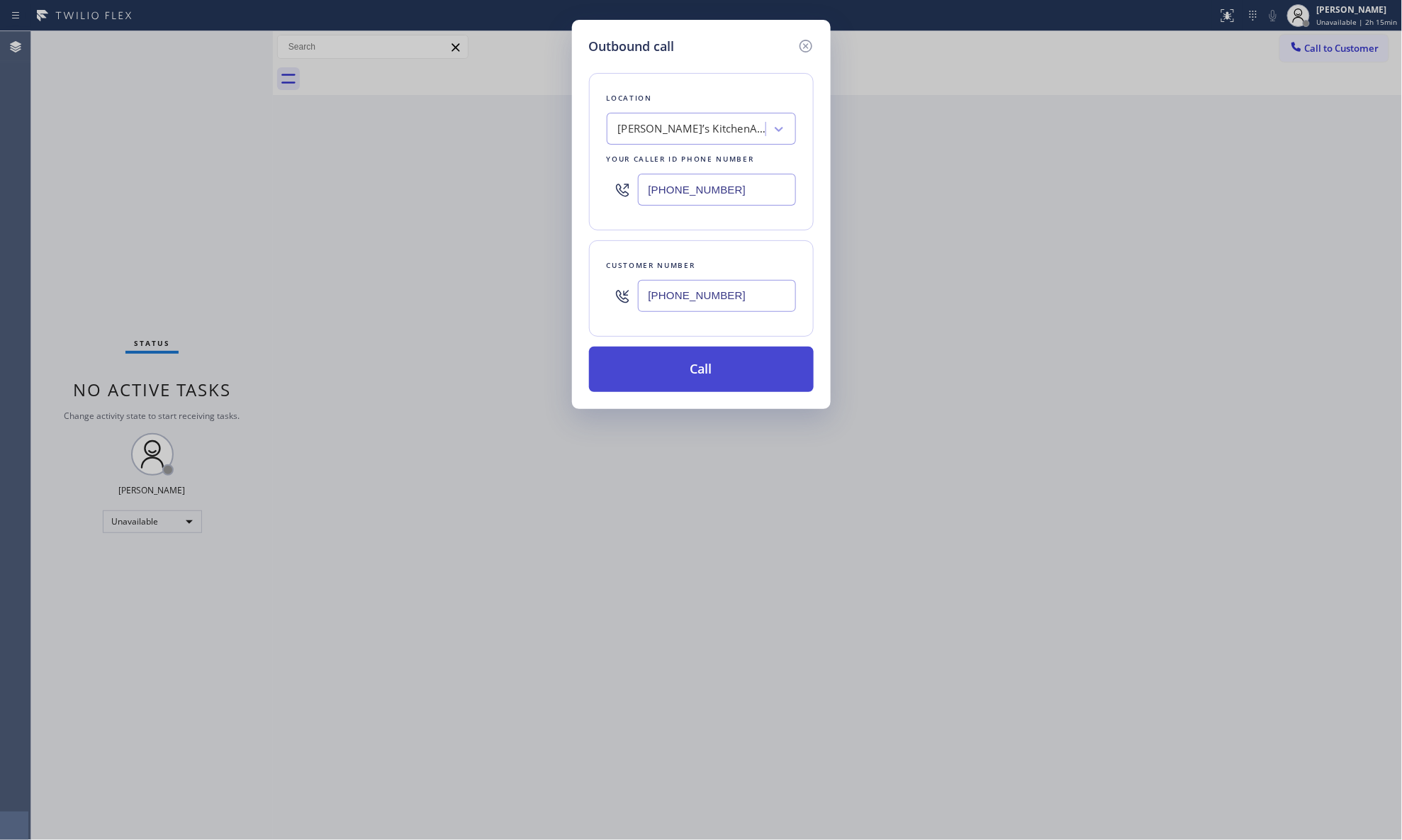
type input "[PHONE_NUMBER]"
click at [730, 361] on button "Call" at bounding box center [701, 368] width 225 height 45
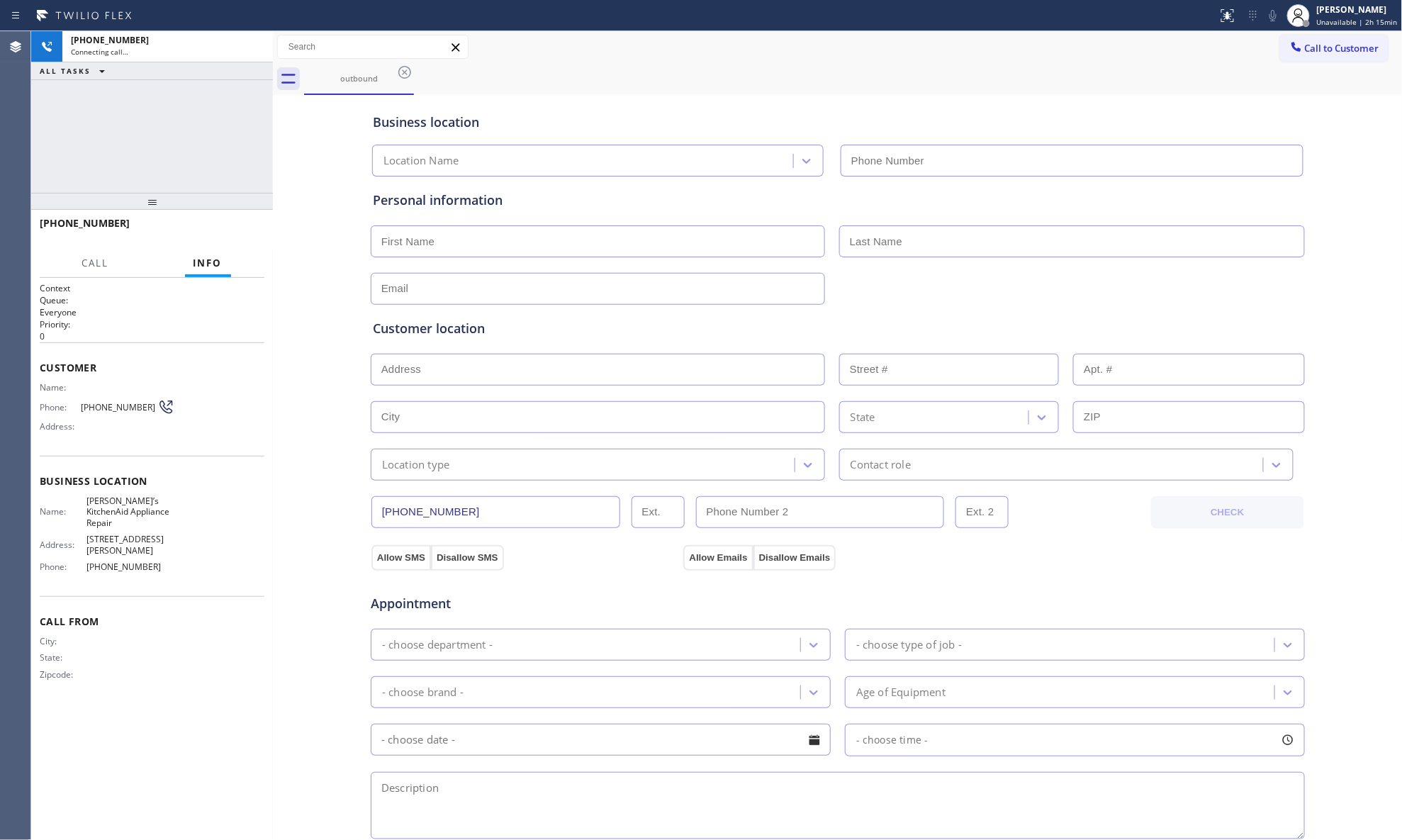
type input "[PHONE_NUMBER]"
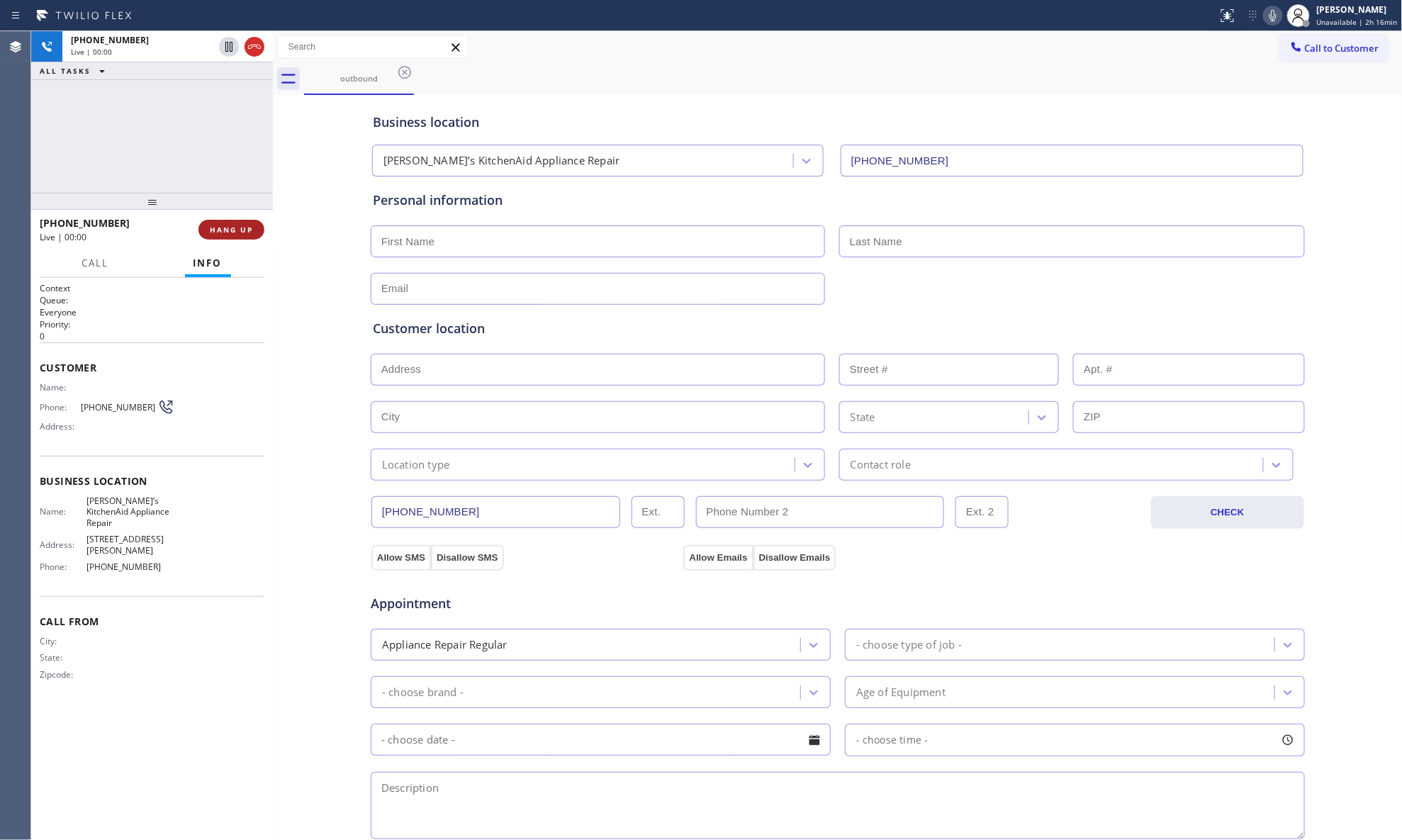
click at [248, 230] on span "HANG UP" at bounding box center [231, 230] width 43 height 10
click at [253, 230] on button "HANG UP" at bounding box center [231, 230] width 66 height 20
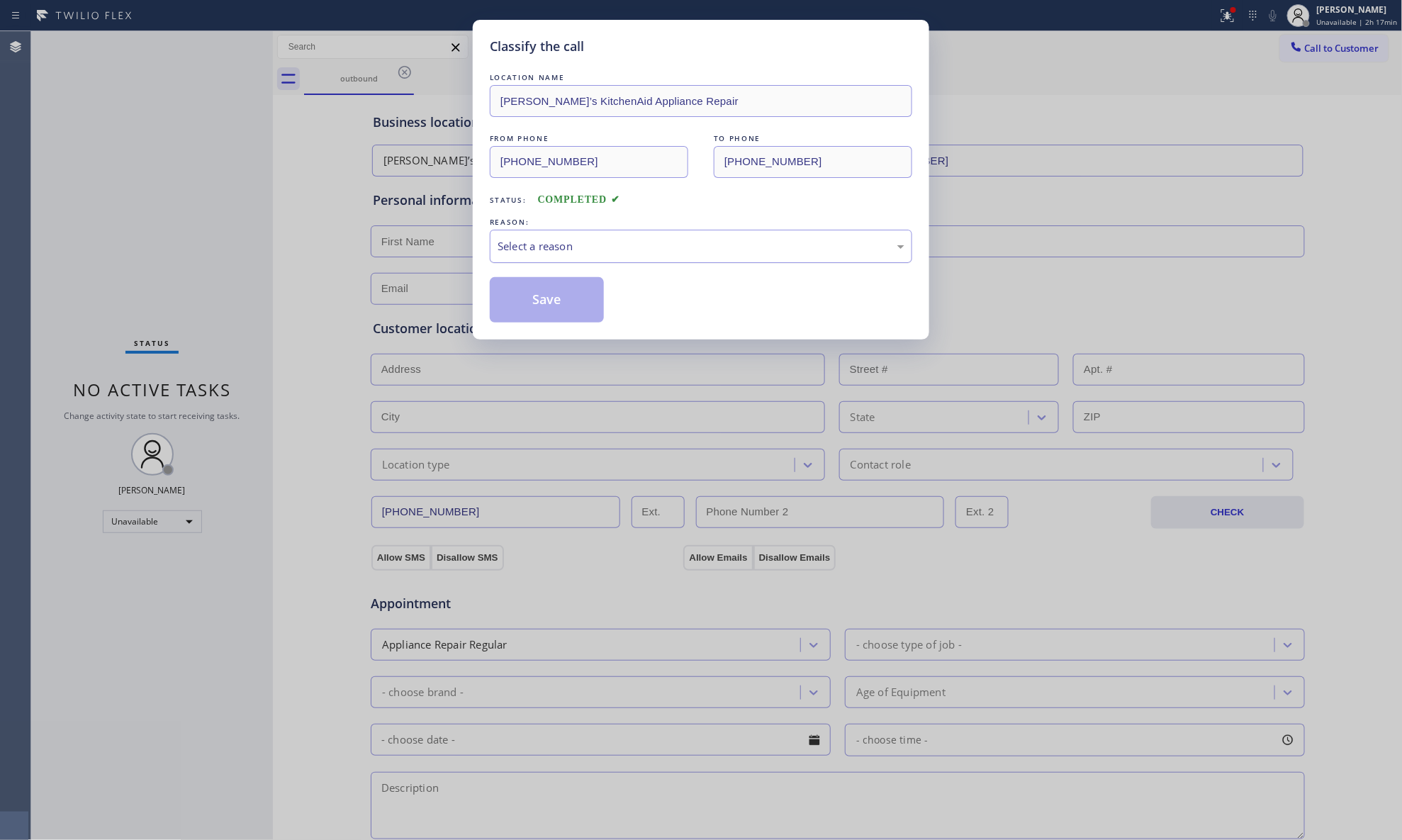
click at [520, 248] on div "Select a reason" at bounding box center [701, 246] width 407 height 16
drag, startPoint x: 520, startPoint y: 313, endPoint x: 467, endPoint y: 273, distance: 66.4
click at [497, 293] on button "Save" at bounding box center [547, 299] width 114 height 45
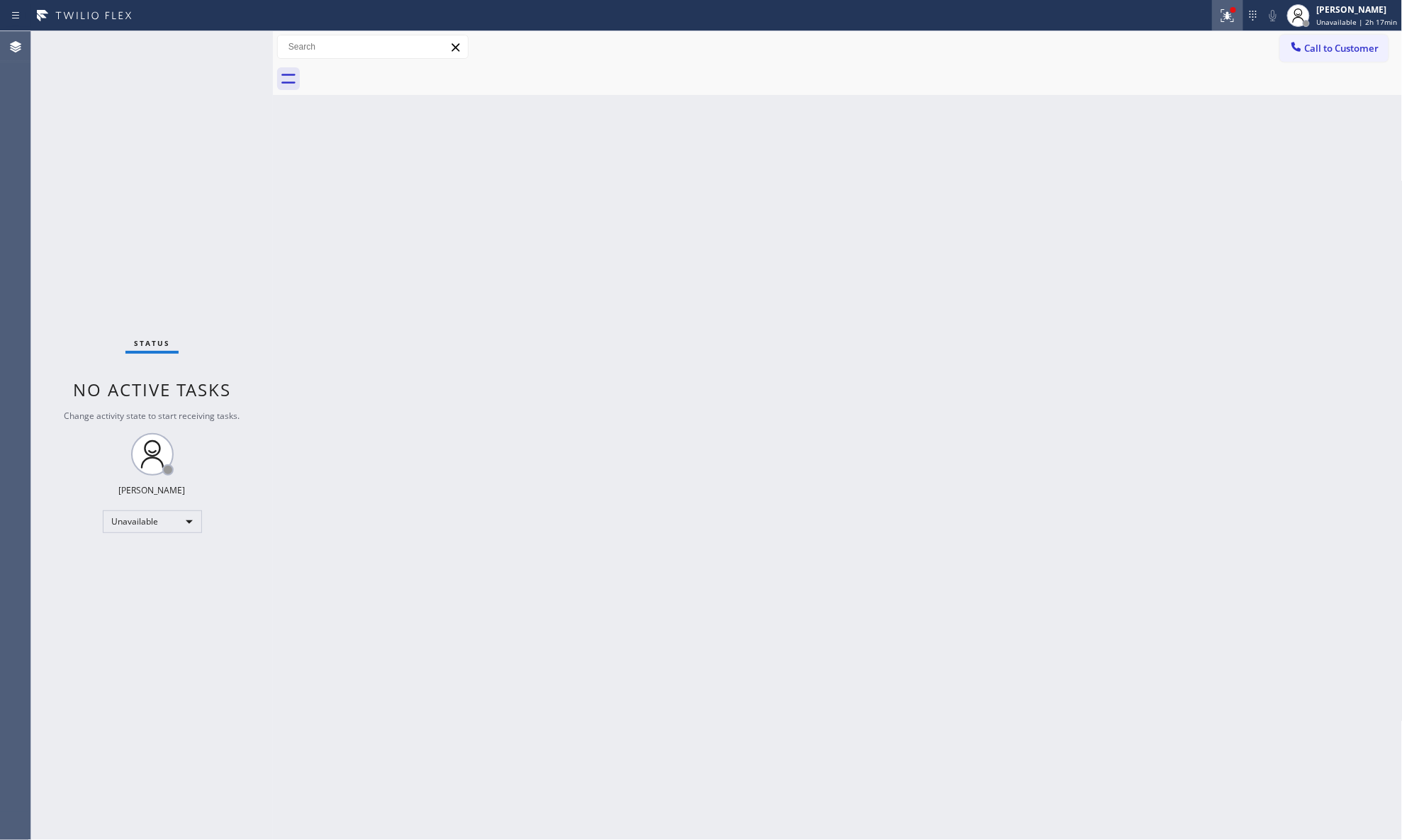
click at [1120, 16] on div at bounding box center [1228, 16] width 31 height 17
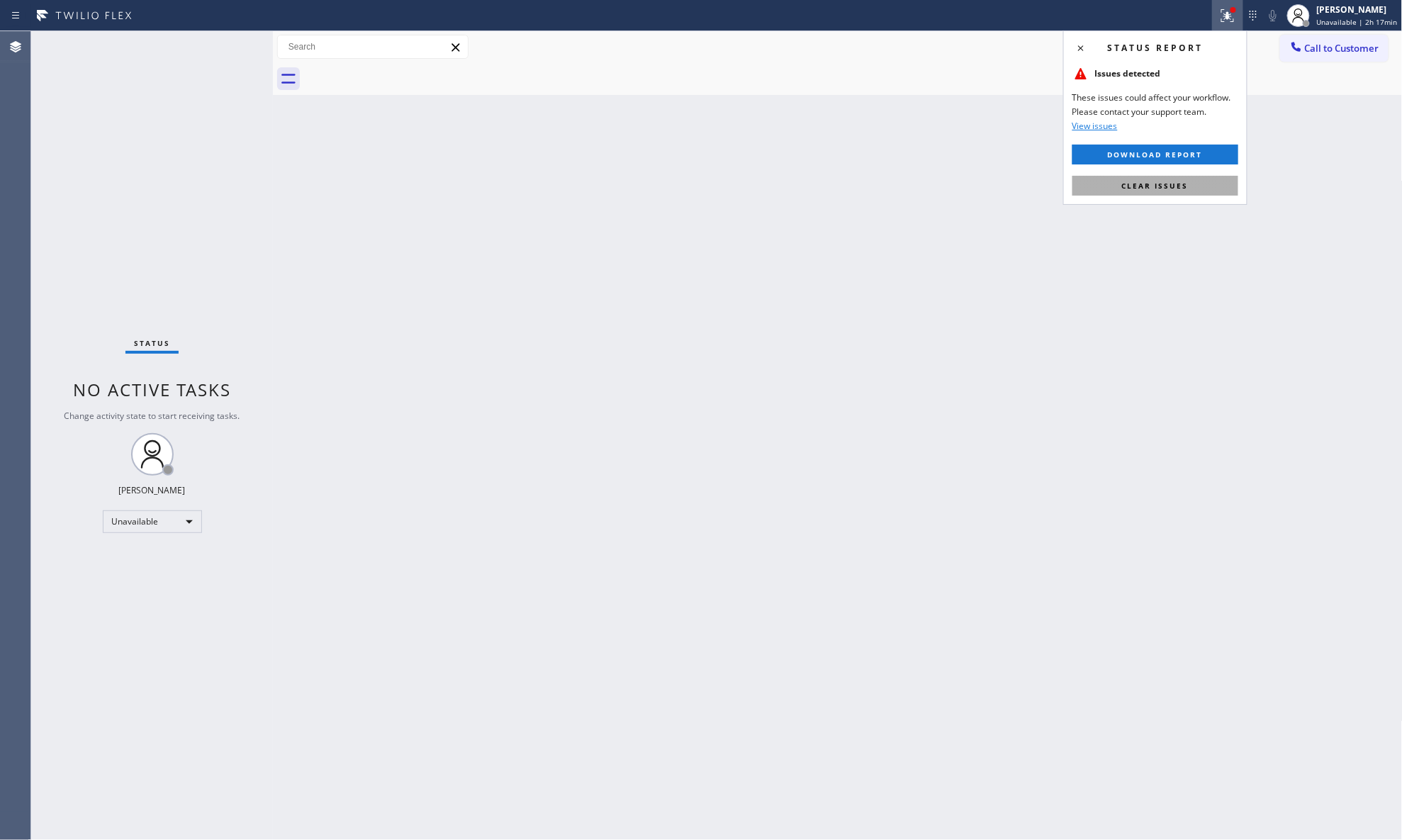
click at [1120, 190] on button "Clear issues" at bounding box center [1156, 186] width 166 height 20
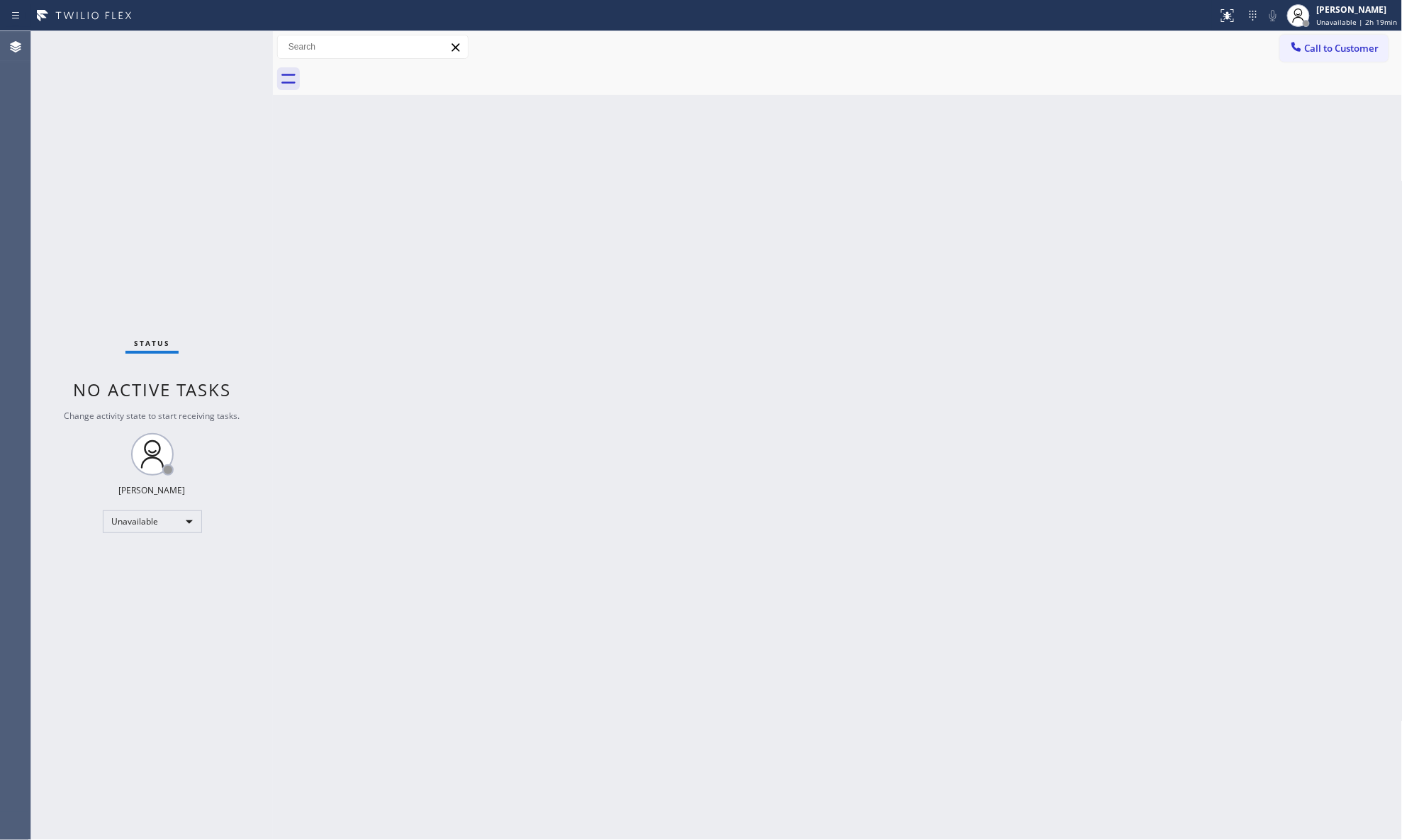
drag, startPoint x: 1316, startPoint y: 49, endPoint x: 1345, endPoint y: 94, distance: 53.5
click at [1120, 49] on span "Call to Customer" at bounding box center [1343, 48] width 74 height 13
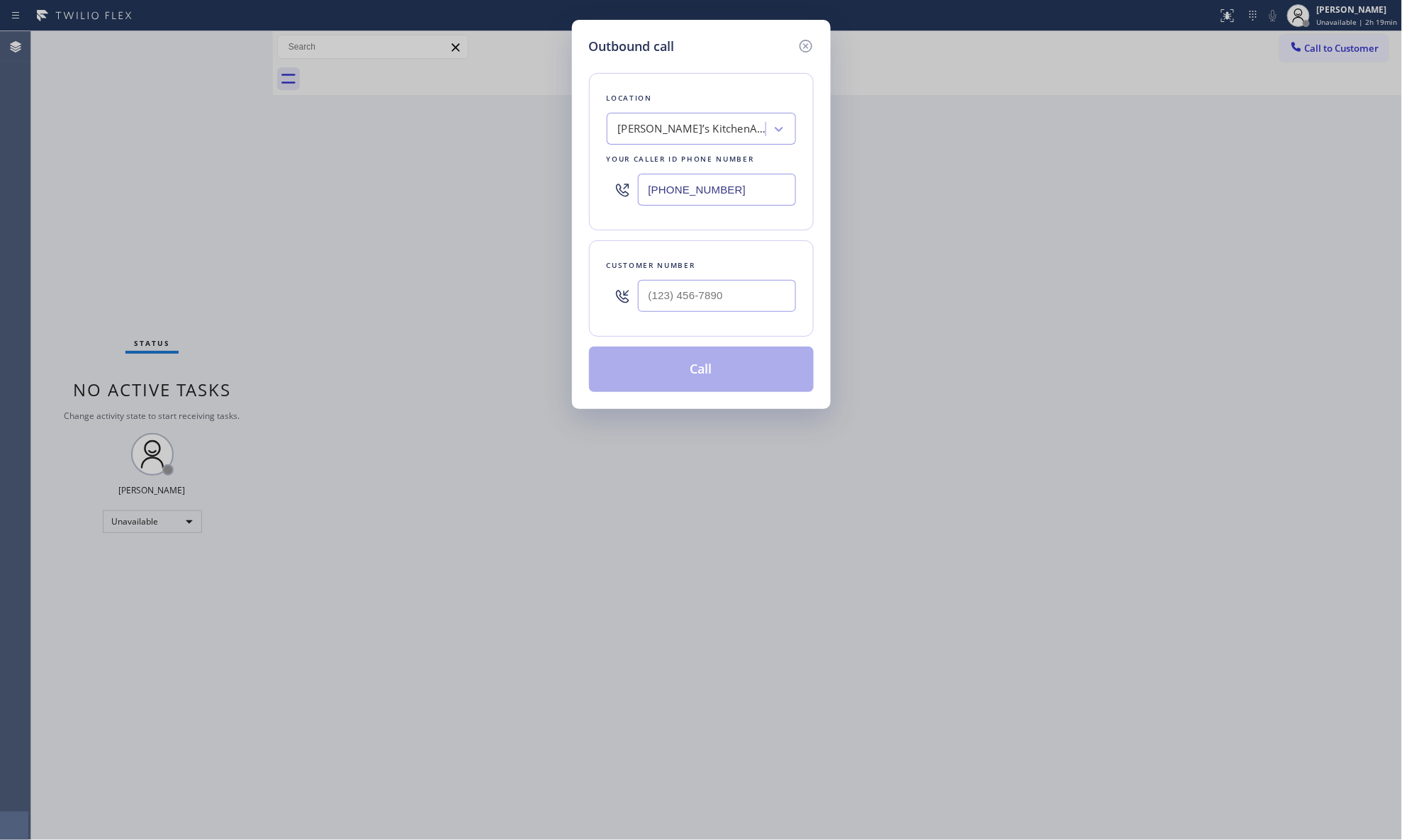
drag, startPoint x: 751, startPoint y: 186, endPoint x: 594, endPoint y: 192, distance: 157.1
click at [595, 194] on div "Location [PERSON_NAME]’s KitchenAid Appliance Repair Your caller id phone numbe…" at bounding box center [701, 152] width 225 height 157
paste input "62) 278-0652"
type input "[PHONE_NUMBER]"
click at [724, 289] on input "(___) ___-____" at bounding box center [717, 296] width 158 height 32
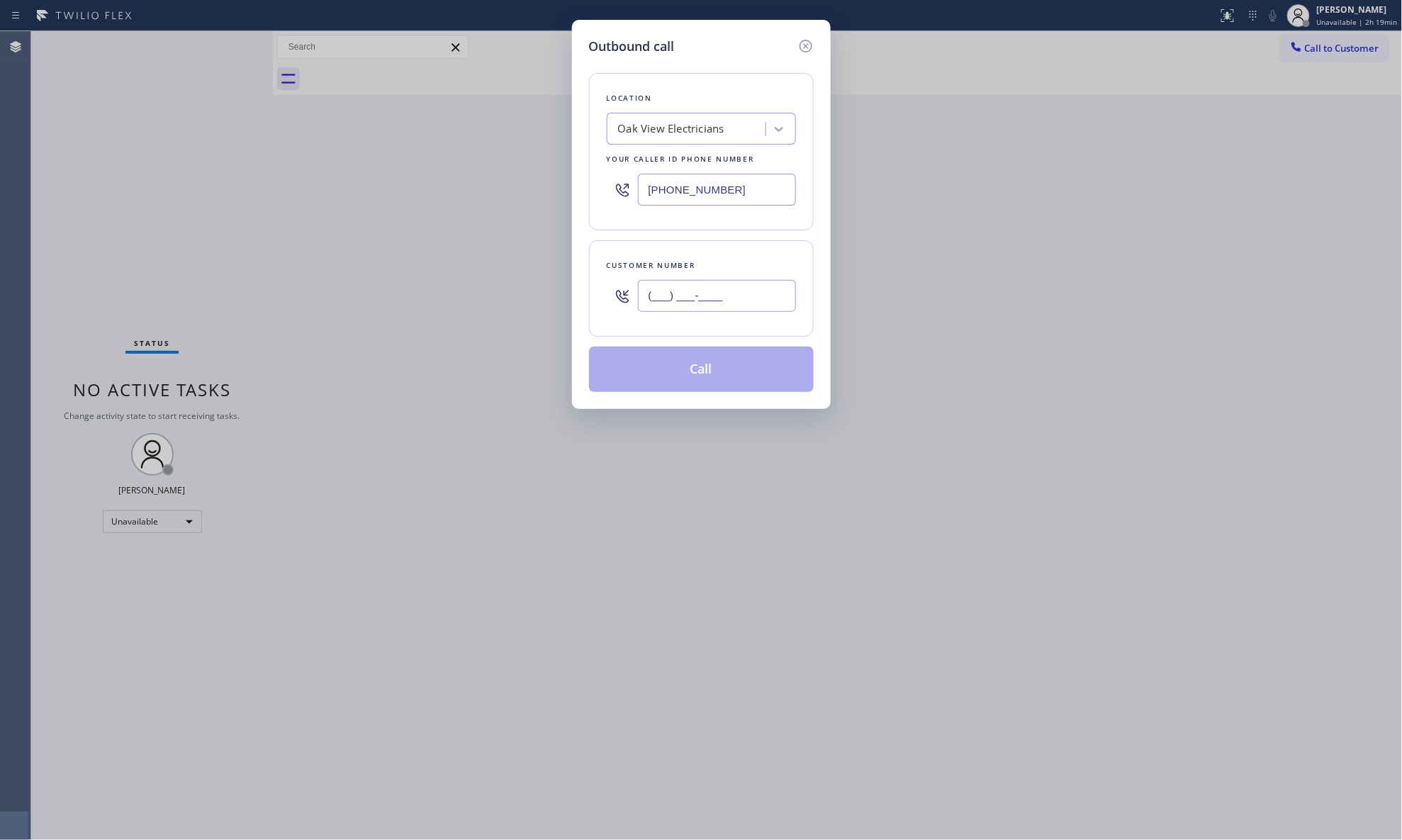
paste input "530) 763-8887"
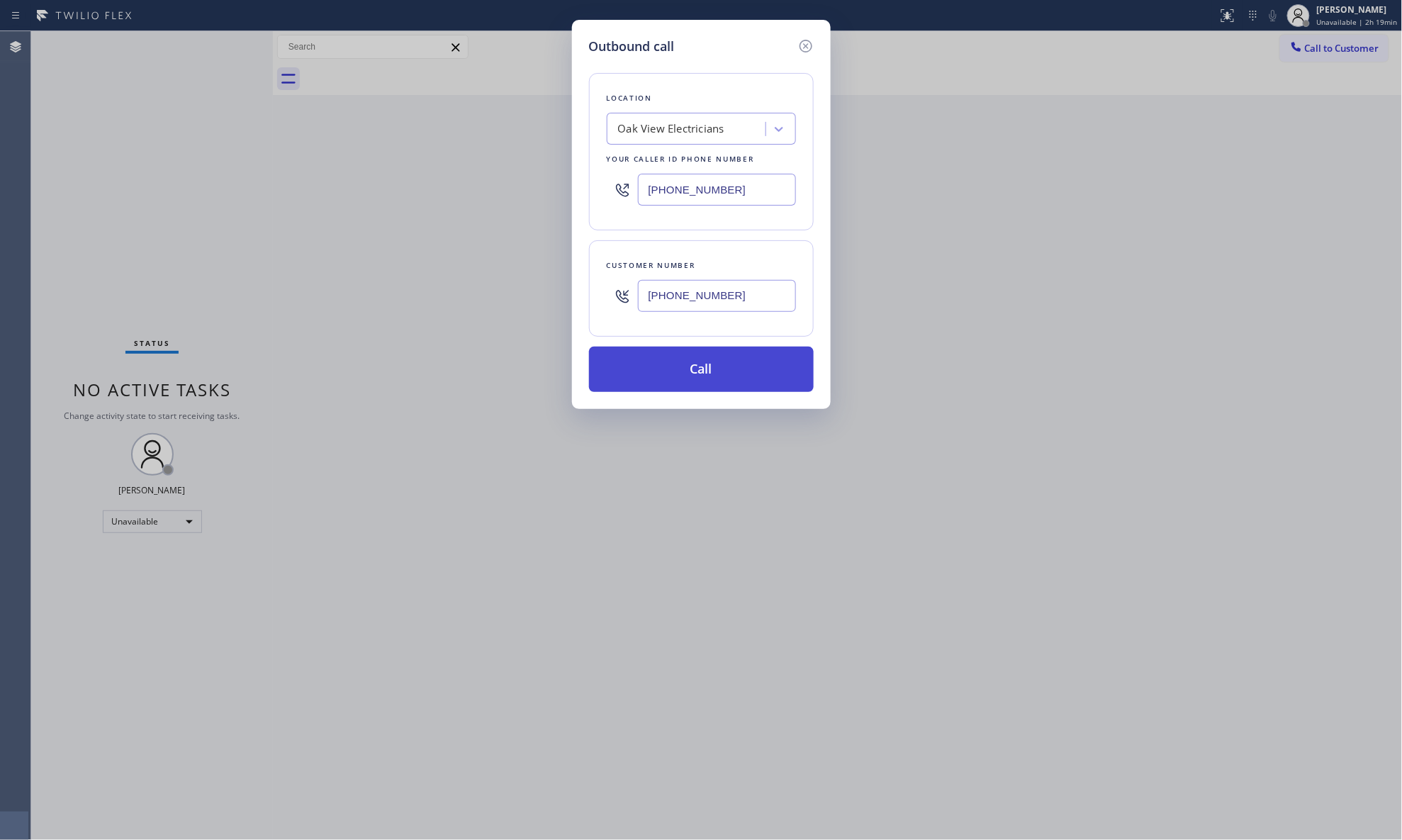
type input "[PHONE_NUMBER]"
click at [705, 379] on button "Call" at bounding box center [701, 368] width 225 height 45
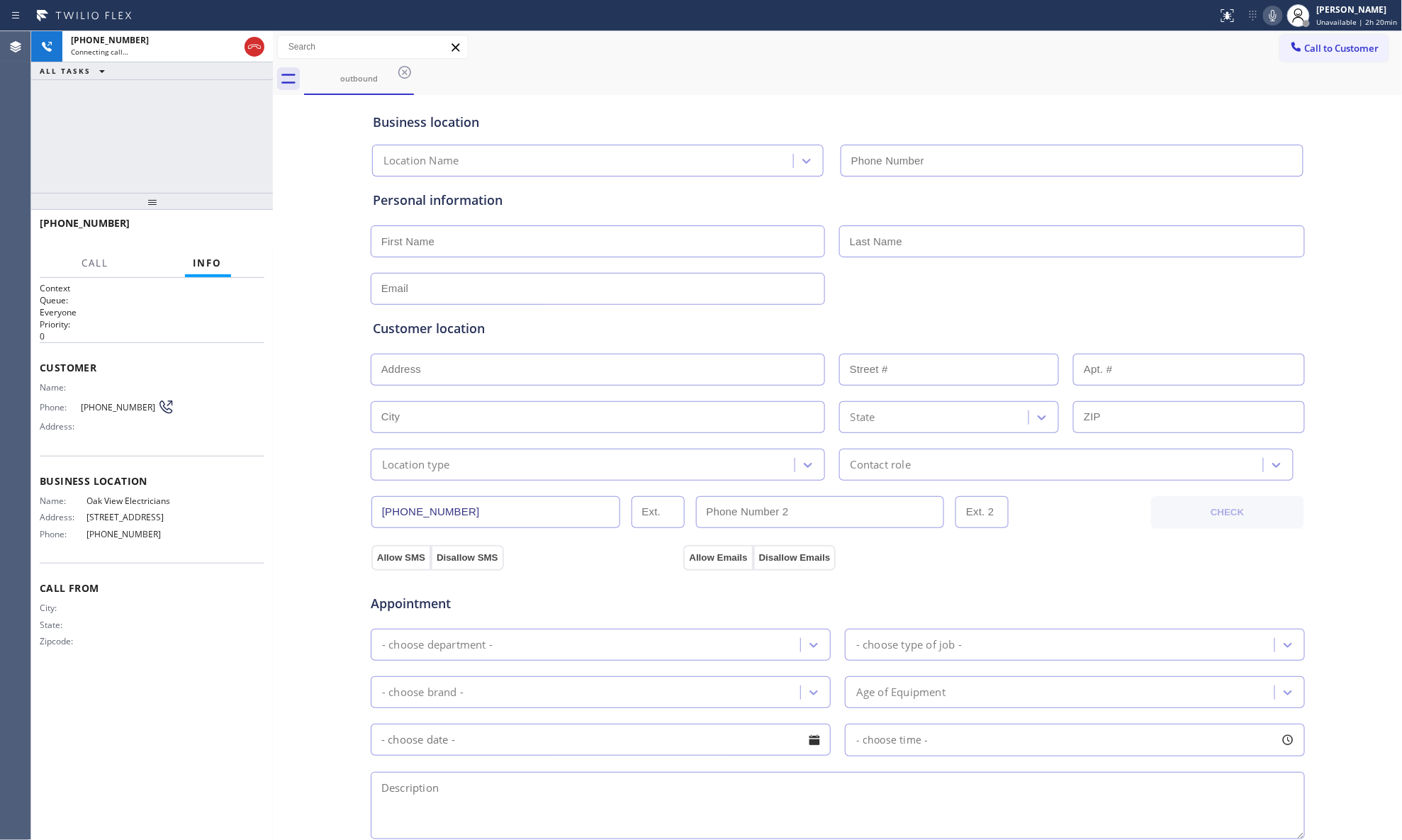
type input "[PHONE_NUMBER]"
click at [708, 11] on div at bounding box center [609, 16] width 1207 height 23
click at [708, 57] on div "Call to Customer Outbound call Location Oak View Electricians Your caller id ph…" at bounding box center [837, 47] width 1130 height 25
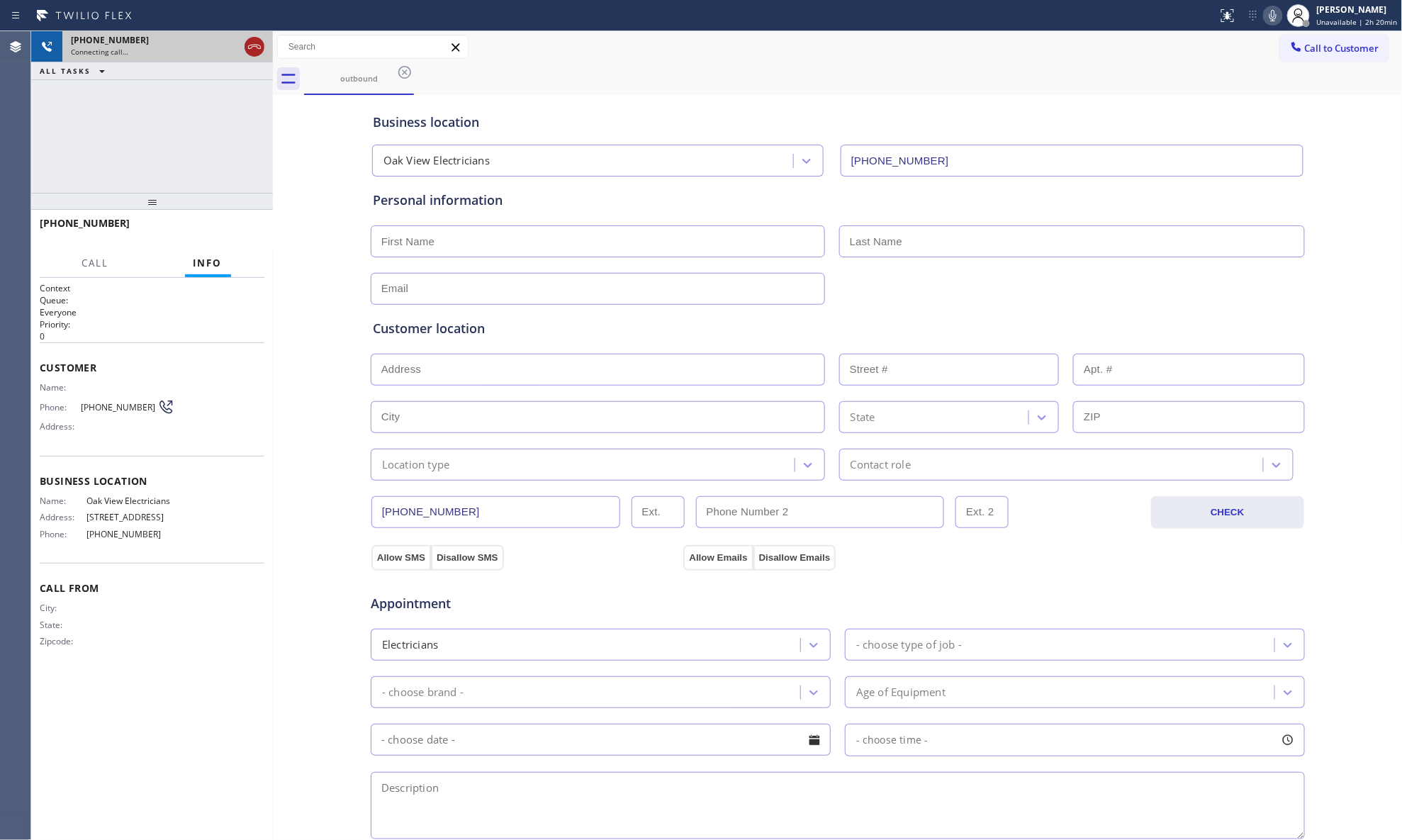
click at [253, 51] on icon at bounding box center [255, 47] width 17 height 17
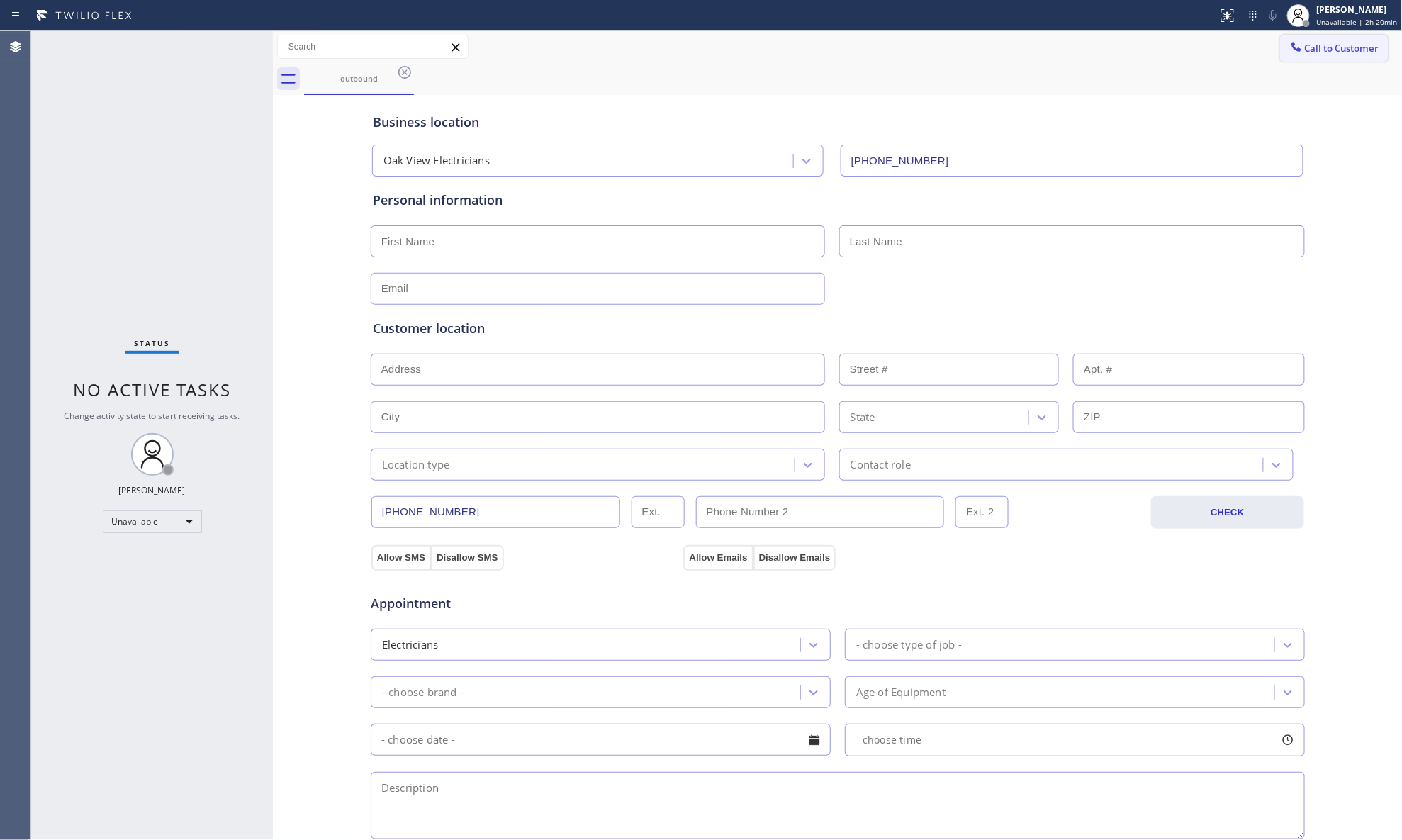
click at [1120, 49] on span "Call to Customer" at bounding box center [1343, 48] width 74 height 13
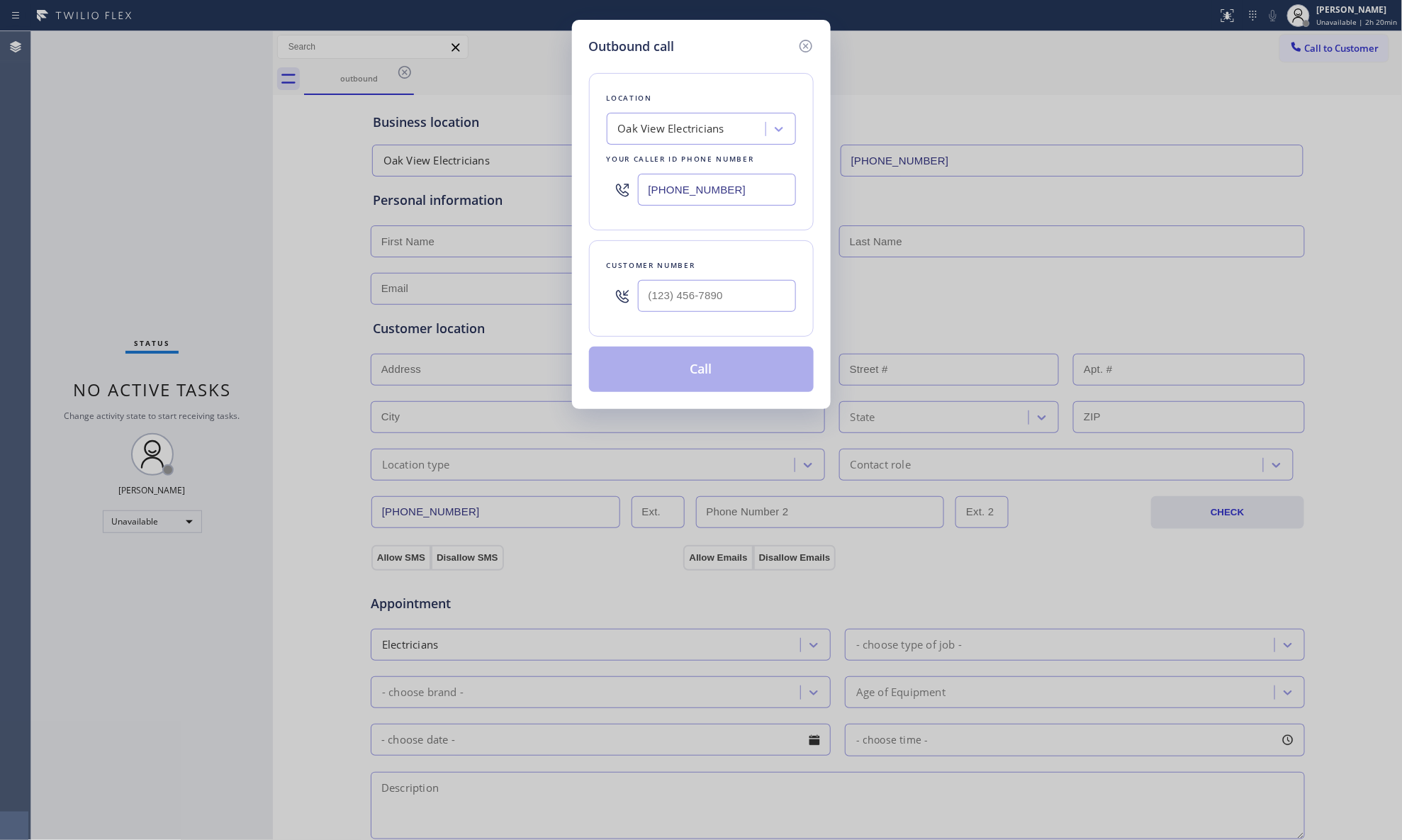
drag, startPoint x: 767, startPoint y: 201, endPoint x: 523, endPoint y: 200, distance: 244.0
click at [523, 200] on div "Outbound call Location Oak View Electricians Your caller id phone number [PHONE…" at bounding box center [701, 420] width 1402 height 840
paste input "626) 548-3326"
type input "[PHONE_NUMBER]"
paste input "626) 524-4688"
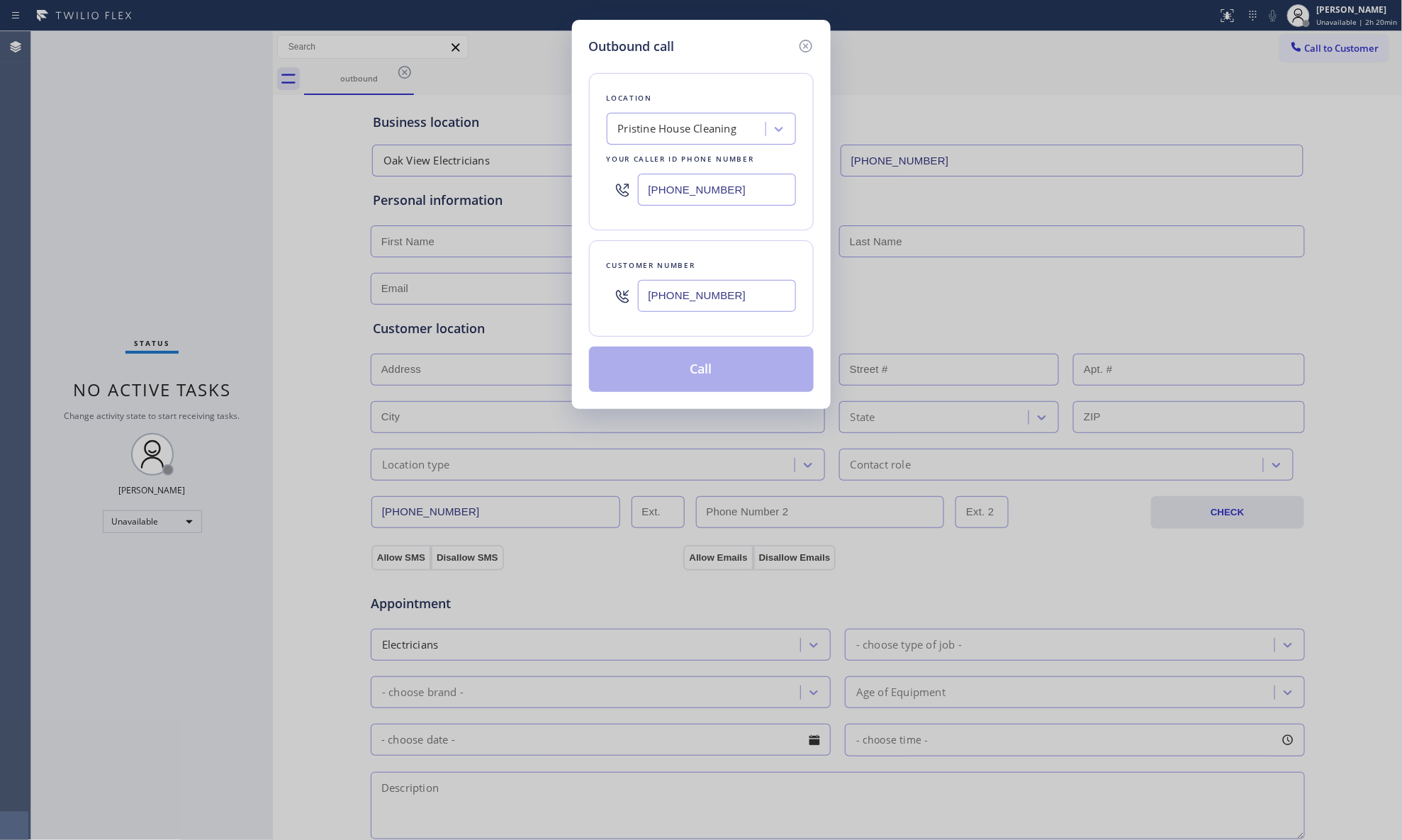
click at [721, 293] on input "[PHONE_NUMBER]" at bounding box center [717, 296] width 158 height 32
type input "[PHONE_NUMBER]"
drag, startPoint x: 740, startPoint y: 377, endPoint x: 749, endPoint y: 366, distance: 14.2
click at [740, 376] on button "Call" at bounding box center [701, 368] width 225 height 45
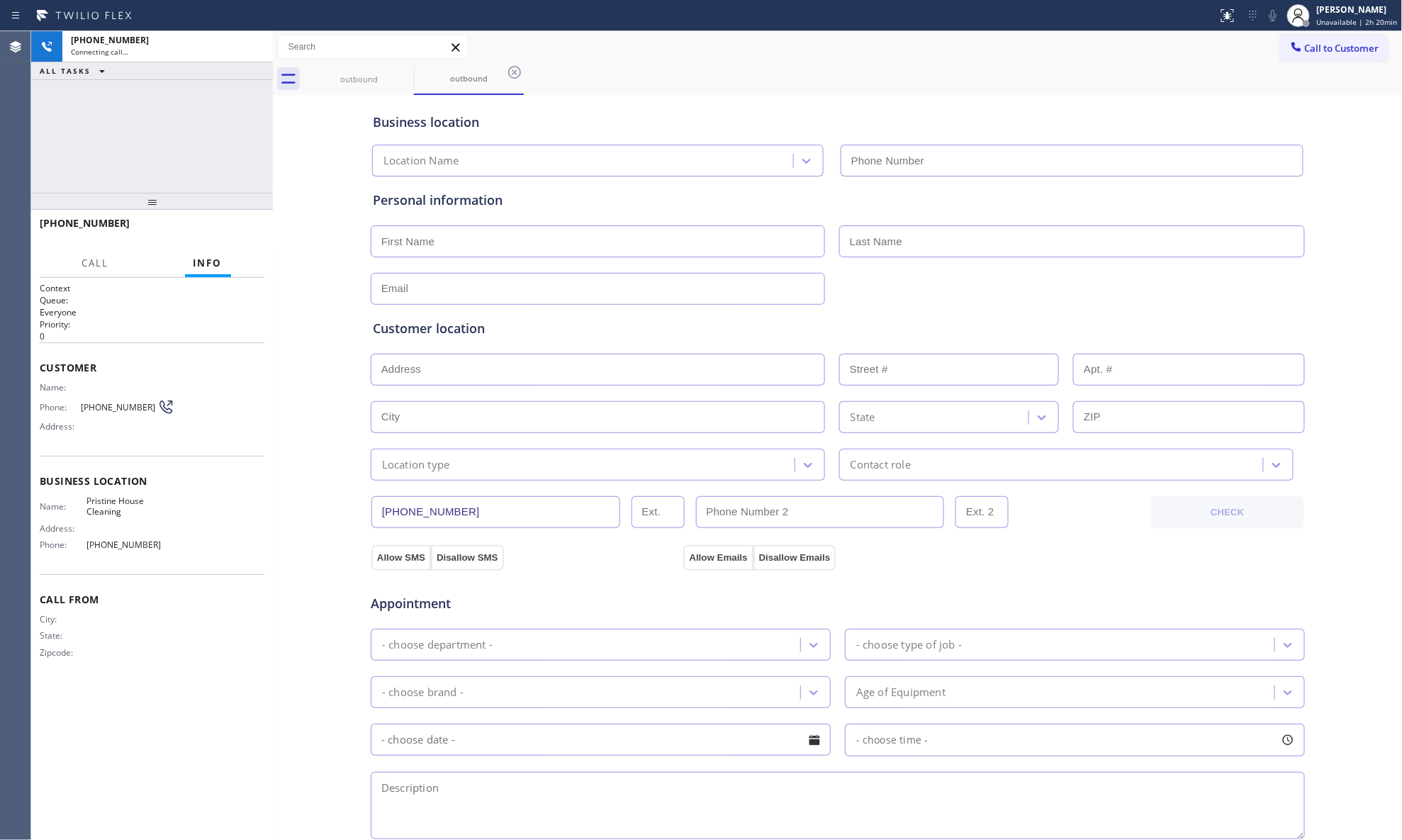
type input "[PHONE_NUMBER]"
click at [230, 239] on button "HANG UP" at bounding box center [231, 230] width 66 height 20
click at [233, 237] on button "HANG UP" at bounding box center [231, 230] width 66 height 20
click at [235, 234] on span "HANG UP" at bounding box center [231, 230] width 43 height 10
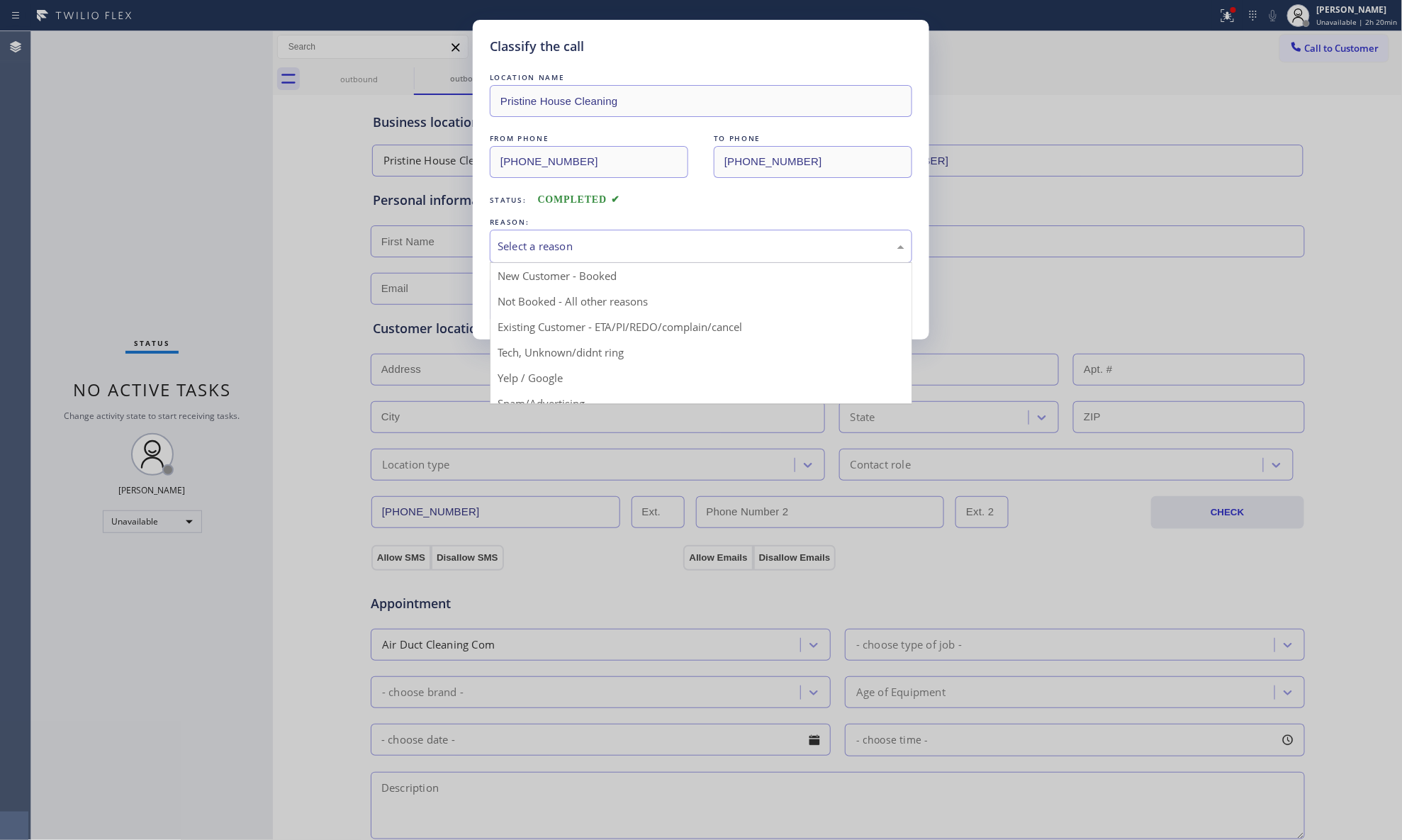
drag, startPoint x: 551, startPoint y: 248, endPoint x: 534, endPoint y: 290, distance: 45.3
click at [550, 248] on div "Select a reason" at bounding box center [701, 246] width 407 height 16
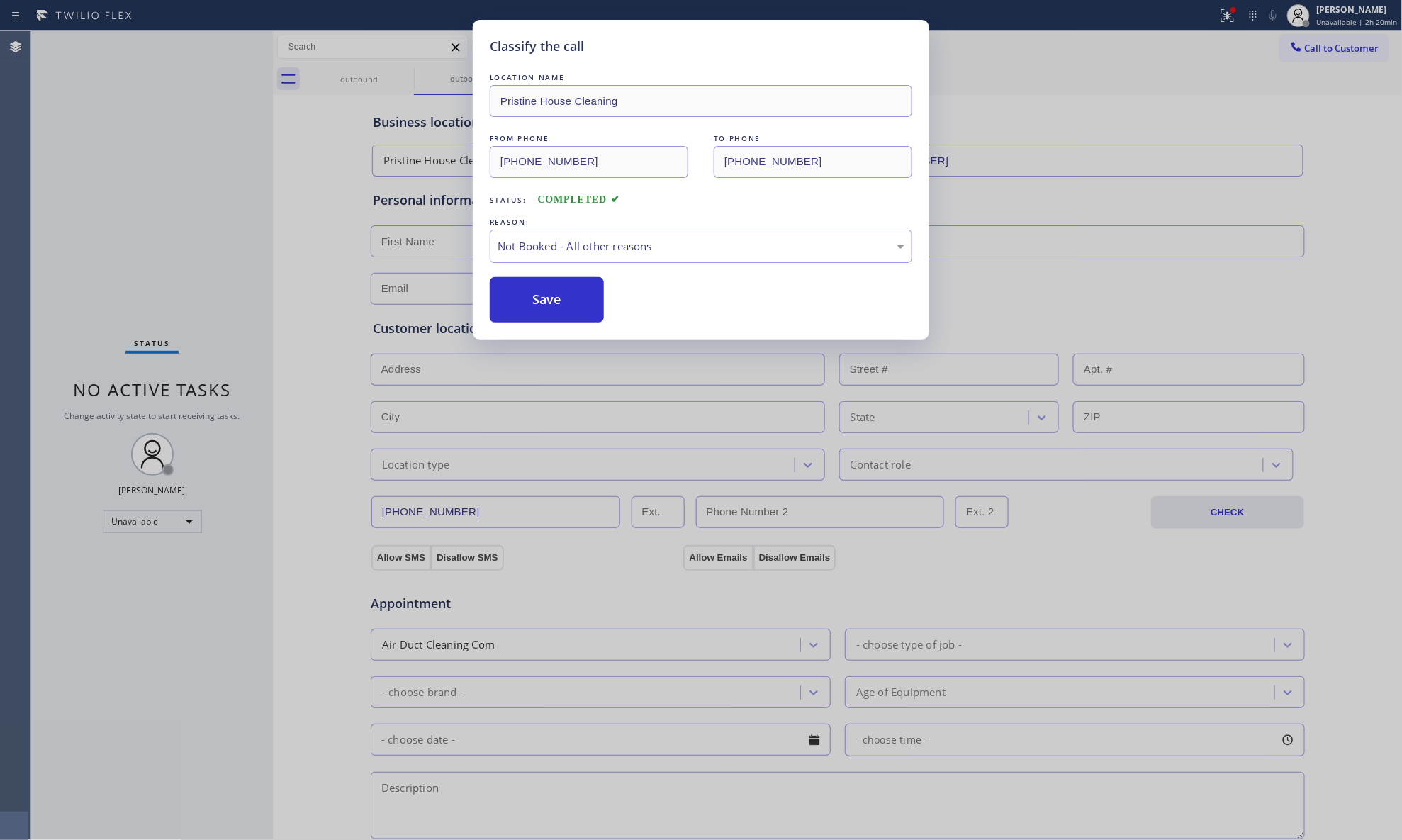
click at [536, 296] on button "Save" at bounding box center [547, 299] width 114 height 45
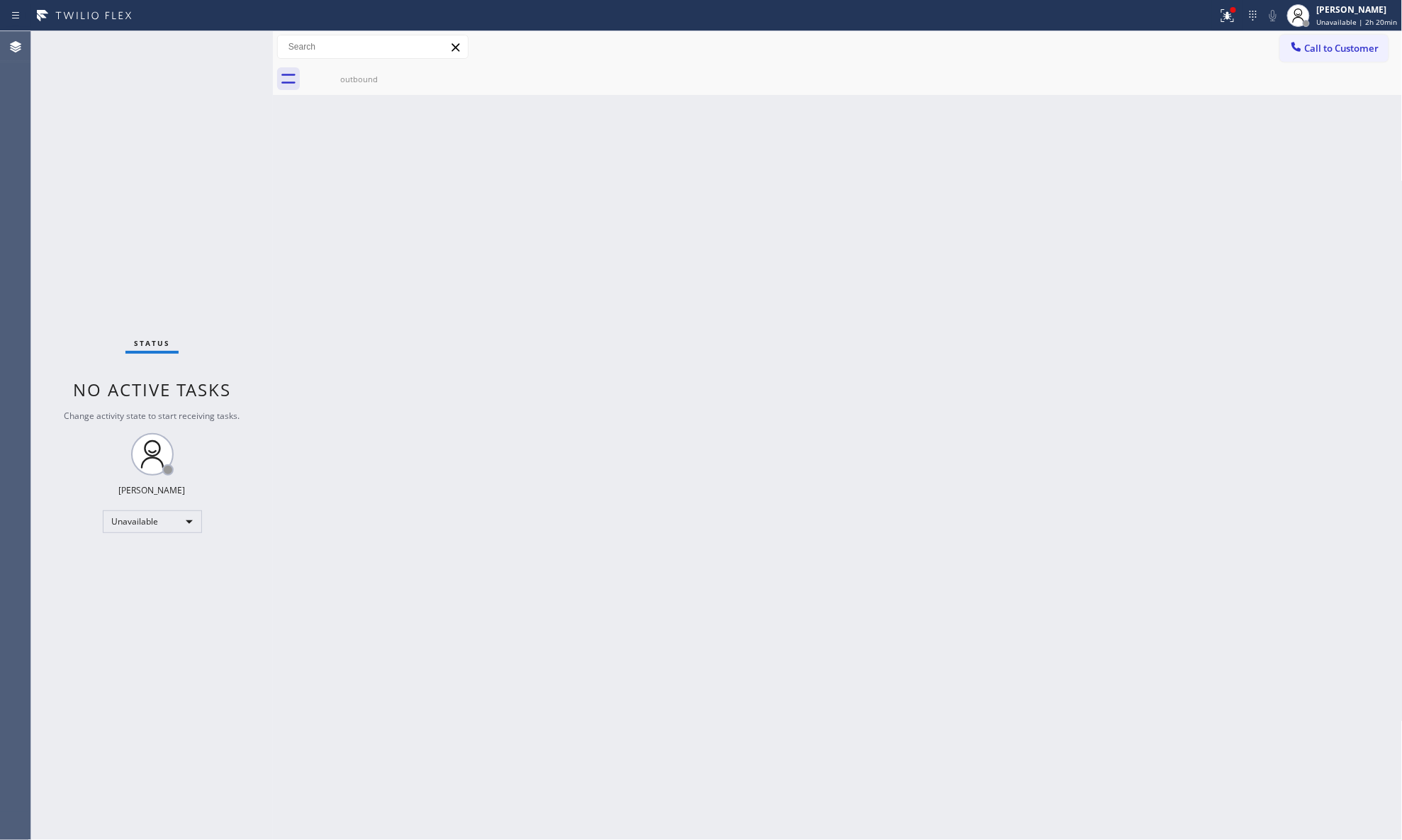
drag, startPoint x: 1164, startPoint y: 30, endPoint x: 1179, endPoint y: 34, distance: 15.5
click at [1120, 31] on div "Status report Issues detected These issues could affect your workflow. Please c…" at bounding box center [701, 420] width 1402 height 840
click at [1120, 60] on button "Call to Customer" at bounding box center [1335, 49] width 109 height 27
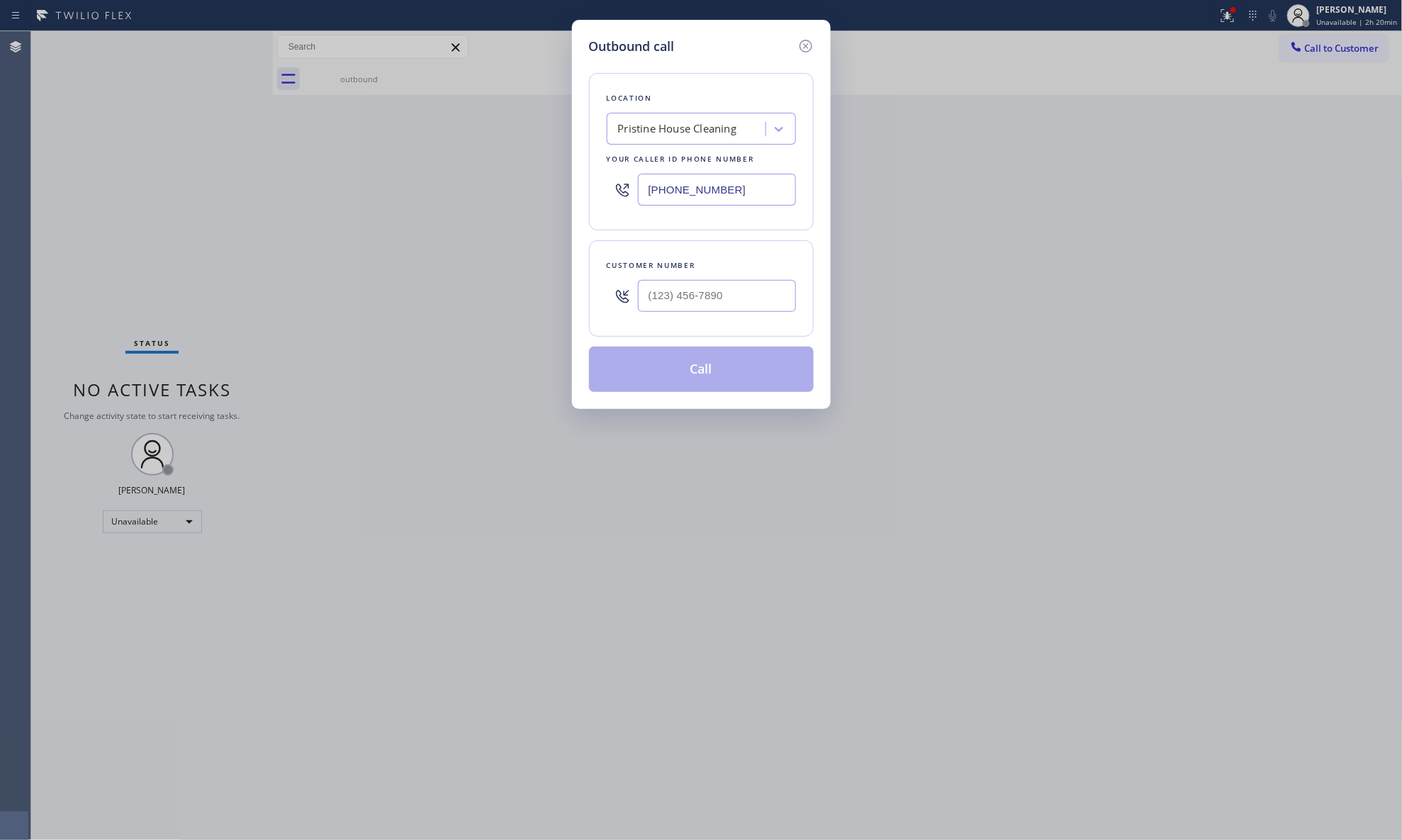
click at [1120, 130] on div "Outbound call Location Pristine House Cleaning Your caller id phone number [PHO…" at bounding box center [701, 420] width 1402 height 840
drag, startPoint x: 705, startPoint y: 195, endPoint x: 580, endPoint y: 195, distance: 125.0
click at [580, 195] on div "Outbound call Location Pristine House Cleaning Your caller id phone number [PHO…" at bounding box center [701, 215] width 259 height 389
paste input "858) 746-7885"
type input "[PHONE_NUMBER]"
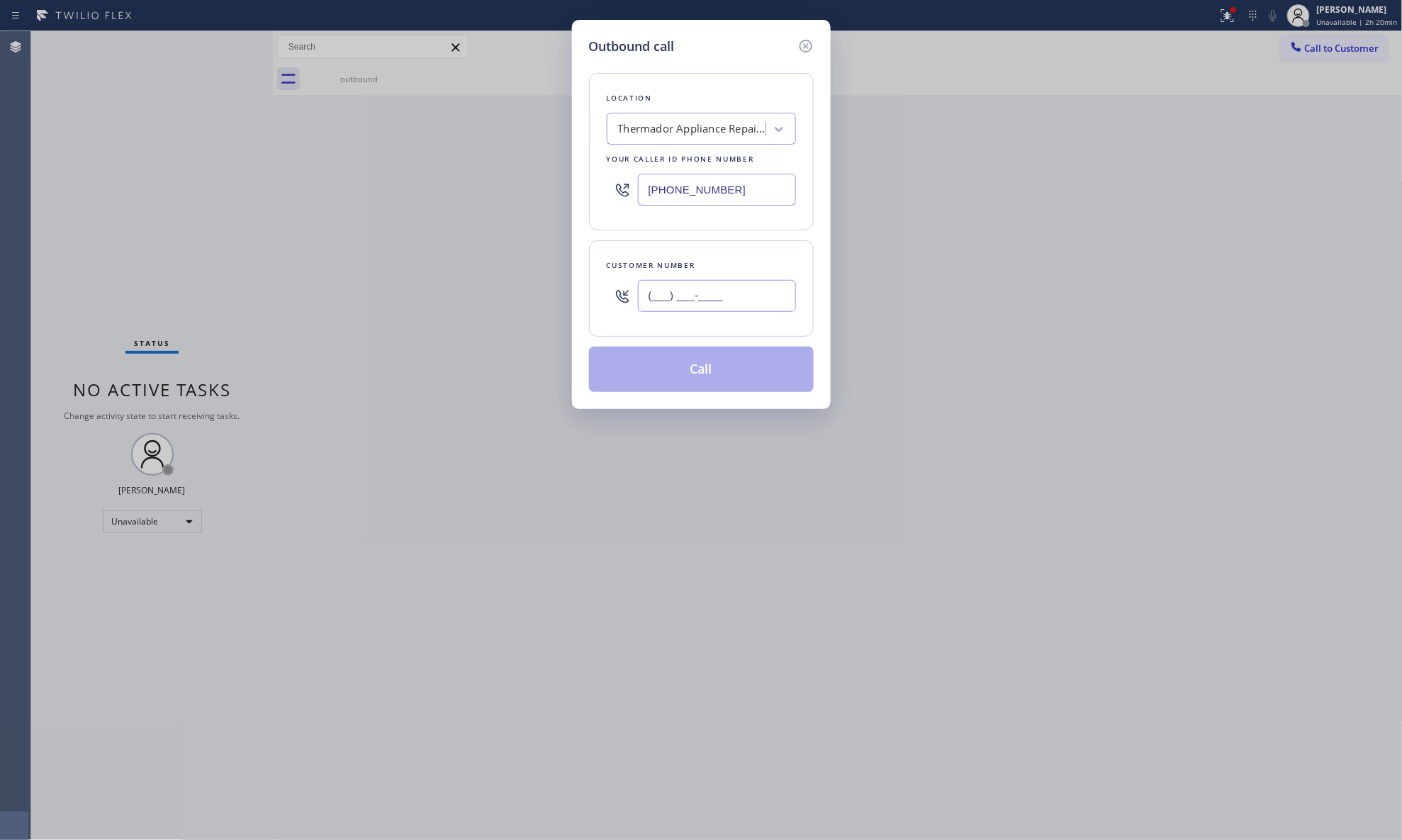
paste input "858) 373-4634"
click at [685, 301] on input "[PHONE_NUMBER]" at bounding box center [717, 296] width 158 height 32
type input "[PHONE_NUMBER]"
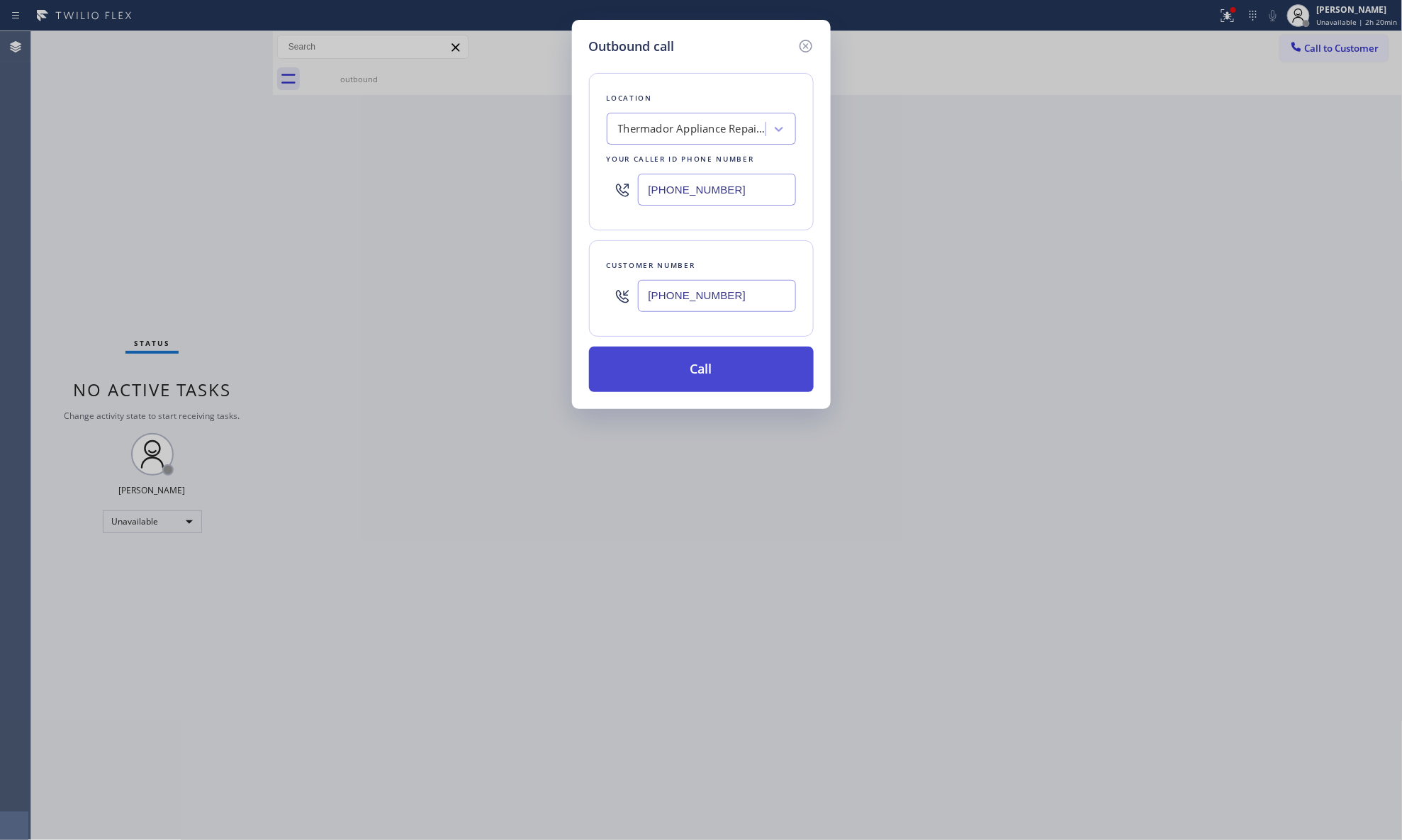
drag, startPoint x: 704, startPoint y: 366, endPoint x: 885, endPoint y: 366, distance: 181.0
click at [704, 366] on button "Call" at bounding box center [701, 368] width 225 height 45
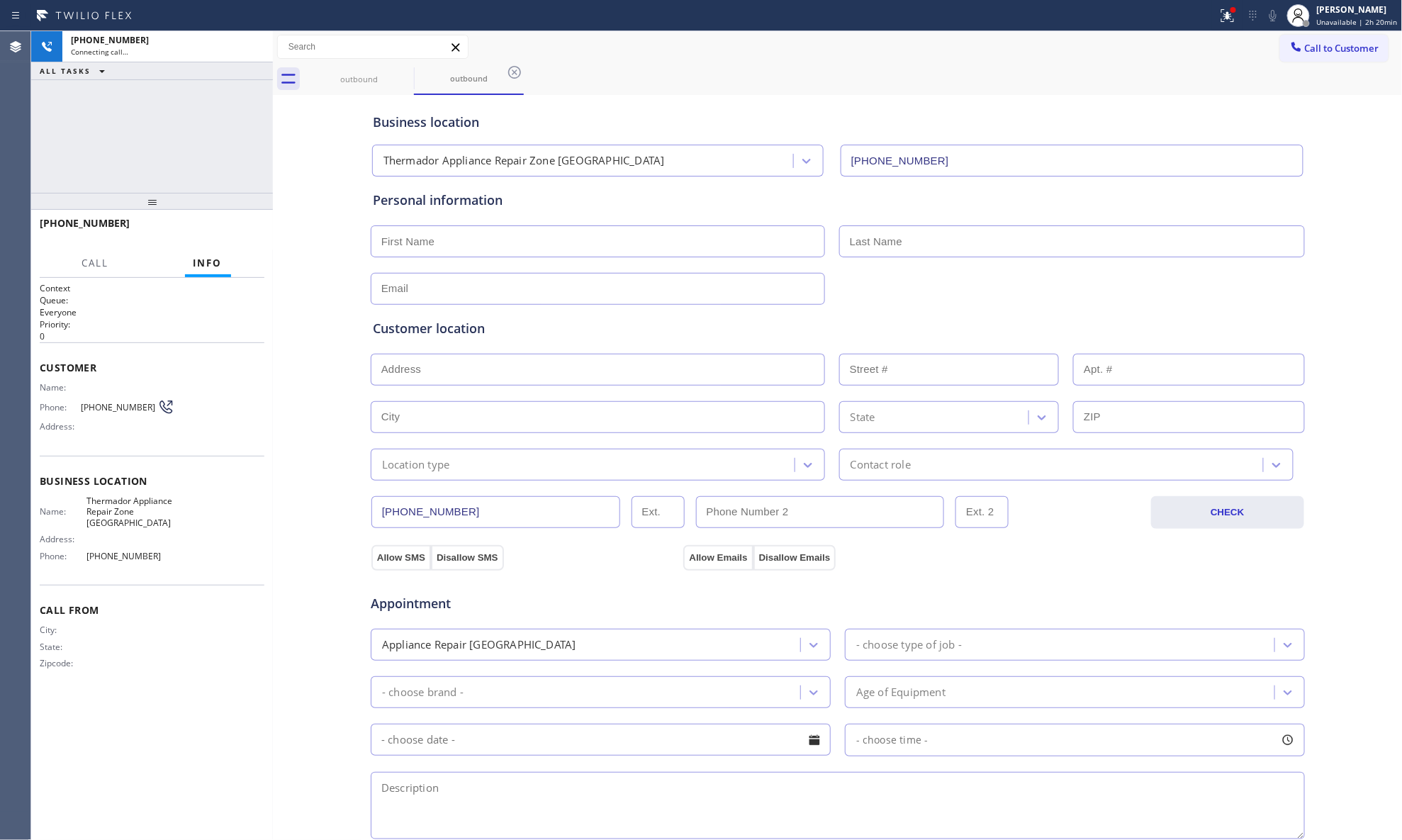
type input "[PHONE_NUMBER]"
click at [520, 527] on div "Allow SMS Disallow SMS Allow Emails Disallow Emails" at bounding box center [838, 546] width 936 height 47
click at [218, 230] on span "HANG UP" at bounding box center [231, 230] width 43 height 10
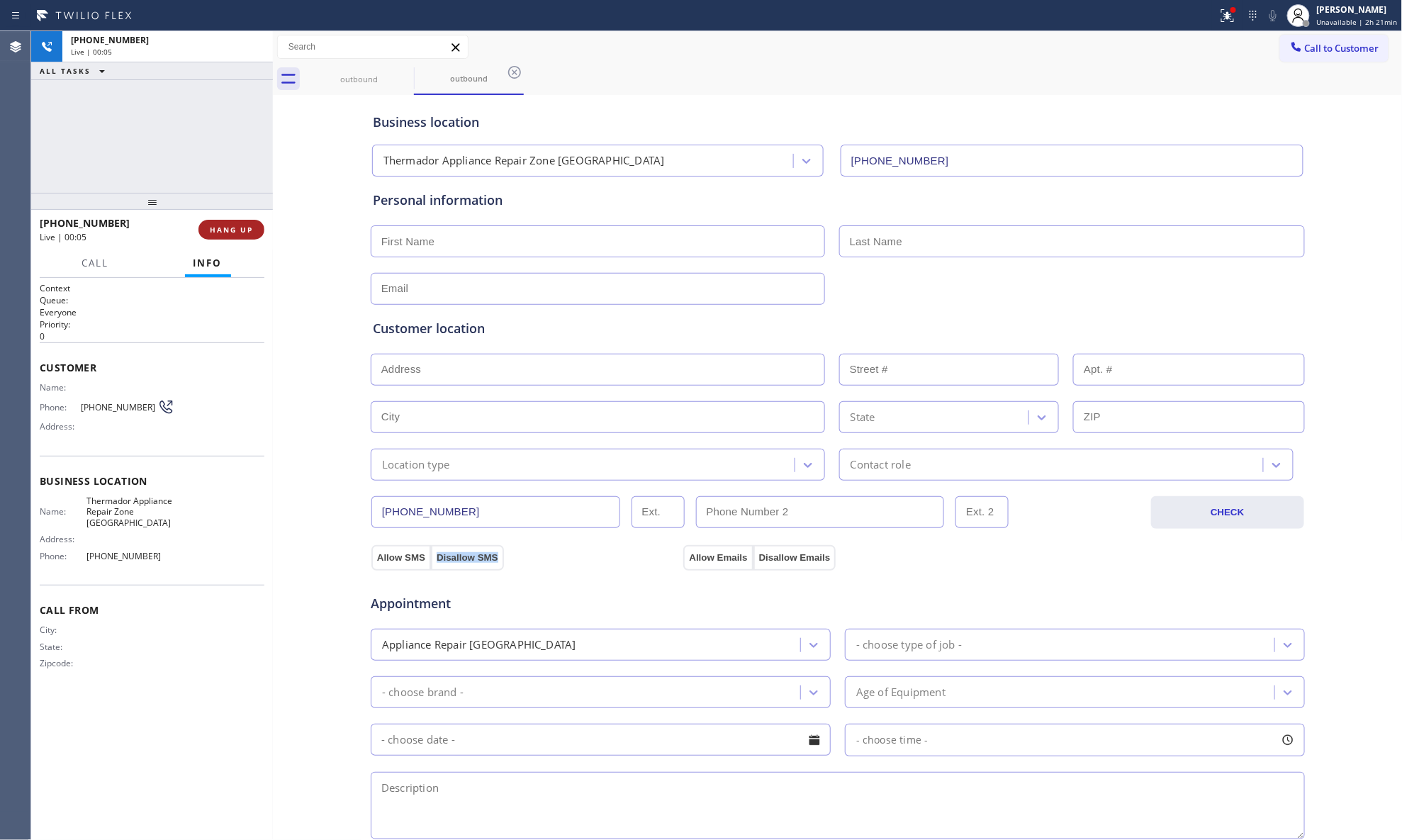
click at [218, 230] on span "HANG UP" at bounding box center [231, 230] width 43 height 10
click at [218, 230] on span "COMPLETE" at bounding box center [228, 230] width 49 height 10
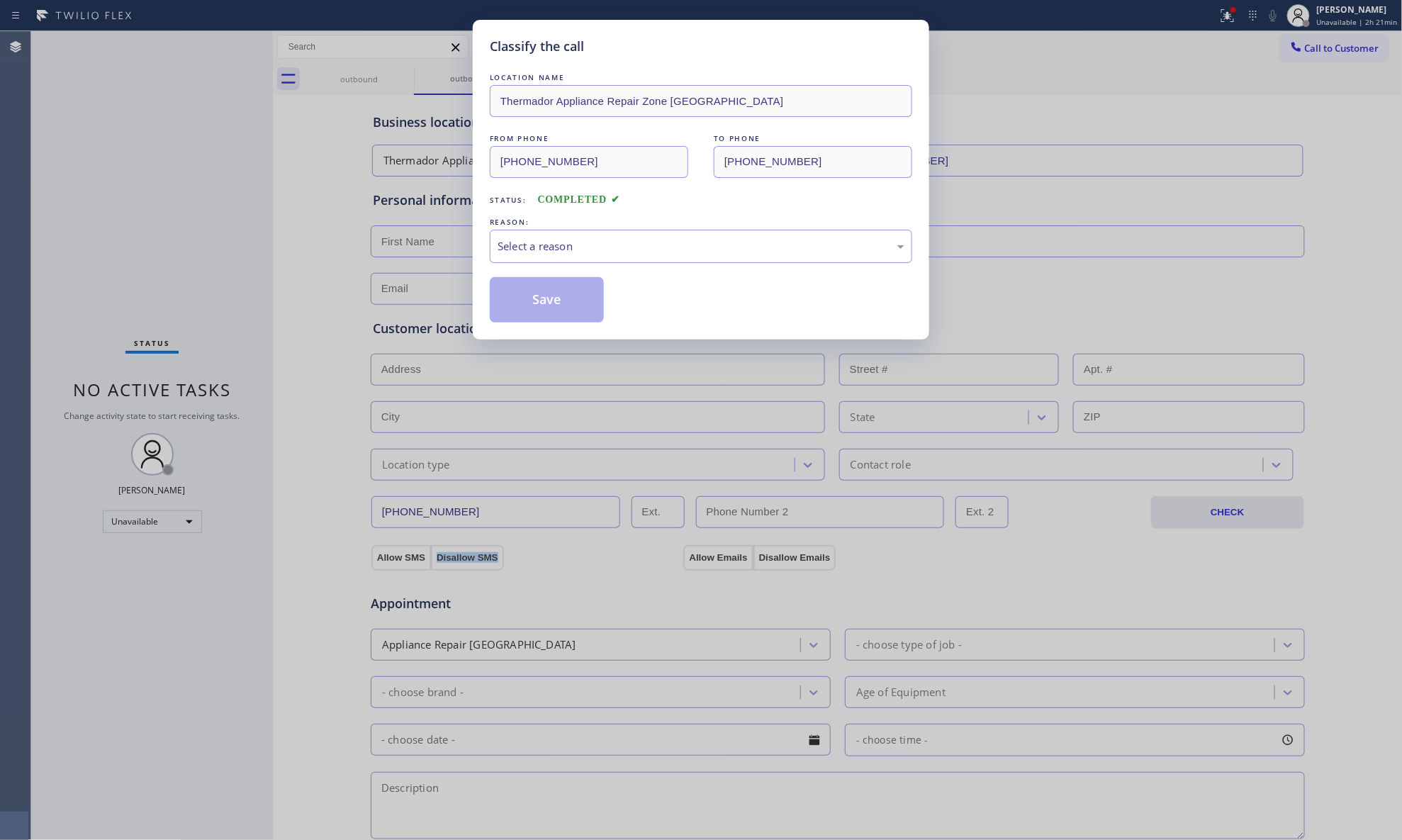
click at [716, 244] on div "Select a reason" at bounding box center [701, 246] width 407 height 16
click at [570, 303] on button "Save" at bounding box center [547, 299] width 114 height 45
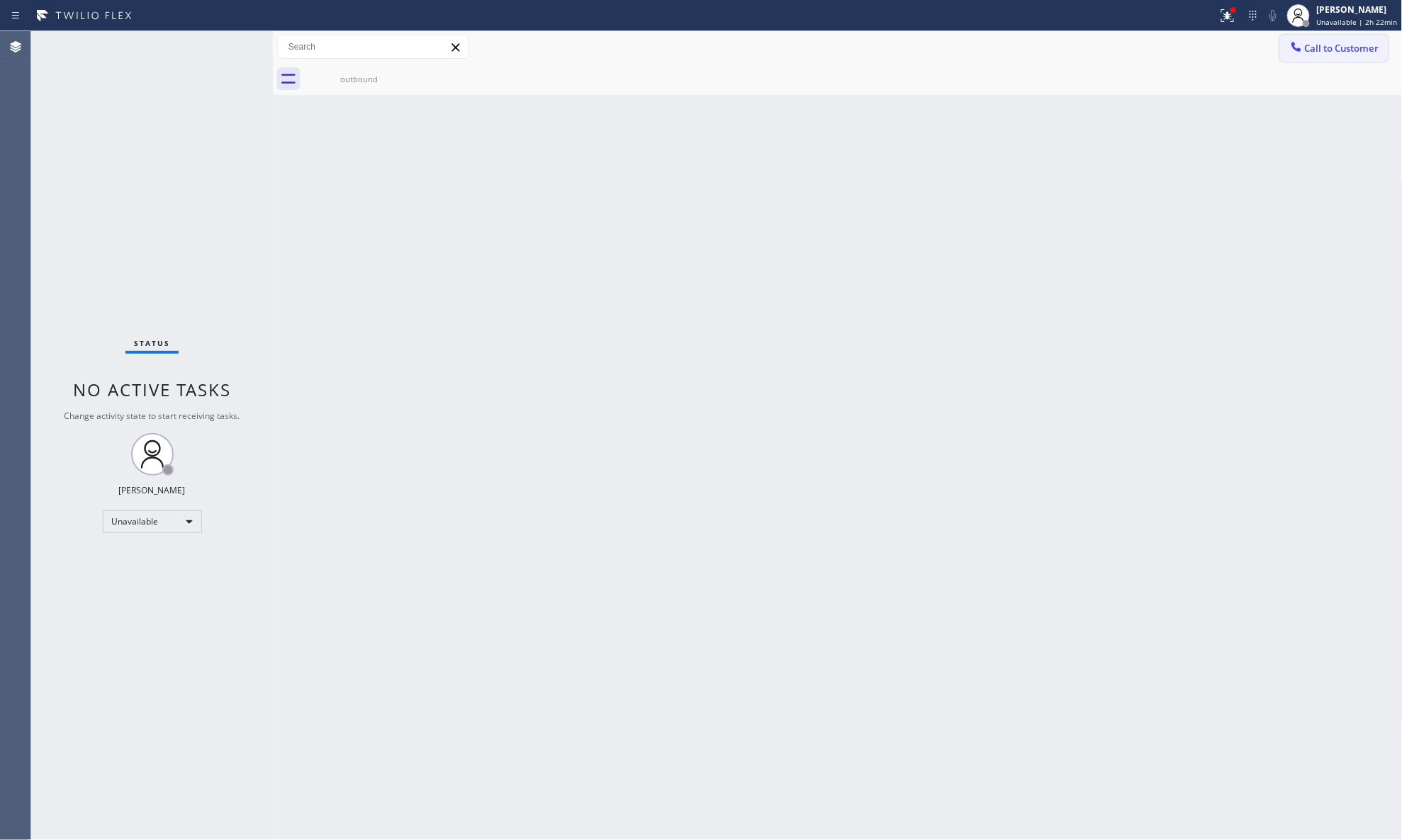
click at [1120, 48] on span "Call to Customer" at bounding box center [1343, 48] width 74 height 13
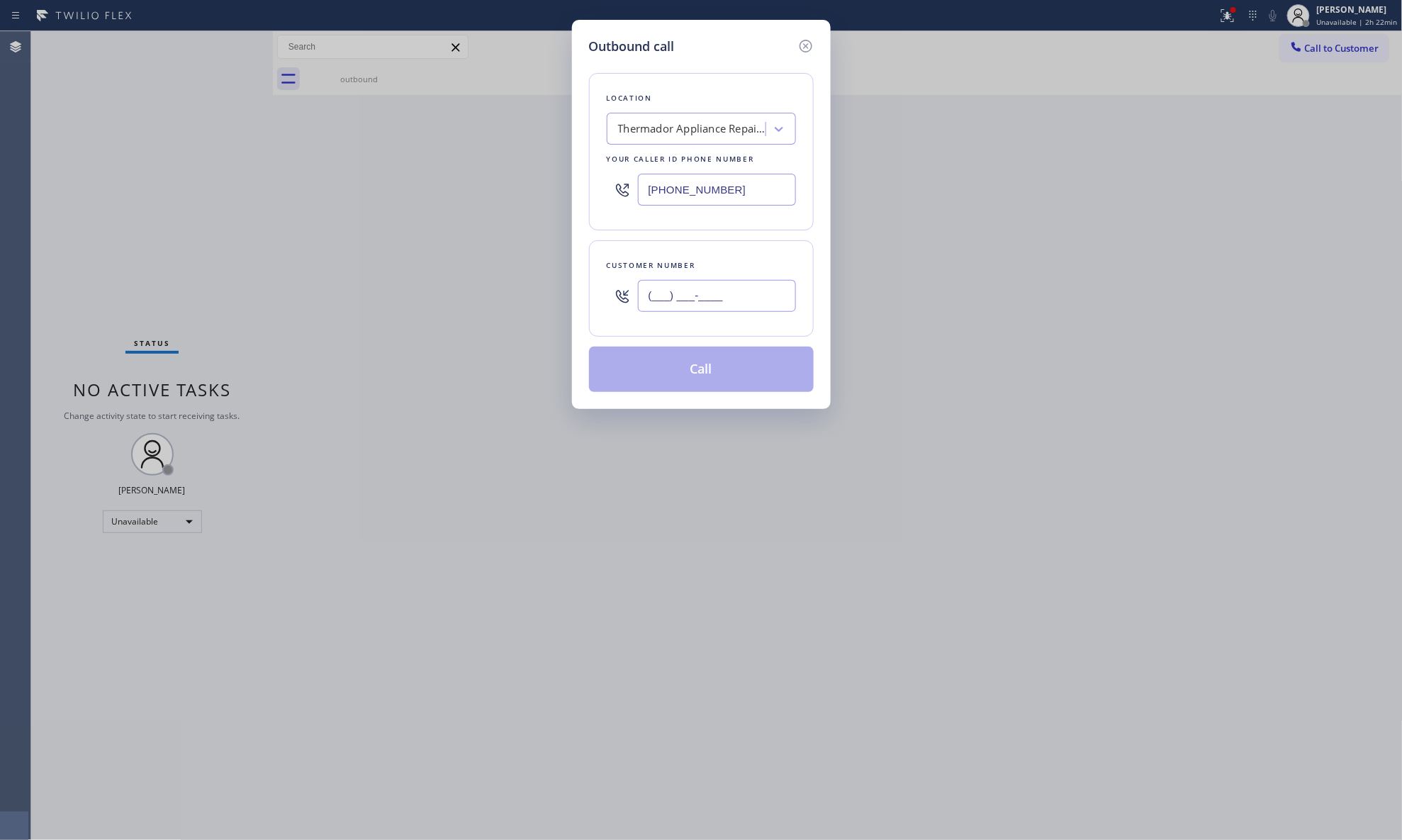
click at [764, 306] on input "(___) ___-____" at bounding box center [717, 296] width 158 height 32
paste input "310) 701-7189"
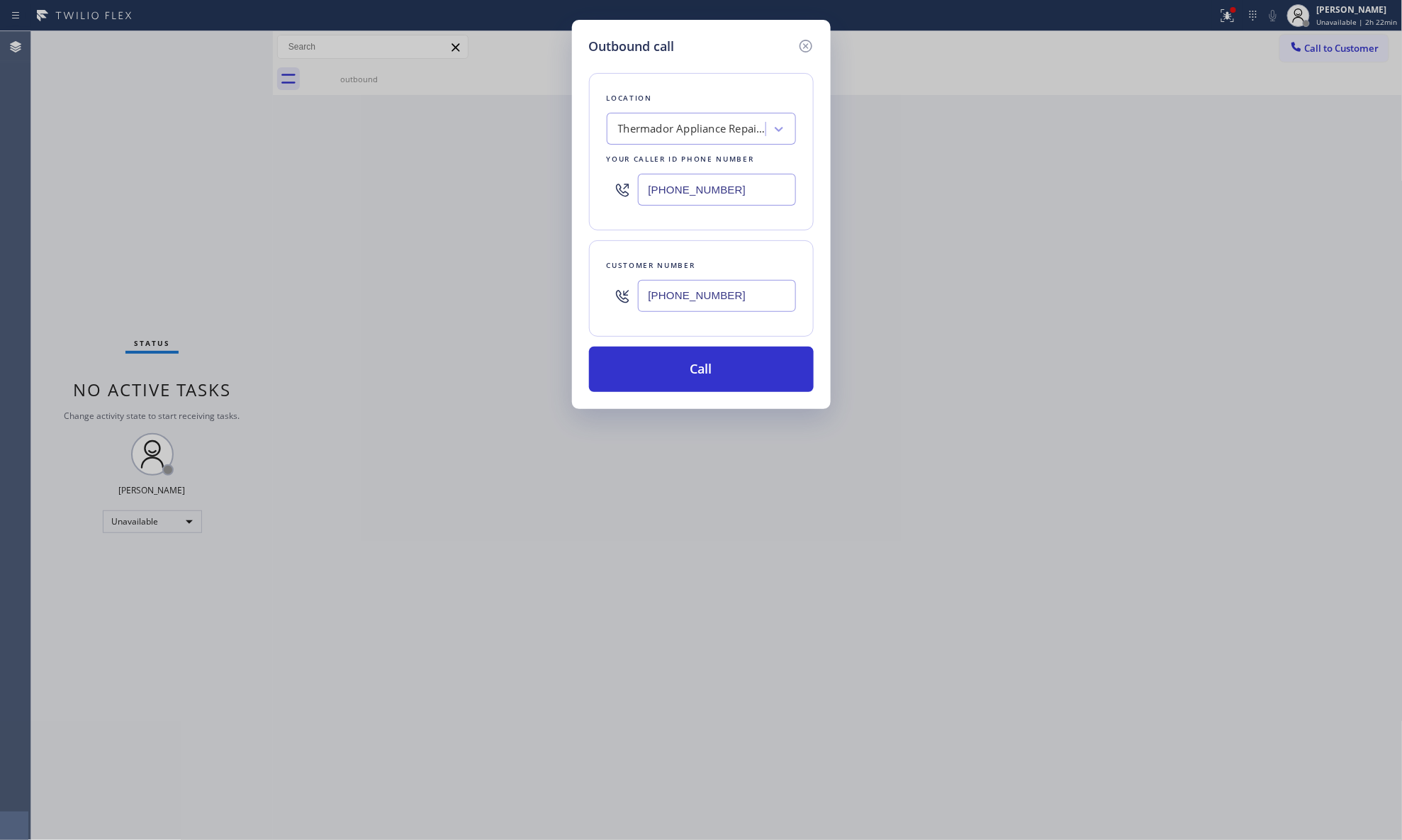
type input "[PHONE_NUMBER]"
drag, startPoint x: 741, startPoint y: 179, endPoint x: 585, endPoint y: 208, distance: 158.7
click at [585, 208] on div "Outbound call Location Thermador Appliance Repair Zone [GEOGRAPHIC_DATA] Your c…" at bounding box center [701, 215] width 259 height 389
paste input "5) 340-1313"
type input "[PHONE_NUMBER]"
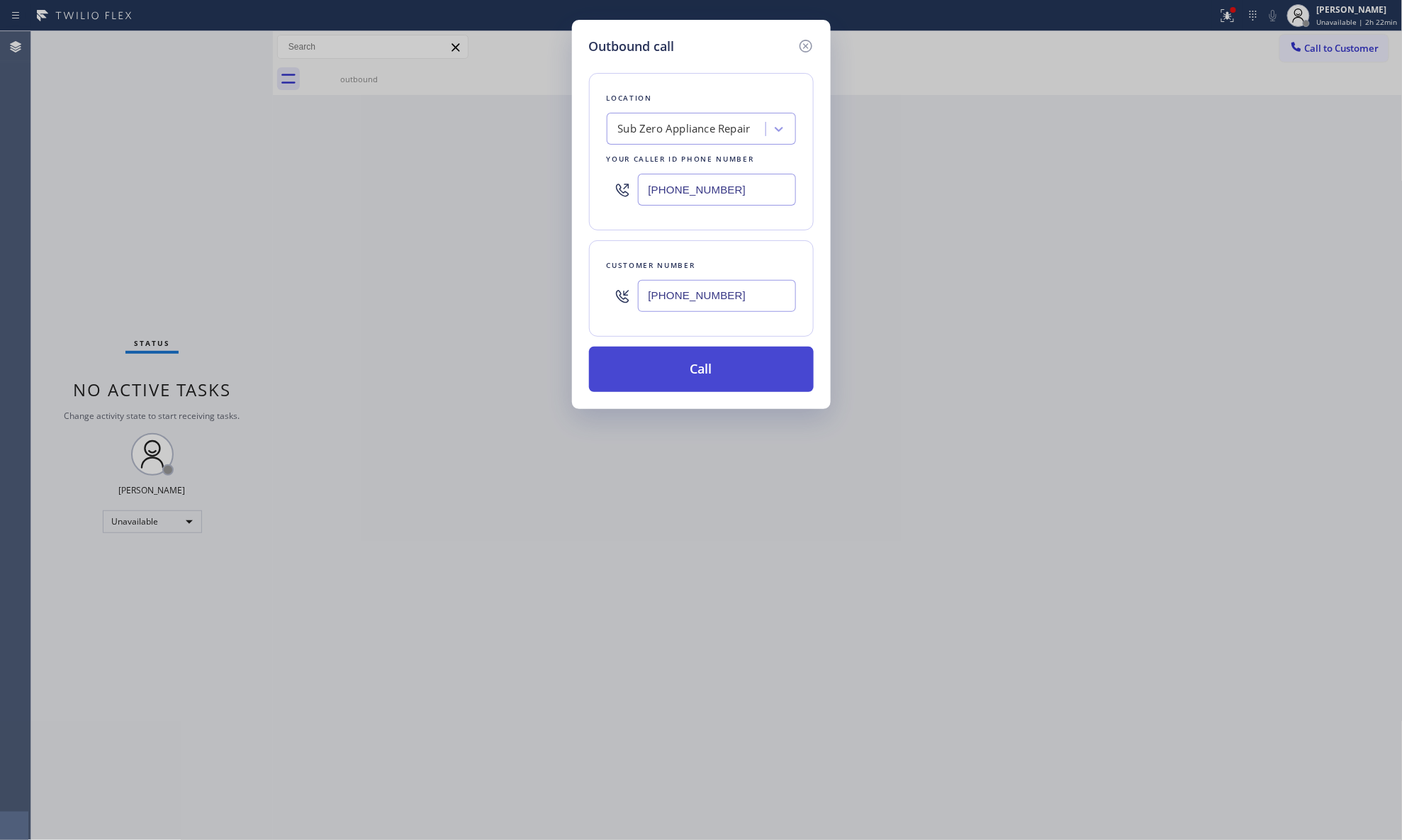
click at [715, 366] on button "Call" at bounding box center [701, 368] width 225 height 45
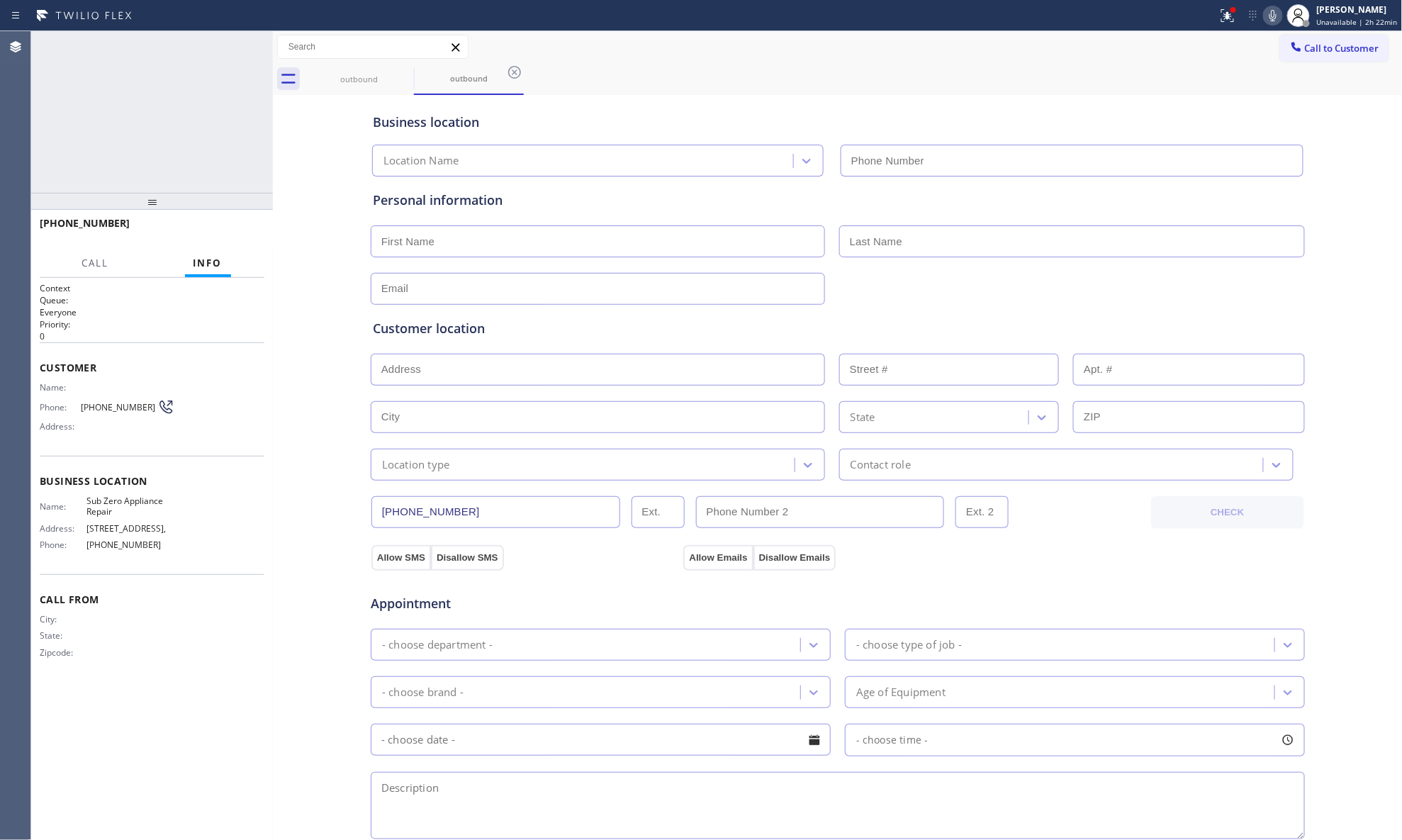
type input "[PHONE_NUMBER]"
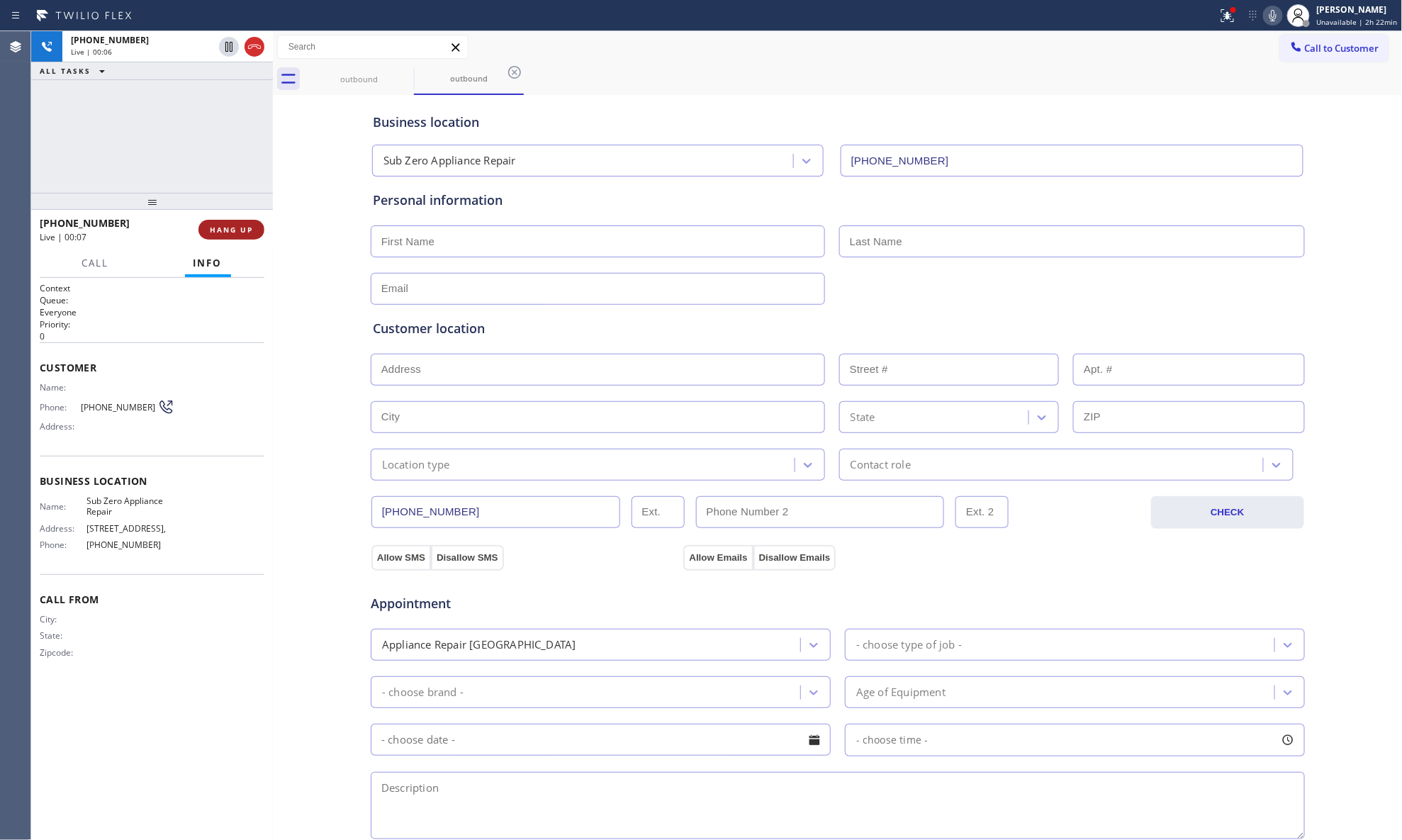
click at [234, 230] on span "HANG UP" at bounding box center [231, 230] width 43 height 10
click at [234, 228] on span "HANG UP" at bounding box center [231, 230] width 43 height 10
click at [236, 227] on span "COMPLETE" at bounding box center [228, 230] width 49 height 10
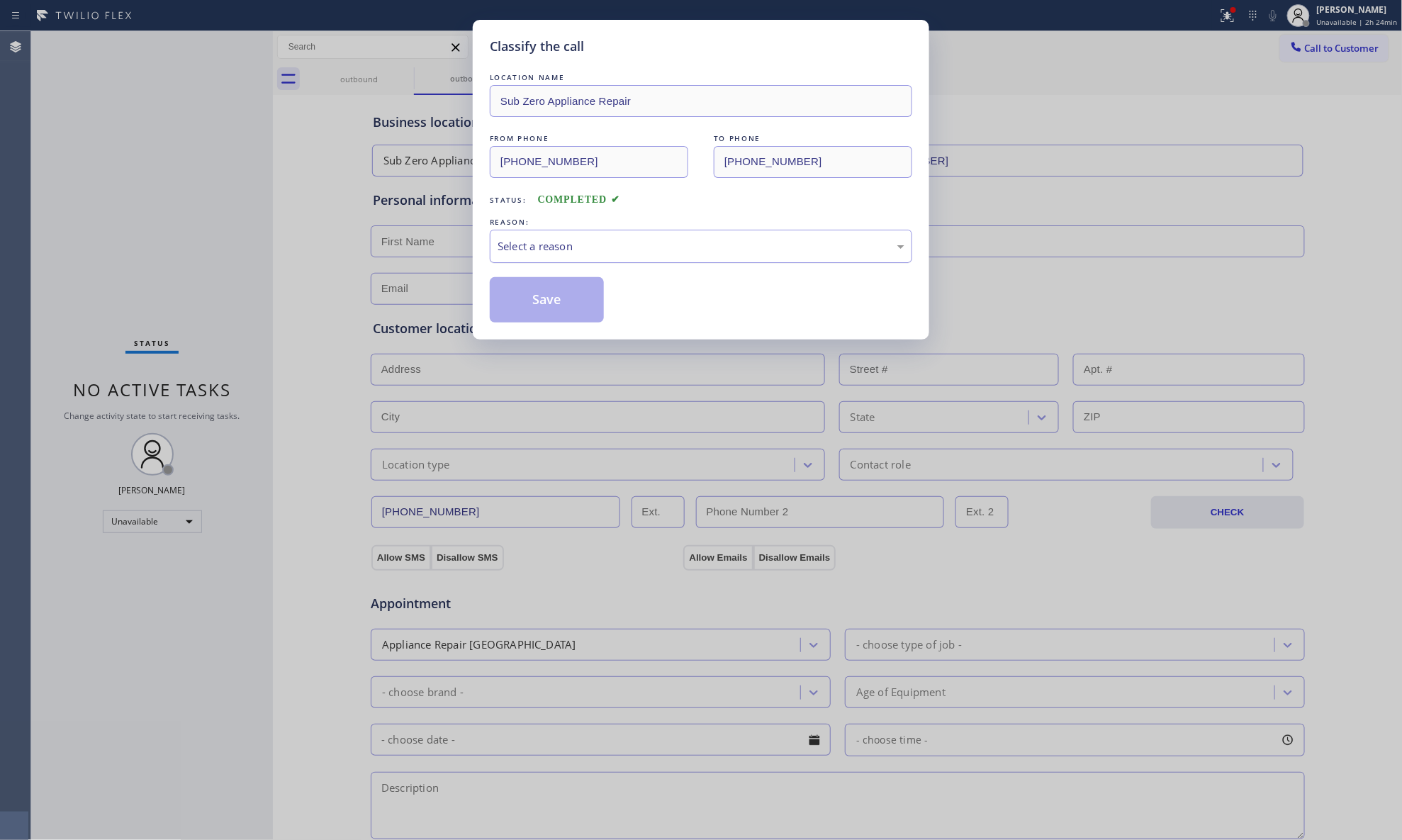
drag, startPoint x: 179, startPoint y: 219, endPoint x: 631, endPoint y: 231, distance: 452.2
click at [641, 224] on div "REASON:" at bounding box center [701, 222] width 422 height 15
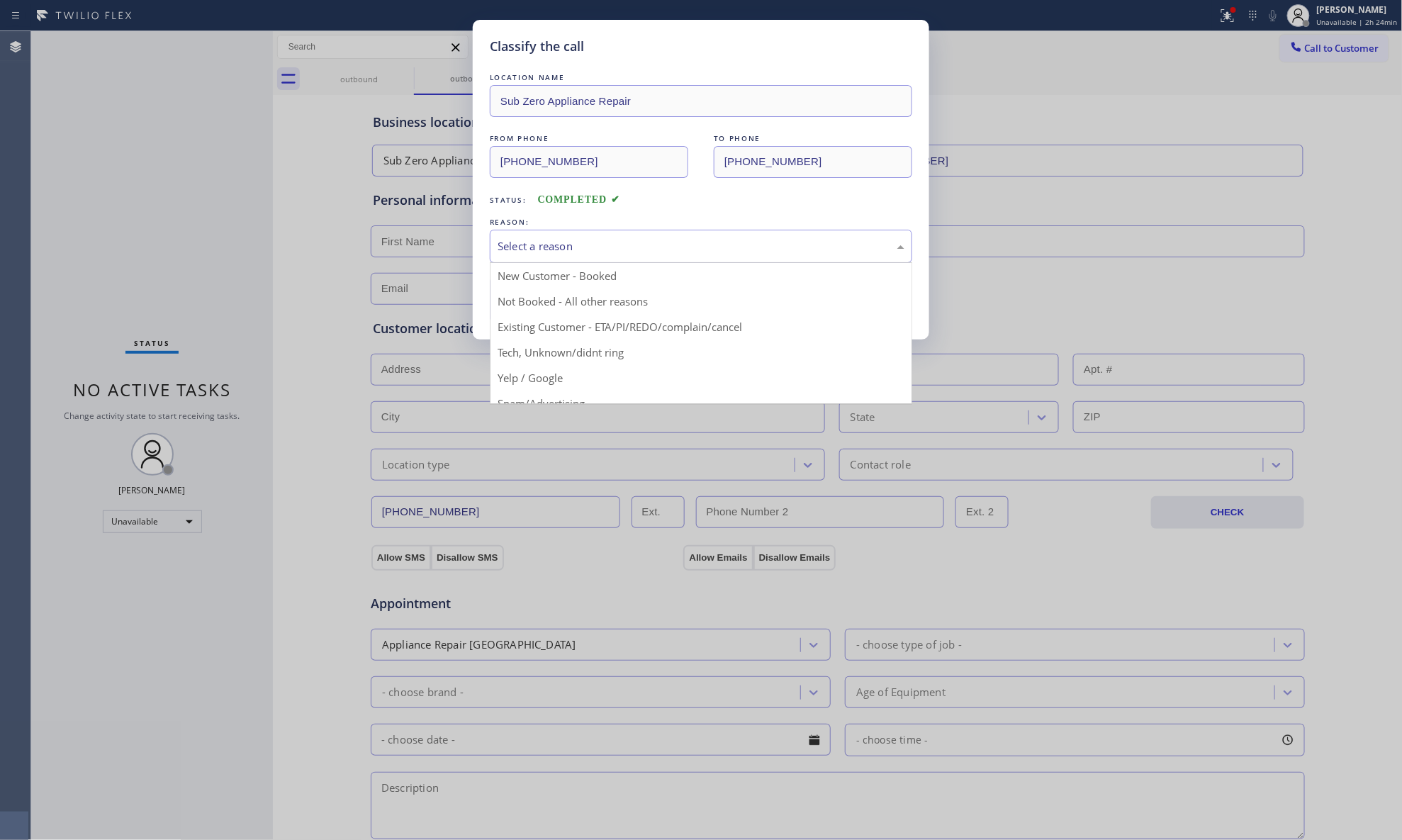
click at [630, 239] on div "Select a reason" at bounding box center [701, 246] width 407 height 16
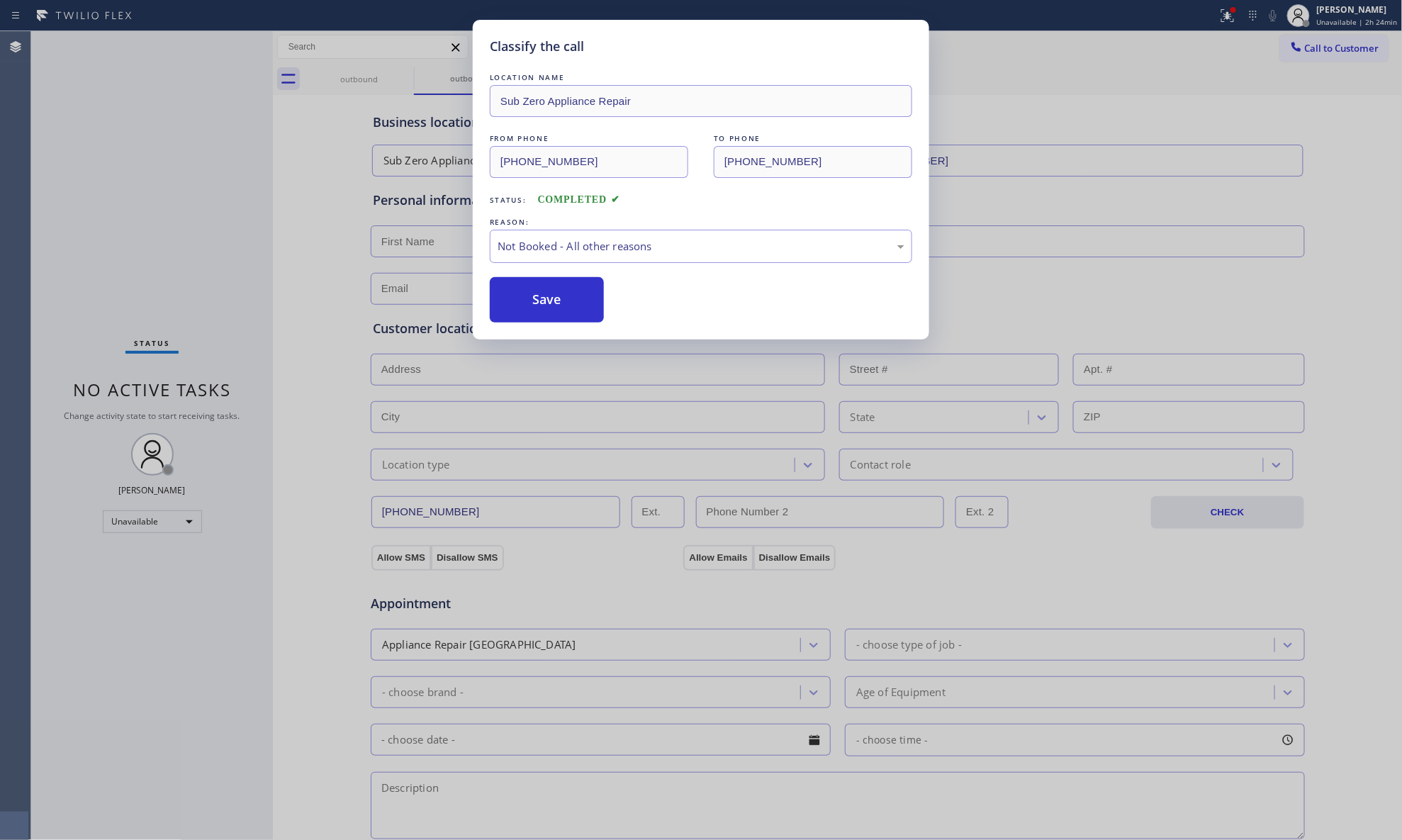
click at [545, 298] on button "Save" at bounding box center [547, 299] width 114 height 45
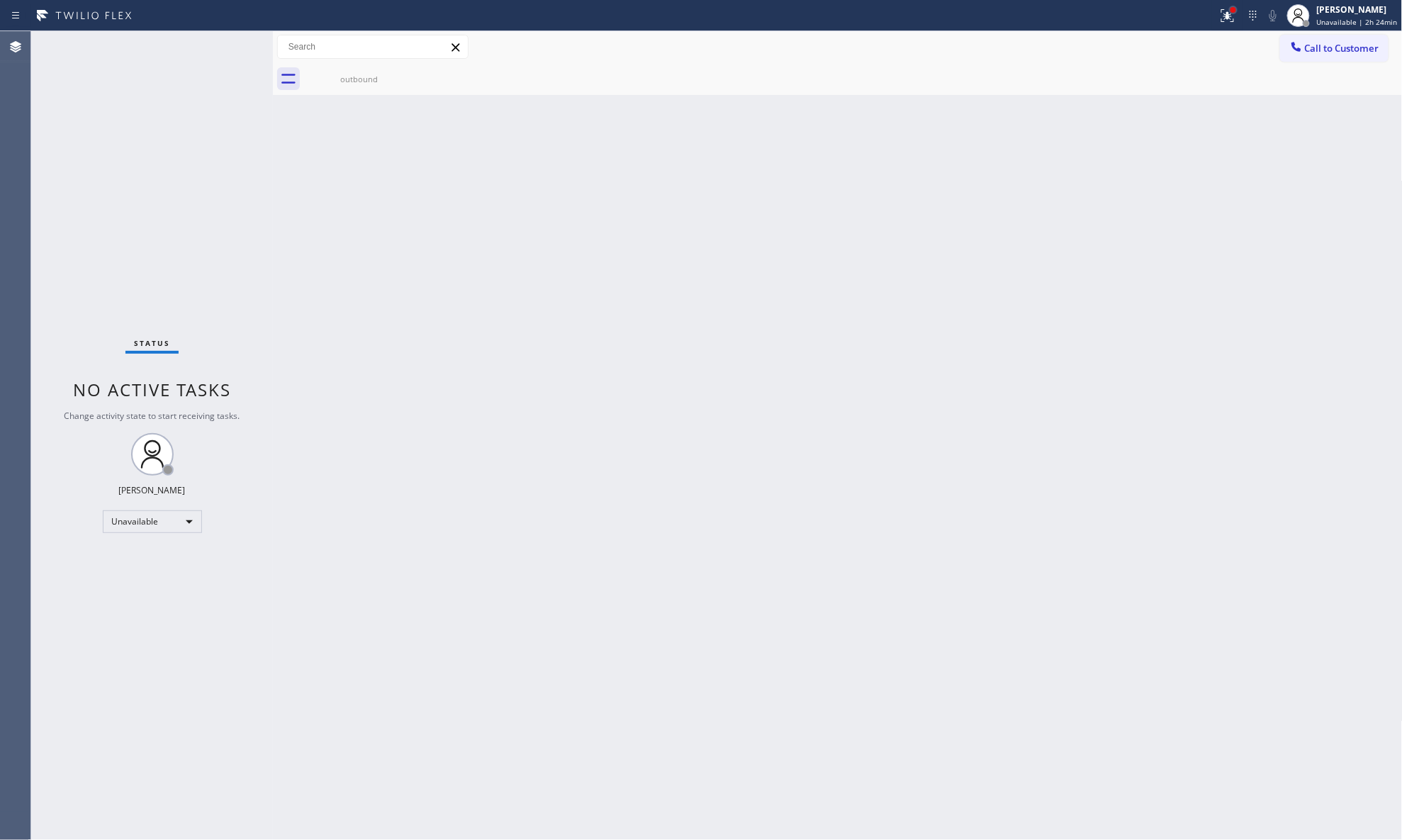
click at [1120, 7] on div at bounding box center [1234, 10] width 6 height 6
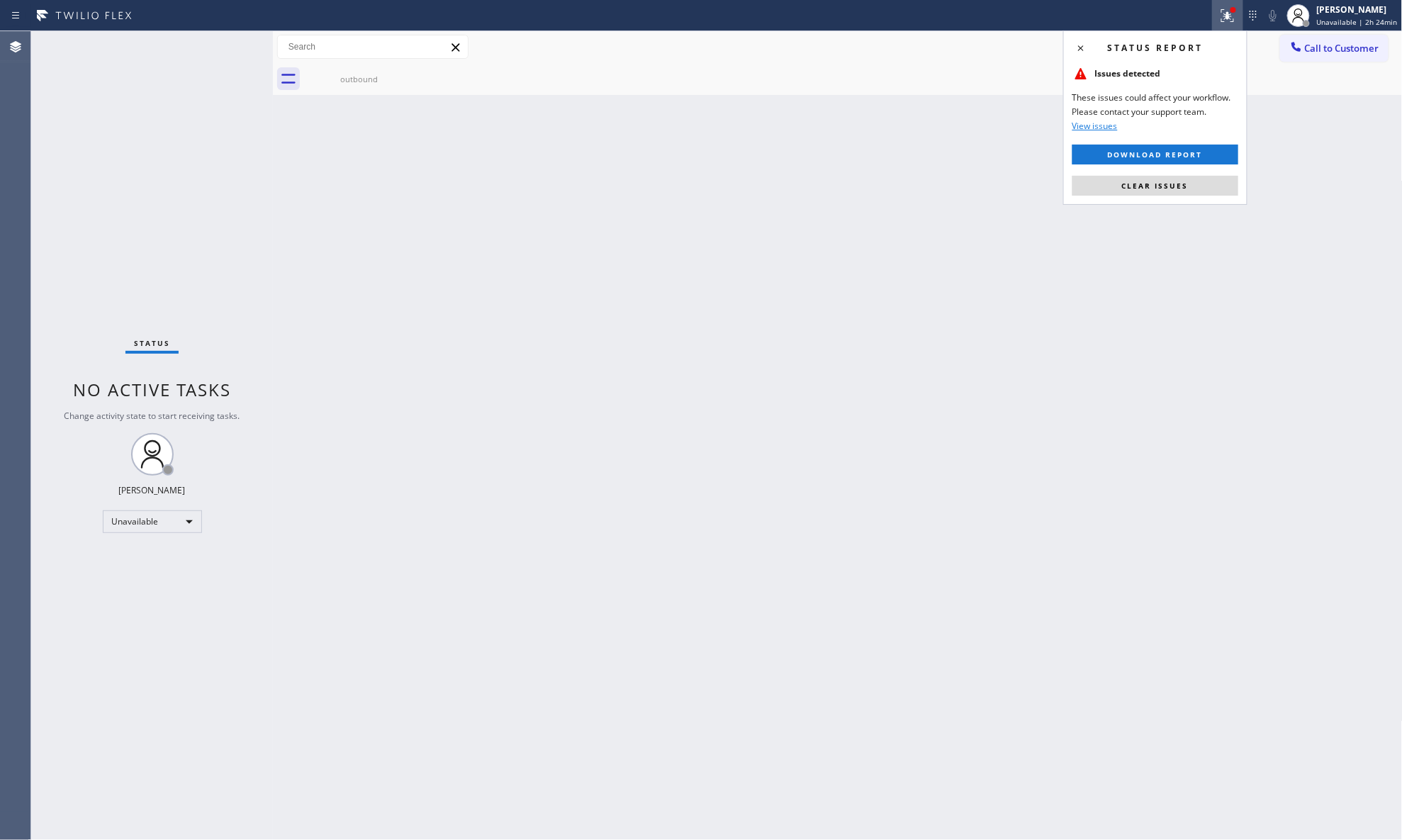
click at [1120, 180] on button "Clear issues" at bounding box center [1156, 186] width 166 height 20
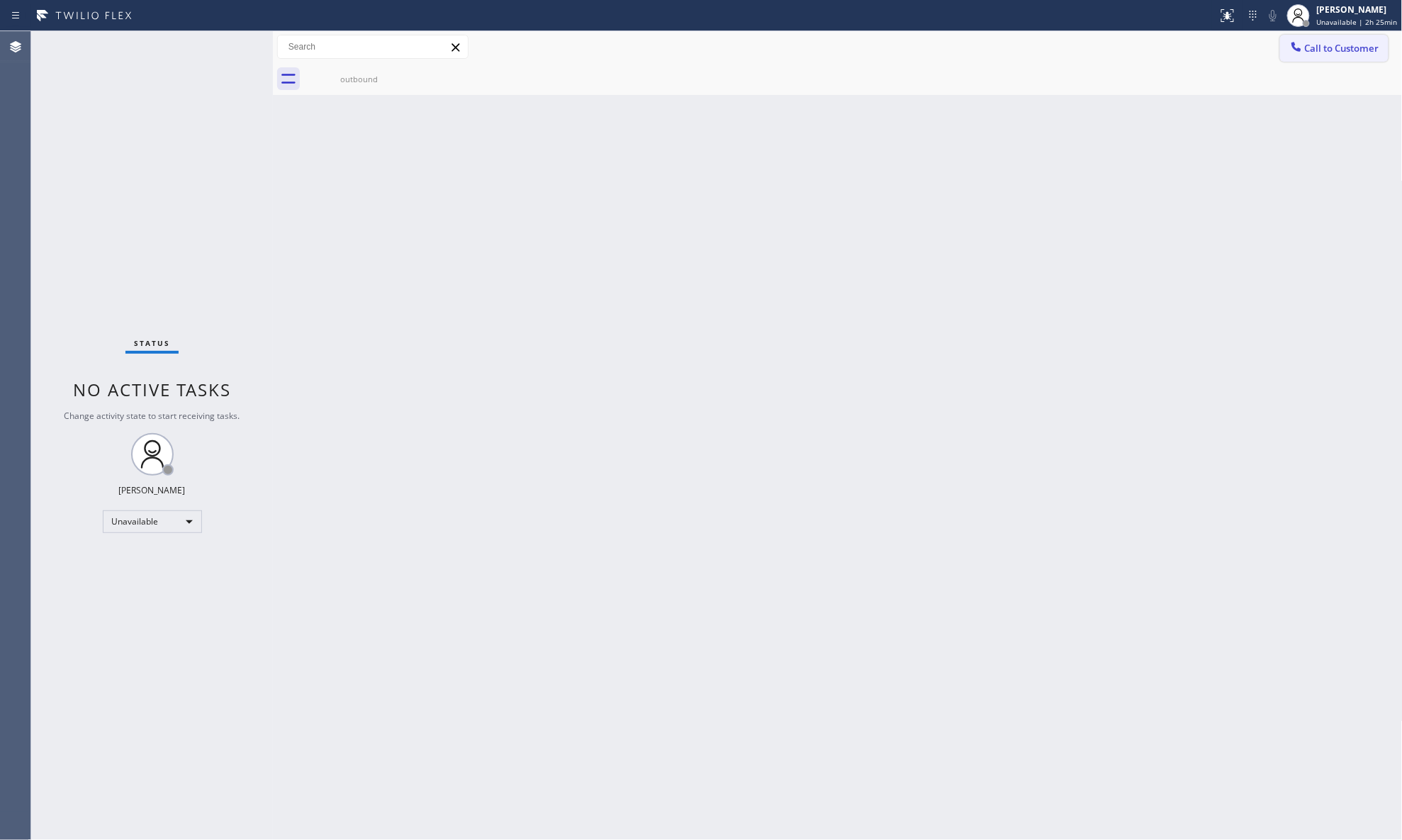
click at [1120, 35] on button "Call to Customer" at bounding box center [1335, 49] width 109 height 27
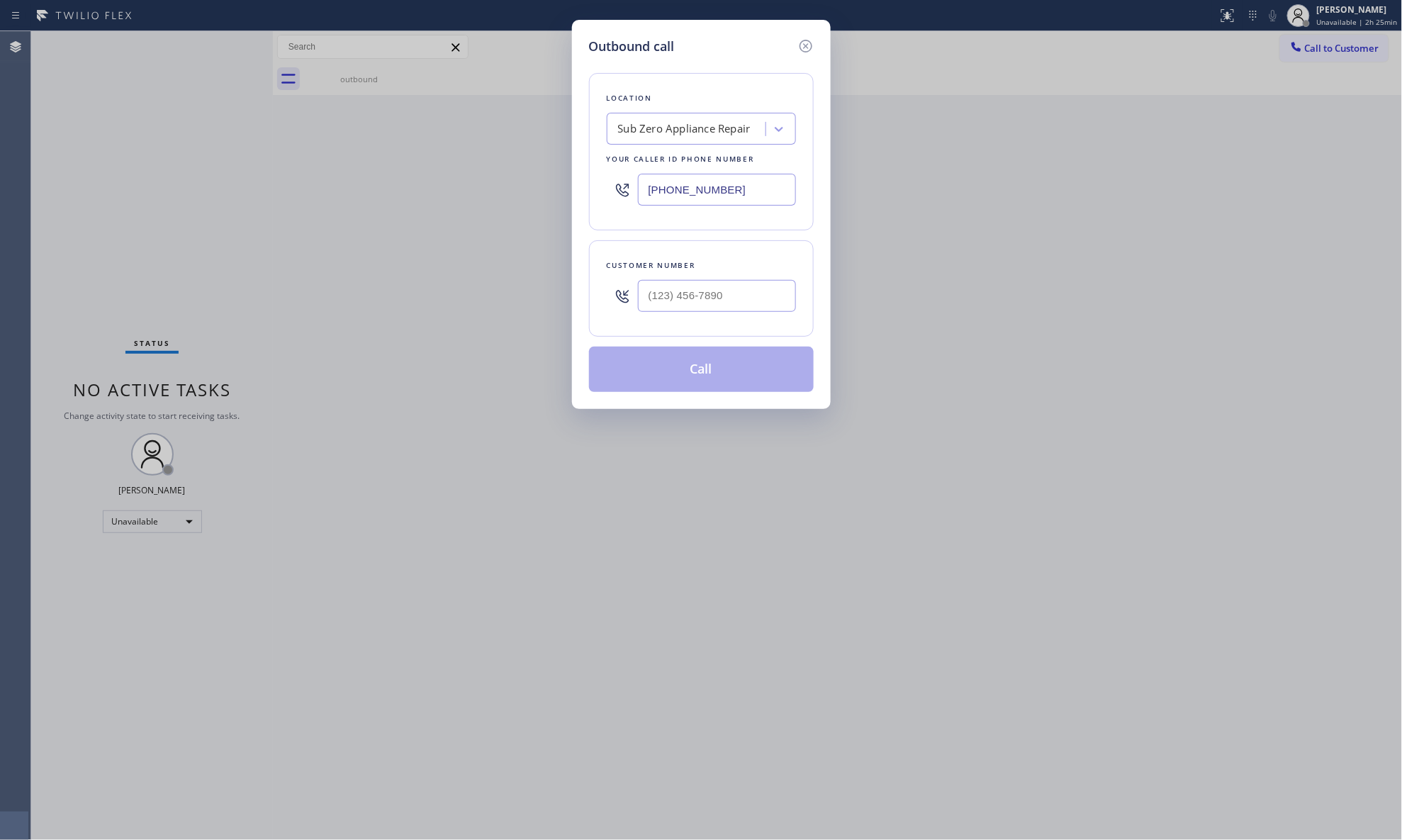
drag, startPoint x: 738, startPoint y: 190, endPoint x: 594, endPoint y: 182, distance: 144.2
click at [593, 183] on div "Location Sub Zero Appliance Repair Your caller id phone number [PHONE_NUMBER]" at bounding box center [701, 152] width 225 height 157
paste input "66) 264-8065"
type input "[PHONE_NUMBER]"
paste input "716) 474-4566"
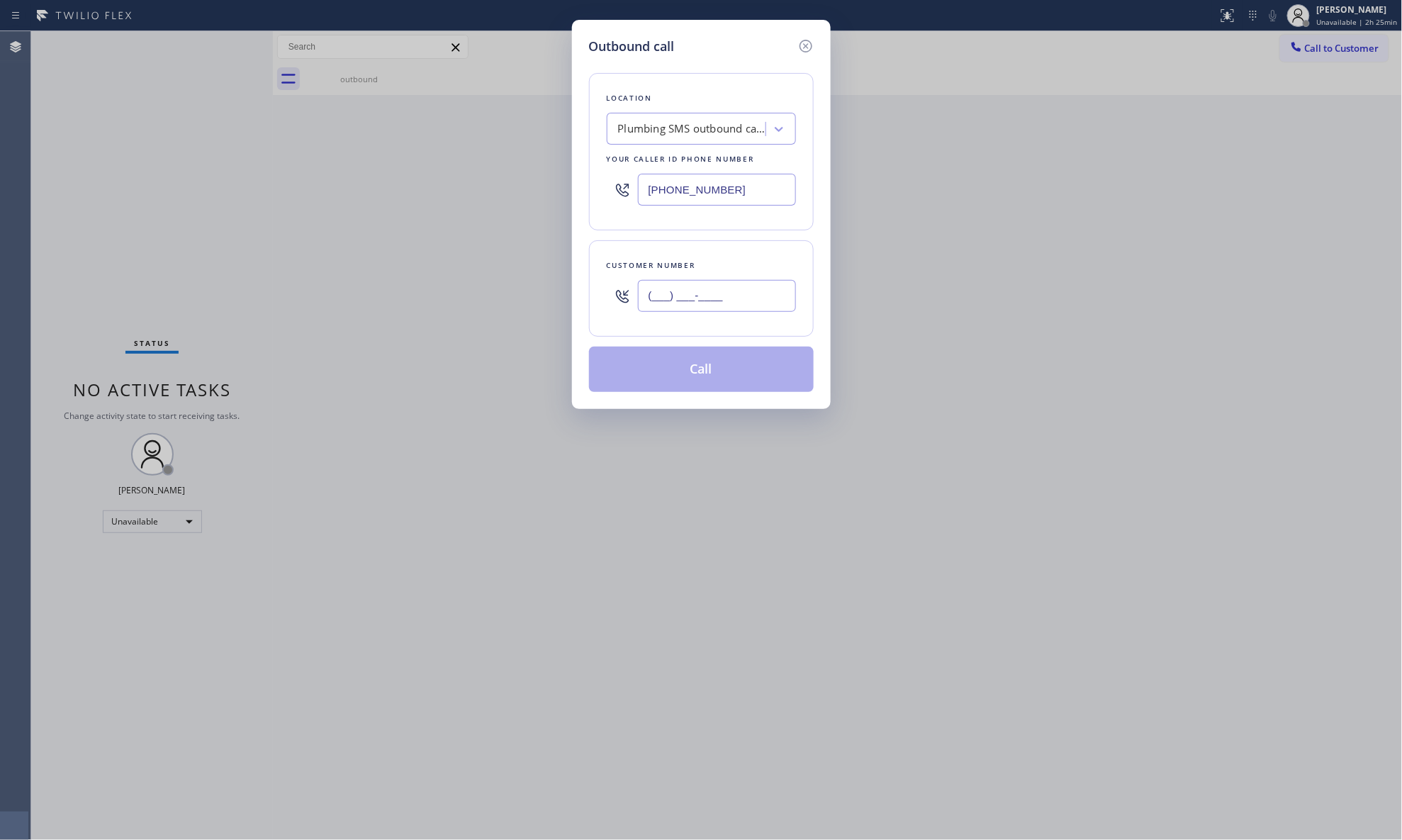
click at [781, 299] on input "(___) ___-____" at bounding box center [717, 296] width 158 height 32
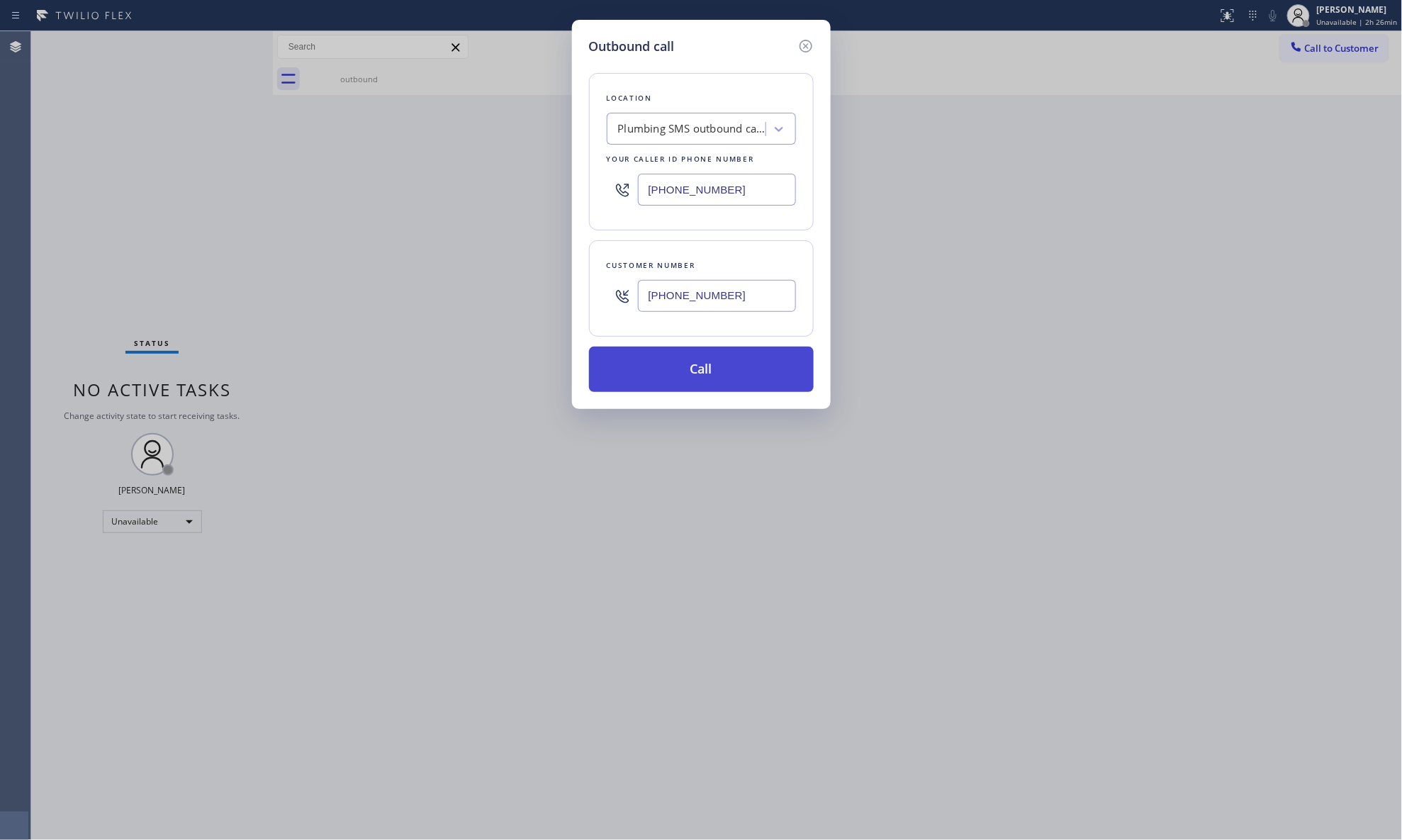
type input "[PHONE_NUMBER]"
drag, startPoint x: 738, startPoint y: 370, endPoint x: 746, endPoint y: 372, distance: 8.2
click at [746, 372] on button "Call" at bounding box center [701, 368] width 225 height 45
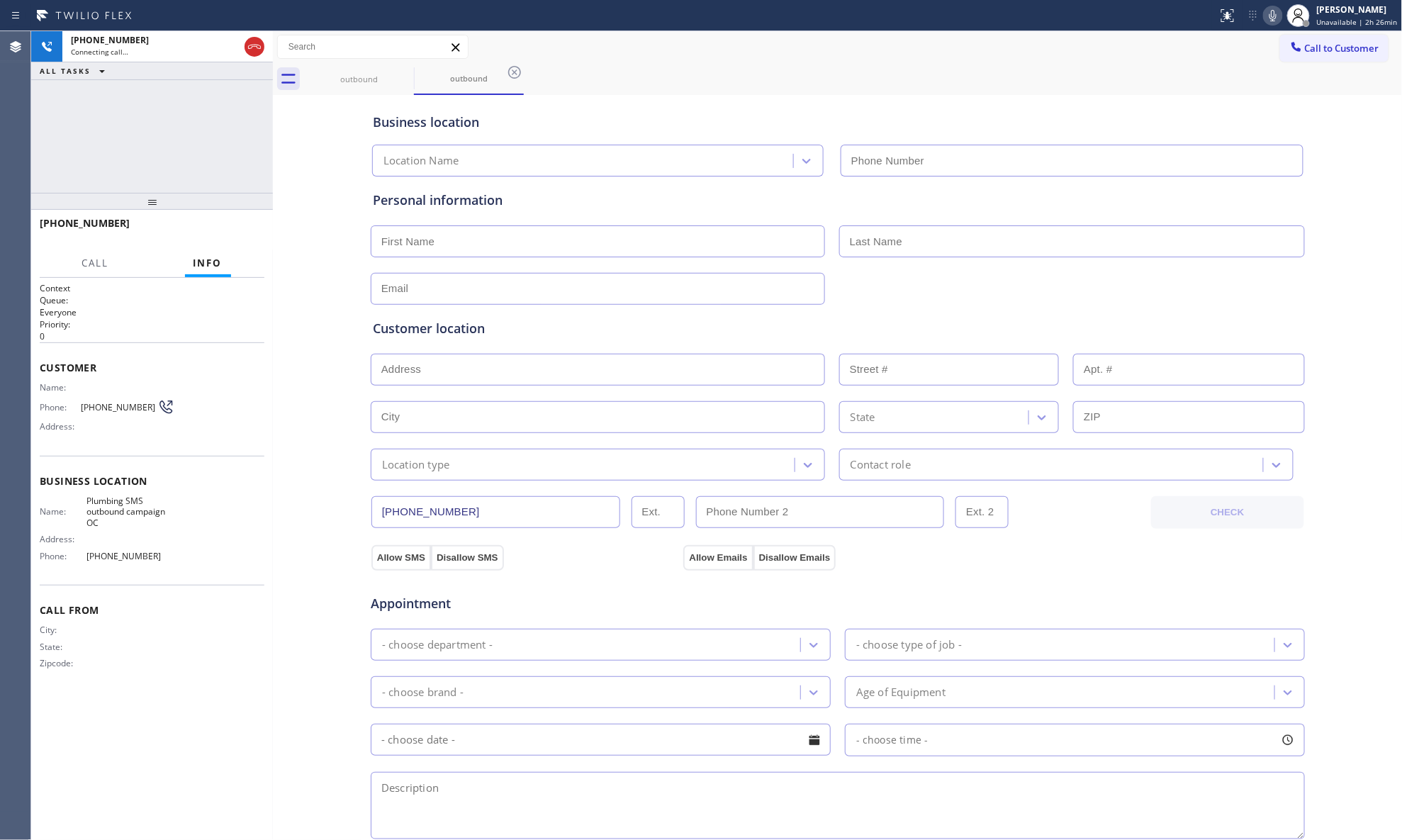
type input "[PHONE_NUMBER]"
click at [1094, 31] on div "Call to Customer Outbound call Location Plumbing SMS outbound campaign OC Your …" at bounding box center [837, 47] width 1130 height 32
click at [403, 75] on icon at bounding box center [405, 72] width 17 height 17
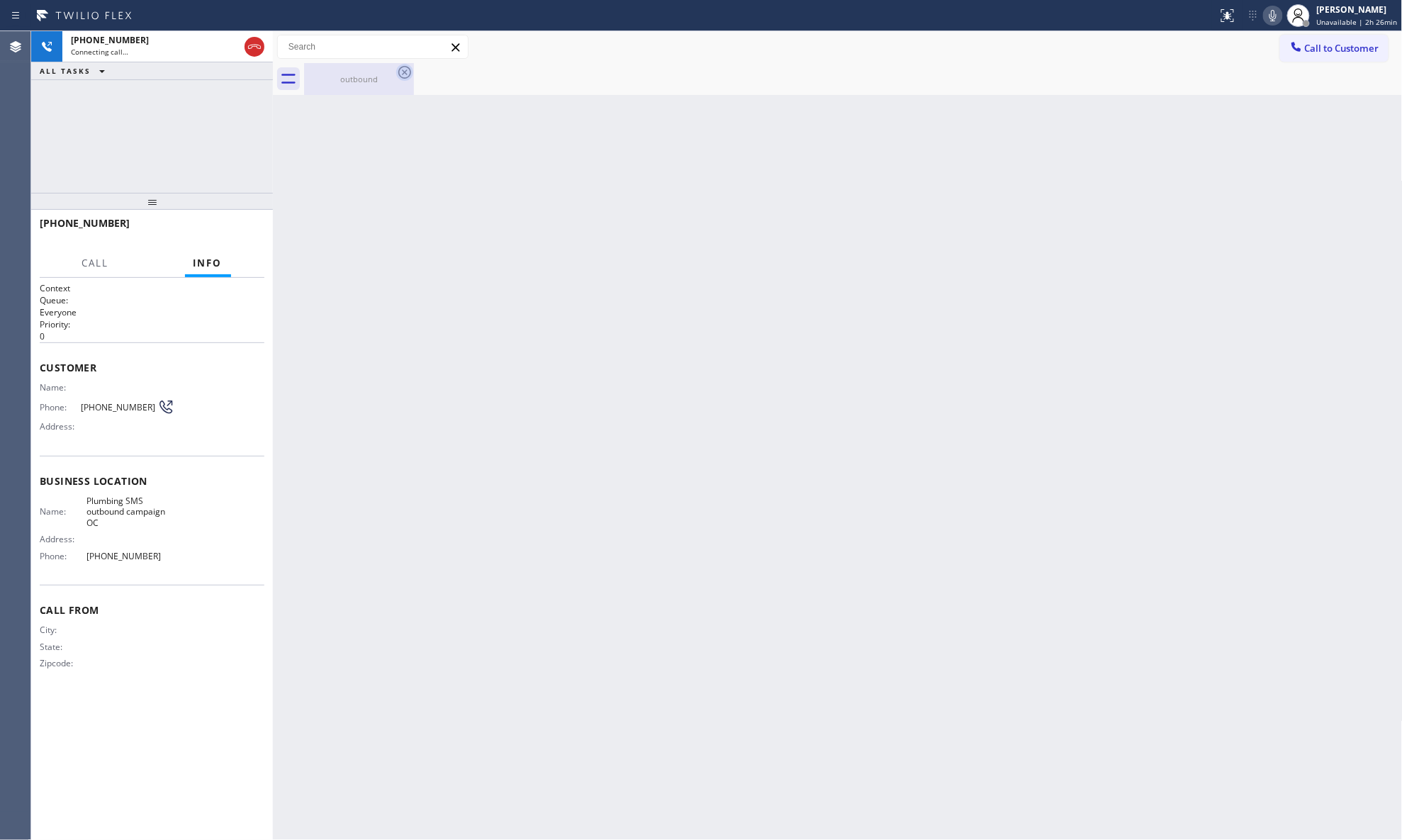
click at [403, 74] on icon at bounding box center [405, 72] width 17 height 17
click at [394, 78] on div "outbound" at bounding box center [359, 79] width 110 height 32
click at [389, 78] on div at bounding box center [853, 79] width 1099 height 32
click at [248, 49] on icon at bounding box center [255, 47] width 17 height 17
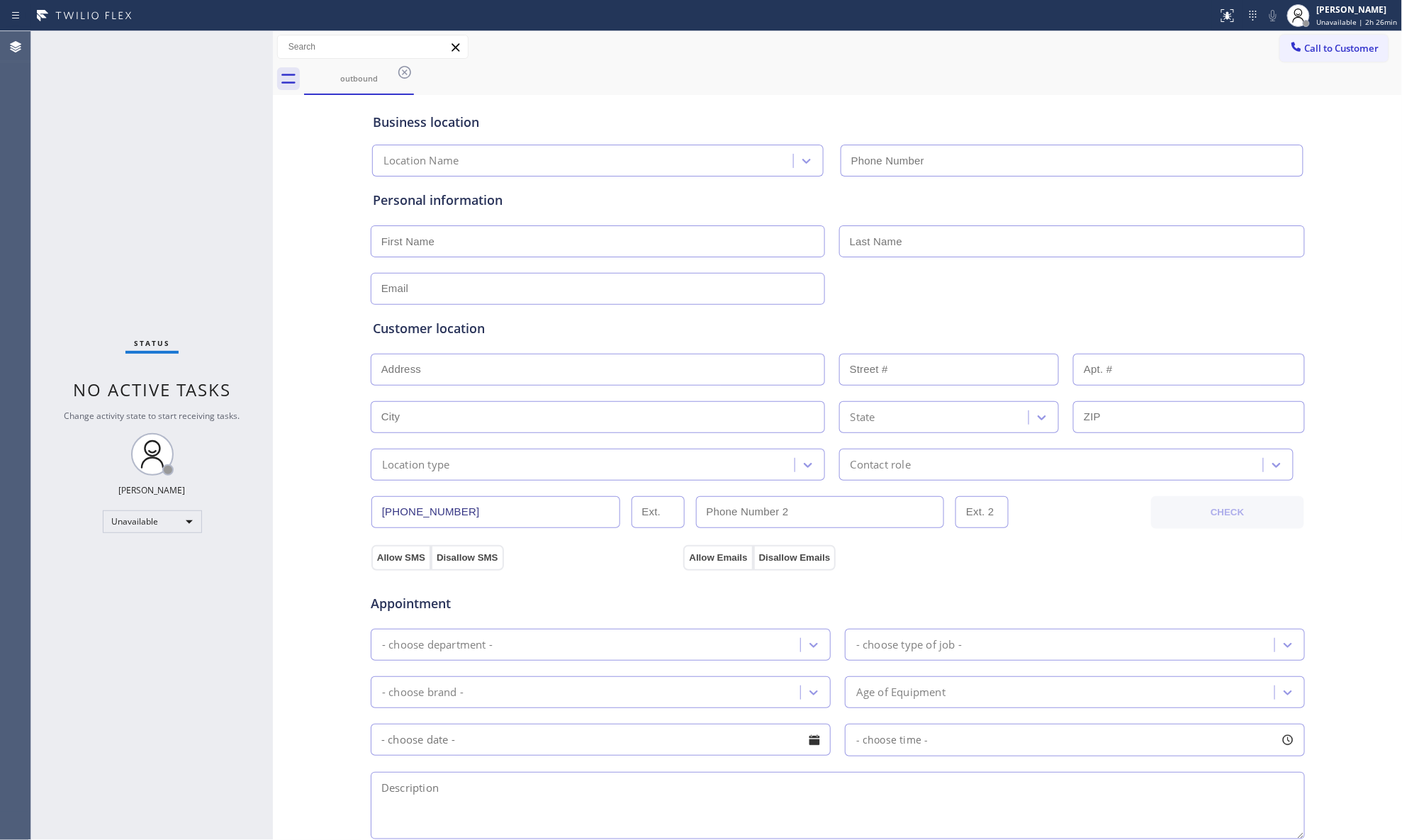
type input "[PHONE_NUMBER]"
click at [1120, 39] on button "Call to Customer" at bounding box center [1335, 49] width 109 height 27
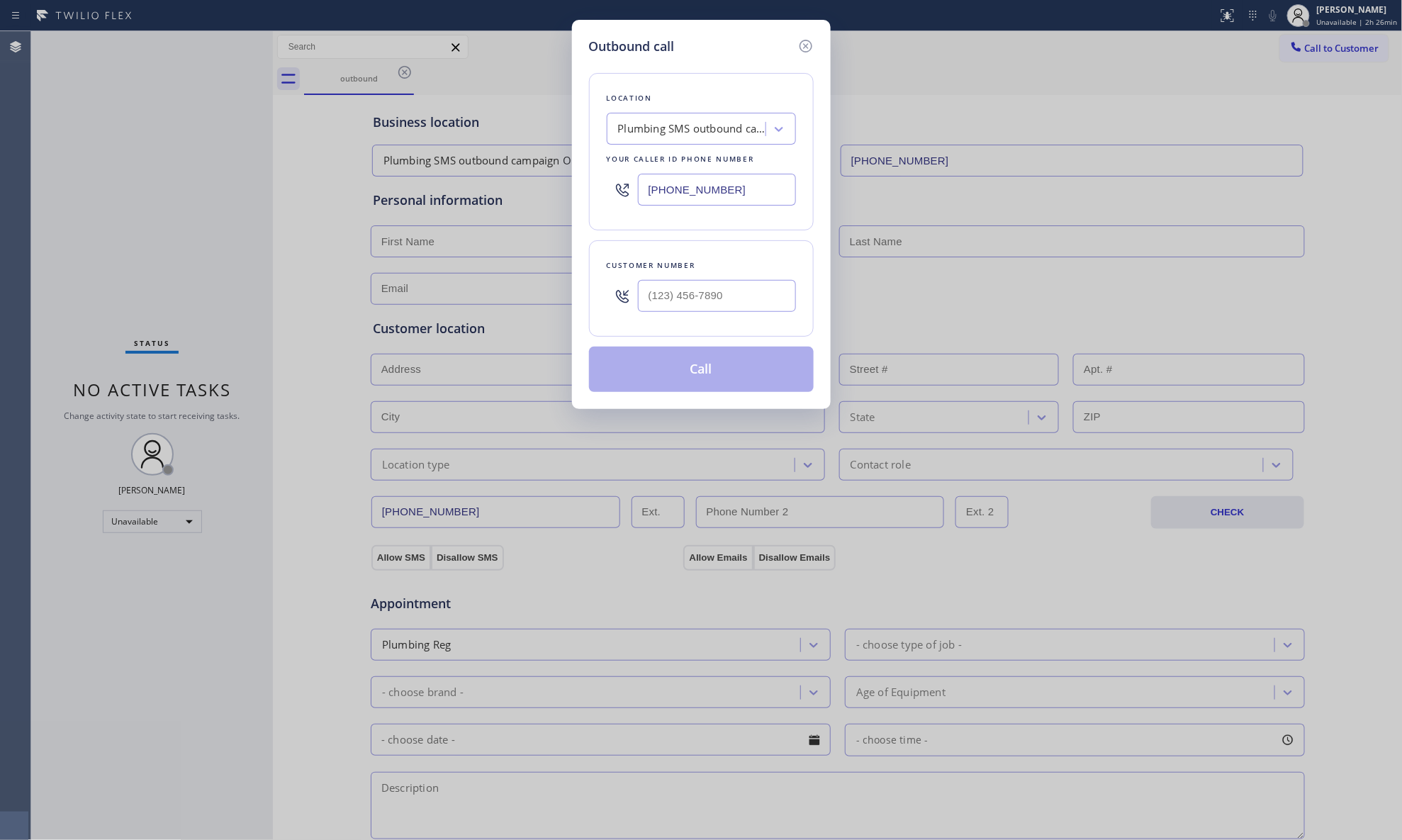
drag, startPoint x: 685, startPoint y: 201, endPoint x: 565, endPoint y: 201, distance: 120.0
click at [565, 201] on div "Outbound call Location Plumbing SMS outbound campaign OC Your caller id phone n…" at bounding box center [701, 420] width 1402 height 840
paste input "213) 855-1866"
type input "[PHONE_NUMBER]"
paste input "213) 823-1058"
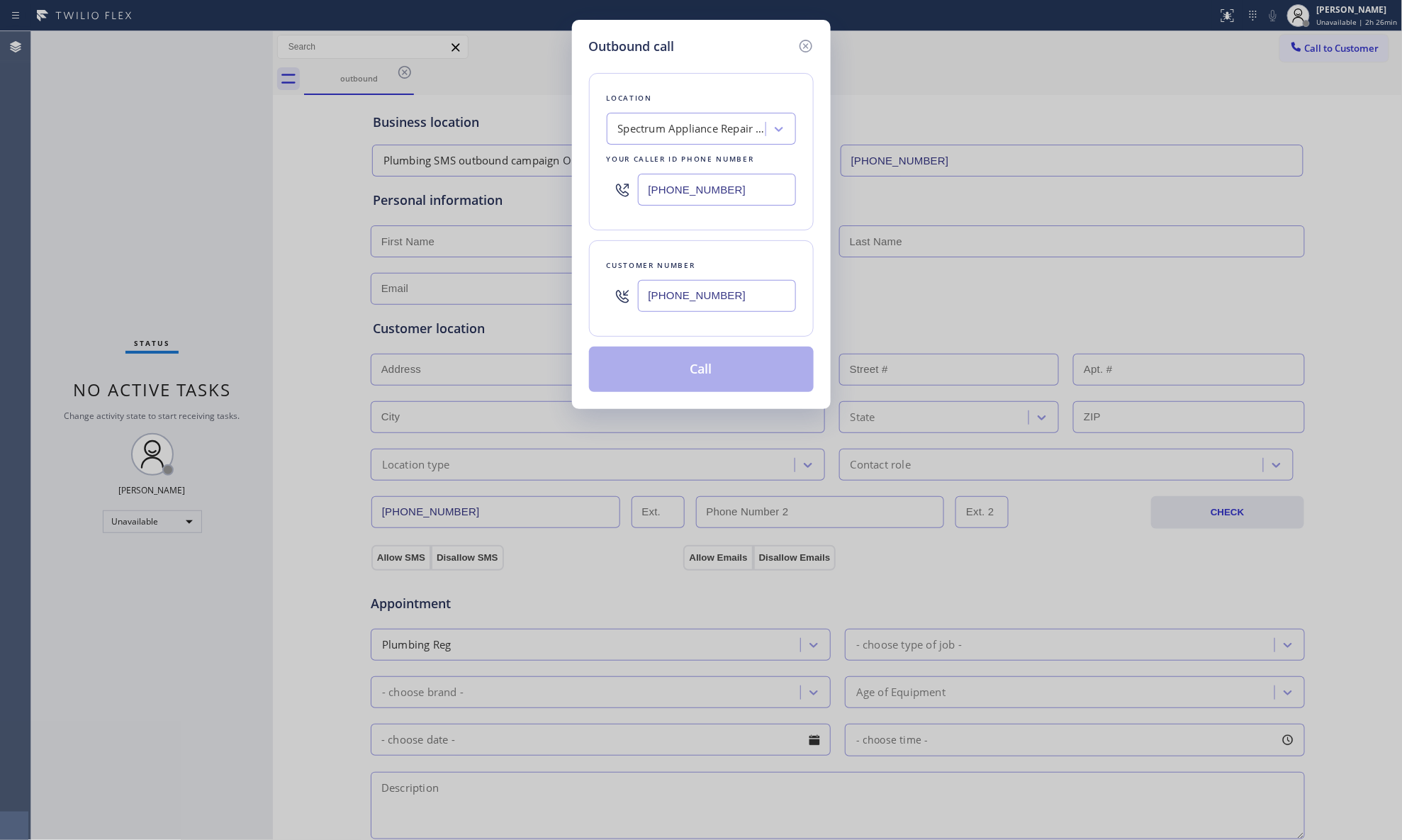
click at [708, 296] on input "[PHONE_NUMBER]" at bounding box center [717, 296] width 158 height 32
type input "[PHONE_NUMBER]"
click at [706, 378] on button "Call" at bounding box center [701, 368] width 225 height 45
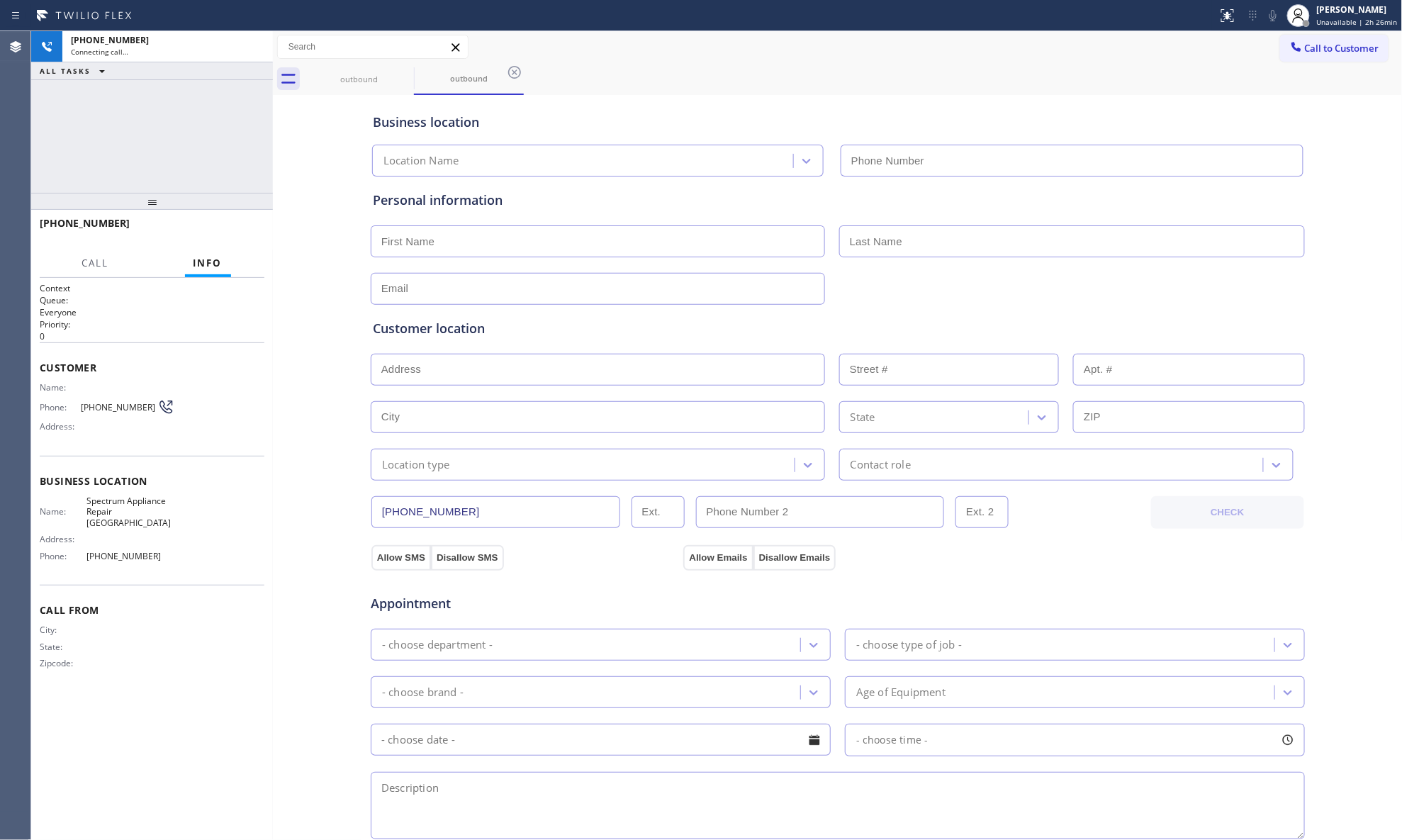
type input "[PHONE_NUMBER]"
click at [1058, 101] on div "Business location Spectrum Appliance Repair [GEOGRAPHIC_DATA] [PHONE_NUMBER]" at bounding box center [838, 137] width 936 height 78
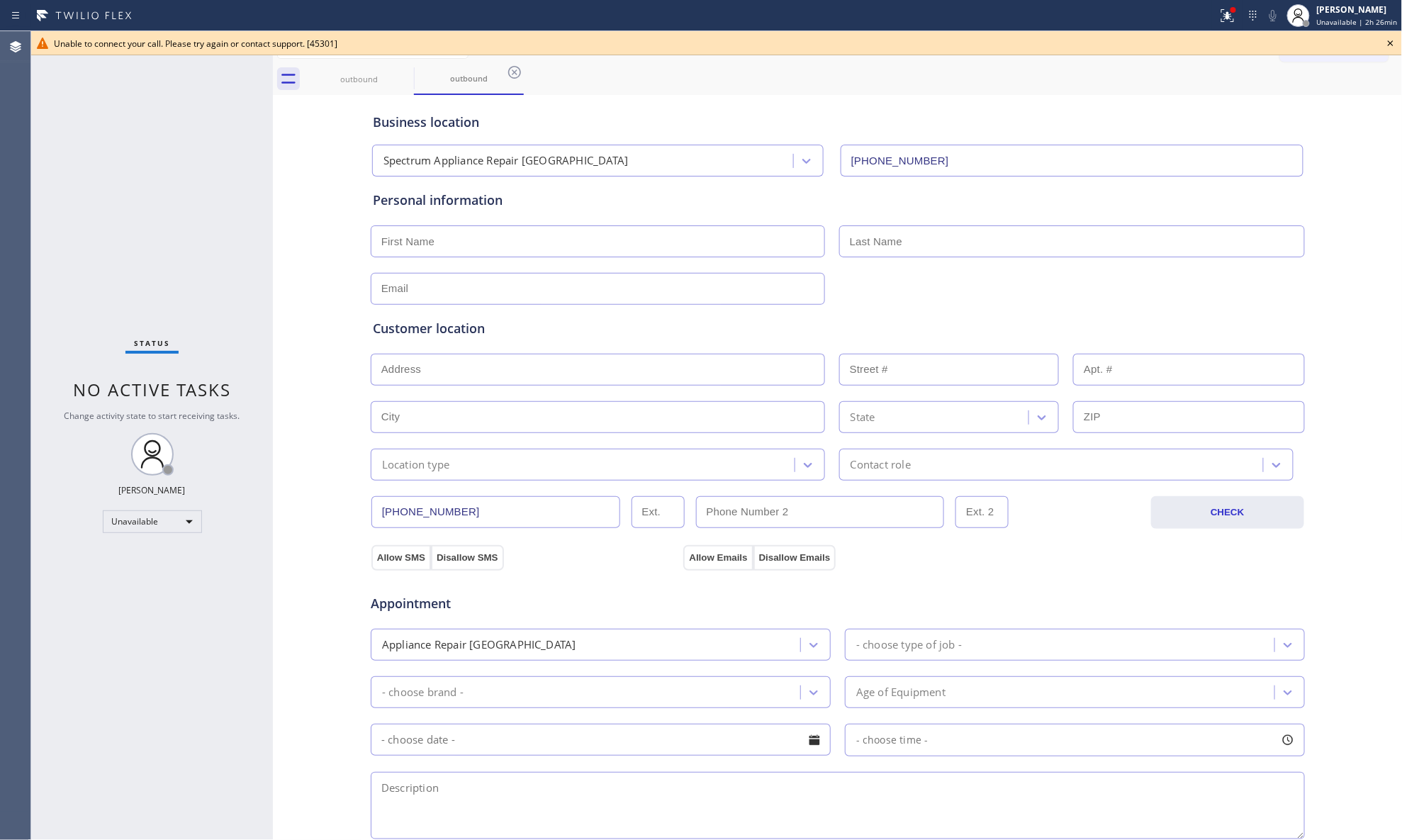
click at [1120, 41] on icon at bounding box center [1391, 44] width 17 height 17
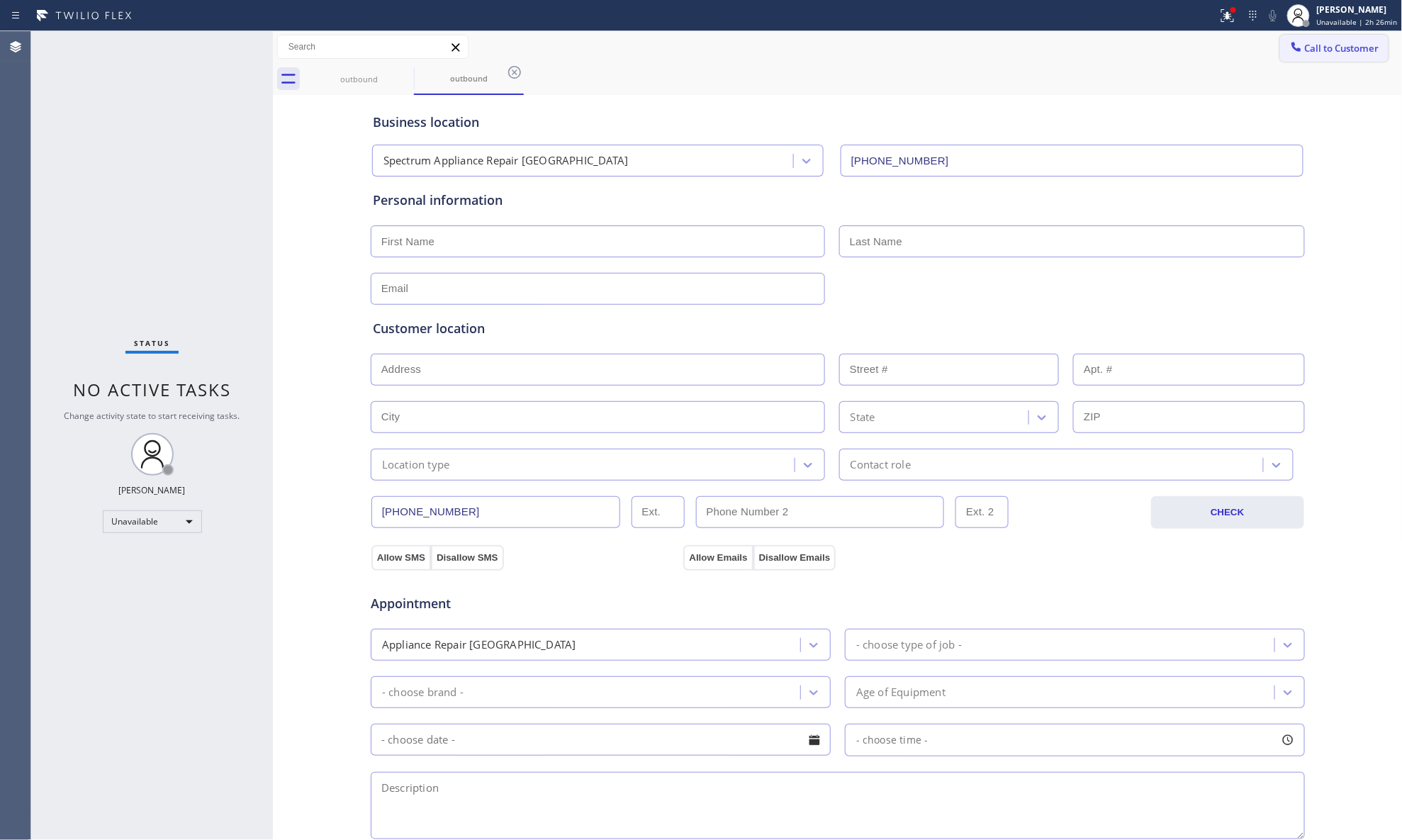
drag, startPoint x: 1316, startPoint y: 40, endPoint x: 1079, endPoint y: 205, distance: 288.8
click at [1120, 43] on button "Call to Customer" at bounding box center [1335, 49] width 109 height 27
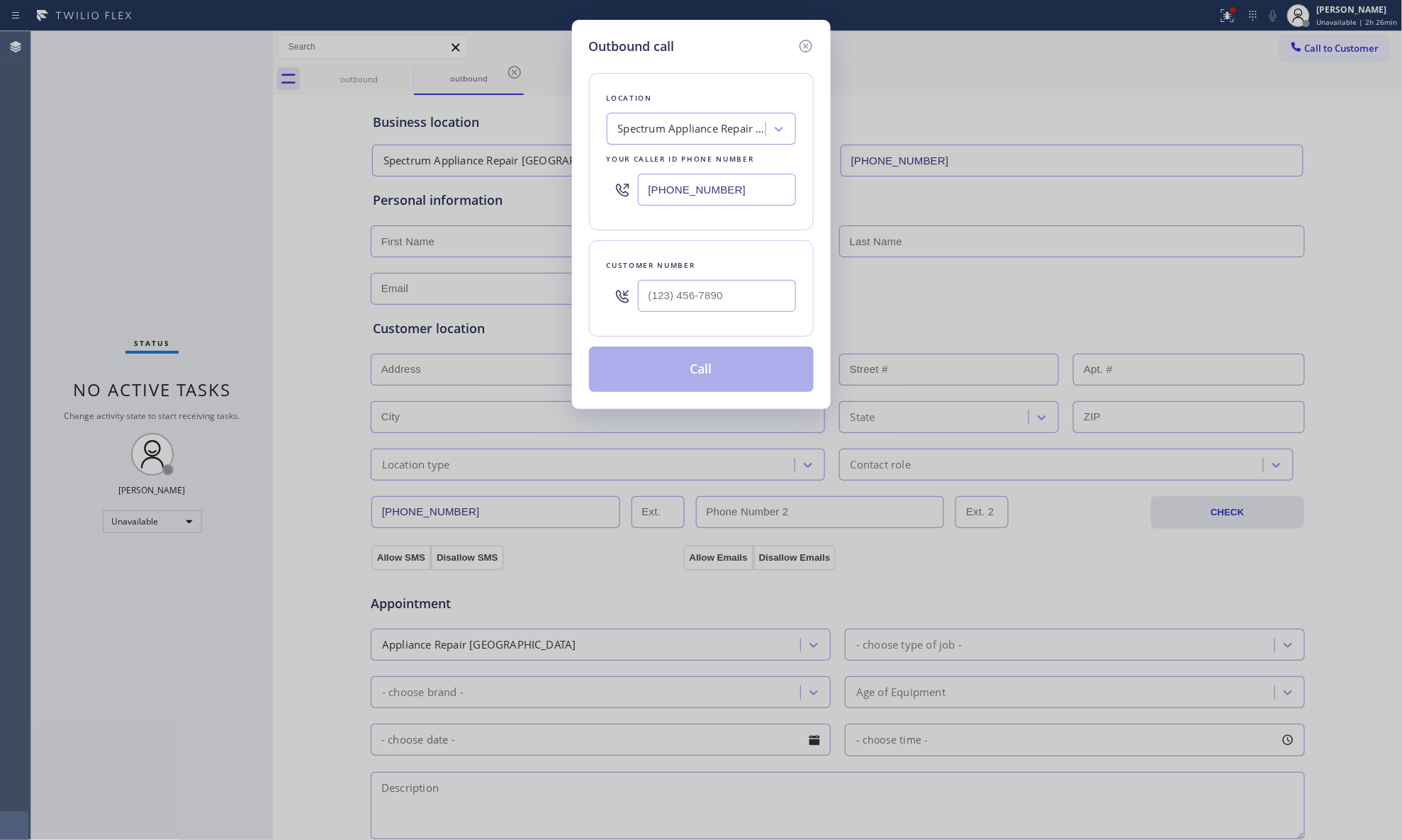
drag, startPoint x: 741, startPoint y: 190, endPoint x: 610, endPoint y: 185, distance: 131.1
click at [613, 188] on div "[PHONE_NUMBER]" at bounding box center [701, 190] width 189 height 46
paste input "408) 338-6643"
type input "[PHONE_NUMBER]"
click at [760, 283] on input "(___) ___-____" at bounding box center [717, 296] width 158 height 32
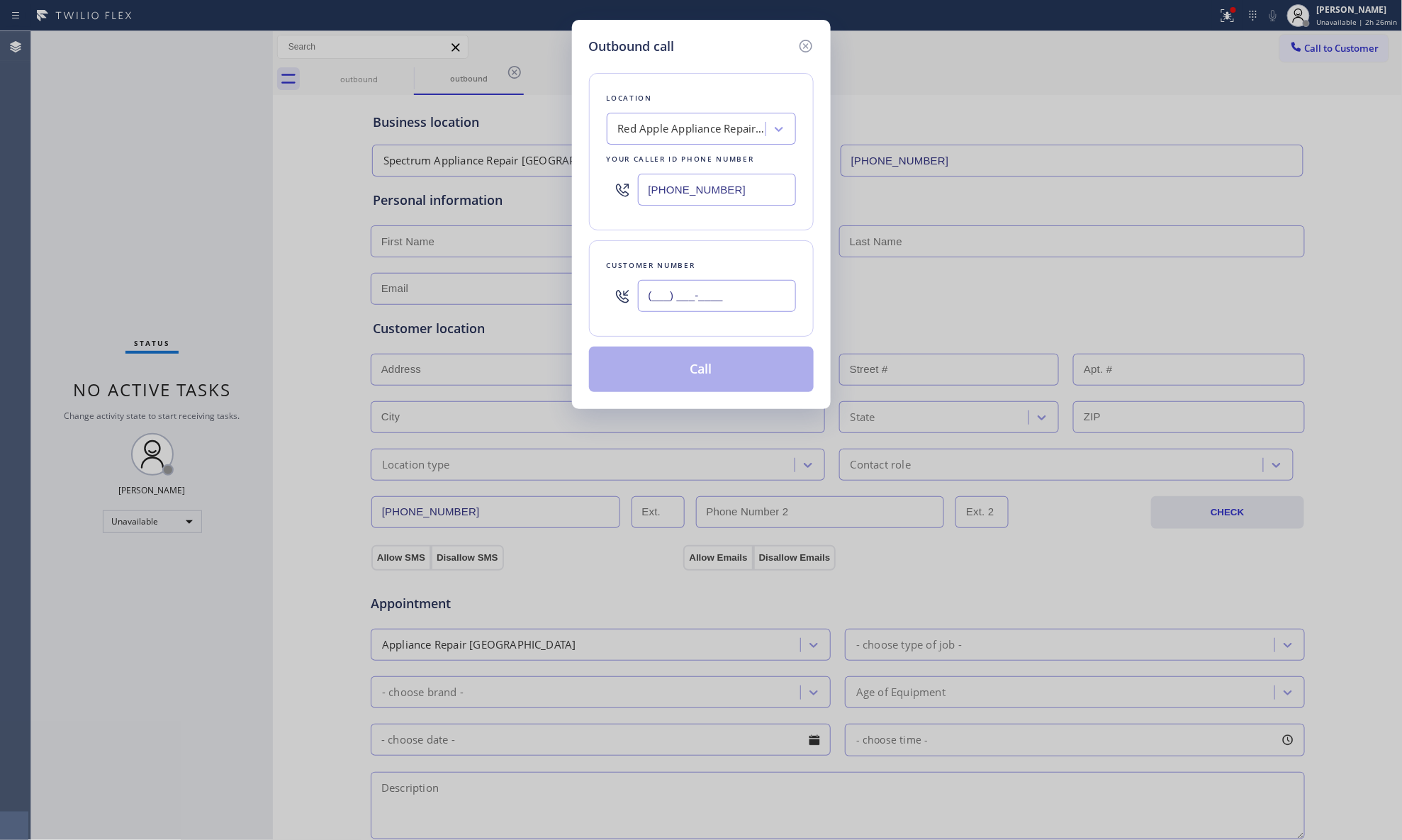
paste input "408) 463-3159"
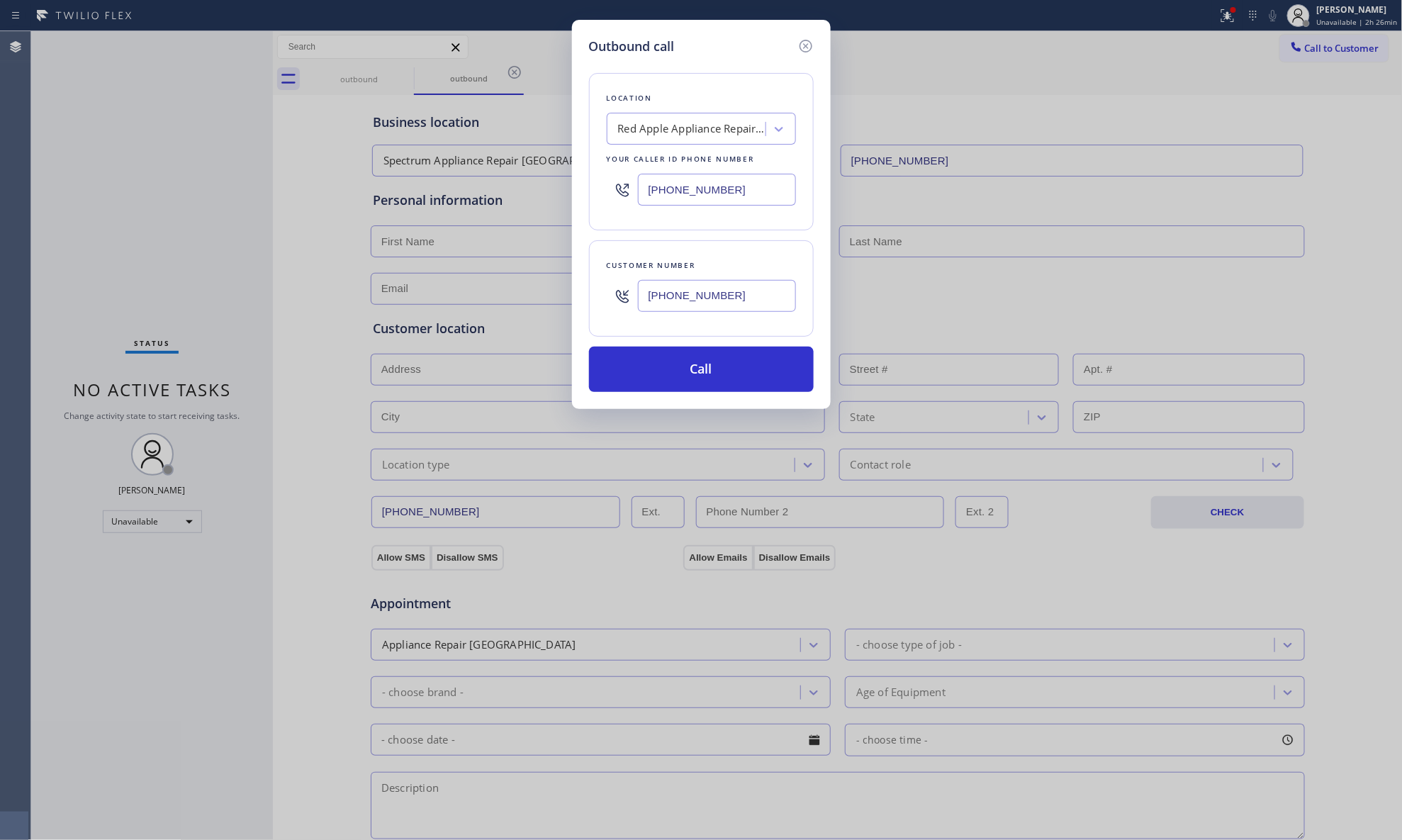
paste input "text"
type input "[PHONE_NUMBER]"
click at [705, 376] on button "Call" at bounding box center [701, 368] width 225 height 45
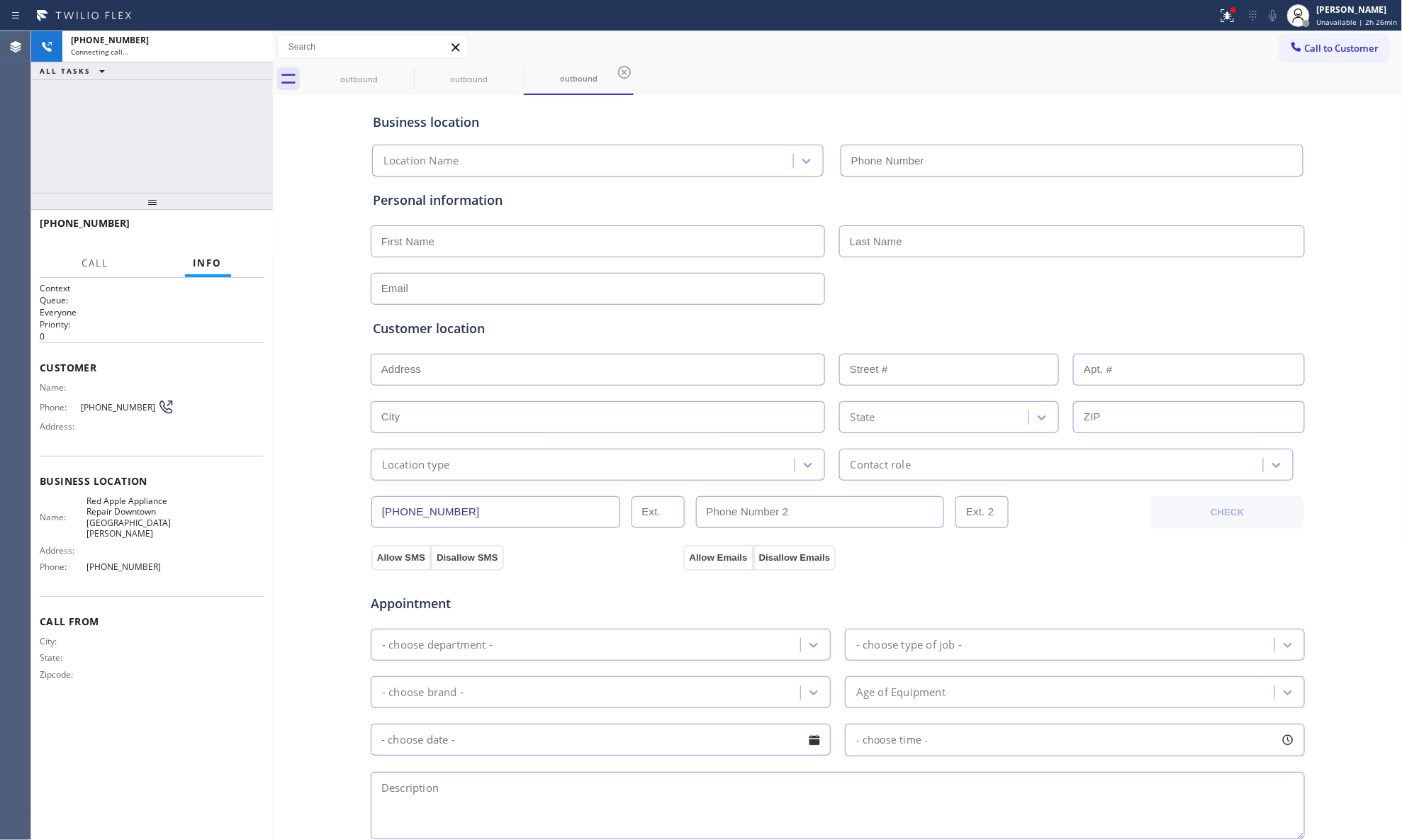
type input "[PHONE_NUMBER]"
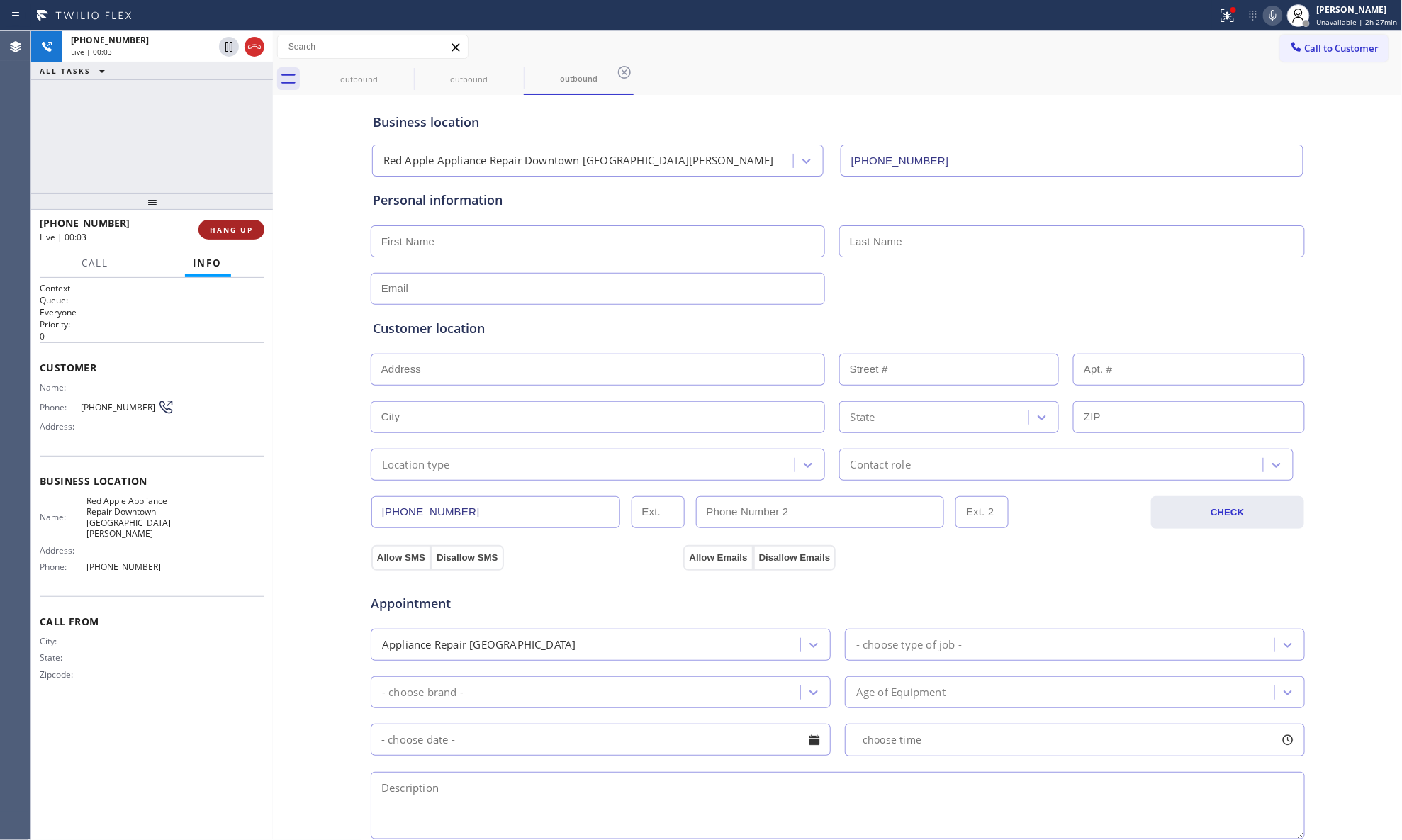
click at [218, 220] on button "HANG UP" at bounding box center [231, 230] width 66 height 20
click at [220, 221] on button "HANG UP" at bounding box center [231, 230] width 66 height 20
click at [221, 221] on button "HANG UP" at bounding box center [231, 230] width 66 height 20
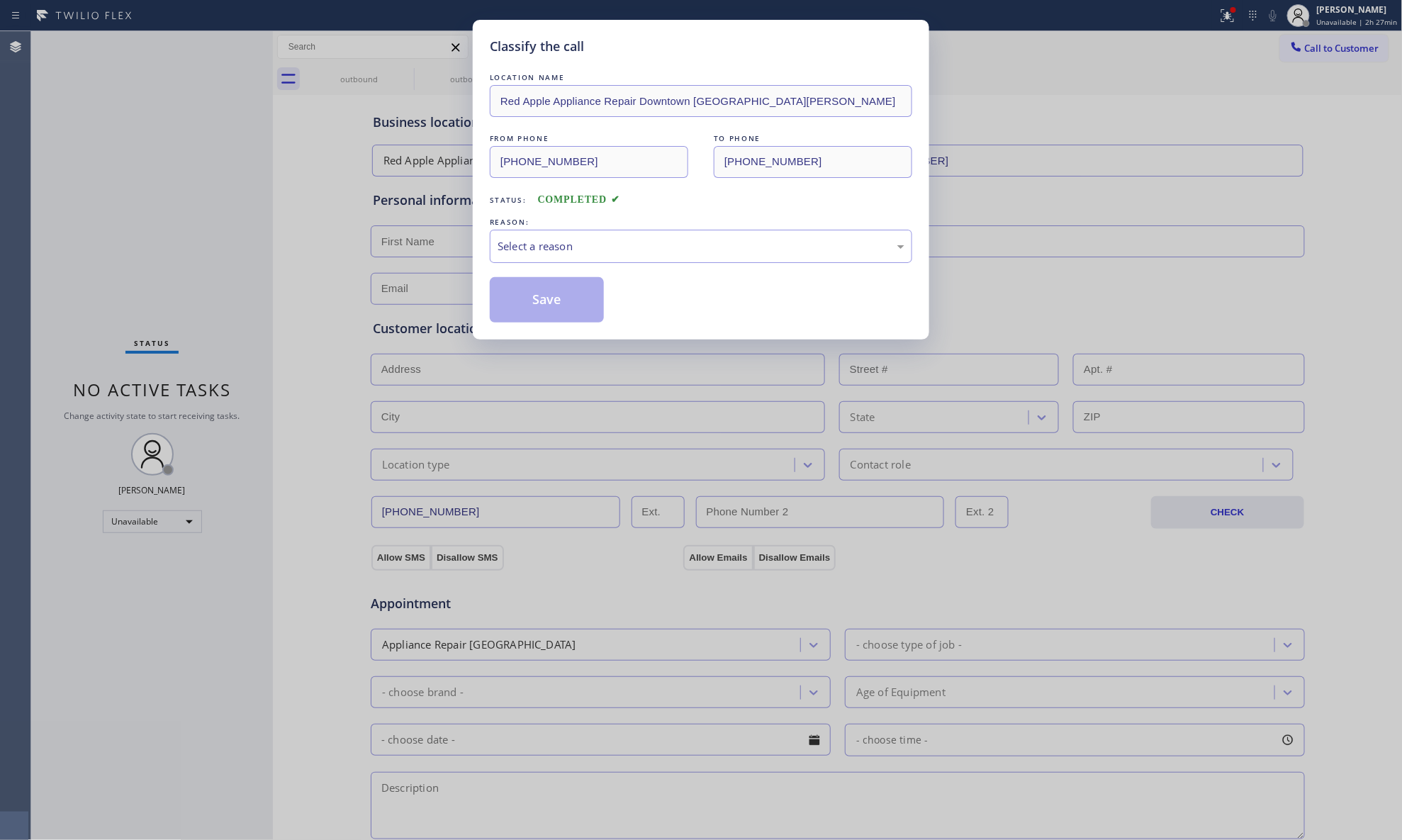
click at [631, 227] on div "REASON:" at bounding box center [701, 222] width 422 height 15
click at [602, 260] on div "Select a reason" at bounding box center [701, 246] width 422 height 34
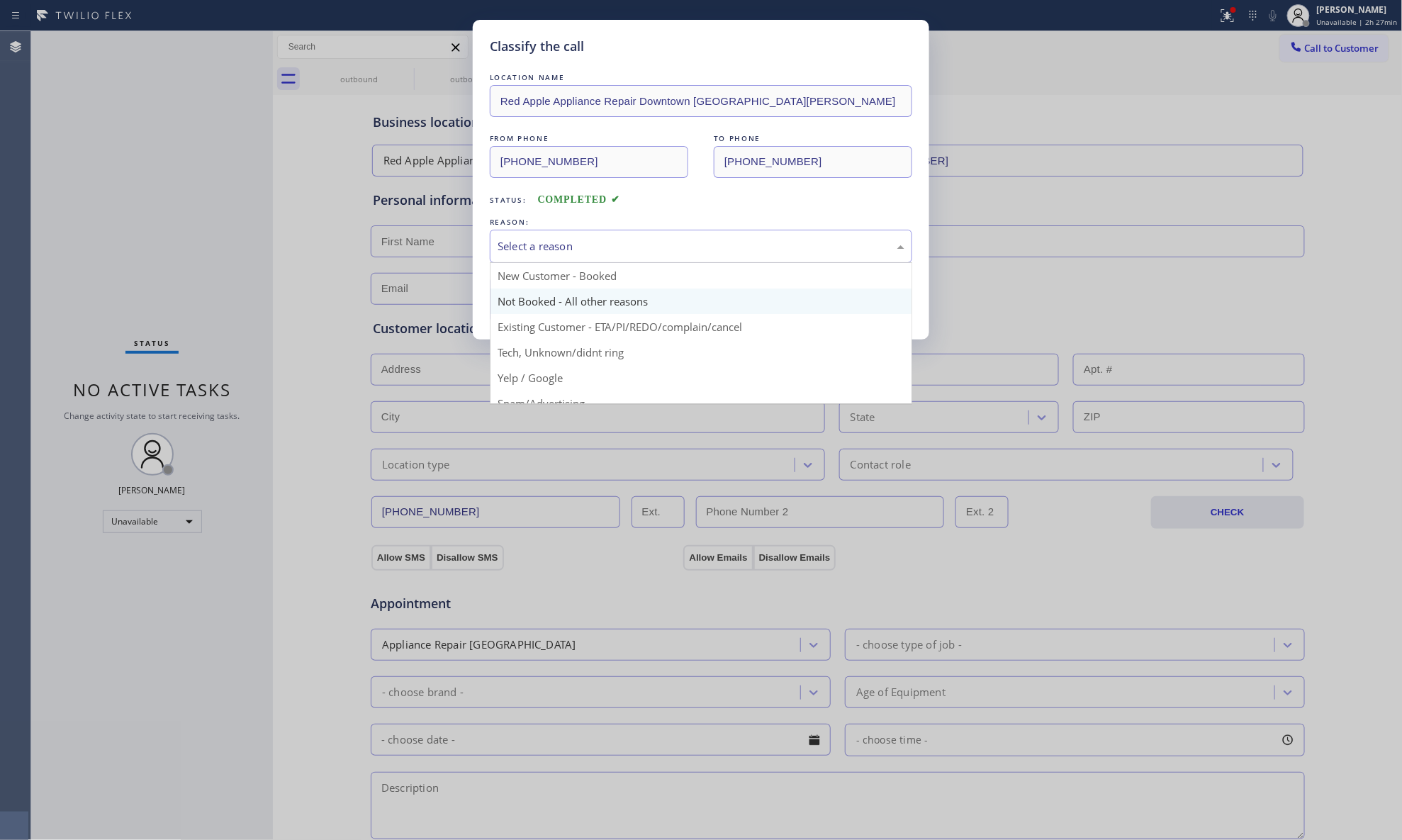
click at [568, 292] on button "Save" at bounding box center [547, 299] width 114 height 45
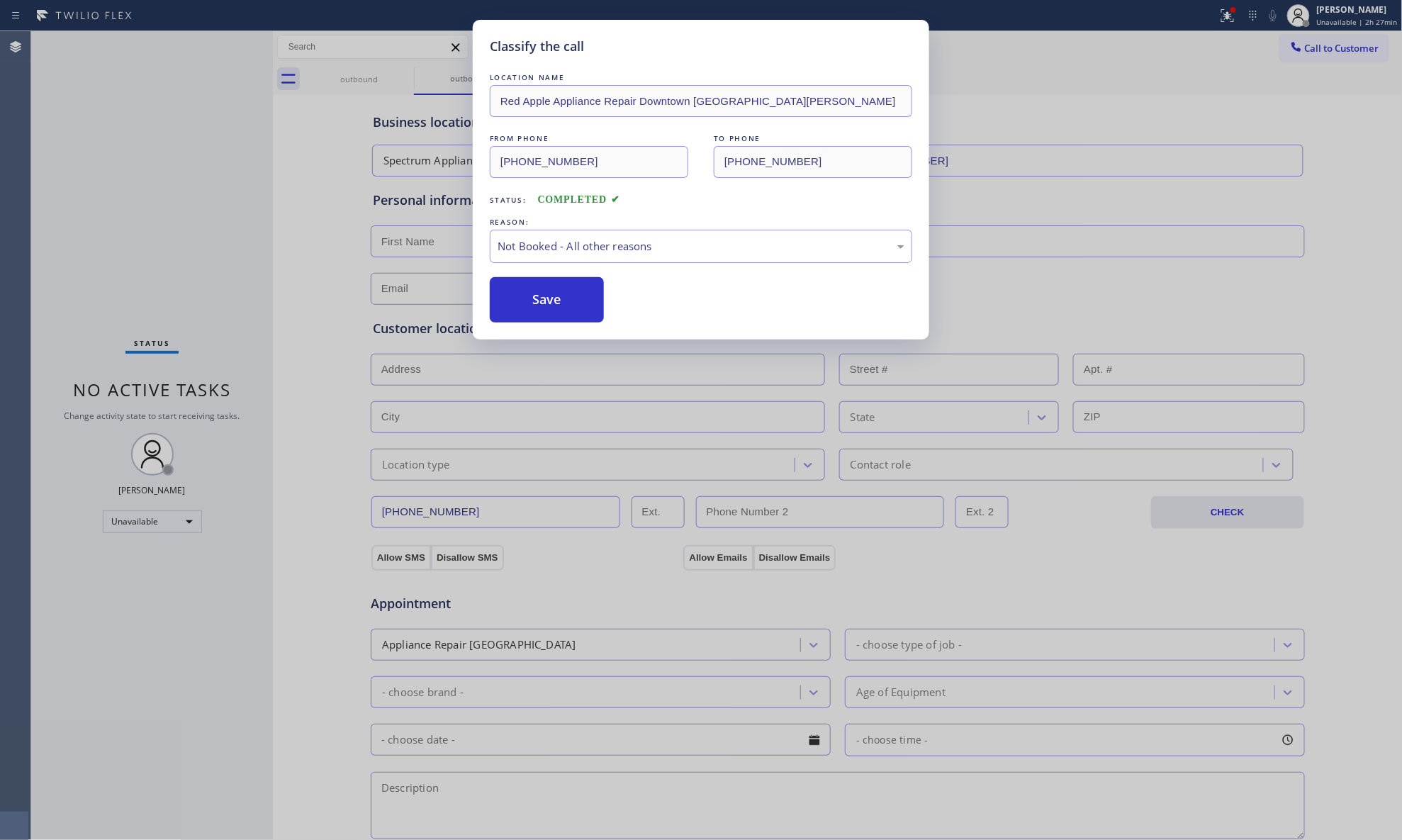
click at [568, 292] on button "Save" at bounding box center [547, 299] width 114 height 45
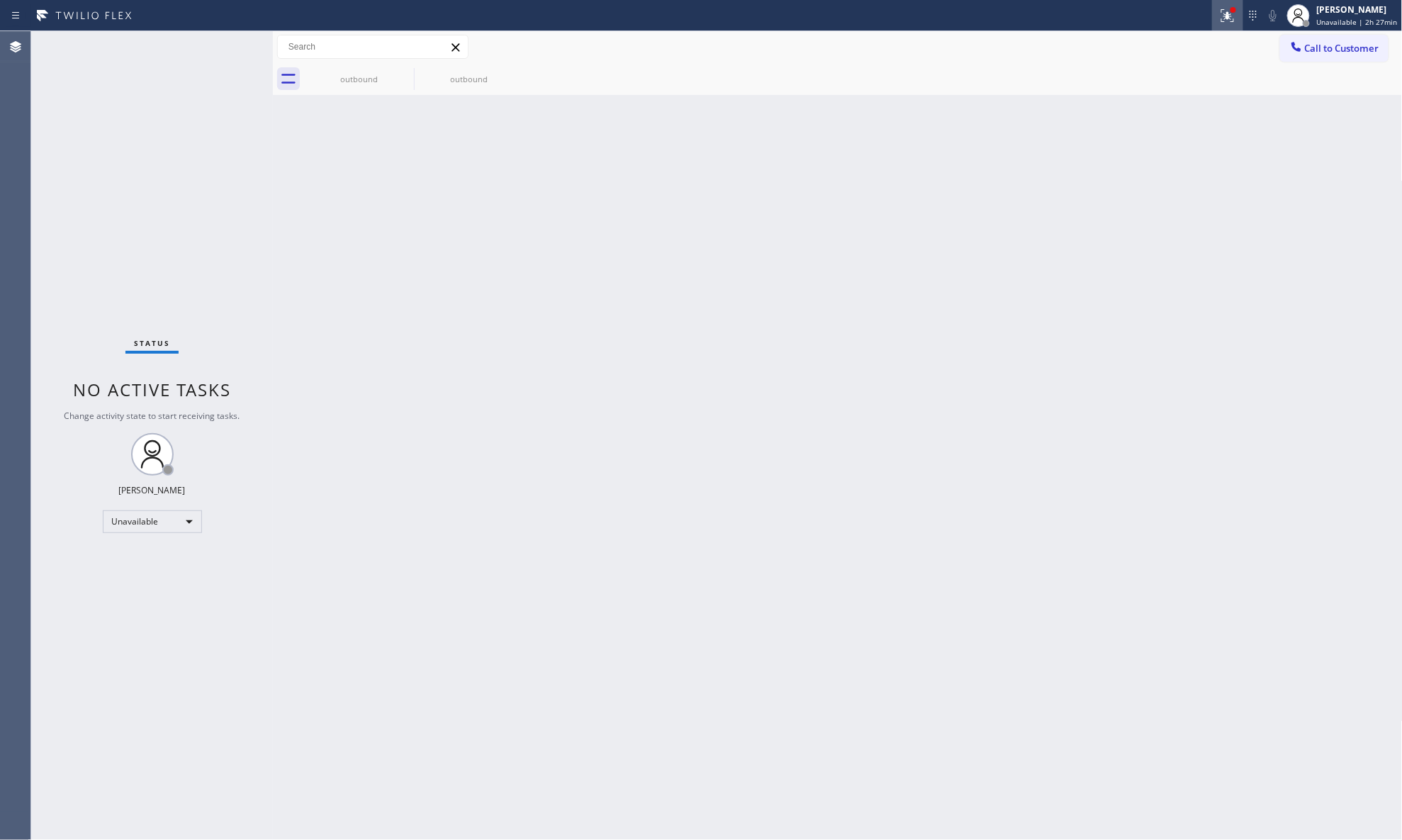
drag, startPoint x: 1228, startPoint y: 16, endPoint x: 1218, endPoint y: 37, distance: 23.3
click at [1120, 17] on icon at bounding box center [1228, 16] width 17 height 17
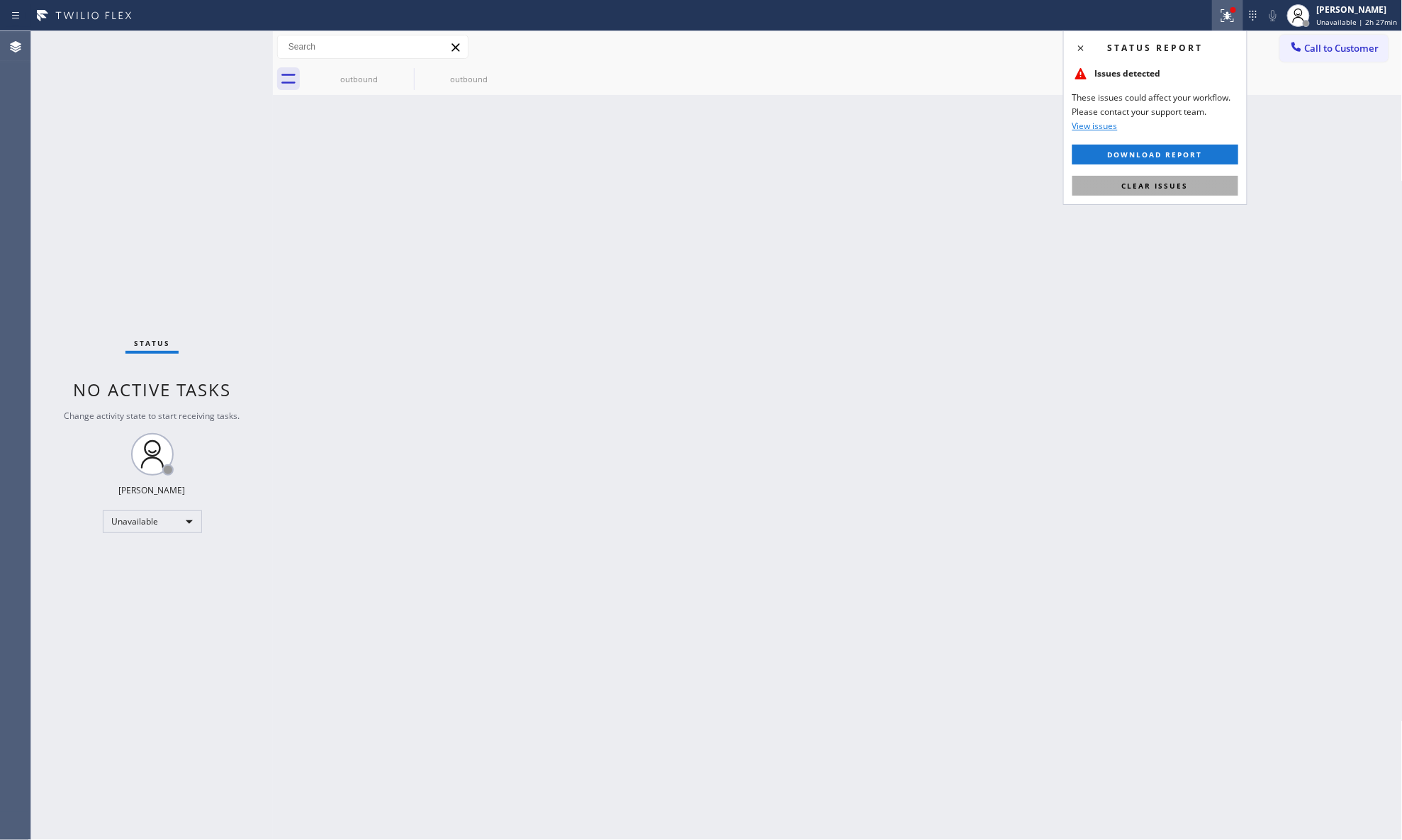
click at [1120, 185] on span "Clear issues" at bounding box center [1155, 186] width 67 height 10
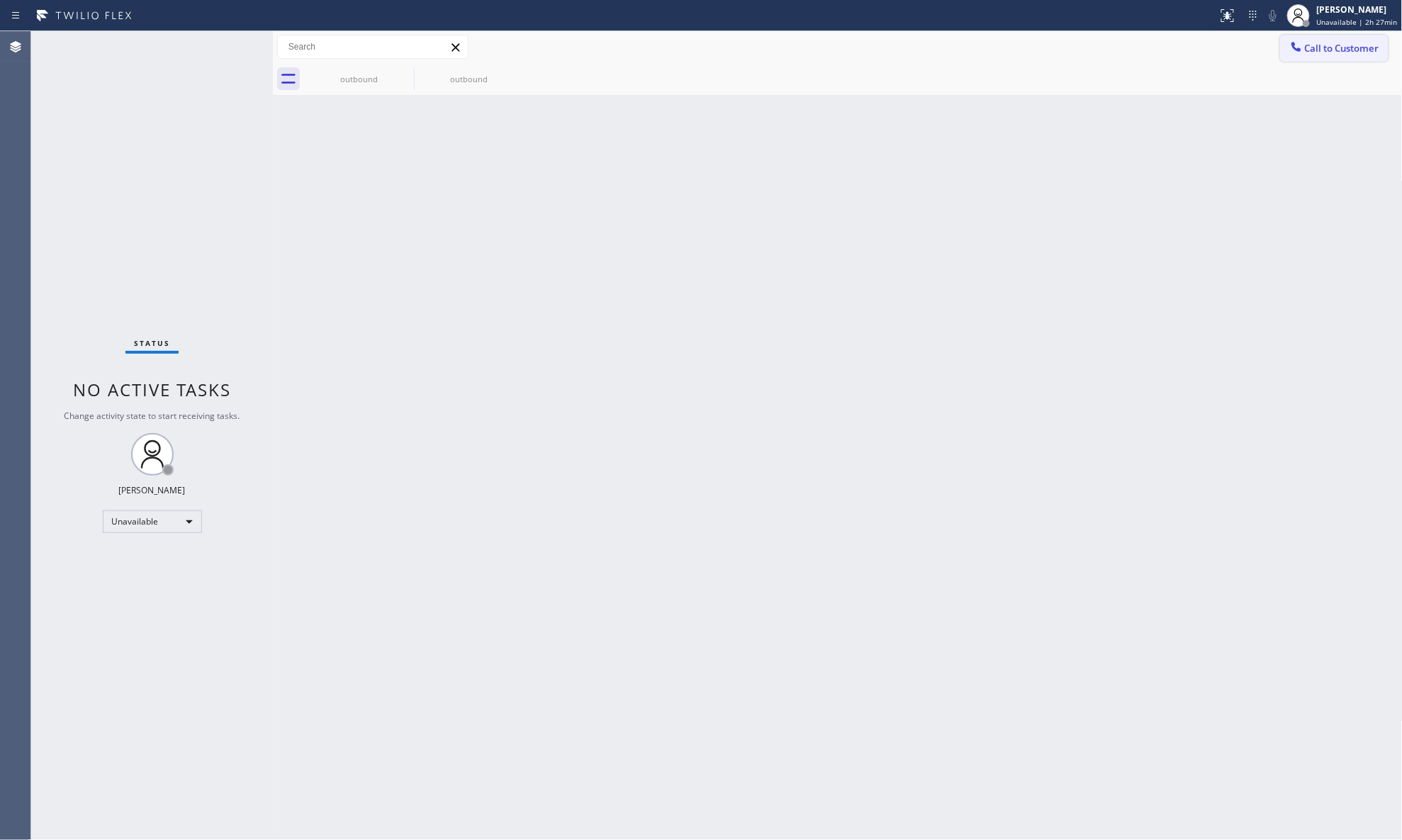
click at [1120, 48] on span "Call to Customer" at bounding box center [1343, 48] width 74 height 13
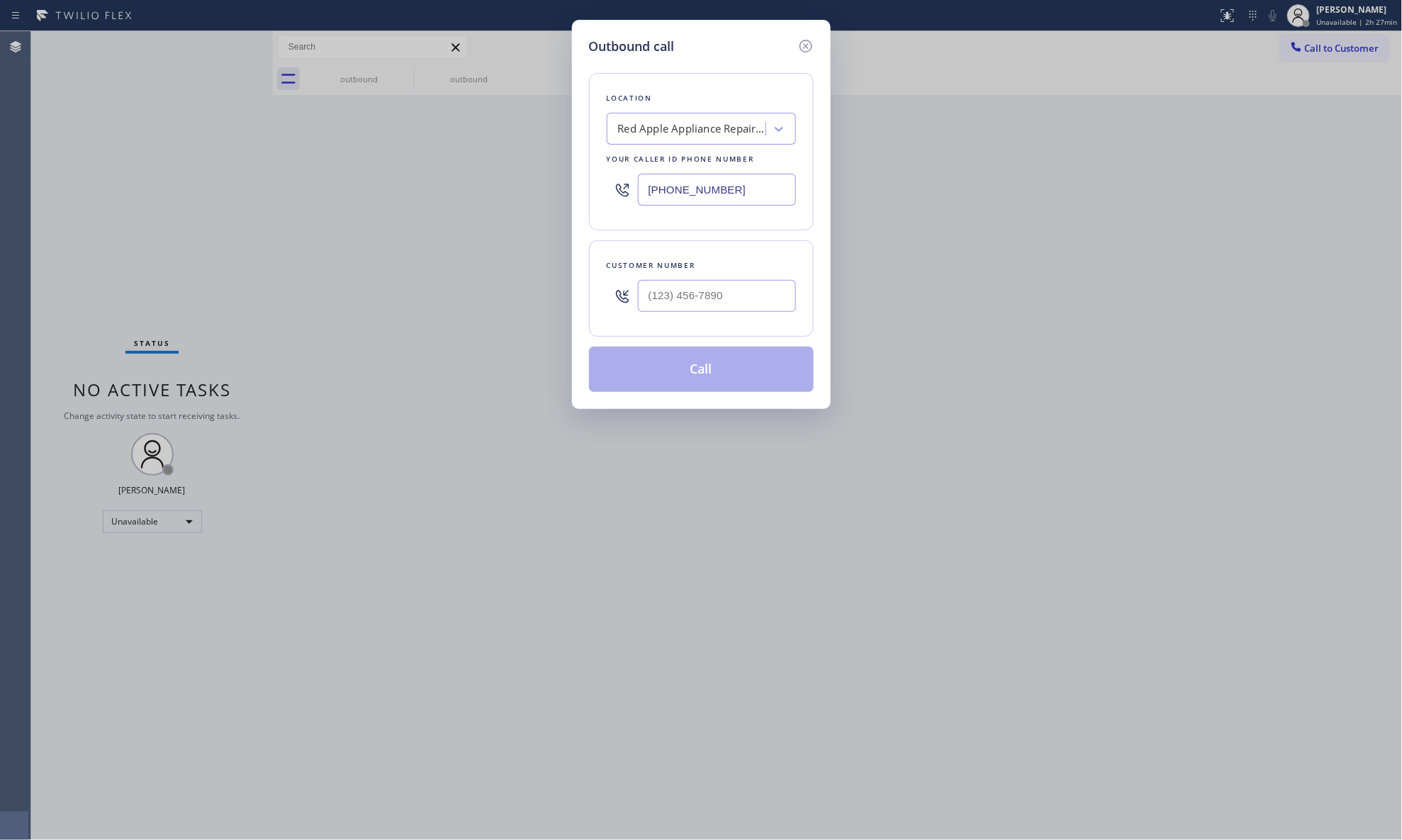
drag, startPoint x: 776, startPoint y: 186, endPoint x: 588, endPoint y: 196, distance: 188.3
click at [590, 198] on div "Location Red Apple Appliance Repair Downtown [GEOGRAPHIC_DATA][PERSON_NAME] You…" at bounding box center [701, 152] width 225 height 157
paste input "817) 482-5346"
type input "[PHONE_NUMBER]"
click at [783, 286] on input "(___) ___-____" at bounding box center [717, 296] width 158 height 32
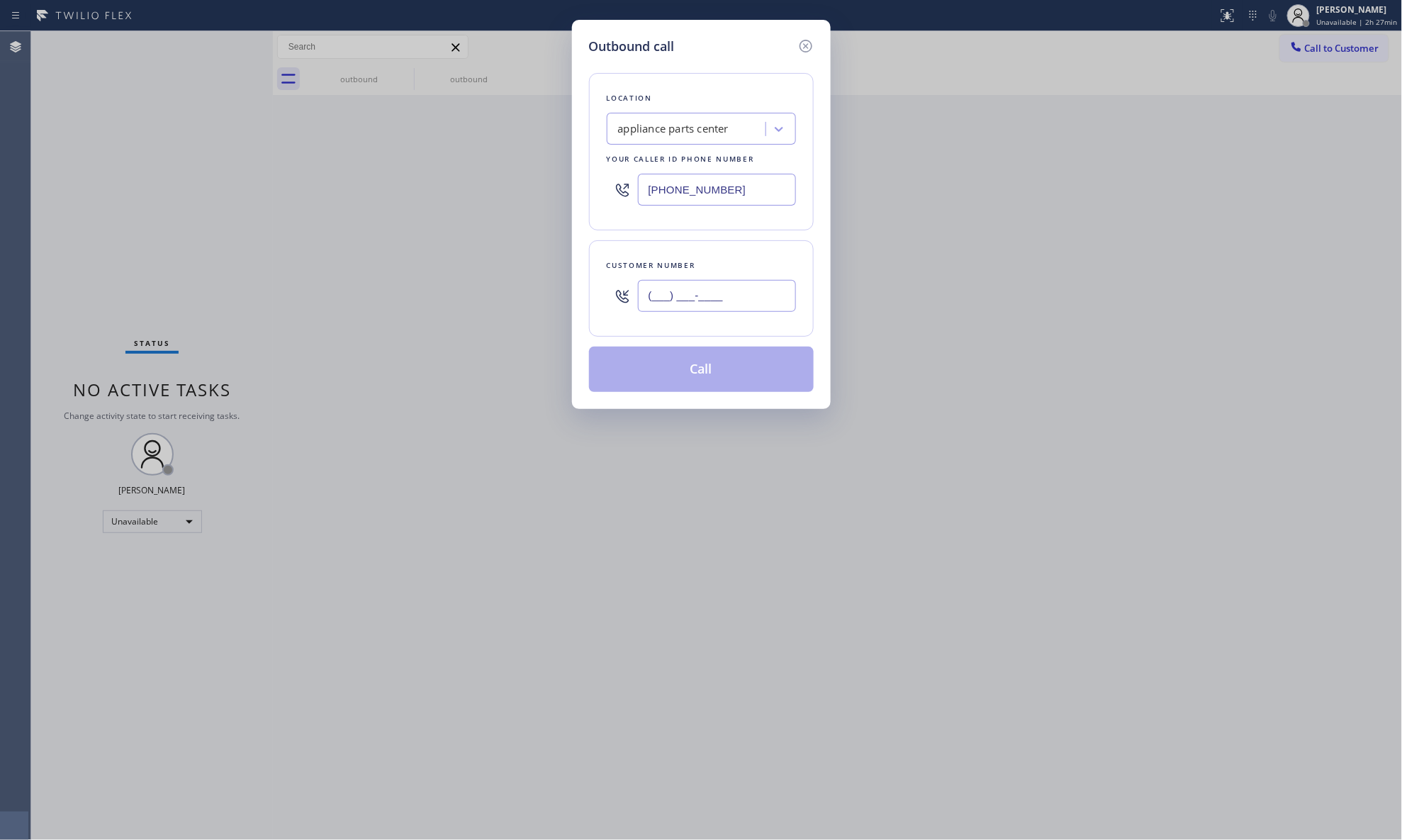
paste input "817) 893-0553"
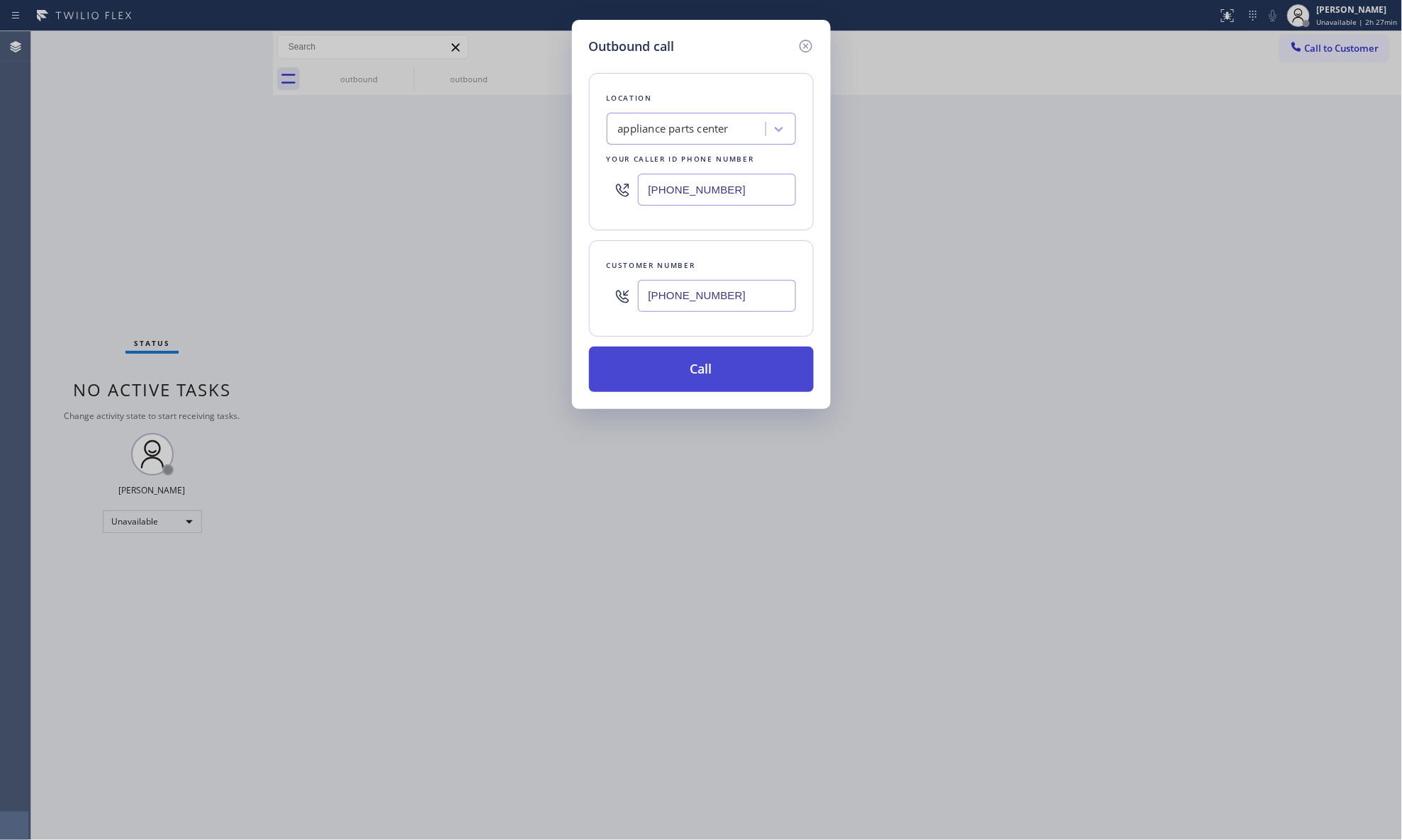
type input "[PHONE_NUMBER]"
click at [740, 380] on button "Call" at bounding box center [701, 368] width 225 height 45
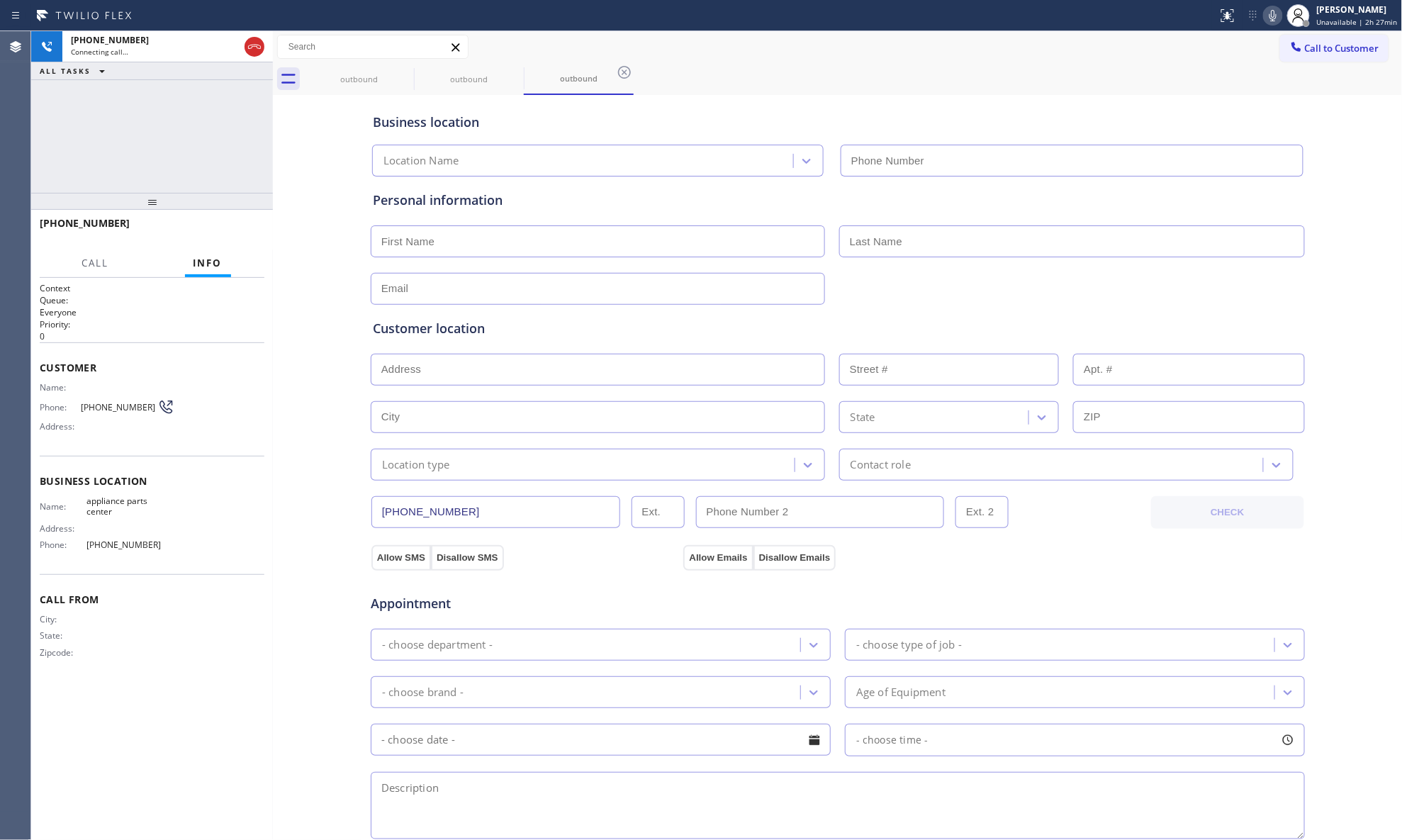
type input "[PHONE_NUMBER]"
click at [1079, 69] on div "outbound outbound outbound" at bounding box center [853, 79] width 1099 height 32
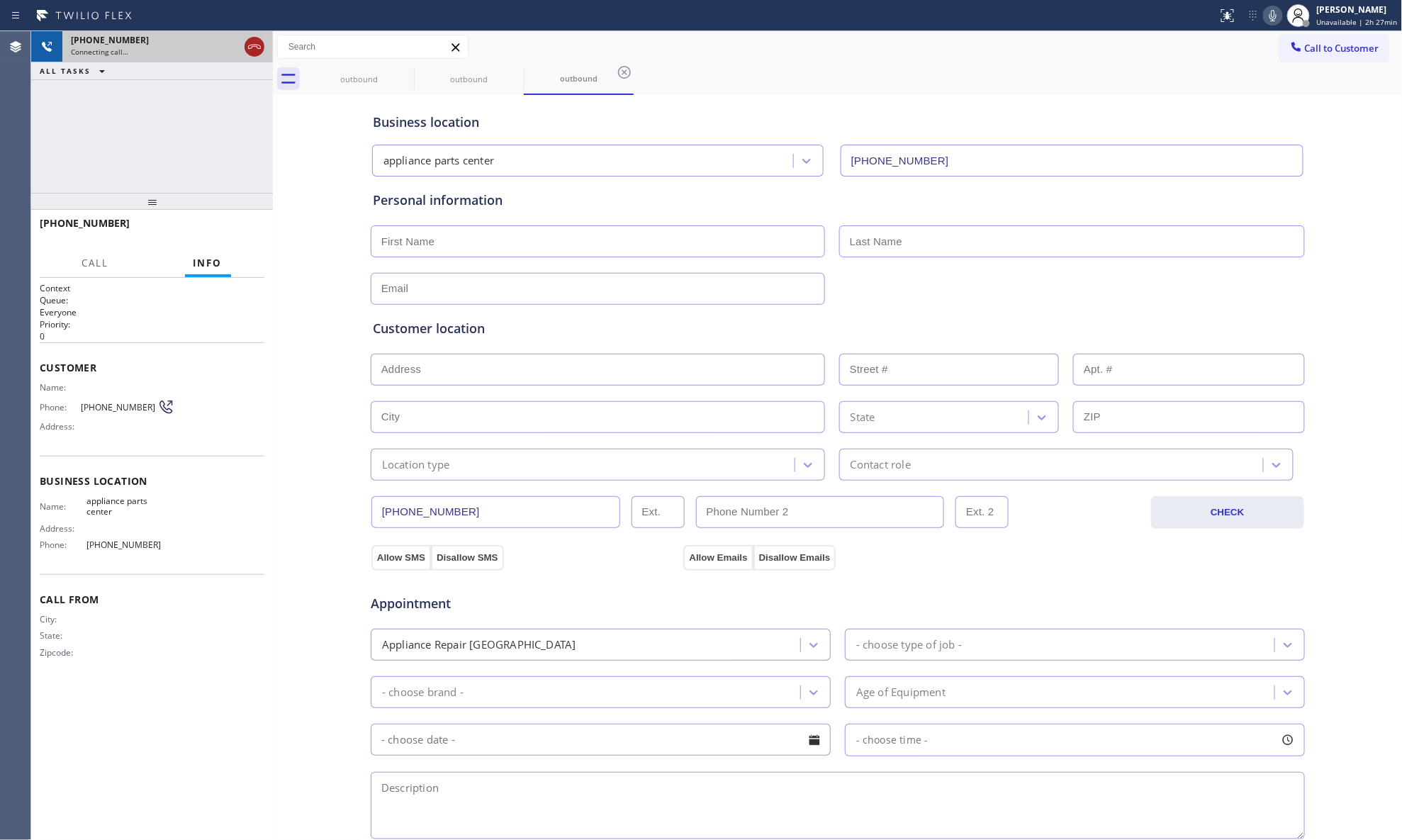
click at [245, 38] on div at bounding box center [255, 47] width 26 height 31
drag, startPoint x: 254, startPoint y: 45, endPoint x: 265, endPoint y: 48, distance: 11.4
click at [254, 46] on icon at bounding box center [255, 47] width 17 height 17
drag, startPoint x: 367, startPoint y: 72, endPoint x: 386, endPoint y: 72, distance: 19.0
click at [370, 72] on div "outbound" at bounding box center [359, 79] width 107 height 32
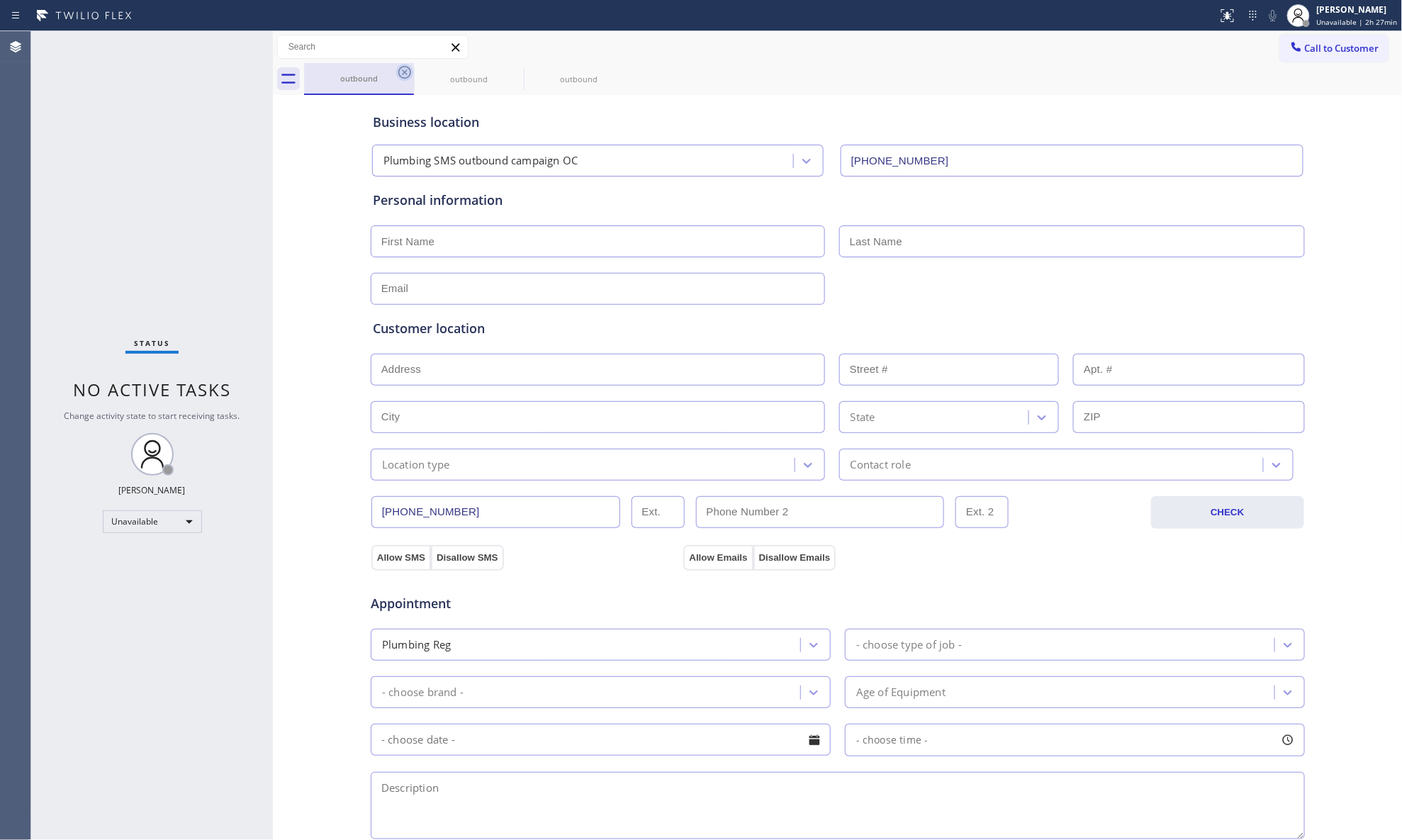
drag, startPoint x: 389, startPoint y: 72, endPoint x: 399, endPoint y: 74, distance: 10.2
click at [392, 74] on div "outbound" at bounding box center [359, 78] width 107 height 11
click at [400, 74] on icon at bounding box center [405, 72] width 17 height 17
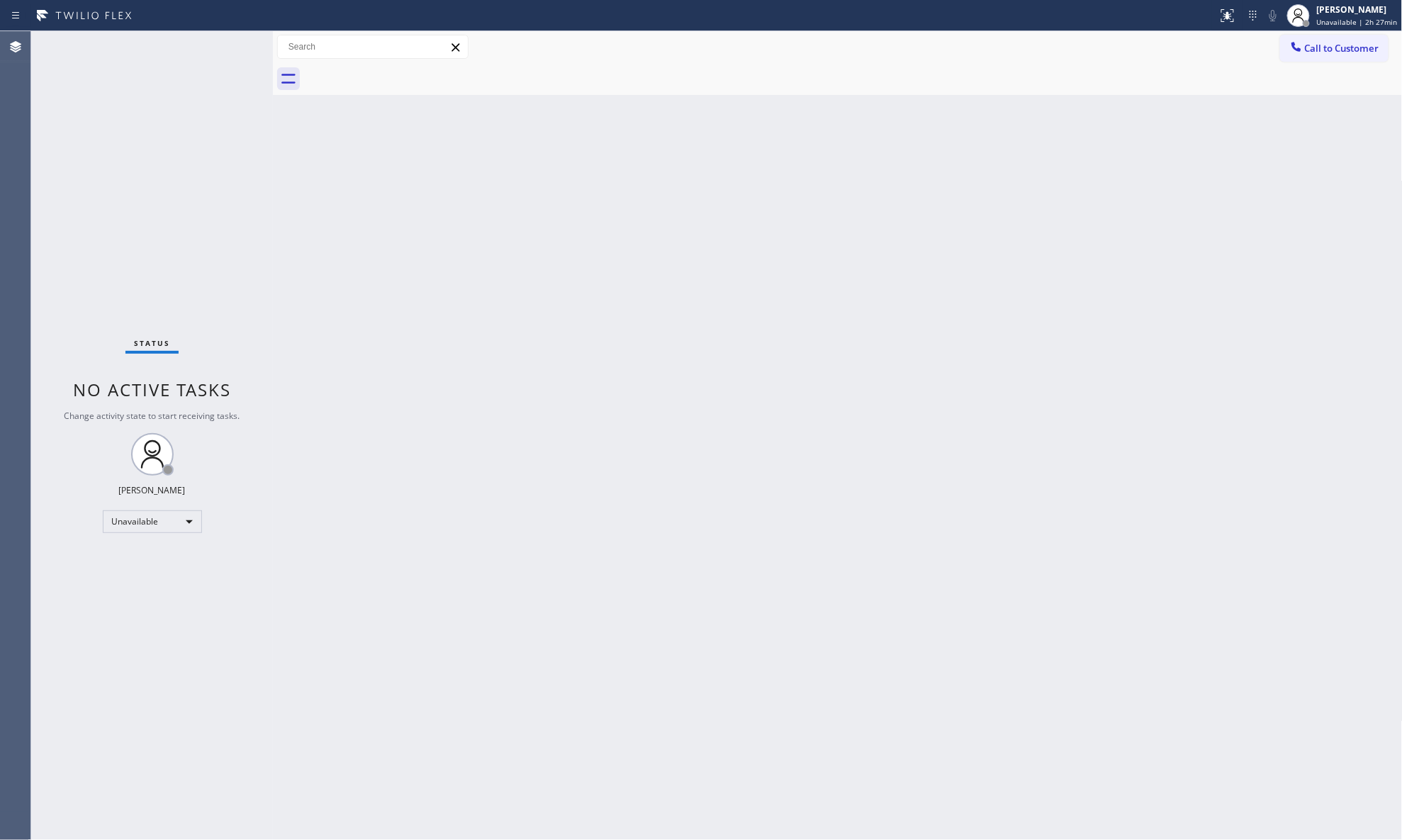
click at [400, 74] on div at bounding box center [853, 79] width 1099 height 32
click at [1120, 51] on span "Call to Customer" at bounding box center [1343, 48] width 74 height 13
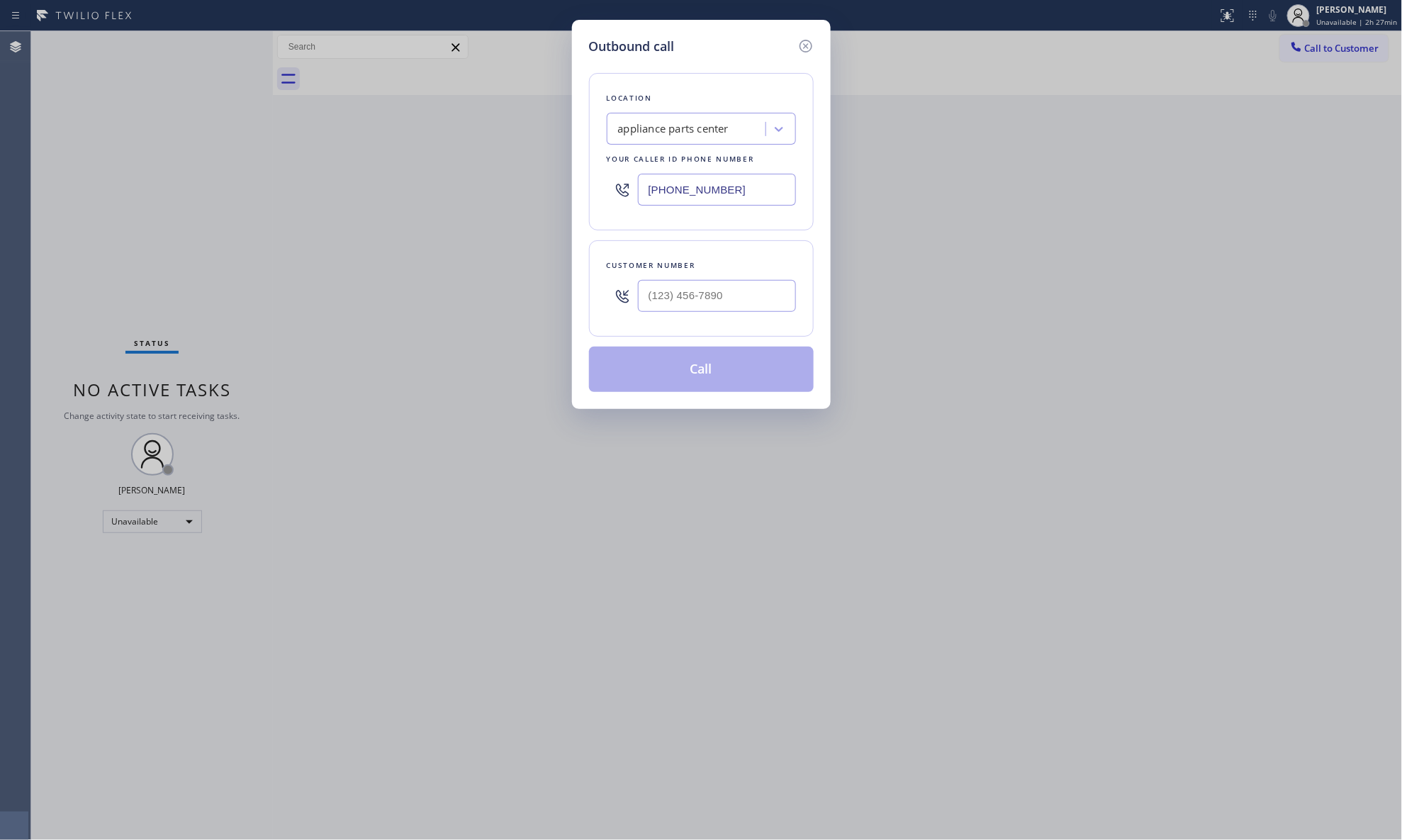
drag, startPoint x: 750, startPoint y: 182, endPoint x: 570, endPoint y: 197, distance: 180.6
click at [572, 199] on div "Outbound call Location appliance parts center Your caller id phone number [PHON…" at bounding box center [701, 215] width 259 height 389
paste input "33) 771-0911"
type input "[PHONE_NUMBER]"
click at [739, 301] on input "(___) ___-____" at bounding box center [717, 296] width 158 height 32
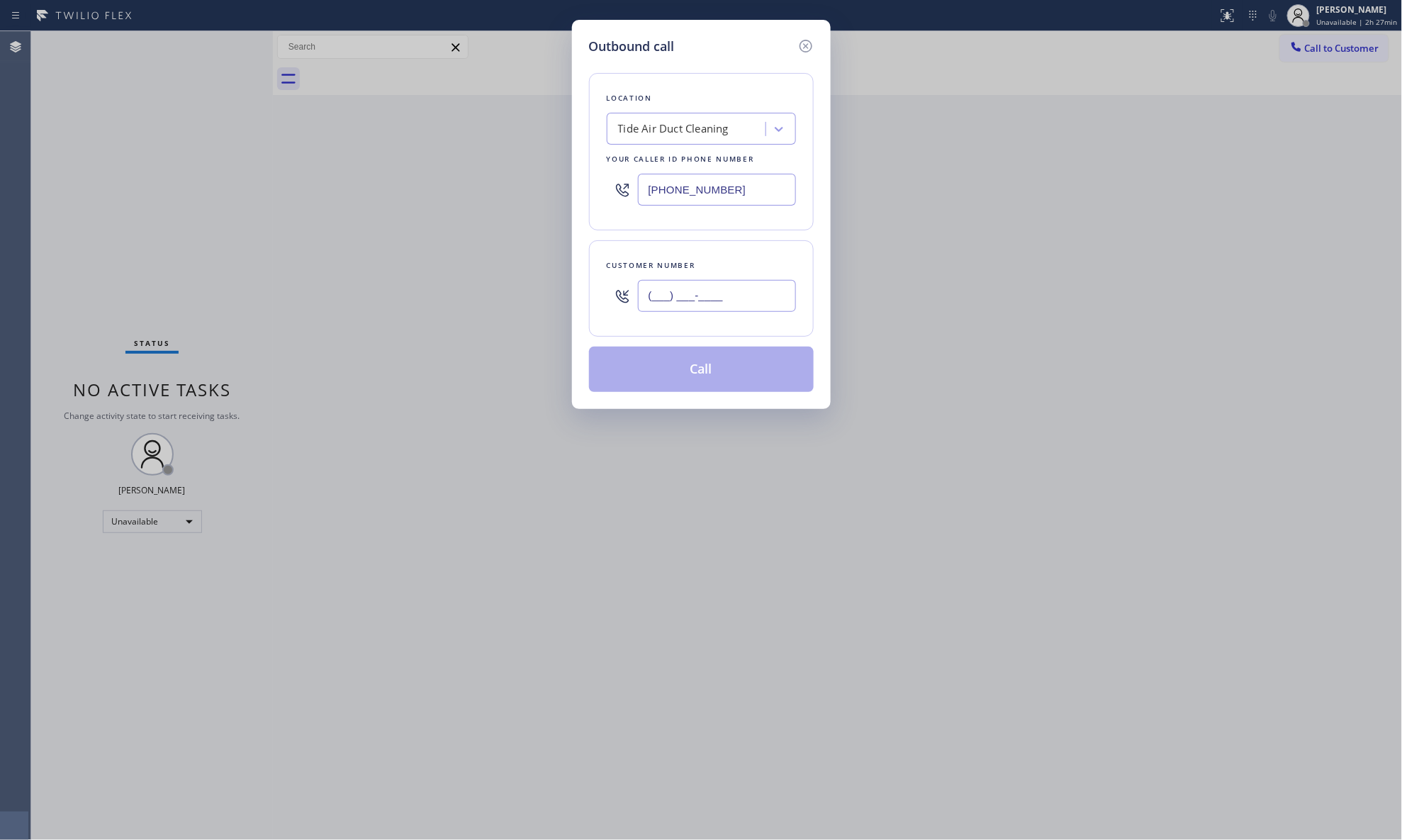
paste input "469) 529-0965"
type input "[PHONE_NUMBER]"
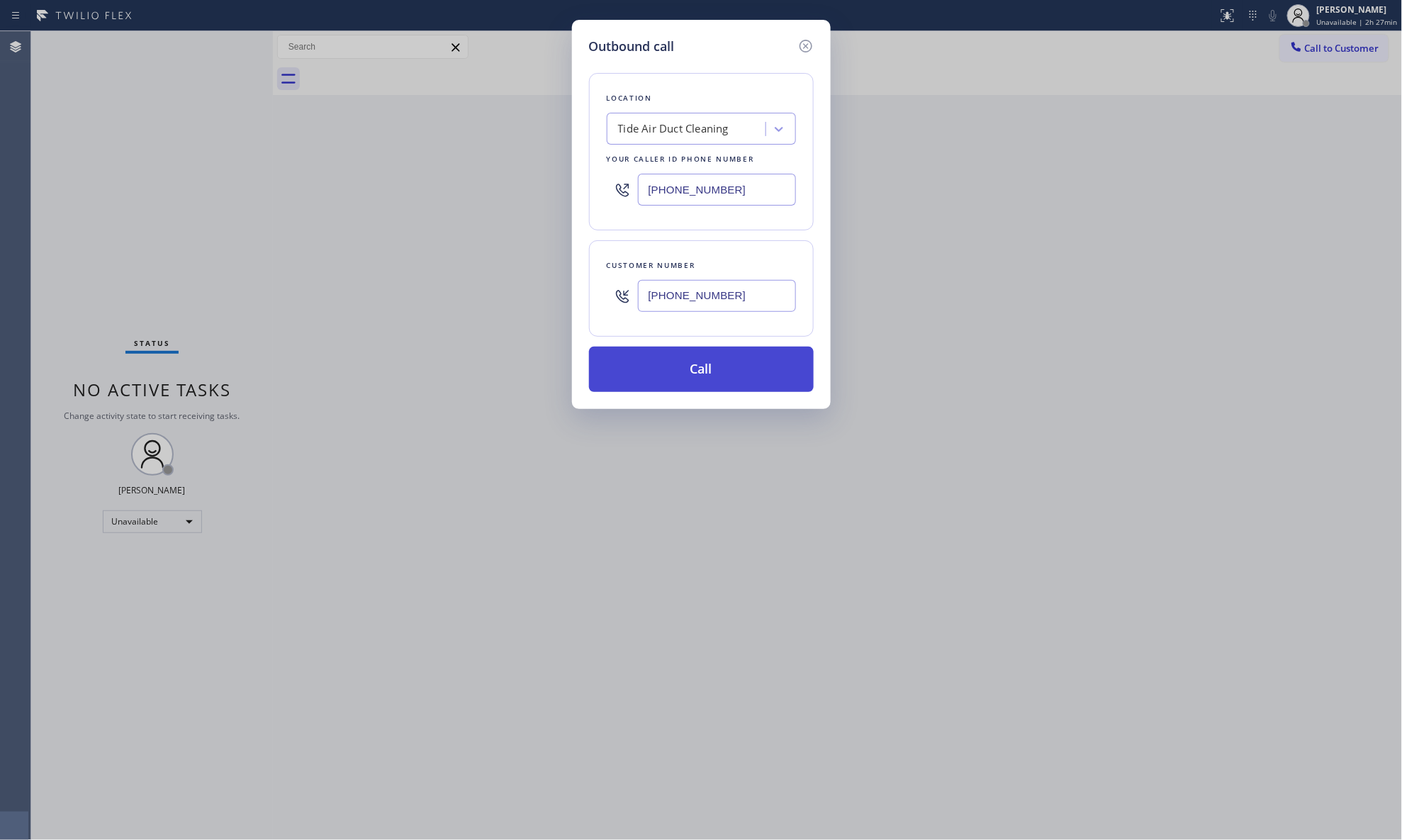
click at [734, 374] on button "Call" at bounding box center [701, 368] width 225 height 45
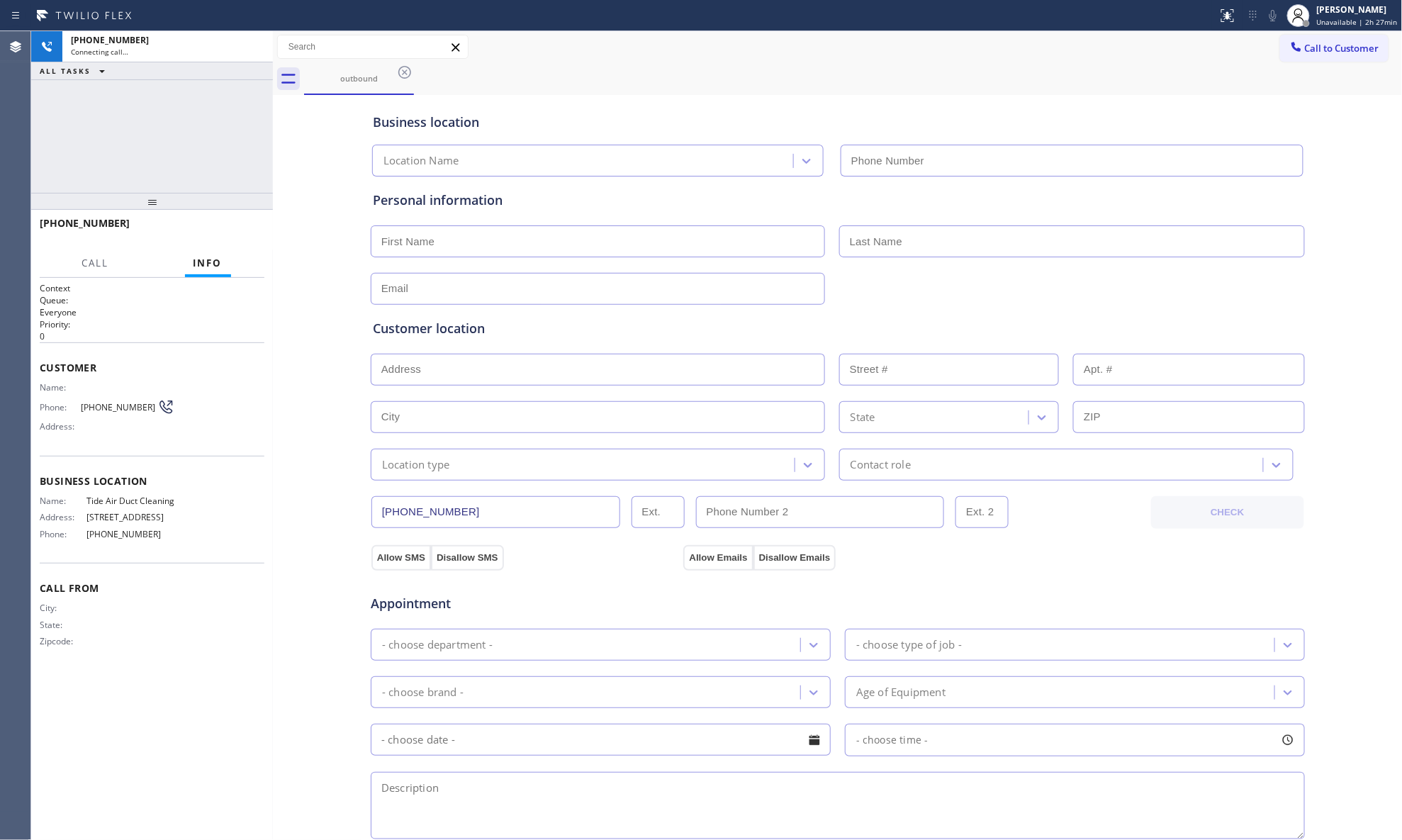
type input "[PHONE_NUMBER]"
click at [248, 228] on span "HANG UP" at bounding box center [231, 230] width 43 height 10
click at [248, 228] on span "HANG UP" at bounding box center [231, 230] width 43 height 10
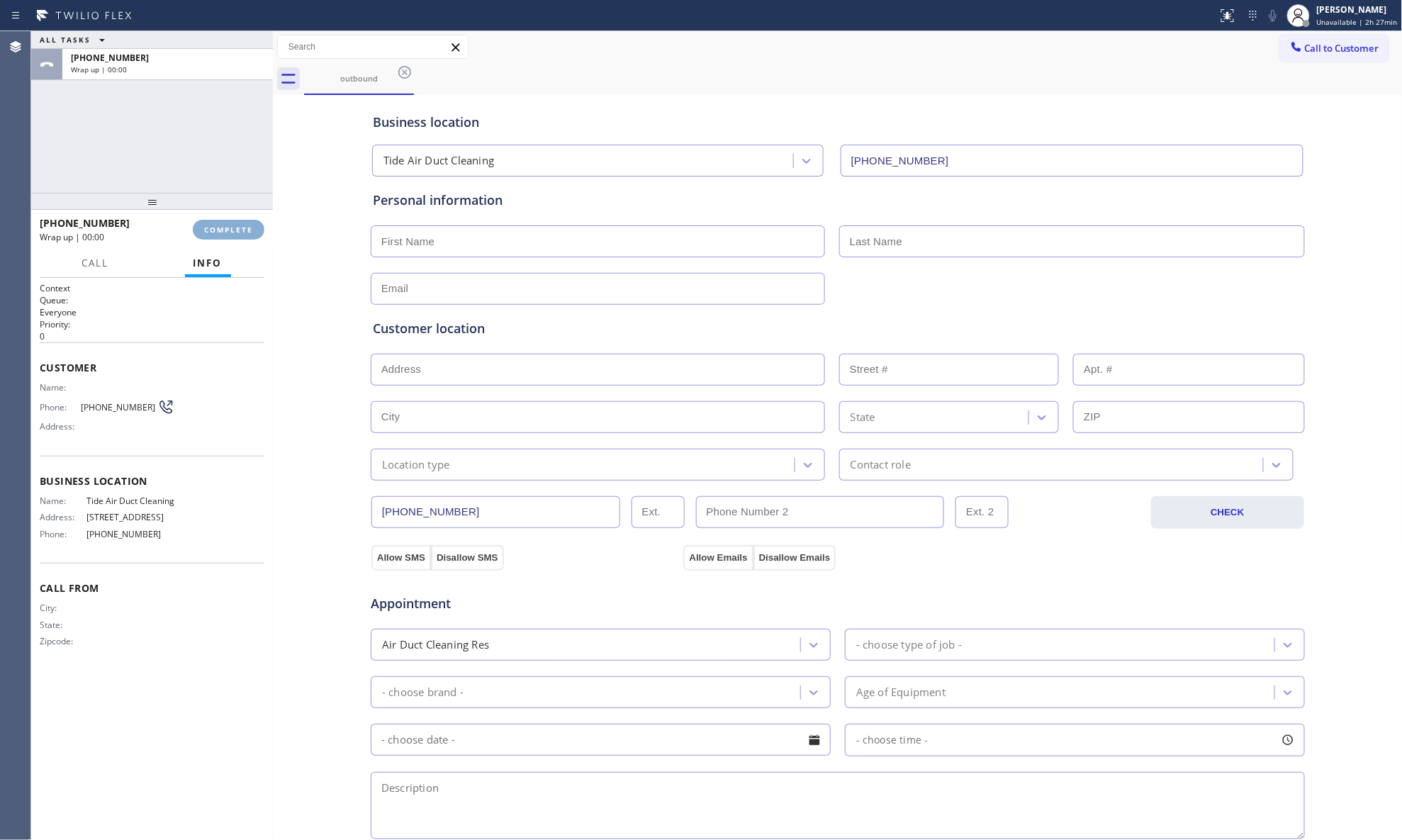
click at [248, 228] on span "COMPLETE" at bounding box center [228, 230] width 49 height 10
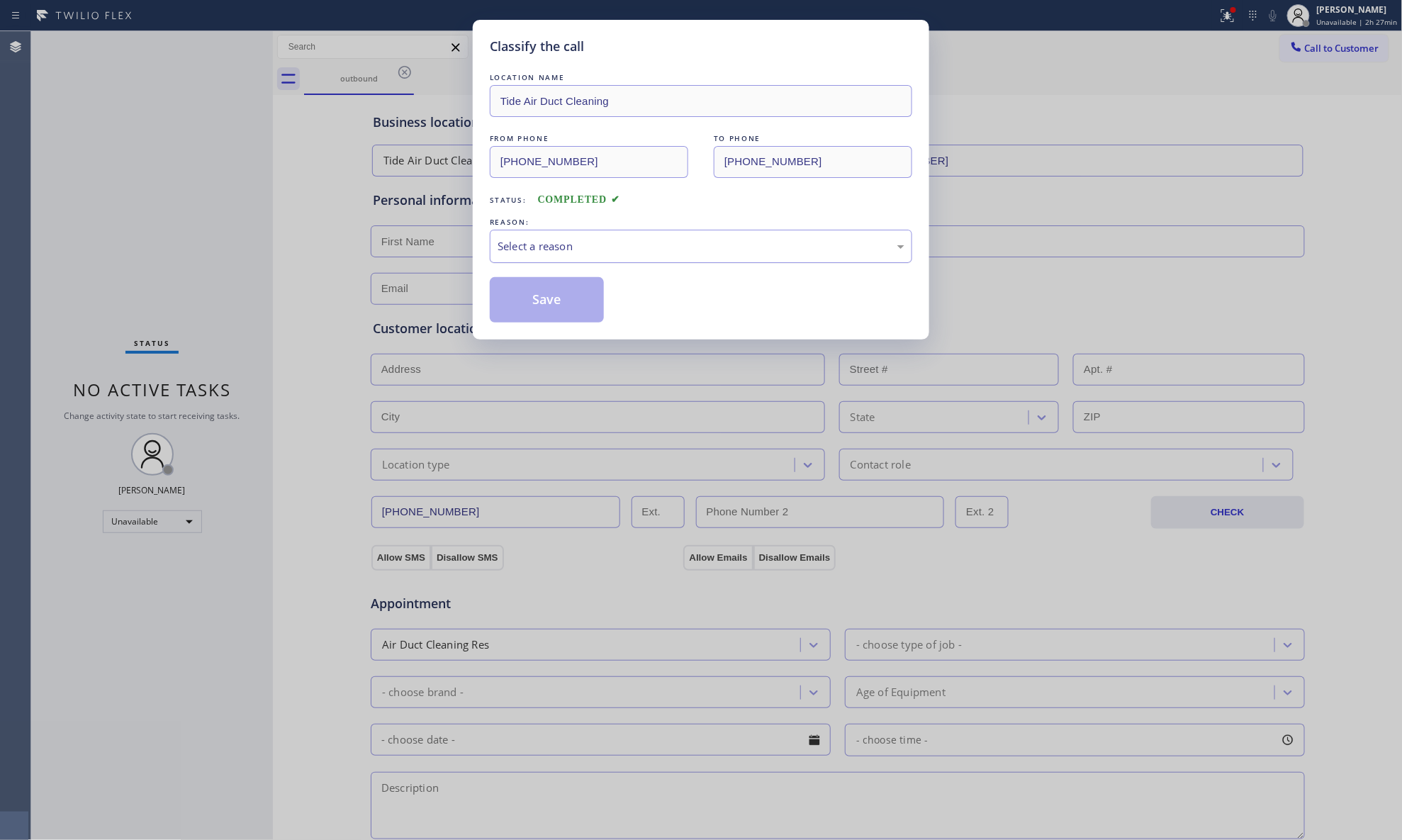
click at [610, 241] on div "Select a reason" at bounding box center [701, 246] width 407 height 16
click at [552, 304] on button "Save" at bounding box center [547, 299] width 114 height 45
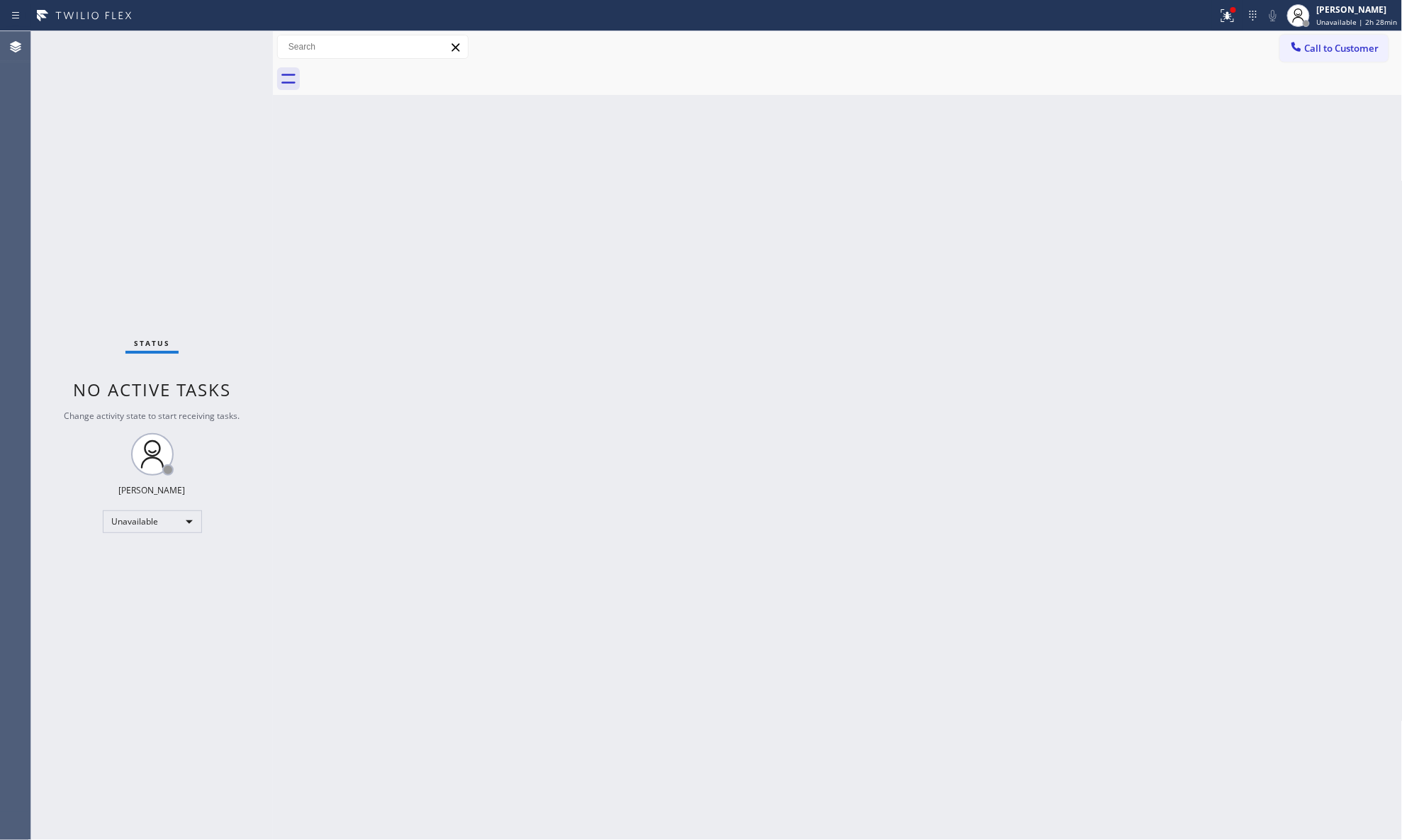
drag, startPoint x: 1197, startPoint y: 59, endPoint x: 1243, endPoint y: 49, distance: 47.1
click at [1120, 59] on div "Call to Customer Outbound call Location Tide Air Duct Cleaning Your caller id p…" at bounding box center [837, 47] width 1130 height 32
drag, startPoint x: 1228, startPoint y: 12, endPoint x: 1208, endPoint y: 145, distance: 134.5
click at [1120, 13] on icon at bounding box center [1228, 16] width 17 height 17
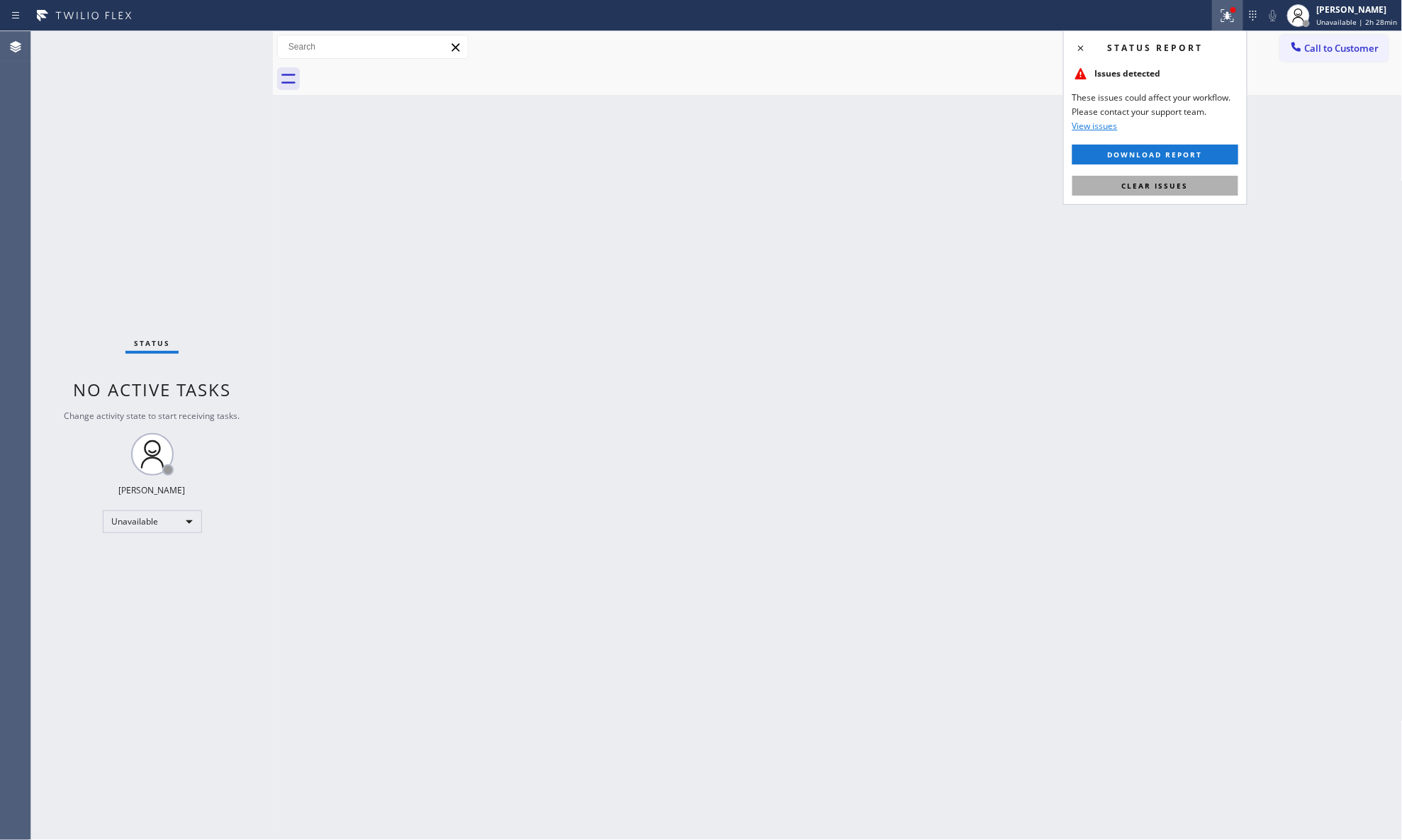
click at [1120, 182] on span "Clear issues" at bounding box center [1155, 186] width 67 height 10
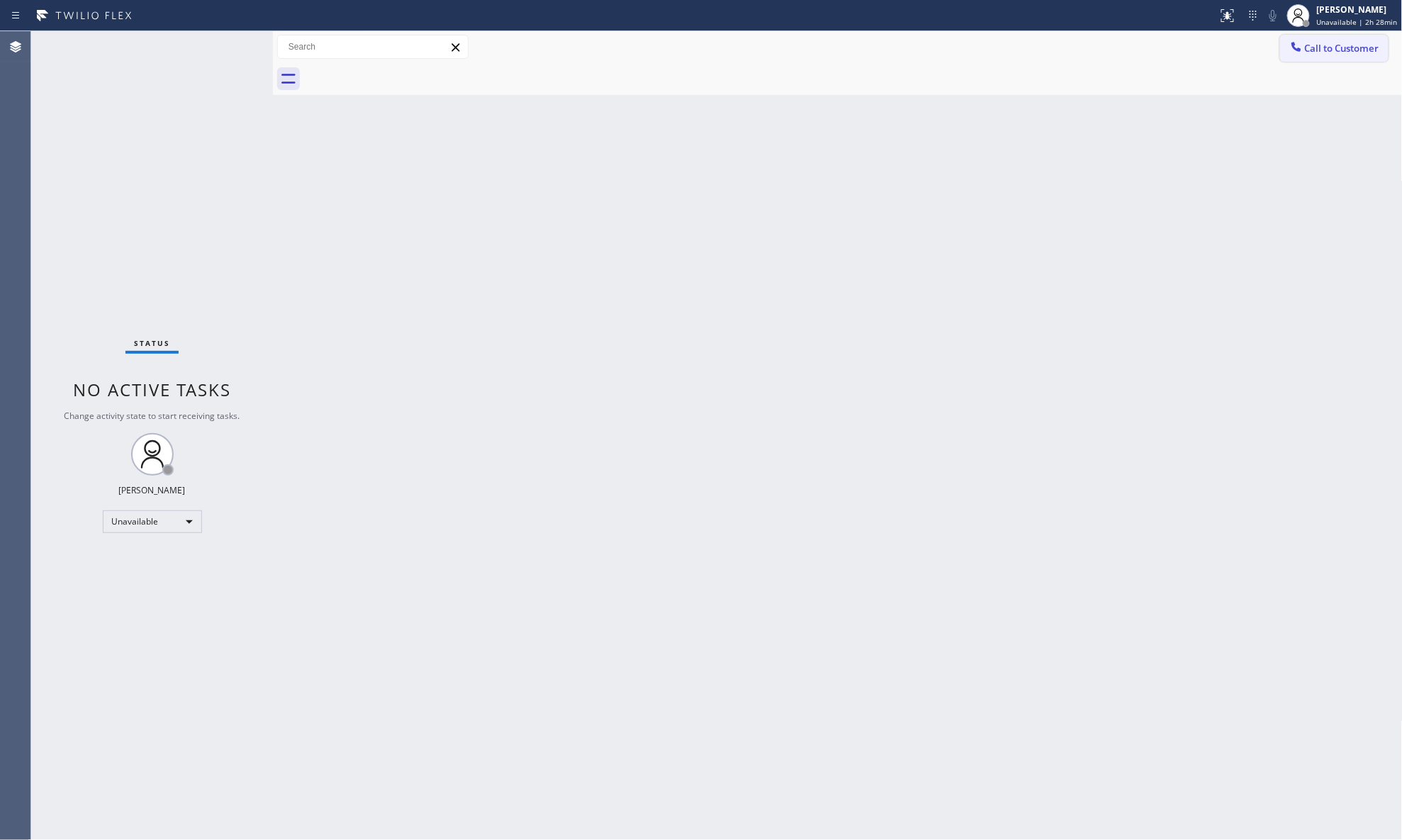
click at [1120, 43] on span "Call to Customer" at bounding box center [1343, 48] width 74 height 13
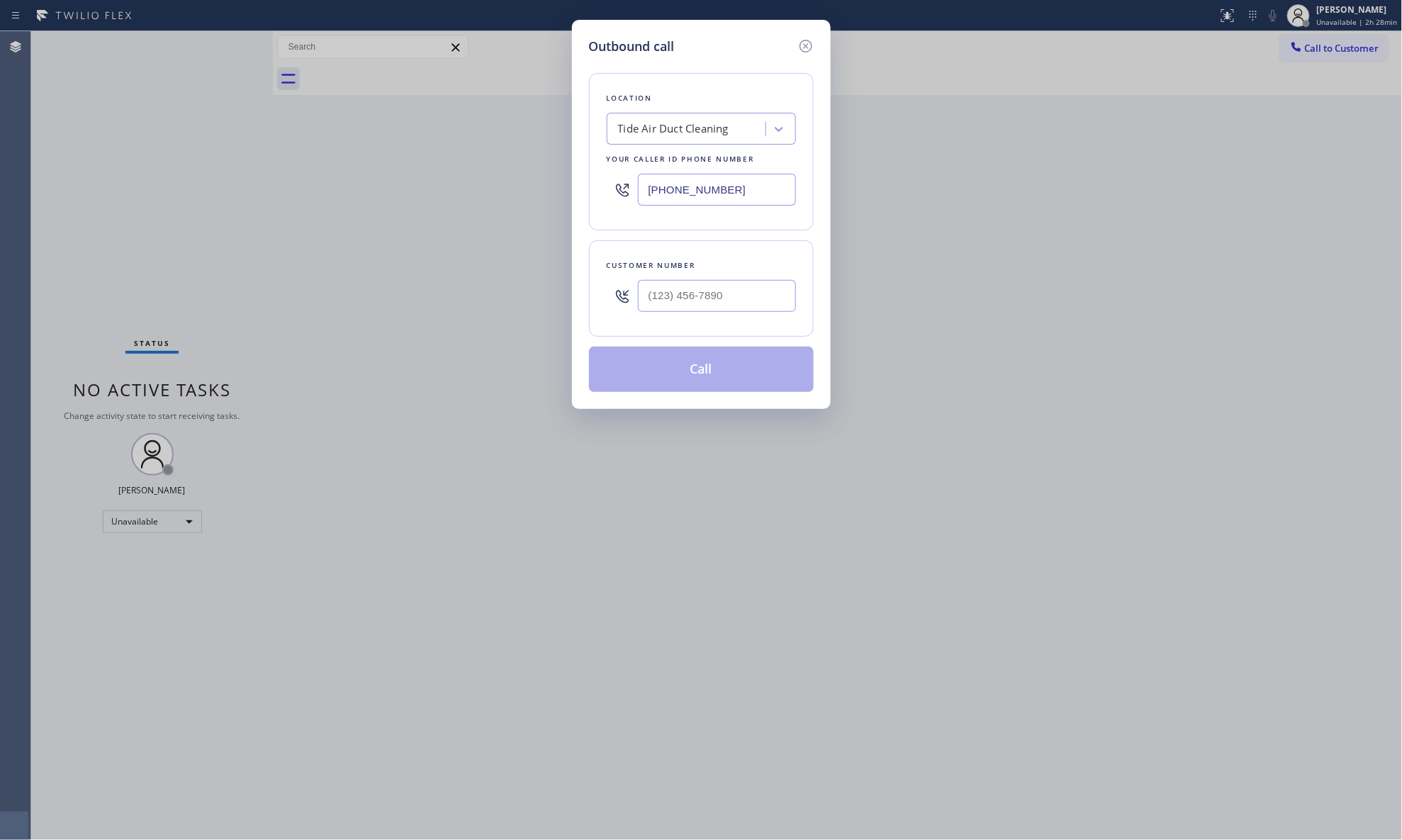
drag, startPoint x: 752, startPoint y: 193, endPoint x: 661, endPoint y: 180, distance: 91.9
click at [662, 180] on input "[PHONE_NUMBER]" at bounding box center [717, 190] width 158 height 32
paste input "234-0303"
click at [650, 192] on input "[PHONE_NUMBER]" at bounding box center [717, 190] width 158 height 32
paste
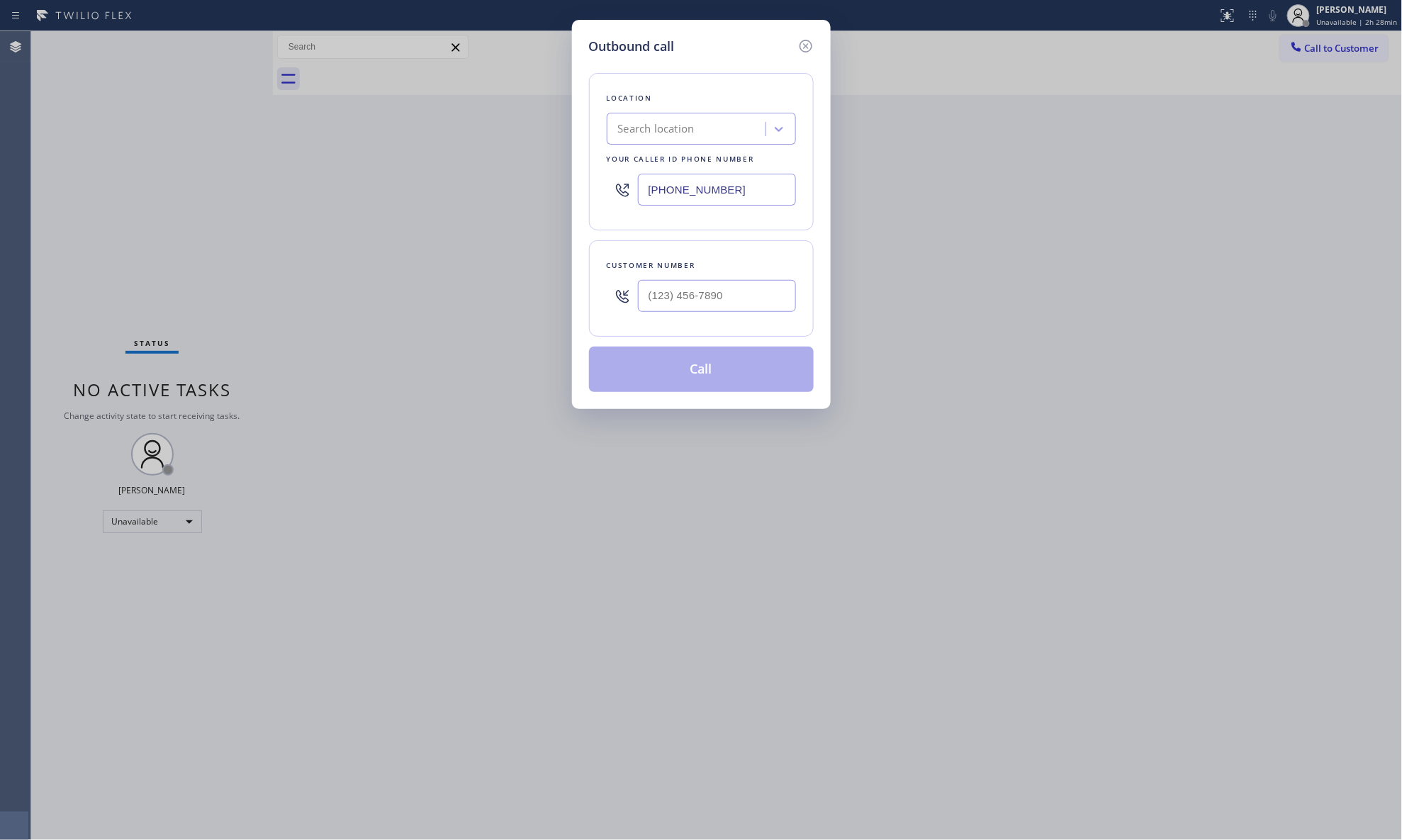
type input "[PHONE_NUMBER]"
click at [676, 301] on input "(___) ___-____" at bounding box center [717, 296] width 158 height 32
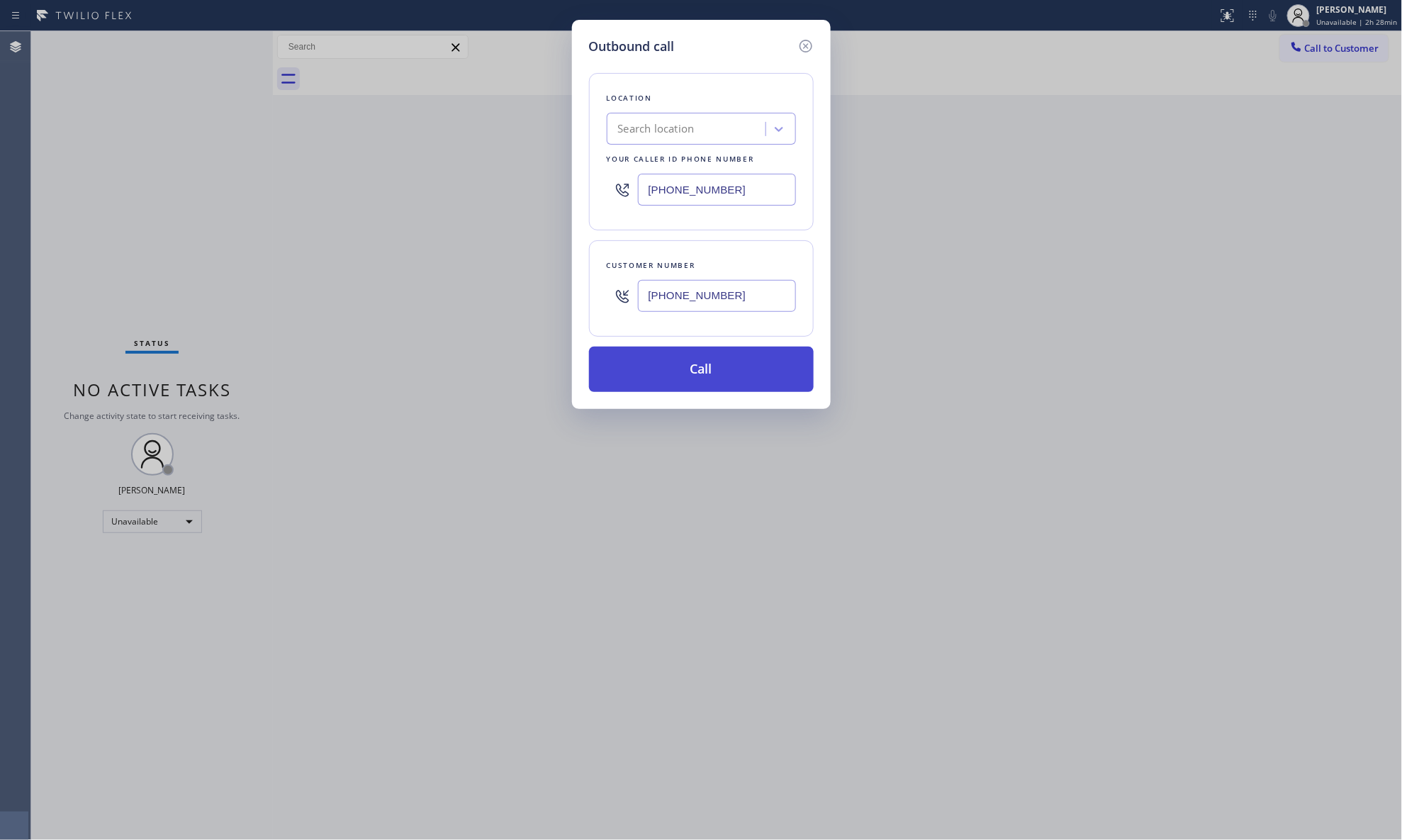
type input "[PHONE_NUMBER]"
click at [735, 381] on button "Call" at bounding box center [701, 368] width 225 height 45
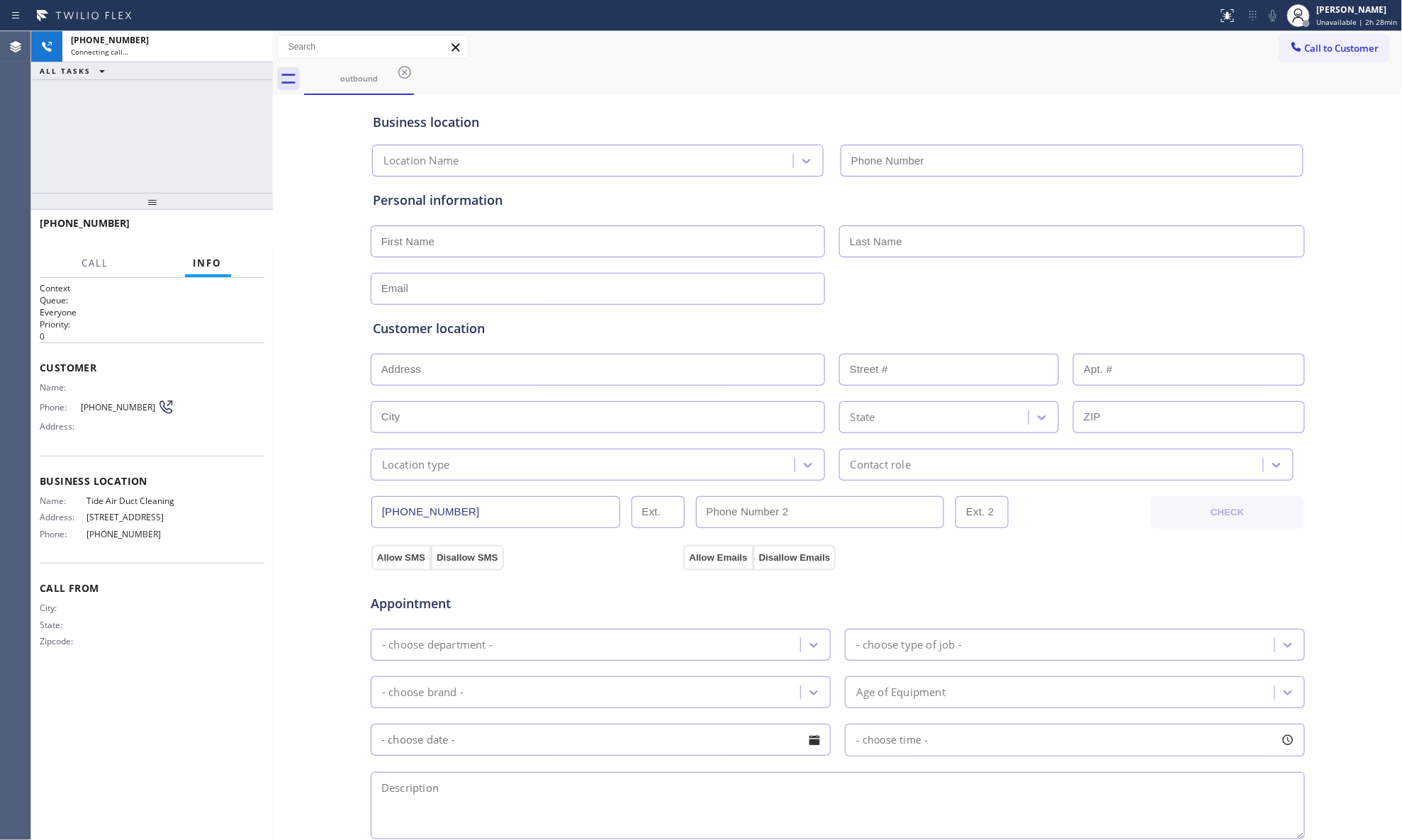
type input "[PHONE_NUMBER]"
click at [464, 67] on div "outbound" at bounding box center [853, 79] width 1099 height 32
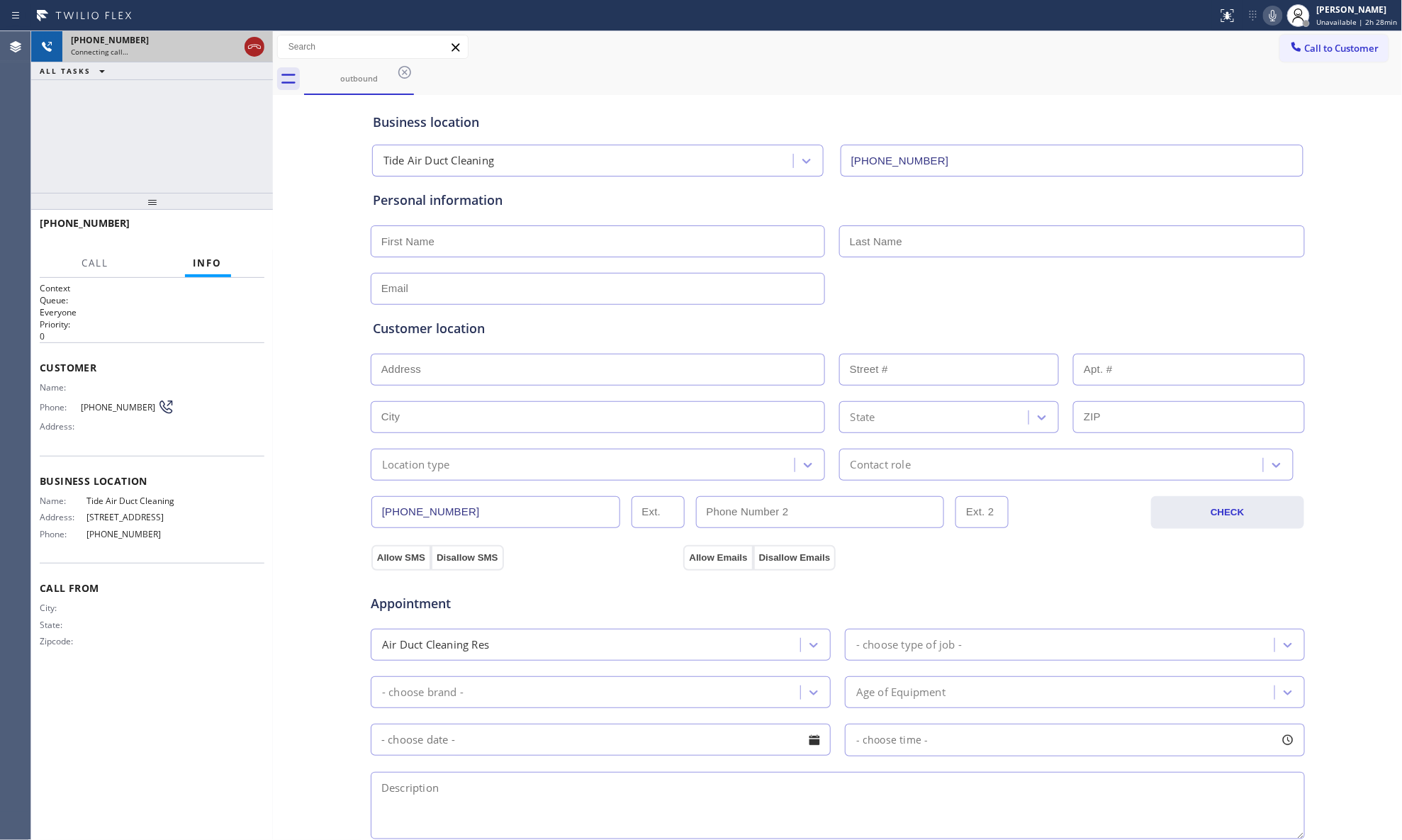
click at [260, 41] on icon at bounding box center [255, 47] width 17 height 17
drag, startPoint x: 984, startPoint y: 34, endPoint x: 993, endPoint y: 34, distance: 9.0
click at [993, 35] on div "Call to Customer Outbound call Location Electrical Garage [GEOGRAPHIC_DATA] You…" at bounding box center [837, 47] width 1130 height 25
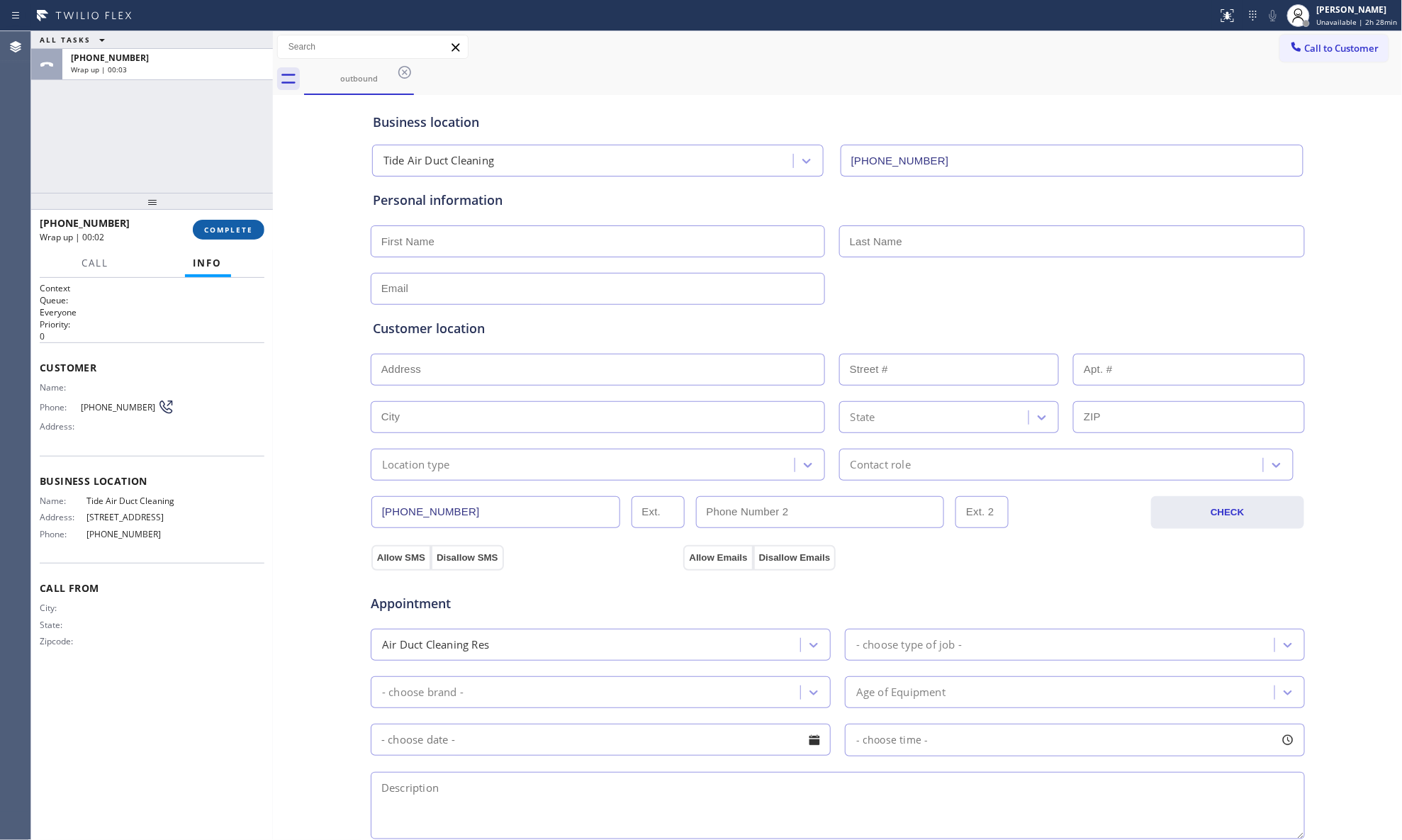
click at [196, 237] on button "COMPLETE" at bounding box center [228, 230] width 72 height 20
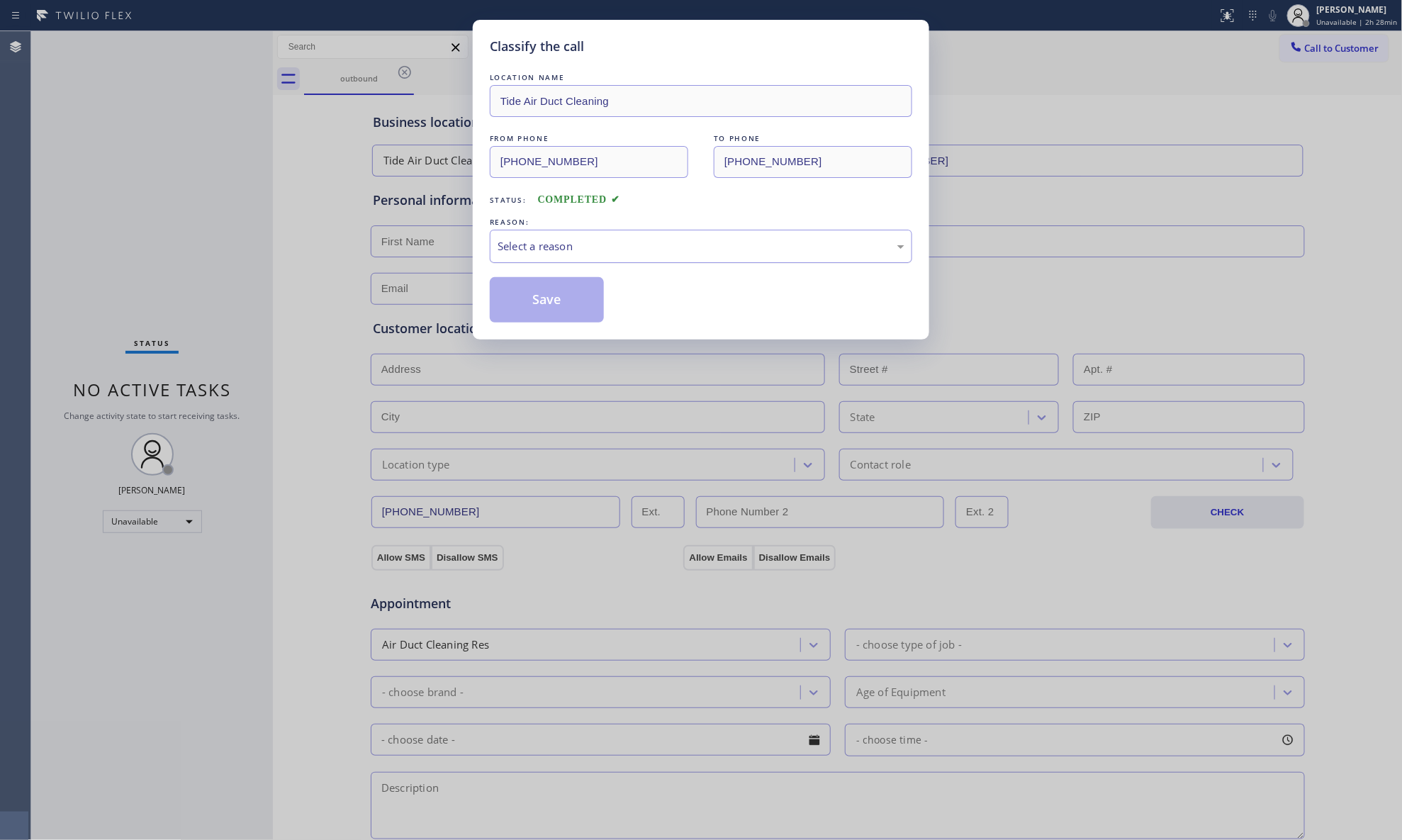
click at [543, 253] on div "Select a reason" at bounding box center [701, 246] width 407 height 16
click at [545, 296] on button "Save" at bounding box center [547, 299] width 114 height 45
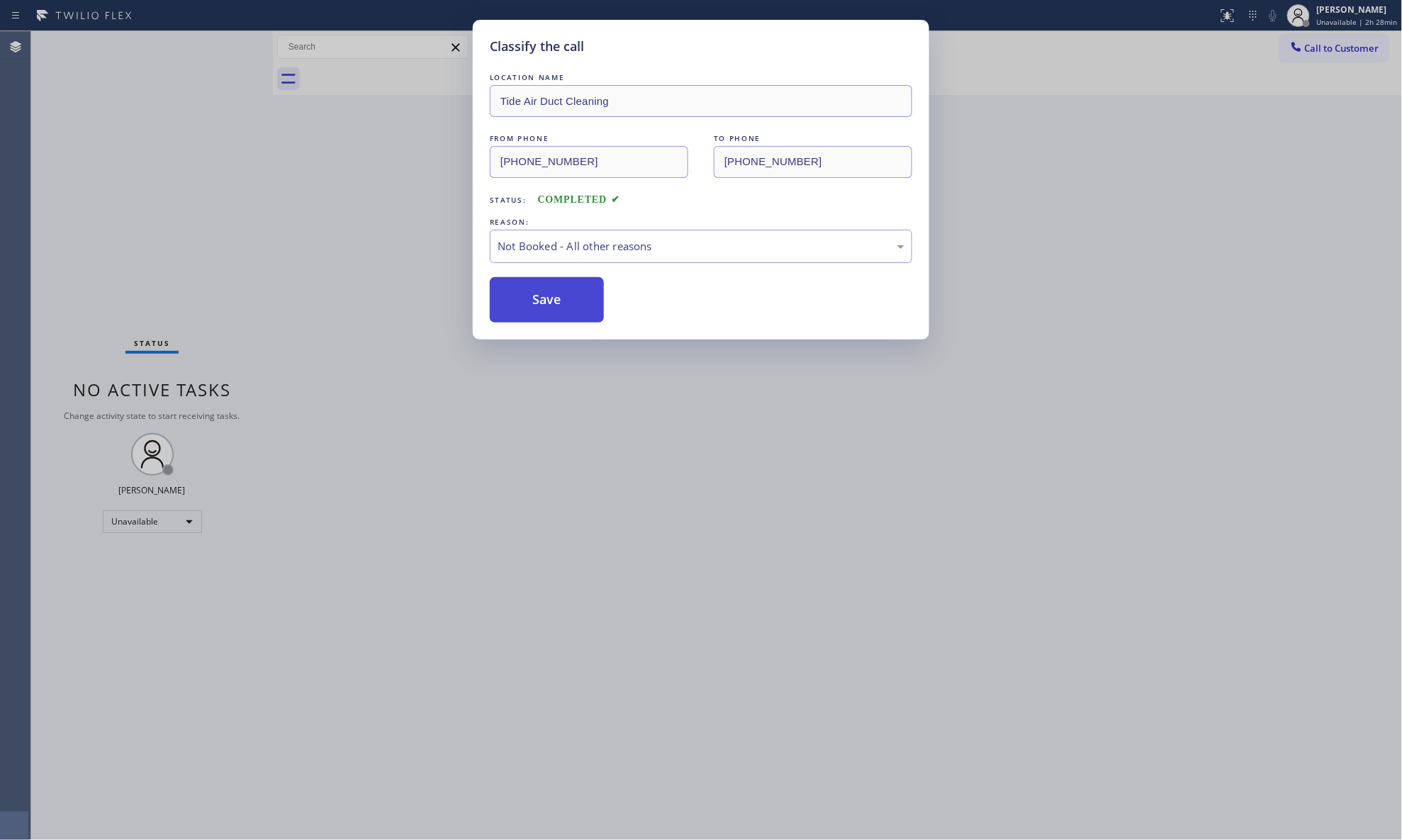
click at [545, 296] on button "Save" at bounding box center [547, 299] width 114 height 45
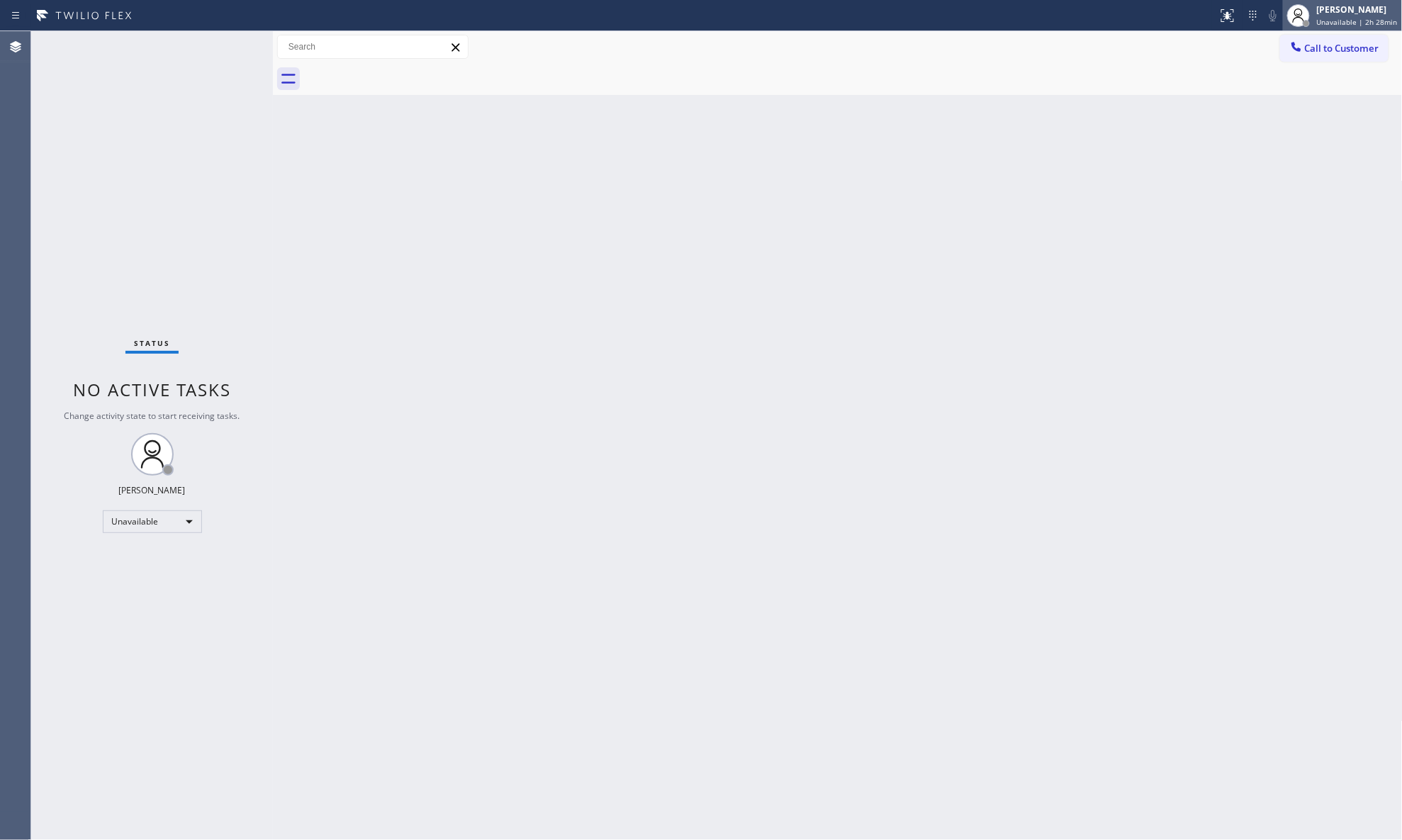
click at [1120, 26] on div "[PERSON_NAME] Unavailable | 2h 28min" at bounding box center [1358, 15] width 88 height 25
click at [1120, 102] on div "Back to Dashboard Change Sender ID Customers Technicians Select a contact Outbo…" at bounding box center [837, 436] width 1130 height 809
drag, startPoint x: 1292, startPoint y: 42, endPoint x: 1270, endPoint y: 66, distance: 32.6
click at [1120, 42] on icon at bounding box center [1296, 46] width 9 height 9
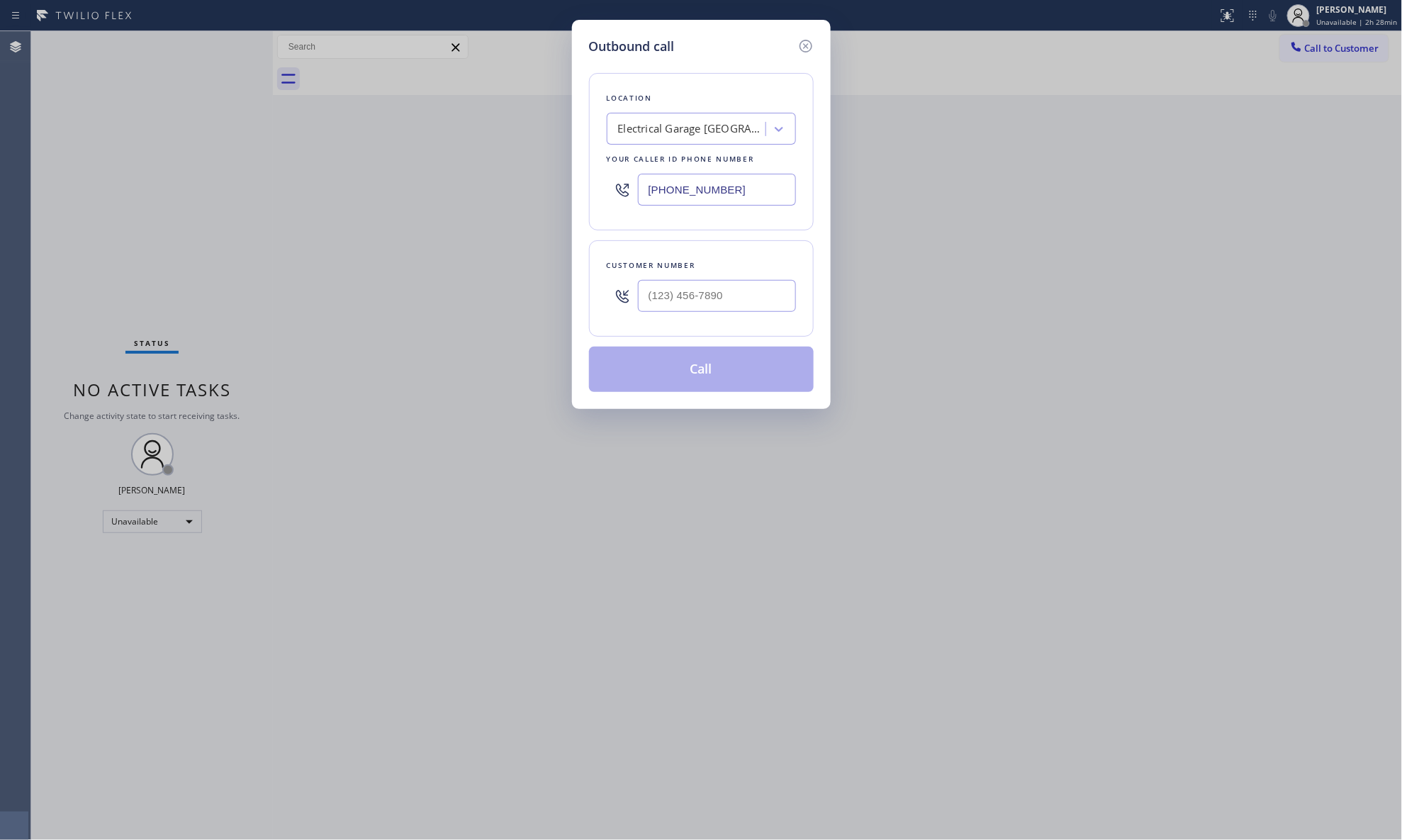
drag, startPoint x: 733, startPoint y: 188, endPoint x: 550, endPoint y: 167, distance: 184.2
click at [552, 170] on div "Outbound call Location Electrical Garage [GEOGRAPHIC_DATA] Your caller id phone…" at bounding box center [701, 420] width 1402 height 840
type input "[PHONE_NUMBER]"
click at [736, 295] on input "(___) ___-____" at bounding box center [717, 296] width 158 height 32
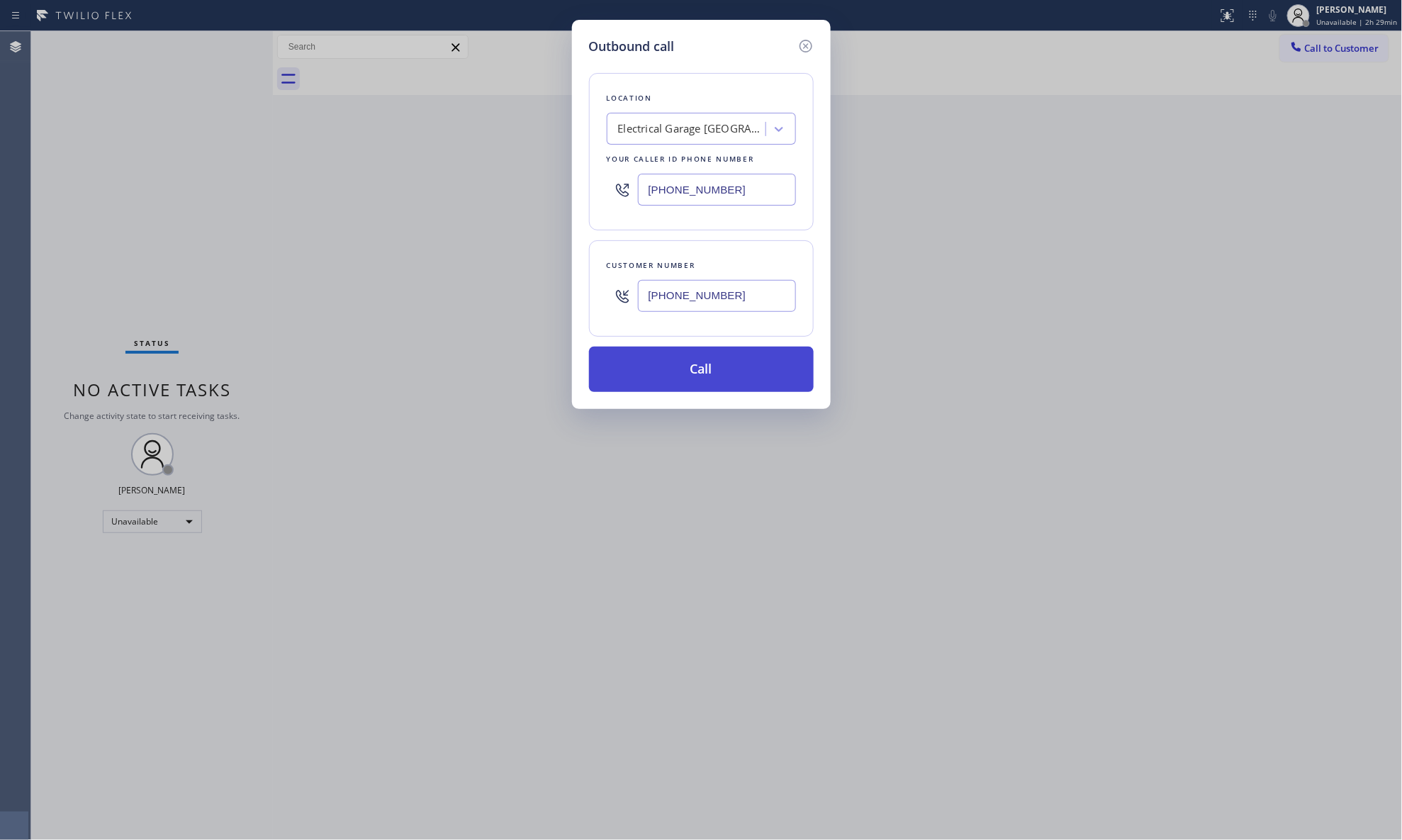
type input "[PHONE_NUMBER]"
click at [695, 384] on button "Call" at bounding box center [701, 368] width 225 height 45
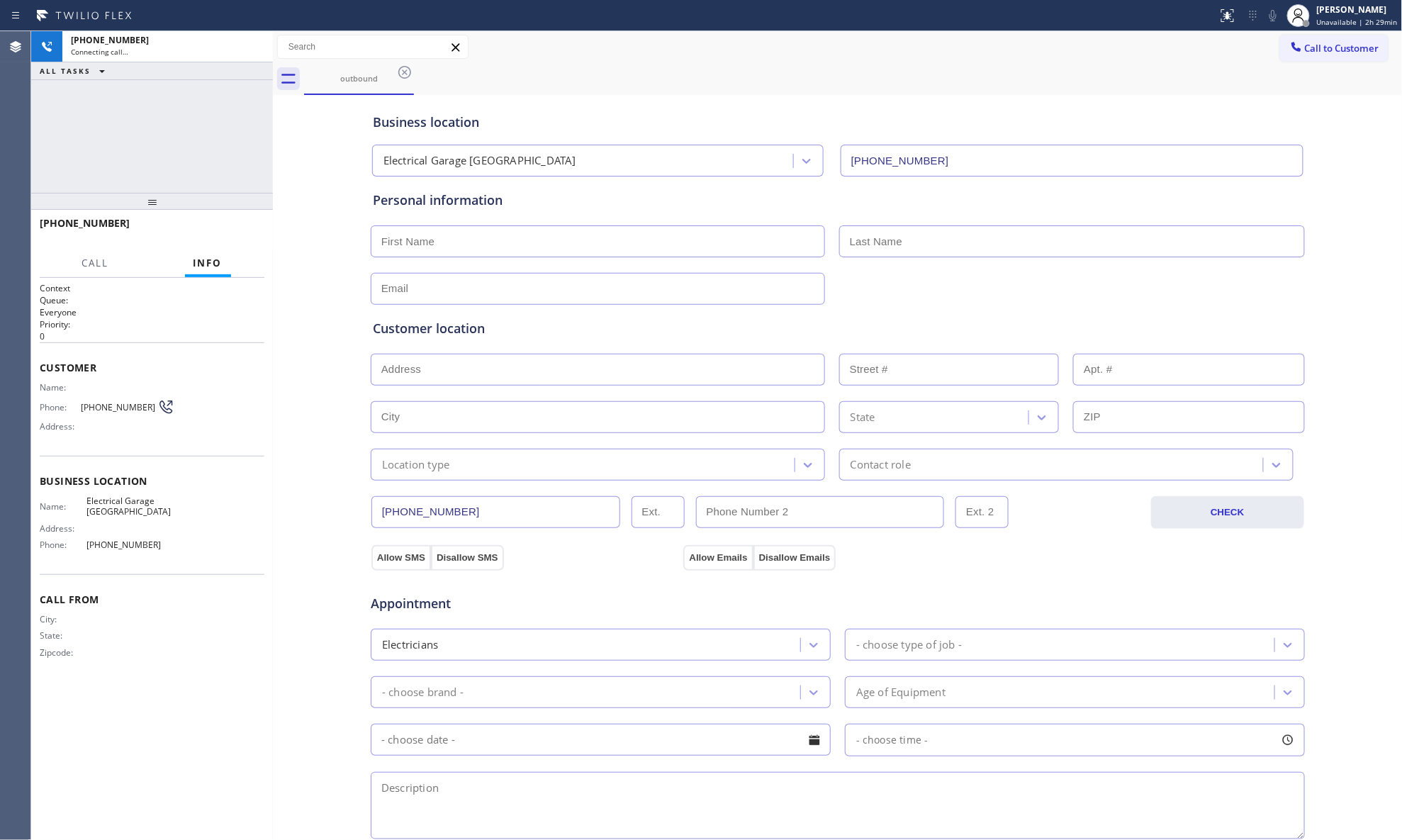
type input "[PHONE_NUMBER]"
click at [888, 74] on div "outbound" at bounding box center [853, 79] width 1099 height 32
drag, startPoint x: 253, startPoint y: 49, endPoint x: 248, endPoint y: 78, distance: 29.4
click at [253, 49] on icon at bounding box center [255, 47] width 17 height 17
click at [260, 241] on div "[PHONE_NUMBER] Wrap up | 00:00 COMPLETE" at bounding box center [152, 230] width 225 height 37
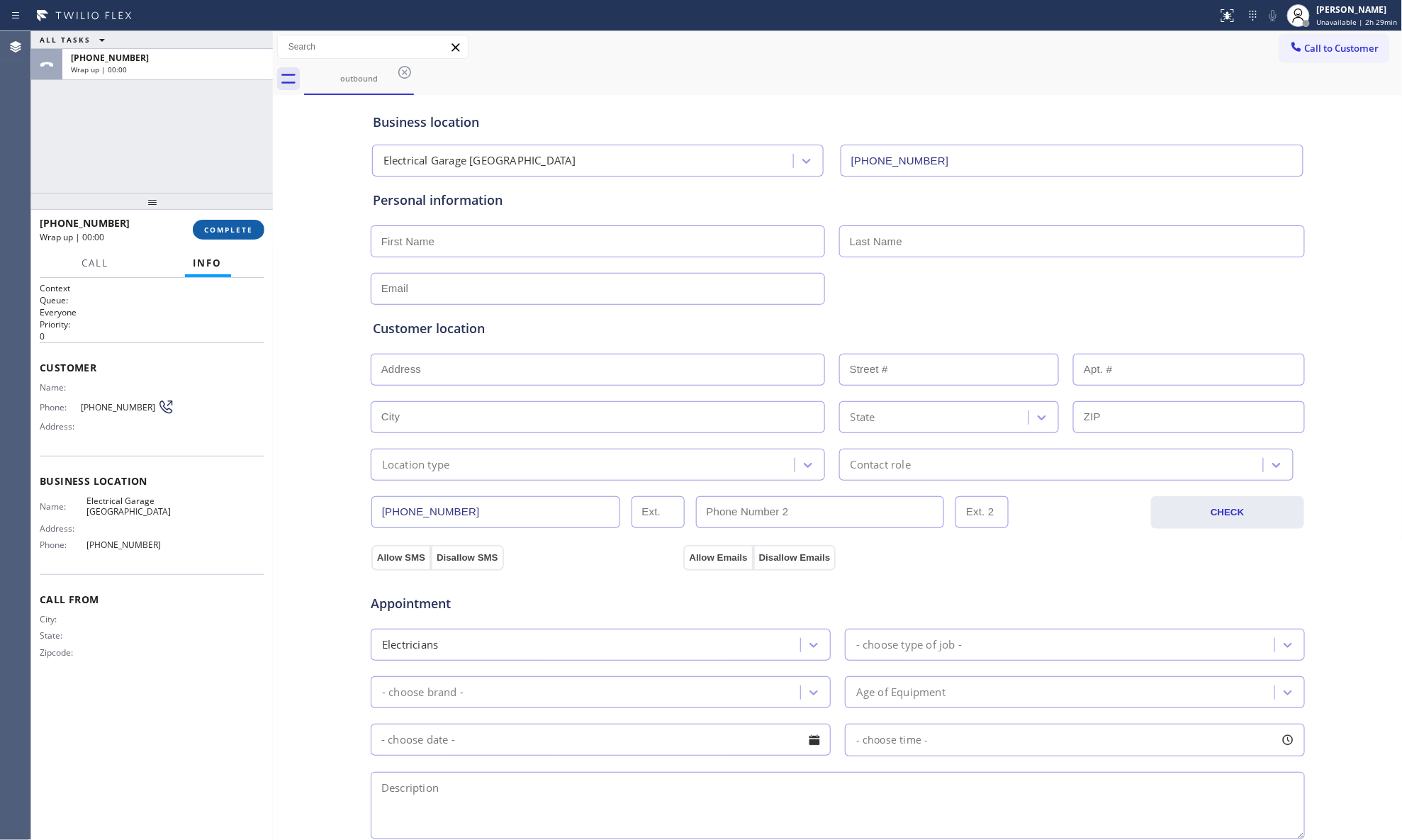
click at [260, 233] on button "COMPLETE" at bounding box center [228, 230] width 72 height 20
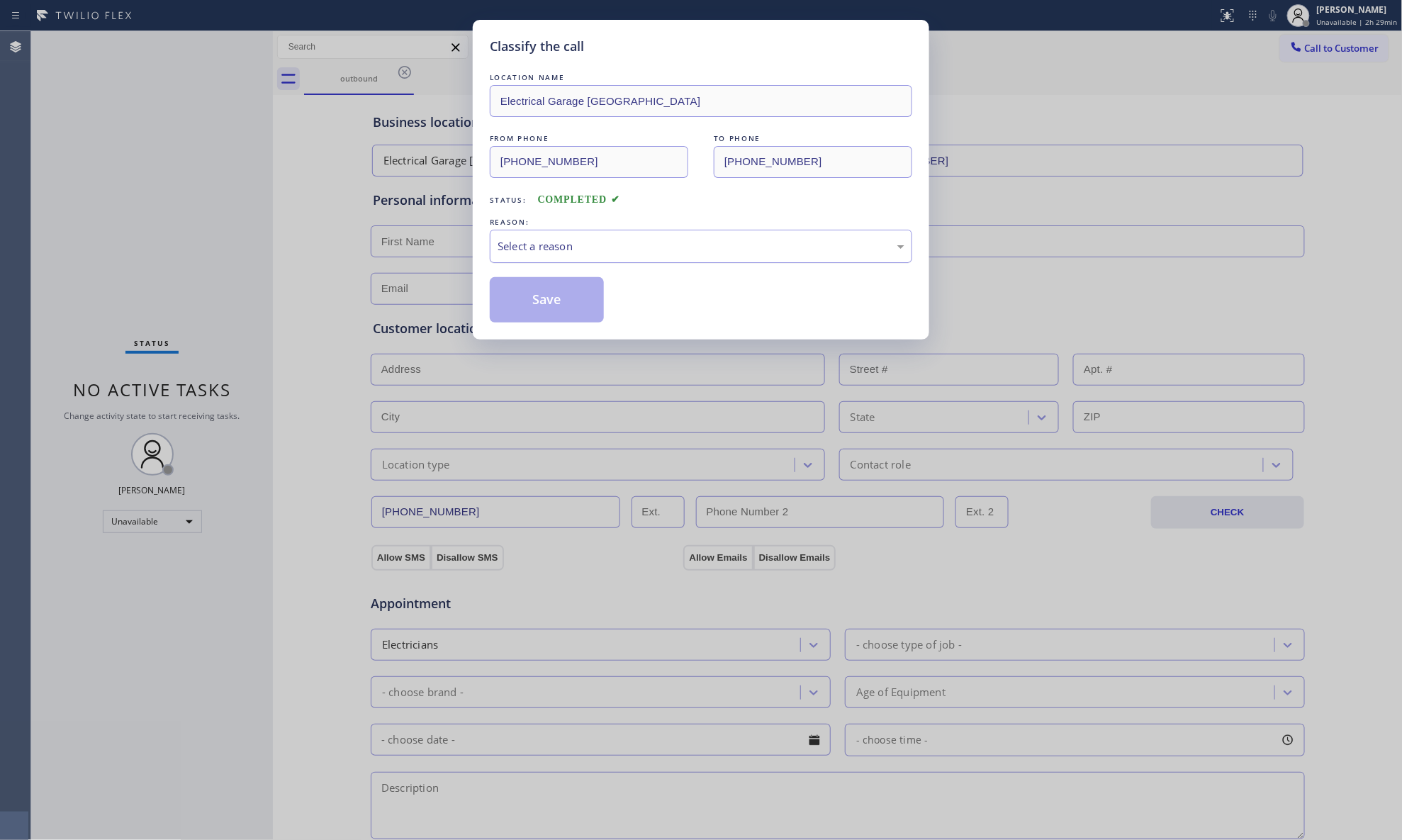
click at [590, 257] on div "Select a reason" at bounding box center [701, 246] width 422 height 34
click at [556, 305] on button "Save" at bounding box center [547, 299] width 114 height 45
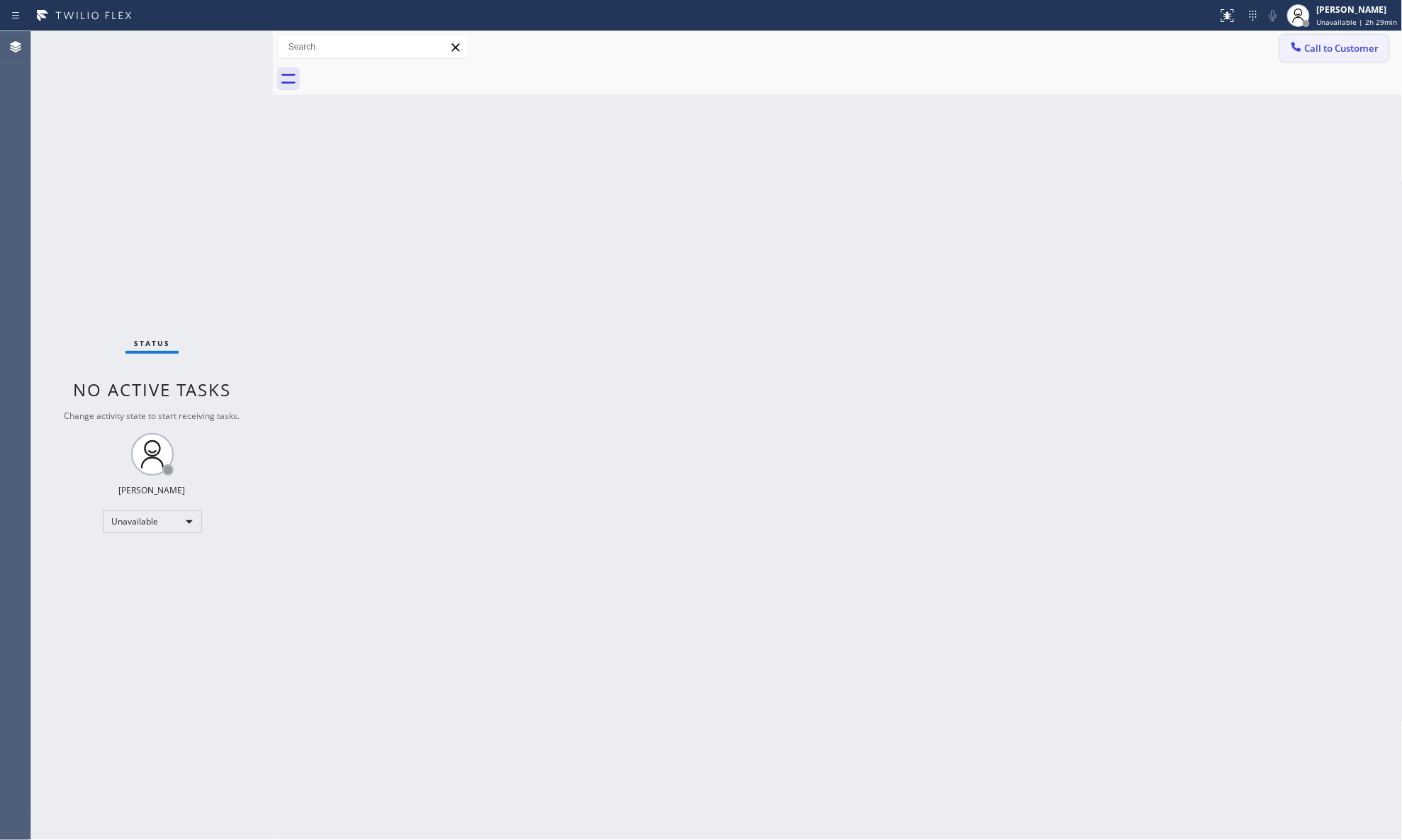
drag, startPoint x: 1334, startPoint y: 47, endPoint x: 1275, endPoint y: 69, distance: 63.0
click at [1120, 49] on span "Call to Customer" at bounding box center [1343, 48] width 74 height 13
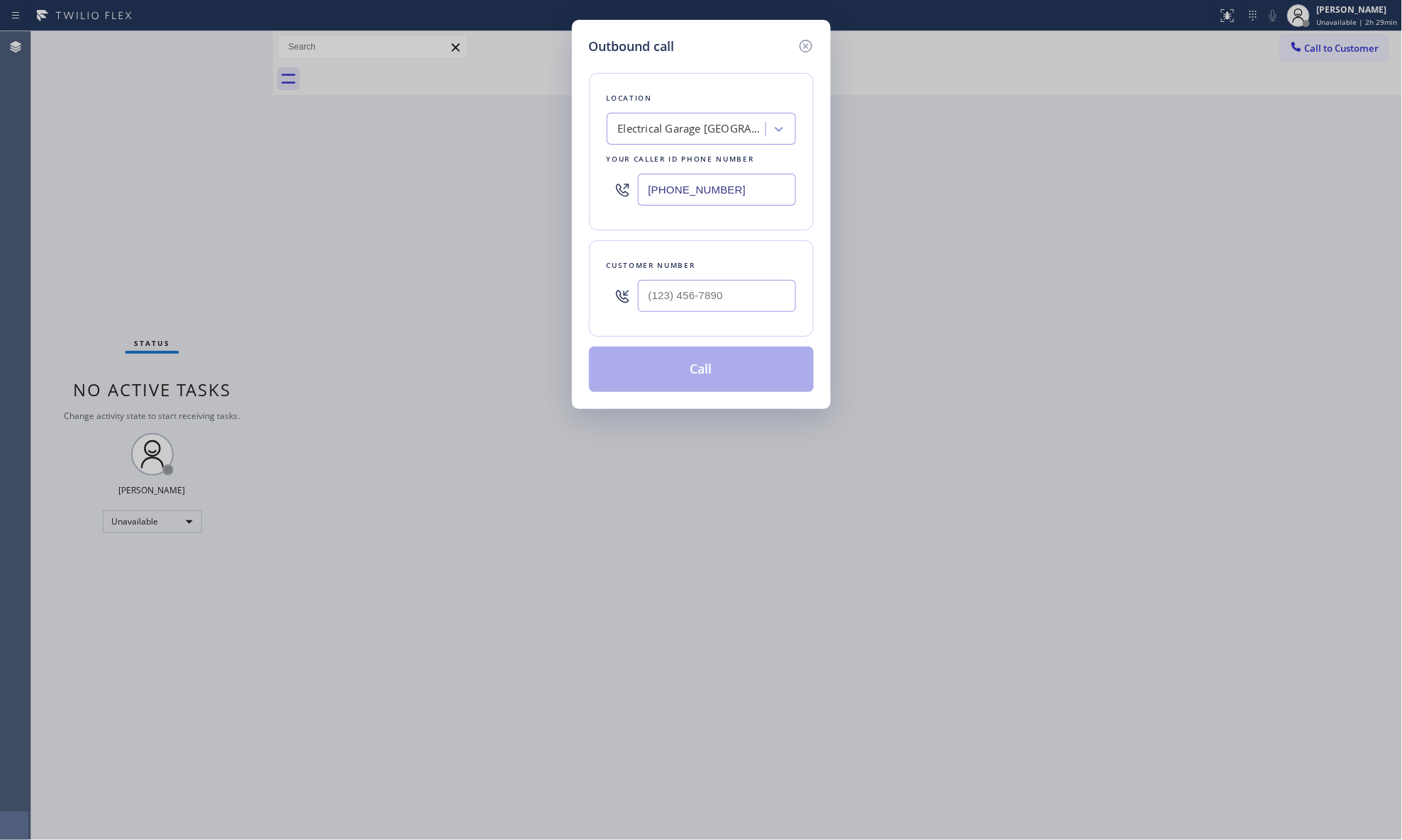
drag, startPoint x: 758, startPoint y: 190, endPoint x: 625, endPoint y: 188, distance: 133.0
click at [625, 188] on div "[PHONE_NUMBER]" at bounding box center [701, 190] width 189 height 46
type input "[PHONE_NUMBER]"
click at [747, 312] on input "(___) ___-____" at bounding box center [717, 296] width 158 height 32
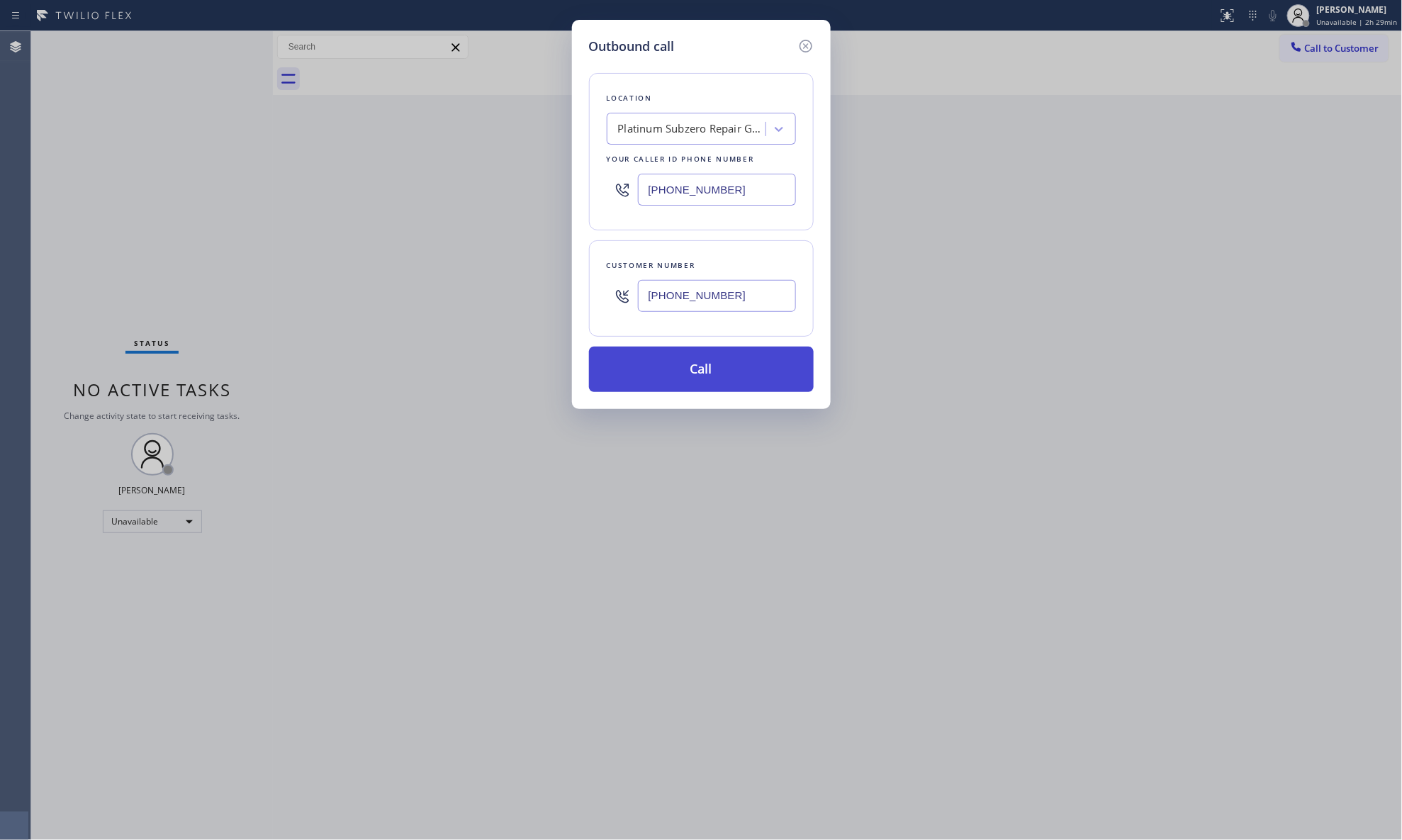
type input "[PHONE_NUMBER]"
click at [705, 373] on button "Call" at bounding box center [701, 368] width 225 height 45
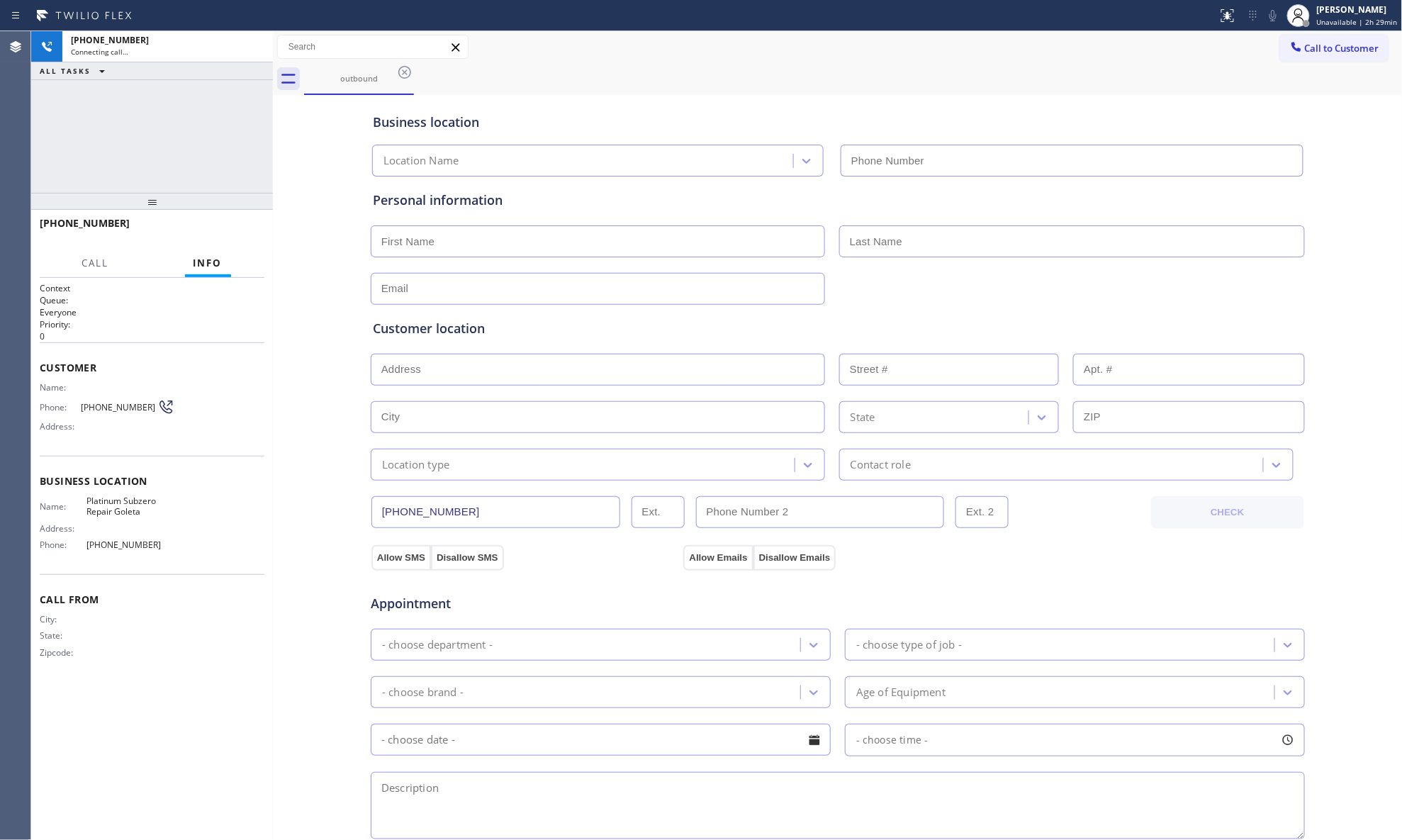
type input "[PHONE_NUMBER]"
click at [983, 80] on div "outbound" at bounding box center [853, 79] width 1099 height 32
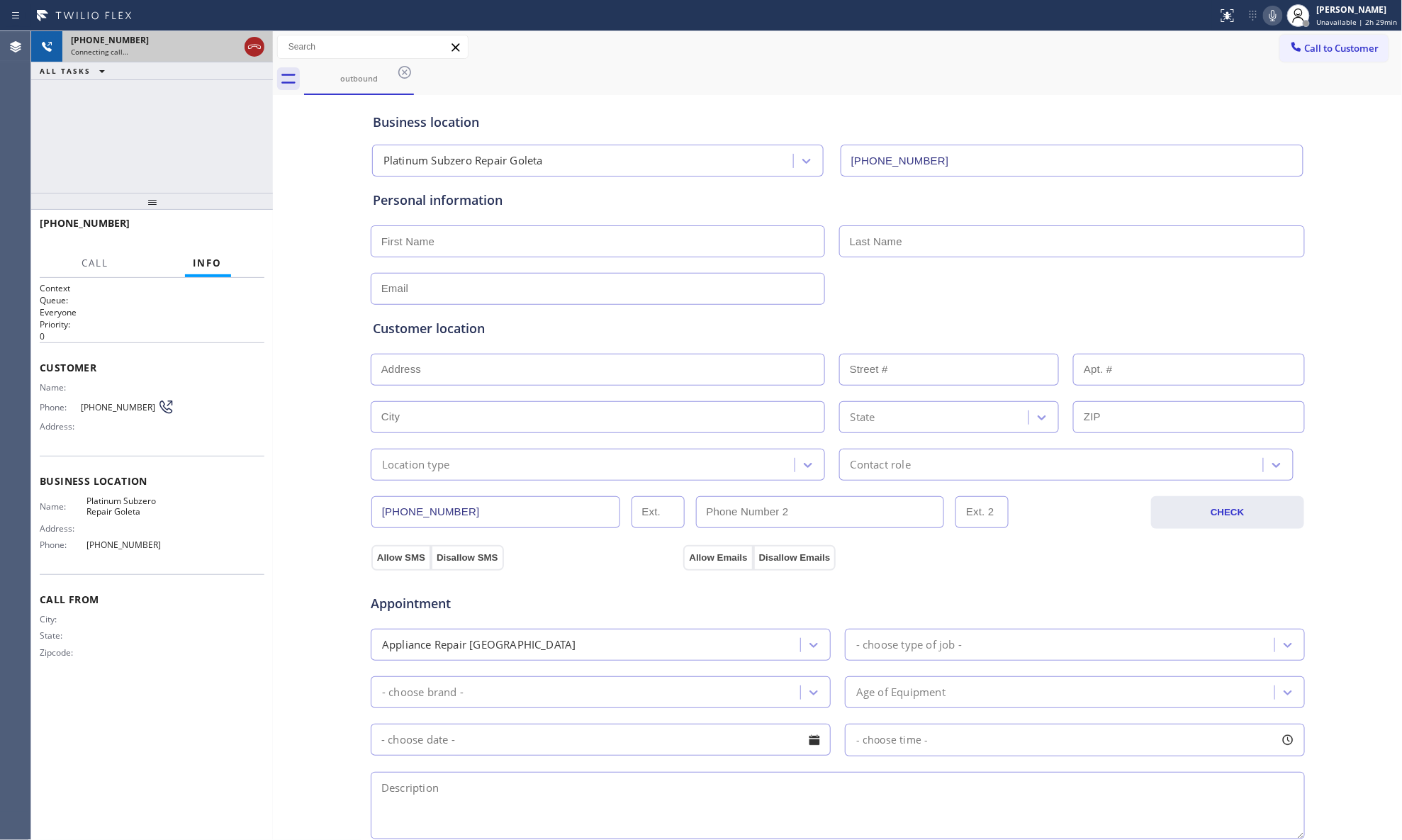
click at [253, 47] on icon at bounding box center [255, 47] width 17 height 17
click at [1120, 51] on span "Call to Customer" at bounding box center [1343, 48] width 74 height 13
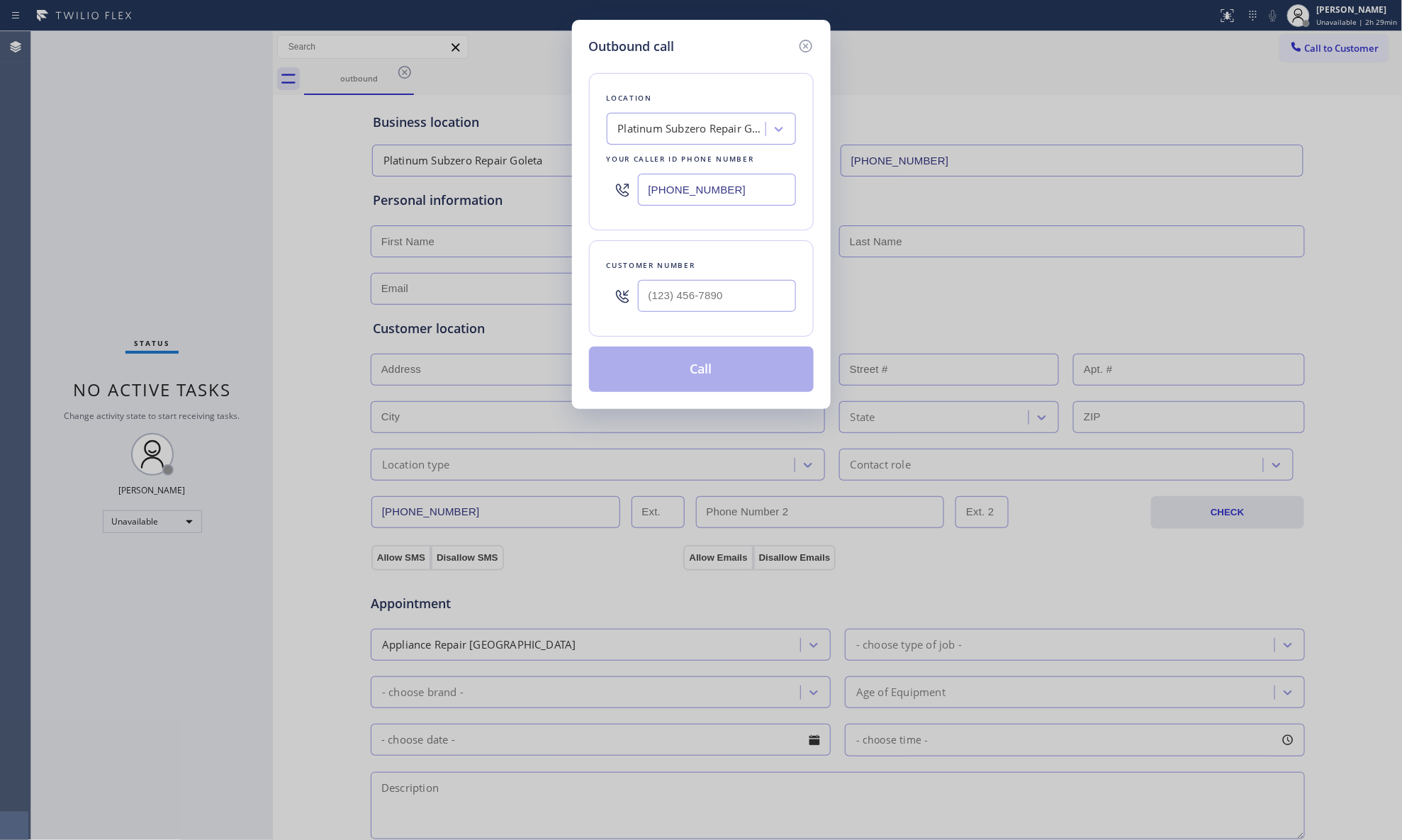
click at [599, 188] on div "Location Platinum Subzero Repair Goleta Your caller id phone number [PHONE_NUMB…" at bounding box center [701, 152] width 225 height 157
click at [741, 200] on input "[PHONE_NUMBER]" at bounding box center [717, 190] width 158 height 32
drag, startPoint x: 741, startPoint y: 194, endPoint x: 560, endPoint y: 193, distance: 181.0
click at [560, 193] on div "Outbound call Location Platinum Subzero Repair Goleta Your caller id phone numb…" at bounding box center [701, 420] width 1402 height 840
type input "[PHONE_NUMBER]"
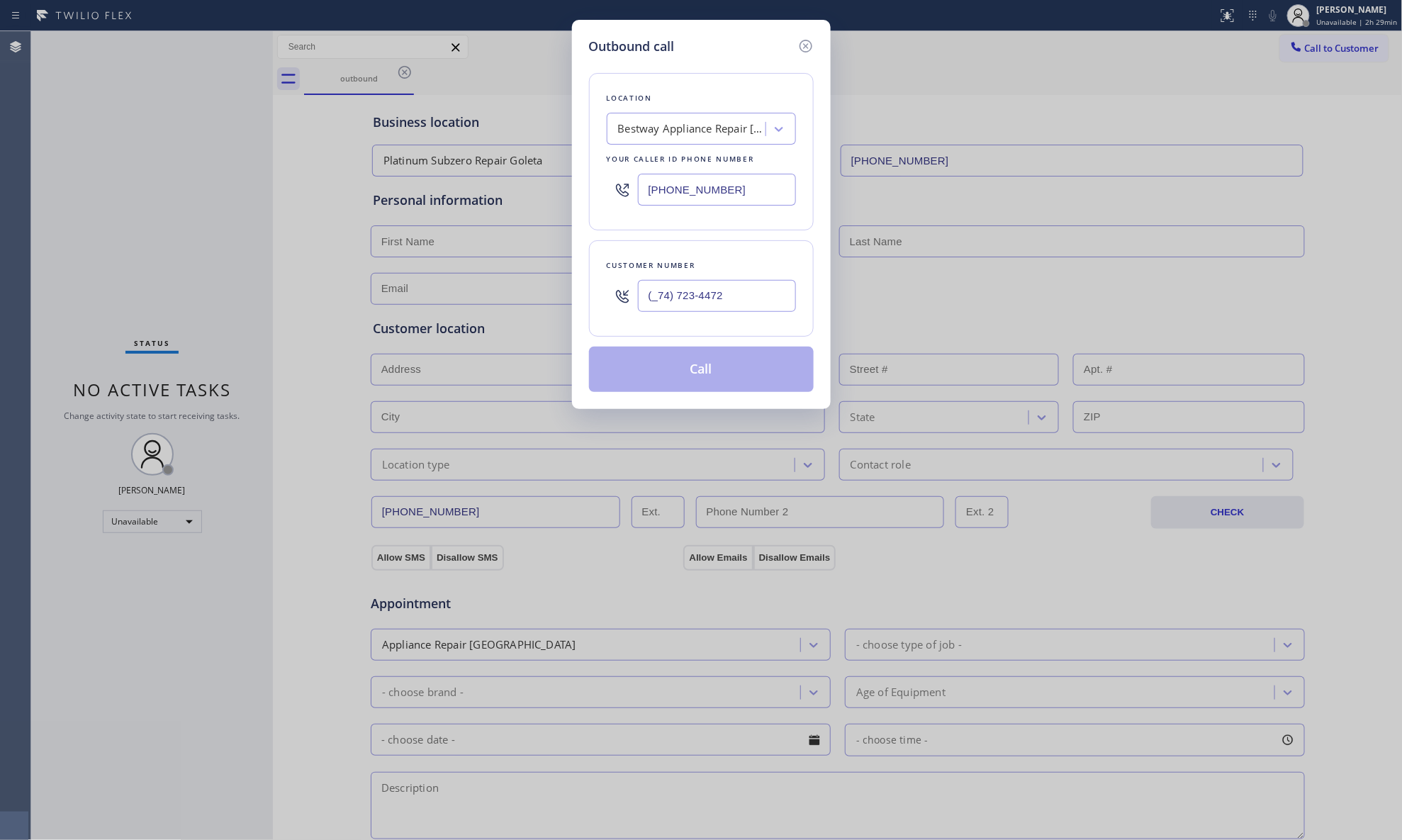
click at [661, 302] on input "(_74) 723-4472" at bounding box center [717, 296] width 158 height 32
drag, startPoint x: 744, startPoint y: 295, endPoint x: 588, endPoint y: 278, distance: 156.9
click at [589, 278] on div "Customer number (_74) 723-4472" at bounding box center [701, 288] width 225 height 97
type input "[PHONE_NUMBER]"
click at [716, 396] on div "Outbound call Location Bestway Appliance Repair [GEOGRAPHIC_DATA] Your caller i…" at bounding box center [701, 215] width 259 height 389
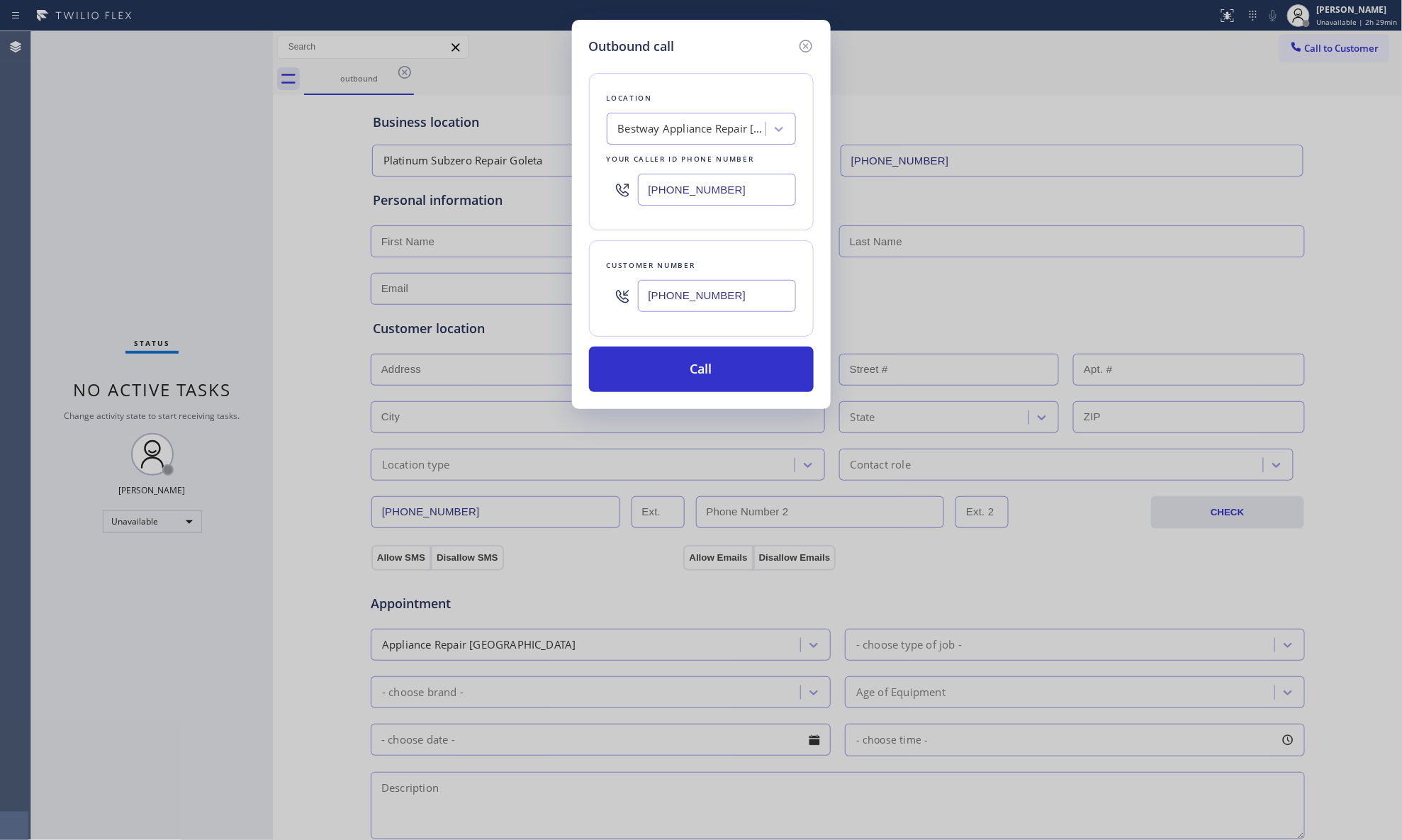
drag, startPoint x: 744, startPoint y: 366, endPoint x: 1018, endPoint y: 477, distance: 295.6
click at [744, 368] on button "Call" at bounding box center [701, 368] width 225 height 45
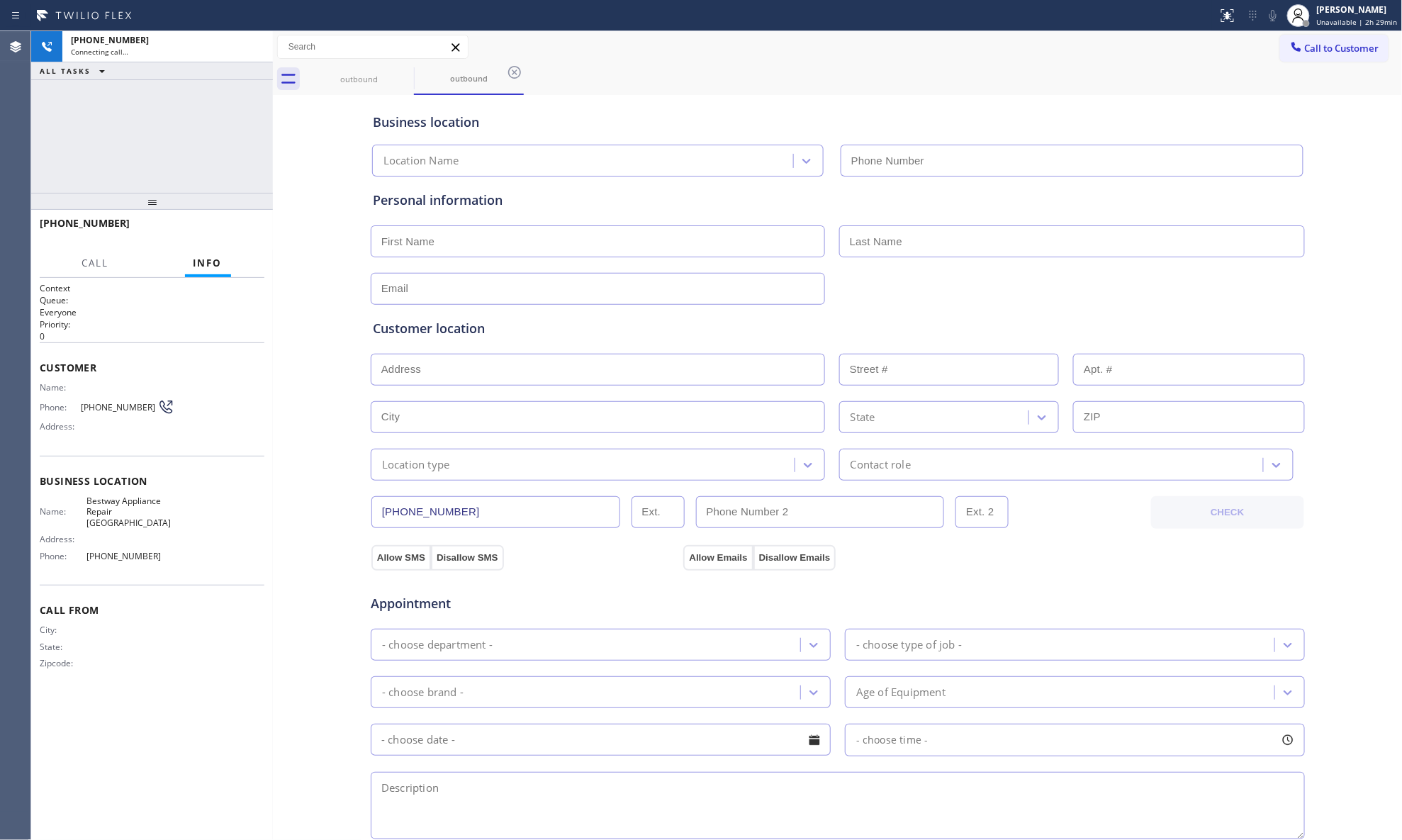
type input "[PHONE_NUMBER]"
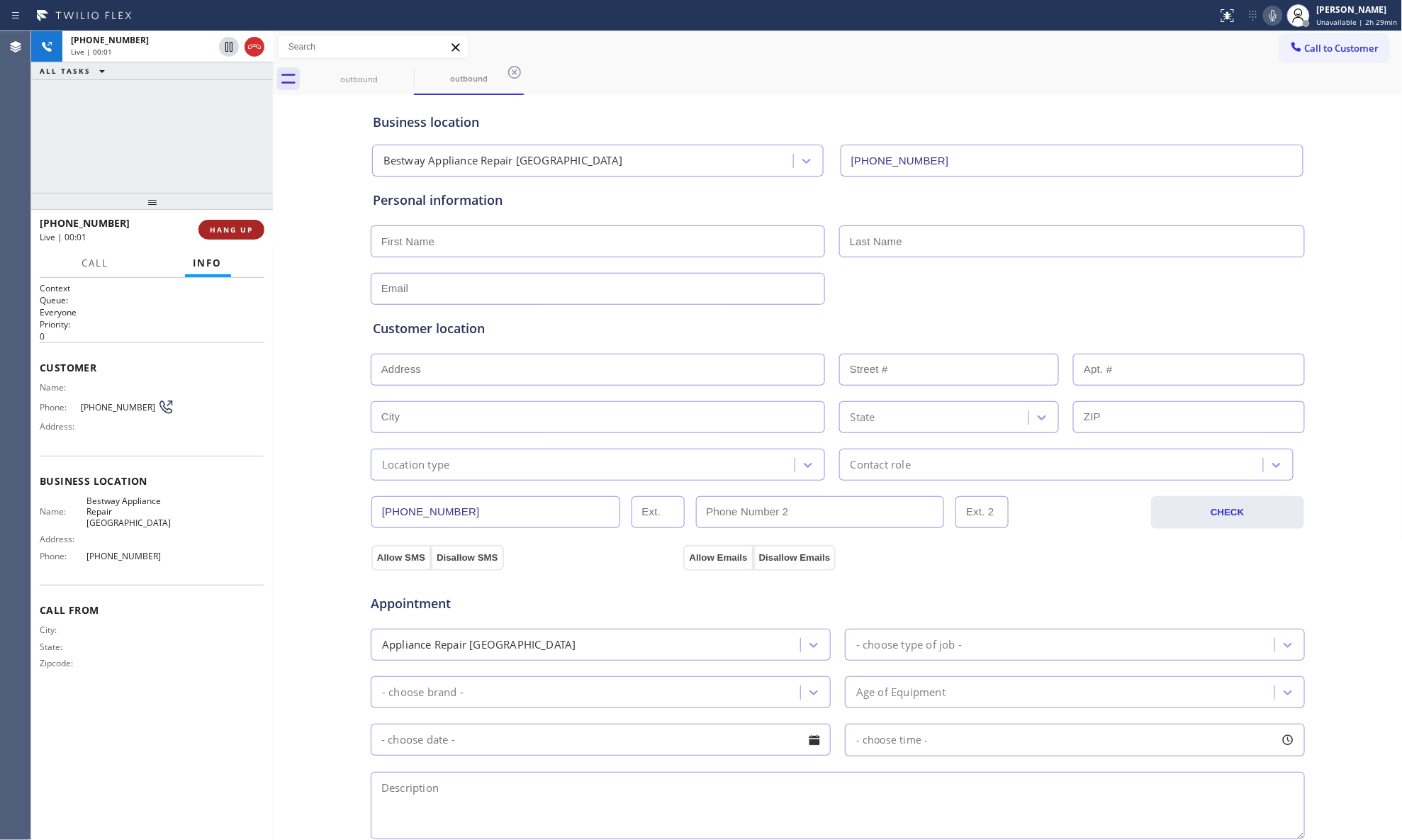
click at [228, 228] on span "HANG UP" at bounding box center [231, 230] width 43 height 10
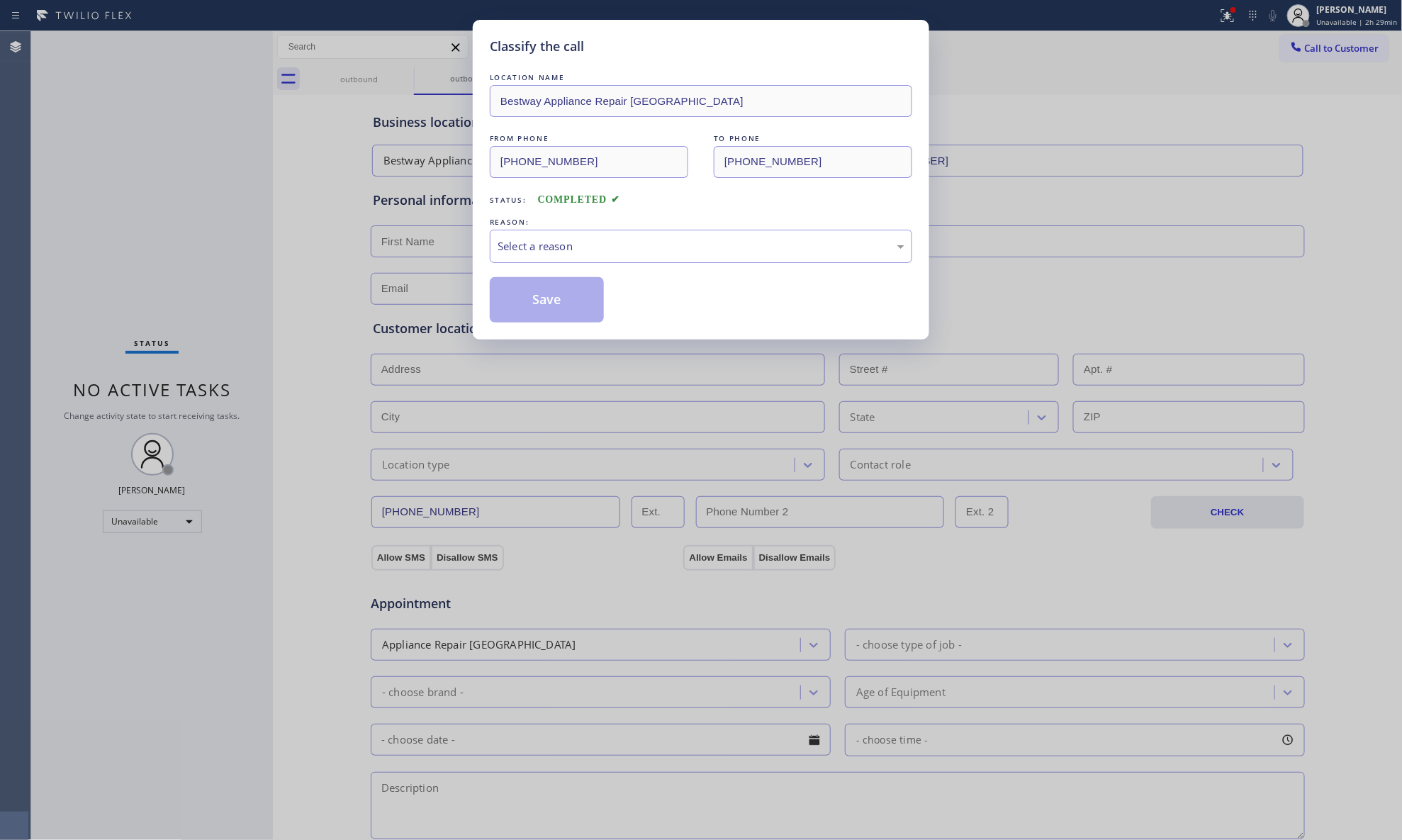
click at [486, 210] on div "Classify the call LOCATION NAME Bestway Appliance Repair [GEOGRAPHIC_DATA] FROM…" at bounding box center [701, 180] width 457 height 320
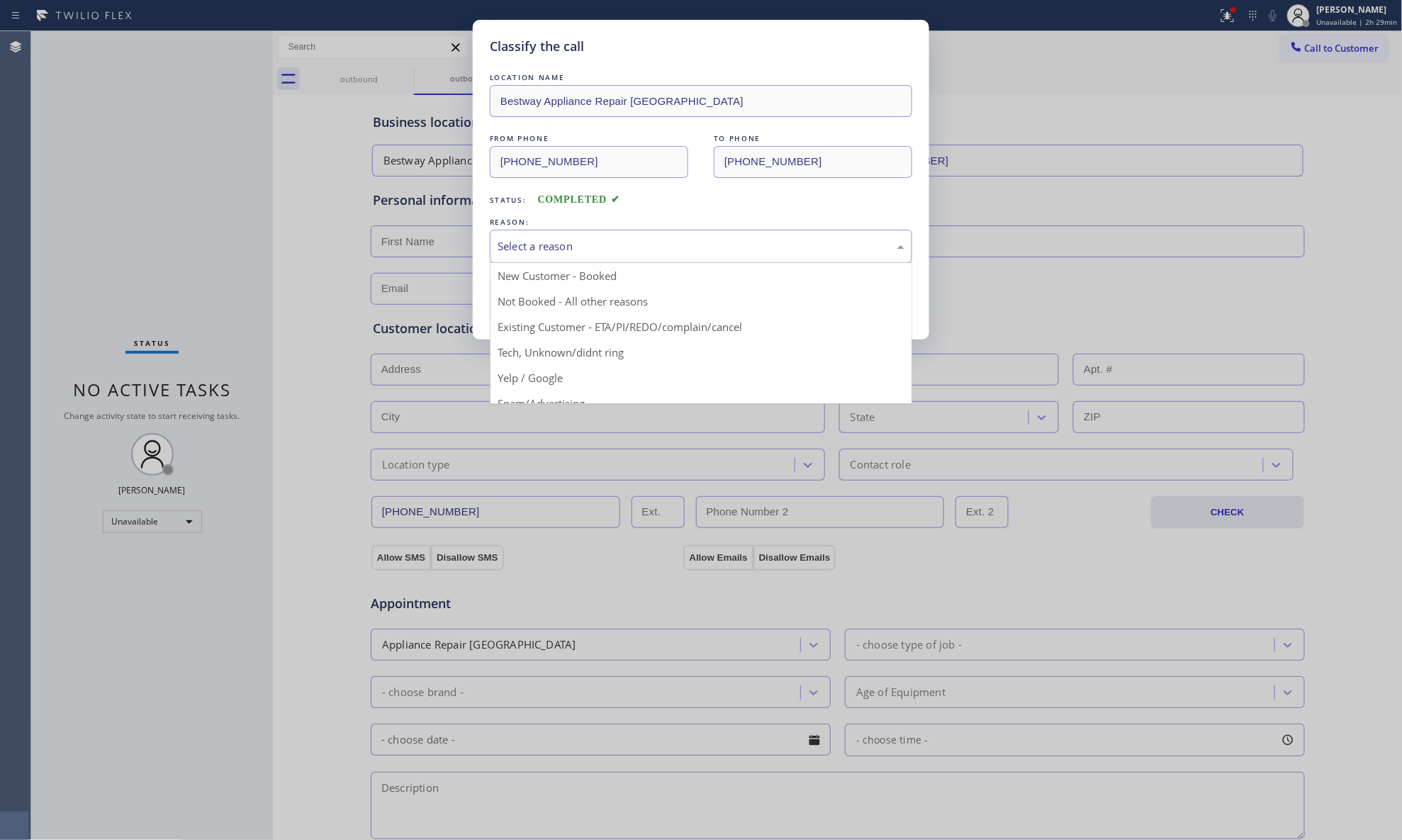
click at [508, 255] on div "Select a reason" at bounding box center [701, 246] width 407 height 16
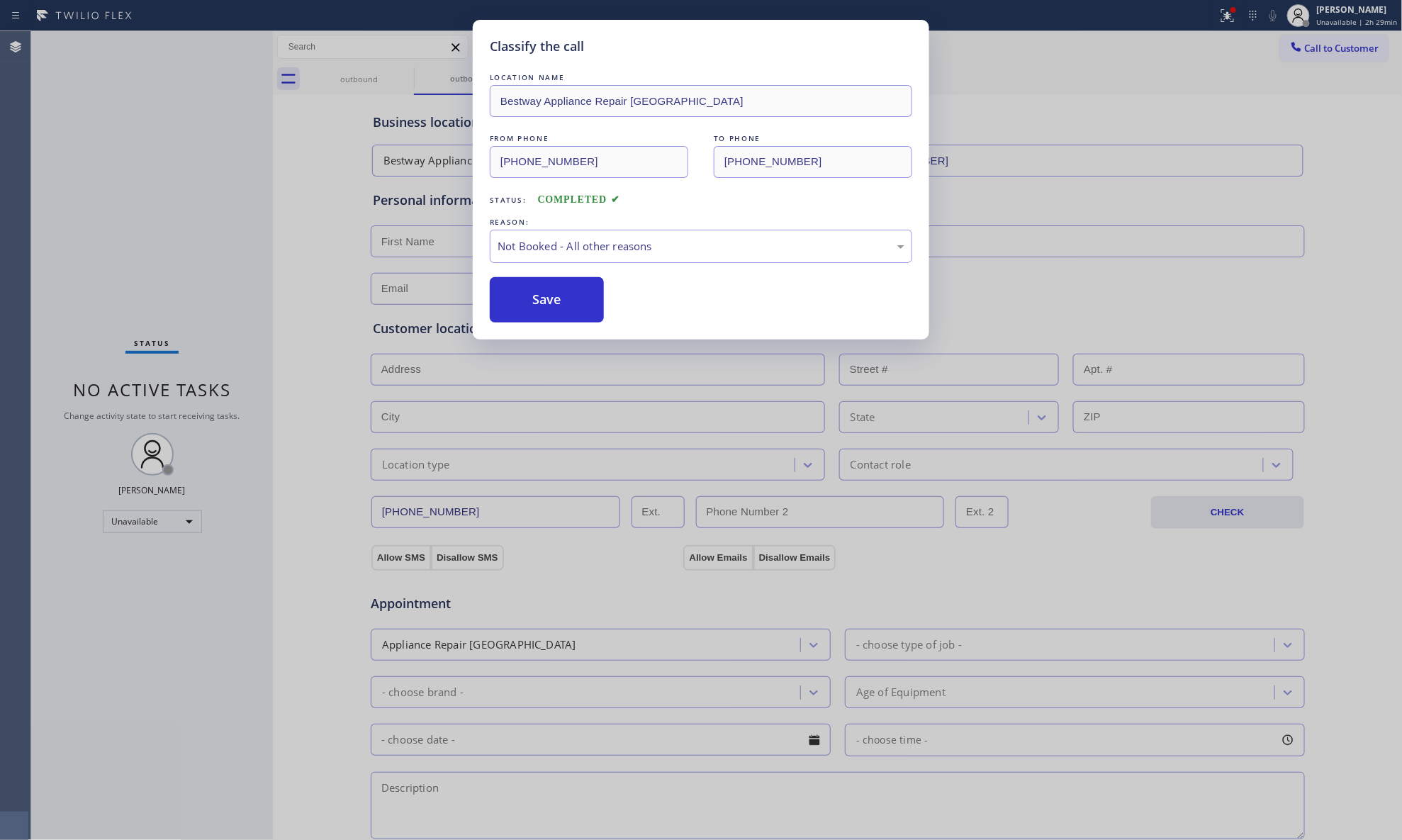
click at [532, 301] on button "Save" at bounding box center [547, 299] width 114 height 45
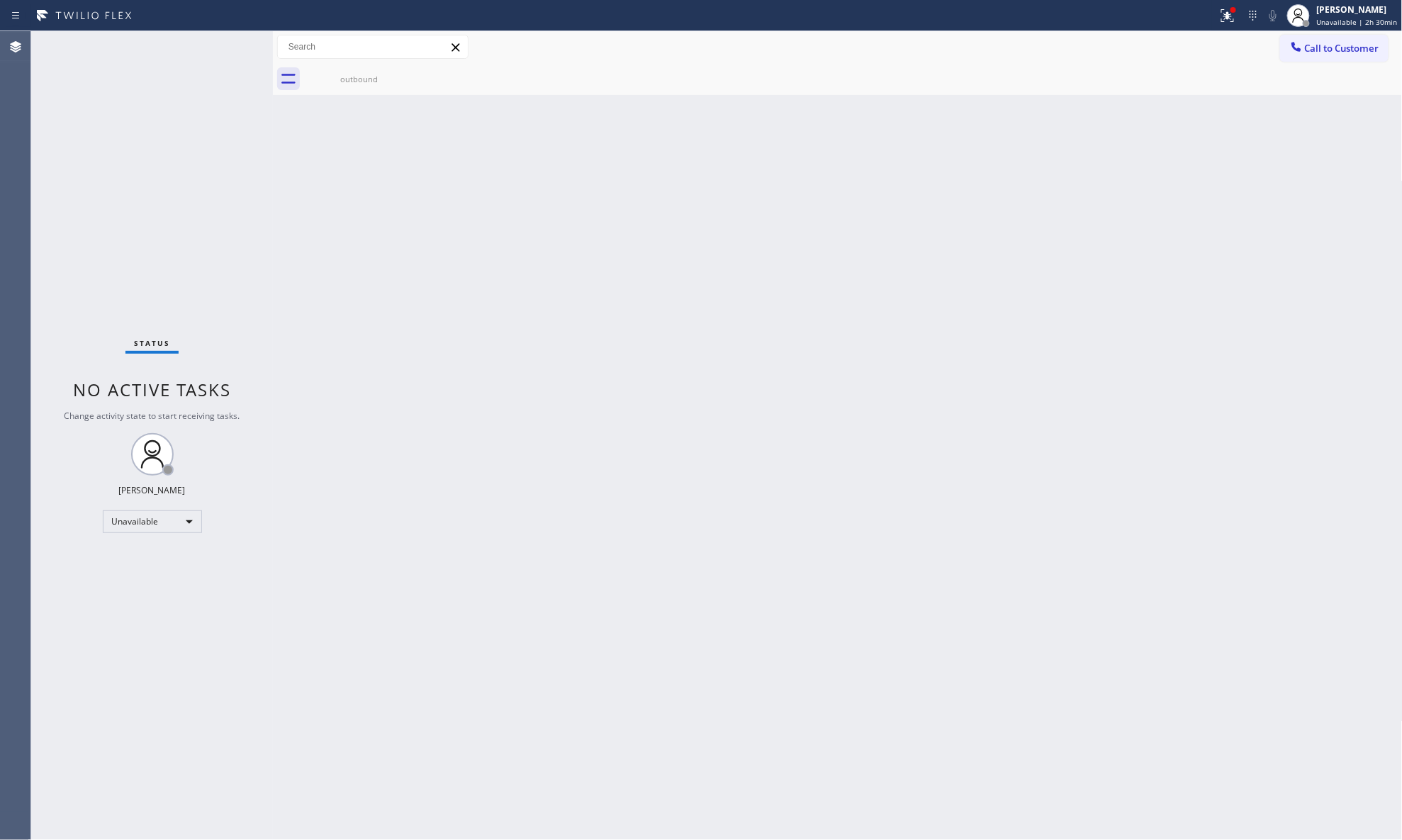
click at [1120, 216] on div "Back to Dashboard Change Sender ID Customers Technicians Select a contact Outbo…" at bounding box center [837, 436] width 1130 height 809
drag, startPoint x: 1229, startPoint y: 13, endPoint x: 1225, endPoint y: 83, distance: 70.1
click at [1120, 14] on icon at bounding box center [1228, 16] width 17 height 17
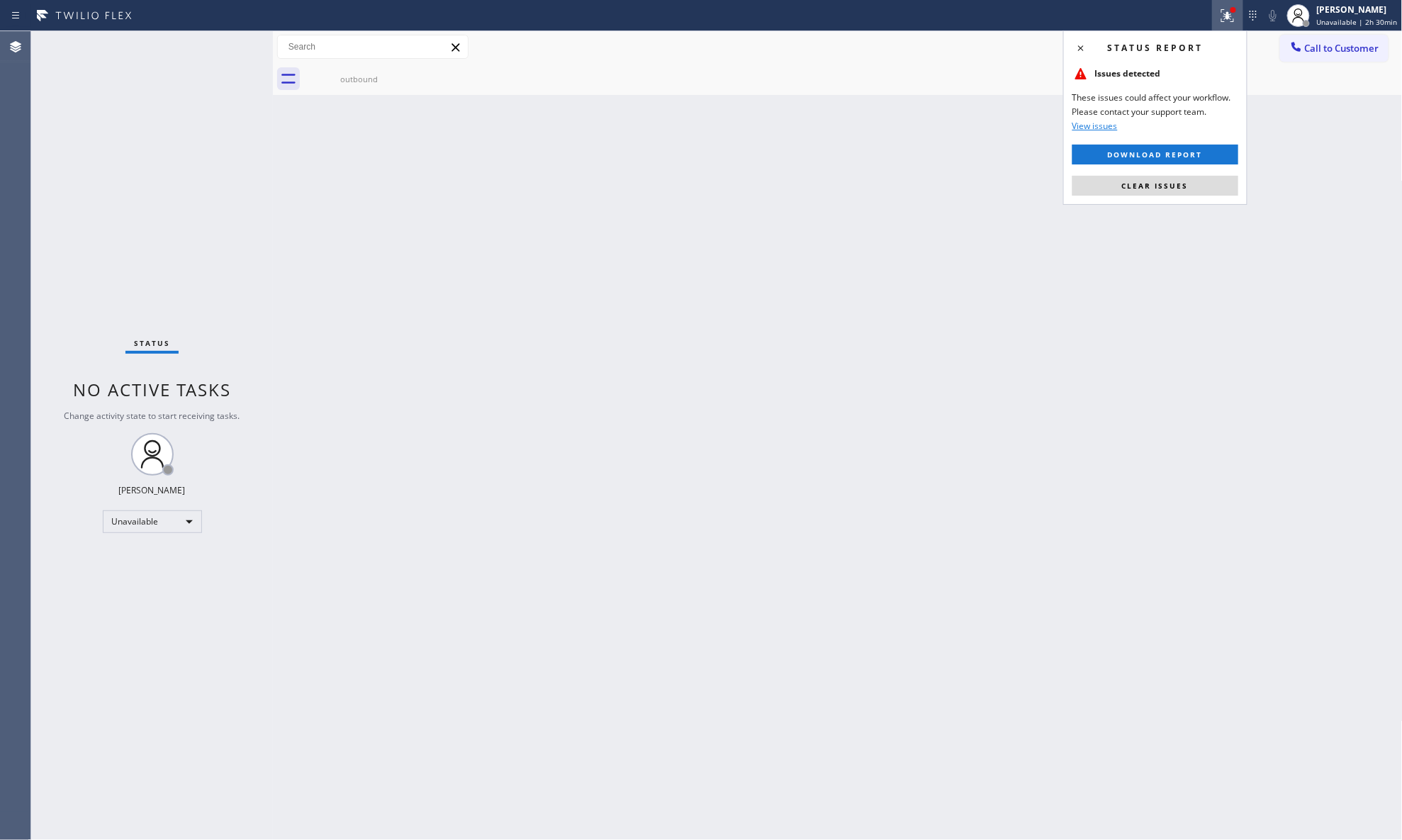
click at [1120, 173] on div "Status report Issues detected These issues could affect your workflow. Please c…" at bounding box center [1156, 118] width 185 height 175
click at [1120, 180] on button "Clear issues" at bounding box center [1156, 186] width 166 height 20
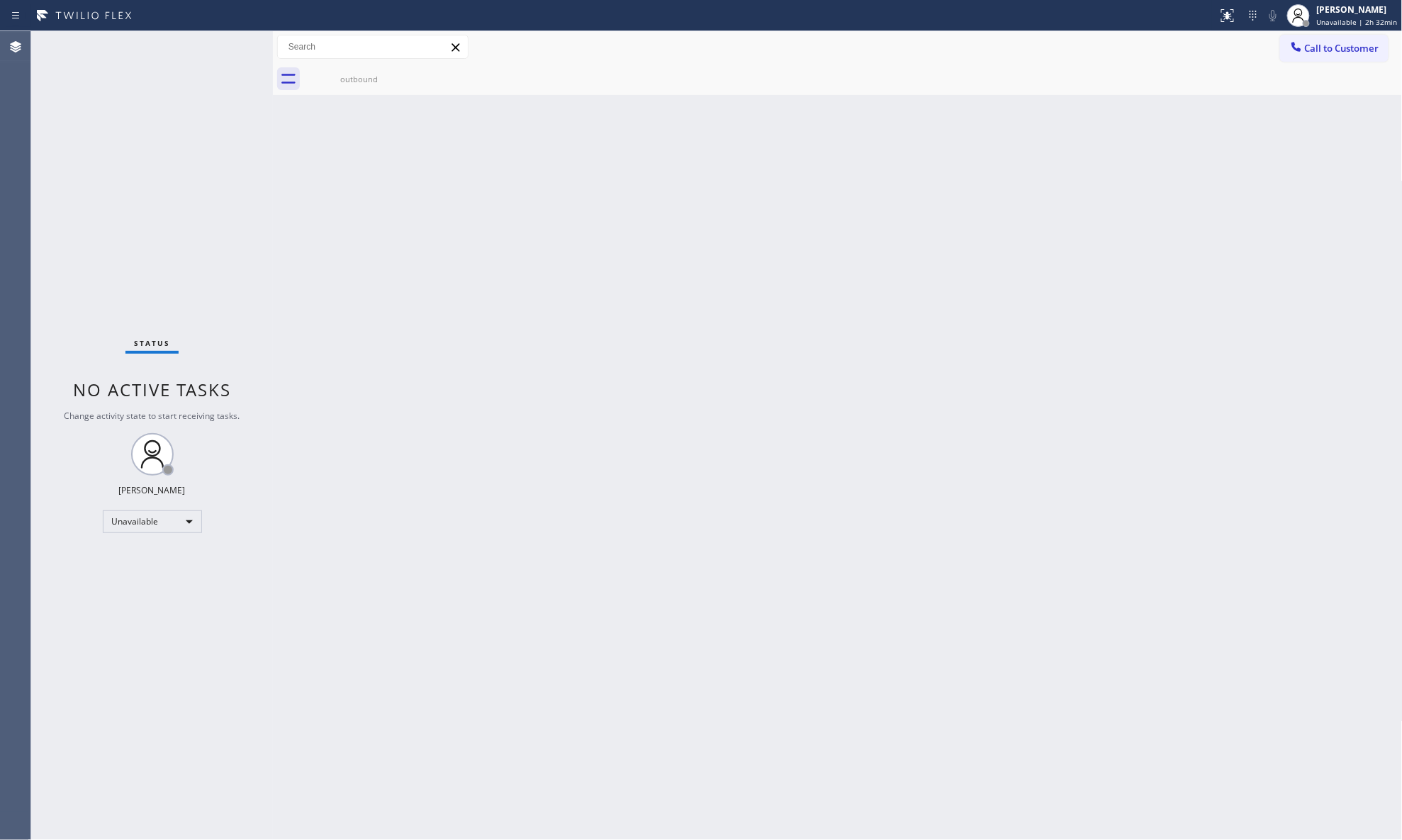
drag, startPoint x: 1344, startPoint y: 47, endPoint x: 942, endPoint y: 186, distance: 425.4
click at [1120, 51] on span "Call to Customer" at bounding box center [1343, 48] width 74 height 13
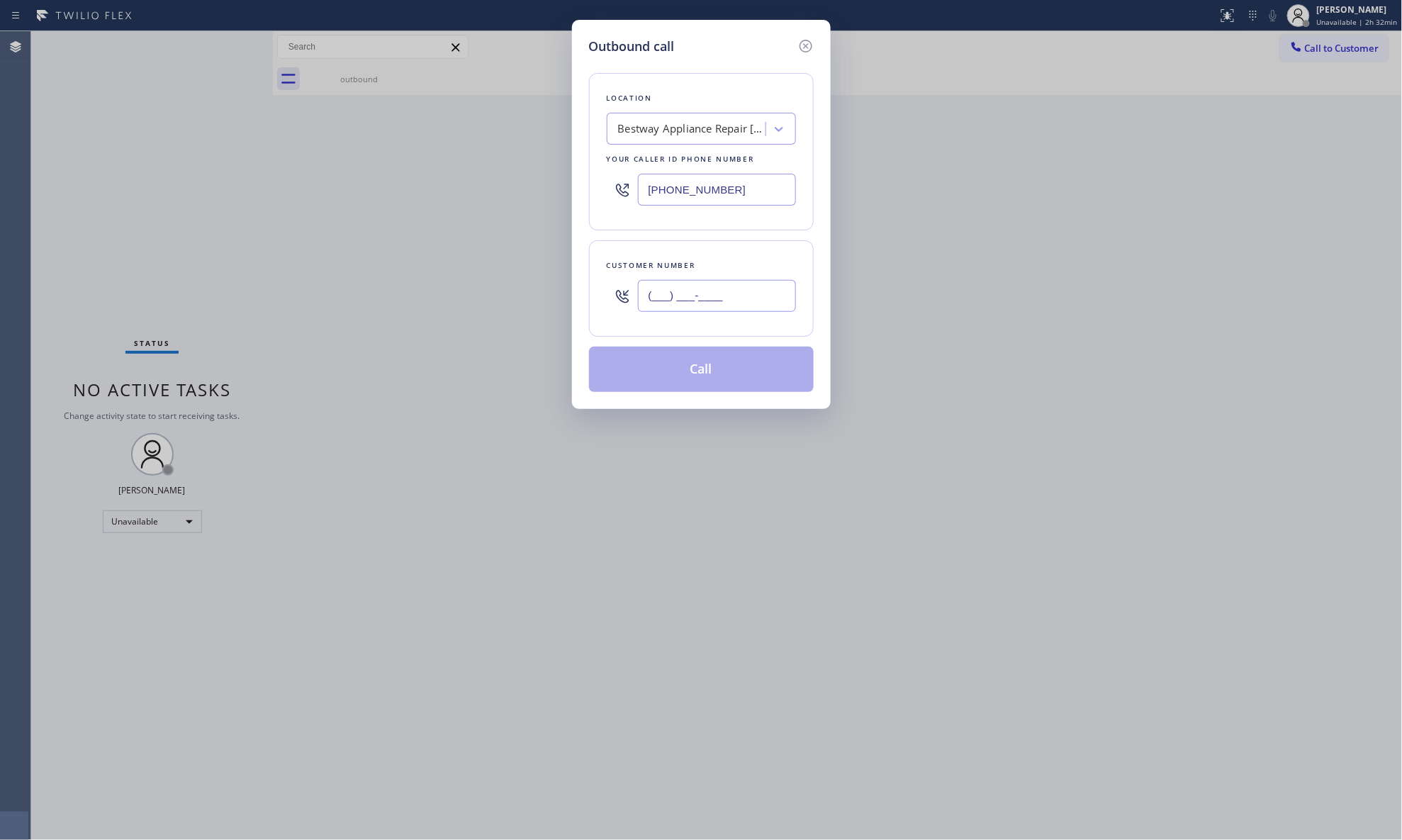
click at [758, 308] on input "(___) ___-____" at bounding box center [717, 296] width 158 height 32
type input "[PHONE_NUMBER]"
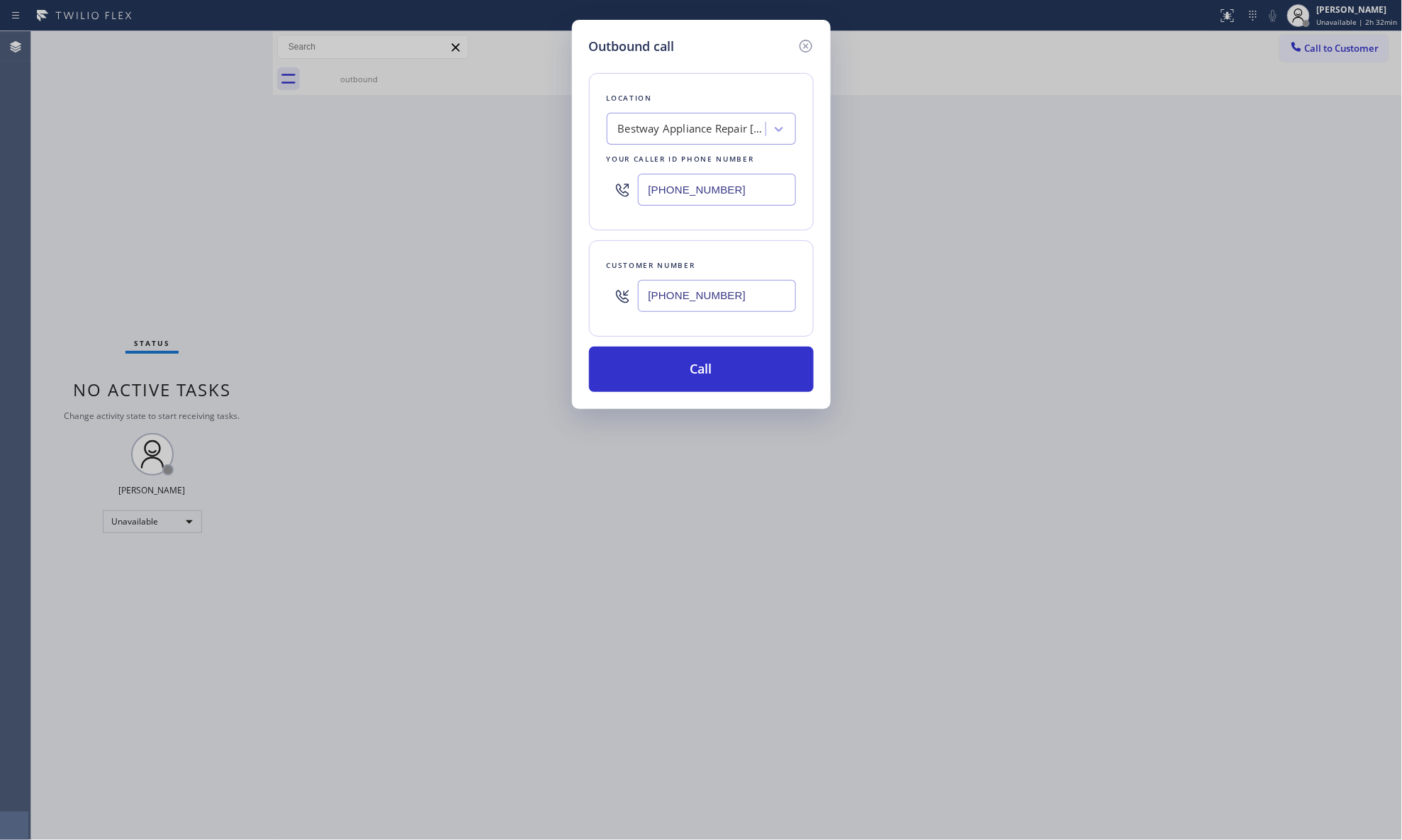
click at [649, 191] on input "[PHONE_NUMBER]" at bounding box center [717, 190] width 158 height 32
type input "[PHONE_NUMBER]"
click at [708, 361] on button "Call" at bounding box center [701, 368] width 225 height 45
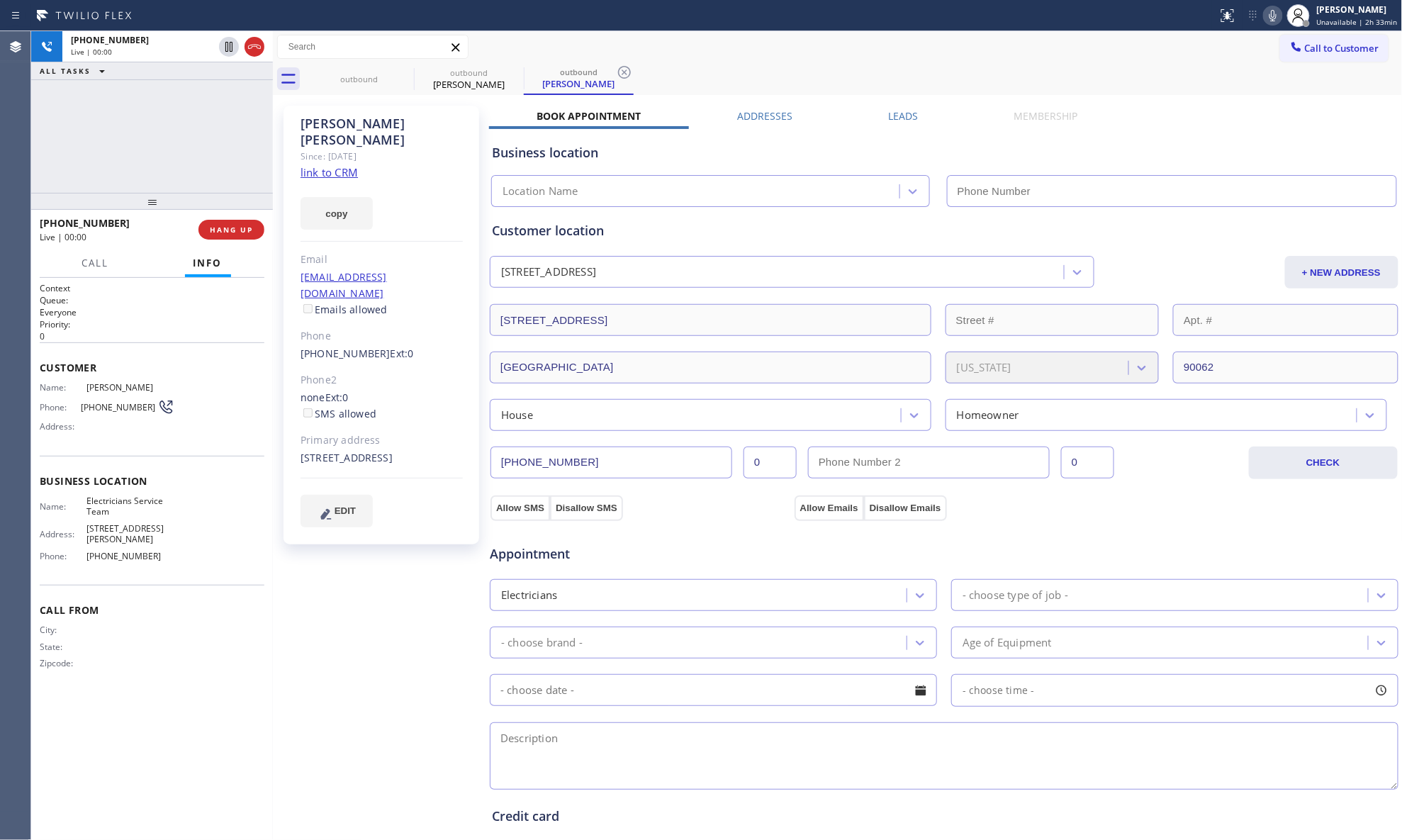
type input "[PHONE_NUMBER]"
click at [265, 49] on div at bounding box center [241, 47] width 51 height 31
click at [256, 41] on icon at bounding box center [255, 47] width 17 height 17
click at [237, 230] on span "COMPLETE" at bounding box center [228, 230] width 49 height 10
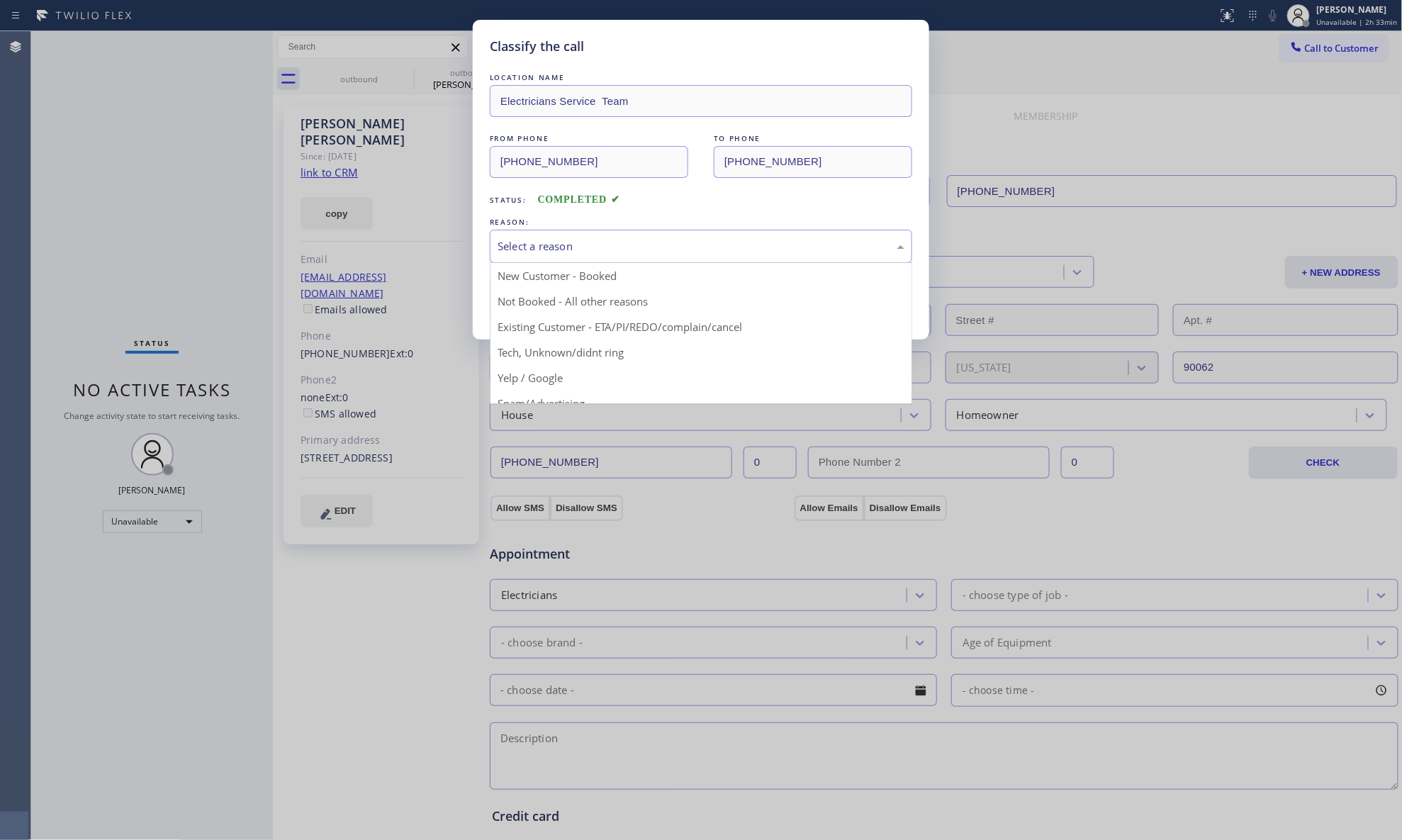
drag, startPoint x: 610, startPoint y: 241, endPoint x: 557, endPoint y: 322, distance: 96.8
click at [610, 242] on div "Select a reason" at bounding box center [701, 246] width 407 height 16
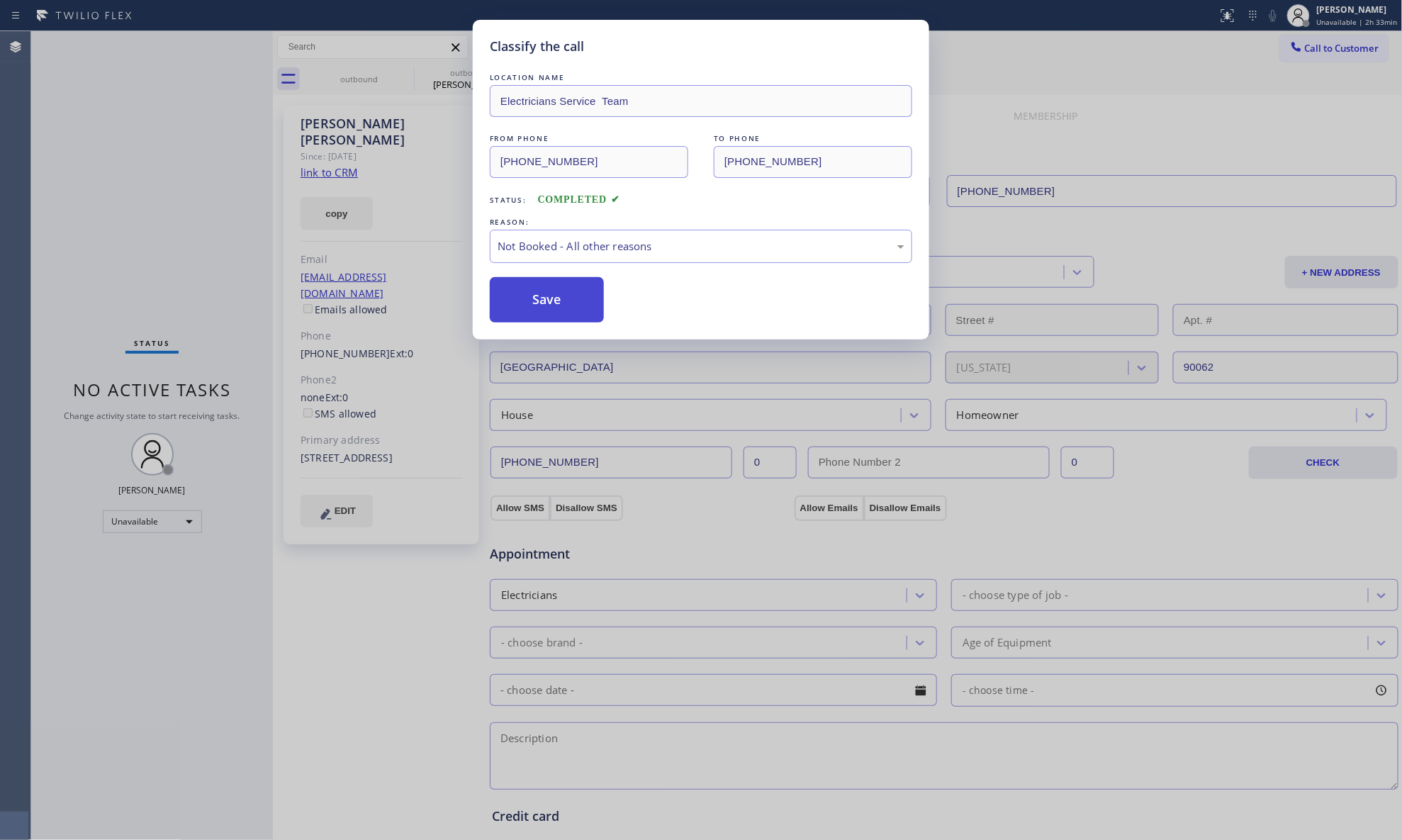
click at [537, 301] on button "Save" at bounding box center [547, 299] width 114 height 45
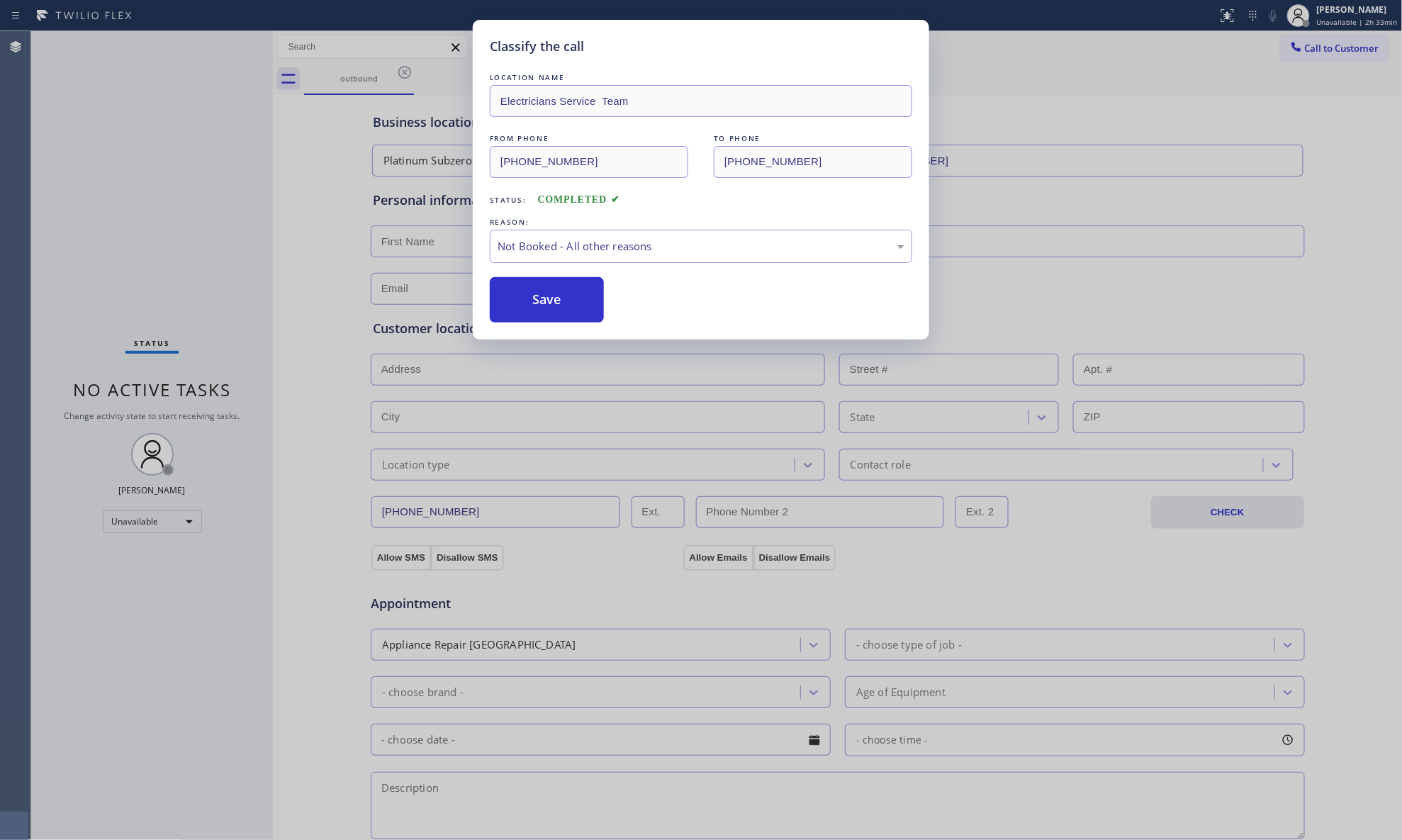
click at [396, 61] on div "Call to Customer Outbound call Location Electricians Service Team Your caller i…" at bounding box center [837, 47] width 1130 height 32
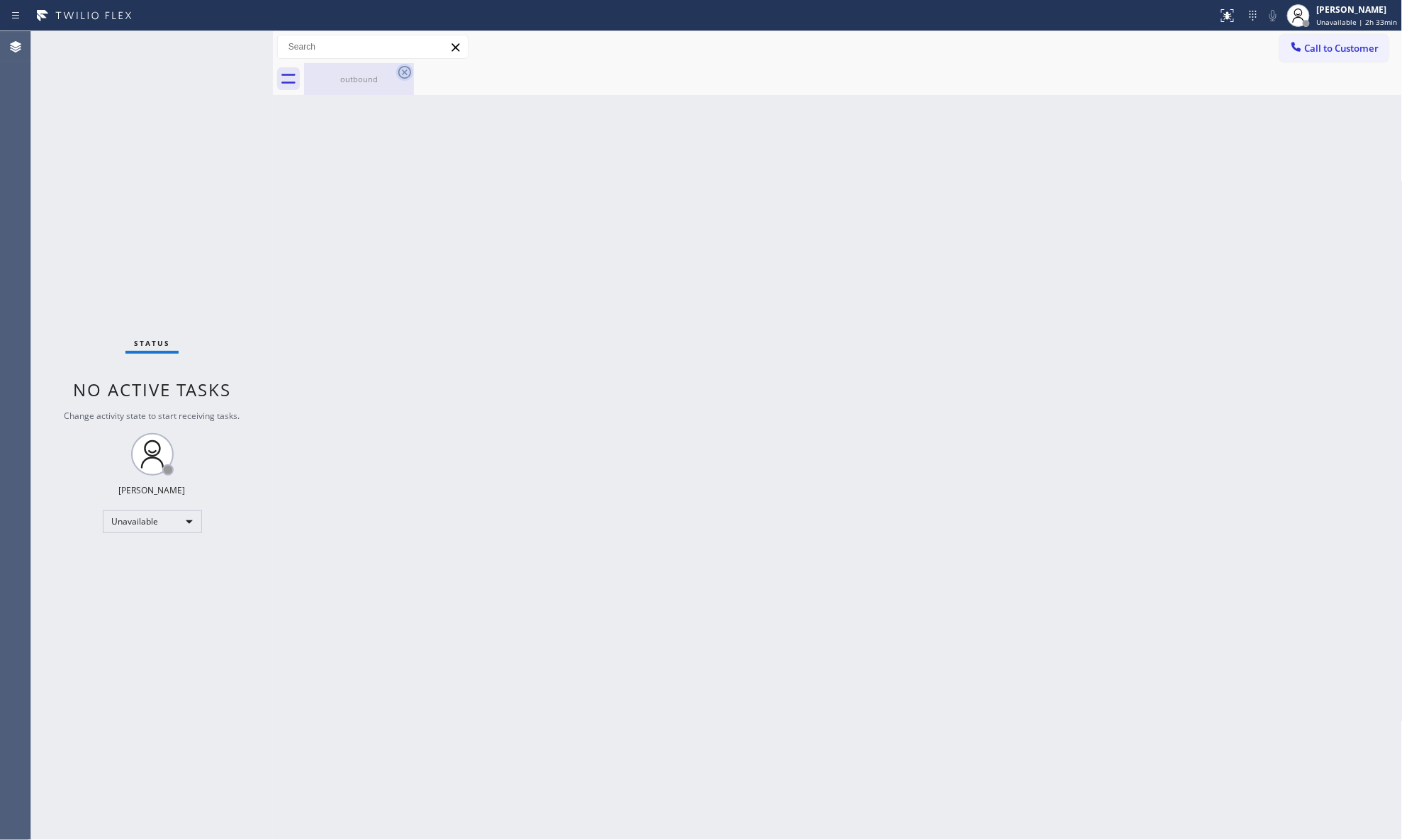
click at [400, 66] on icon at bounding box center [405, 72] width 17 height 17
click at [379, 78] on div "outbound" at bounding box center [359, 79] width 107 height 11
drag, startPoint x: 997, startPoint y: 108, endPoint x: 943, endPoint y: 177, distance: 87.6
click at [997, 111] on div "Back to Dashboard Change Sender ID Customers Technicians Select a contact Outbo…" at bounding box center [837, 436] width 1130 height 809
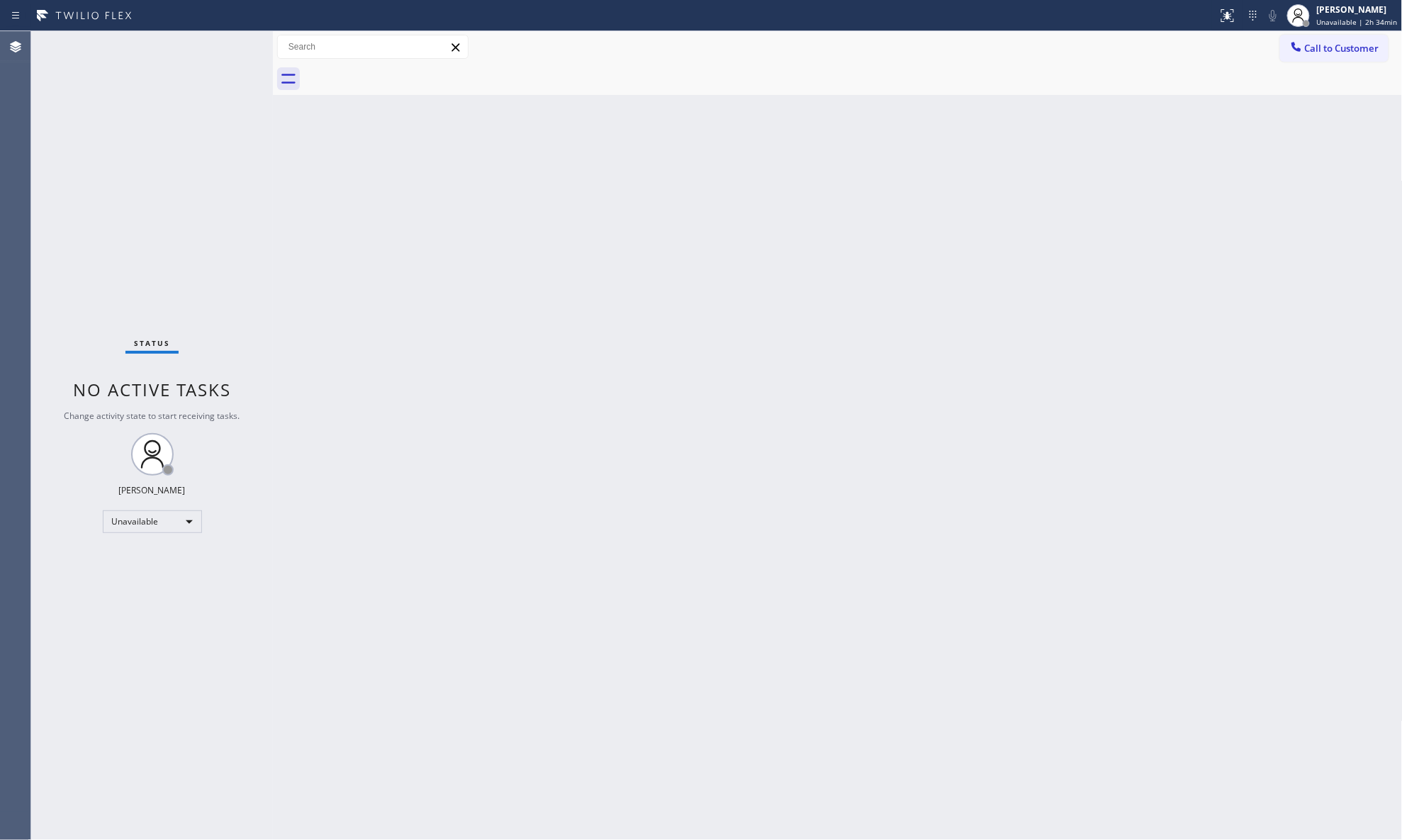
click at [1120, 190] on div "Back to Dashboard Change Sender ID Customers Technicians Select a contact Outbo…" at bounding box center [837, 436] width 1130 height 809
click at [1120, 474] on div "Back to Dashboard Change Sender ID Customers Technicians Select a contact Outbo…" at bounding box center [837, 436] width 1130 height 809
click at [1120, 27] on div "[PERSON_NAME] Unavailable | 2h 36min" at bounding box center [1343, 16] width 119 height 31
click at [1120, 71] on button "Available" at bounding box center [1332, 75] width 142 height 19
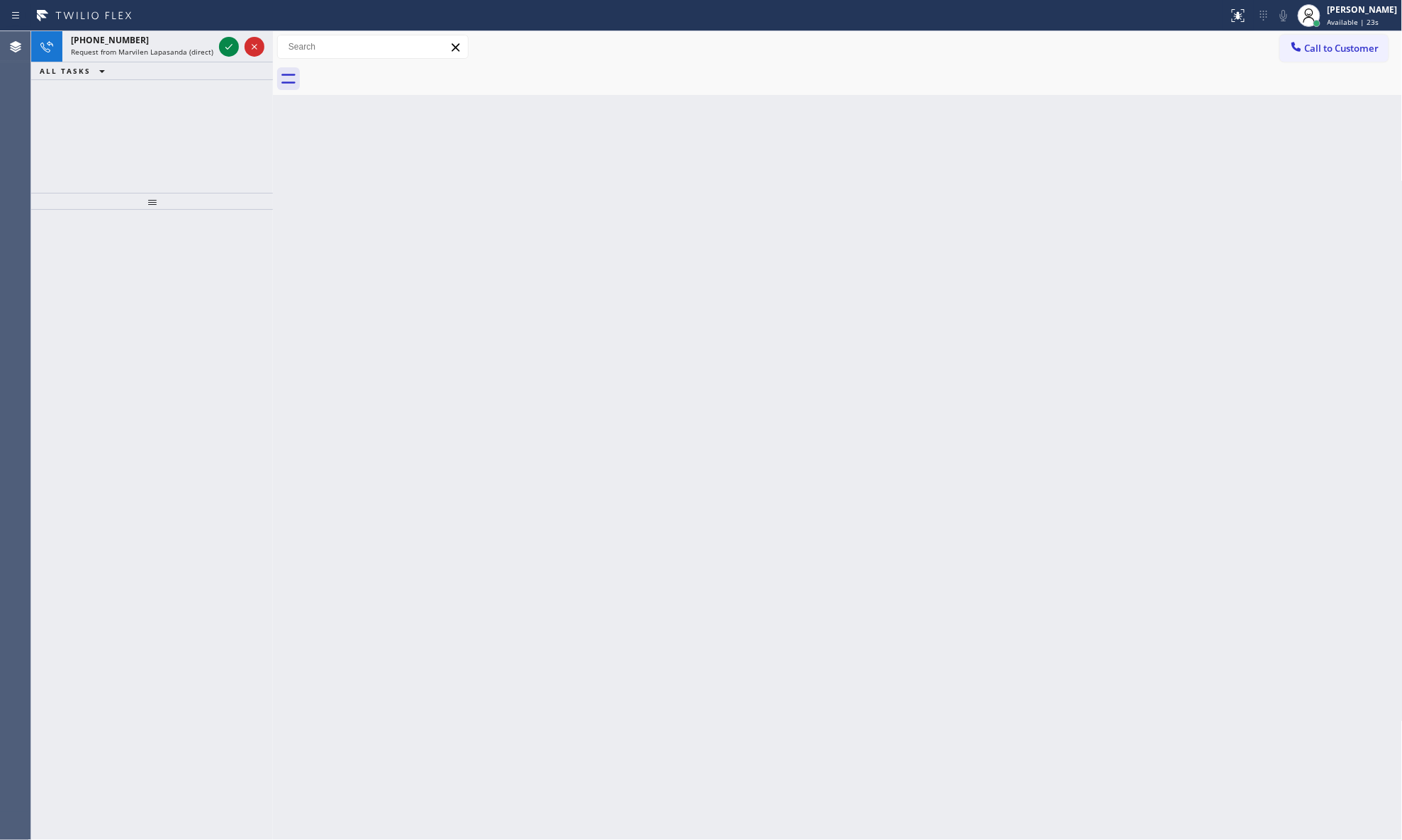
drag, startPoint x: 233, startPoint y: 45, endPoint x: 230, endPoint y: 62, distance: 17.3
click at [233, 45] on icon at bounding box center [229, 47] width 17 height 17
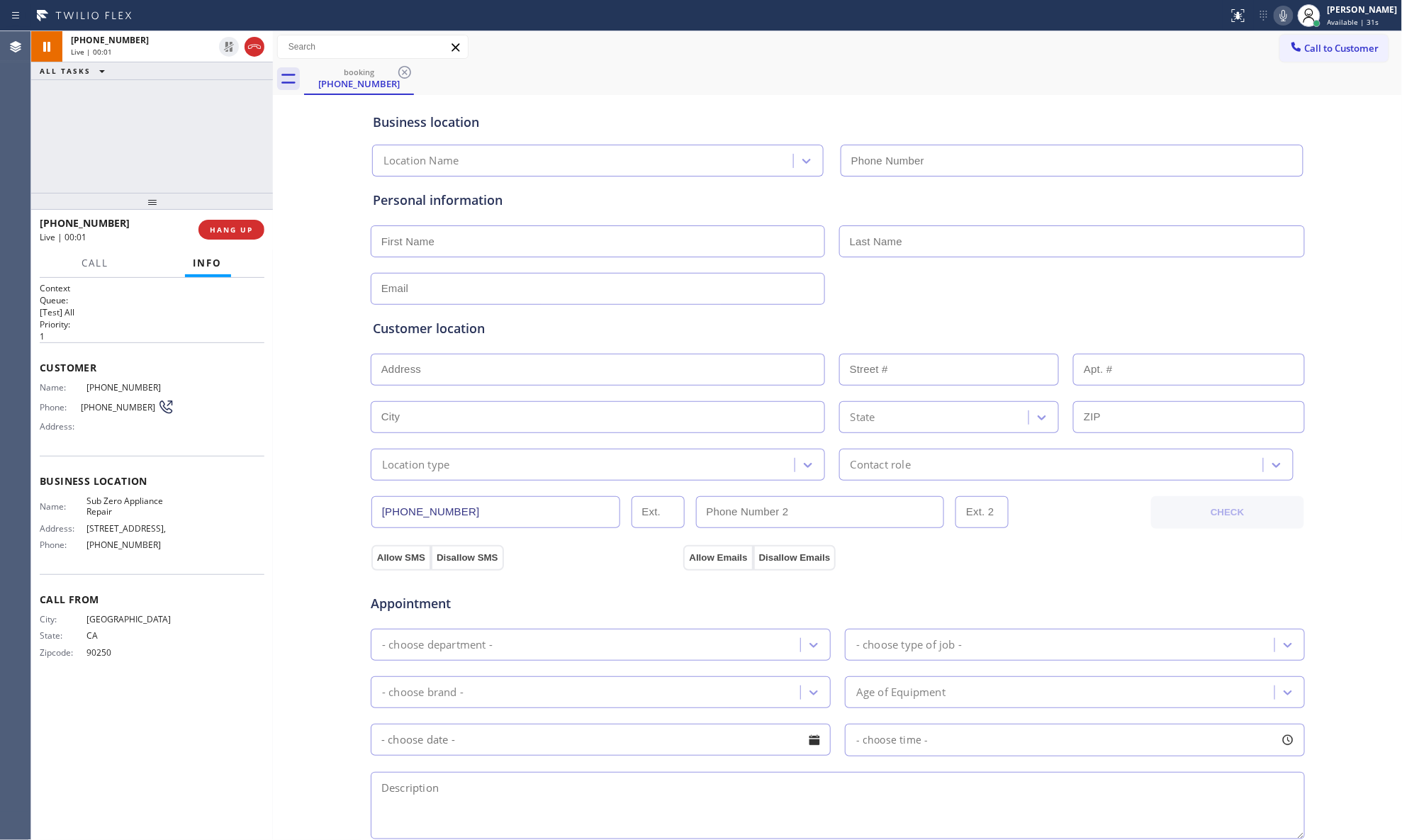
type input "[PHONE_NUMBER]"
click at [1120, 27] on div "Status report No issues detected If you experience an issue, please download th…" at bounding box center [1313, 16] width 180 height 31
click at [1120, 19] on icon at bounding box center [1284, 16] width 7 height 11
click at [1120, 15] on div "[PERSON_NAME]" at bounding box center [1363, 9] width 70 height 12
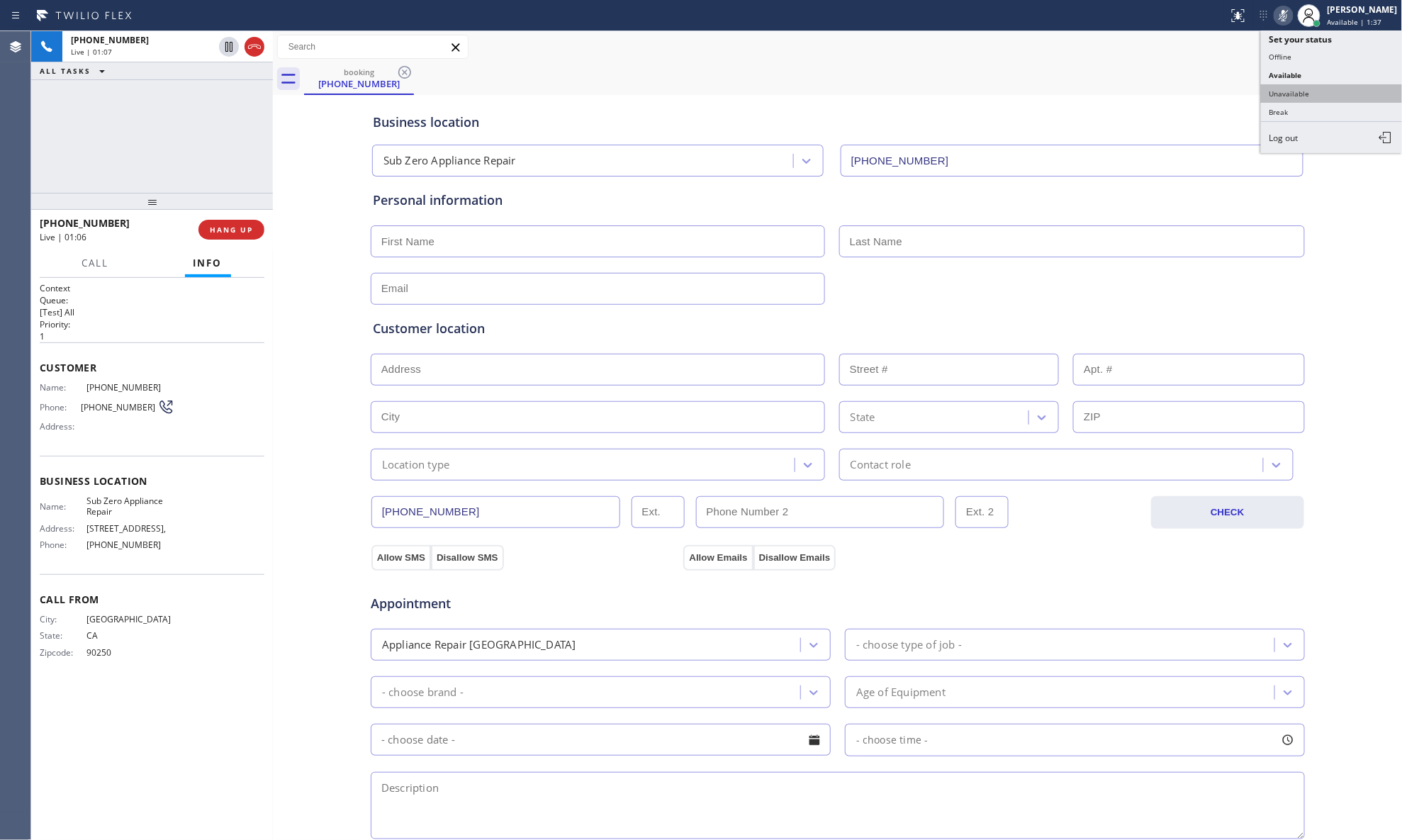
click at [1120, 95] on button "Unavailable" at bounding box center [1332, 94] width 142 height 19
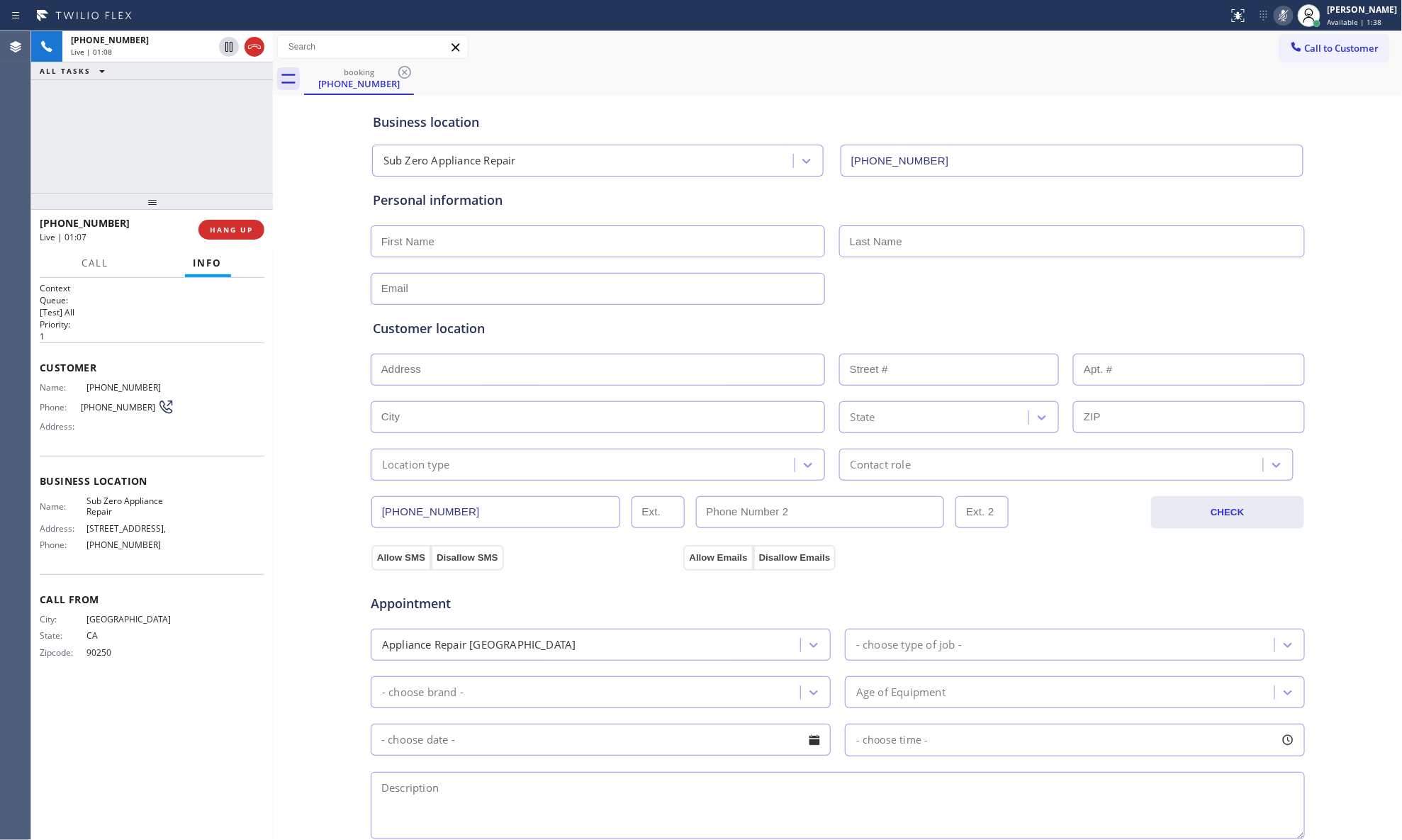
click at [1120, 18] on icon at bounding box center [1284, 16] width 17 height 17
click at [1120, 94] on div "Business location Sub Zero Appliance Repair [PHONE_NUMBER]" at bounding box center [838, 135] width 936 height 84
click at [1120, 18] on icon at bounding box center [1284, 16] width 17 height 17
click at [1120, 82] on div "booking [PHONE_NUMBER]" at bounding box center [853, 79] width 1099 height 32
click at [673, 39] on div "Call to Customer Outbound call Location Electricians Service Team Your caller i…" at bounding box center [837, 47] width 1130 height 25
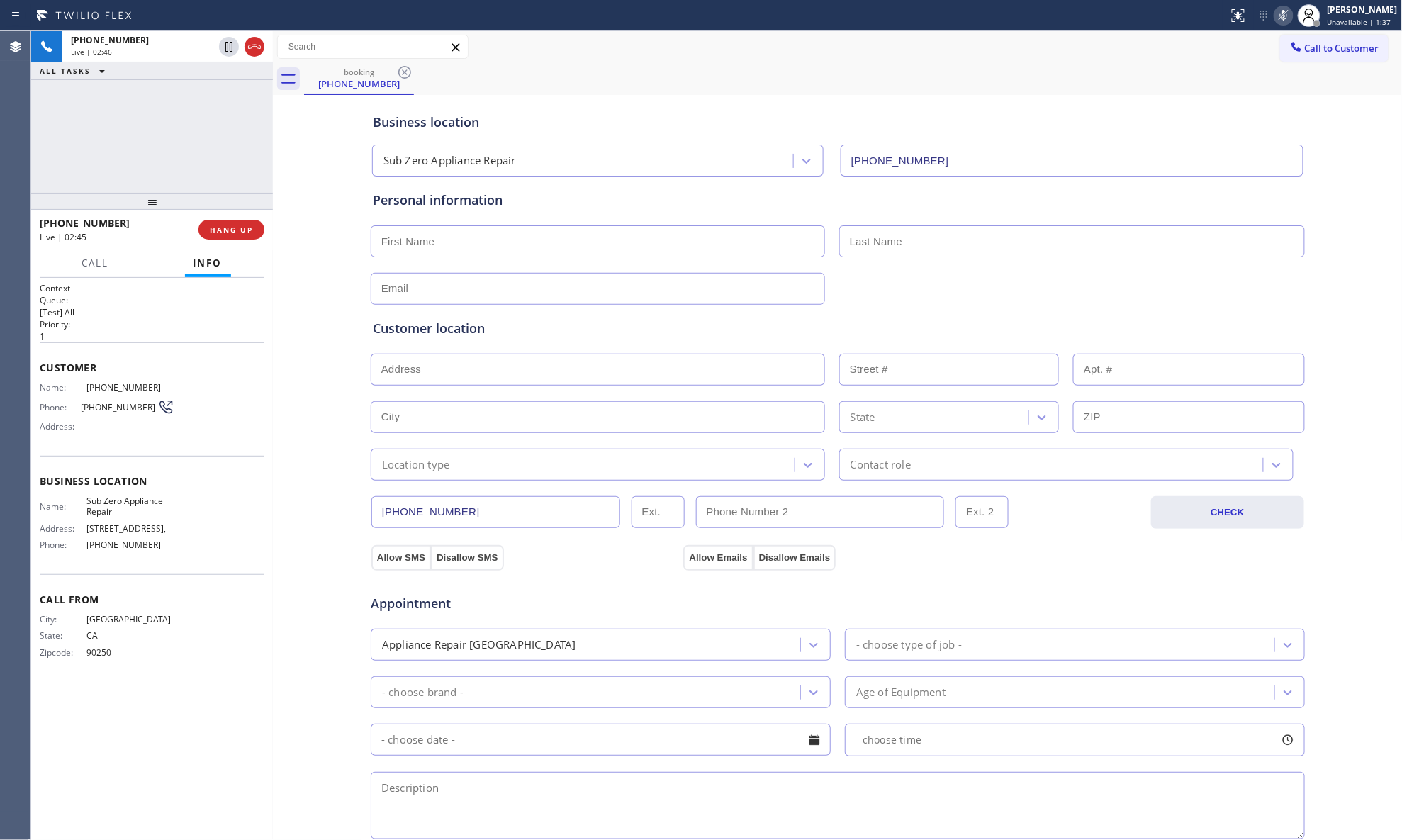
click at [1120, 12] on icon at bounding box center [1284, 16] width 17 height 17
click at [678, 235] on input "text" at bounding box center [598, 241] width 454 height 32
type input "[PERSON_NAME]"
click at [897, 275] on div at bounding box center [838, 287] width 938 height 35
click at [1120, 243] on input "text" at bounding box center [1072, 241] width 466 height 32
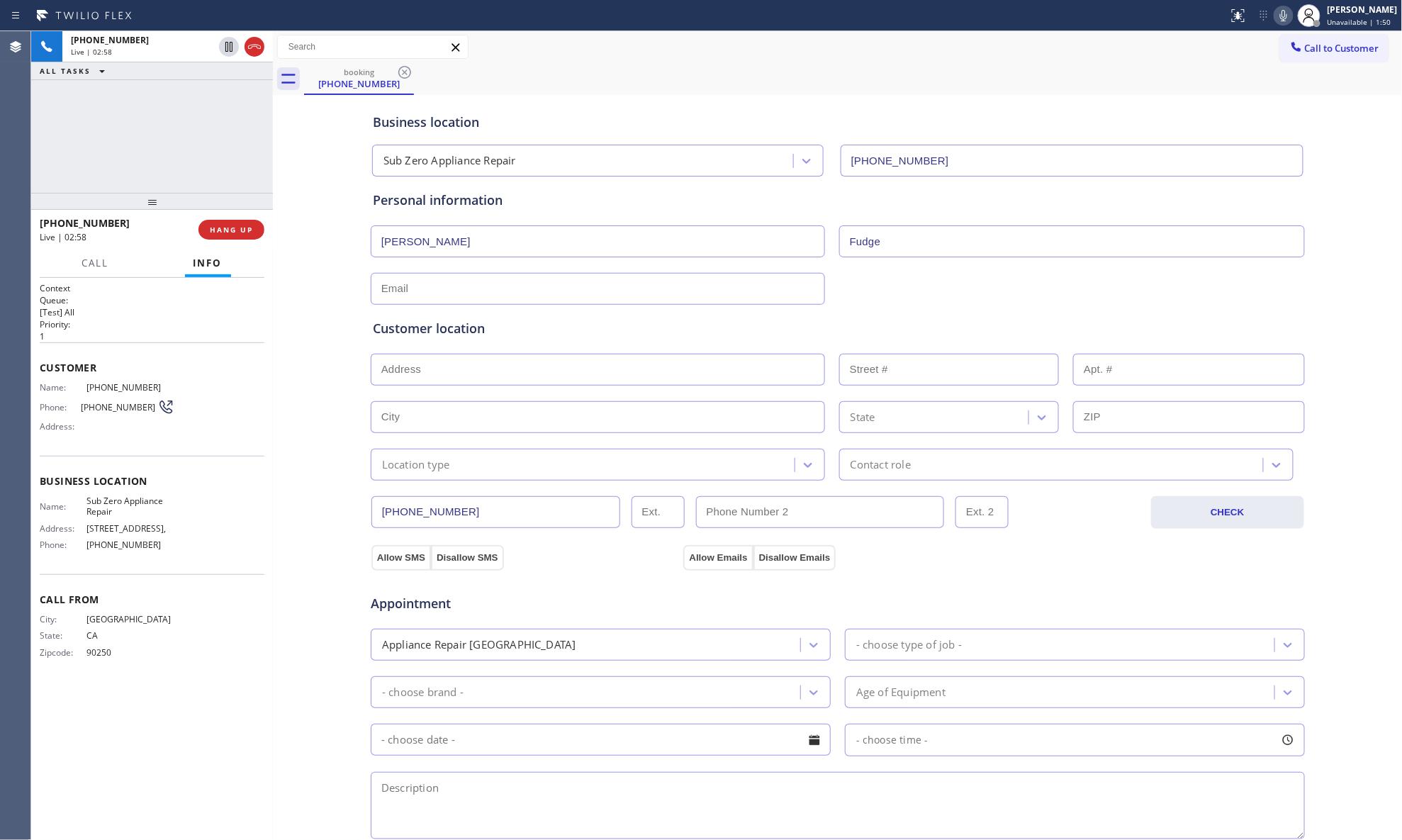
type input "Fudge"
click at [1120, 285] on div at bounding box center [838, 287] width 938 height 35
click at [230, 230] on span "HANG UP" at bounding box center [231, 230] width 43 height 10
click at [243, 239] on div "[PHONE_NUMBER] Wrap up | 01:30 COMPLETE" at bounding box center [152, 230] width 225 height 37
click at [234, 230] on span "COMPLETE" at bounding box center [228, 230] width 49 height 10
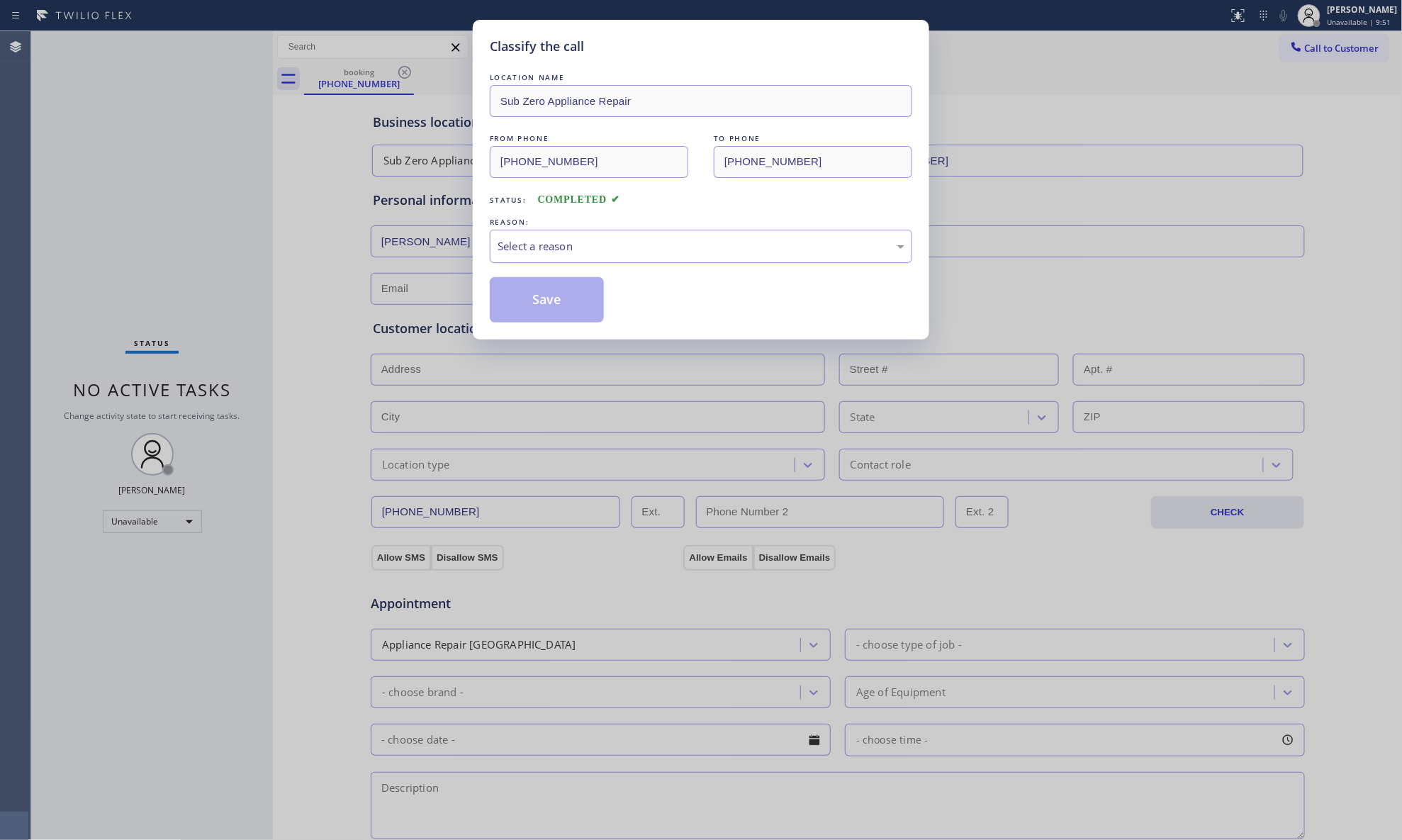
drag, startPoint x: 537, startPoint y: 250, endPoint x: 537, endPoint y: 260, distance: 10.0
click at [537, 251] on div "Select a reason" at bounding box center [701, 246] width 407 height 16
click at [542, 307] on button "Save" at bounding box center [547, 299] width 114 height 45
click at [543, 305] on button "Save" at bounding box center [547, 299] width 114 height 45
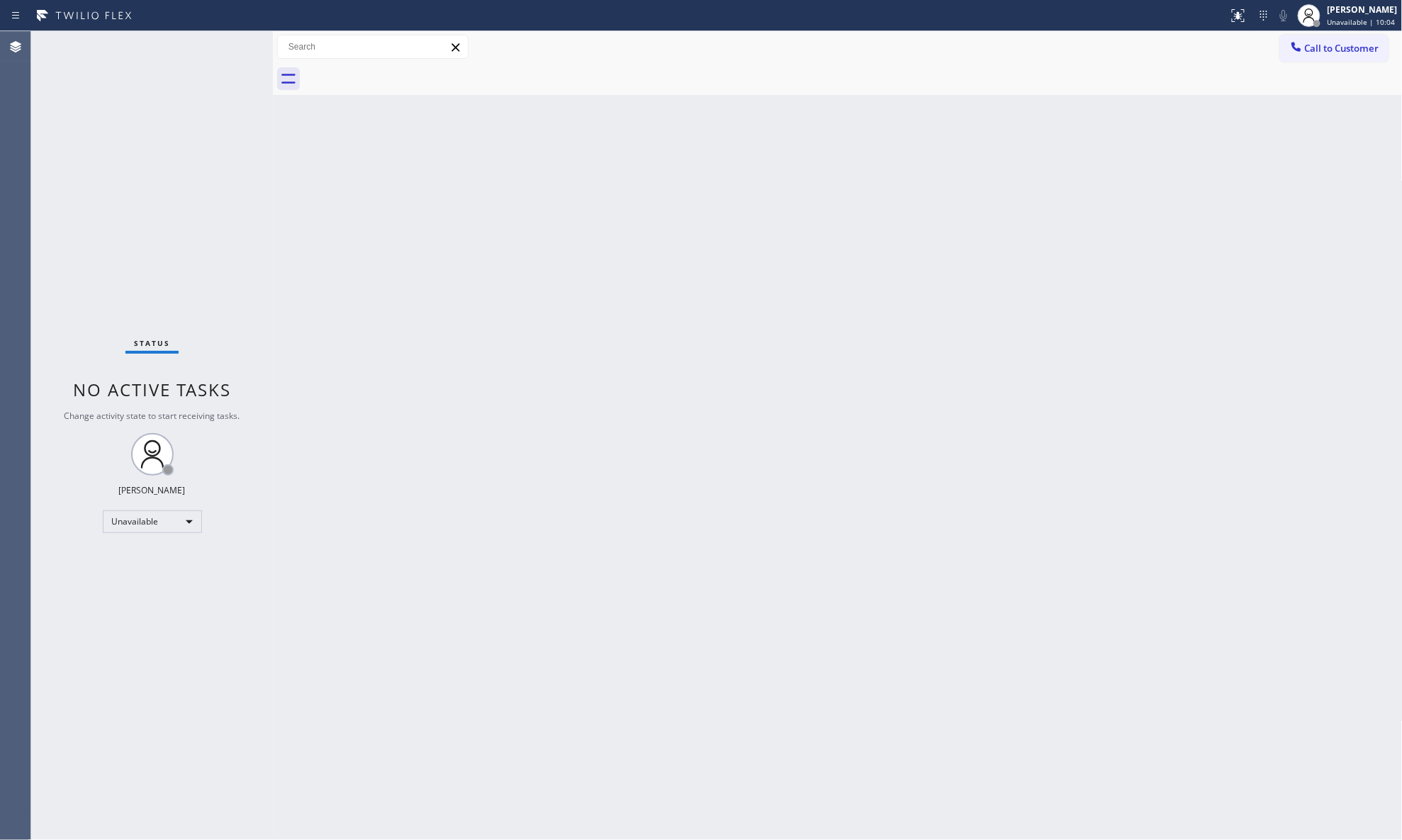
drag, startPoint x: 1131, startPoint y: 79, endPoint x: 1137, endPoint y: 102, distance: 23.8
click at [1120, 102] on div "Back to Dashboard Change Sender ID Customers Technicians Select a contact Outbo…" at bounding box center [837, 436] width 1130 height 809
click at [1120, 11] on icon at bounding box center [1310, 16] width 17 height 17
click at [1120, 67] on button "Available" at bounding box center [1332, 75] width 142 height 19
drag, startPoint x: 1330, startPoint y: 57, endPoint x: 1048, endPoint y: 124, distance: 289.8
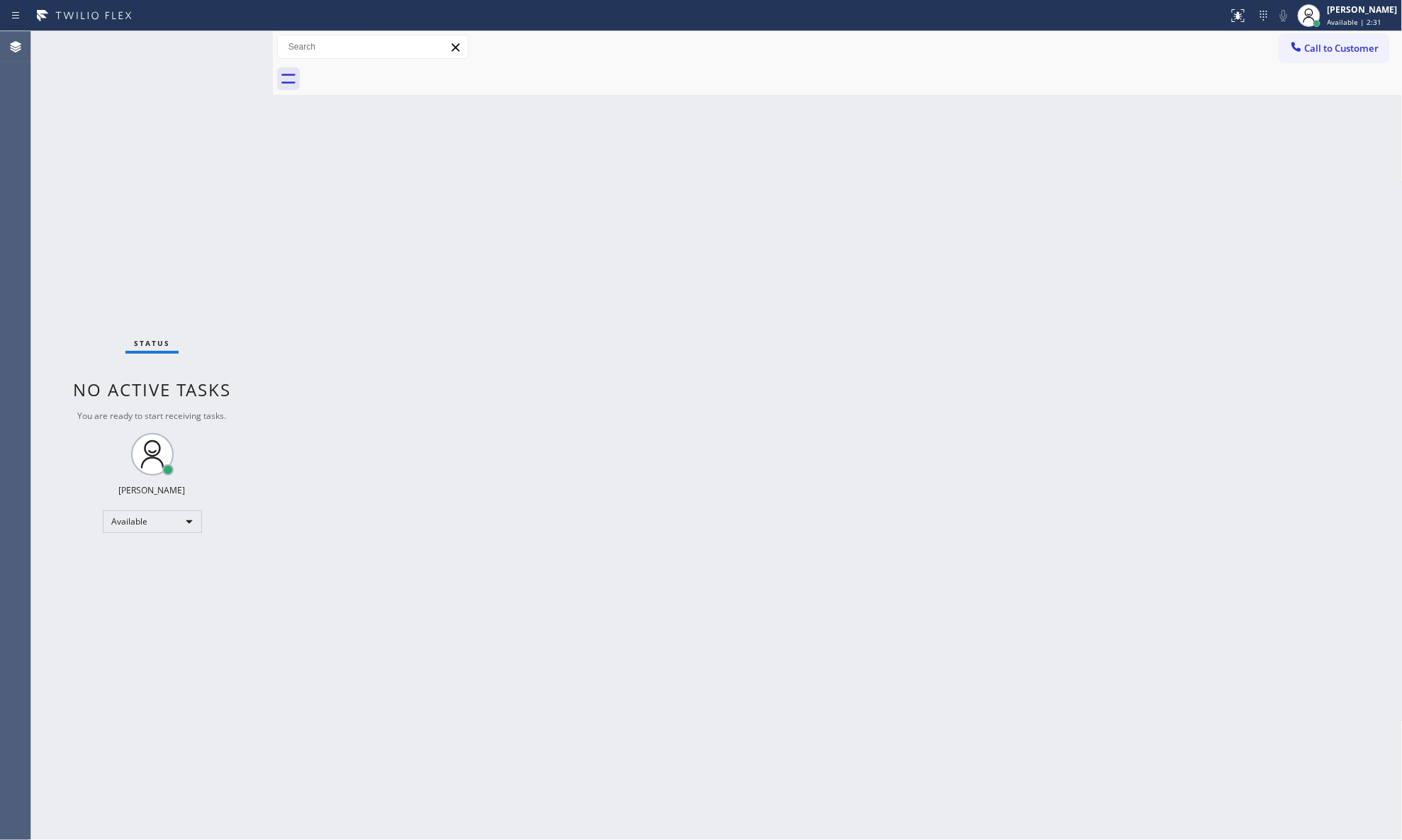
click at [1120, 57] on button "Call to Customer" at bounding box center [1335, 49] width 109 height 27
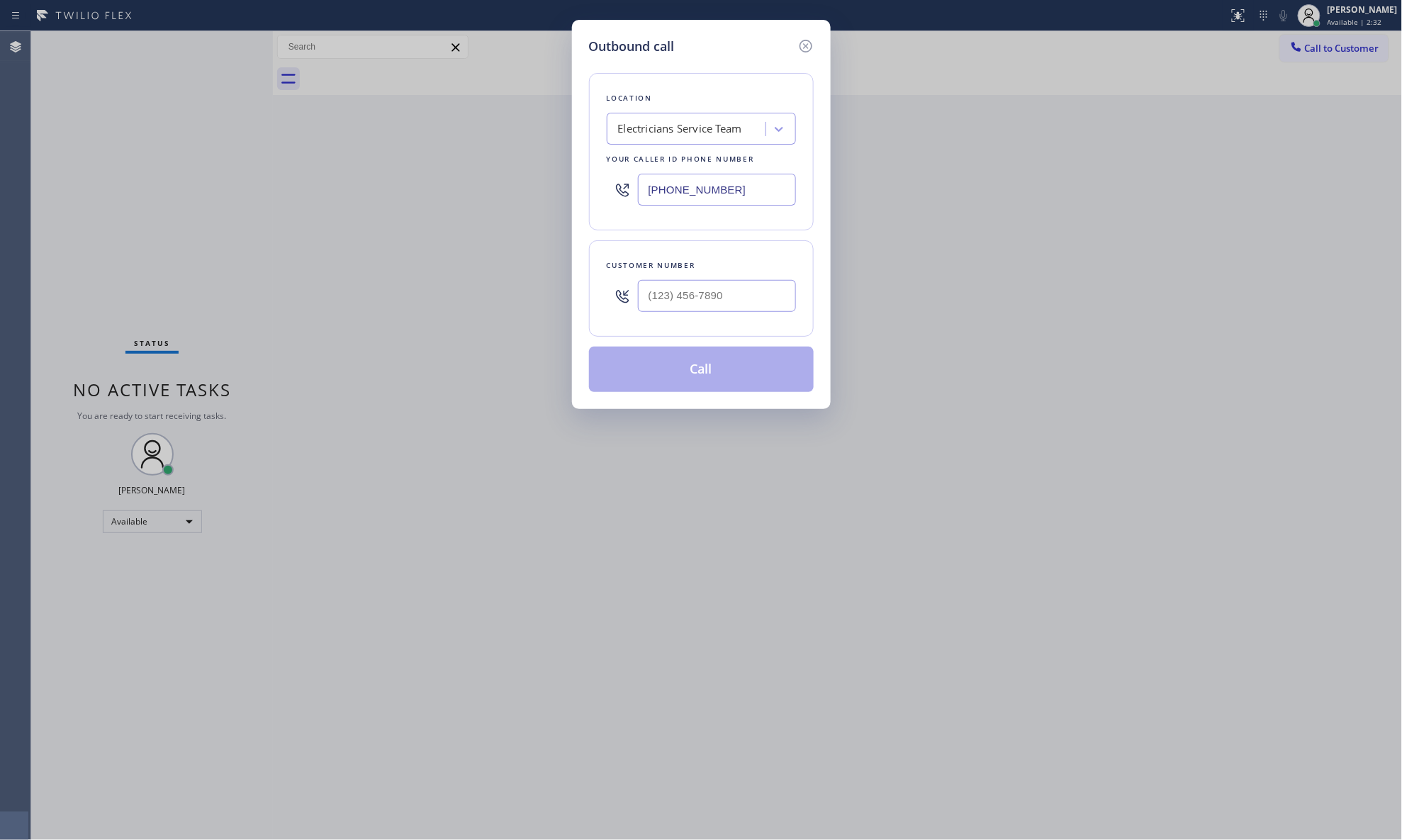
drag, startPoint x: 729, startPoint y: 192, endPoint x: 608, endPoint y: 176, distance: 122.1
click at [608, 177] on div "[PHONE_NUMBER]" at bounding box center [701, 190] width 189 height 46
type input "[PHONE_NUMBER]"
drag, startPoint x: 783, startPoint y: 302, endPoint x: 770, endPoint y: 303, distance: 13.0
click at [780, 301] on input "(___) ___-____" at bounding box center [717, 296] width 158 height 32
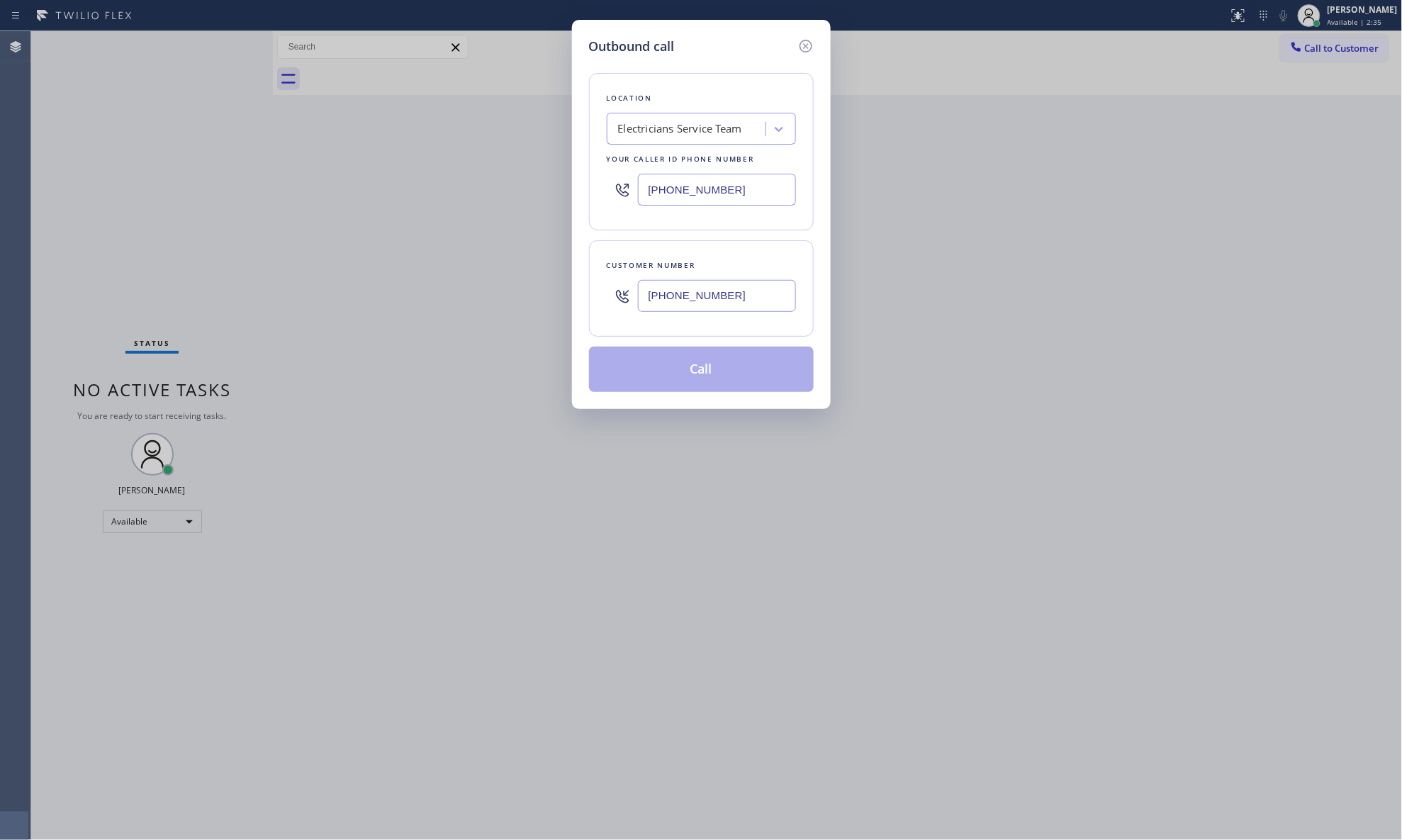
type input "[PHONE_NUMBER]"
click at [724, 366] on button "Call" at bounding box center [701, 368] width 225 height 45
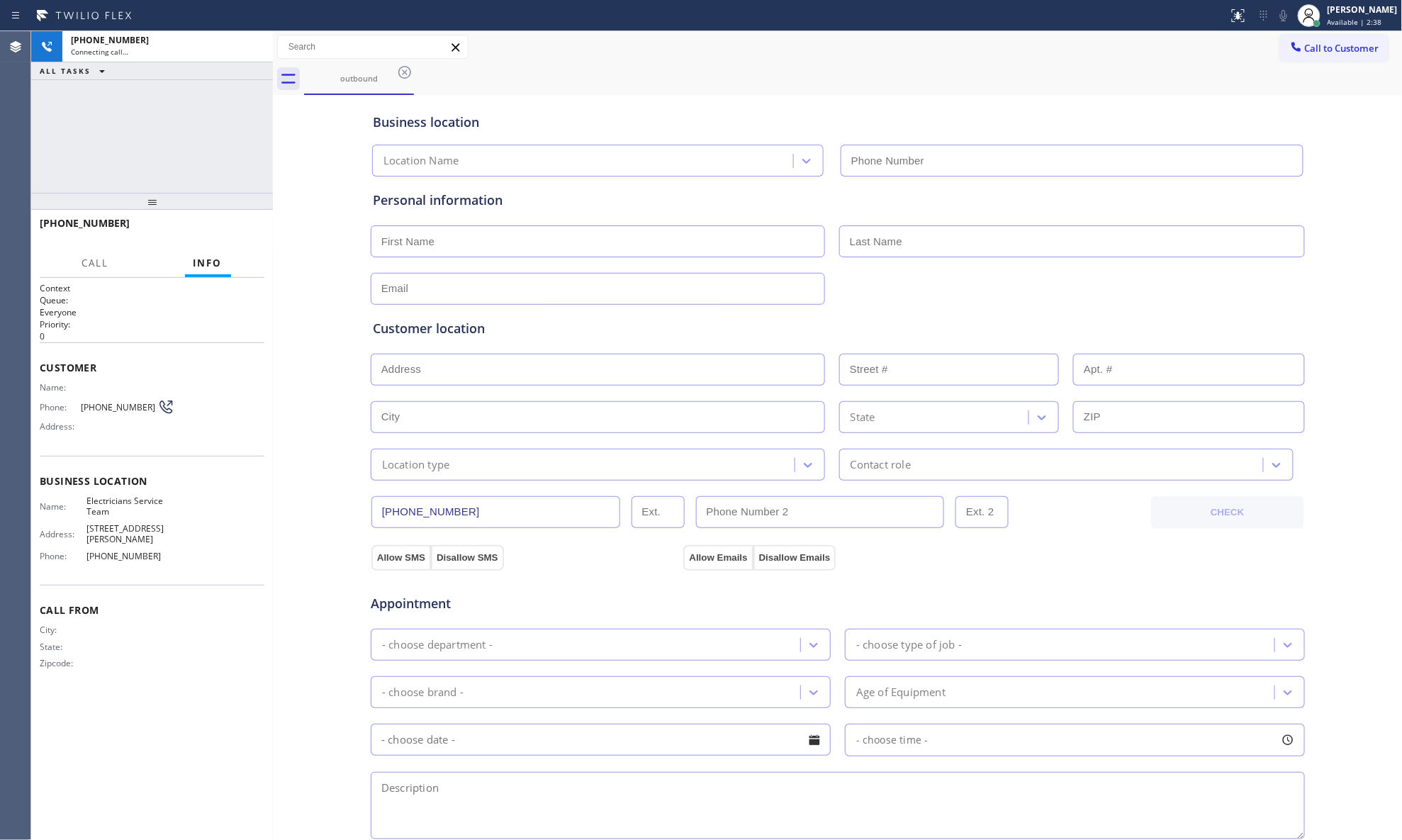
type input "[PHONE_NUMBER]"
click at [221, 225] on span "HANG UP" at bounding box center [231, 230] width 43 height 10
click at [222, 225] on span "HANG UP" at bounding box center [231, 230] width 43 height 10
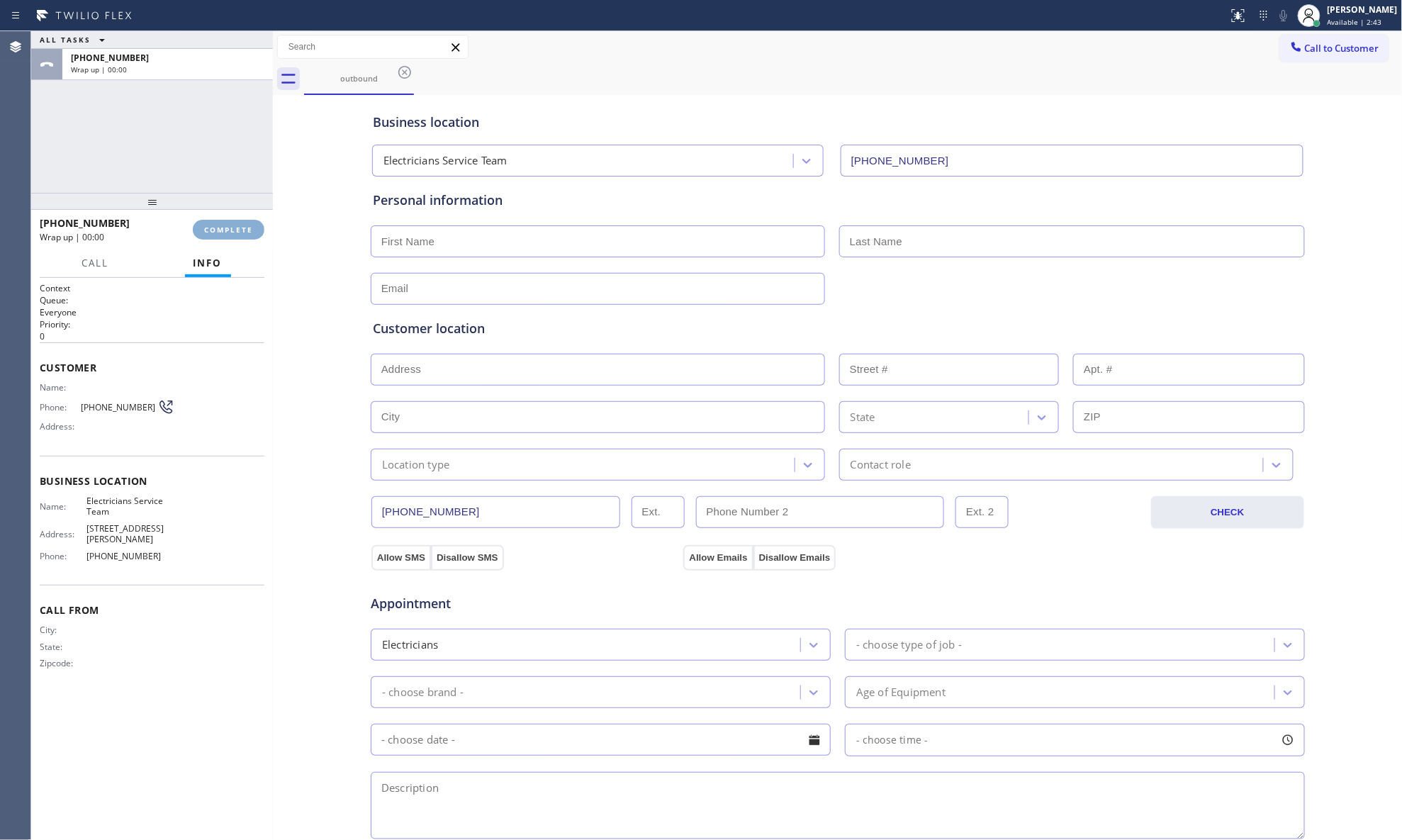
click at [224, 225] on span "COMPLETE" at bounding box center [228, 230] width 49 height 10
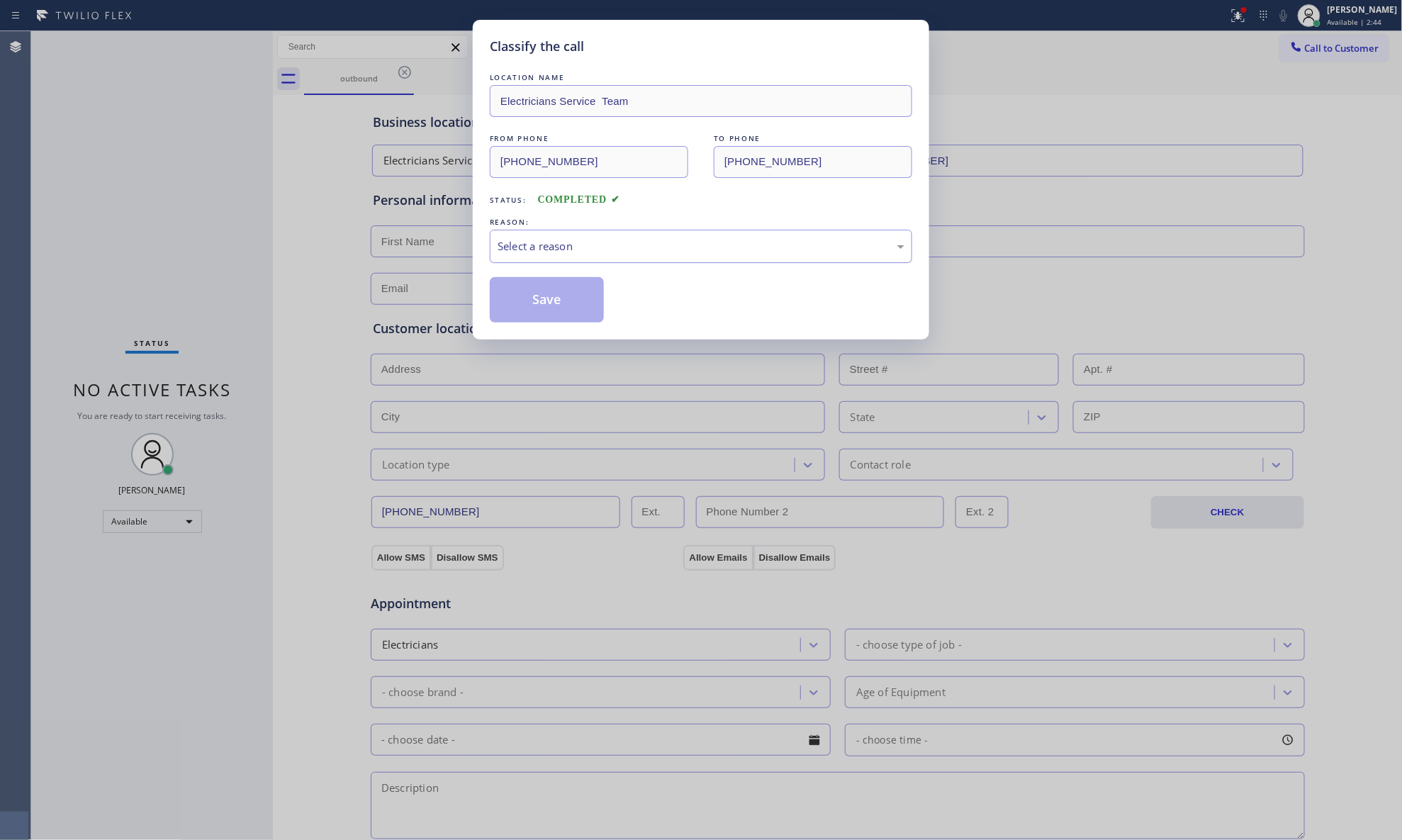
drag, startPoint x: 642, startPoint y: 239, endPoint x: 633, endPoint y: 248, distance: 12.7
click at [641, 239] on div "Select a reason" at bounding box center [701, 246] width 407 height 16
drag, startPoint x: 552, startPoint y: 303, endPoint x: 956, endPoint y: 316, distance: 404.2
click at [552, 303] on button "Save" at bounding box center [547, 299] width 114 height 45
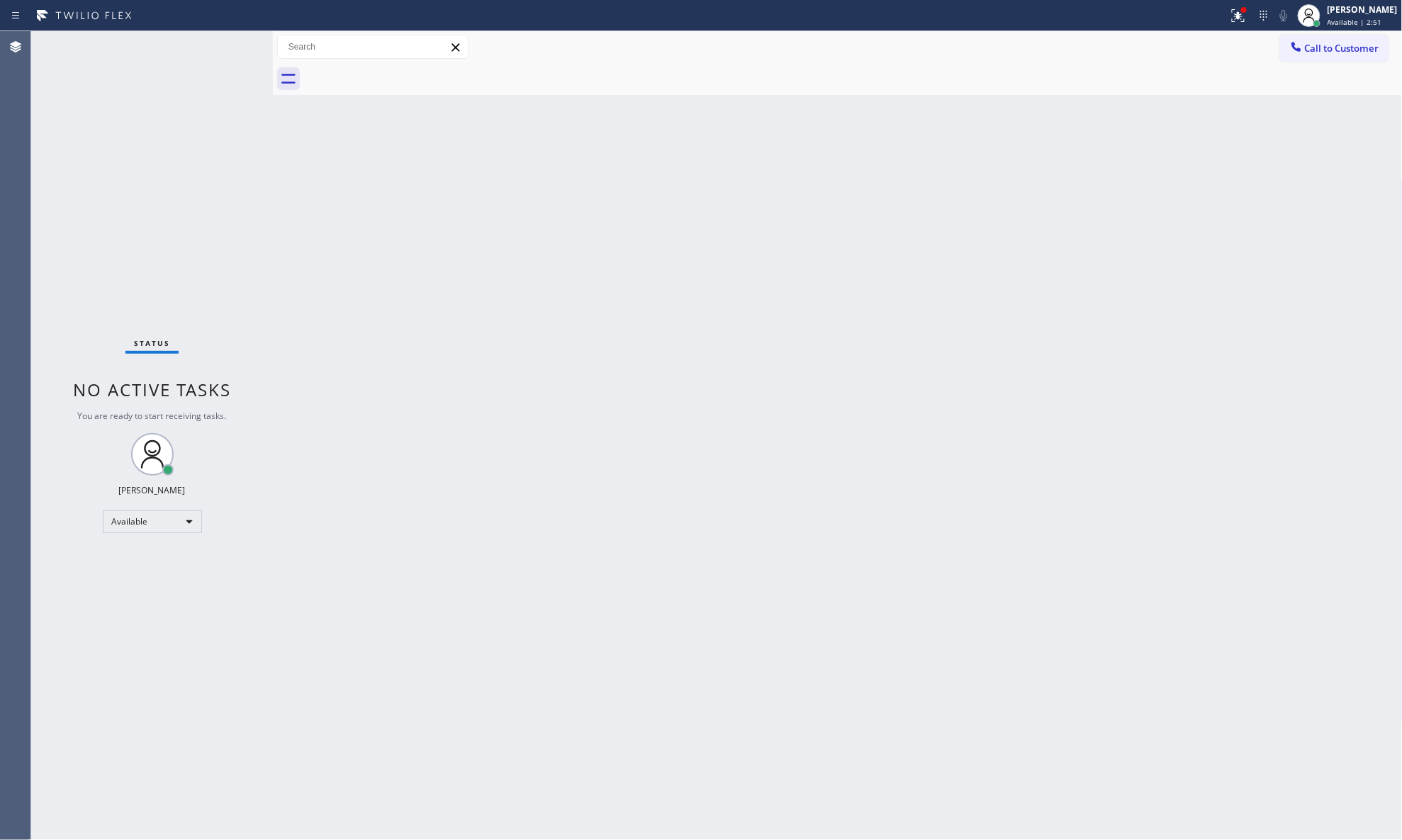
drag, startPoint x: 1252, startPoint y: 57, endPoint x: 1292, endPoint y: 57, distance: 40.0
click at [1120, 57] on div "Call to Customer Outbound call Location Search location Your caller id phone nu…" at bounding box center [837, 47] width 1130 height 25
click at [1120, 57] on button "Call to Customer" at bounding box center [1335, 49] width 109 height 27
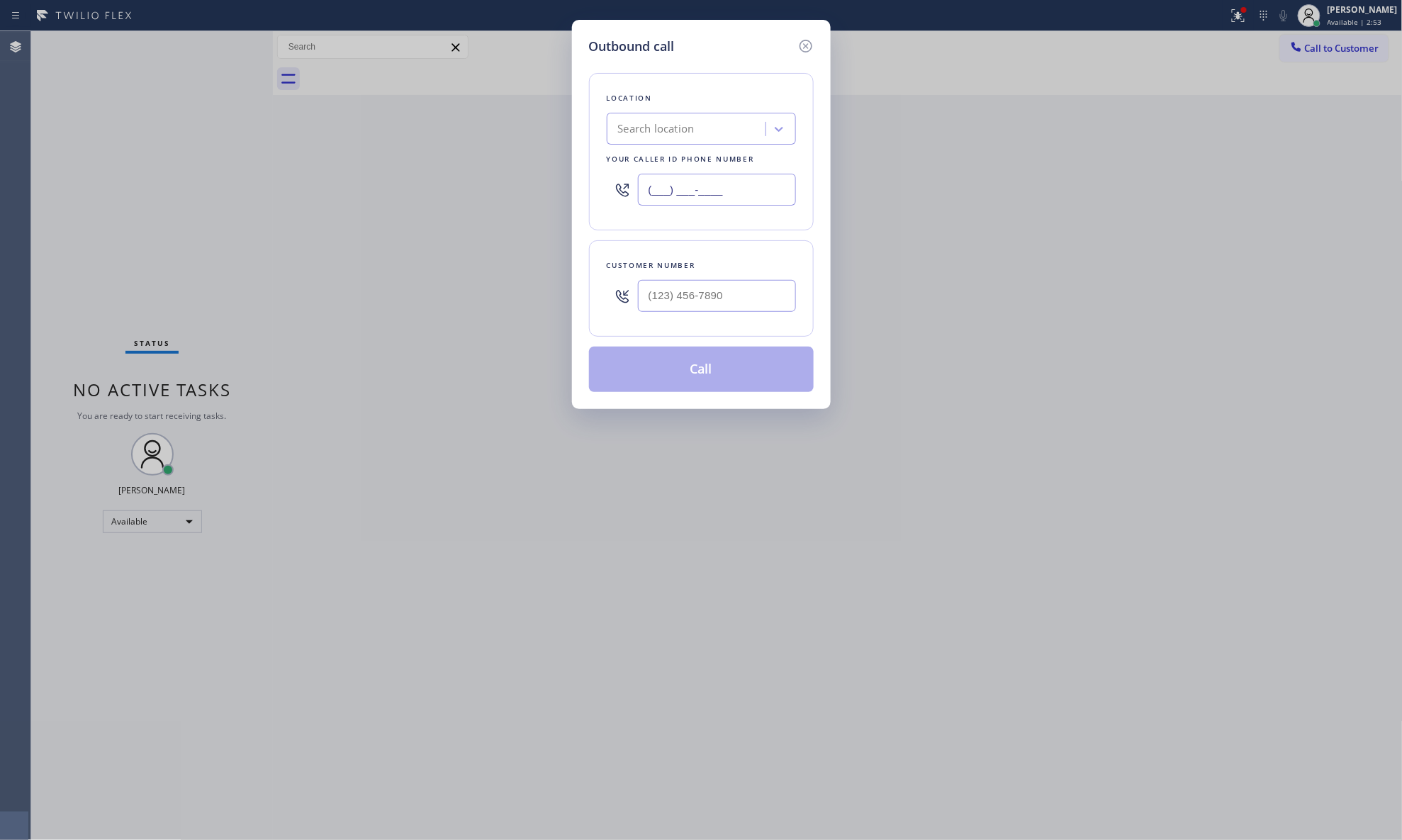
drag, startPoint x: 737, startPoint y: 199, endPoint x: 643, endPoint y: 192, distance: 94.3
click at [638, 196] on div "(___) ___-____" at bounding box center [701, 190] width 189 height 46
type input "[PHONE_NUMBER]"
click at [713, 306] on input "(___) ___-____" at bounding box center [717, 296] width 158 height 32
type input "[PHONE_NUMBER]"
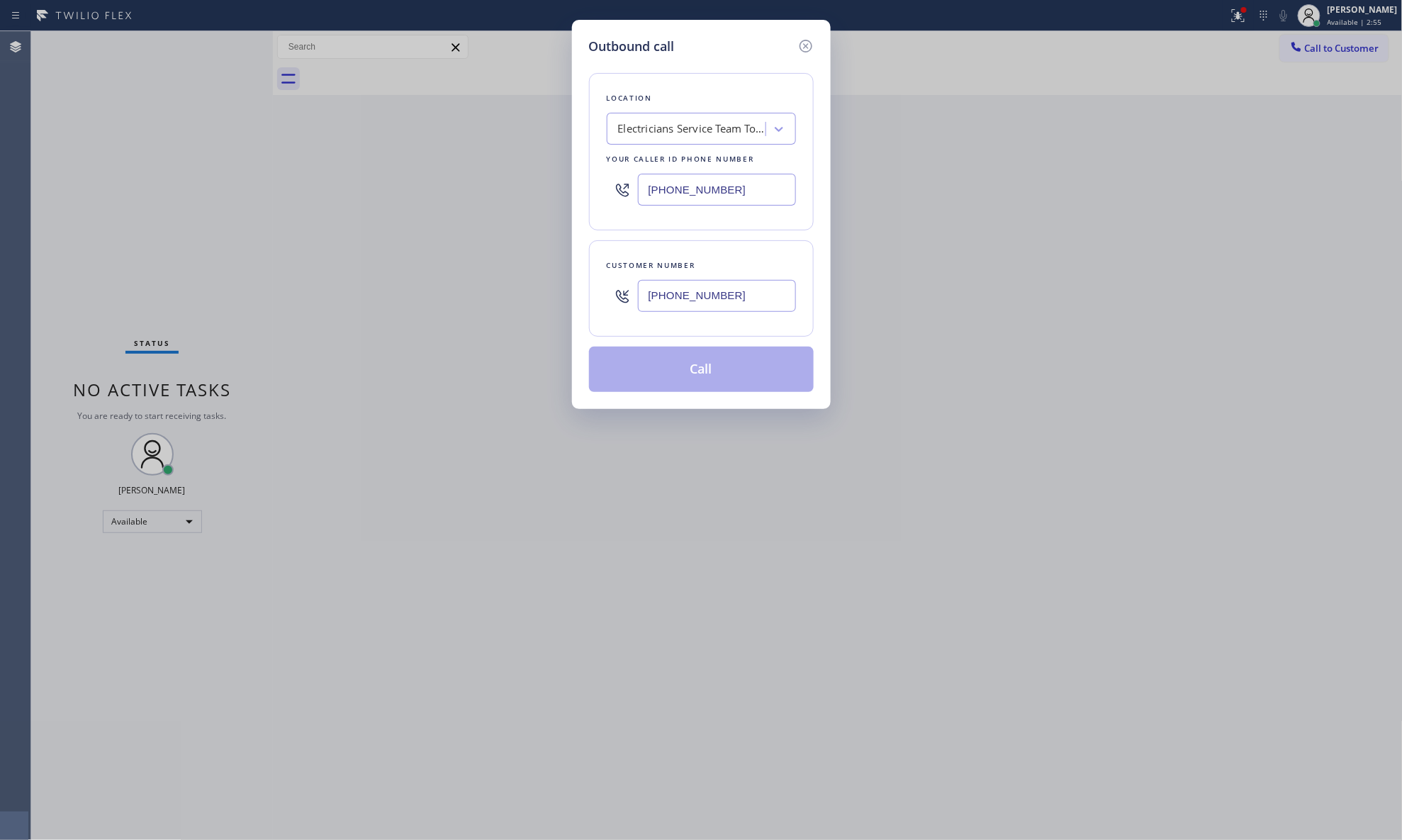
click at [705, 370] on button "Call" at bounding box center [701, 368] width 225 height 45
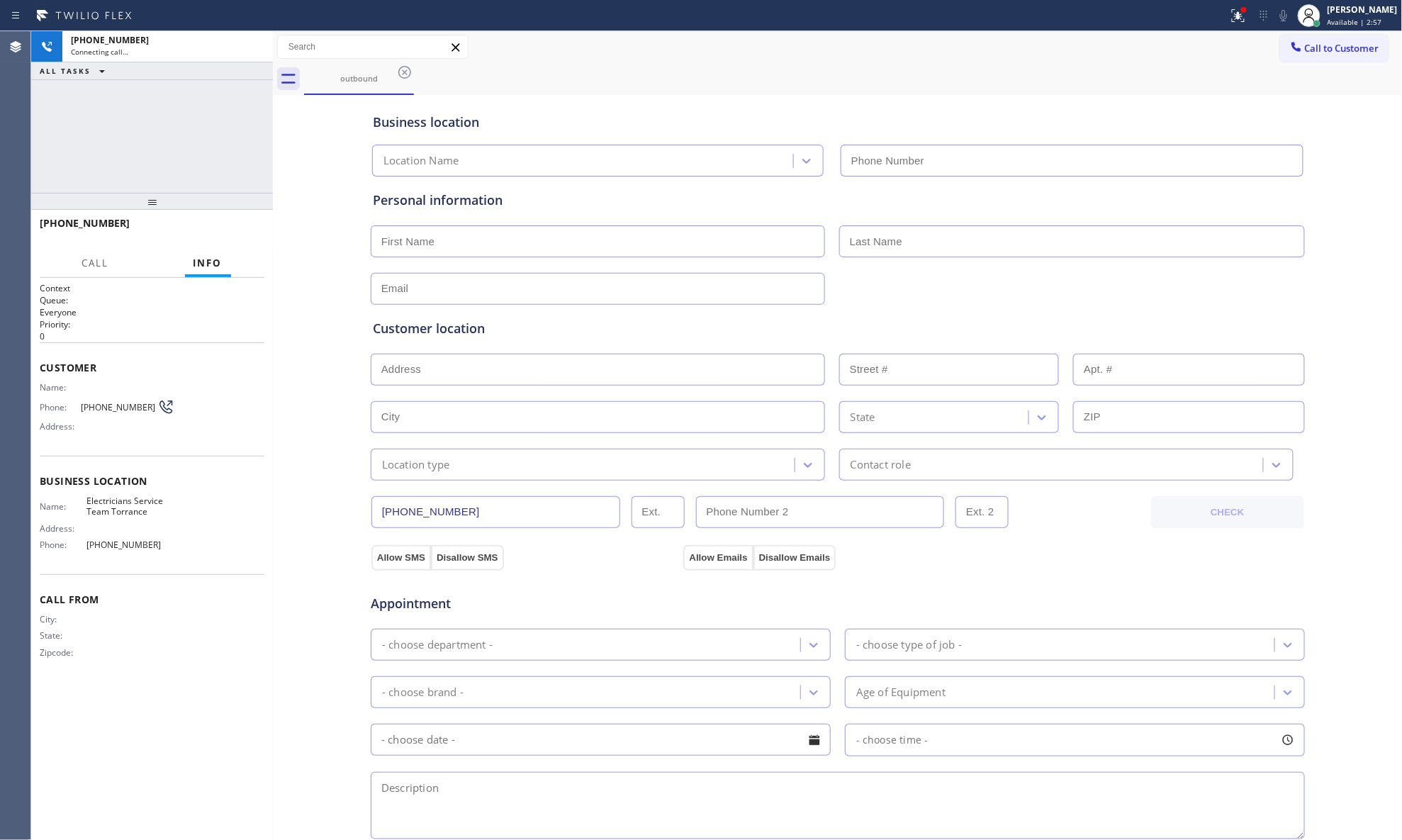
type input "[PHONE_NUMBER]"
drag, startPoint x: 782, startPoint y: 57, endPoint x: 719, endPoint y: 79, distance: 66.7
click at [782, 57] on div "Call to Customer Outbound call Location Electricians Service Team Torrance Your…" at bounding box center [837, 47] width 1130 height 25
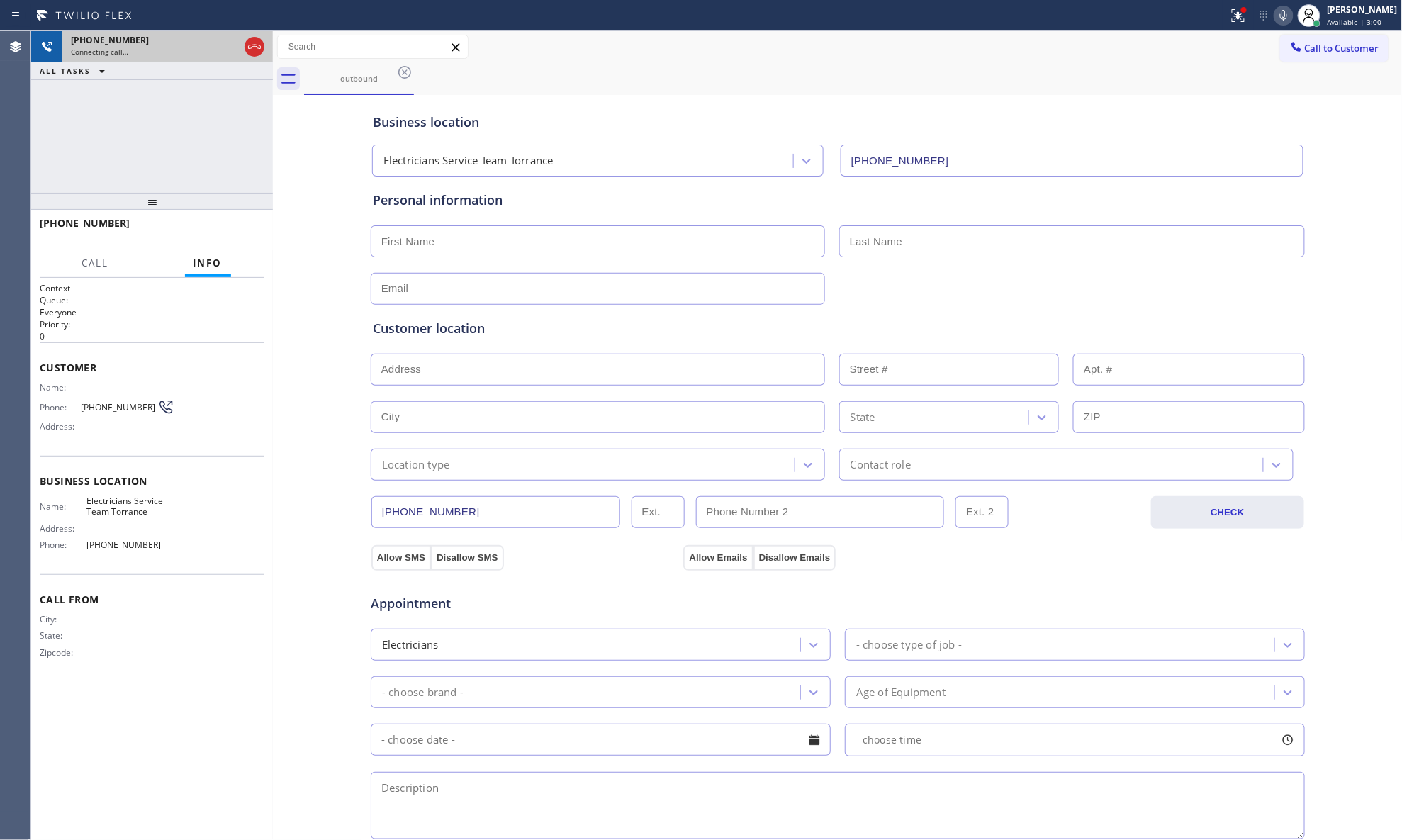
click at [242, 39] on div at bounding box center [255, 47] width 26 height 31
click at [248, 45] on icon at bounding box center [255, 47] width 17 height 17
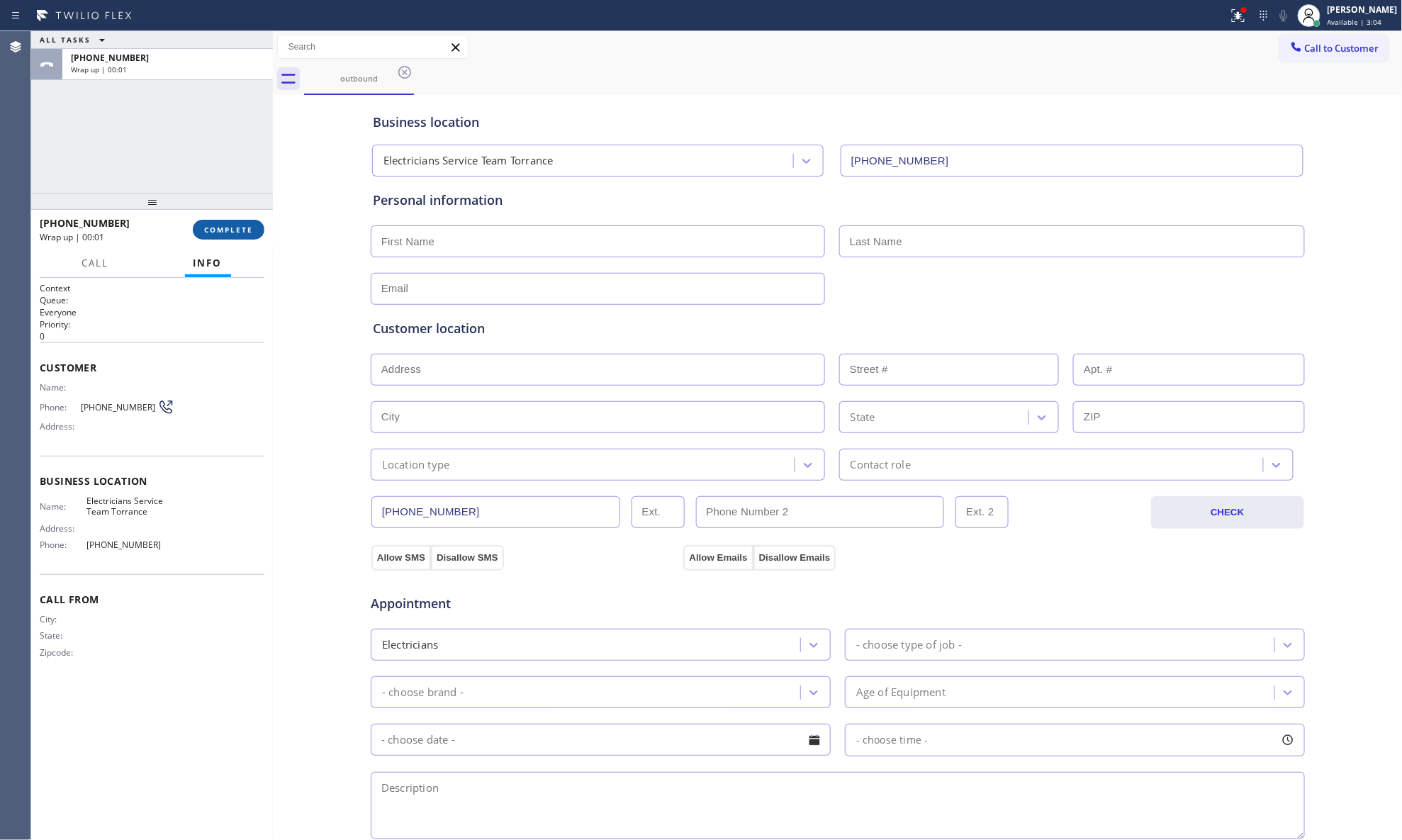
click at [253, 228] on span "COMPLETE" at bounding box center [228, 230] width 49 height 10
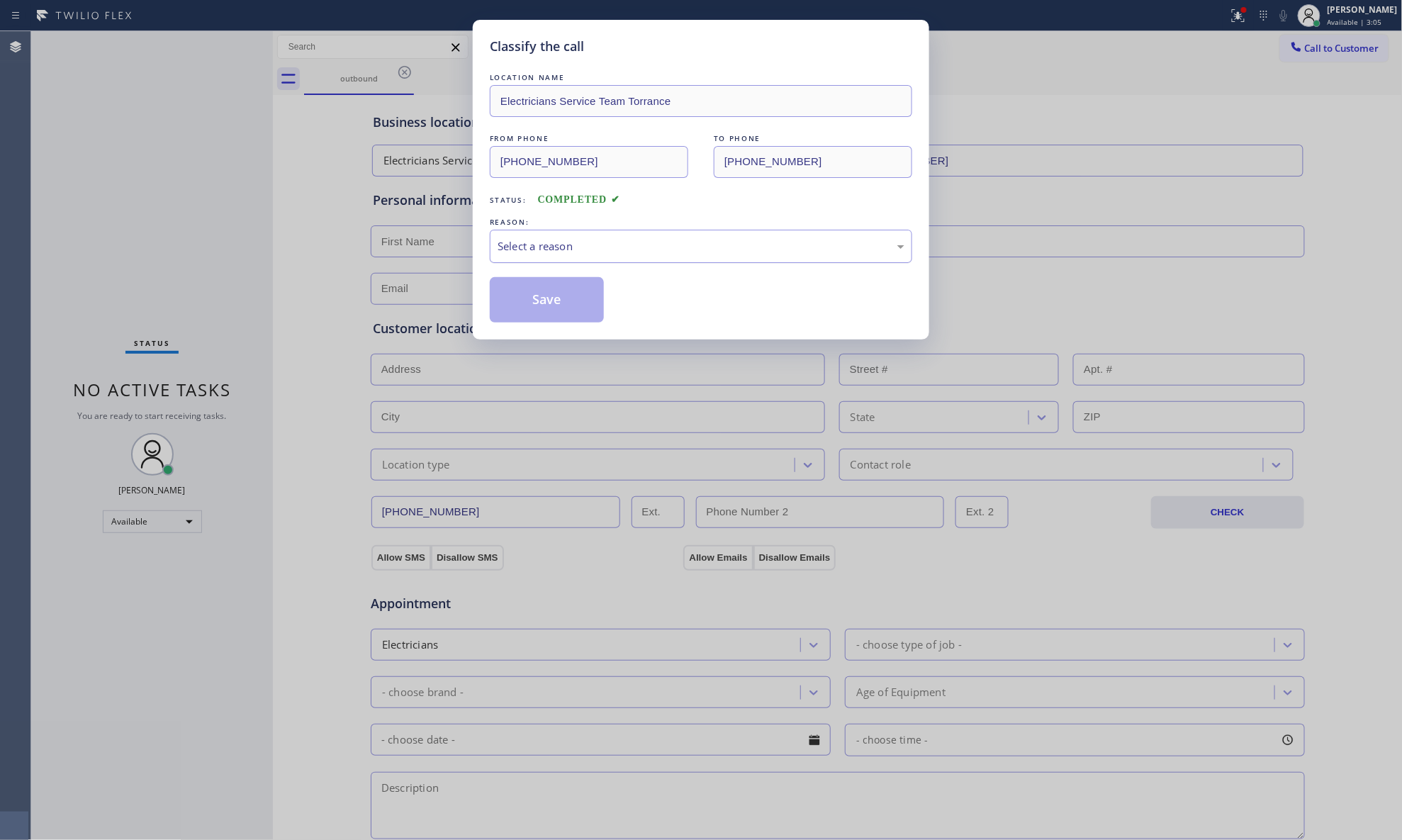
click at [590, 242] on div "Select a reason" at bounding box center [701, 246] width 407 height 16
drag, startPoint x: 543, startPoint y: 302, endPoint x: 557, endPoint y: 312, distance: 17.2
click at [545, 304] on button "Save" at bounding box center [547, 299] width 114 height 45
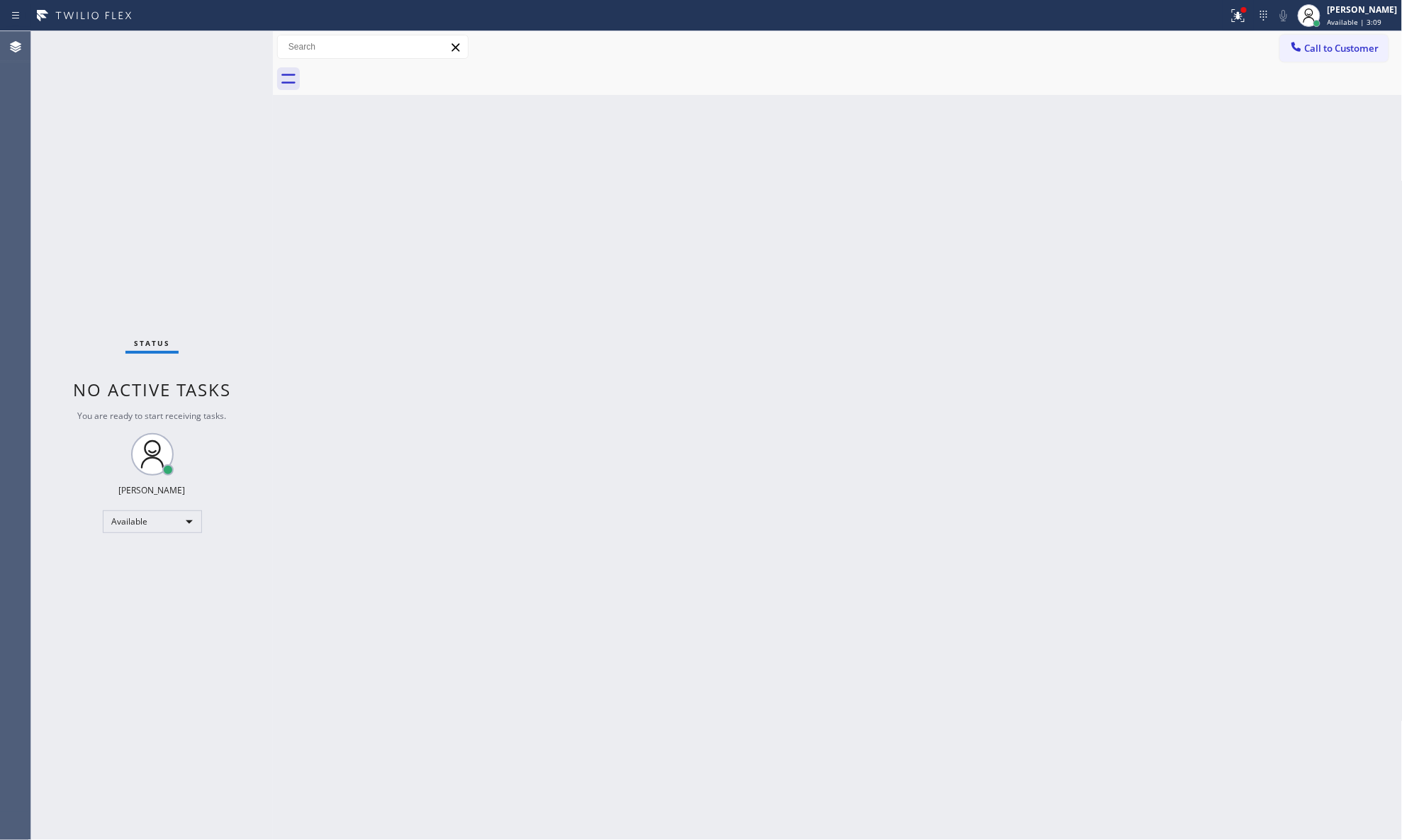
drag, startPoint x: 1218, startPoint y: 228, endPoint x: 1228, endPoint y: 213, distance: 18.0
click at [1120, 215] on div "Back to Dashboard Change Sender ID Customers Technicians Select a contact Outbo…" at bounding box center [837, 436] width 1130 height 809
click at [1120, 49] on span "Call to Customer" at bounding box center [1343, 48] width 74 height 13
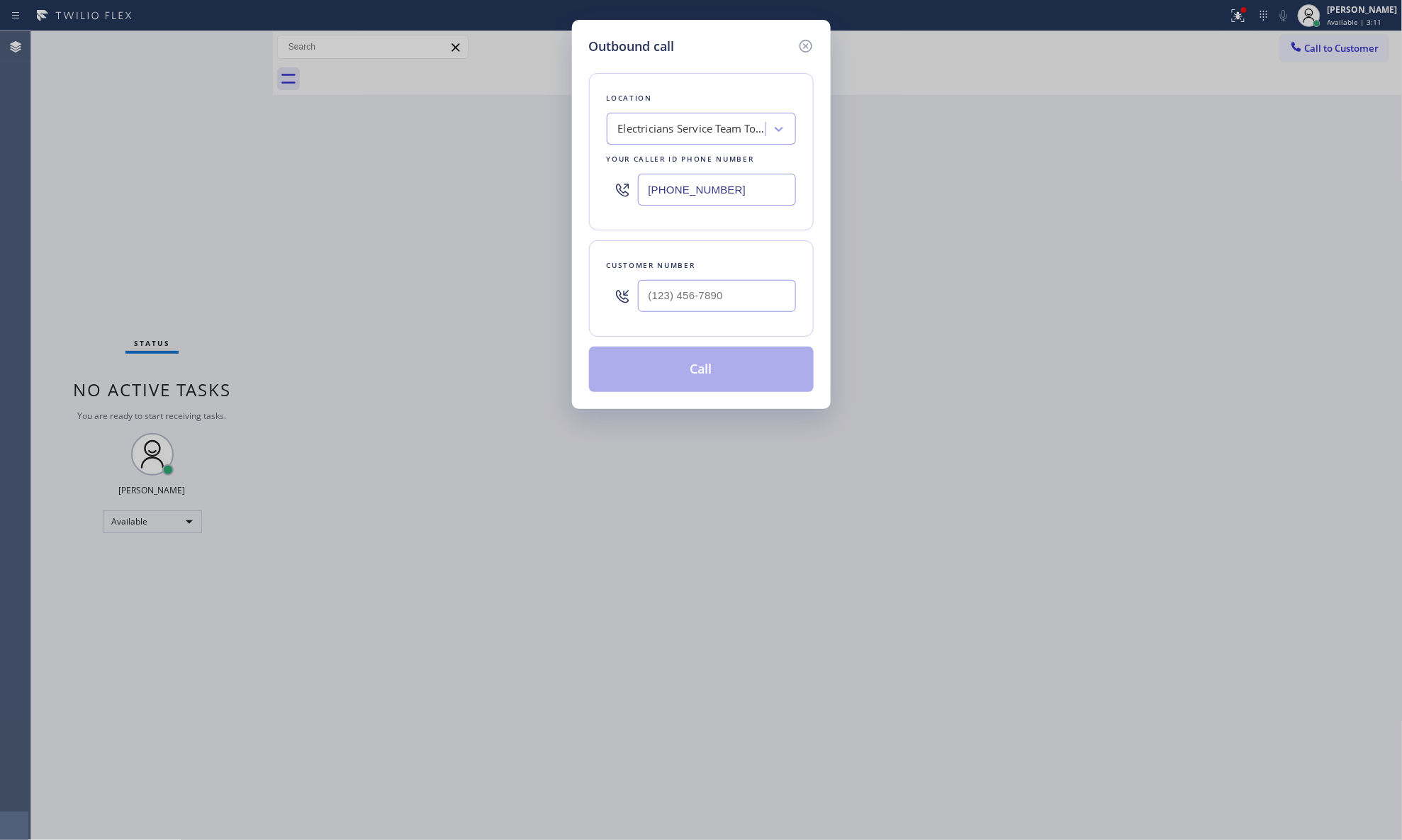
drag, startPoint x: 716, startPoint y: 188, endPoint x: 636, endPoint y: 177, distance: 80.8
click at [636, 177] on div "[PHONE_NUMBER]" at bounding box center [701, 190] width 189 height 46
type input "[PHONE_NUMBER]"
drag, startPoint x: 763, startPoint y: 296, endPoint x: 746, endPoint y: 304, distance: 18.8
click at [761, 296] on input "(___) ___-____" at bounding box center [717, 296] width 158 height 32
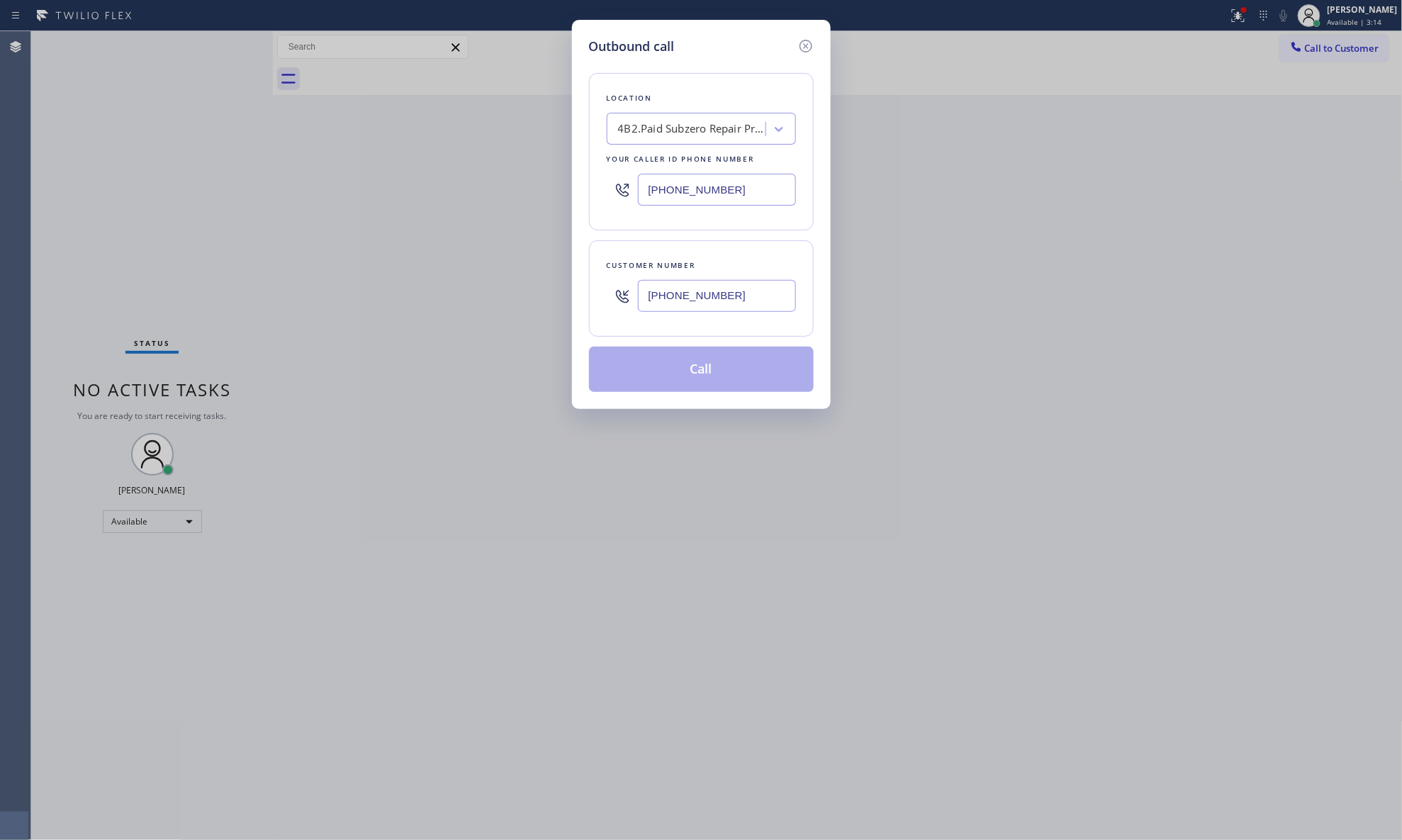
type input "[PHONE_NUMBER]"
click at [711, 372] on button "Call" at bounding box center [701, 368] width 225 height 45
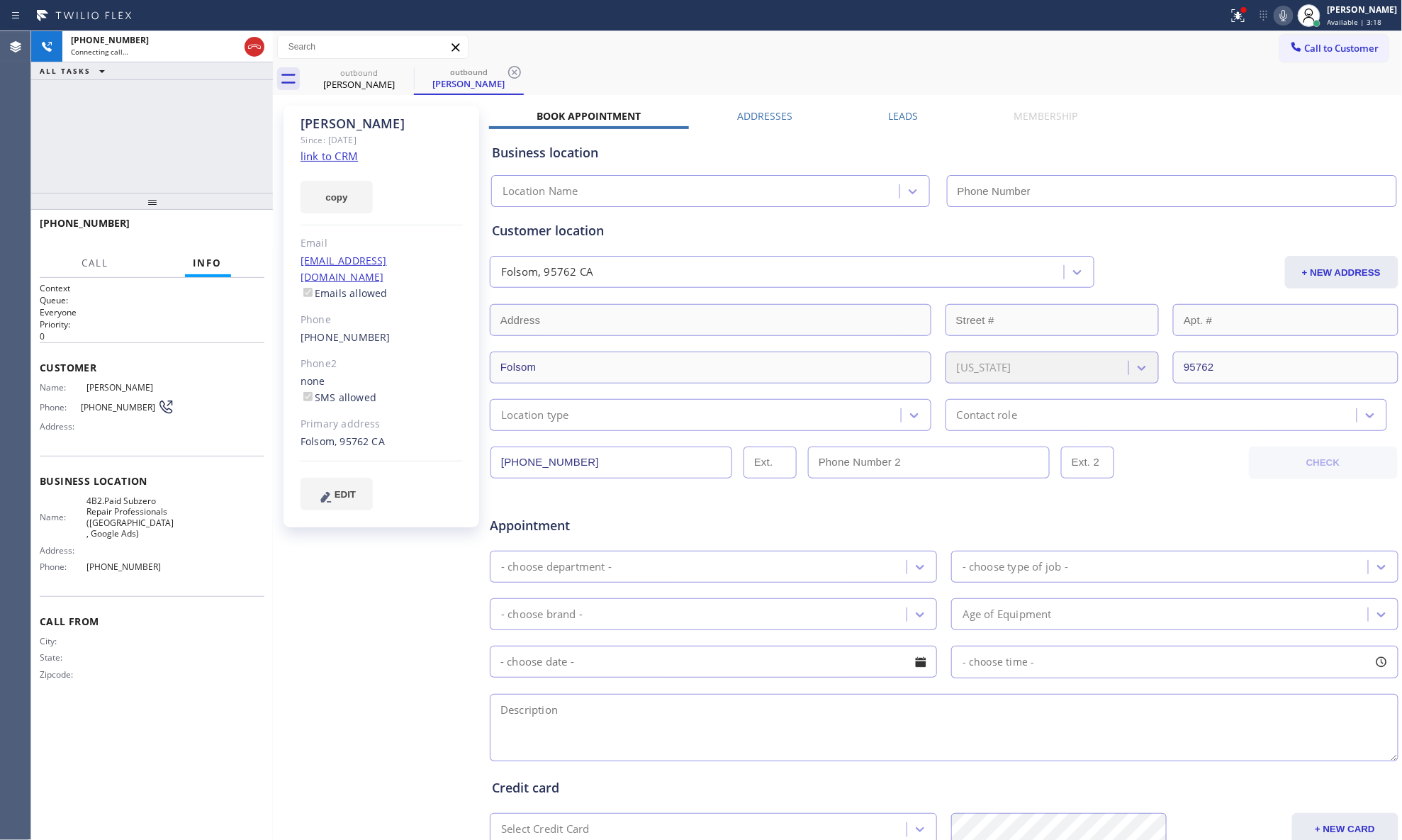
type input "[PHONE_NUMBER]"
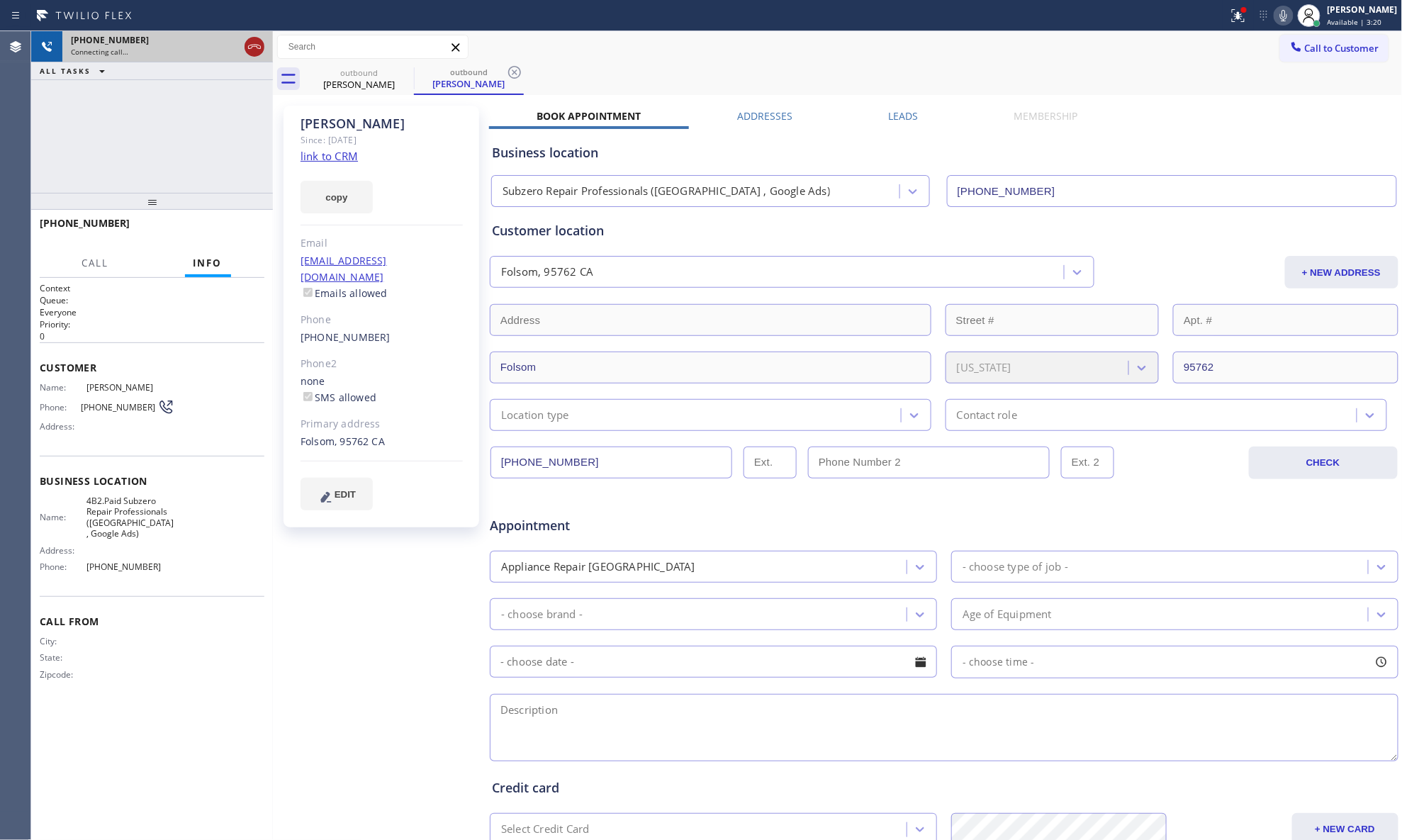
click at [261, 44] on icon at bounding box center [255, 47] width 17 height 17
click at [264, 44] on div "[PHONE_NUMBER]" at bounding box center [167, 40] width 193 height 12
click at [264, 45] on div "[PHONE_NUMBER] Connecting call…" at bounding box center [165, 47] width 205 height 31
click at [364, 72] on div "outbound" at bounding box center [359, 72] width 107 height 11
click at [391, 77] on div "outbound" at bounding box center [359, 72] width 107 height 11
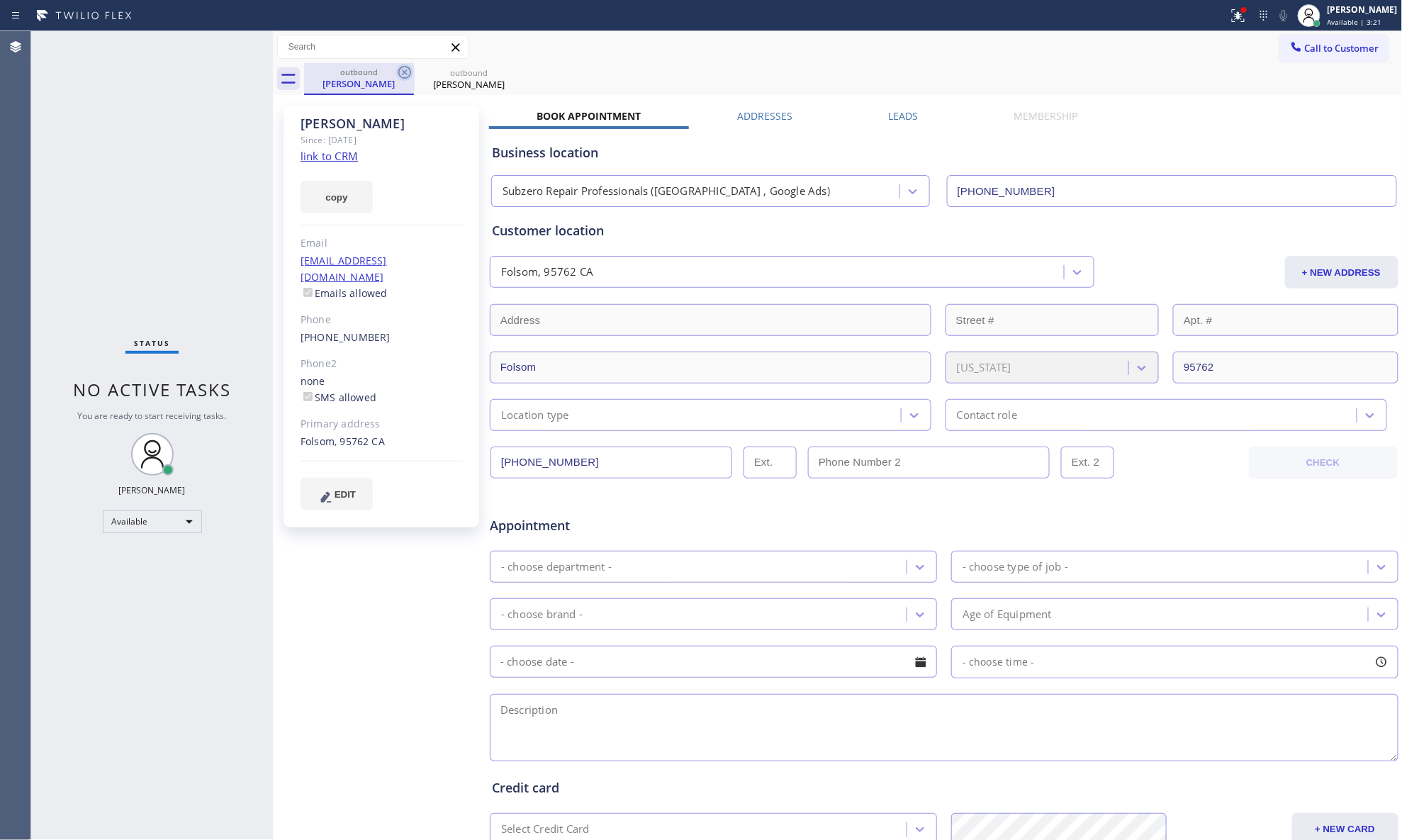
click at [412, 74] on icon at bounding box center [405, 72] width 17 height 17
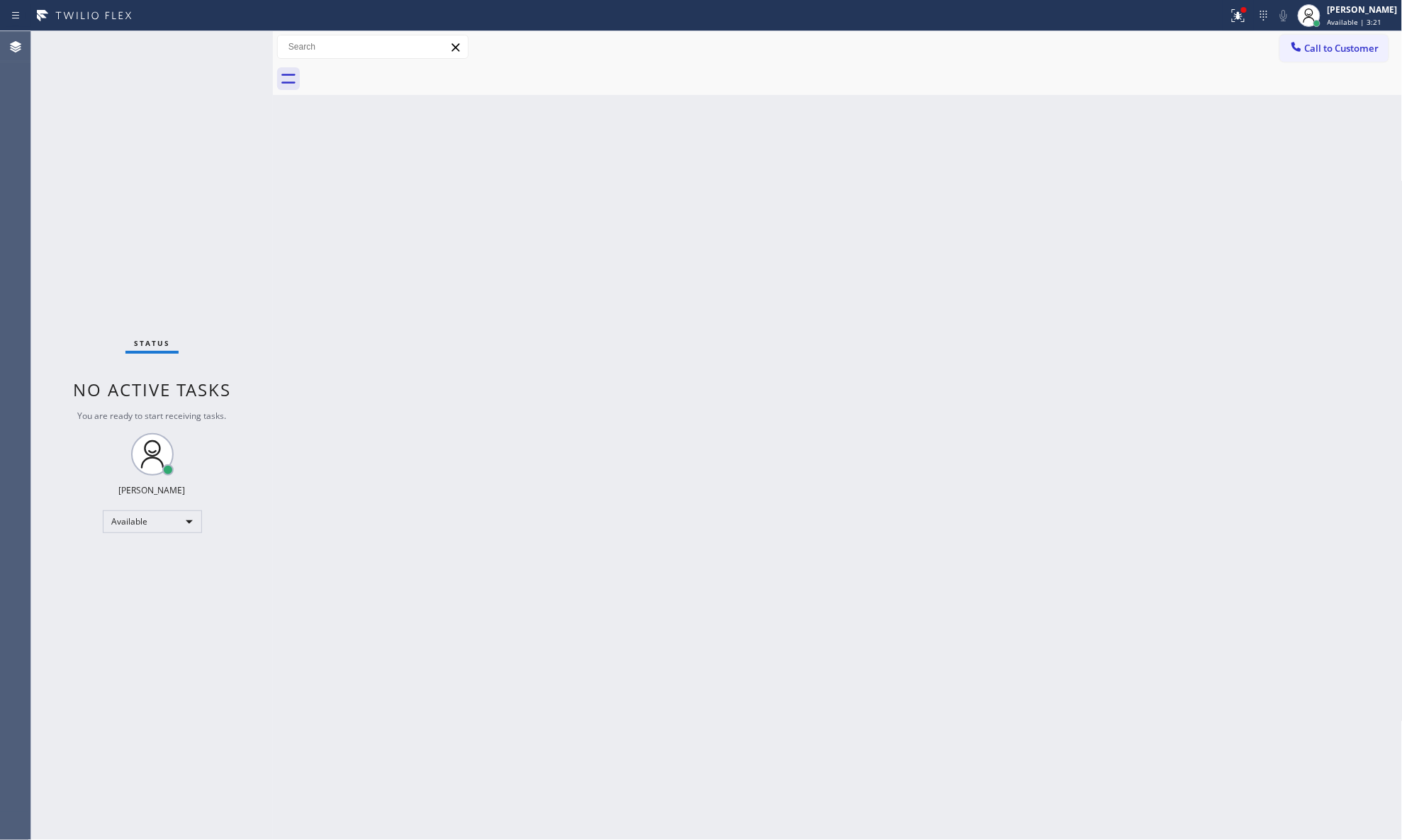
click at [412, 74] on div at bounding box center [853, 79] width 1099 height 32
click at [1120, 55] on button "Call to Customer" at bounding box center [1335, 49] width 109 height 27
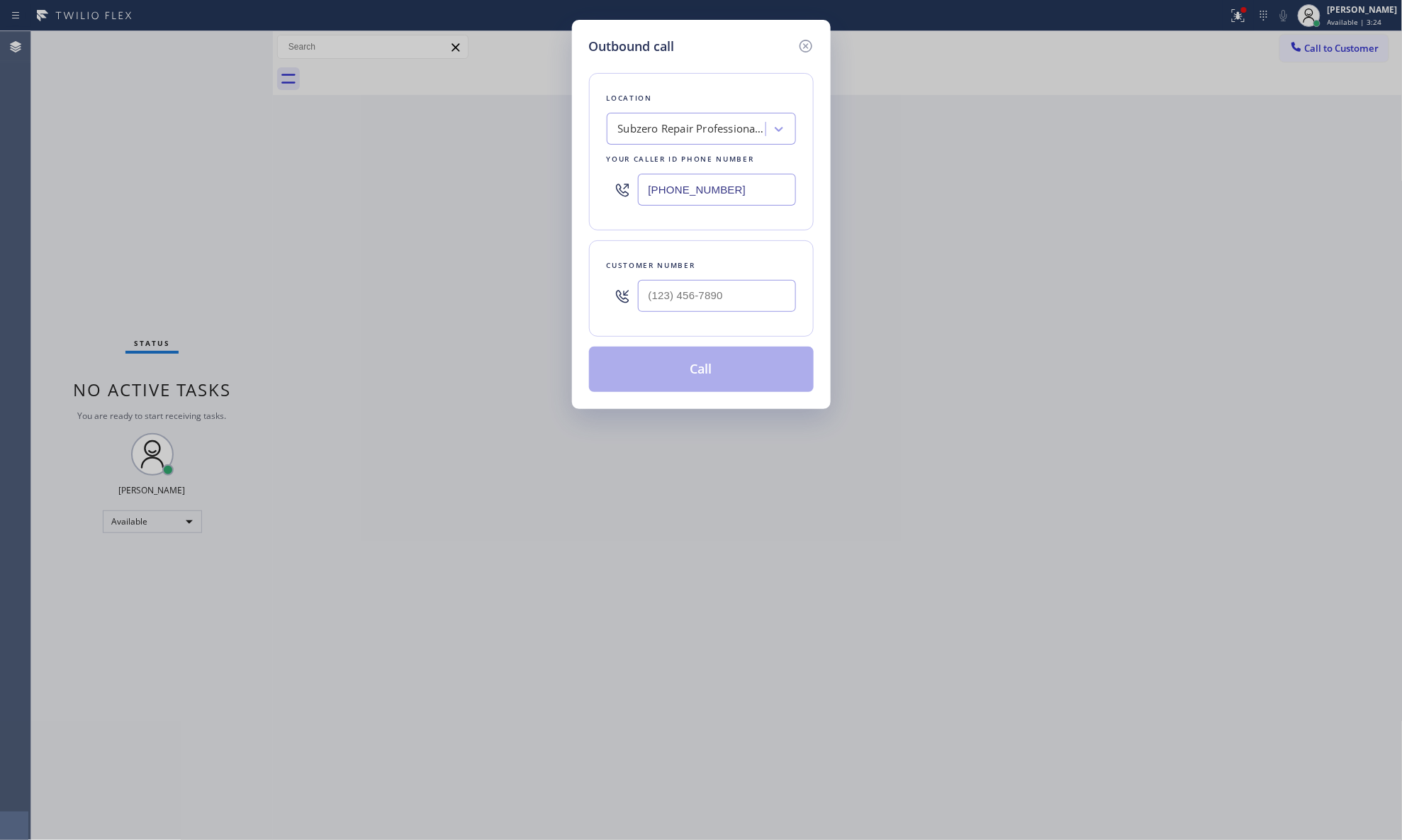
drag, startPoint x: 749, startPoint y: 192, endPoint x: 727, endPoint y: 225, distance: 39.7
click at [532, 188] on div "Outbound call Location Subzero Repair Professionals ([GEOGRAPHIC_DATA] , Google…" at bounding box center [701, 420] width 1402 height 840
type input "[PHONE_NUMBER]"
click at [723, 290] on input "[PHONE_NUMBER]" at bounding box center [717, 296] width 158 height 32
type input "[PHONE_NUMBER]"
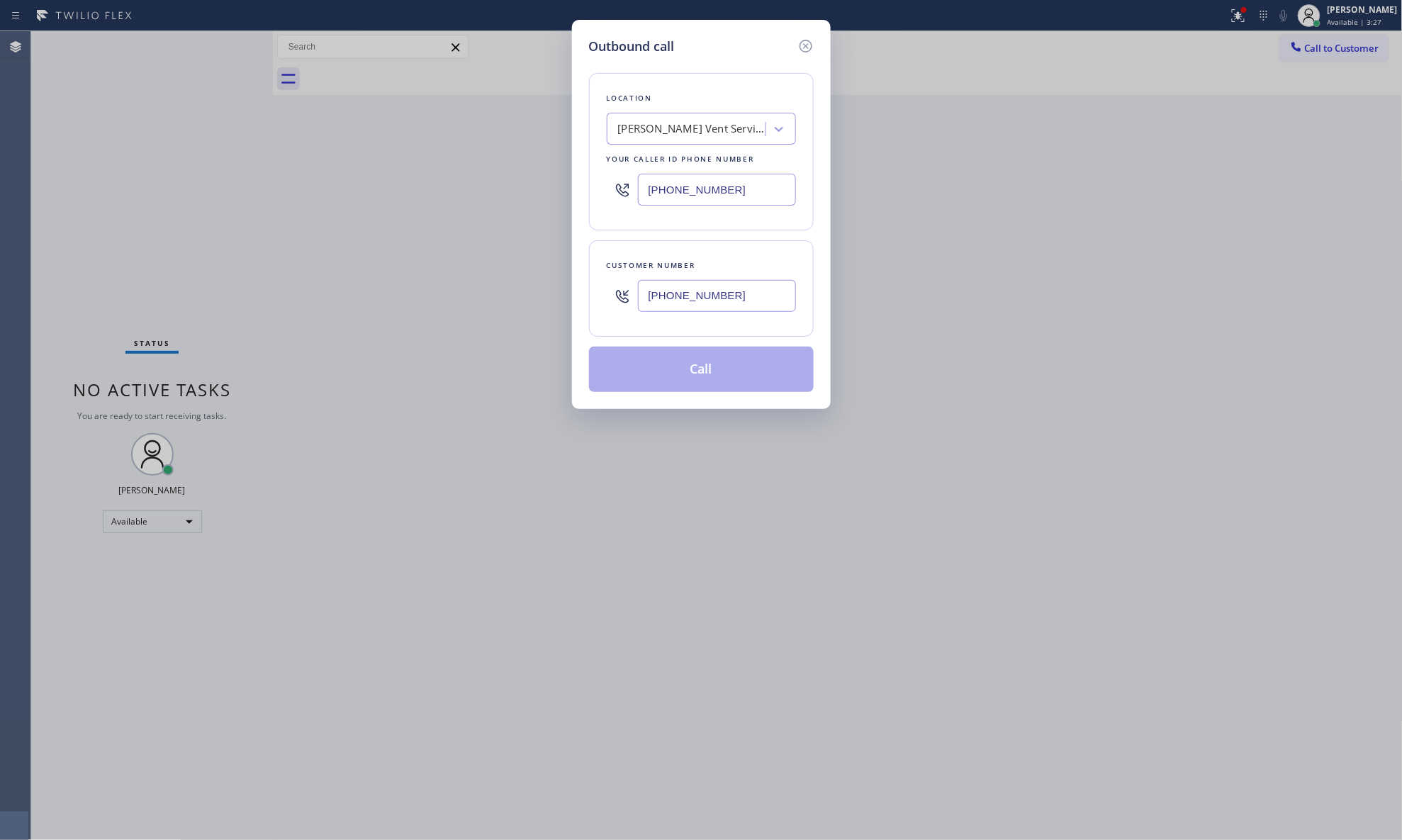
click at [726, 369] on button "Call" at bounding box center [701, 368] width 225 height 45
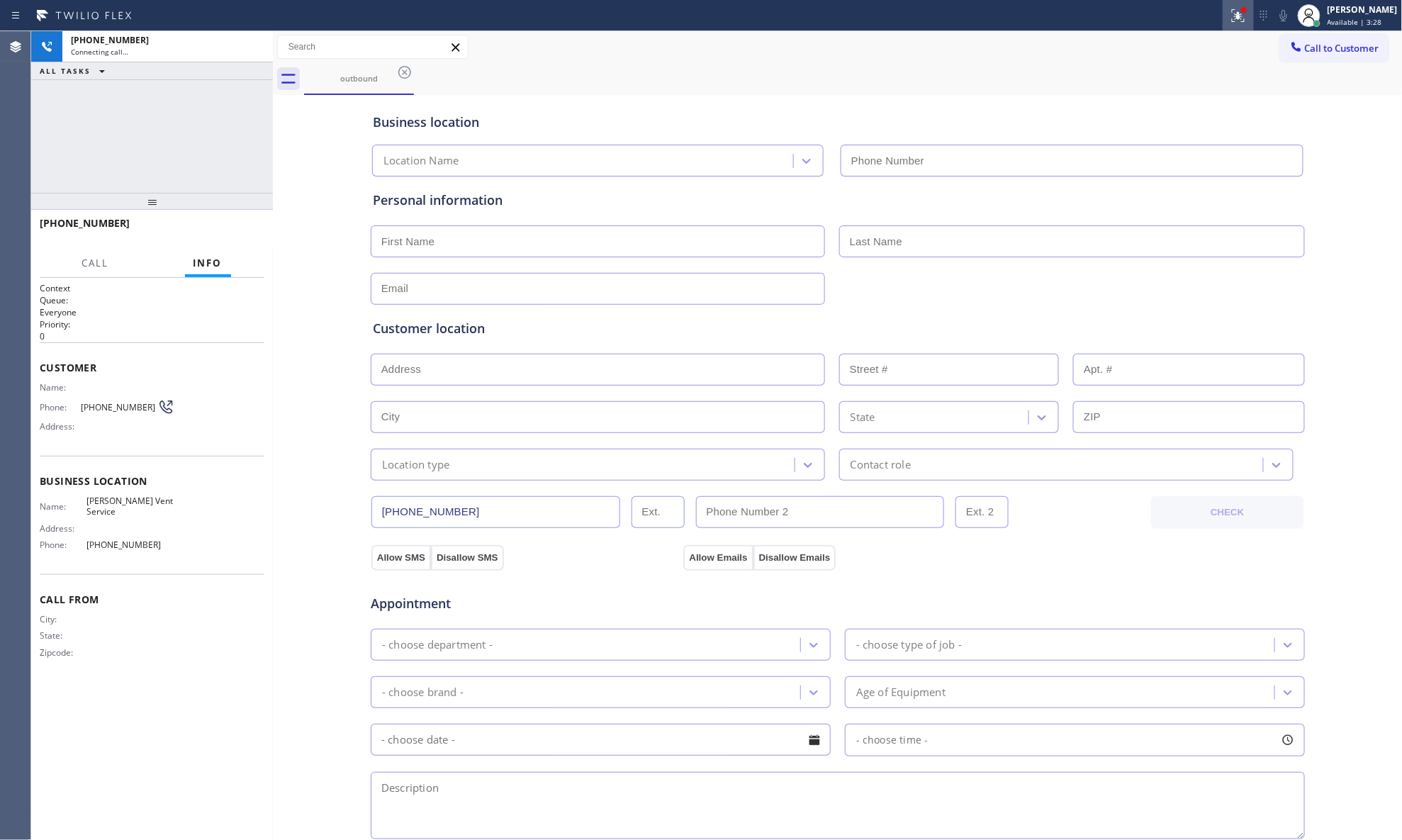
type input "[PHONE_NUMBER]"
drag, startPoint x: 1226, startPoint y: 11, endPoint x: 1198, endPoint y: 120, distance: 112.5
click at [1120, 18] on div "Status report Issues detected These issues could affect your workflow. Please c…" at bounding box center [701, 16] width 1402 height 31
click at [1120, 16] on icon at bounding box center [1239, 14] width 9 height 5
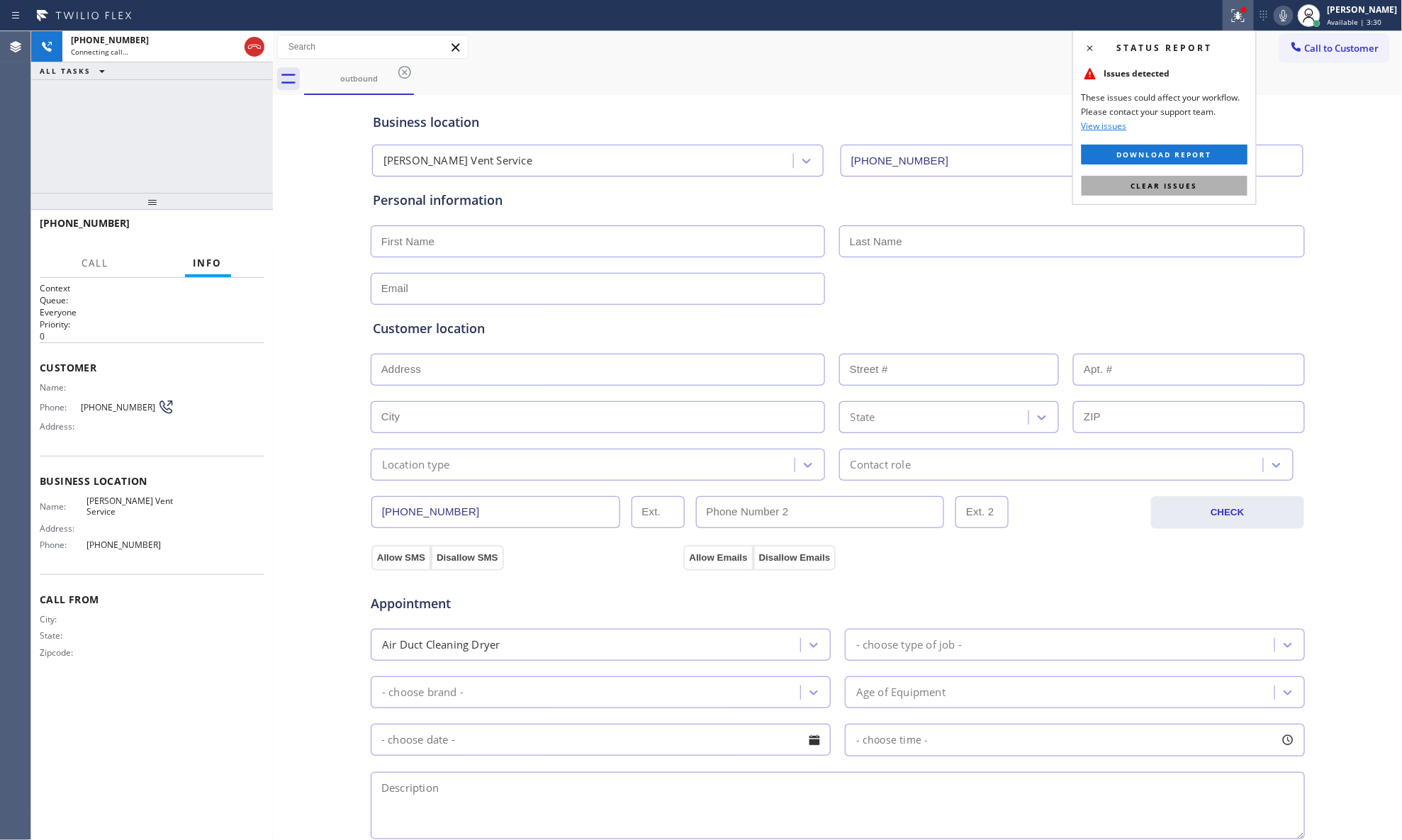
click at [1120, 182] on span "Clear issues" at bounding box center [1164, 186] width 67 height 10
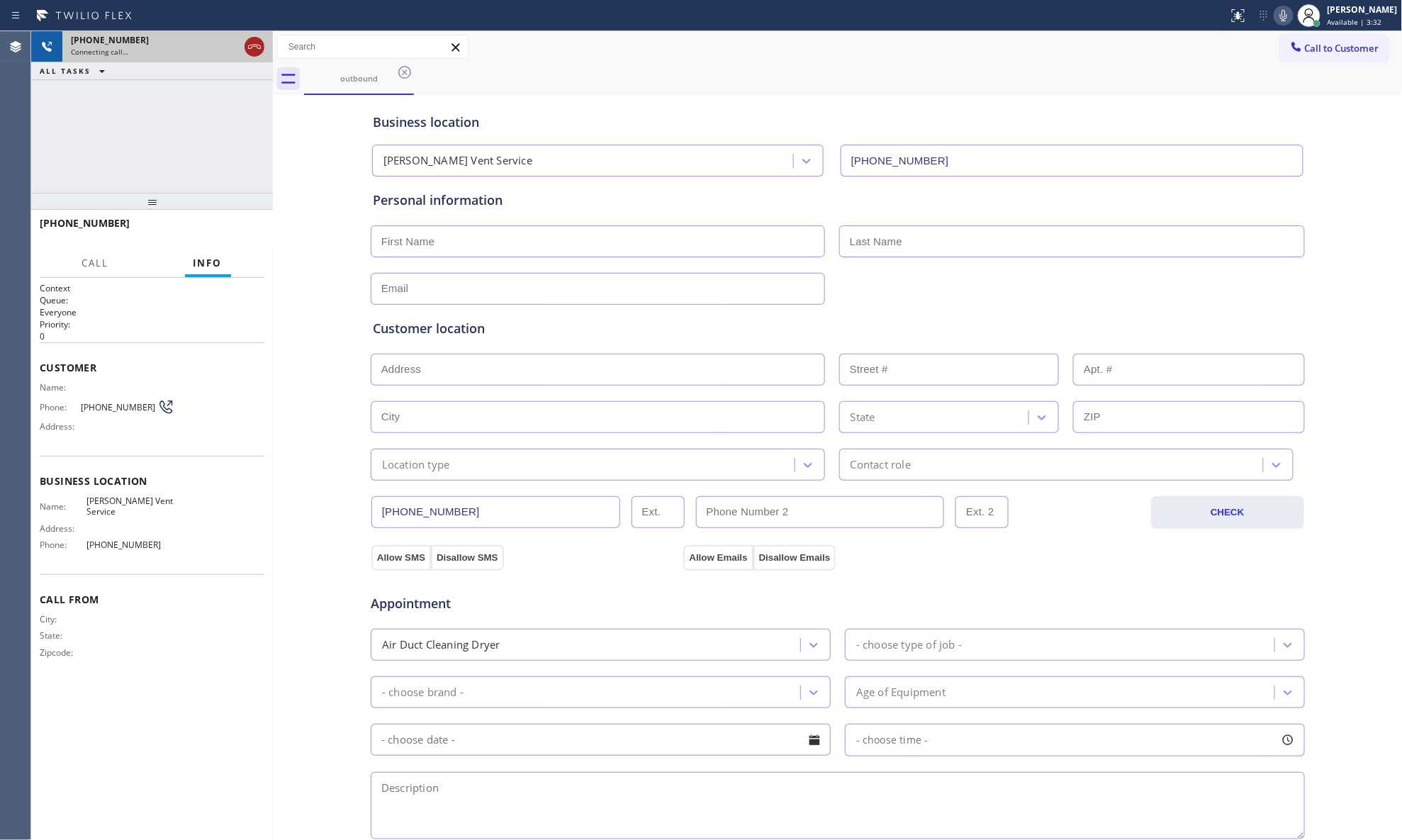
click at [248, 49] on icon at bounding box center [255, 47] width 17 height 17
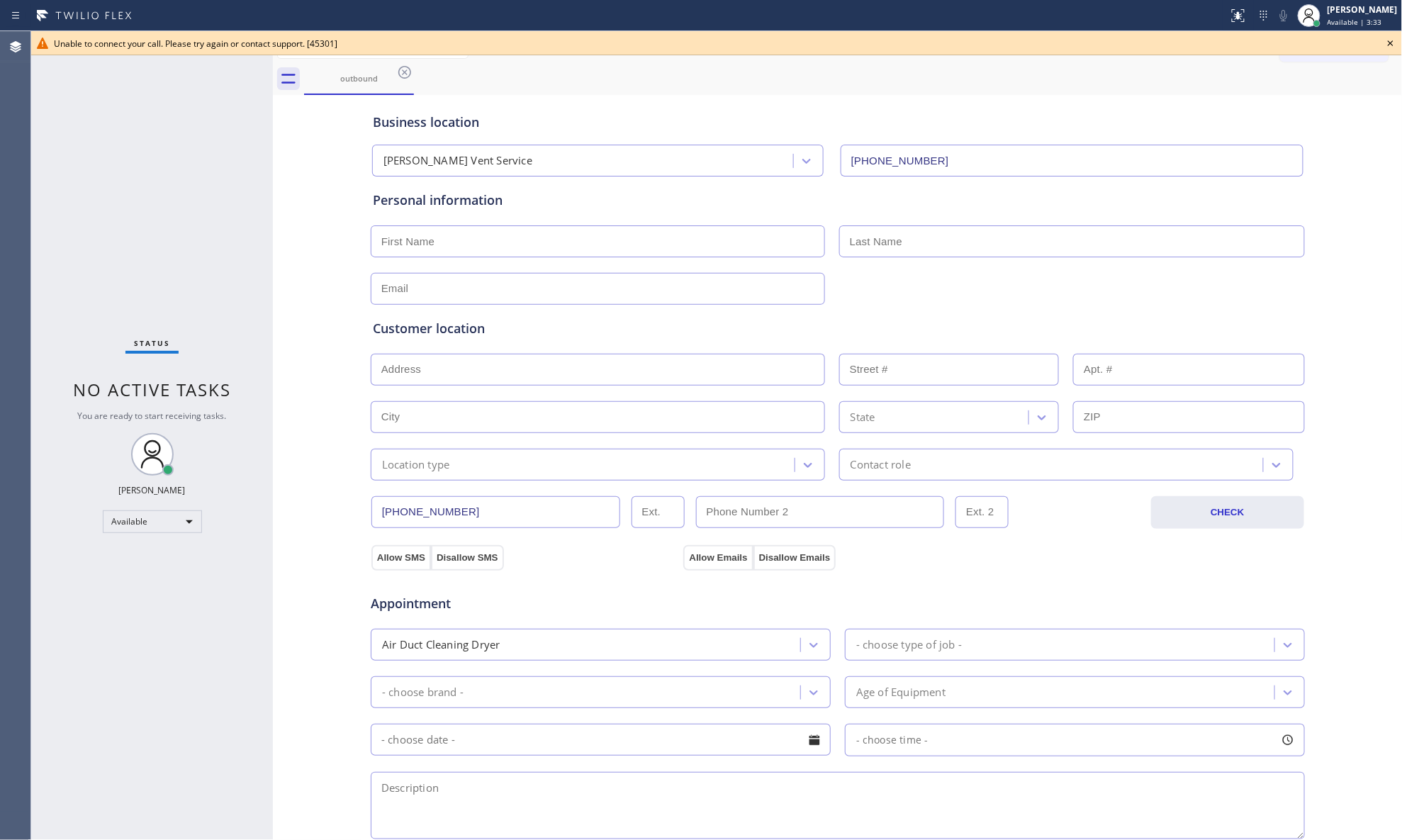
click at [1120, 46] on div "Unable to connect your call. Please try again or contact support. [45301]" at bounding box center [716, 44] width 1325 height 12
click at [1120, 26] on div "Available | 3:33" at bounding box center [1363, 22] width 70 height 10
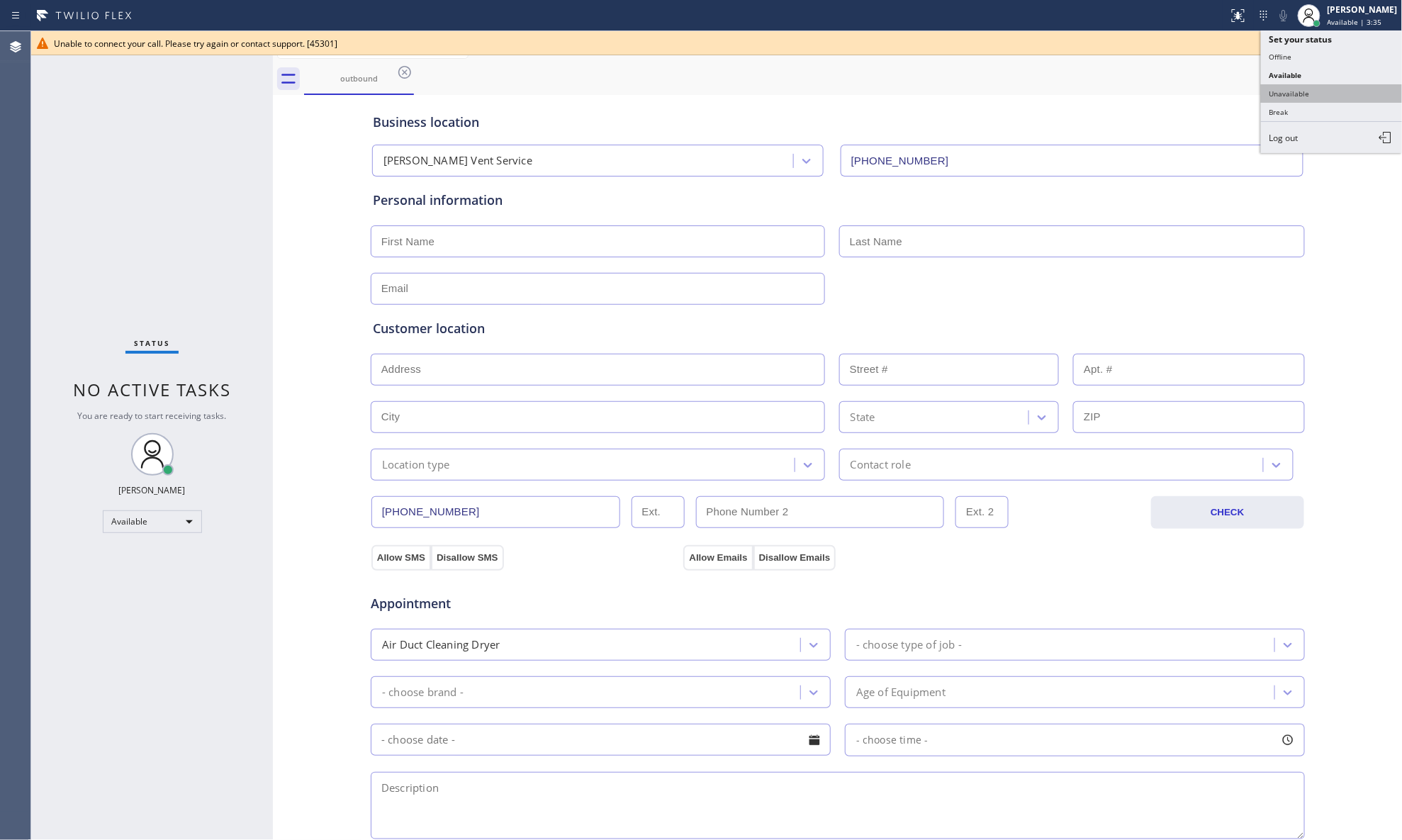
click at [1120, 94] on button "Unavailable" at bounding box center [1332, 94] width 142 height 19
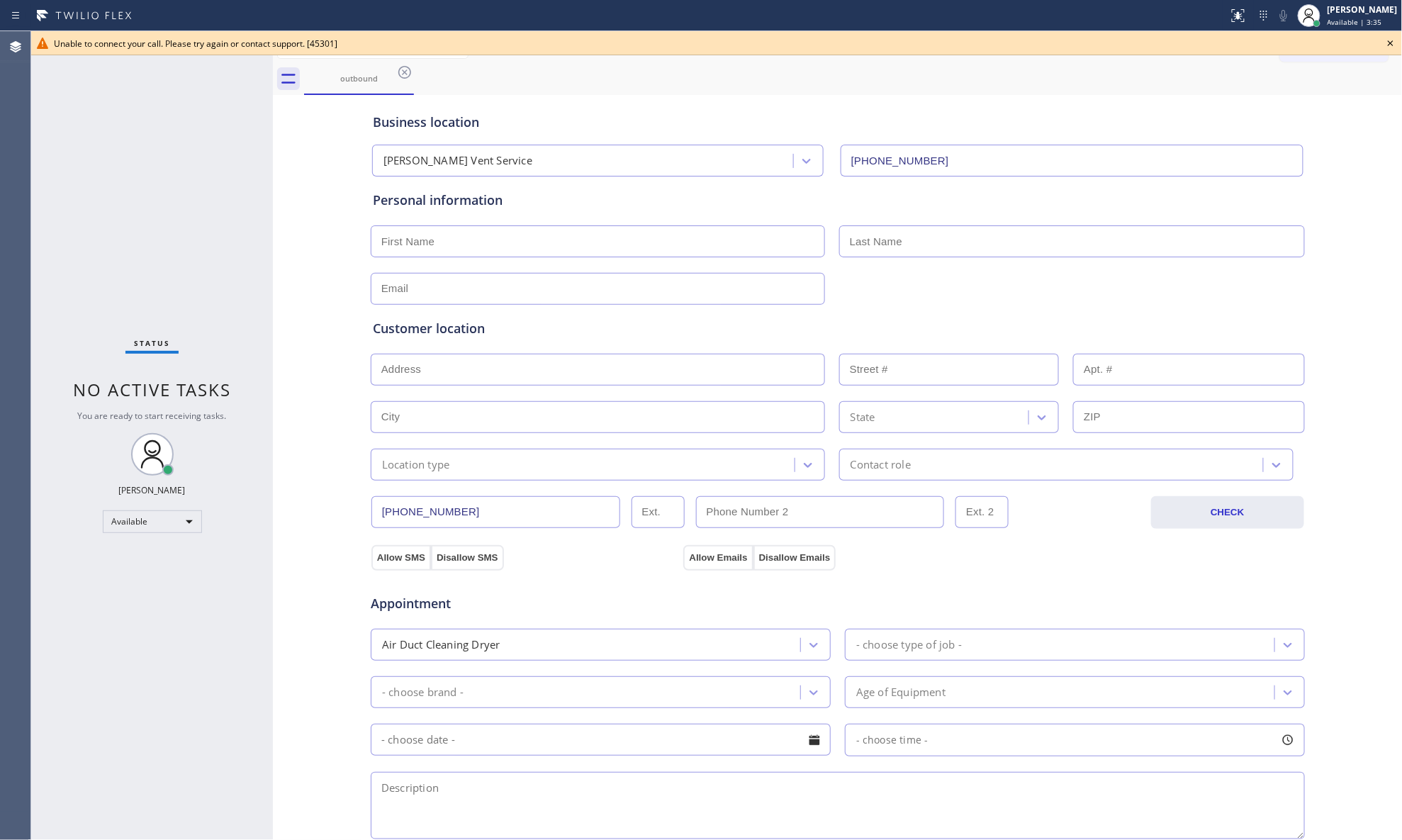
click at [1120, 42] on icon at bounding box center [1391, 44] width 17 height 17
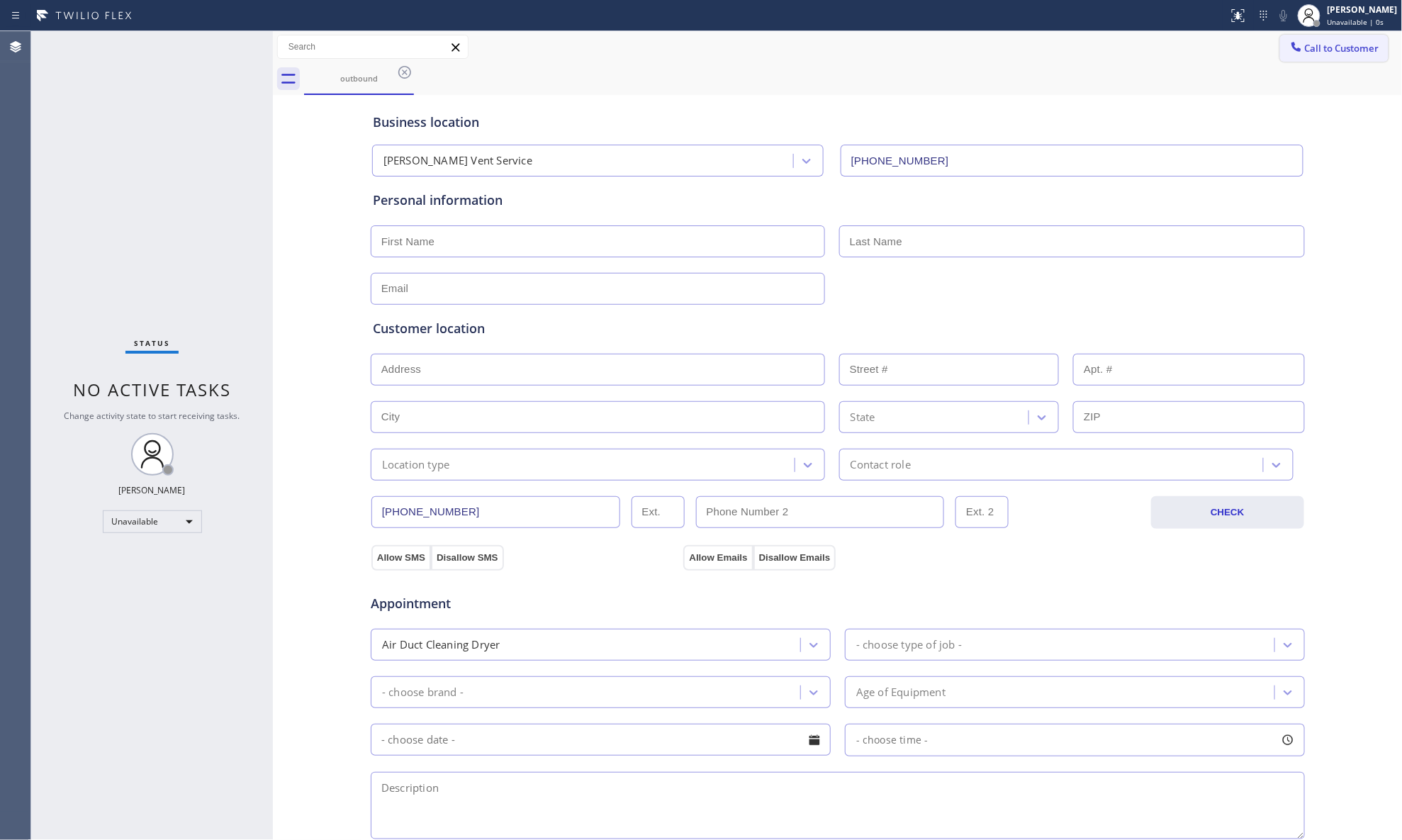
click at [1120, 47] on span "Call to Customer" at bounding box center [1343, 48] width 74 height 13
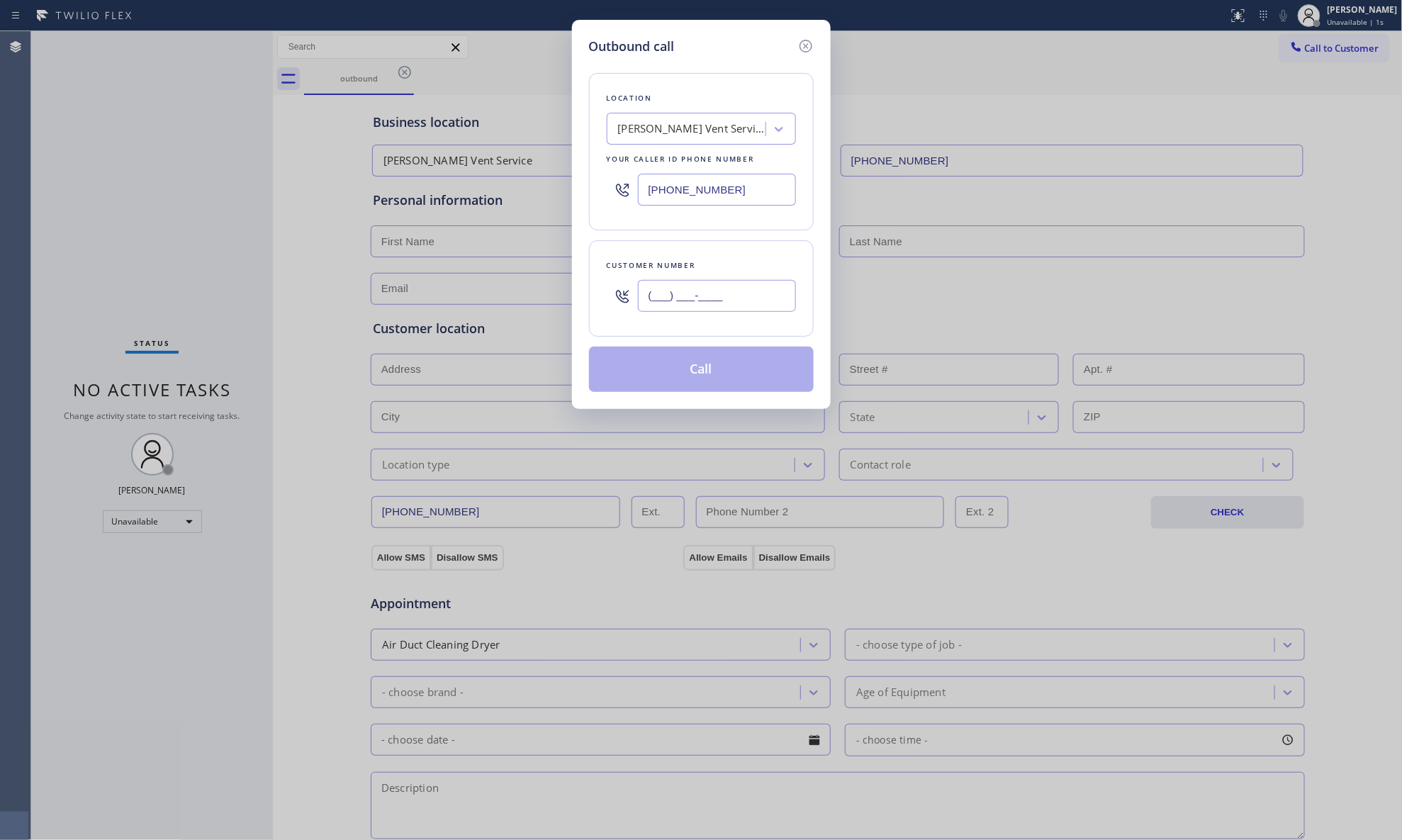
click at [779, 293] on input "(___) ___-____" at bounding box center [717, 296] width 158 height 32
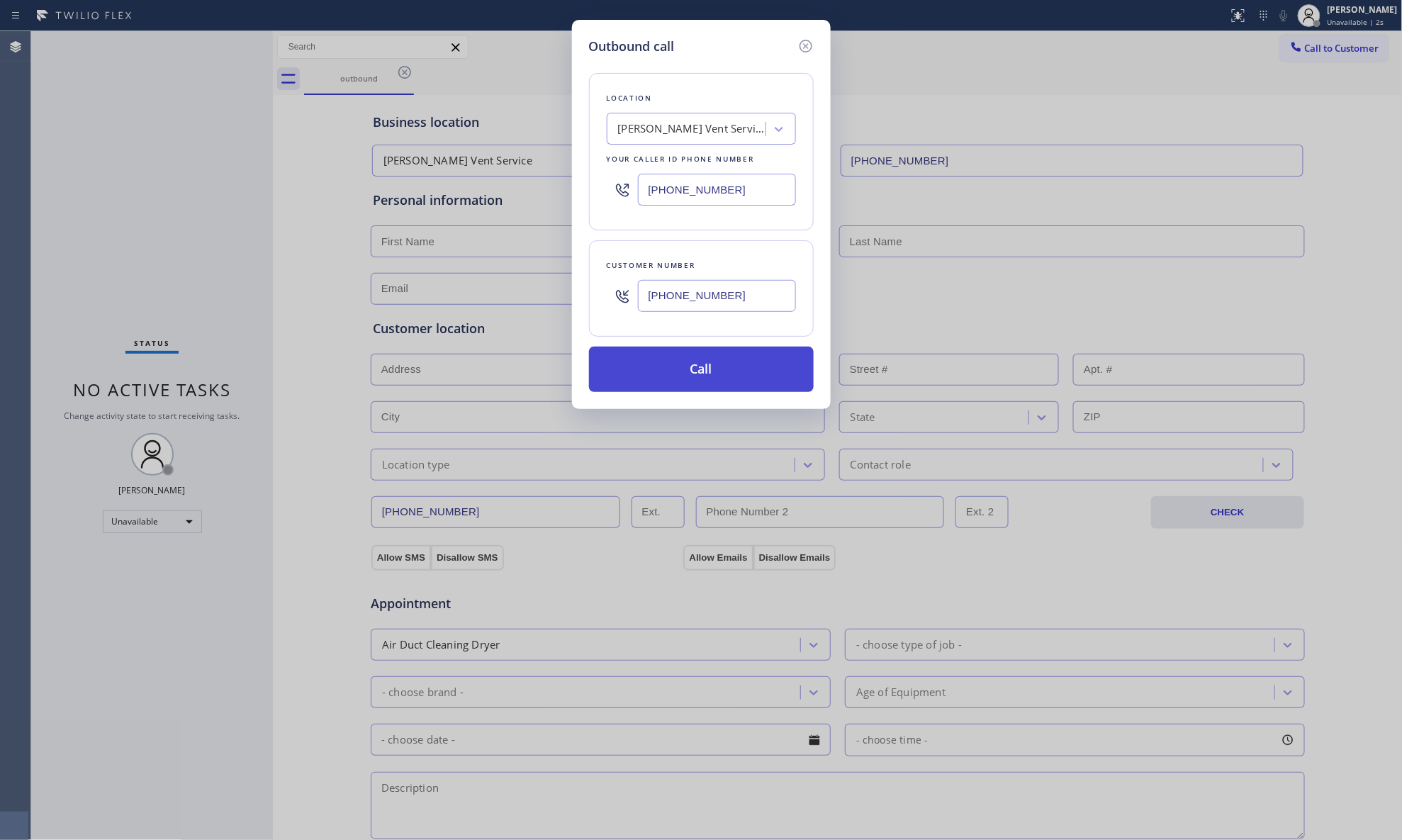
type input "[PHONE_NUMBER]"
click at [719, 357] on button "Call" at bounding box center [701, 368] width 225 height 45
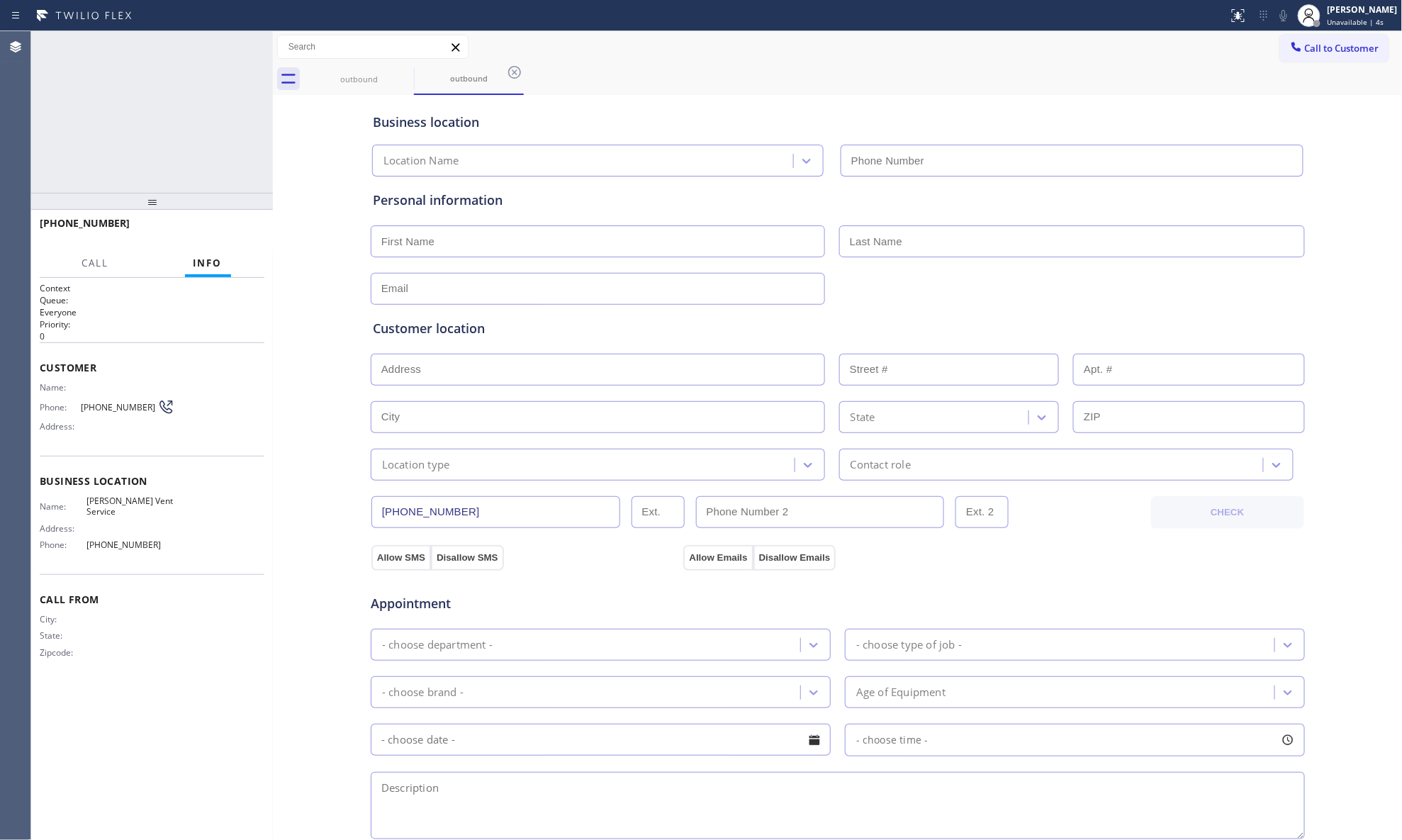
type input "[PHONE_NUMBER]"
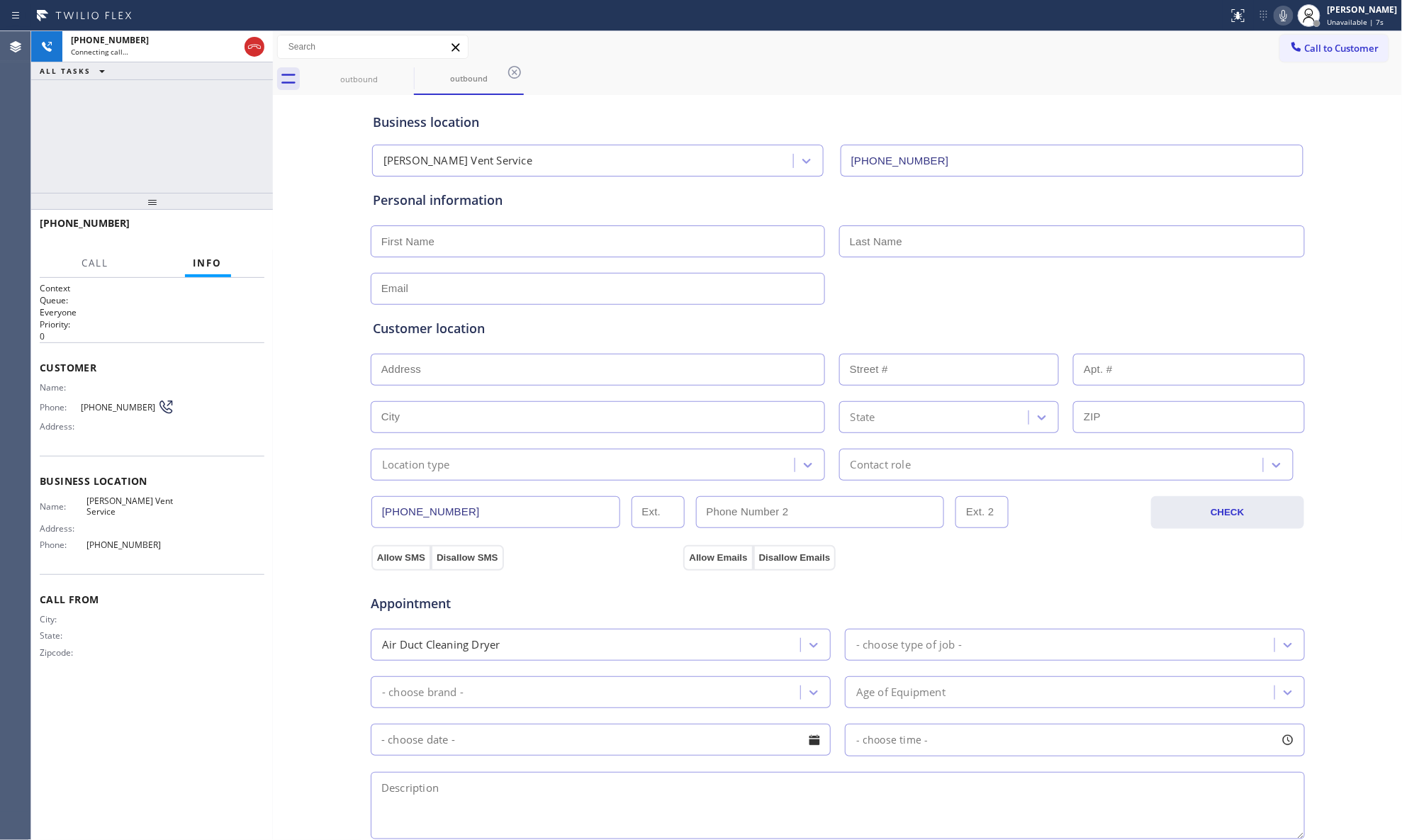
drag, startPoint x: 766, startPoint y: 74, endPoint x: 500, endPoint y: 94, distance: 266.8
click at [688, 74] on div "outbound outbound" at bounding box center [853, 79] width 1099 height 32
click at [256, 39] on icon at bounding box center [255, 47] width 17 height 17
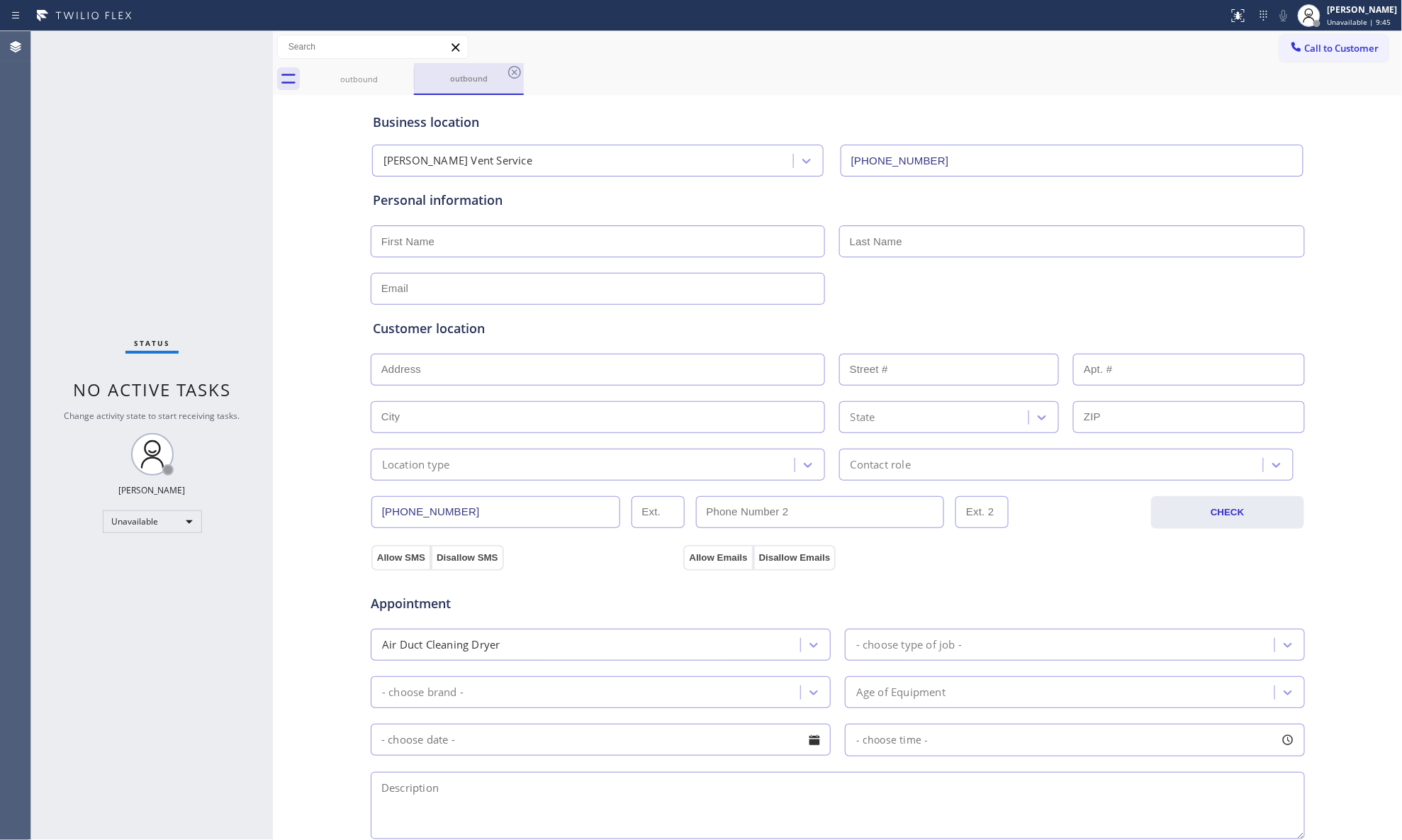
click at [464, 89] on div "outbound" at bounding box center [469, 78] width 107 height 31
click at [500, 66] on div "outbound" at bounding box center [469, 78] width 107 height 31
click at [522, 72] on icon at bounding box center [515, 72] width 17 height 17
click at [417, 74] on div "outbound" at bounding box center [853, 79] width 1099 height 32
click at [413, 74] on div "outbound" at bounding box center [853, 79] width 1099 height 32
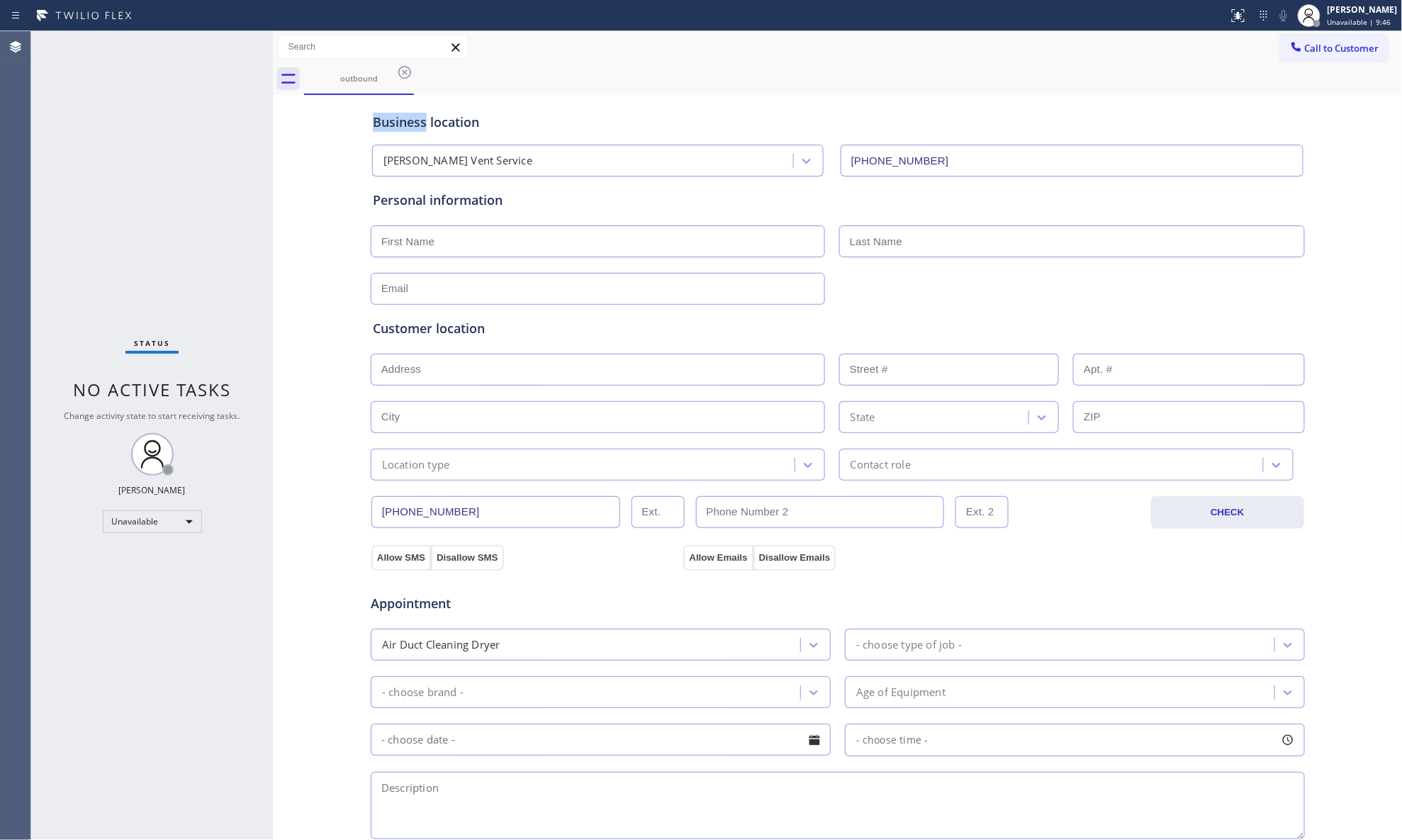
click at [412, 74] on icon at bounding box center [405, 72] width 17 height 17
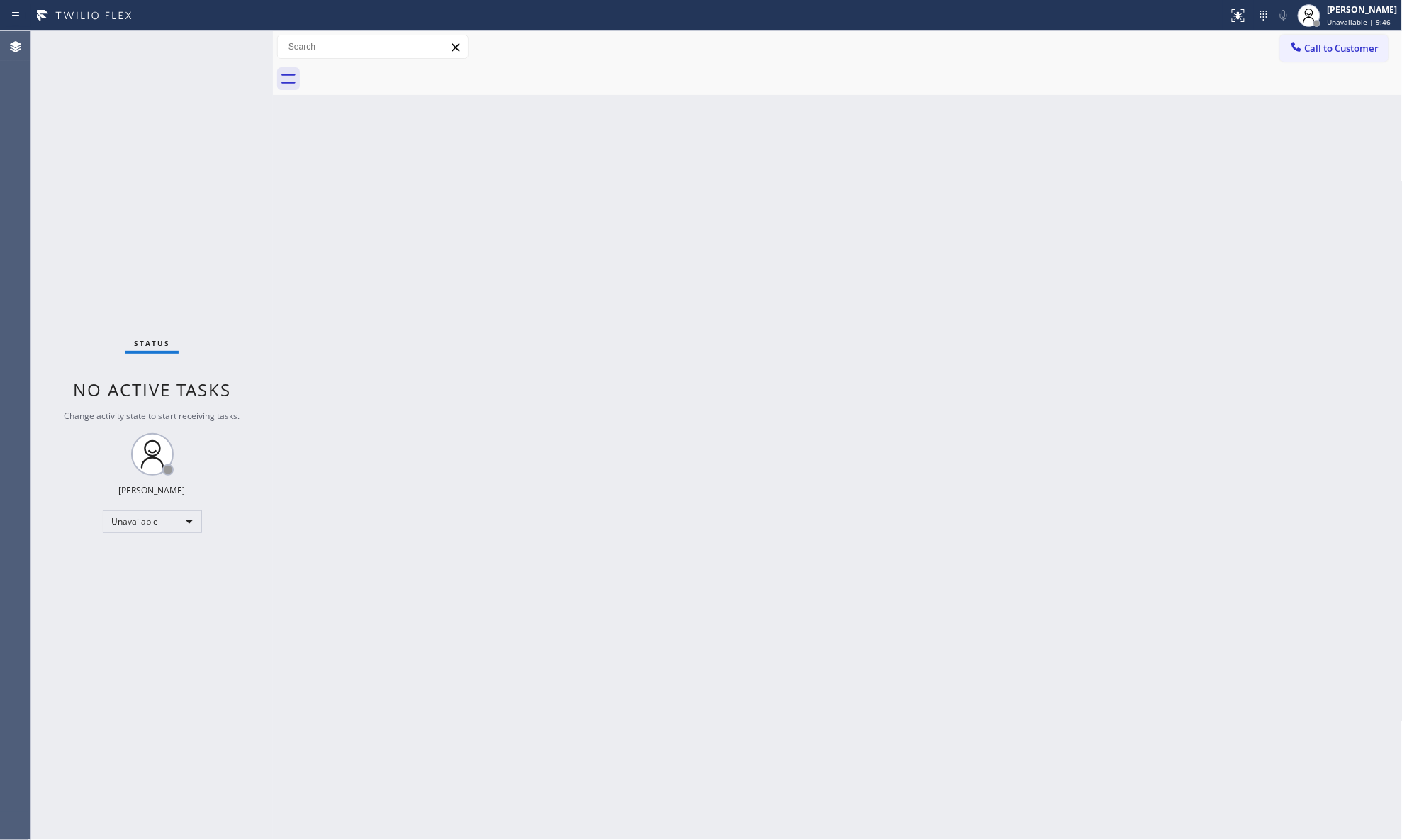
click at [409, 72] on div at bounding box center [853, 79] width 1099 height 32
click at [1120, 20] on span "Unavailable | 31:08" at bounding box center [1361, 22] width 68 height 10
click at [1120, 13] on div "[PERSON_NAME]" at bounding box center [1363, 9] width 70 height 12
click at [1120, 99] on button "Unavailable" at bounding box center [1332, 94] width 142 height 19
click at [1120, 23] on span "Unavailable | 36:44" at bounding box center [1361, 22] width 68 height 10
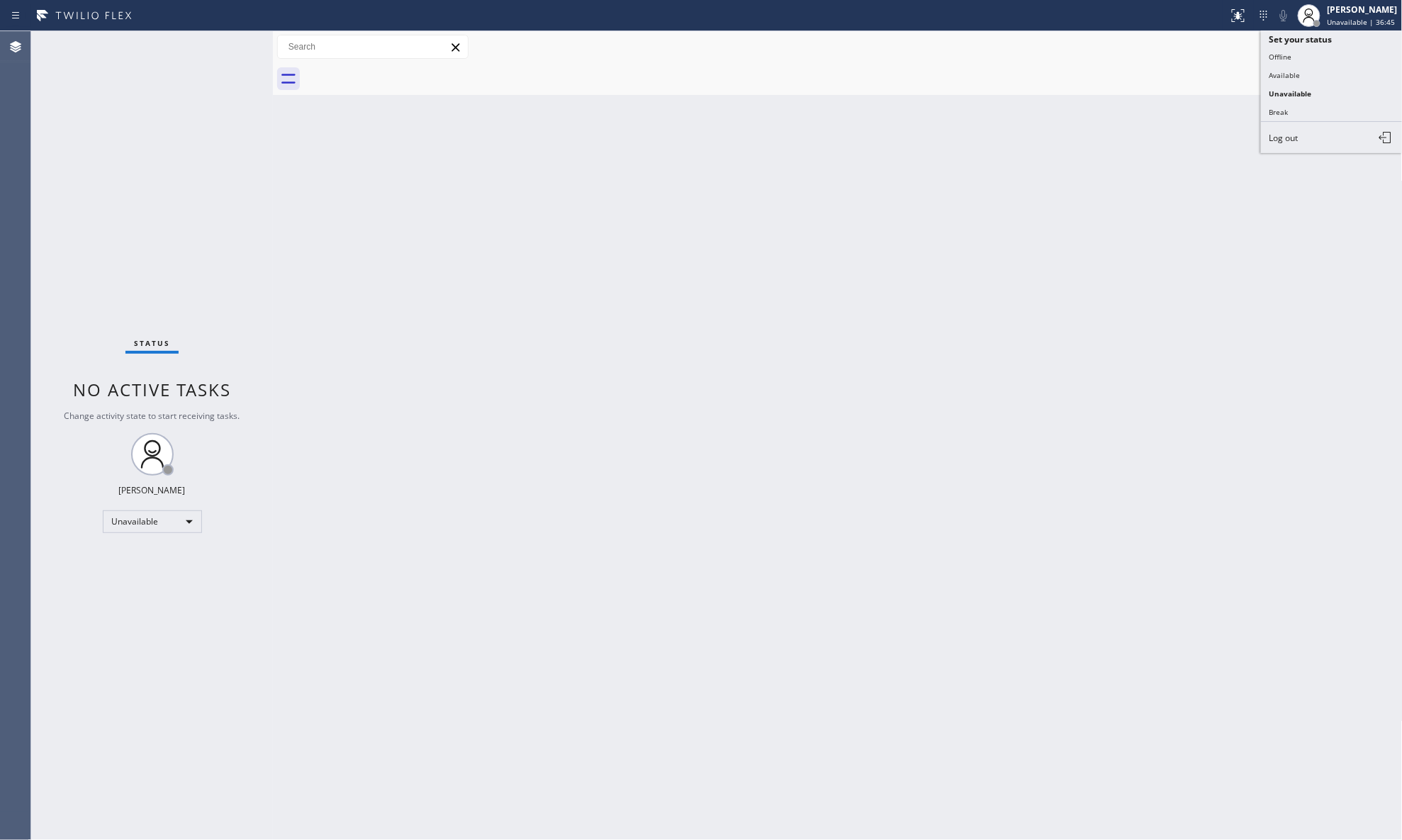
drag, startPoint x: 1319, startPoint y: 112, endPoint x: 1325, endPoint y: 109, distance: 6.7
click at [1120, 111] on button "Break" at bounding box center [1332, 112] width 142 height 19
